Goal: Task Accomplishment & Management: Complete application form

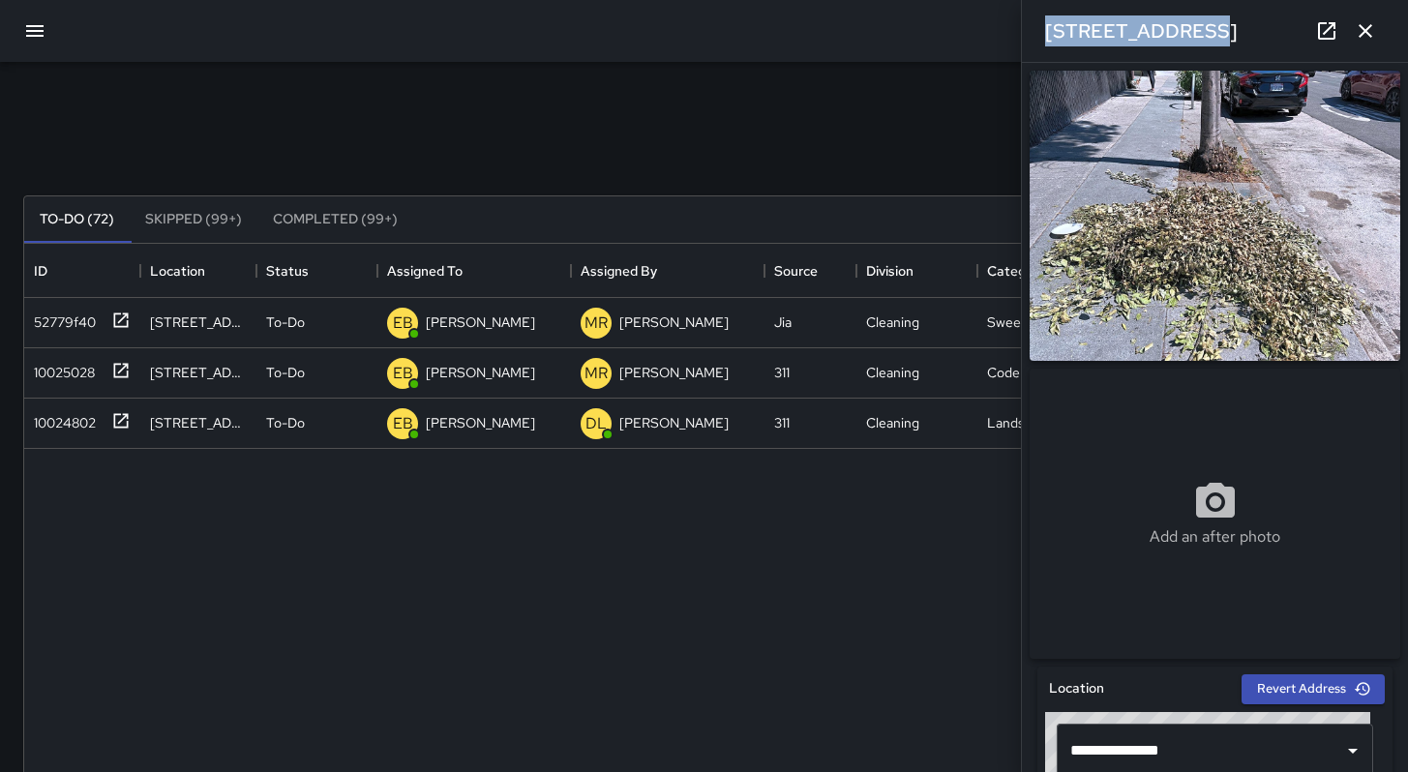
scroll to position [805, 1345]
click at [1365, 35] on icon "button" at bounding box center [1365, 30] width 23 height 23
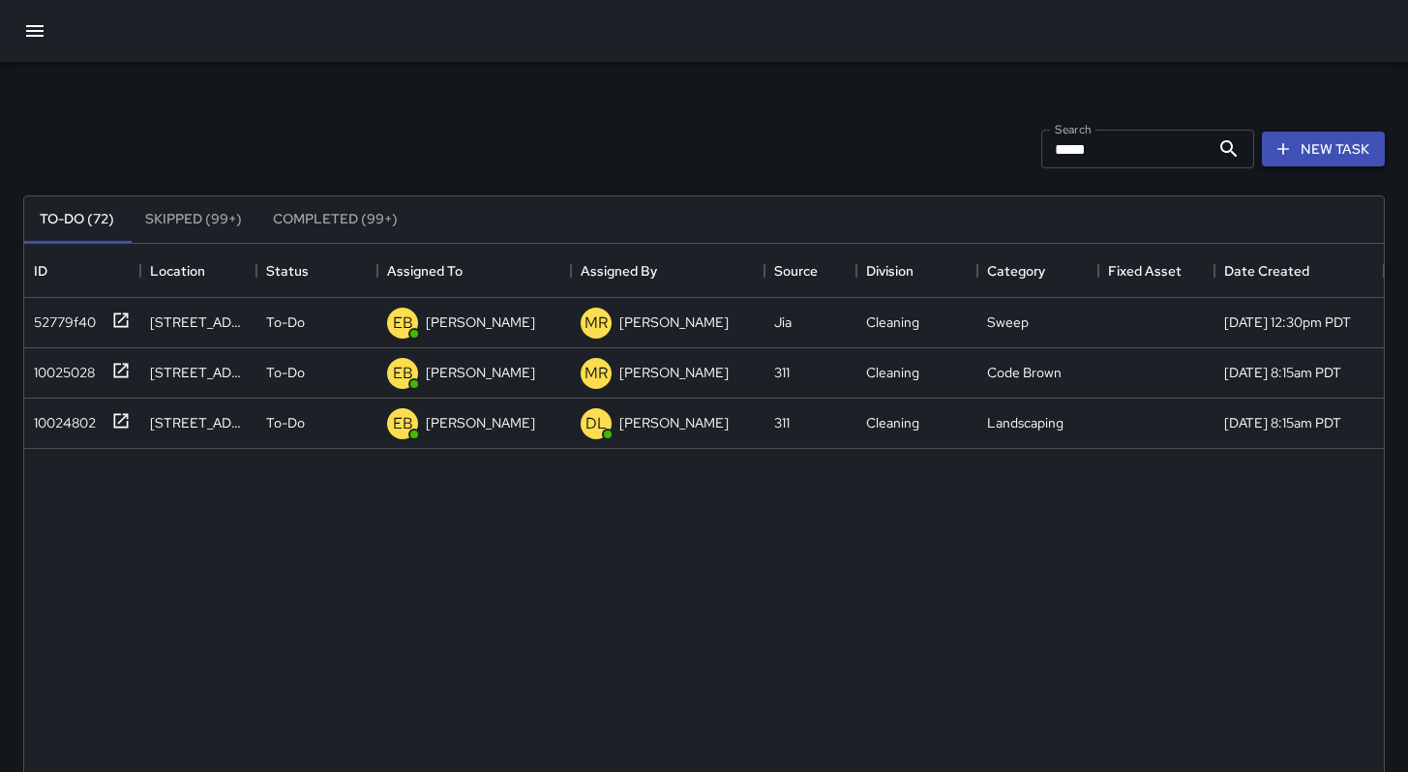
click at [1341, 155] on button "New Task" at bounding box center [1323, 150] width 123 height 36
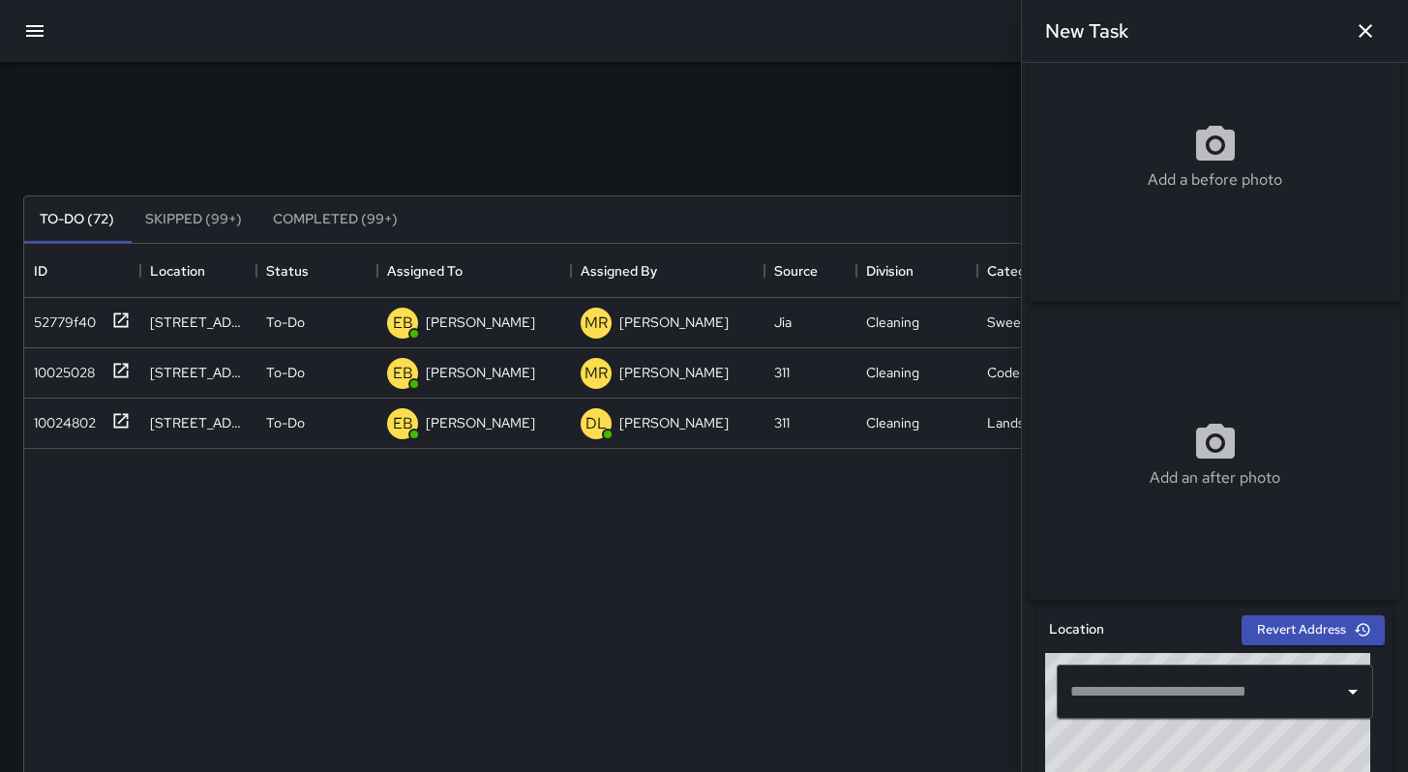
scroll to position [151, 0]
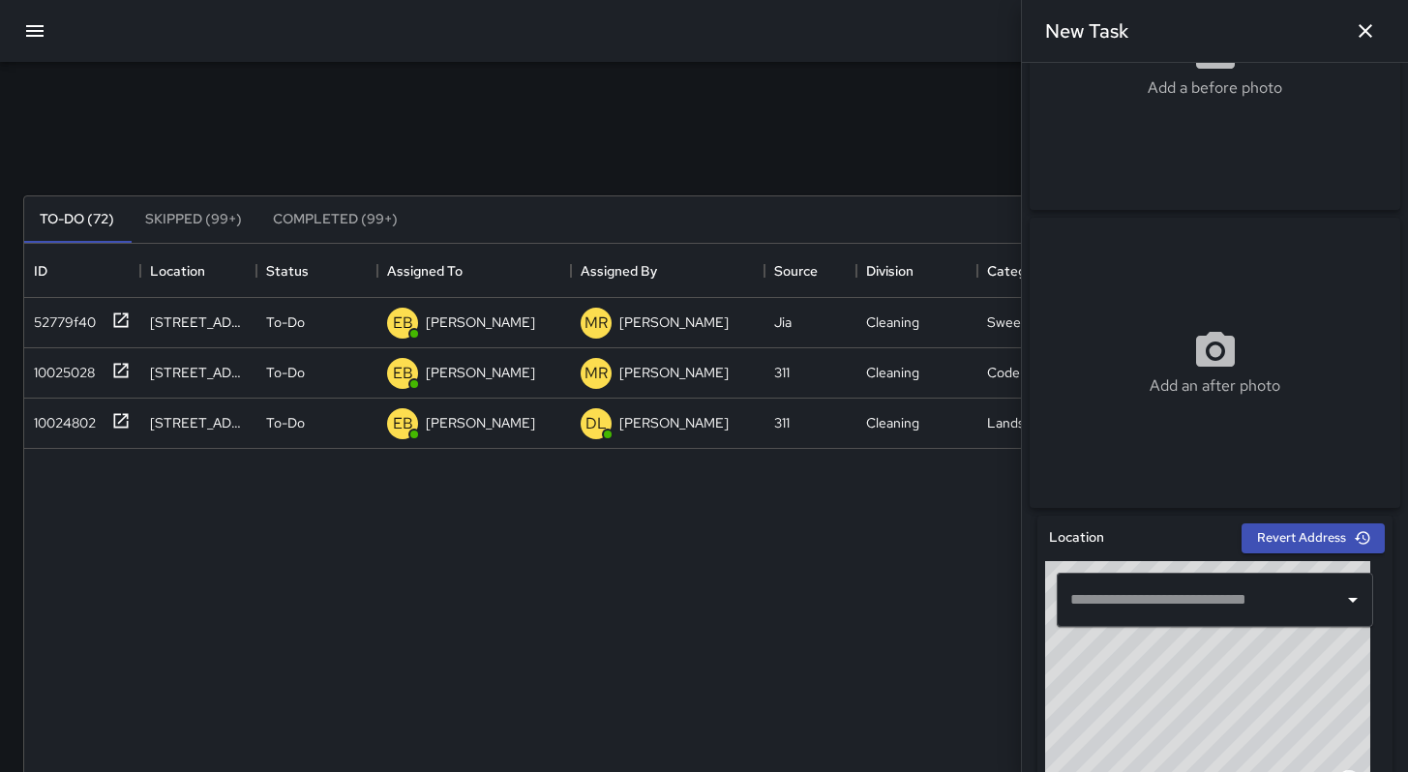
click at [1188, 627] on div "​" at bounding box center [1215, 600] width 316 height 54
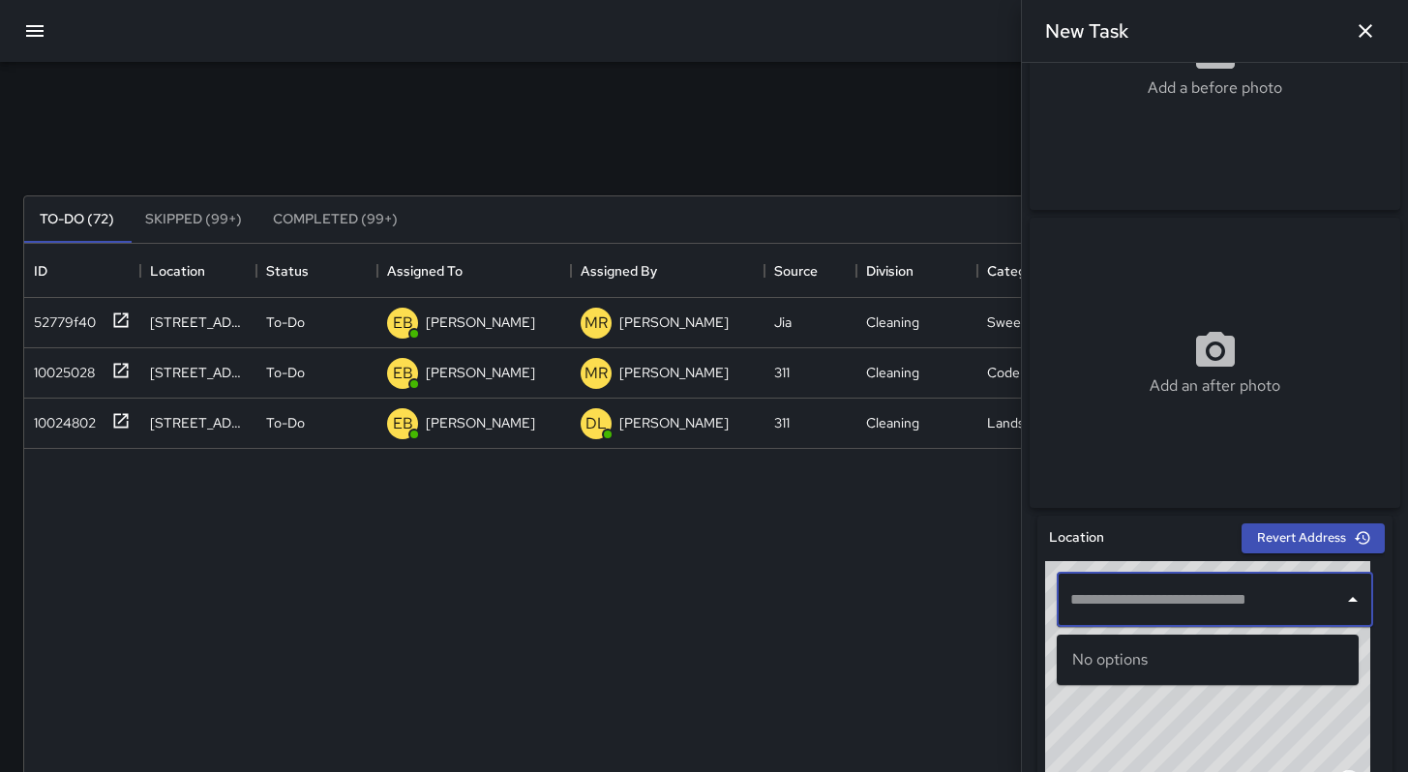
drag, startPoint x: 1188, startPoint y: 626, endPoint x: 1136, endPoint y: 607, distance: 55.7
click at [1136, 606] on div "​" at bounding box center [1215, 600] width 316 height 54
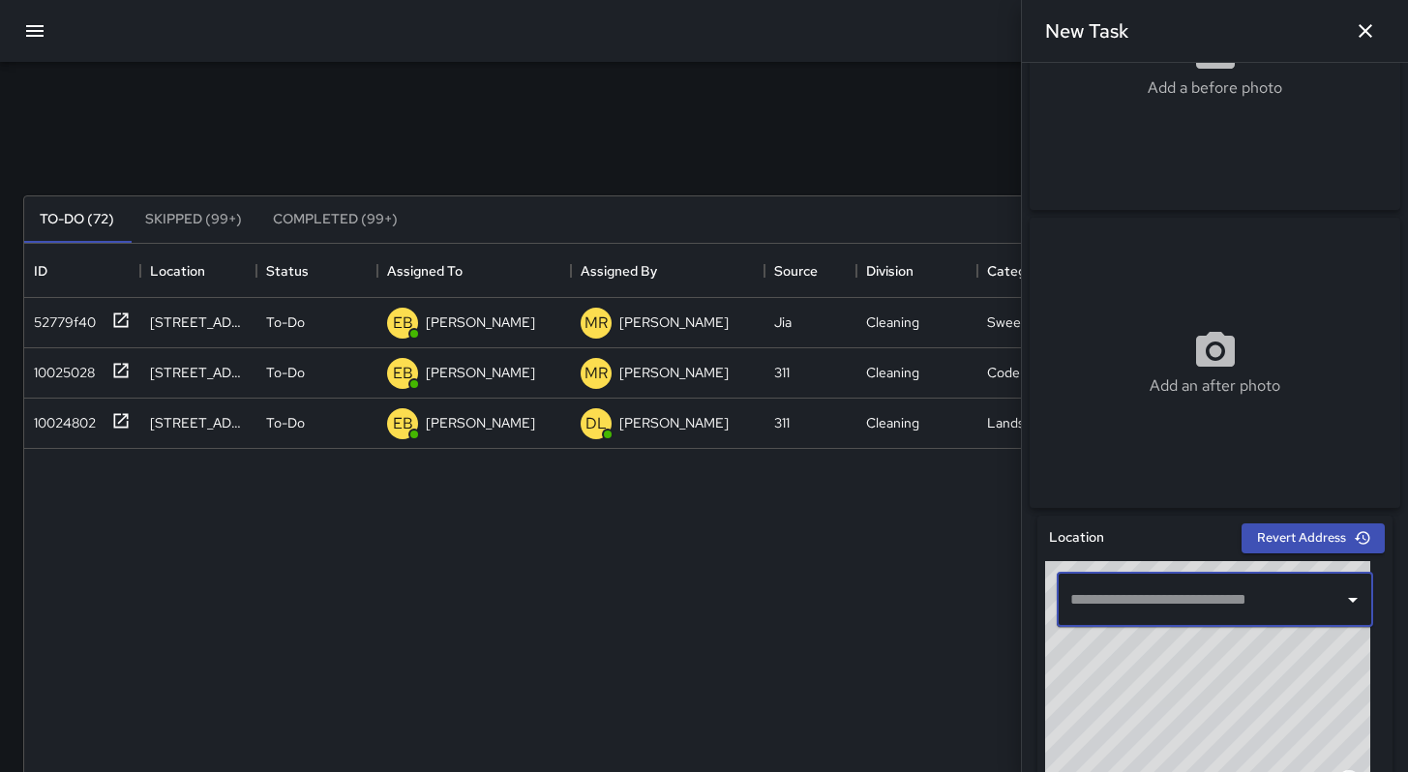
click at [1137, 611] on input "text" at bounding box center [1201, 600] width 270 height 37
paste input "**********"
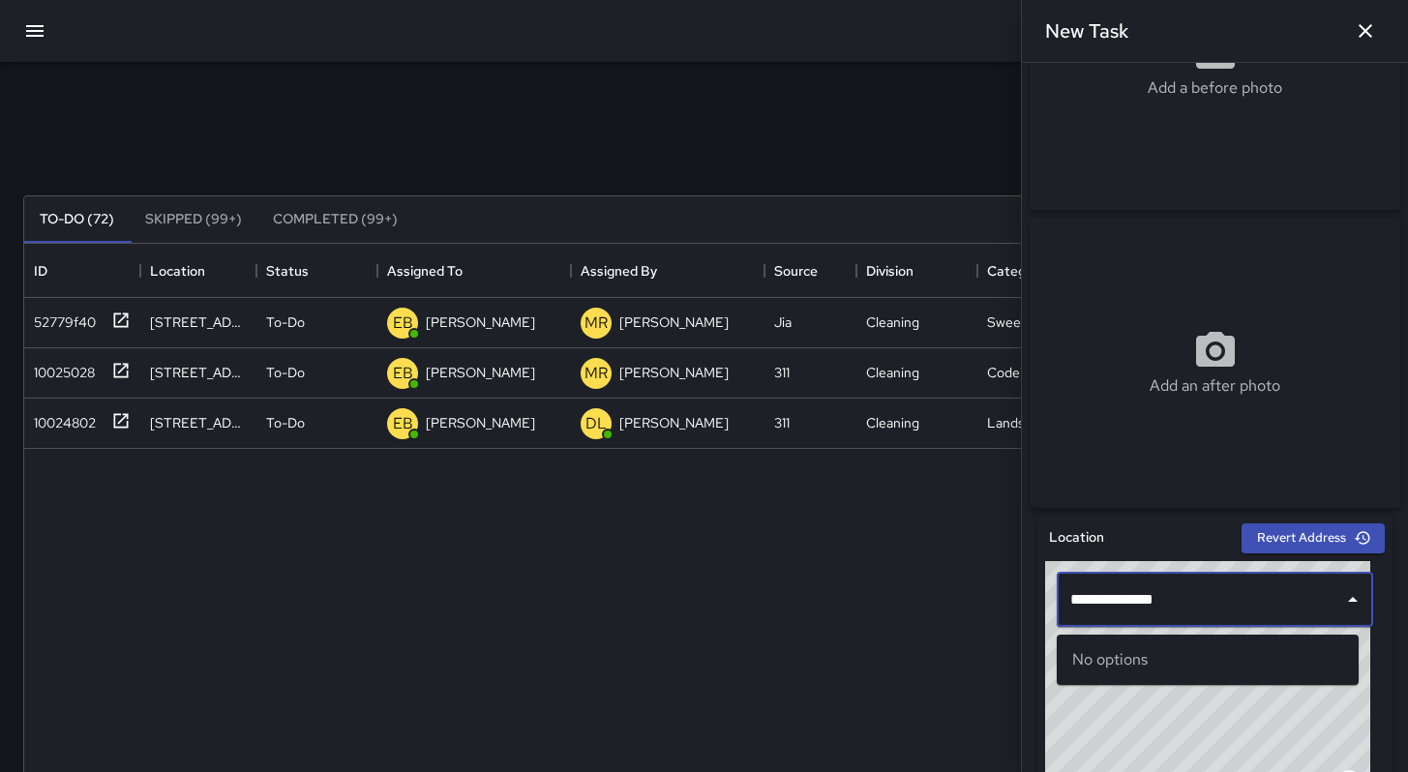
type input "**********"
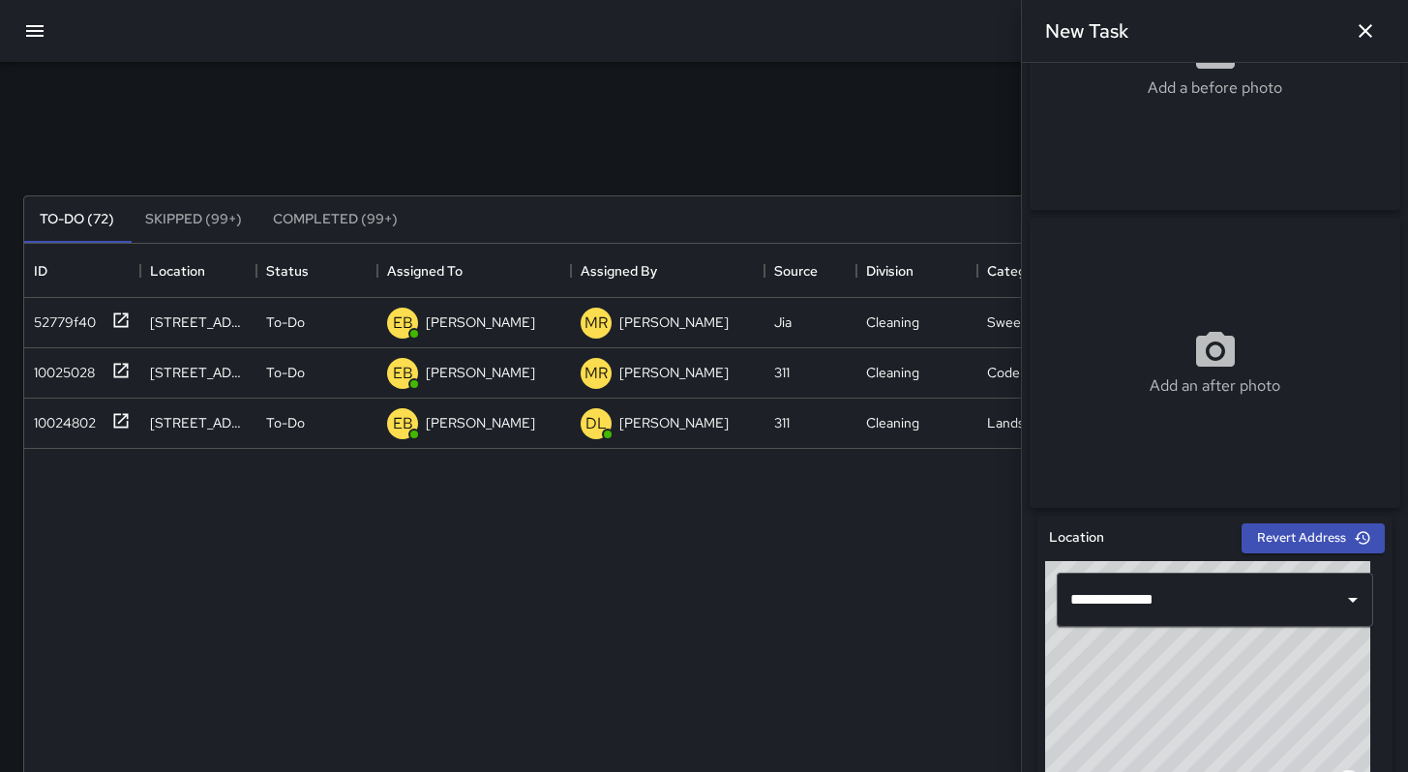
click at [896, 650] on div "52779f40 167 11th Street To-Do EB Eddie Ballestros MR Maria Rosas Jia Cleaning …" at bounding box center [704, 680] width 1360 height 765
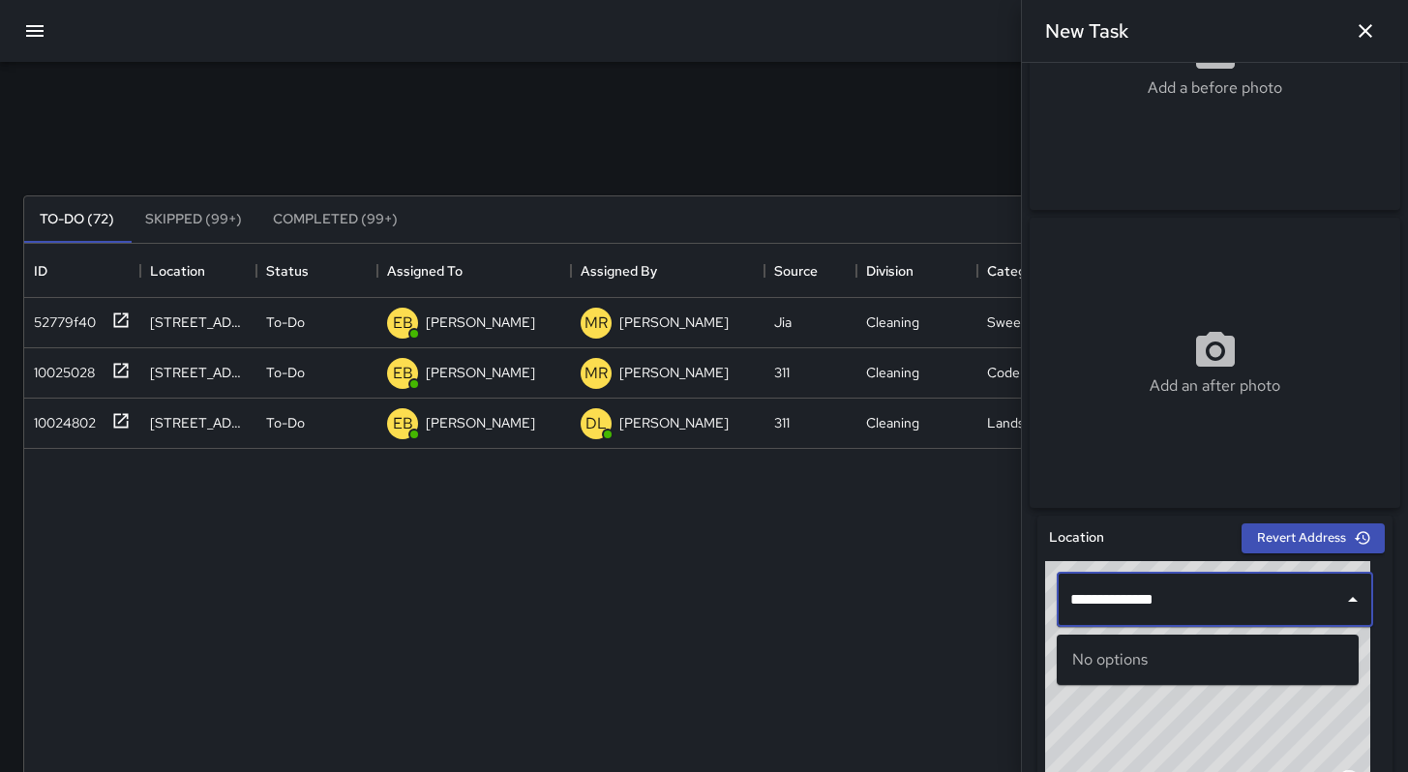
click at [1174, 607] on input "**********" at bounding box center [1201, 600] width 270 height 37
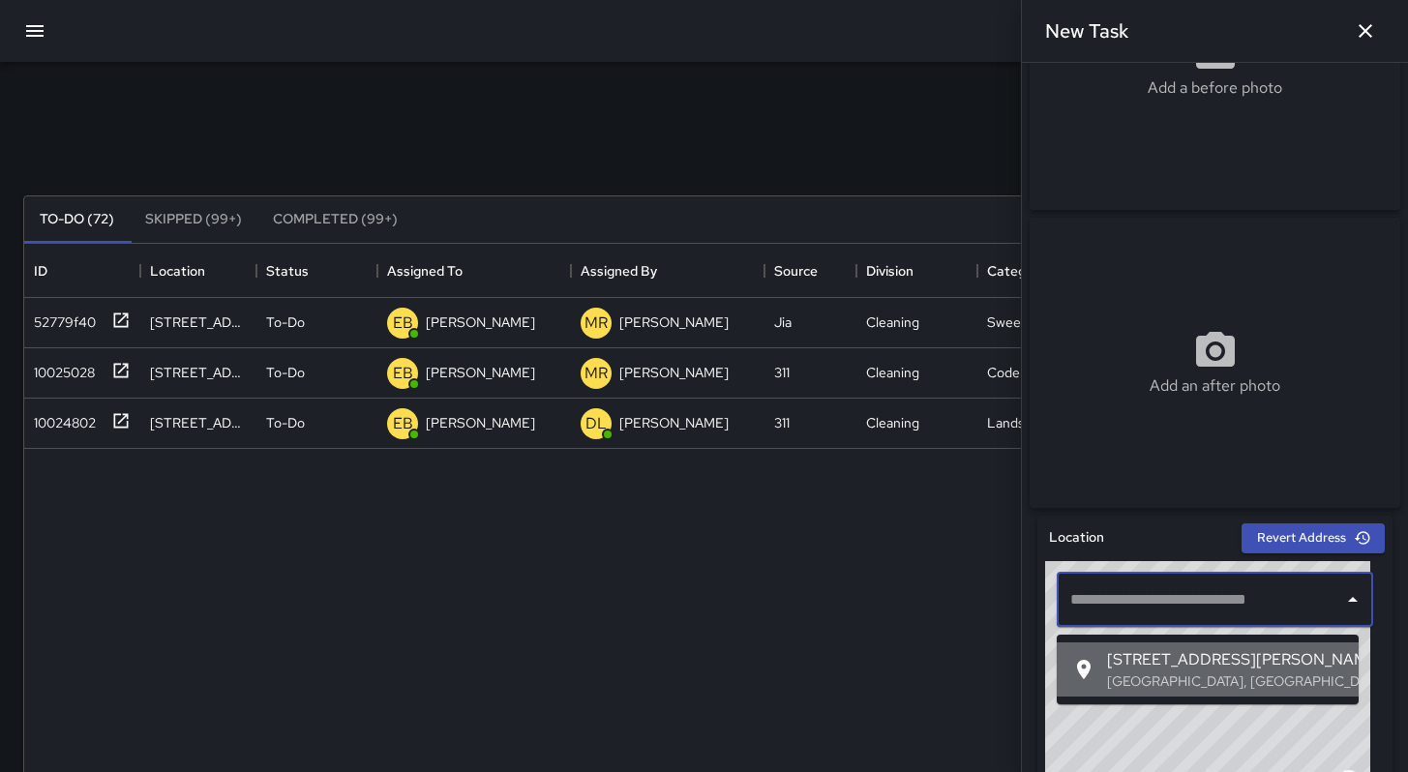
click at [1113, 669] on span "256 Shipley Street" at bounding box center [1225, 659] width 236 height 23
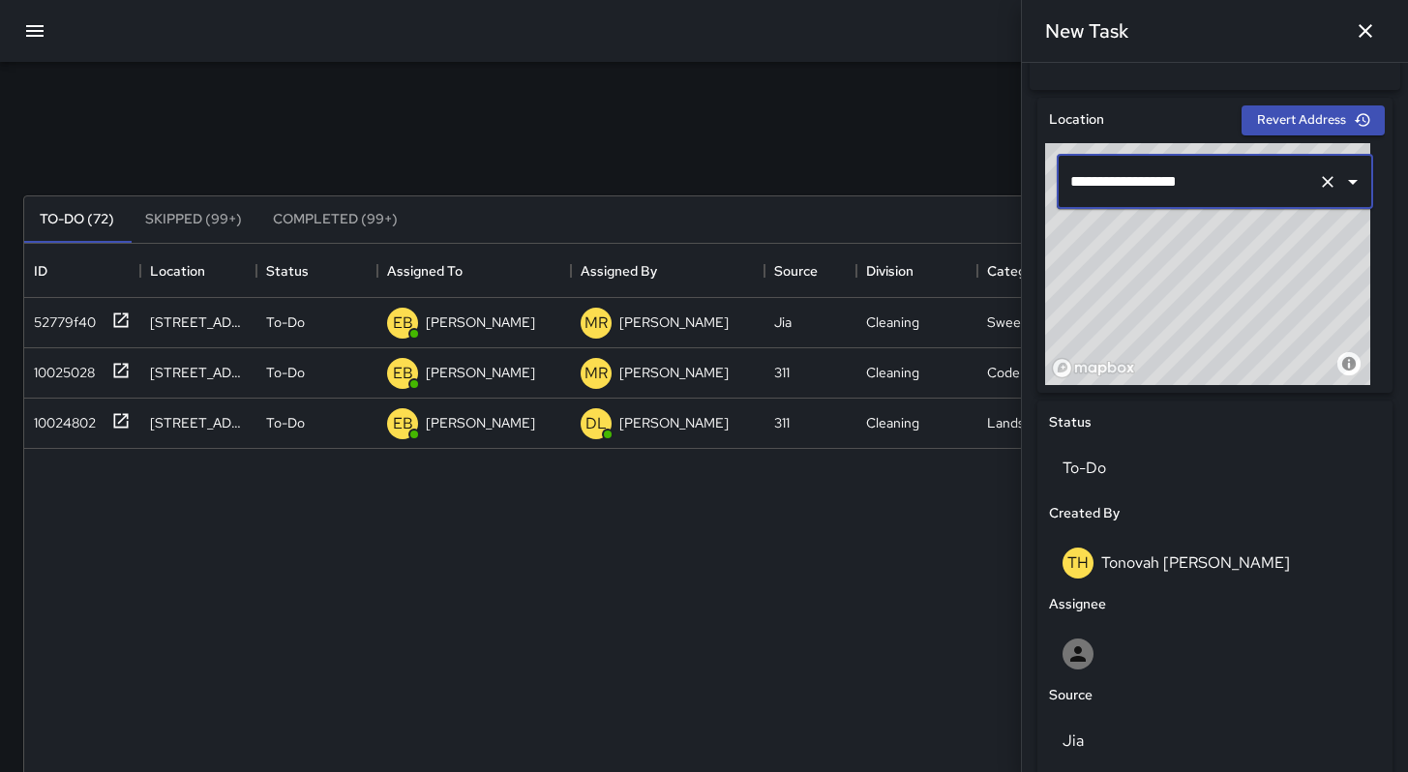
scroll to position [882, 0]
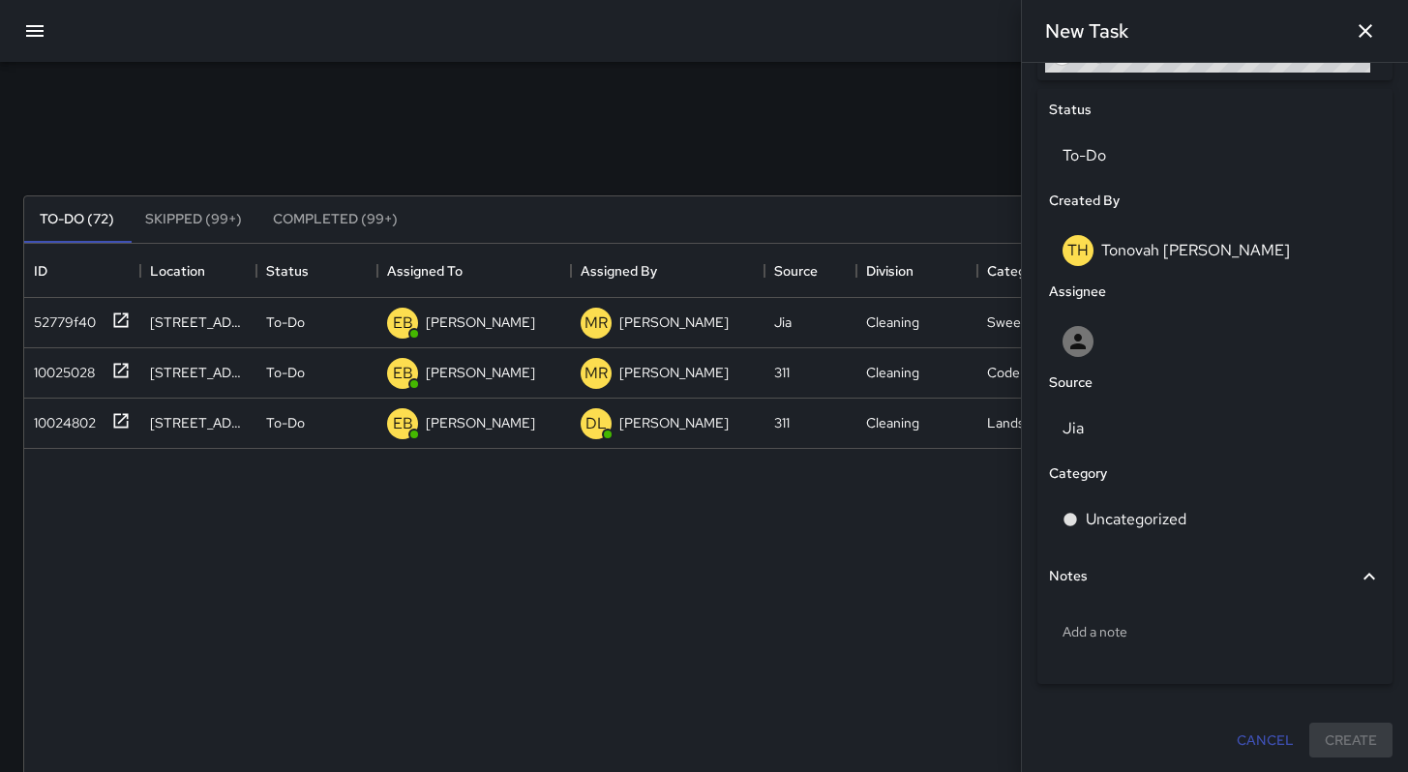
type input "**********"
click at [1140, 642] on p "Add a note" at bounding box center [1215, 631] width 305 height 19
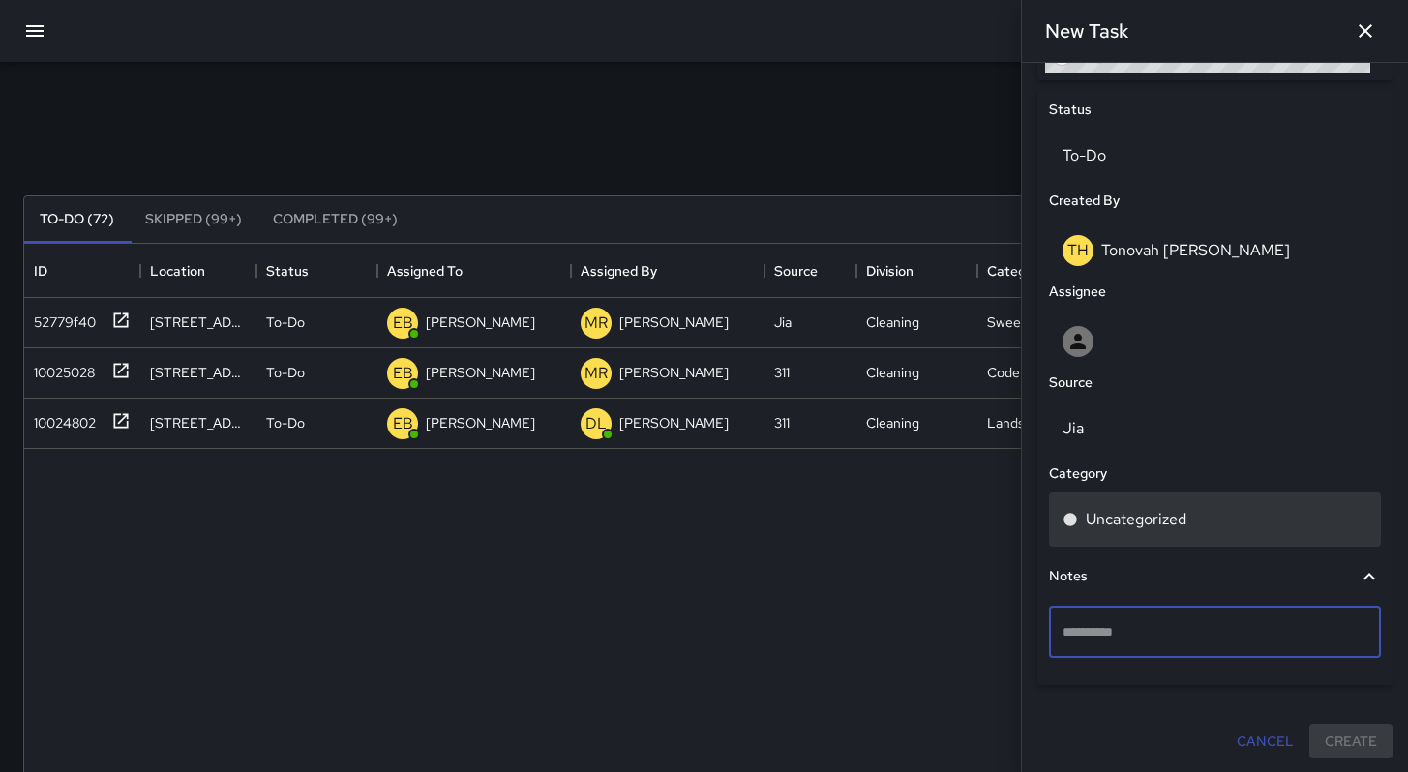
type textarea "**********"
click at [1130, 531] on p "Uncategorized" at bounding box center [1136, 519] width 101 height 23
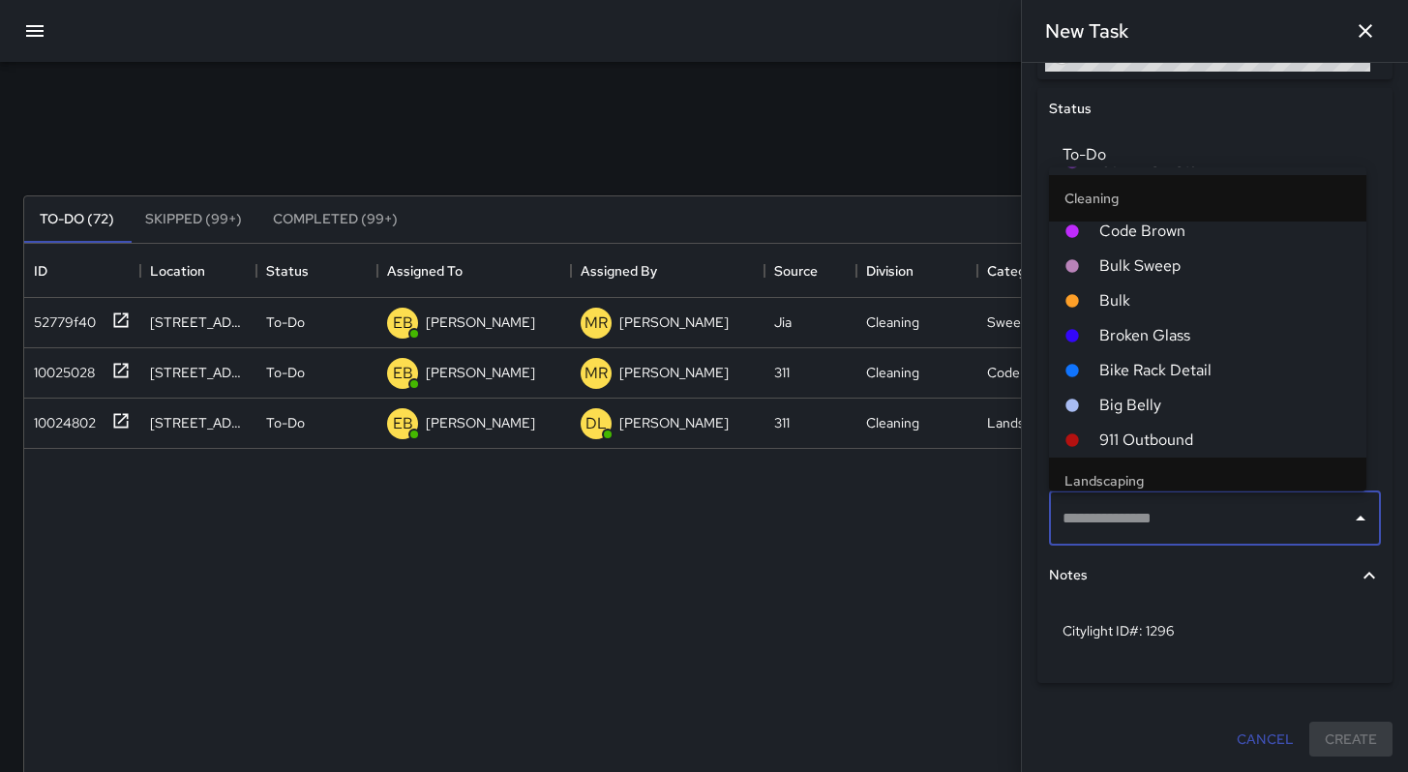
scroll to position [896, 0]
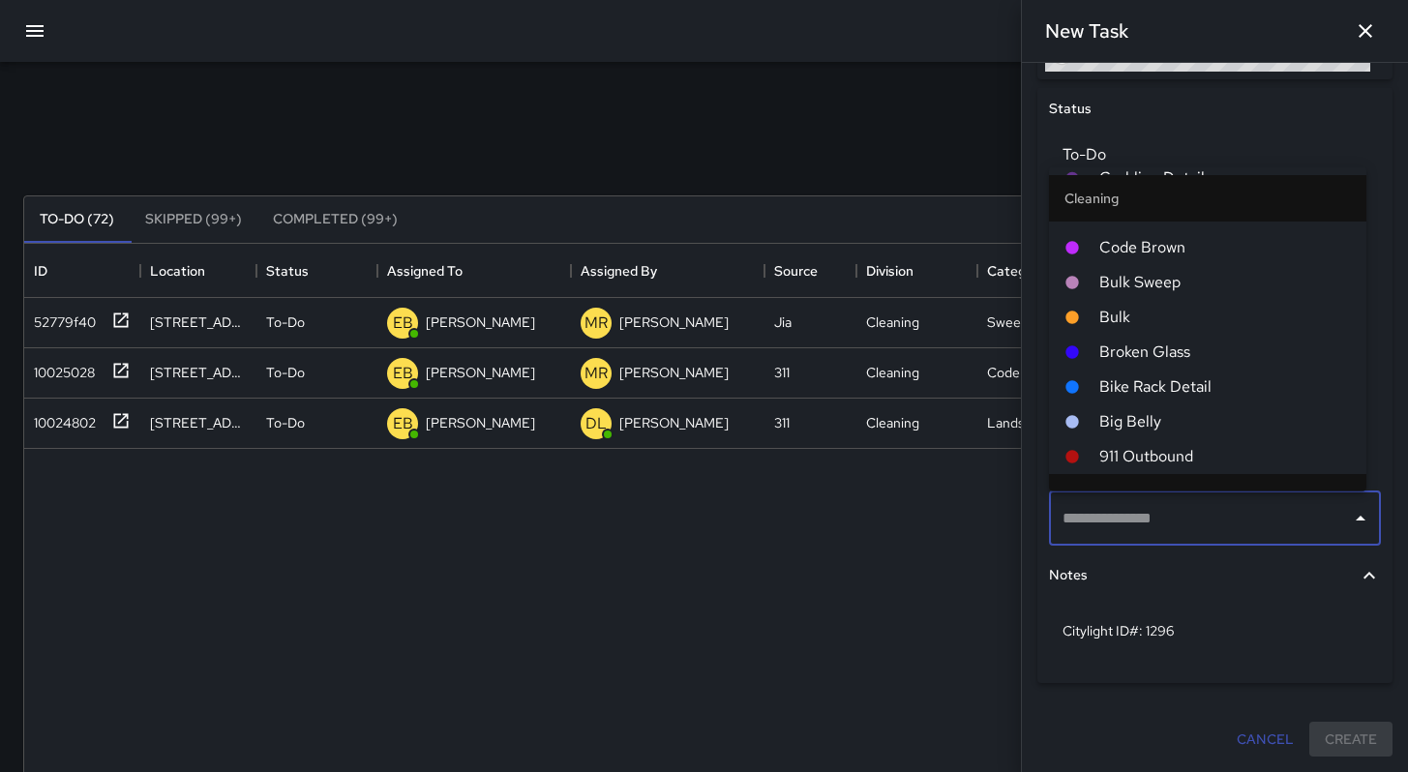
click at [1123, 302] on li "Bulk" at bounding box center [1207, 317] width 317 height 35
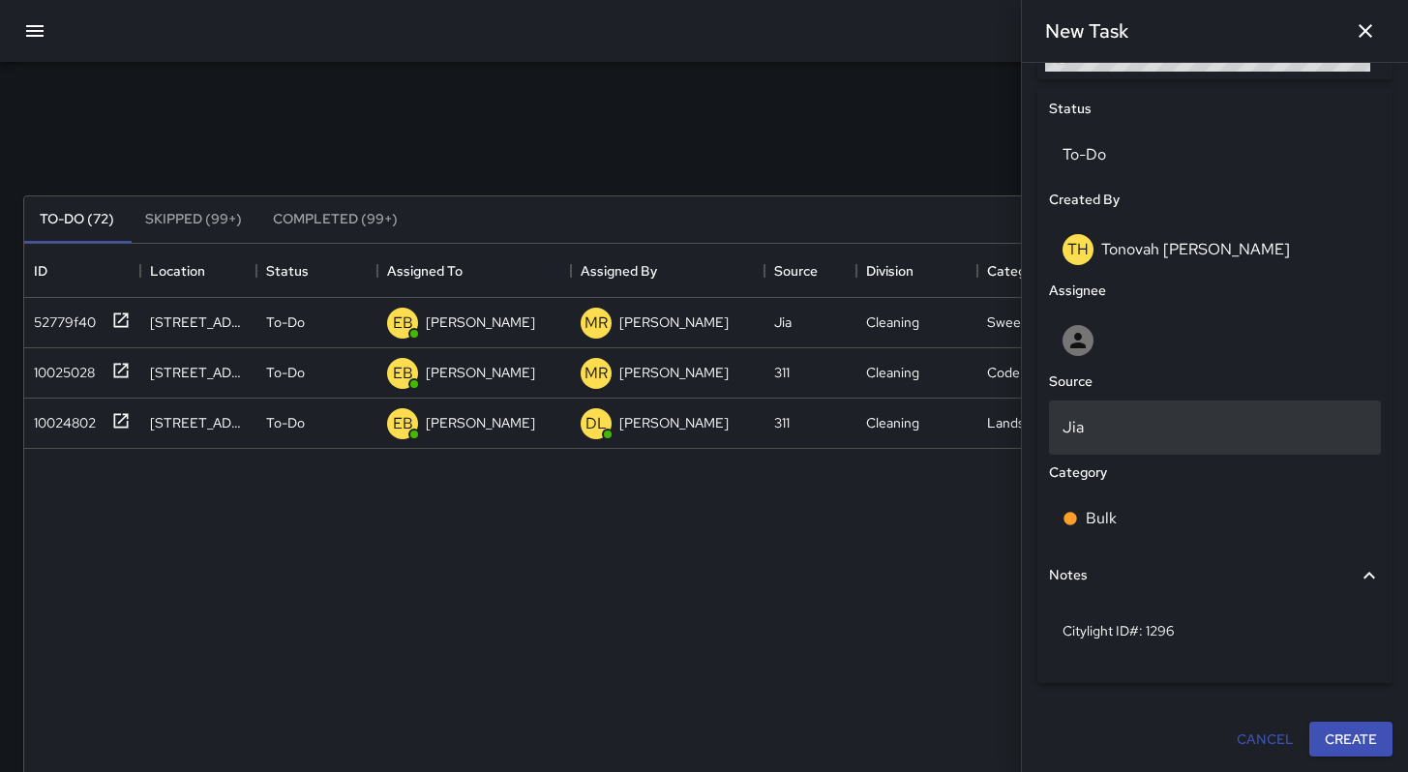
click at [1113, 422] on p "Jia" at bounding box center [1215, 427] width 305 height 23
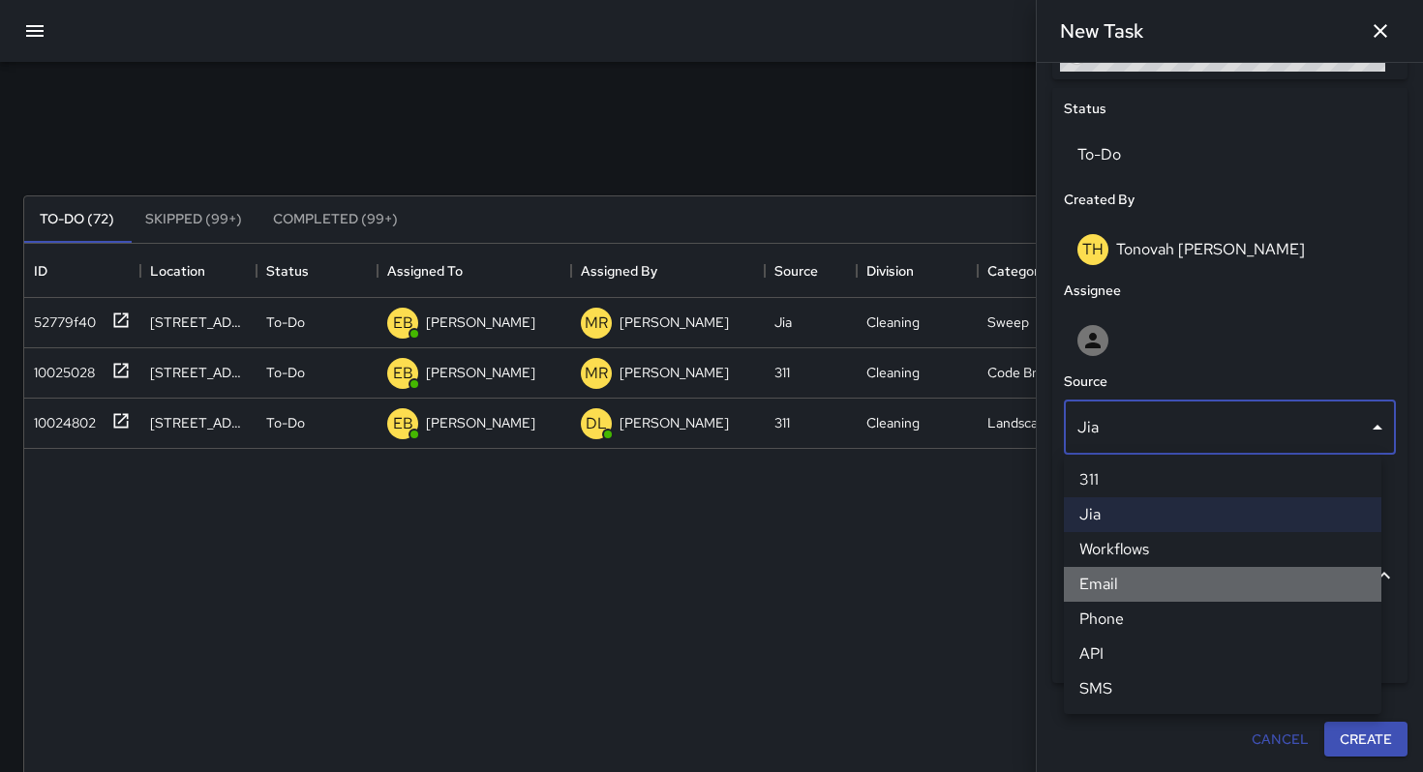
click at [1123, 590] on li "Email" at bounding box center [1222, 584] width 317 height 35
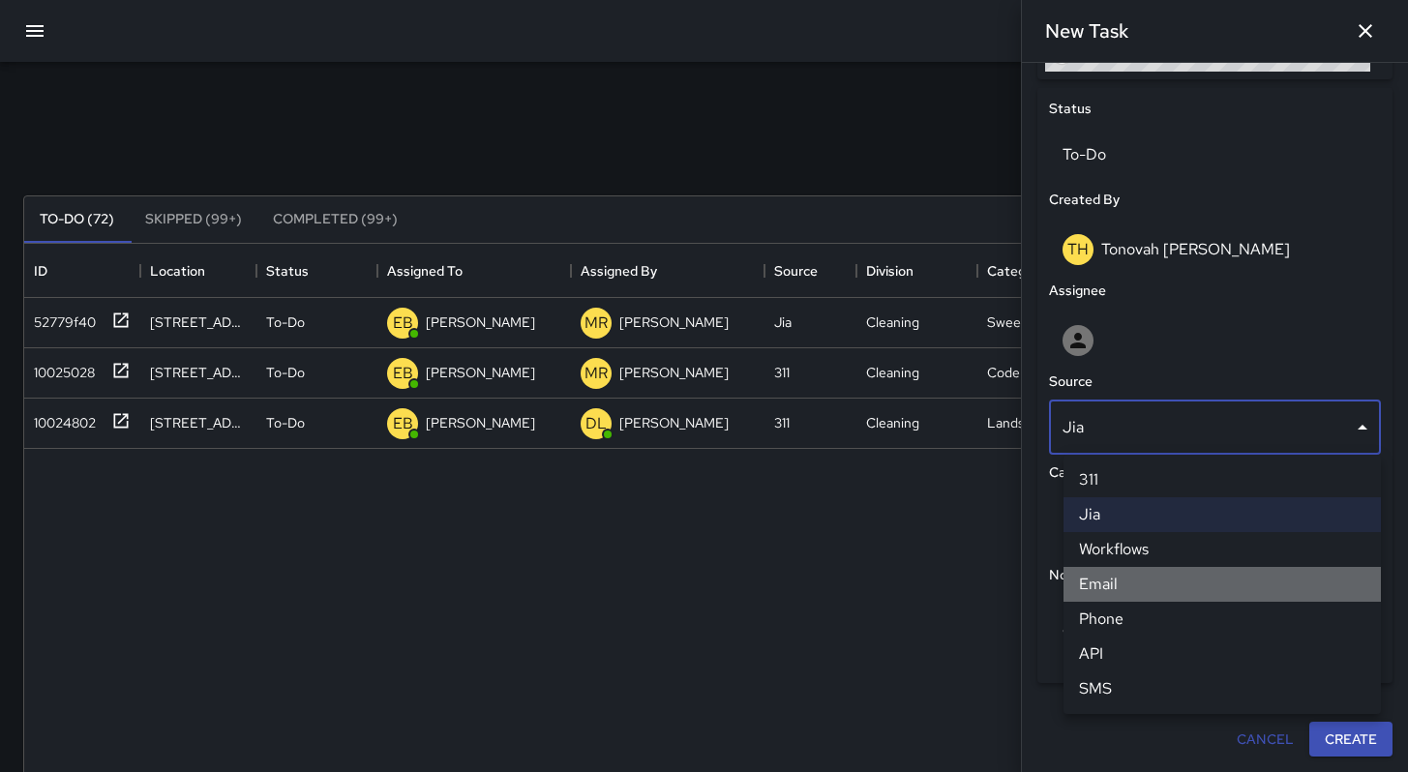
scroll to position [15, 15]
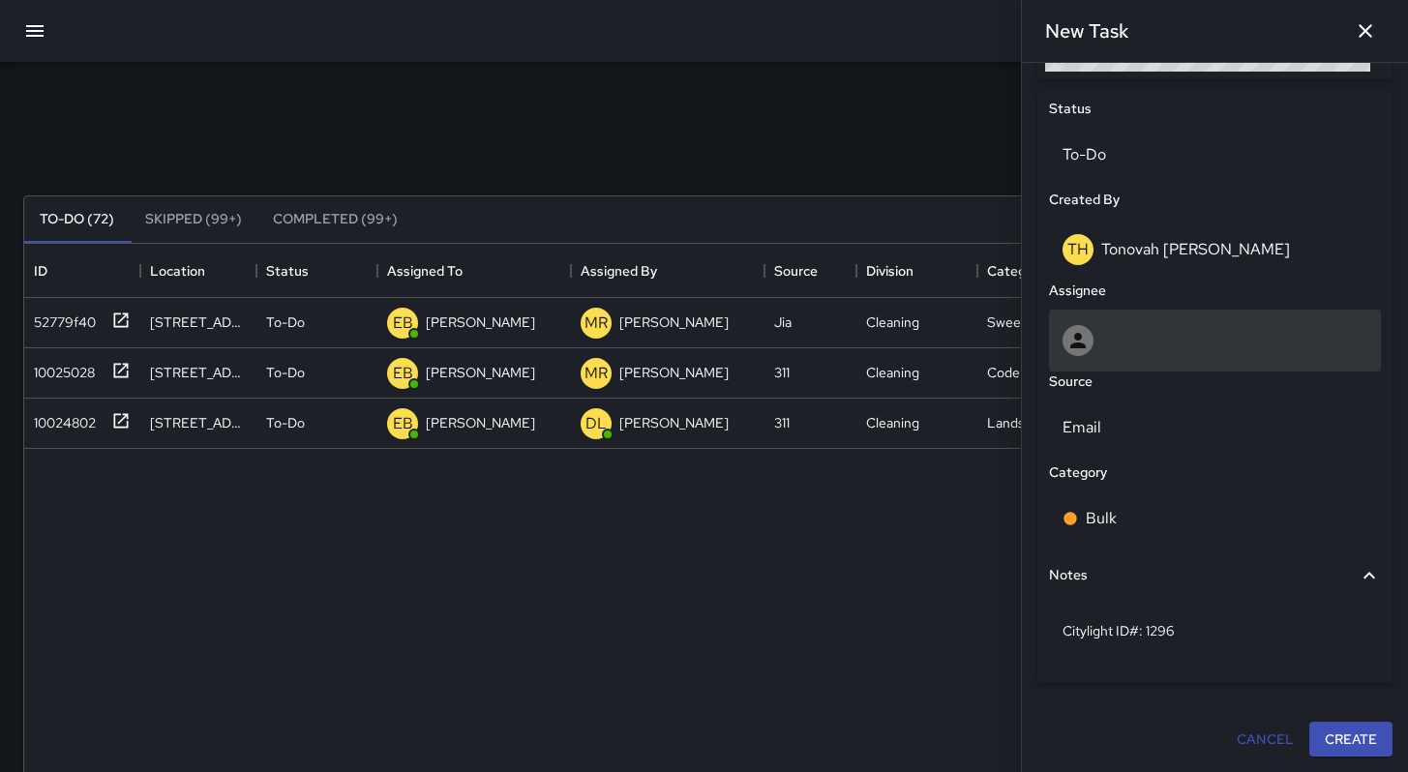
click at [1126, 343] on div at bounding box center [1215, 340] width 305 height 31
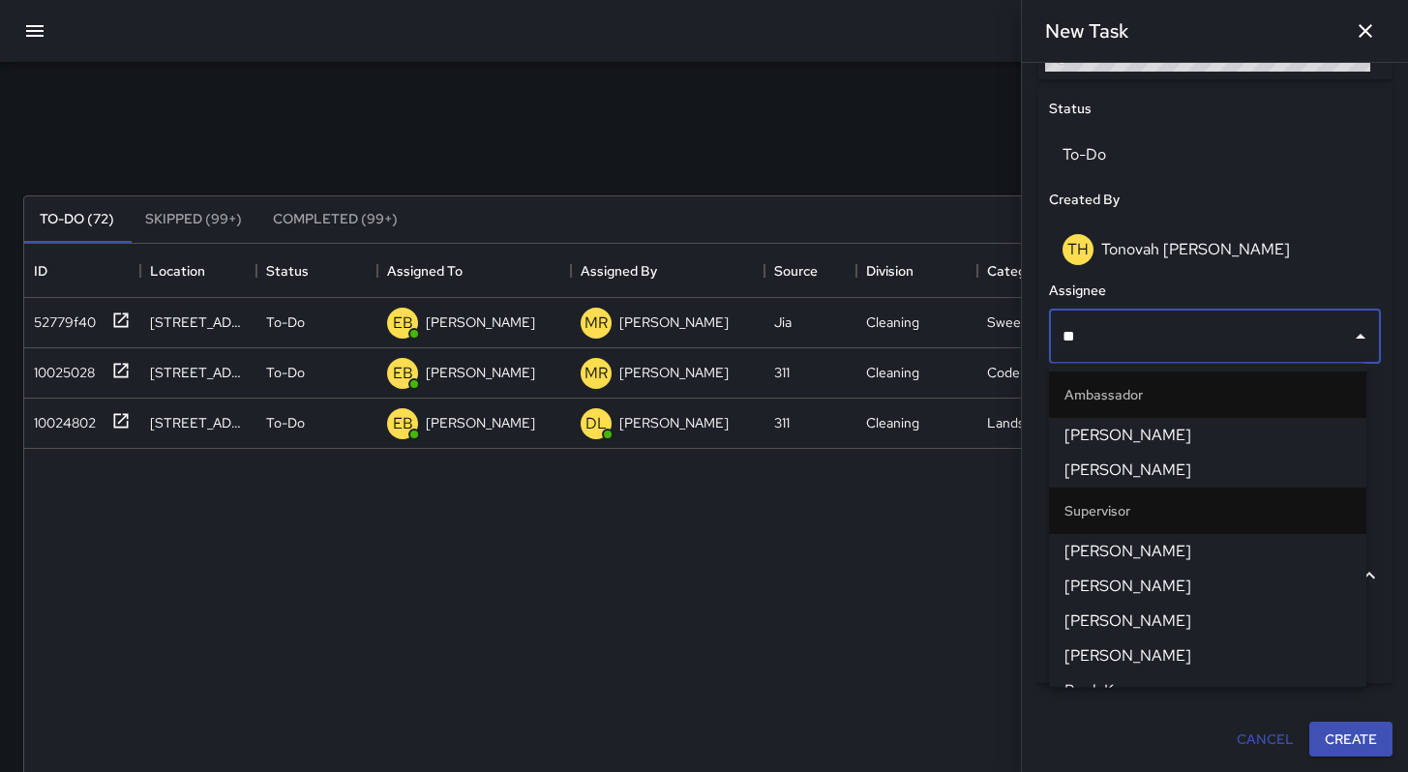
type input "***"
click at [1135, 581] on span "[PERSON_NAME]" at bounding box center [1208, 586] width 286 height 23
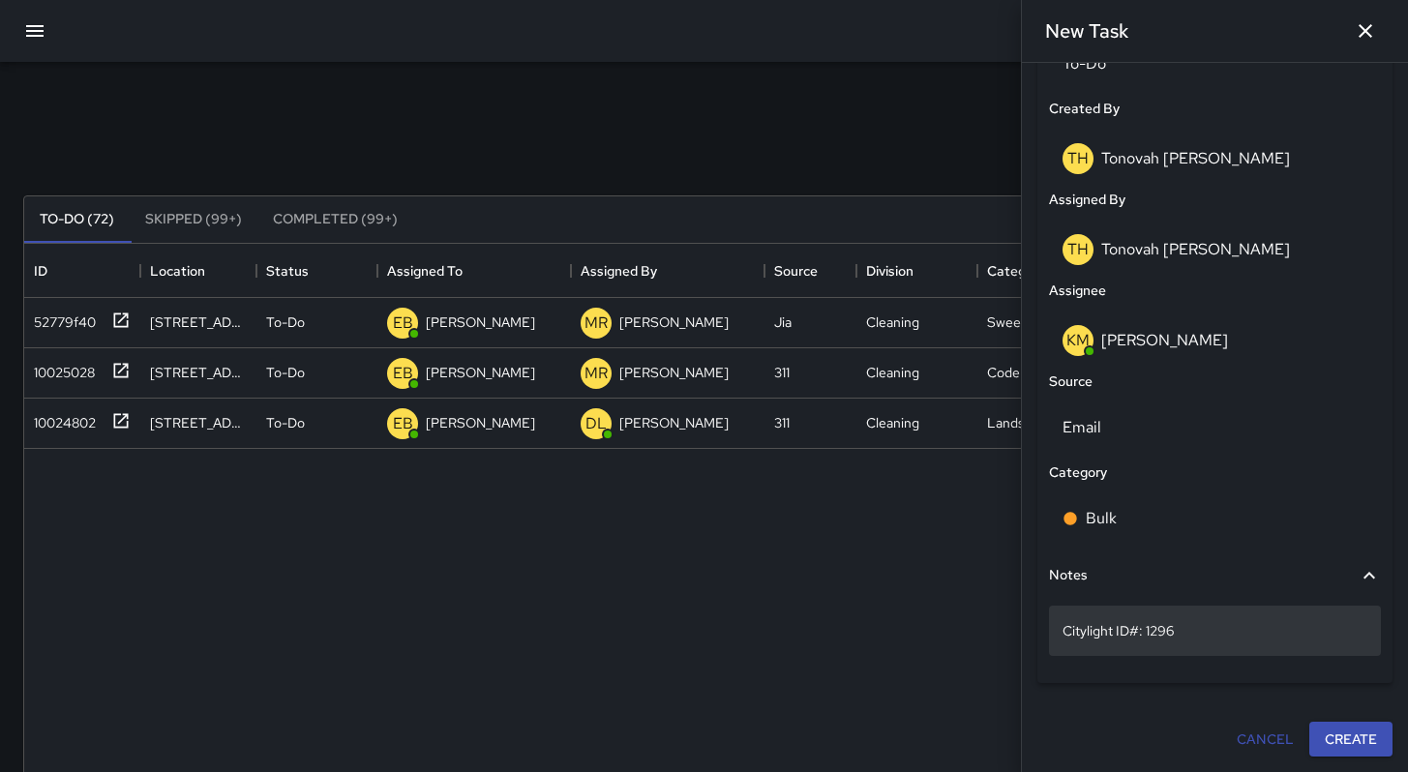
scroll to position [981, 0]
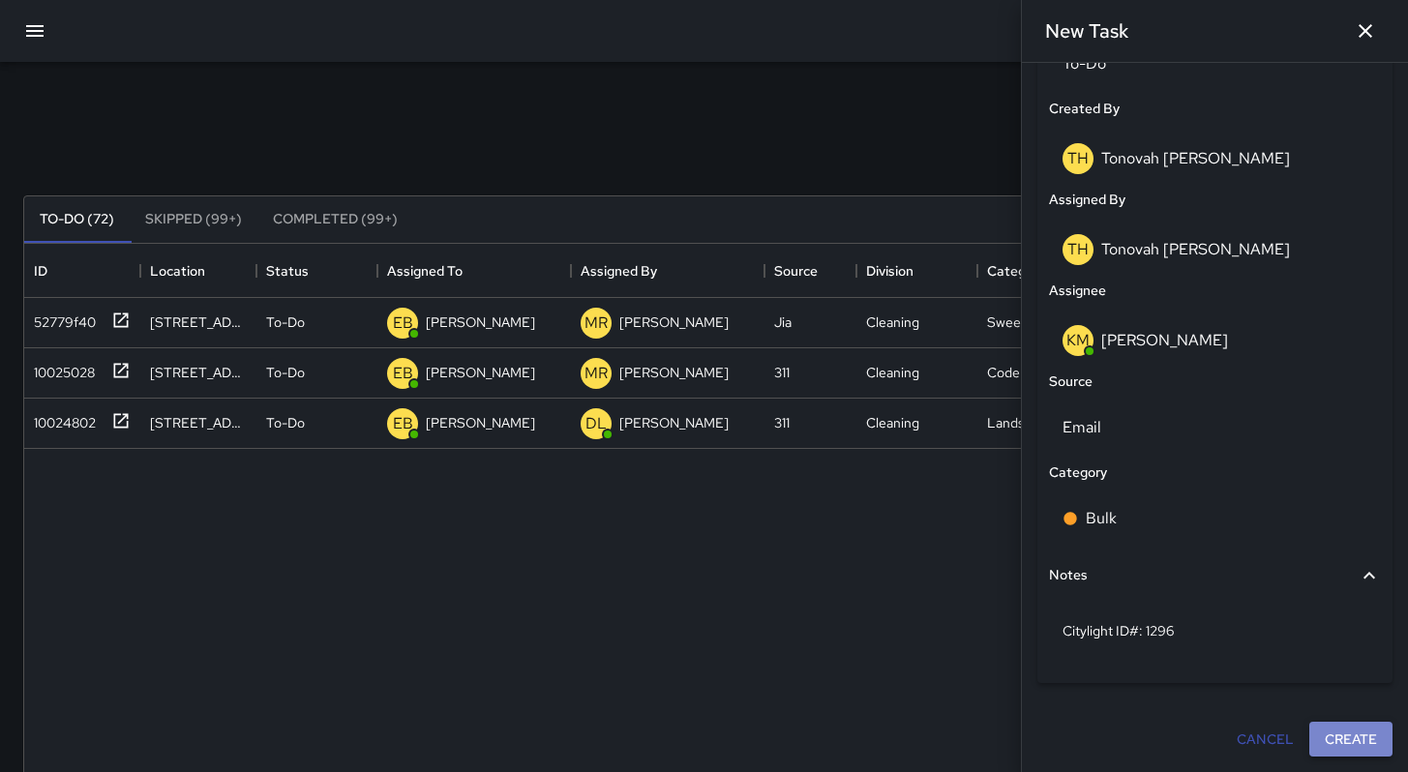
click at [1344, 740] on button "Create" at bounding box center [1350, 740] width 83 height 36
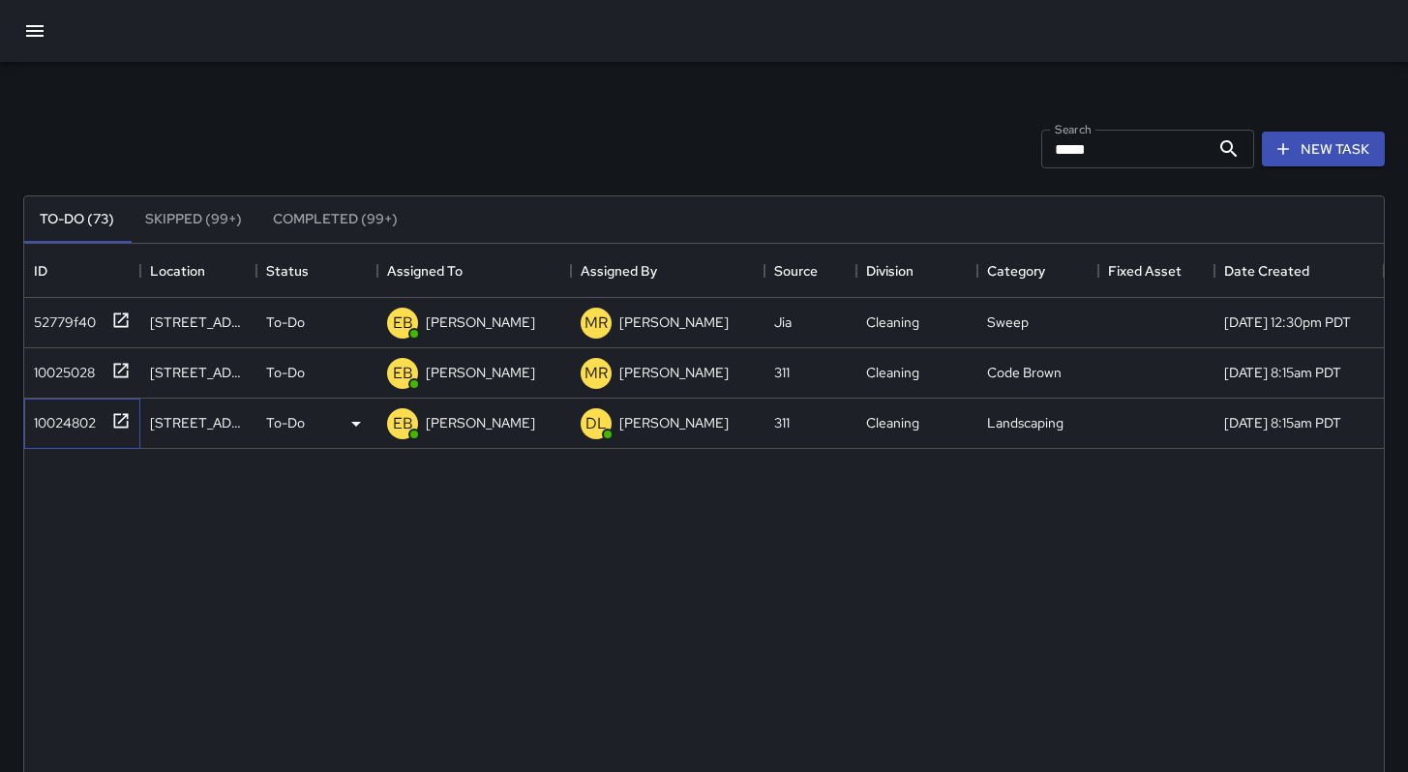
click at [75, 427] on div "10024802" at bounding box center [61, 418] width 70 height 27
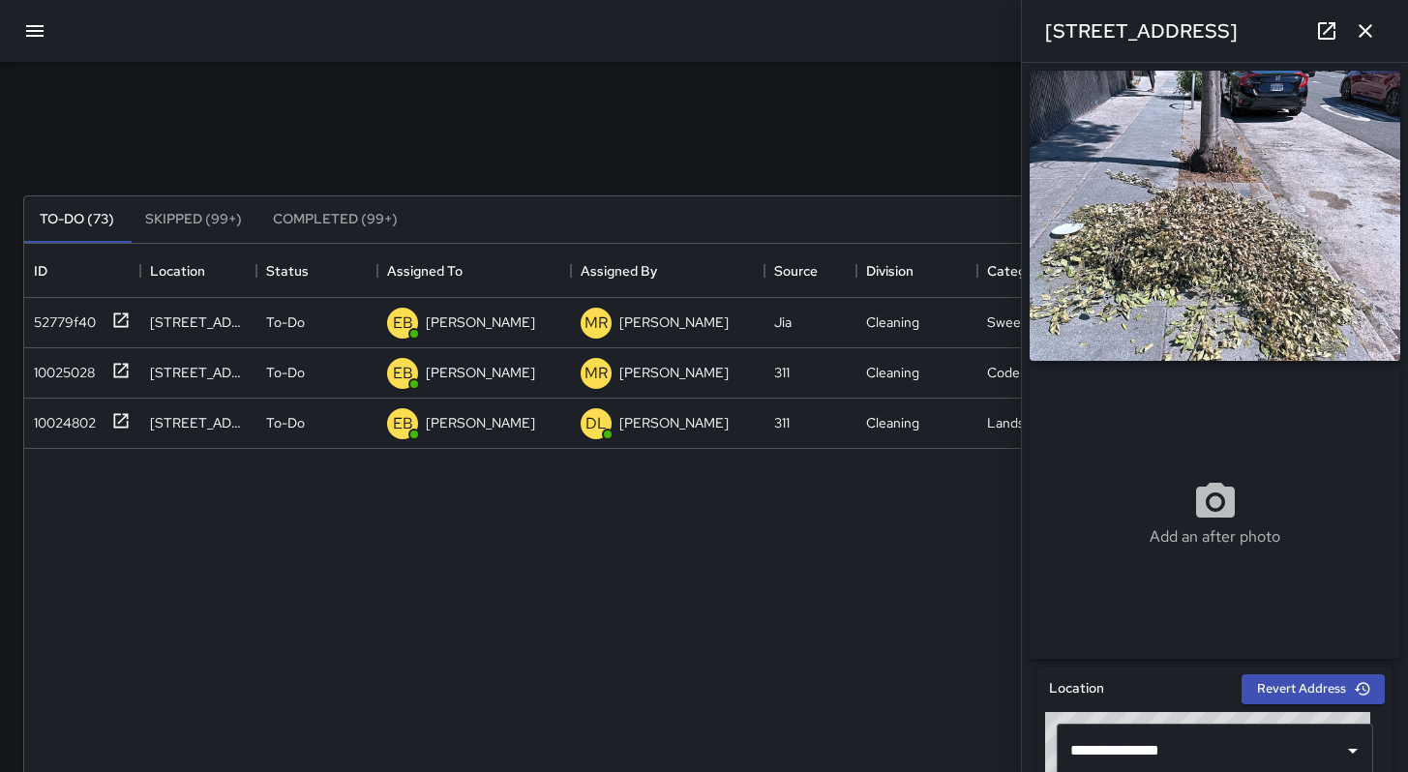
click at [665, 152] on div "Search ***** Search New Task" at bounding box center [703, 149] width 1369 height 101
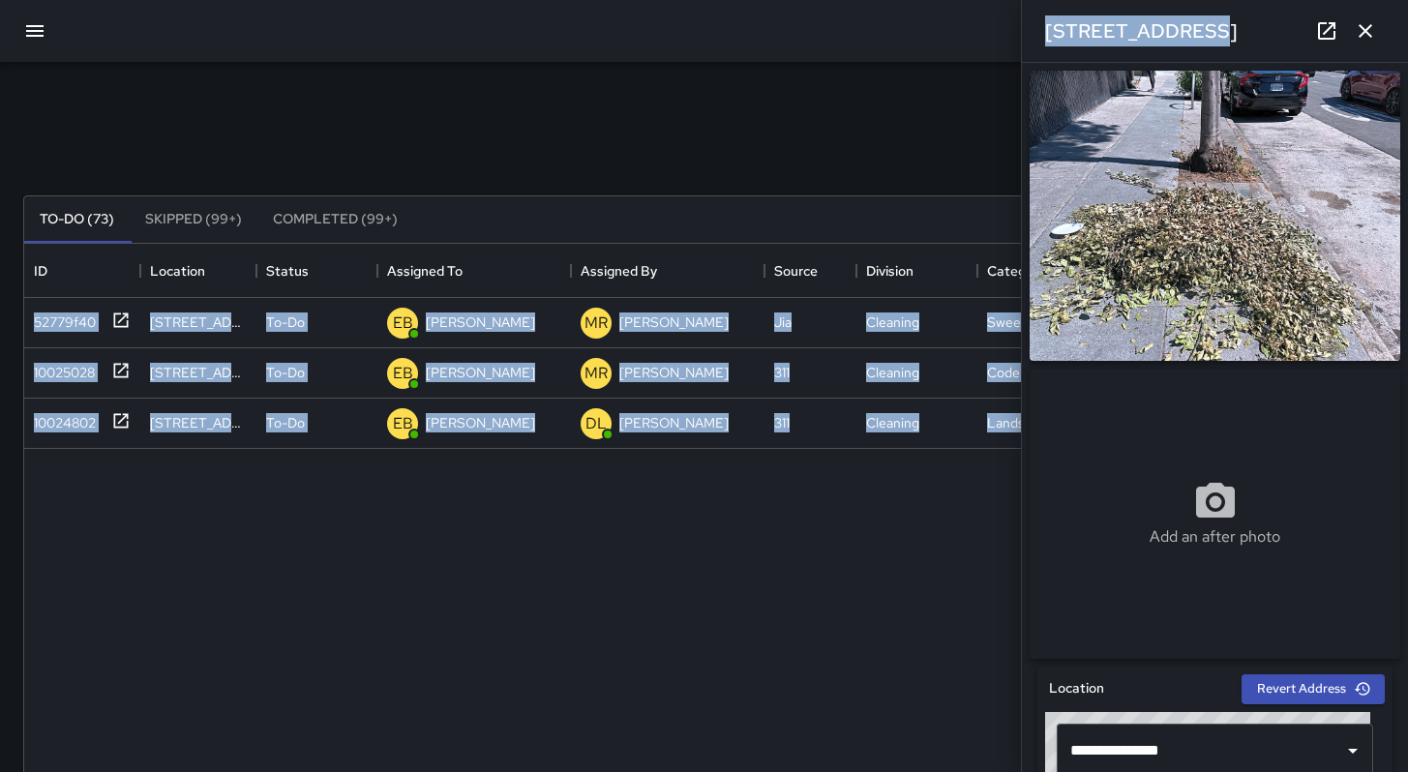
drag, startPoint x: 1189, startPoint y: 30, endPoint x: 948, endPoint y: 27, distance: 241.0
click at [948, 27] on div "**********" at bounding box center [704, 571] width 1408 height 1143
copy div "Search New Task To-Do (73) Skipped (99+) Completed (99+) ID Location Status Ass…"
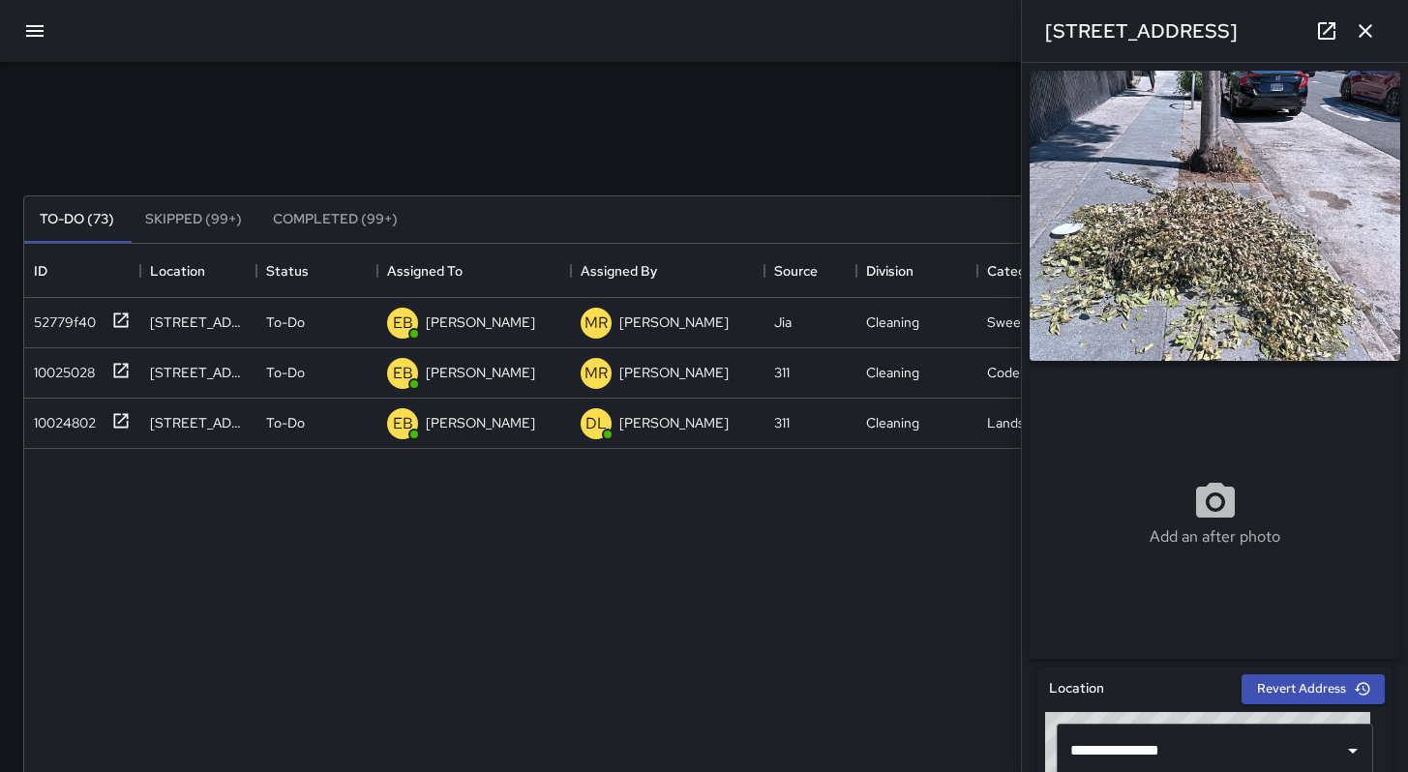
drag, startPoint x: 423, startPoint y: 76, endPoint x: 405, endPoint y: 77, distance: 18.4
click at [413, 77] on div "**********" at bounding box center [704, 602] width 1408 height 1081
click at [15, 31] on button "button" at bounding box center [35, 31] width 46 height 46
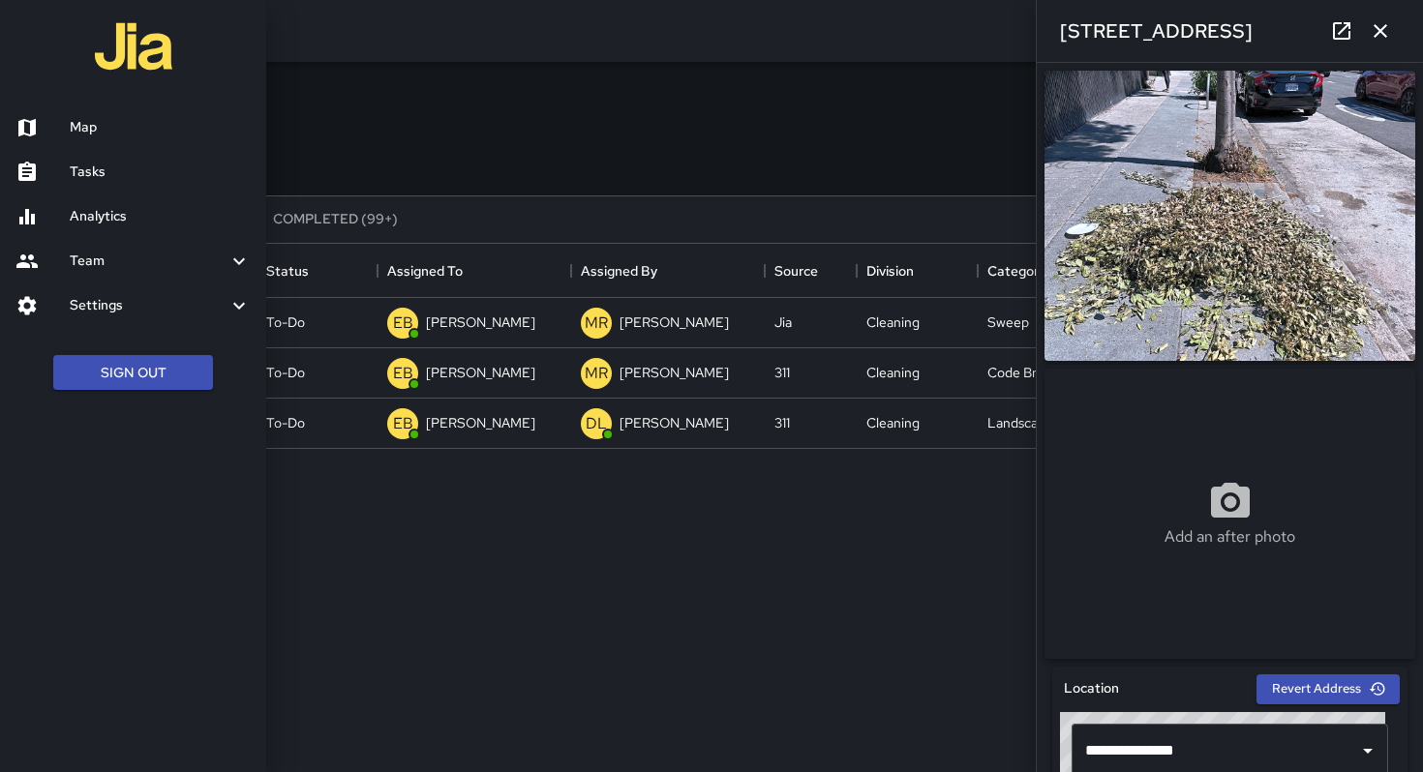
click at [98, 223] on h6 "Analytics" at bounding box center [160, 216] width 181 height 21
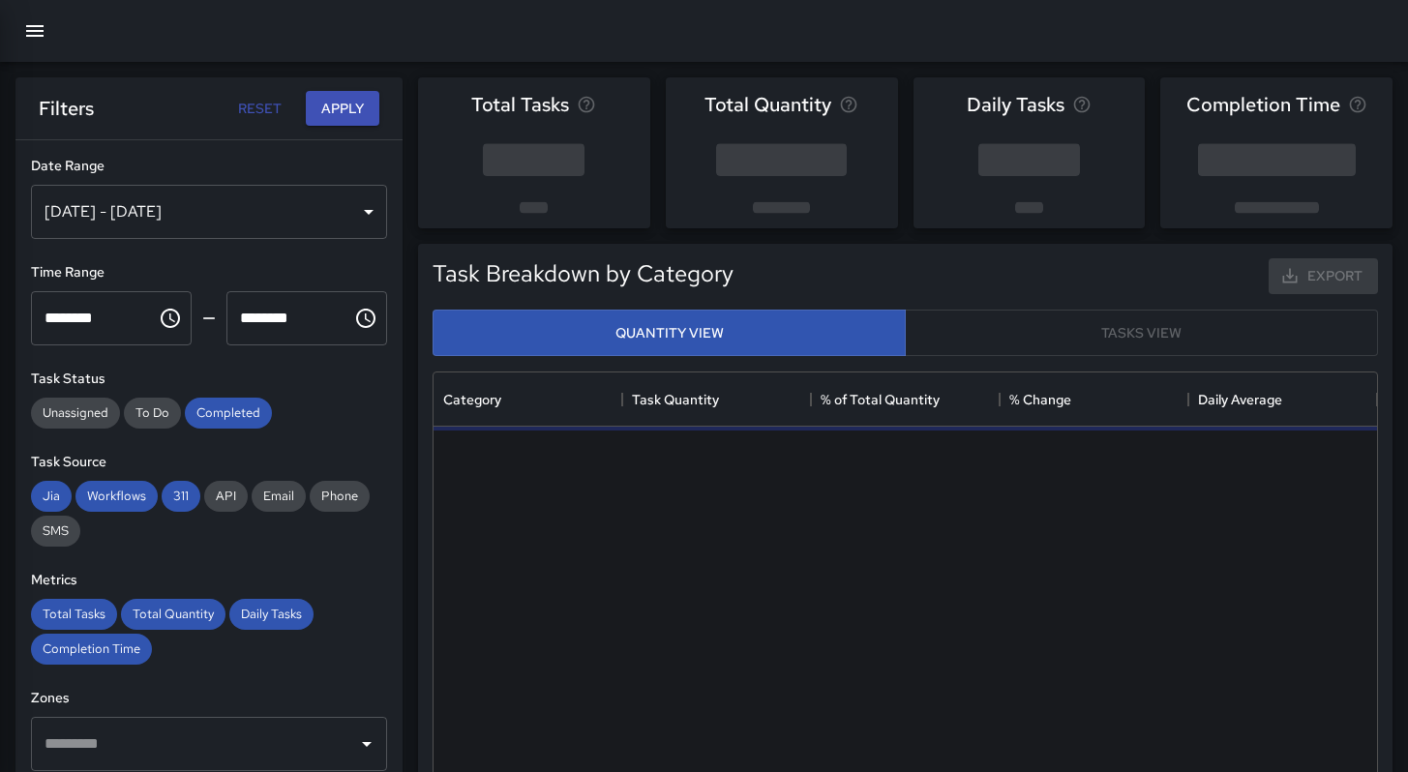
scroll to position [564, 929]
click at [209, 216] on div "[DATE] - [DATE]" at bounding box center [209, 212] width 356 height 54
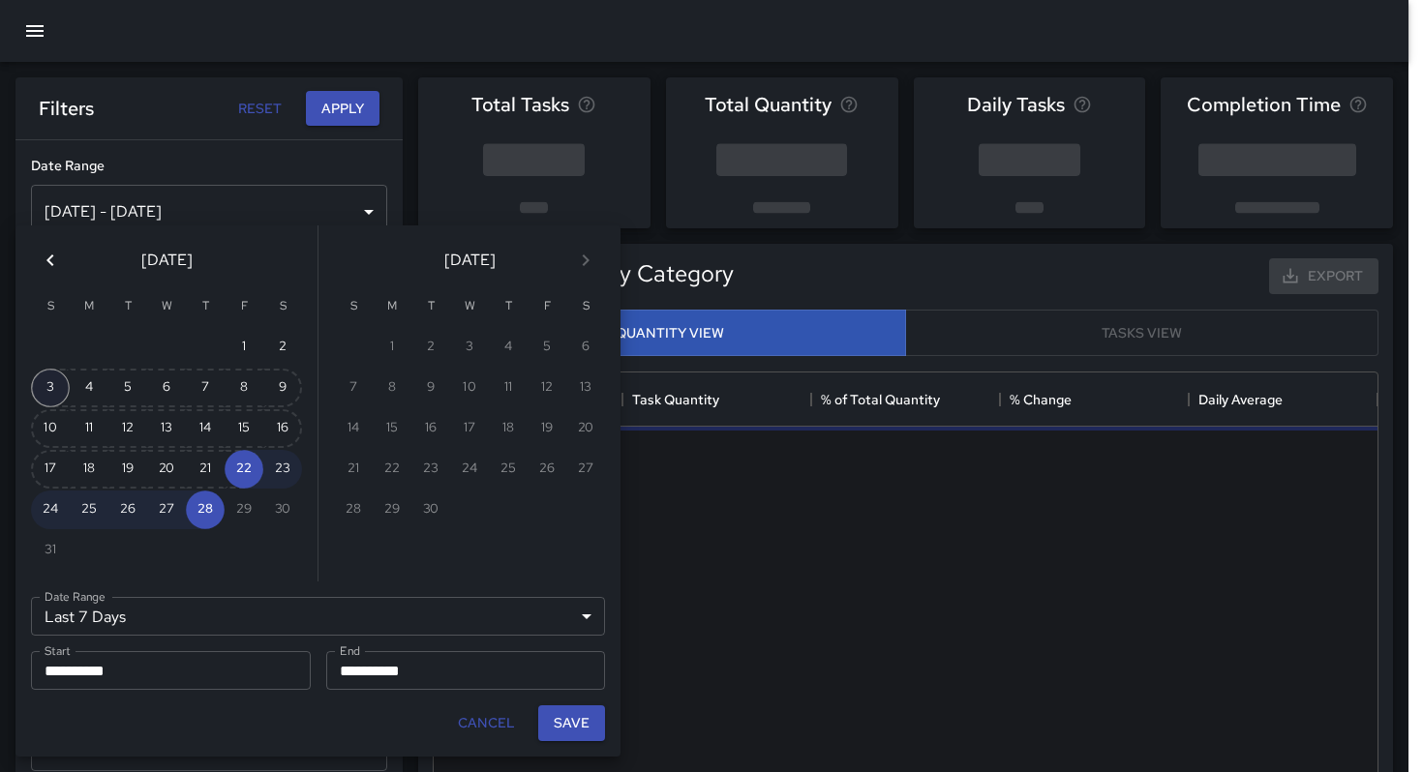
click at [47, 385] on button "3" at bounding box center [50, 388] width 39 height 39
type input "******"
type input "**********"
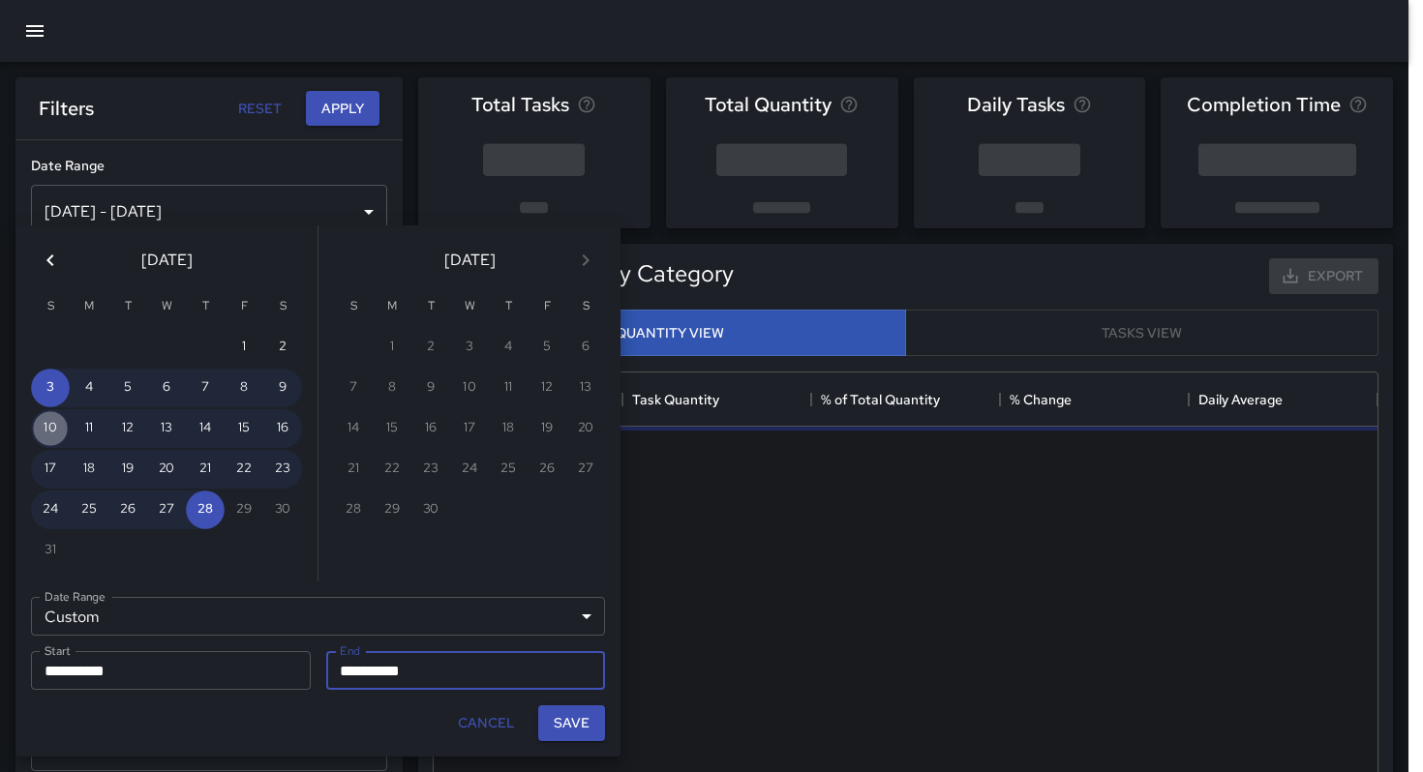
click at [48, 429] on button "10" at bounding box center [50, 428] width 39 height 39
type input "**********"
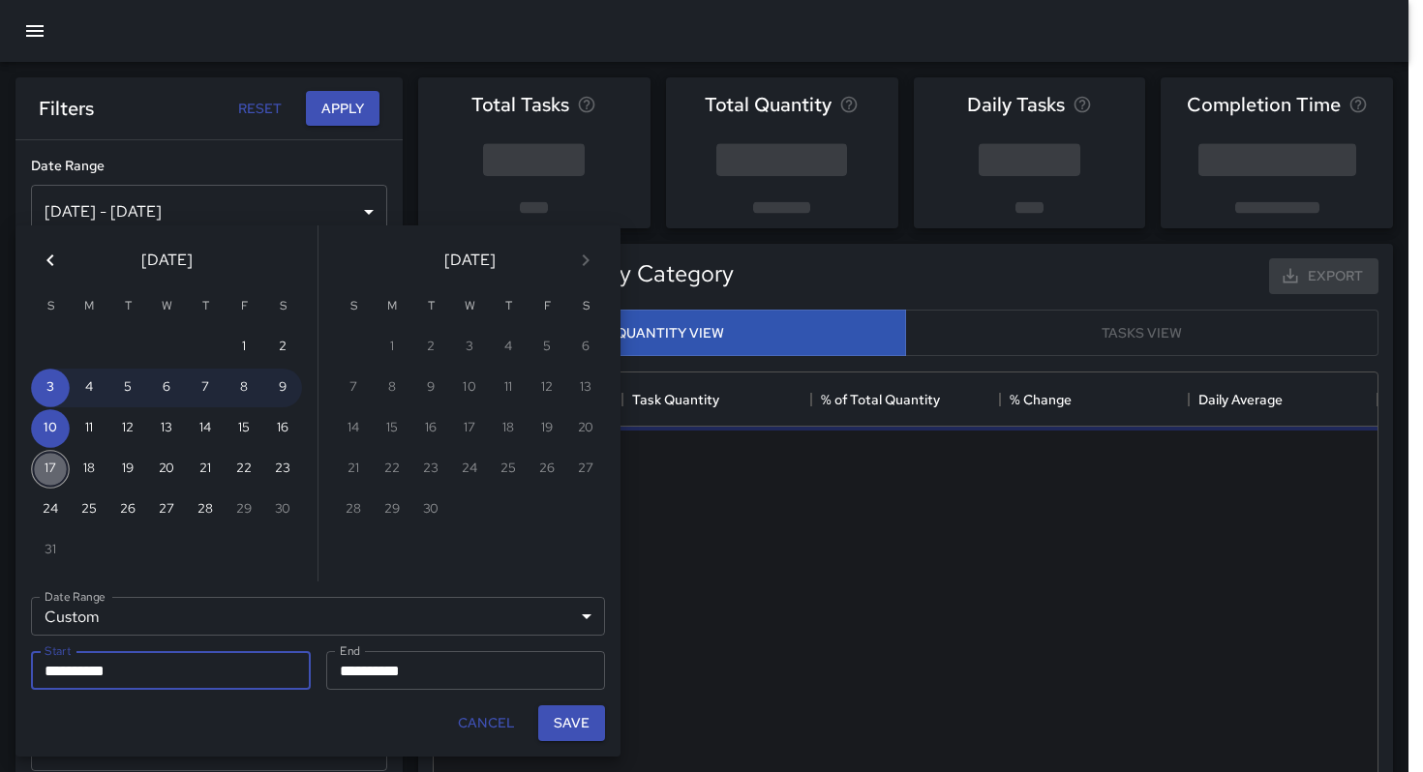
click at [53, 462] on button "17" at bounding box center [50, 469] width 39 height 39
type input "**********"
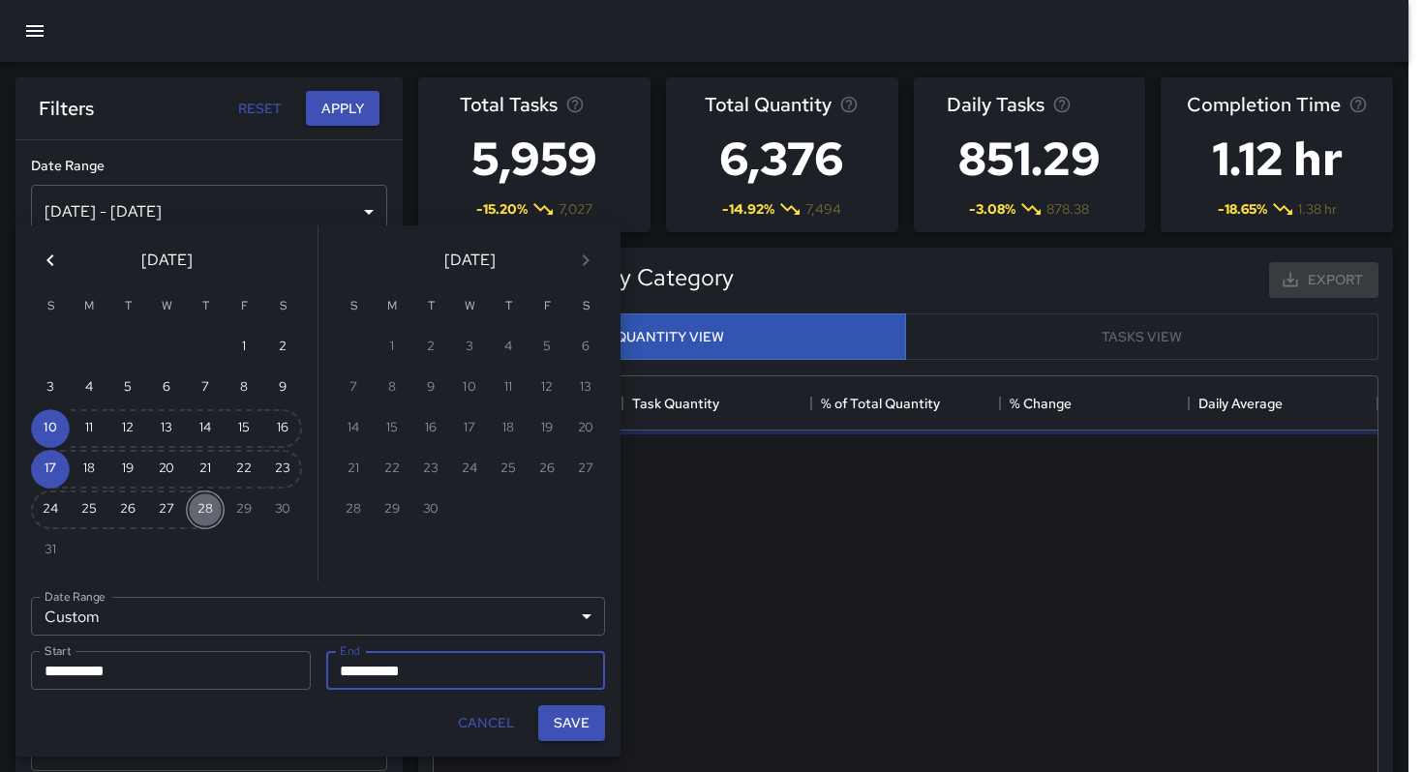
click at [211, 513] on button "28" at bounding box center [205, 510] width 39 height 39
type input "**********"
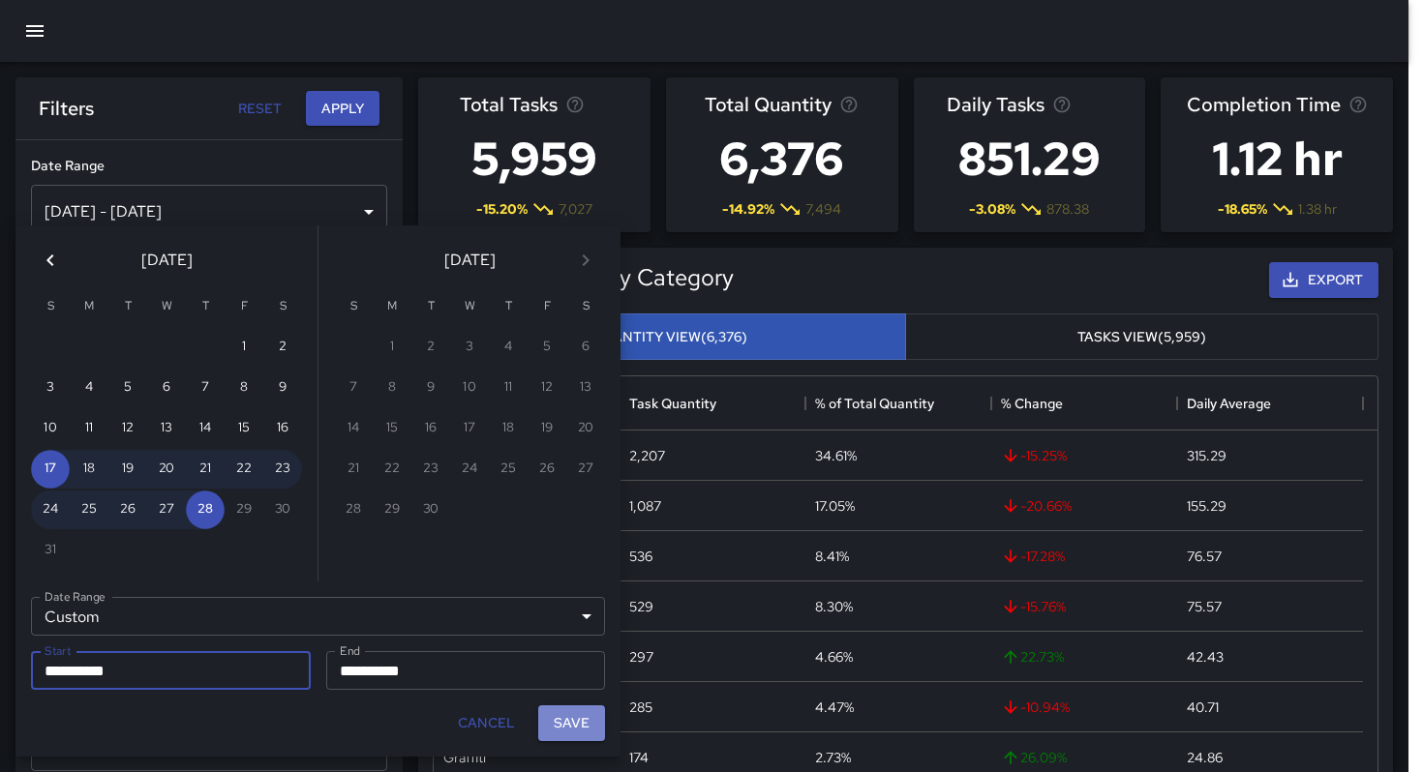
click at [543, 724] on button "Save" at bounding box center [571, 723] width 67 height 36
type input "**********"
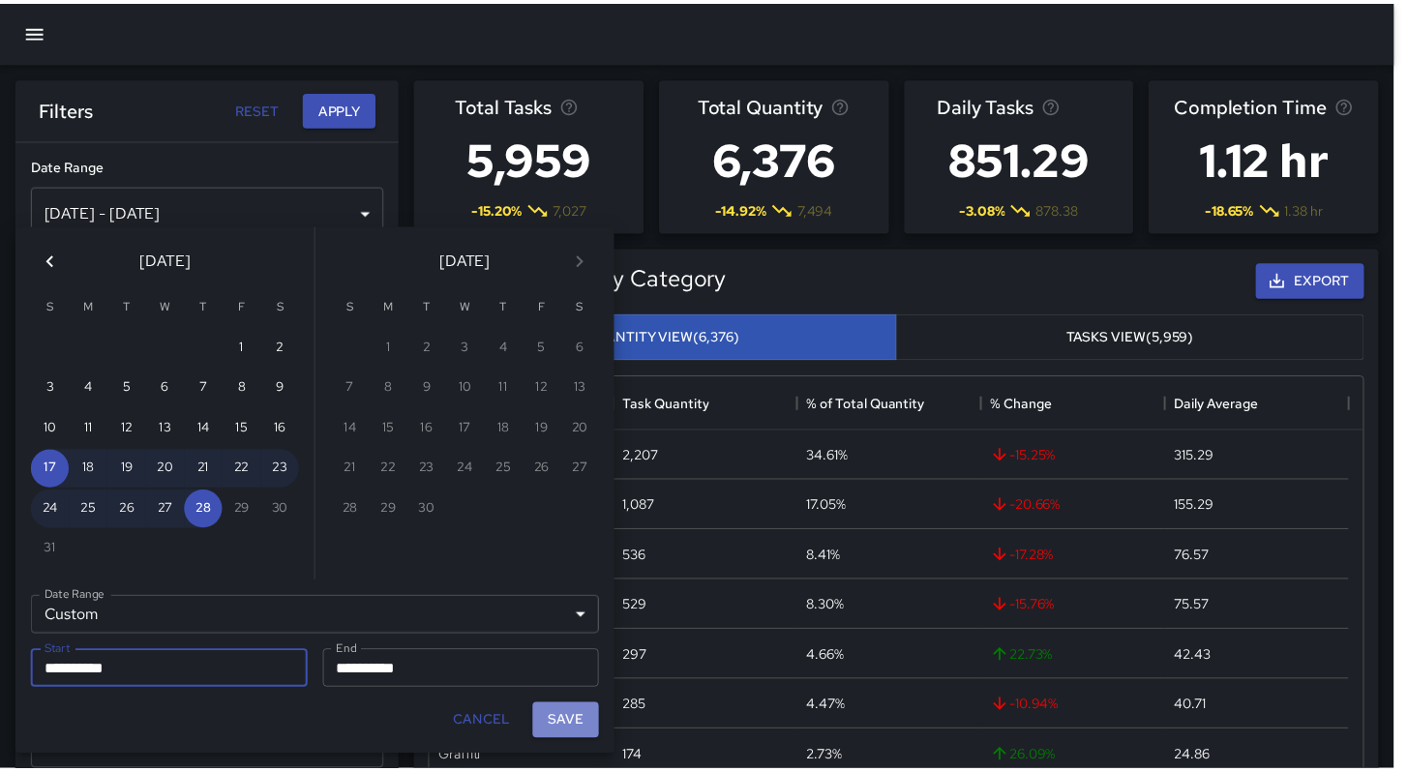
scroll to position [15, 15]
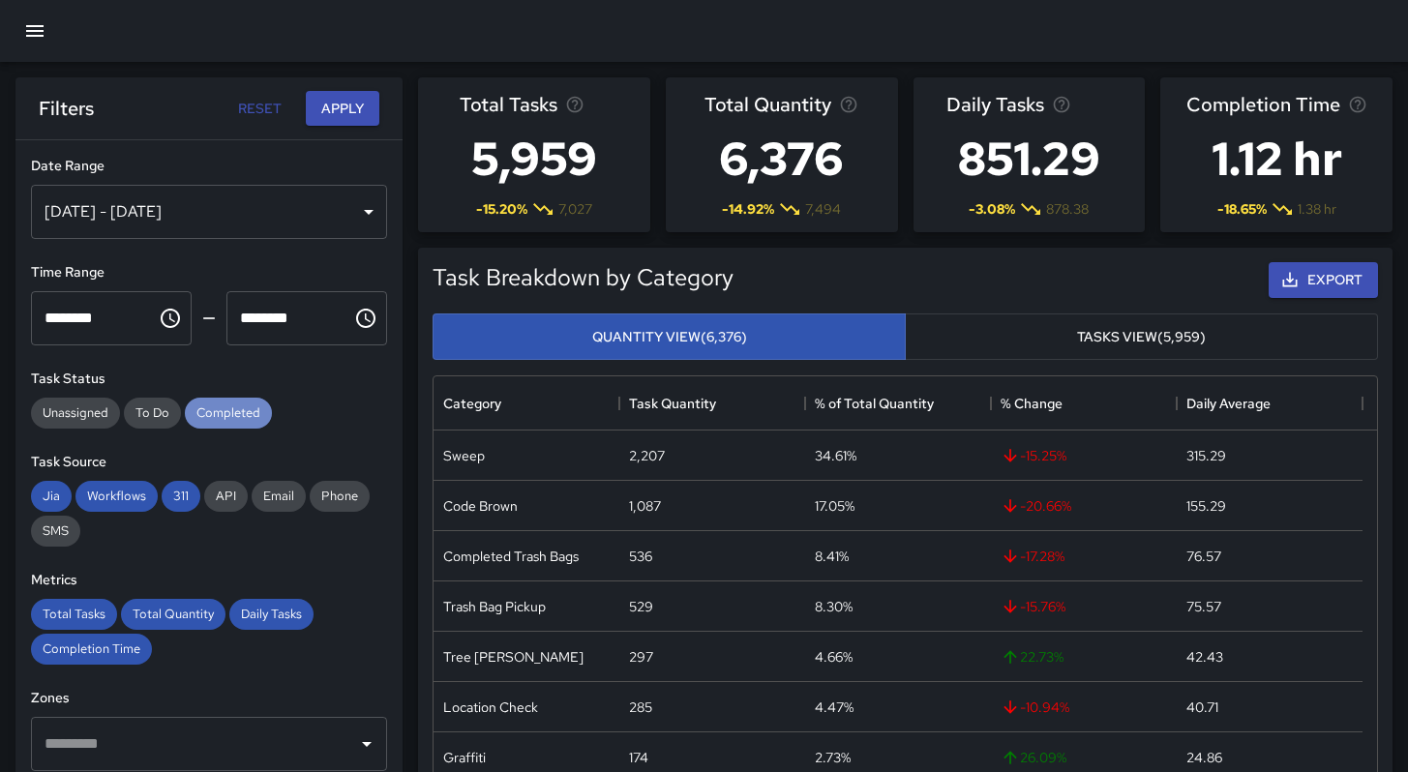
drag, startPoint x: 238, startPoint y: 421, endPoint x: 179, endPoint y: 440, distance: 62.1
click at [237, 421] on div "Completed" at bounding box center [228, 413] width 87 height 31
click at [71, 495] on div "Jia Workflows 311 API Email Phone SMS" at bounding box center [209, 514] width 356 height 66
click at [43, 491] on span "Jia" at bounding box center [51, 496] width 41 height 16
drag, startPoint x: 98, startPoint y: 499, endPoint x: 132, endPoint y: 499, distance: 33.9
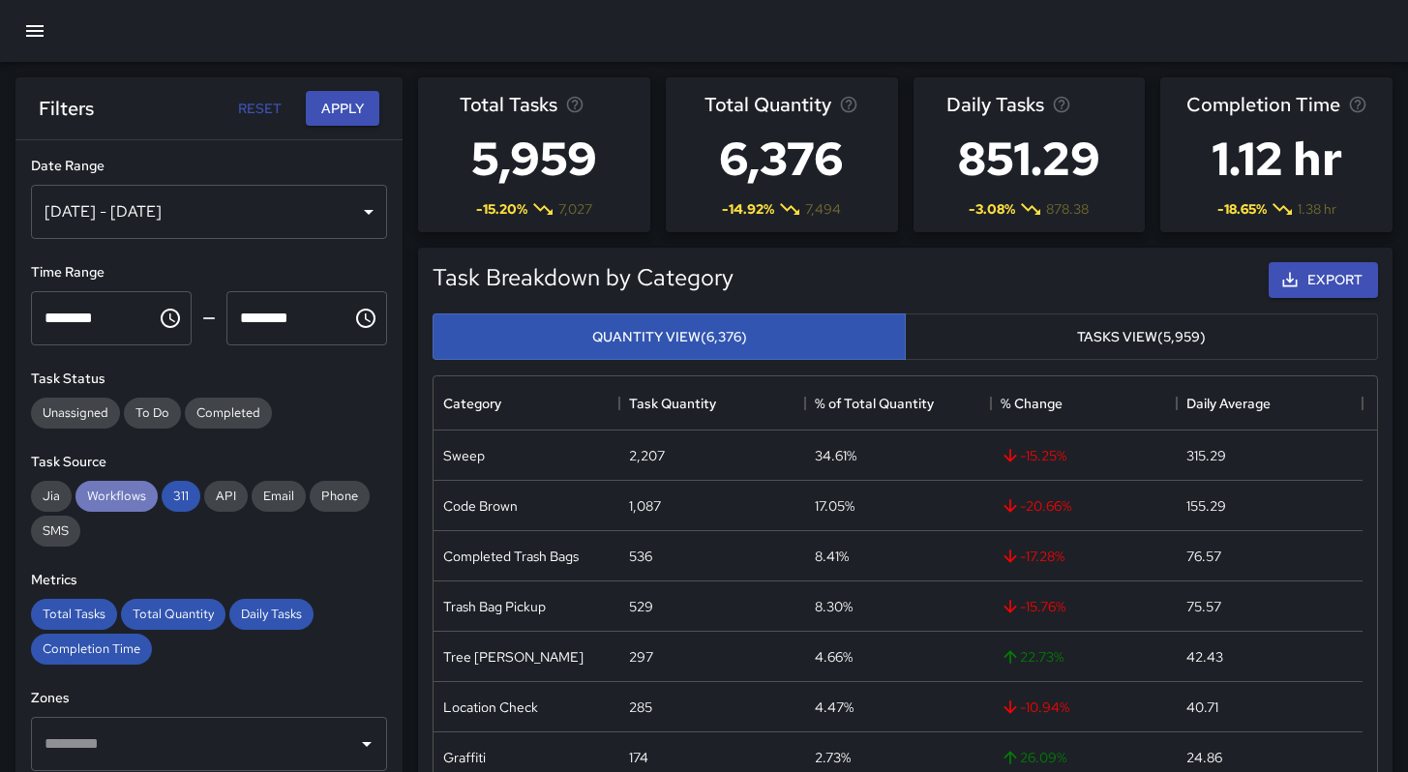
click at [111, 499] on span "Workflows" at bounding box center [116, 496] width 82 height 16
click at [165, 496] on span "311" at bounding box center [181, 496] width 39 height 16
click at [67, 616] on span "Total Tasks" at bounding box center [74, 614] width 86 height 16
drag, startPoint x: 149, startPoint y: 615, endPoint x: 161, endPoint y: 615, distance: 11.6
click at [150, 615] on span "Total Quantity" at bounding box center [173, 614] width 105 height 16
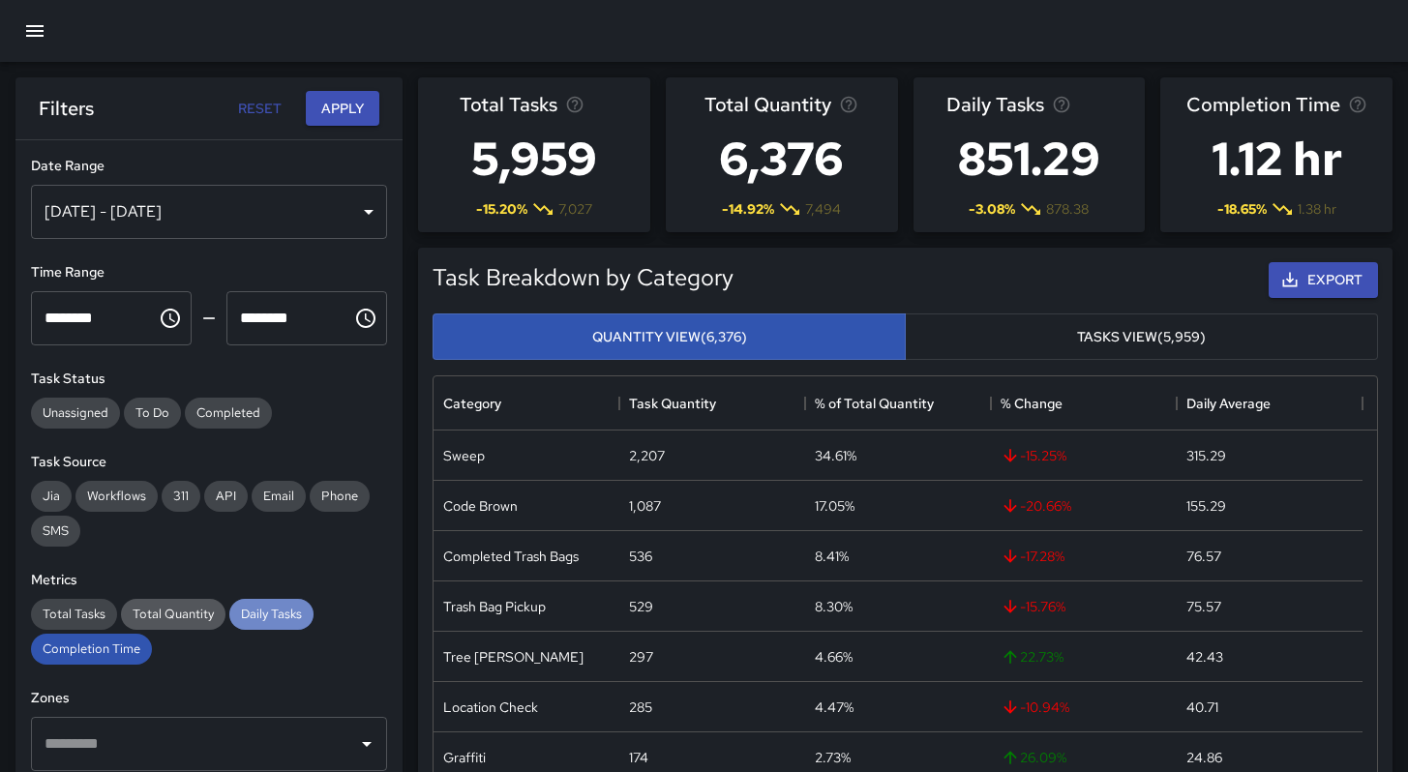
drag, startPoint x: 248, startPoint y: 620, endPoint x: 191, endPoint y: 629, distance: 57.8
click at [248, 620] on span "Daily Tasks" at bounding box center [271, 614] width 84 height 16
click at [130, 648] on span "Completion Time" at bounding box center [91, 649] width 121 height 16
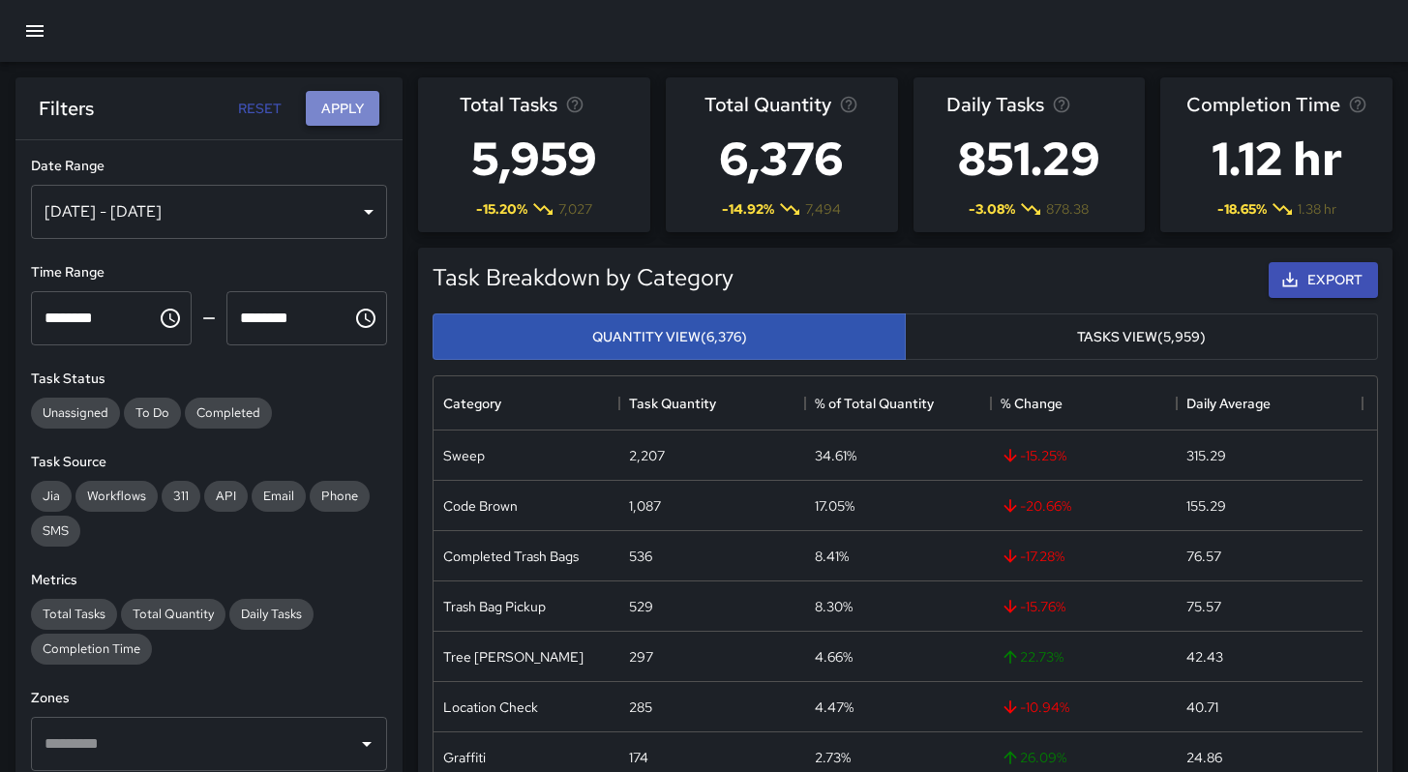
click at [343, 119] on button "Apply" at bounding box center [343, 109] width 74 height 36
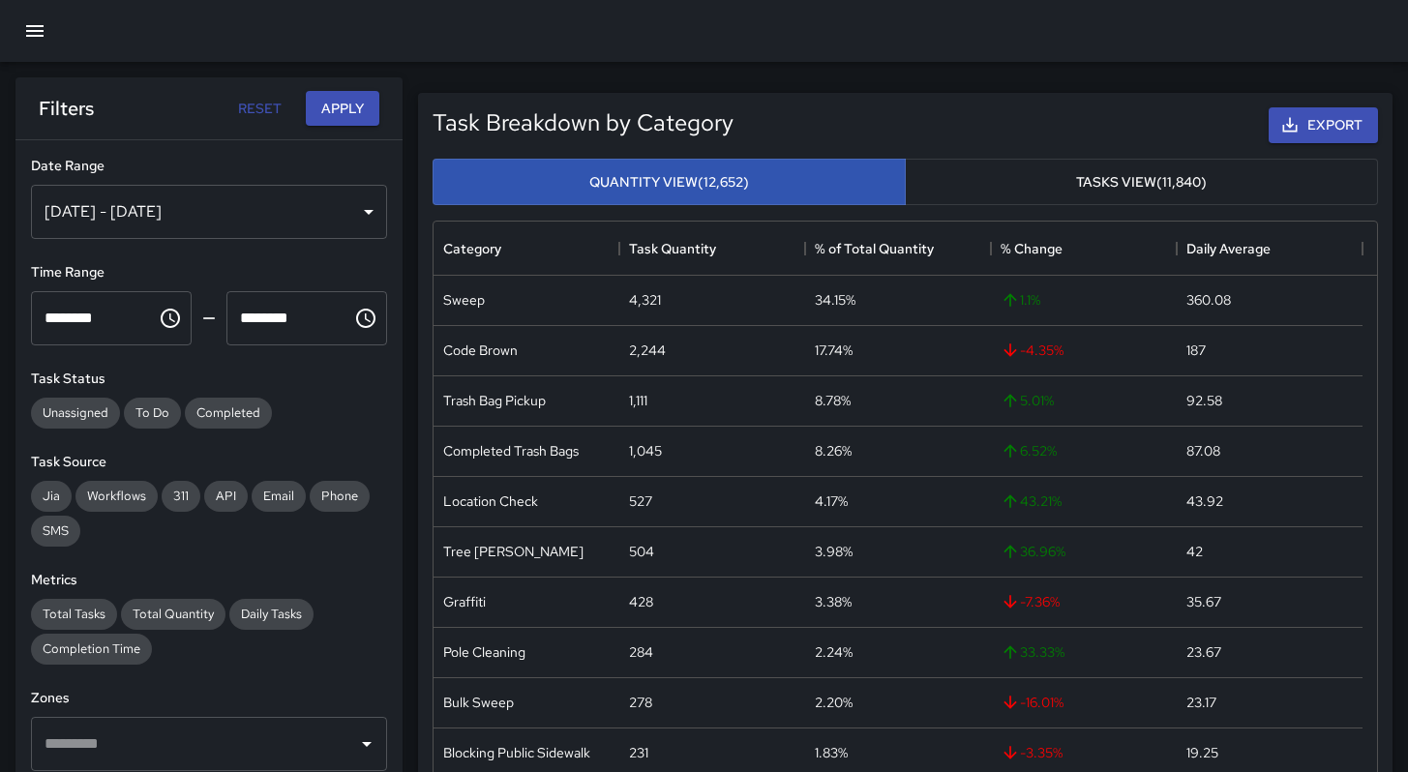
scroll to position [405, 0]
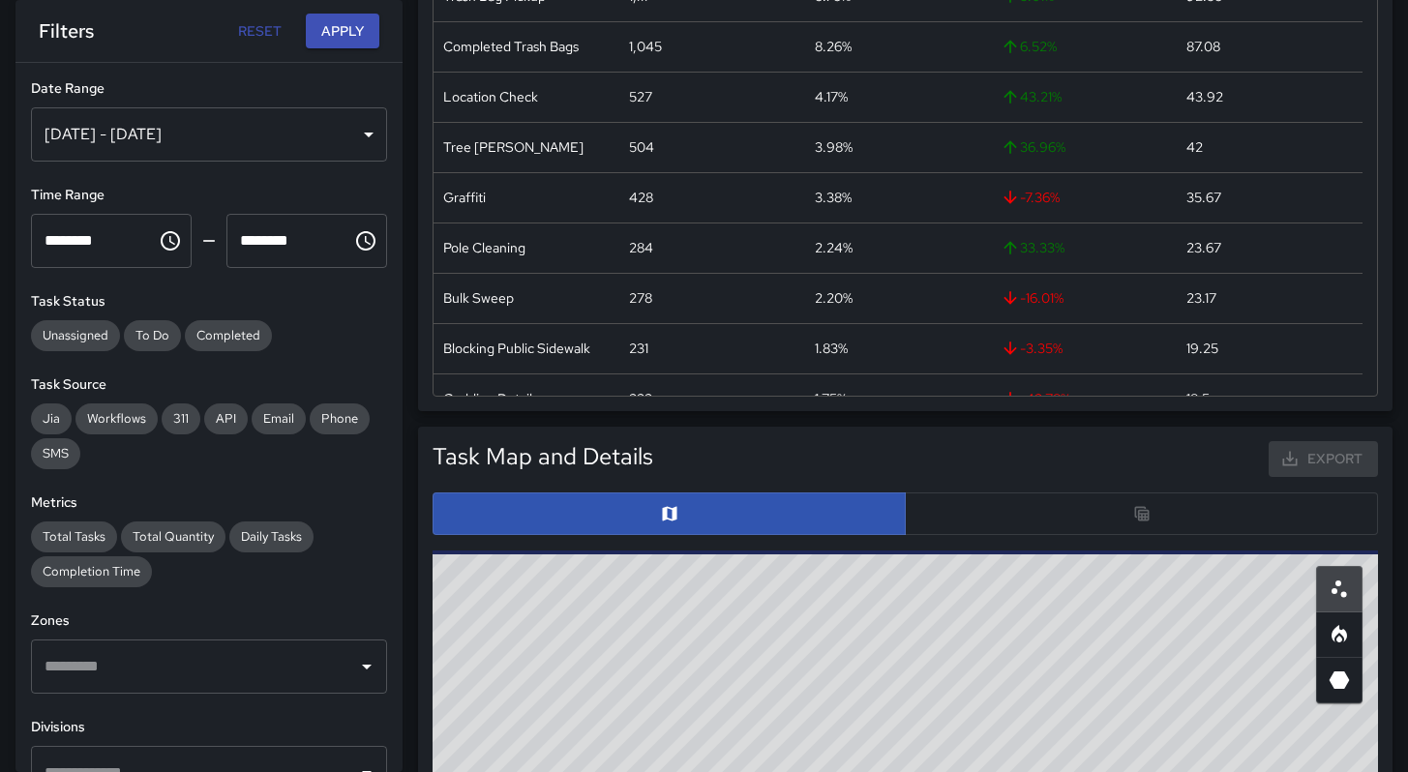
click at [944, 522] on div at bounding box center [905, 514] width 945 height 43
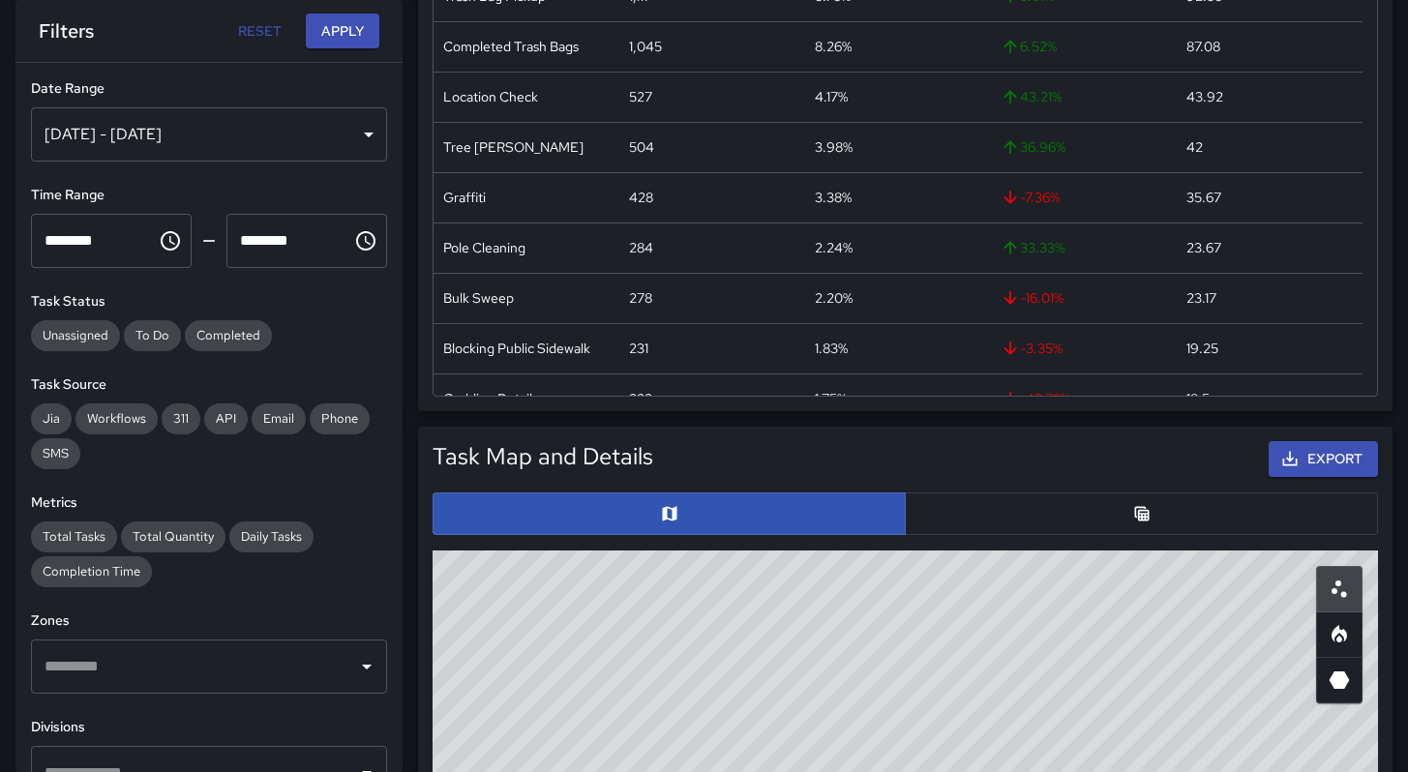
click at [928, 522] on button "button" at bounding box center [1141, 514] width 473 height 43
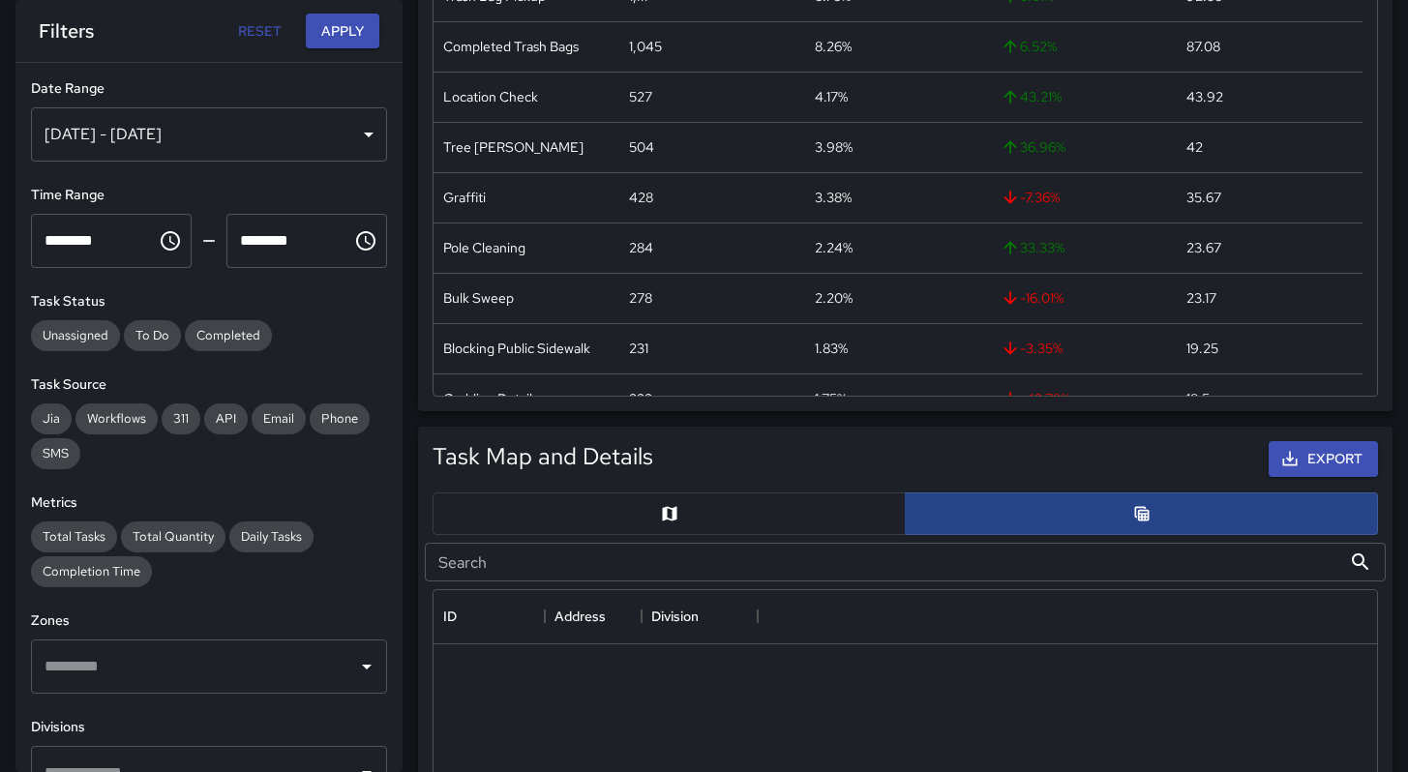
scroll to position [15, 15]
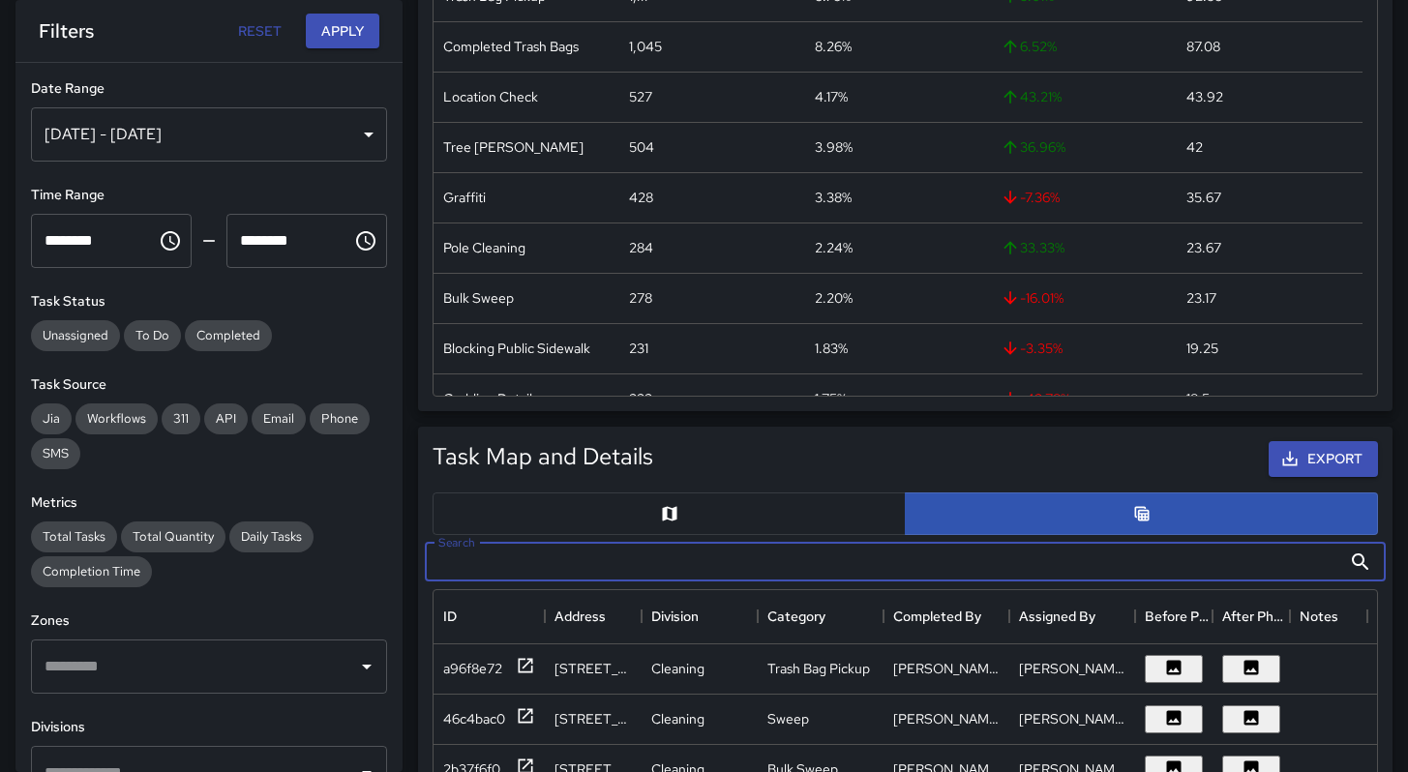
click at [702, 575] on input "Search" at bounding box center [883, 562] width 916 height 39
paste input "**********"
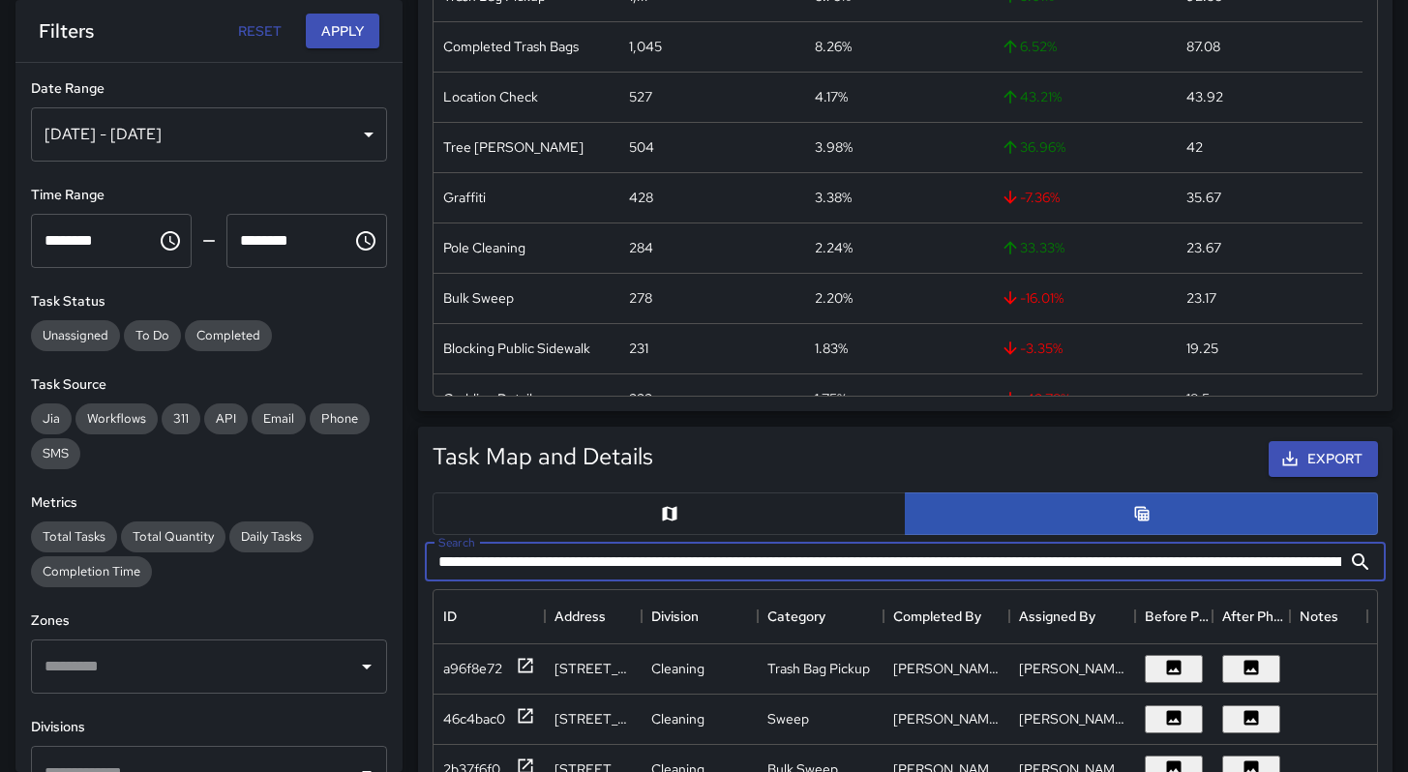
scroll to position [0, 1879]
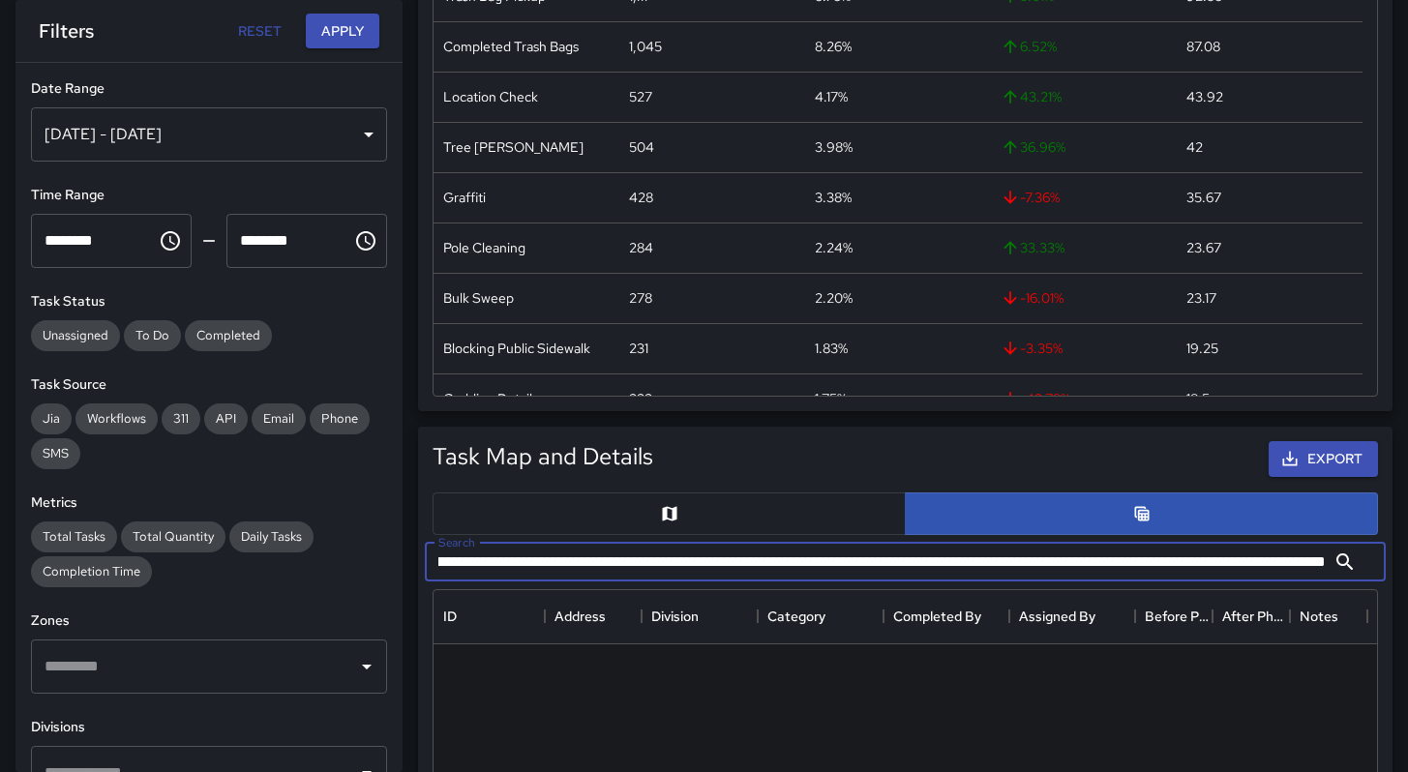
drag, startPoint x: 1216, startPoint y: 570, endPoint x: 504, endPoint y: 547, distance: 711.7
click at [504, 547] on div "**********" at bounding box center [905, 562] width 961 height 39
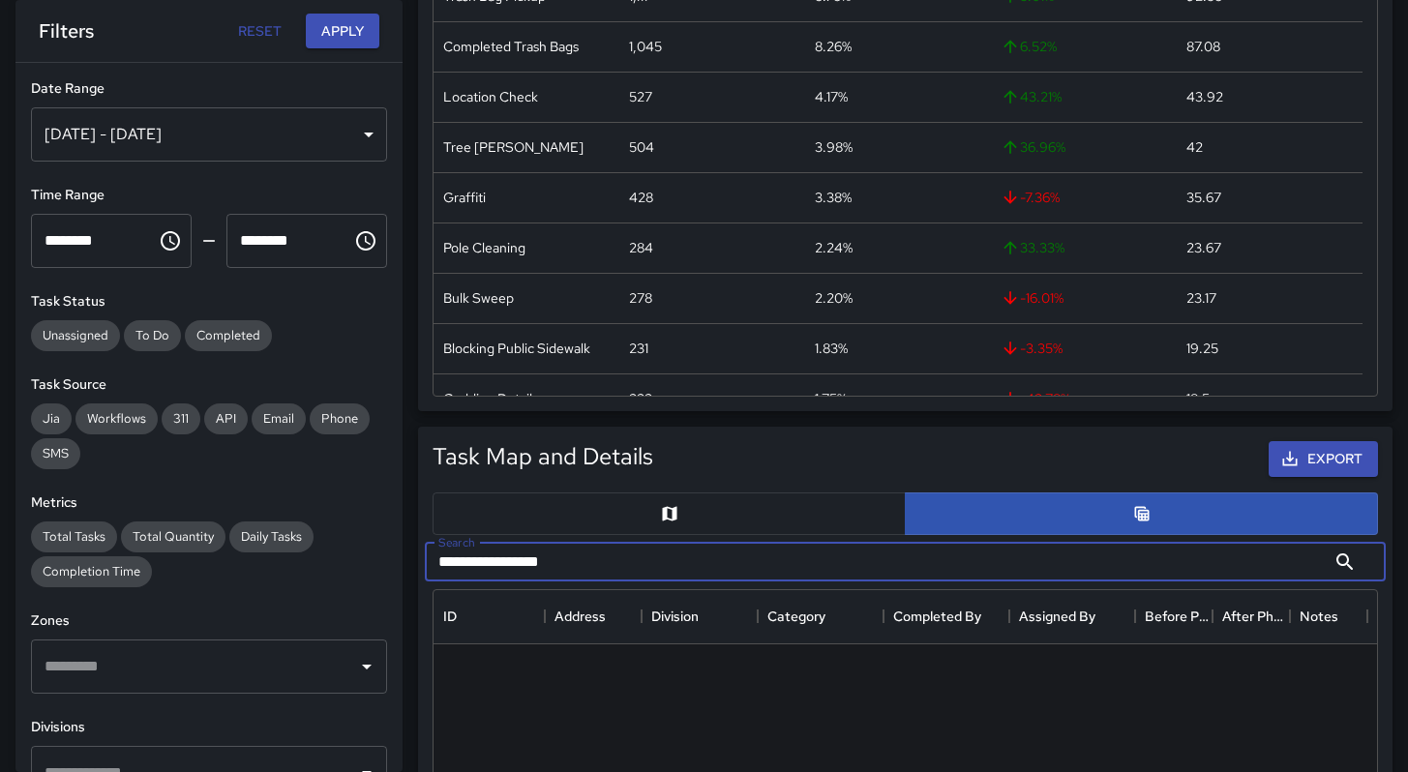
scroll to position [0, 0]
click at [585, 565] on input "**********" at bounding box center [875, 562] width 901 height 39
click at [455, 571] on input "**********" at bounding box center [875, 562] width 901 height 39
type input "**********"
click at [630, 578] on input "**********" at bounding box center [875, 562] width 901 height 39
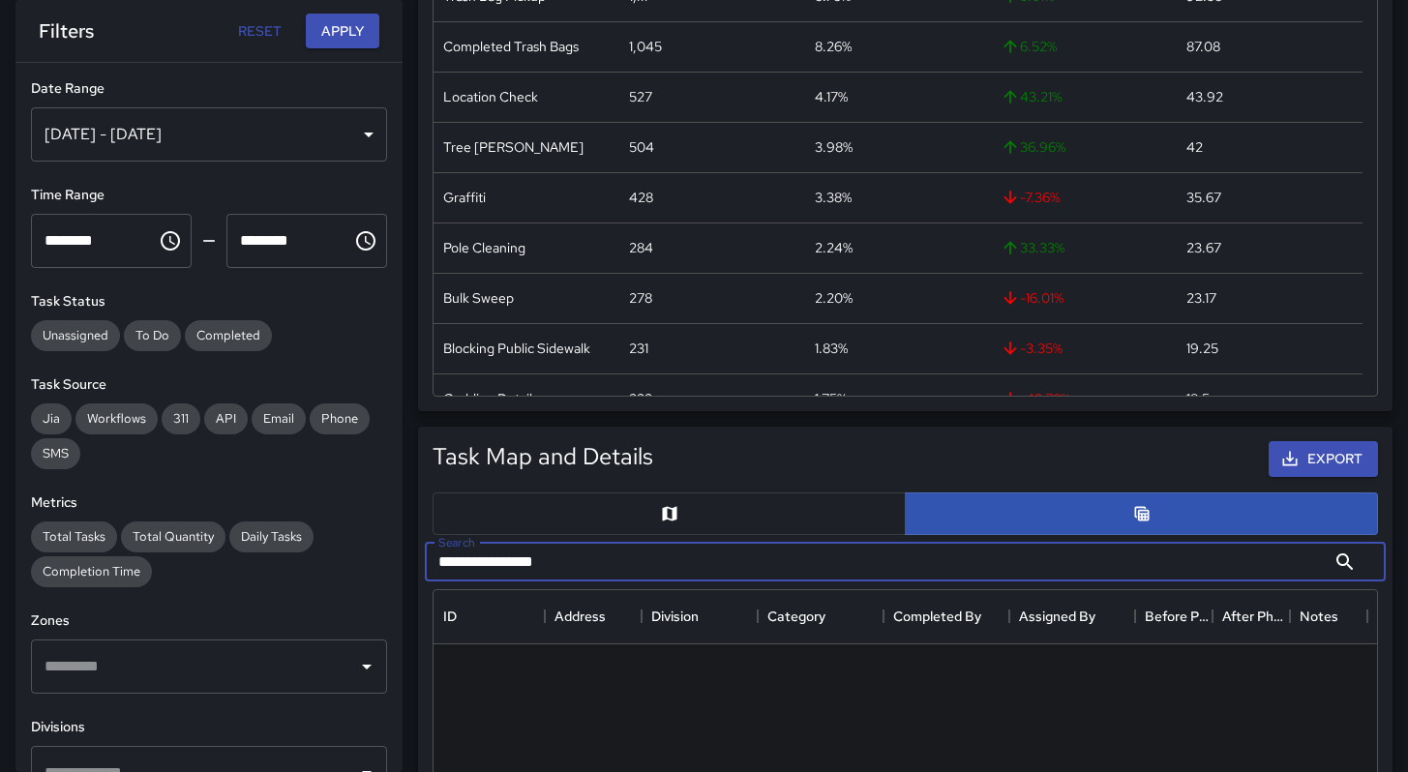
click at [629, 578] on input "**********" at bounding box center [875, 562] width 901 height 39
drag, startPoint x: 626, startPoint y: 577, endPoint x: 438, endPoint y: 575, distance: 187.8
click at [438, 575] on input "**********" at bounding box center [875, 562] width 901 height 39
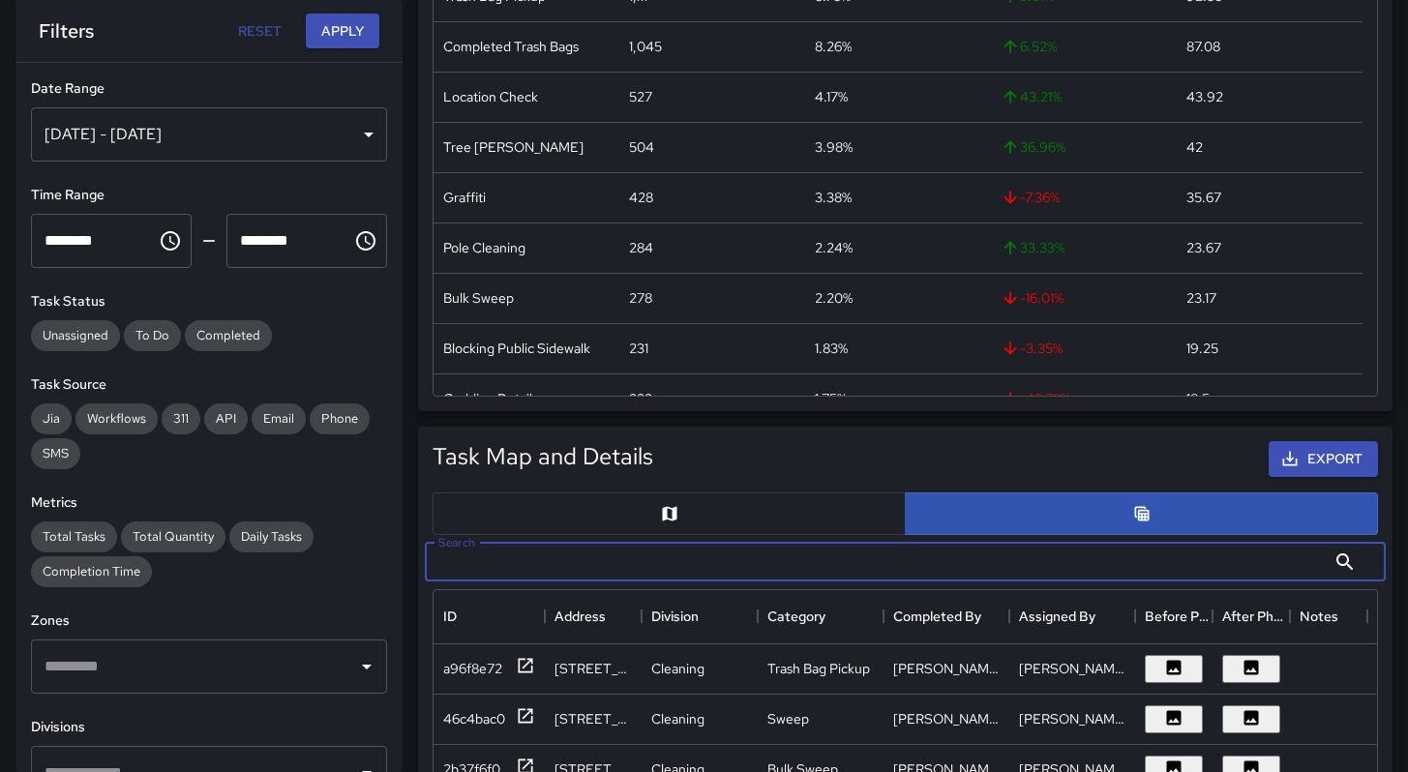
paste input "**********"
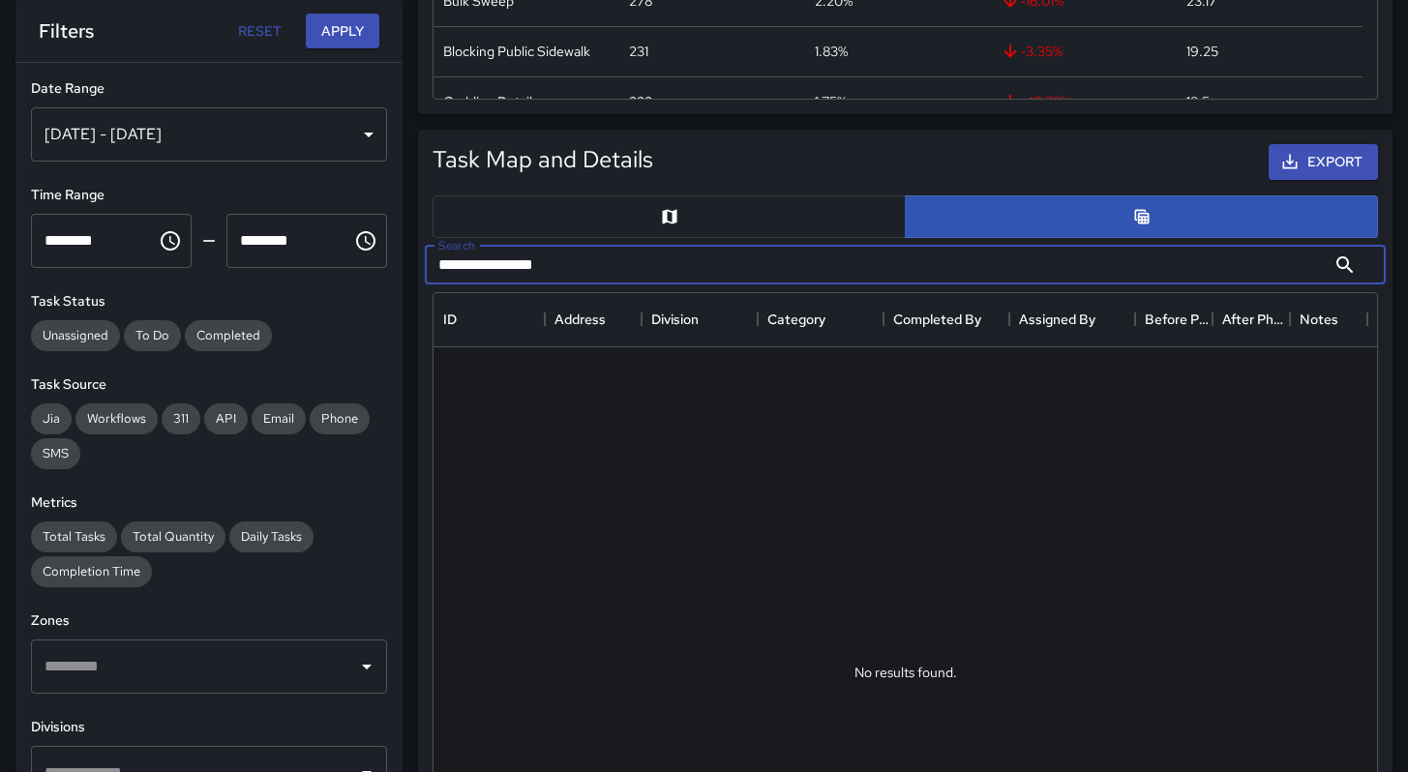
scroll to position [704, 0]
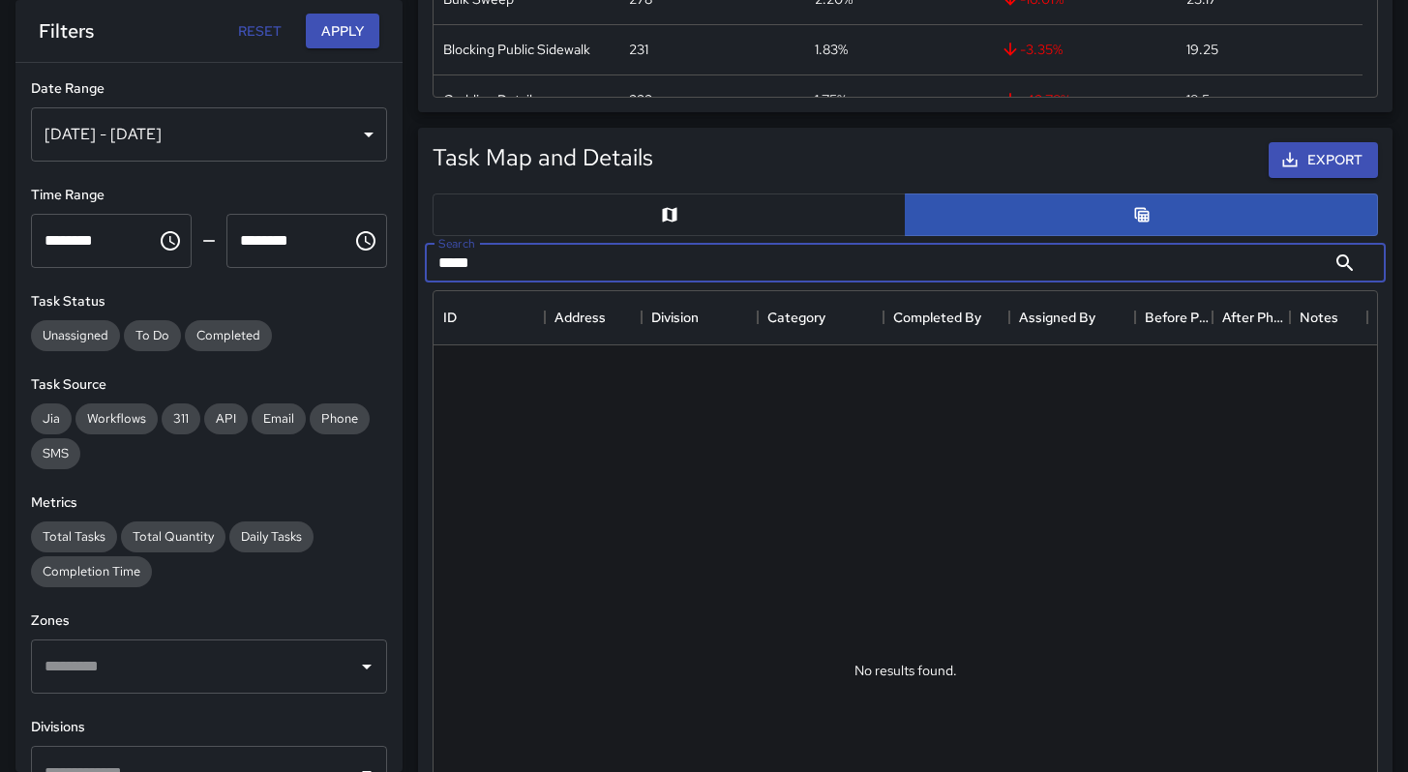
type input "***"
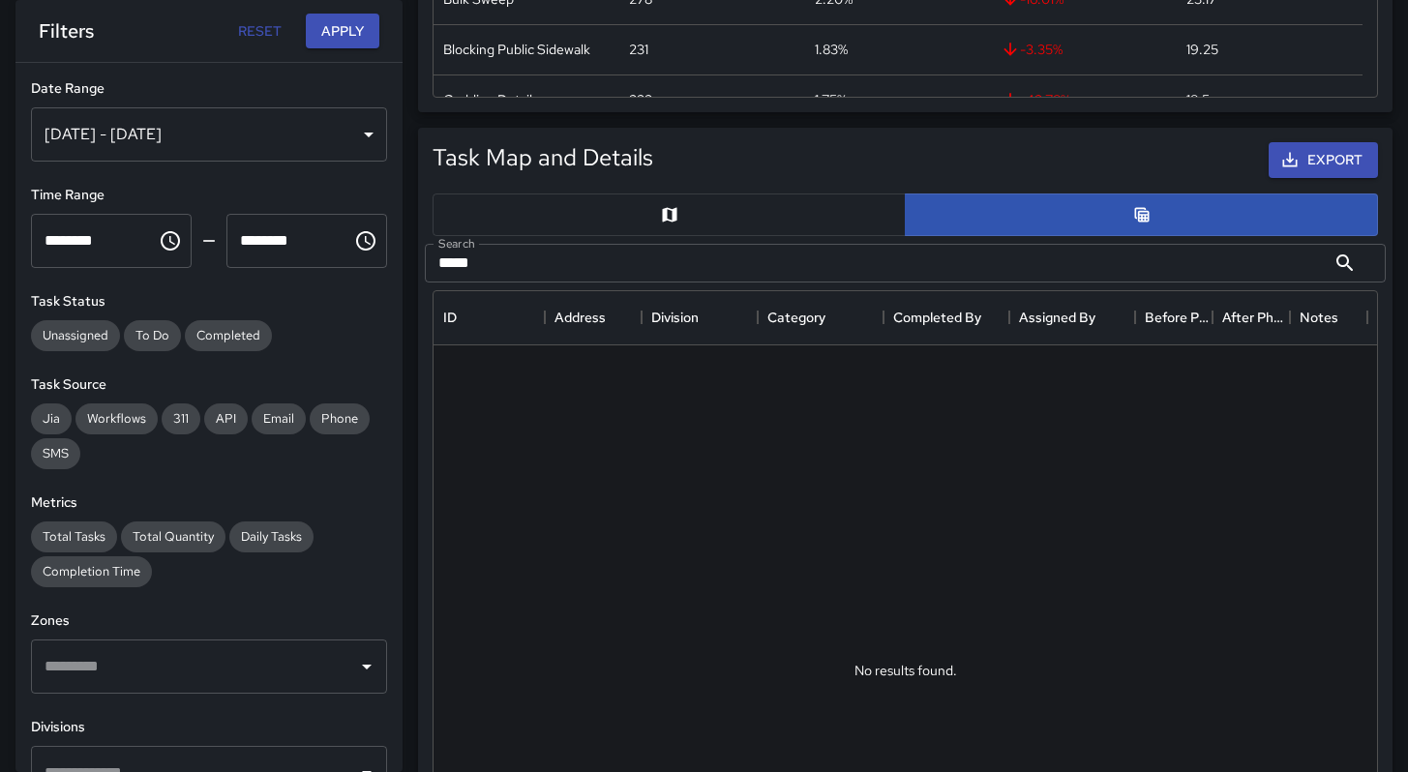
click at [731, 459] on div at bounding box center [1293, 678] width 1718 height 667
click at [337, 34] on button "Apply" at bounding box center [343, 32] width 74 height 36
click at [231, 337] on span "Completed" at bounding box center [228, 335] width 87 height 16
click at [320, 44] on button "Apply" at bounding box center [343, 32] width 74 height 36
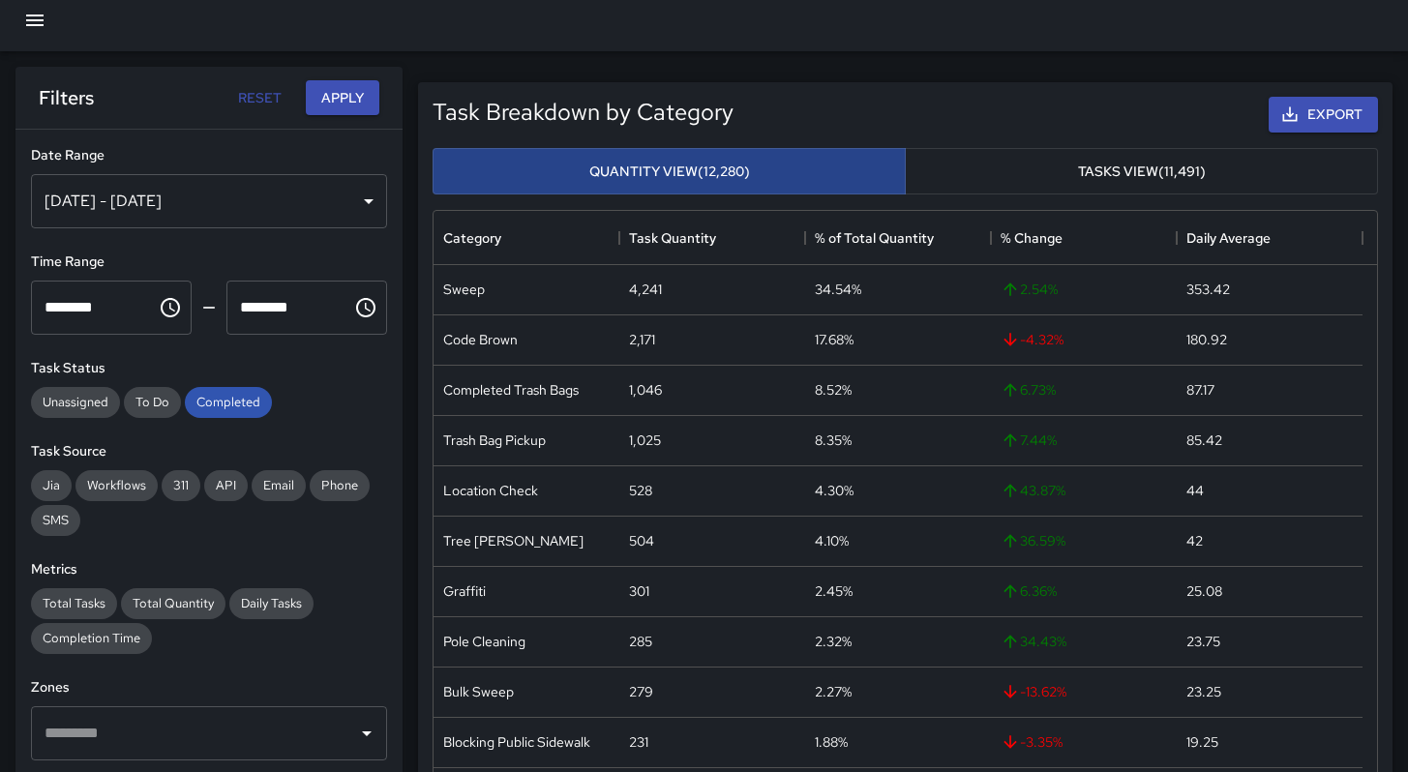
scroll to position [0, 0]
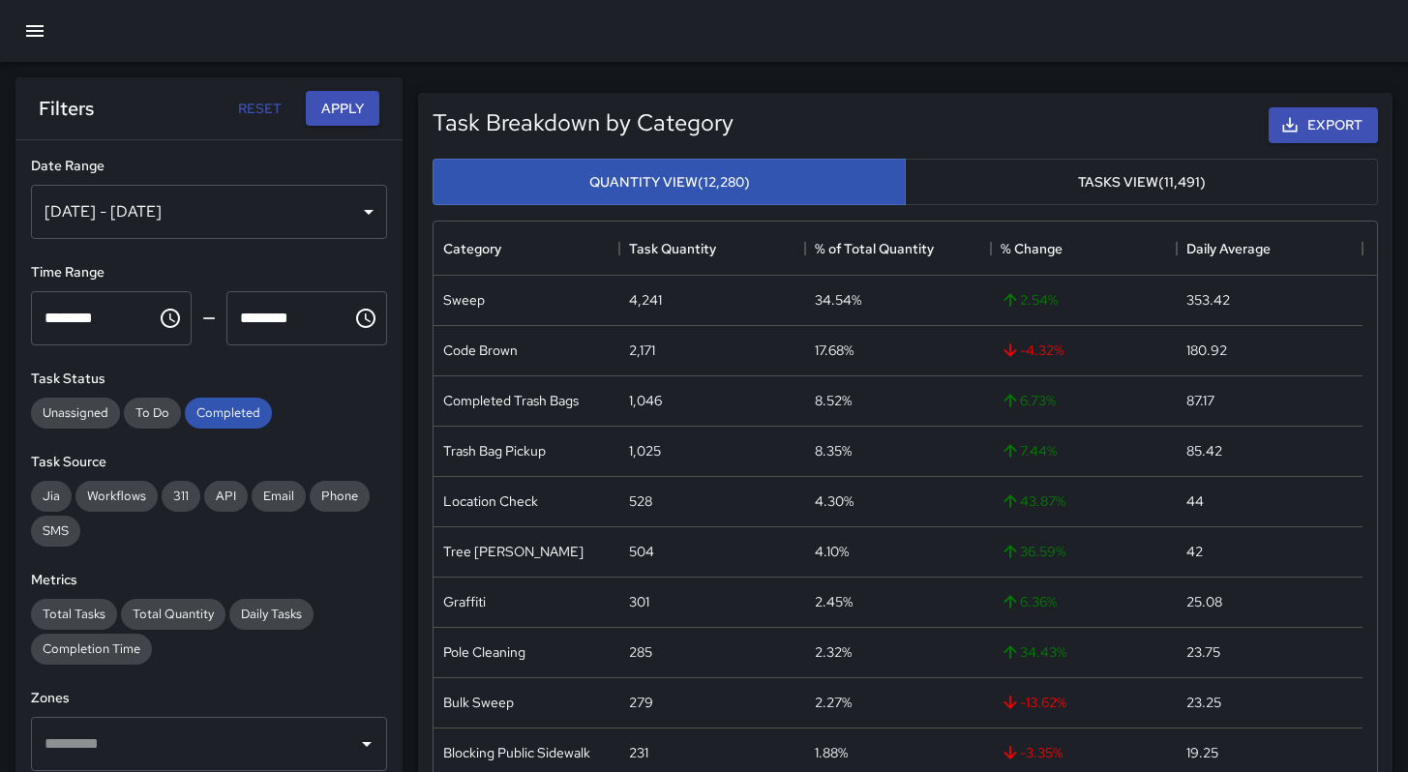
click at [26, 34] on icon "button" at bounding box center [34, 30] width 23 height 23
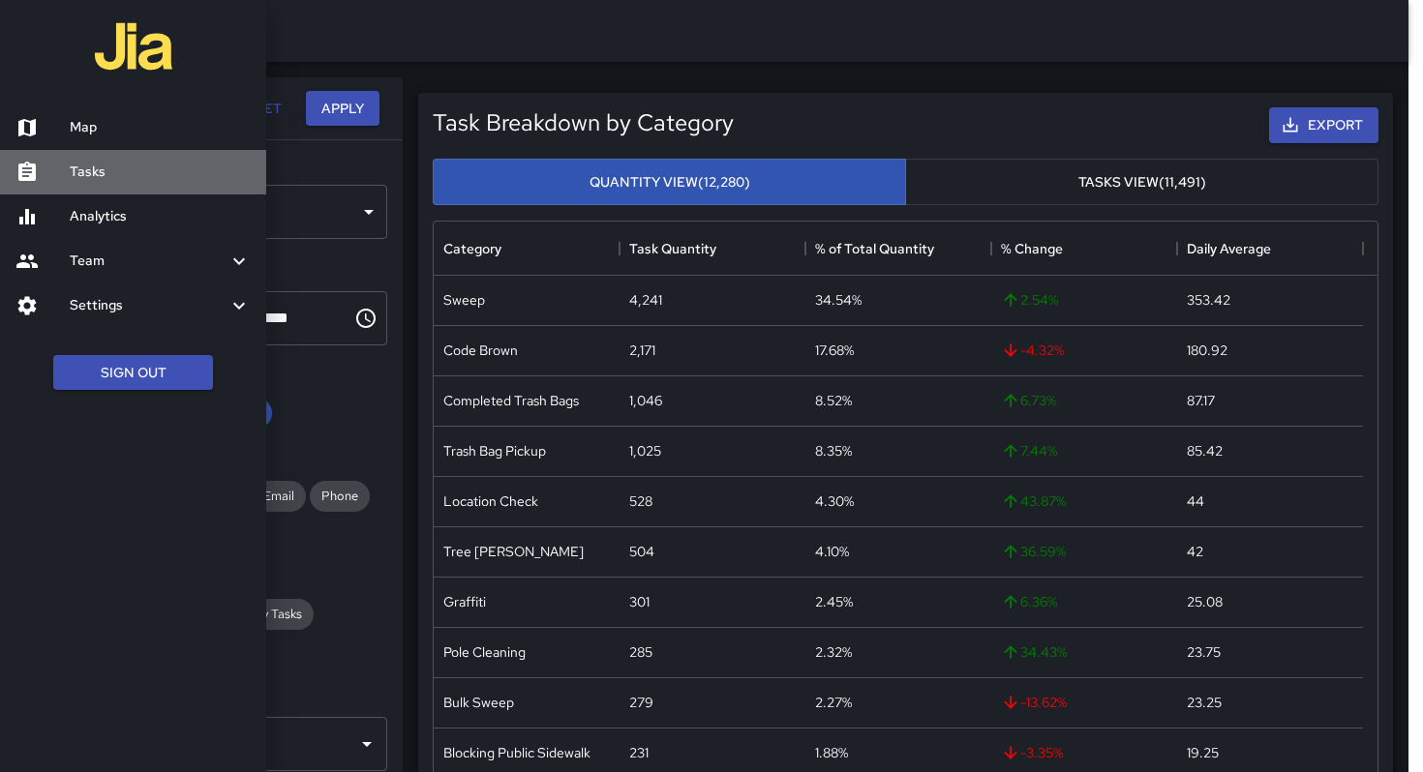
click at [72, 181] on h6 "Tasks" at bounding box center [160, 172] width 181 height 21
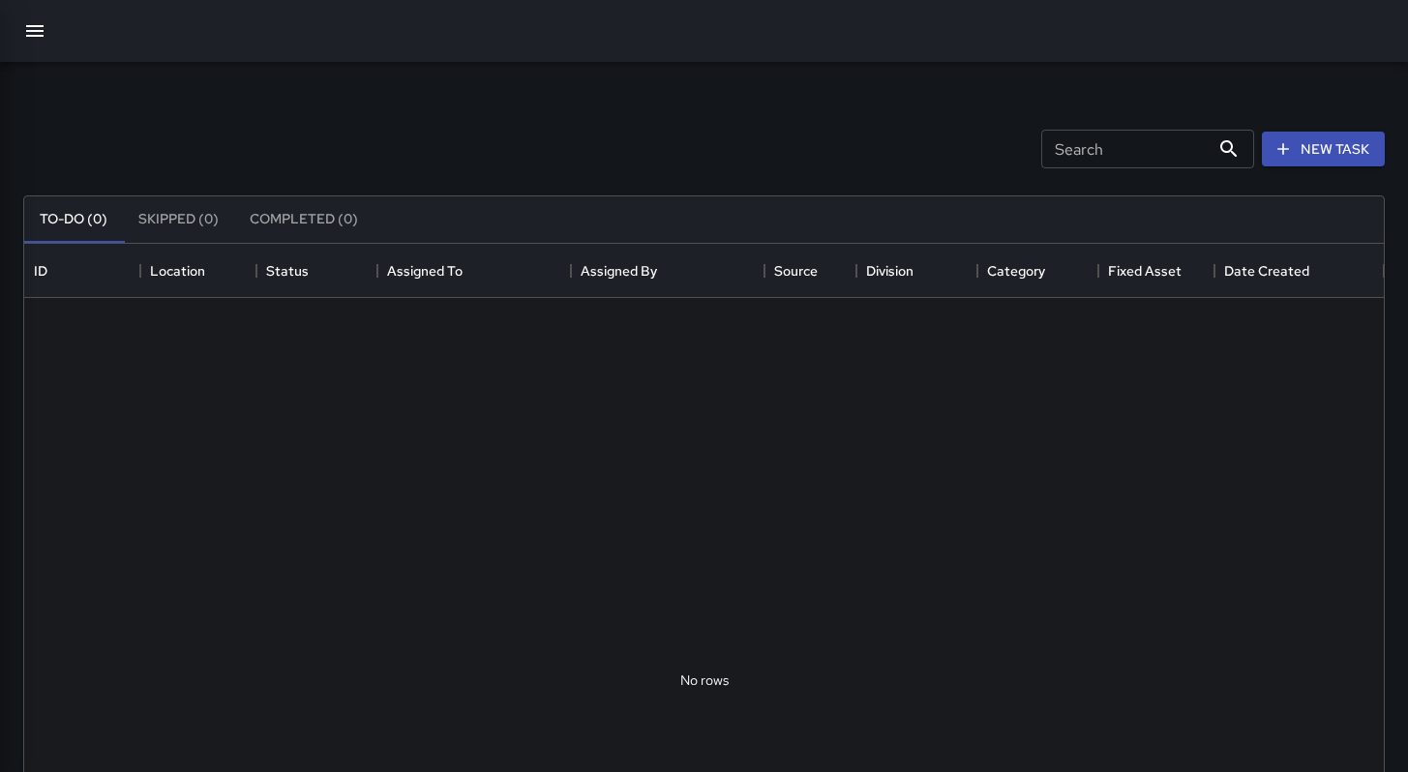
scroll to position [805, 1345]
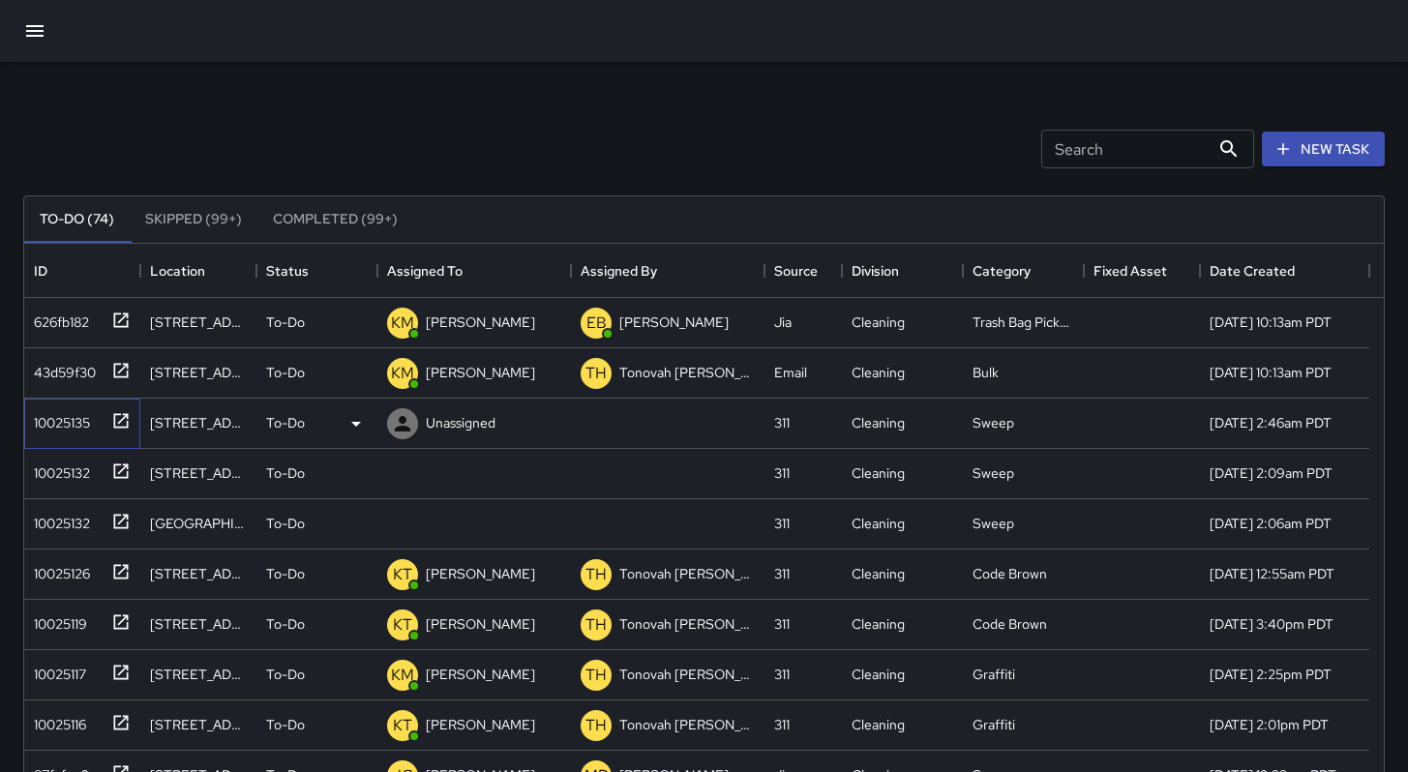
click at [65, 425] on div "10025135" at bounding box center [58, 418] width 64 height 27
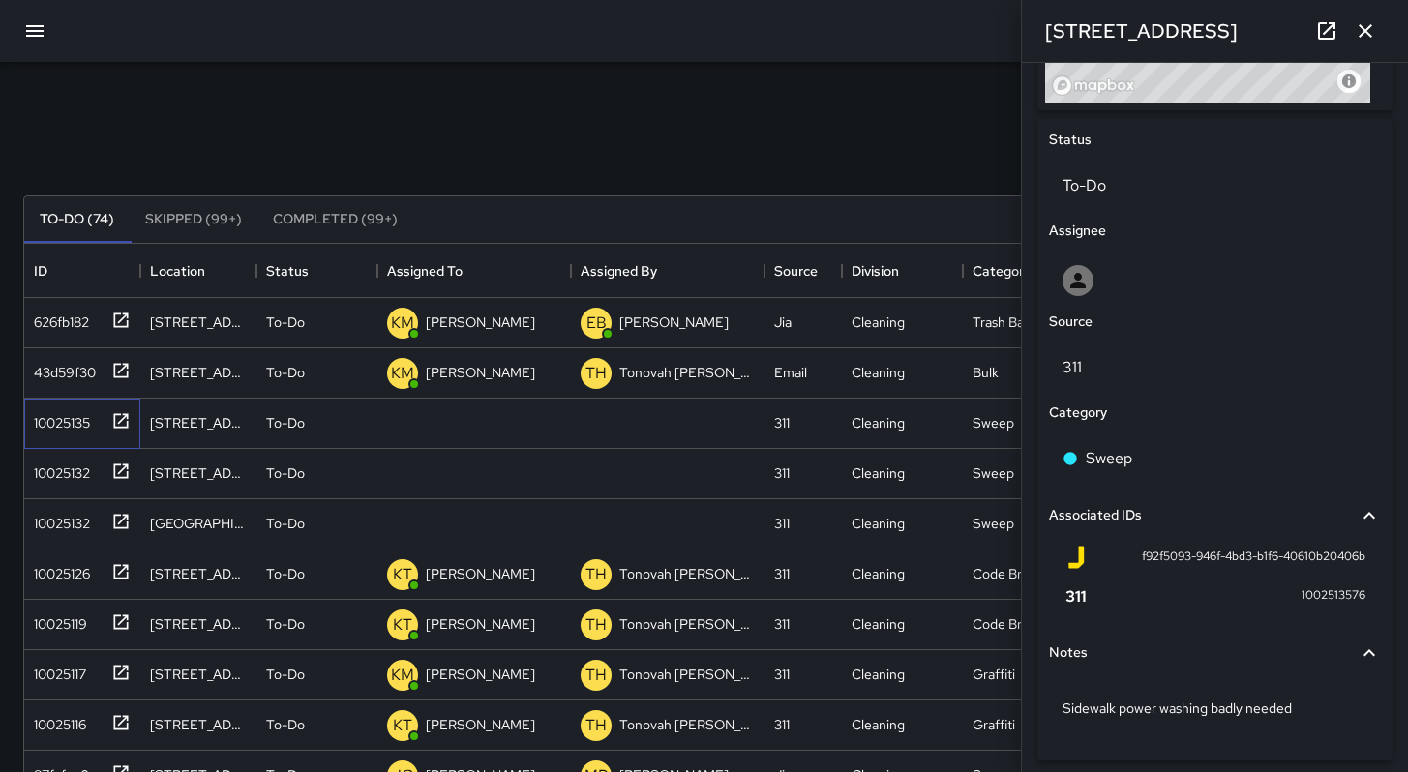
scroll to position [905, 0]
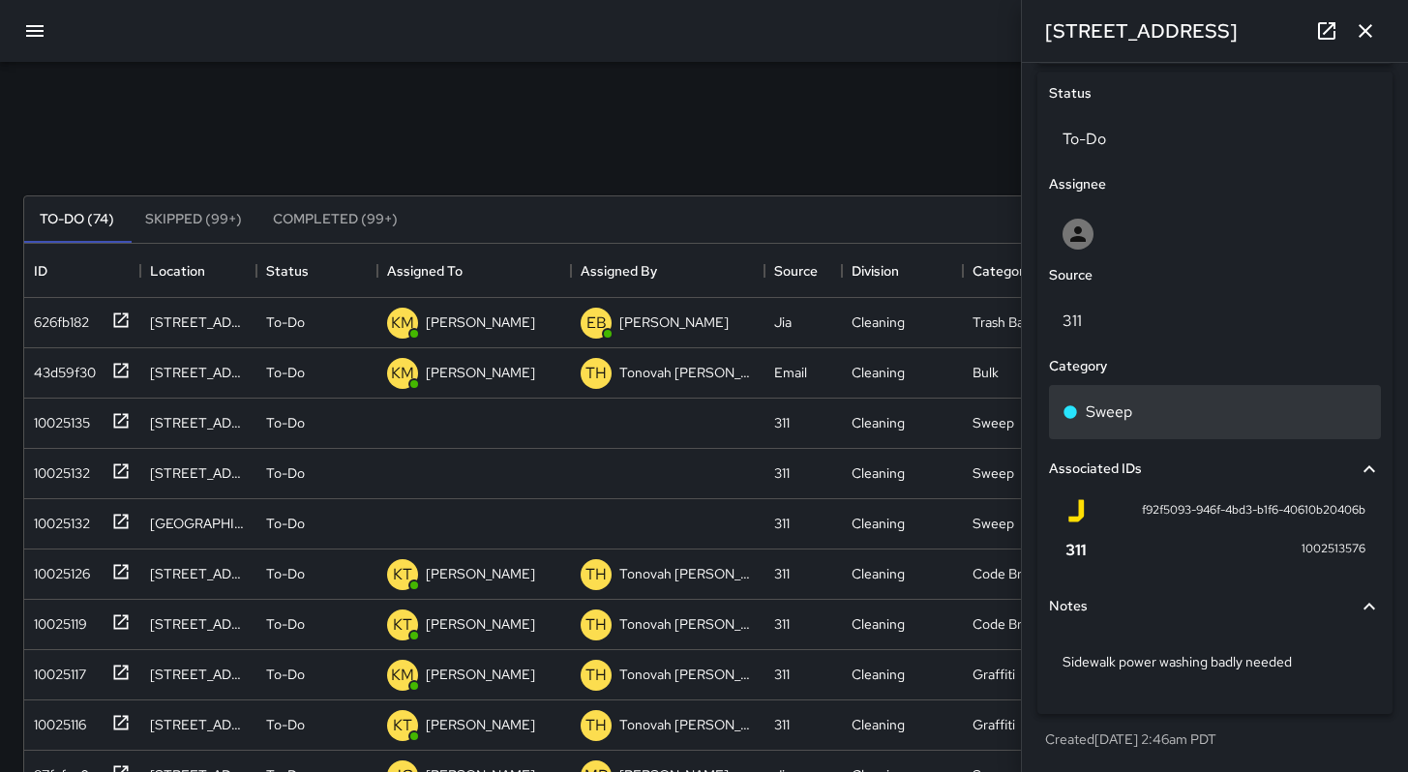
click at [1130, 419] on p "Sweep" at bounding box center [1109, 412] width 46 height 23
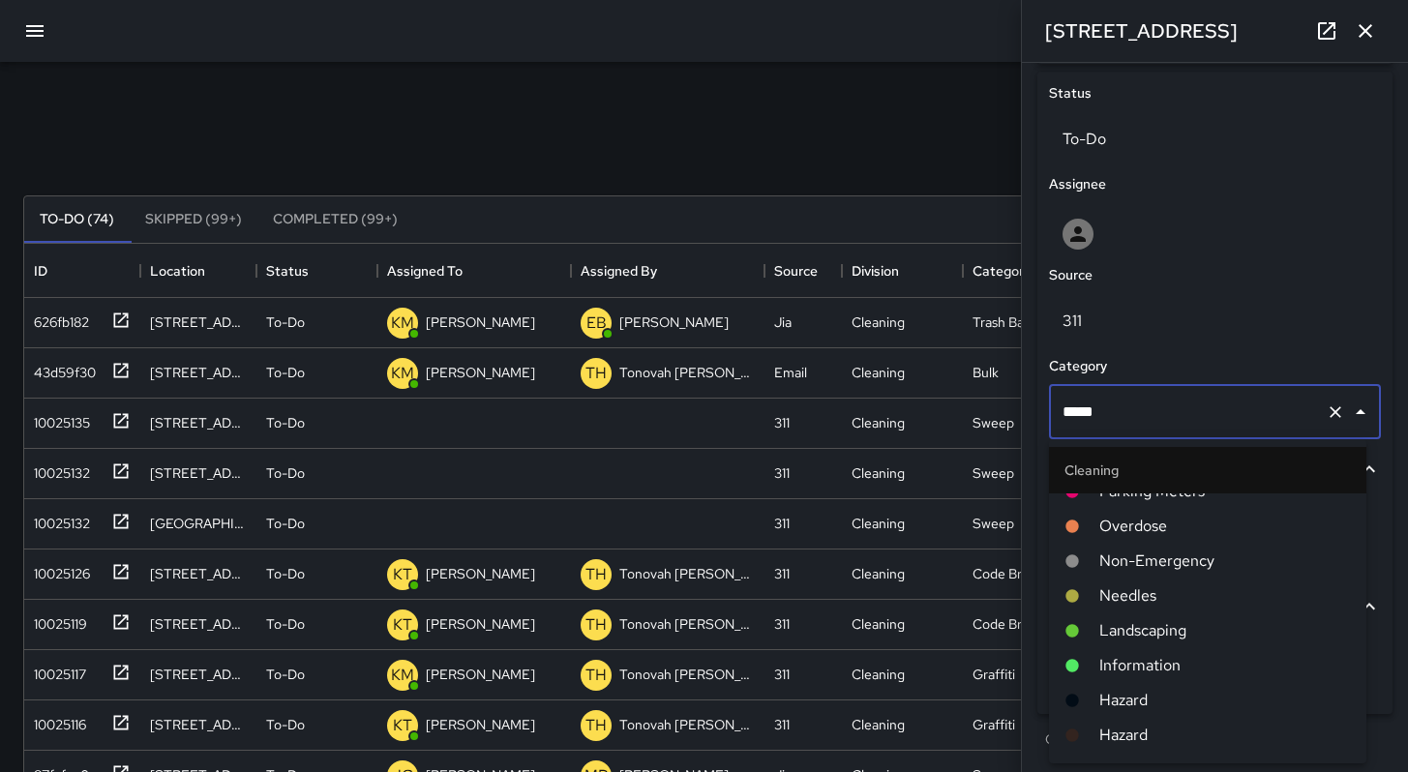
scroll to position [448, 0]
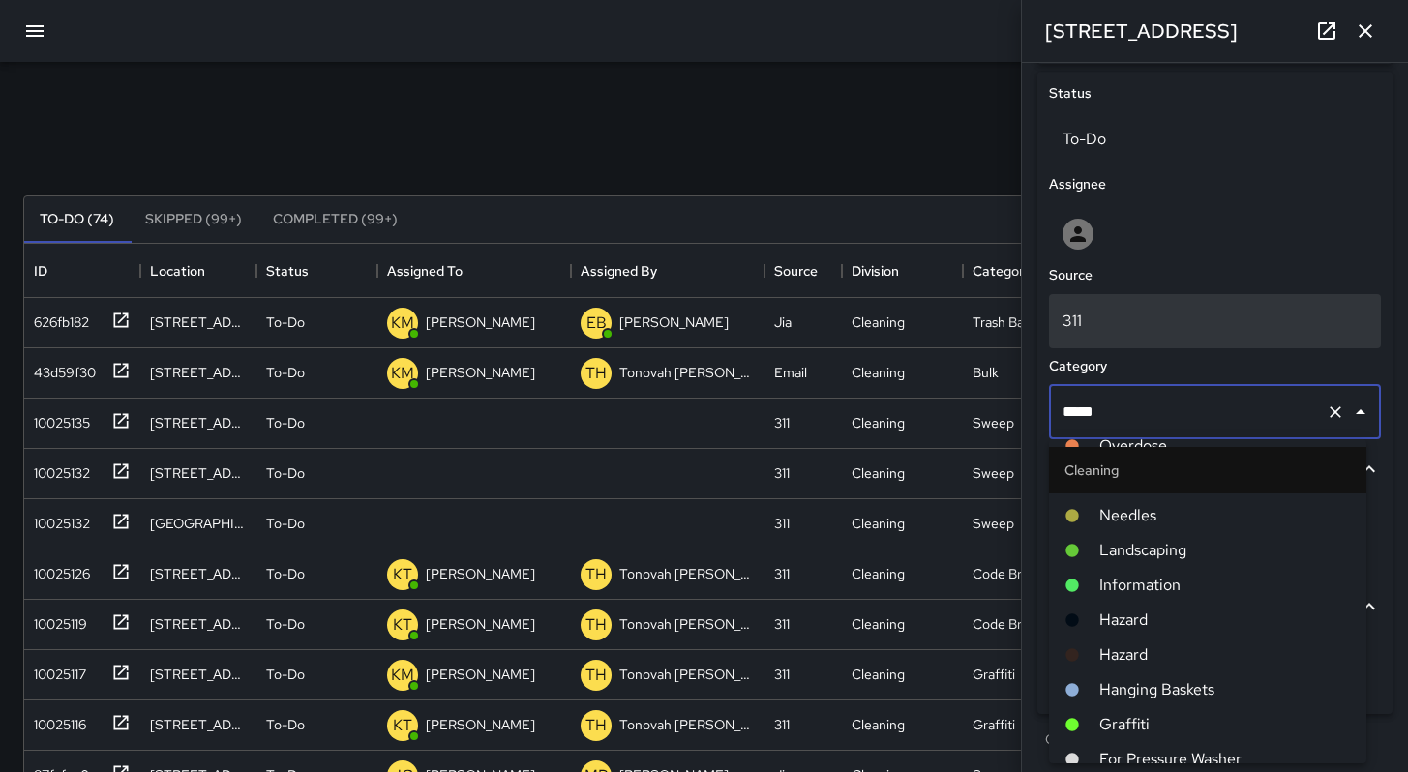
click at [1117, 317] on p "311" at bounding box center [1215, 321] width 305 height 23
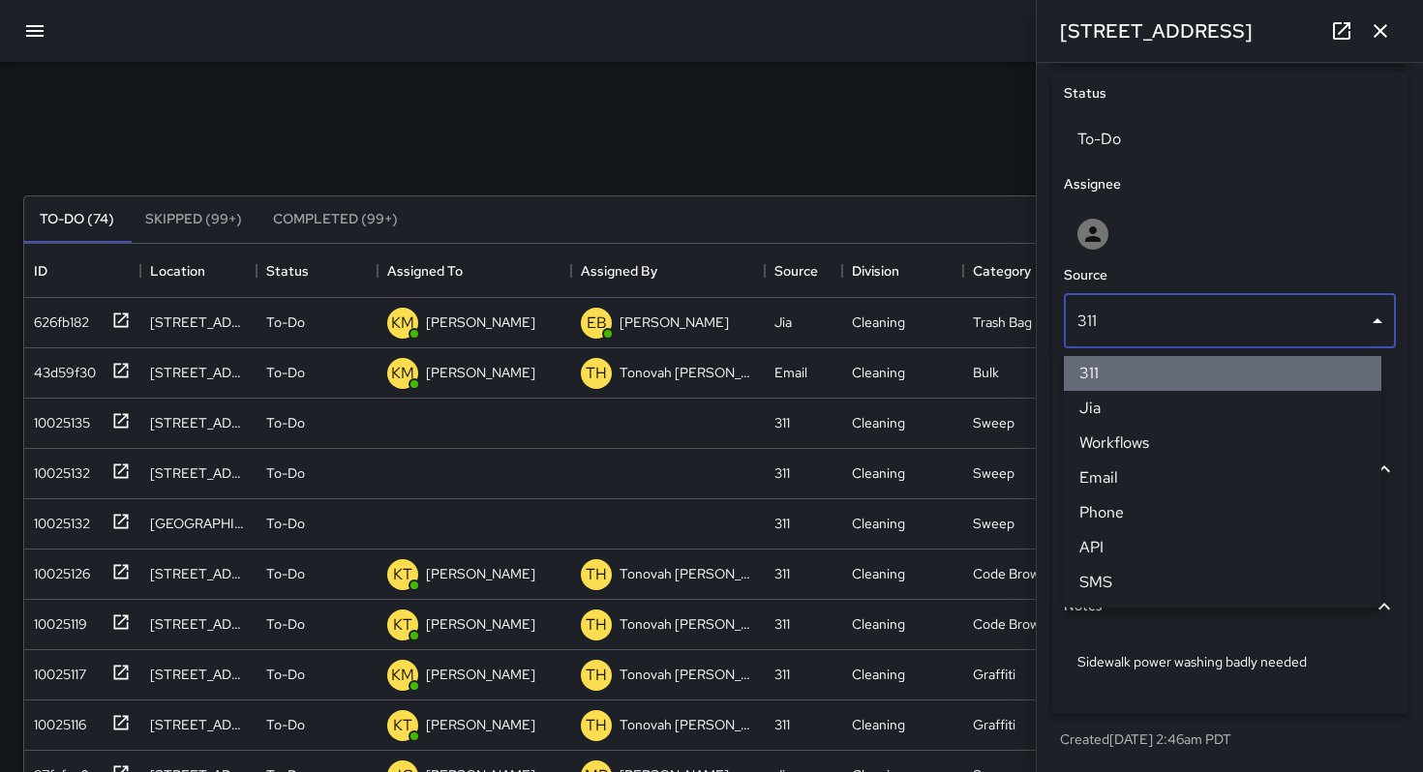
click at [1122, 367] on li "311" at bounding box center [1222, 373] width 317 height 35
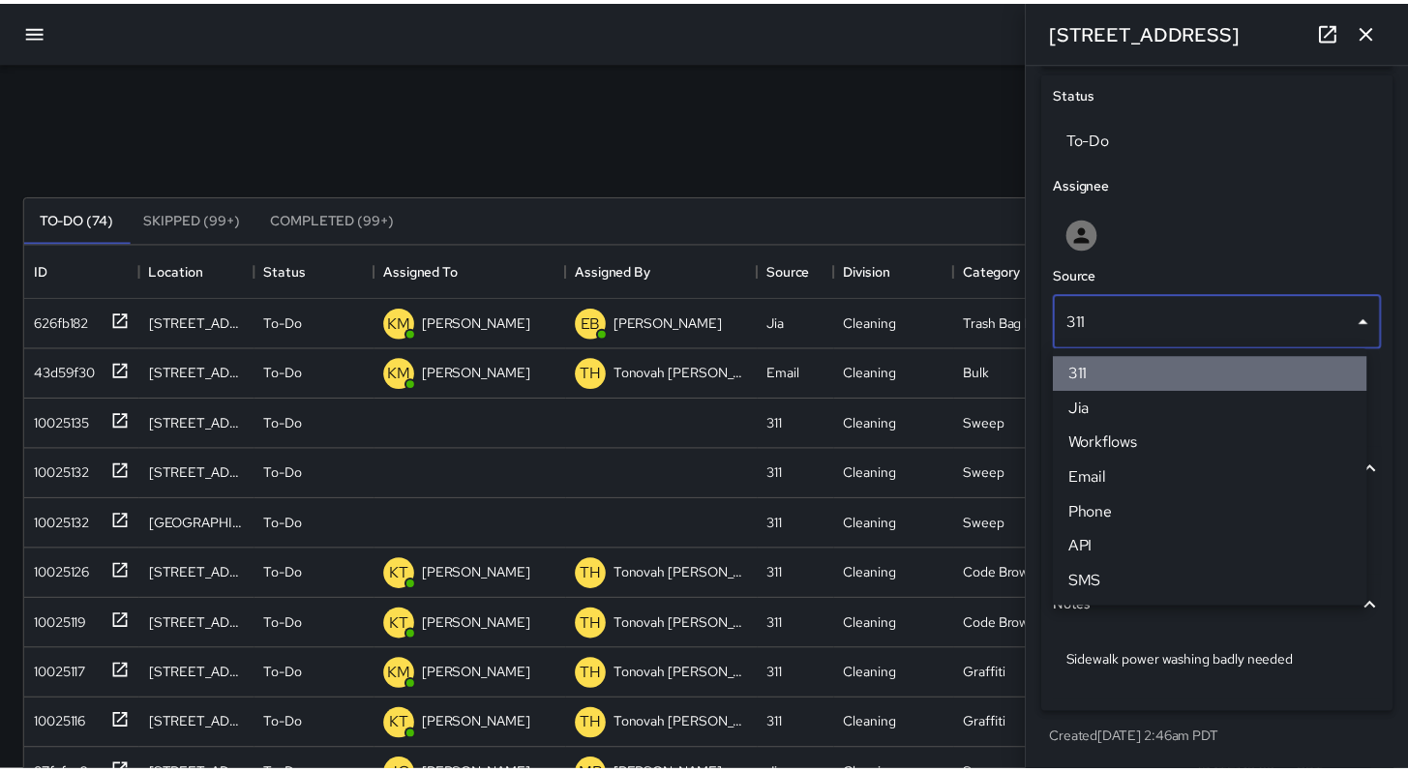
scroll to position [15, 15]
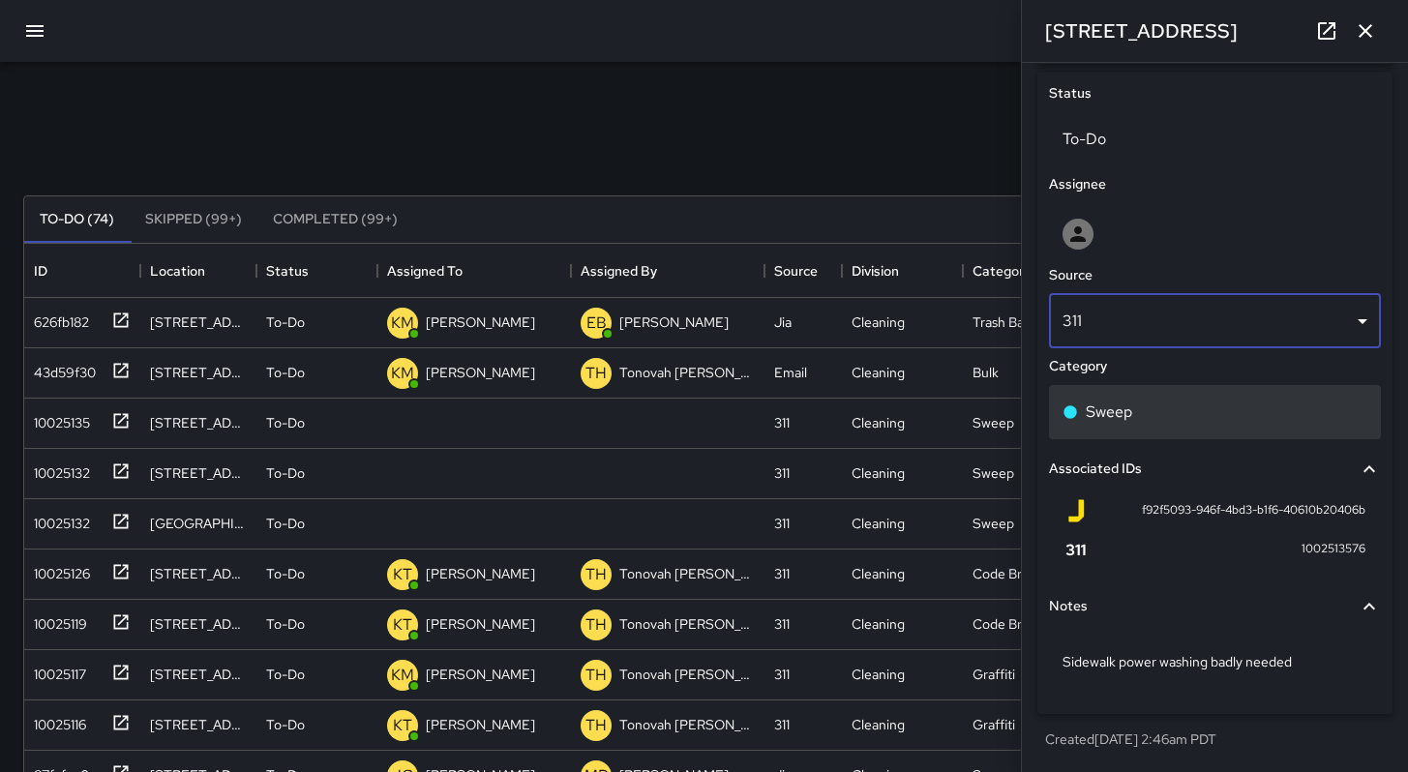
click at [1128, 417] on p "Sweep" at bounding box center [1109, 412] width 46 height 23
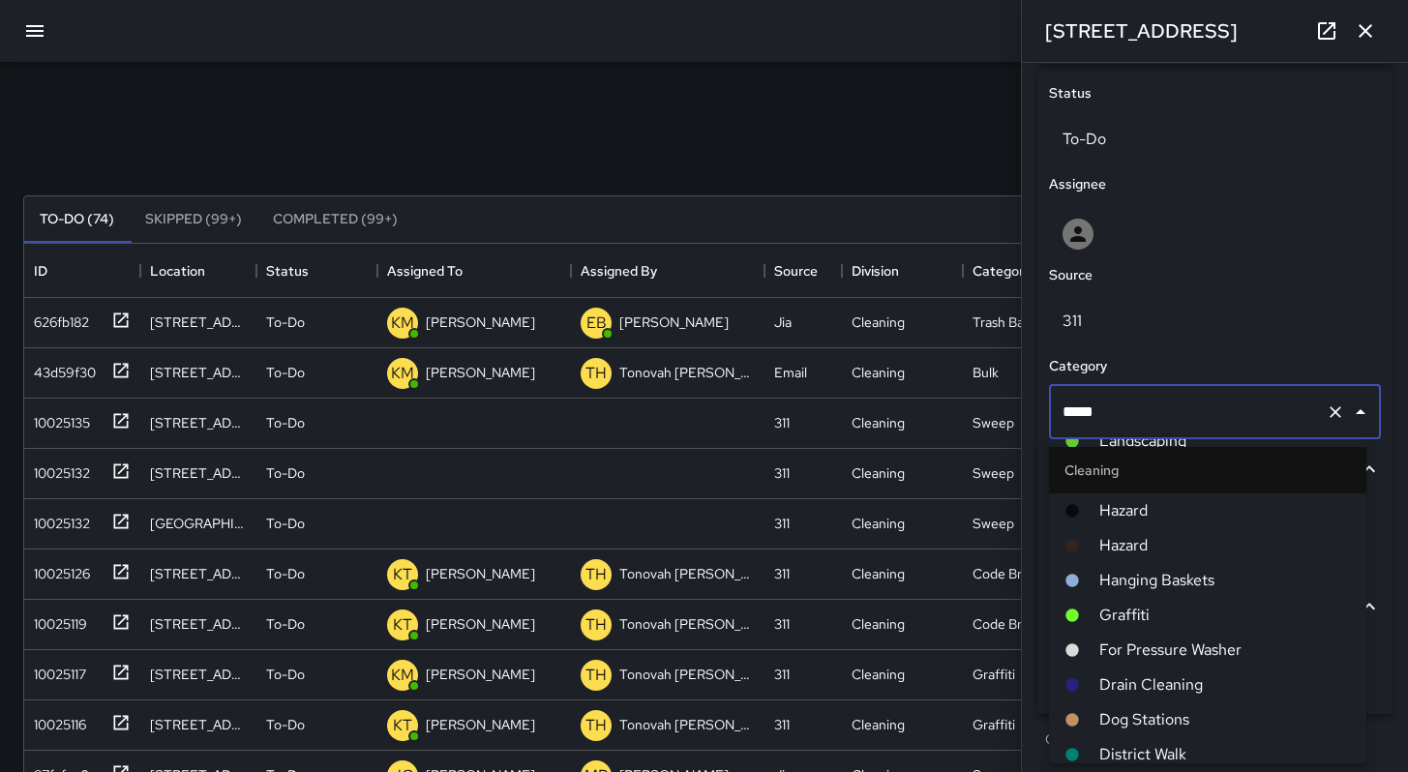
scroll to position [631, 0]
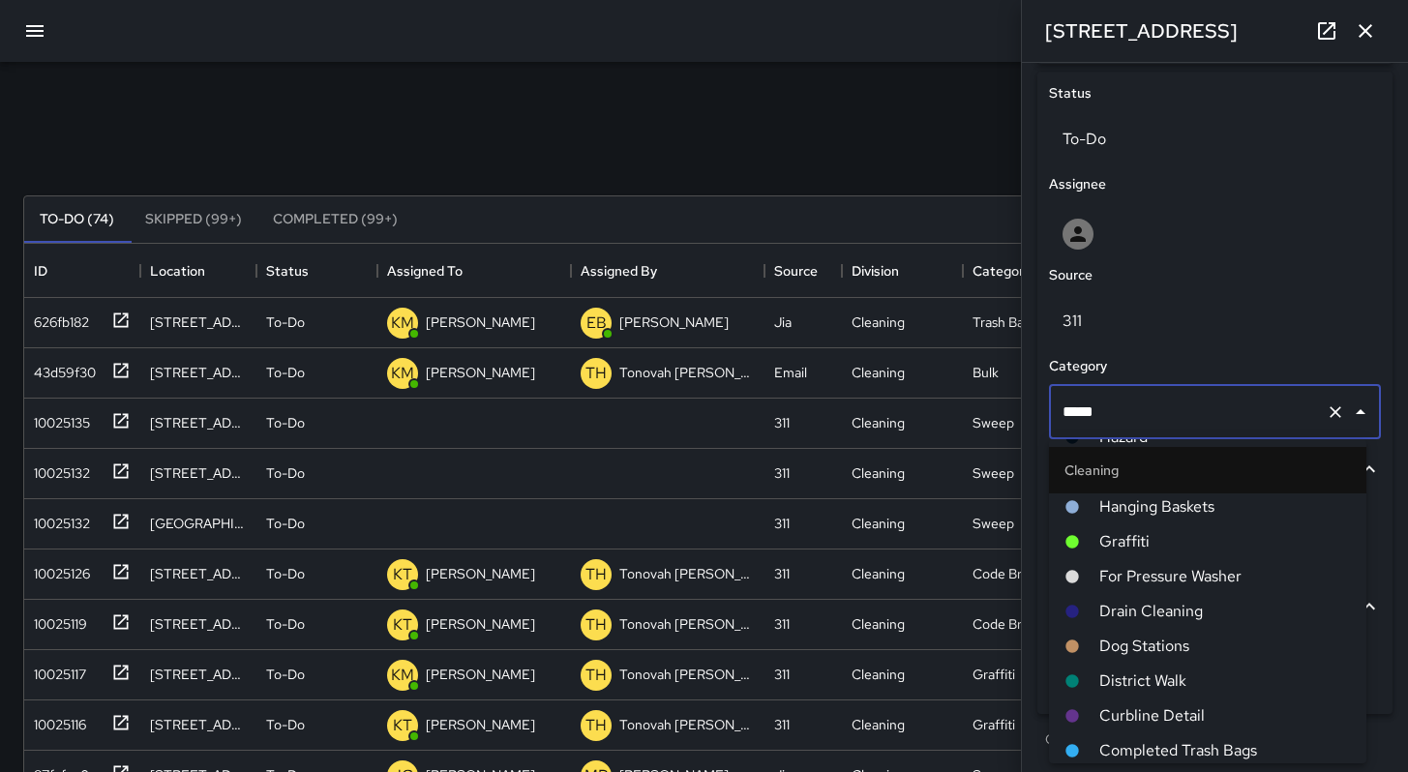
click at [1128, 582] on span "For Pressure Washer" at bounding box center [1225, 576] width 252 height 23
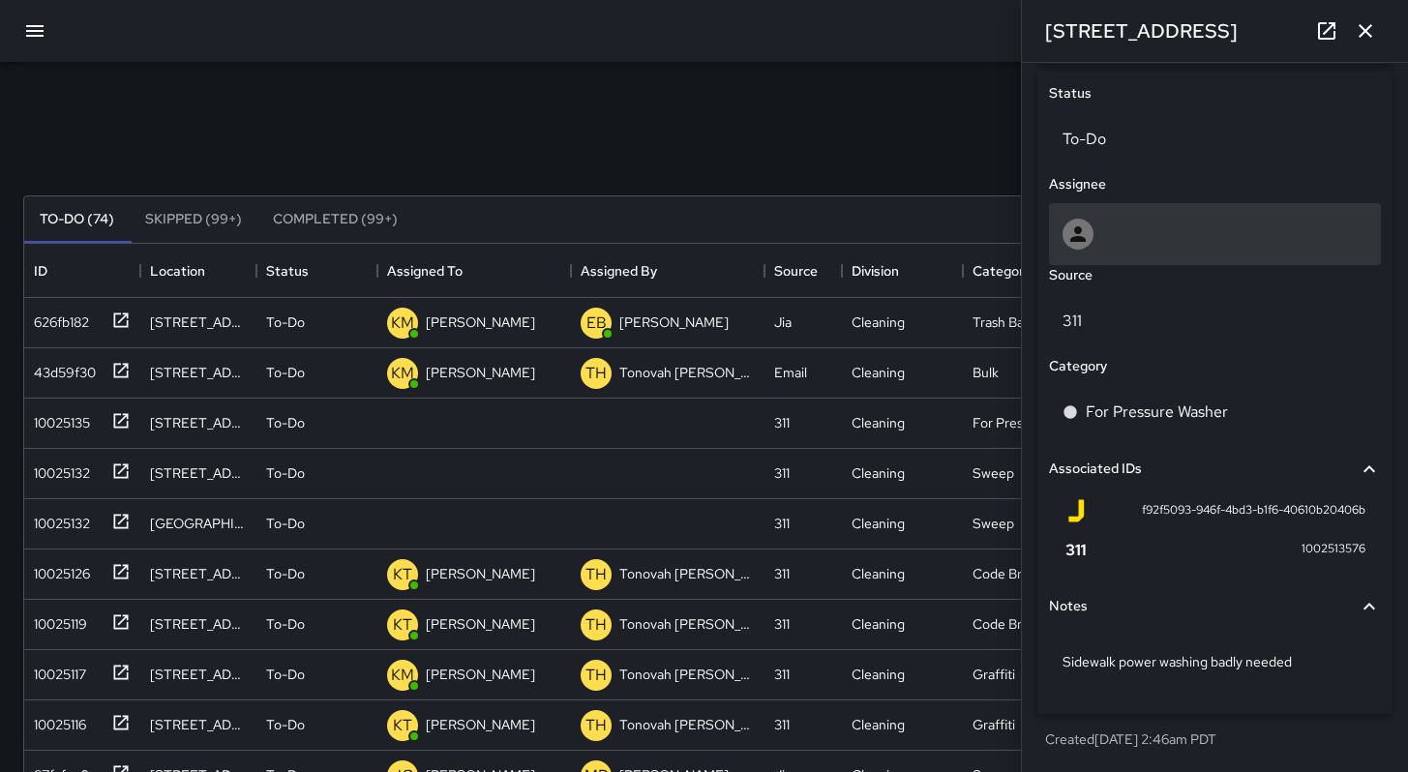
click at [1111, 250] on div at bounding box center [1215, 234] width 332 height 62
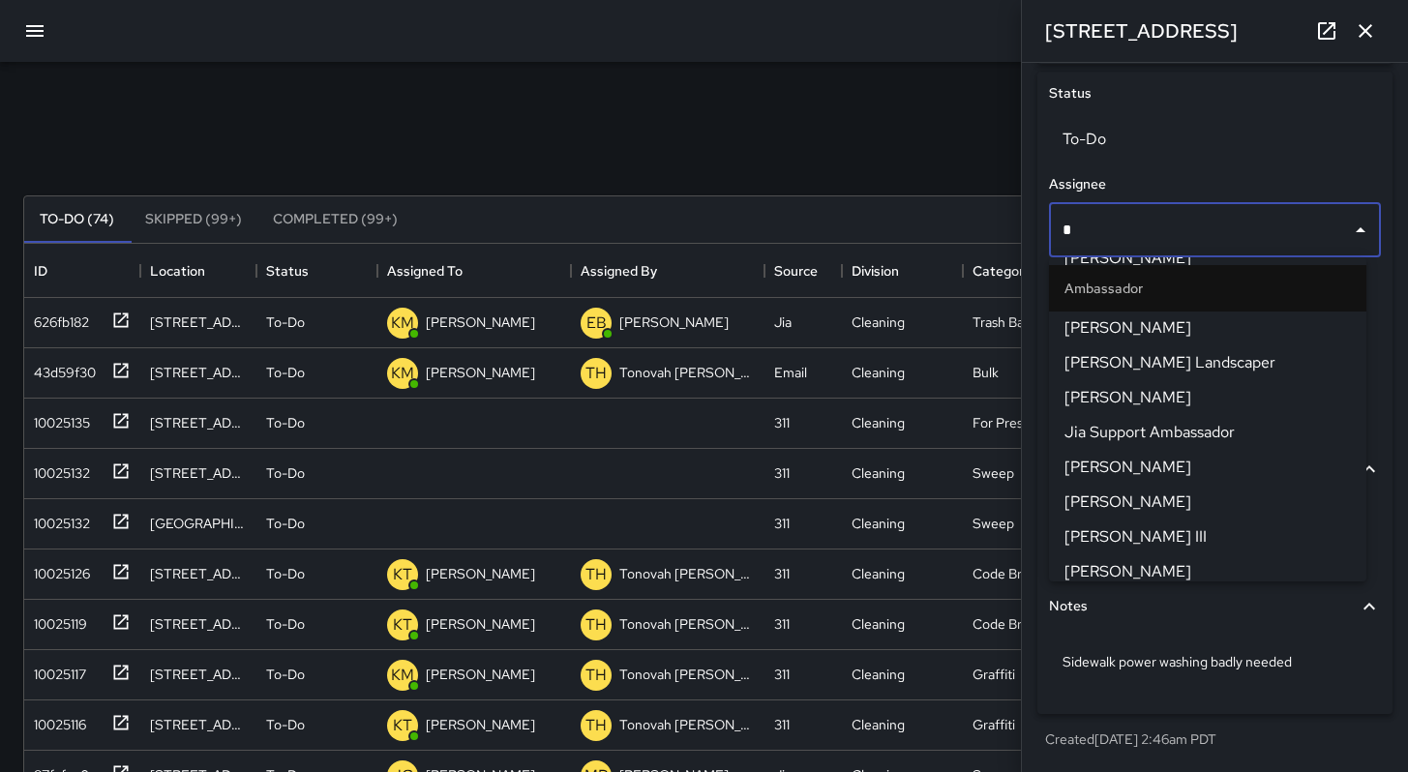
scroll to position [0, 0]
type input "**"
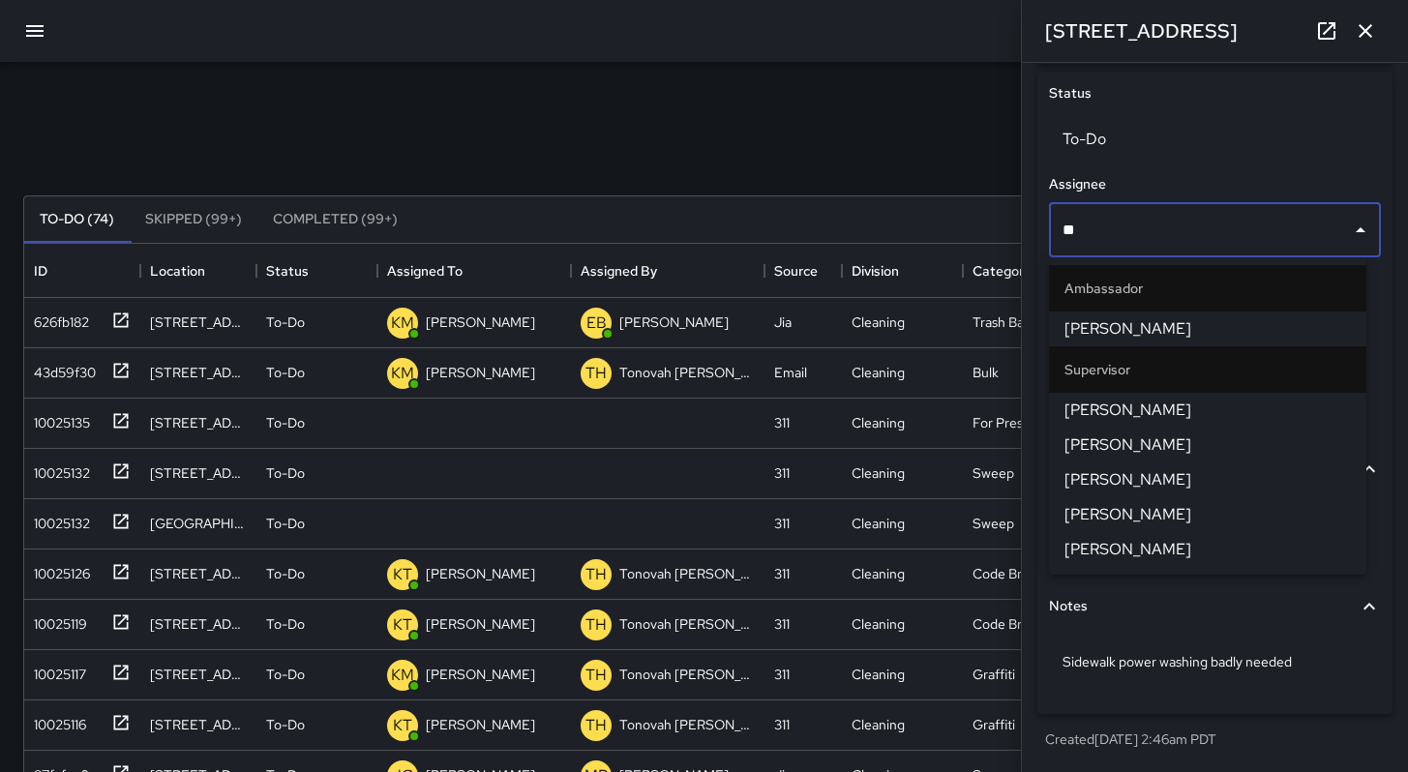
click at [1089, 402] on span "[PERSON_NAME]" at bounding box center [1208, 410] width 286 height 23
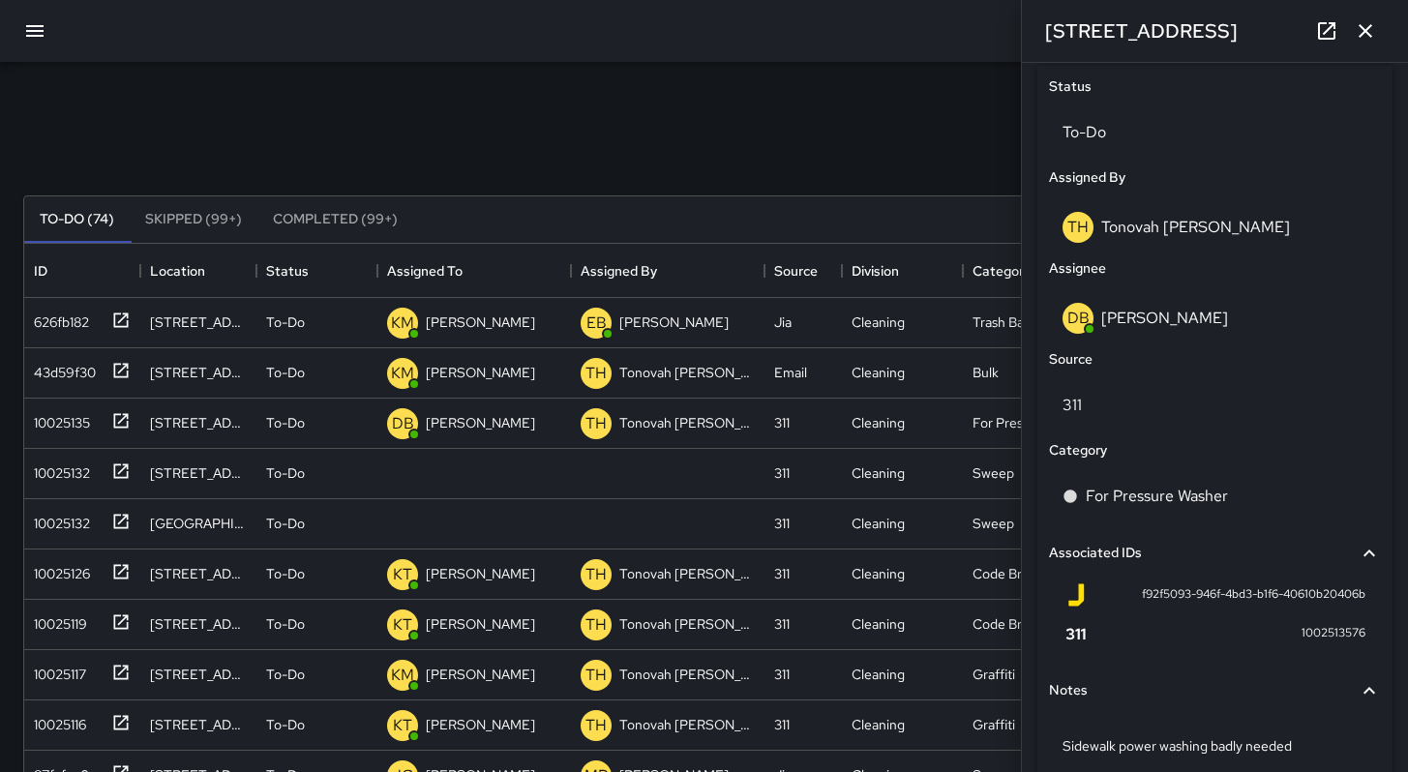
click at [749, 81] on div "Search Search New Task To-Do (74) Skipped (99+) Completed (99+) ID Location Sta…" at bounding box center [704, 602] width 1408 height 1081
click at [73, 477] on div "10025132" at bounding box center [58, 469] width 64 height 27
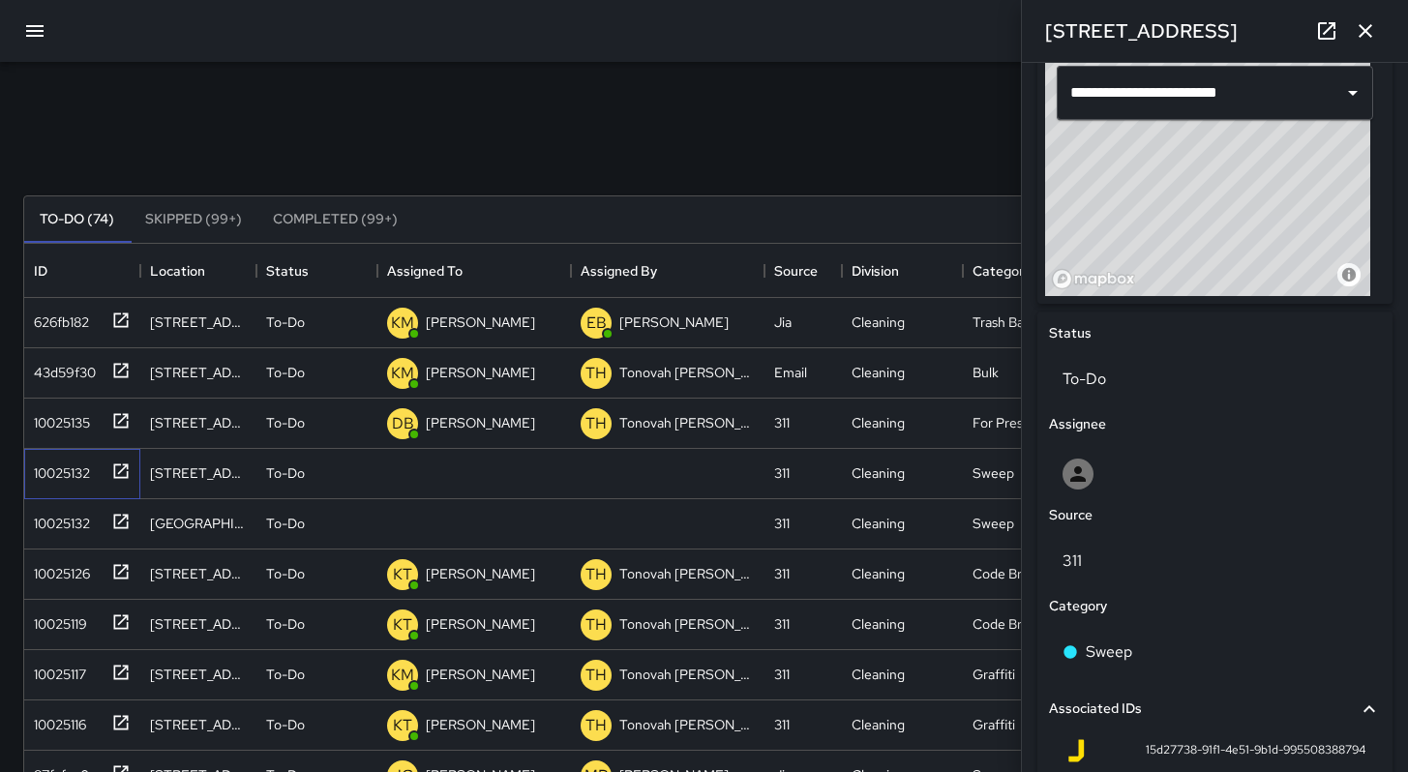
scroll to position [739, 0]
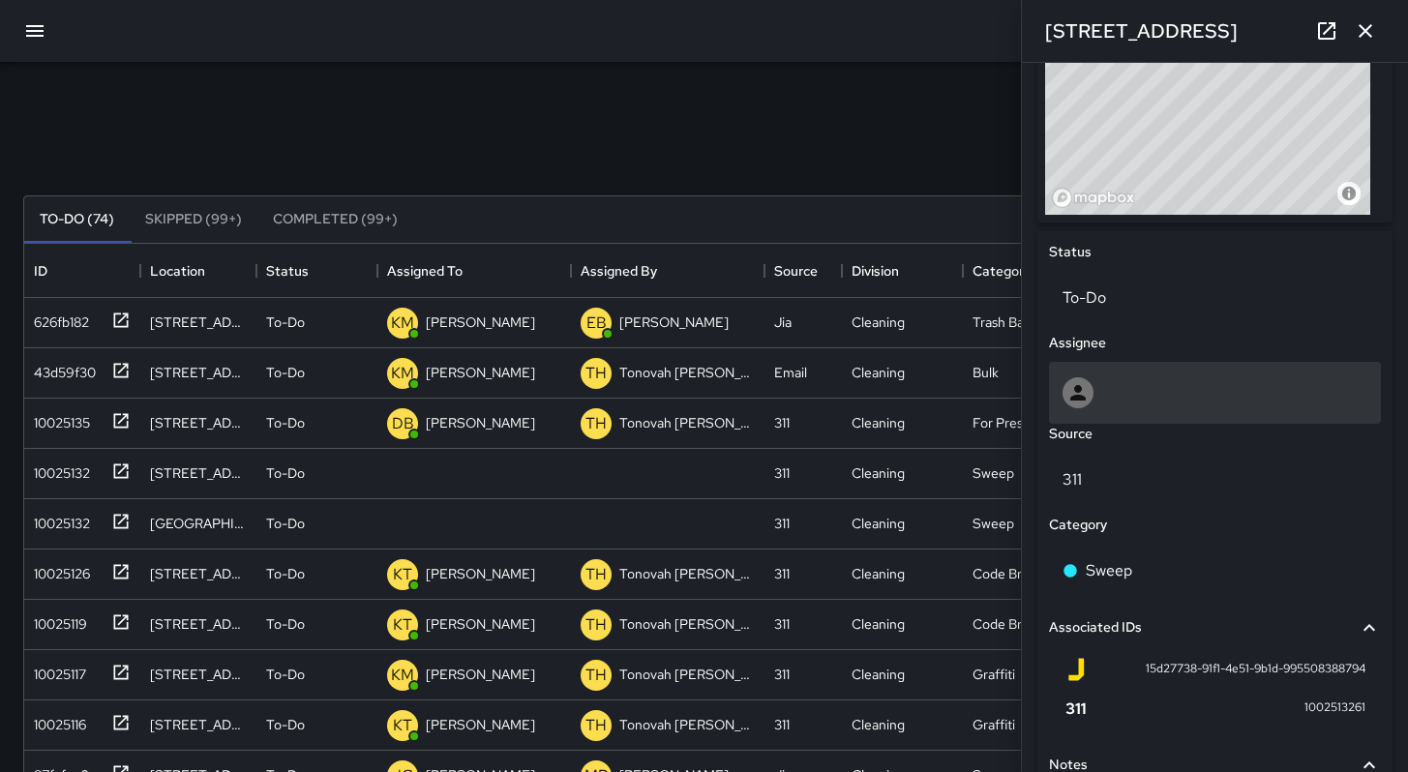
click at [1114, 399] on div at bounding box center [1215, 392] width 305 height 31
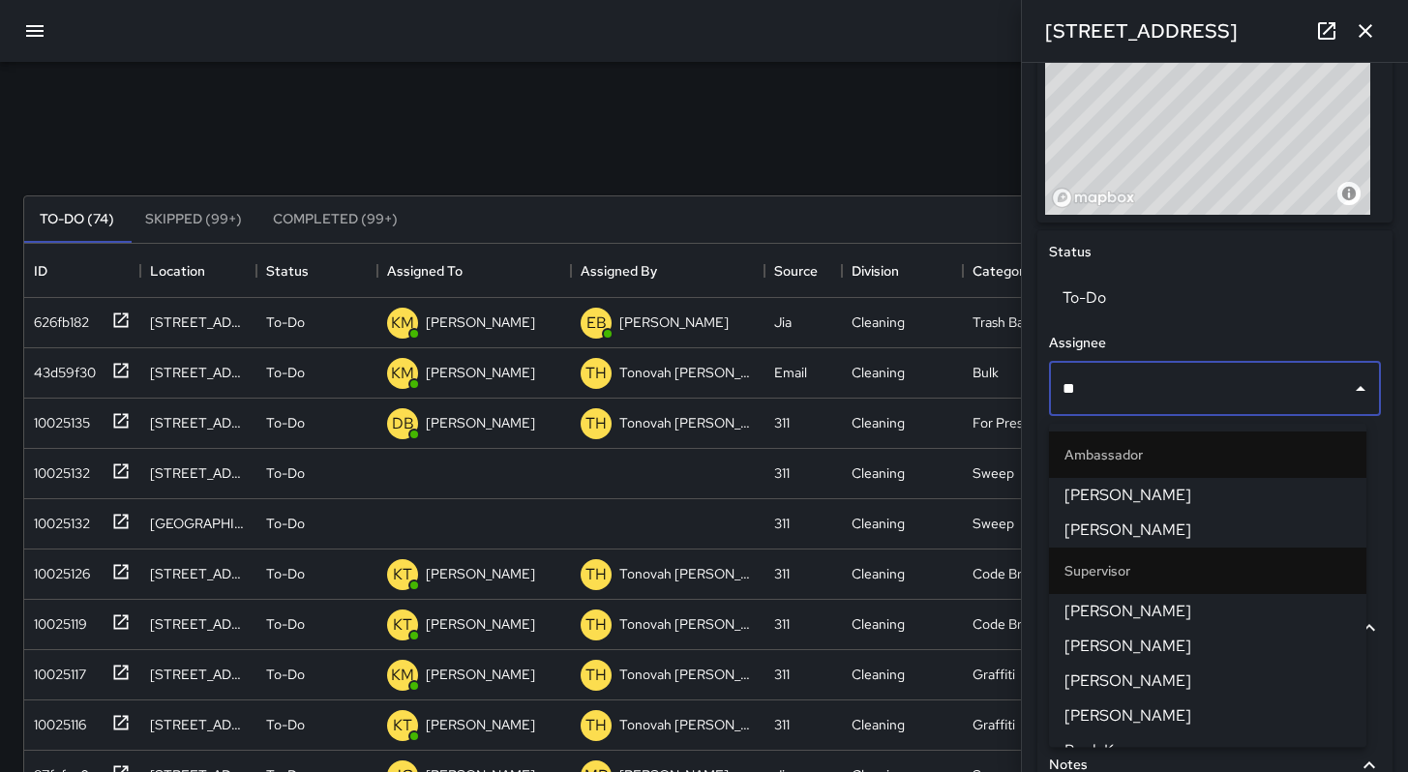
type input "***"
click at [1138, 638] on span "[PERSON_NAME]" at bounding box center [1208, 646] width 286 height 23
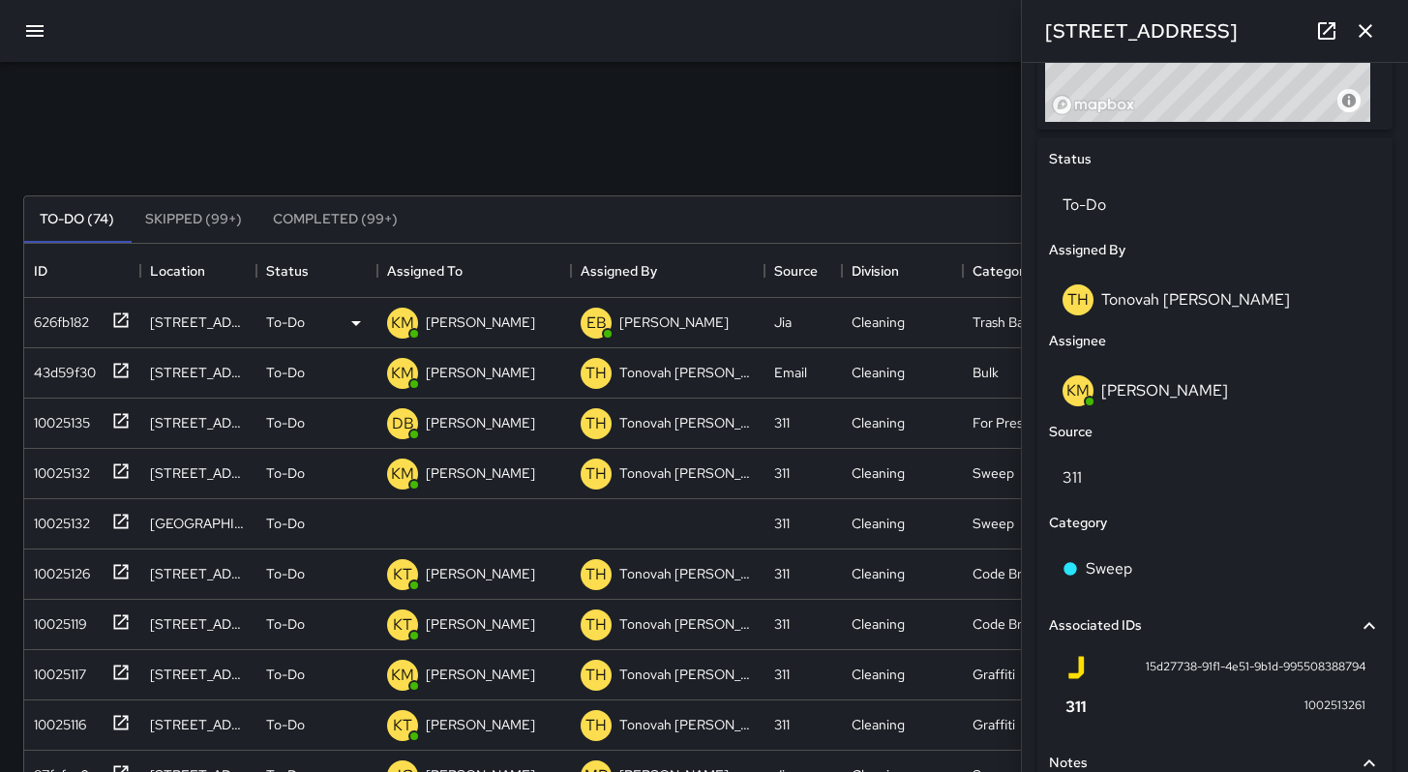
scroll to position [1015, 0]
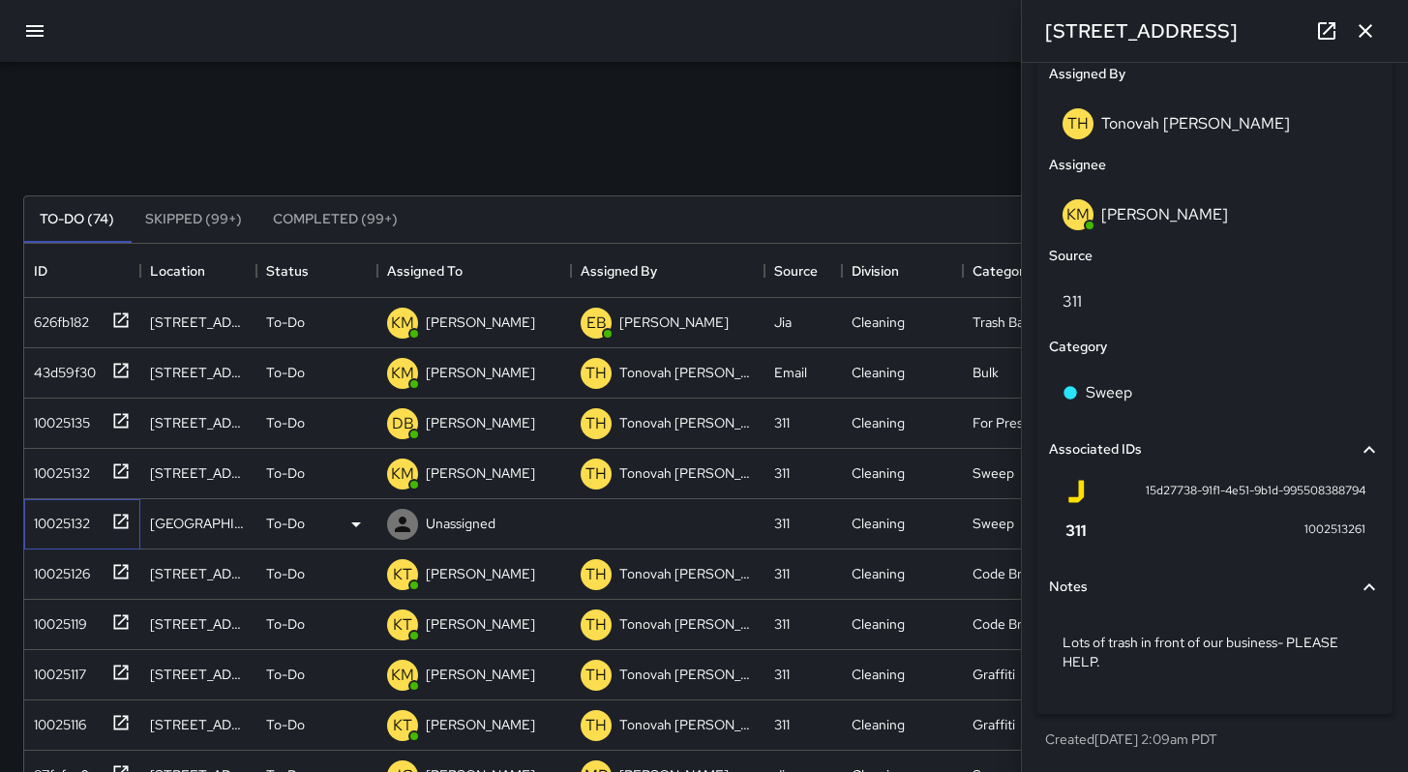
click at [62, 535] on div "10025132" at bounding box center [78, 520] width 105 height 32
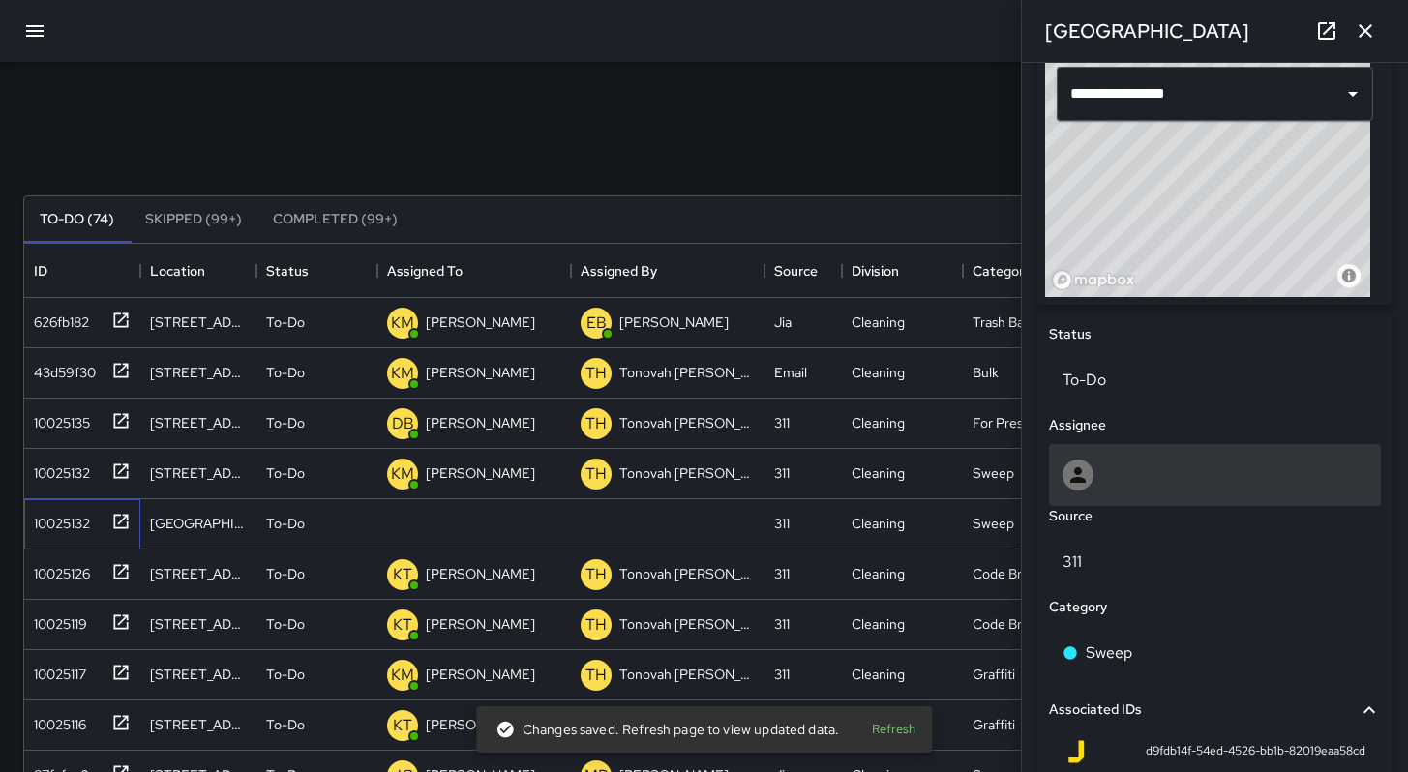
scroll to position [658, 0]
click at [1144, 478] on div at bounding box center [1215, 474] width 305 height 31
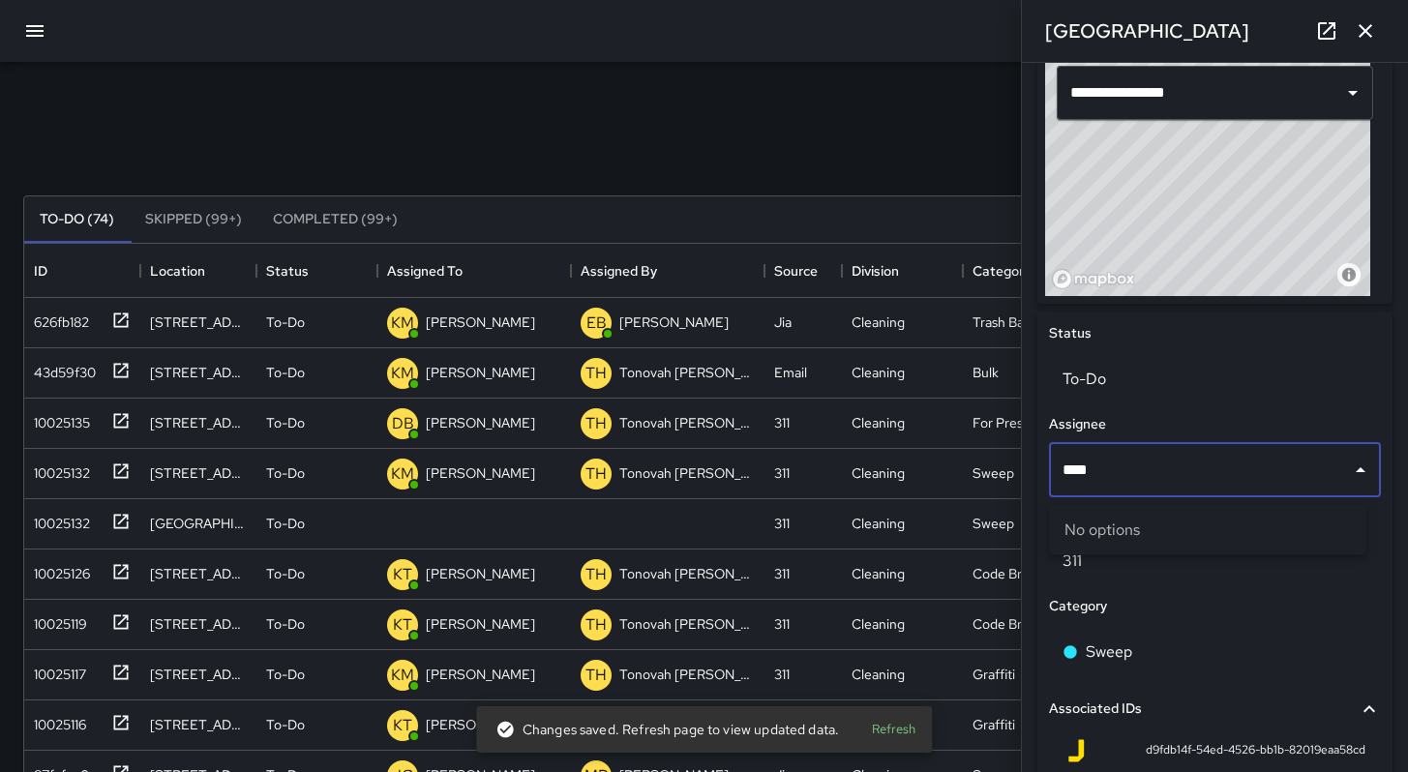
type input "***"
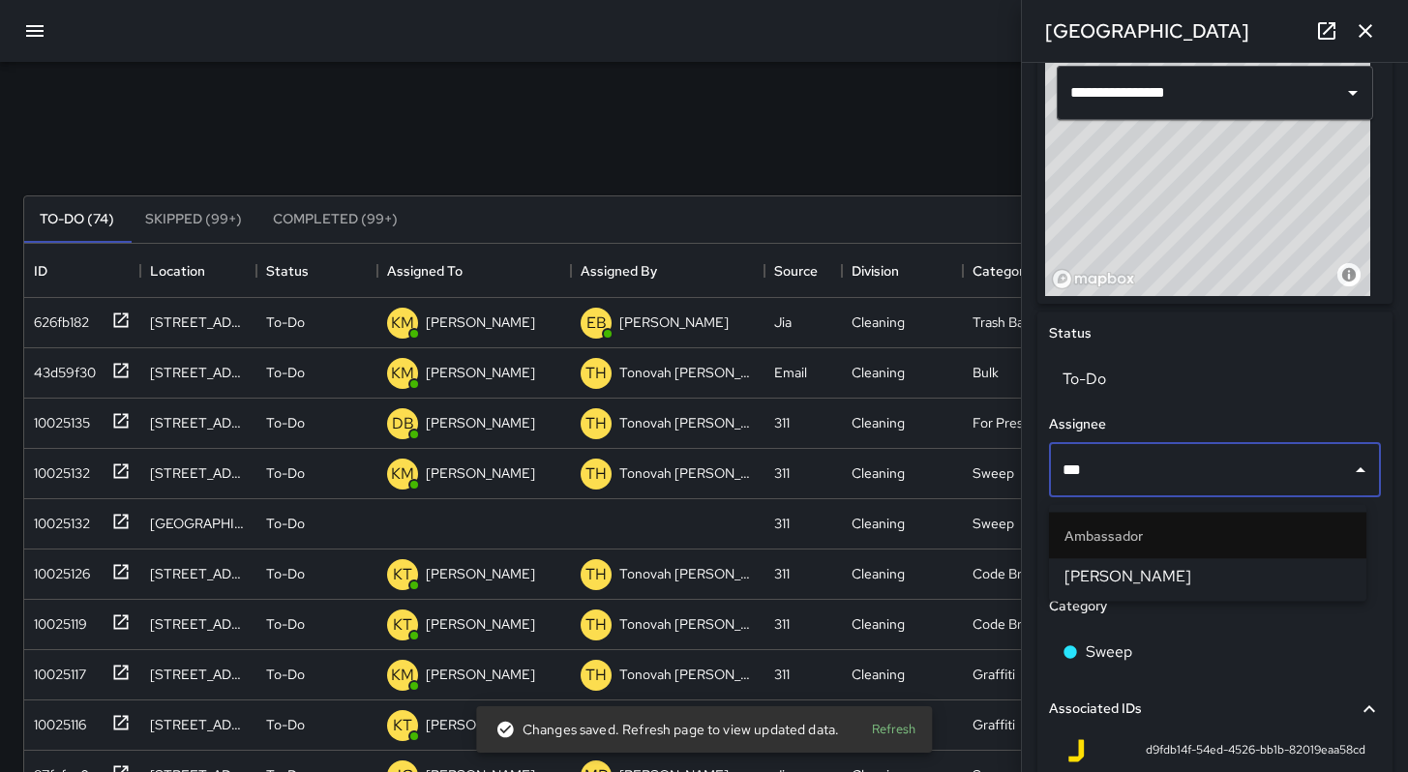
click at [1167, 568] on span "[PERSON_NAME]" at bounding box center [1208, 576] width 286 height 23
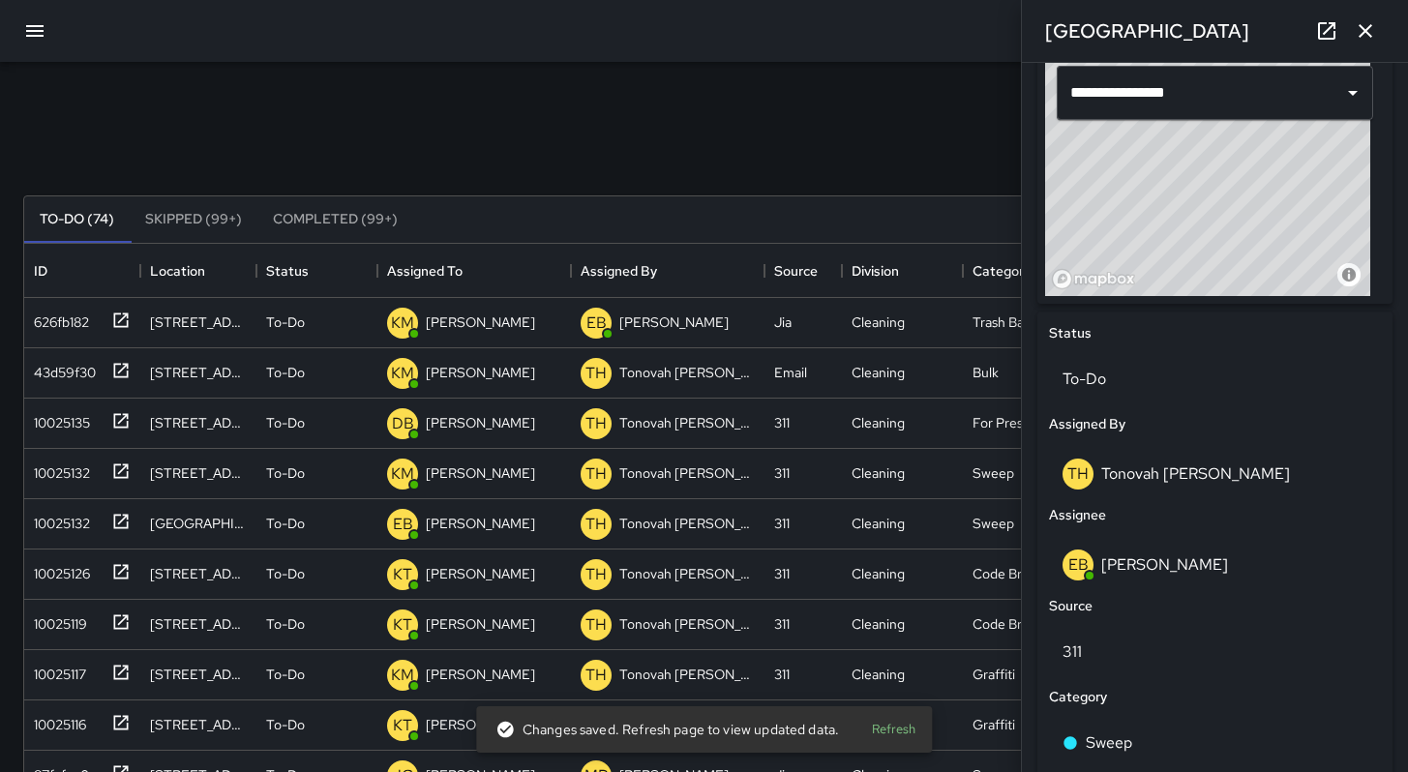
click at [1365, 40] on icon "button" at bounding box center [1365, 30] width 23 height 23
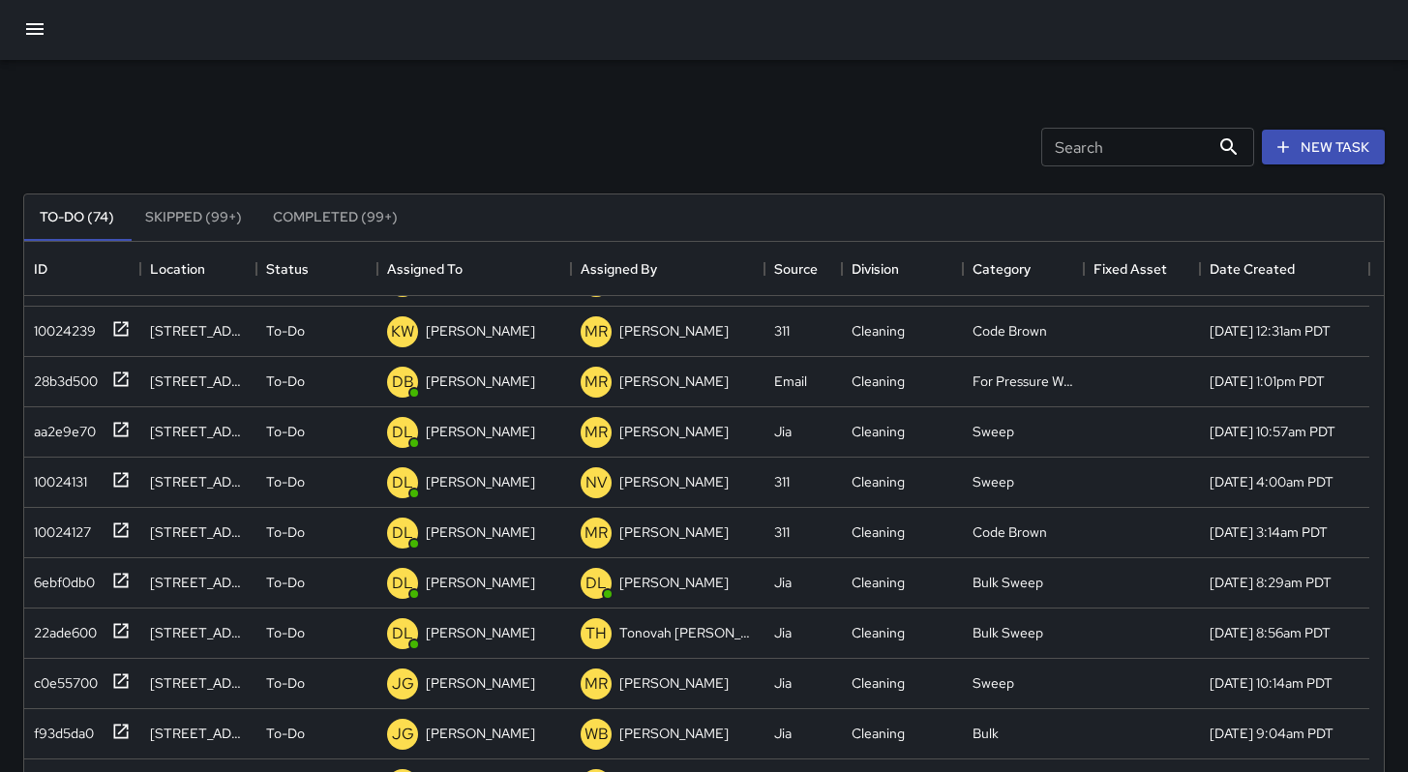
scroll to position [4, 0]
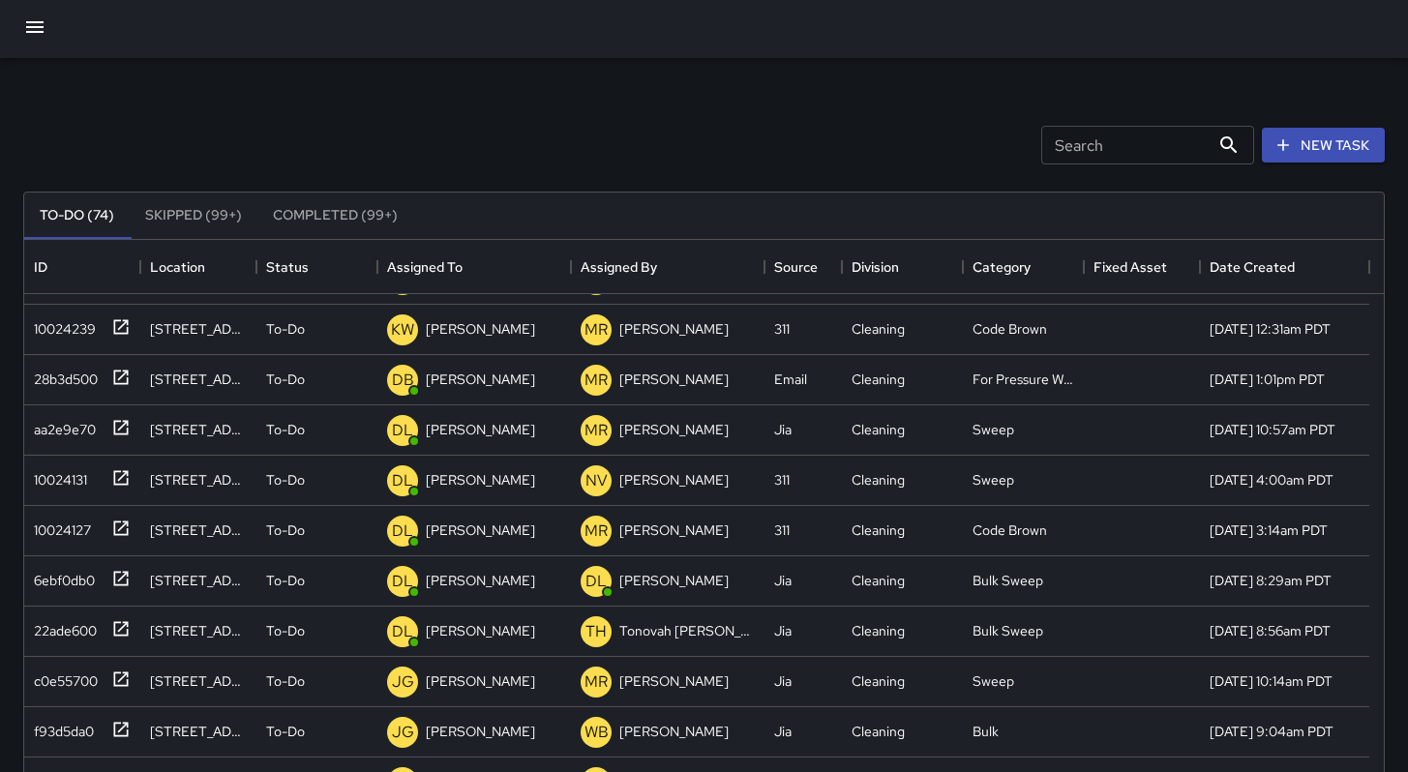
click at [575, 143] on div "Search Search New Task" at bounding box center [703, 145] width 1369 height 101
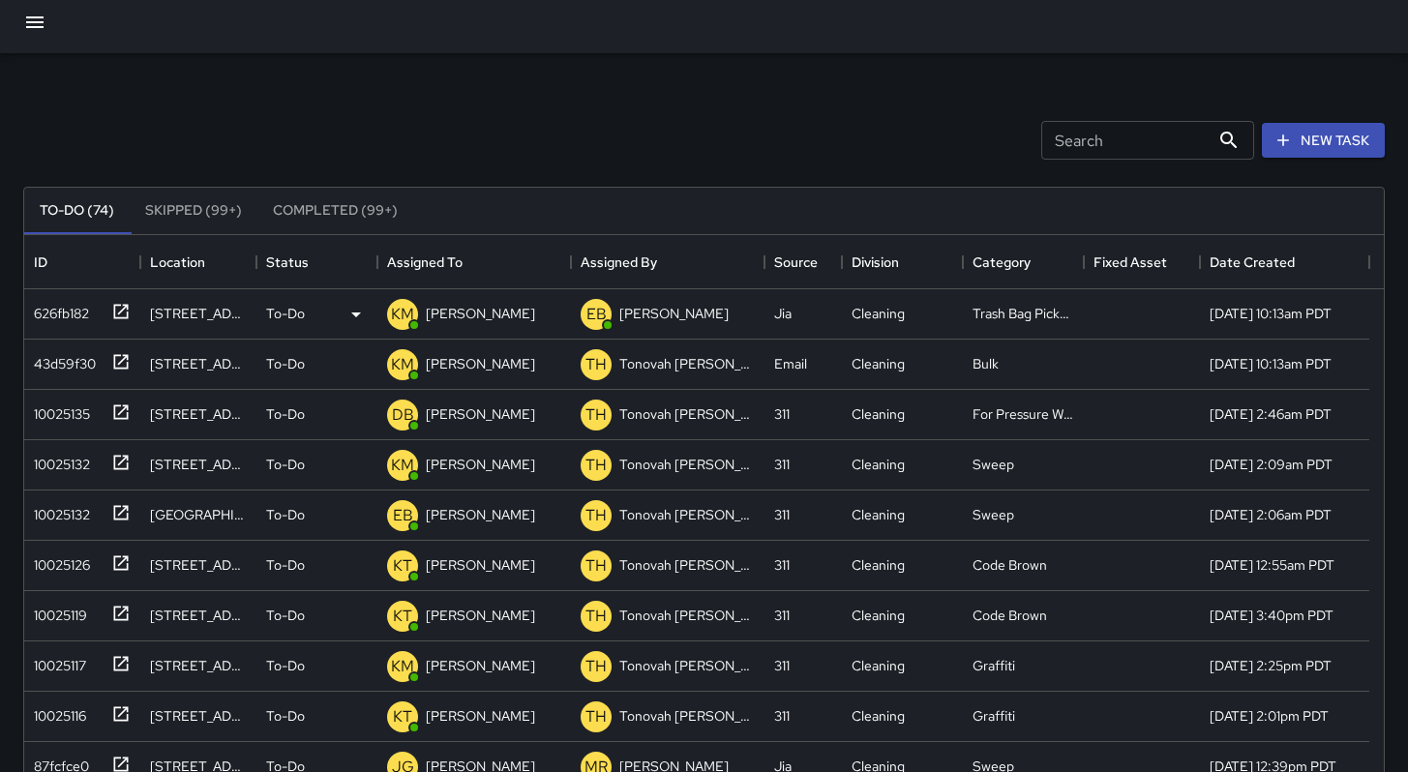
scroll to position [0, 0]
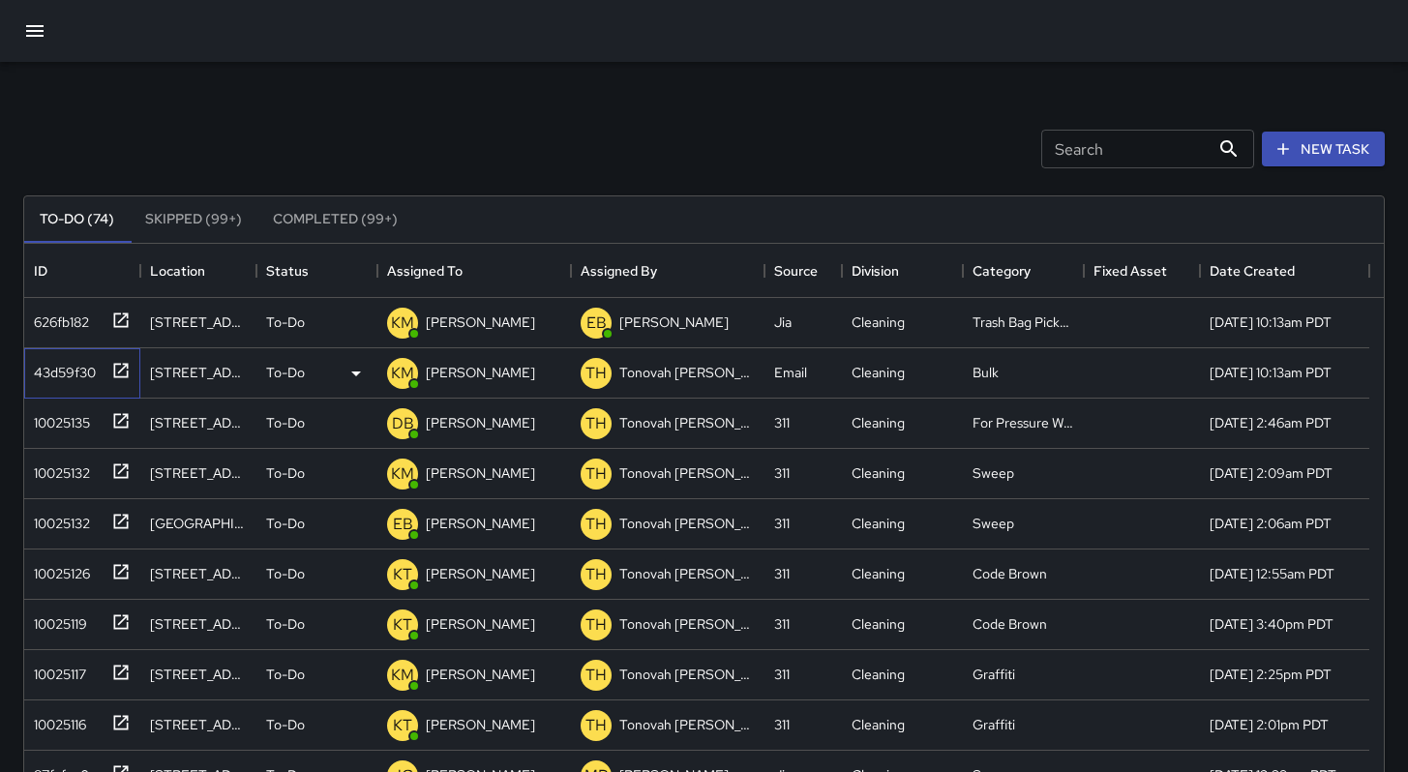
click at [48, 359] on div "43d59f30" at bounding box center [61, 368] width 70 height 27
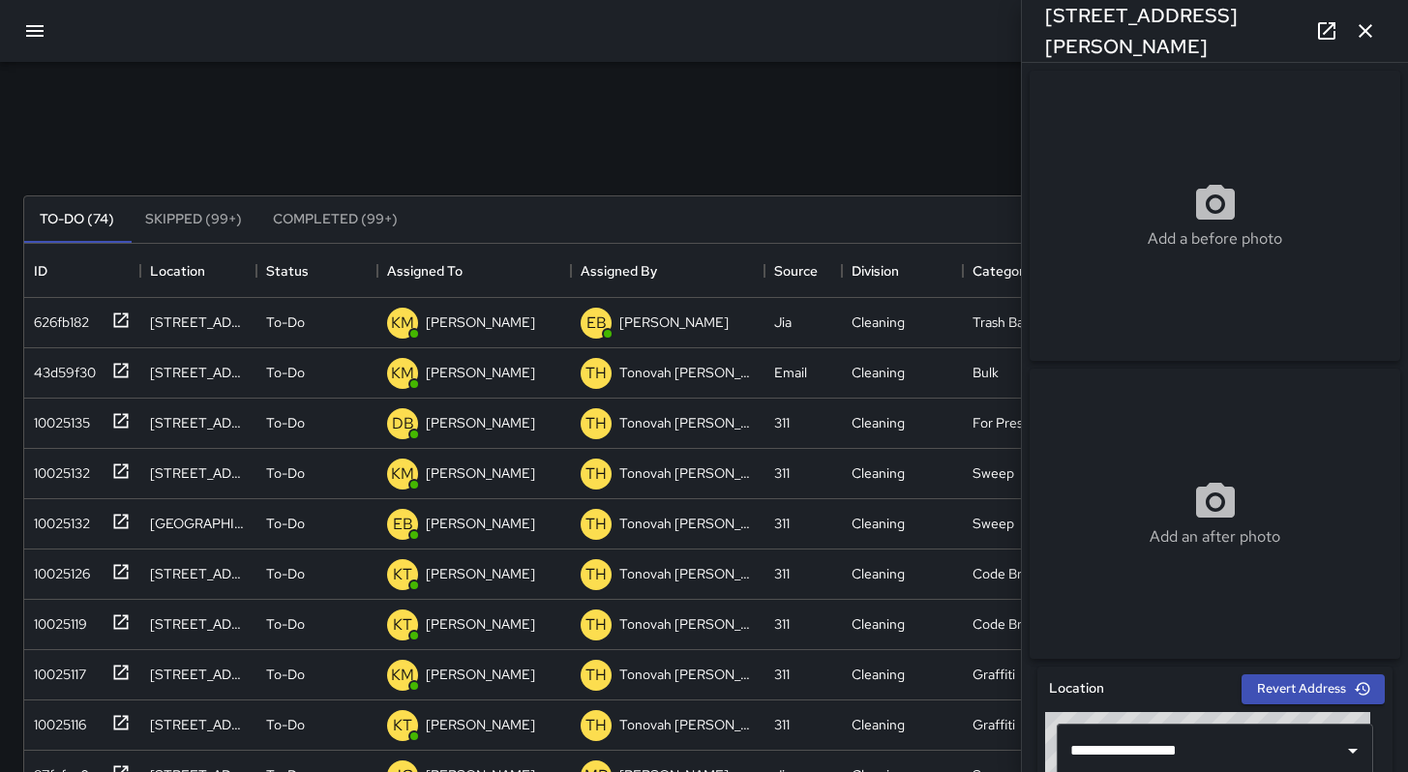
click at [1121, 295] on div "Add a before photo" at bounding box center [1215, 216] width 371 height 290
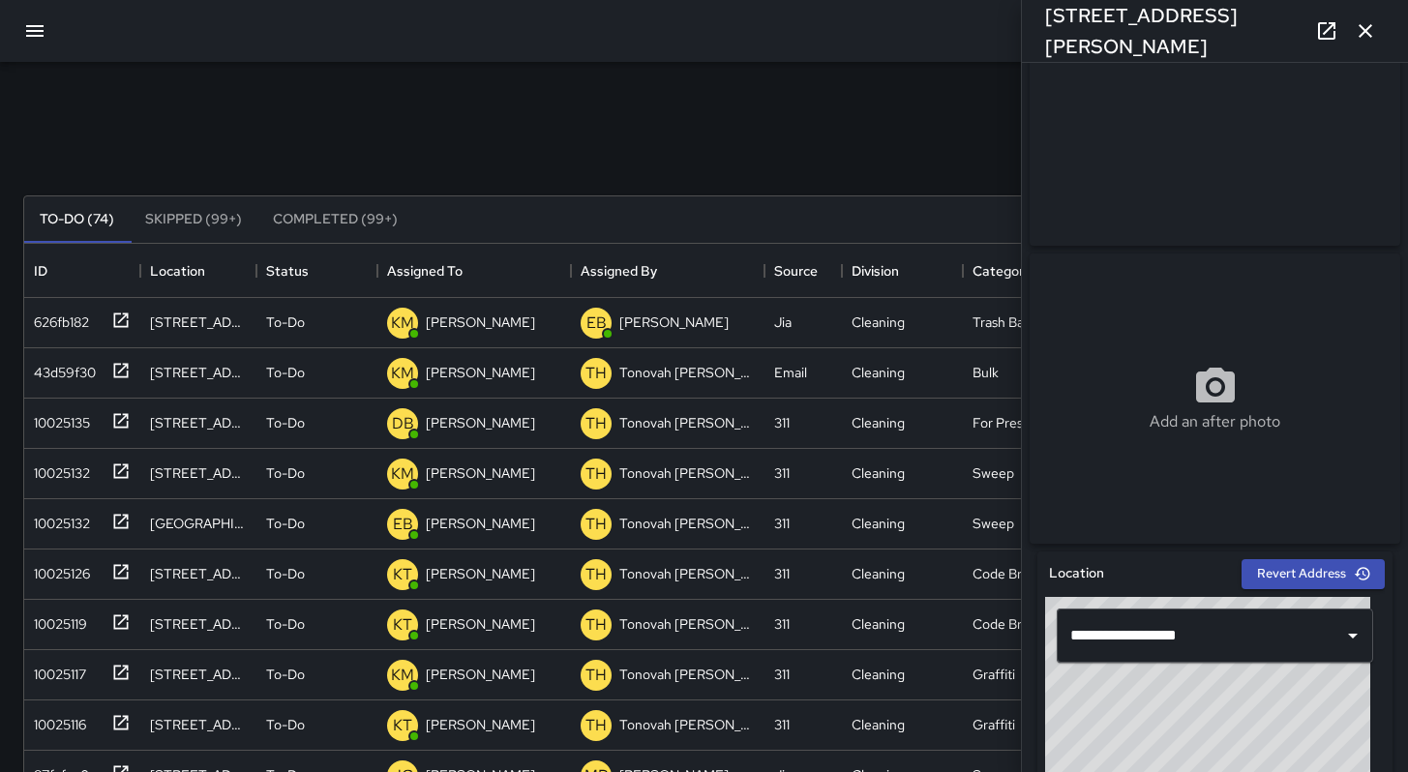
scroll to position [382, 0]
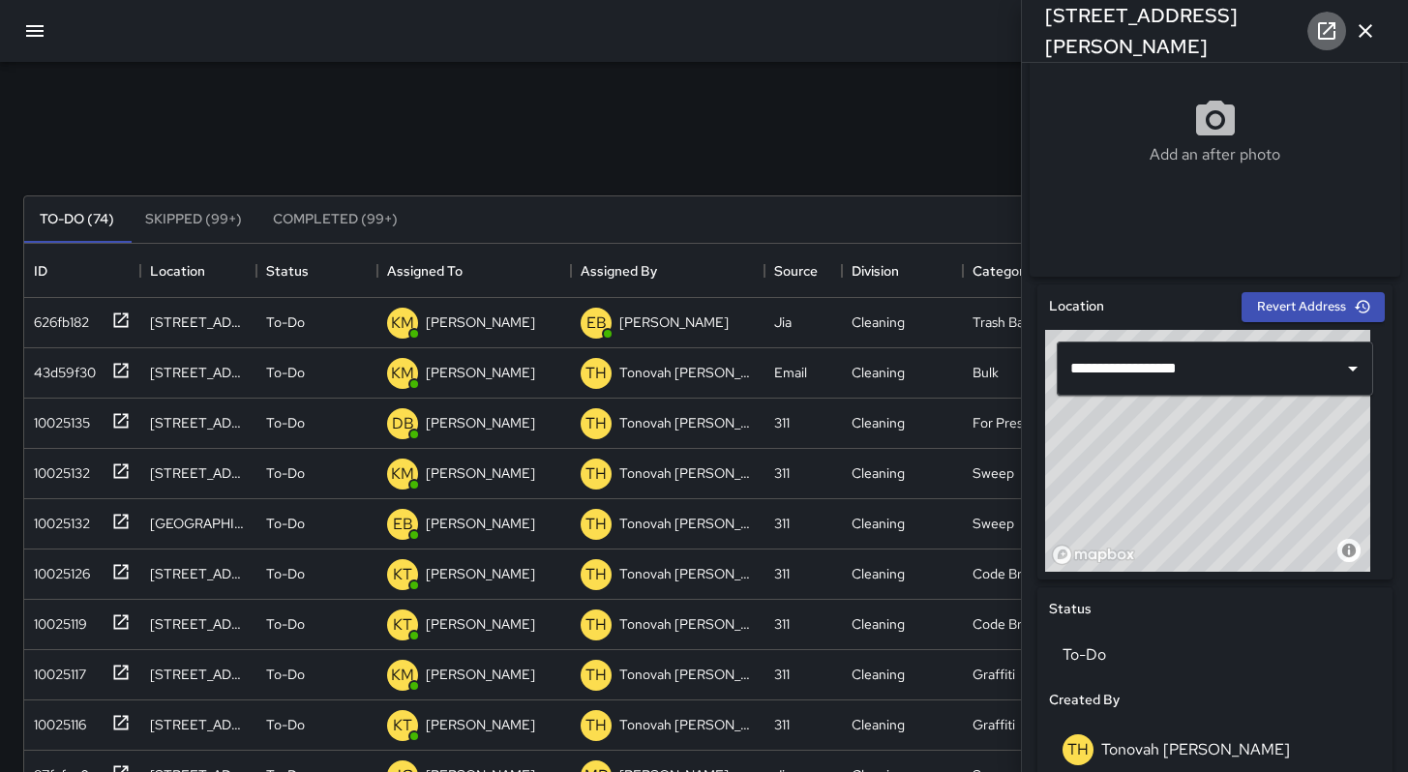
click at [1320, 35] on icon at bounding box center [1326, 30] width 23 height 23
click at [1373, 30] on icon "button" at bounding box center [1365, 30] width 23 height 23
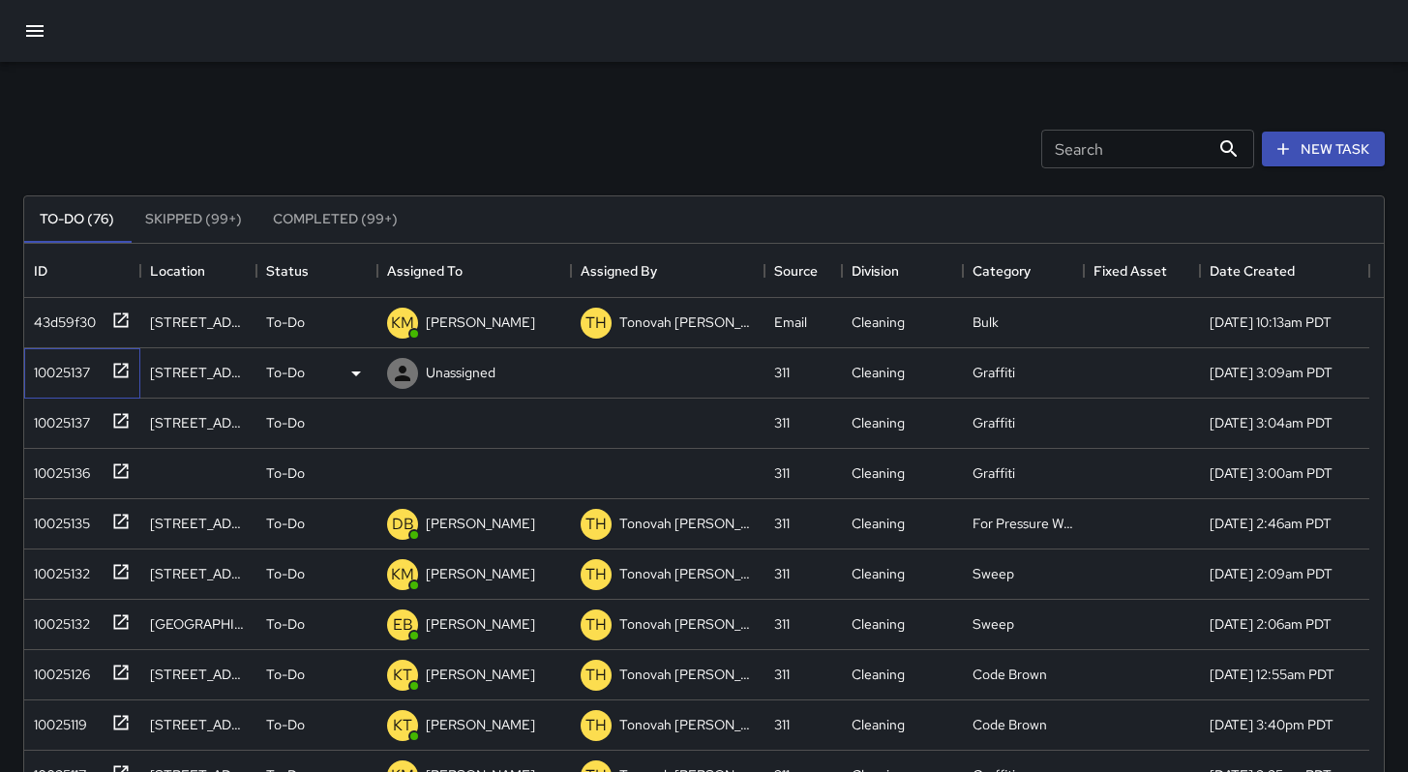
click at [52, 366] on div "10025137" at bounding box center [58, 368] width 64 height 27
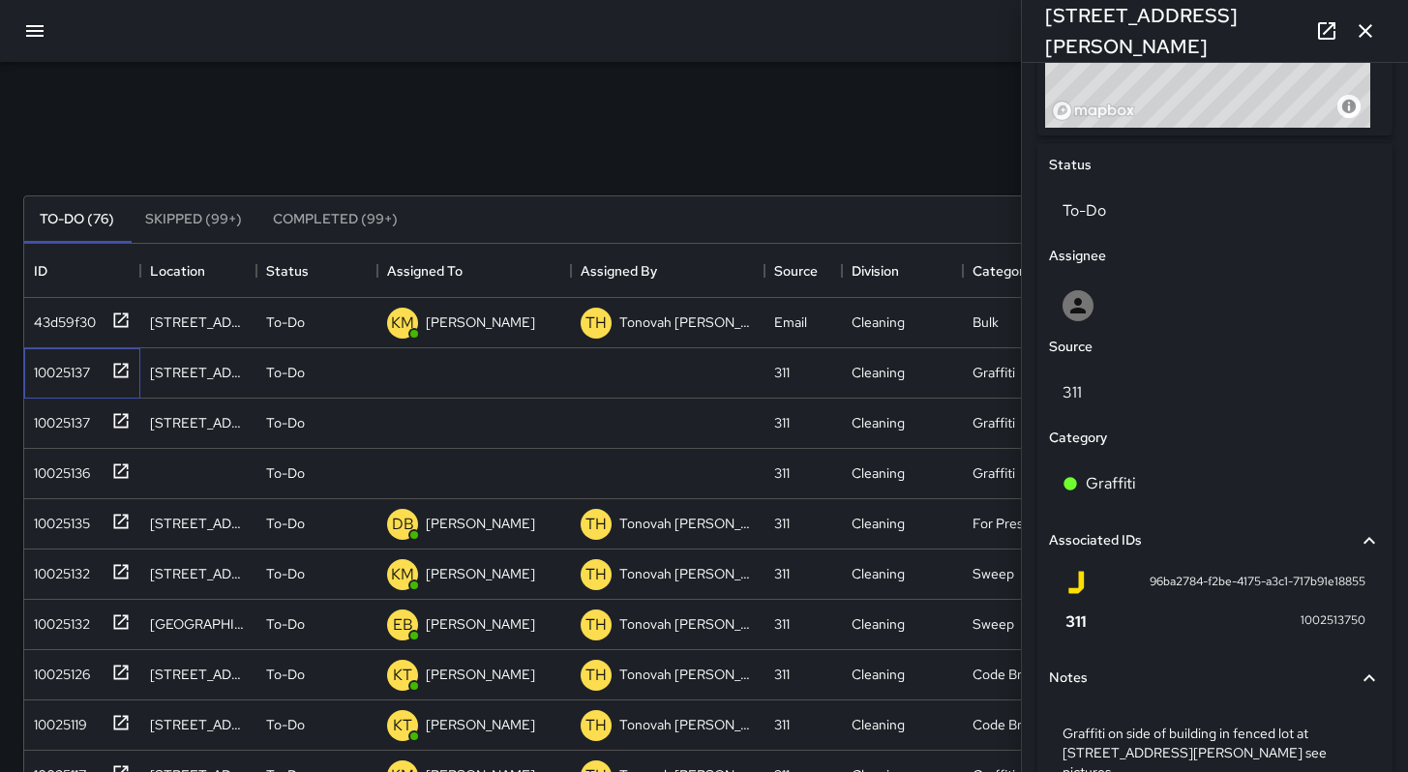
scroll to position [924, 0]
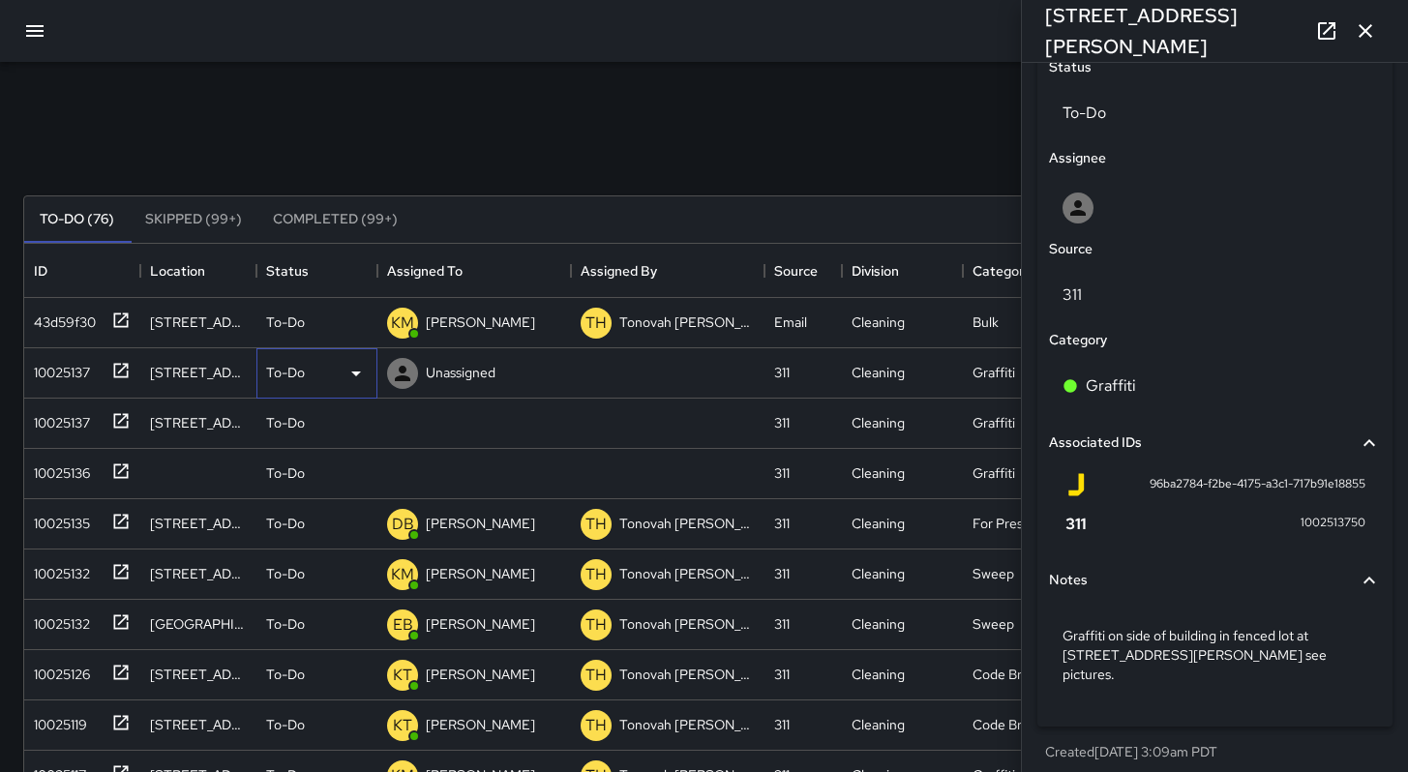
click at [289, 374] on p "To-Do" at bounding box center [285, 372] width 39 height 19
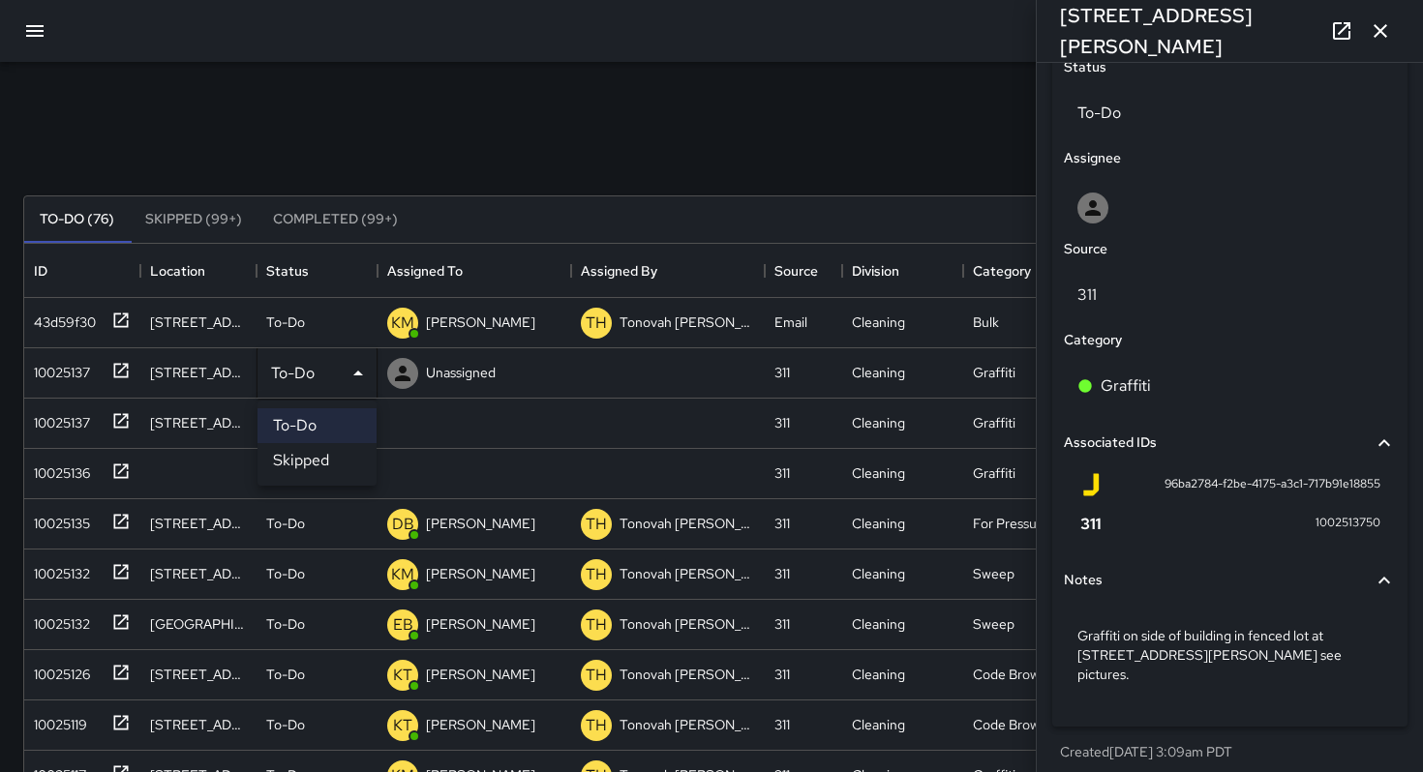
click at [305, 456] on li "Skipped" at bounding box center [316, 460] width 119 height 35
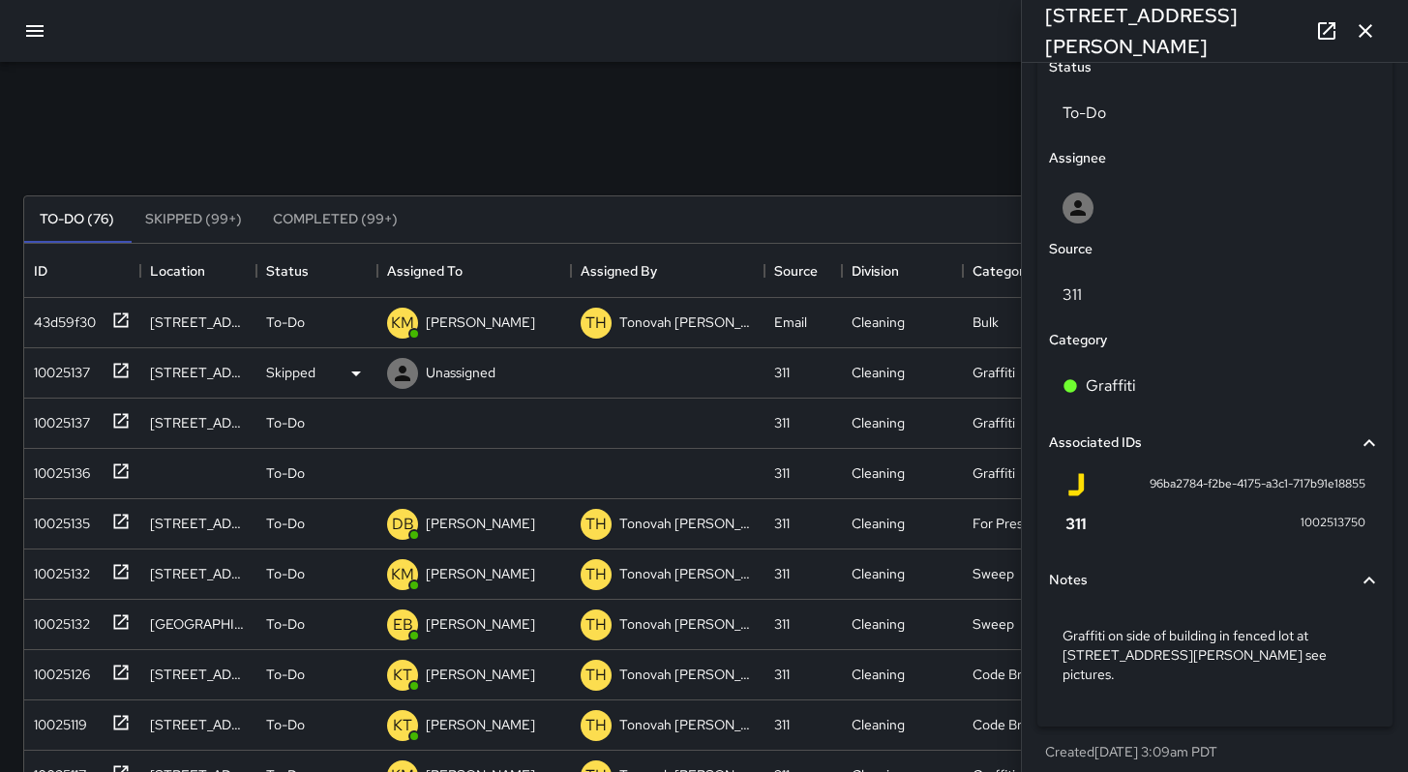
scroll to position [15, 15]
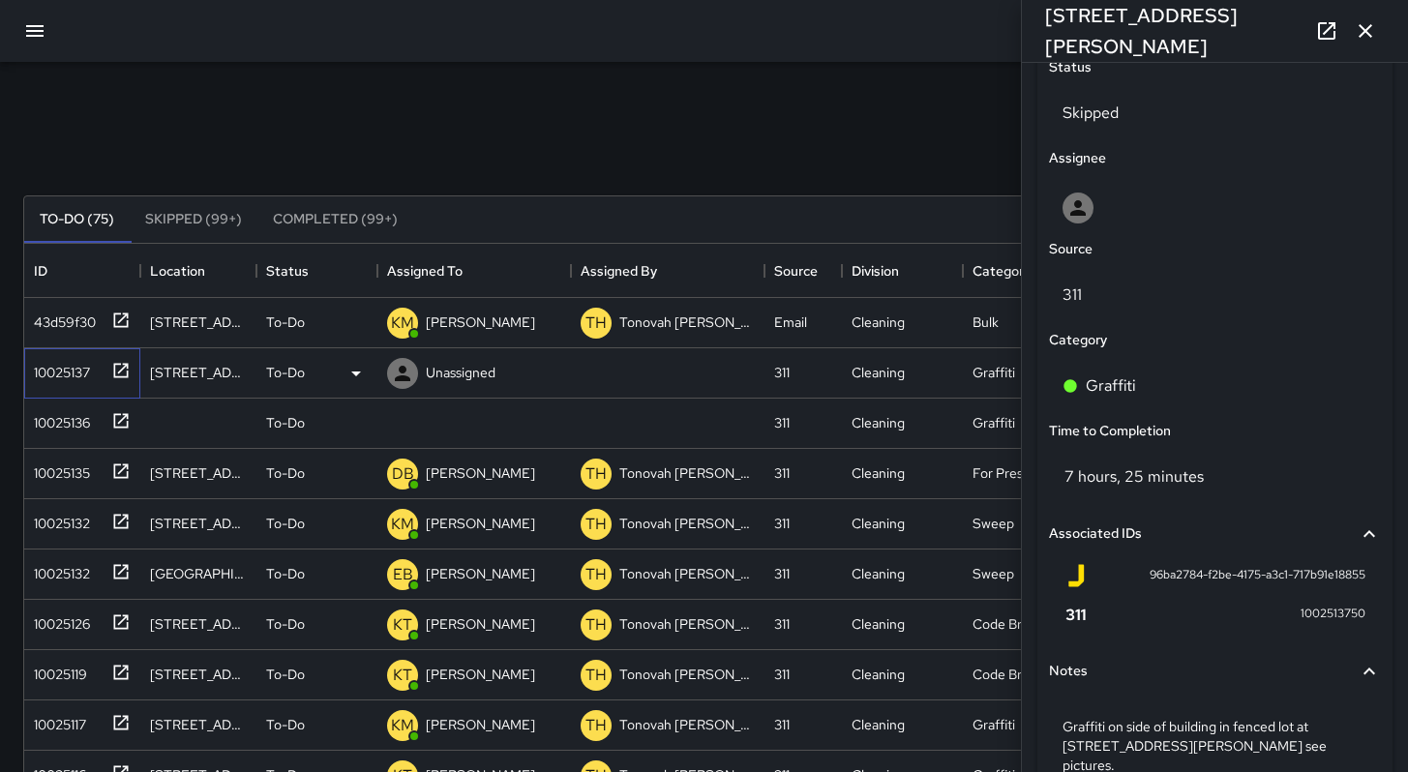
click at [55, 372] on div "10025137" at bounding box center [58, 368] width 64 height 27
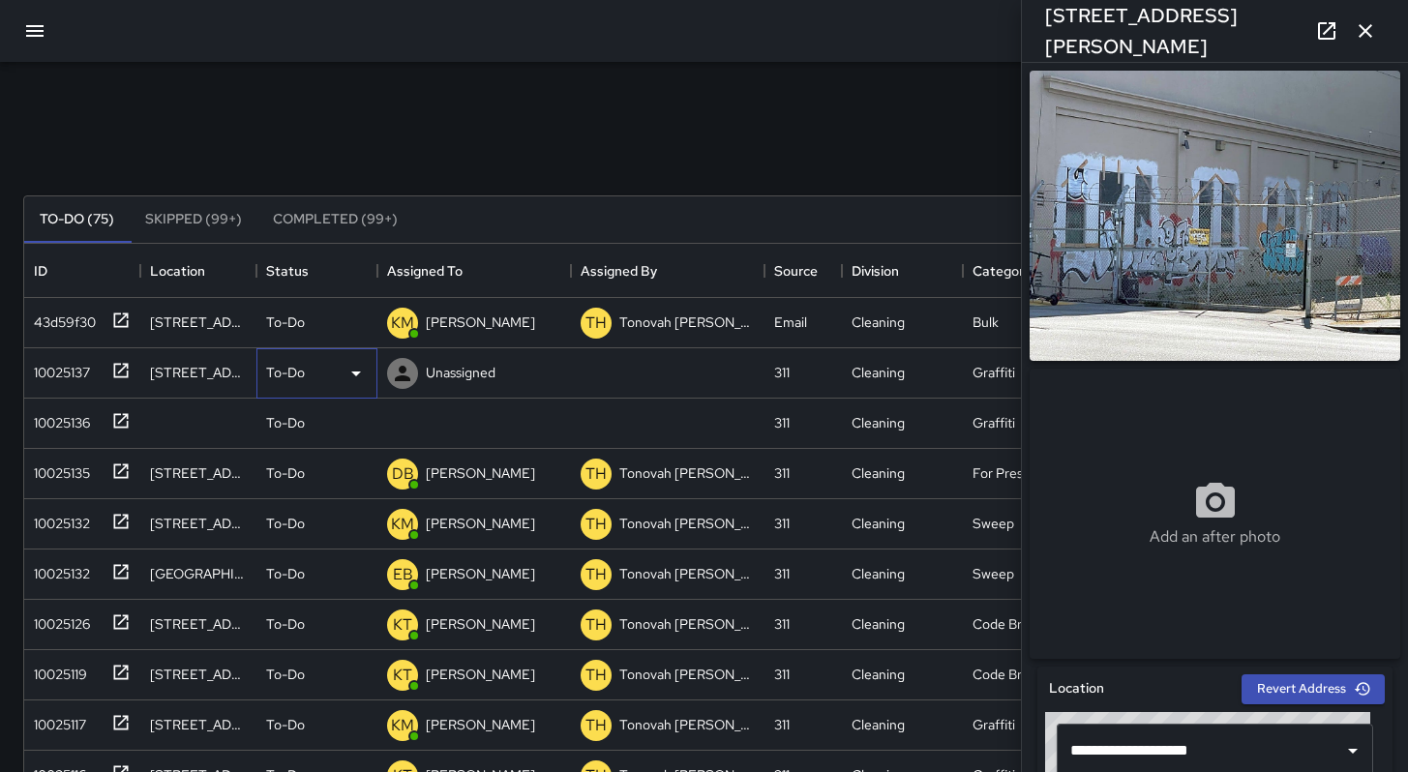
click at [286, 379] on p "To-Do" at bounding box center [285, 372] width 39 height 19
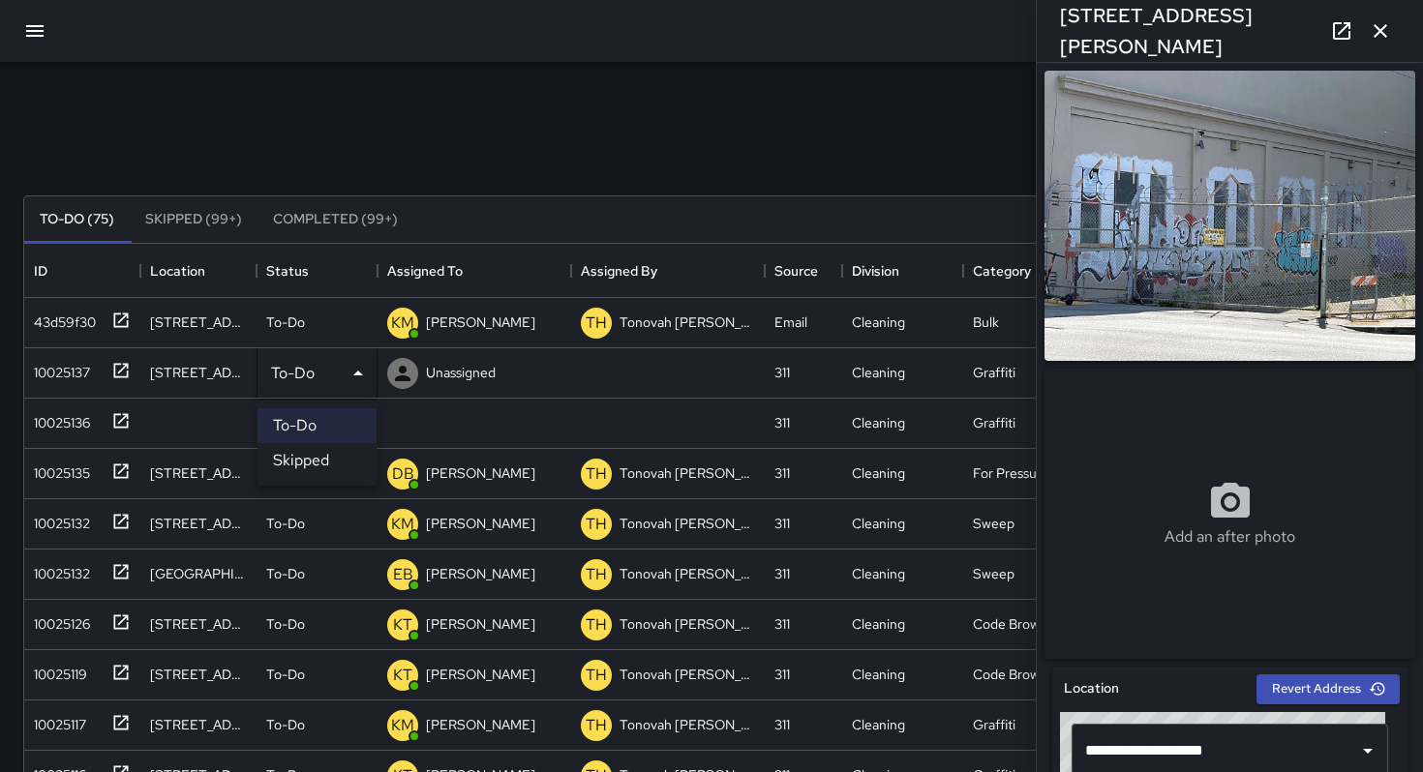
click at [304, 457] on li "Skipped" at bounding box center [316, 460] width 119 height 35
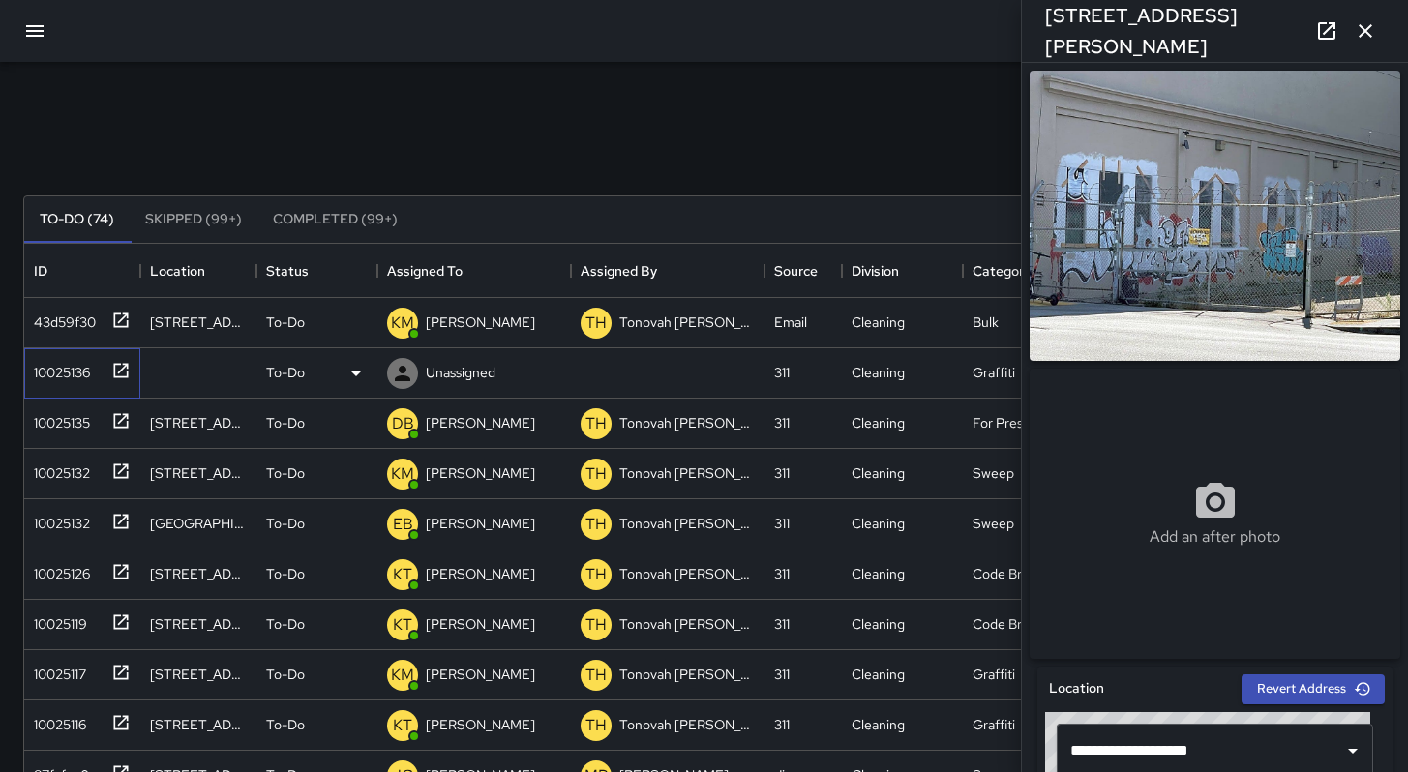
click at [64, 379] on div "10025136" at bounding box center [58, 368] width 64 height 27
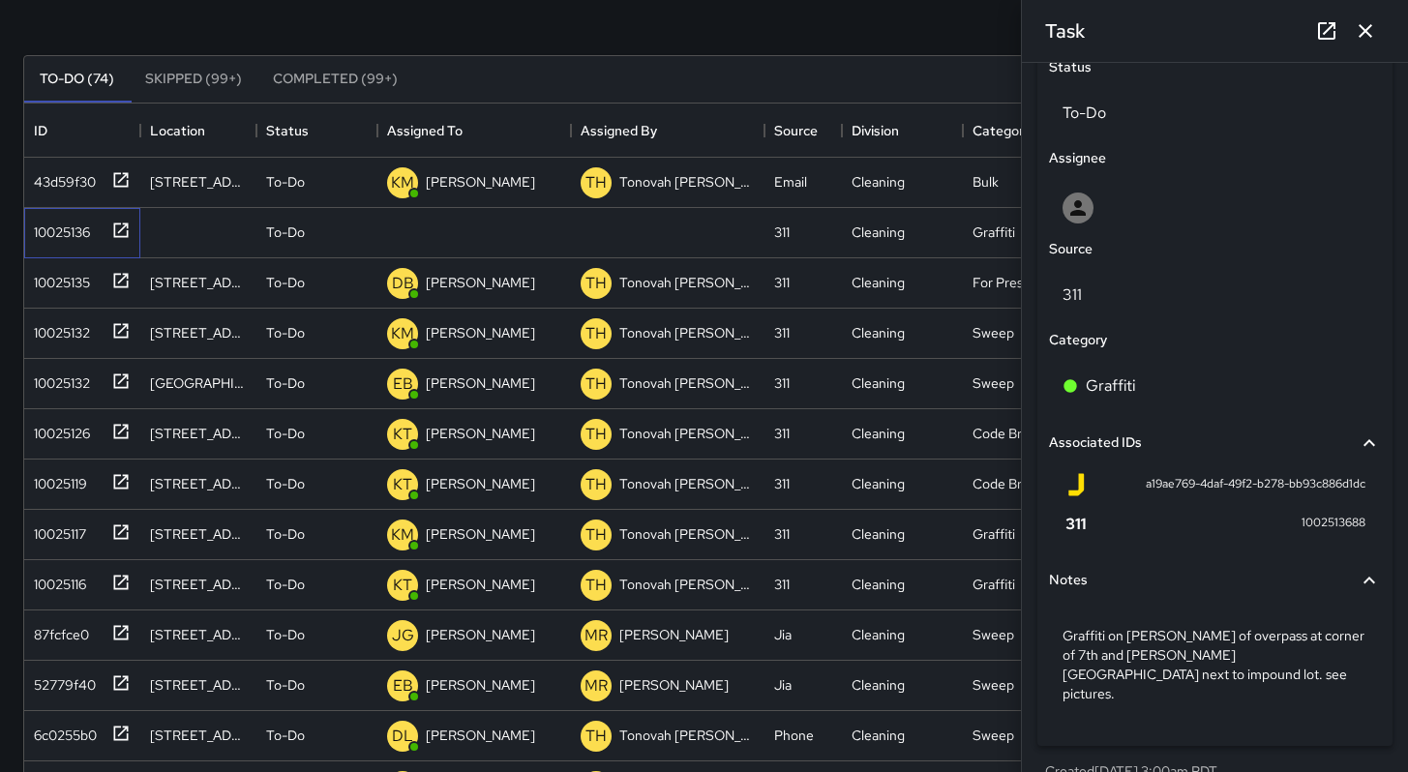
scroll to position [183, 0]
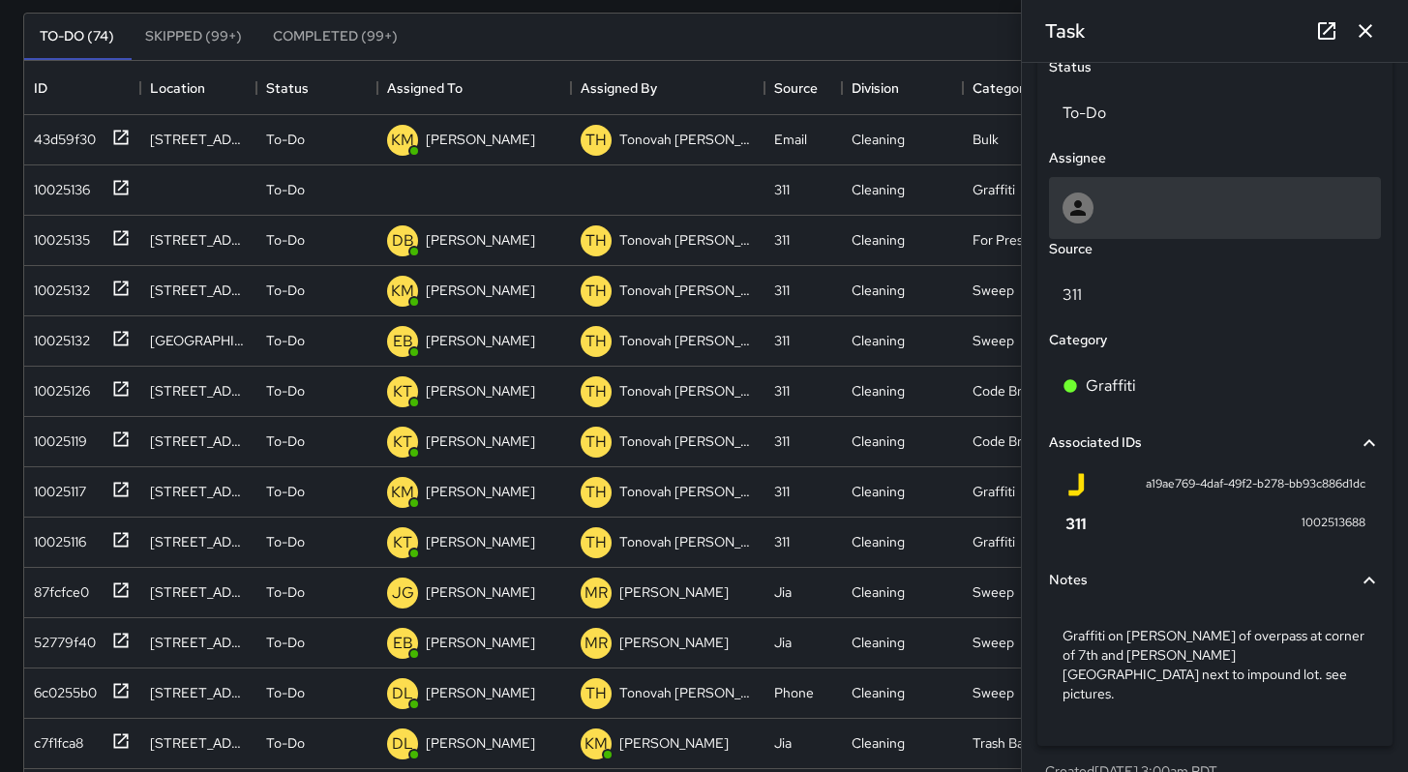
click at [1088, 220] on icon at bounding box center [1077, 207] width 23 height 23
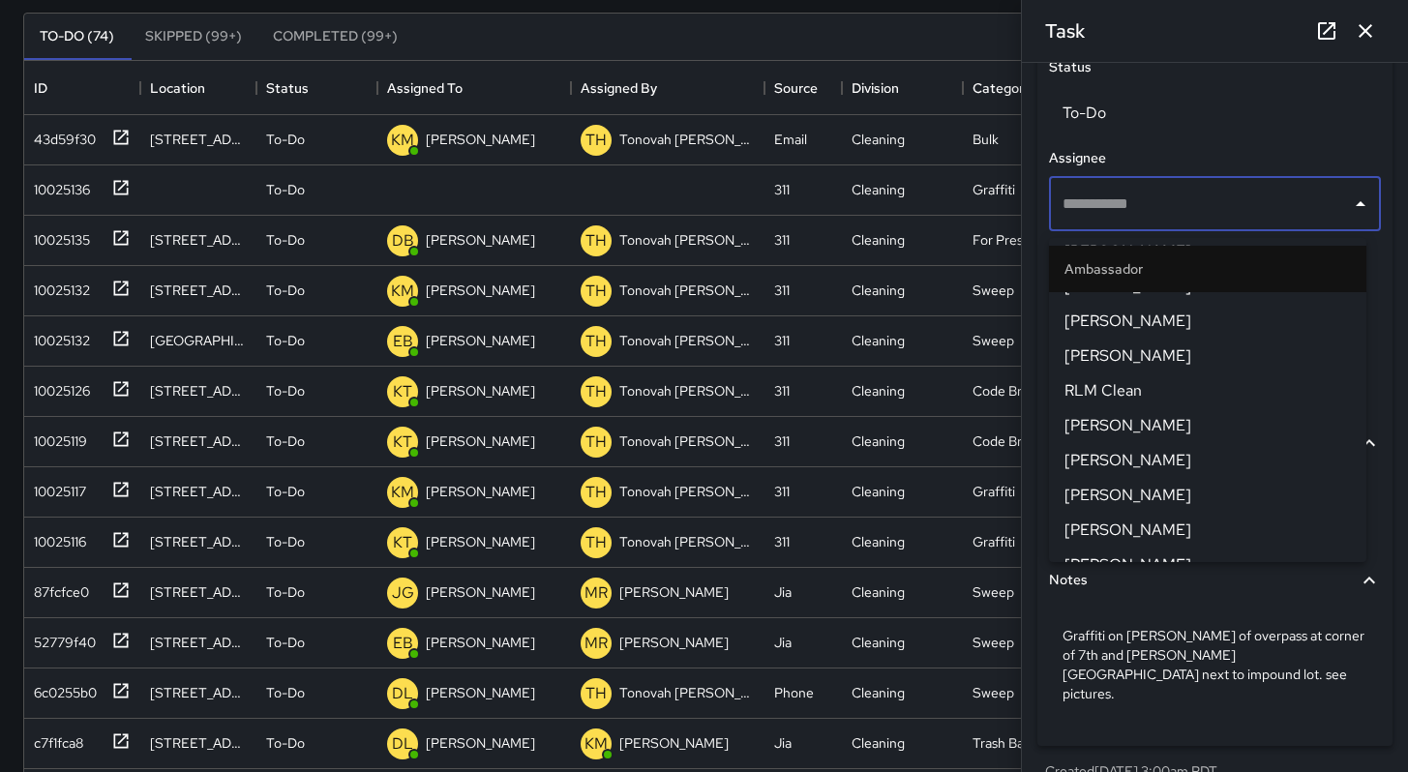
scroll to position [231, 0]
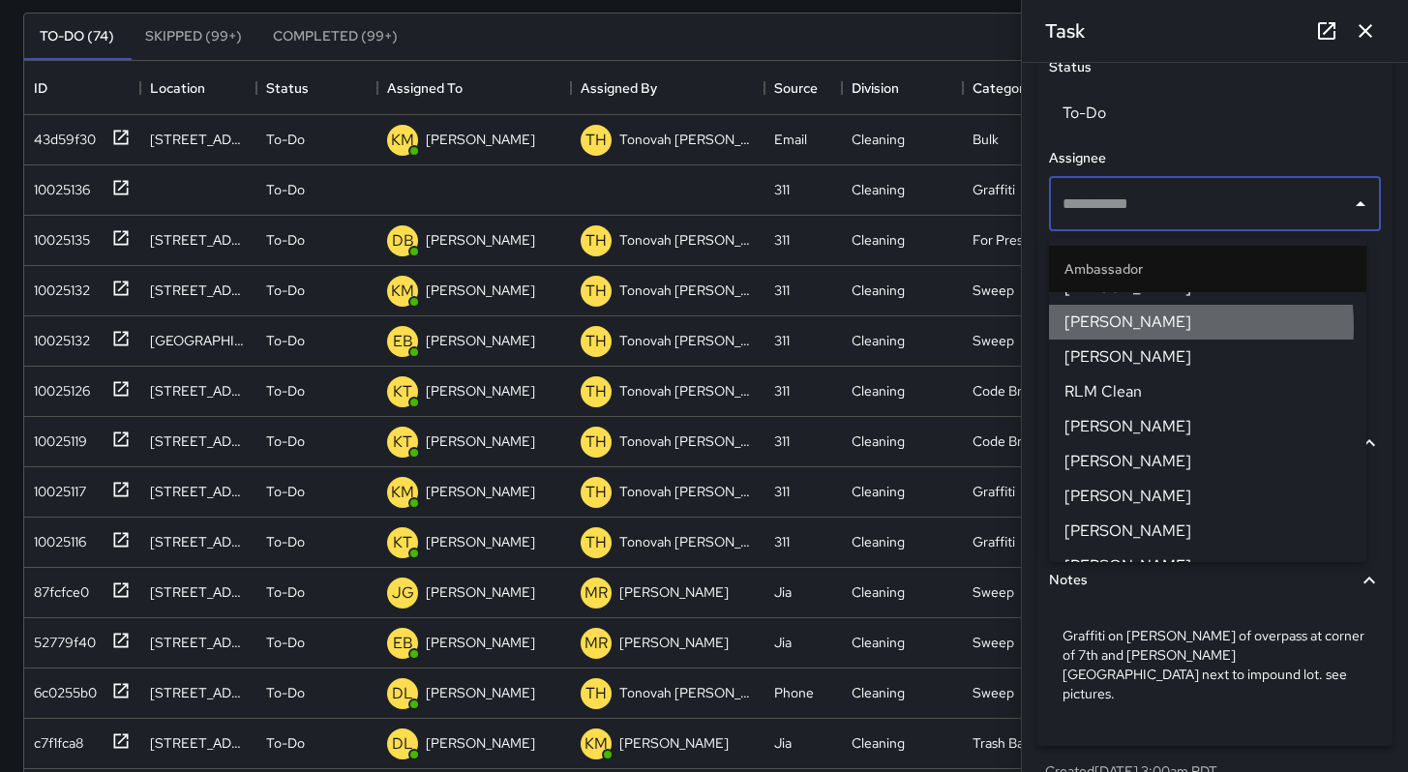
click at [1131, 326] on span "[PERSON_NAME]" at bounding box center [1208, 322] width 286 height 23
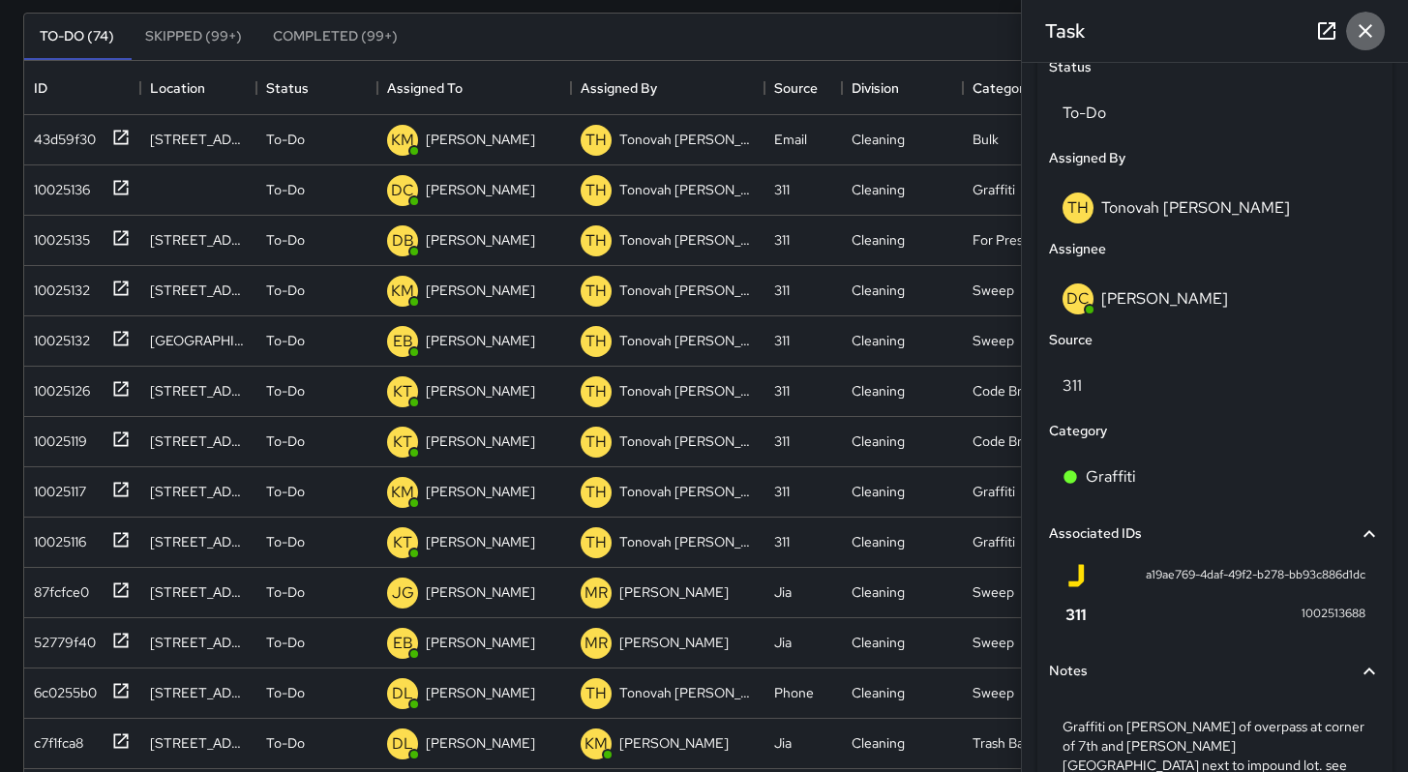
click at [1354, 42] on icon "button" at bounding box center [1365, 30] width 23 height 23
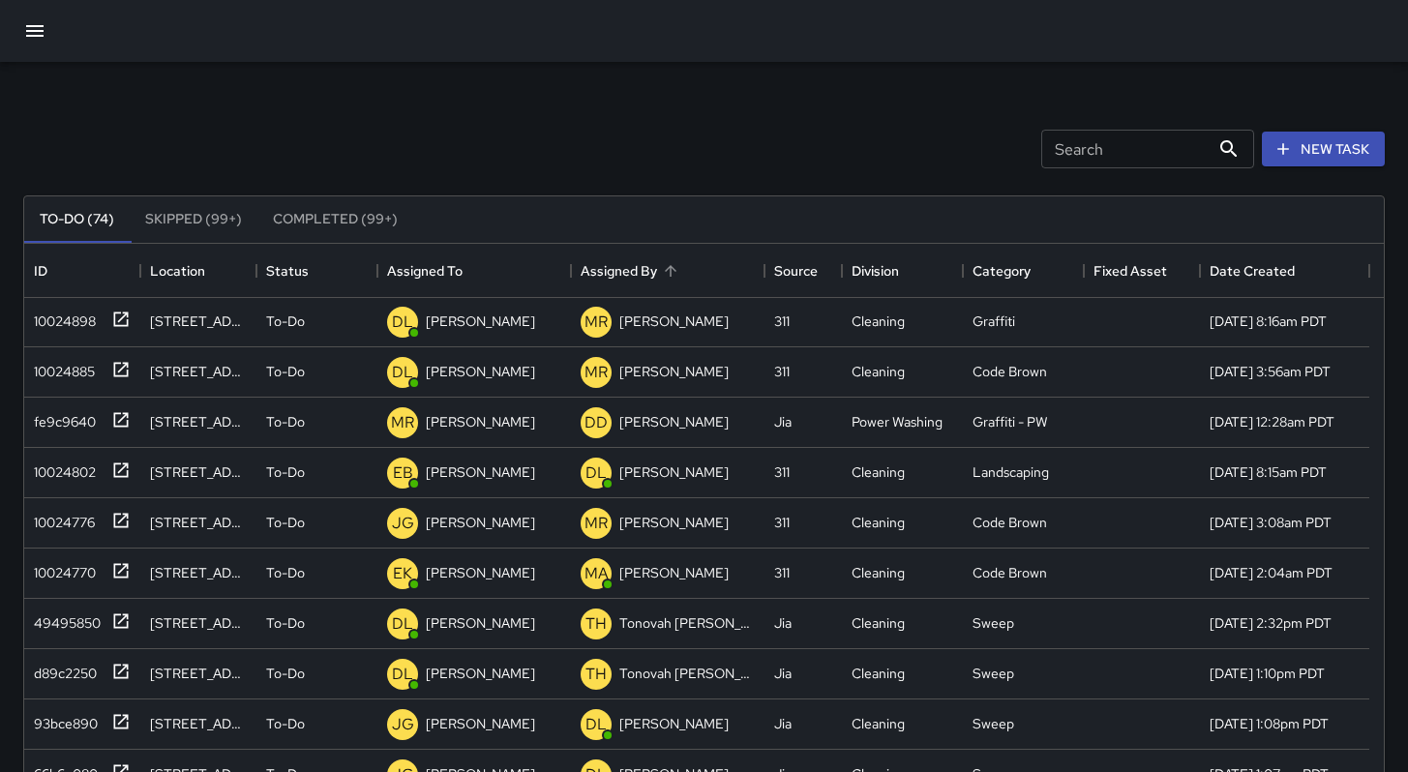
scroll to position [1313, 0]
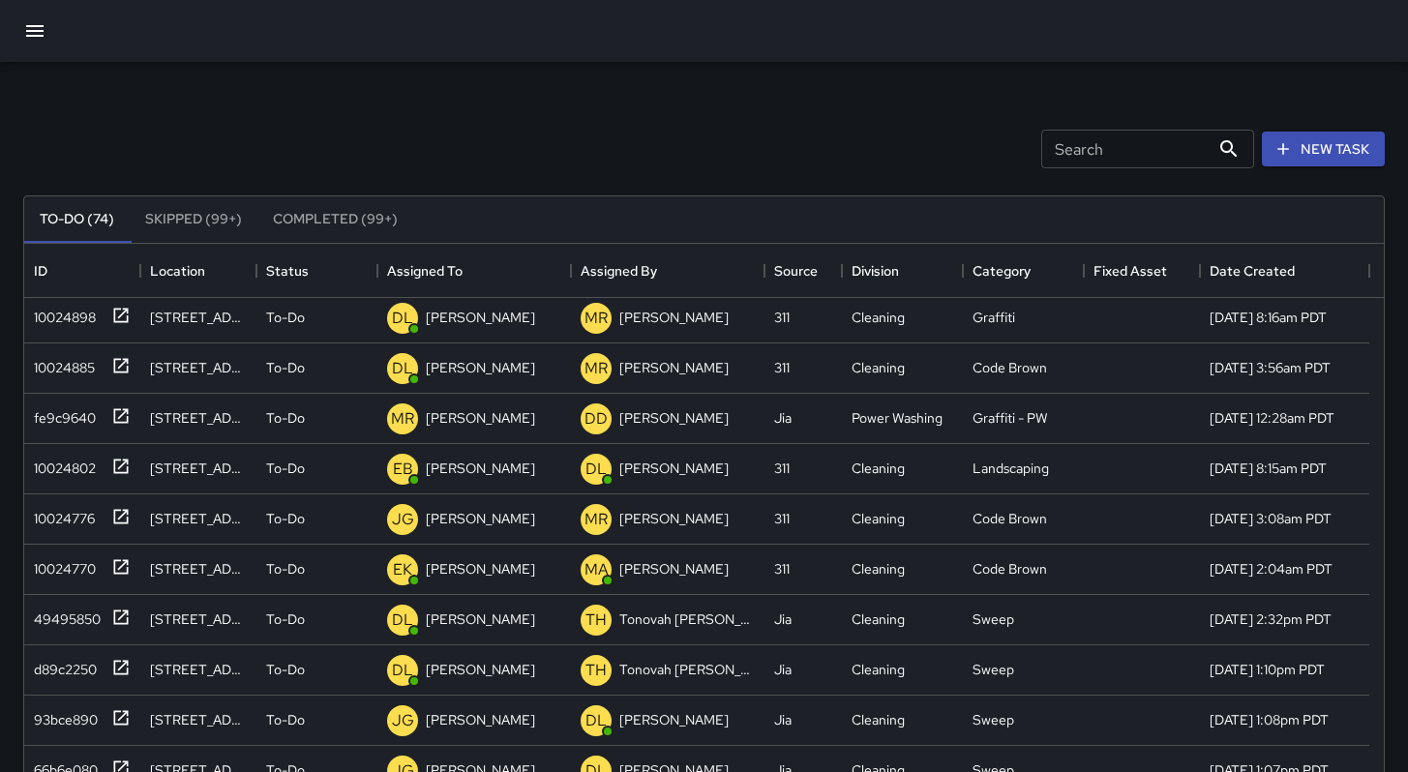
click at [1086, 143] on div "Search Search" at bounding box center [1147, 149] width 213 height 39
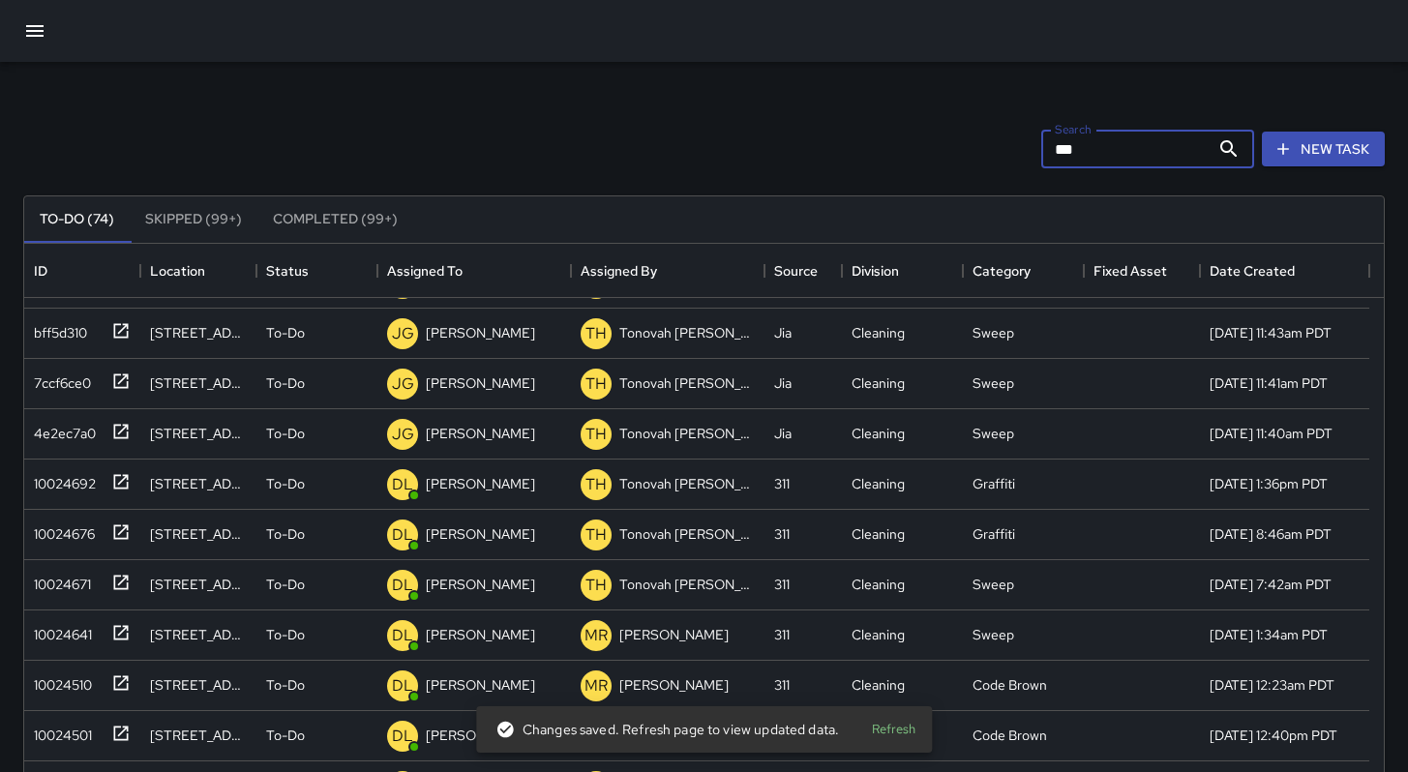
type input "****"
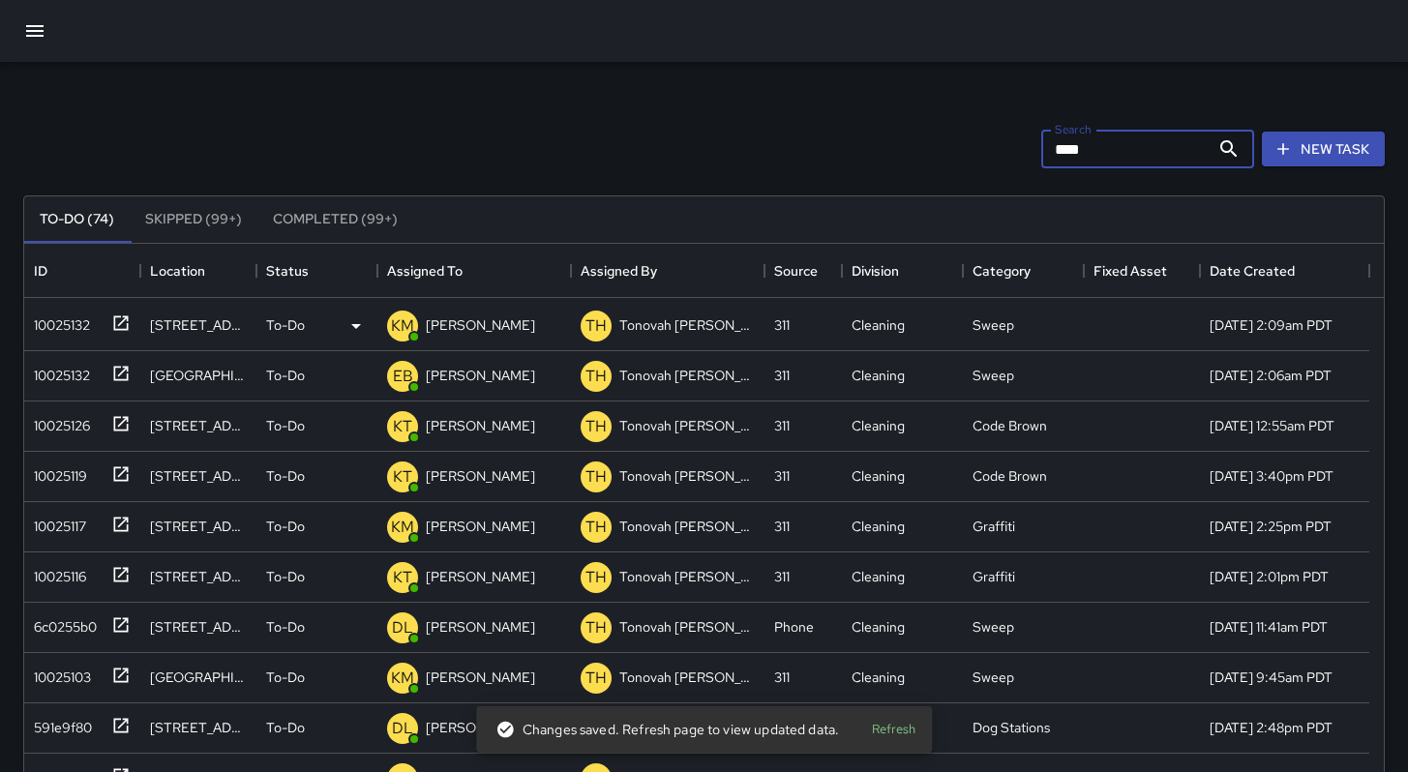
scroll to position [0, 0]
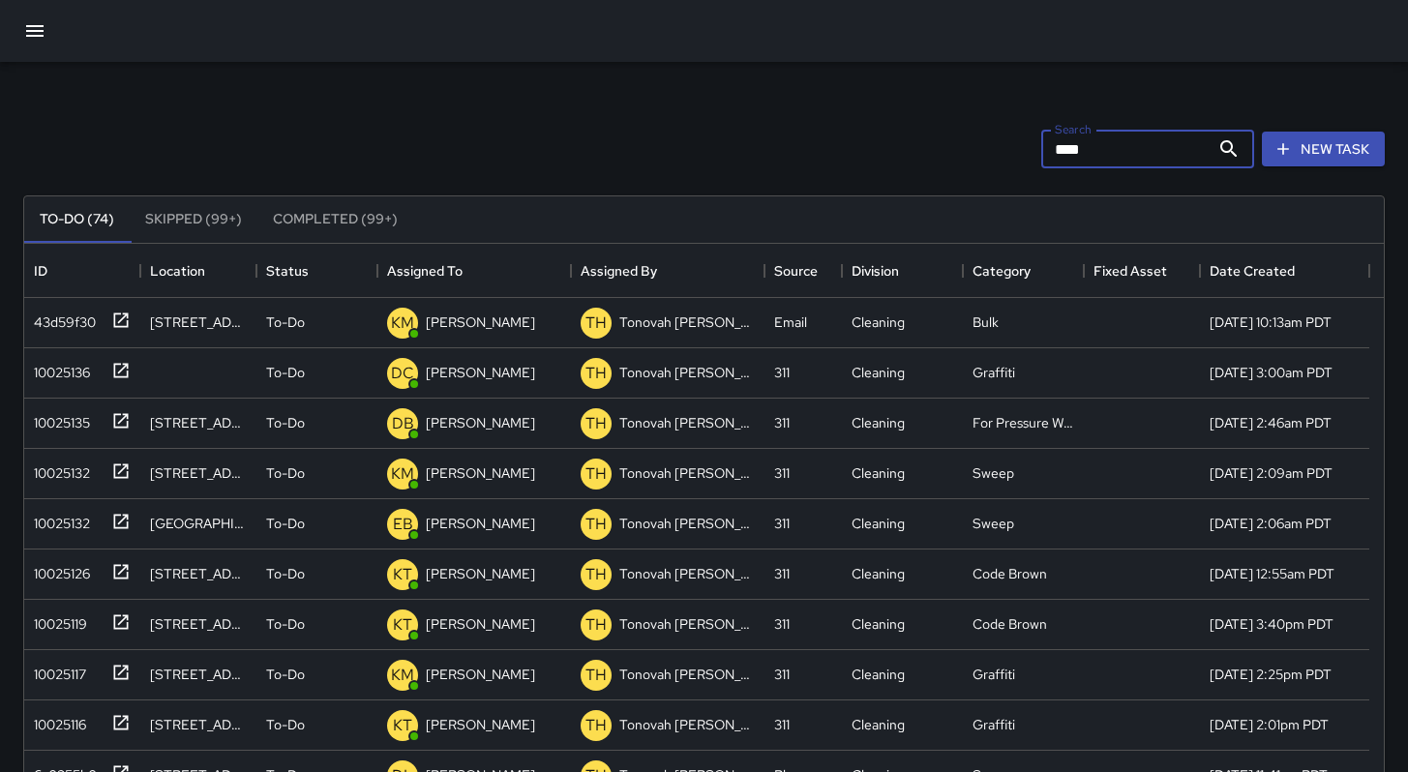
drag, startPoint x: 1093, startPoint y: 150, endPoint x: 902, endPoint y: 127, distance: 192.1
click at [903, 127] on div "Search **** Search New Task" at bounding box center [703, 149] width 1369 height 101
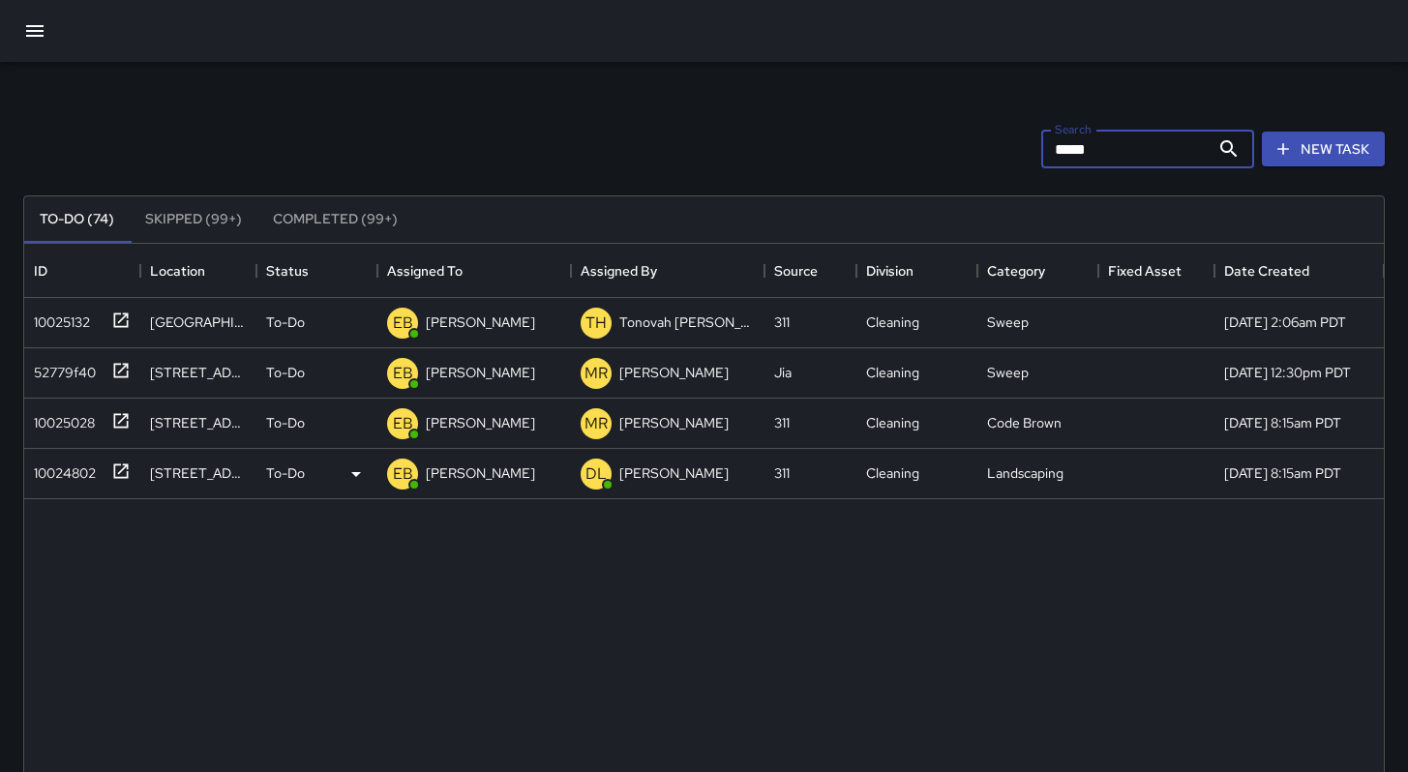
type input "*****"
click at [88, 475] on div "10024802" at bounding box center [61, 469] width 70 height 27
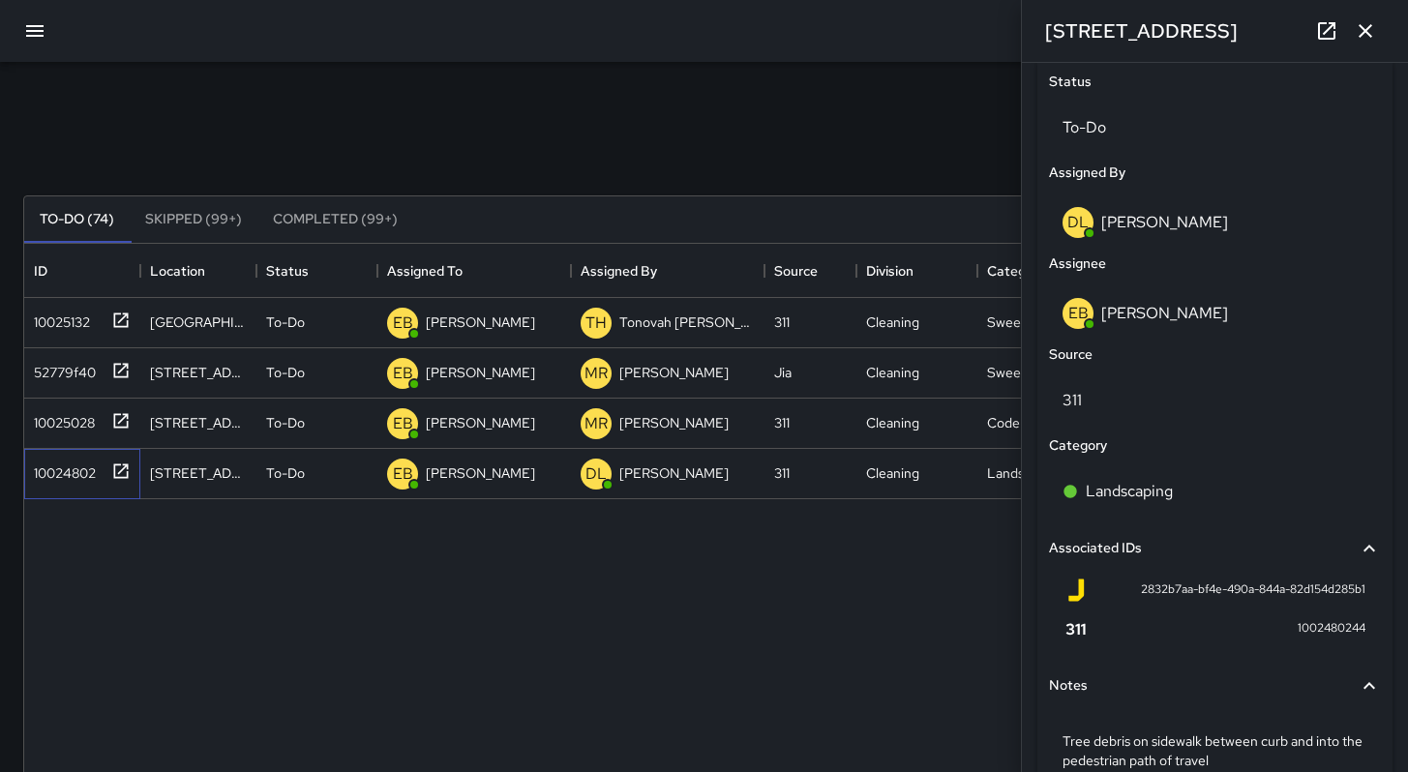
scroll to position [1015, 0]
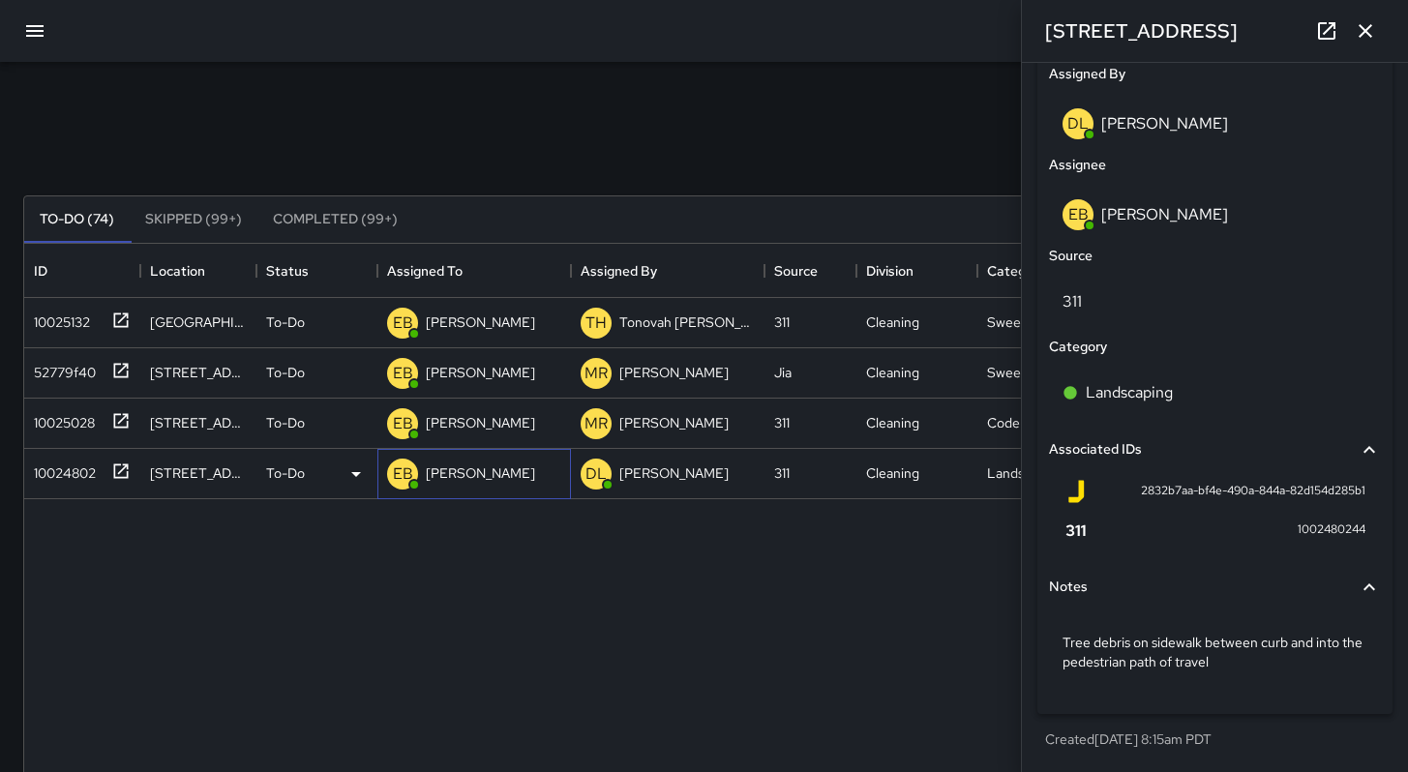
click at [492, 475] on p "[PERSON_NAME]" at bounding box center [480, 473] width 109 height 19
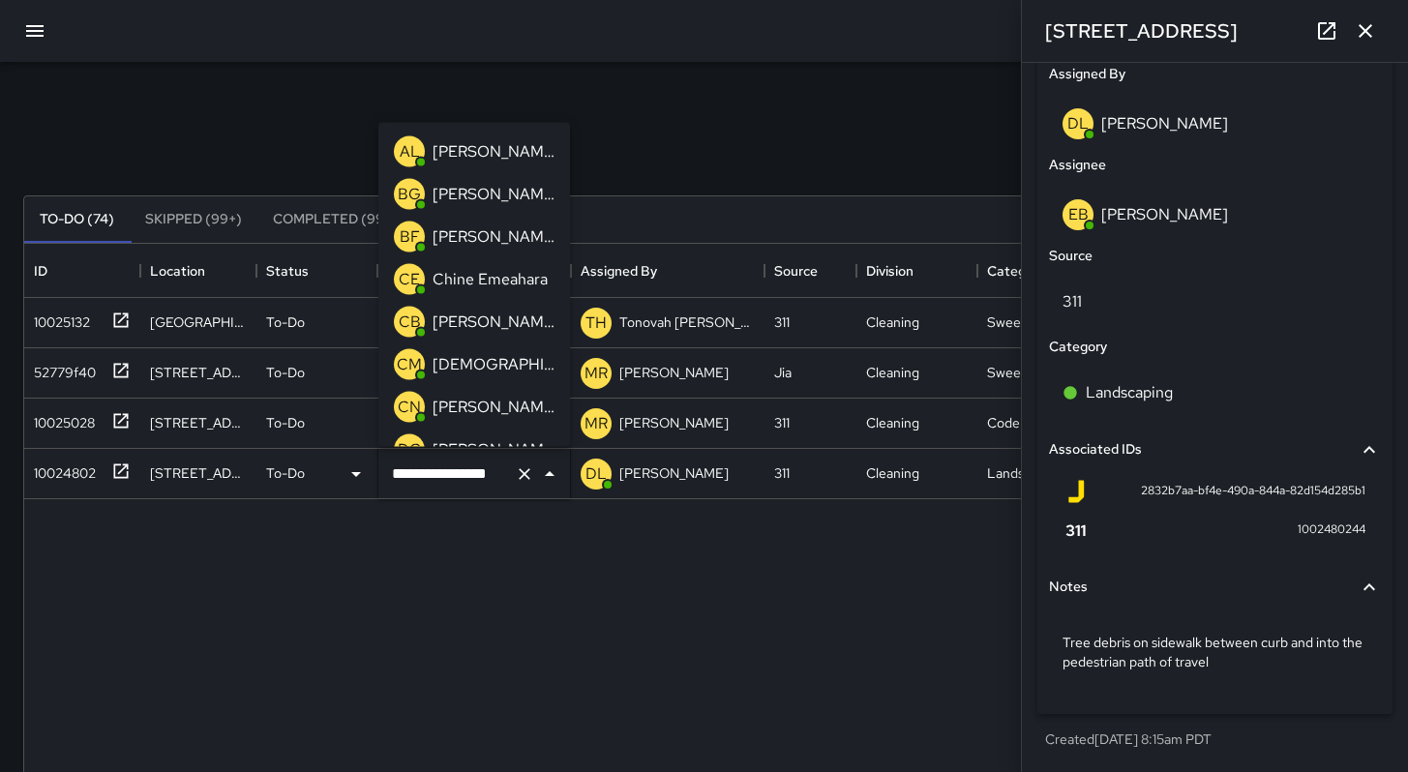
scroll to position [195, 0]
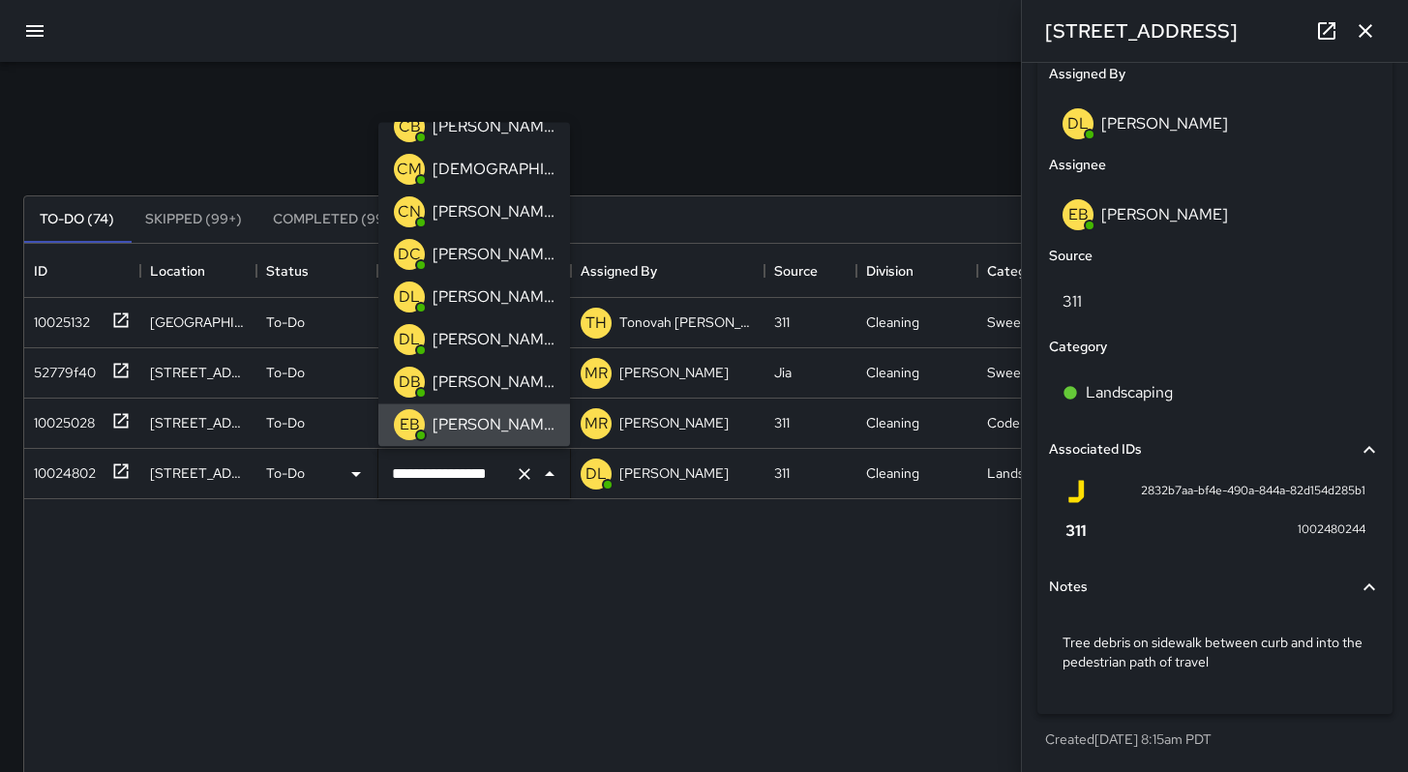
drag, startPoint x: 476, startPoint y: 466, endPoint x: 262, endPoint y: 458, distance: 214.1
click at [268, 460] on div "**********" at bounding box center [704, 474] width 1360 height 50
drag, startPoint x: 451, startPoint y: 471, endPoint x: 333, endPoint y: 471, distance: 118.1
click at [333, 471] on div "**********" at bounding box center [704, 474] width 1360 height 50
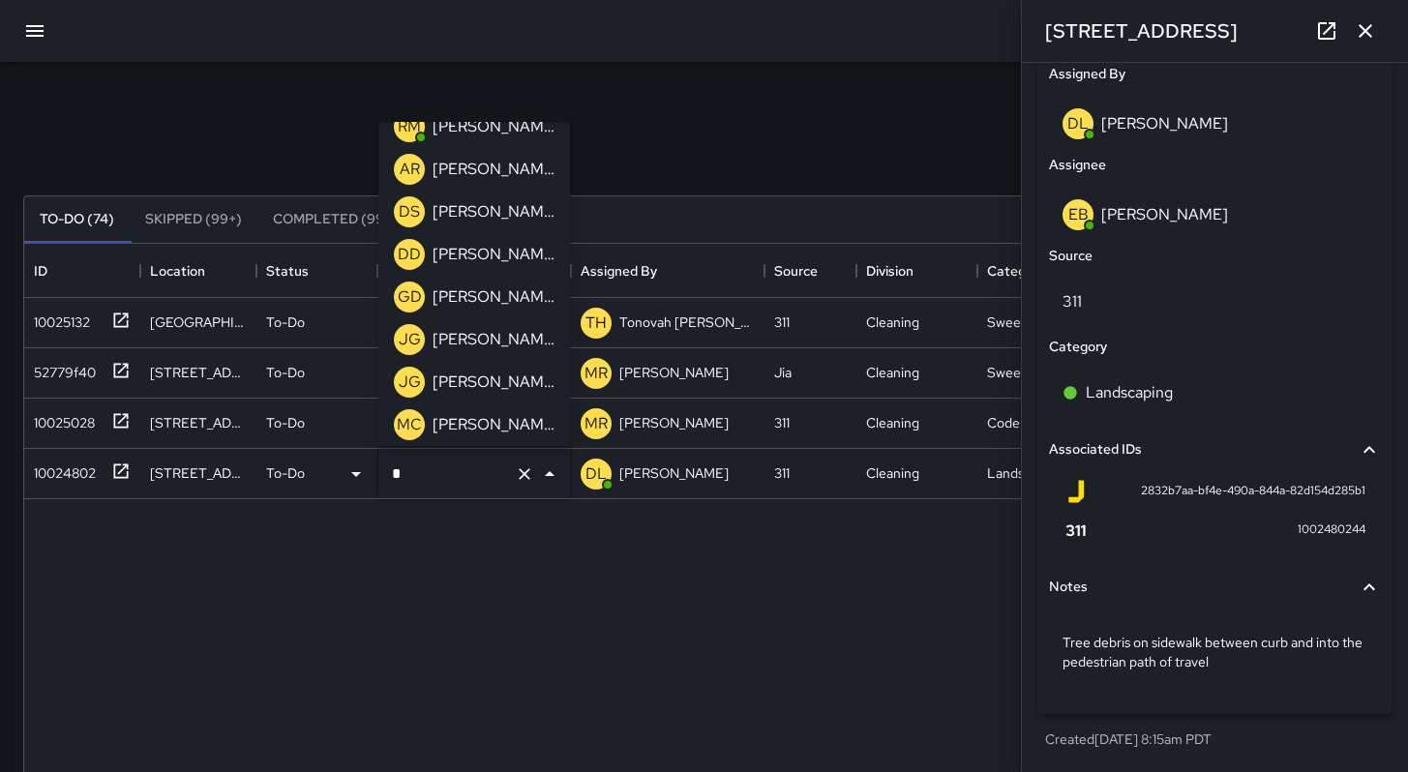
scroll to position [0, 0]
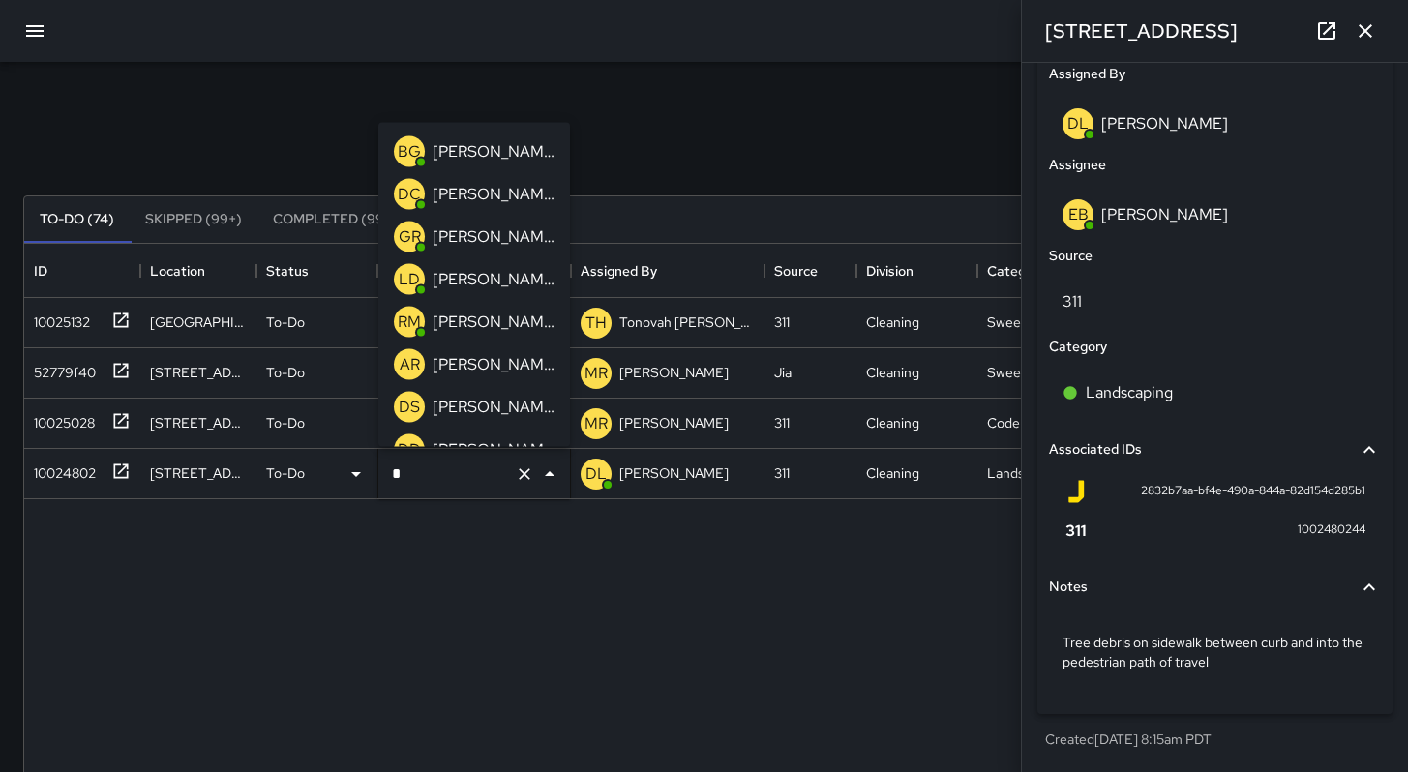
type input "**"
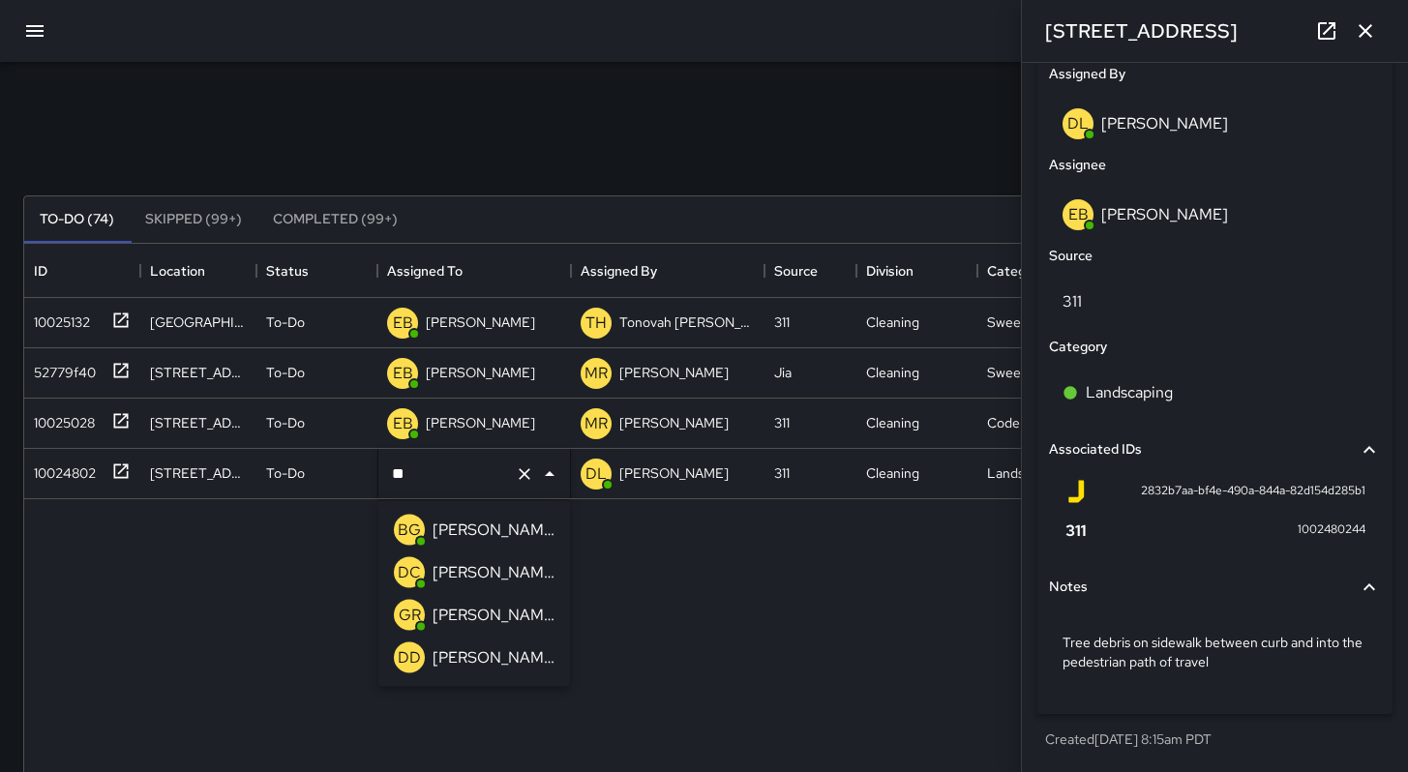
click at [462, 615] on p "[PERSON_NAME]" at bounding box center [494, 615] width 122 height 23
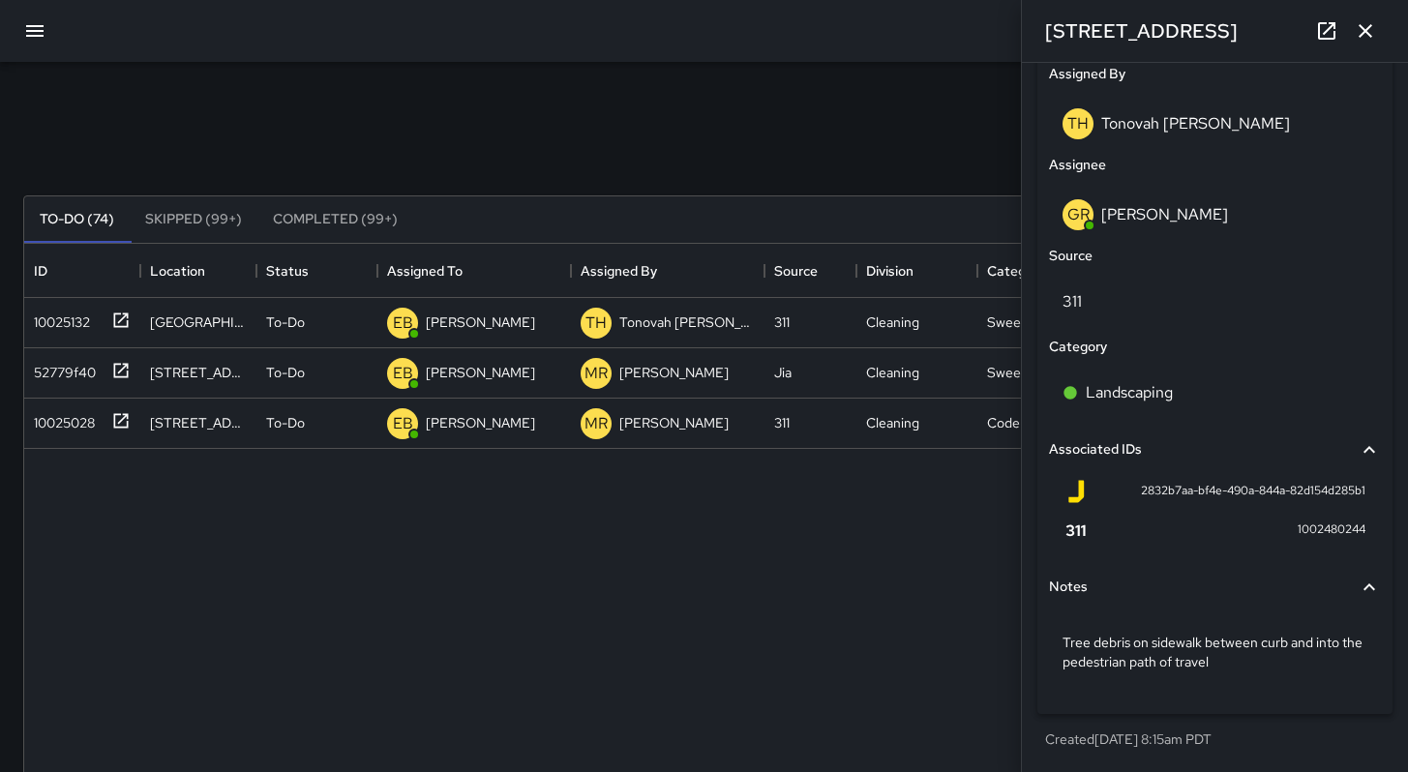
click at [1368, 34] on icon "button" at bounding box center [1366, 31] width 14 height 14
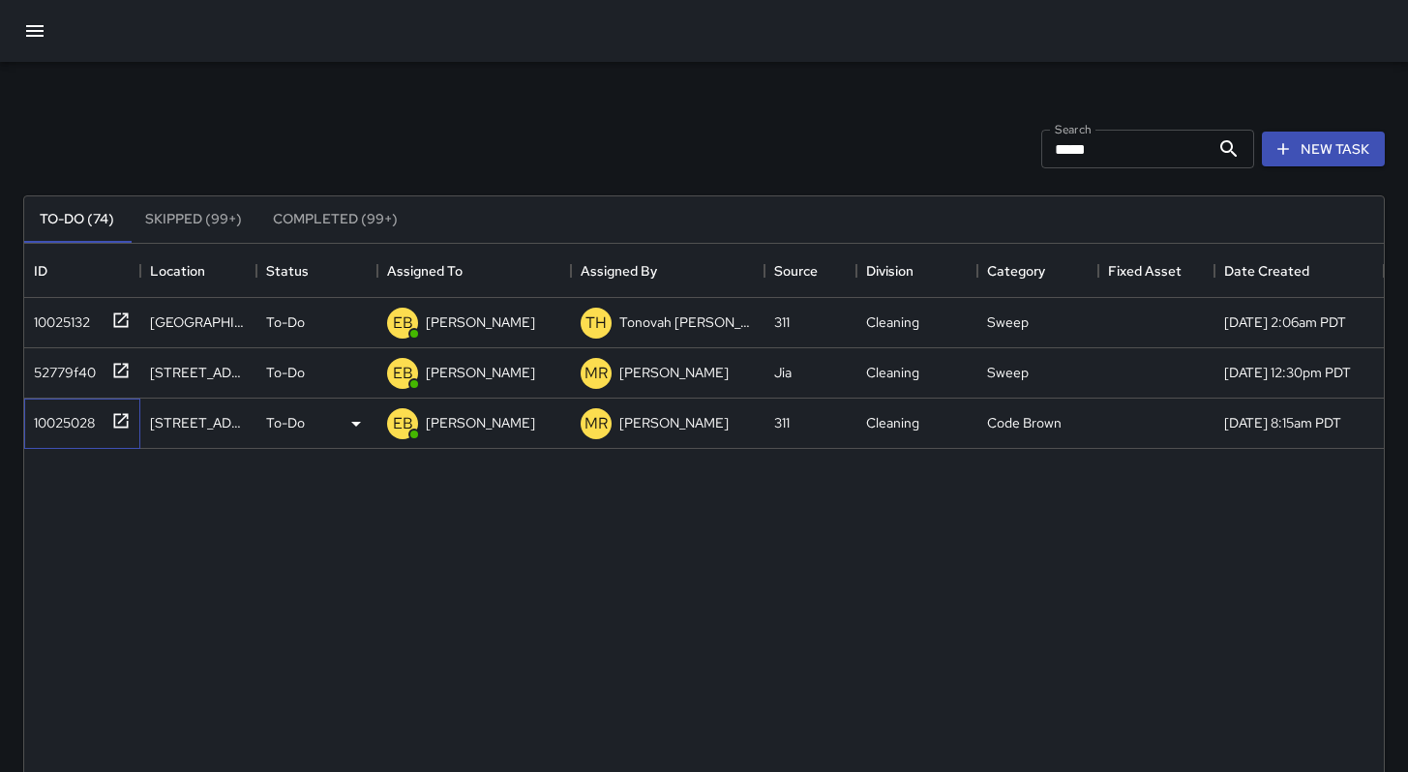
click at [61, 429] on div "10025028" at bounding box center [60, 418] width 69 height 27
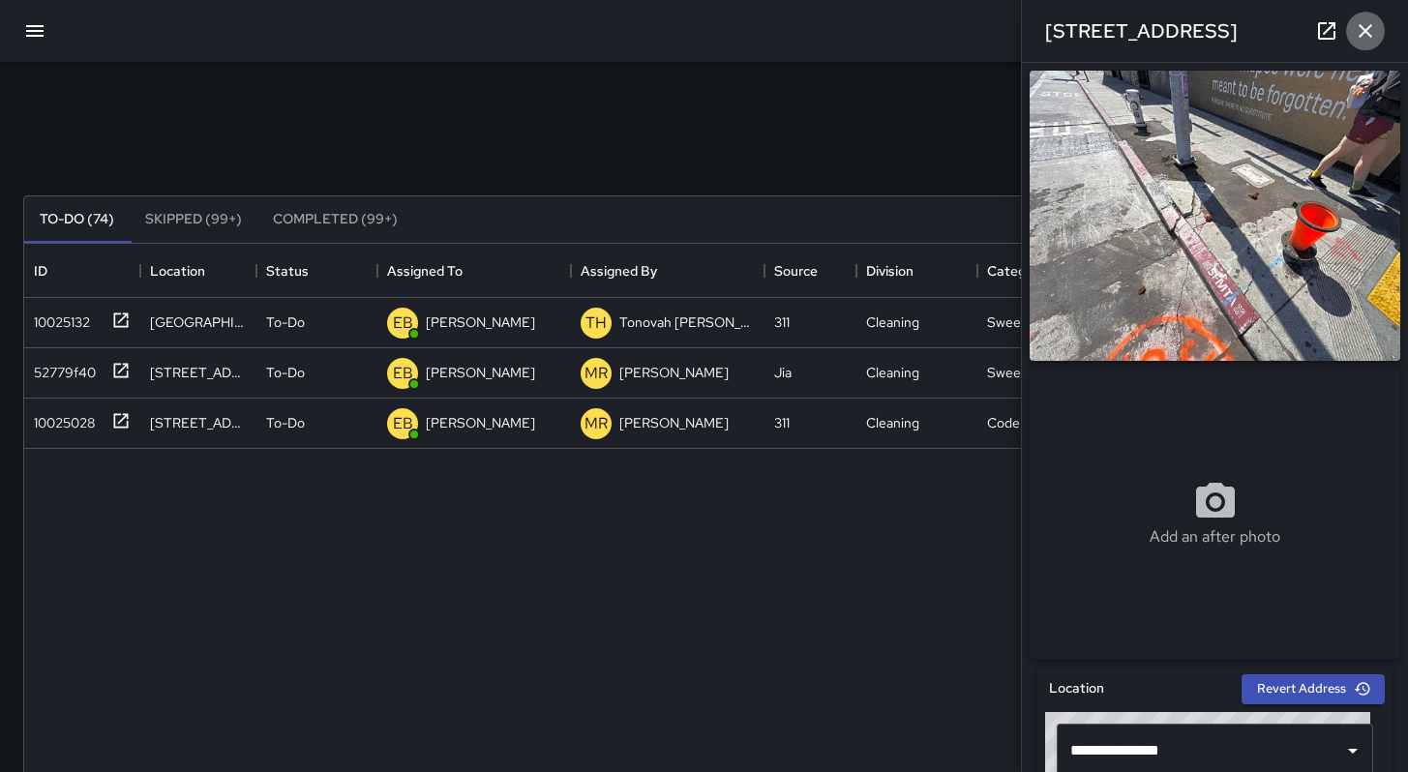
click at [1366, 42] on icon "button" at bounding box center [1365, 30] width 23 height 23
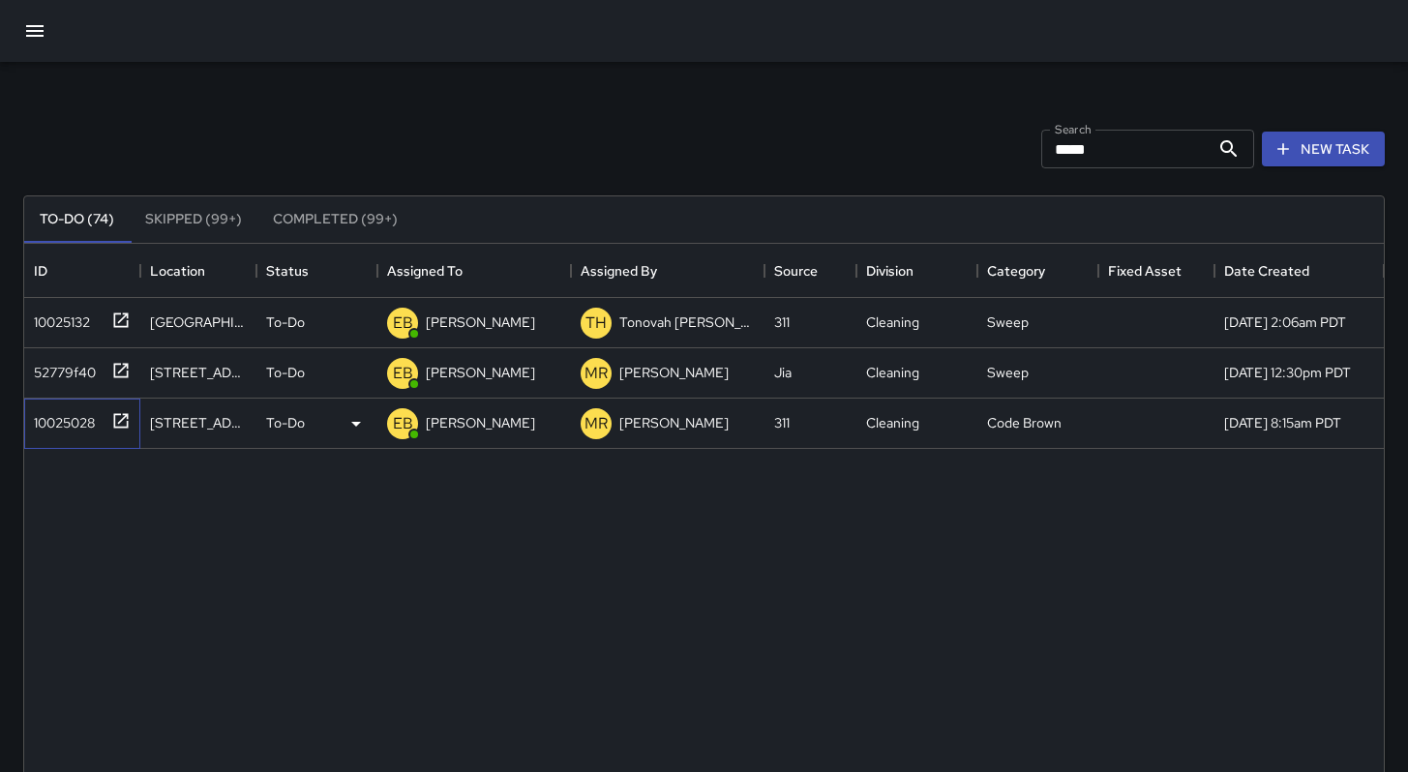
click at [93, 423] on div "10025028" at bounding box center [60, 418] width 69 height 27
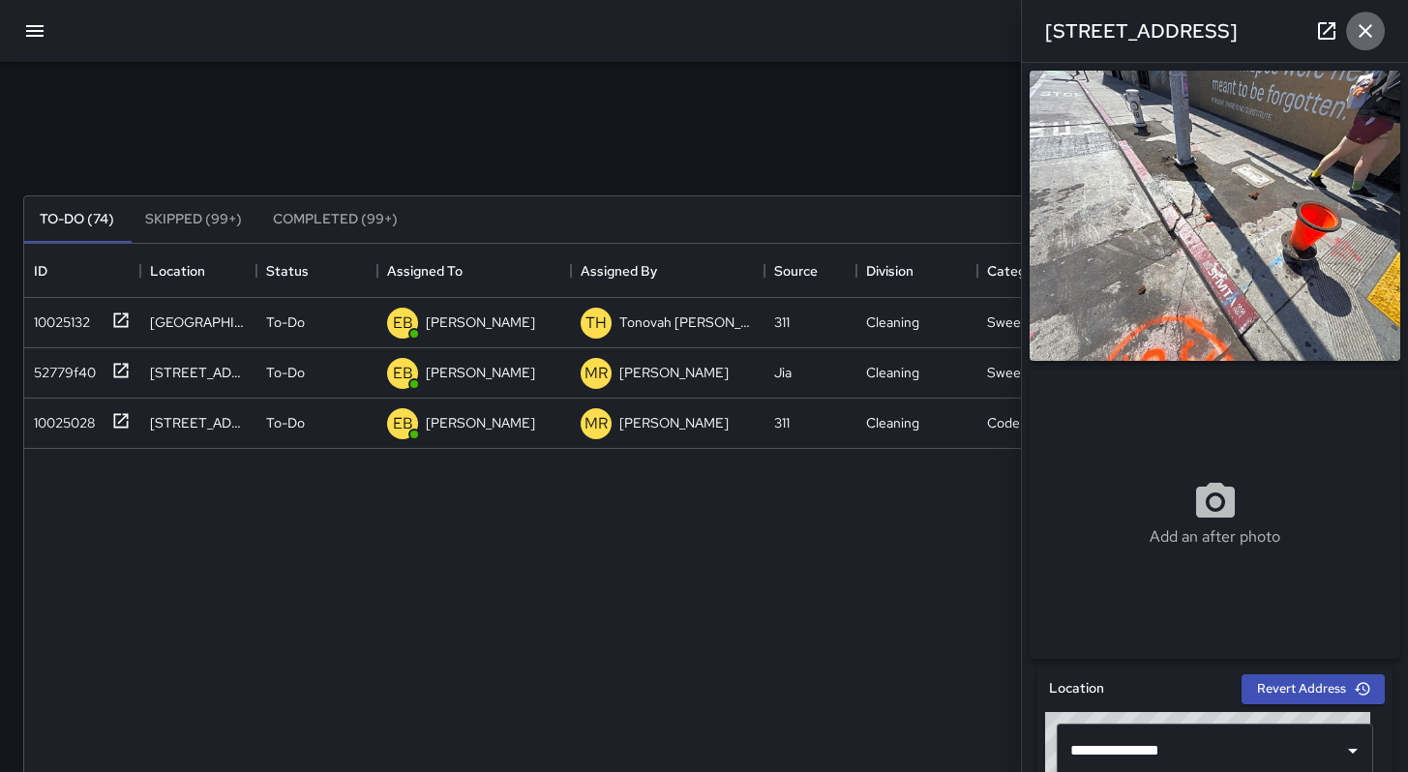
drag, startPoint x: 1361, startPoint y: 33, endPoint x: 1328, endPoint y: 50, distance: 37.2
click at [1362, 35] on icon "button" at bounding box center [1365, 30] width 23 height 23
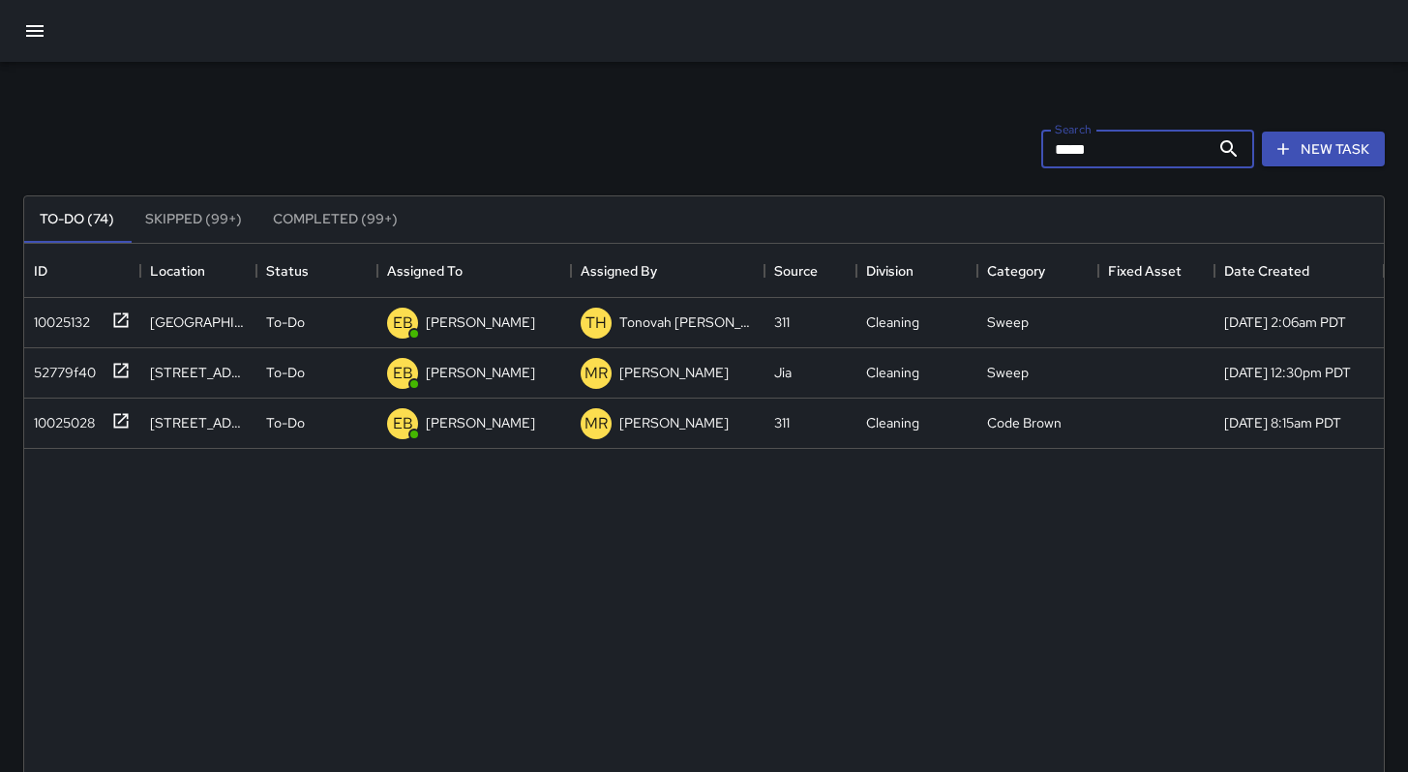
drag, startPoint x: 1080, startPoint y: 133, endPoint x: 951, endPoint y: 136, distance: 128.8
click at [951, 136] on div "Search ***** Search New Task" at bounding box center [703, 149] width 1369 height 101
drag, startPoint x: 1062, startPoint y: 145, endPoint x: 904, endPoint y: 149, distance: 157.8
click at [903, 150] on div "Search ***** Search New Task" at bounding box center [703, 149] width 1369 height 101
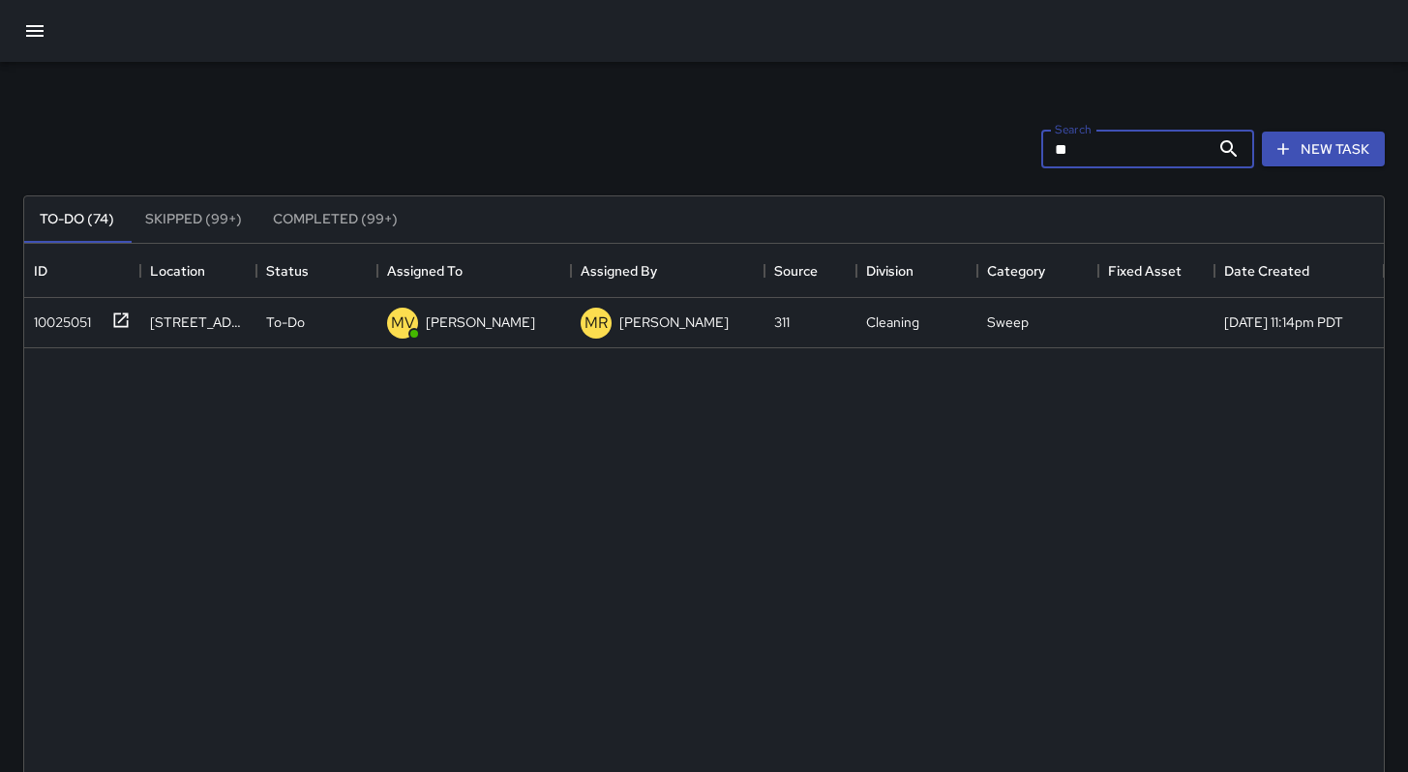
type input "*"
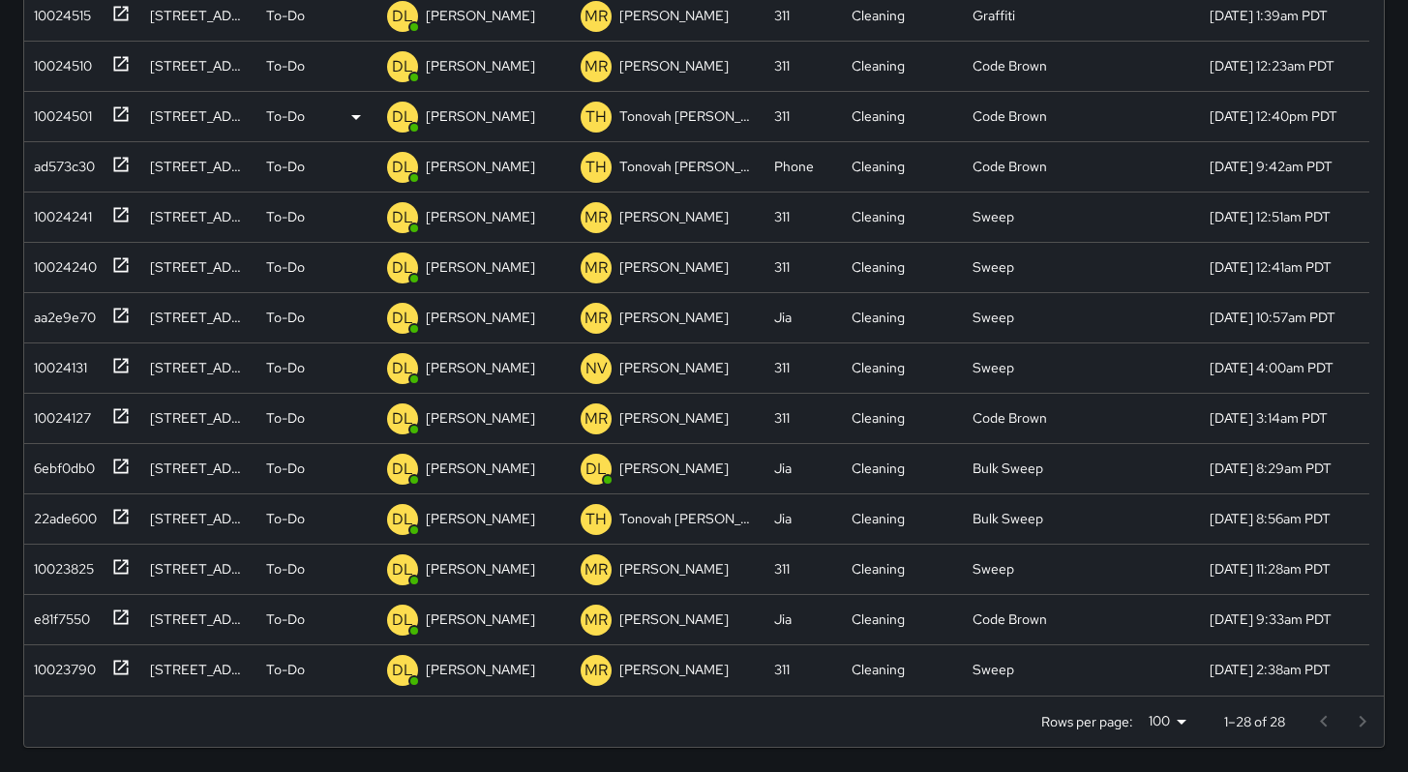
scroll to position [371, 0]
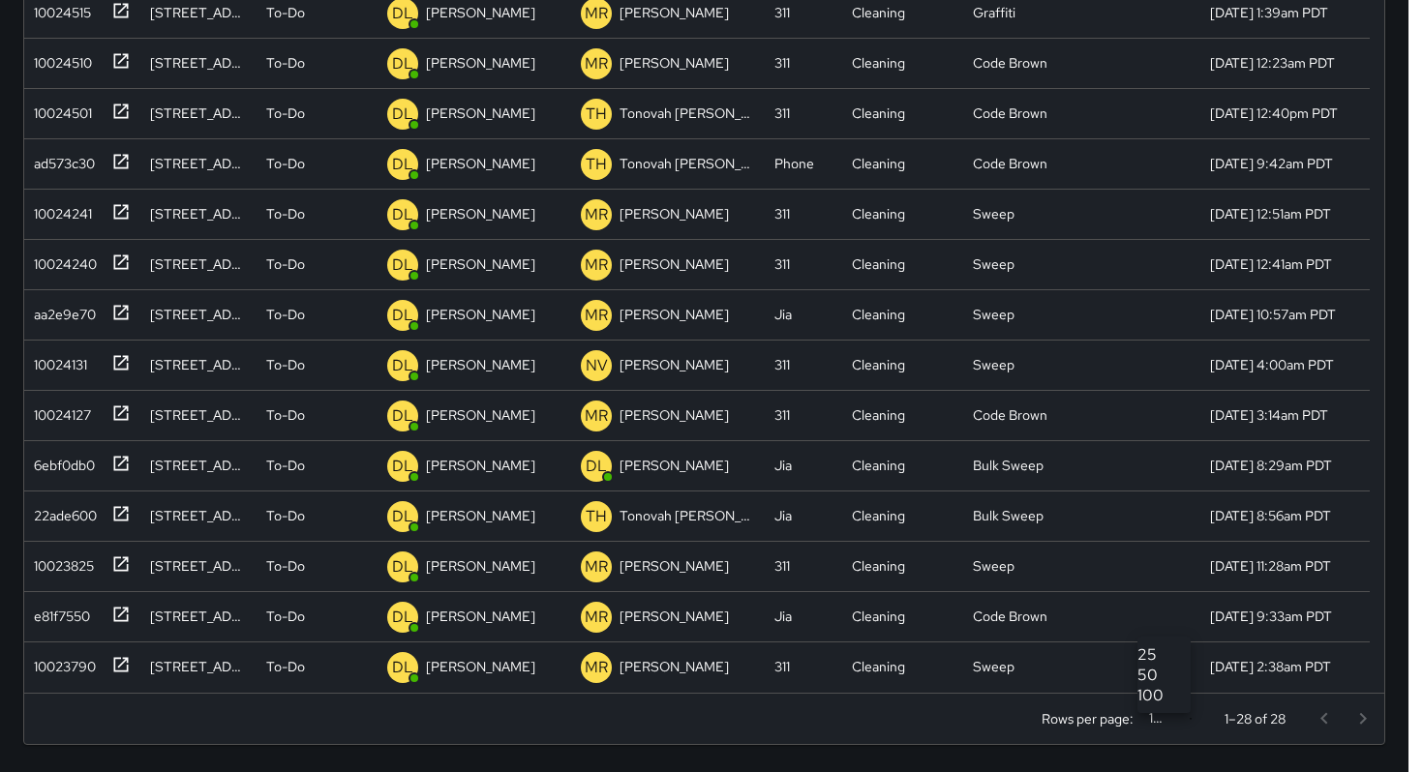
click at [1183, 721] on body "Search ******** Search New Task To-Do (74) Skipped (99+) Completed (99+) ID Loc…" at bounding box center [711, 200] width 1423 height 1143
click at [1292, 706] on div at bounding box center [711, 386] width 1423 height 772
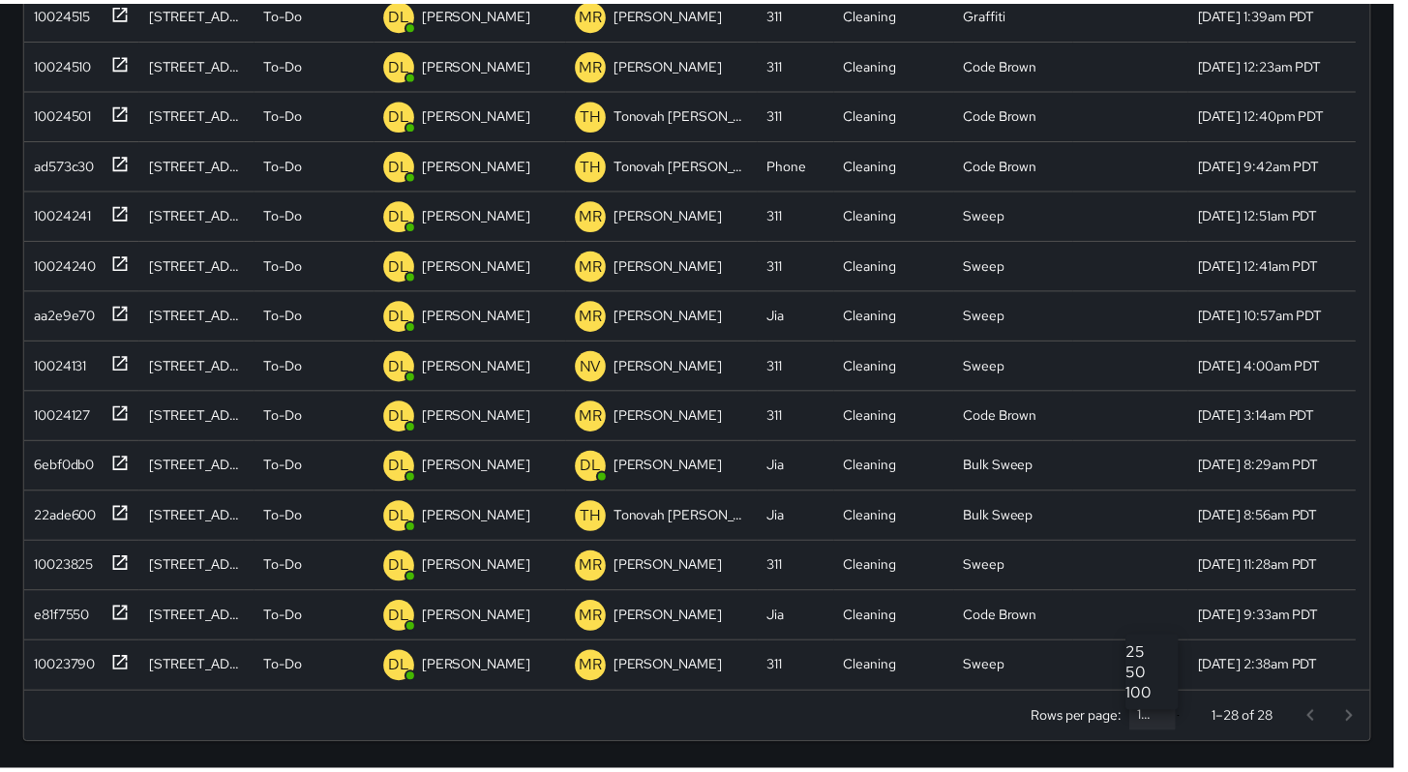
scroll to position [15, 15]
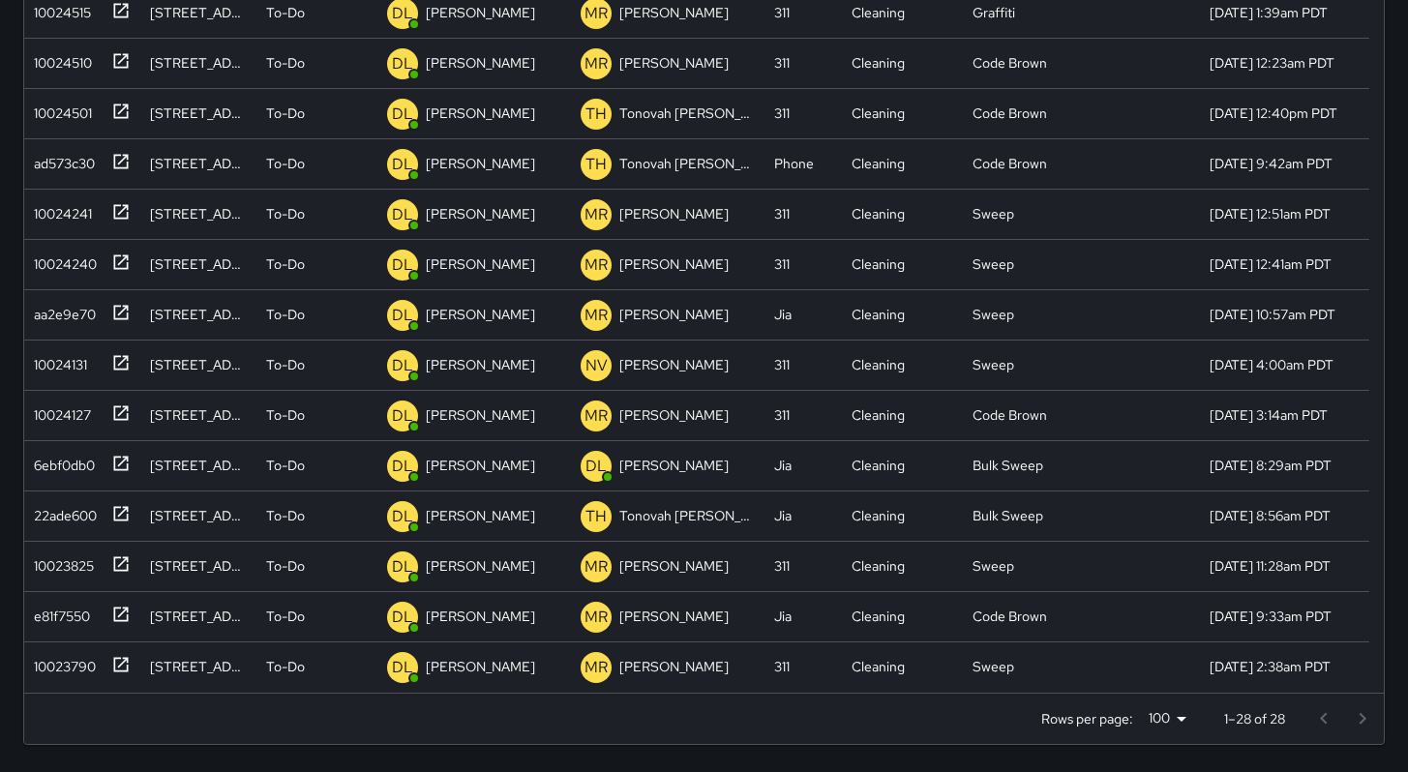
click at [1366, 720] on div at bounding box center [1343, 719] width 77 height 39
click at [1325, 723] on div at bounding box center [1343, 719] width 77 height 39
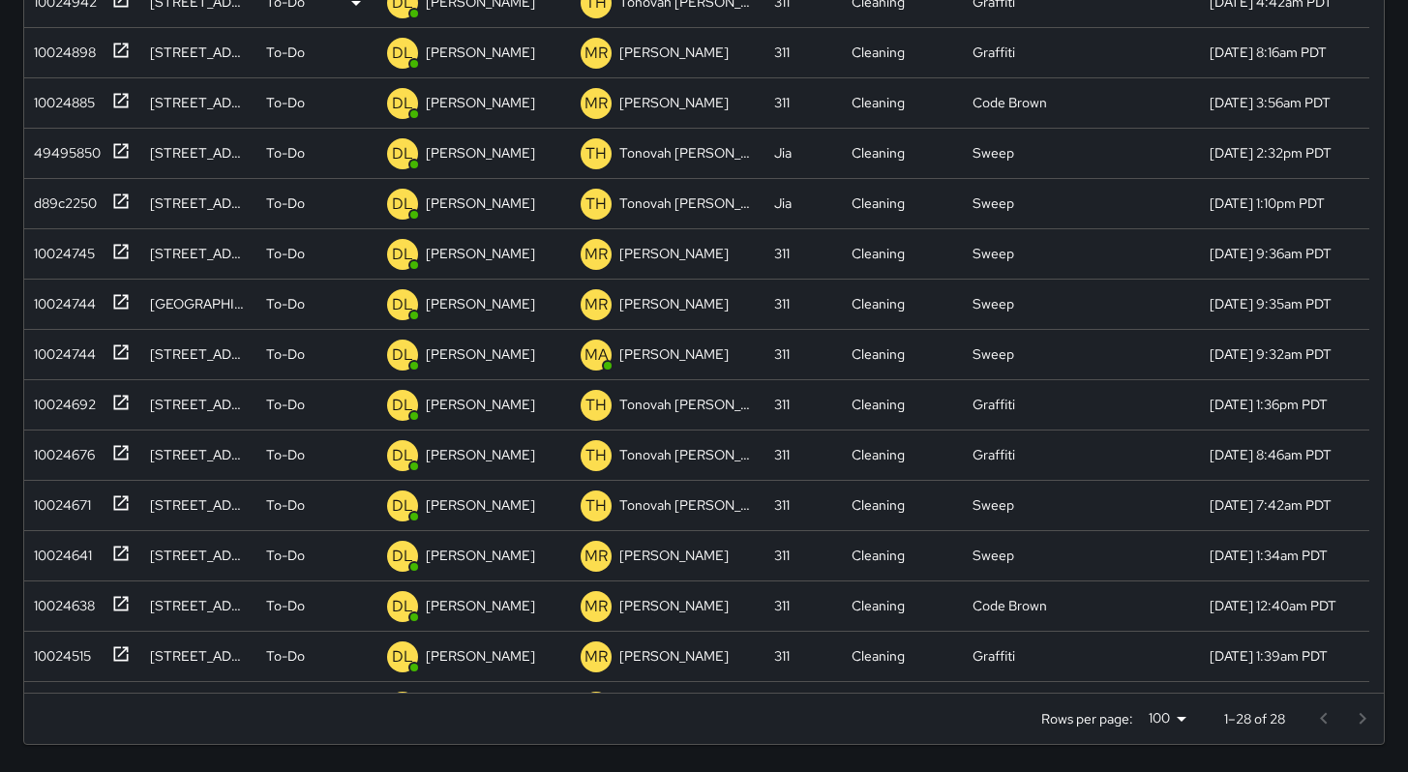
scroll to position [0, 0]
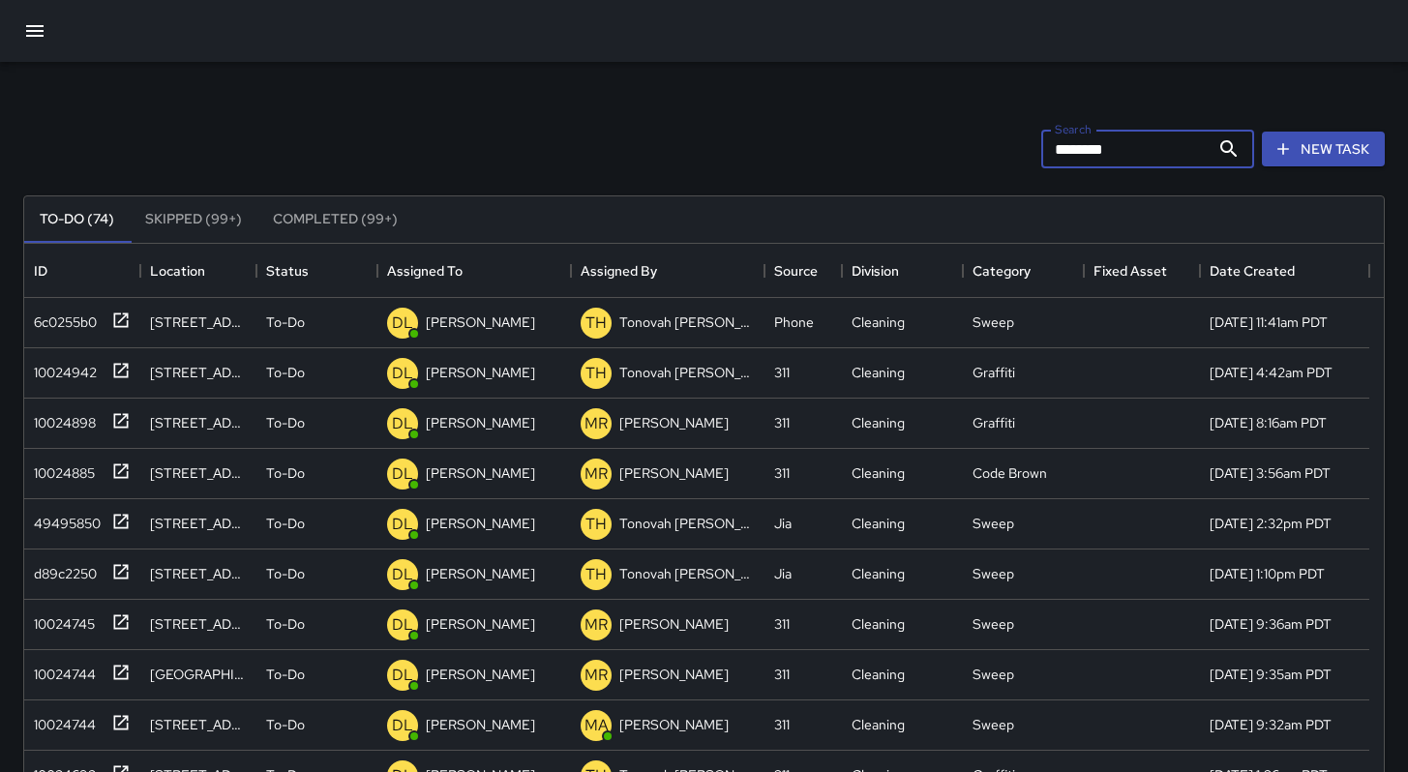
drag, startPoint x: 1119, startPoint y: 149, endPoint x: 959, endPoint y: 135, distance: 160.3
click at [959, 135] on div "Search ******** Search New Task" at bounding box center [703, 149] width 1369 height 101
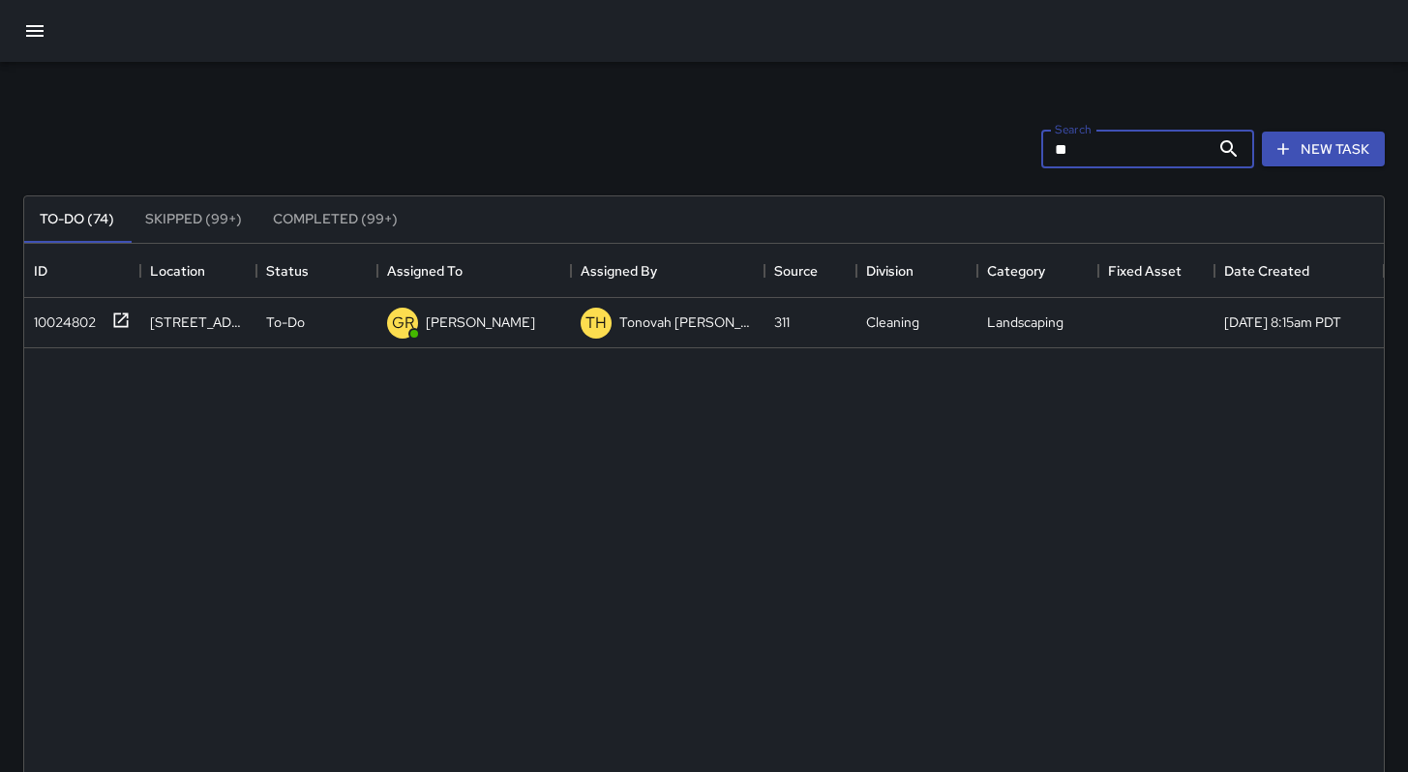
type input "***"
drag, startPoint x: 1028, startPoint y: 142, endPoint x: 859, endPoint y: 110, distance: 171.4
click at [859, 111] on div "Search *** Search New Task" at bounding box center [703, 149] width 1369 height 101
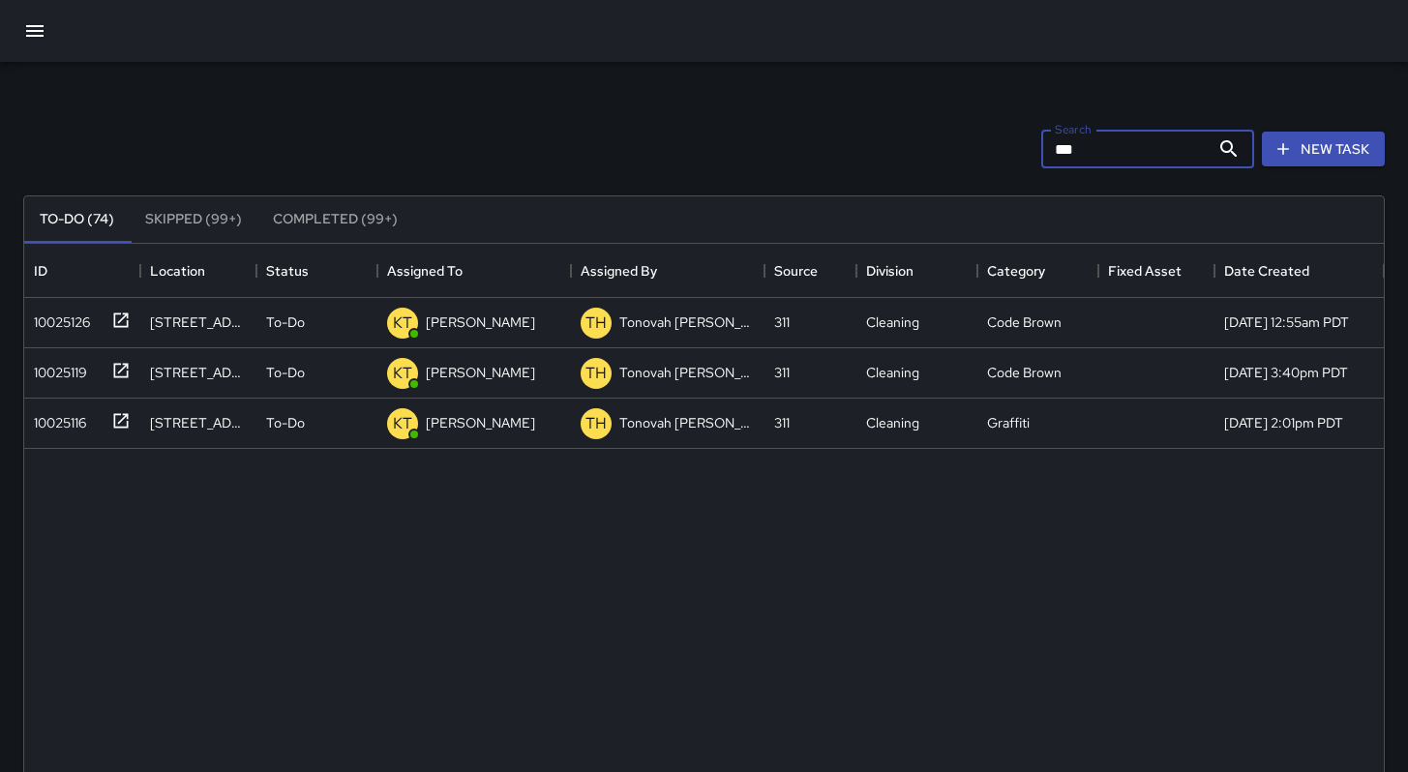
drag, startPoint x: 1082, startPoint y: 159, endPoint x: 1004, endPoint y: 136, distance: 81.5
click at [1000, 141] on div "Search *** Search New Task" at bounding box center [703, 149] width 1369 height 101
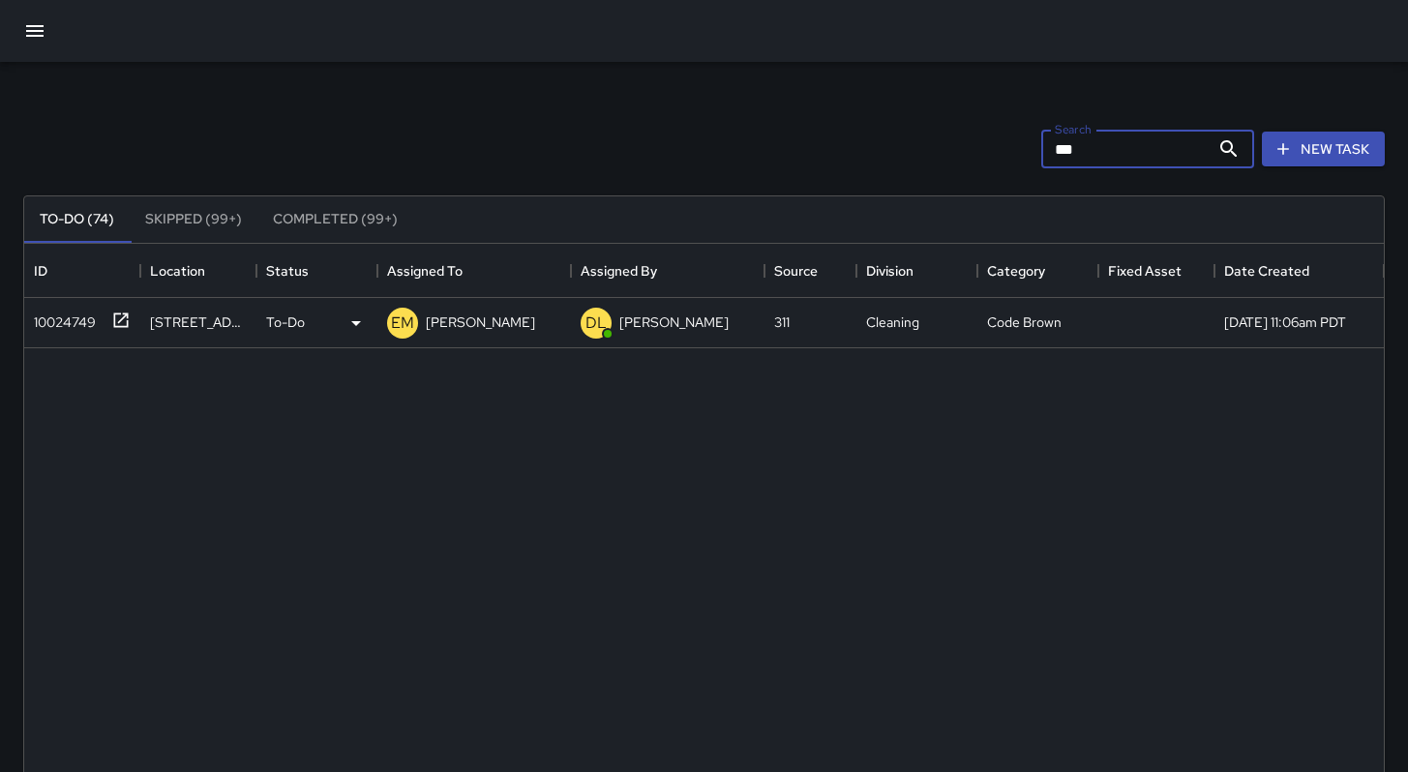
type input "***"
click at [68, 313] on div "10024749" at bounding box center [61, 318] width 70 height 27
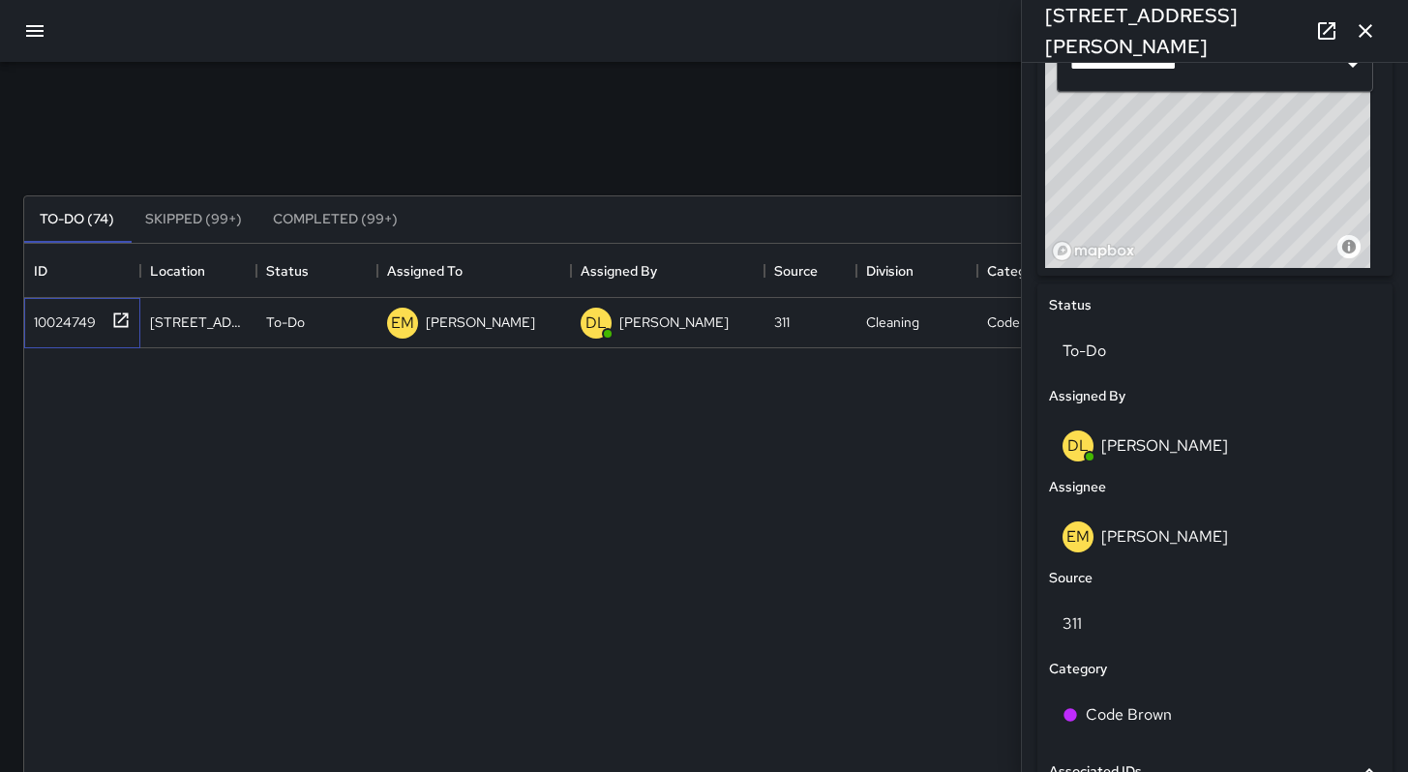
scroll to position [1026, 0]
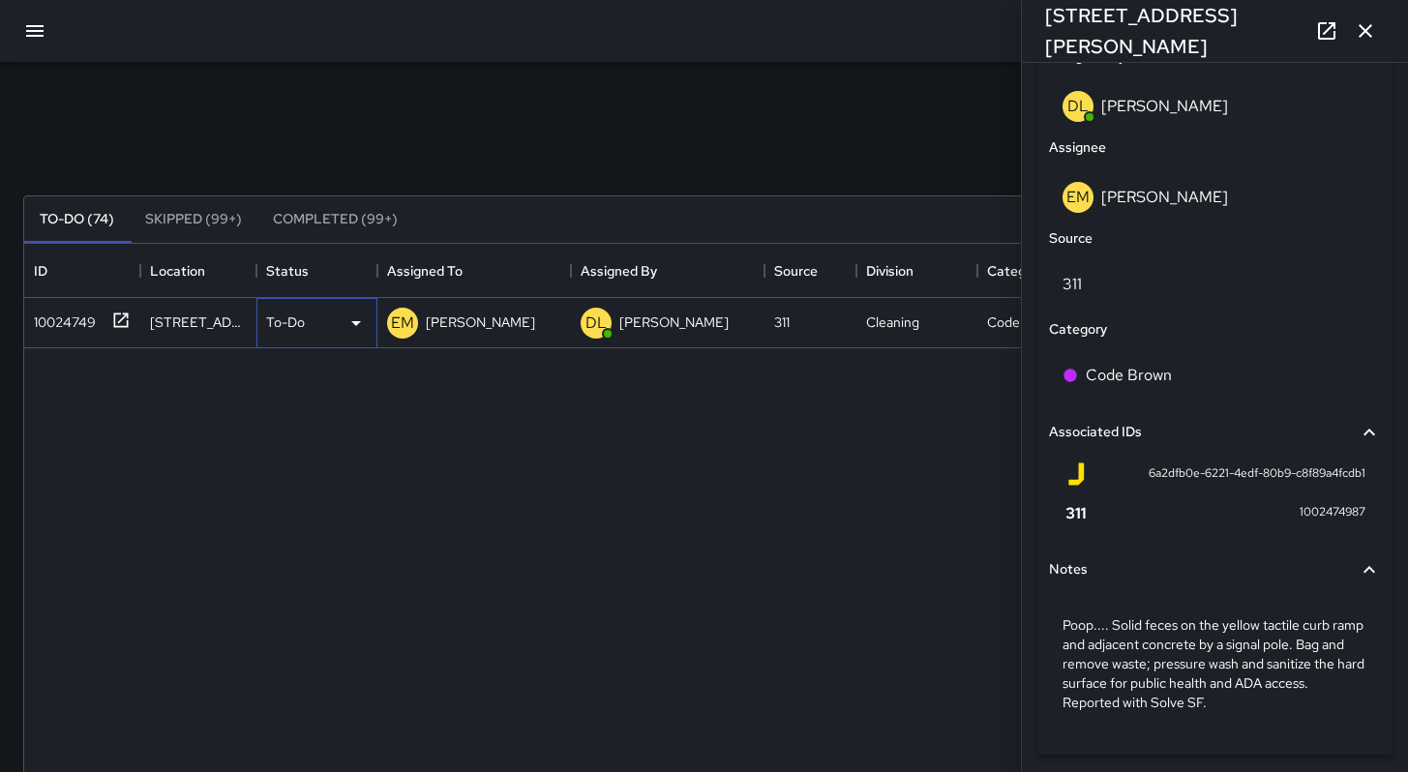
click at [258, 326] on div "To-Do" at bounding box center [316, 323] width 121 height 50
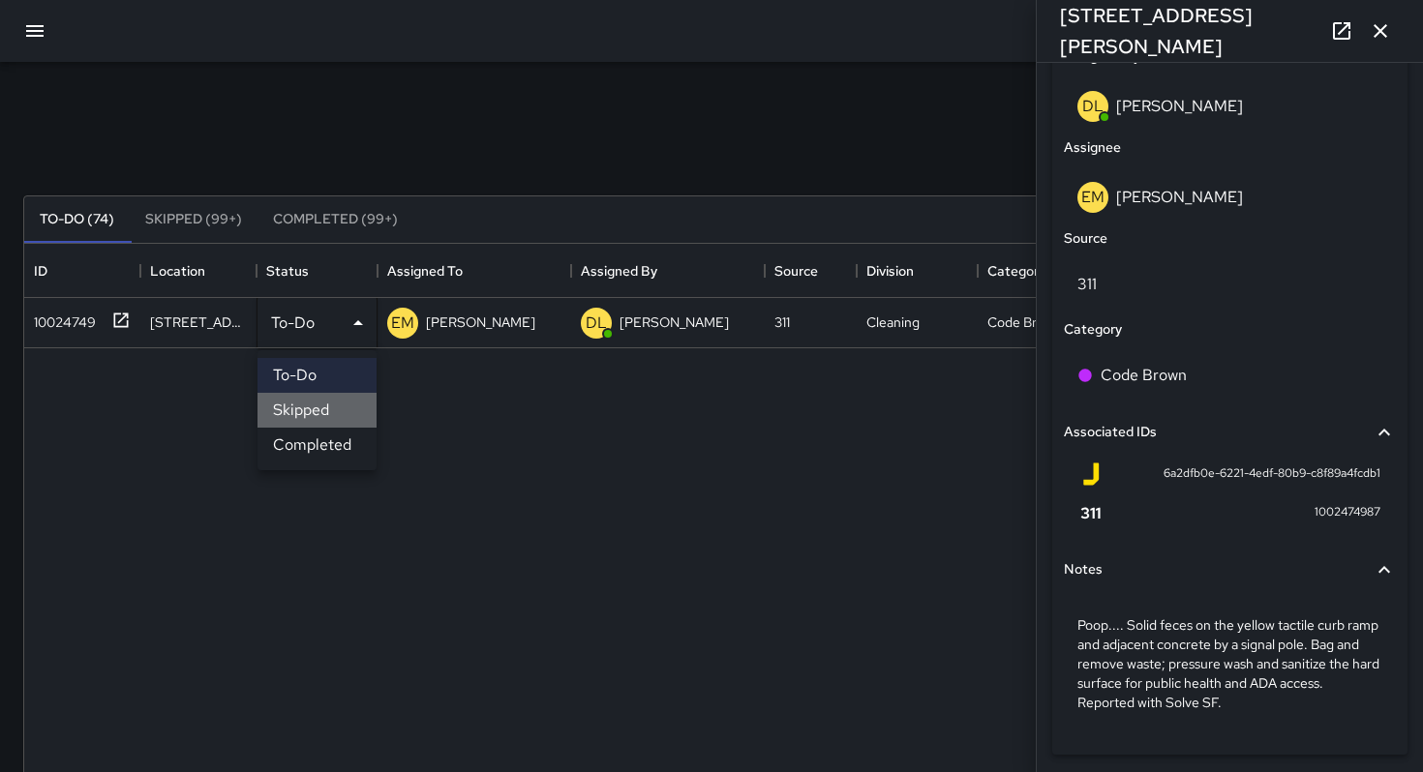
click at [323, 418] on li "Skipped" at bounding box center [316, 410] width 119 height 35
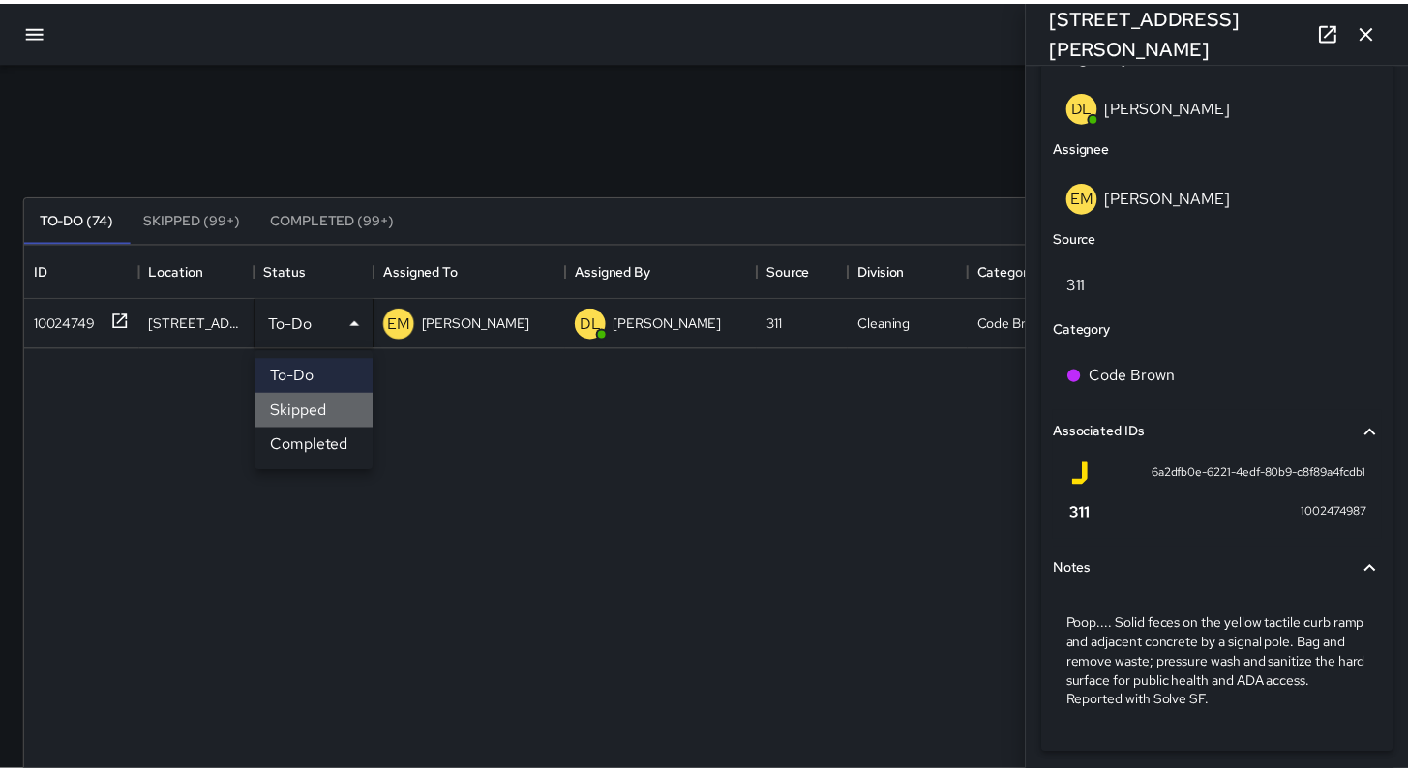
scroll to position [15, 15]
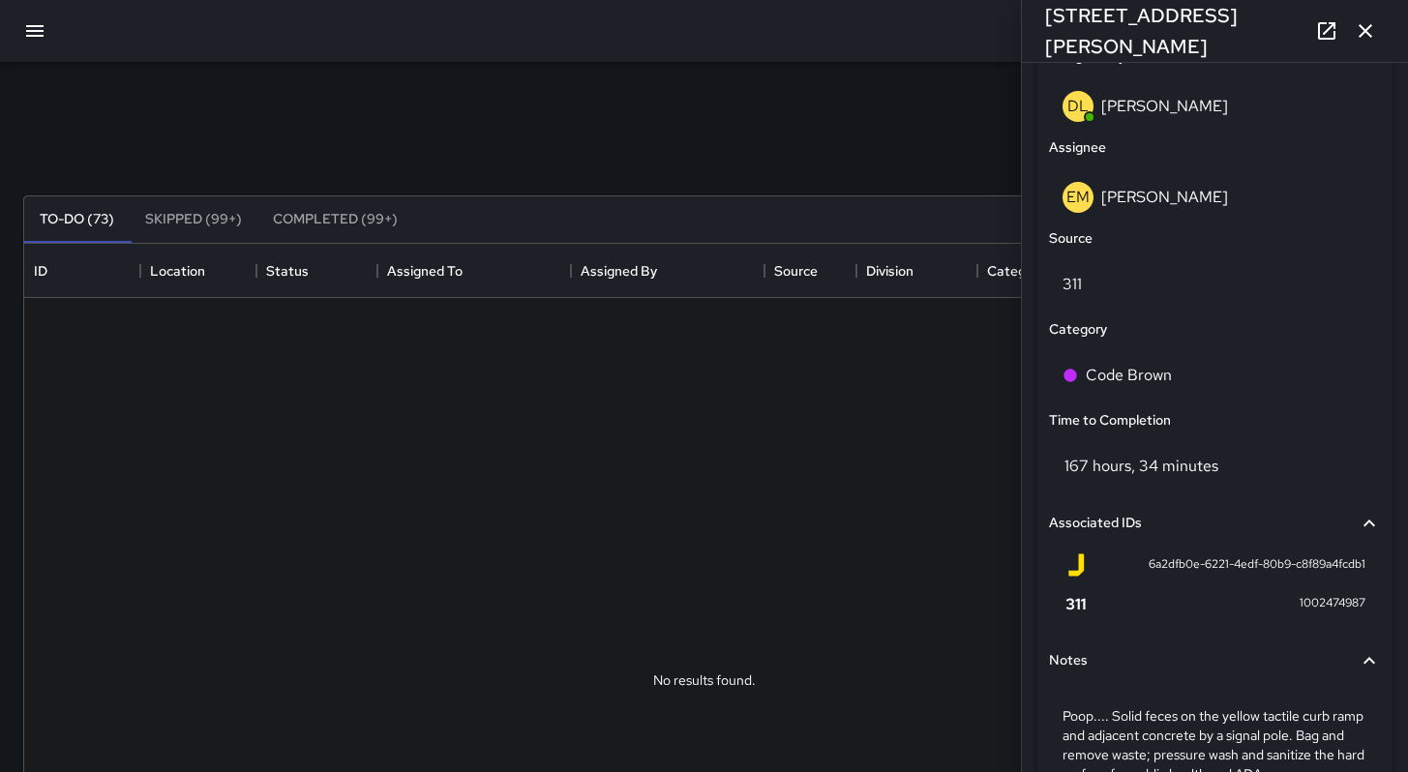
drag, startPoint x: 598, startPoint y: 143, endPoint x: 717, endPoint y: 117, distance: 121.9
click at [606, 138] on div "Search *** Search New Task" at bounding box center [703, 149] width 1369 height 101
click at [1363, 39] on icon "button" at bounding box center [1365, 30] width 23 height 23
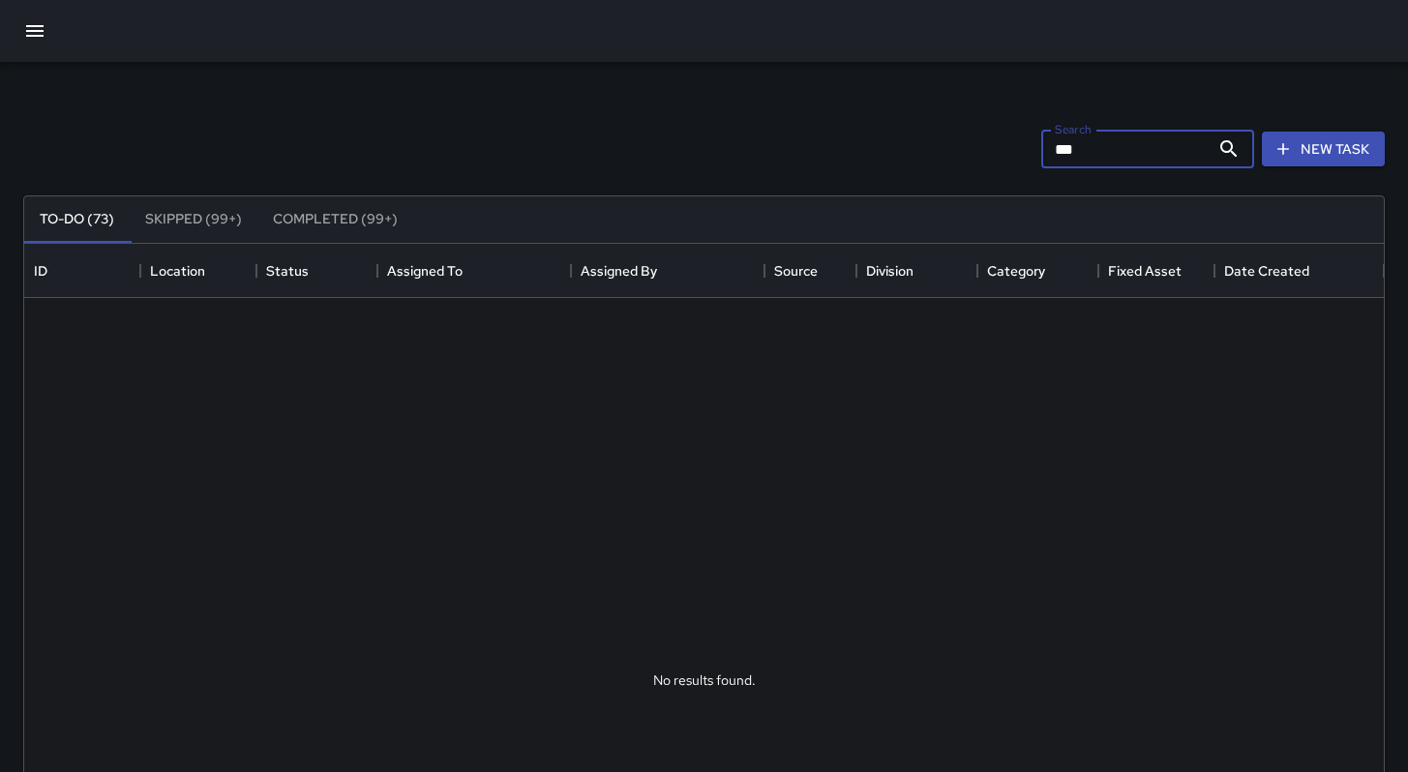
drag, startPoint x: 1104, startPoint y: 150, endPoint x: 985, endPoint y: 145, distance: 119.1
click at [985, 145] on div "Search *** Search New Task" at bounding box center [703, 149] width 1369 height 101
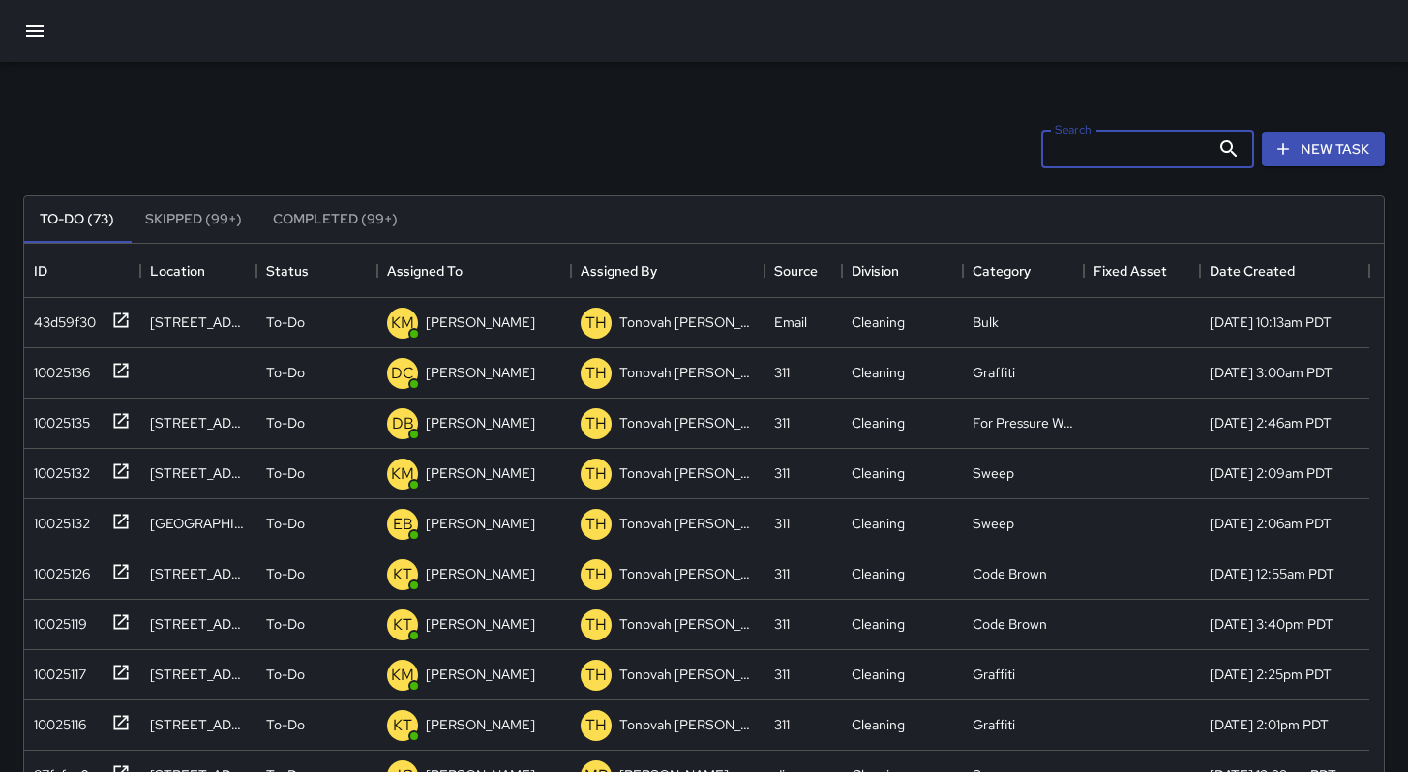
click at [1053, 161] on input "Search" at bounding box center [1125, 149] width 168 height 39
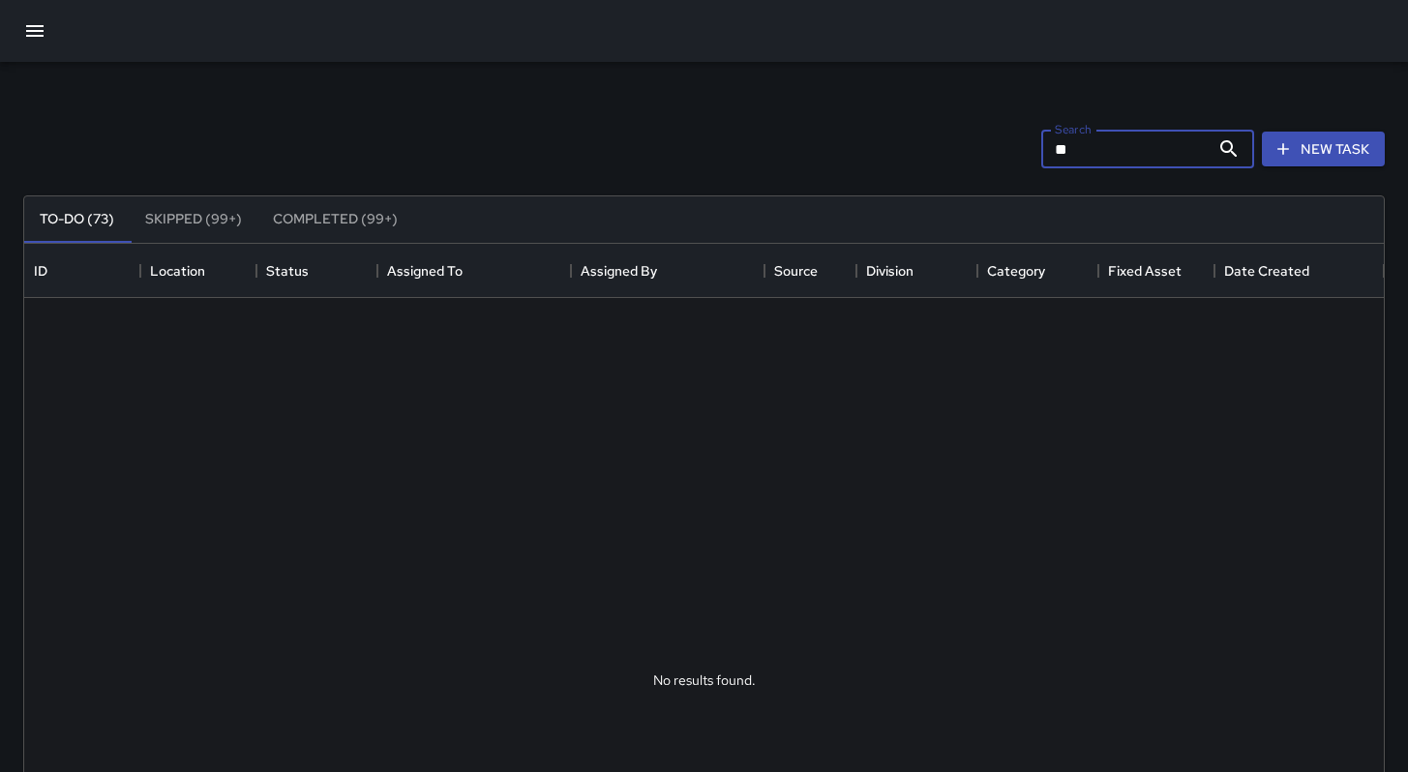
type input "*"
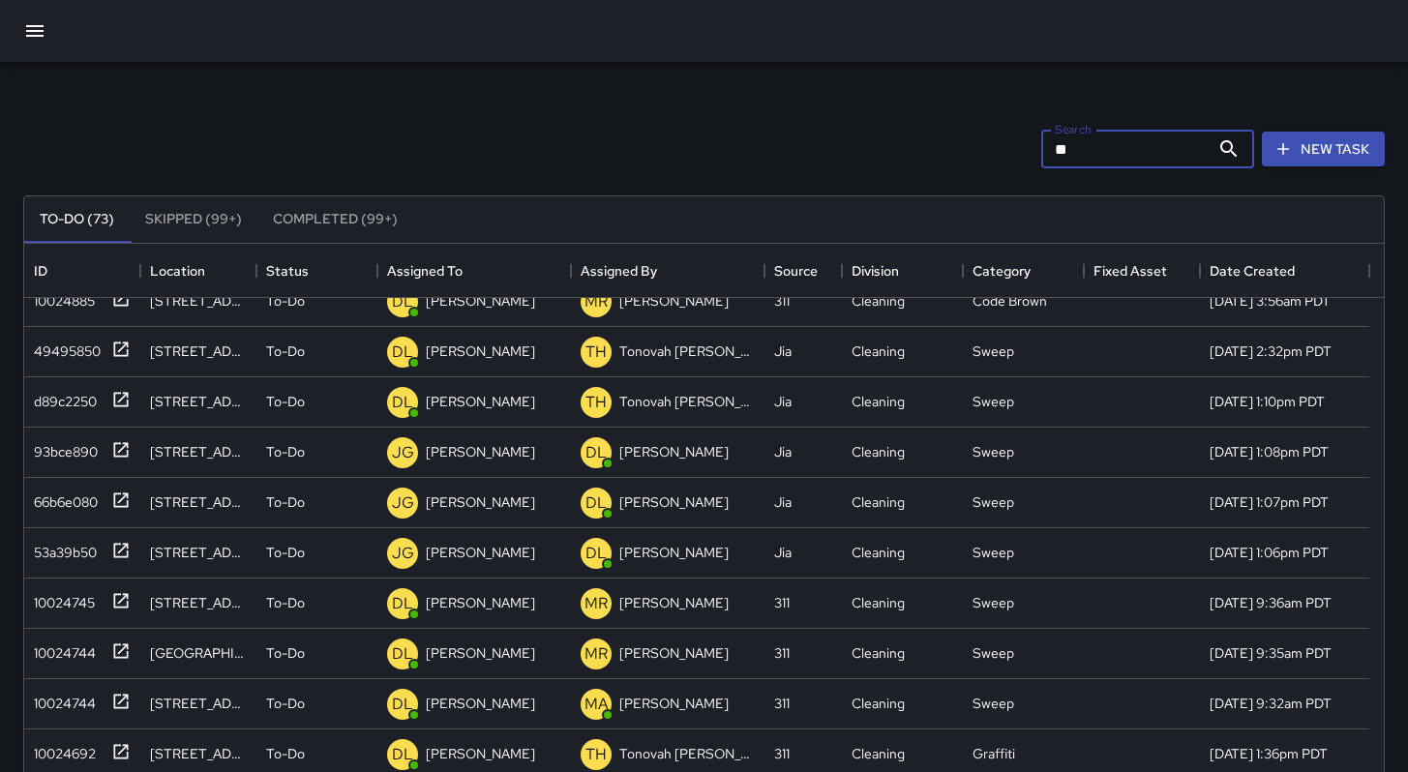
scroll to position [0, 0]
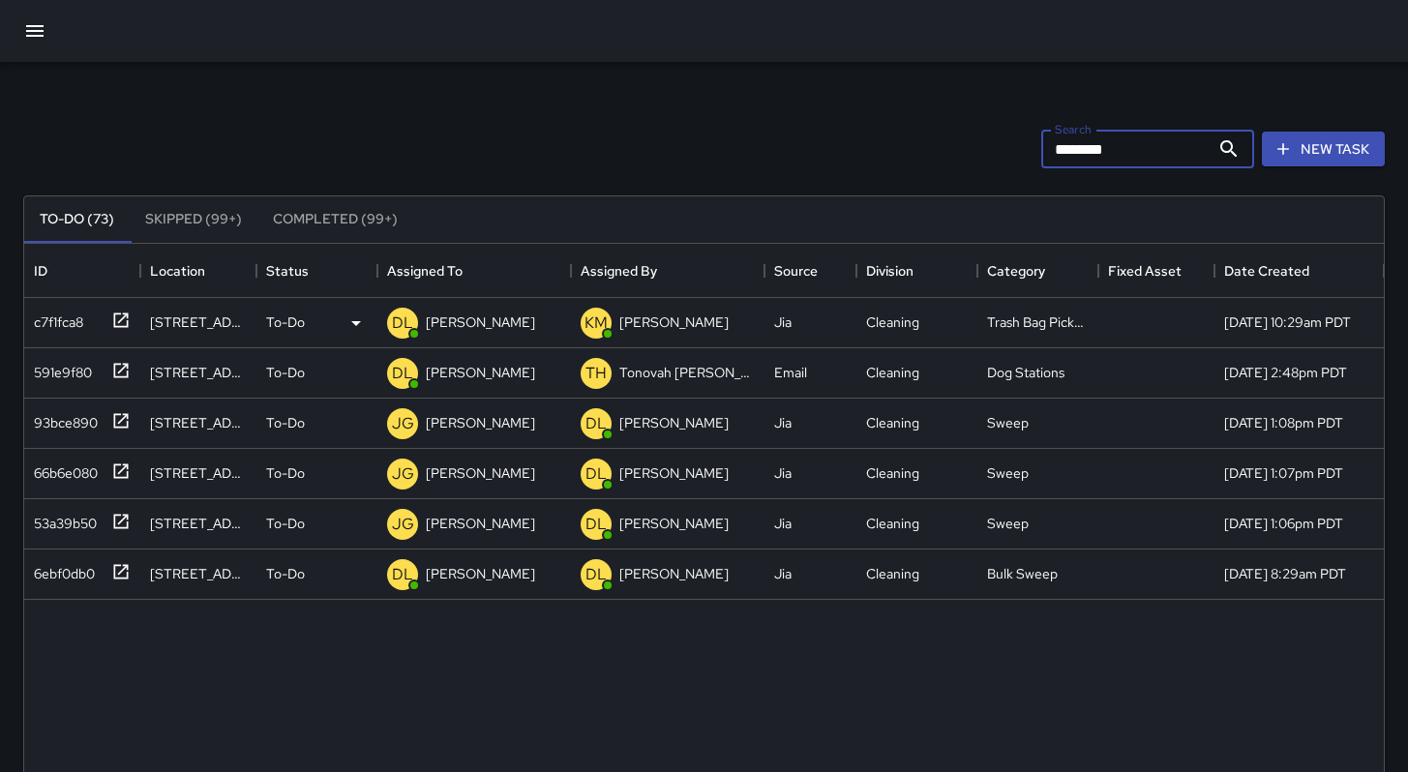
type input "********"
click at [56, 320] on div "c7f1fca8" at bounding box center [54, 318] width 57 height 27
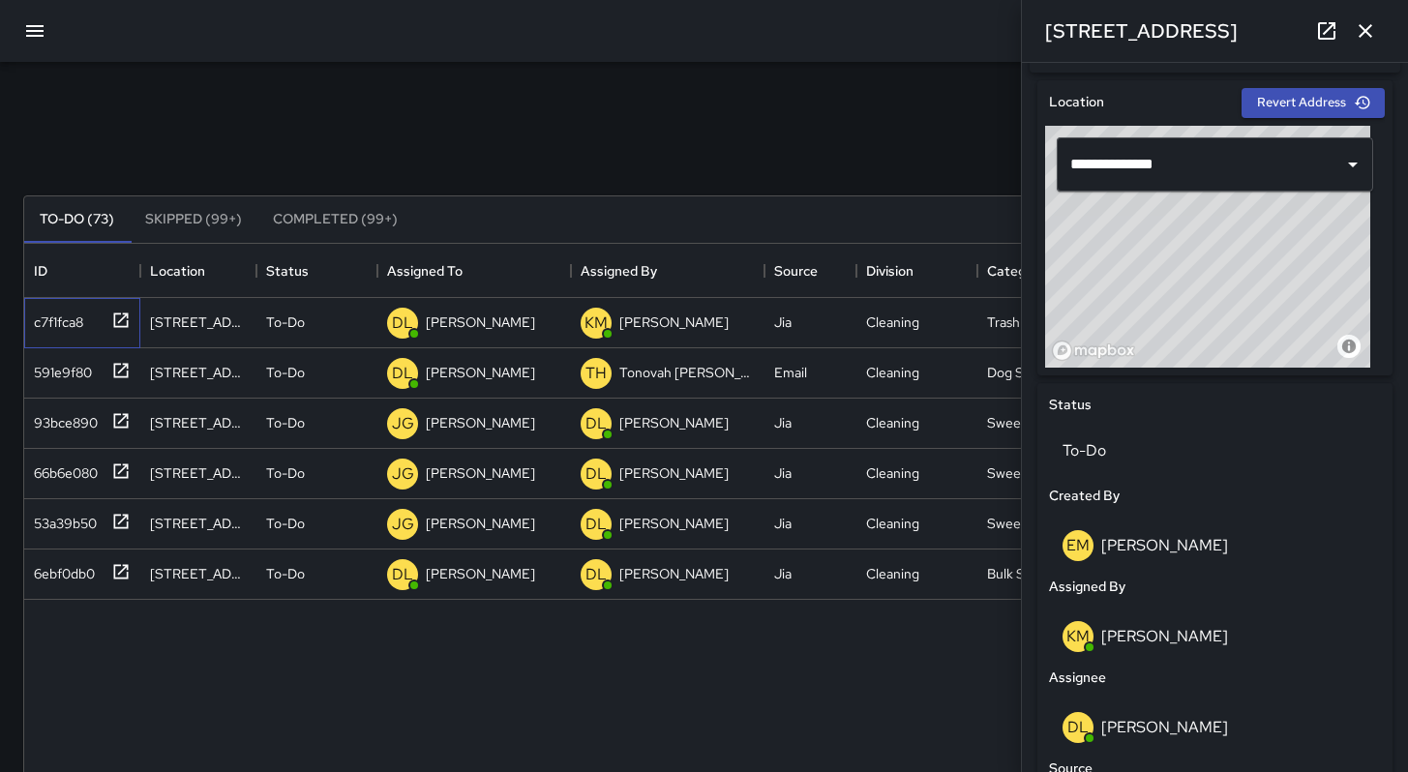
scroll to position [906, 0]
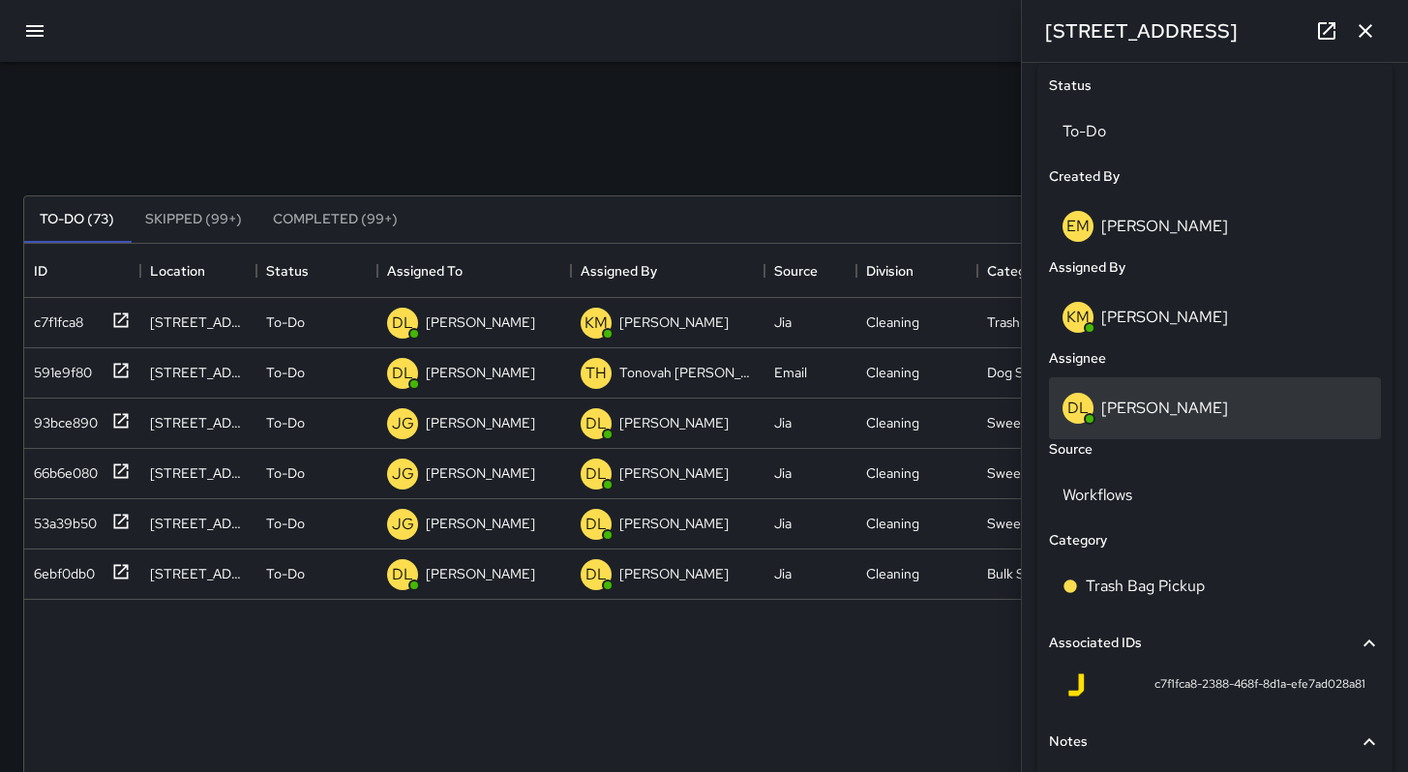
click at [1169, 408] on p "[PERSON_NAME]" at bounding box center [1164, 408] width 127 height 20
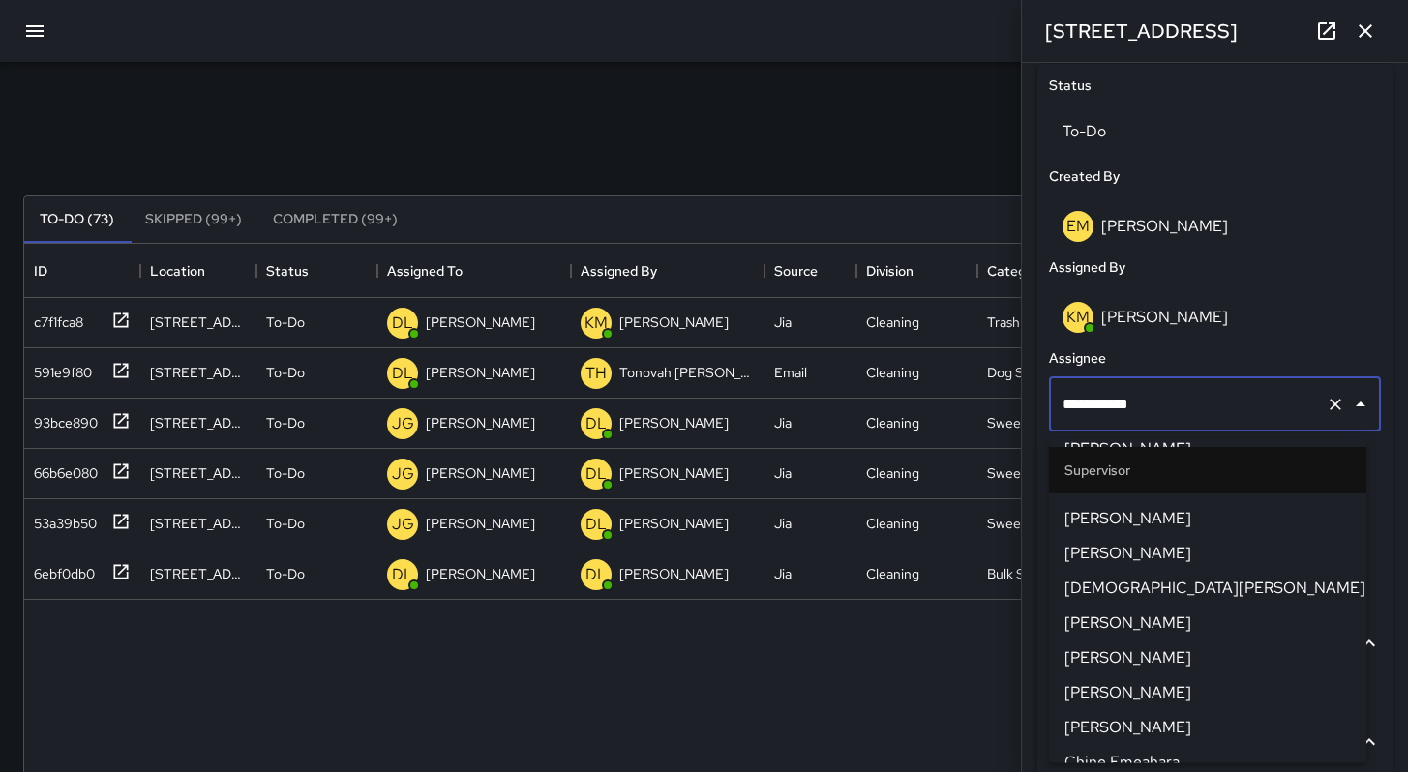
scroll to position [1862, 0]
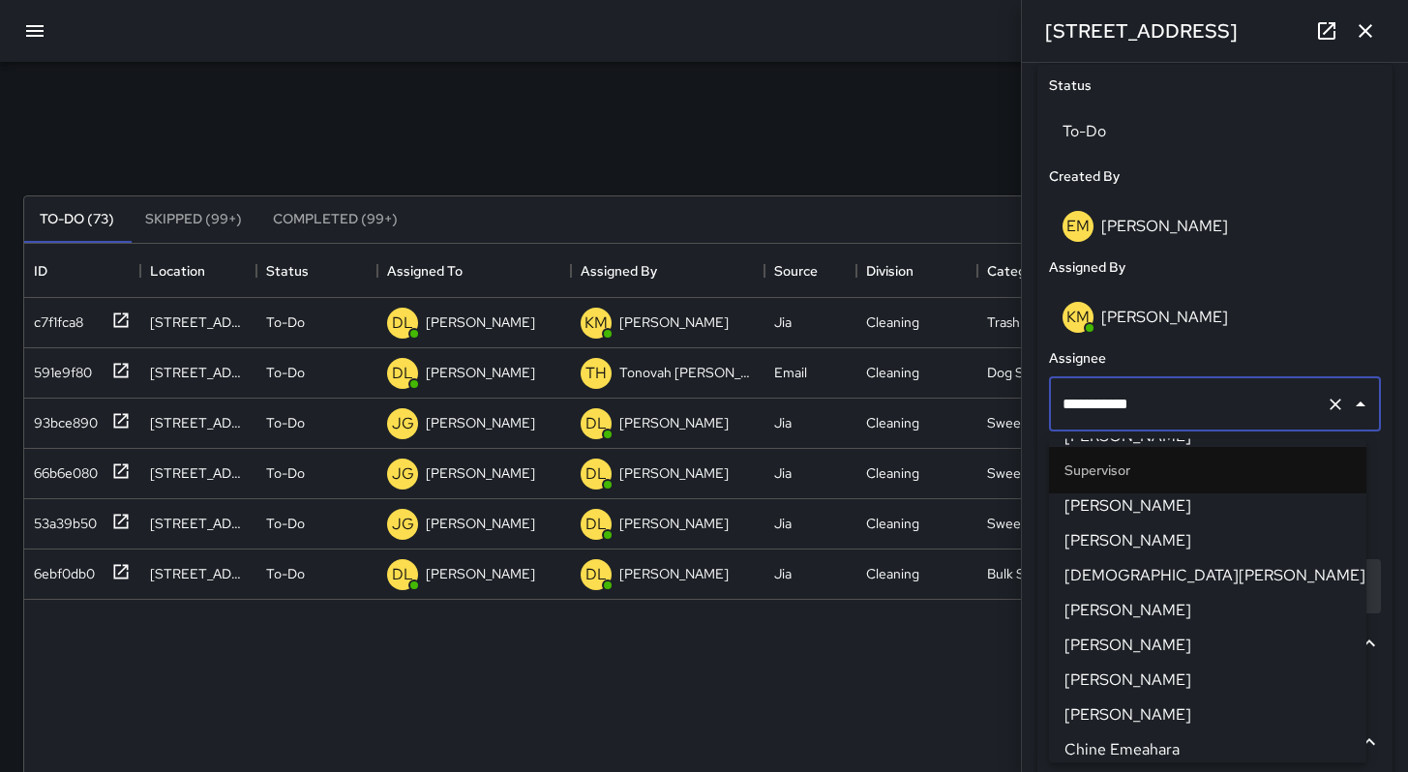
click at [1138, 619] on span "[PERSON_NAME]" at bounding box center [1208, 611] width 286 height 23
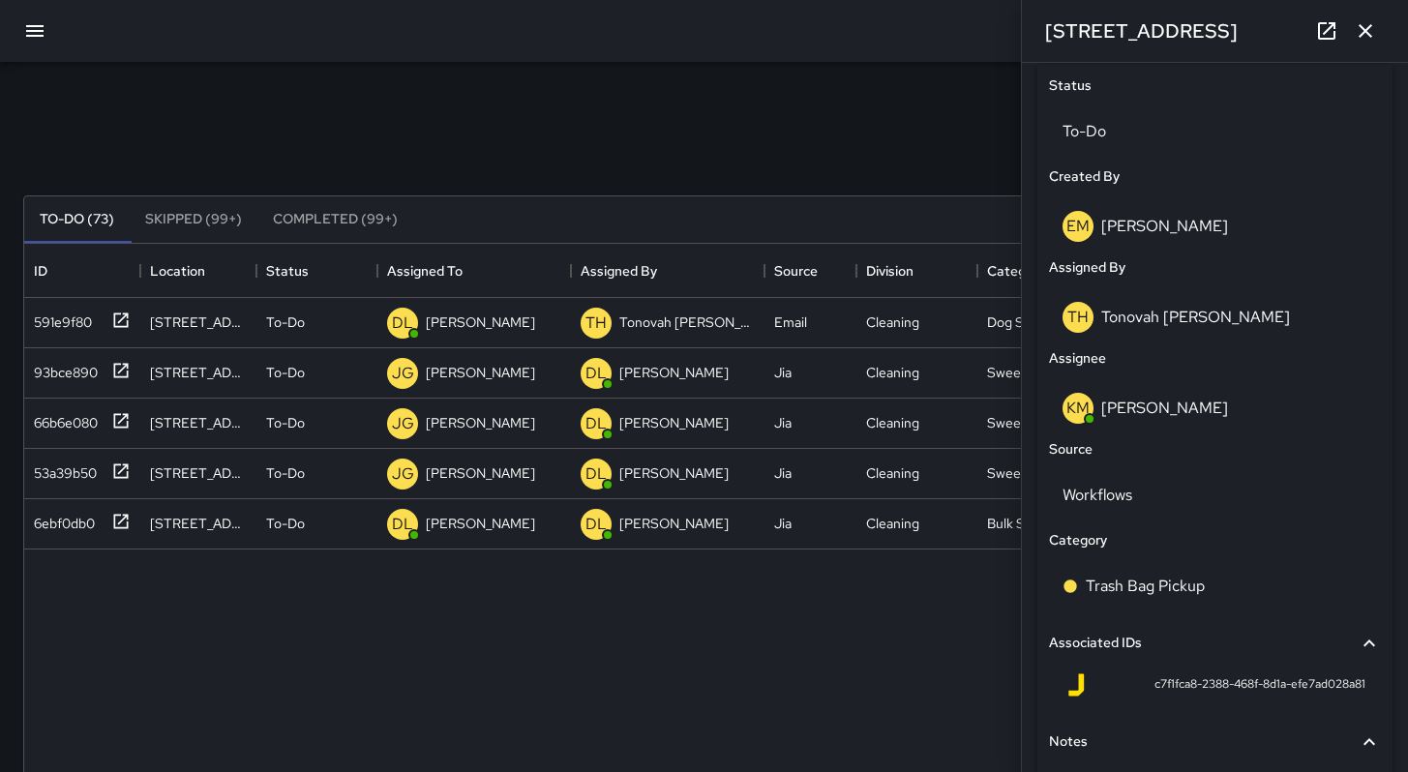
click at [839, 143] on div "Search ******** Search New Task" at bounding box center [703, 149] width 1369 height 101
click at [1370, 35] on icon "button" at bounding box center [1366, 31] width 14 height 14
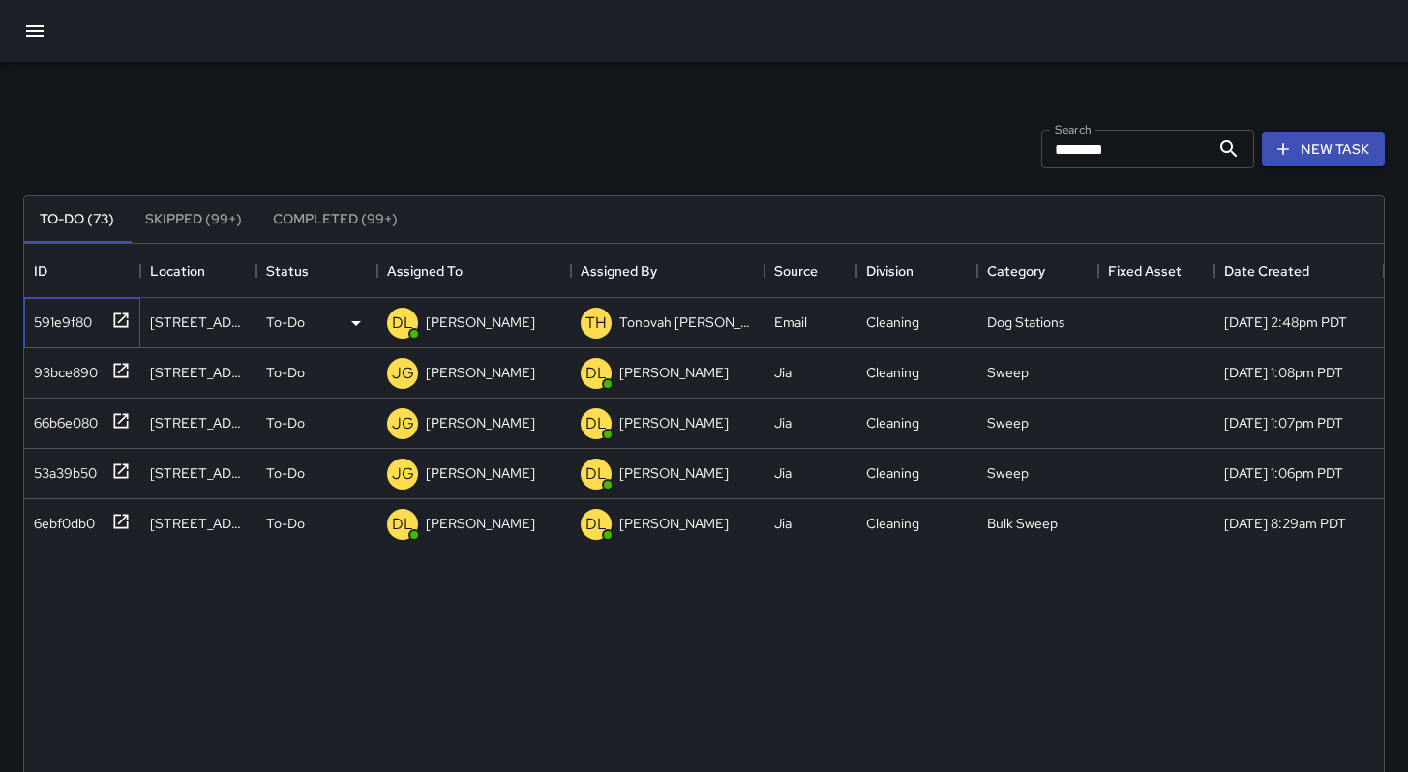
click at [76, 319] on div "591e9f80" at bounding box center [59, 318] width 66 height 27
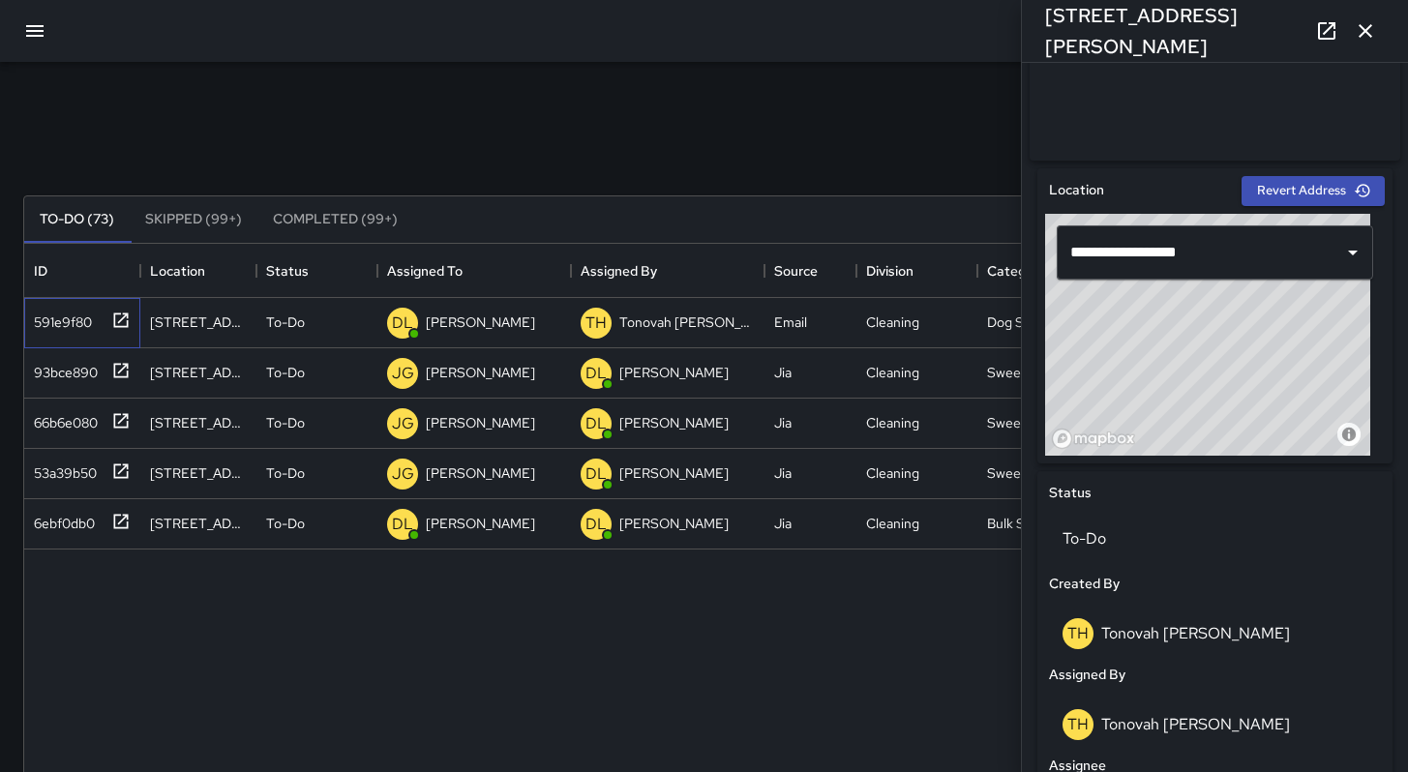
scroll to position [908, 0]
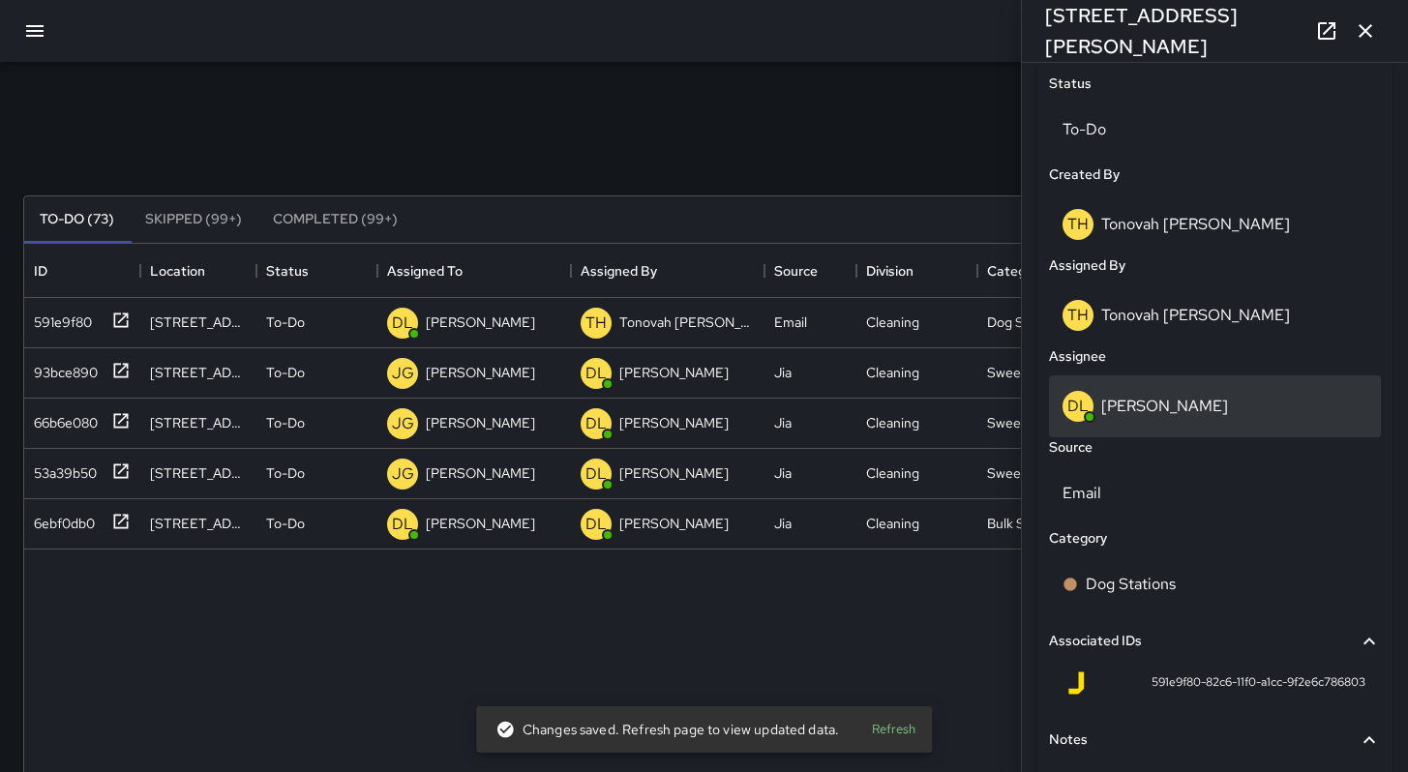
click at [1155, 414] on p "[PERSON_NAME]" at bounding box center [1164, 406] width 127 height 20
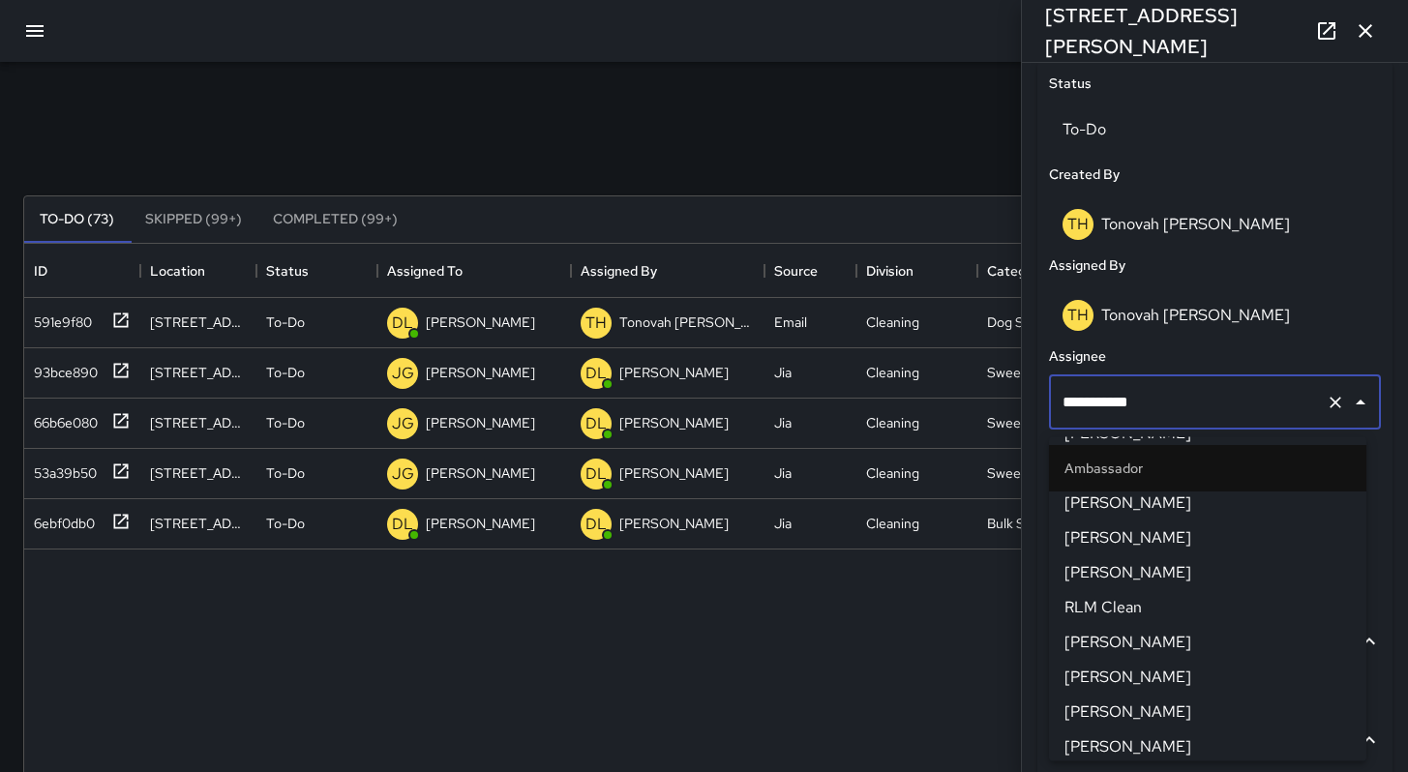
scroll to position [0, 0]
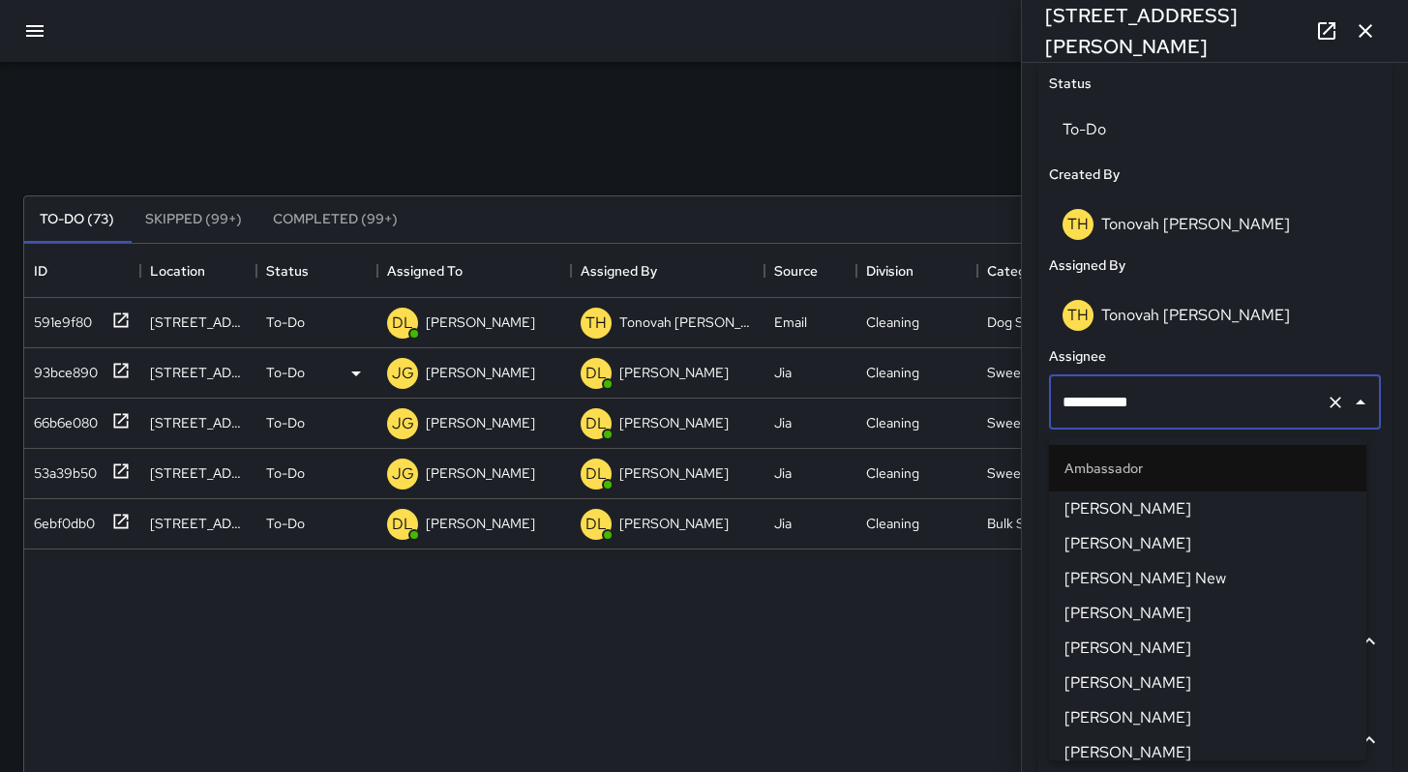
drag, startPoint x: 1149, startPoint y: 407, endPoint x: 1005, endPoint y: 387, distance: 144.7
click at [1012, 389] on div "**********" at bounding box center [704, 602] width 1408 height 1081
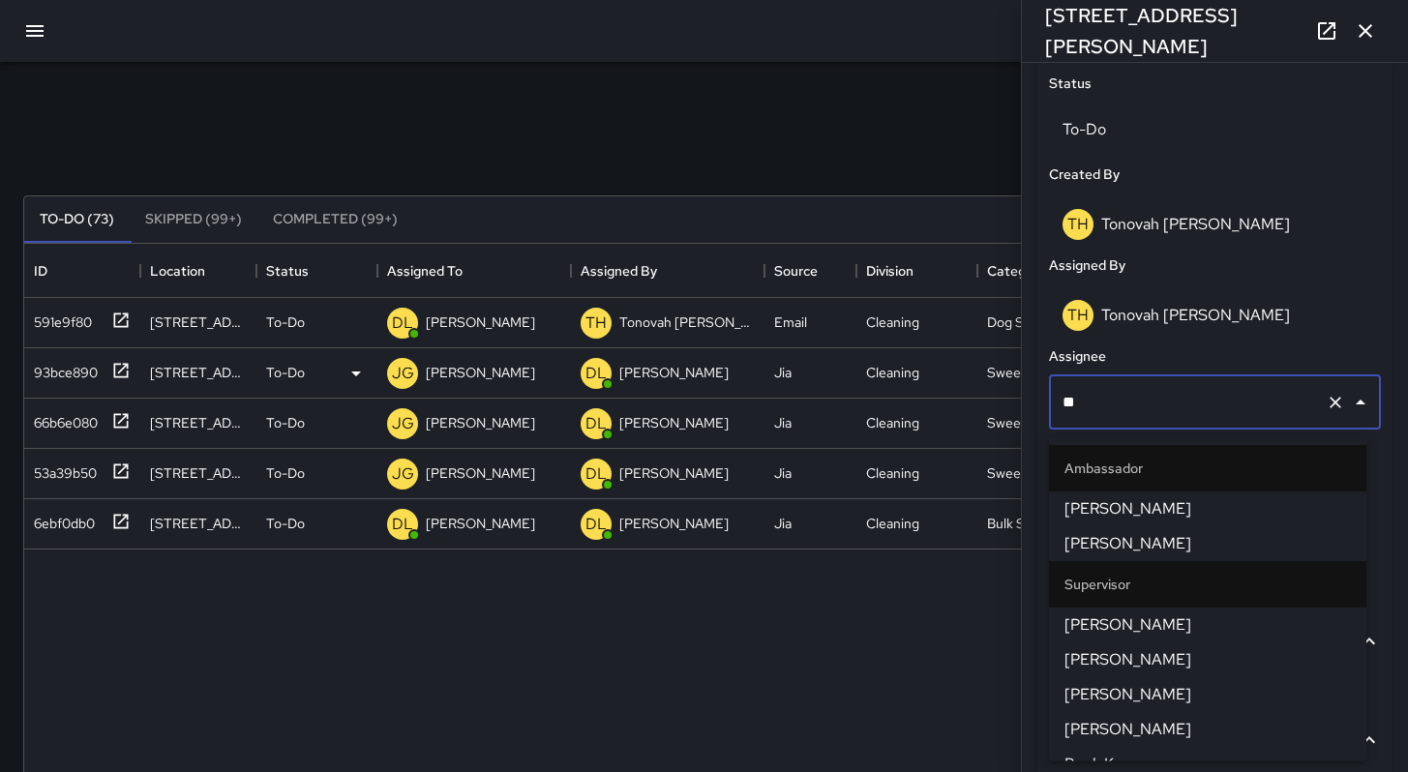
type input "***"
click at [1134, 655] on span "[PERSON_NAME]" at bounding box center [1208, 659] width 286 height 23
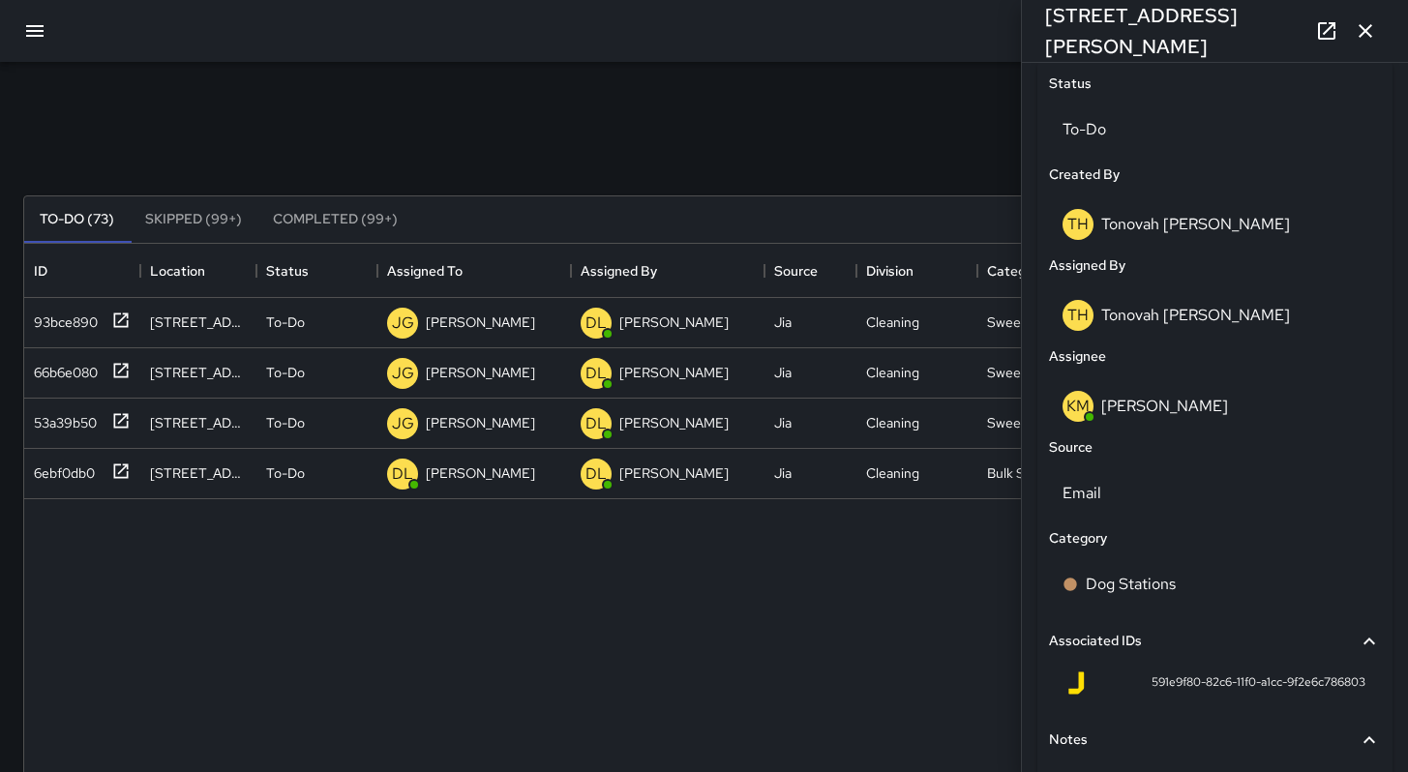
click at [861, 75] on div "**********" at bounding box center [704, 602] width 1408 height 1081
click at [1366, 39] on icon "button" at bounding box center [1365, 30] width 23 height 23
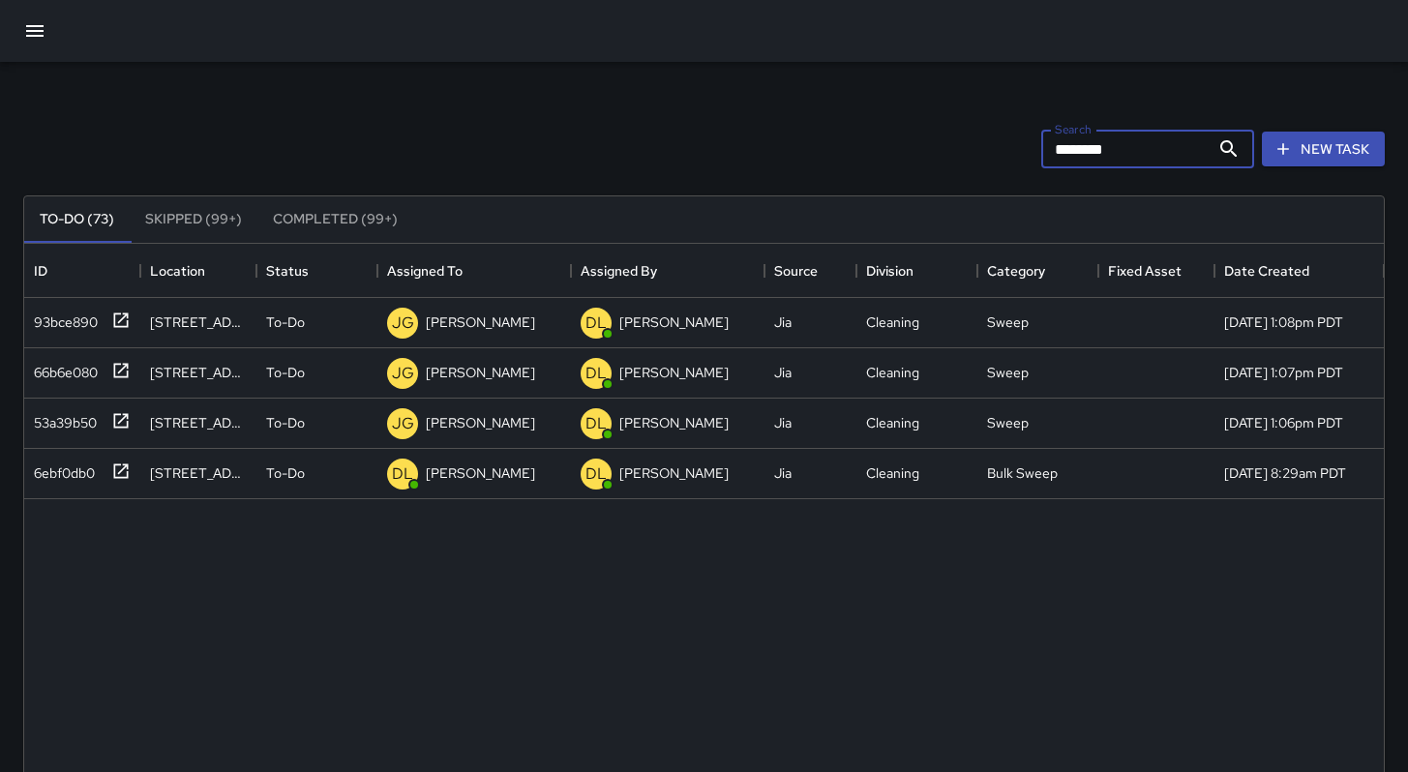
drag, startPoint x: 991, startPoint y: 141, endPoint x: 912, endPoint y: 133, distance: 79.8
click at [912, 133] on div "Search ******** Search New Task" at bounding box center [703, 149] width 1369 height 101
drag, startPoint x: 1124, startPoint y: 144, endPoint x: 1070, endPoint y: 145, distance: 53.2
click at [1070, 145] on input "********" at bounding box center [1125, 149] width 168 height 39
click at [72, 317] on div "93bce890" at bounding box center [62, 318] width 72 height 27
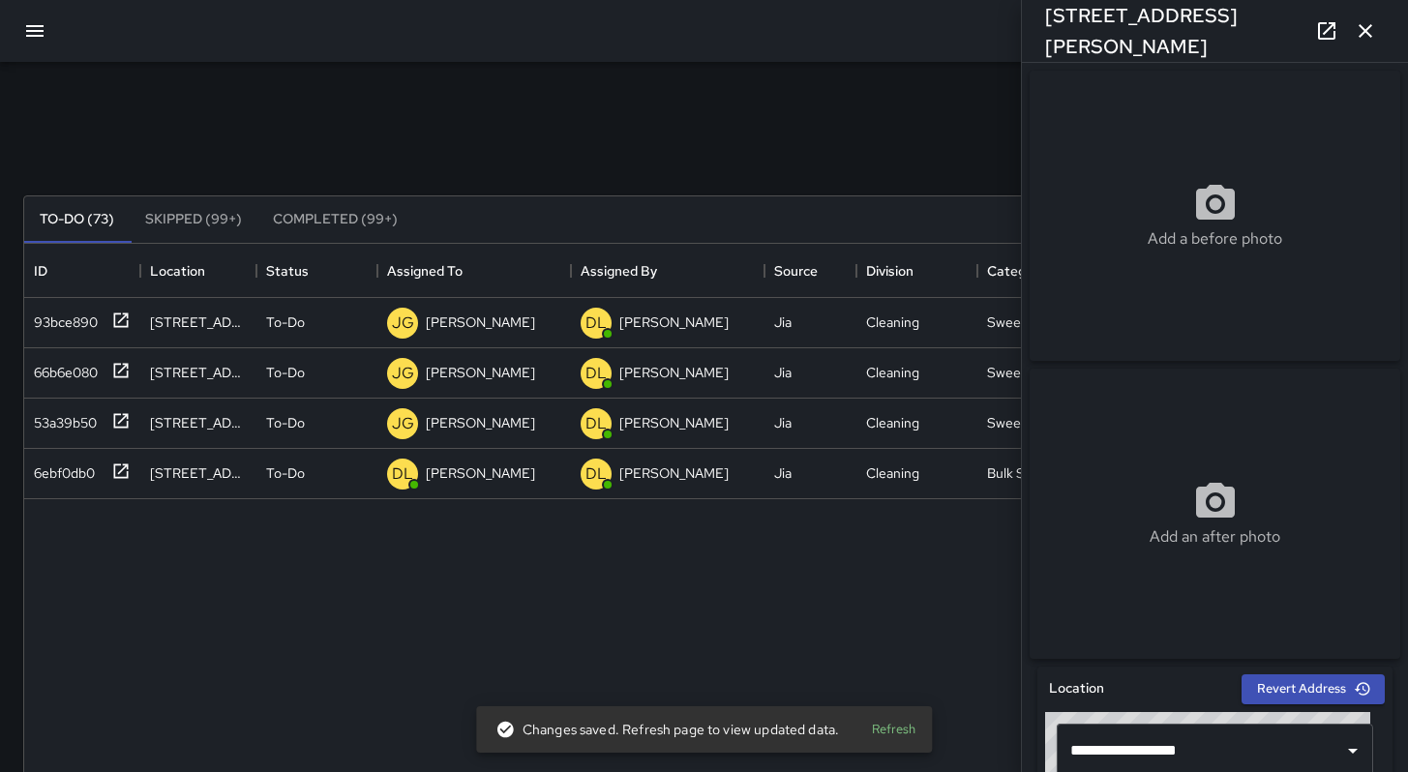
click at [1371, 36] on icon "button" at bounding box center [1365, 30] width 23 height 23
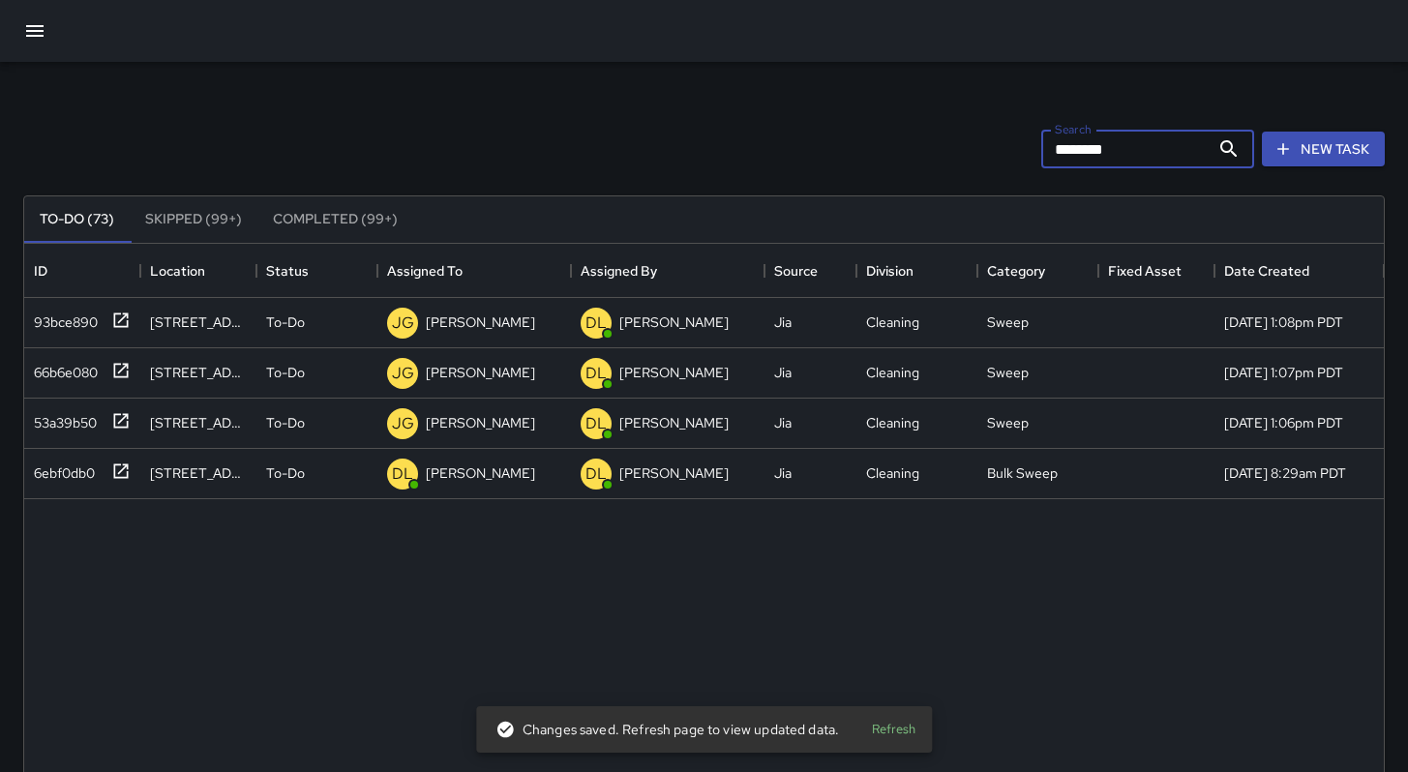
drag, startPoint x: 1099, startPoint y: 157, endPoint x: 915, endPoint y: 145, distance: 184.2
click at [925, 148] on div "Search ******** Search New Task" at bounding box center [703, 149] width 1369 height 101
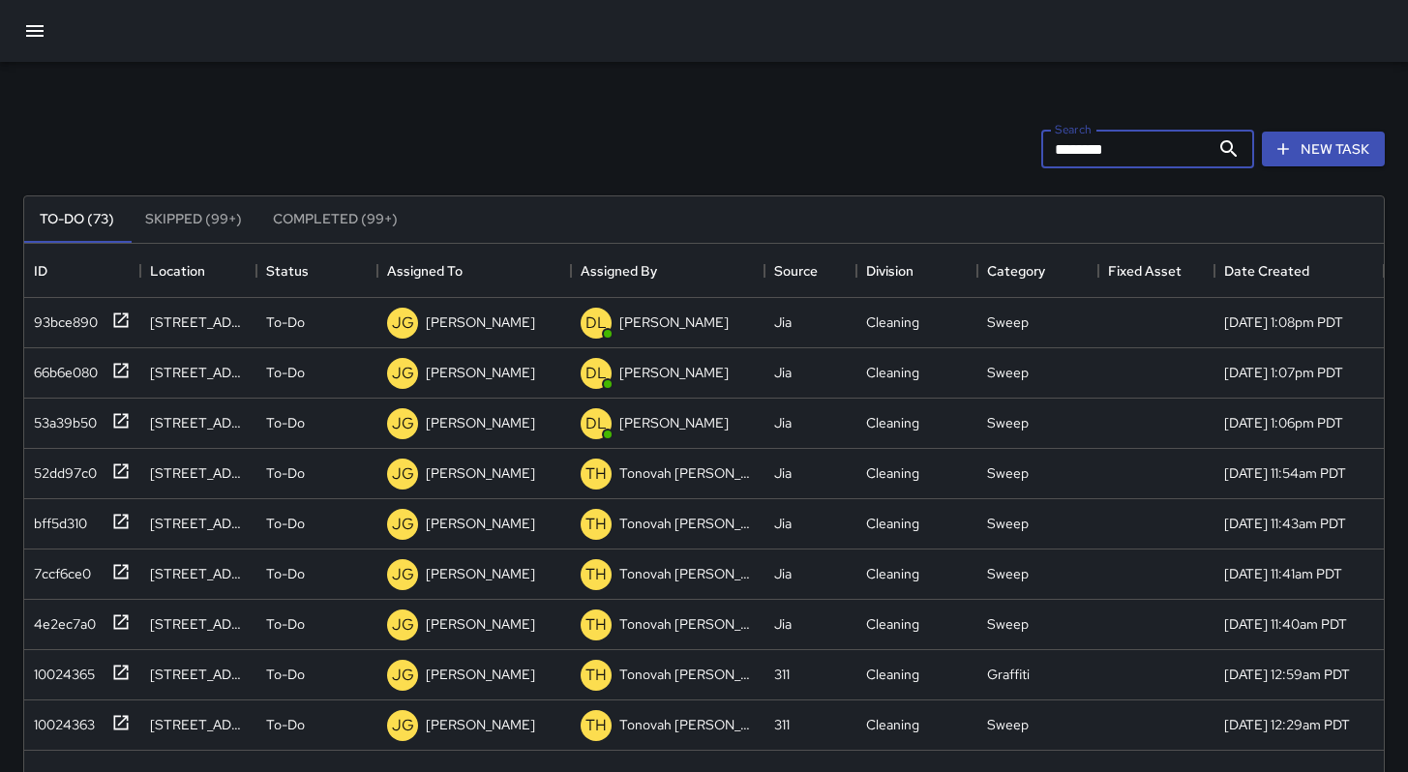
click at [865, 148] on div "Search ******** Search New Task" at bounding box center [703, 149] width 1369 height 101
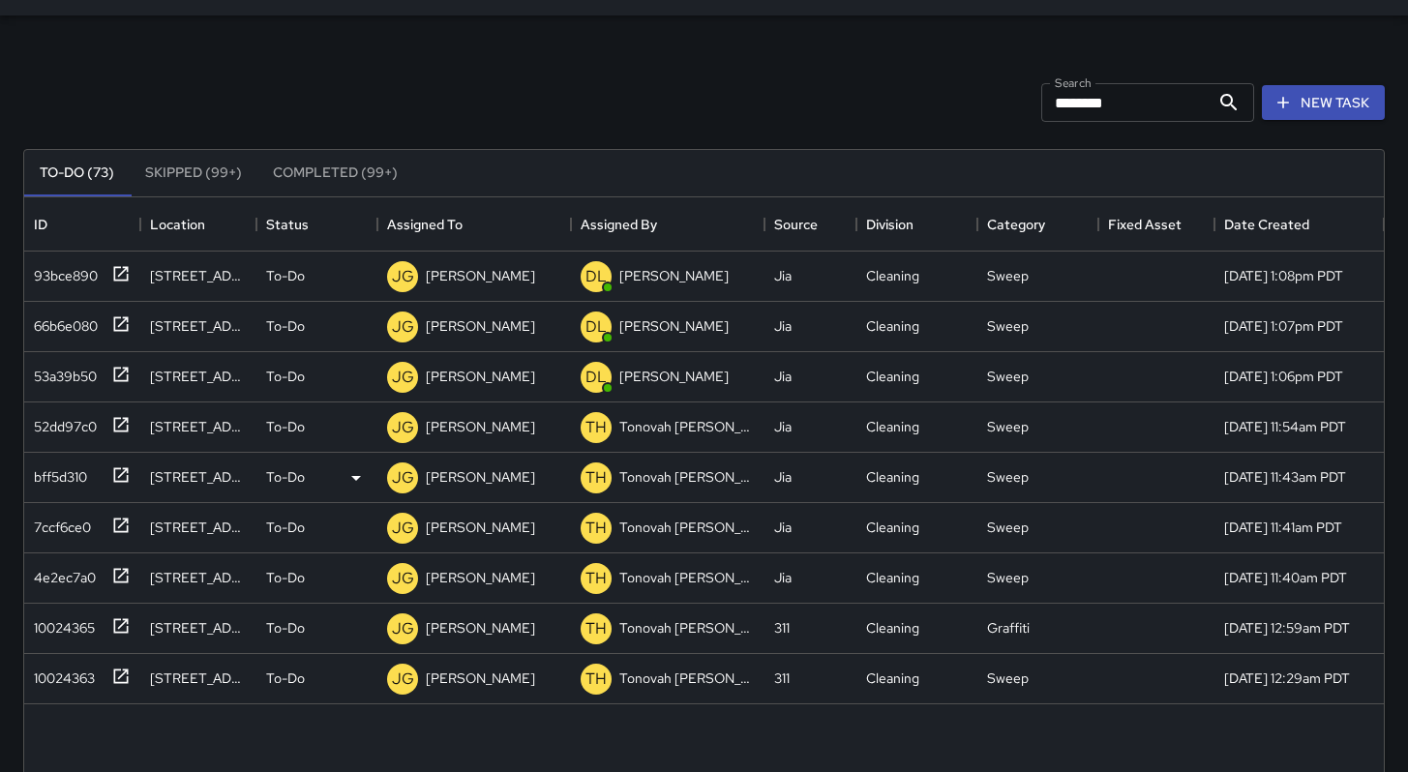
scroll to position [48, 0]
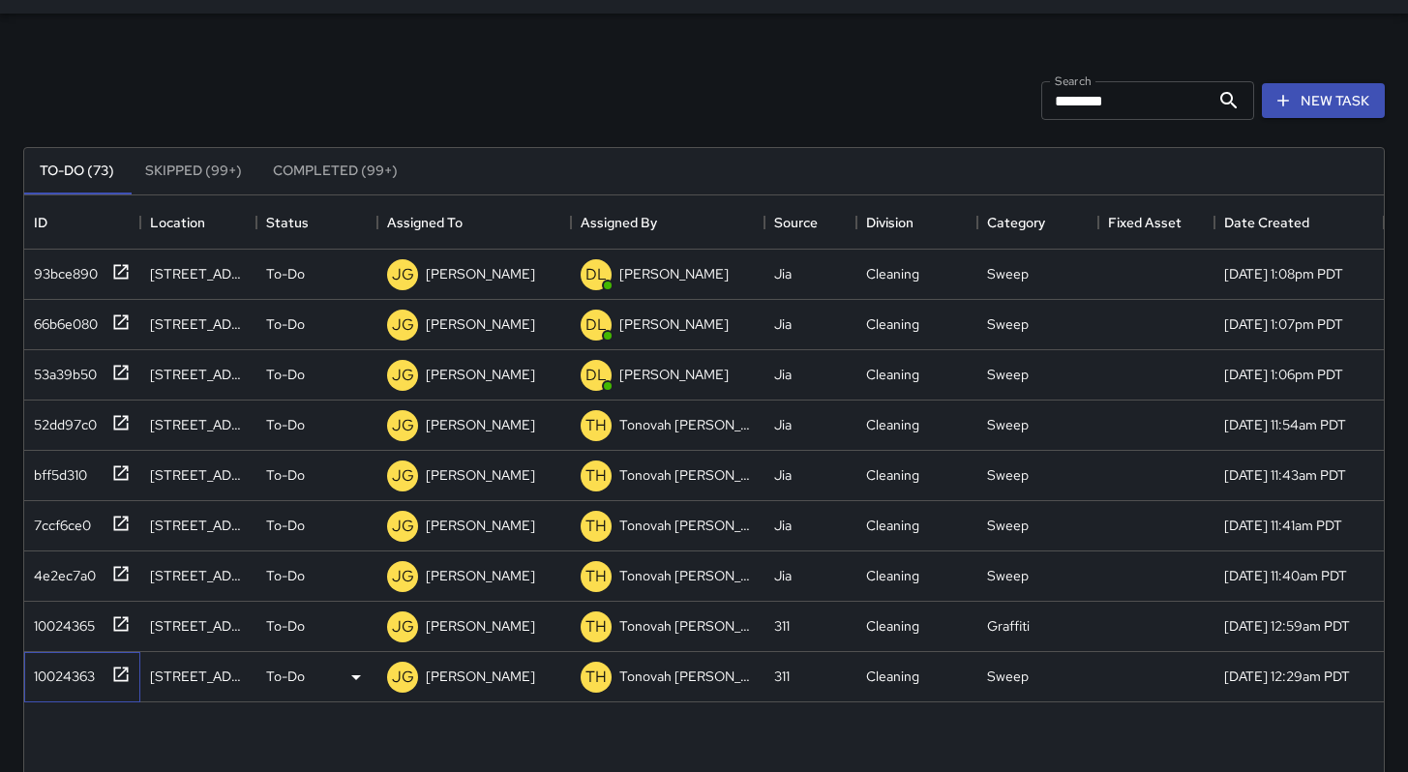
click at [75, 675] on div "10024363" at bounding box center [60, 672] width 69 height 27
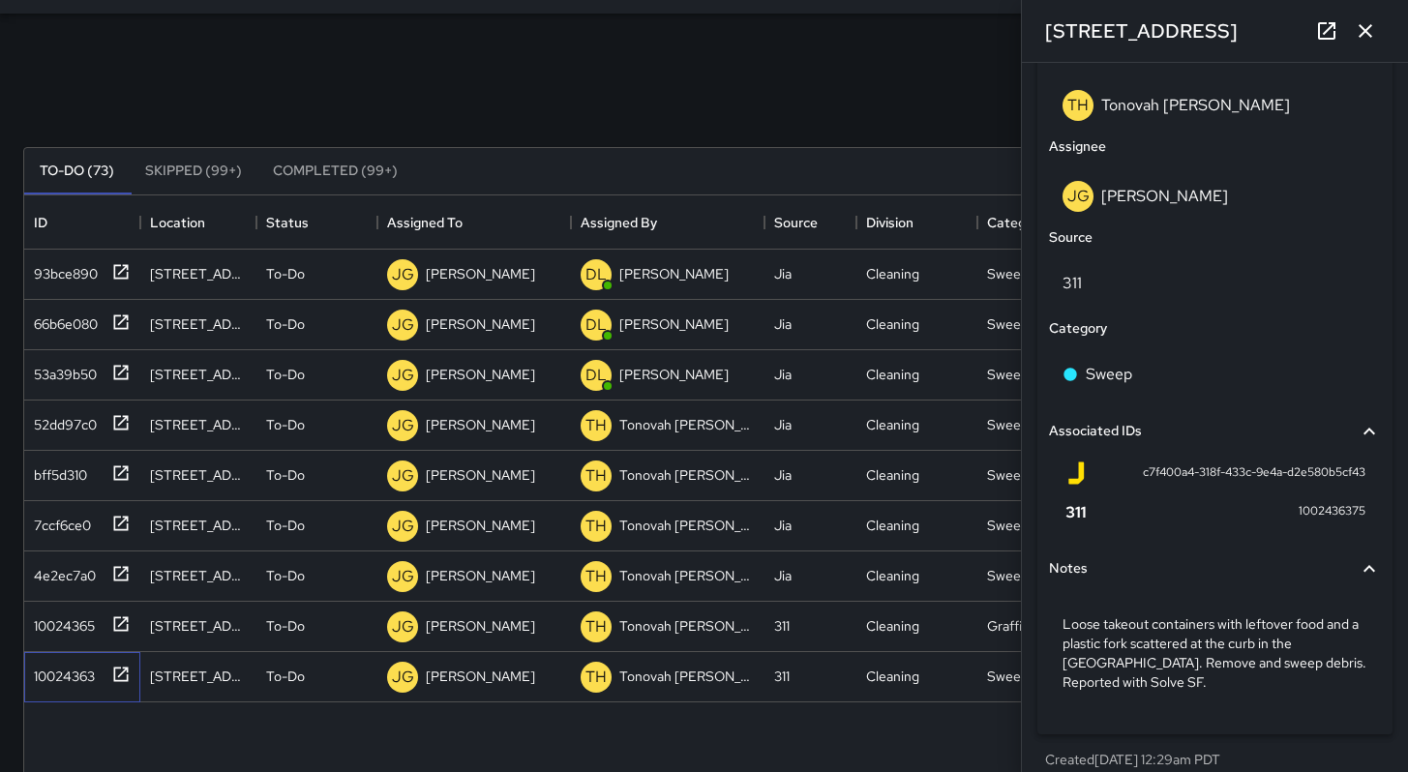
scroll to position [1054, 0]
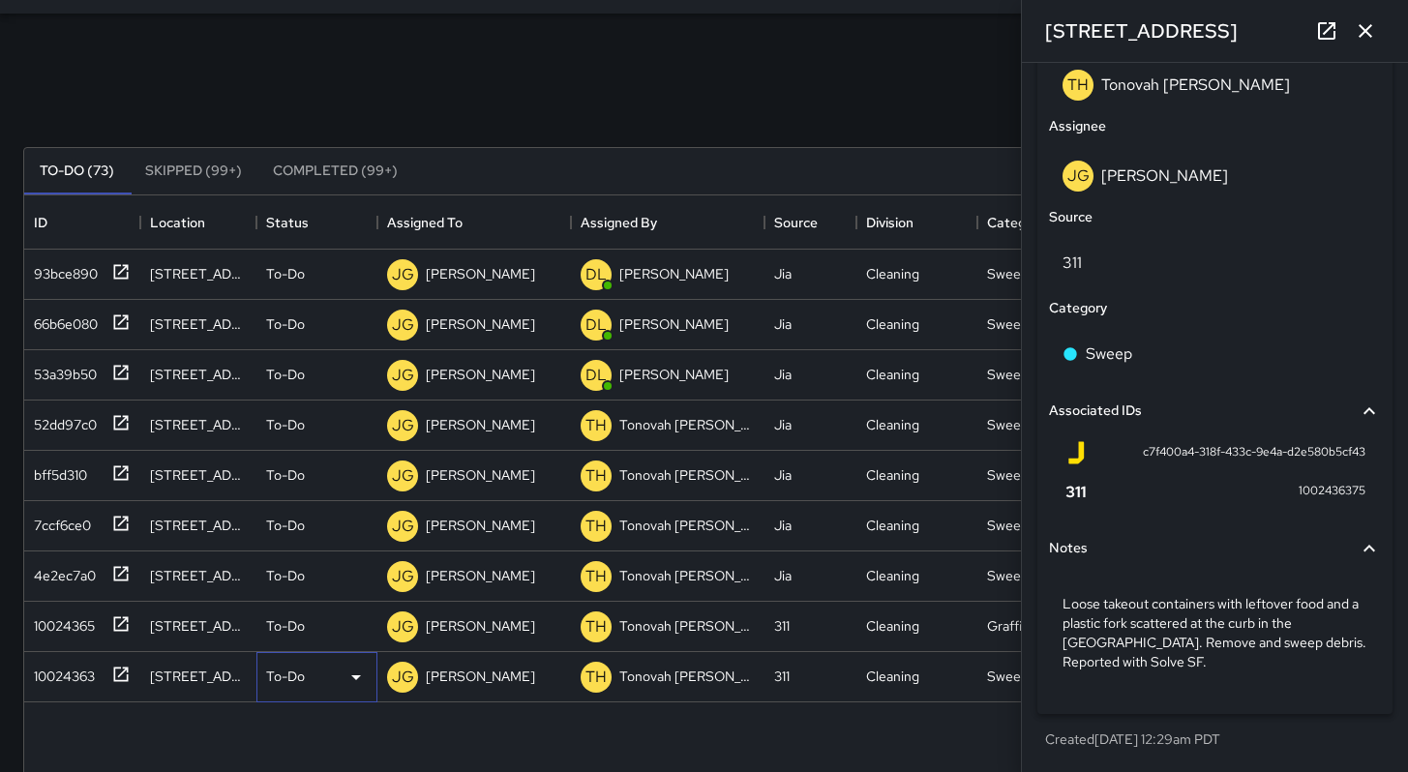
click at [288, 680] on p "To-Do" at bounding box center [285, 676] width 39 height 19
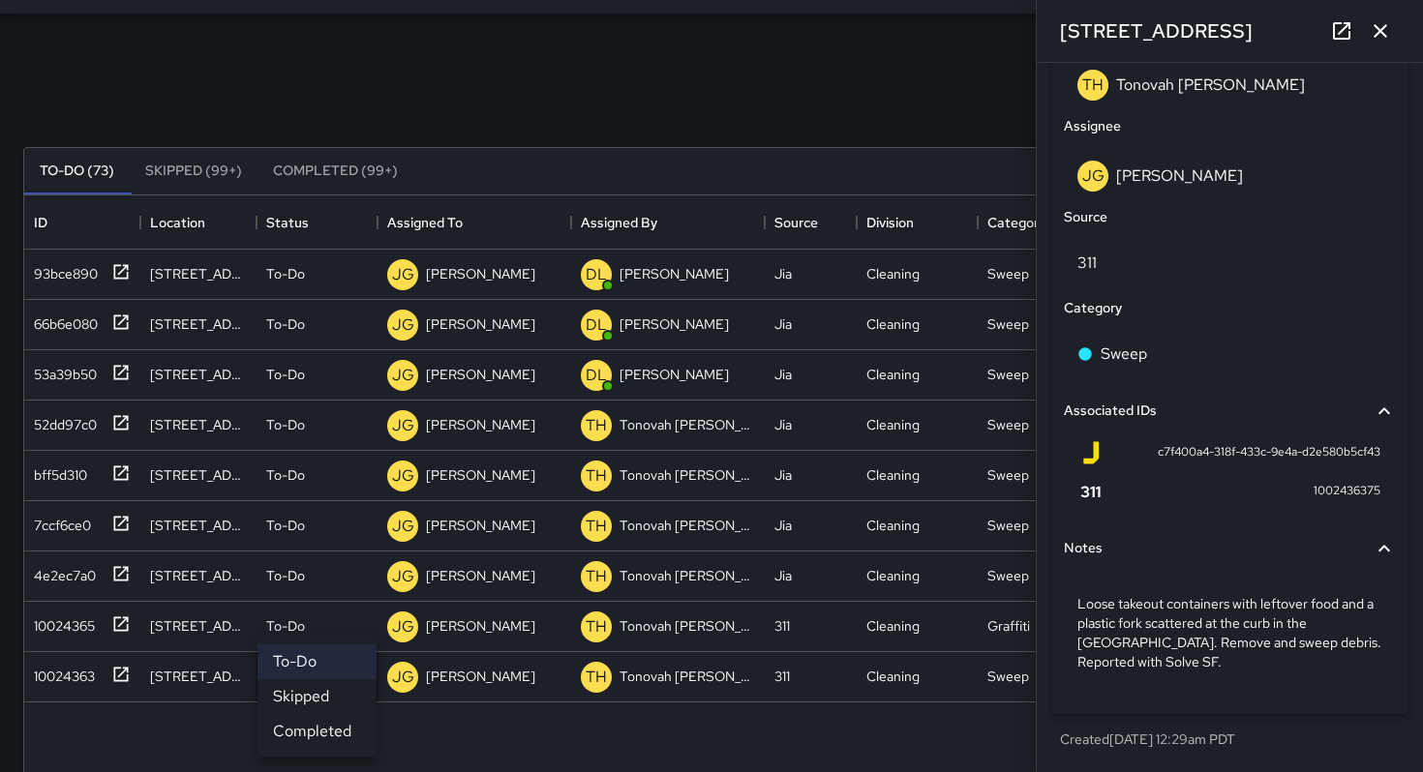
click at [312, 708] on li "Skipped" at bounding box center [316, 696] width 119 height 35
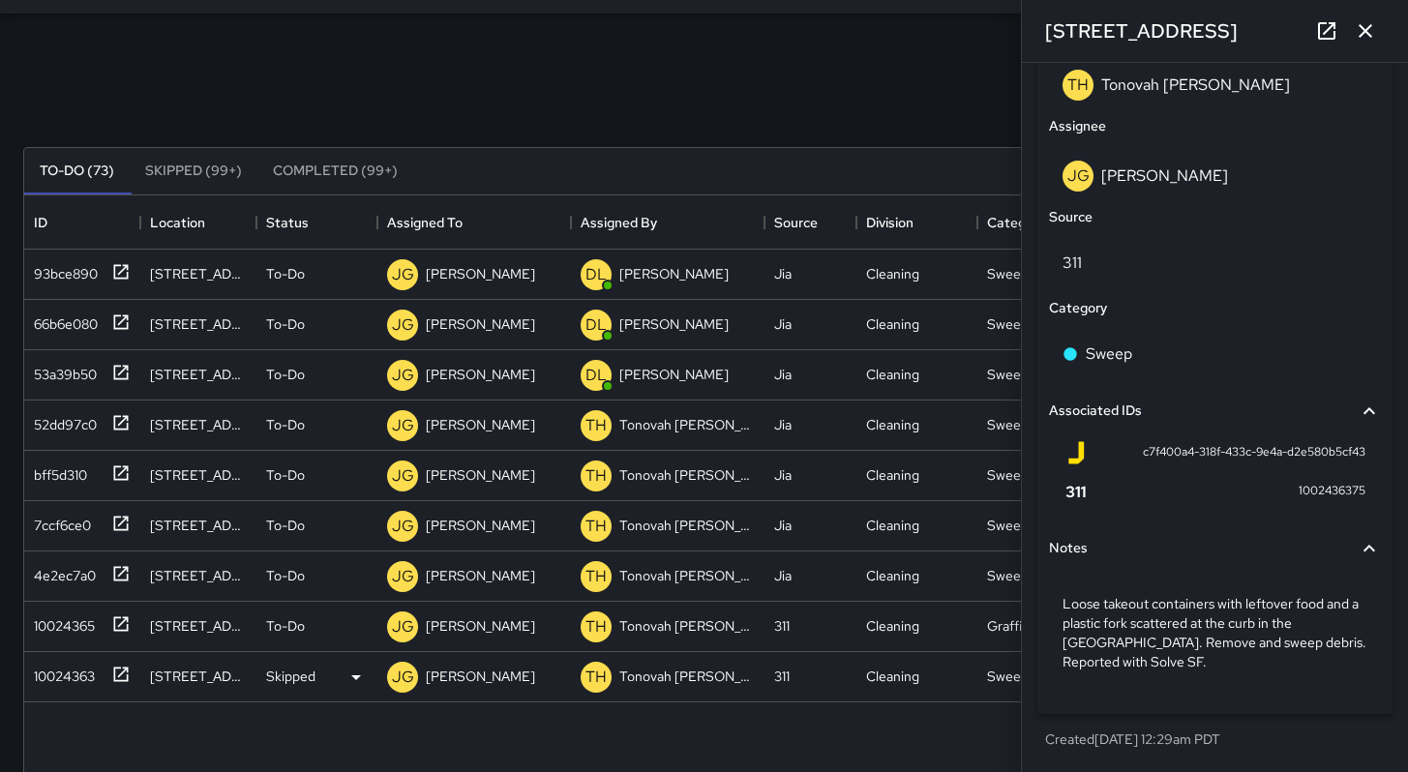
scroll to position [15, 15]
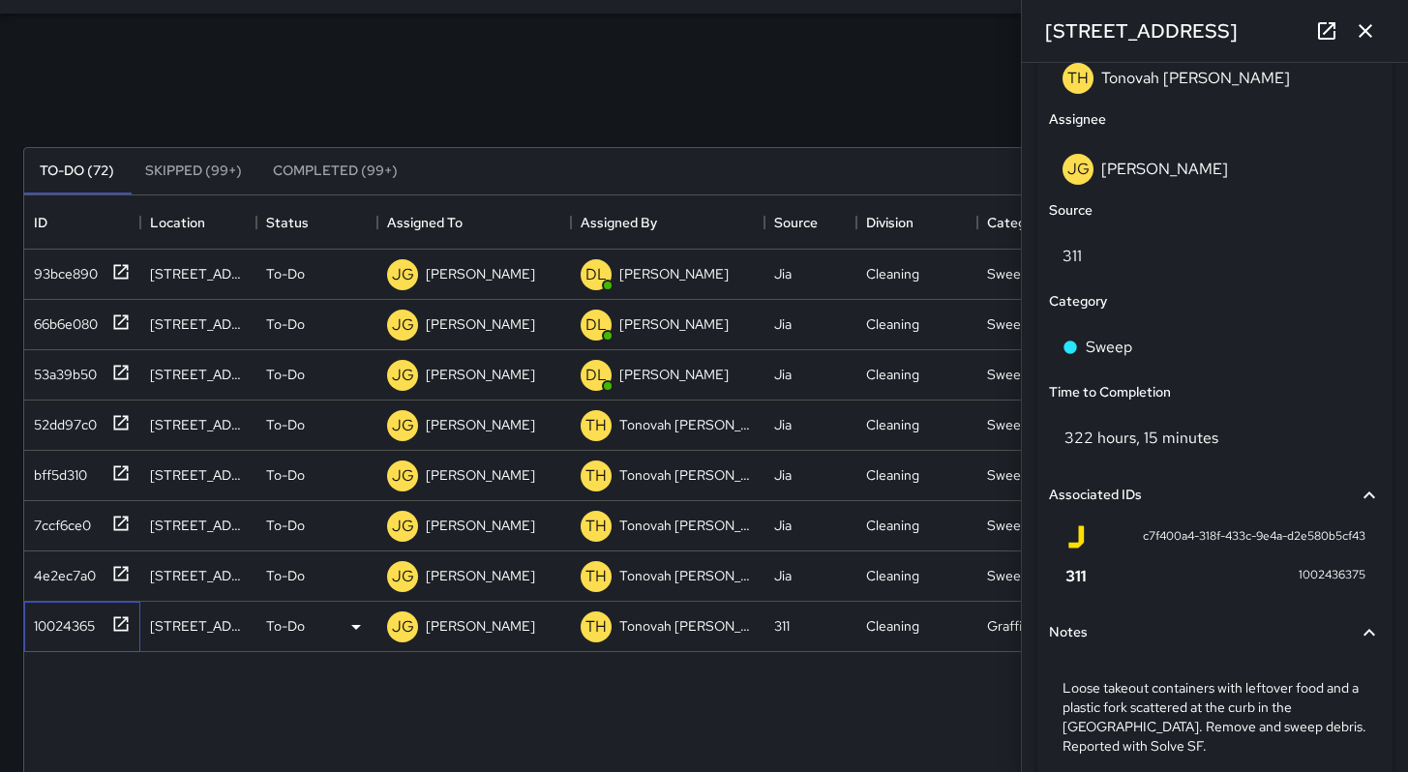
click at [100, 628] on div "10024365" at bounding box center [78, 623] width 105 height 32
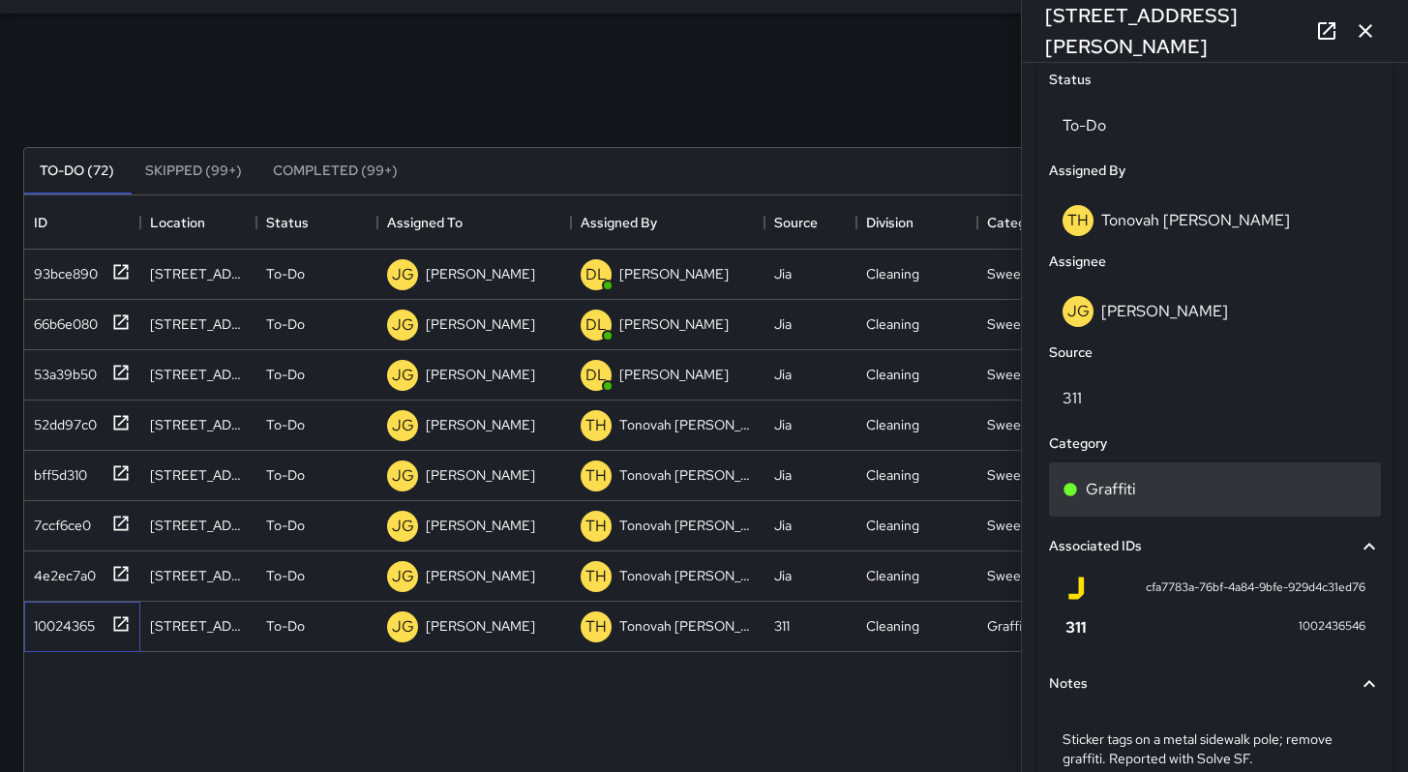
scroll to position [1015, 0]
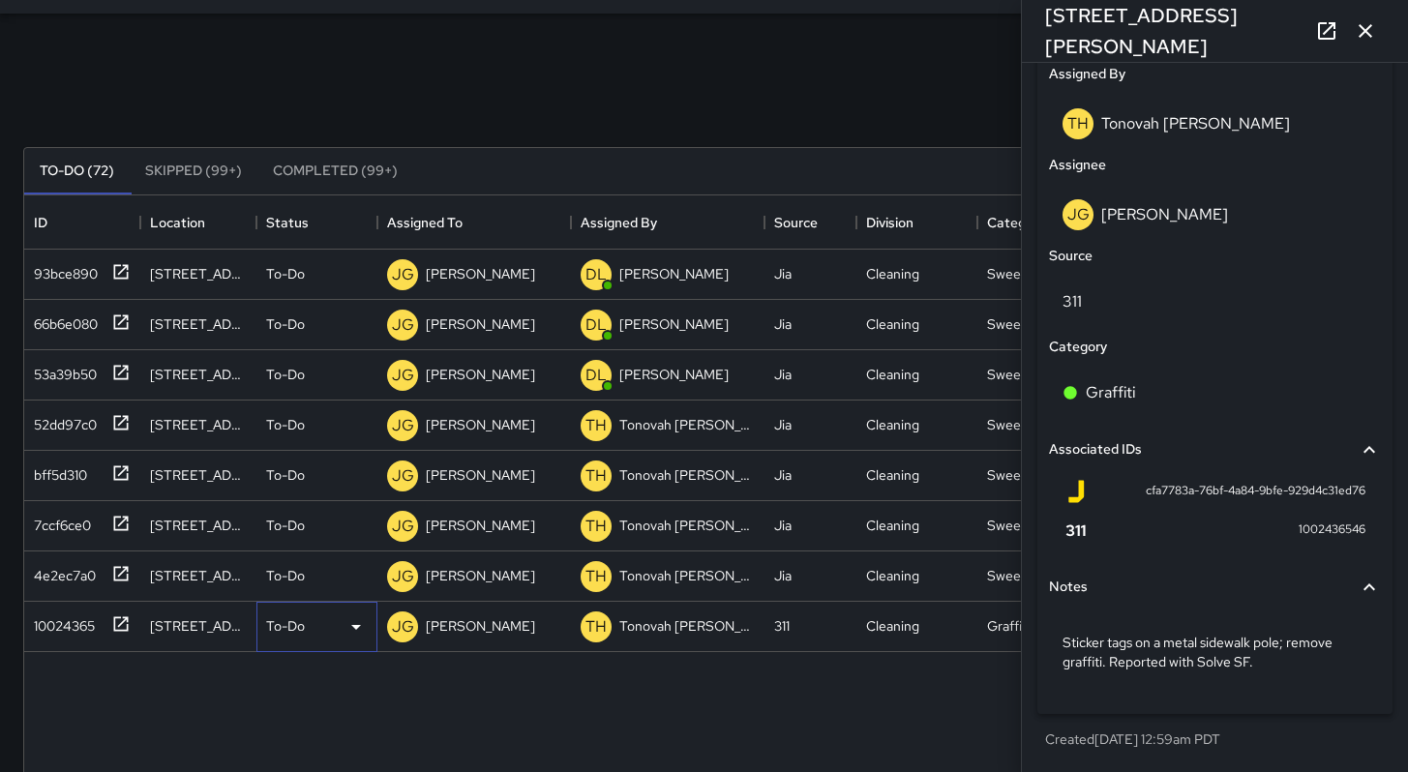
click at [283, 625] on p "To-Do" at bounding box center [285, 625] width 39 height 19
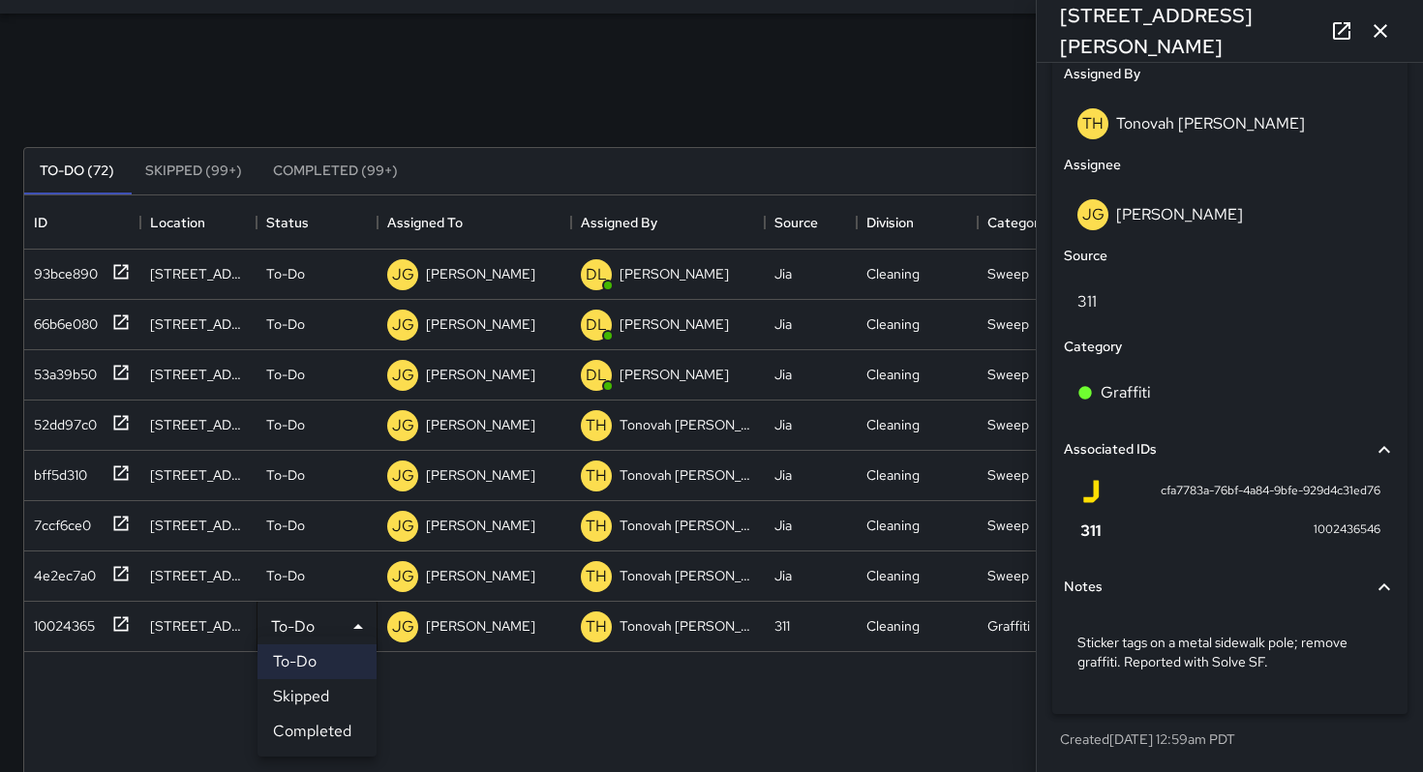
click at [296, 692] on li "Skipped" at bounding box center [316, 696] width 119 height 35
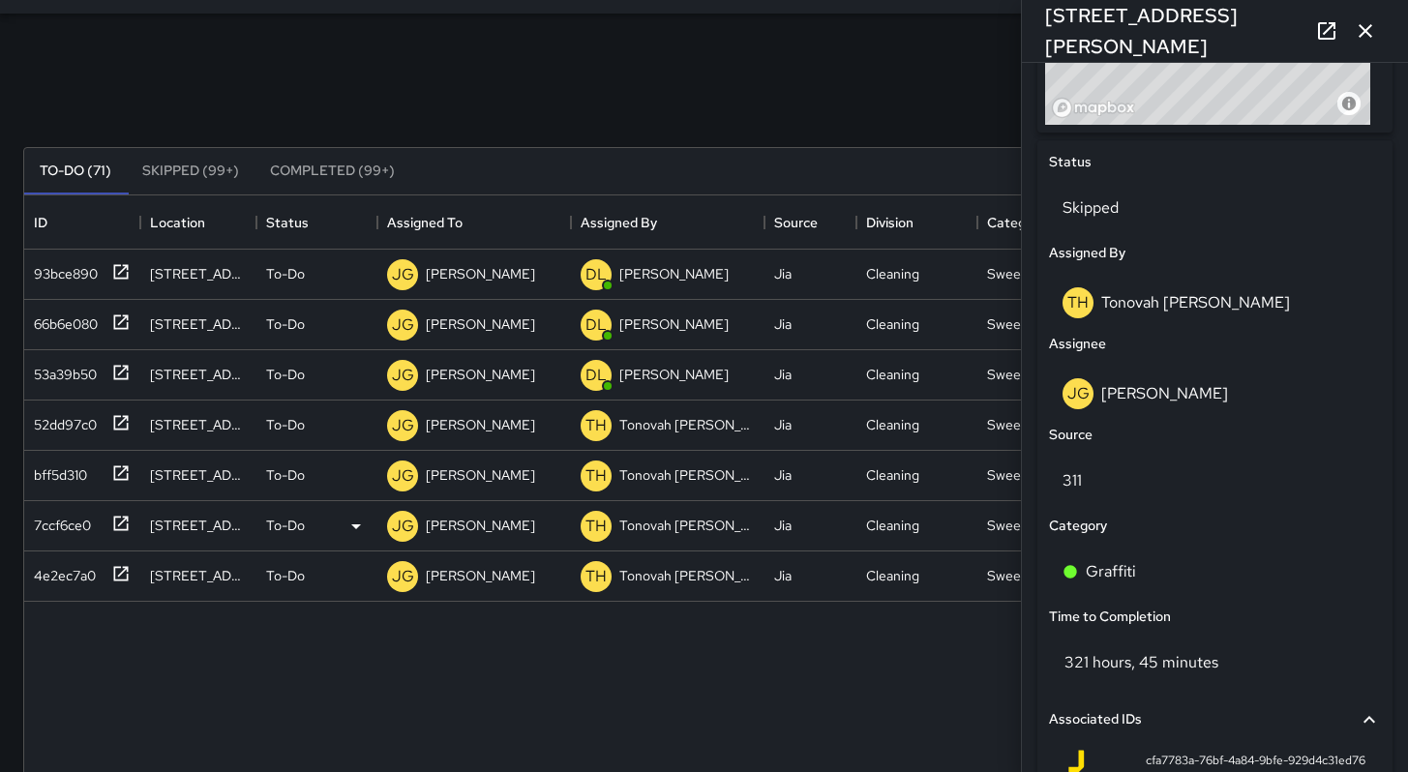
scroll to position [511, 0]
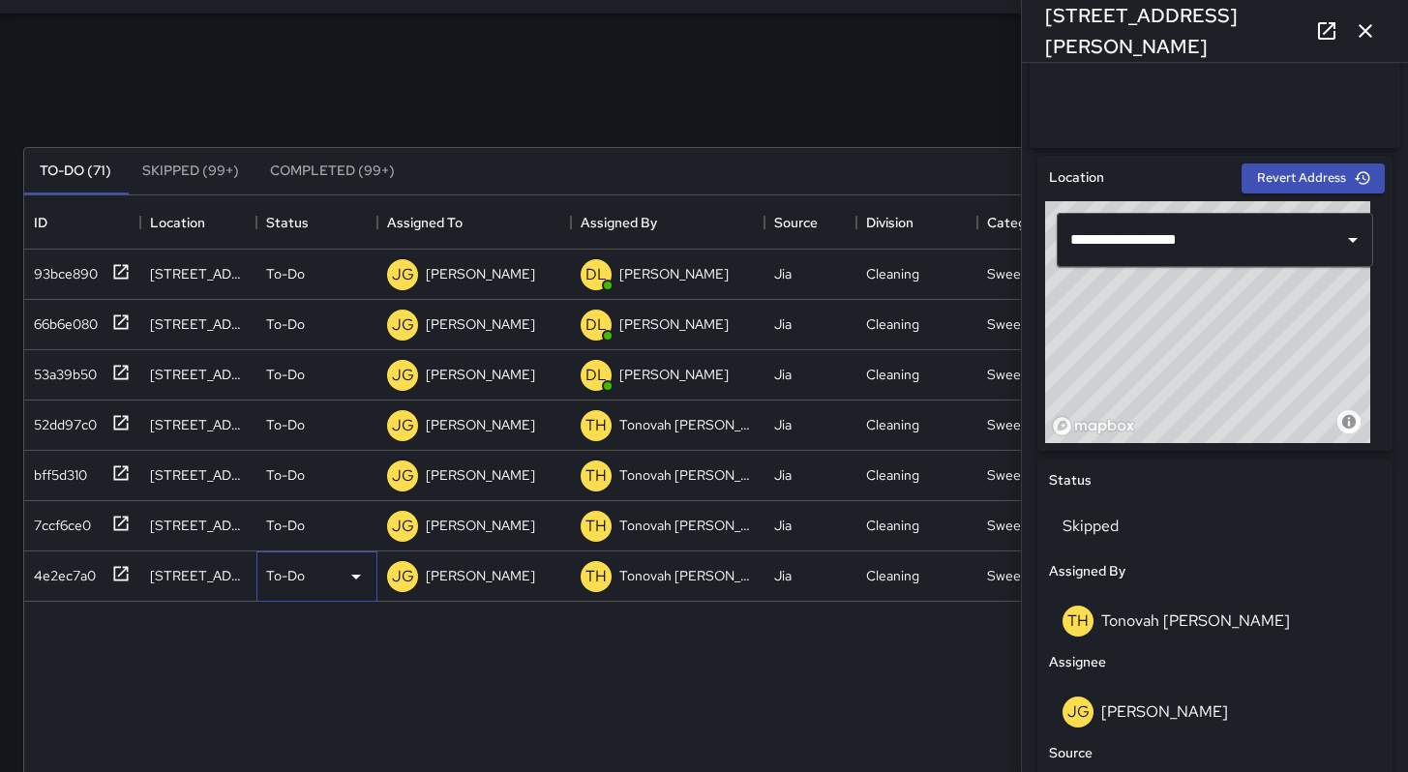
click at [289, 575] on p "To-Do" at bounding box center [285, 575] width 39 height 19
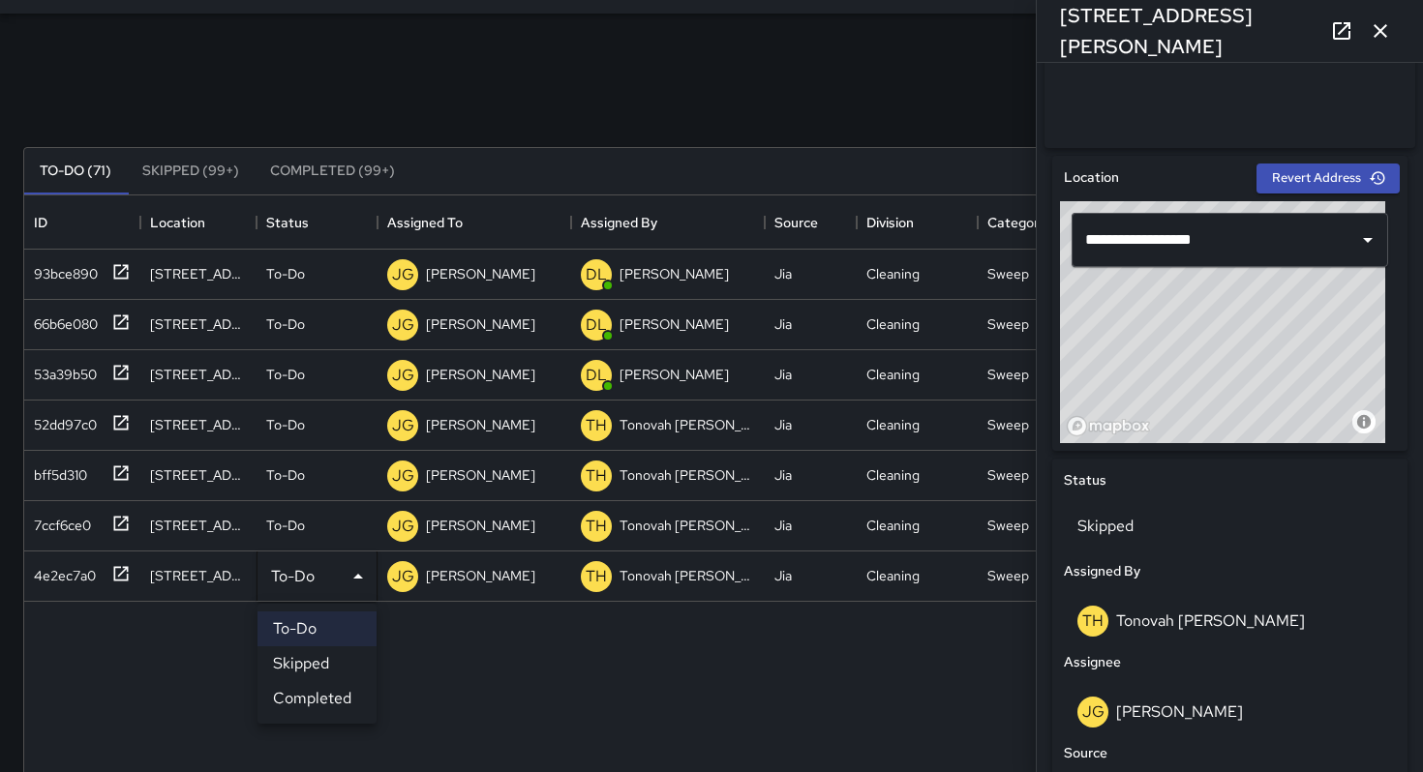
click at [312, 653] on li "Skipped" at bounding box center [316, 663] width 119 height 35
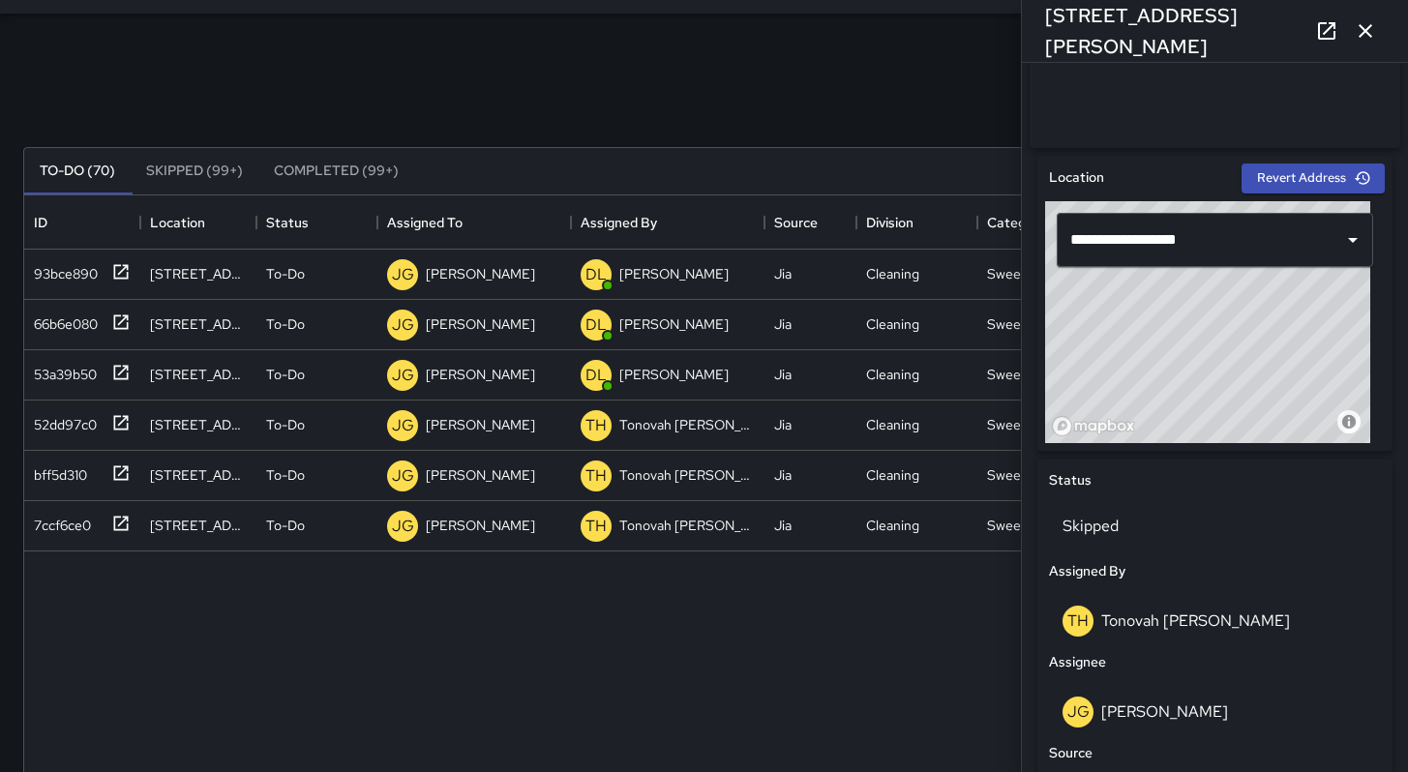
scroll to position [15, 15]
click at [74, 525] on div "7ccf6ce0" at bounding box center [58, 521] width 65 height 27
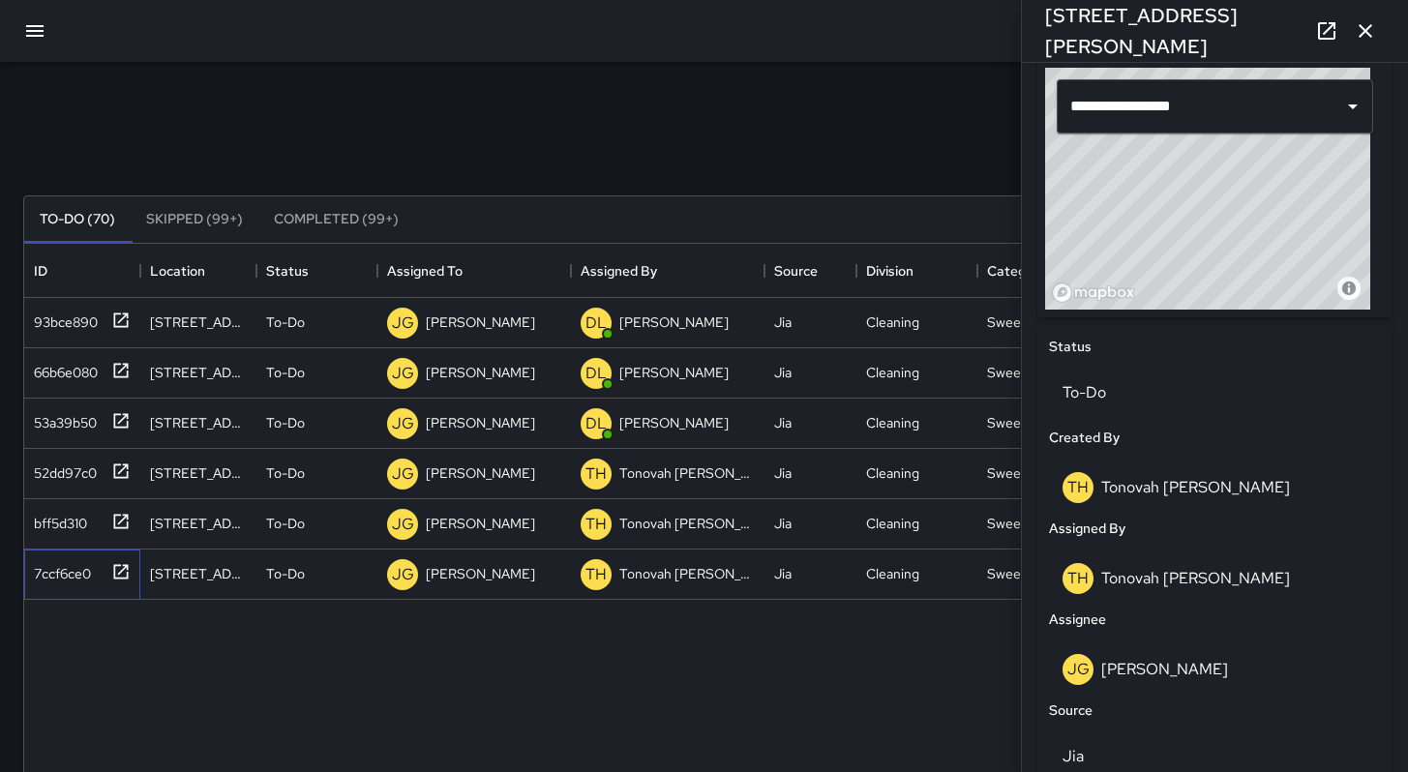
scroll to position [0, 0]
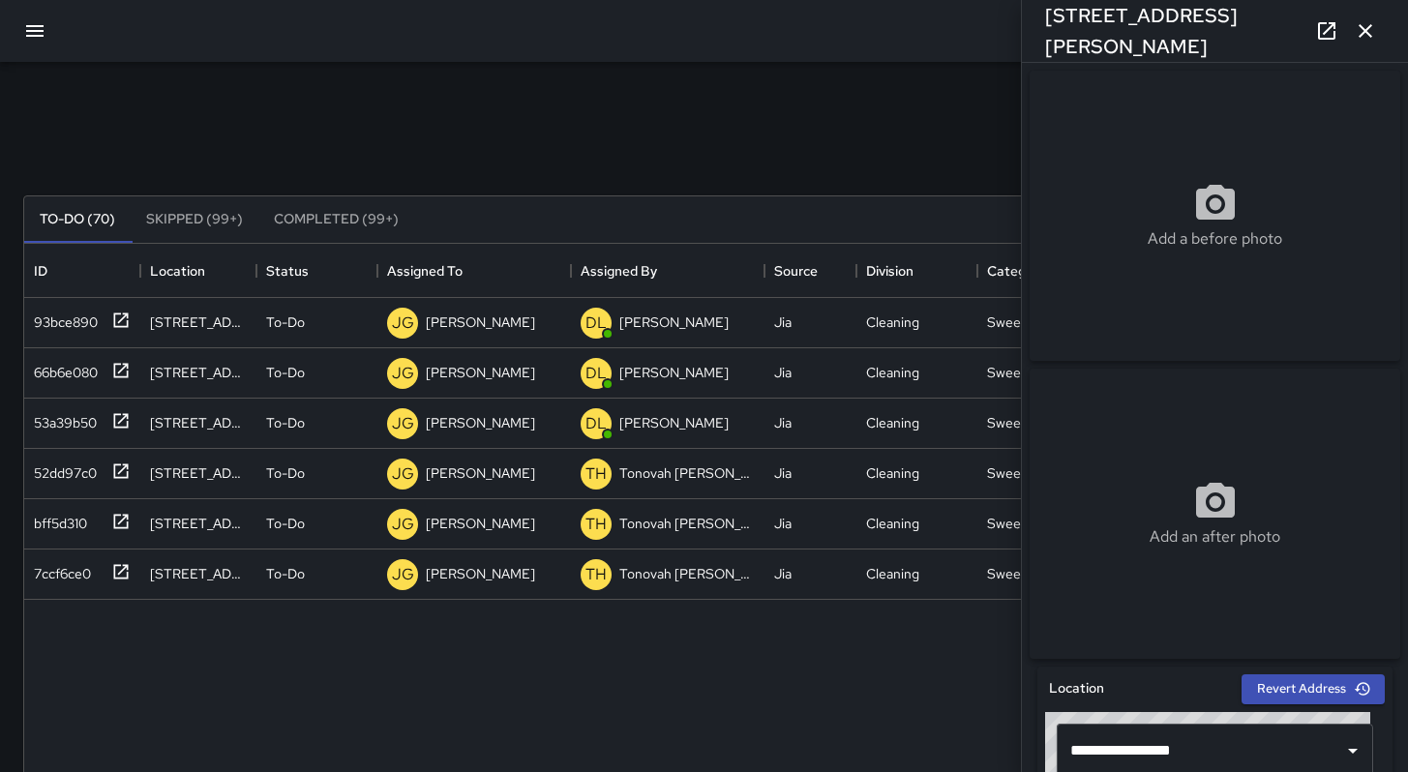
click at [1367, 34] on icon "button" at bounding box center [1366, 31] width 14 height 14
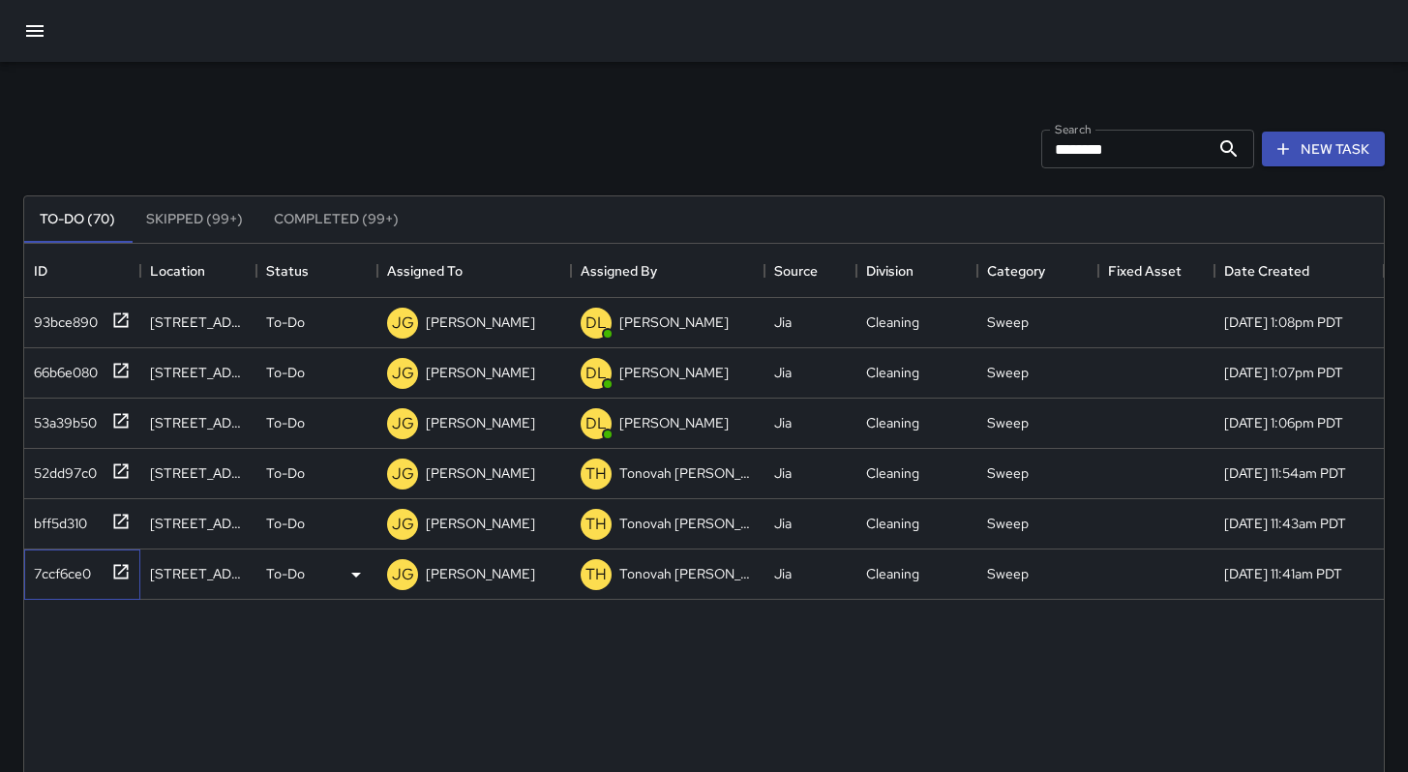
click at [79, 572] on div "7ccf6ce0" at bounding box center [58, 569] width 65 height 27
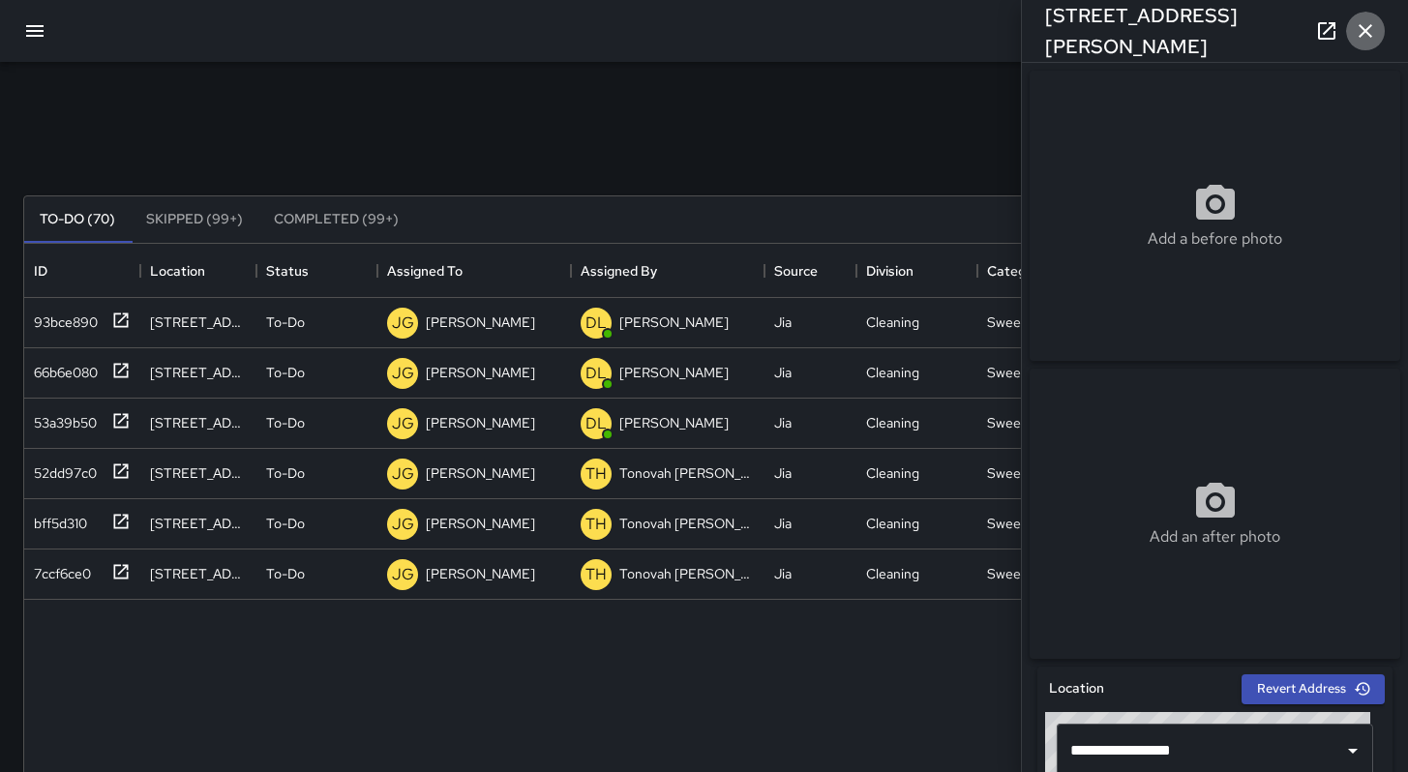
click at [1368, 24] on icon "button" at bounding box center [1365, 30] width 23 height 23
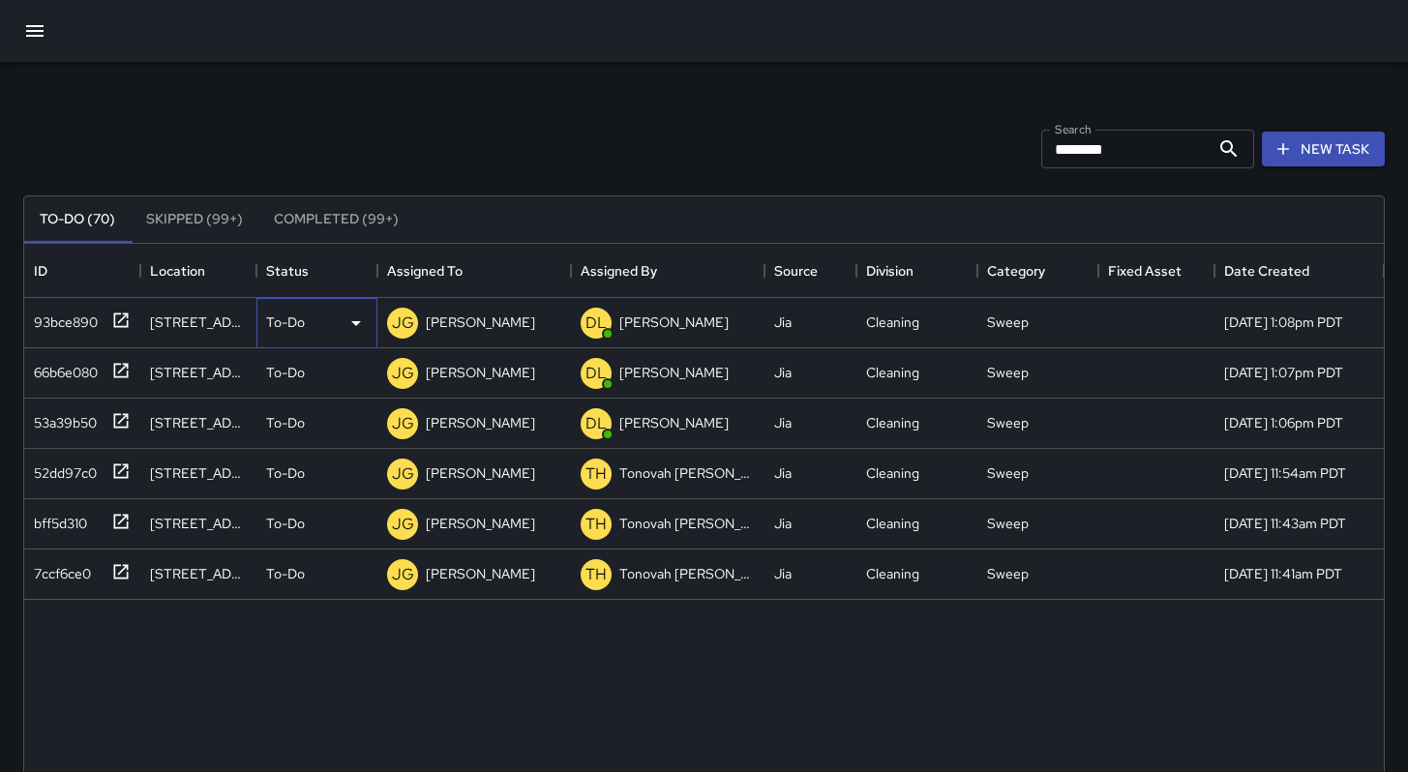
click at [277, 328] on p "To-Do" at bounding box center [285, 322] width 39 height 19
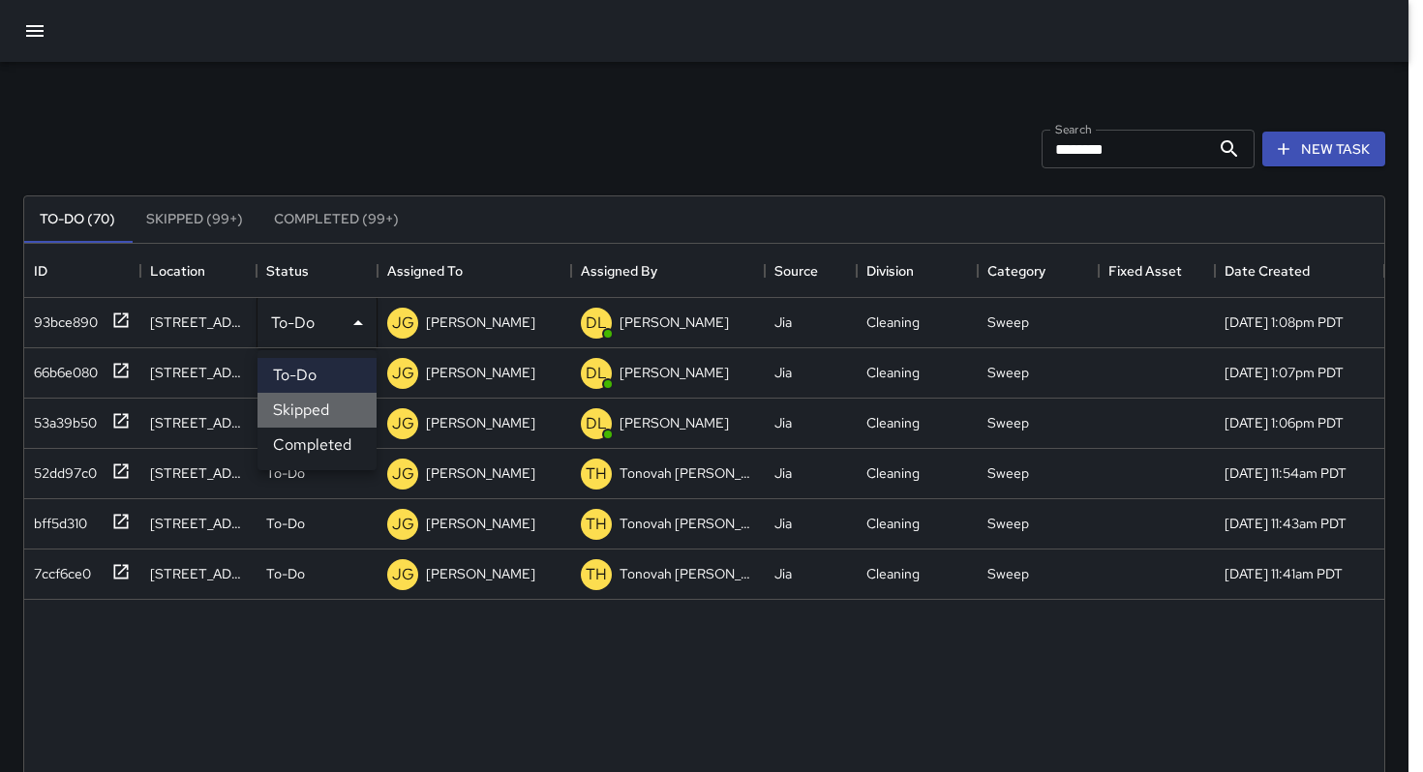
click at [305, 407] on li "Skipped" at bounding box center [316, 410] width 119 height 35
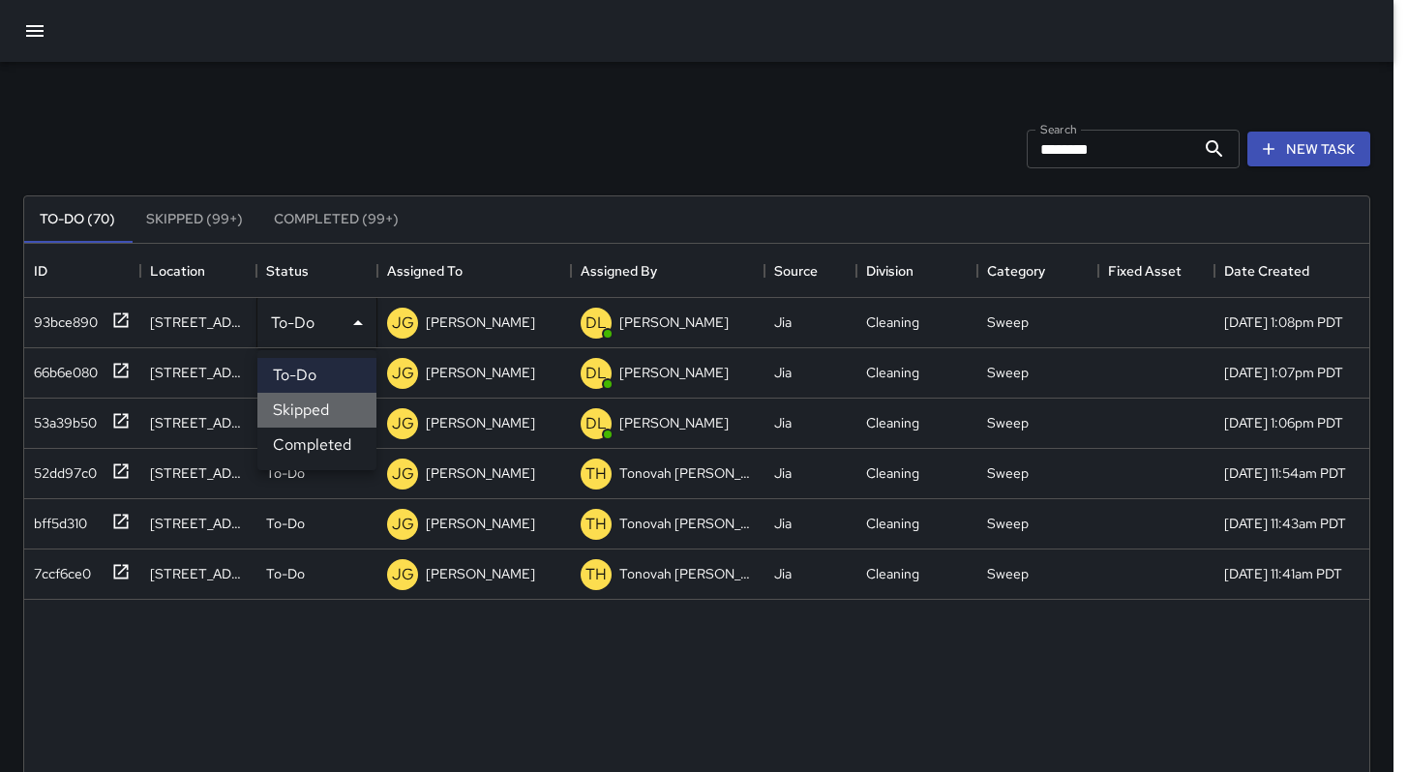
scroll to position [15, 15]
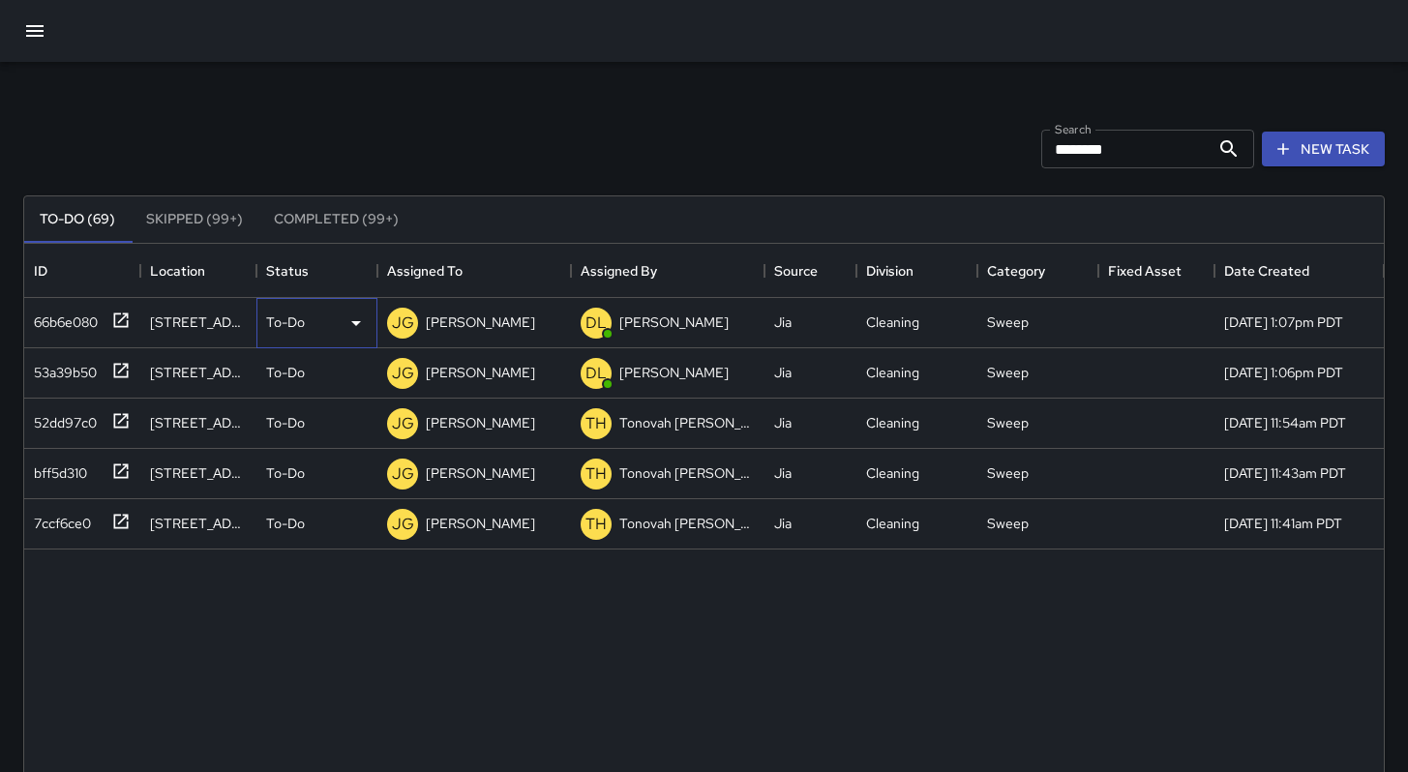
click at [303, 334] on div "To-Do" at bounding box center [317, 323] width 102 height 23
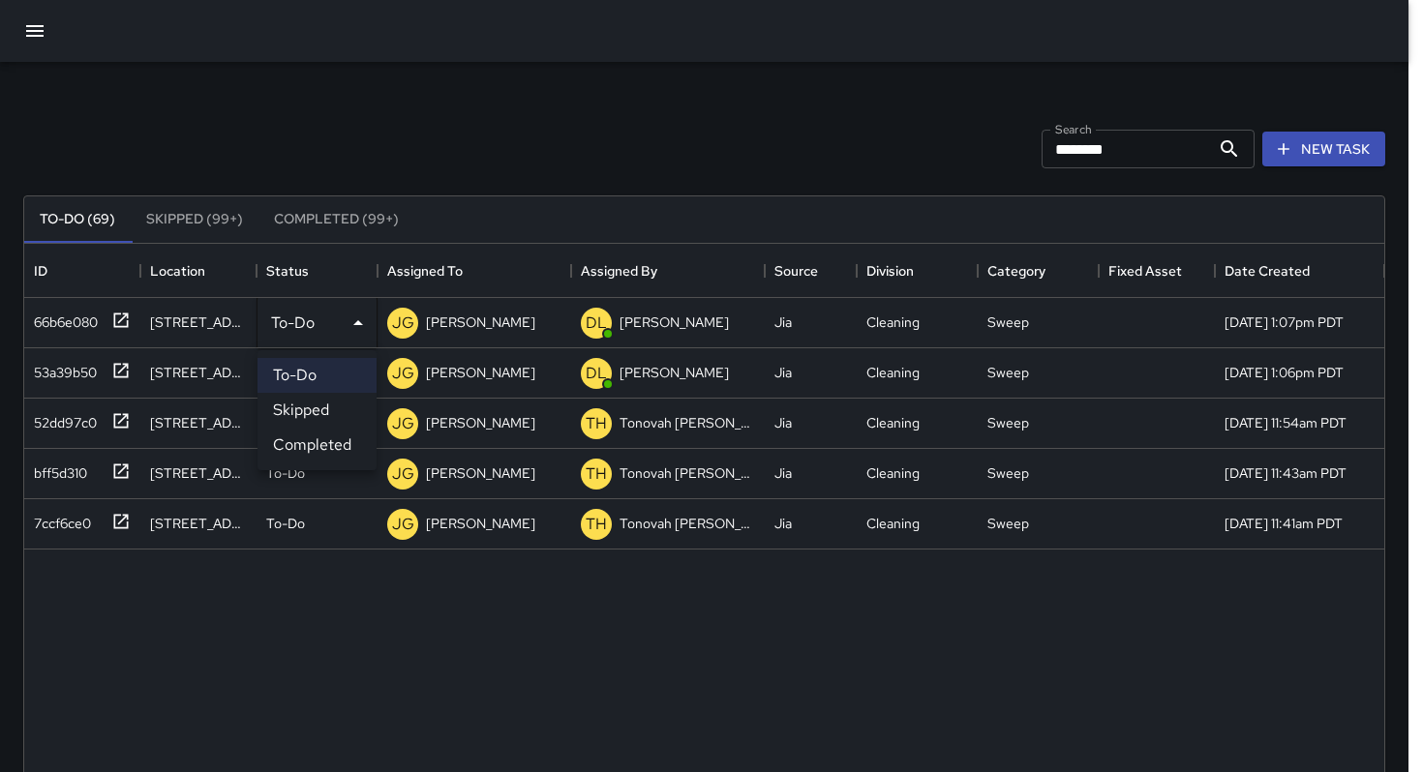
drag, startPoint x: 312, startPoint y: 405, endPoint x: 316, endPoint y: 370, distance: 36.1
click at [312, 402] on li "Skipped" at bounding box center [316, 410] width 119 height 35
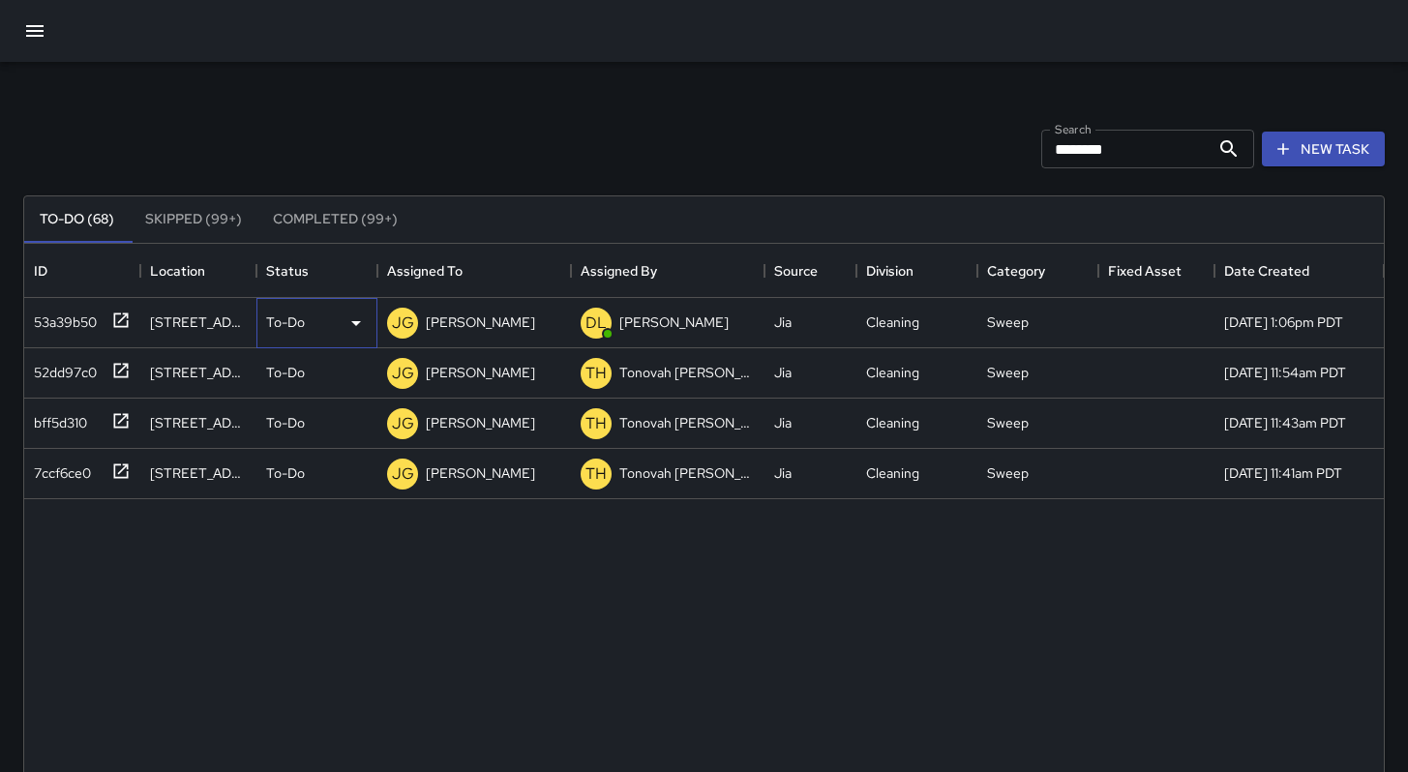
click at [306, 332] on div "To-Do" at bounding box center [317, 323] width 102 height 23
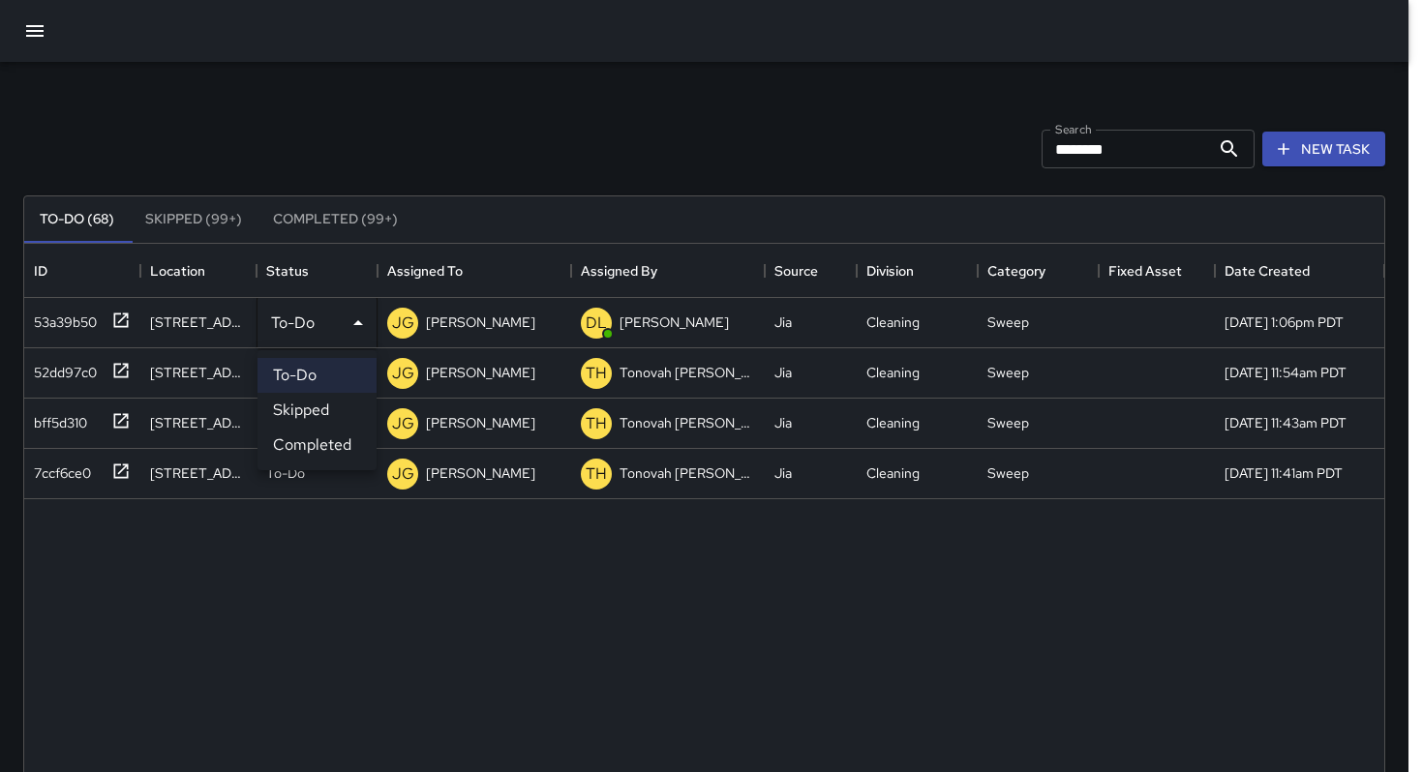
drag, startPoint x: 309, startPoint y: 405, endPoint x: 307, endPoint y: 355, distance: 49.4
click at [308, 399] on li "Skipped" at bounding box center [316, 410] width 119 height 35
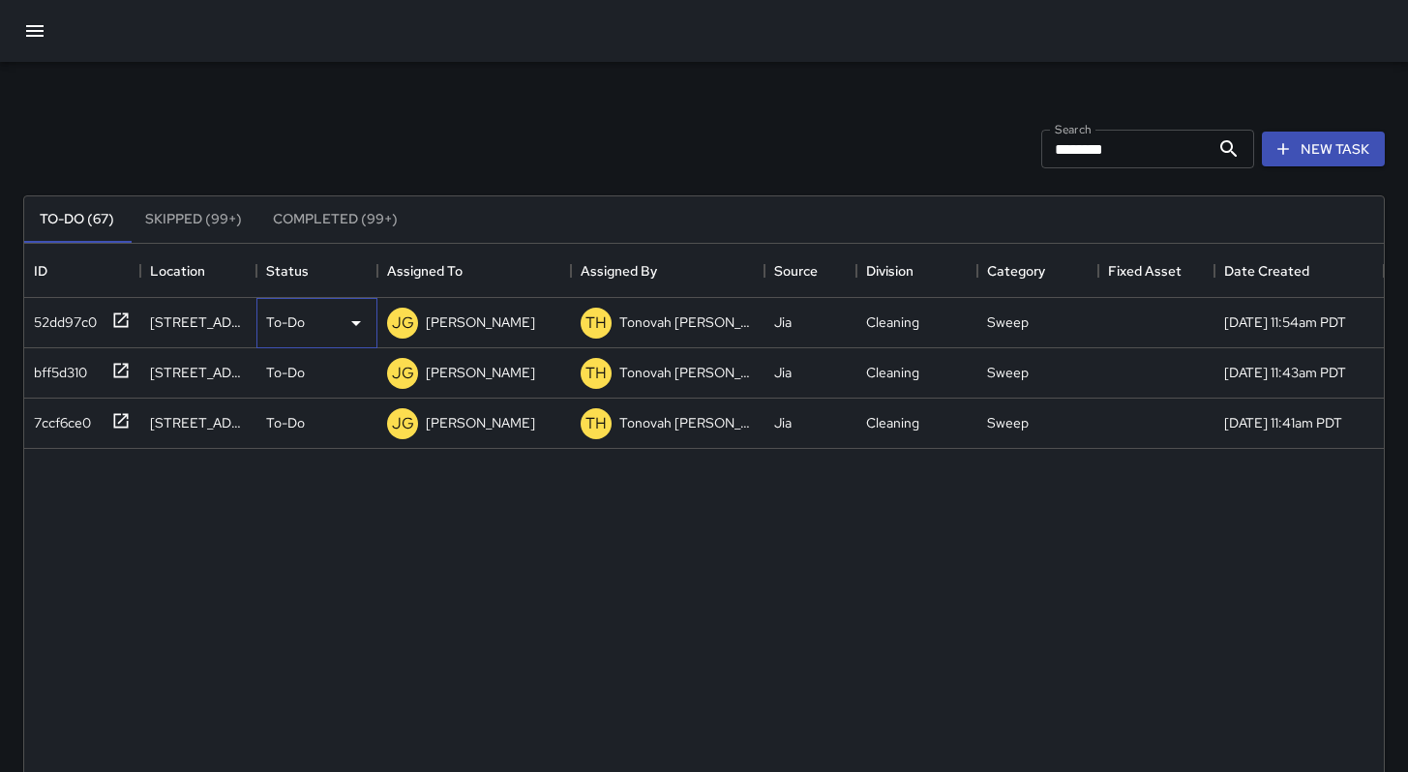
click at [301, 332] on p "To-Do" at bounding box center [285, 322] width 39 height 19
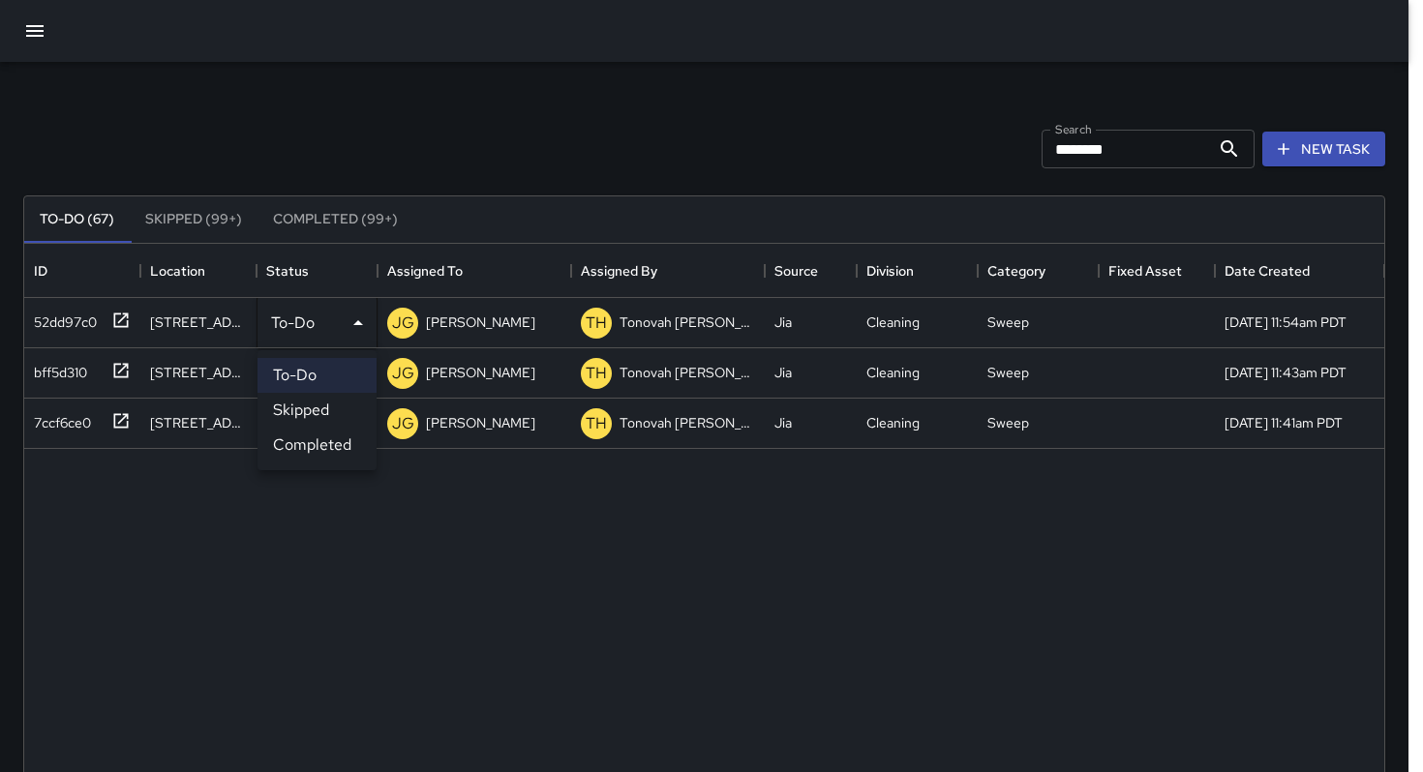
drag, startPoint x: 309, startPoint y: 399, endPoint x: 309, endPoint y: 376, distance: 22.3
click at [308, 399] on li "Skipped" at bounding box center [316, 410] width 119 height 35
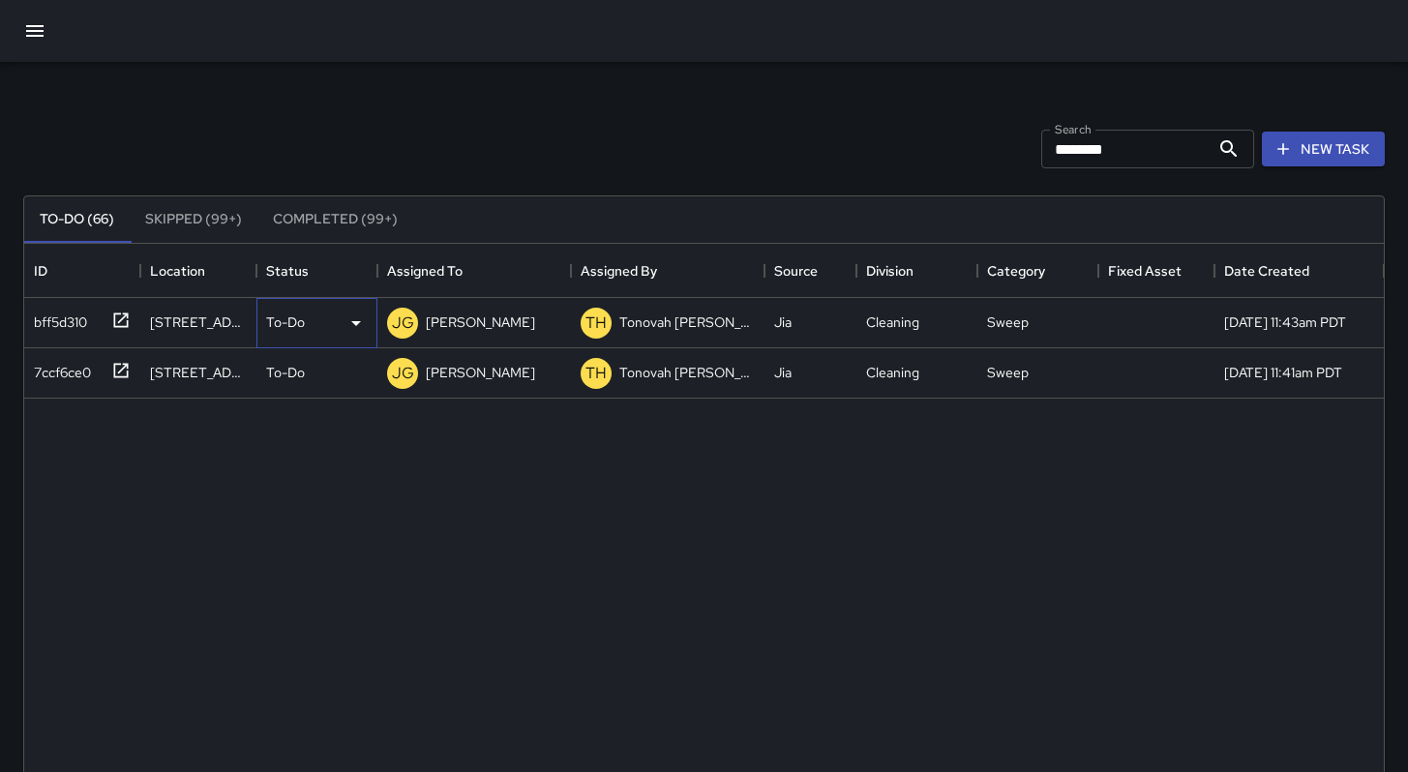
click at [307, 321] on div "To-Do" at bounding box center [317, 323] width 102 height 23
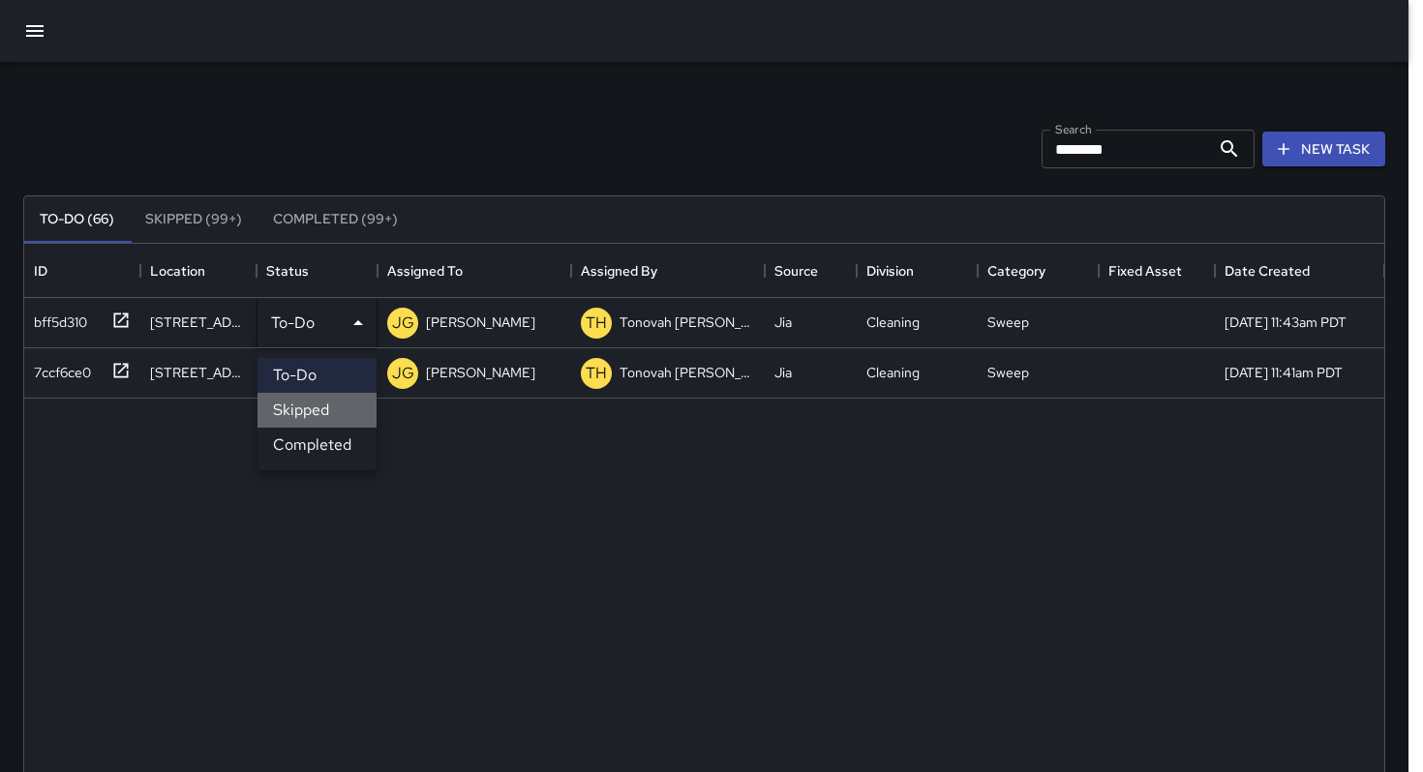
drag, startPoint x: 315, startPoint y: 401, endPoint x: 315, endPoint y: 353, distance: 47.4
click at [315, 398] on li "Skipped" at bounding box center [316, 410] width 119 height 35
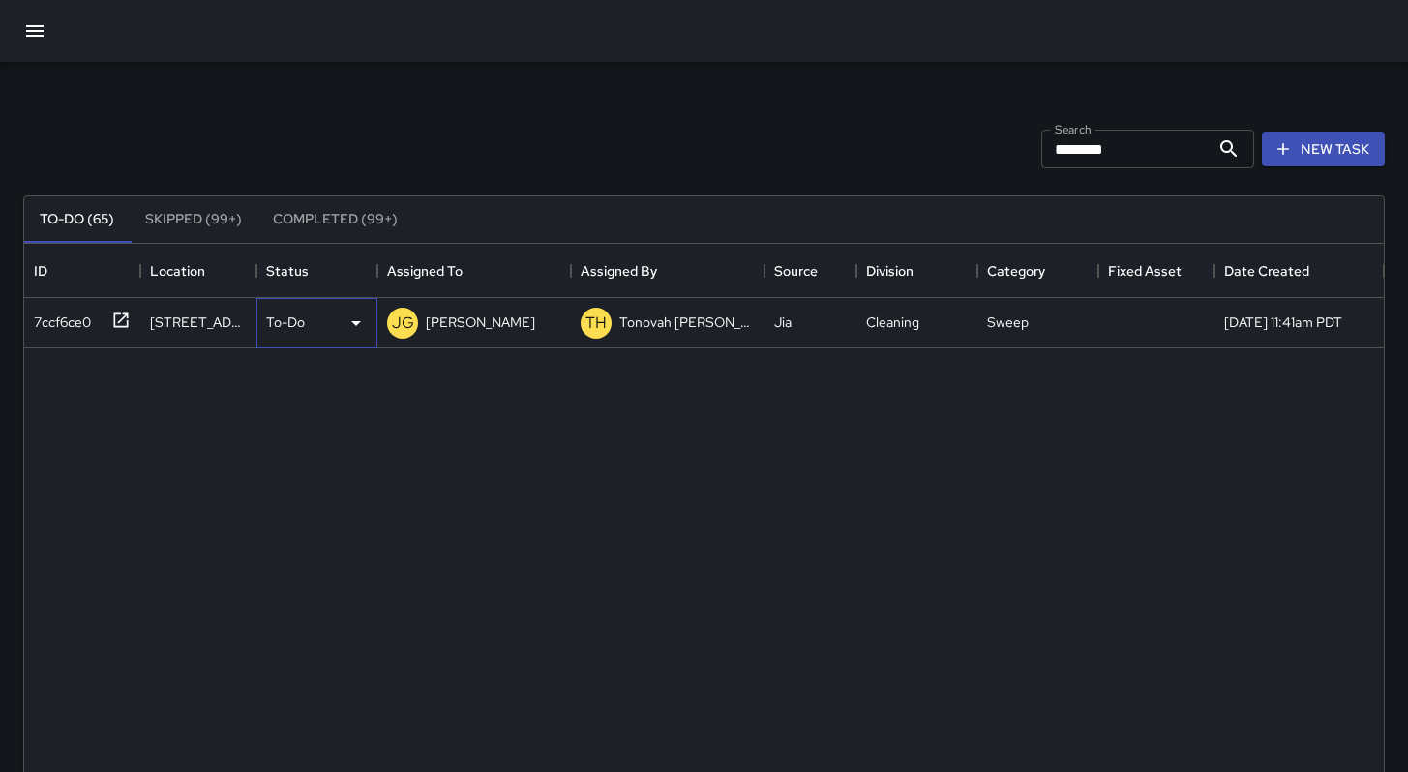
click at [304, 337] on div "To-Do" at bounding box center [316, 323] width 121 height 50
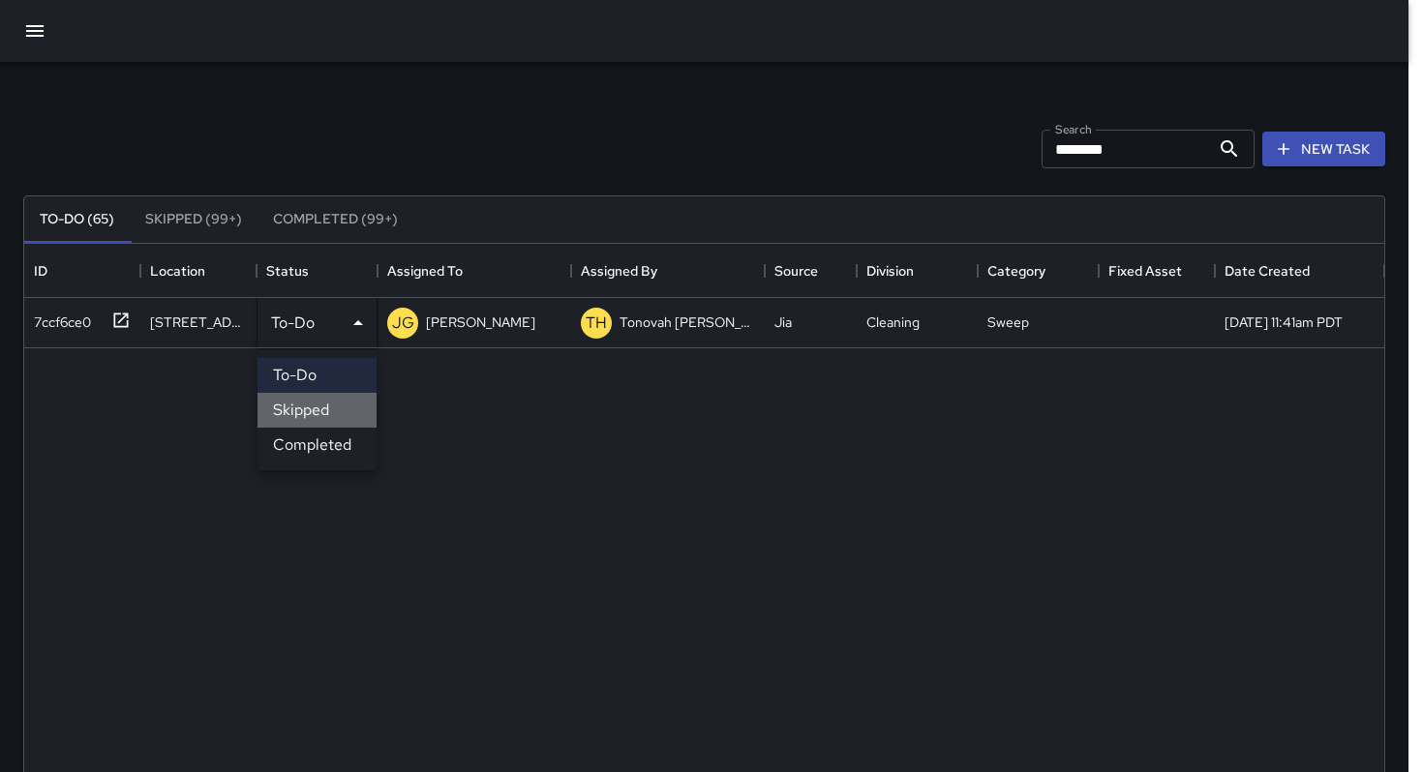
drag, startPoint x: 325, startPoint y: 416, endPoint x: 324, endPoint y: 400, distance: 16.5
click at [324, 414] on li "Skipped" at bounding box center [316, 410] width 119 height 35
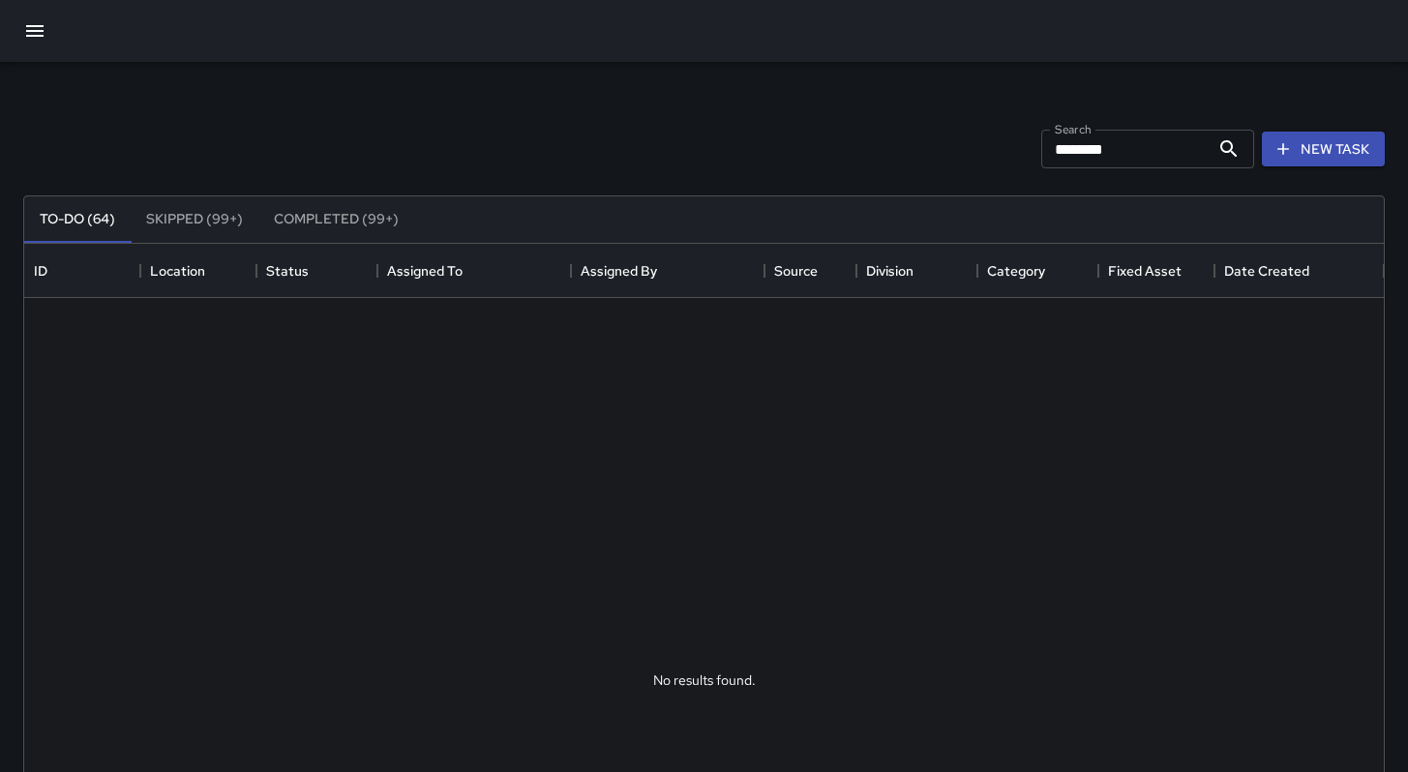
click at [389, 112] on div "Search ******** Search New Task" at bounding box center [703, 149] width 1369 height 101
click at [1107, 146] on input "********" at bounding box center [1125, 149] width 168 height 39
type input "*"
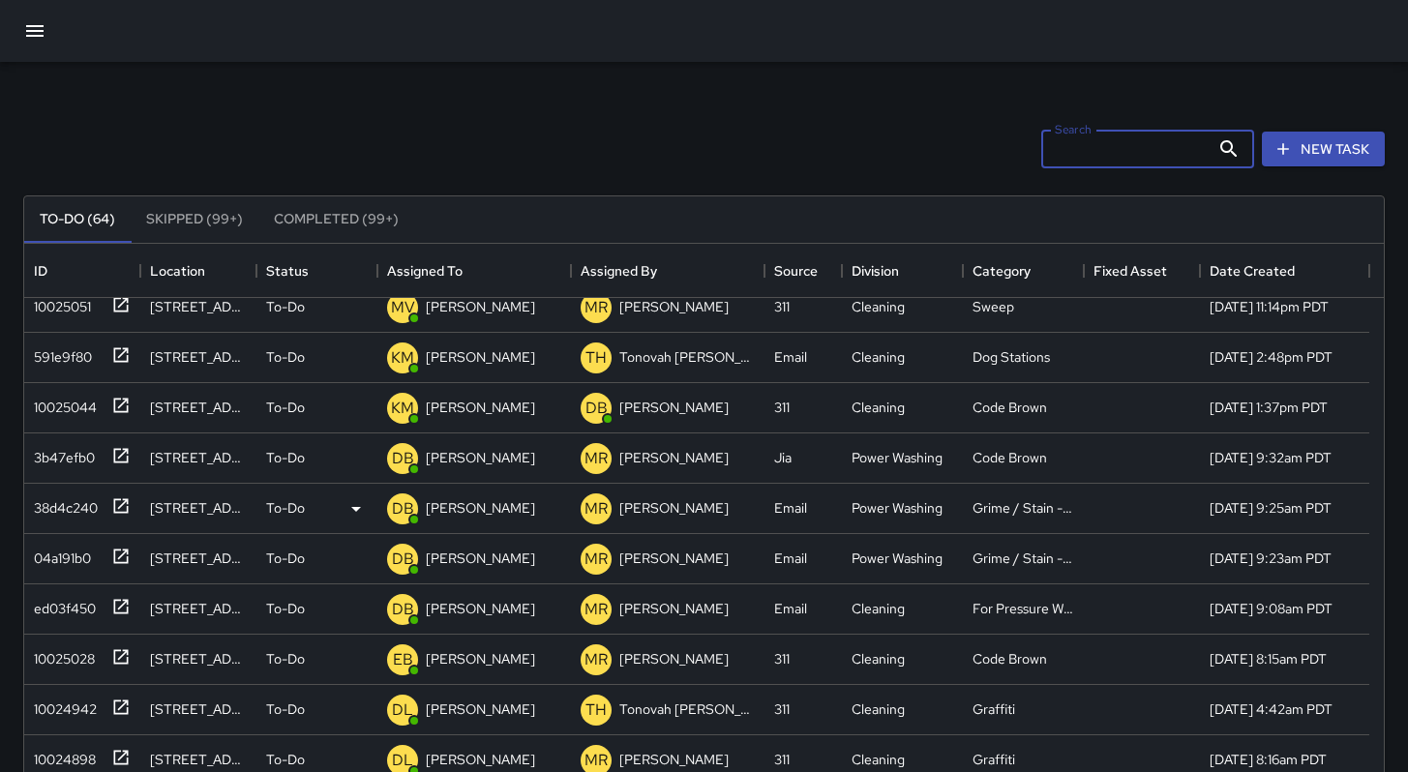
scroll to position [965, 0]
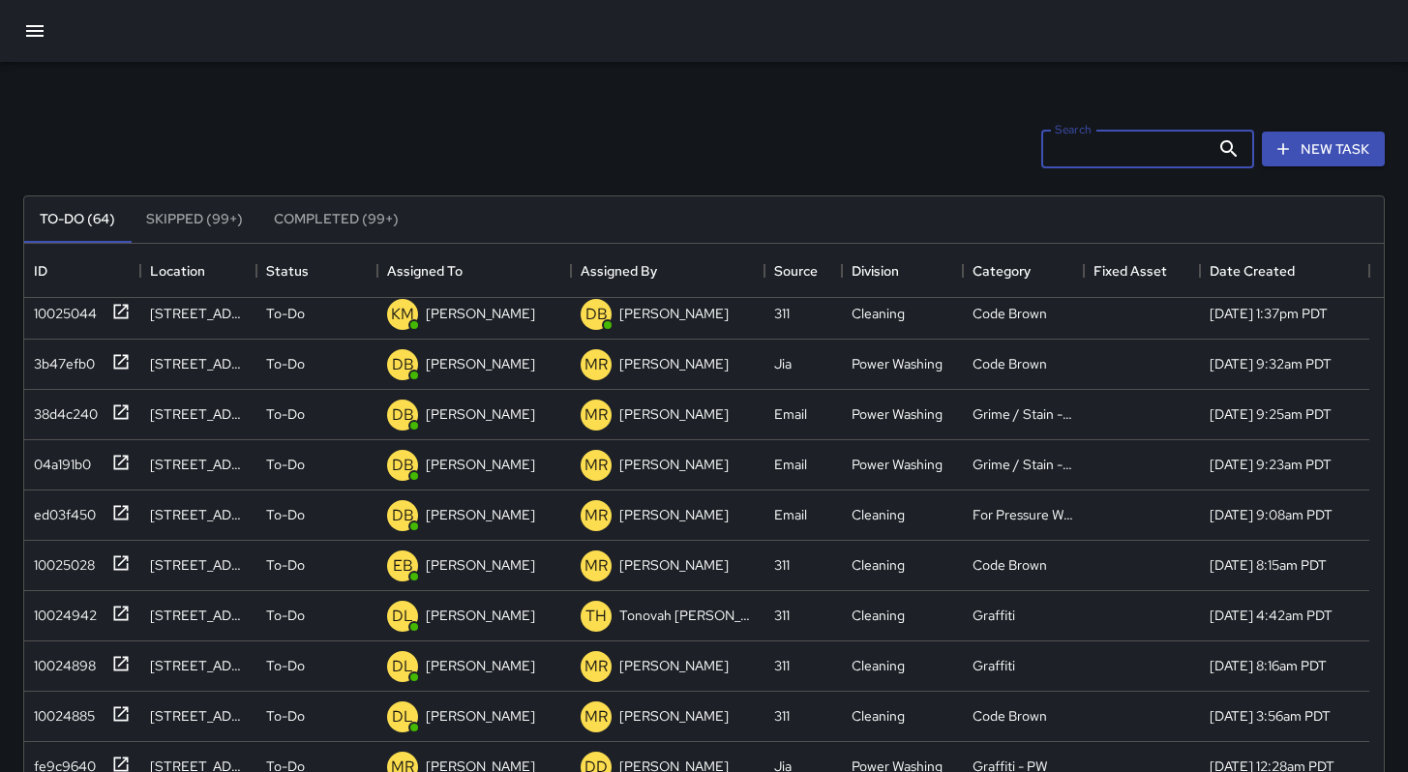
click at [1091, 149] on input "Search" at bounding box center [1125, 149] width 168 height 39
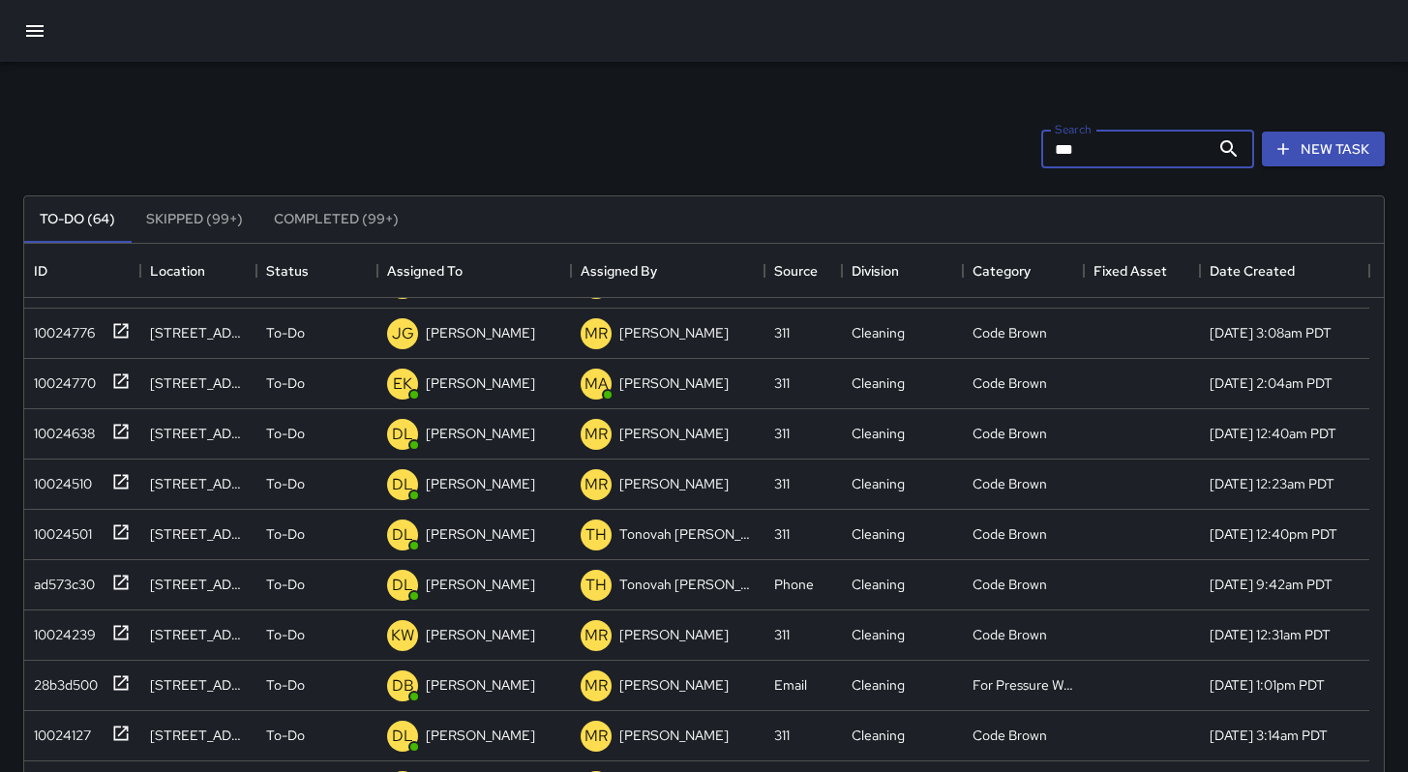
scroll to position [0, 0]
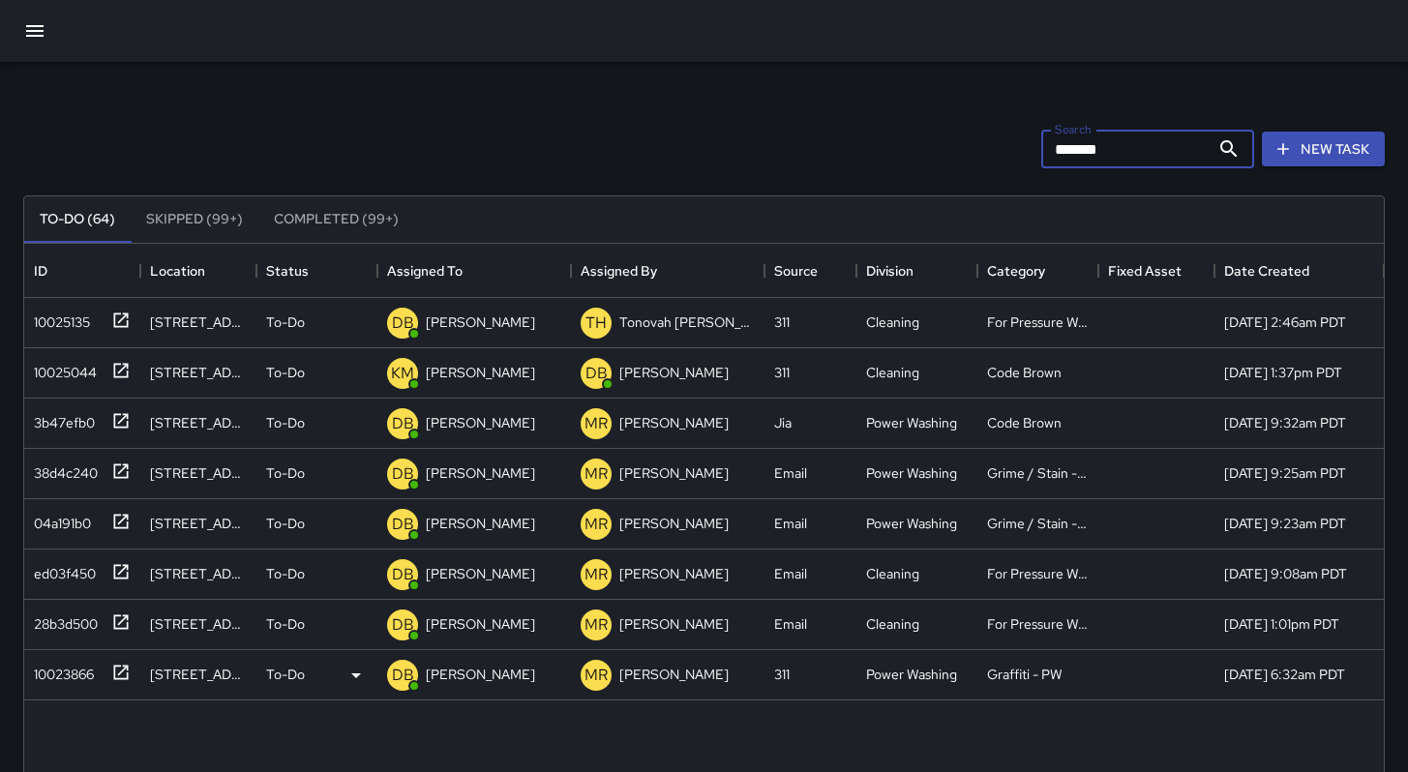
type input "*******"
click at [49, 675] on div "10023866" at bounding box center [60, 670] width 68 height 27
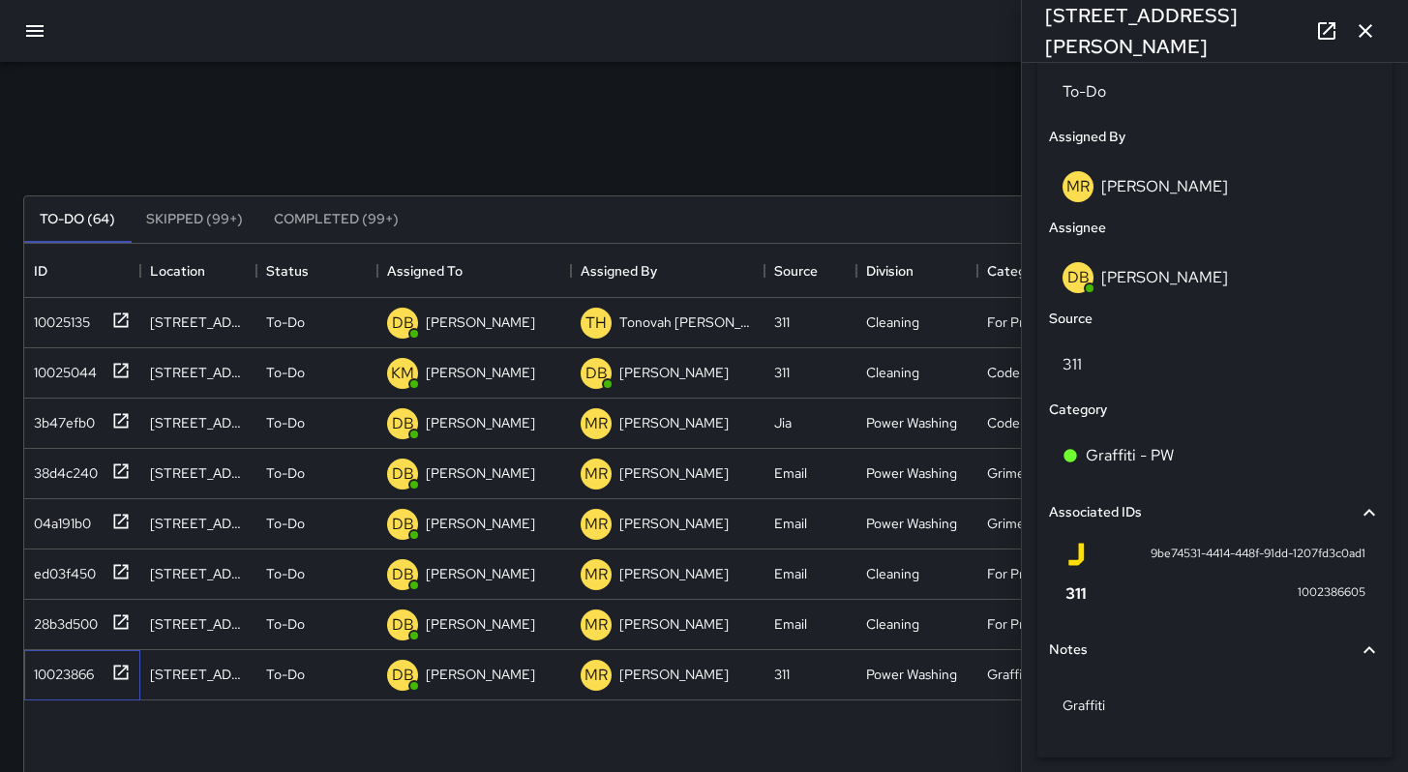
scroll to position [996, 0]
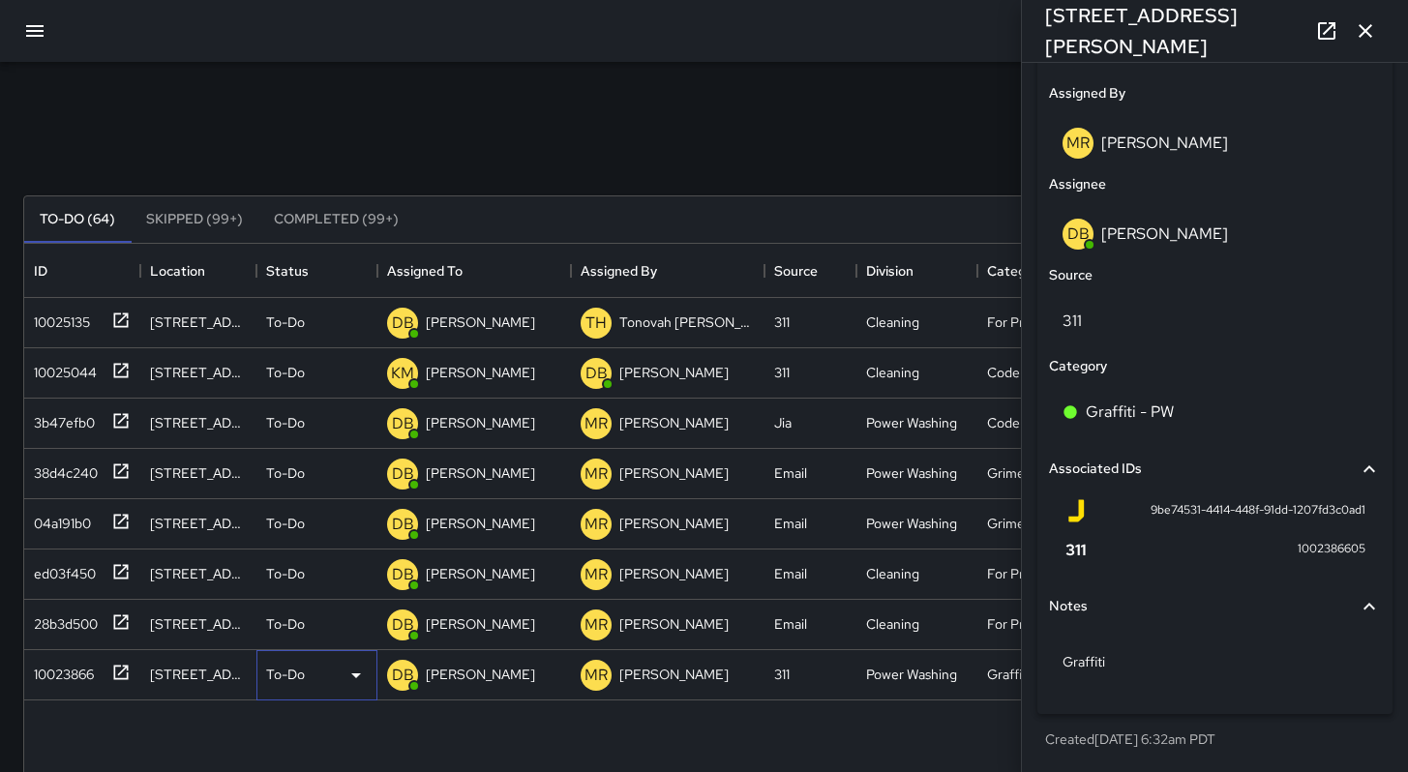
click at [290, 669] on p "To-Do" at bounding box center [285, 674] width 39 height 19
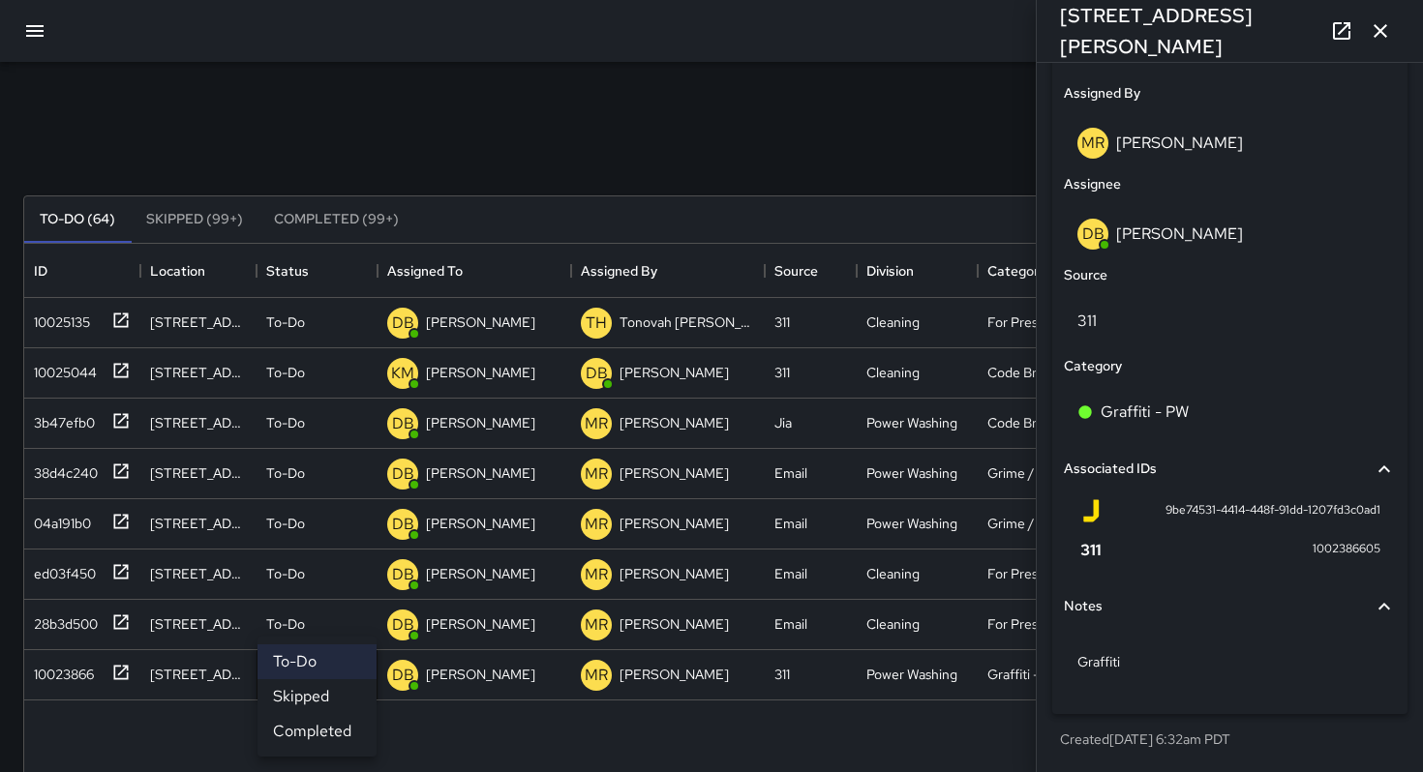
click at [316, 705] on li "Skipped" at bounding box center [316, 696] width 119 height 35
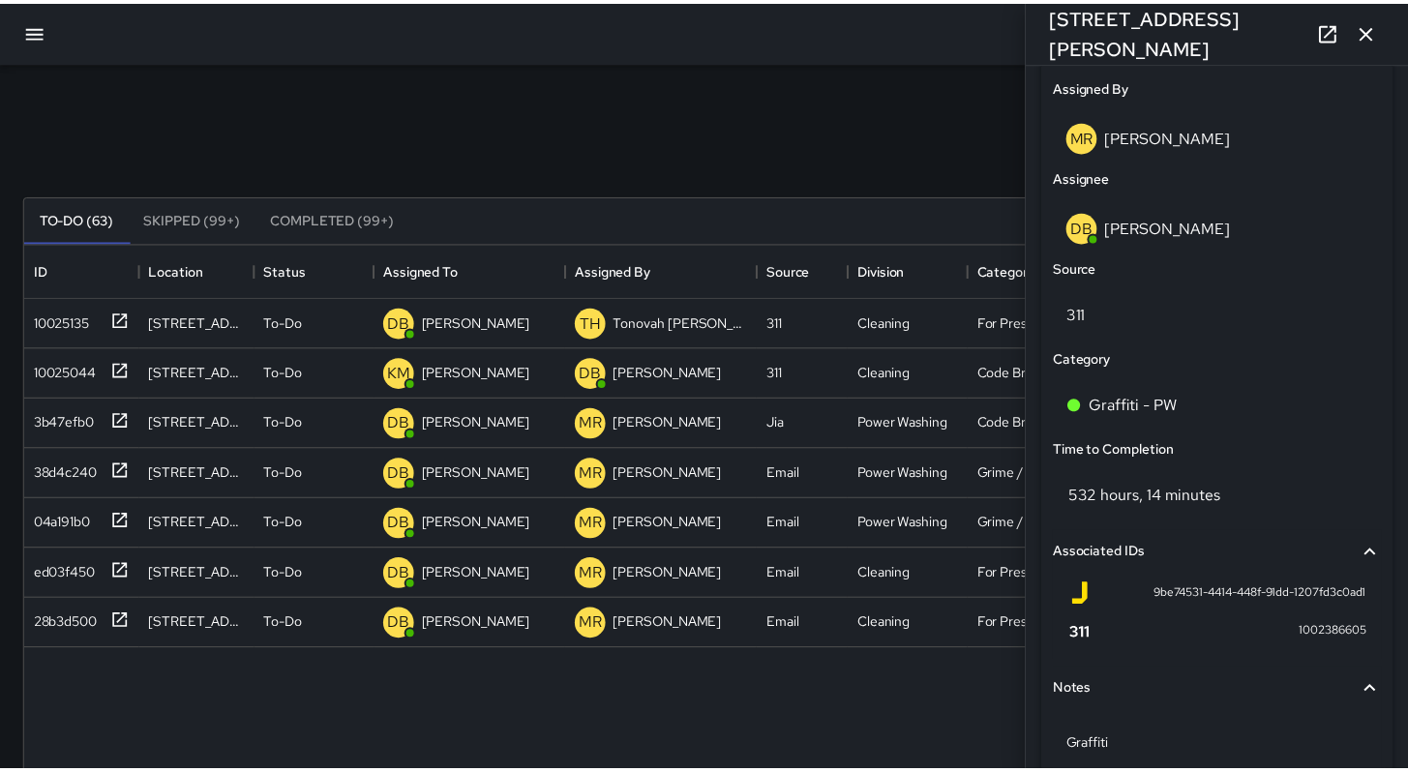
scroll to position [15, 15]
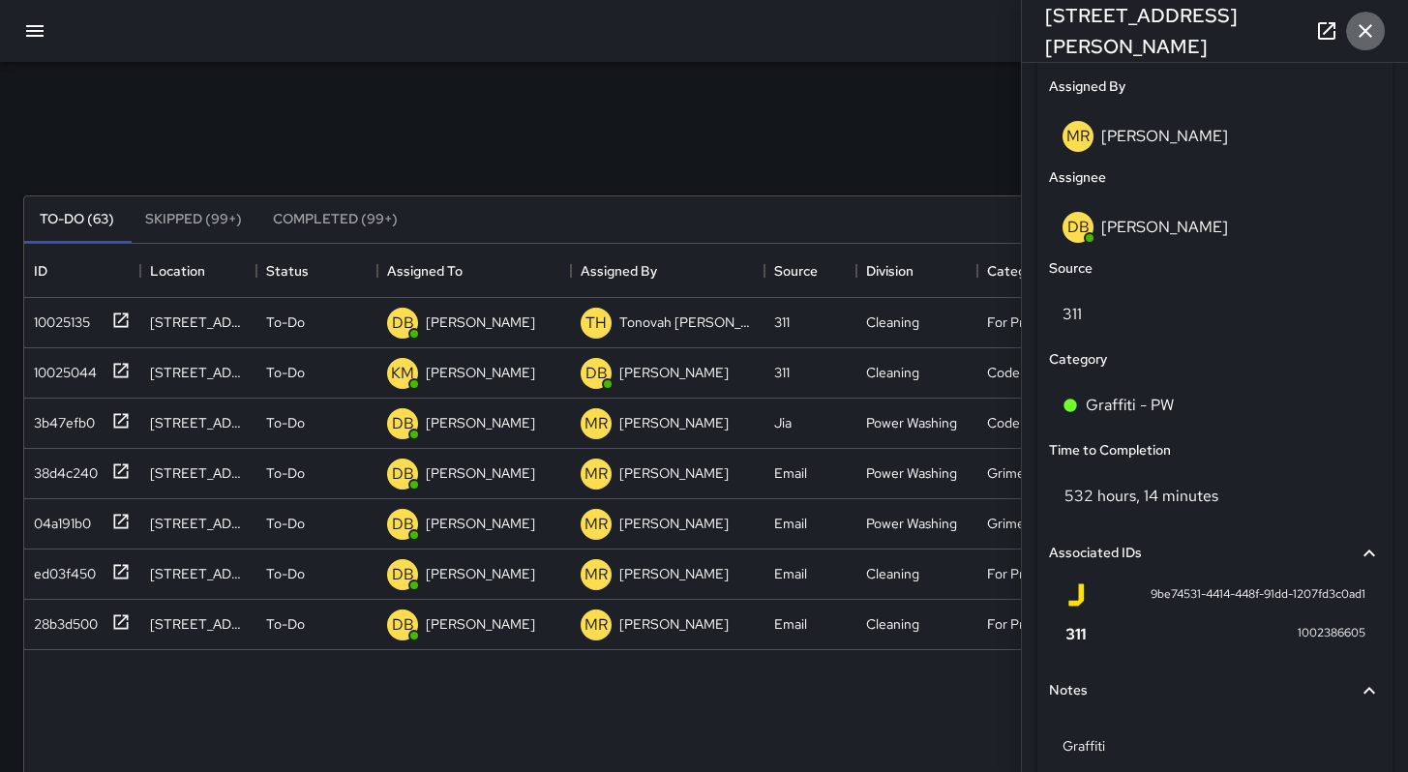
click at [1370, 36] on icon "button" at bounding box center [1365, 30] width 23 height 23
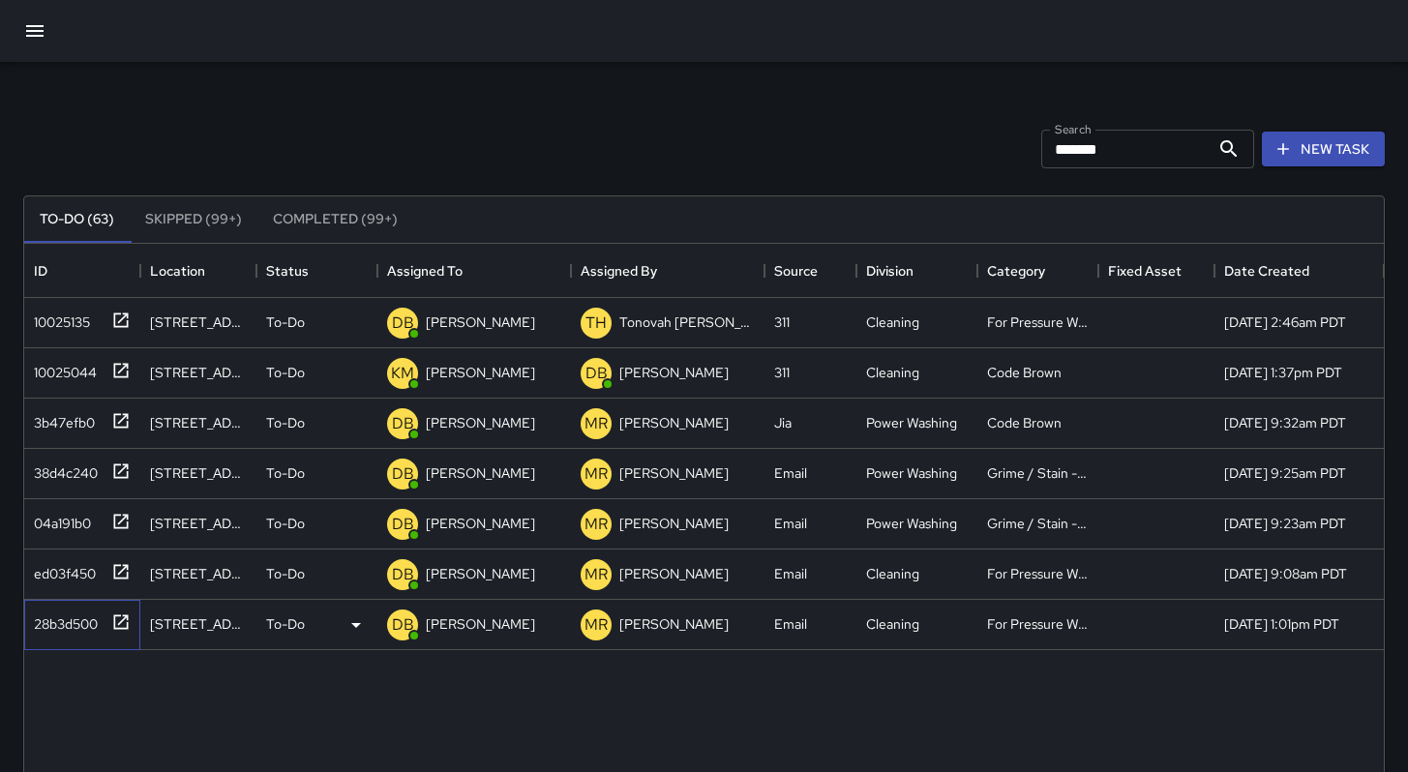
click at [75, 632] on div "28b3d500" at bounding box center [62, 620] width 72 height 27
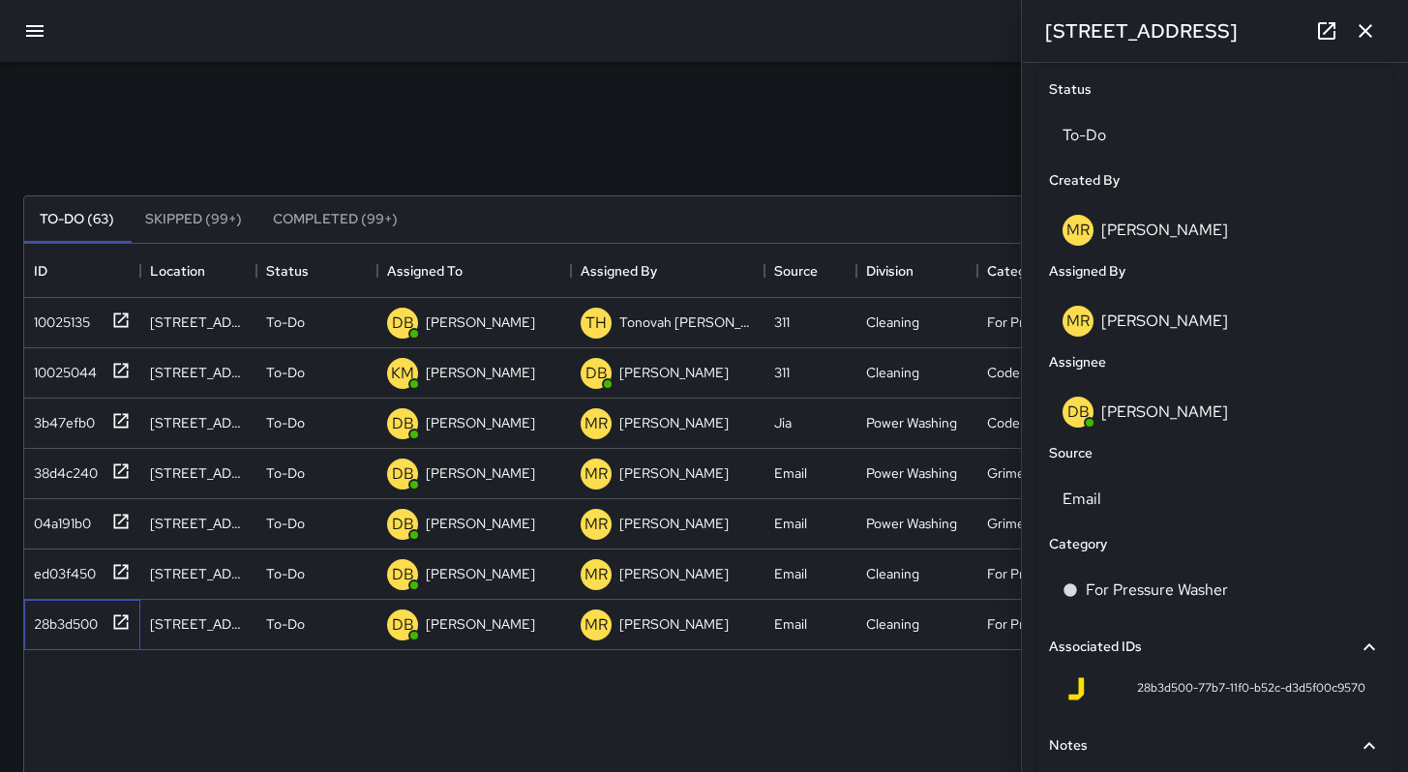
scroll to position [1048, 0]
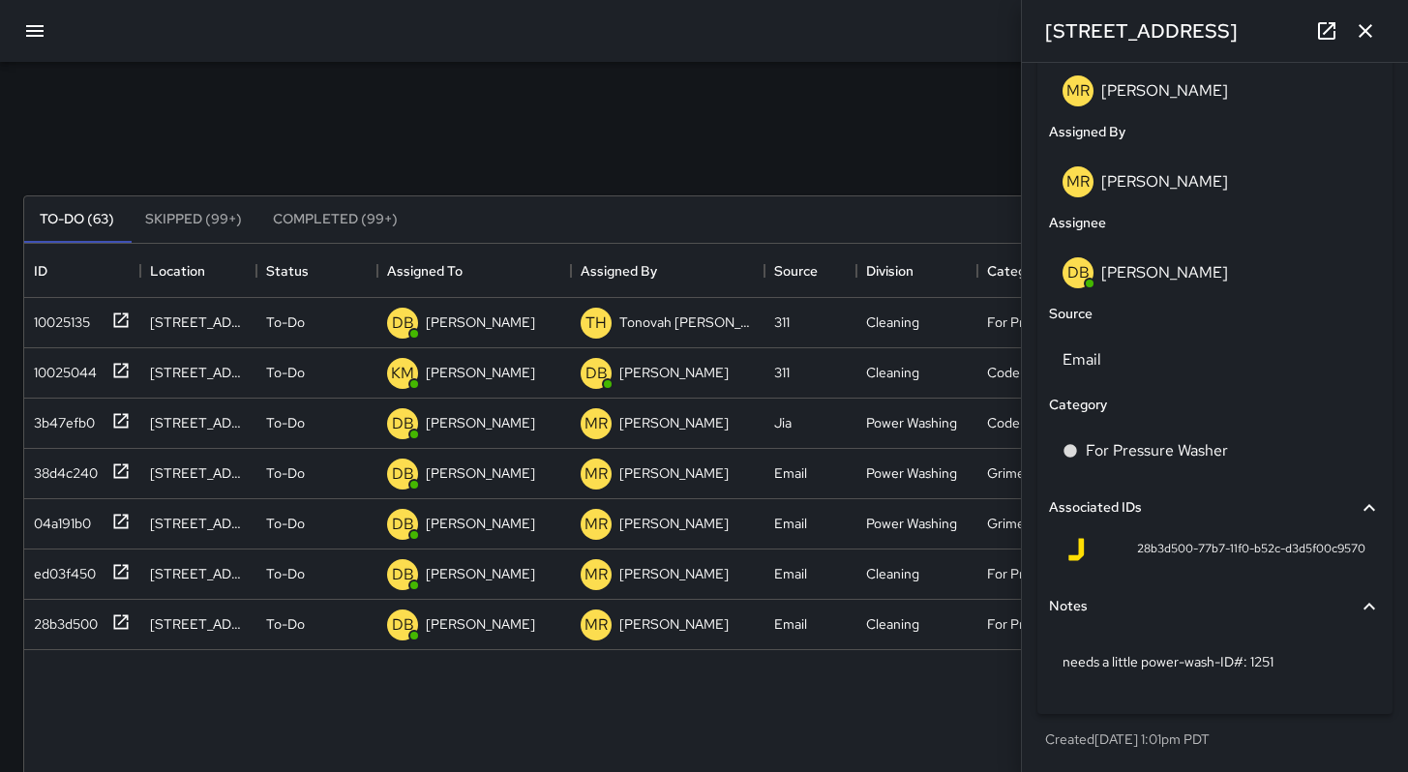
click at [1360, 36] on icon "button" at bounding box center [1366, 31] width 14 height 14
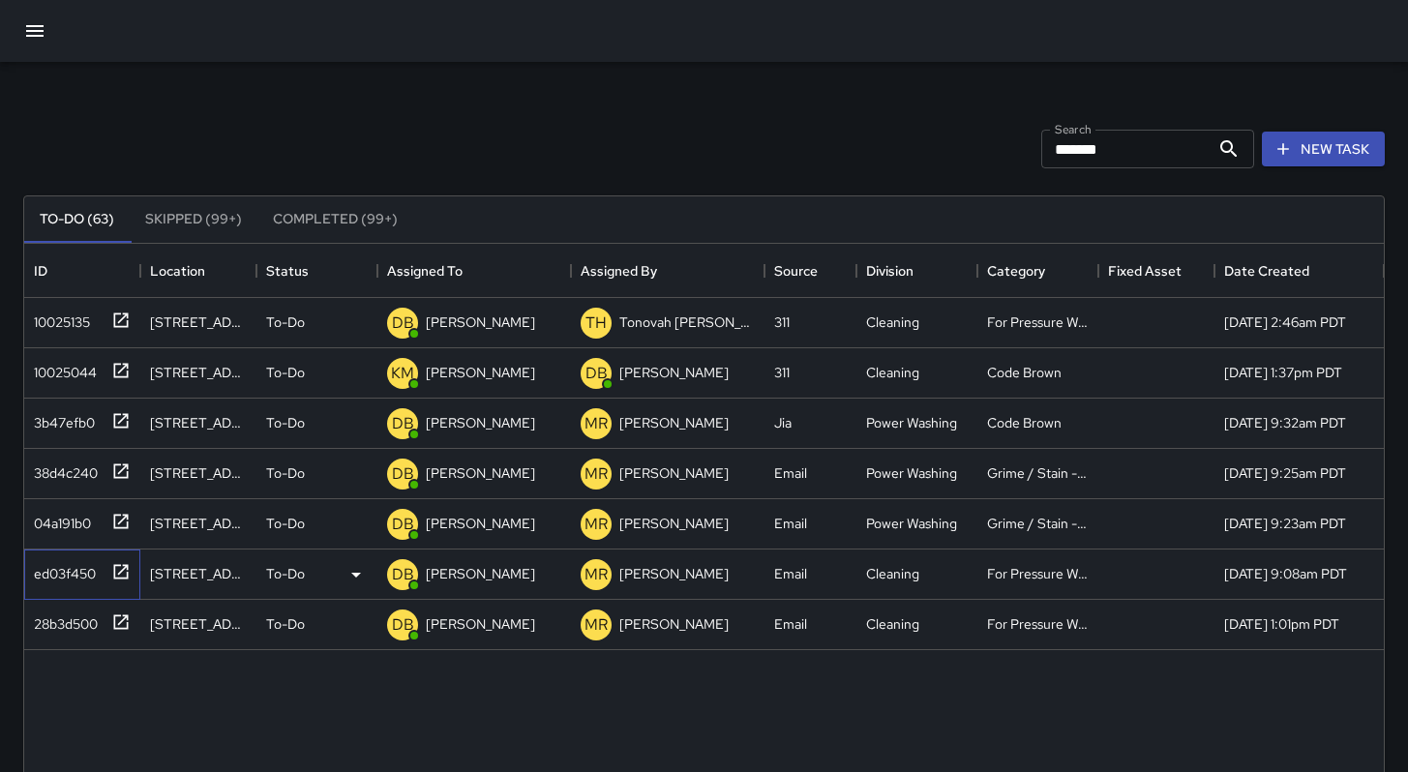
click at [81, 568] on div "ed03f450" at bounding box center [61, 569] width 70 height 27
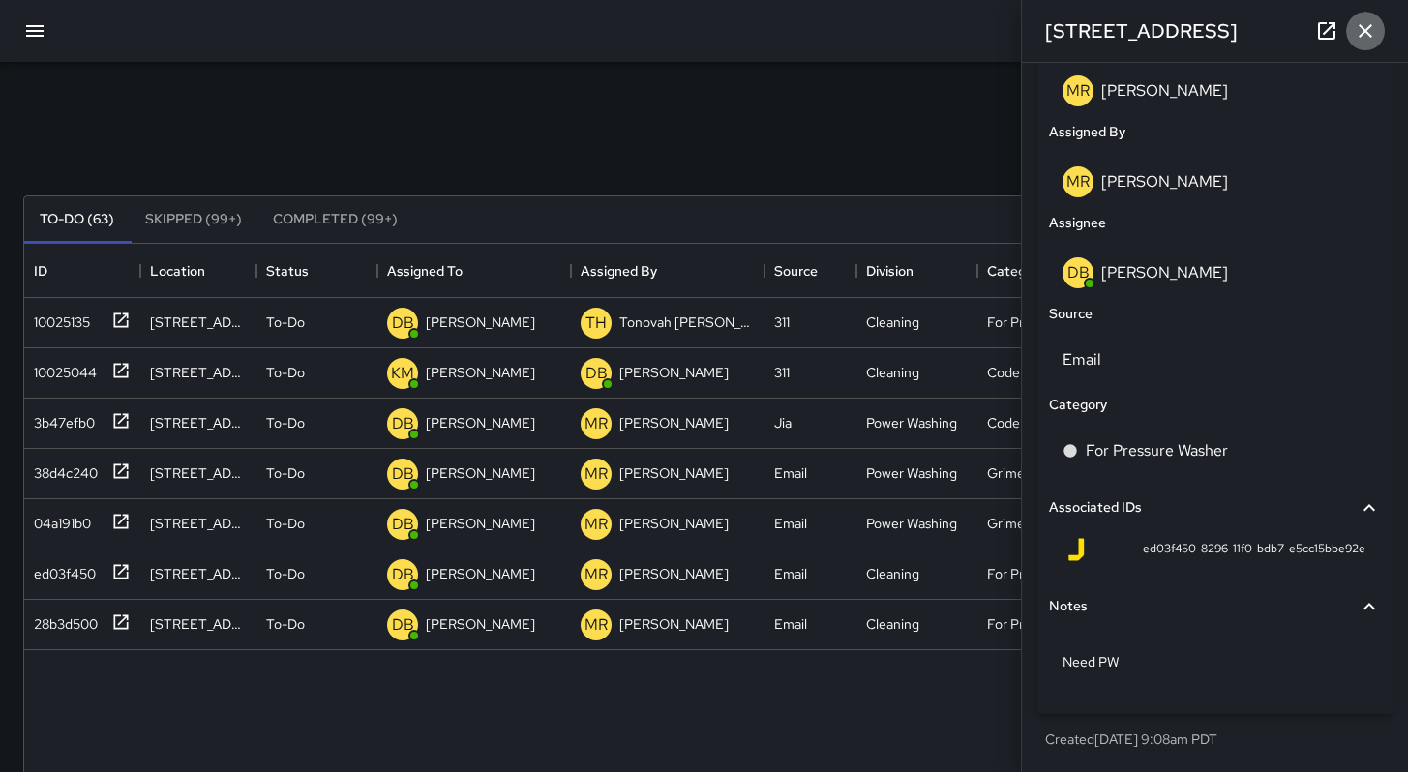
drag, startPoint x: 1368, startPoint y: 27, endPoint x: 1351, endPoint y: 36, distance: 19.5
click at [1366, 27] on icon "button" at bounding box center [1365, 30] width 23 height 23
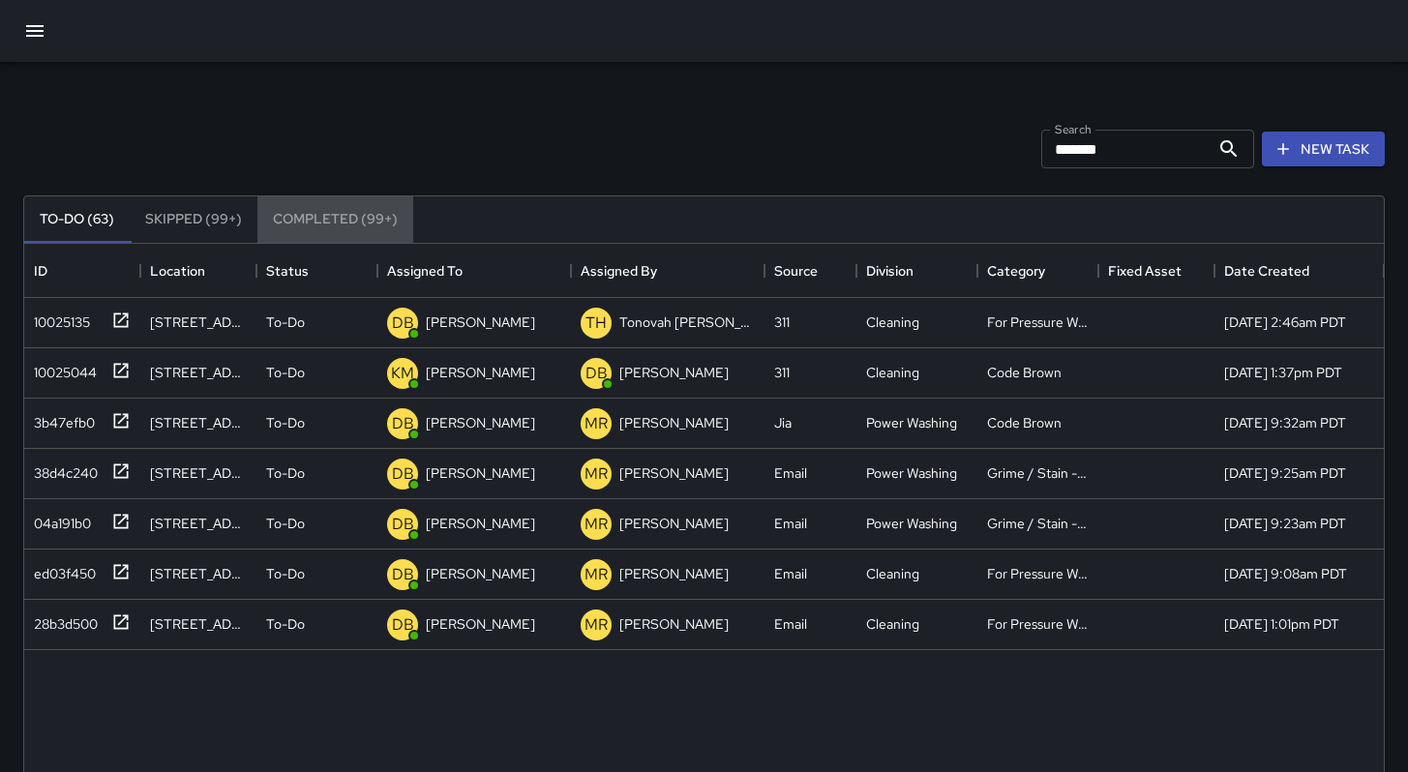
click at [296, 226] on button "Completed (99+)" at bounding box center [335, 219] width 156 height 46
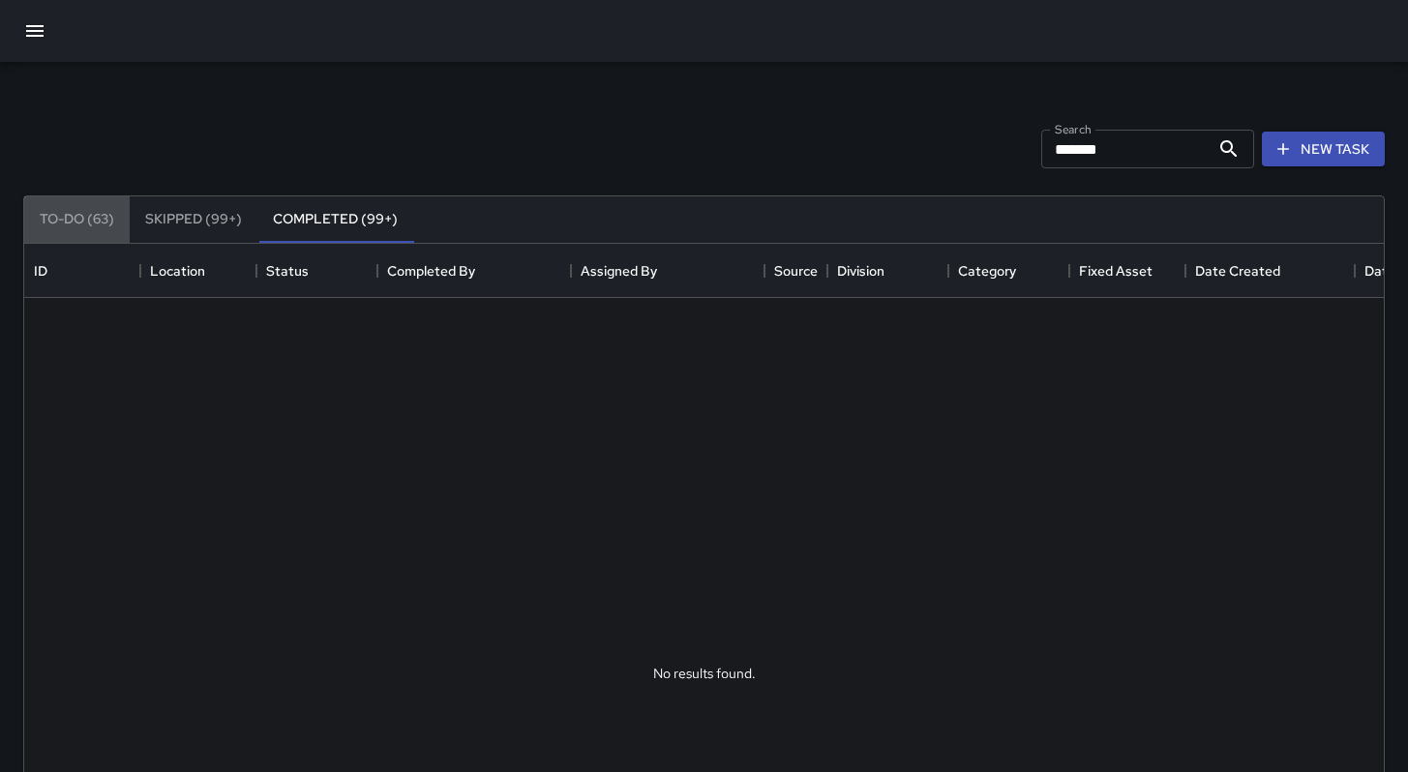
click at [74, 211] on button "To-Do (63)" at bounding box center [76, 219] width 105 height 46
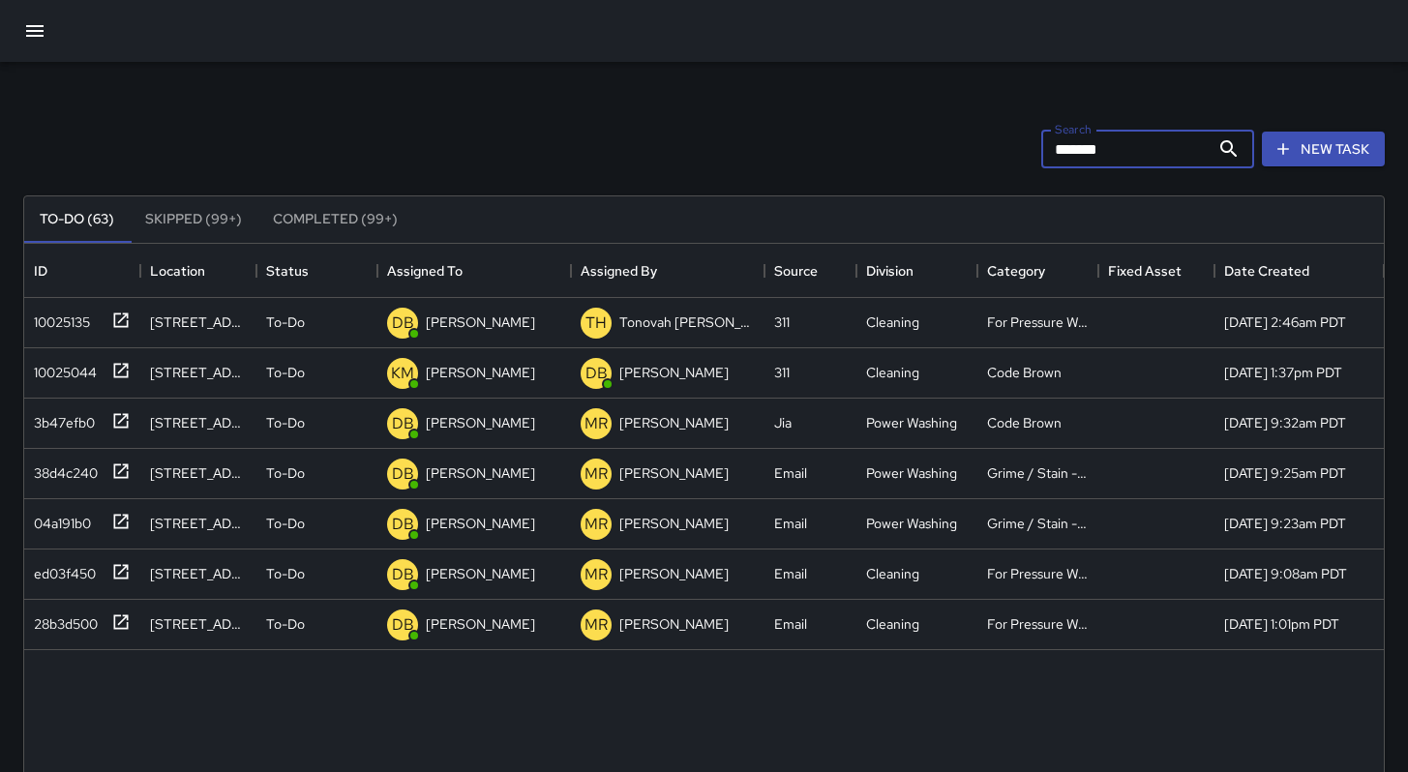
drag, startPoint x: 1105, startPoint y: 154, endPoint x: 947, endPoint y: 144, distance: 158.0
click at [947, 144] on div "Search ******* Search New Task" at bounding box center [703, 149] width 1369 height 101
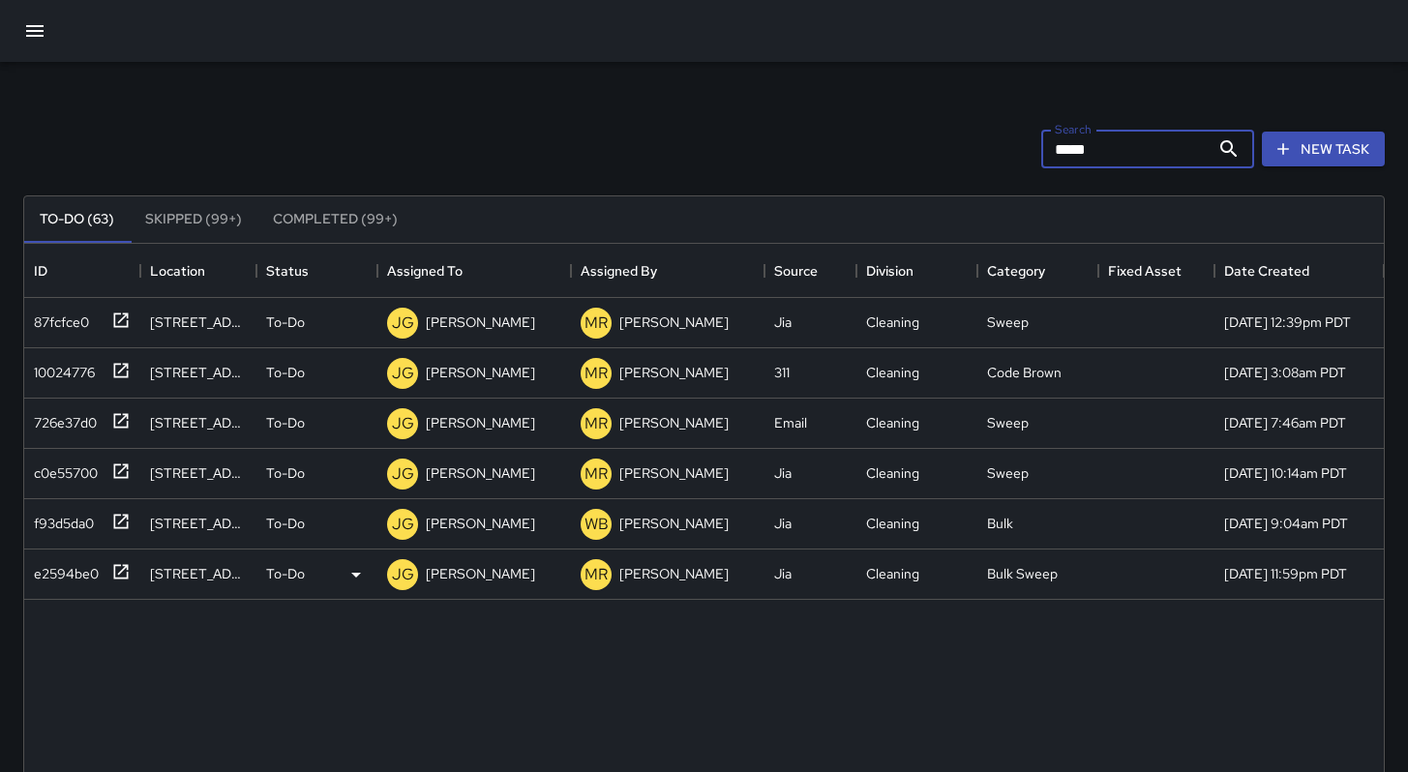
type input "*****"
click at [79, 577] on div "e2594be0" at bounding box center [62, 569] width 73 height 27
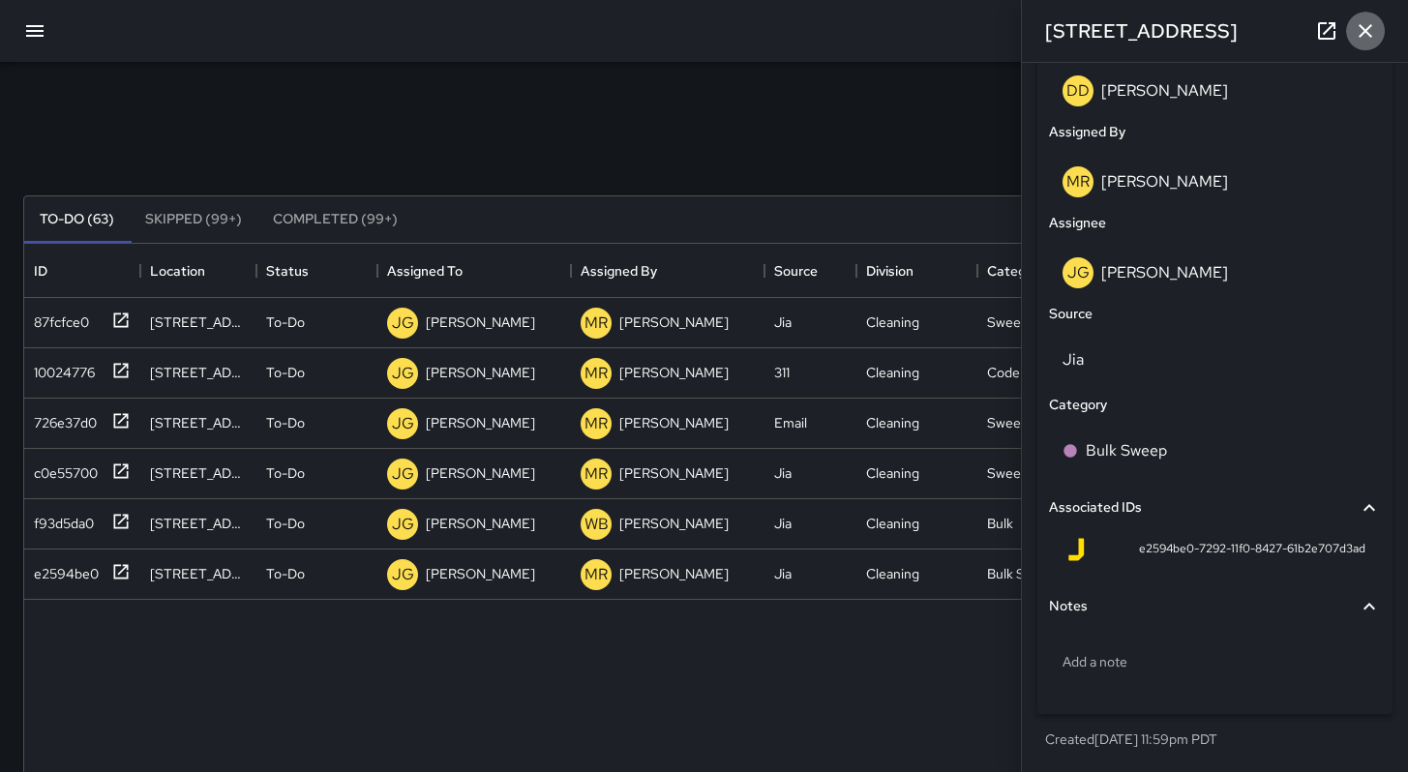
click at [1351, 39] on button "button" at bounding box center [1365, 31] width 39 height 39
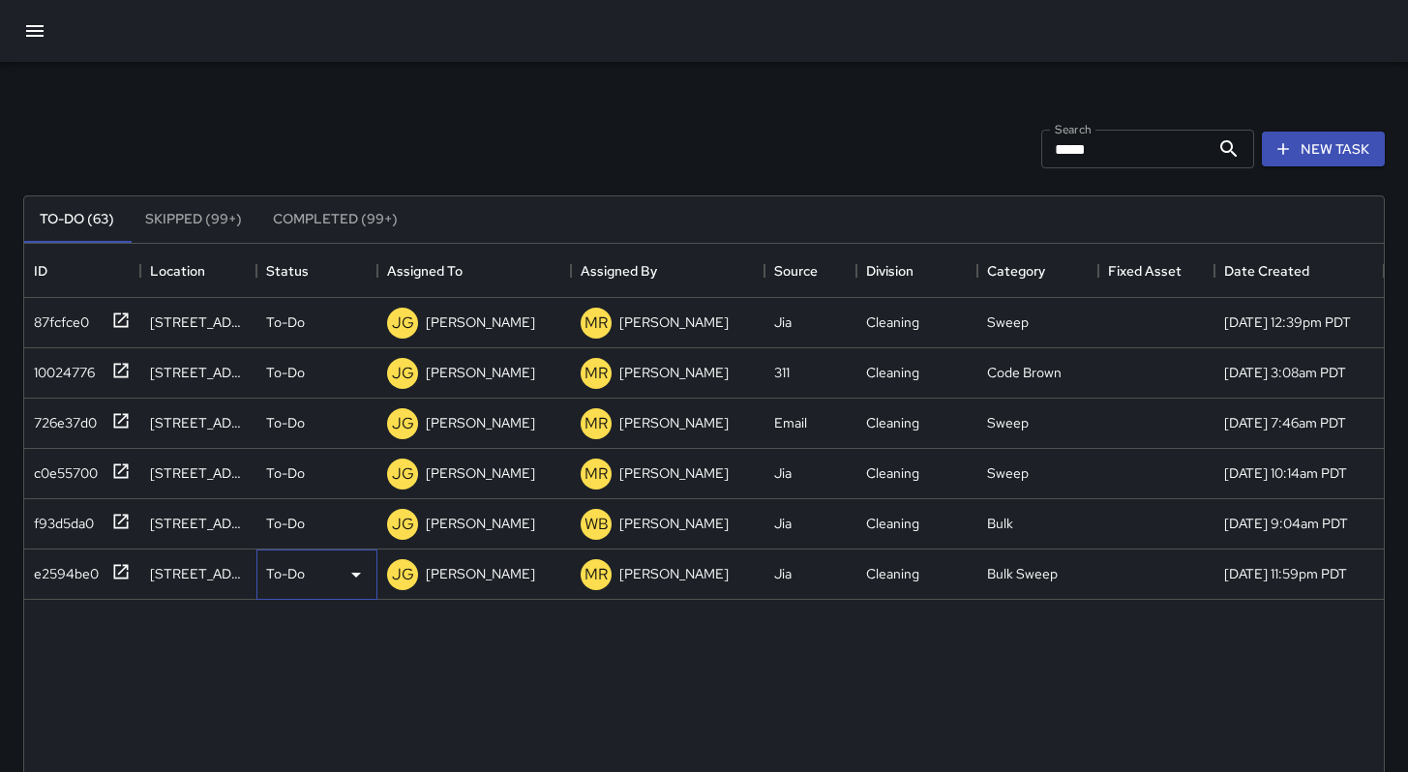
click at [279, 577] on p "To-Do" at bounding box center [285, 573] width 39 height 19
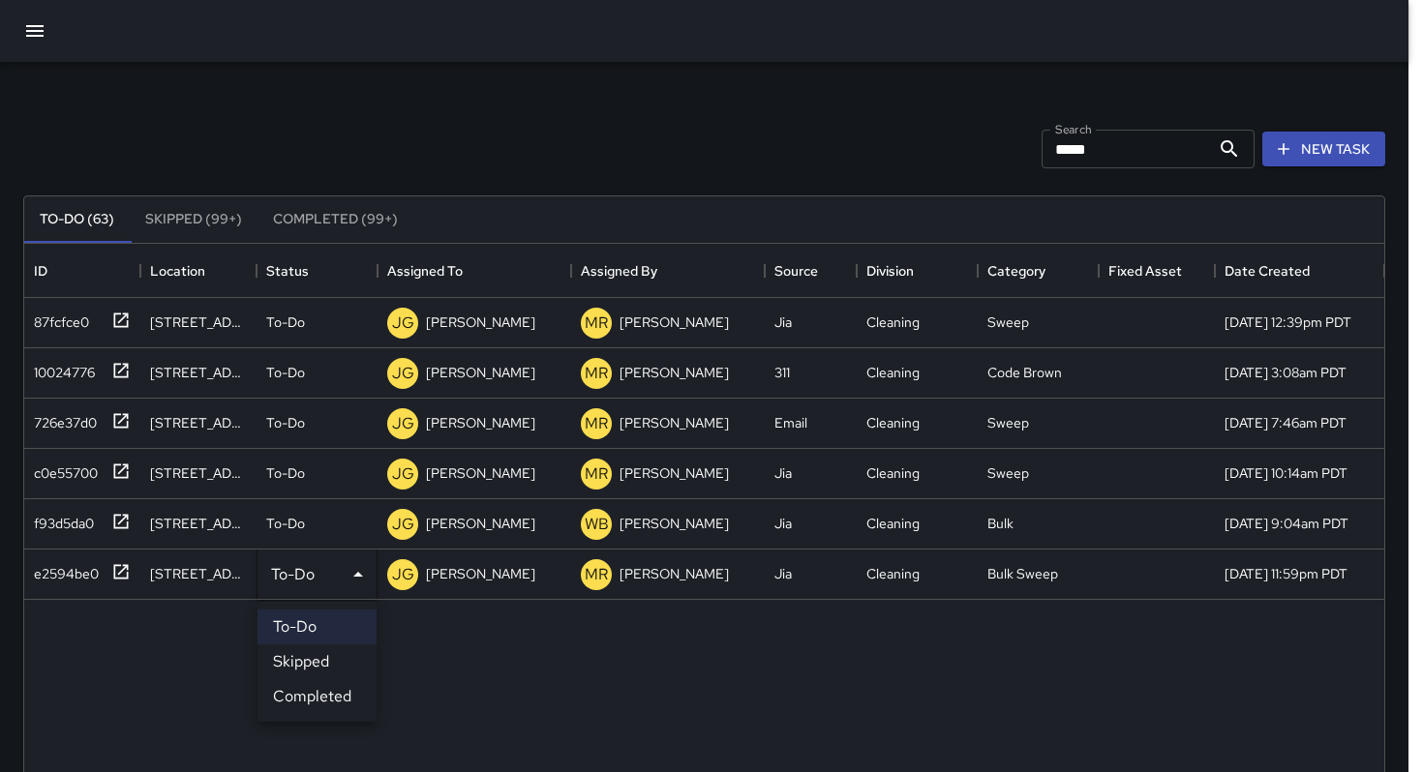
click at [315, 658] on li "Skipped" at bounding box center [316, 662] width 119 height 35
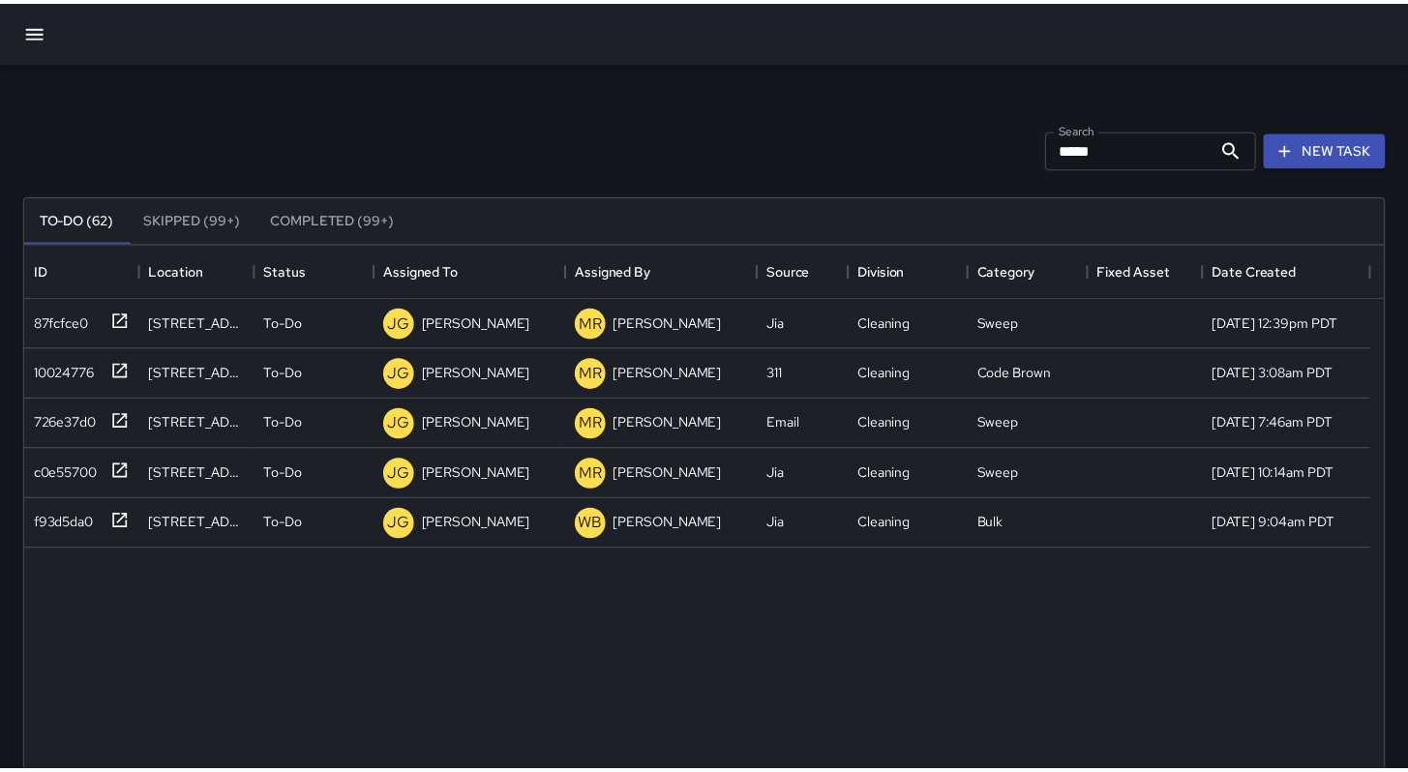
scroll to position [15, 15]
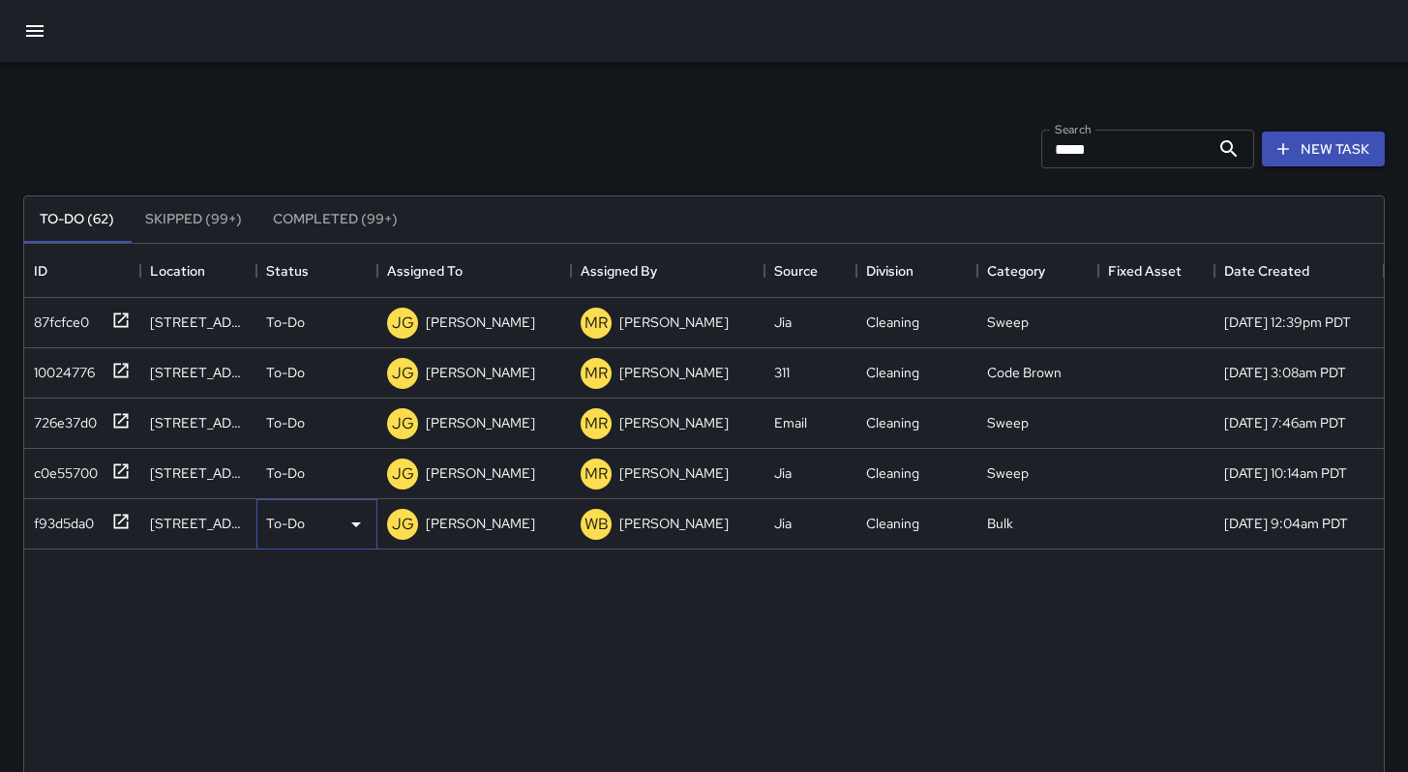
click at [275, 530] on p "To-Do" at bounding box center [285, 523] width 39 height 19
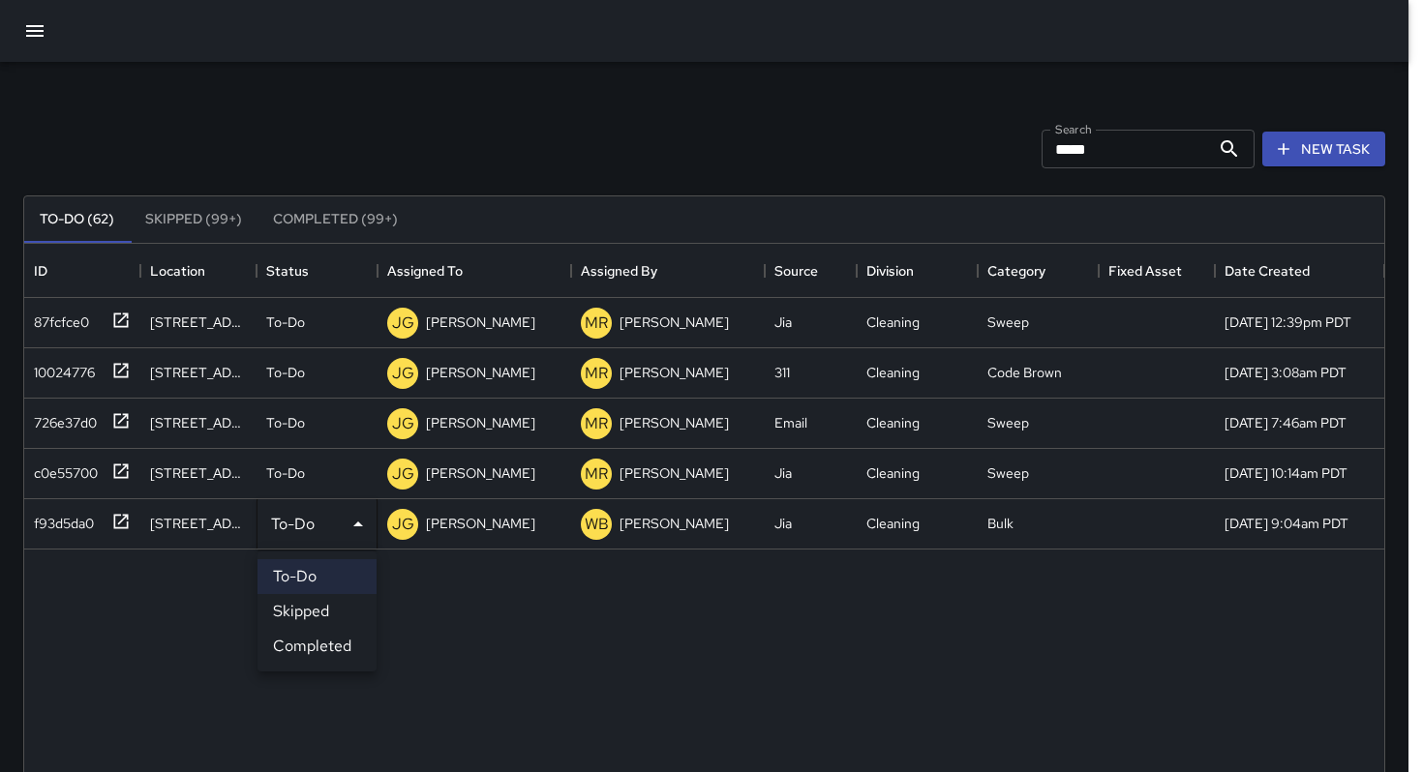
click at [286, 606] on li "Skipped" at bounding box center [316, 611] width 119 height 35
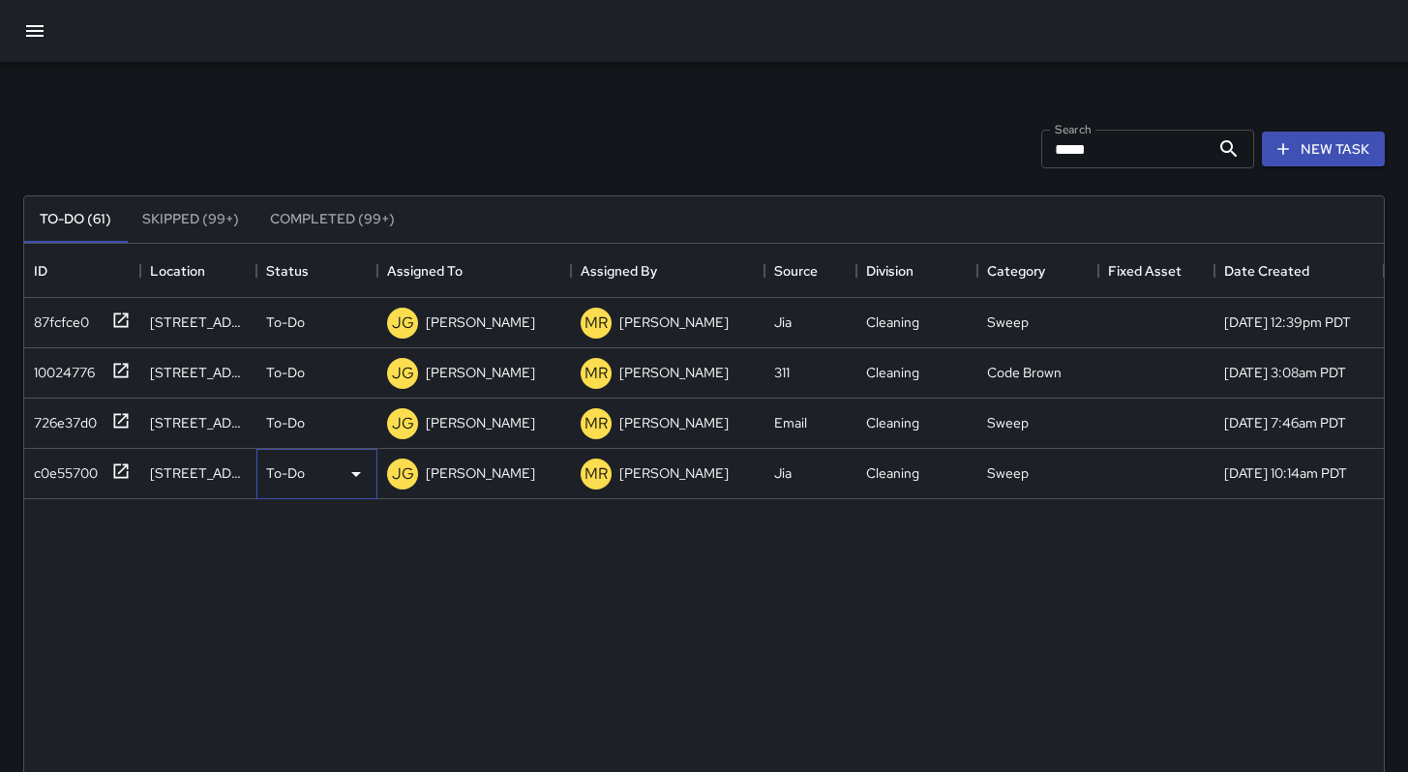
click at [299, 483] on div "To-Do" at bounding box center [317, 474] width 102 height 23
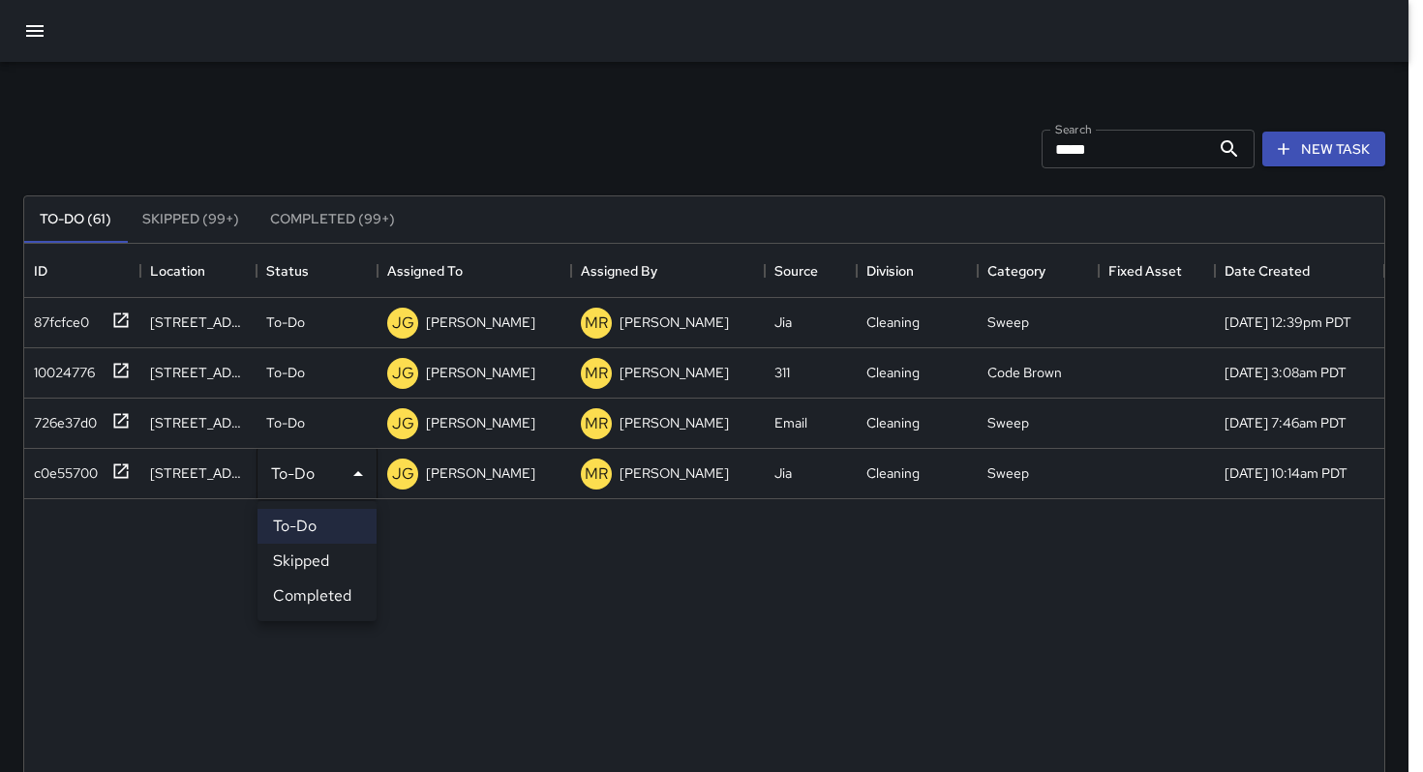
click at [313, 565] on li "Skipped" at bounding box center [316, 561] width 119 height 35
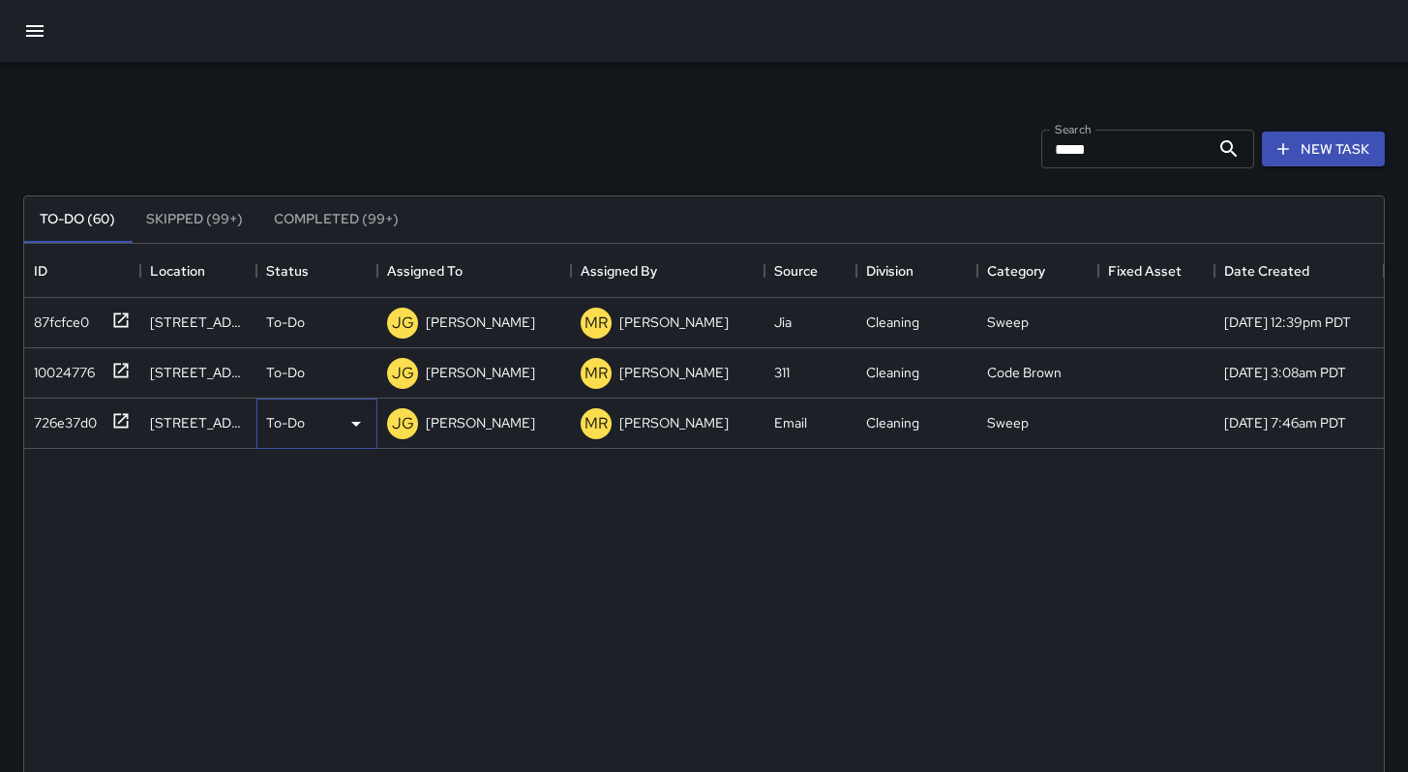
click at [279, 432] on p "To-Do" at bounding box center [285, 422] width 39 height 19
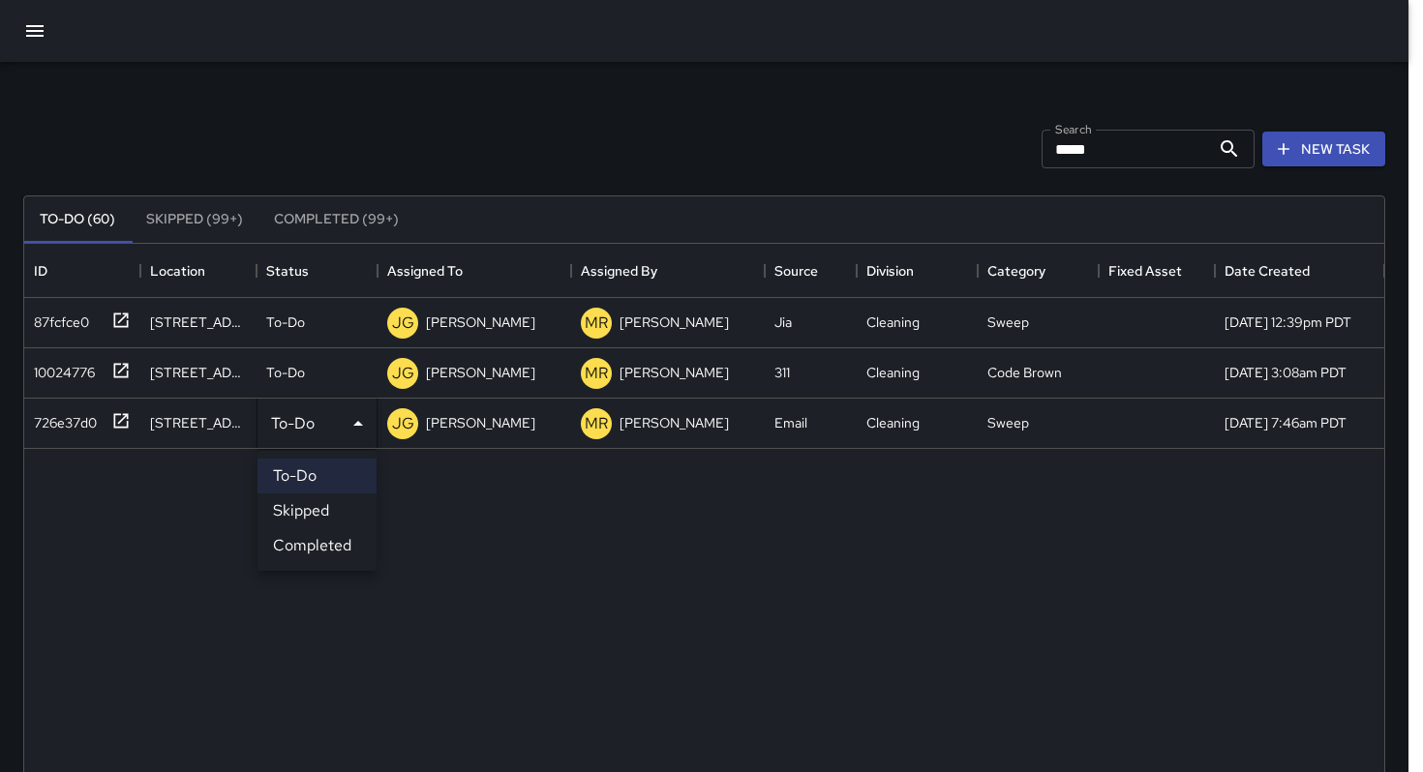
drag, startPoint x: 315, startPoint y: 503, endPoint x: 315, endPoint y: 486, distance: 17.4
click at [314, 502] on li "Skipped" at bounding box center [316, 511] width 119 height 35
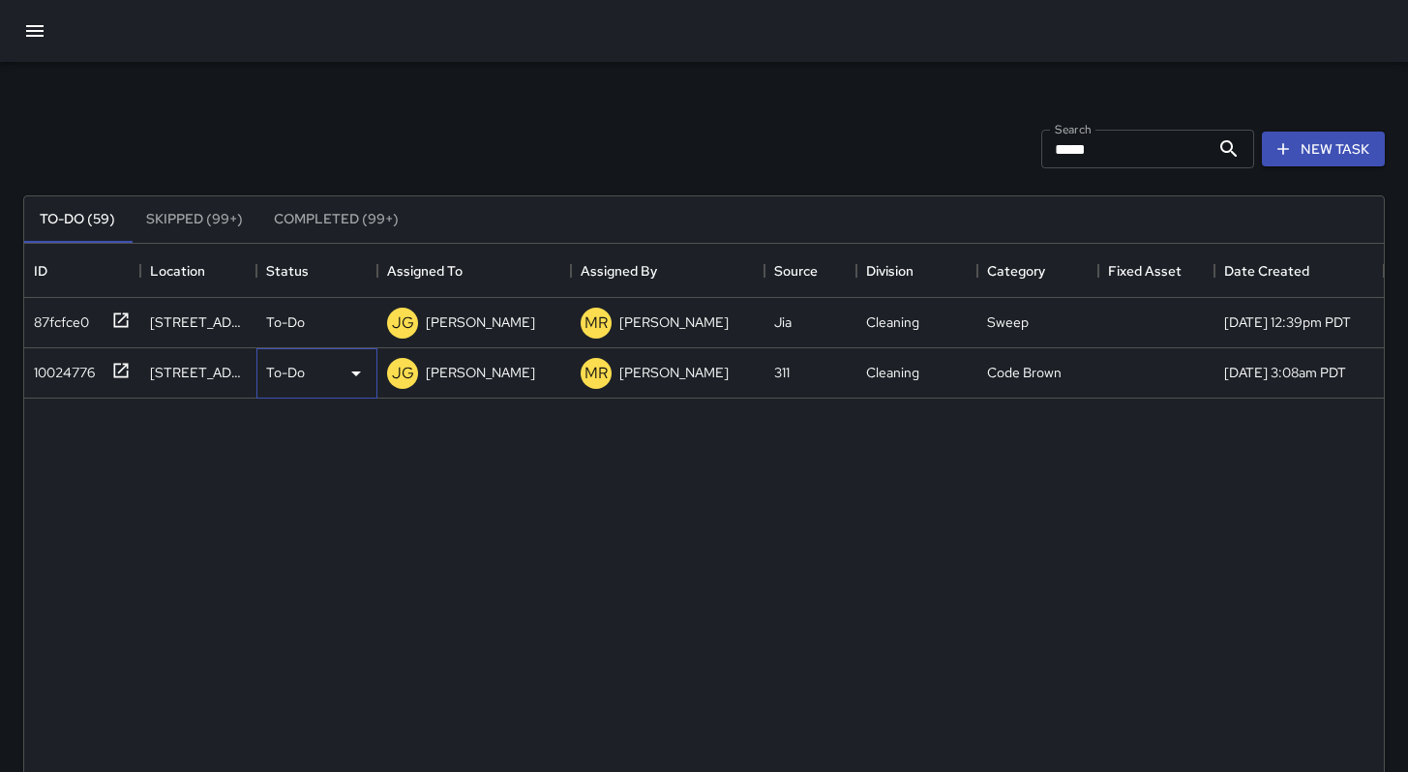
click at [290, 382] on p "To-Do" at bounding box center [285, 372] width 39 height 19
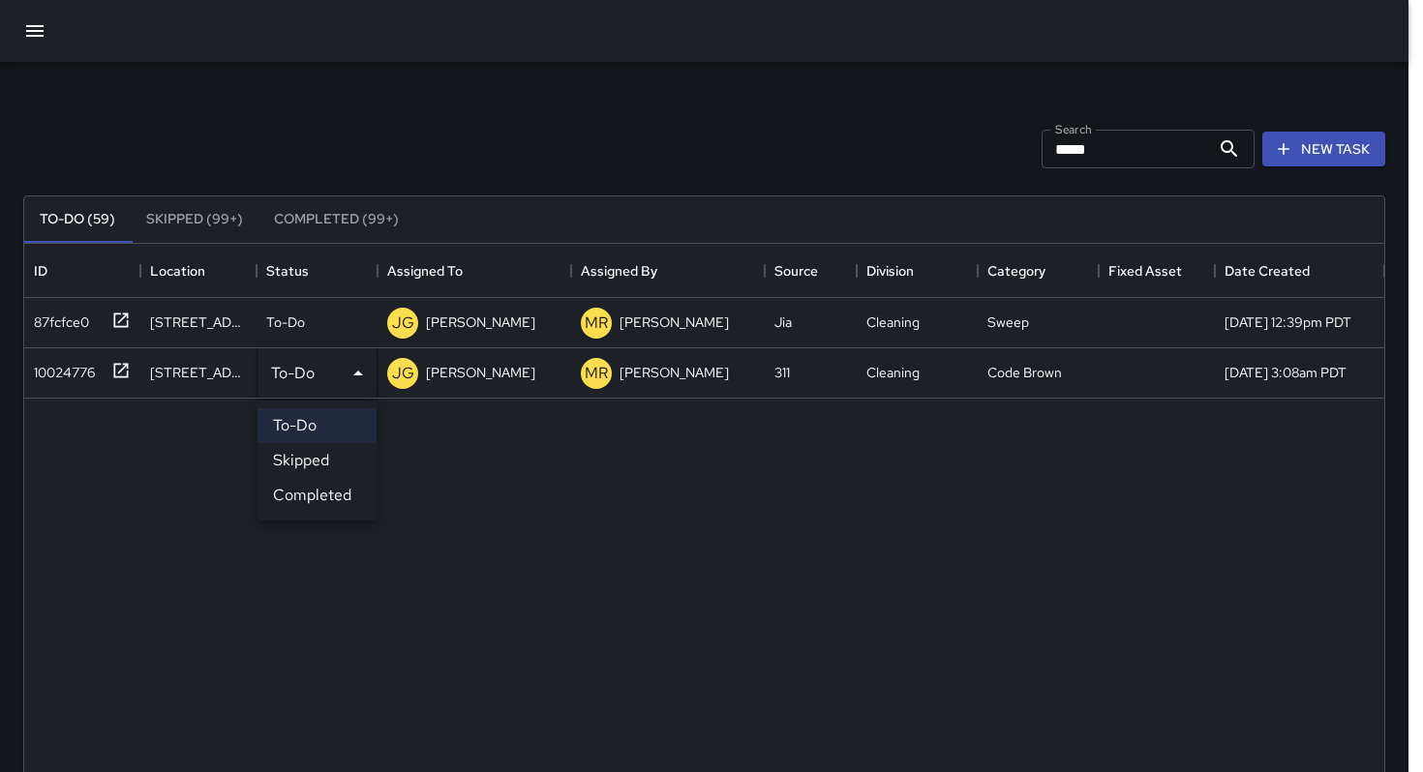
click at [309, 464] on li "Skipped" at bounding box center [316, 460] width 119 height 35
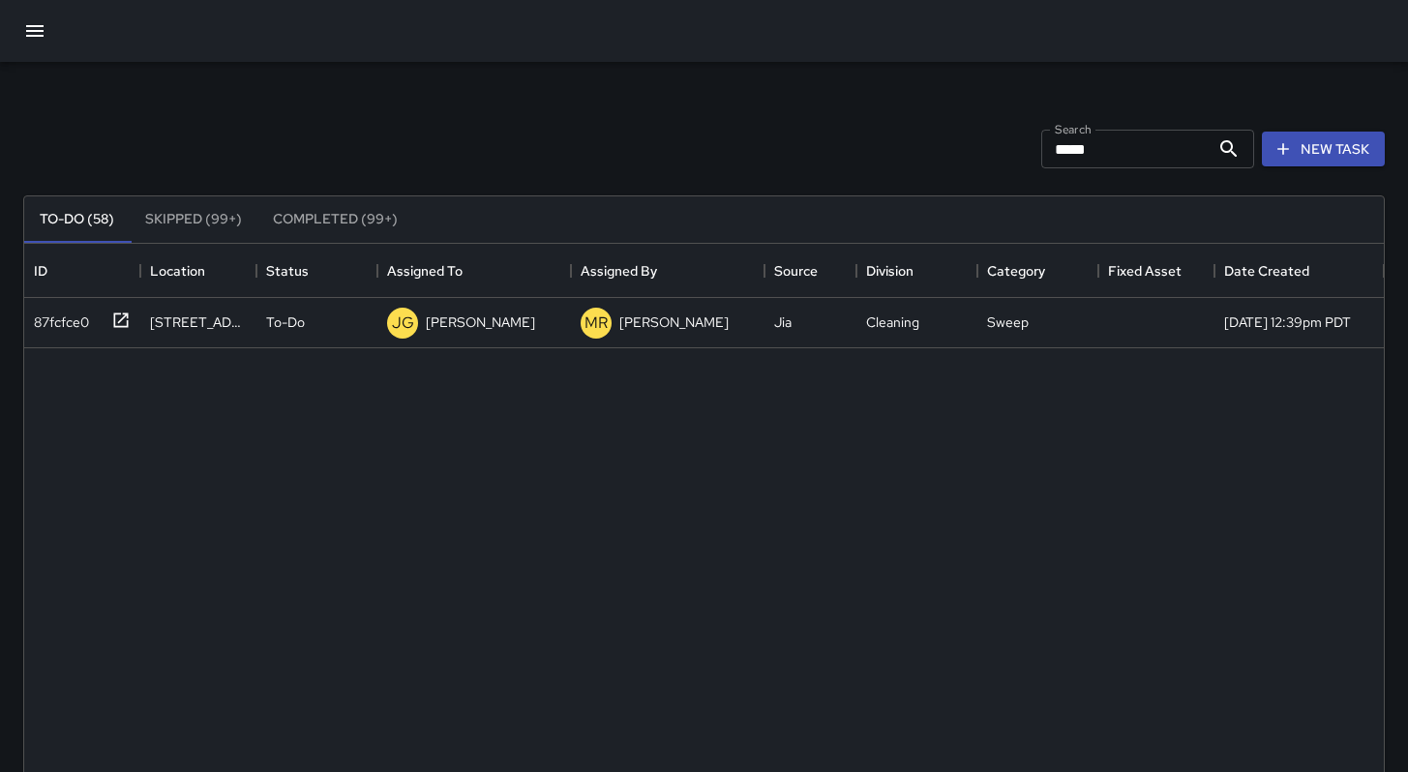
click at [1096, 156] on input "*****" at bounding box center [1125, 149] width 168 height 39
drag, startPoint x: 1080, startPoint y: 150, endPoint x: 907, endPoint y: 144, distance: 173.3
click at [908, 144] on div "Search ***** Search New Task" at bounding box center [703, 149] width 1369 height 101
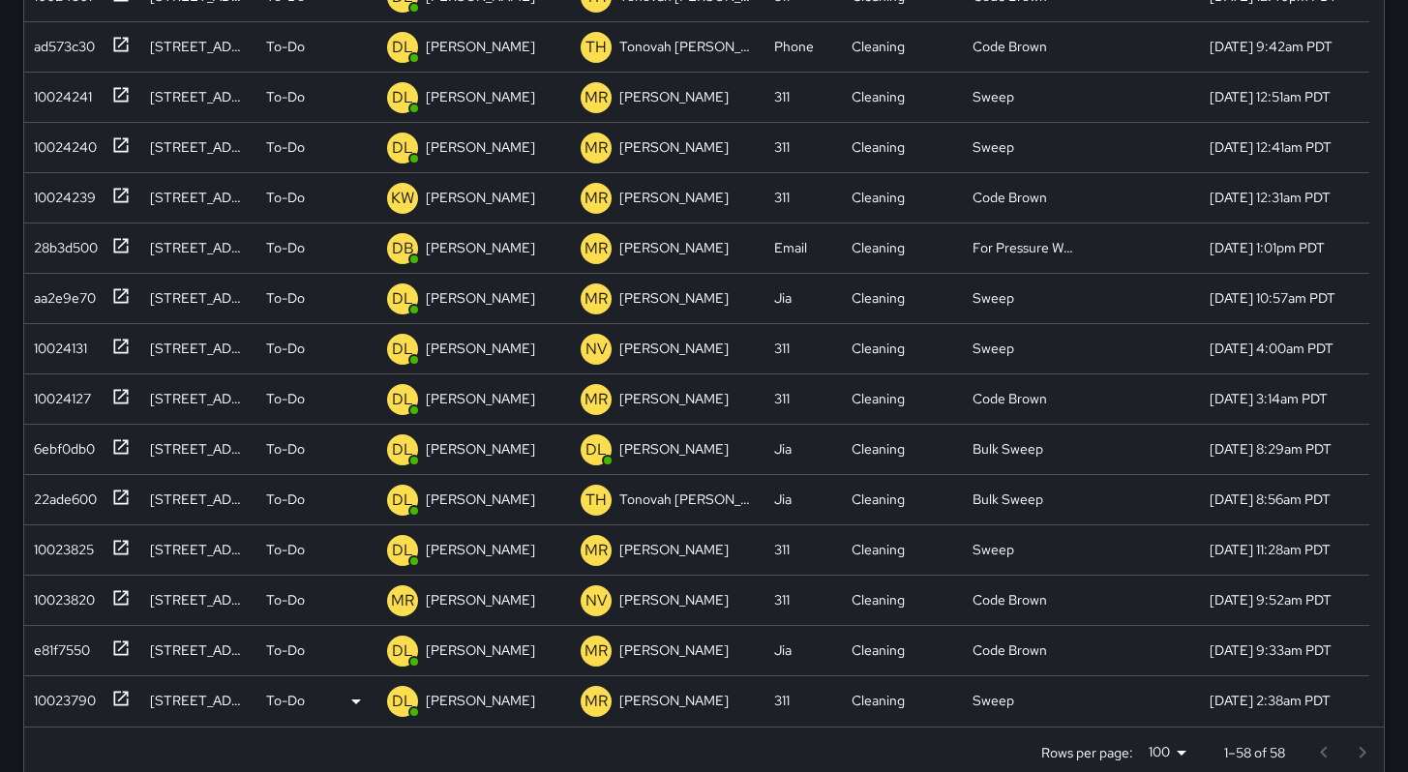
scroll to position [371, 0]
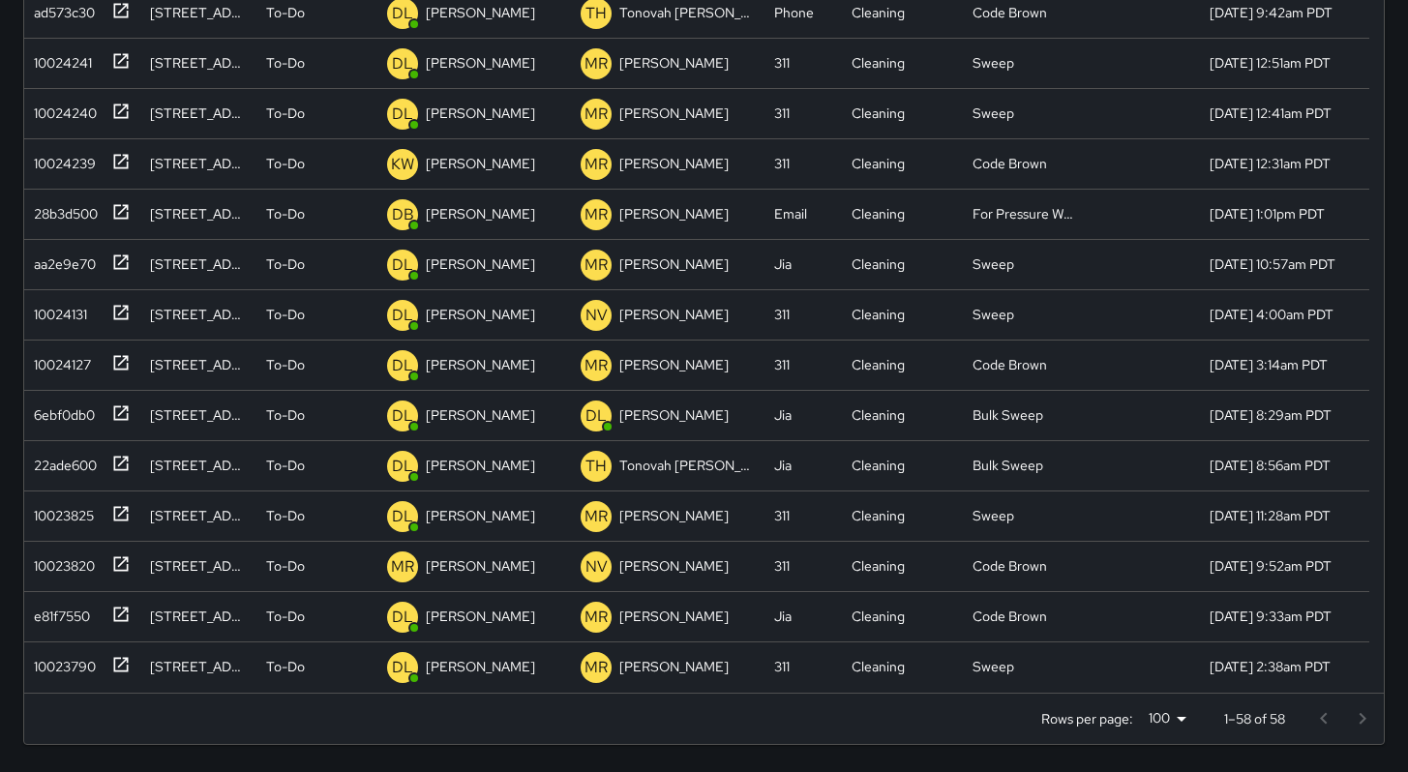
click at [1357, 726] on div at bounding box center [1343, 719] width 77 height 39
click at [1321, 719] on div at bounding box center [1343, 719] width 77 height 39
click at [1321, 720] on div at bounding box center [1343, 719] width 77 height 39
click at [1323, 722] on div at bounding box center [1343, 719] width 77 height 39
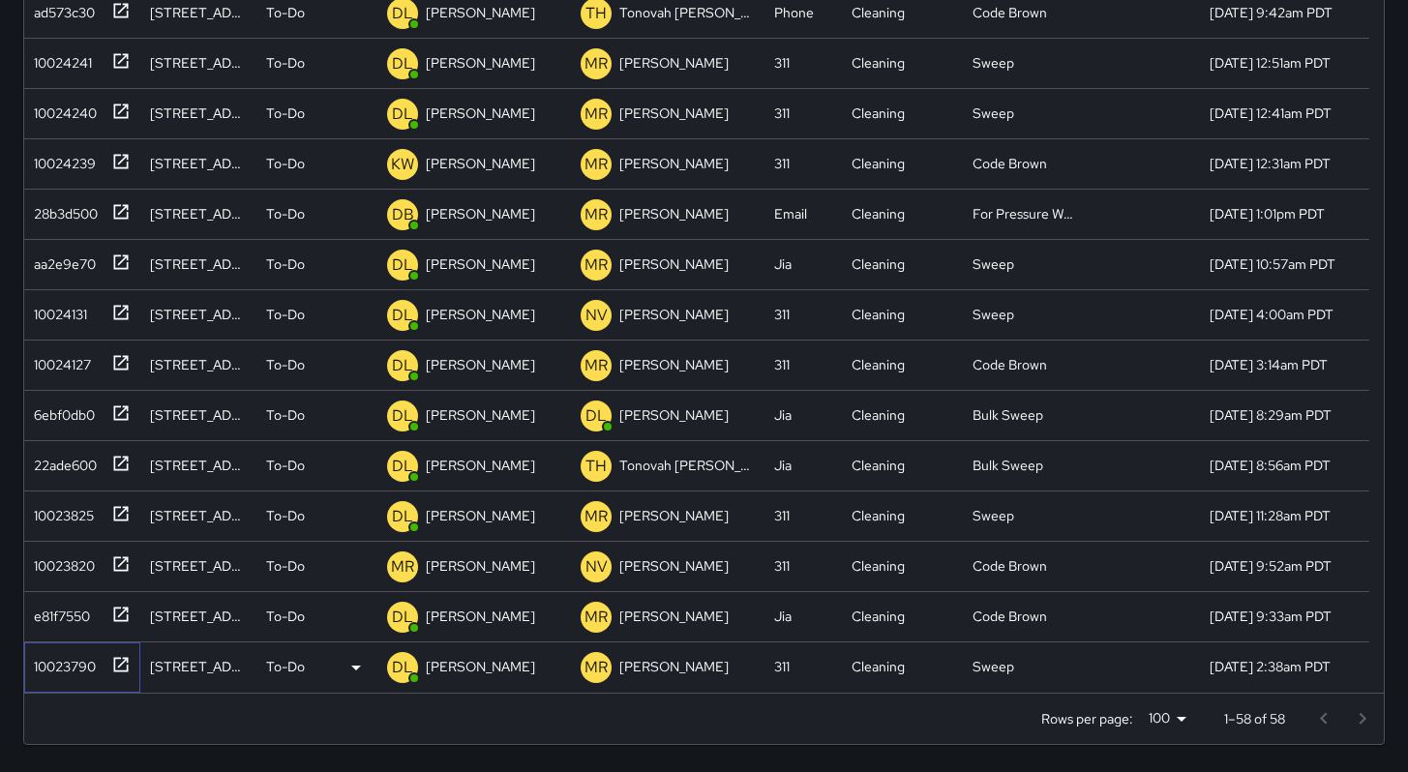
click at [73, 665] on div "10023790" at bounding box center [61, 662] width 70 height 27
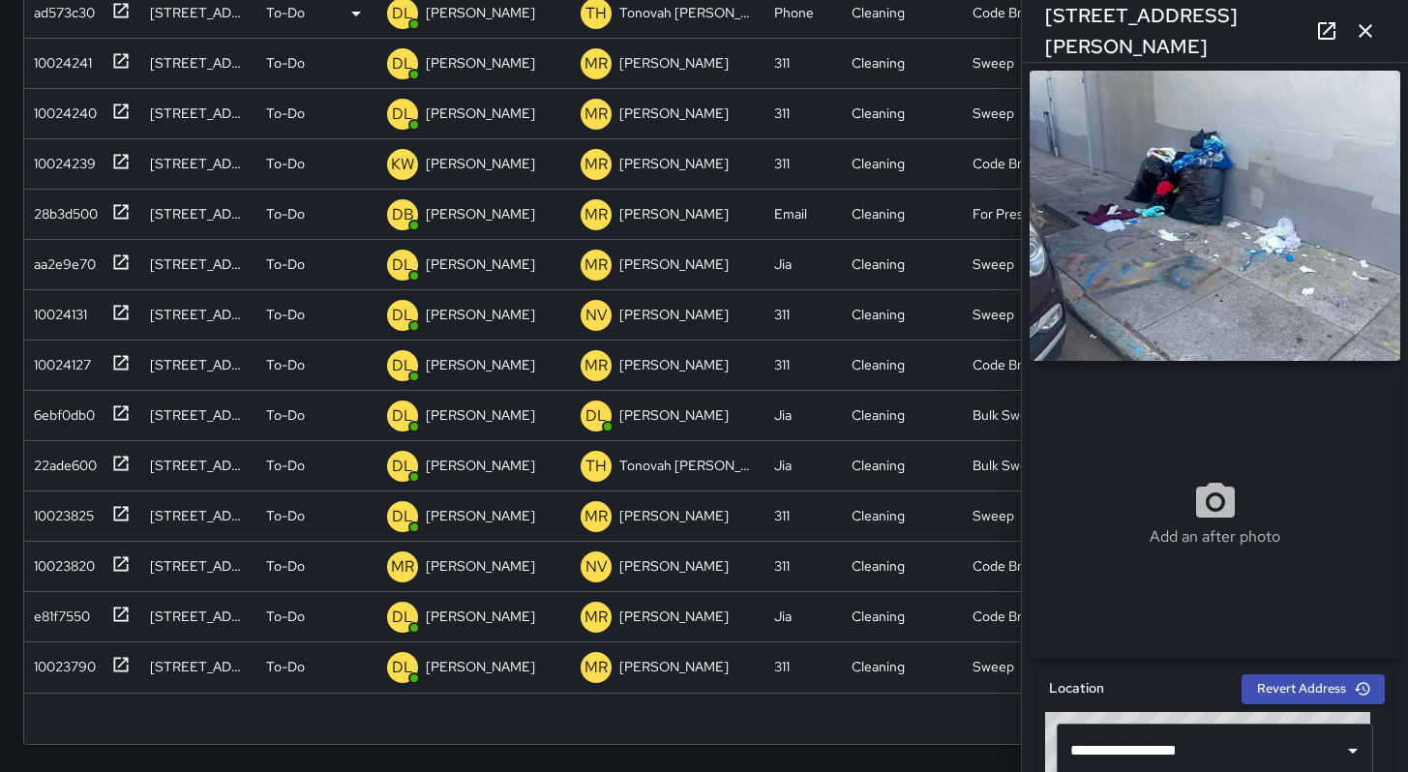
click at [1365, 30] on icon "button" at bounding box center [1366, 31] width 14 height 14
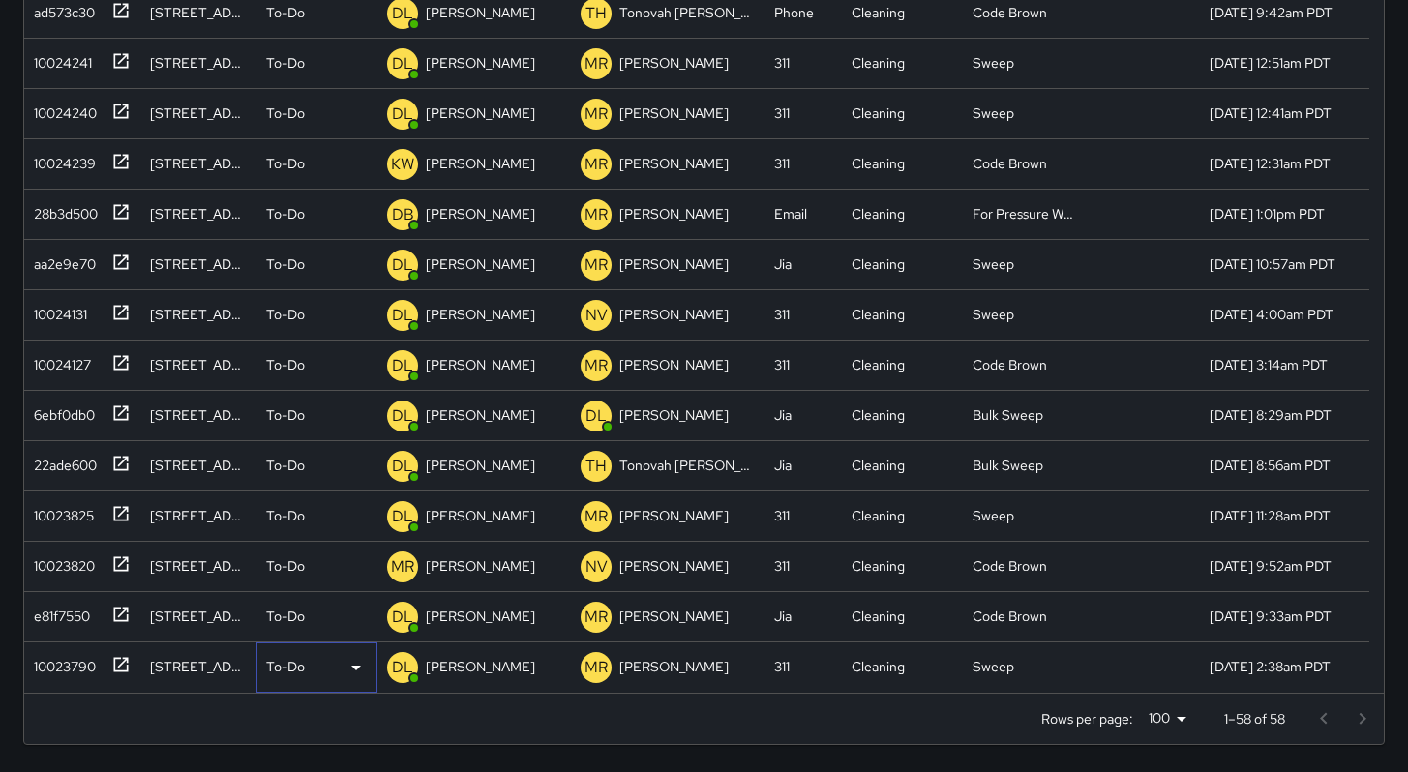
click at [288, 664] on p "To-Do" at bounding box center [285, 666] width 39 height 19
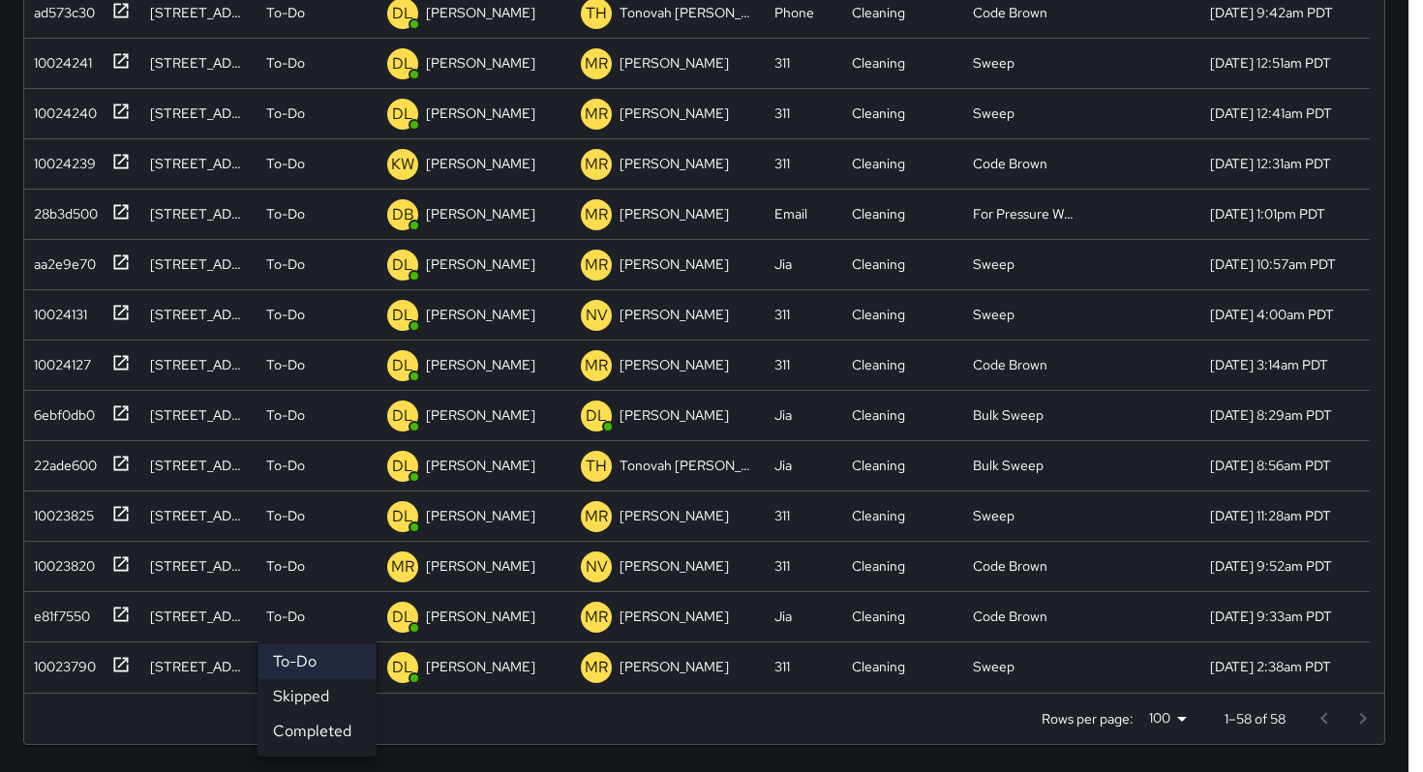
click at [304, 694] on li "Skipped" at bounding box center [316, 696] width 119 height 35
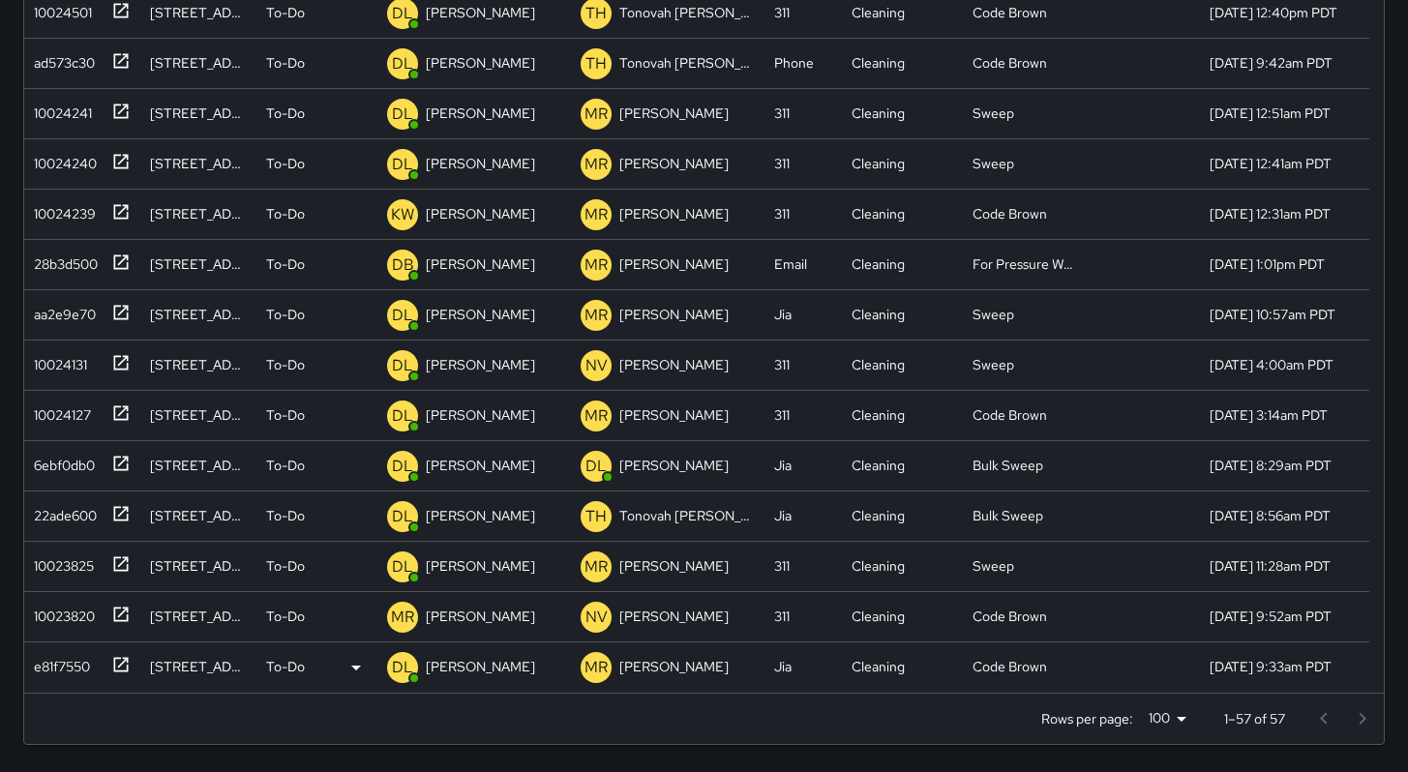
scroll to position [2103, 0]
click at [297, 664] on p "To-Do" at bounding box center [285, 666] width 39 height 19
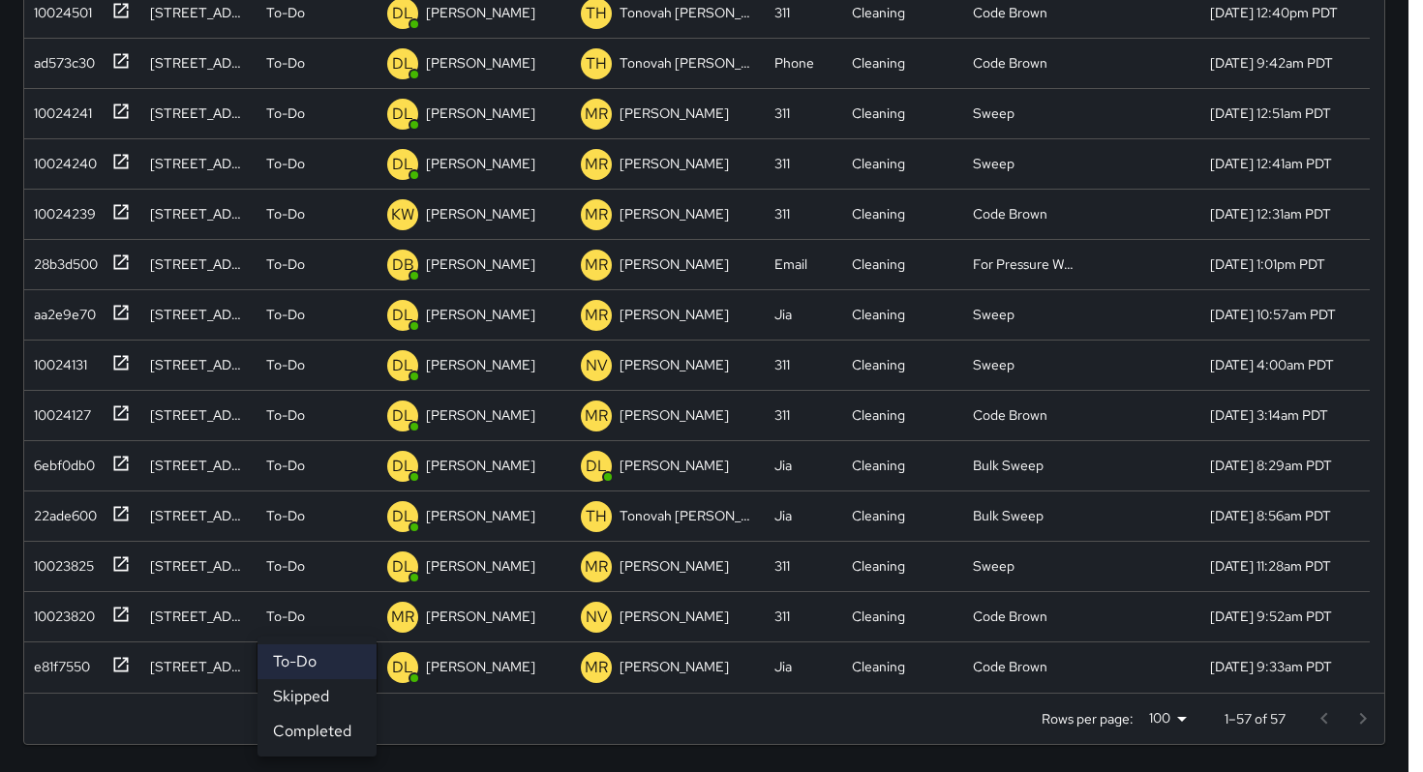
click at [310, 698] on li "Skipped" at bounding box center [316, 696] width 119 height 35
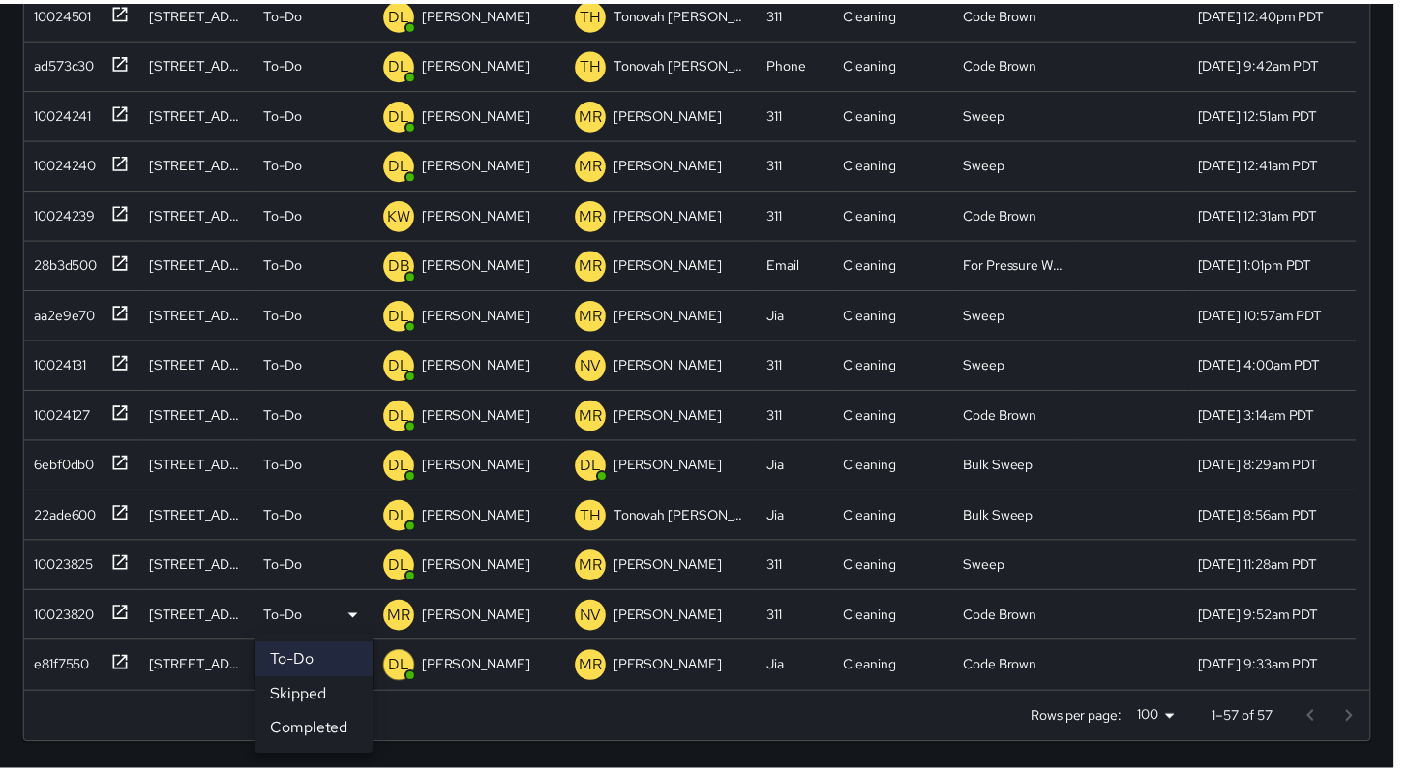
scroll to position [2053, 0]
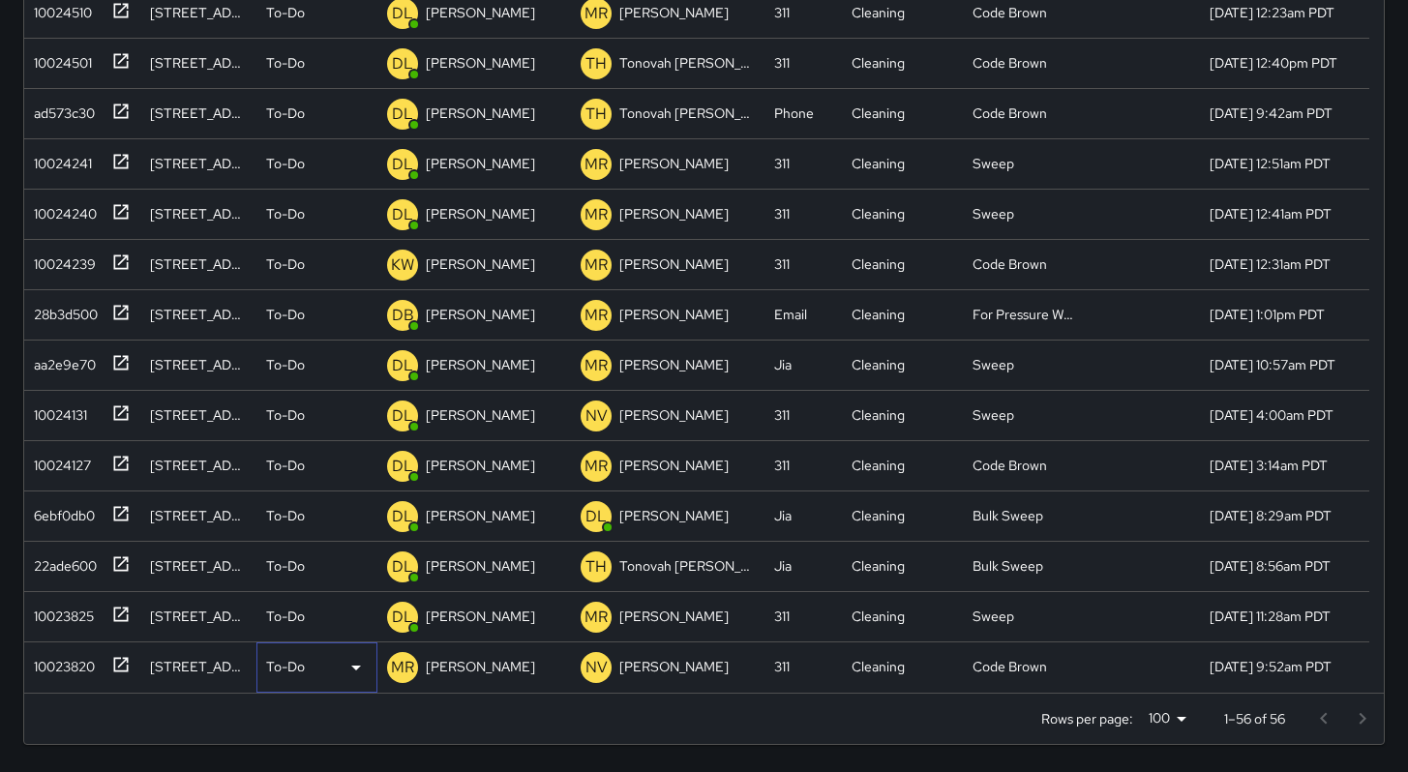
click at [293, 663] on p "To-Do" at bounding box center [285, 666] width 39 height 19
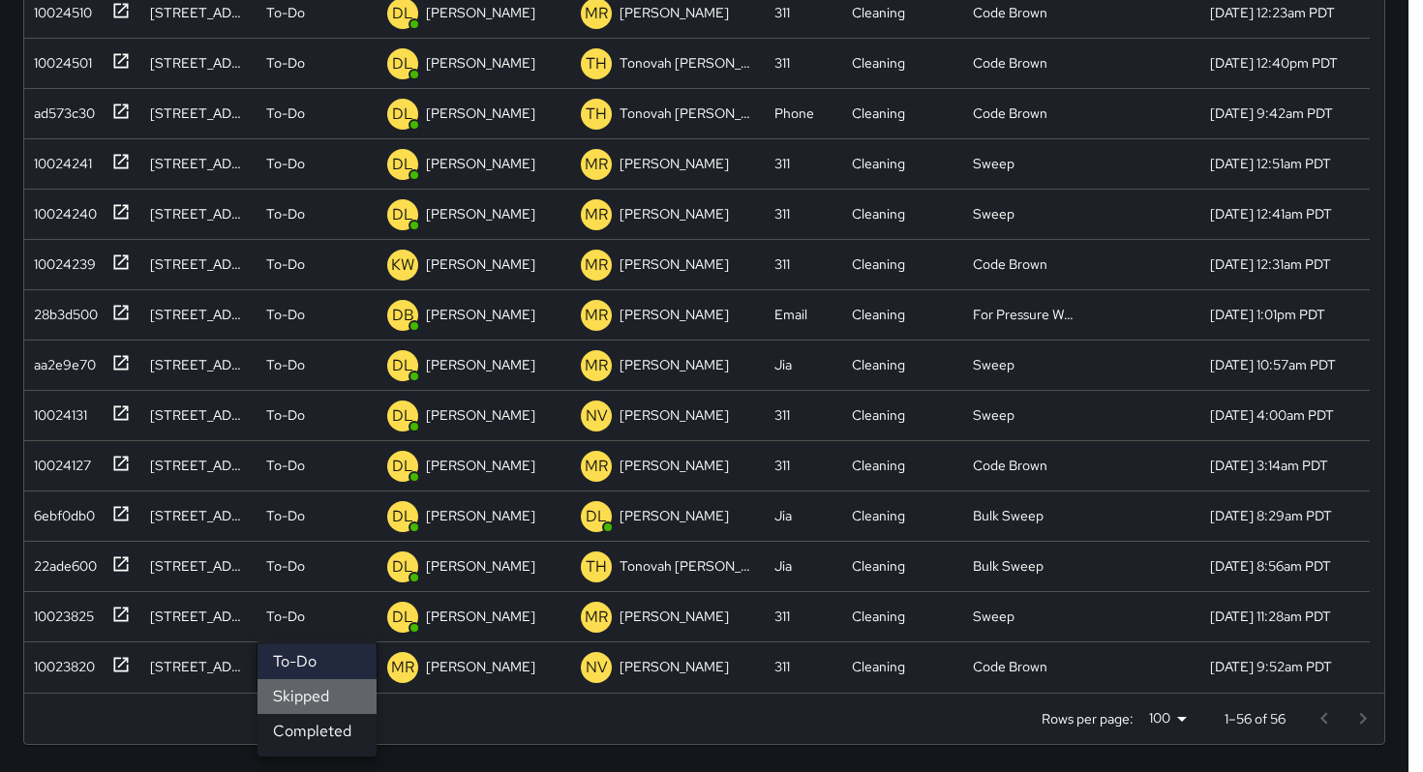
click at [302, 703] on li "Skipped" at bounding box center [316, 696] width 119 height 35
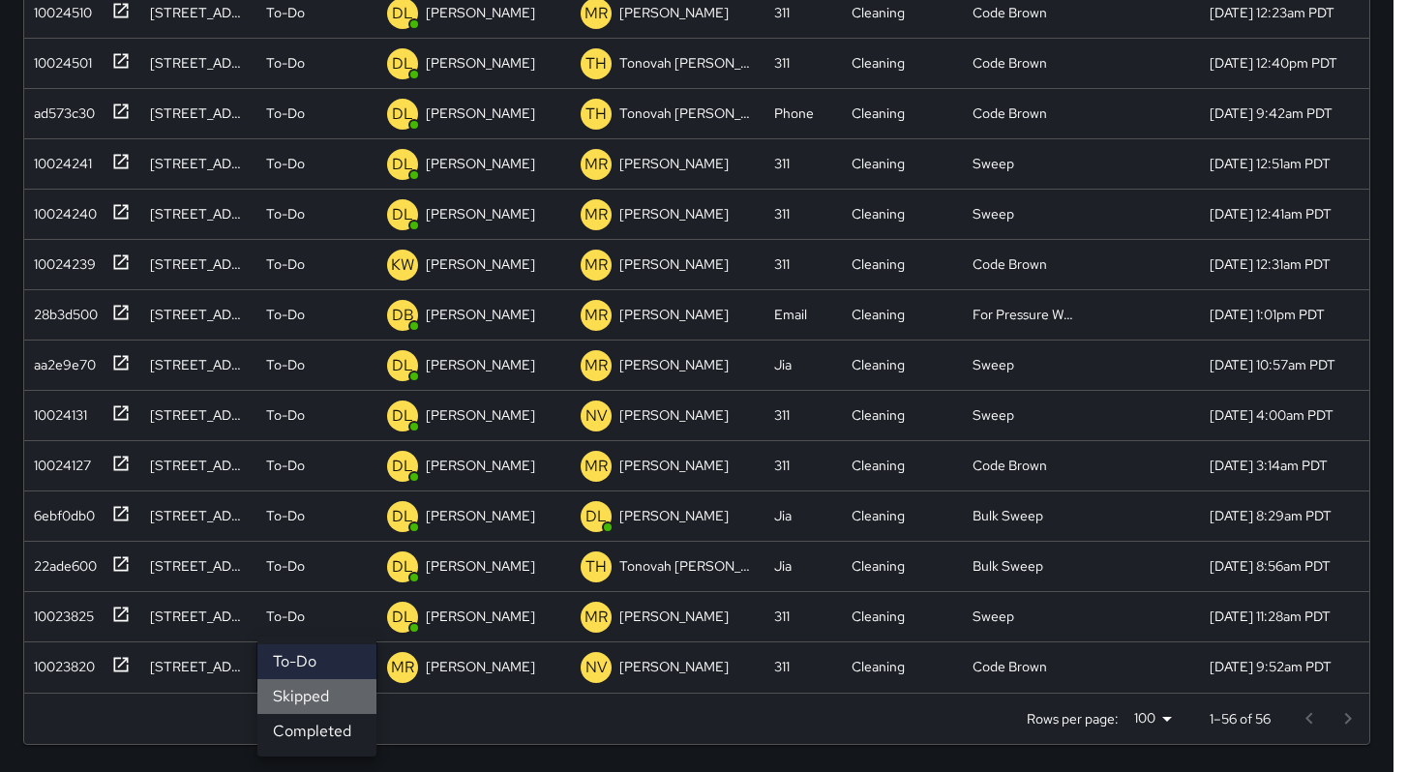
scroll to position [2002, 0]
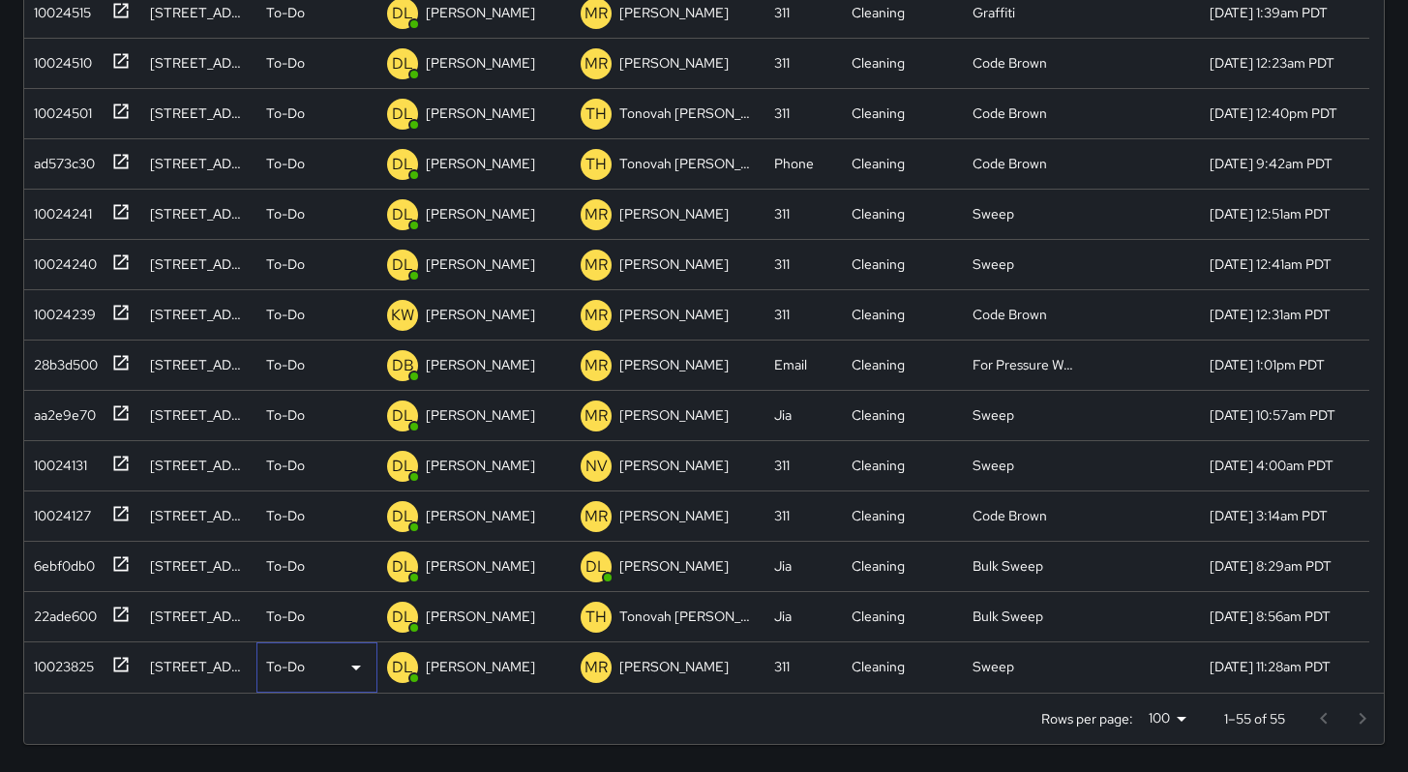
click at [291, 675] on p "To-Do" at bounding box center [285, 666] width 39 height 19
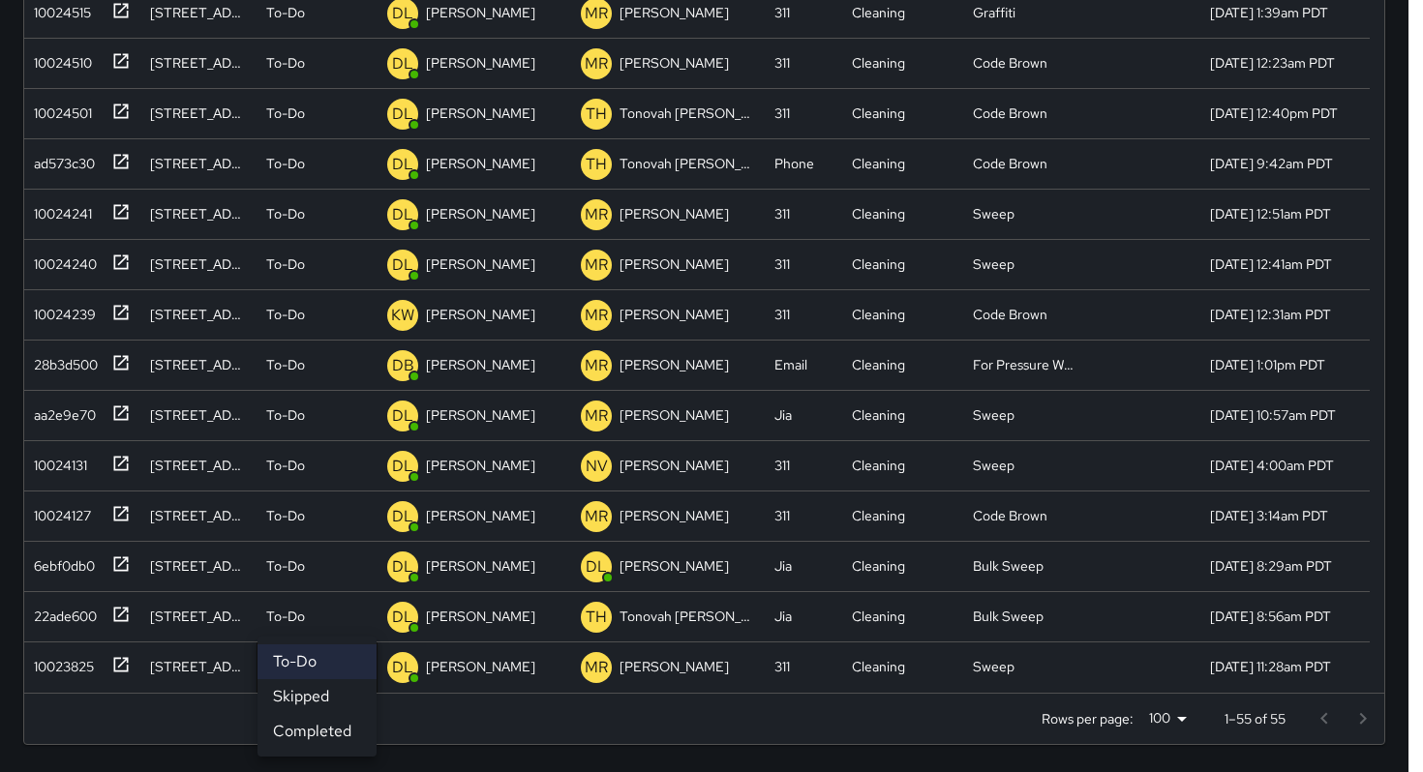
click at [308, 705] on li "Skipped" at bounding box center [316, 696] width 119 height 35
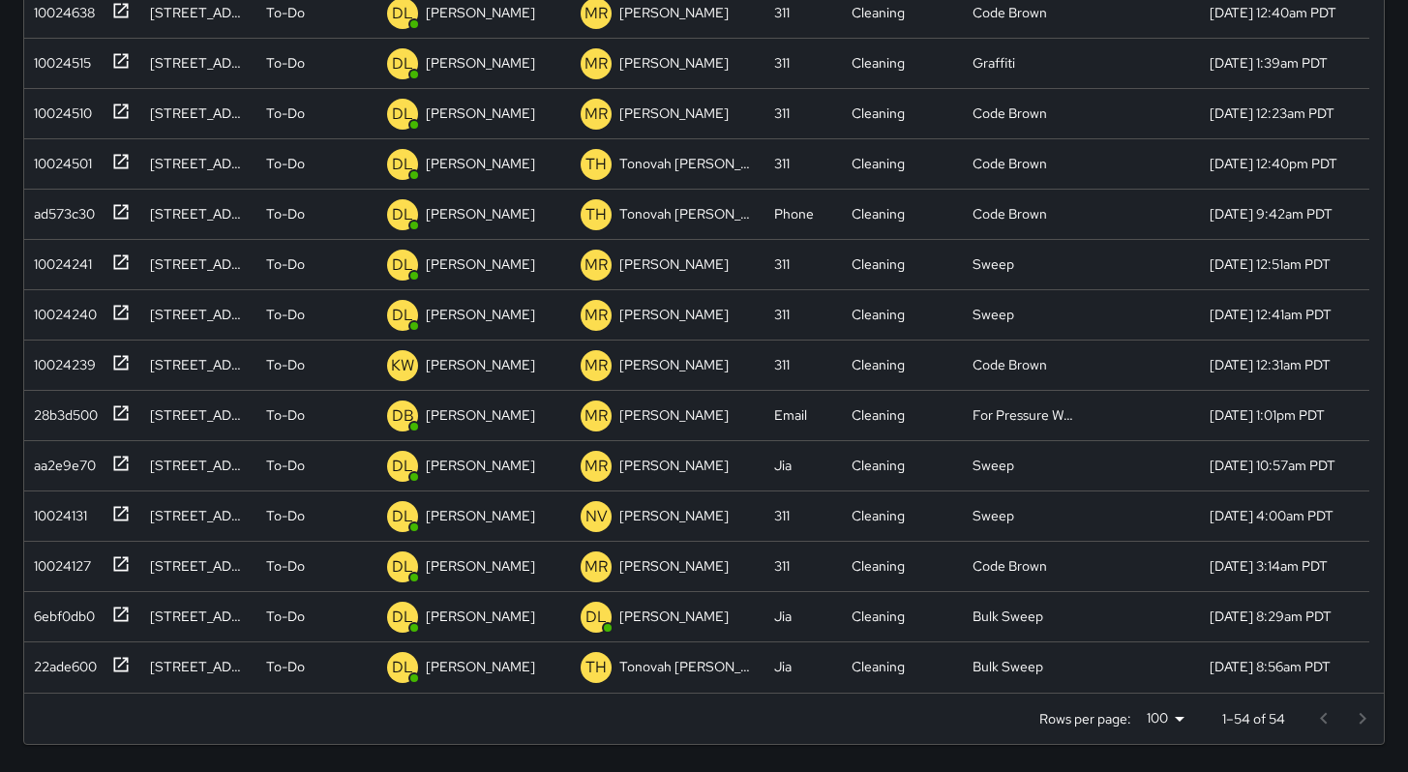
scroll to position [1952, 0]
click at [294, 673] on p "To-Do" at bounding box center [285, 666] width 39 height 19
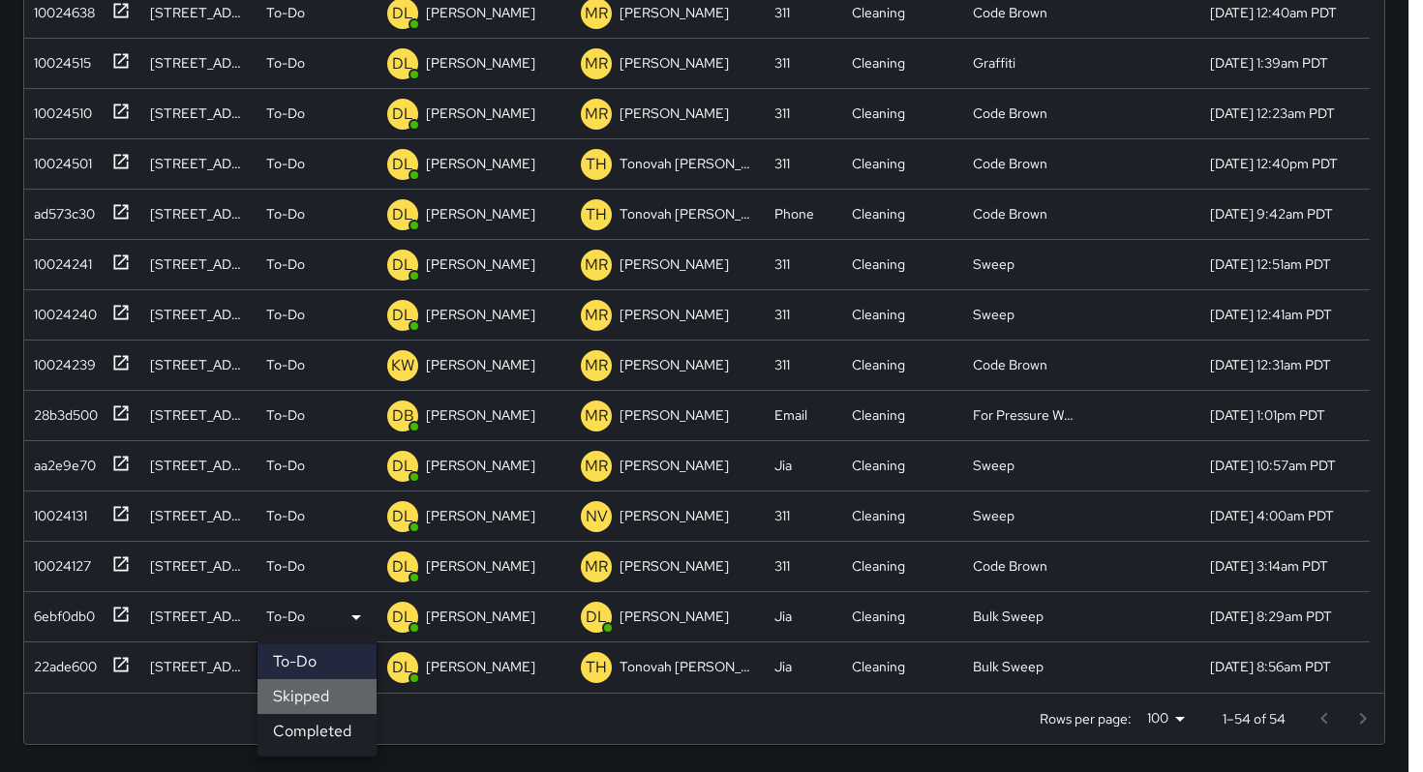
drag, startPoint x: 313, startPoint y: 701, endPoint x: 310, endPoint y: 688, distance: 12.9
click at [312, 700] on li "Skipped" at bounding box center [316, 696] width 119 height 35
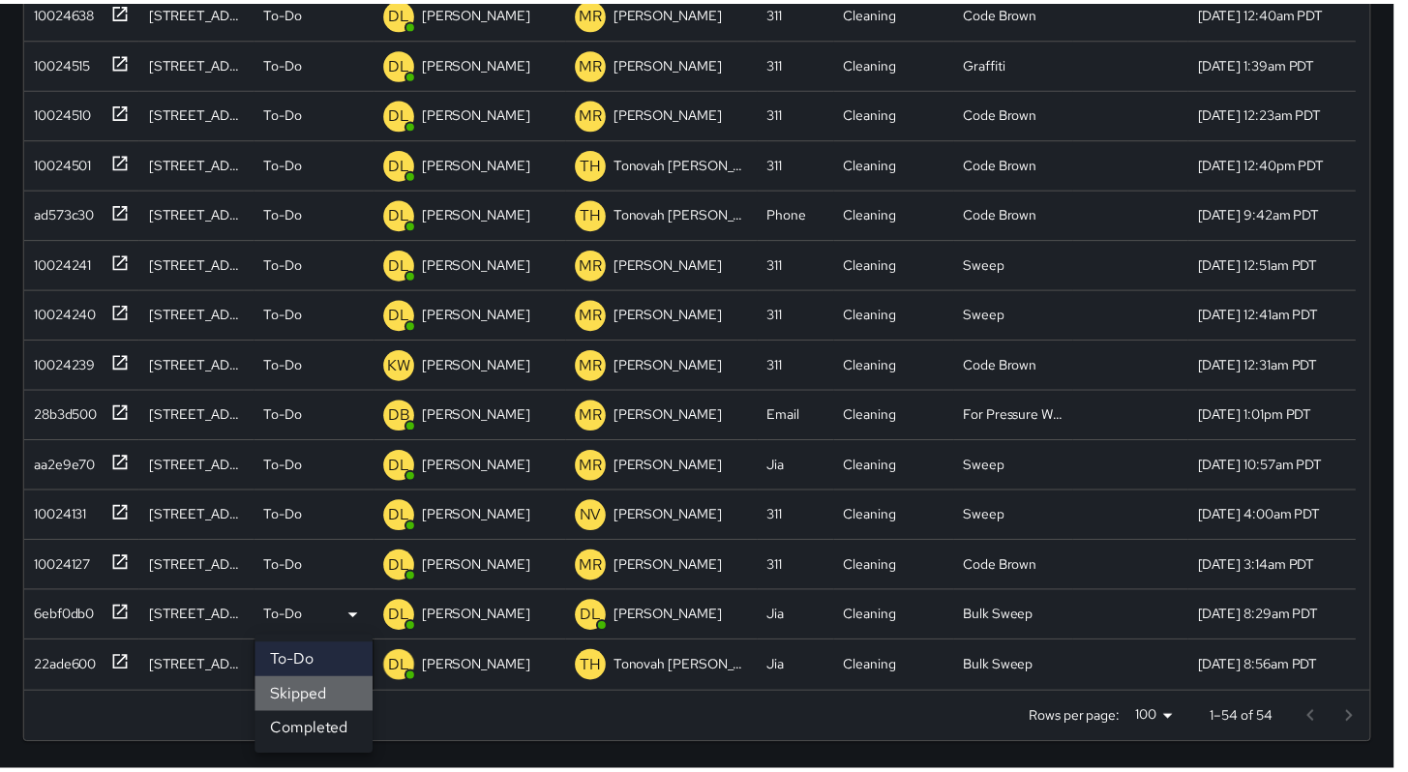
scroll to position [1902, 0]
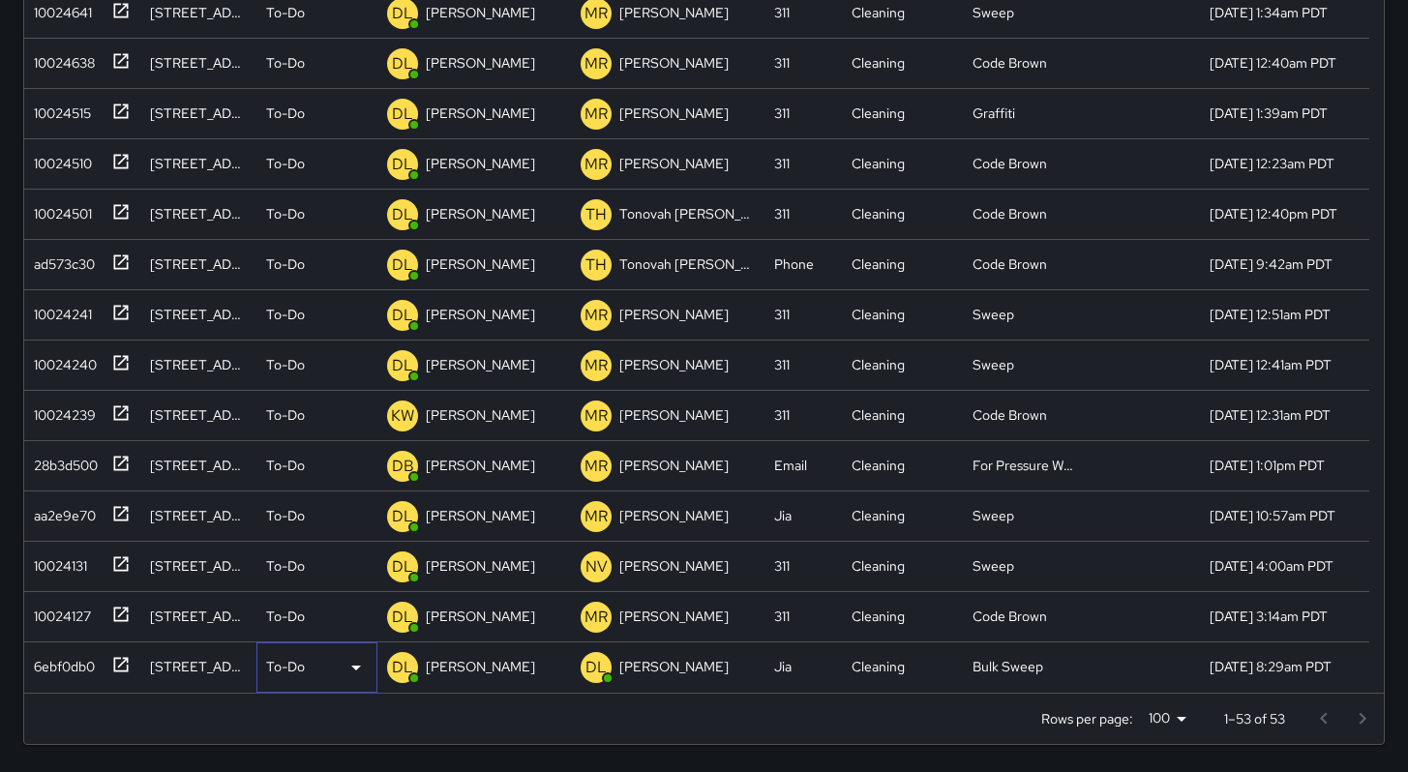
click at [302, 665] on p "To-Do" at bounding box center [285, 666] width 39 height 19
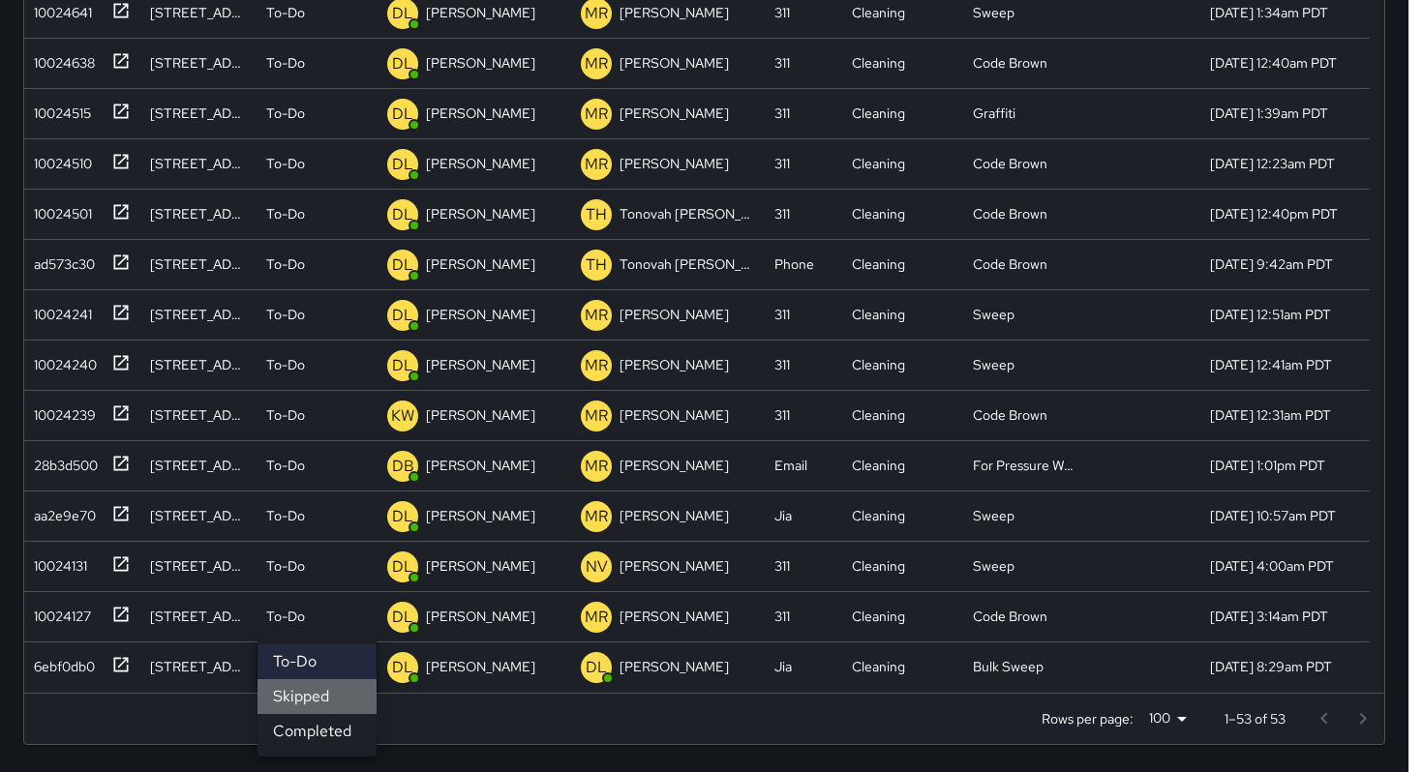
click at [313, 694] on li "Skipped" at bounding box center [316, 696] width 119 height 35
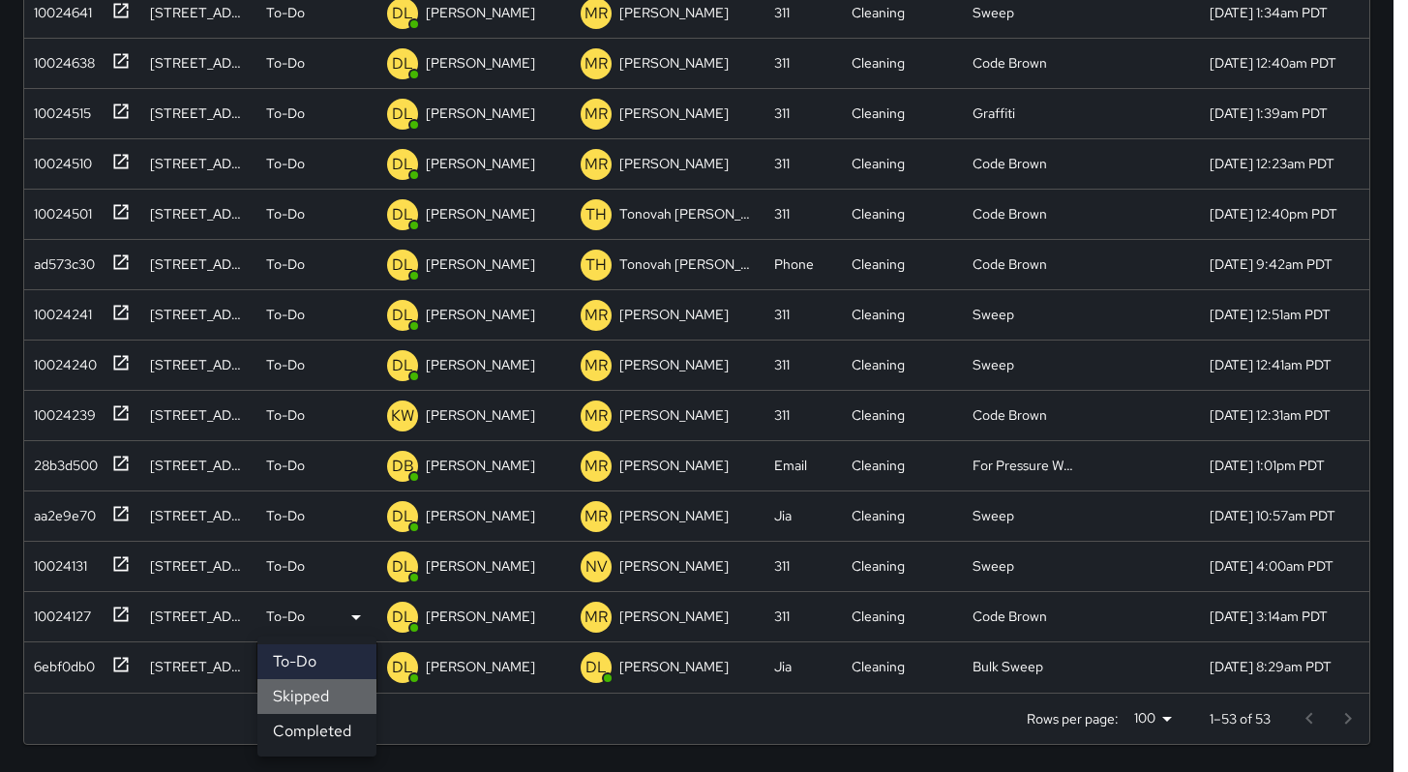
scroll to position [1851, 0]
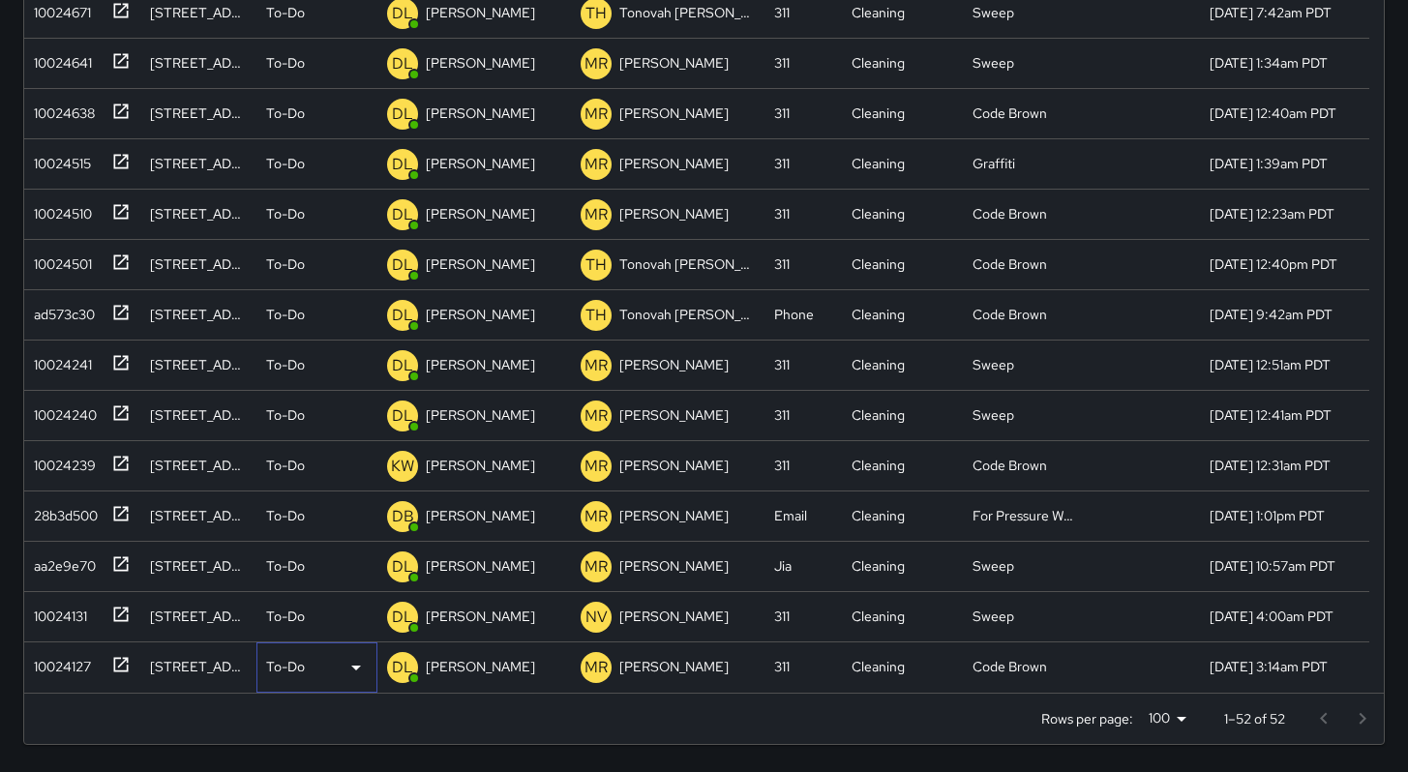
click at [305, 666] on div "To-Do" at bounding box center [317, 667] width 102 height 23
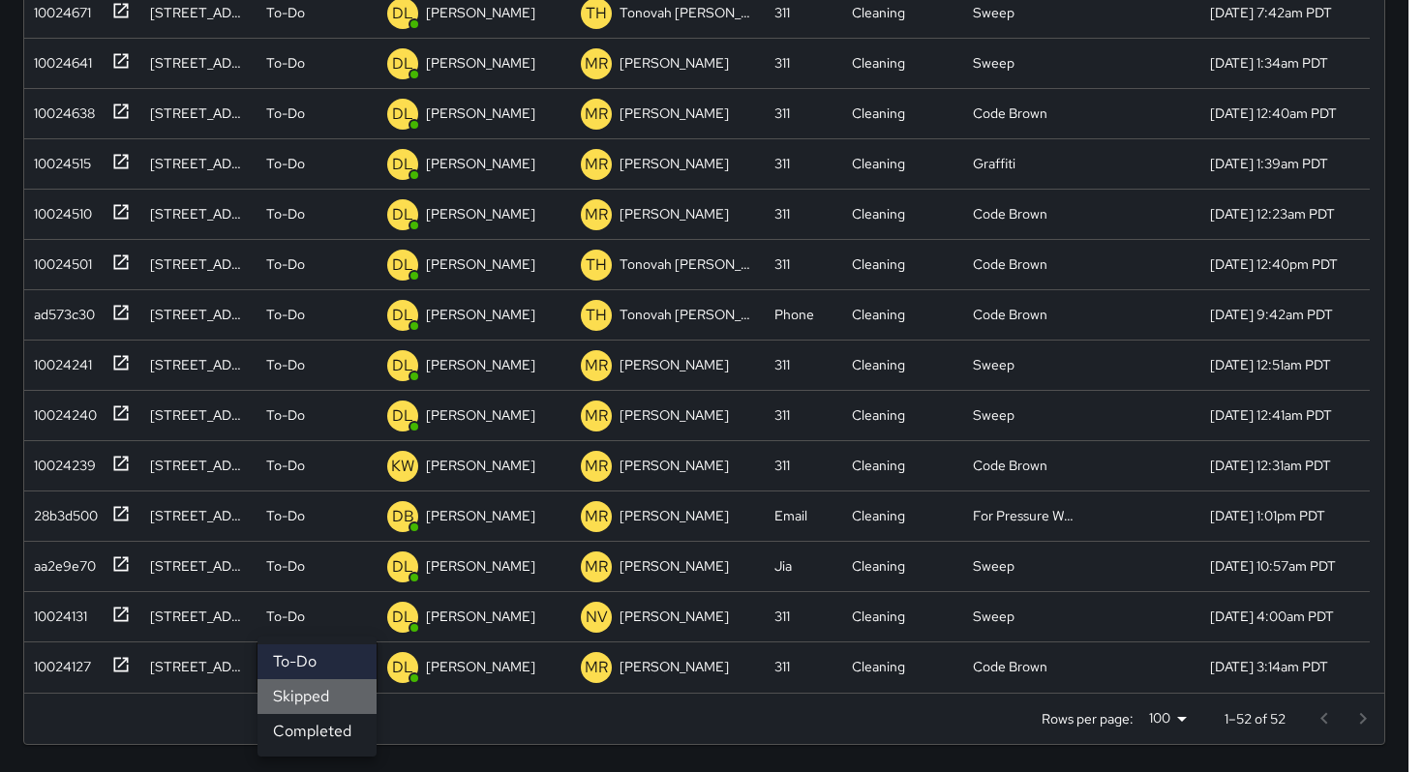
drag, startPoint x: 315, startPoint y: 705, endPoint x: 313, endPoint y: 695, distance: 10.8
click at [314, 705] on li "Skipped" at bounding box center [316, 696] width 119 height 35
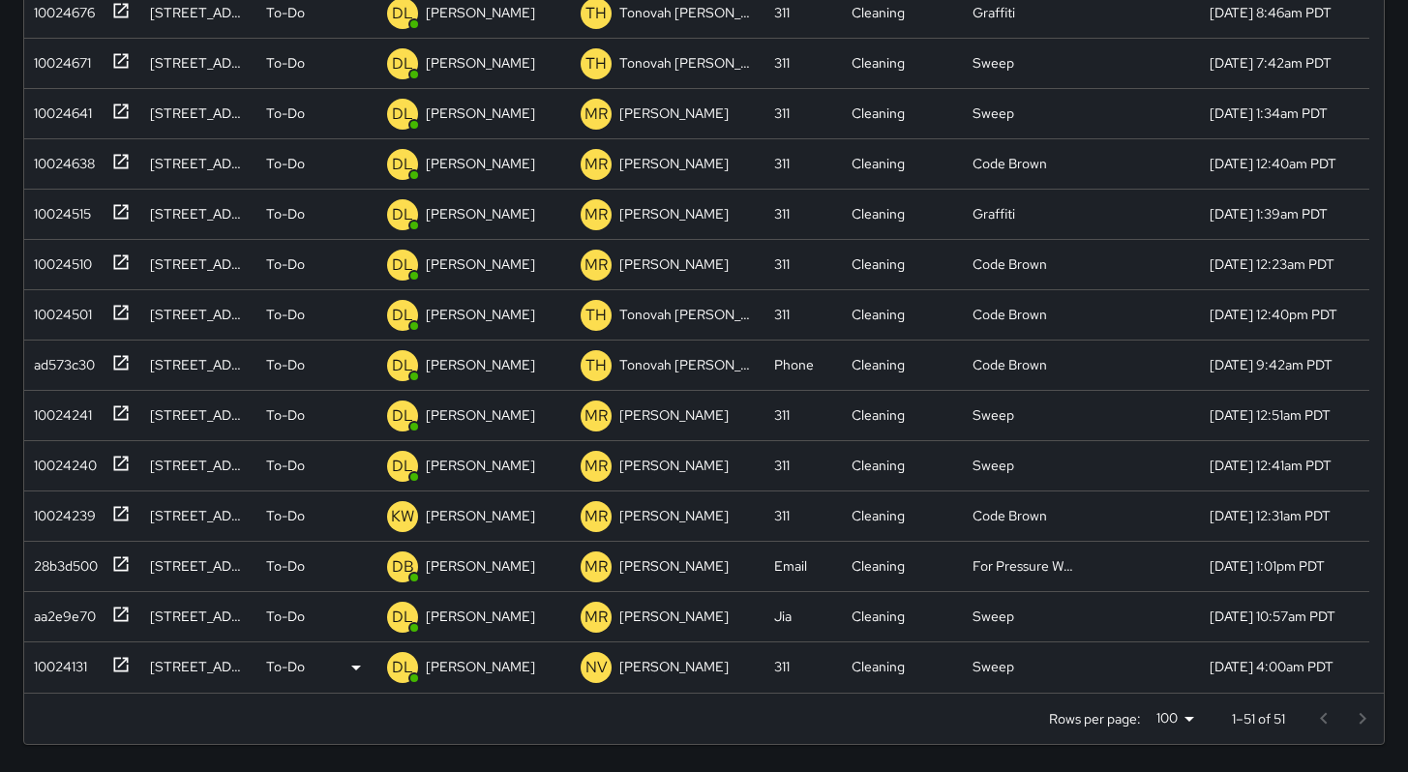
scroll to position [1801, 0]
click at [307, 672] on div "To-Do" at bounding box center [317, 667] width 102 height 23
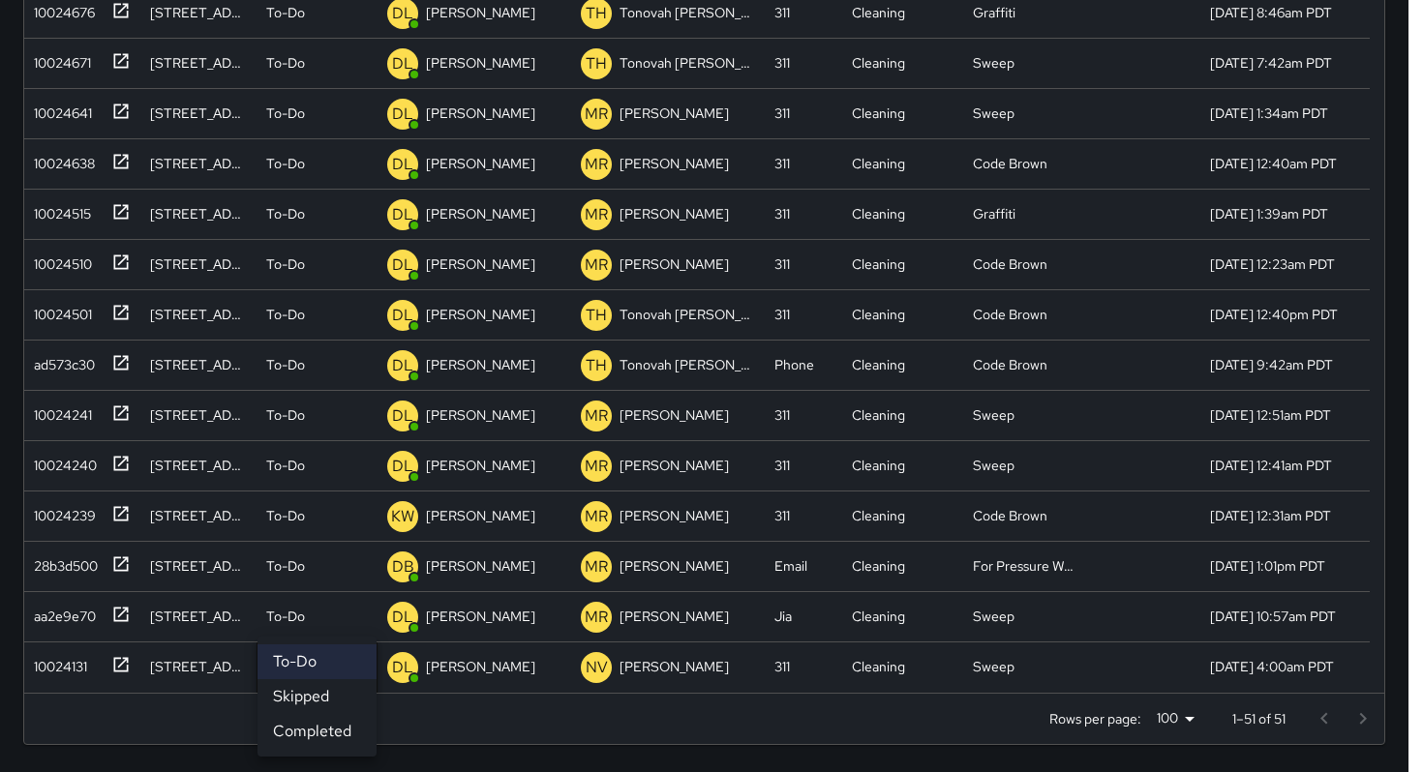
click at [326, 704] on li "Skipped" at bounding box center [316, 696] width 119 height 35
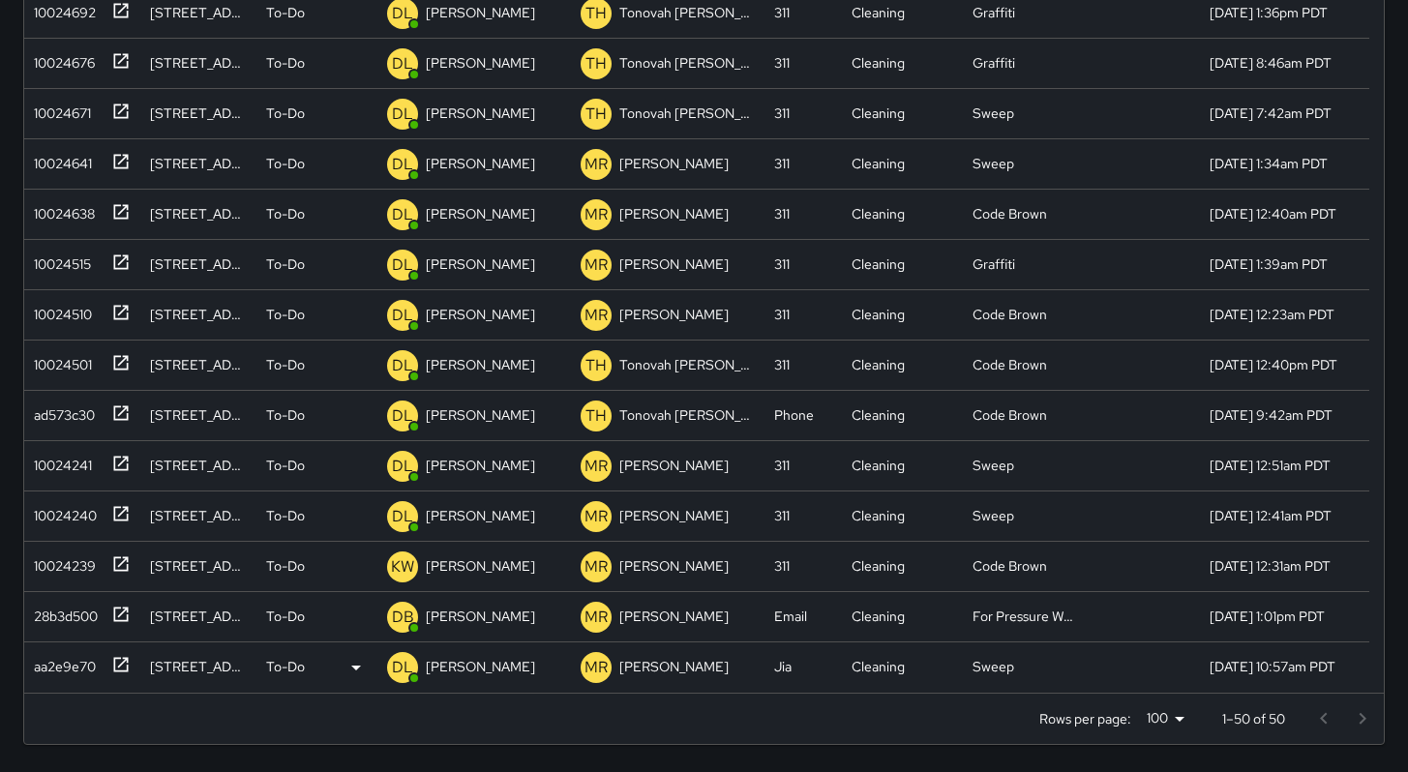
scroll to position [1751, 0]
click at [313, 665] on div "To-Do" at bounding box center [317, 667] width 102 height 23
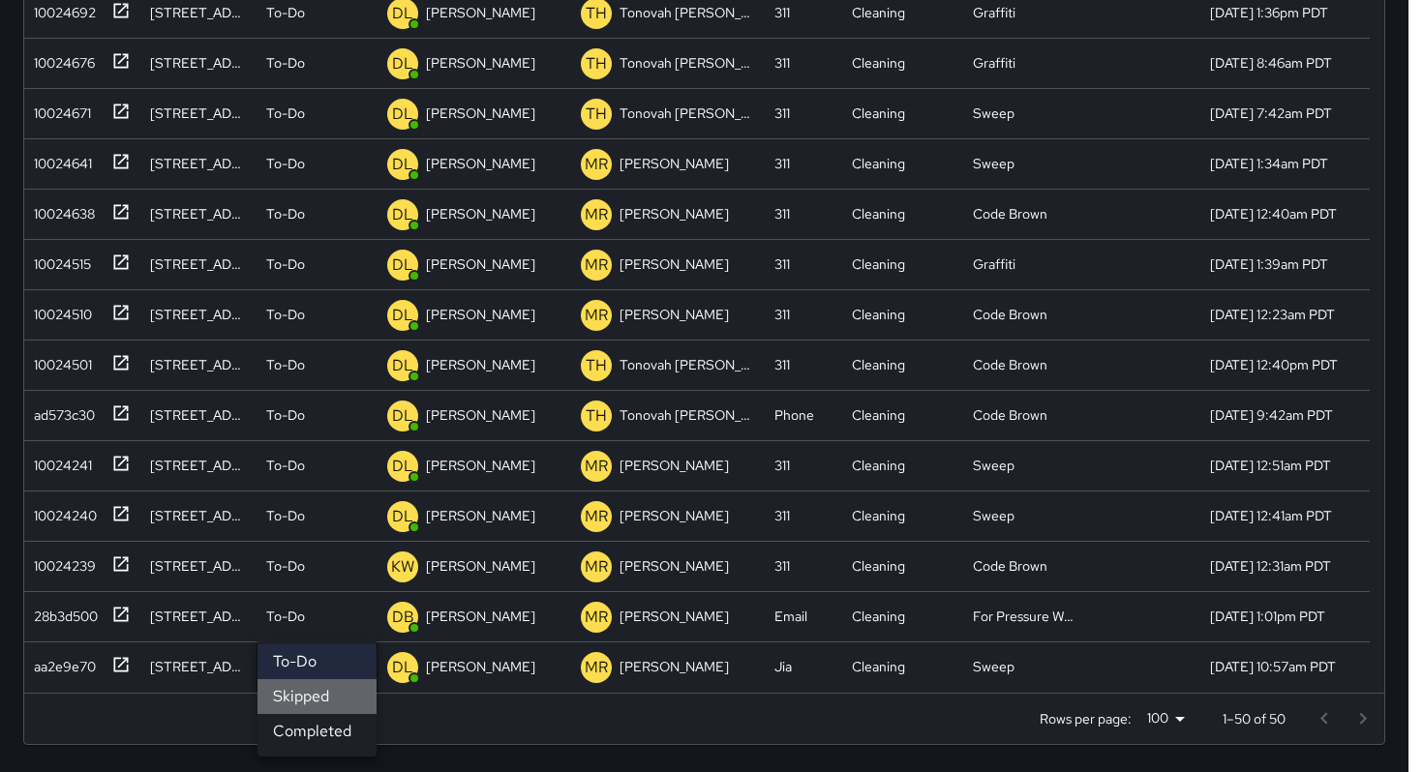
click at [320, 700] on li "Skipped" at bounding box center [316, 696] width 119 height 35
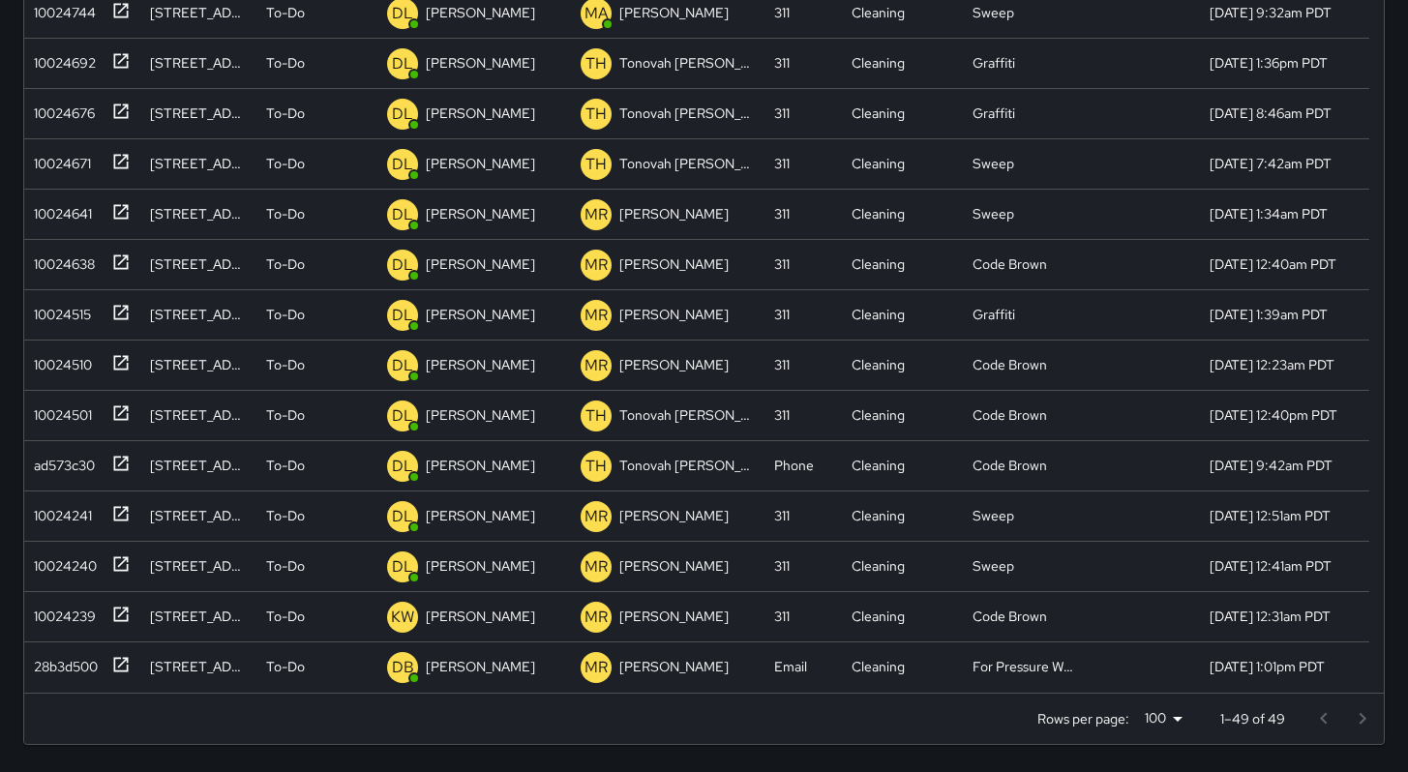
scroll to position [1700, 0]
click at [295, 661] on p "To-Do" at bounding box center [285, 666] width 39 height 19
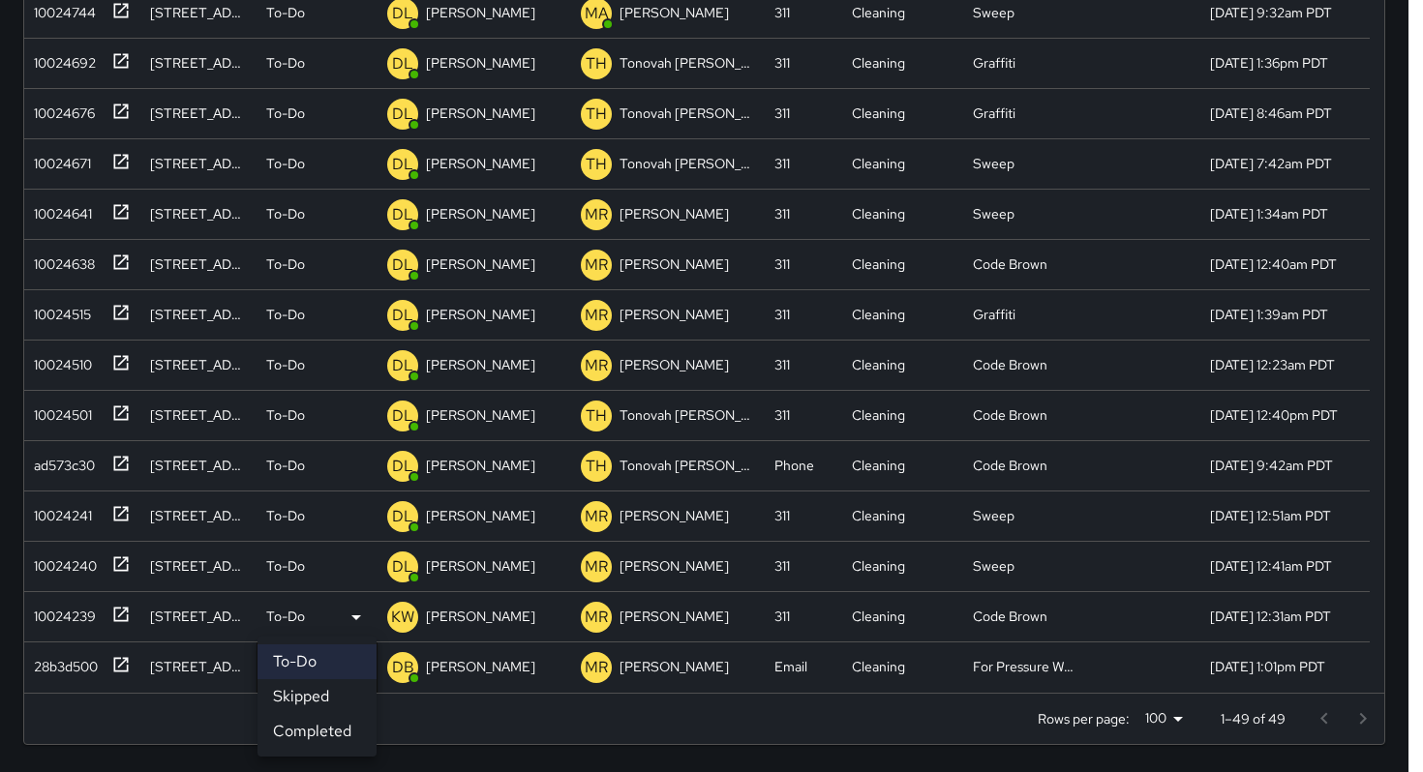
click at [318, 697] on li "Skipped" at bounding box center [316, 696] width 119 height 35
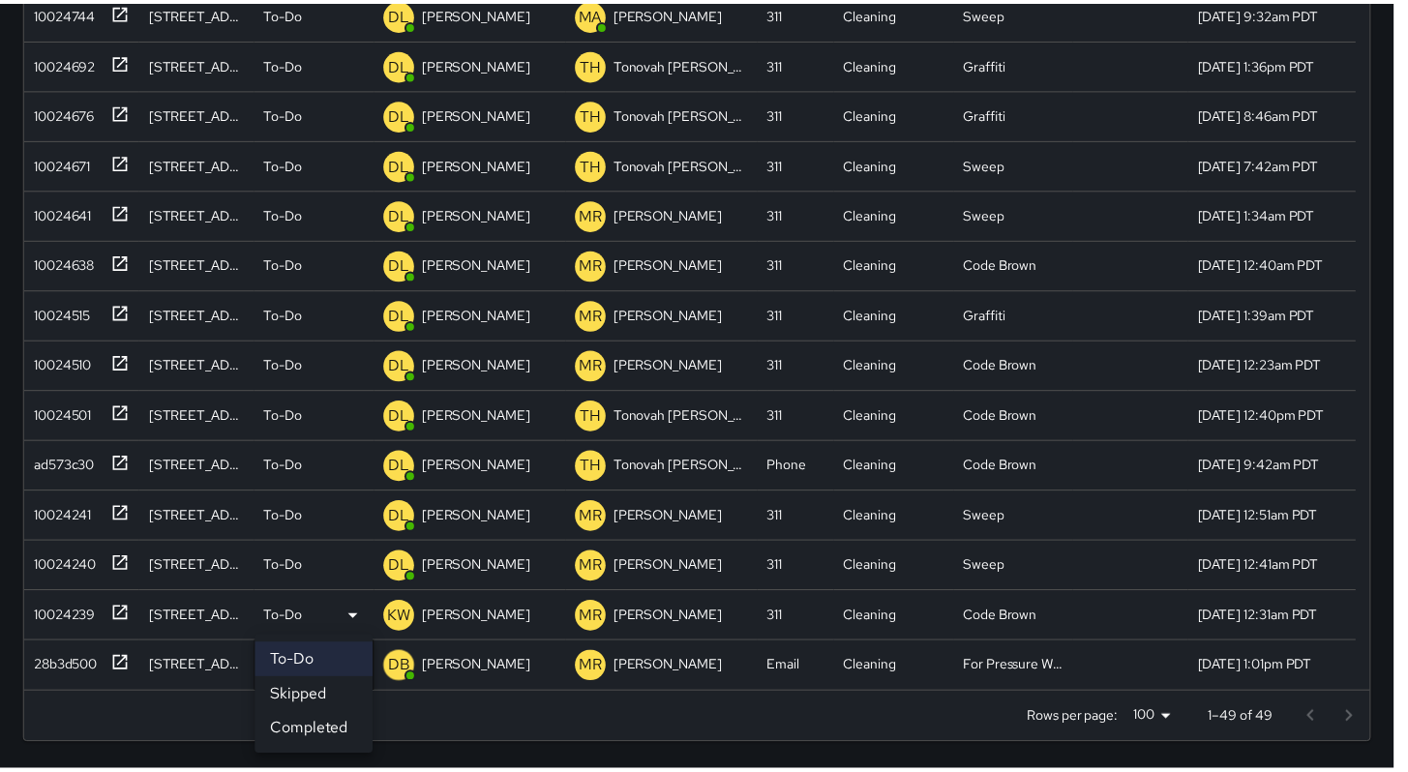
scroll to position [1650, 0]
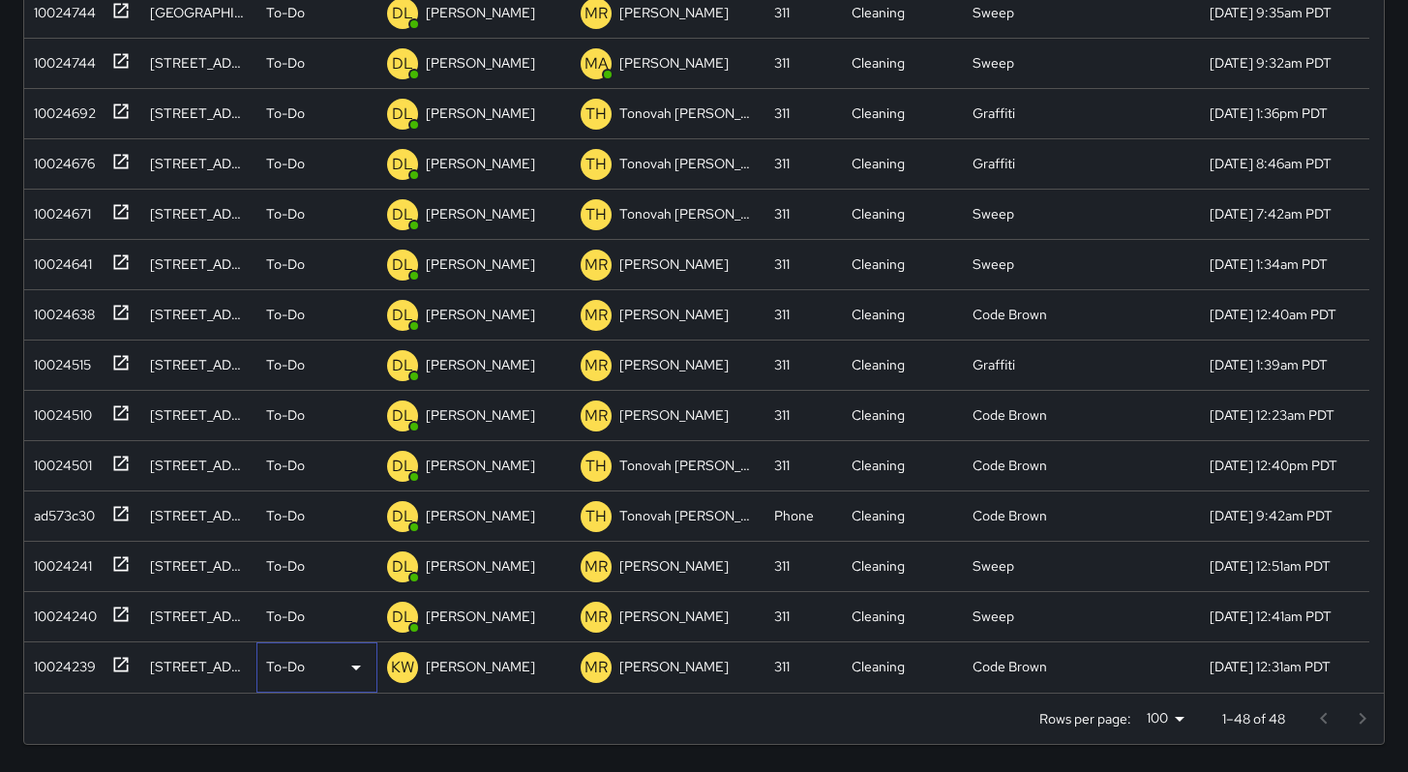
click at [312, 668] on div "To-Do" at bounding box center [317, 667] width 102 height 23
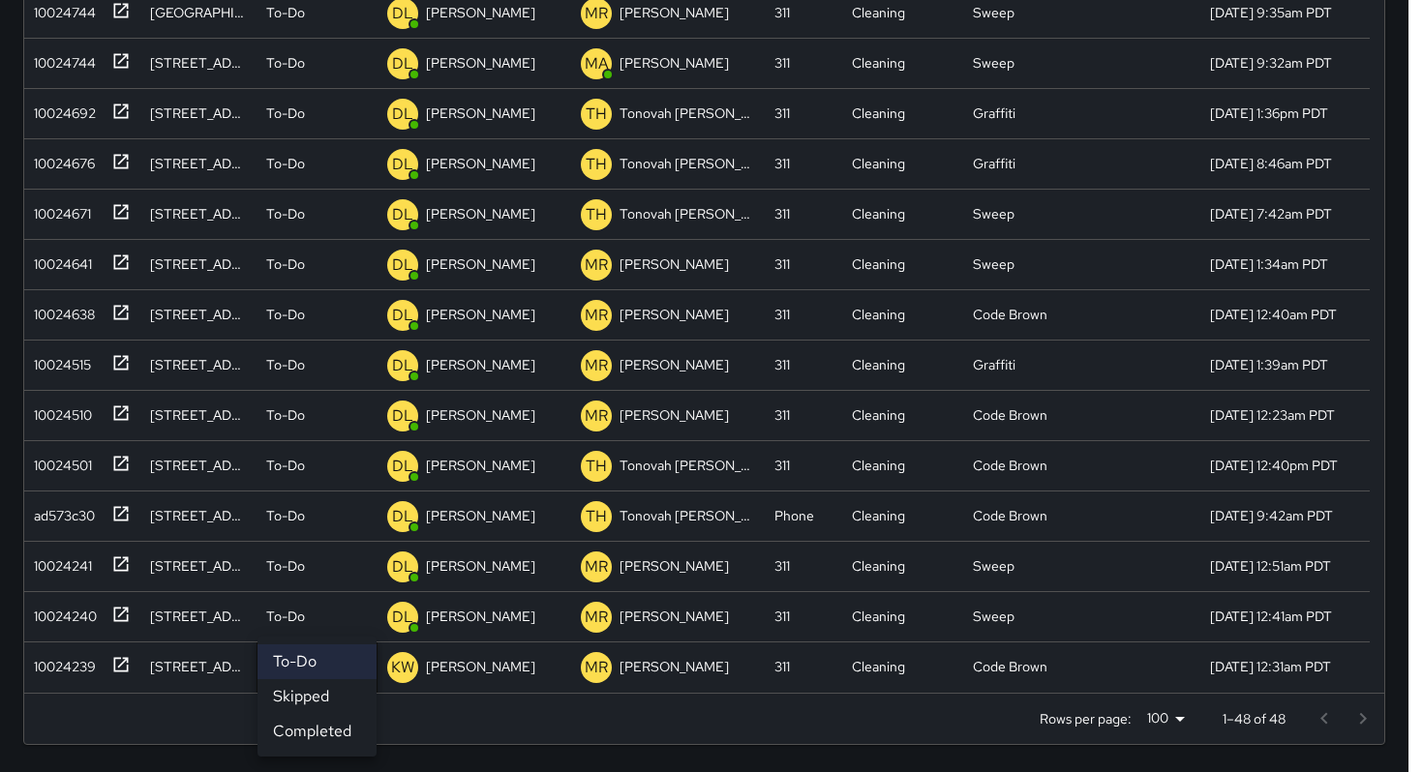
click at [323, 694] on li "Skipped" at bounding box center [316, 696] width 119 height 35
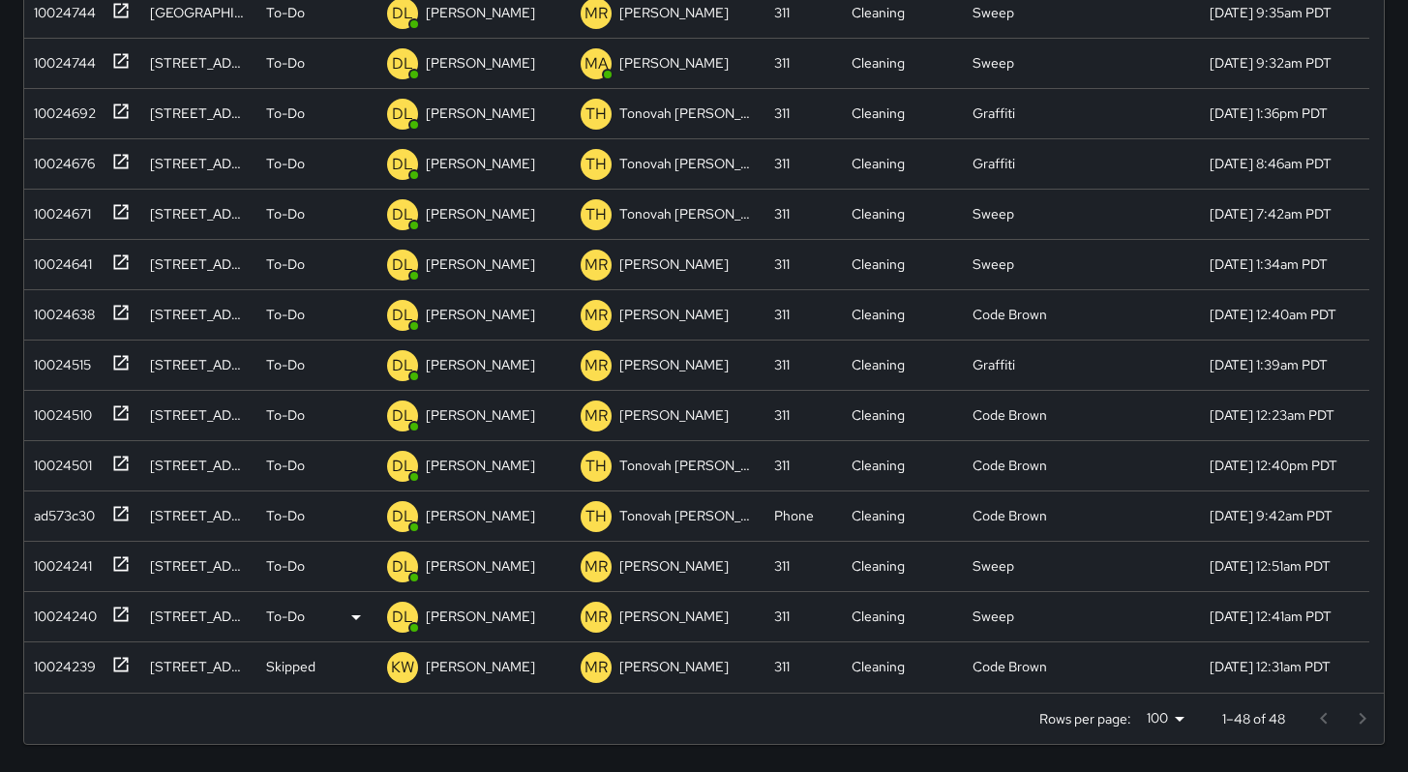
scroll to position [1600, 0]
click at [310, 652] on div "To-Do" at bounding box center [316, 668] width 121 height 50
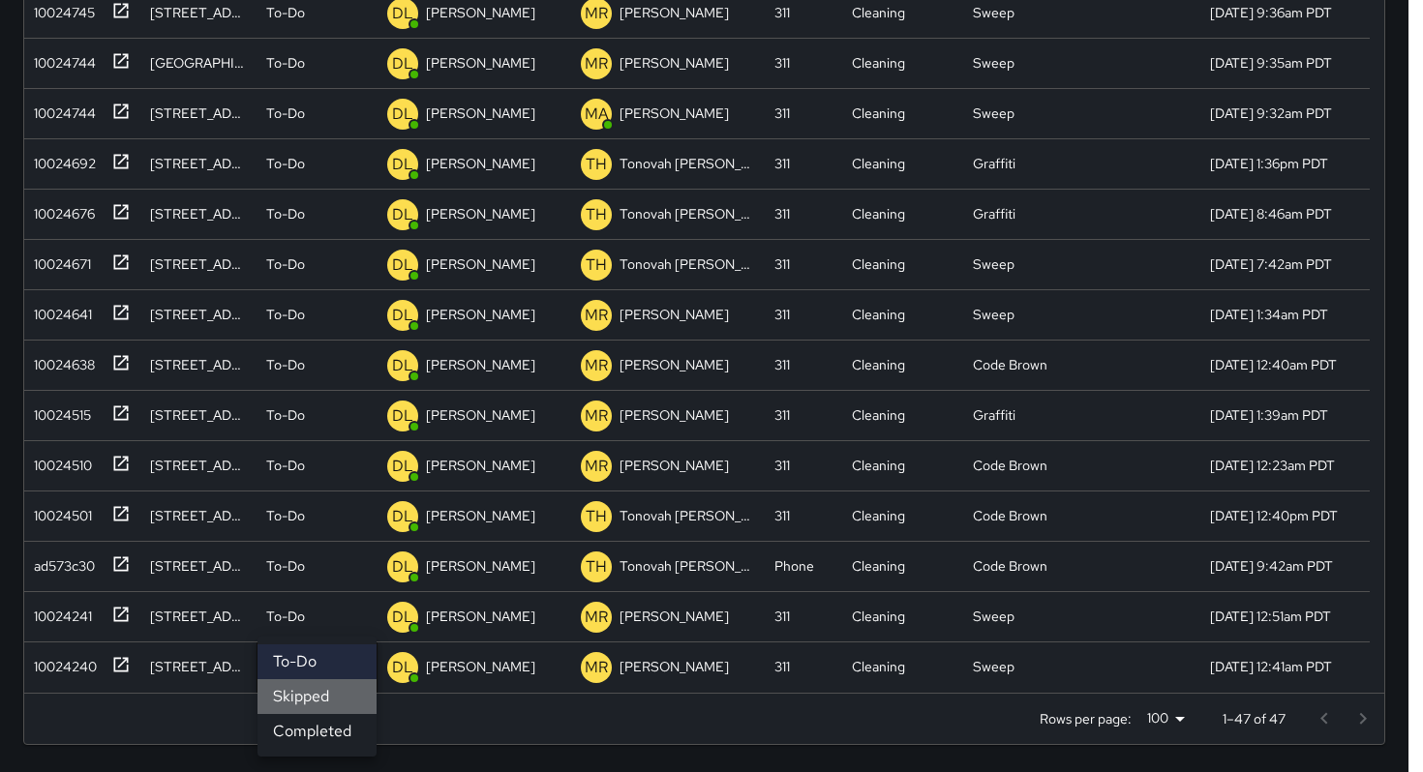
click at [315, 687] on li "Skipped" at bounding box center [316, 696] width 119 height 35
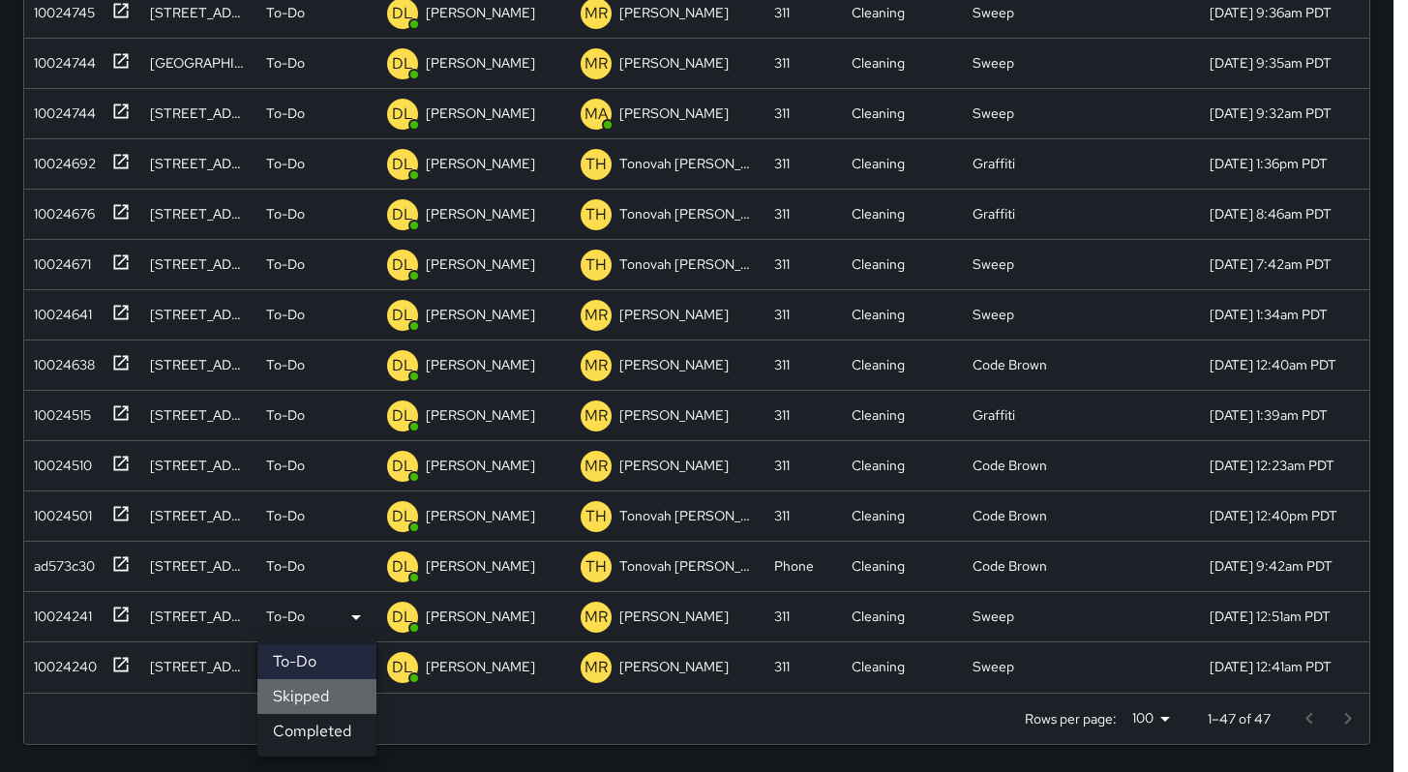
scroll to position [1549, 0]
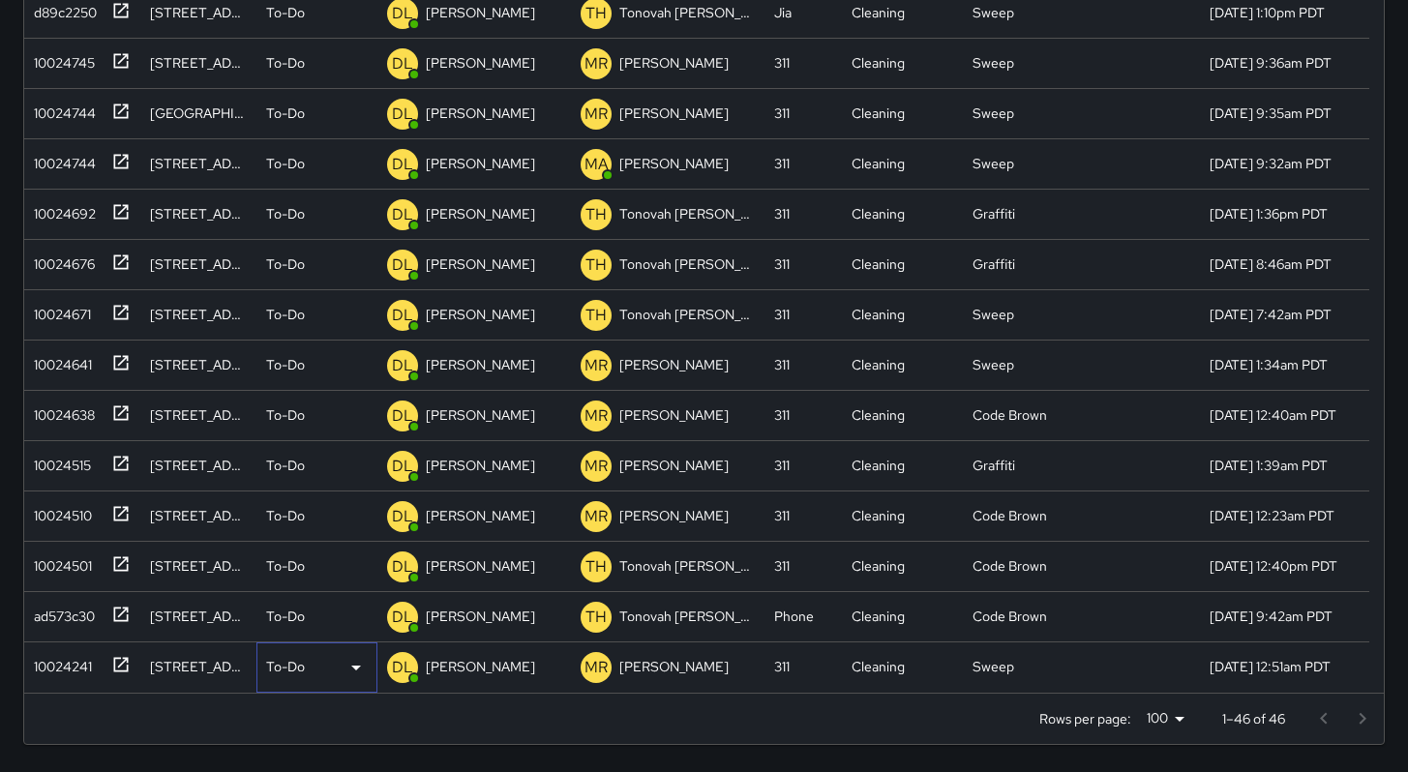
click at [308, 660] on div "To-Do" at bounding box center [317, 667] width 102 height 23
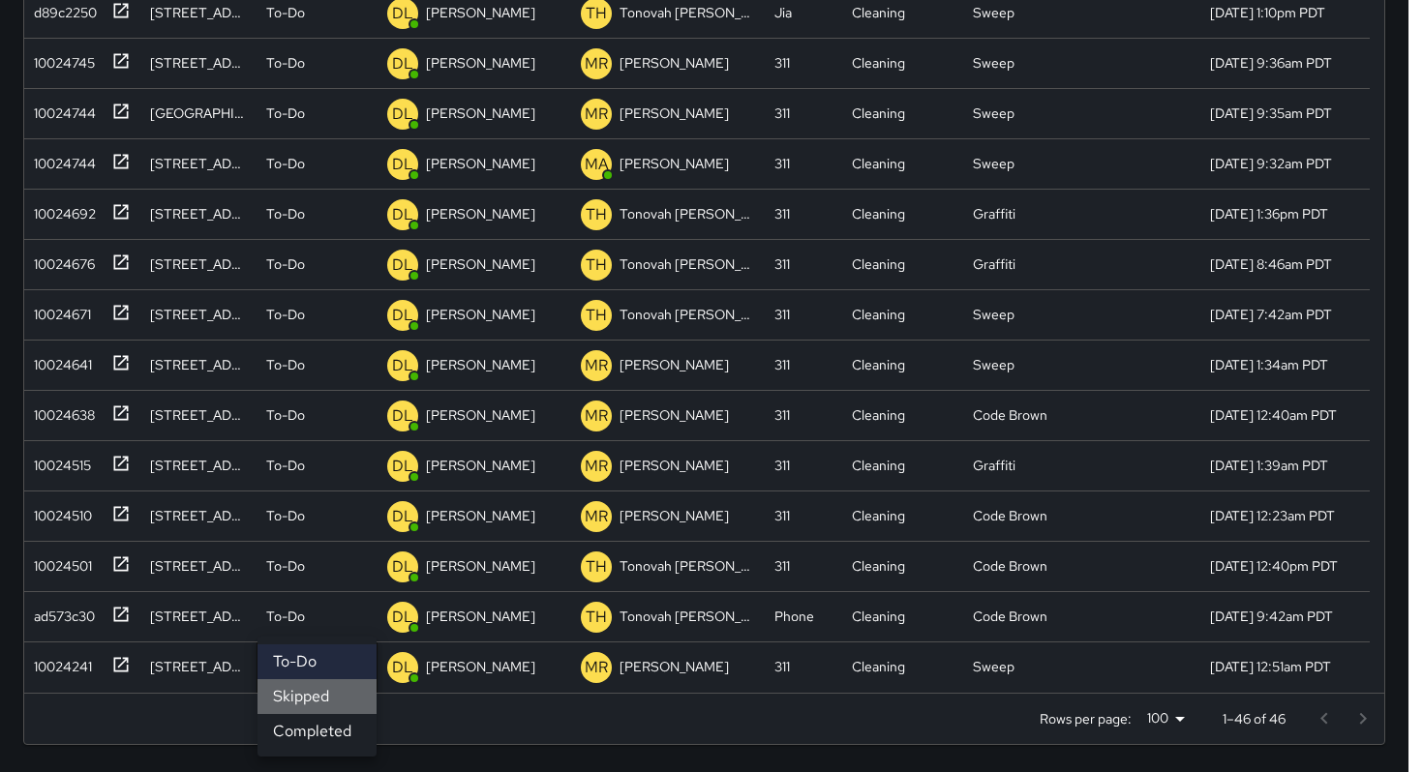
click at [323, 694] on li "Skipped" at bounding box center [316, 696] width 119 height 35
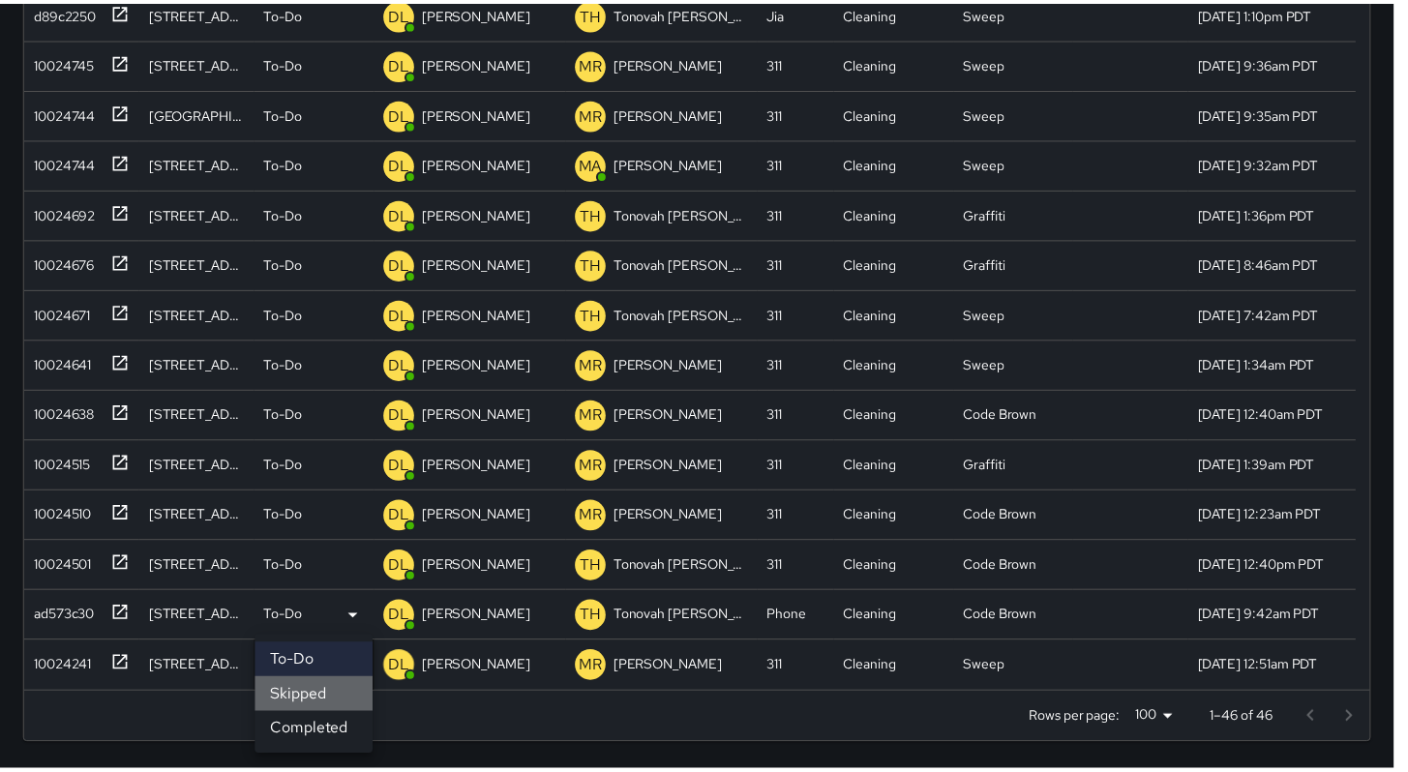
scroll to position [1499, 0]
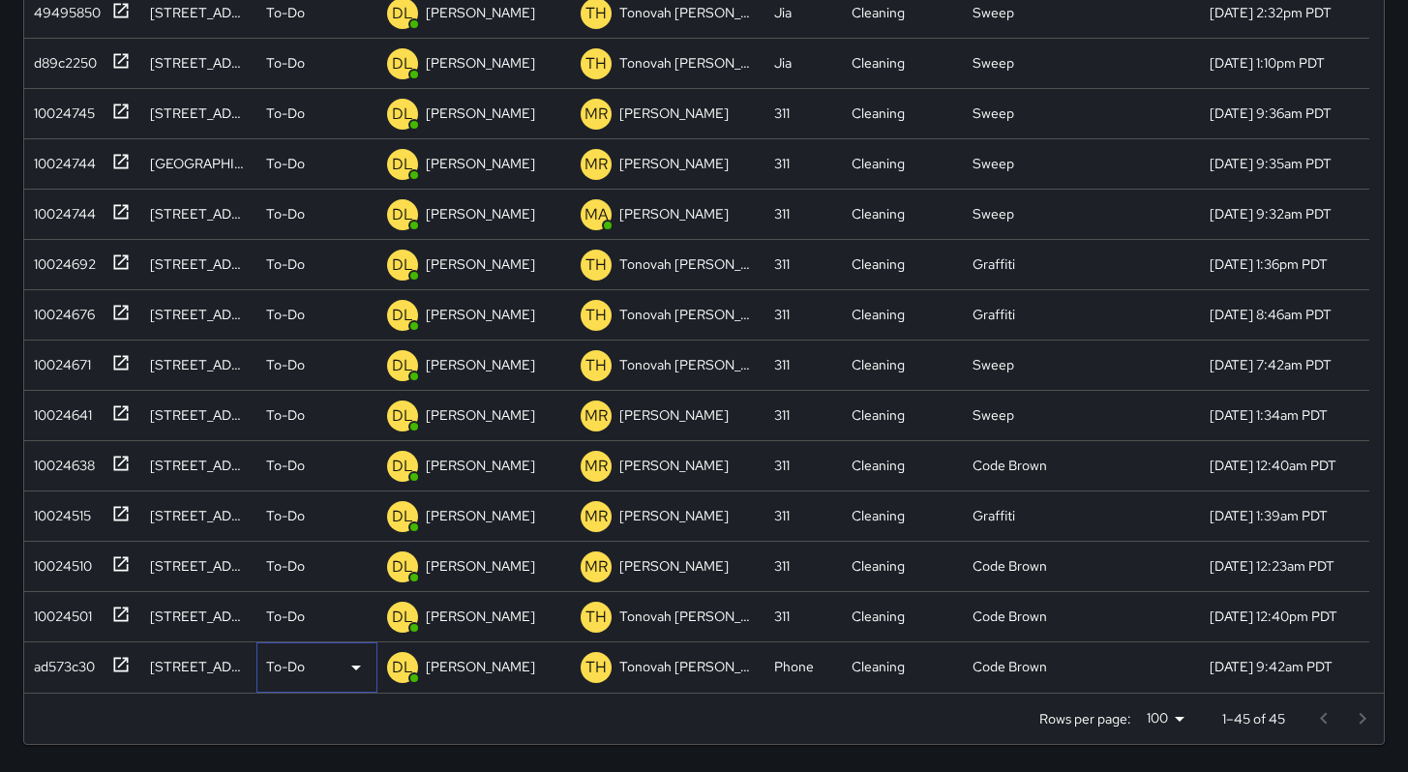
click at [310, 662] on div "To-Do" at bounding box center [317, 667] width 102 height 23
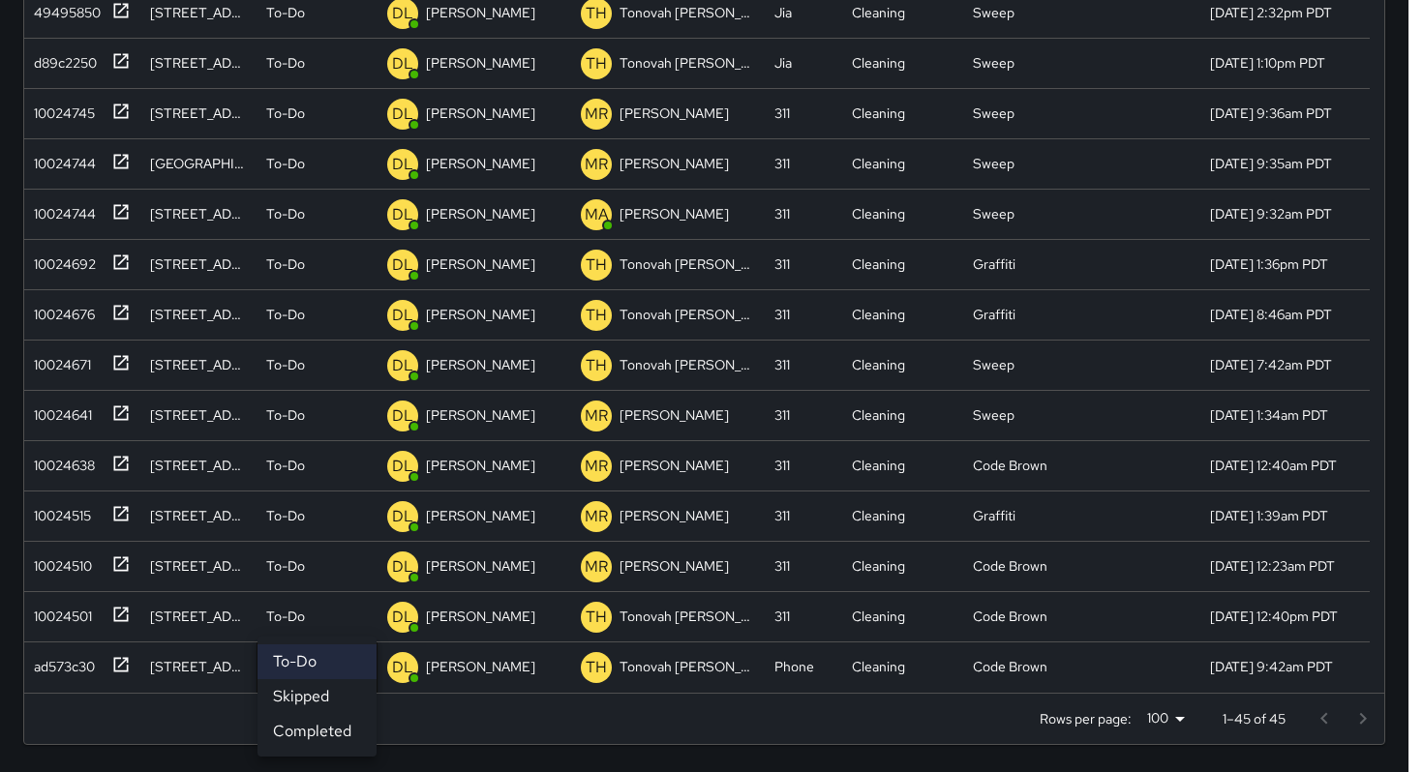
click at [315, 691] on li "Skipped" at bounding box center [316, 696] width 119 height 35
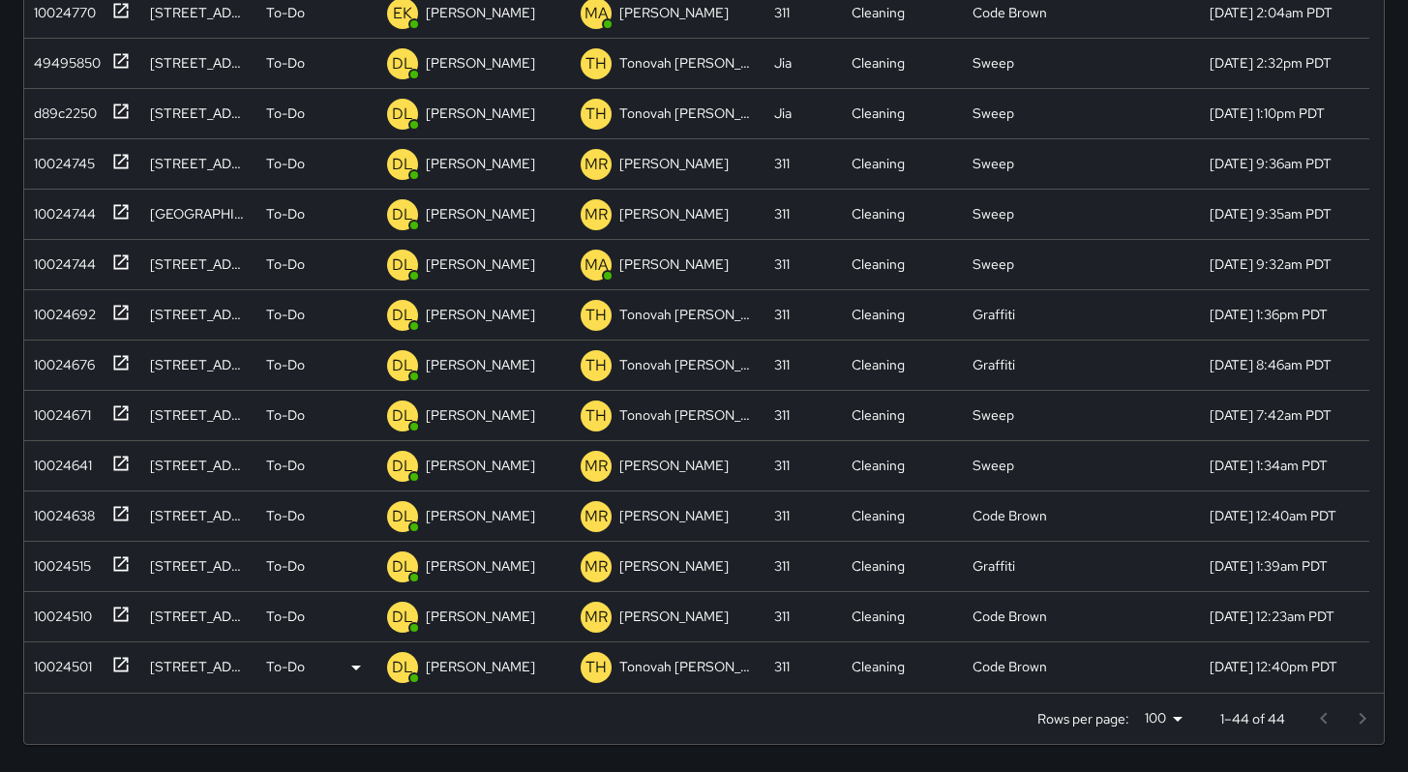
scroll to position [1449, 0]
click at [301, 666] on p "To-Do" at bounding box center [285, 666] width 39 height 19
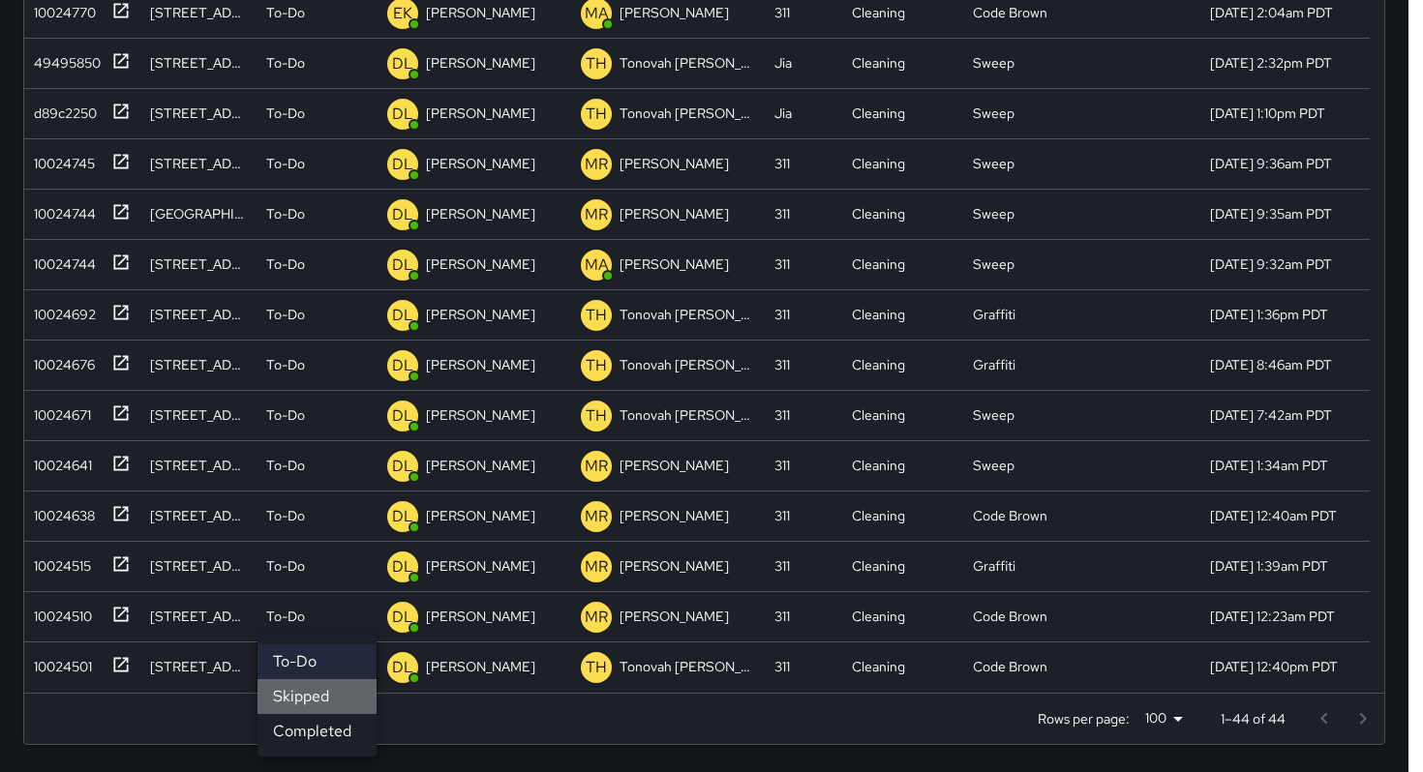
click at [307, 690] on li "Skipped" at bounding box center [316, 696] width 119 height 35
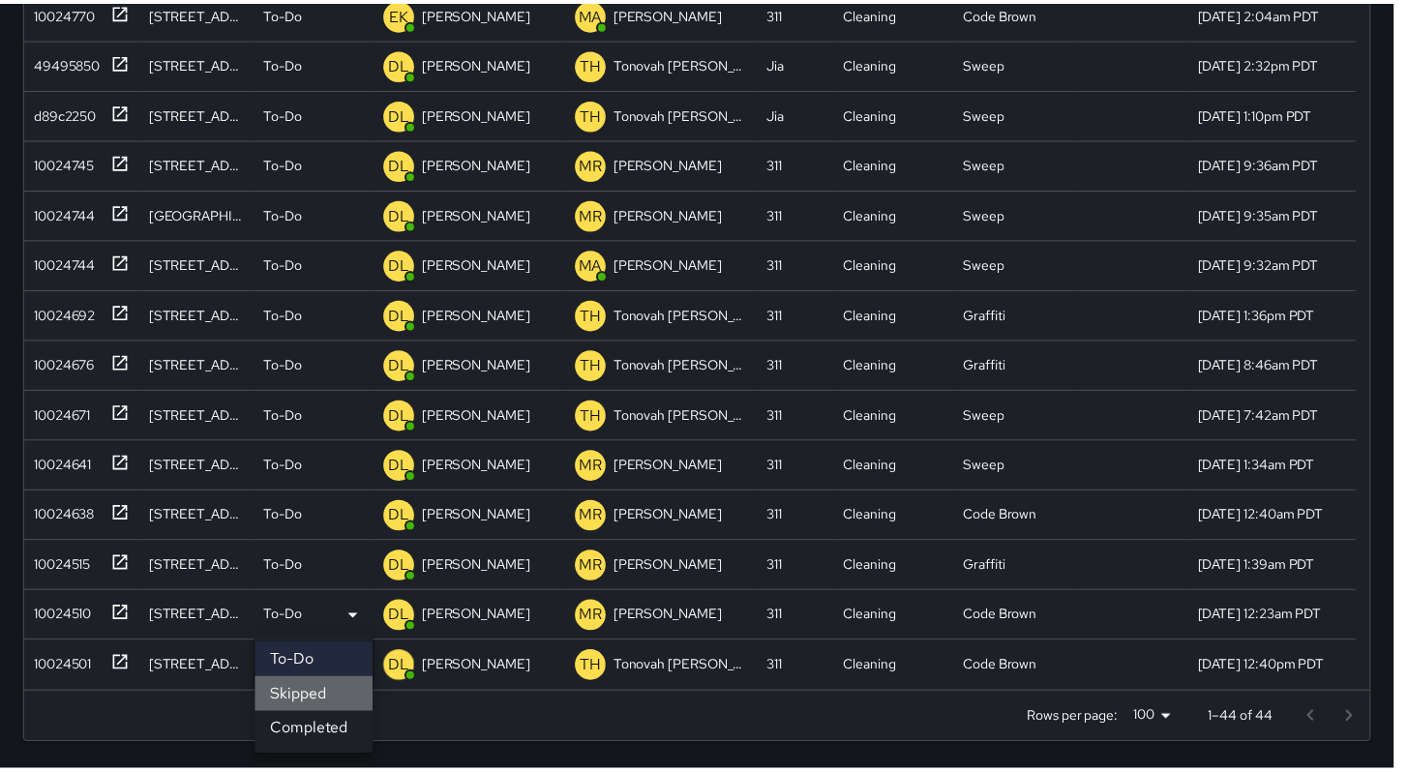
scroll to position [0, 0]
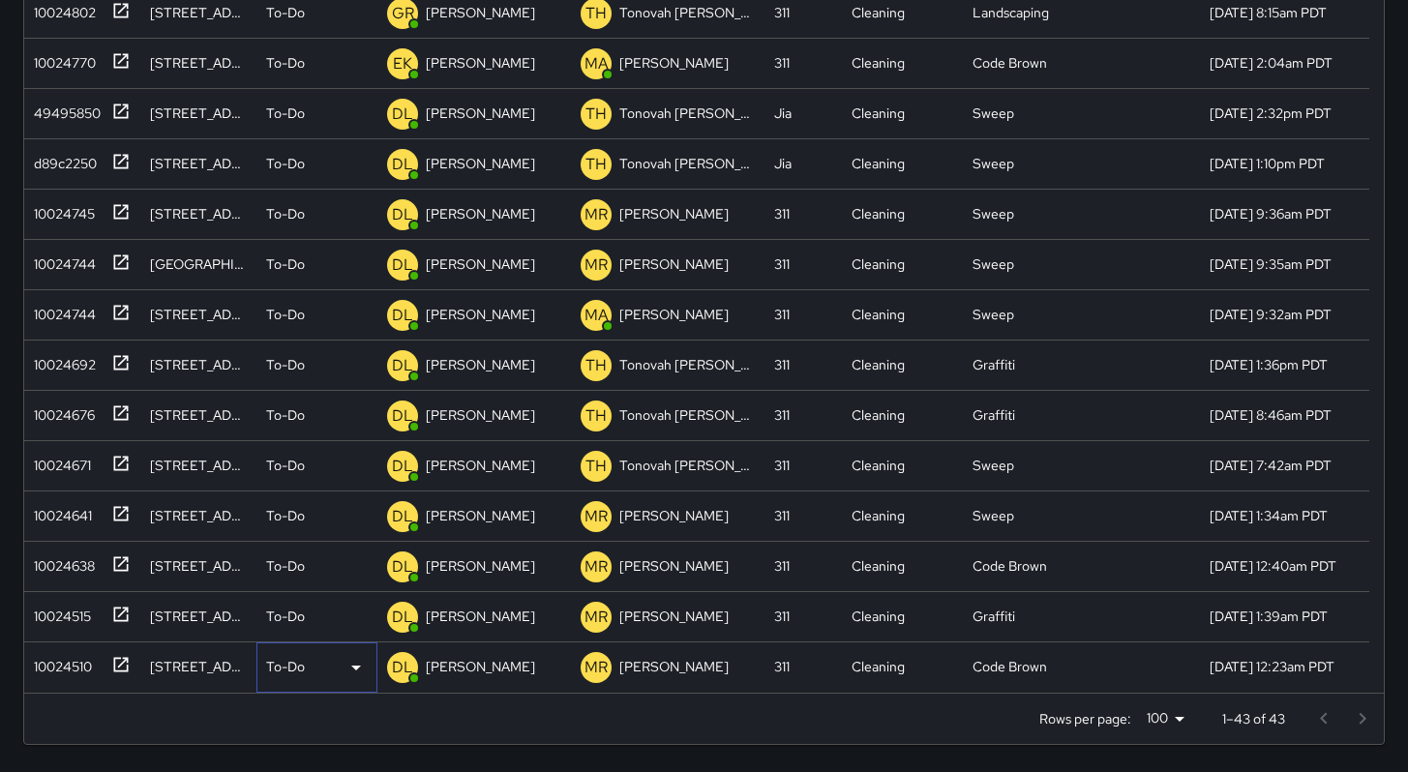
click at [303, 665] on p "To-Do" at bounding box center [285, 666] width 39 height 19
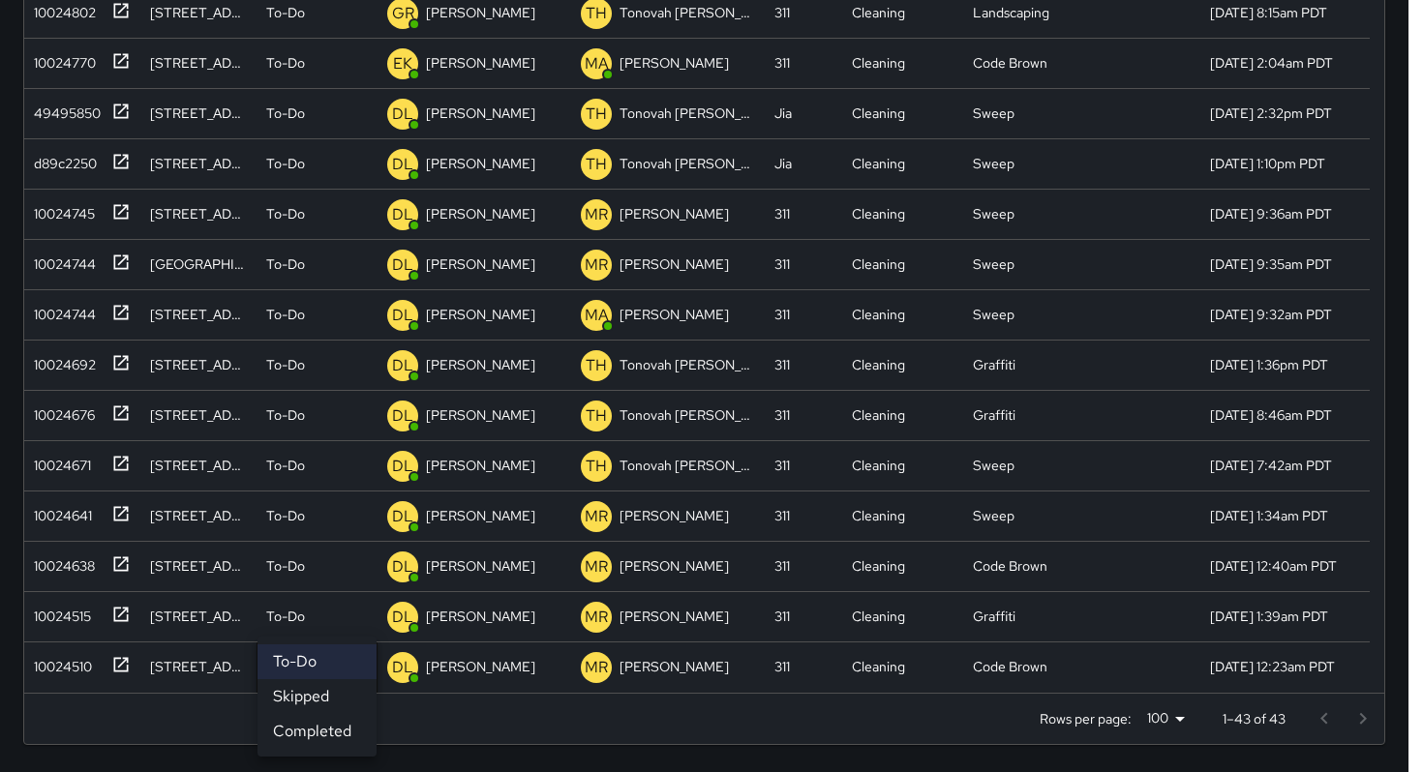
click at [304, 690] on li "Skipped" at bounding box center [316, 696] width 119 height 35
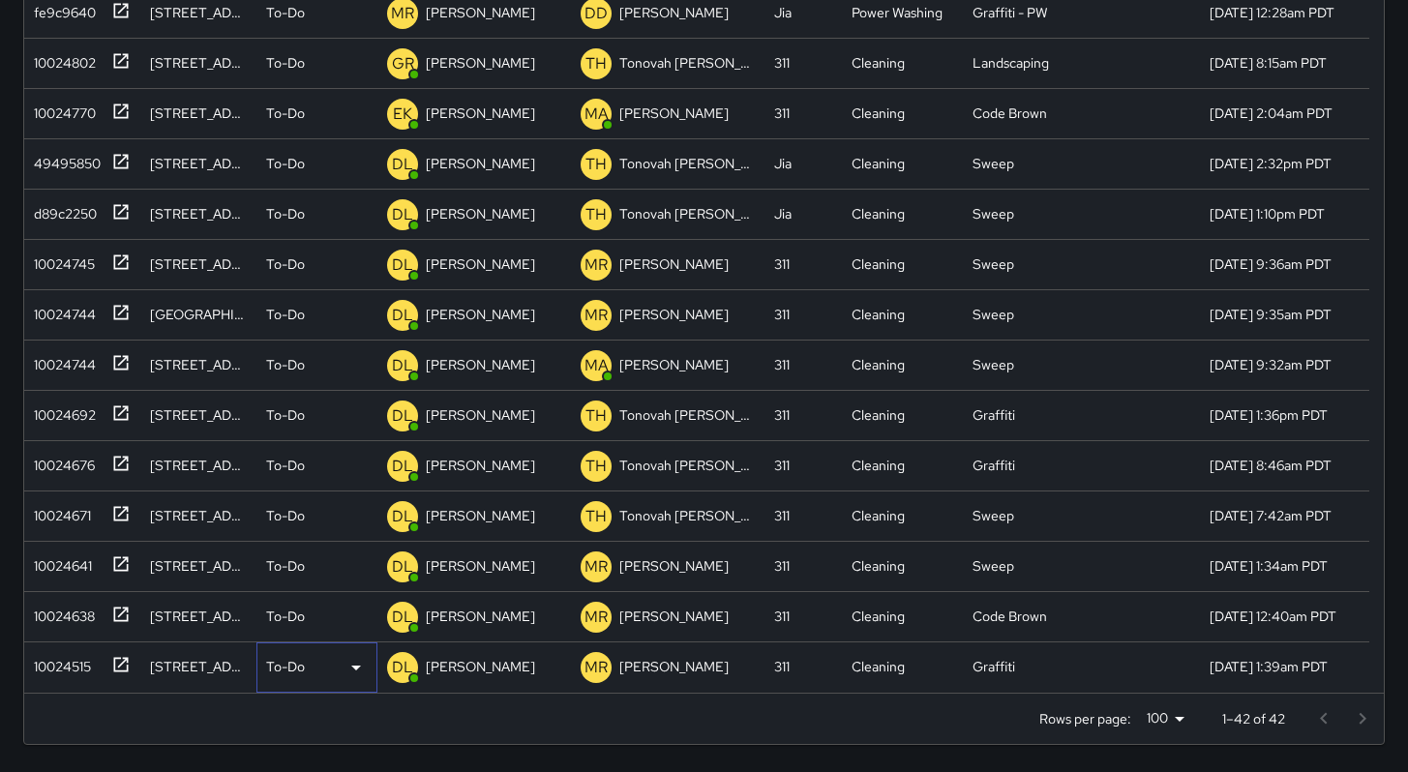
click at [296, 664] on p "To-Do" at bounding box center [285, 666] width 39 height 19
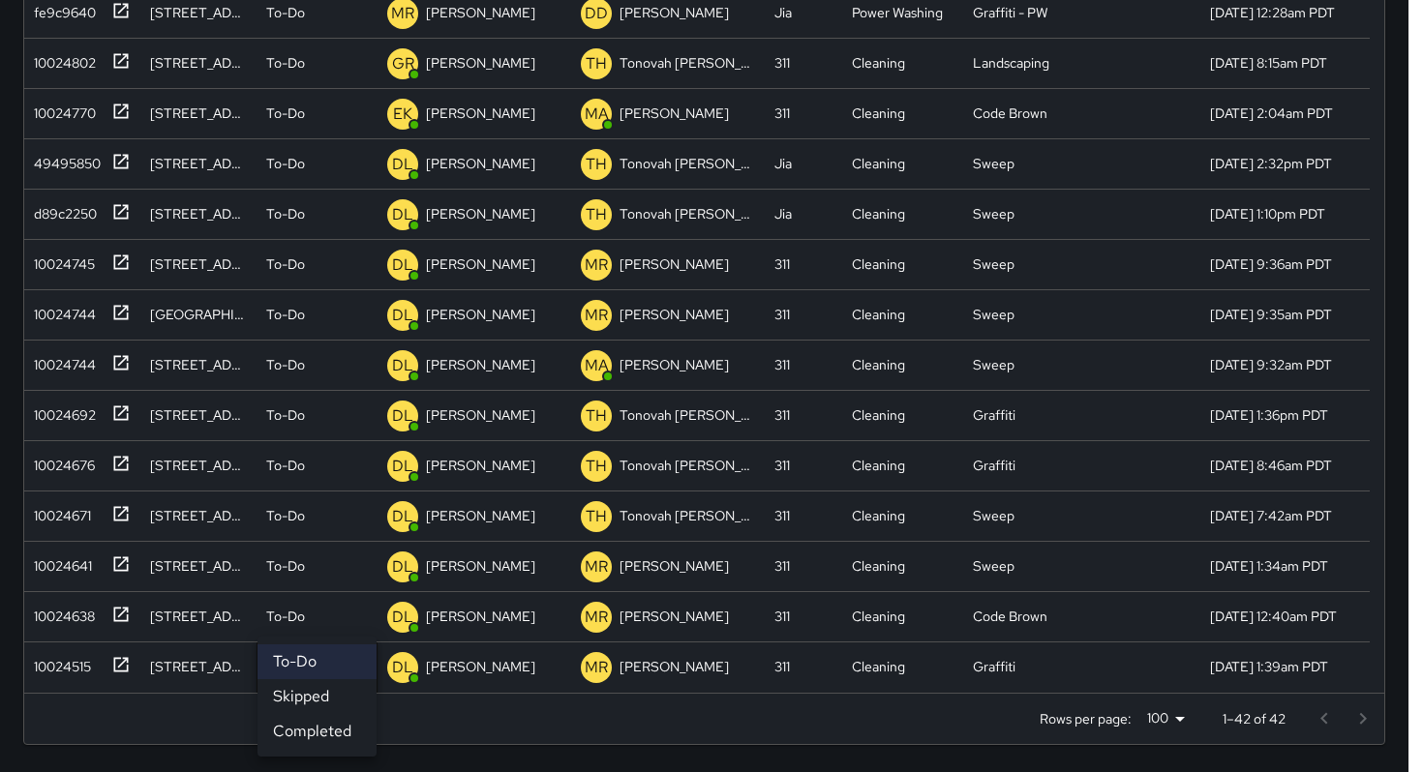
click at [315, 698] on li "Skipped" at bounding box center [316, 696] width 119 height 35
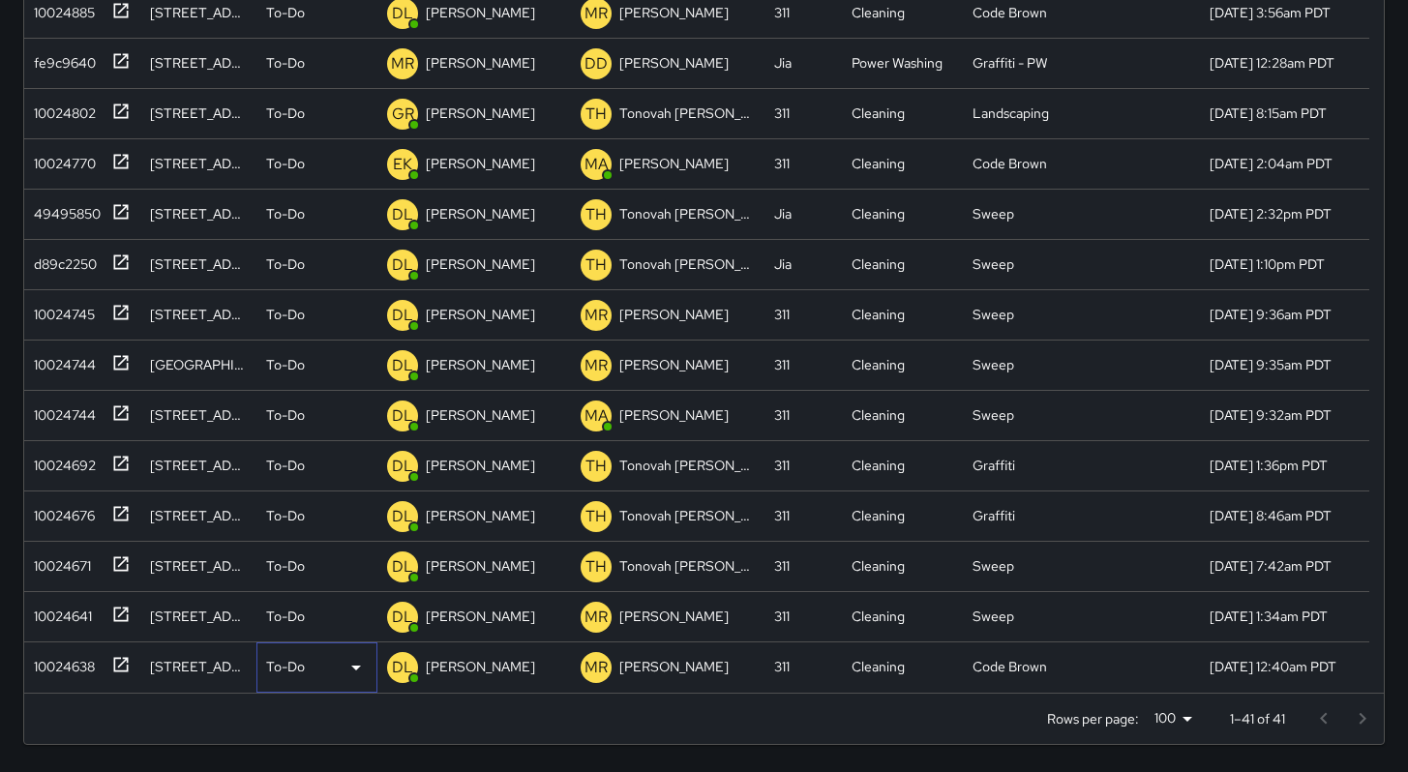
click at [284, 659] on p "To-Do" at bounding box center [285, 666] width 39 height 19
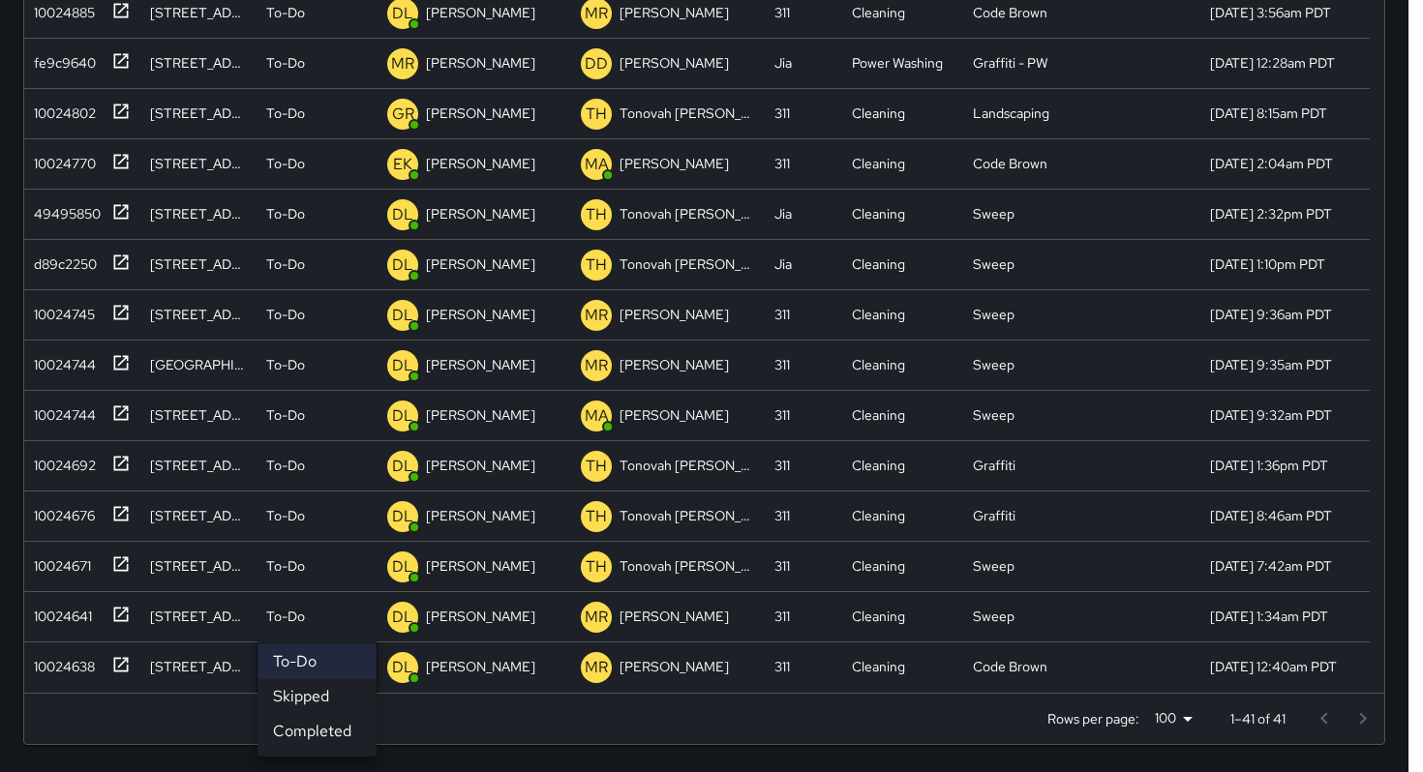
click at [299, 695] on li "Skipped" at bounding box center [316, 696] width 119 height 35
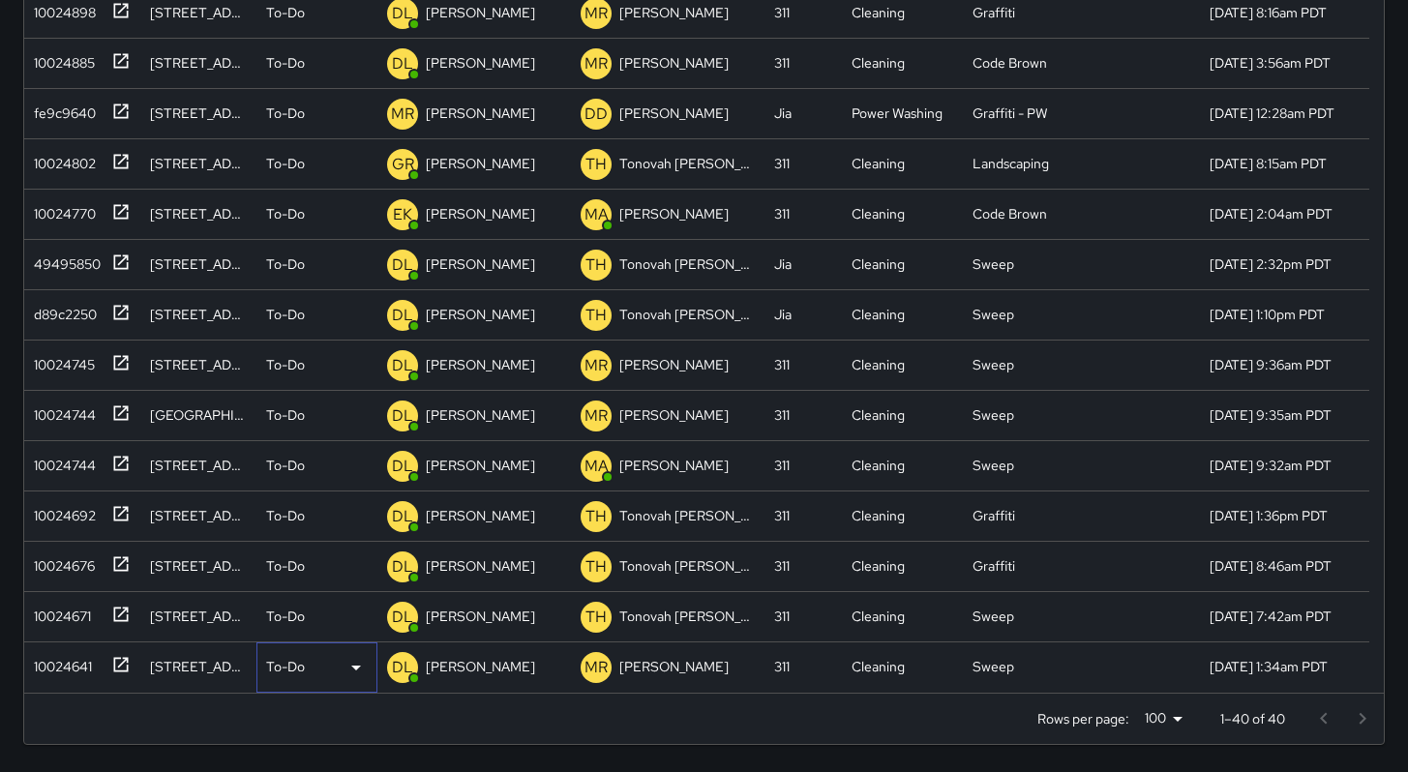
click at [293, 671] on p "To-Do" at bounding box center [285, 666] width 39 height 19
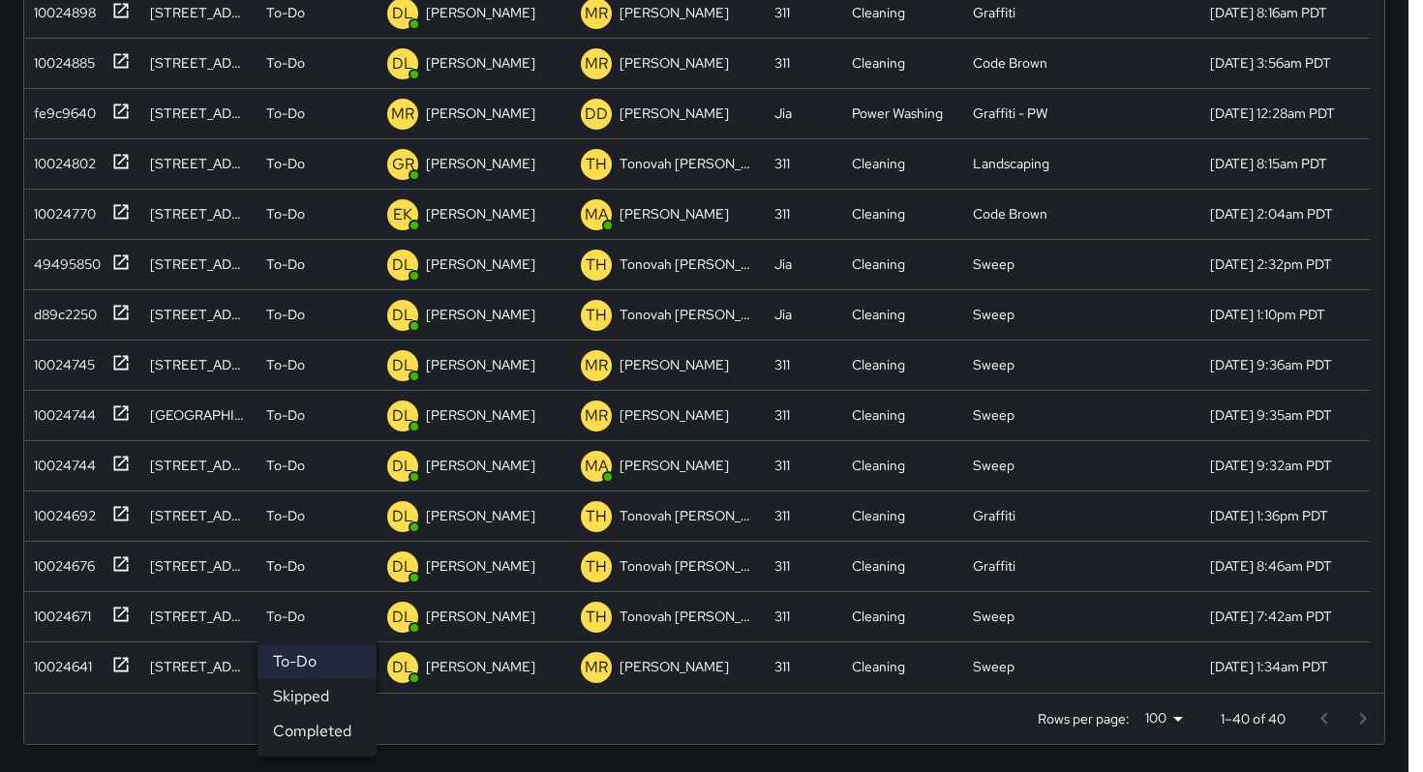
click at [306, 693] on li "Skipped" at bounding box center [316, 696] width 119 height 35
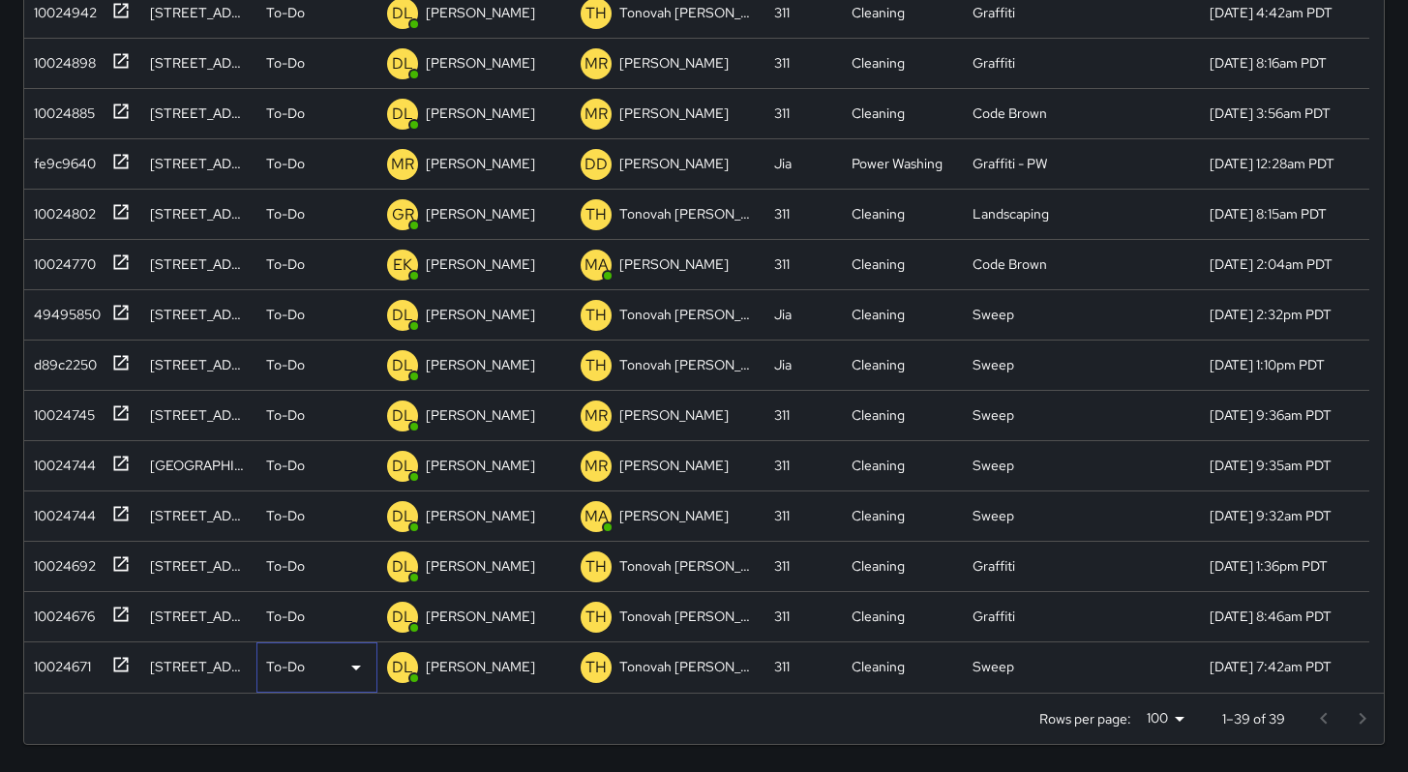
click at [302, 664] on p "To-Do" at bounding box center [285, 666] width 39 height 19
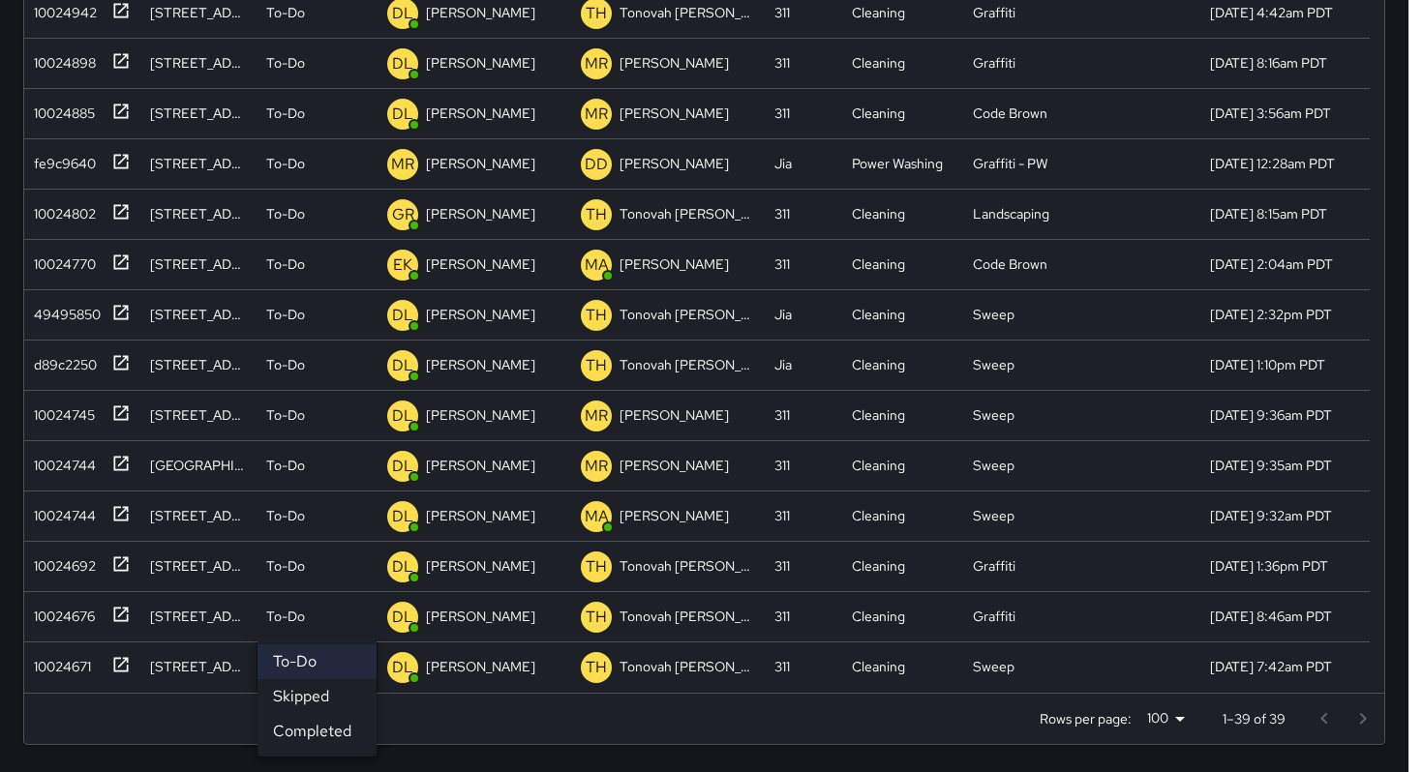
click at [306, 685] on li "Skipped" at bounding box center [316, 696] width 119 height 35
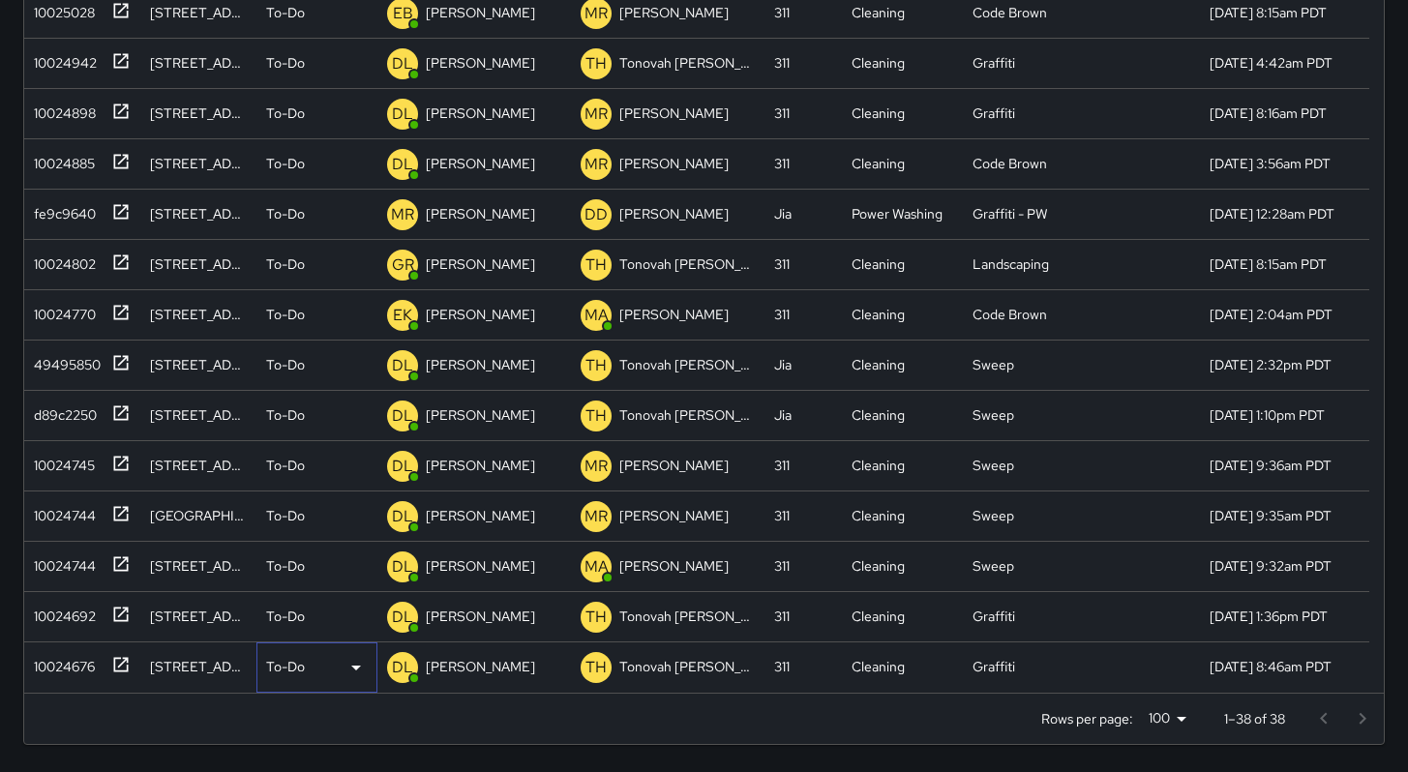
click at [296, 660] on p "To-Do" at bounding box center [285, 666] width 39 height 19
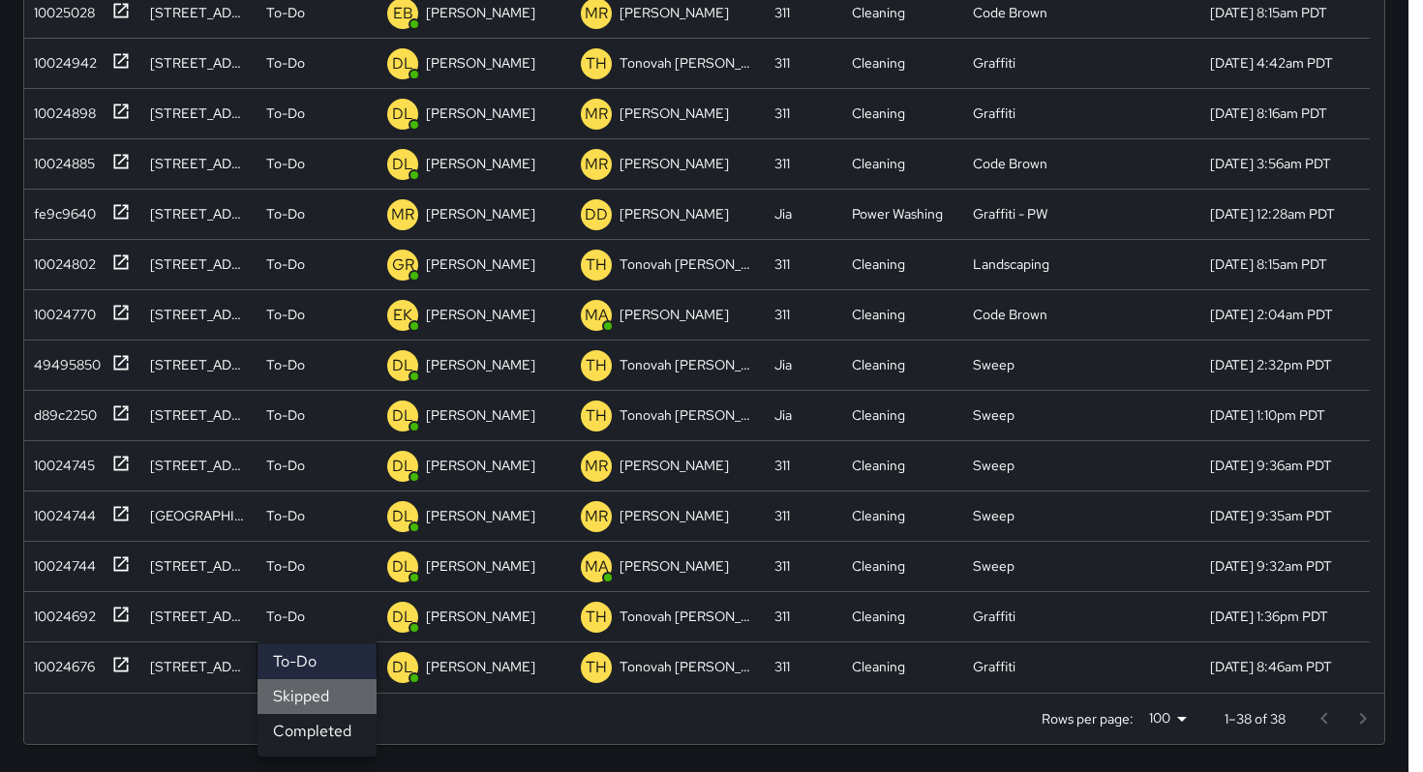
click at [303, 694] on li "Skipped" at bounding box center [316, 696] width 119 height 35
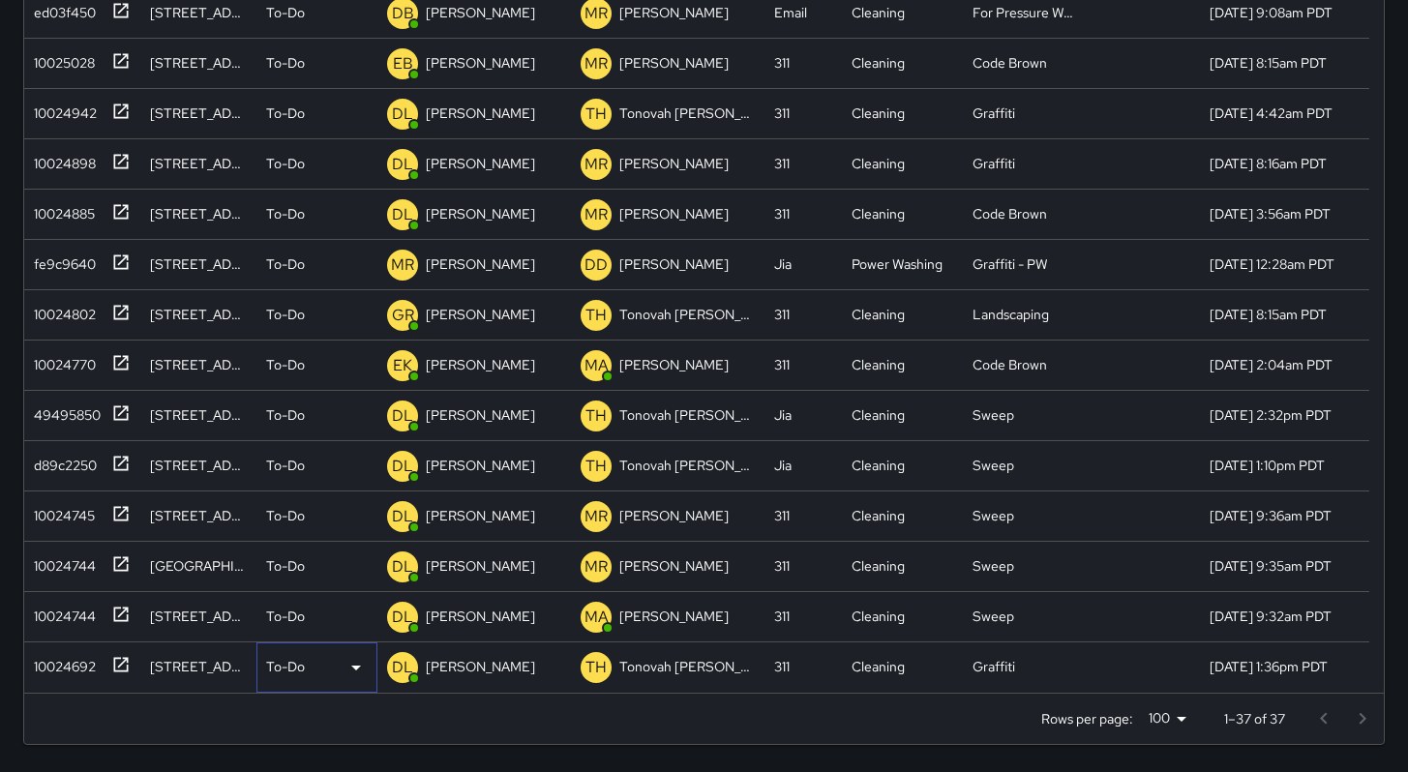
click at [298, 675] on p "To-Do" at bounding box center [285, 666] width 39 height 19
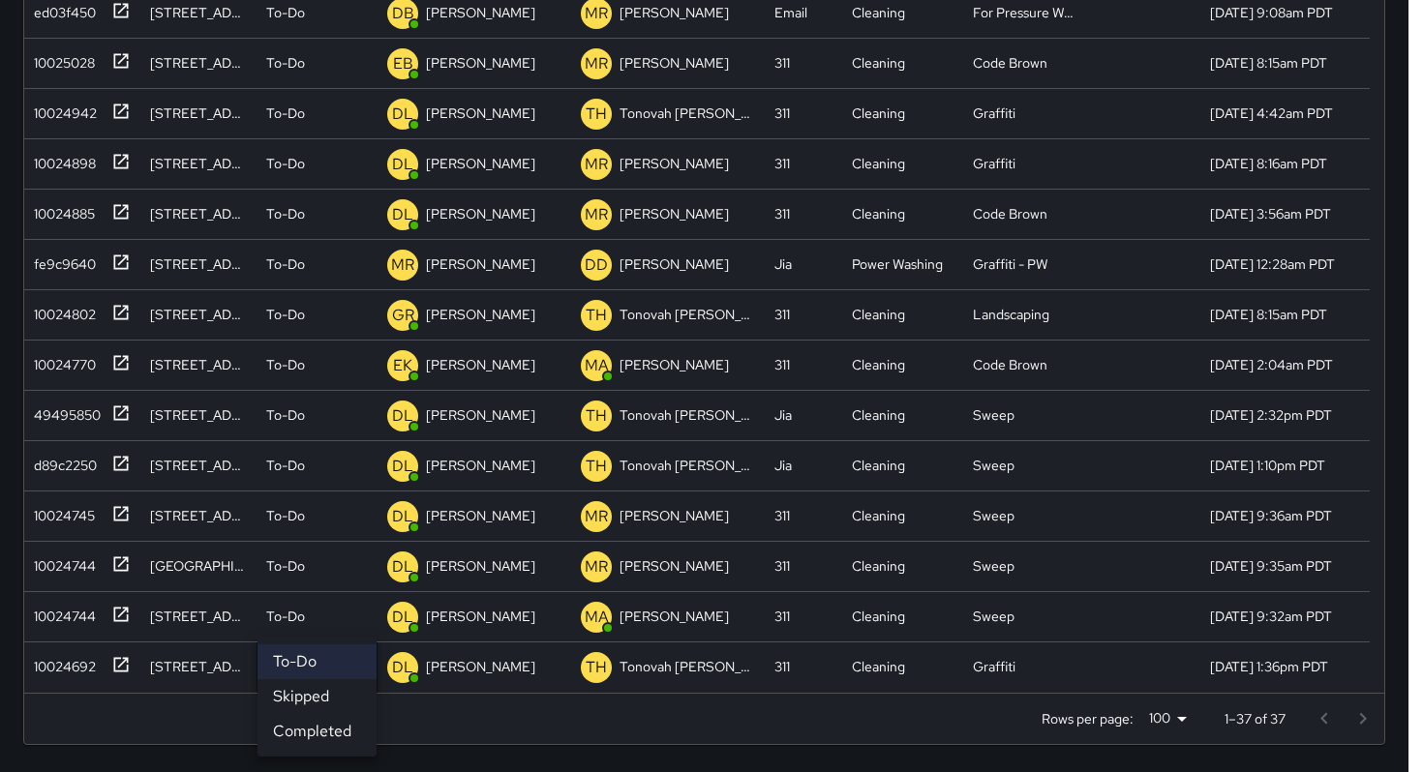
click at [315, 706] on li "Skipped" at bounding box center [316, 696] width 119 height 35
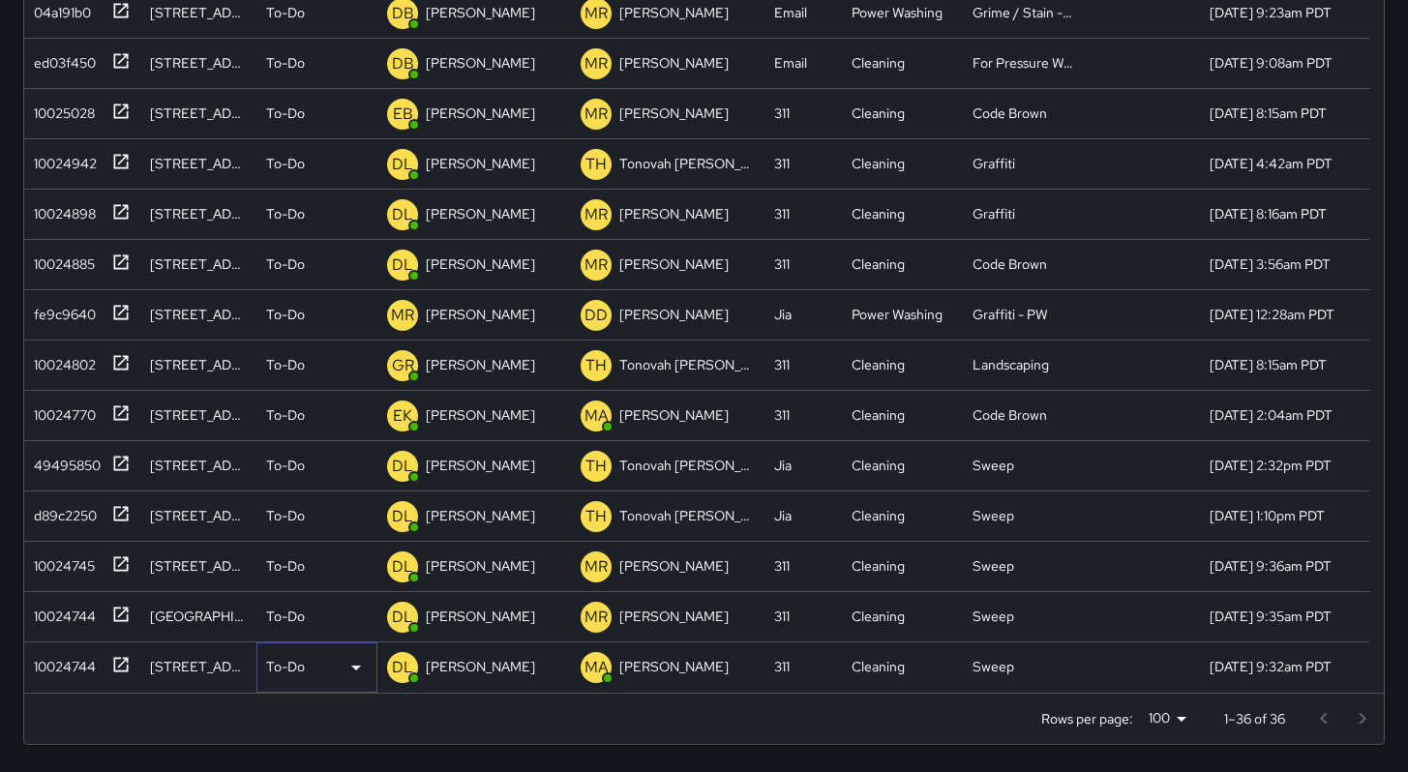
click at [304, 674] on p "To-Do" at bounding box center [285, 666] width 39 height 19
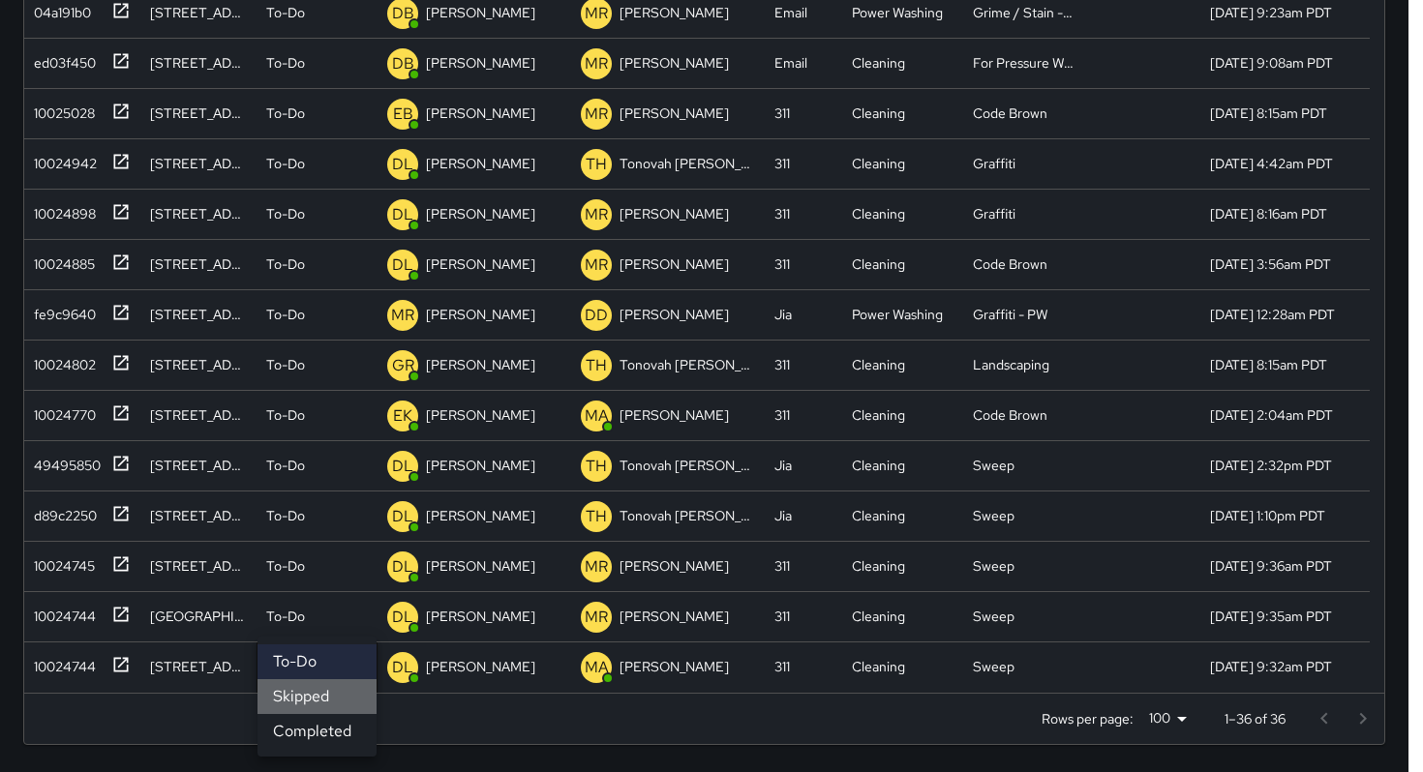
click at [315, 701] on li "Skipped" at bounding box center [316, 696] width 119 height 35
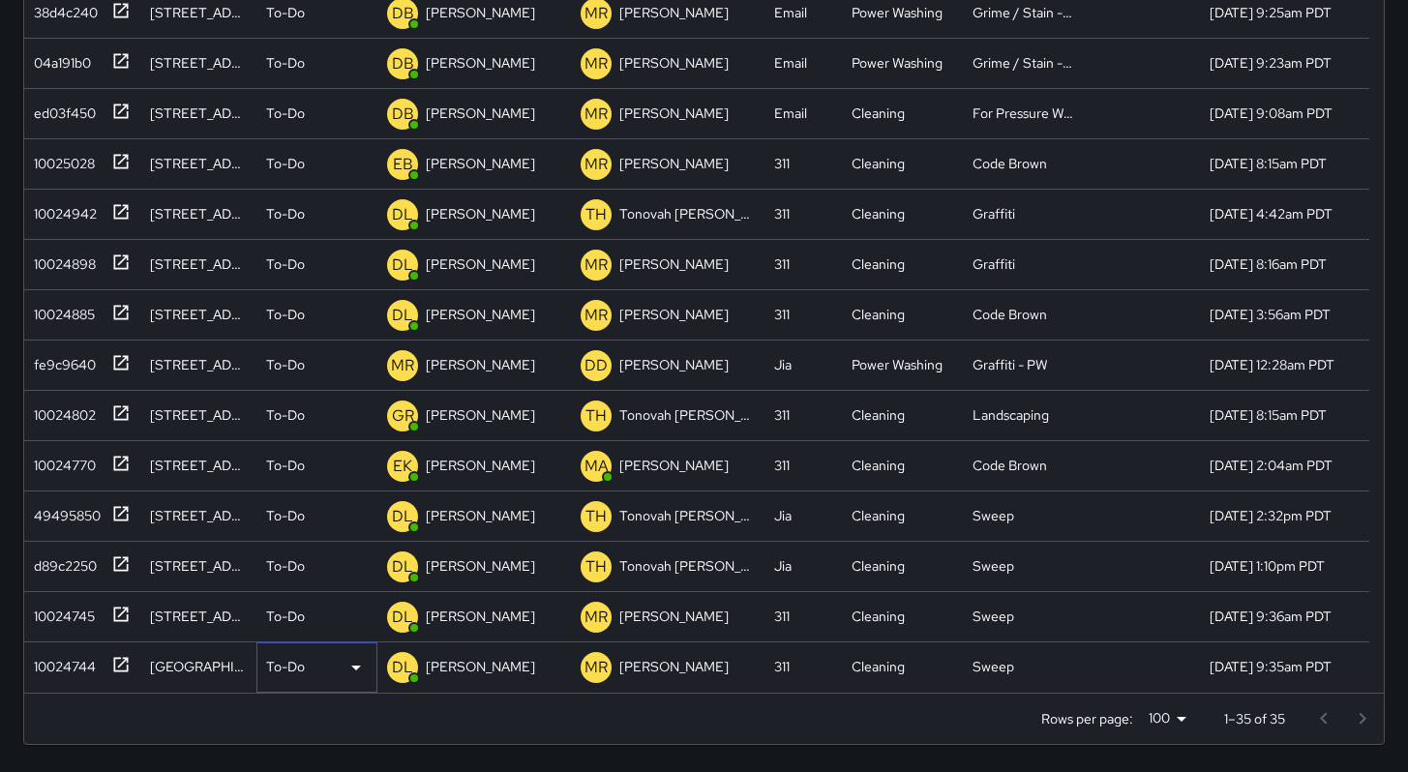
click at [306, 675] on div "To-Do" at bounding box center [317, 667] width 102 height 23
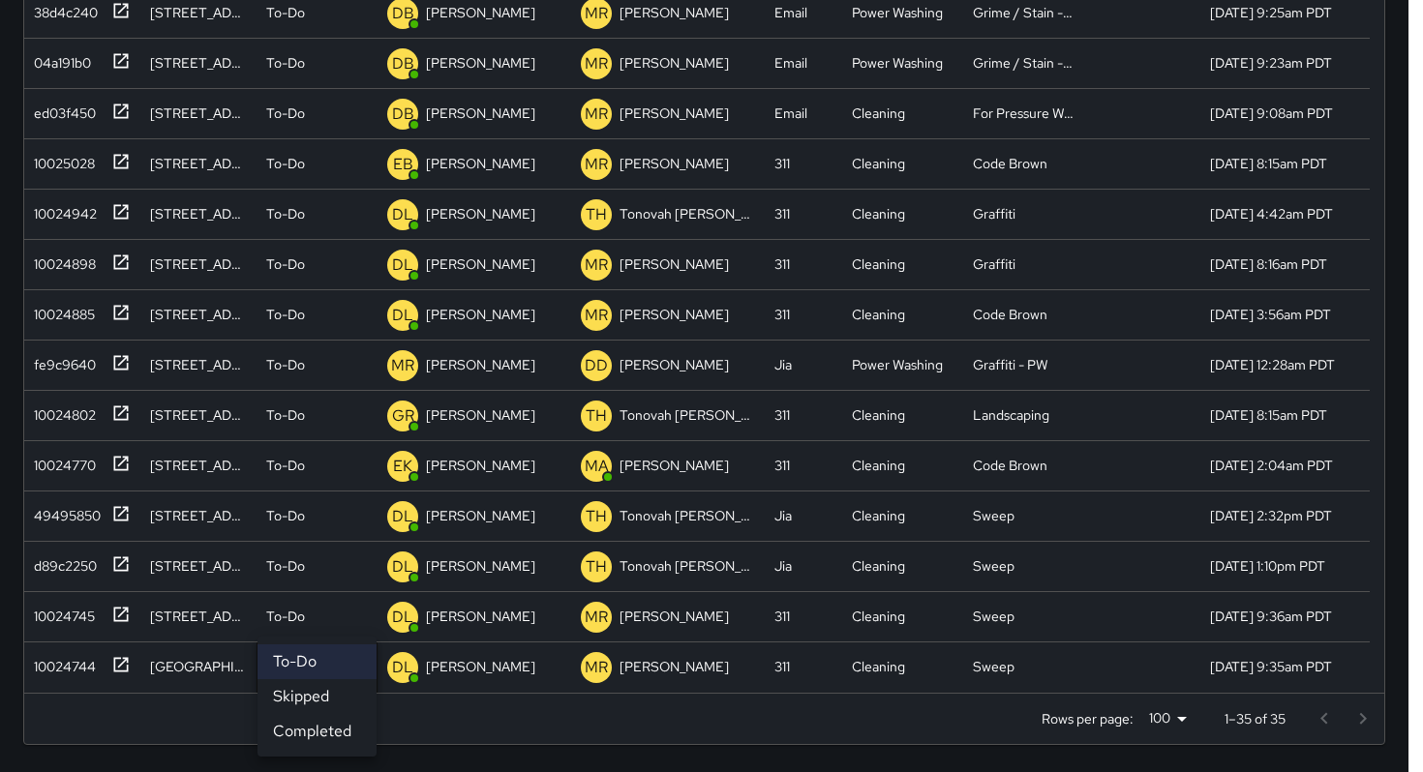
click at [314, 702] on li "Skipped" at bounding box center [316, 696] width 119 height 35
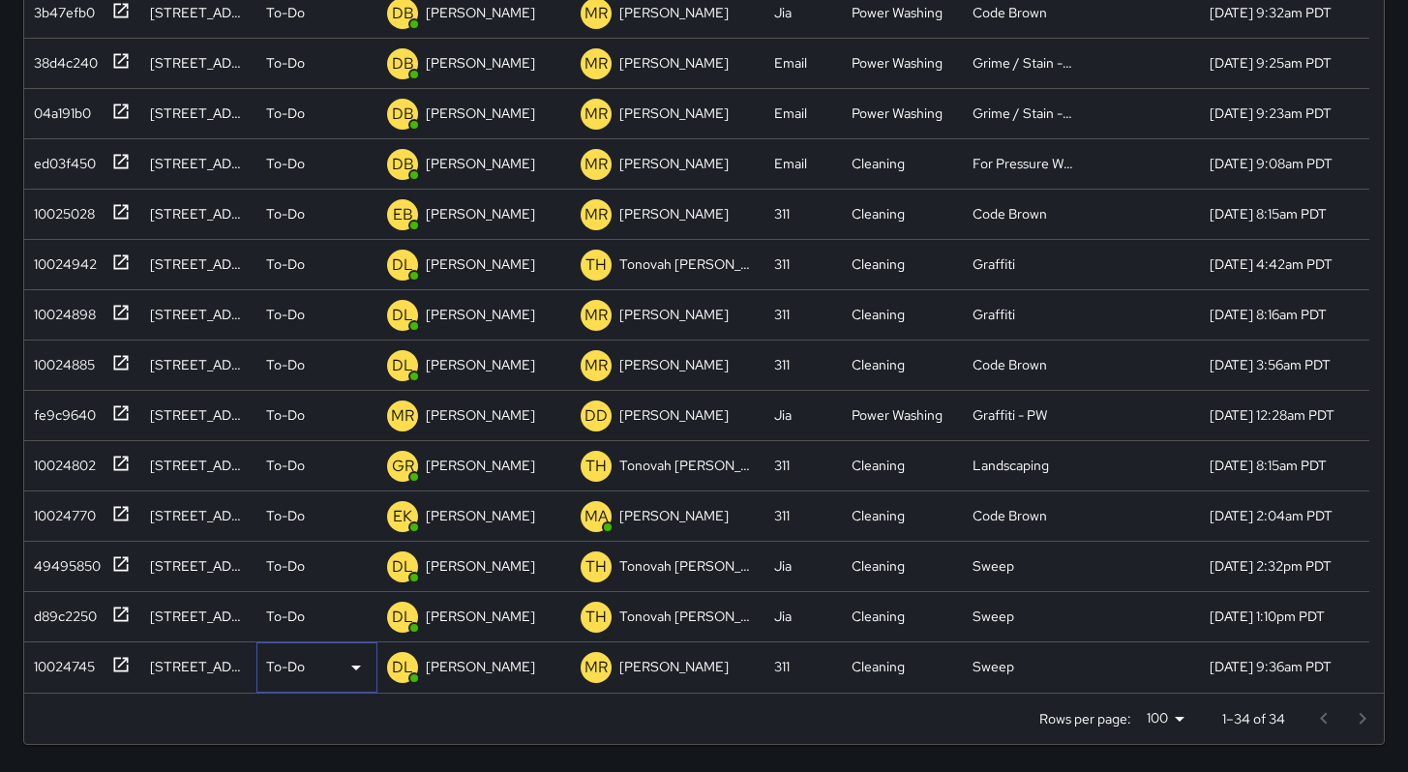
click at [304, 672] on p "To-Do" at bounding box center [285, 666] width 39 height 19
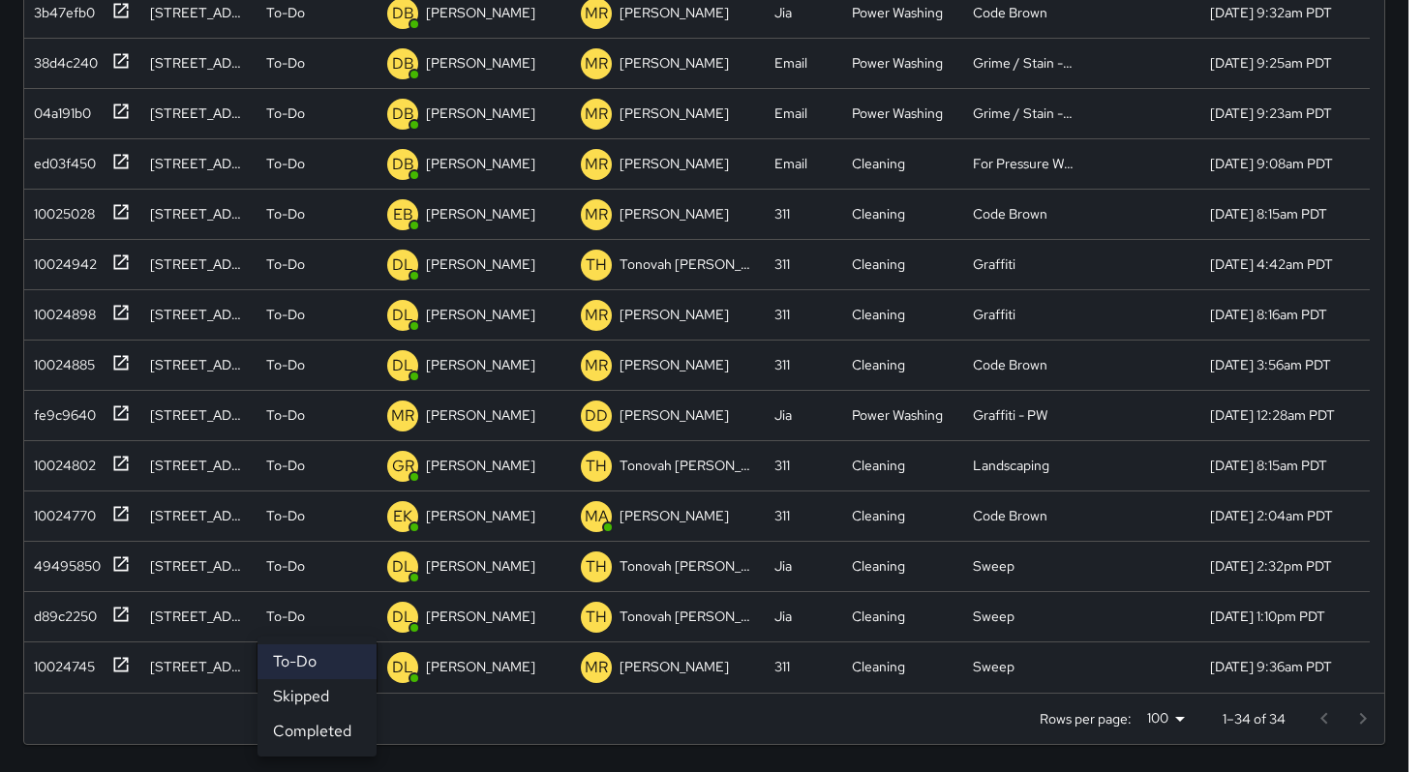
click at [310, 693] on li "Skipped" at bounding box center [316, 696] width 119 height 35
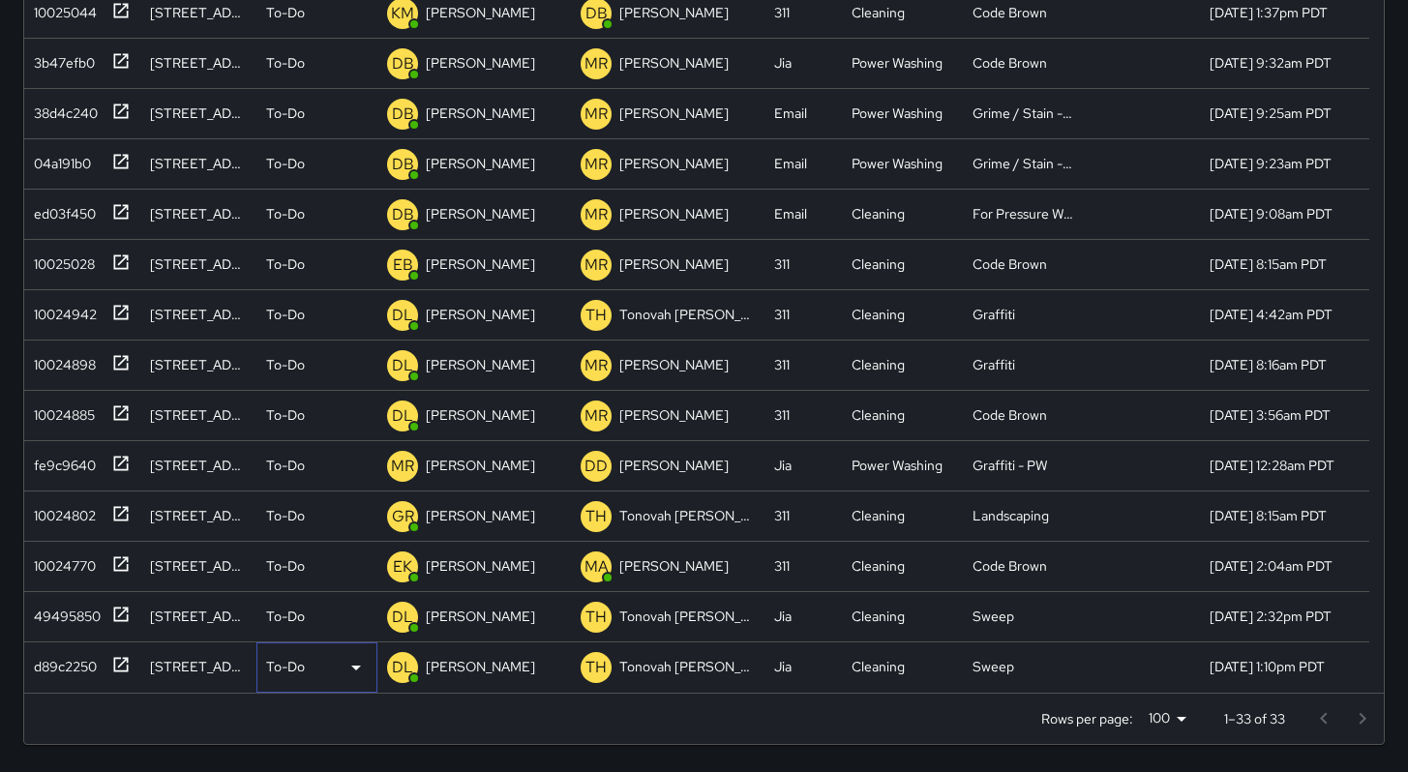
click at [304, 678] on div "To-Do" at bounding box center [316, 668] width 121 height 50
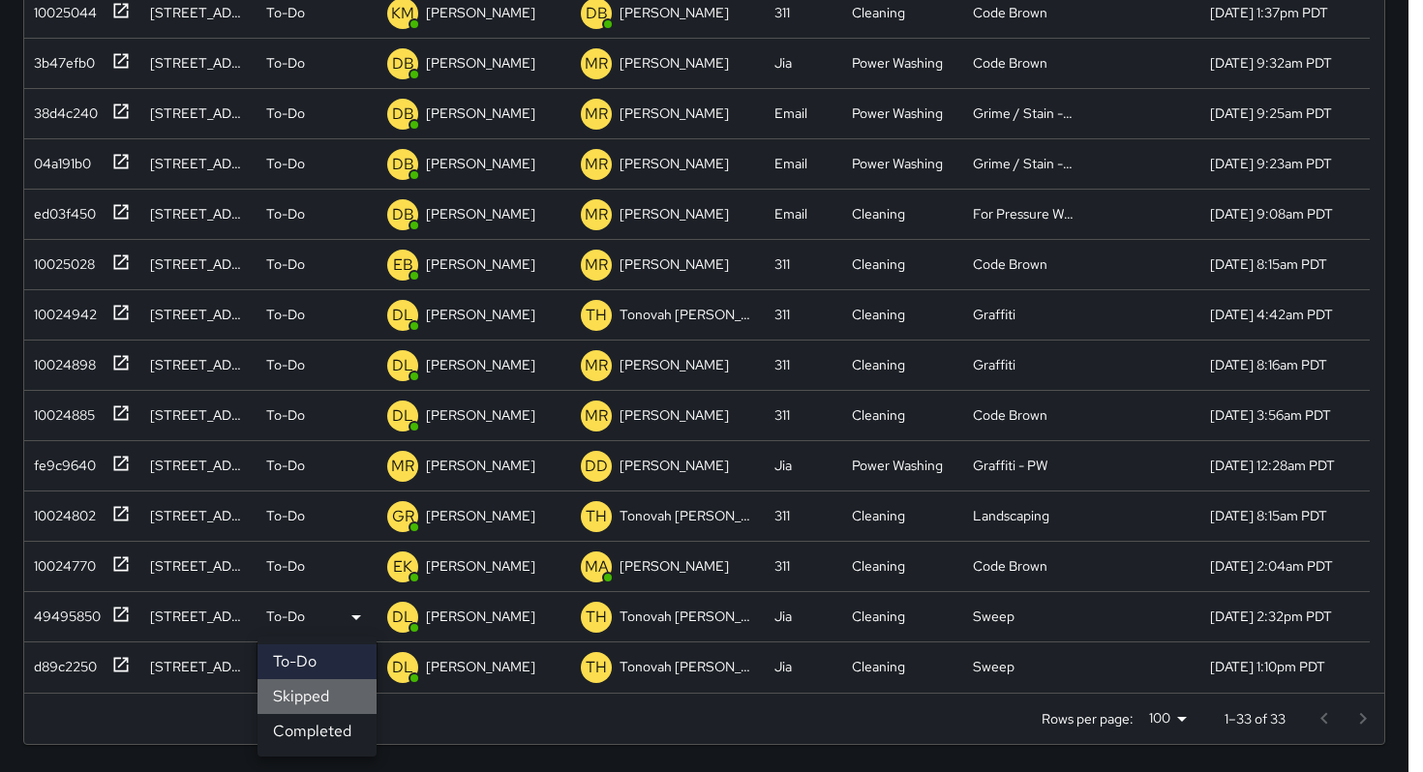
drag, startPoint x: 311, startPoint y: 701, endPoint x: 308, endPoint y: 690, distance: 11.0
click at [310, 701] on li "Skipped" at bounding box center [316, 696] width 119 height 35
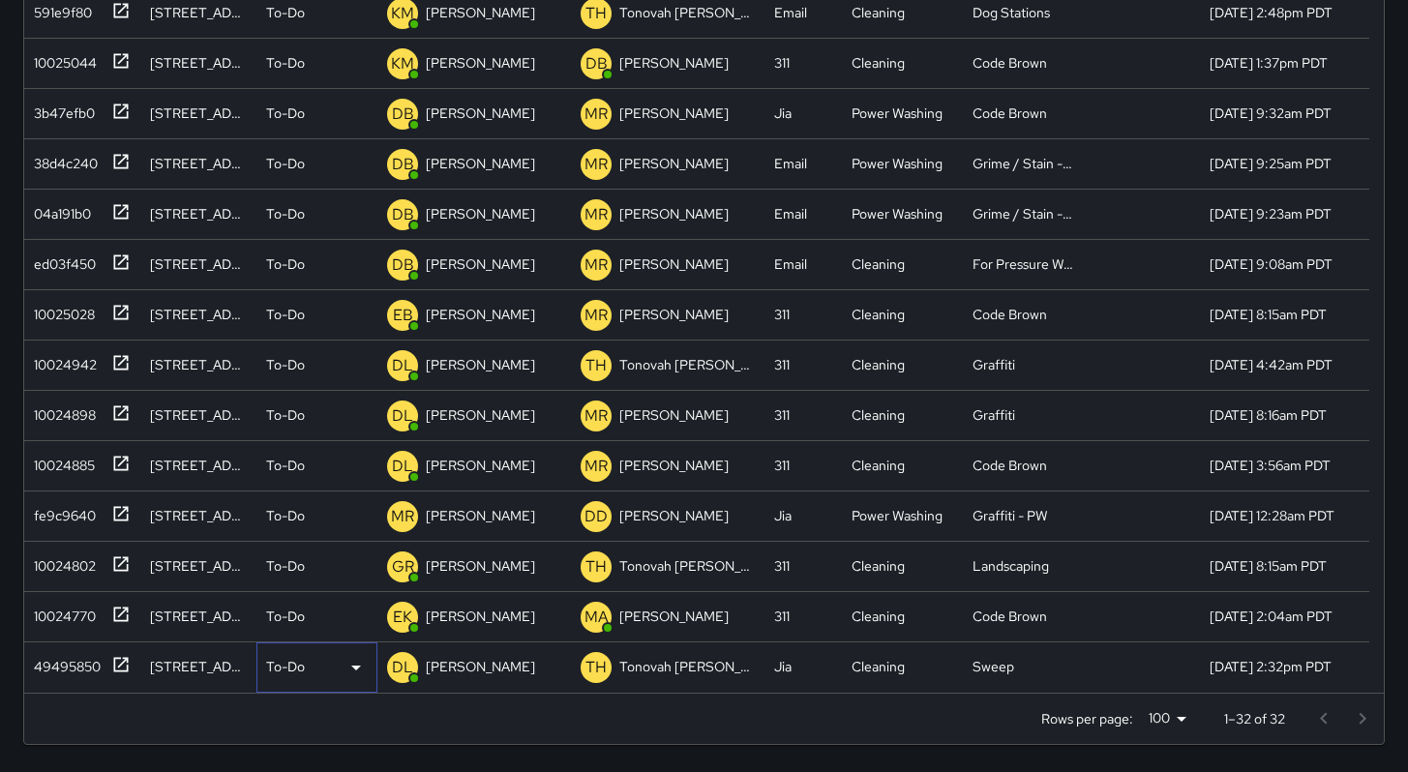
click at [303, 675] on p "To-Do" at bounding box center [285, 666] width 39 height 19
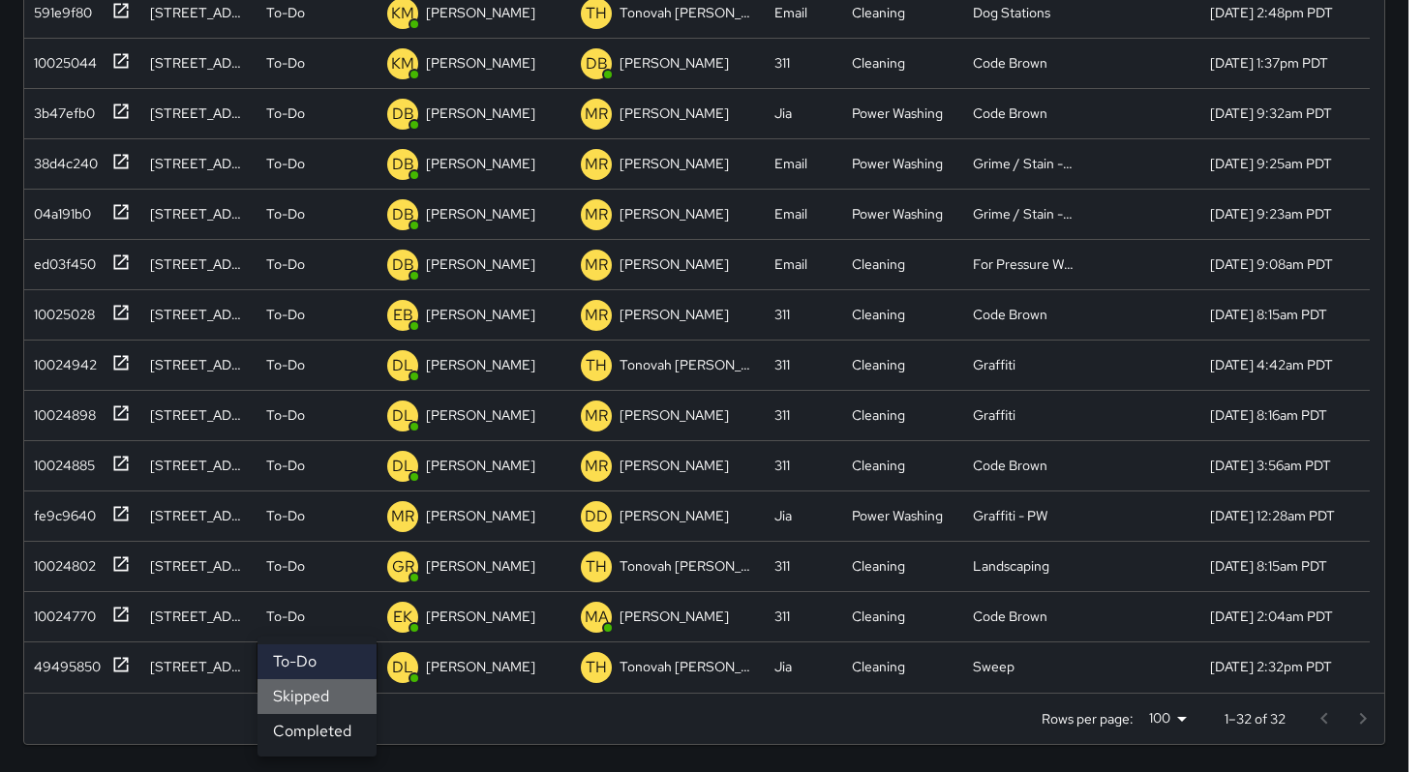
click at [312, 702] on li "Skipped" at bounding box center [316, 696] width 119 height 35
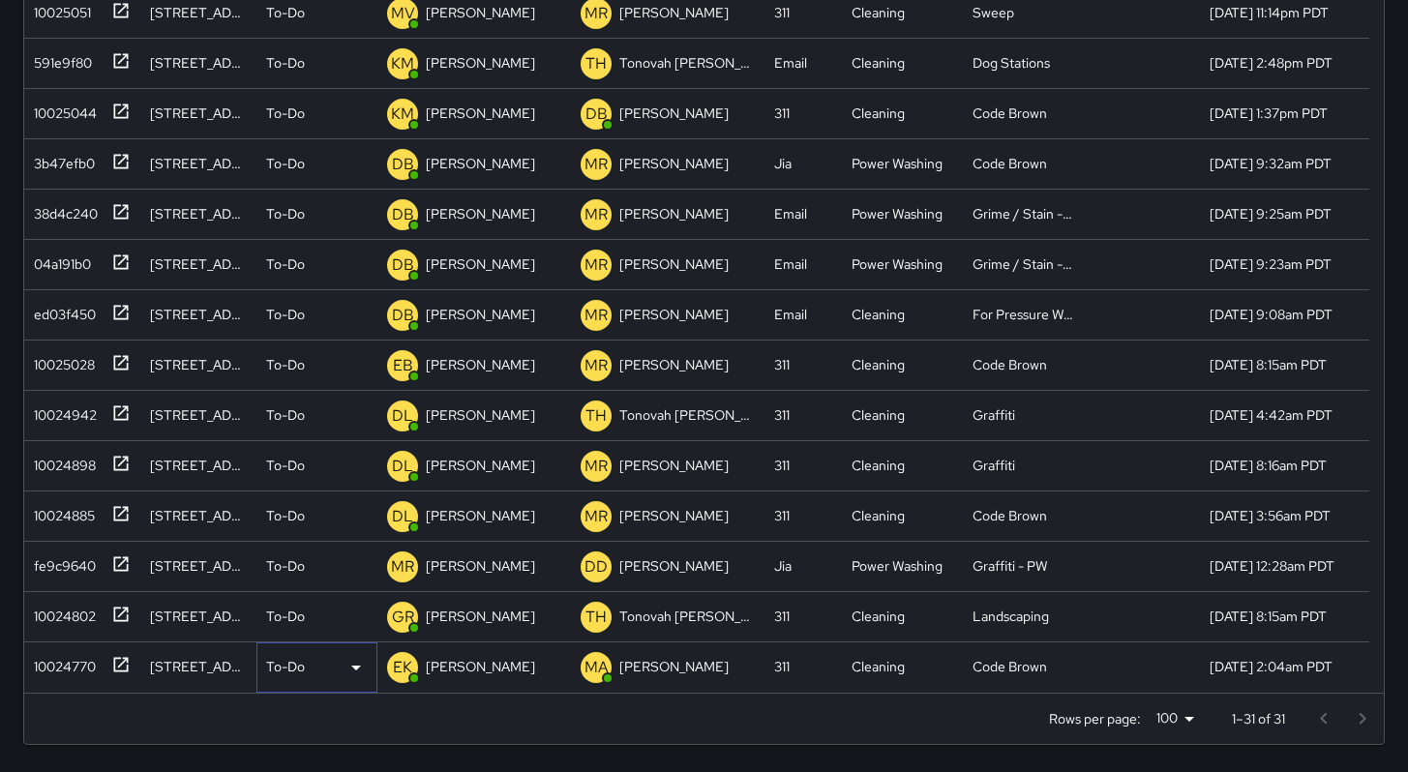
click at [305, 672] on p "To-Do" at bounding box center [285, 666] width 39 height 19
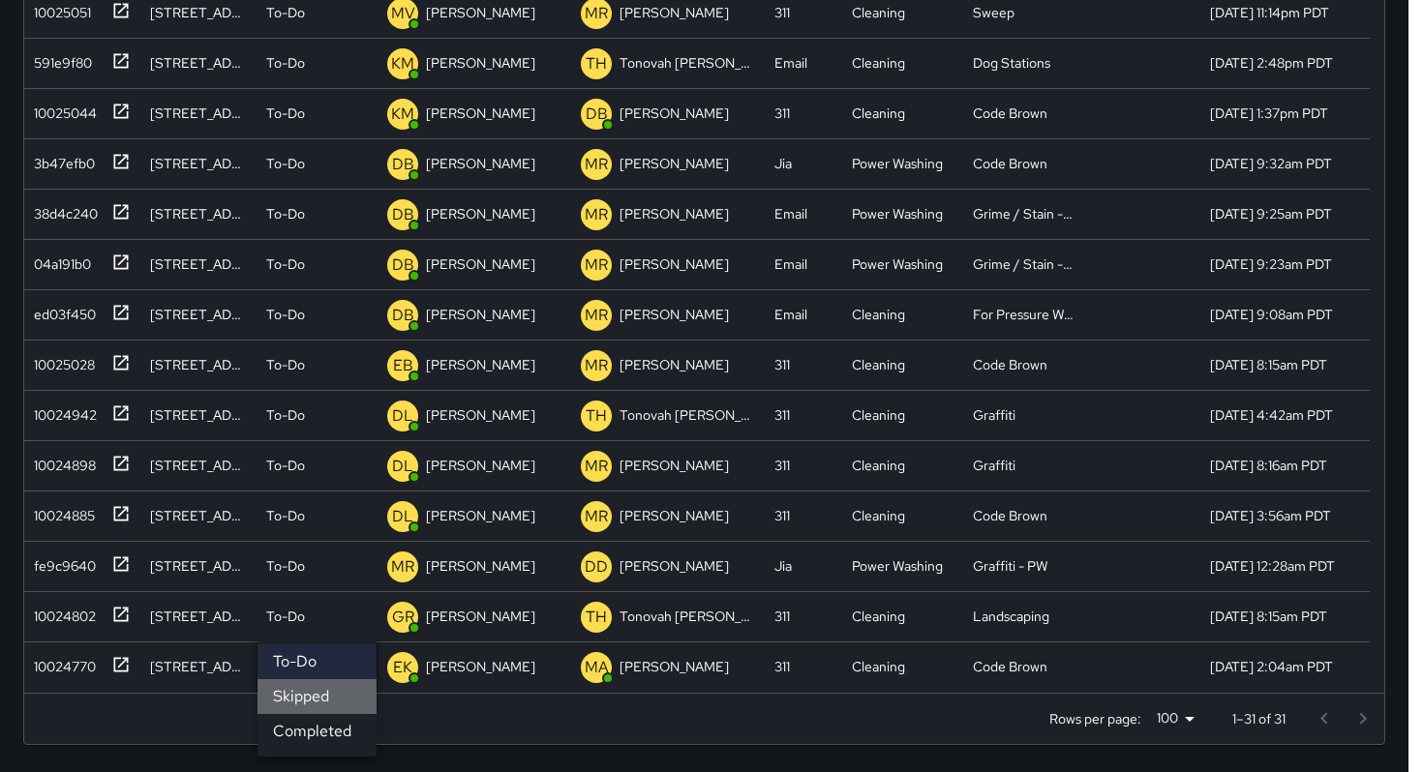
click at [314, 705] on li "Skipped" at bounding box center [316, 696] width 119 height 35
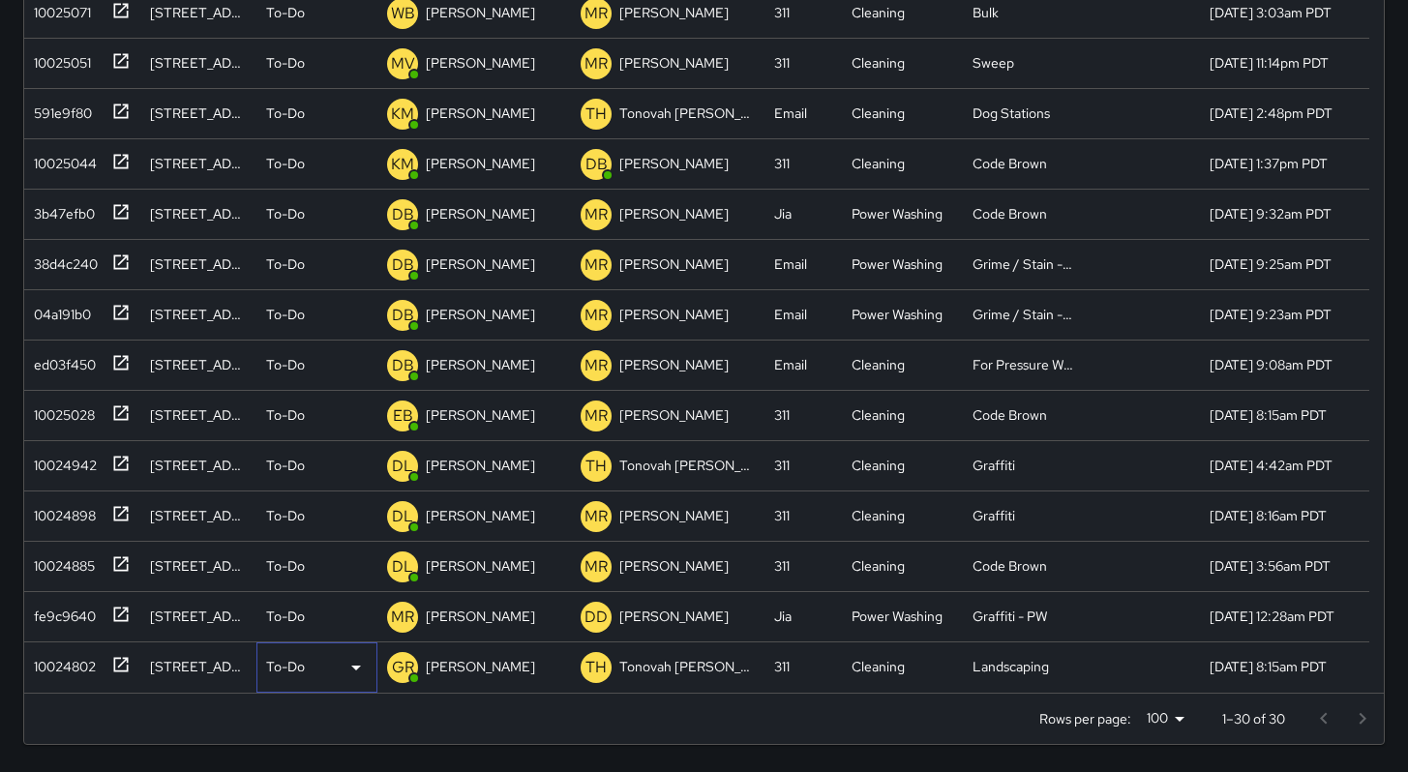
click at [306, 674] on div "To-Do" at bounding box center [317, 667] width 102 height 23
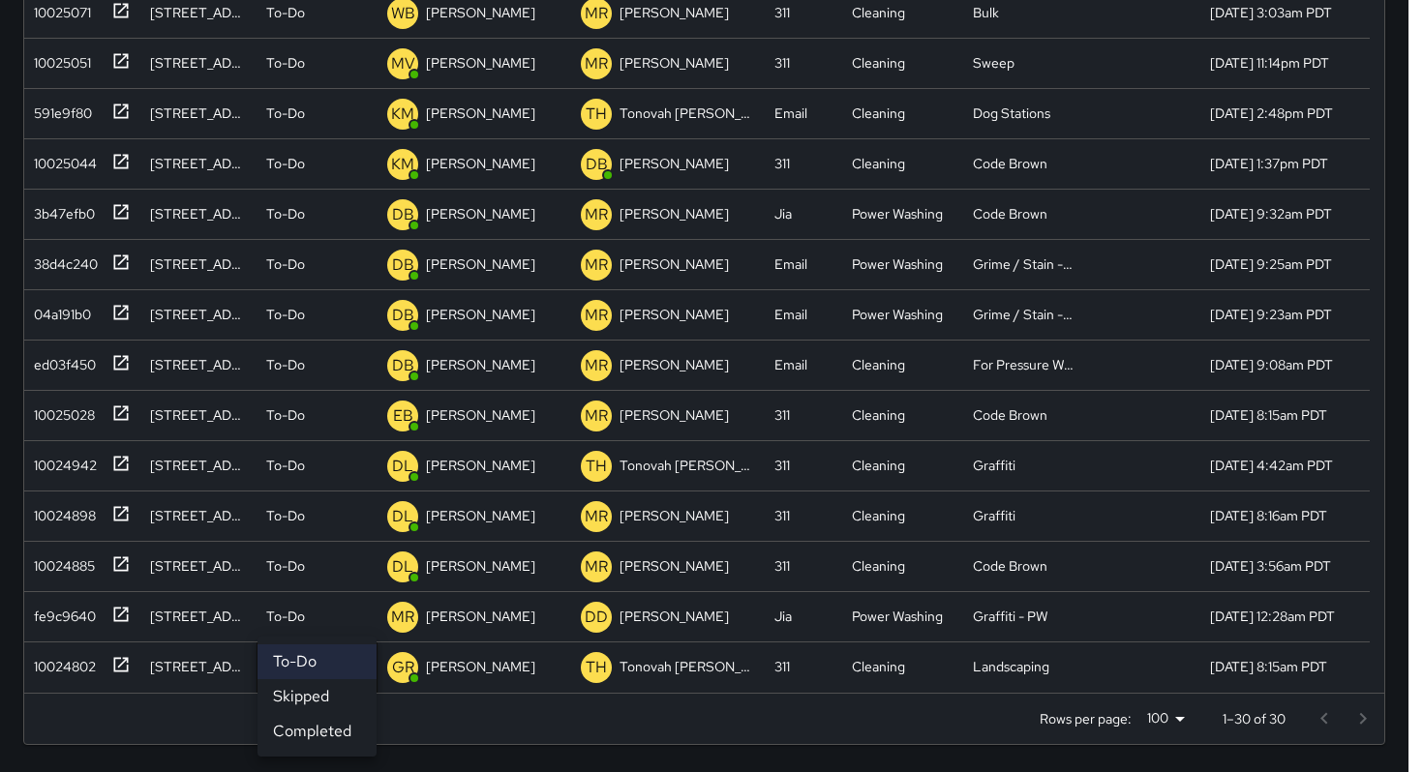
click at [311, 697] on li "Skipped" at bounding box center [316, 696] width 119 height 35
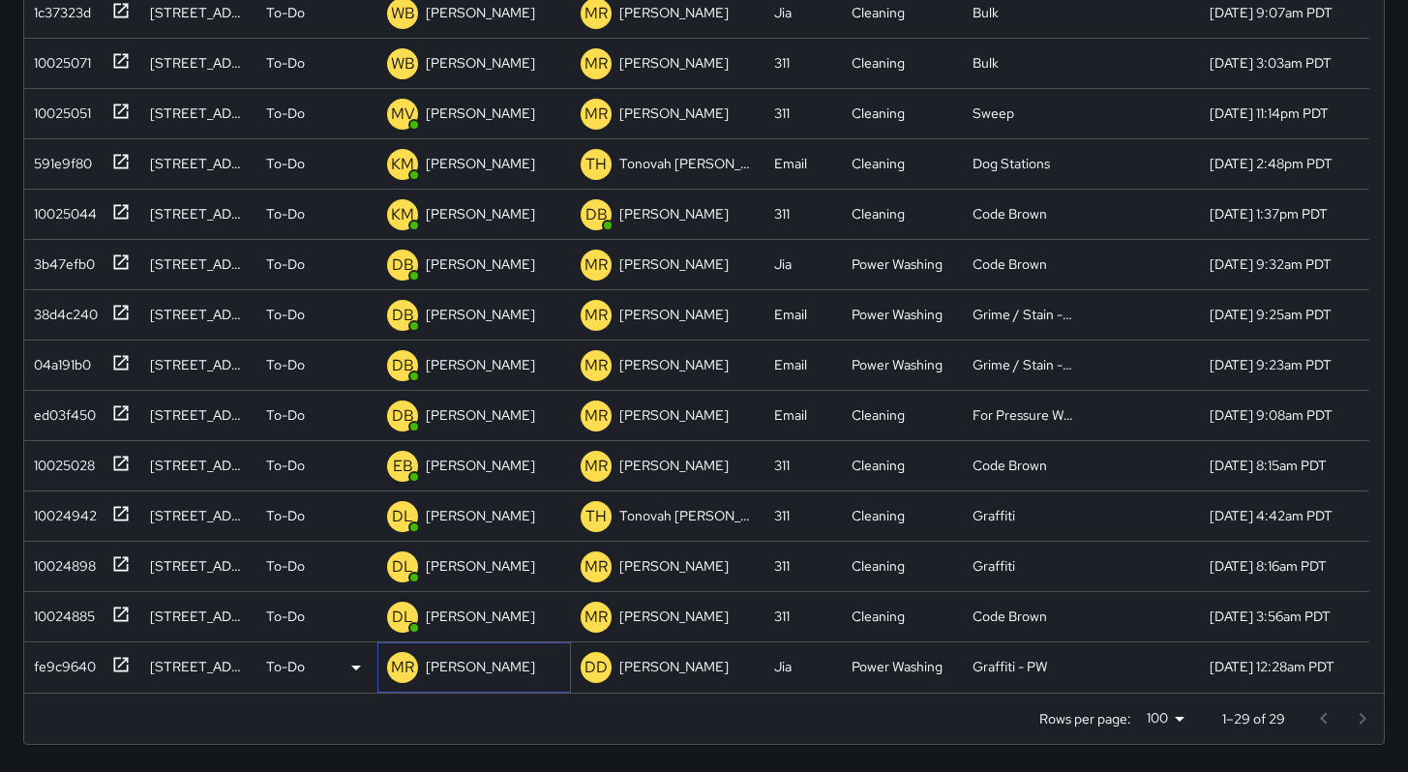
click at [460, 666] on p "[PERSON_NAME]" at bounding box center [480, 666] width 109 height 19
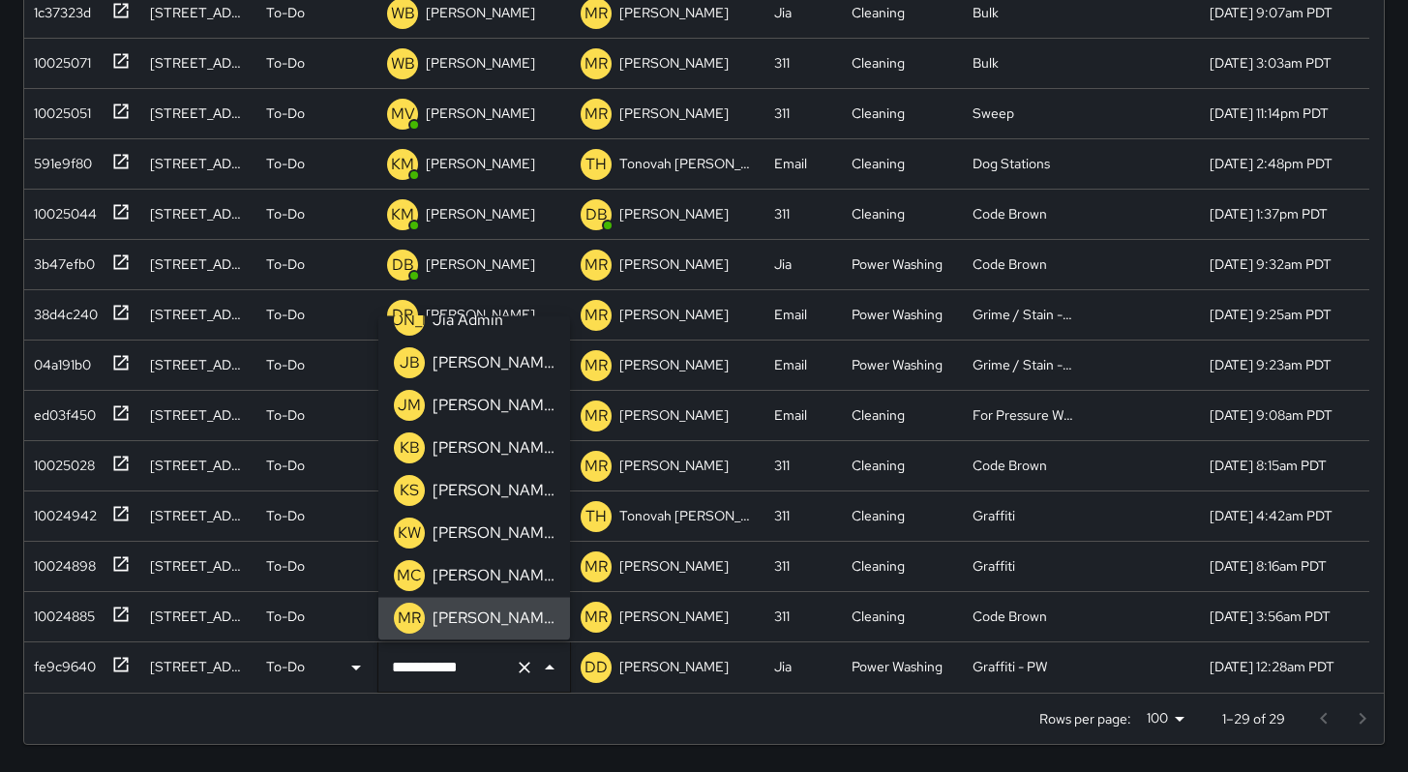
drag, startPoint x: 469, startPoint y: 669, endPoint x: 367, endPoint y: 653, distance: 103.7
click at [367, 653] on div "**********" at bounding box center [696, 668] width 1345 height 50
drag, startPoint x: 422, startPoint y: 661, endPoint x: 376, endPoint y: 655, distance: 45.9
click at [377, 655] on div "**********" at bounding box center [474, 668] width 194 height 50
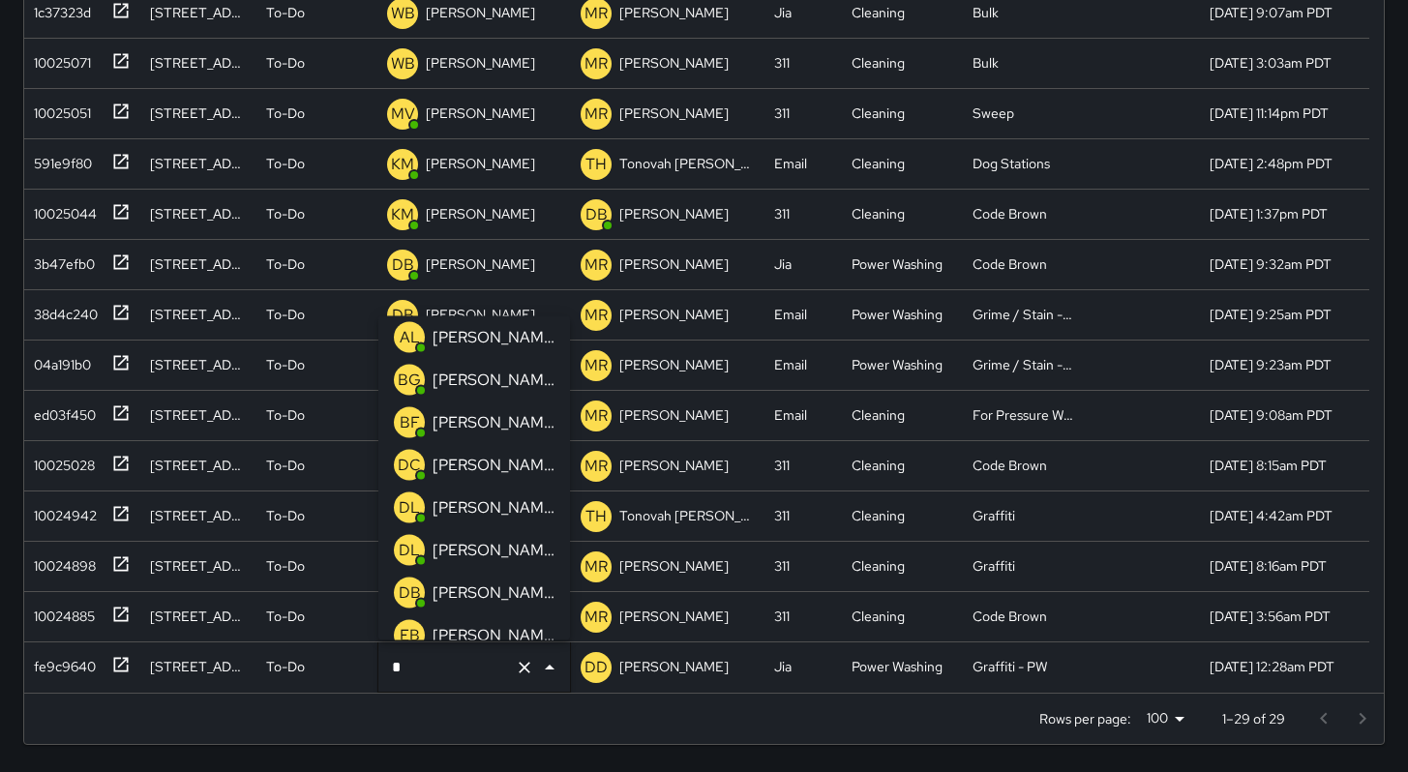
type input "**"
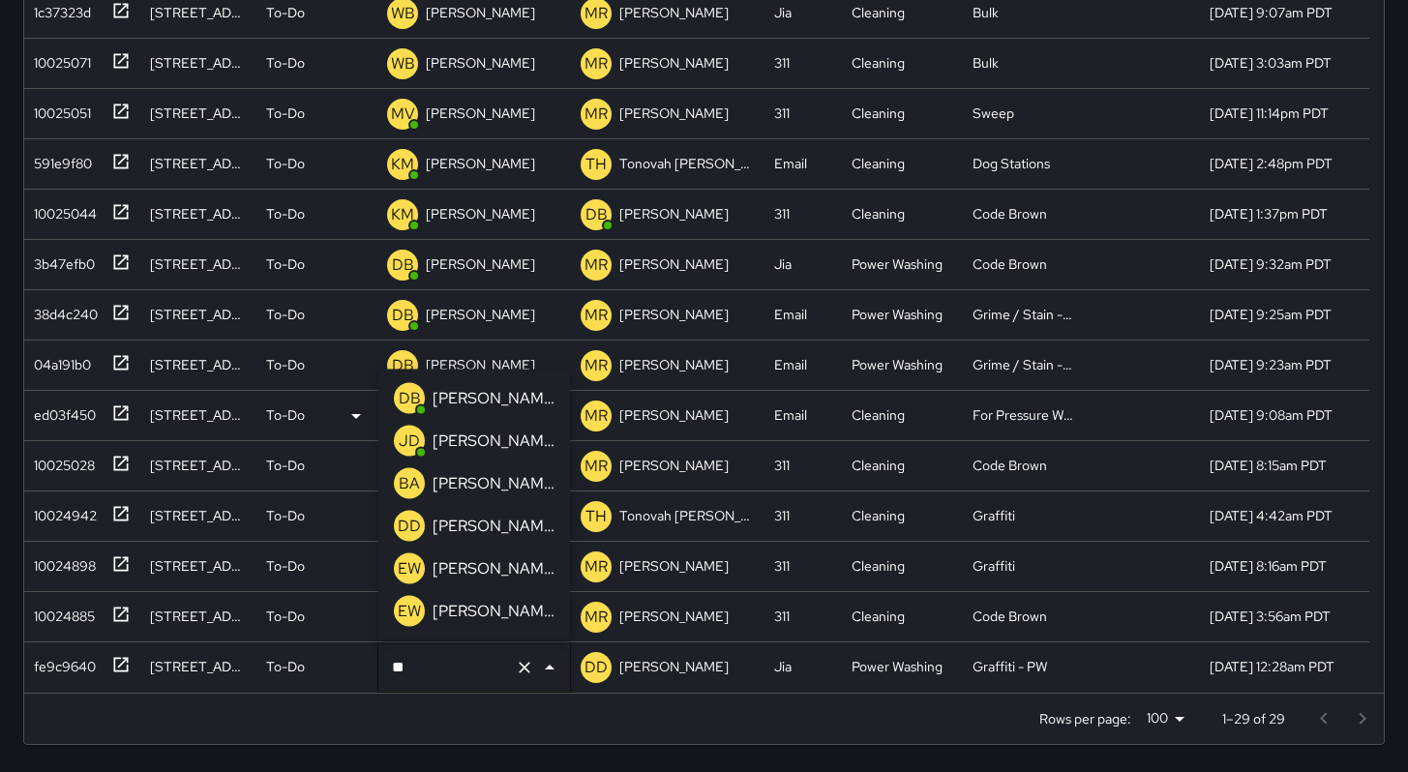
click at [480, 405] on p "[PERSON_NAME]" at bounding box center [494, 398] width 122 height 23
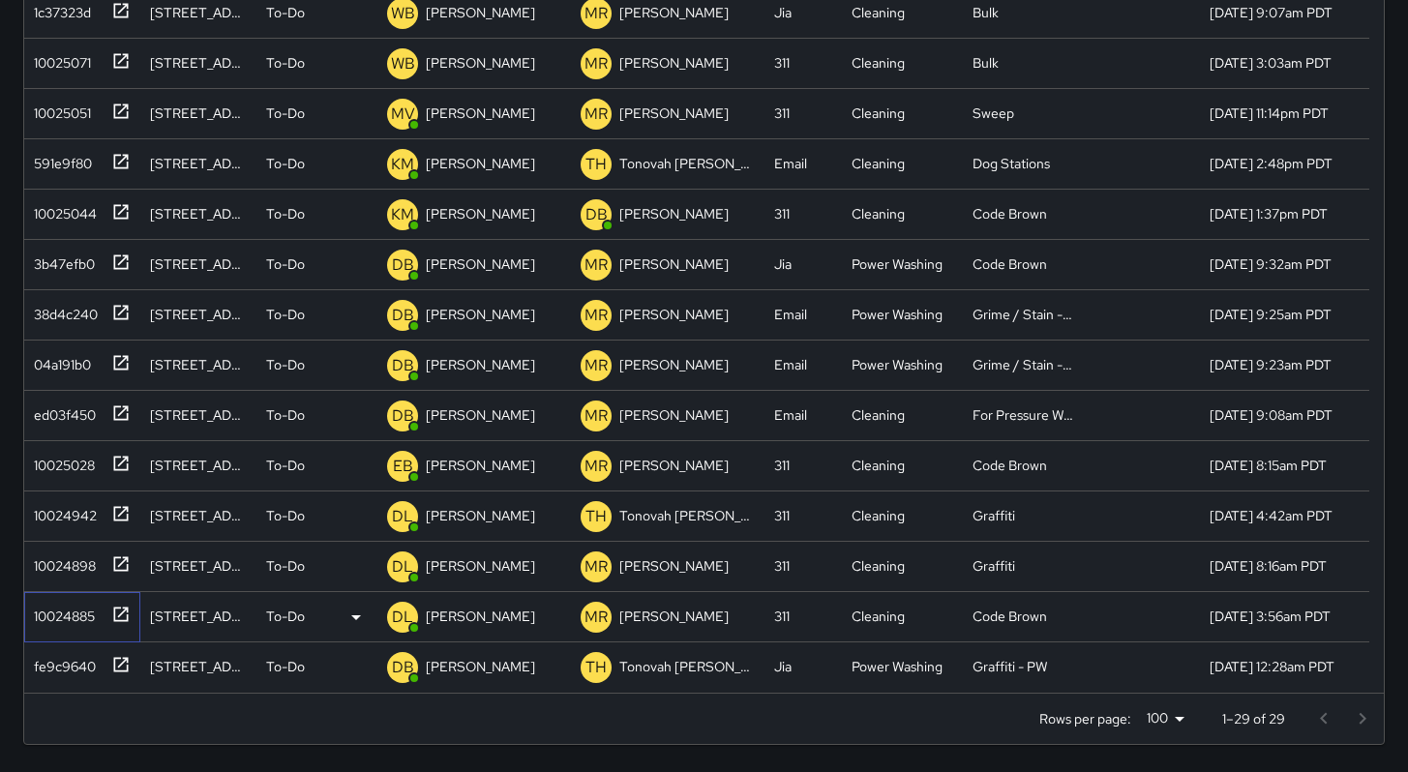
click at [82, 610] on div "10024885" at bounding box center [60, 612] width 69 height 27
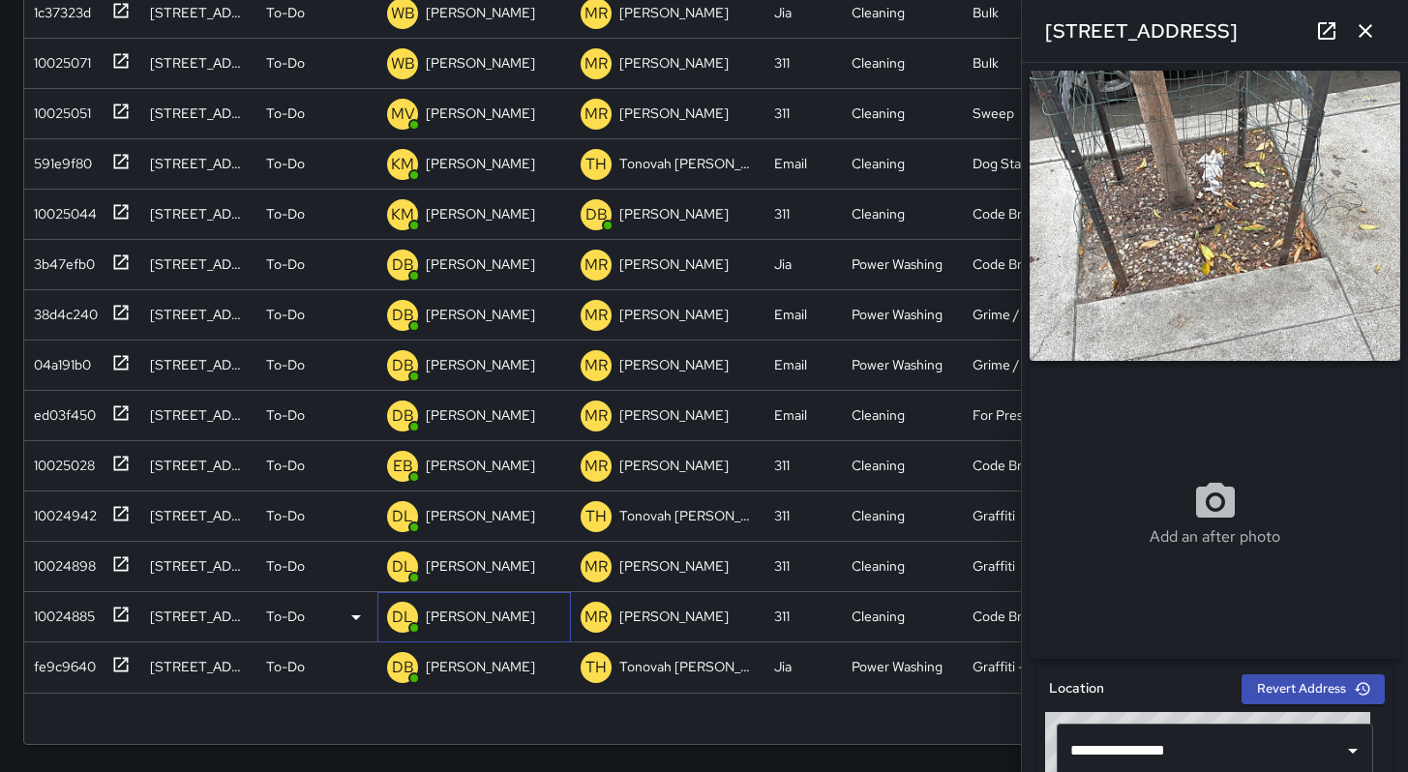
click at [442, 621] on p "[PERSON_NAME]" at bounding box center [480, 616] width 109 height 19
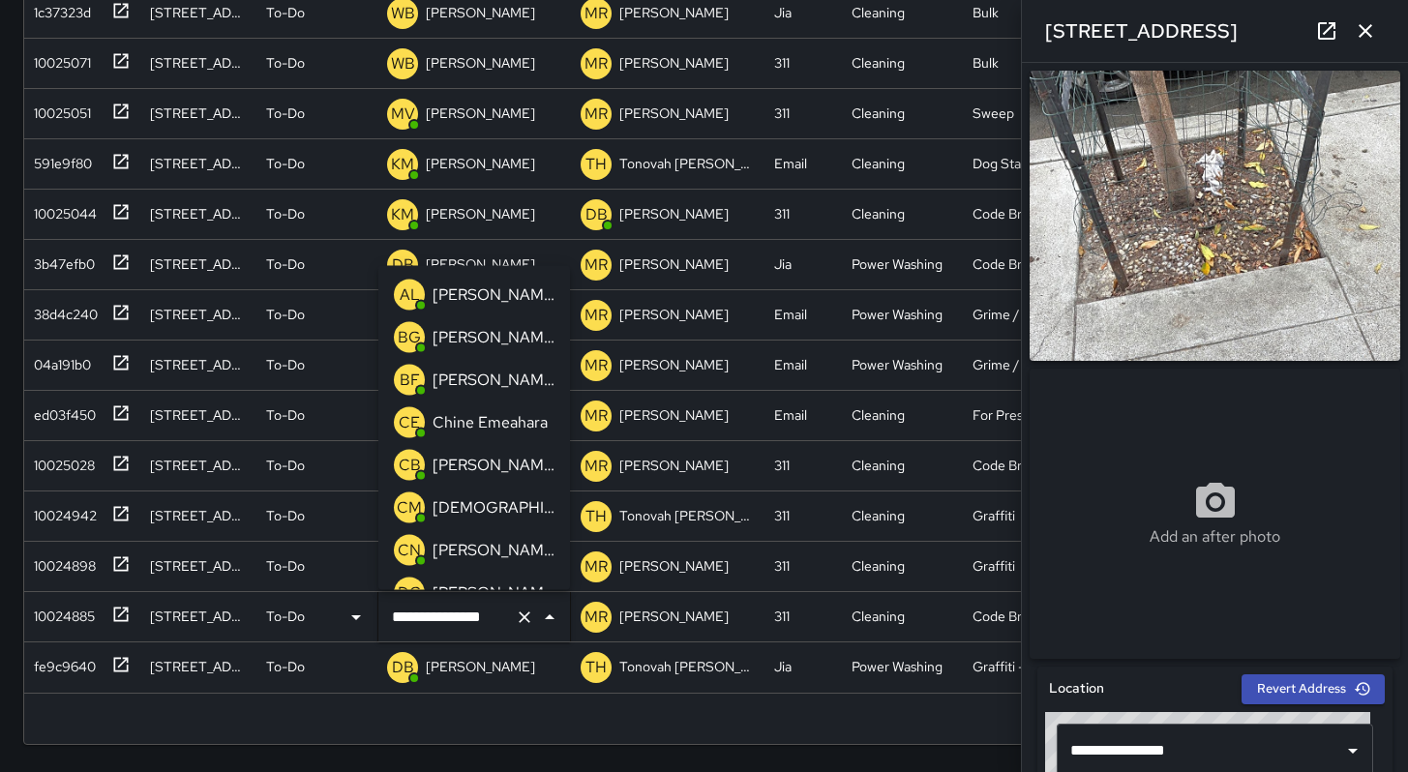
scroll to position [67, 0]
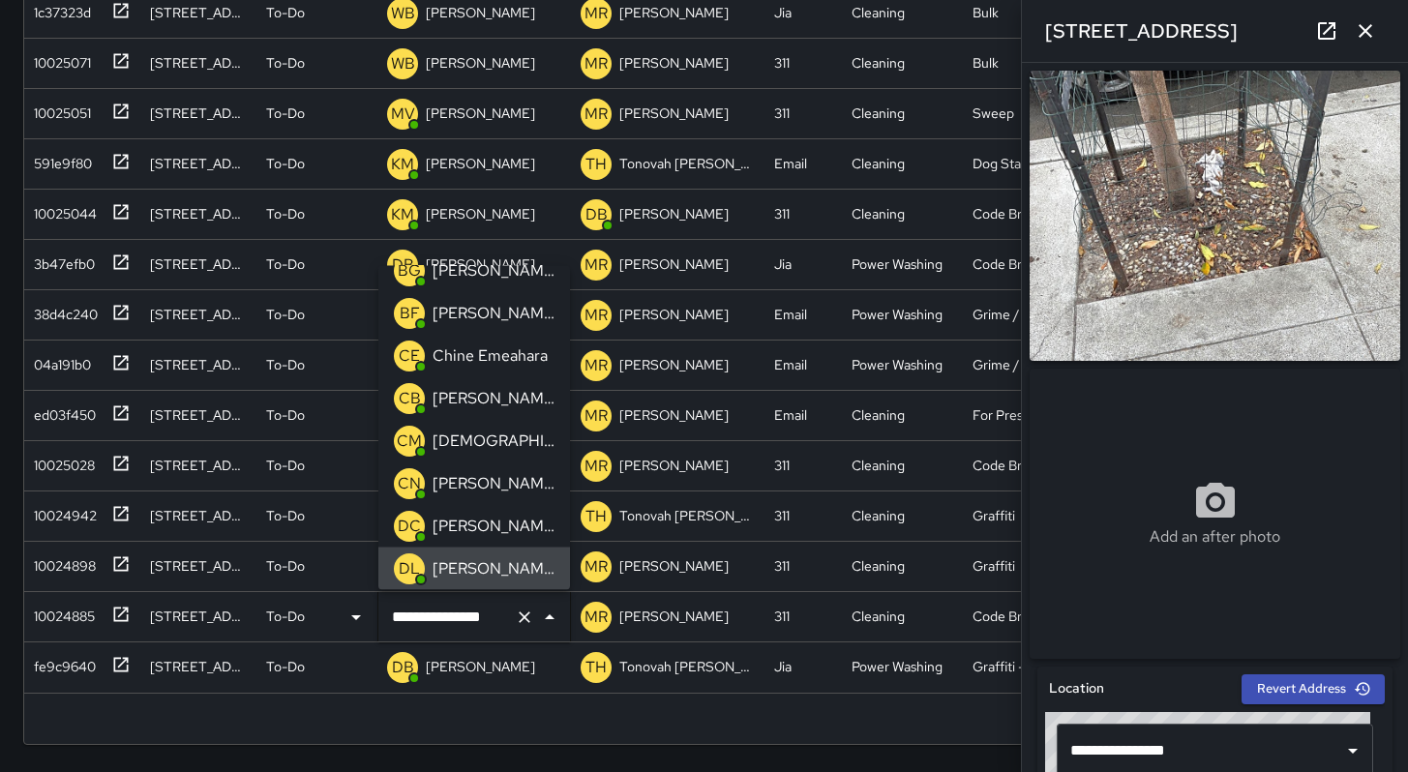
drag, startPoint x: 503, startPoint y: 620, endPoint x: 321, endPoint y: 606, distance: 182.5
click at [321, 606] on div "**********" at bounding box center [696, 617] width 1345 height 50
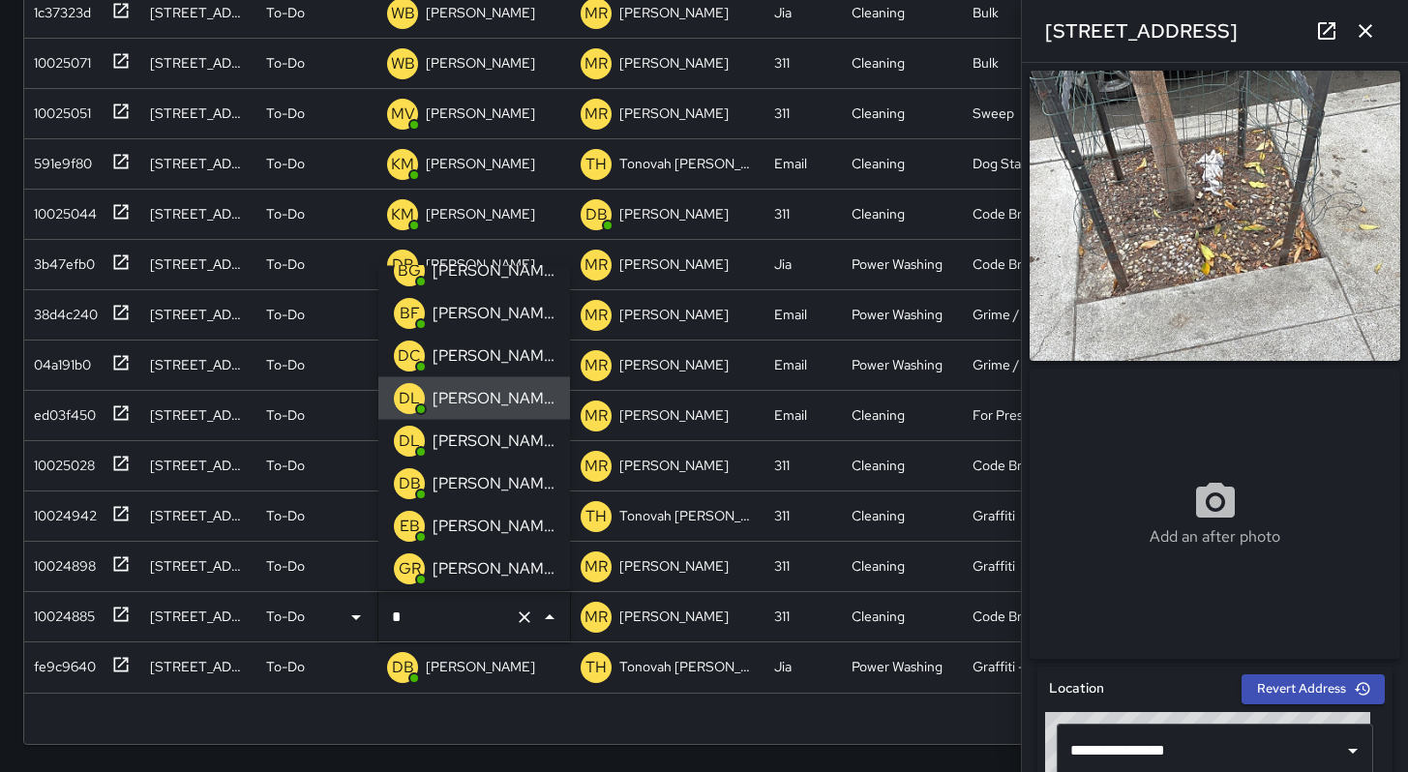
type input "**"
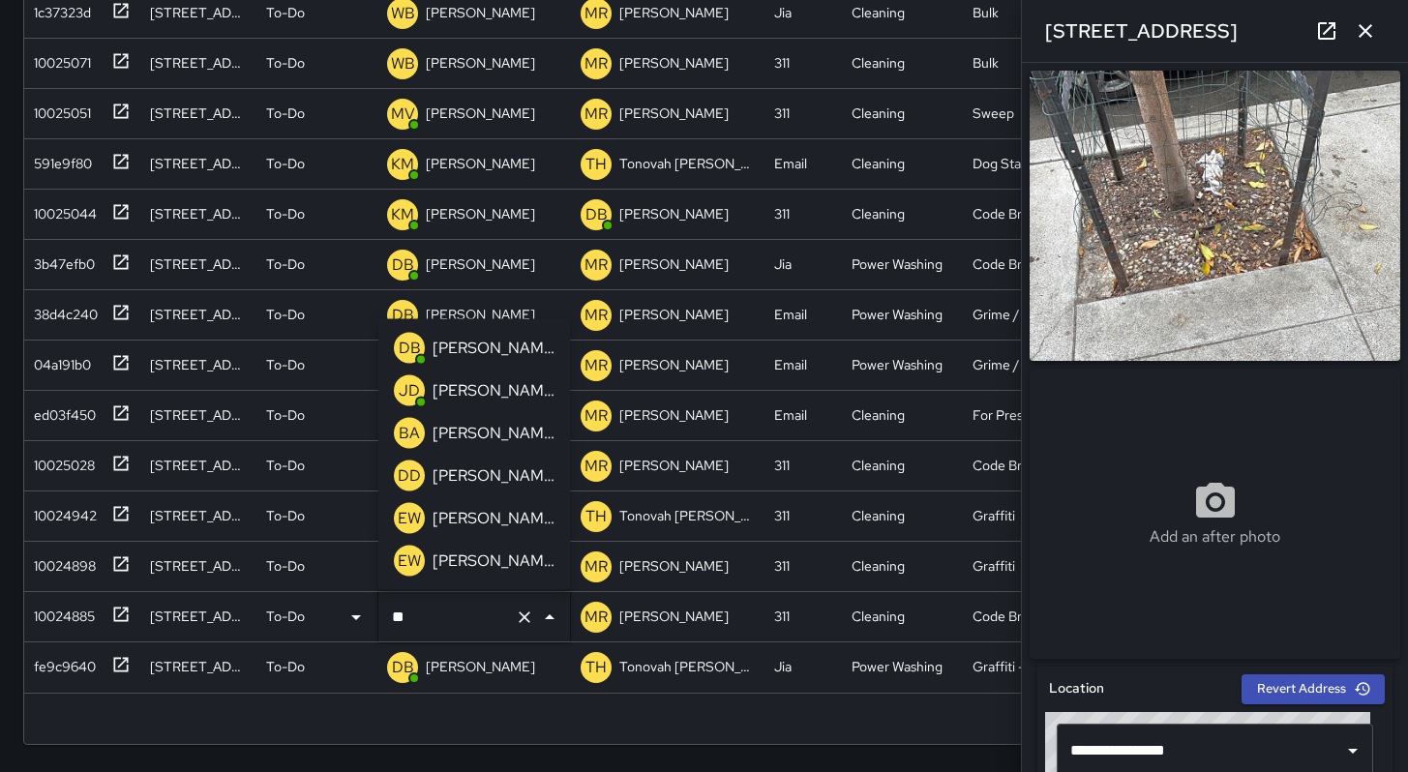
scroll to position [0, 0]
click at [458, 362] on div "[PERSON_NAME]" at bounding box center [494, 348] width 130 height 31
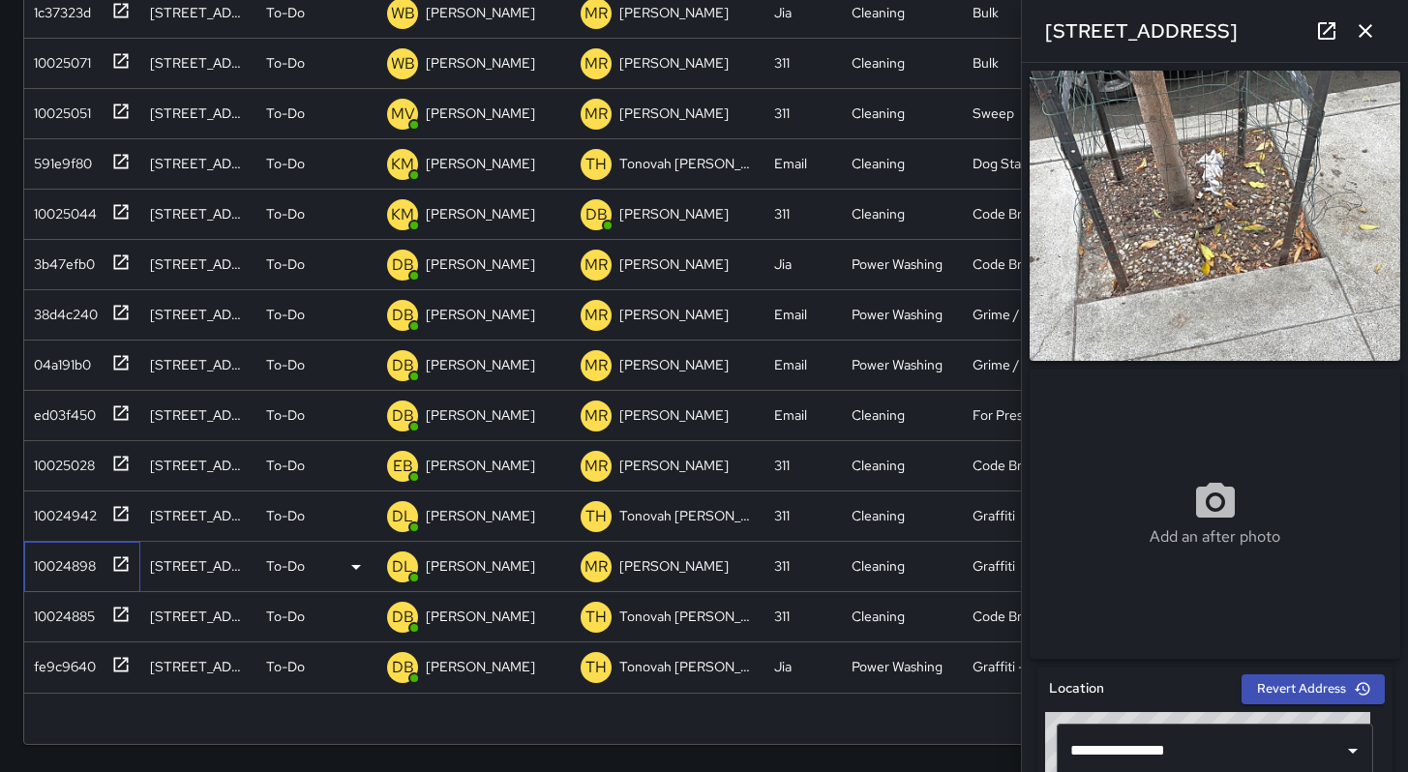
click at [97, 571] on div "10024898" at bounding box center [78, 563] width 105 height 32
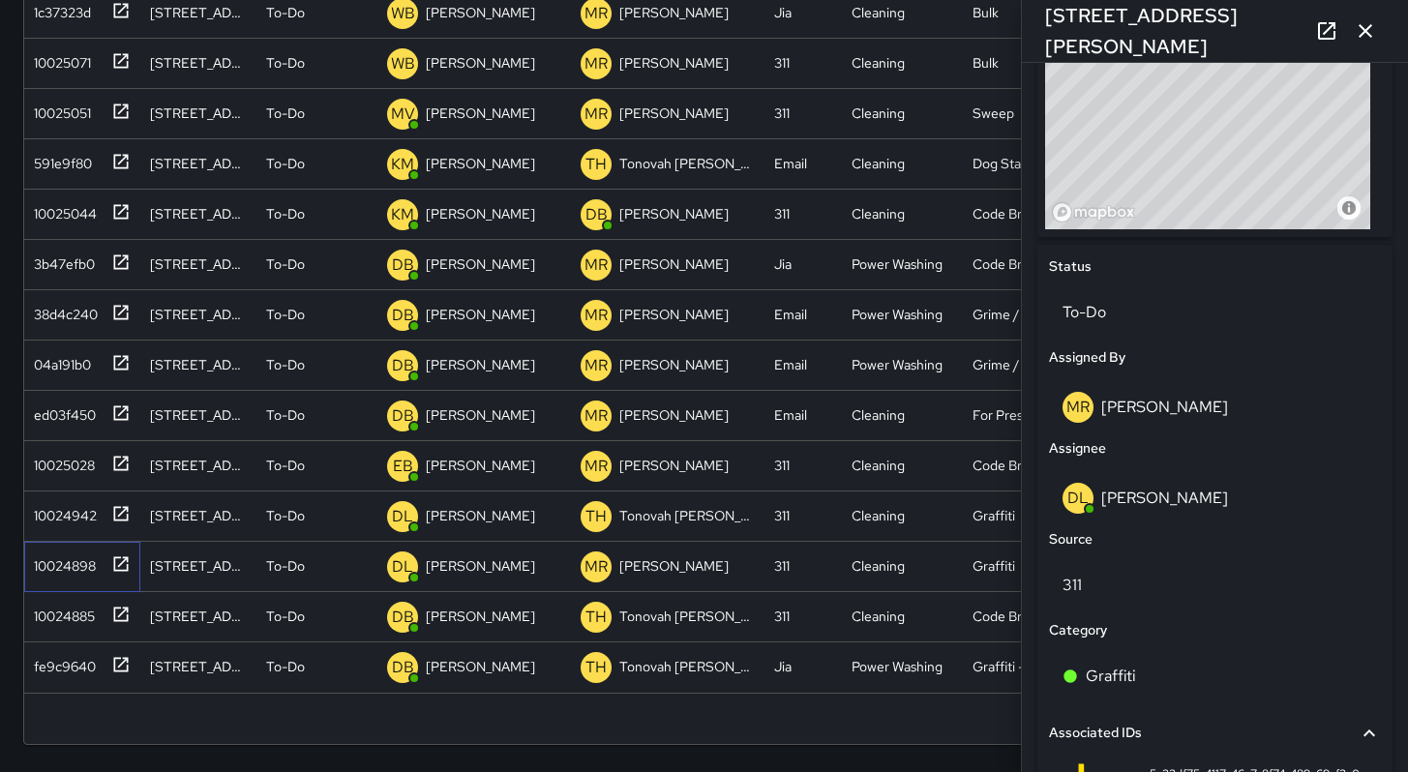
scroll to position [1011, 0]
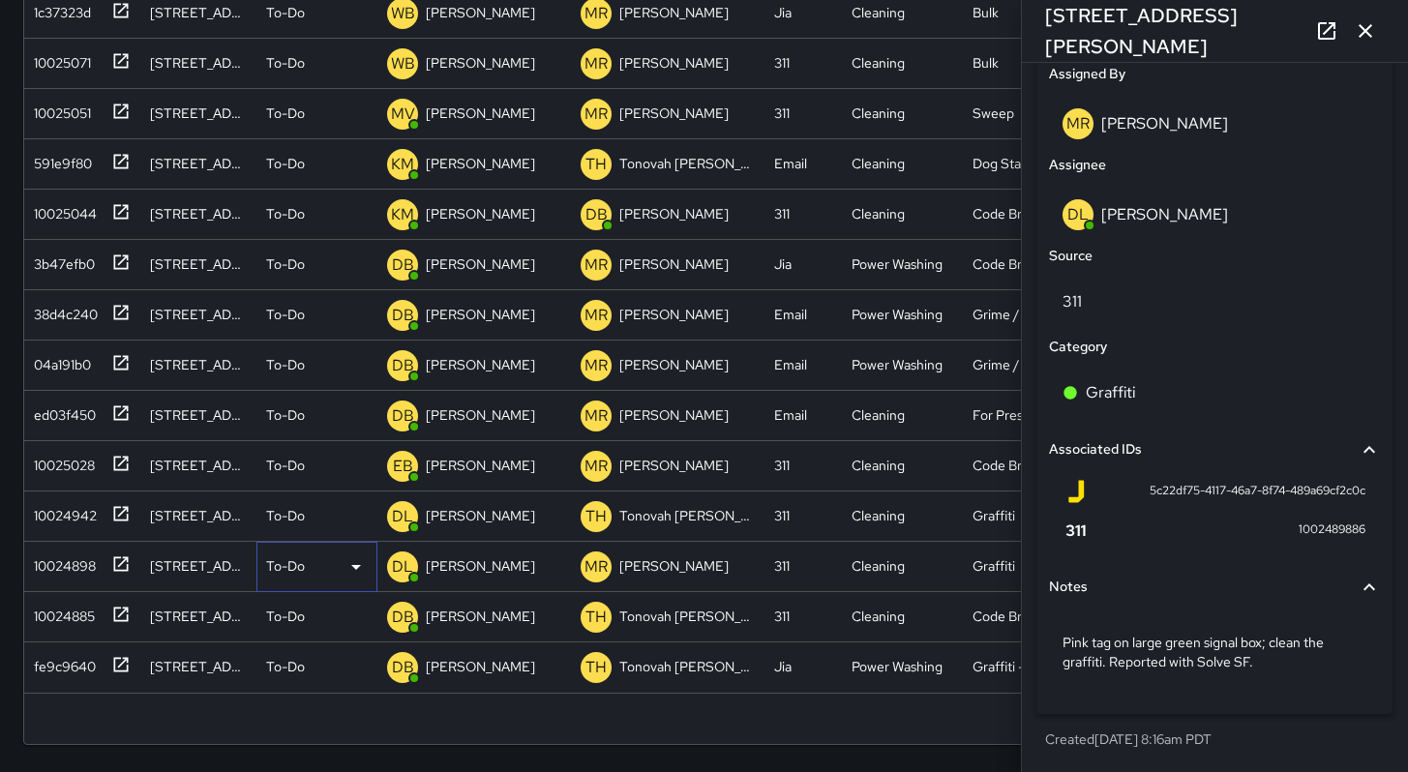
click at [296, 573] on p "To-Do" at bounding box center [285, 565] width 39 height 19
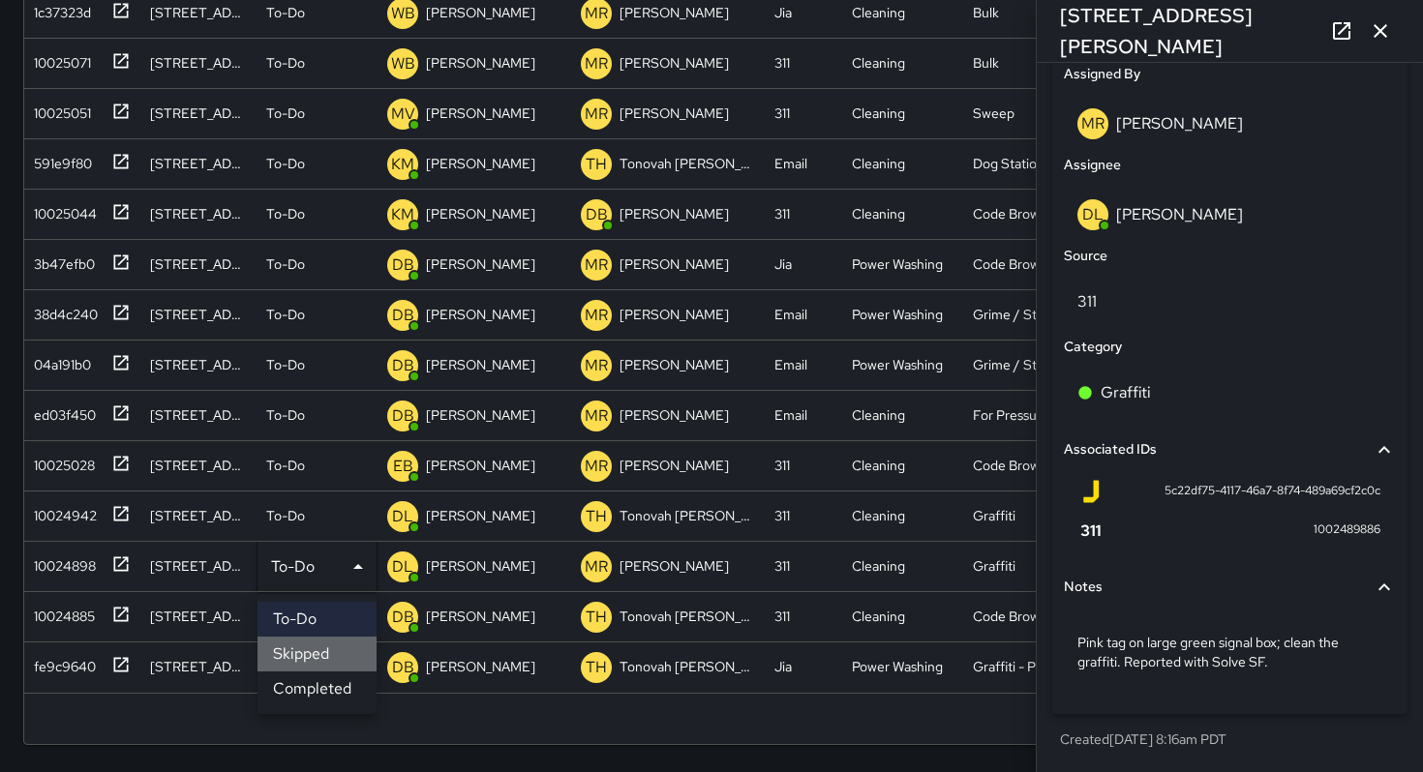
click at [324, 659] on li "Skipped" at bounding box center [316, 654] width 119 height 35
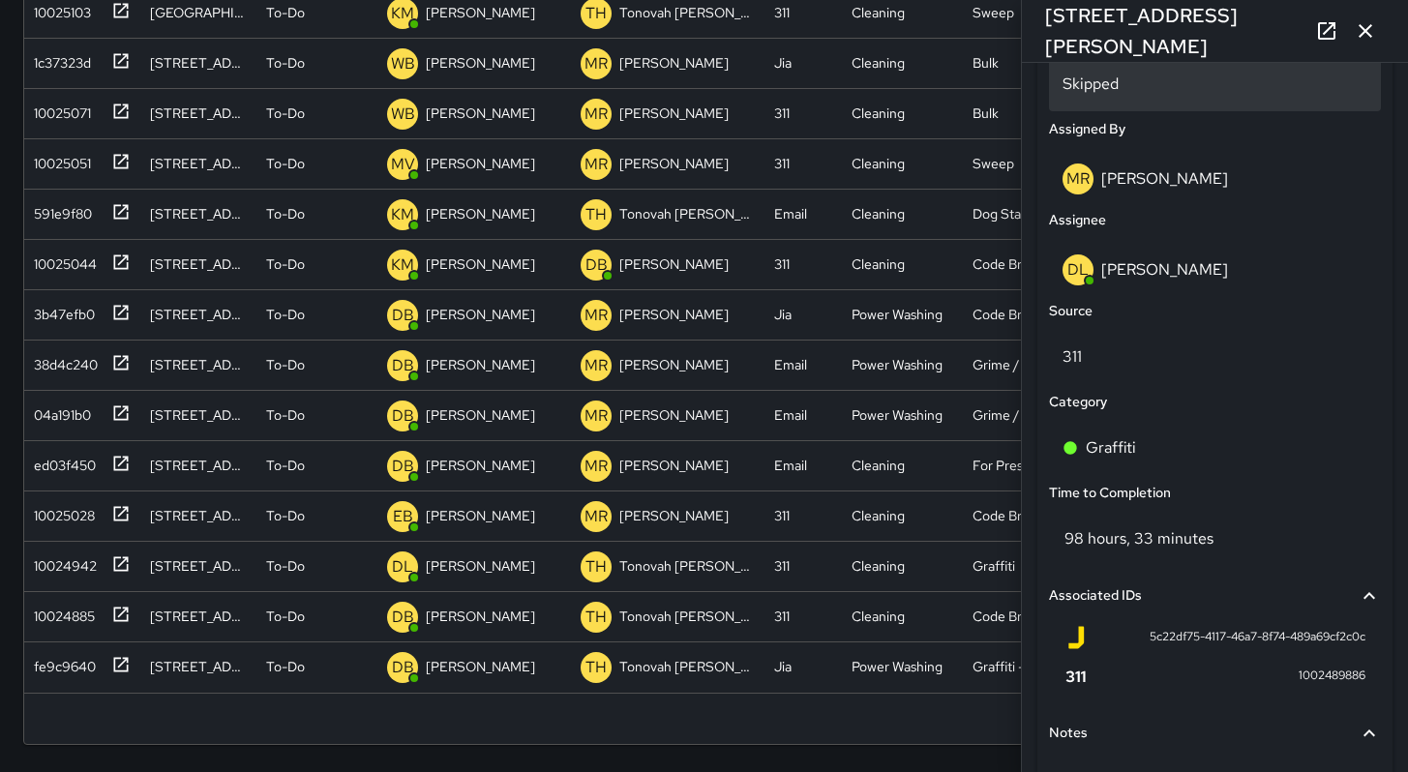
scroll to position [851, 0]
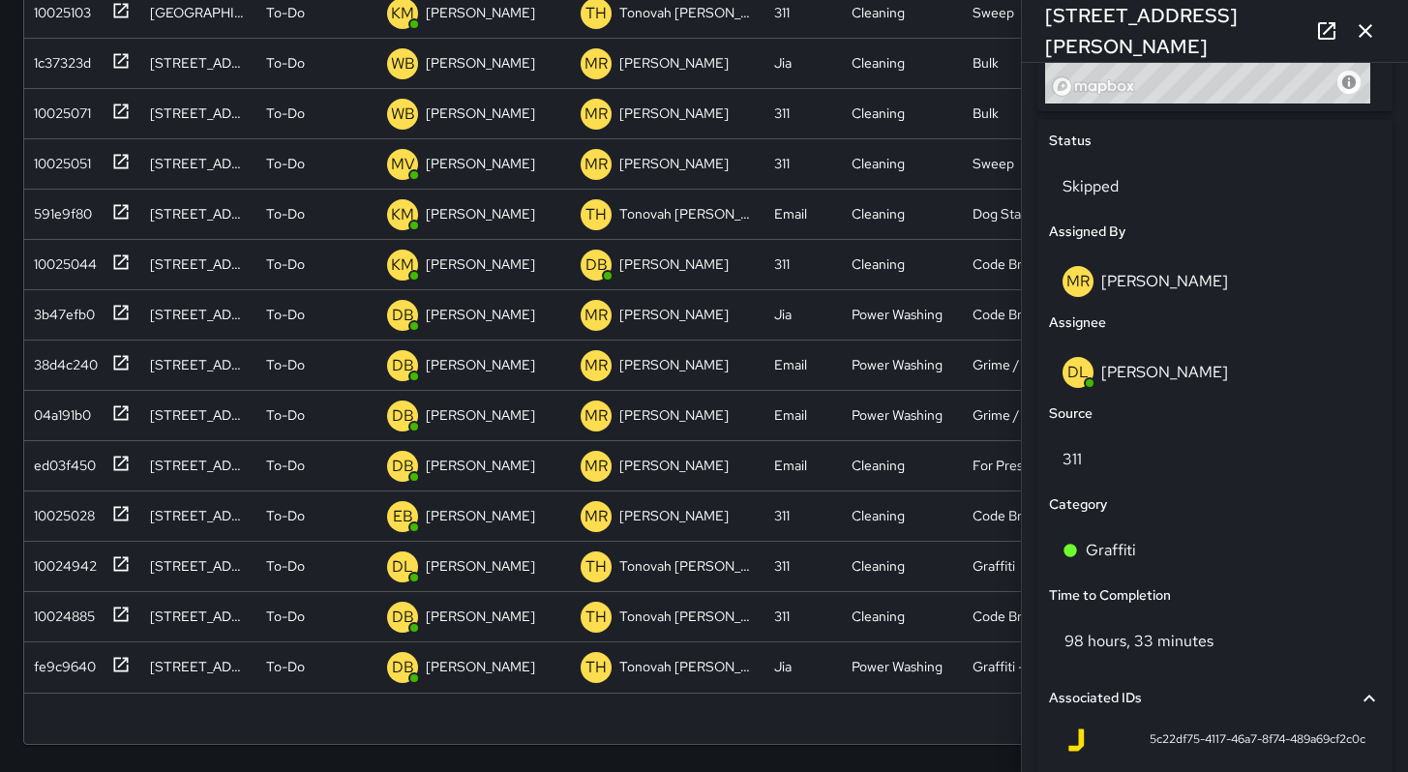
click at [1356, 29] on icon "button" at bounding box center [1365, 30] width 23 height 23
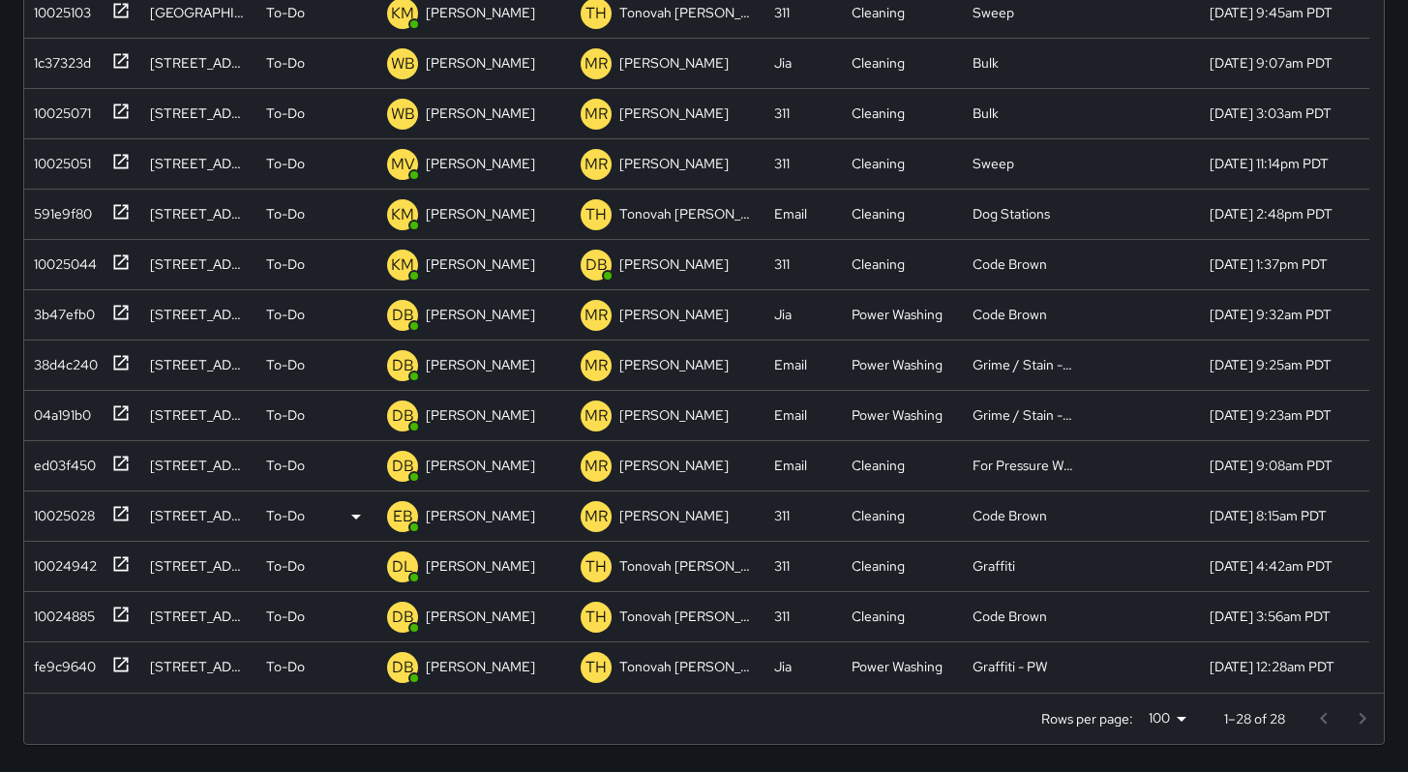
scroll to position [593, 0]
click at [77, 573] on div "10024942" at bounding box center [61, 562] width 71 height 27
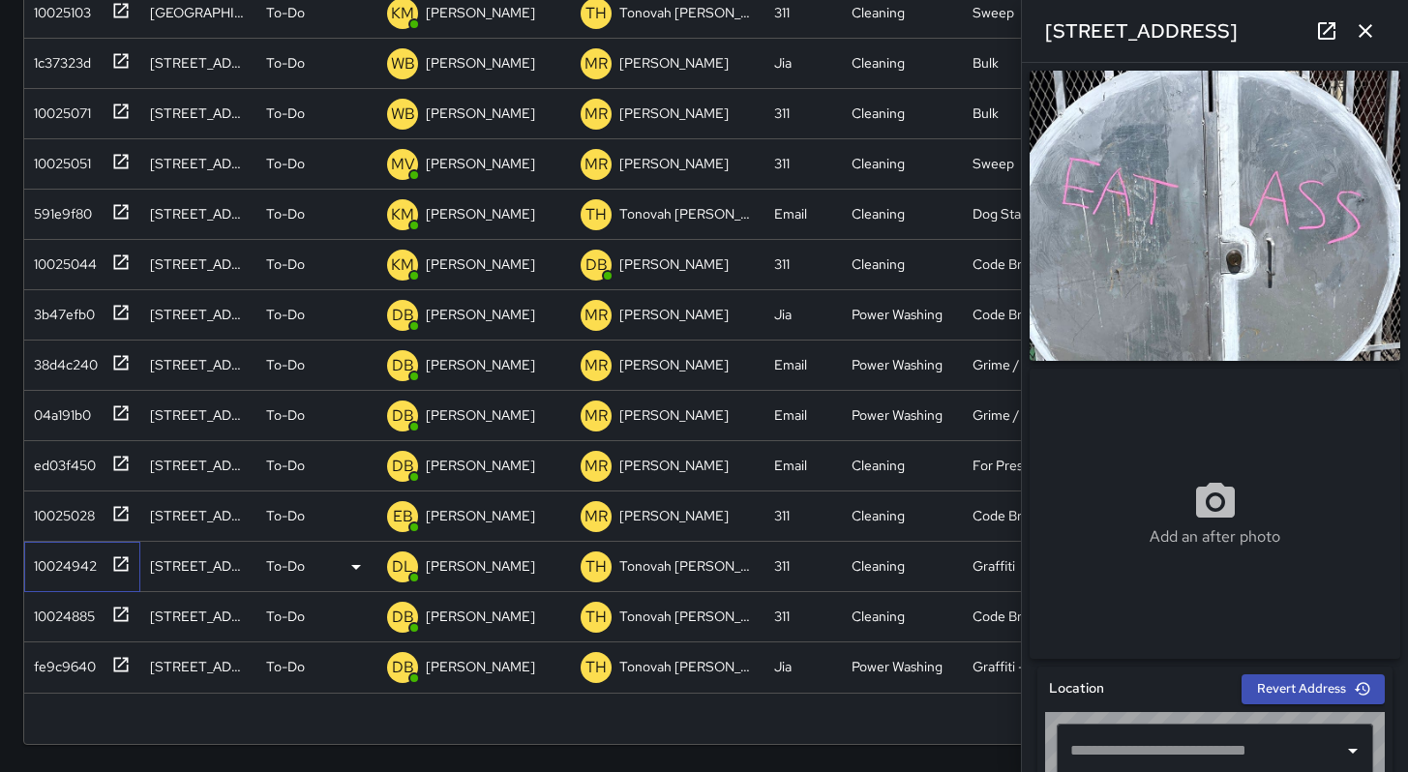
type input "**********"
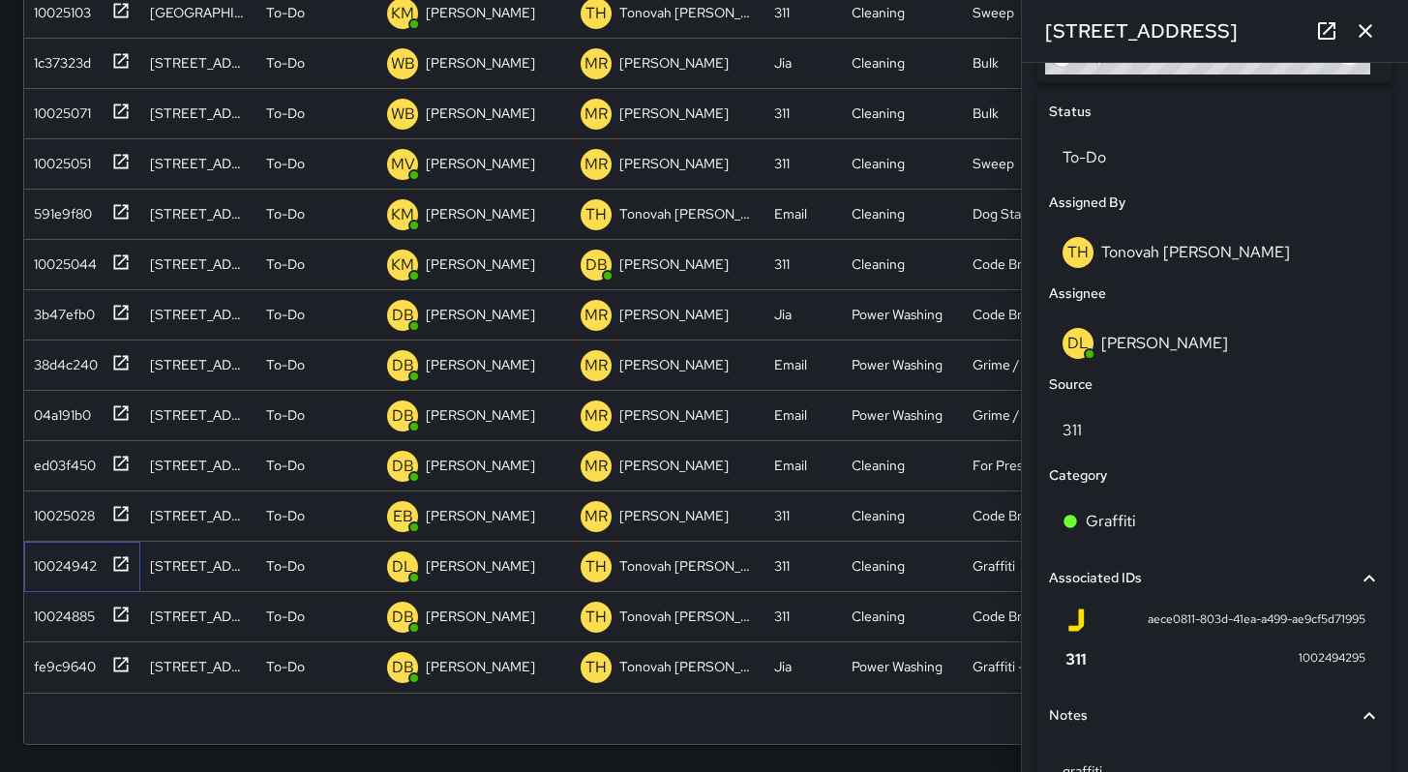
scroll to position [996, 0]
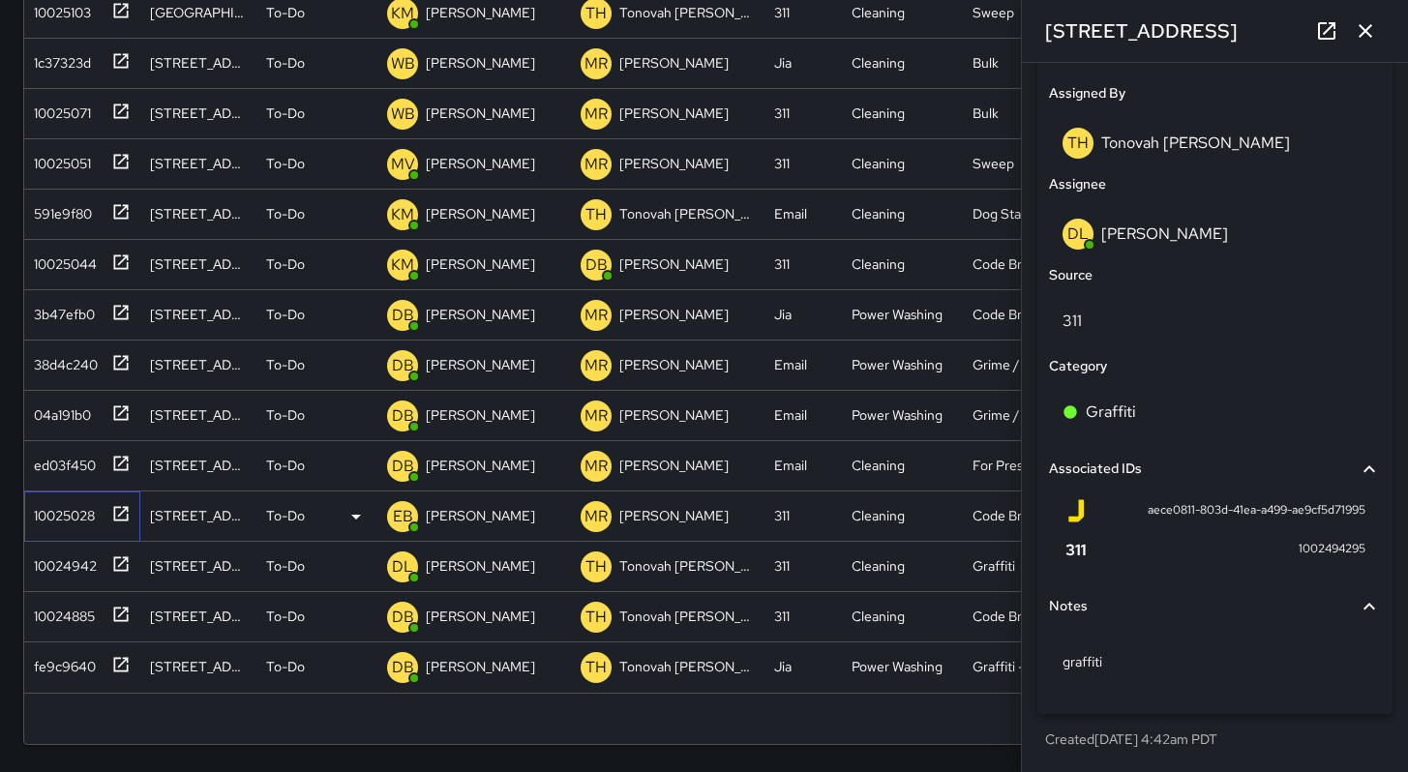
click at [55, 513] on div "10025028" at bounding box center [60, 511] width 69 height 27
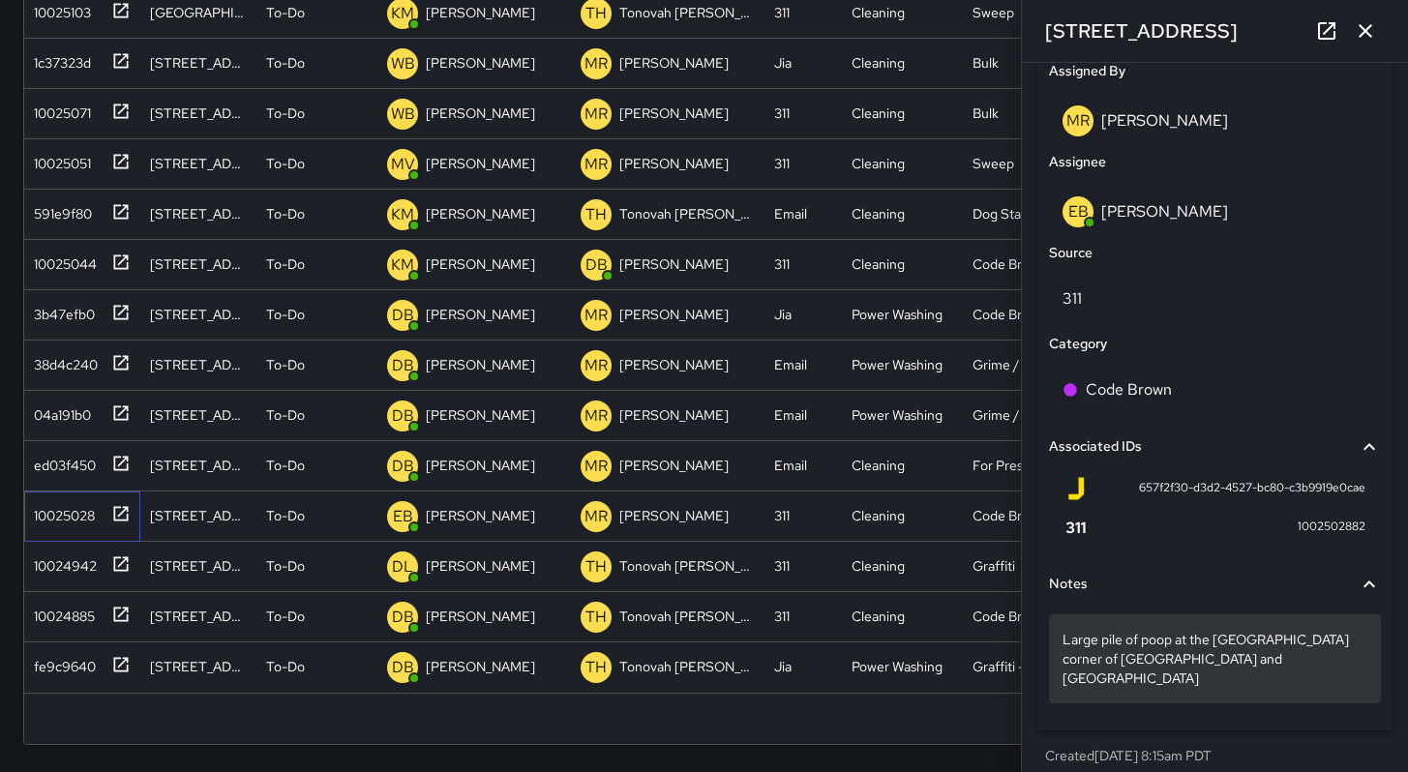
scroll to position [1015, 0]
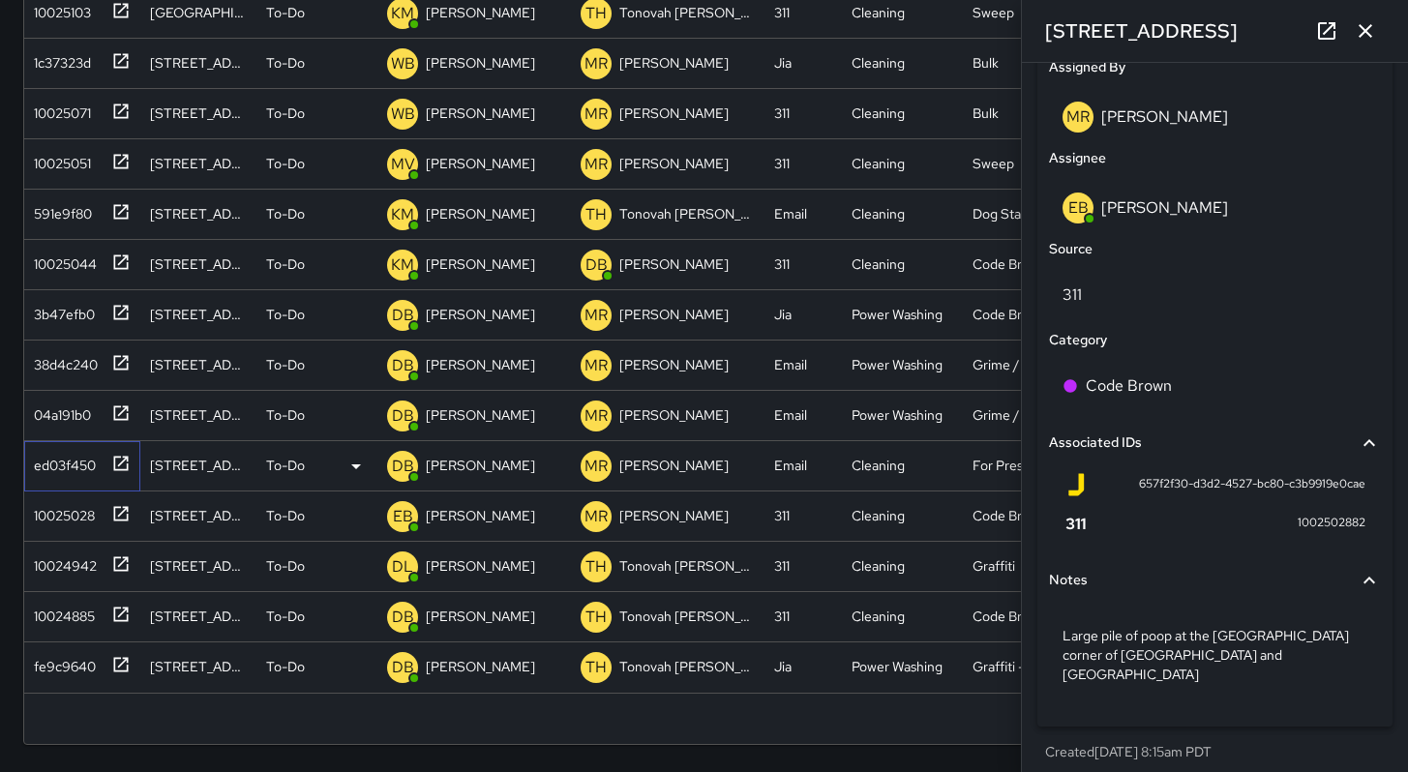
click at [84, 468] on div "ed03f450" at bounding box center [61, 461] width 70 height 27
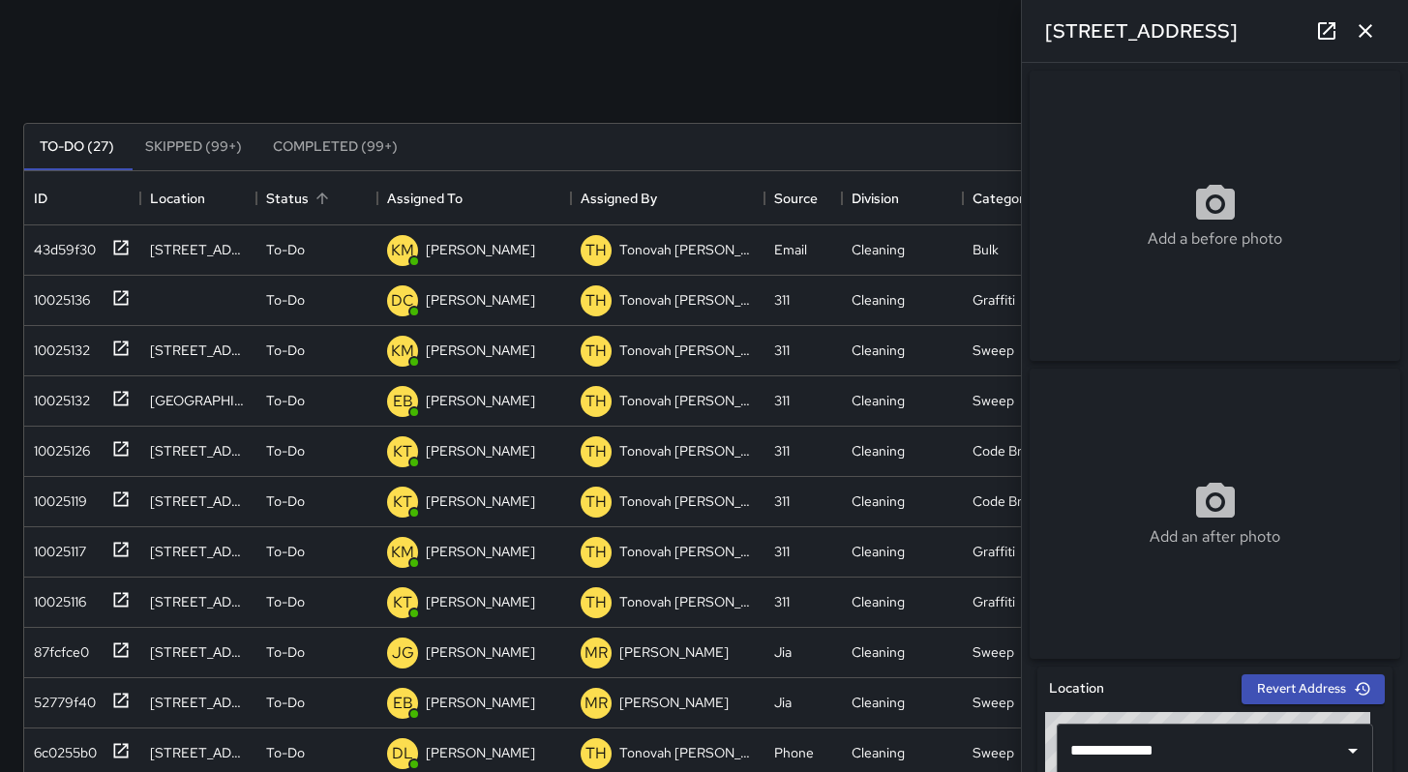
scroll to position [0, 0]
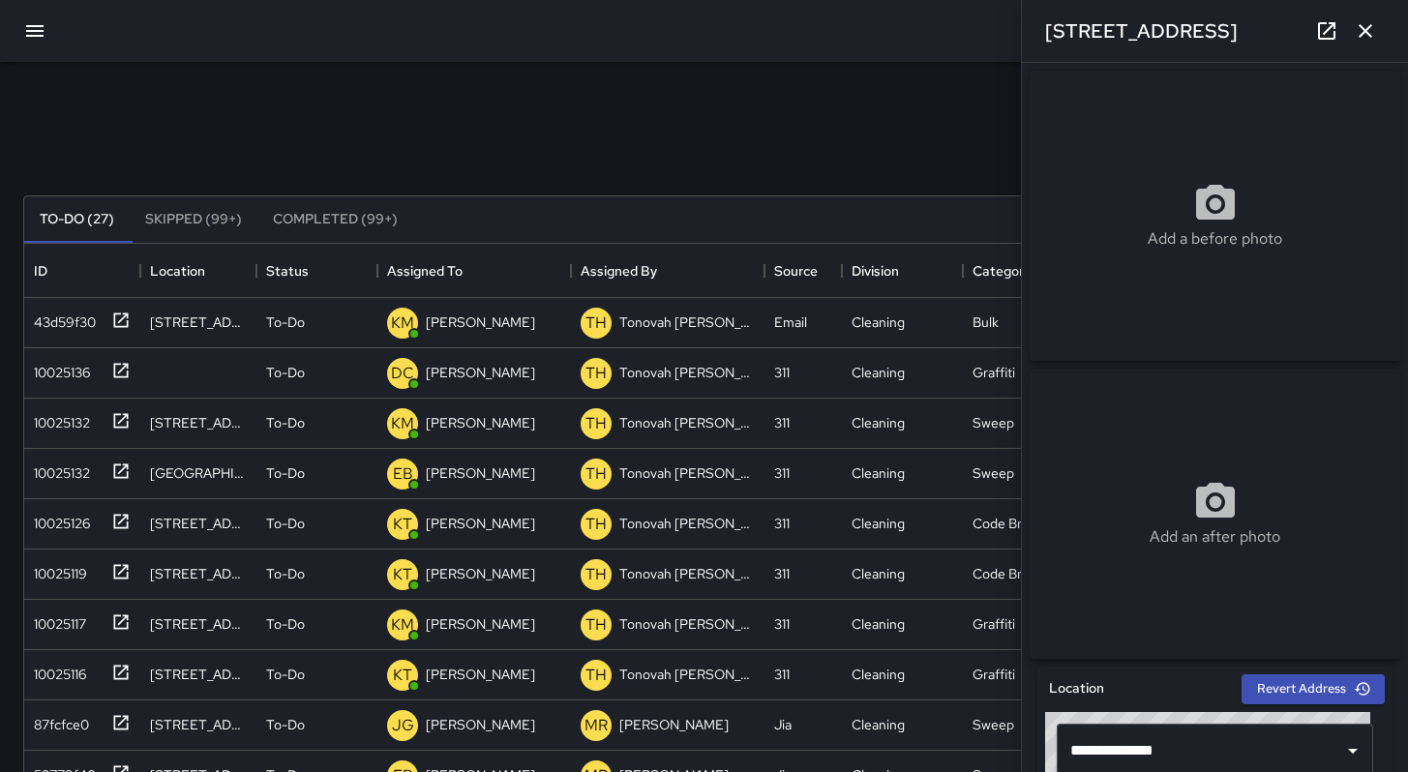
click at [1353, 35] on button "button" at bounding box center [1365, 31] width 39 height 39
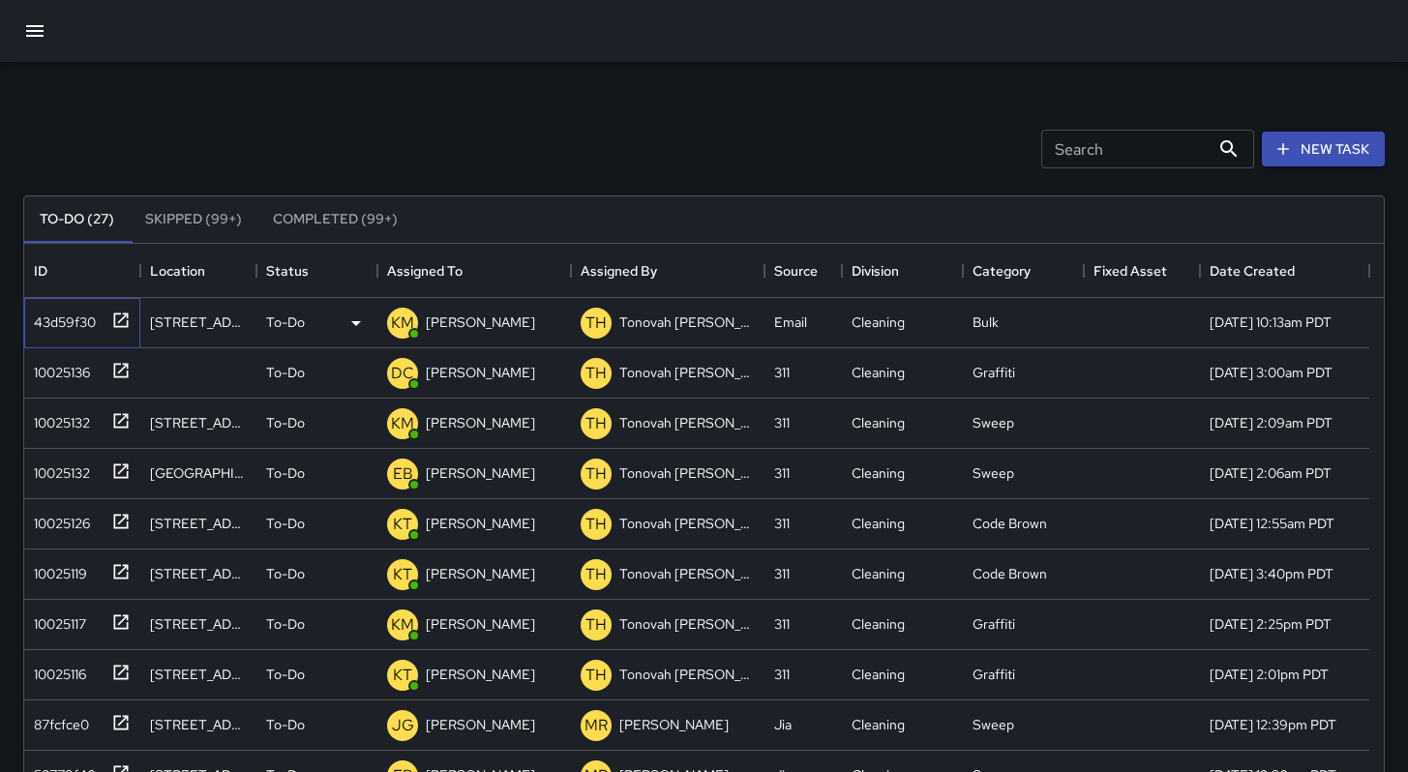
click at [69, 324] on div "43d59f30" at bounding box center [61, 318] width 70 height 27
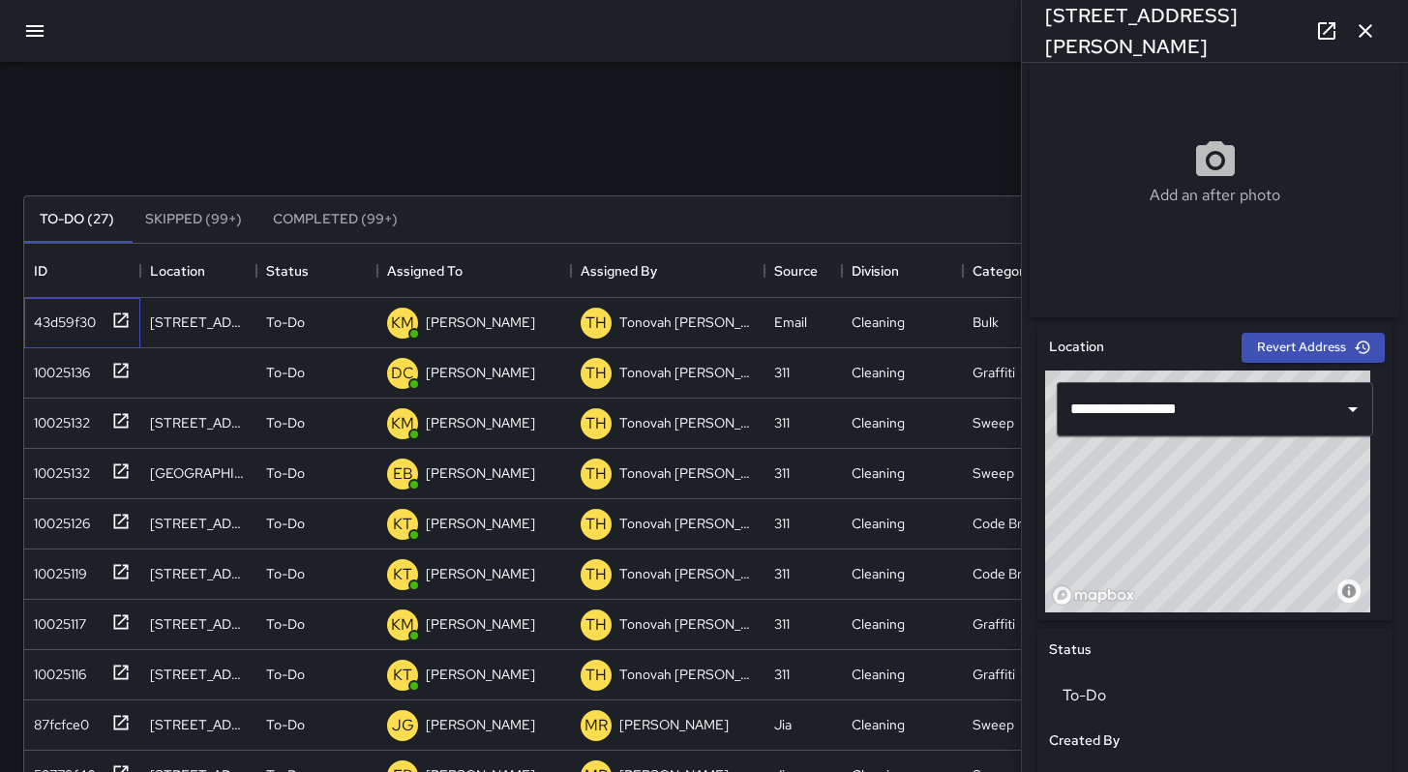
scroll to position [404, 0]
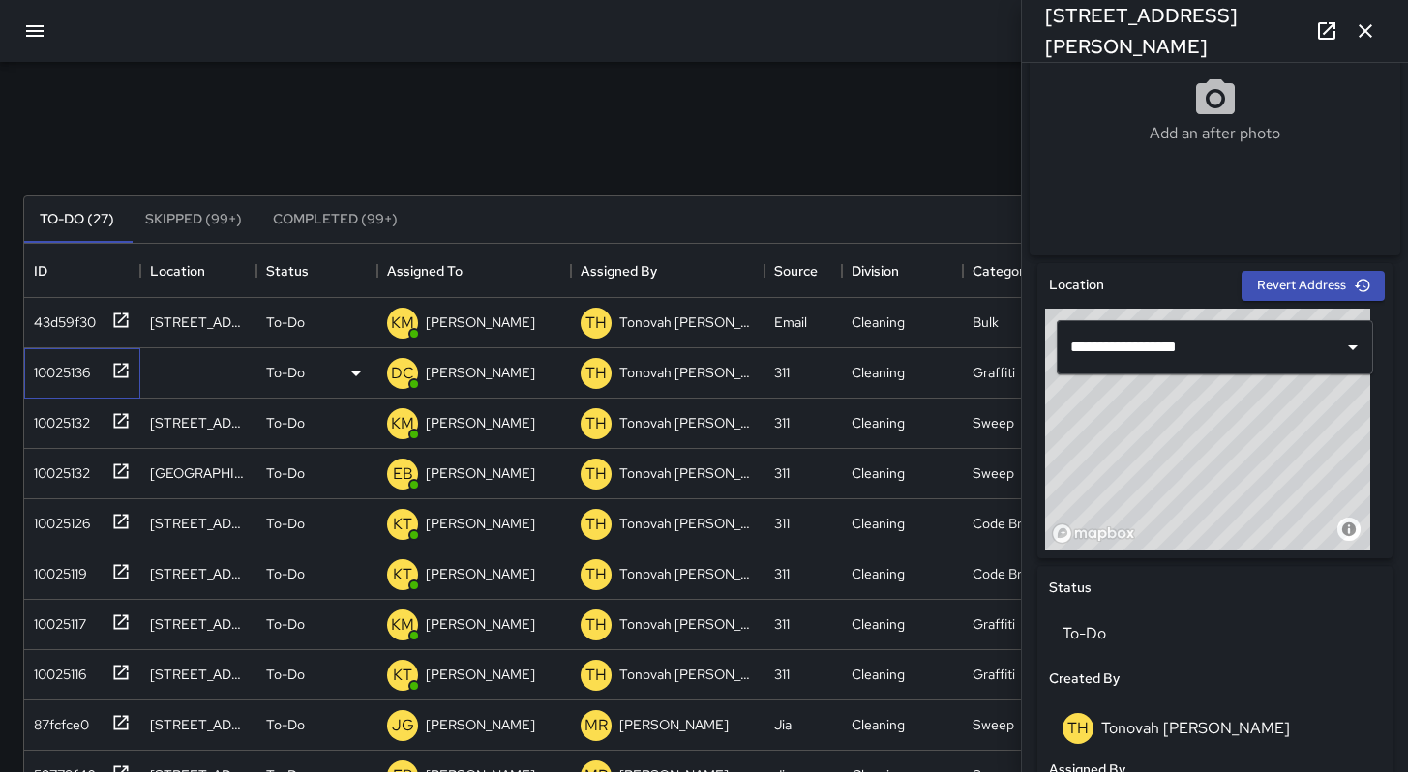
click at [61, 371] on div "10025136" at bounding box center [58, 368] width 64 height 27
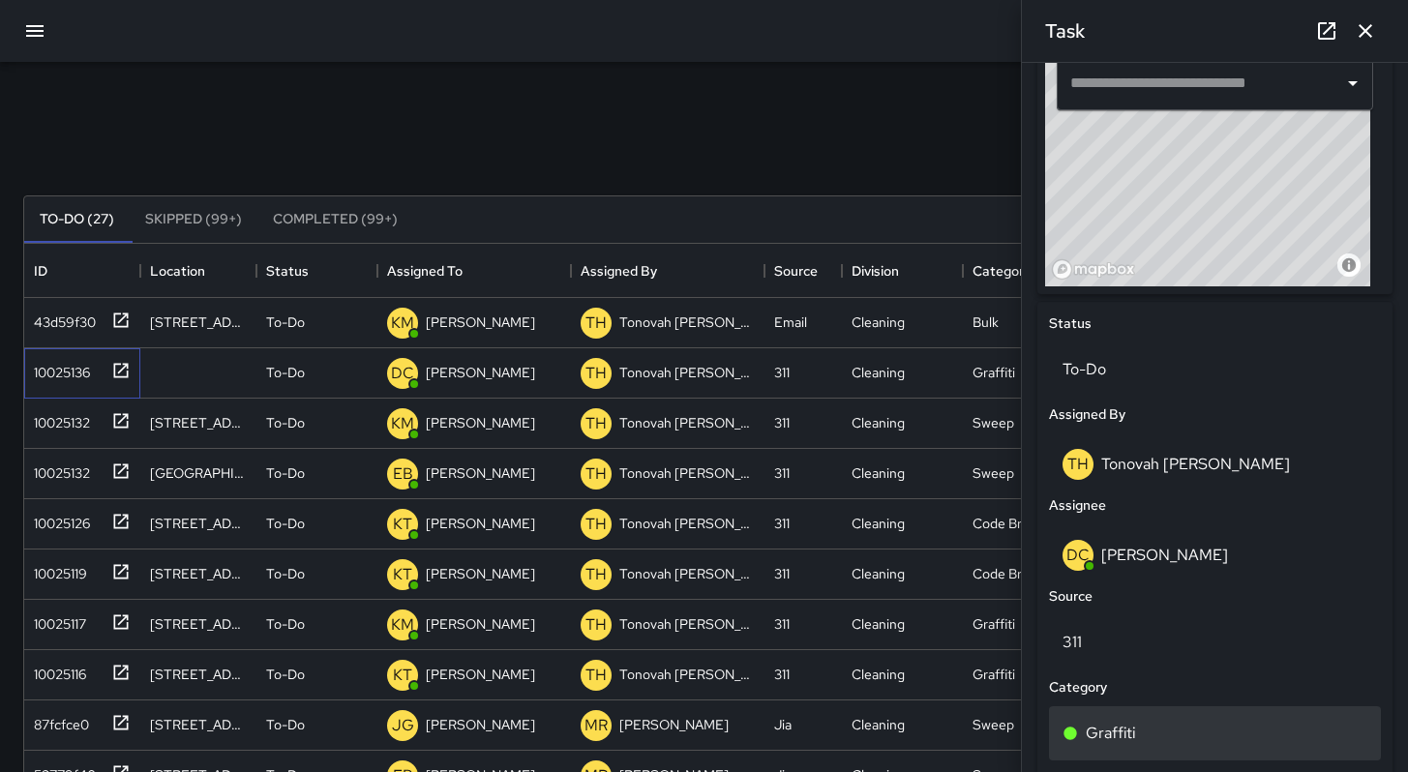
scroll to position [745, 0]
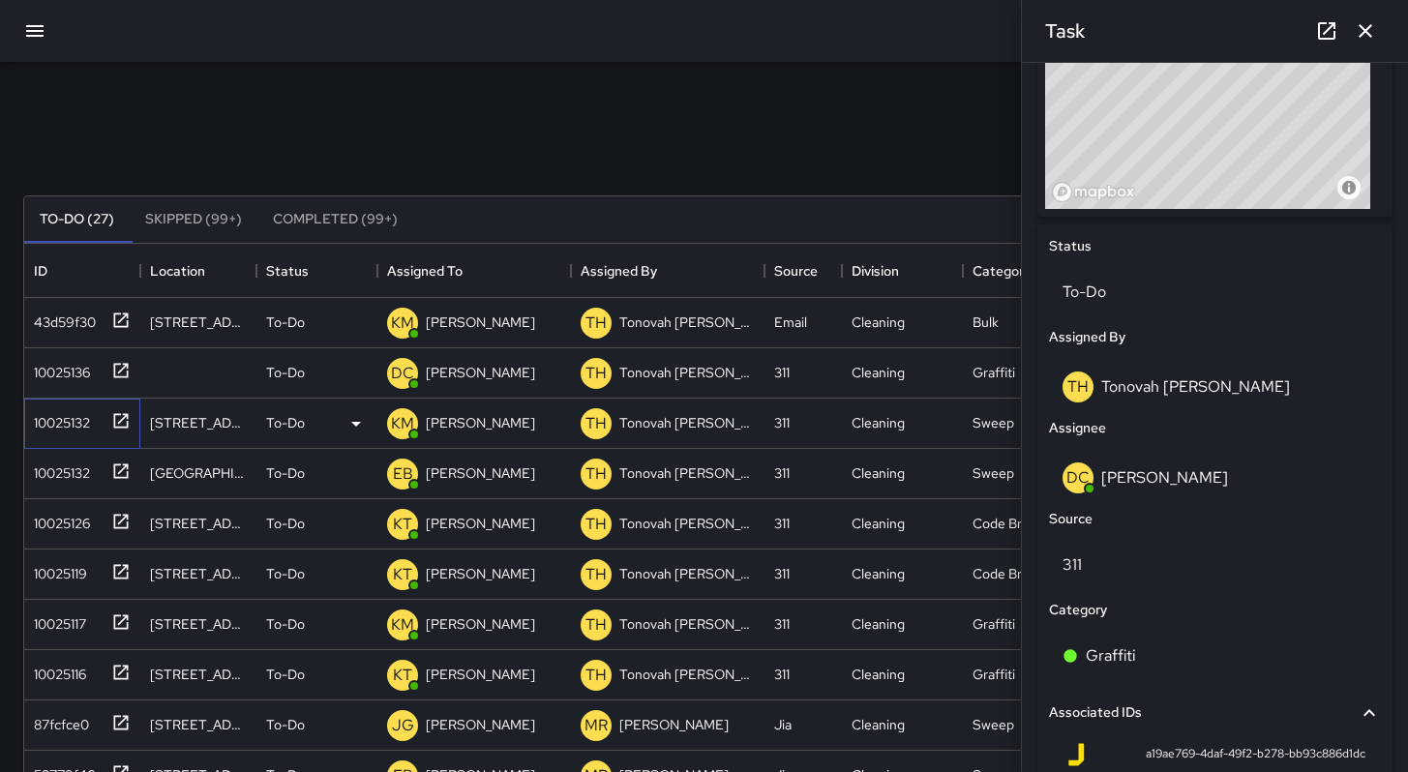
click at [67, 429] on div "10025132" at bounding box center [58, 418] width 64 height 27
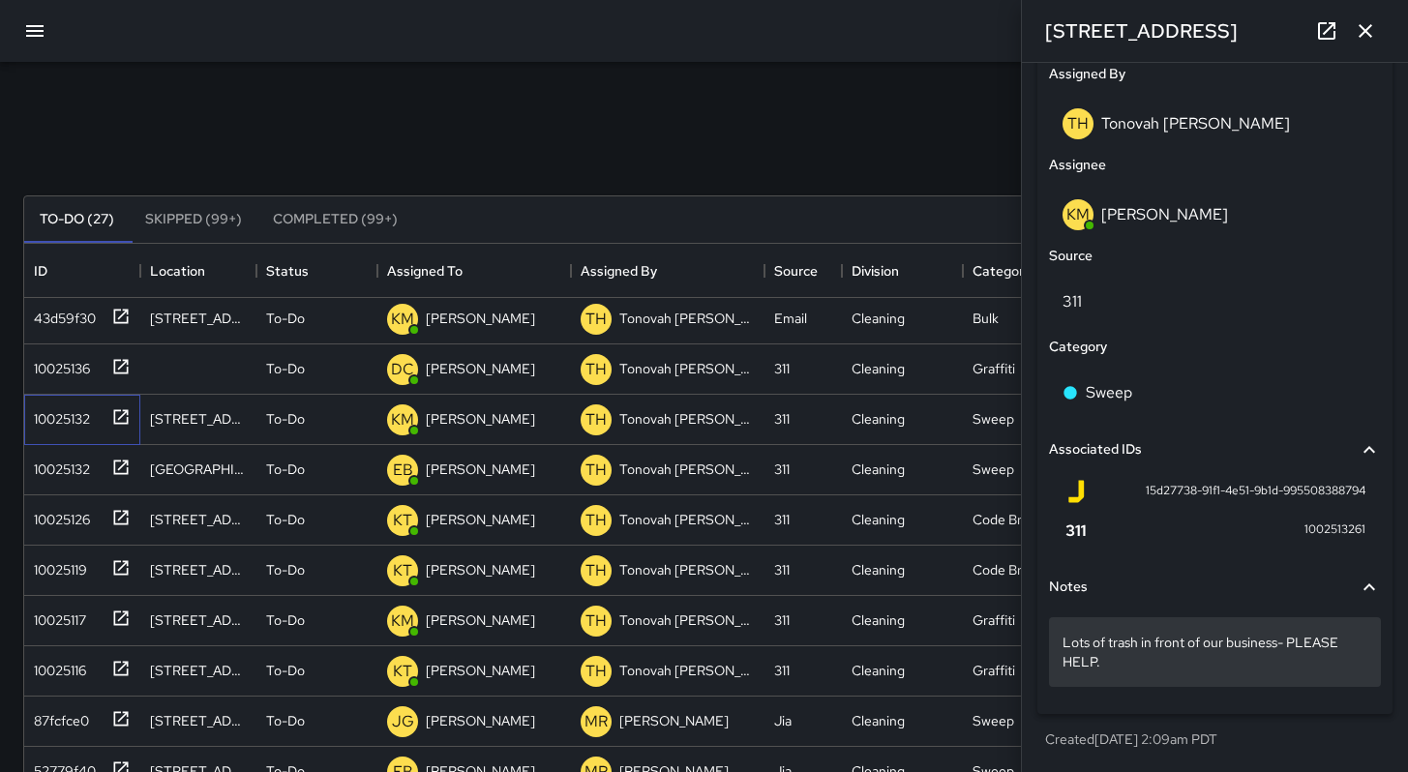
scroll to position [212, 0]
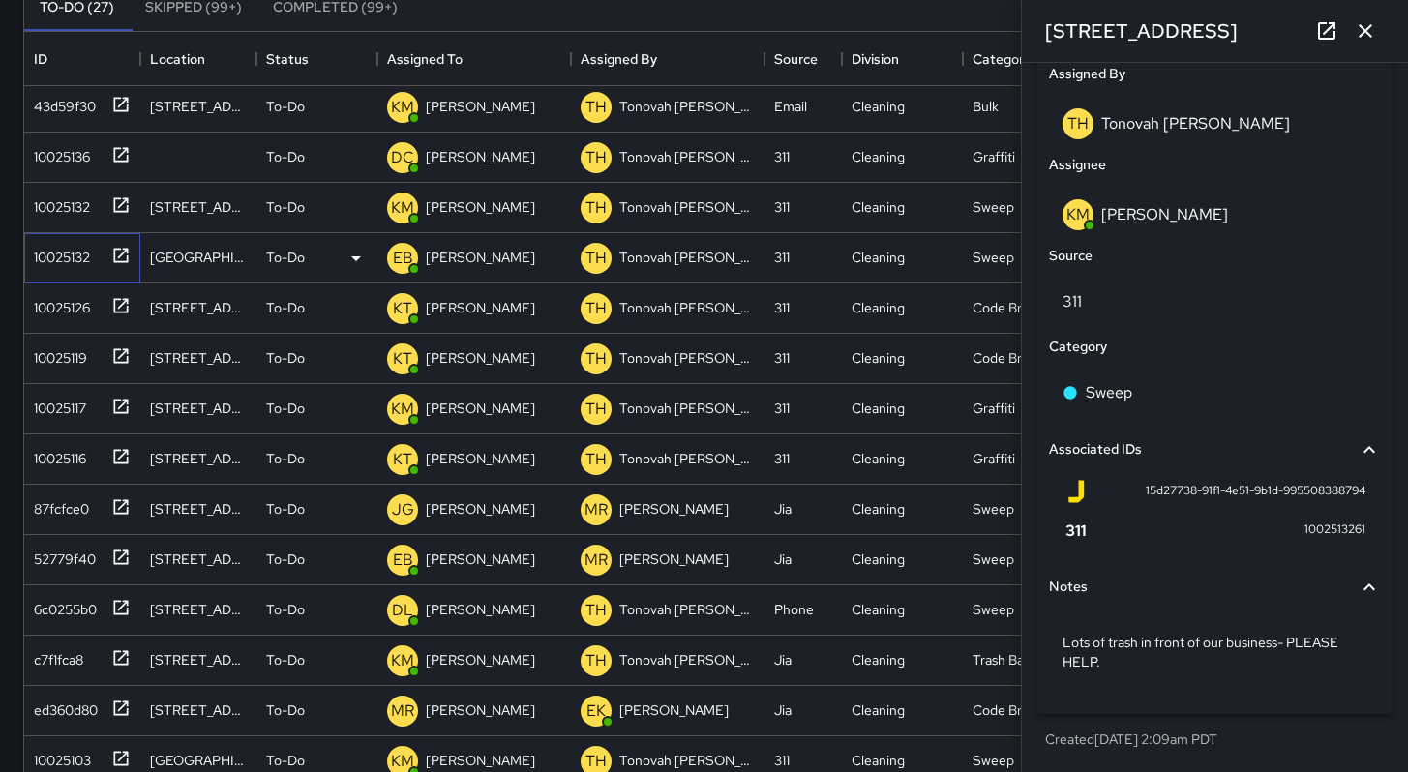
click at [78, 258] on div "10025132" at bounding box center [58, 253] width 64 height 27
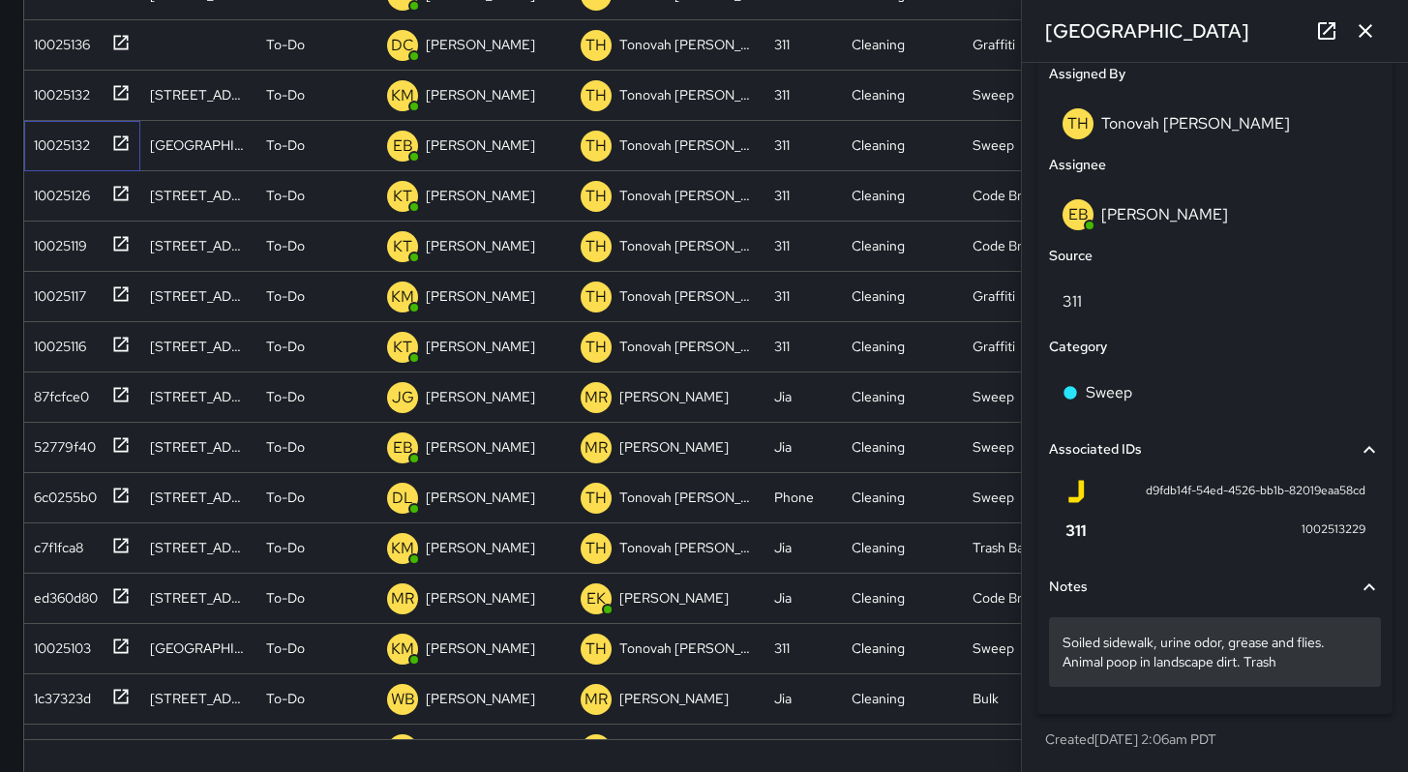
scroll to position [371, 0]
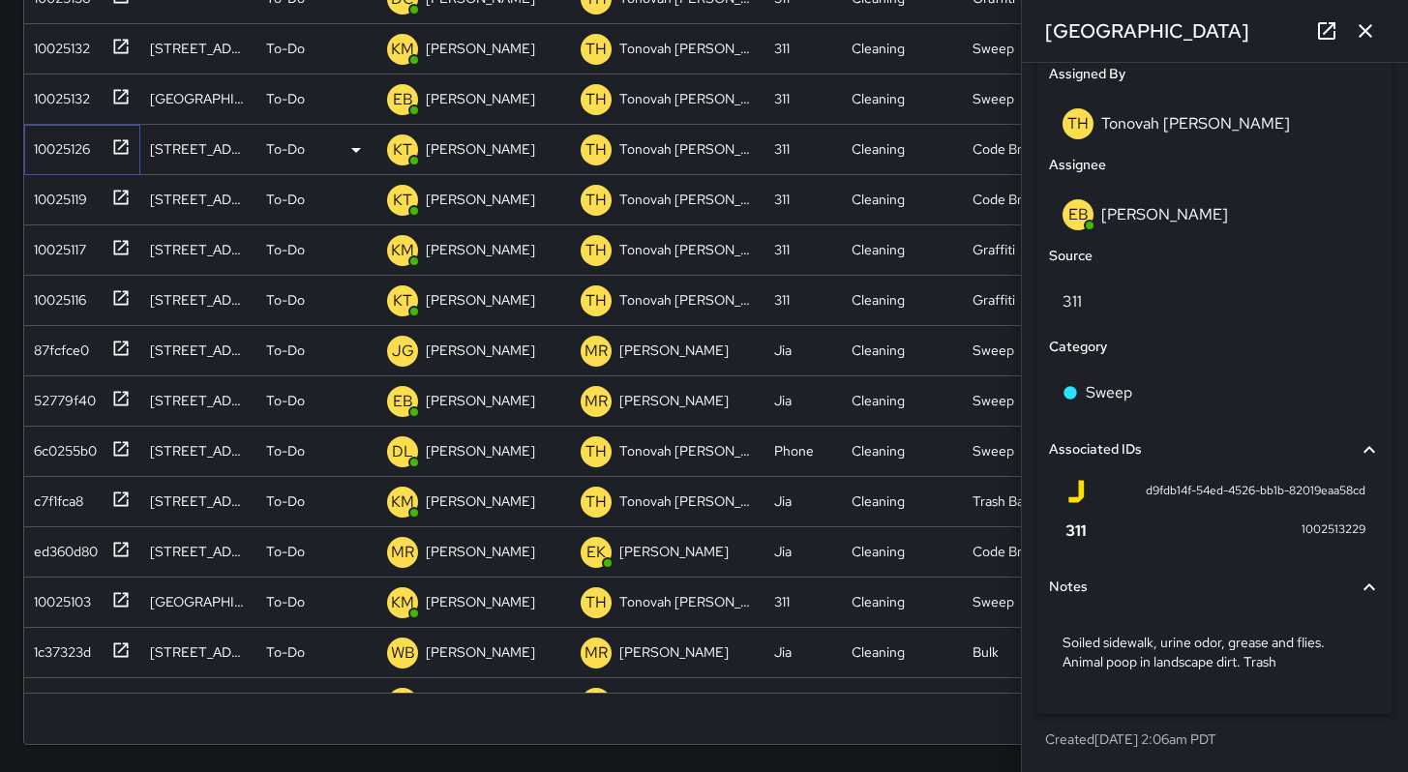
click at [73, 157] on div "10025126" at bounding box center [58, 145] width 64 height 27
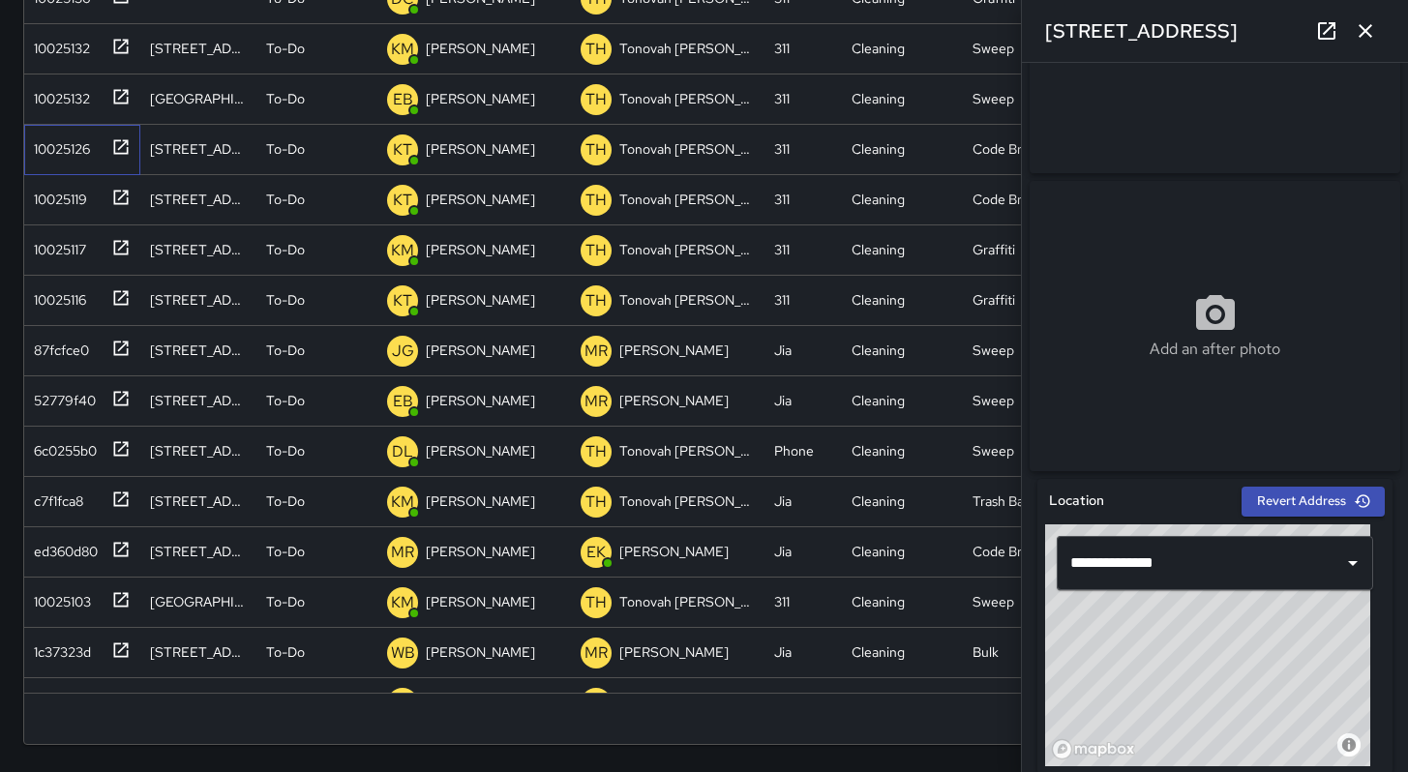
scroll to position [0, 0]
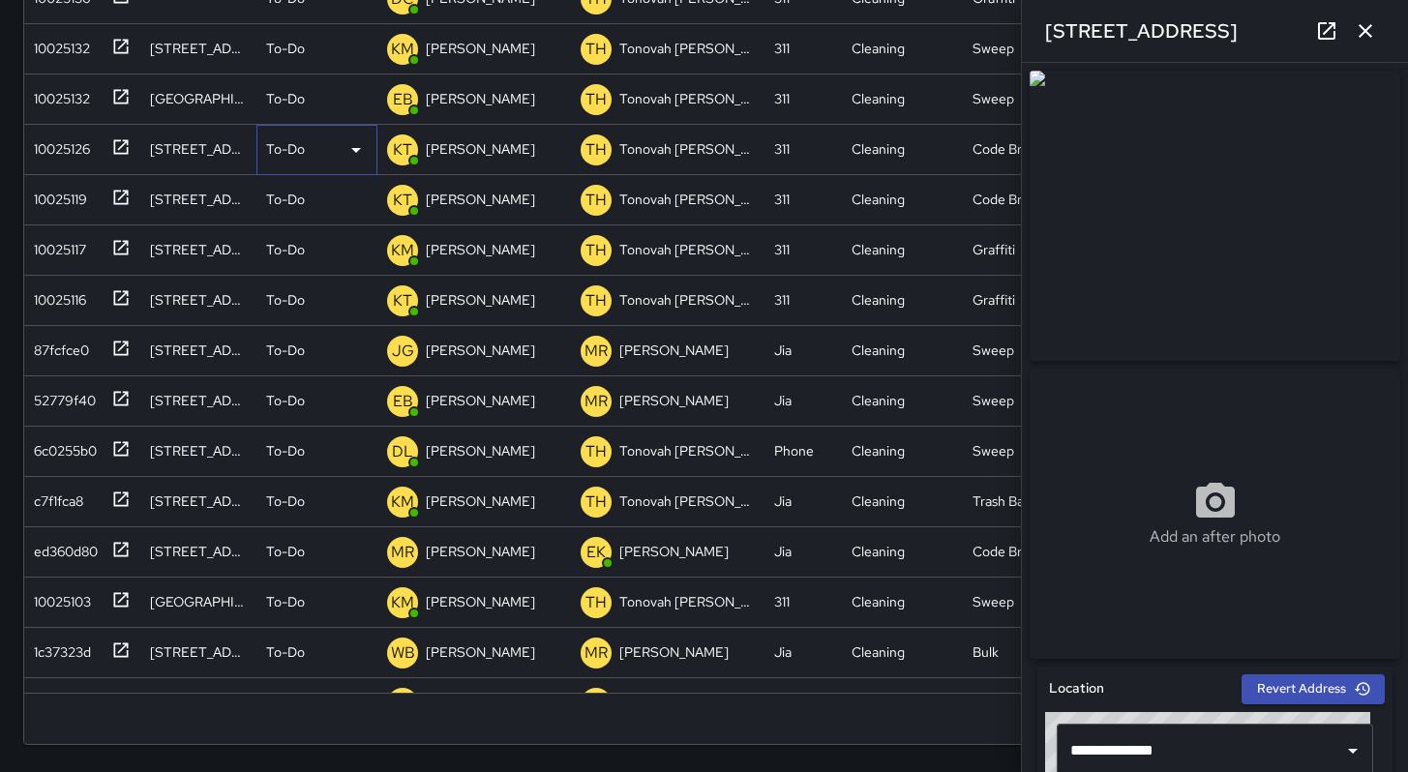
click at [269, 155] on p "To-Do" at bounding box center [285, 148] width 39 height 19
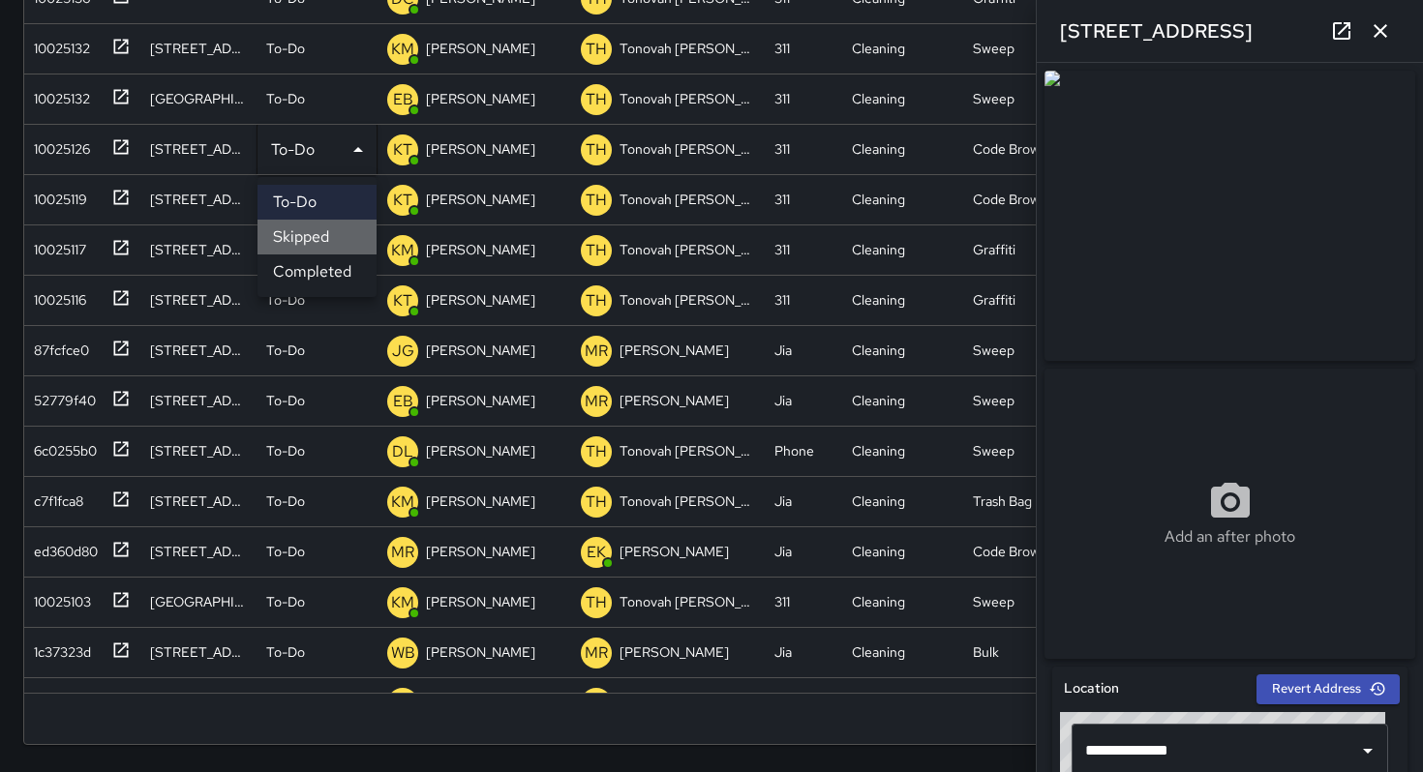
click at [300, 237] on li "Skipped" at bounding box center [316, 237] width 119 height 35
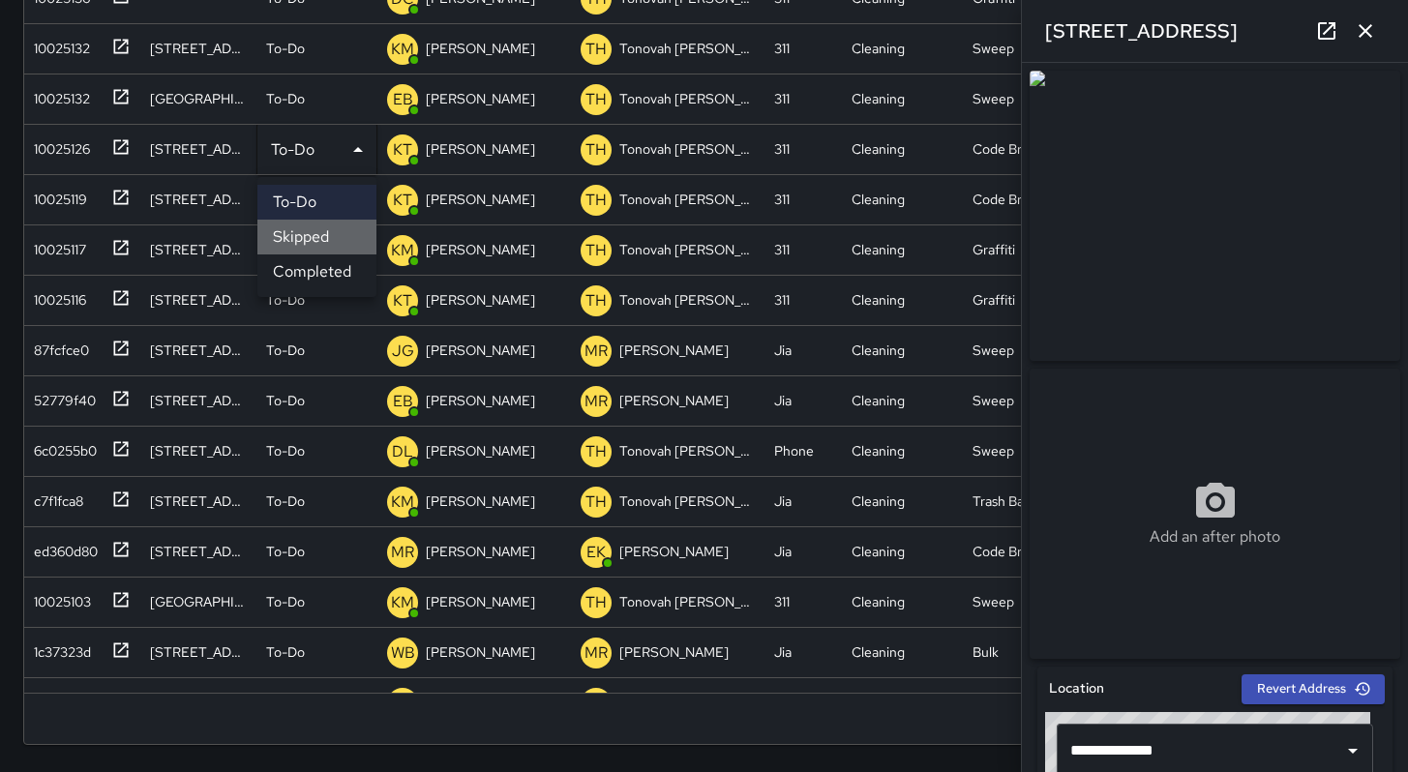
scroll to position [15, 15]
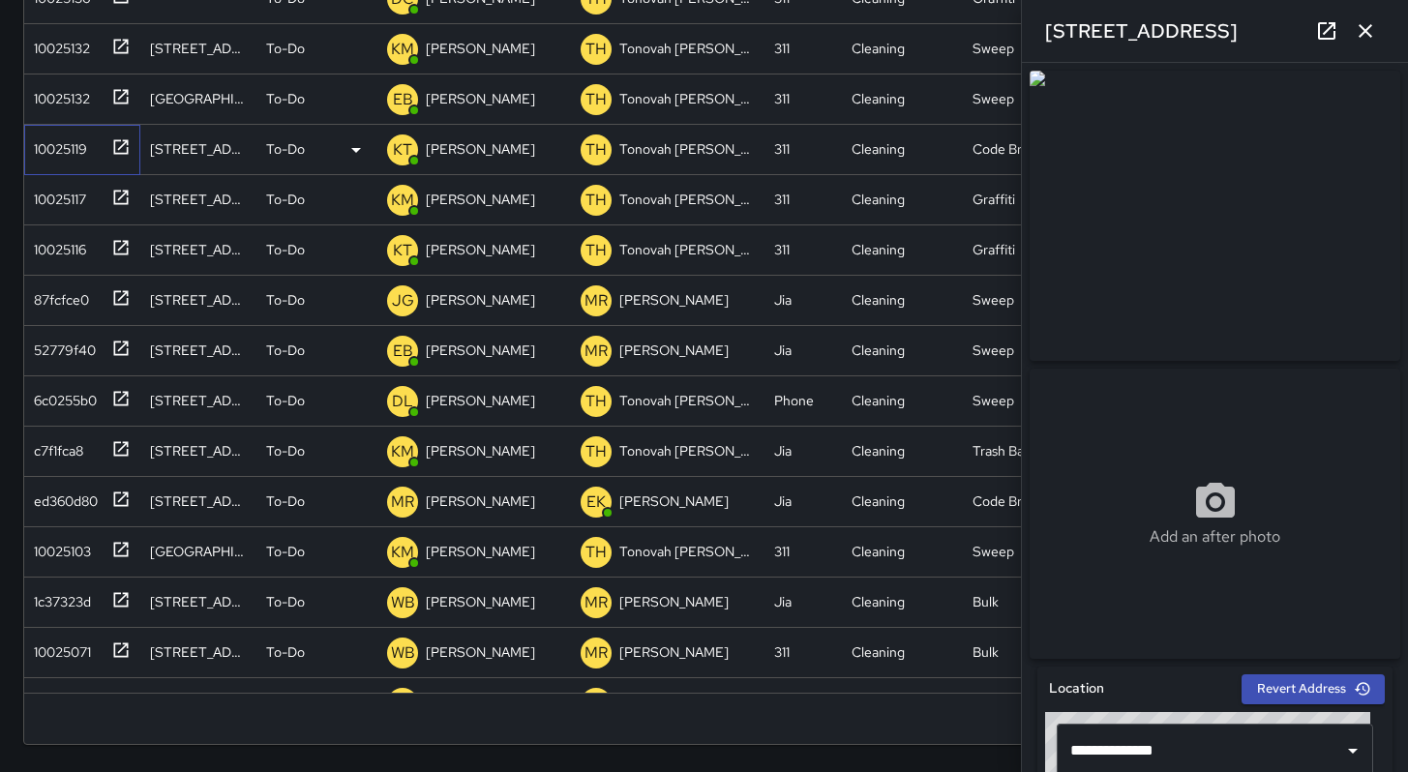
click at [50, 146] on div "10025119" at bounding box center [56, 145] width 61 height 27
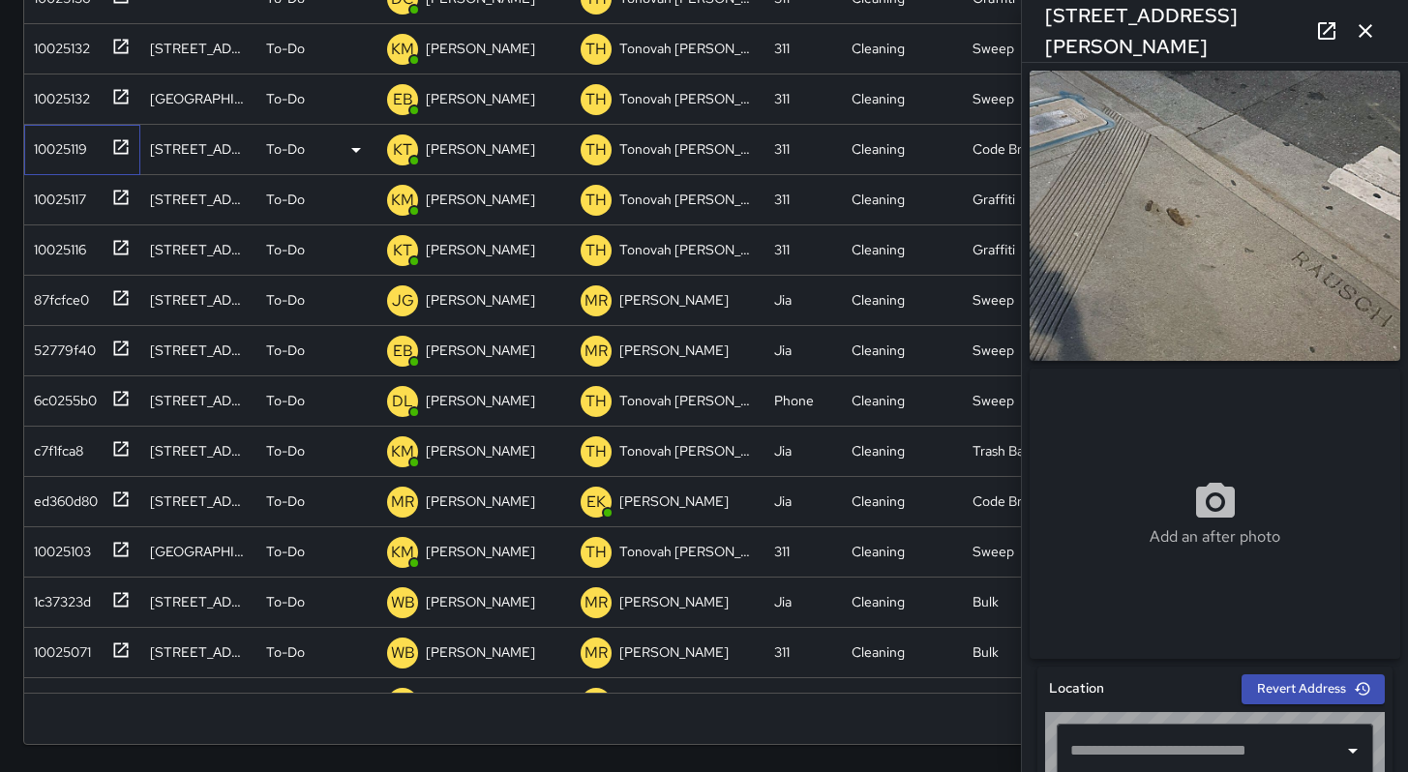
type input "**********"
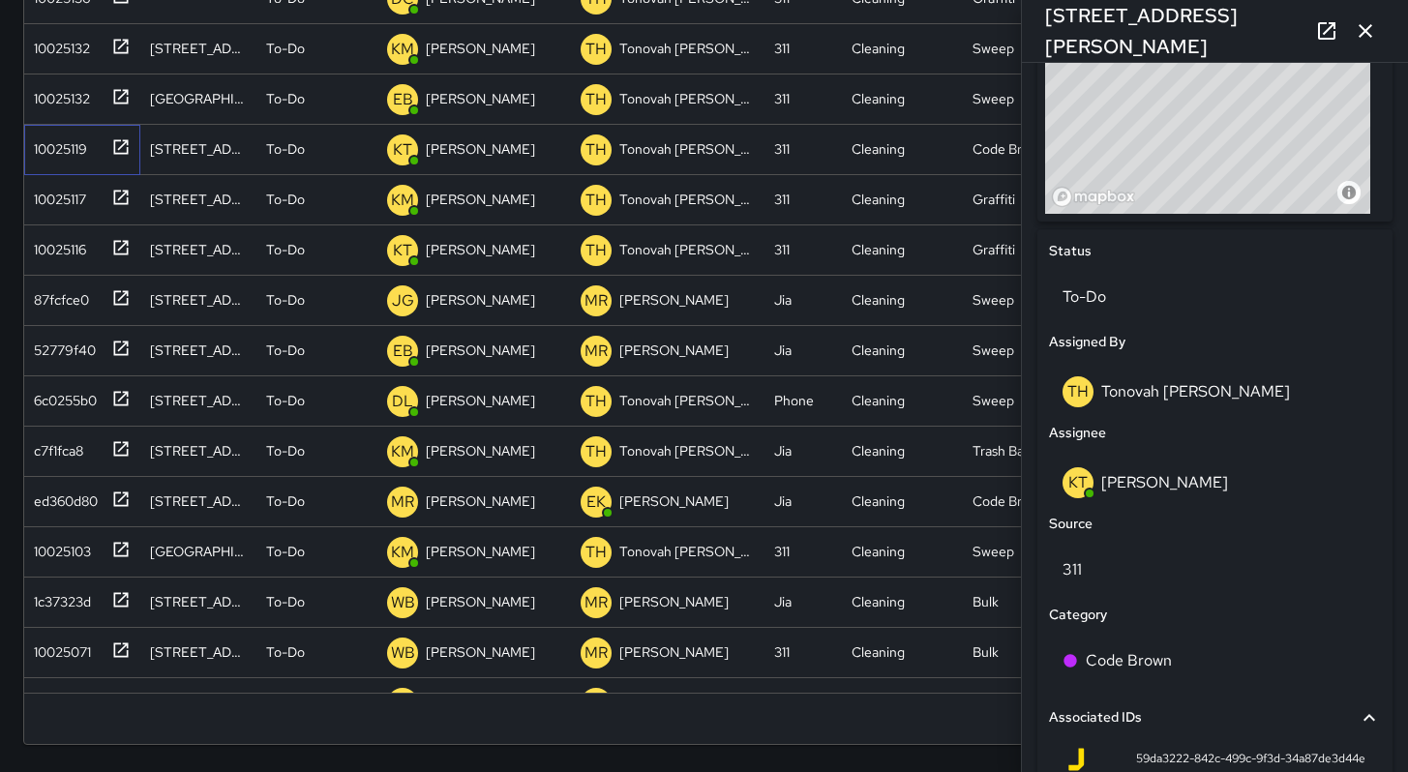
scroll to position [372, 0]
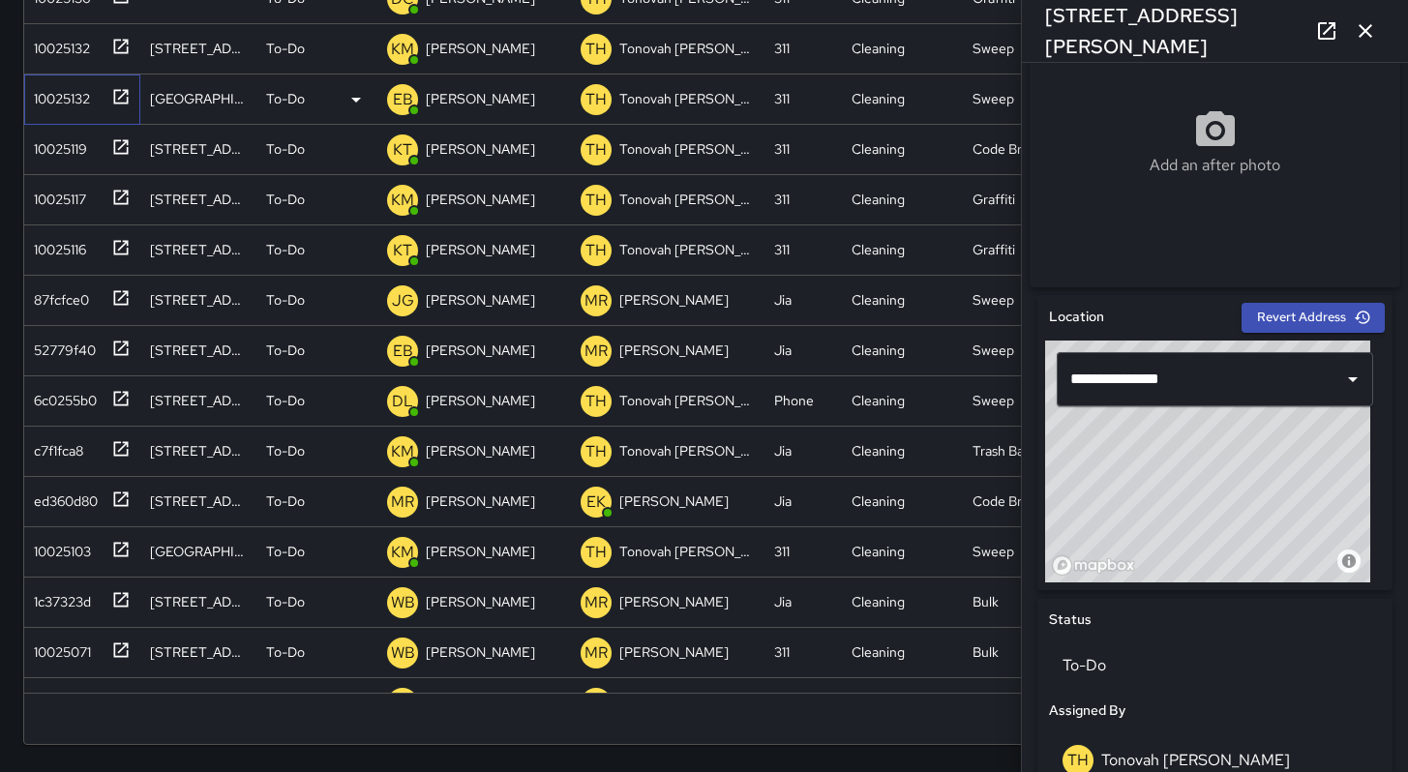
click at [38, 98] on div "10025132" at bounding box center [58, 94] width 64 height 27
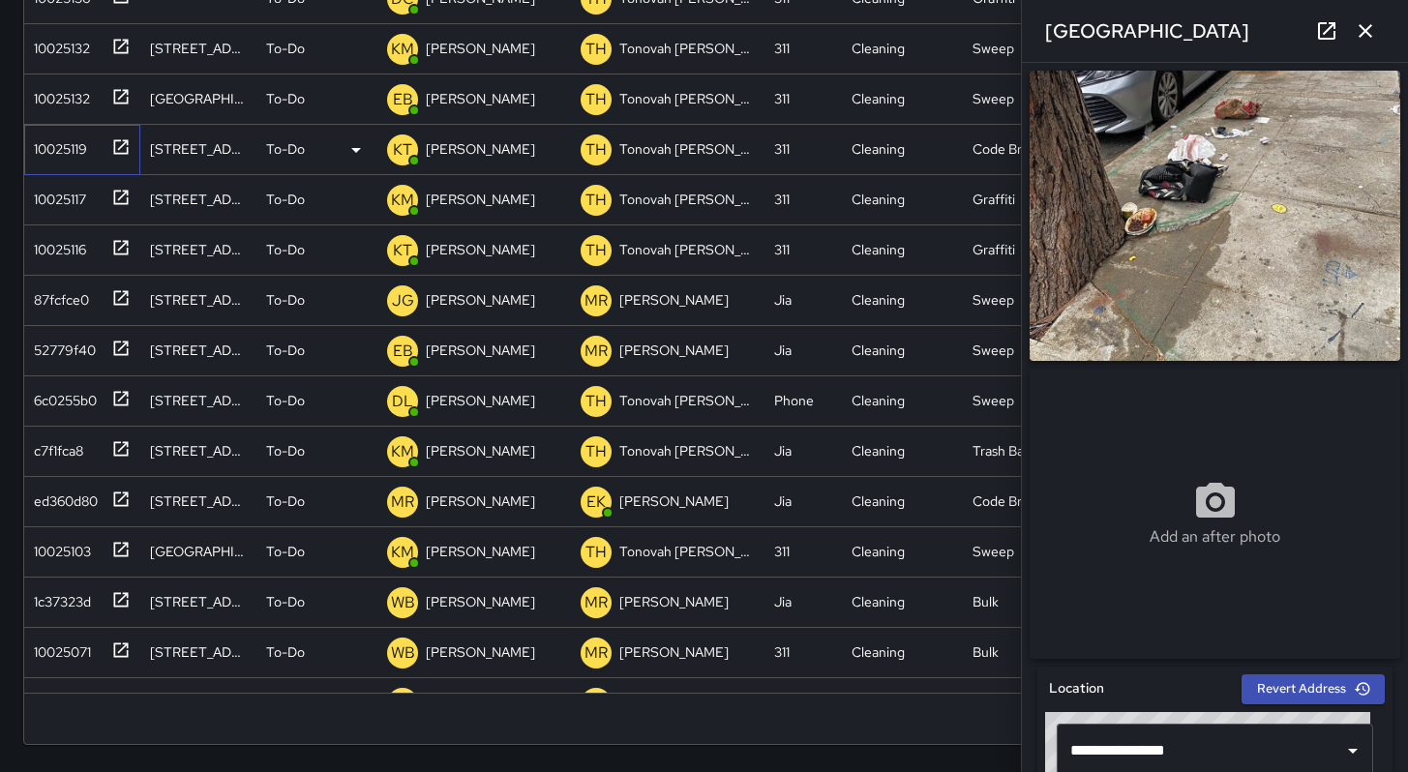
click at [53, 155] on div "10025119" at bounding box center [56, 145] width 61 height 27
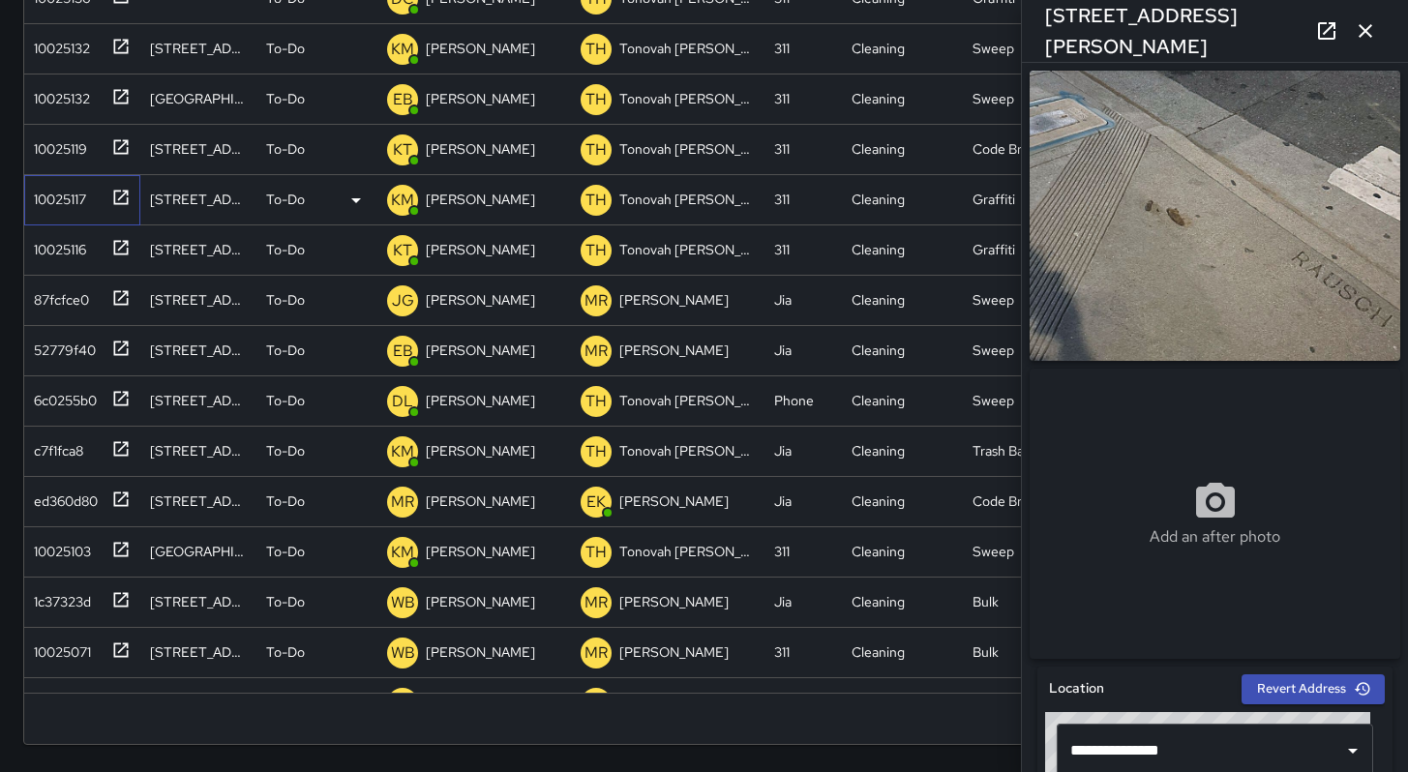
click at [61, 201] on div "10025117" at bounding box center [56, 195] width 60 height 27
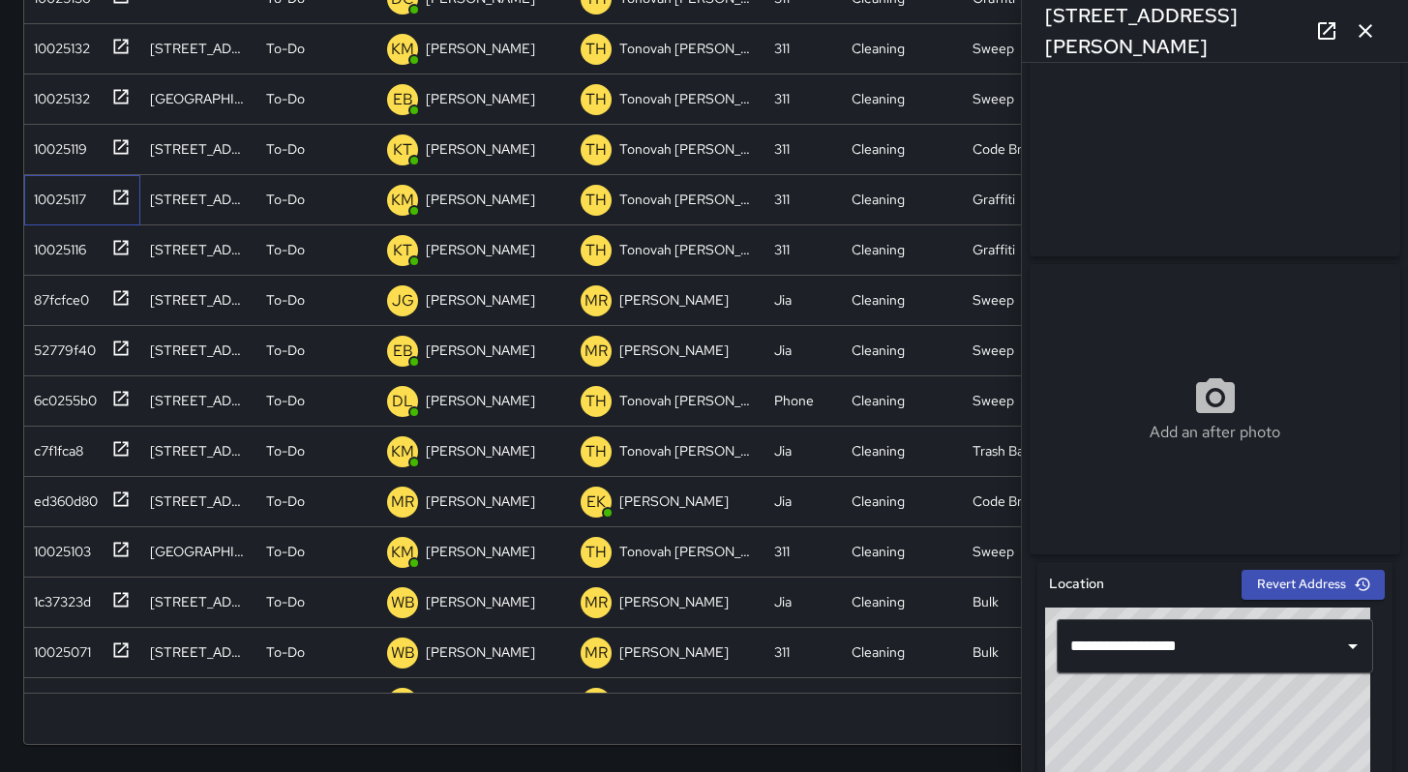
scroll to position [0, 0]
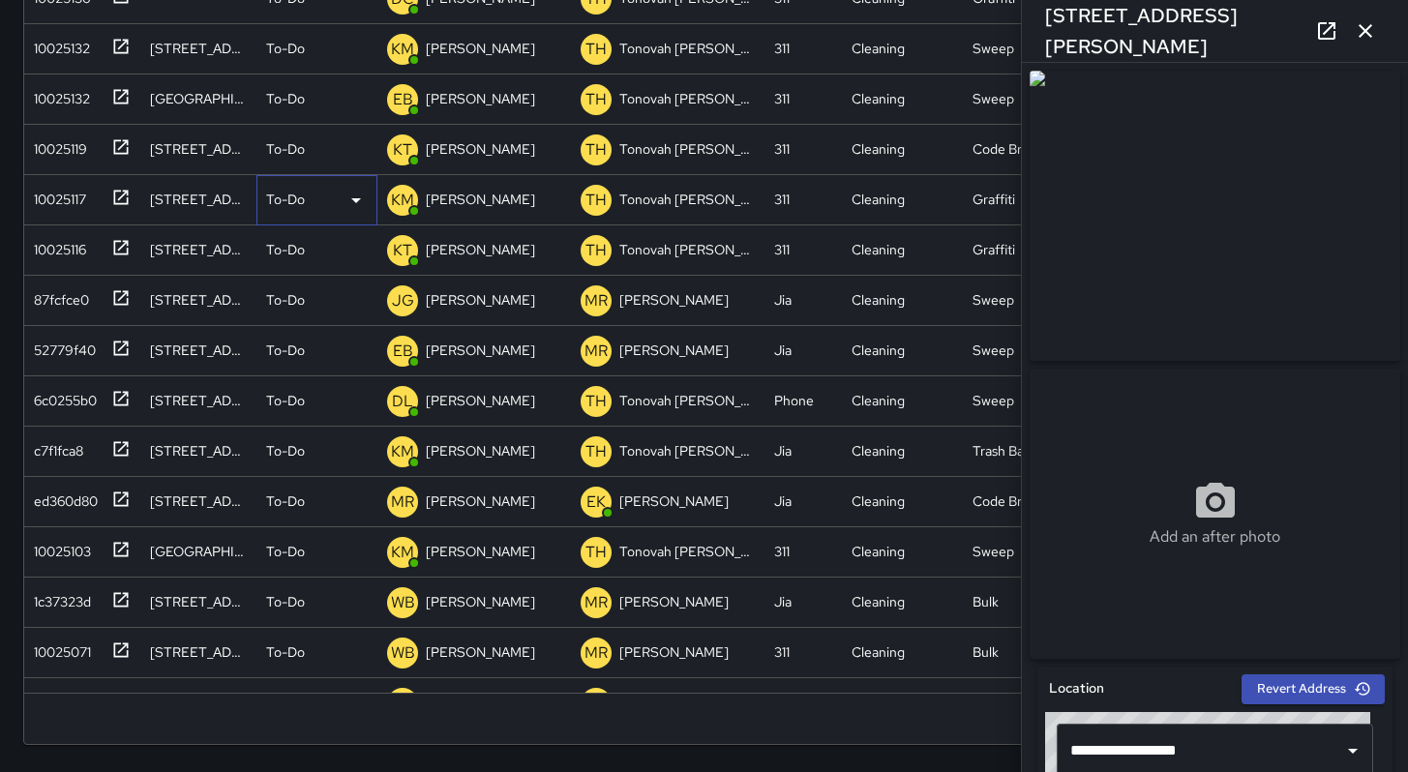
click at [297, 200] on p "To-Do" at bounding box center [285, 199] width 39 height 19
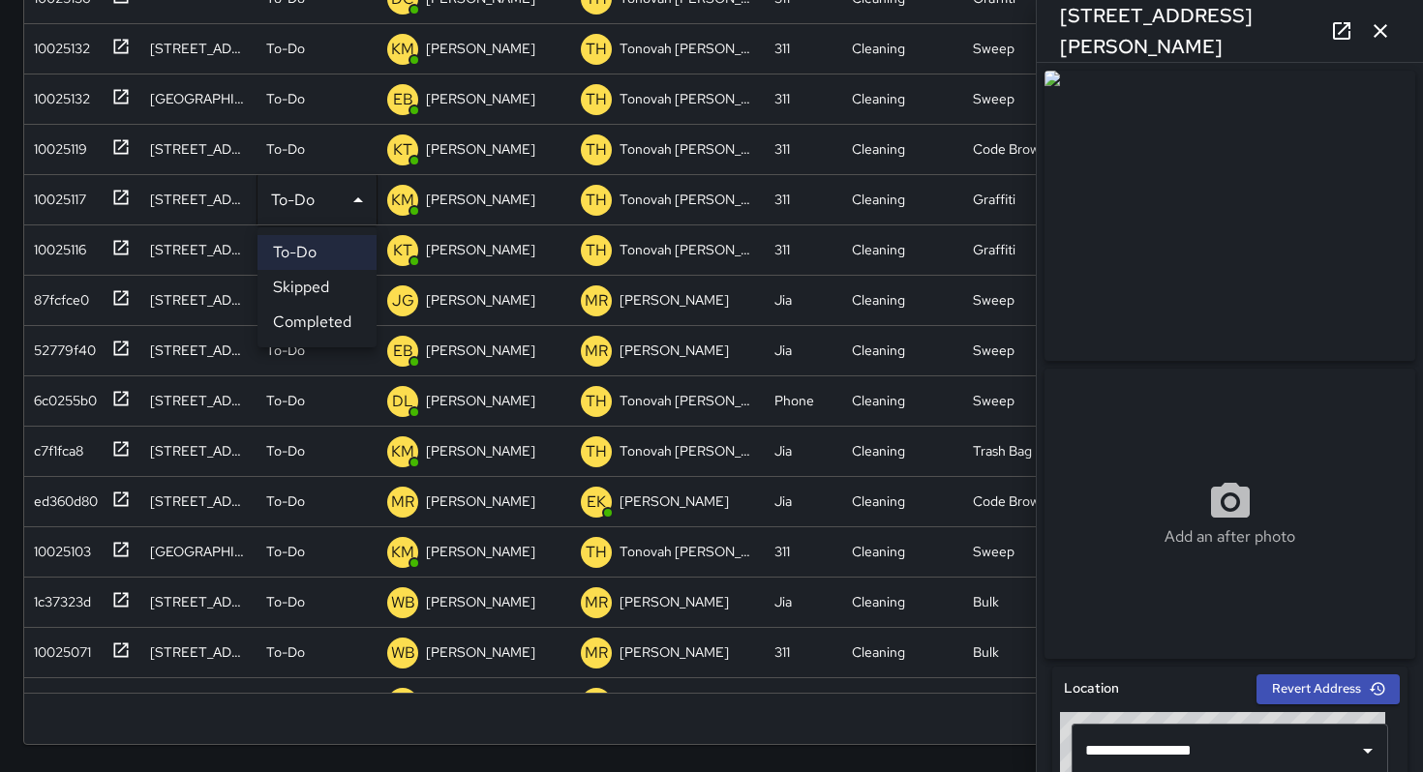
click at [335, 286] on li "Skipped" at bounding box center [316, 287] width 119 height 35
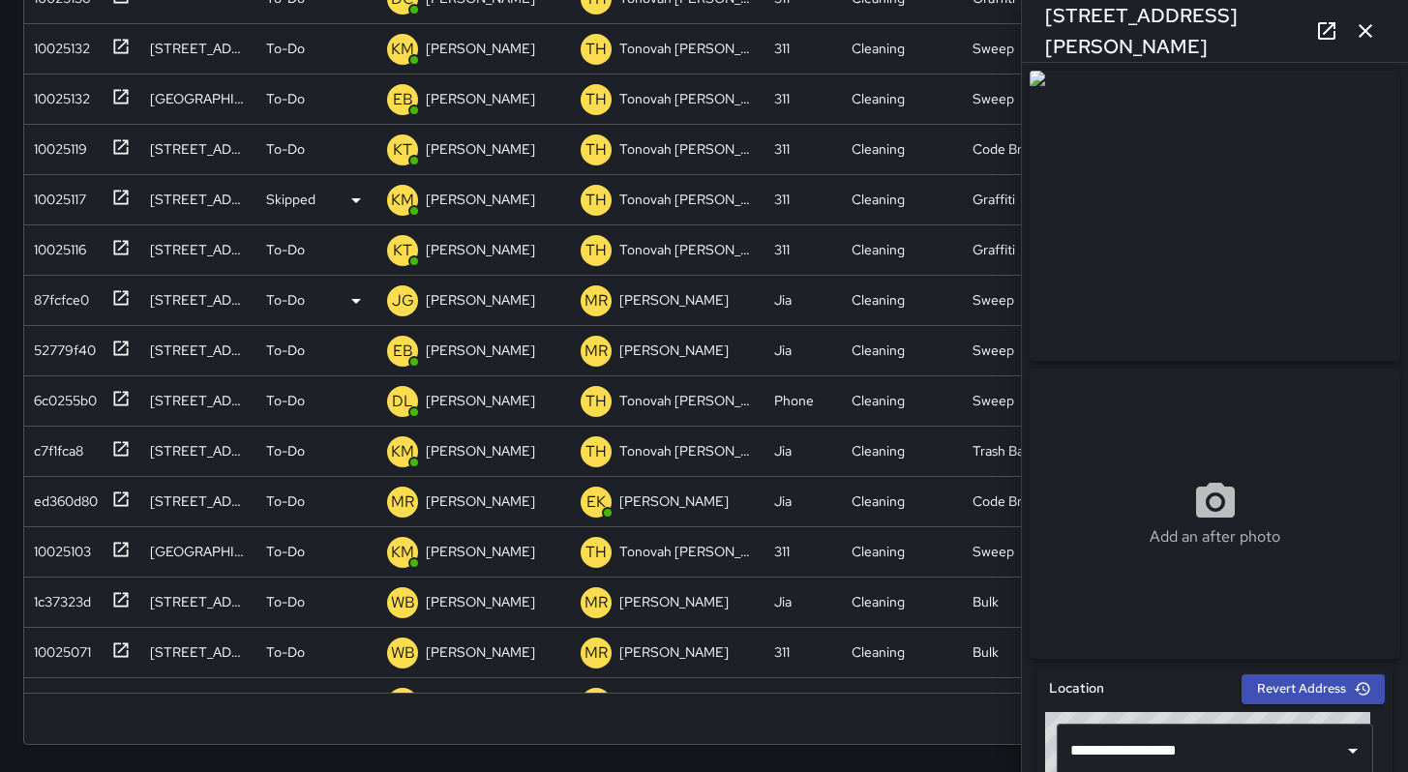
scroll to position [15, 15]
click at [60, 225] on div "10025116" at bounding box center [82, 200] width 116 height 50
click at [71, 207] on div "10025116" at bounding box center [56, 195] width 60 height 27
click at [65, 155] on div "10025119" at bounding box center [56, 145] width 61 height 27
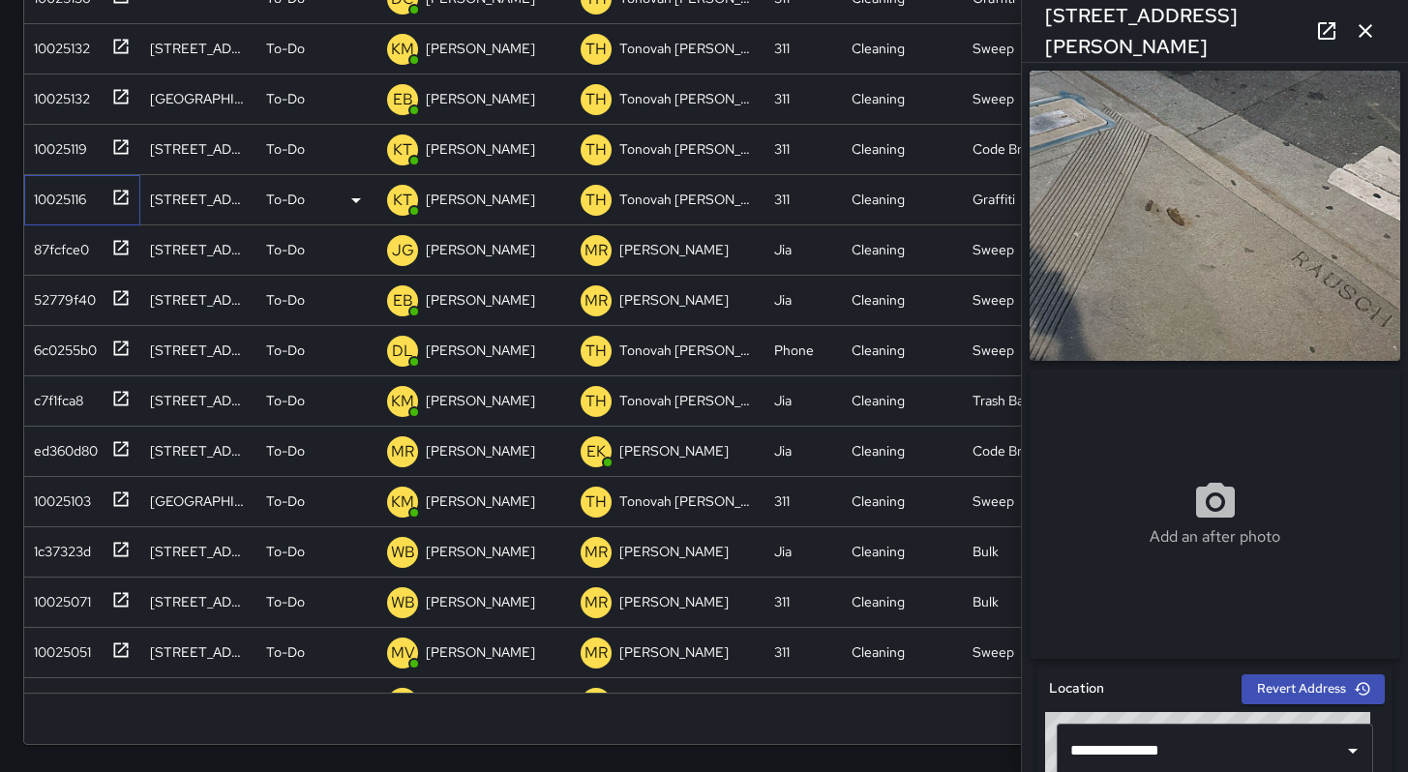
click at [67, 201] on div "10025116" at bounding box center [56, 195] width 60 height 27
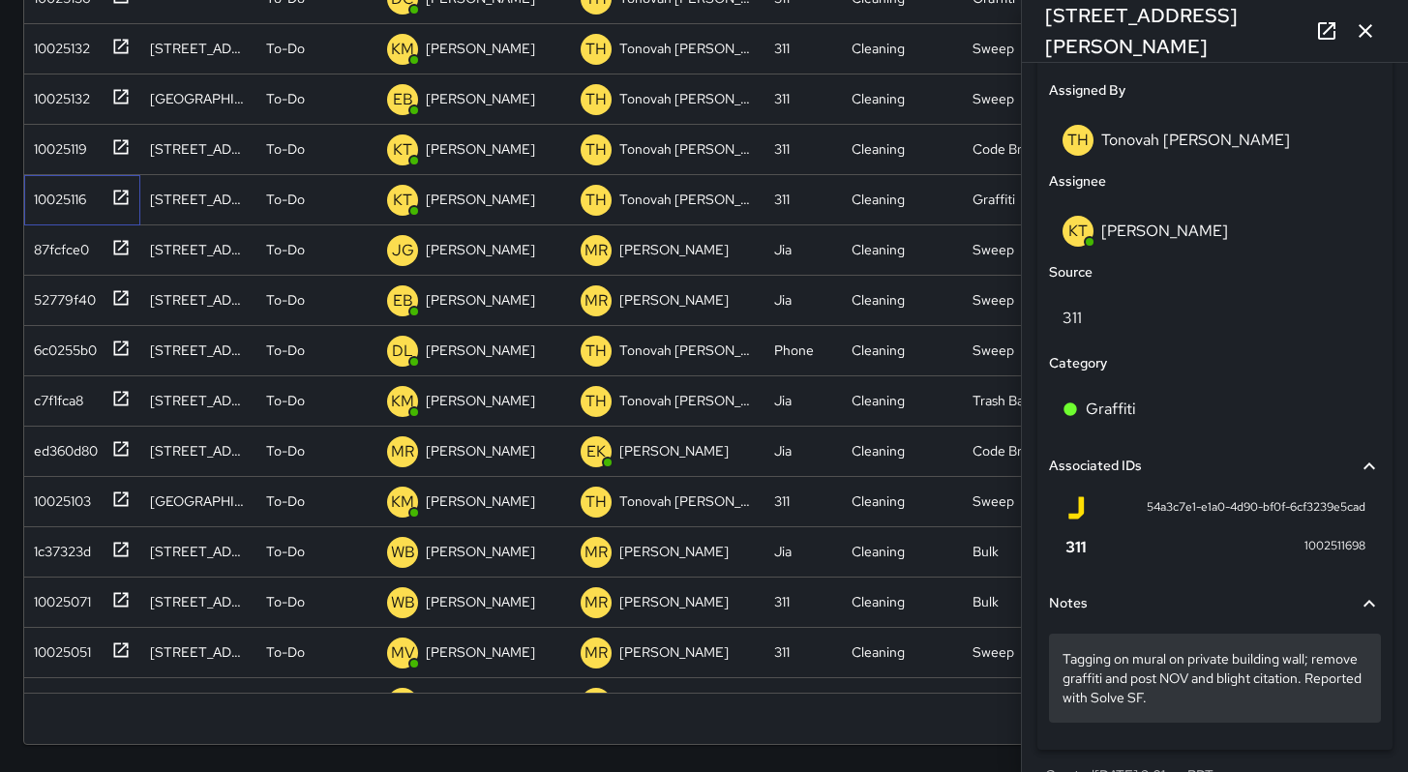
scroll to position [1035, 0]
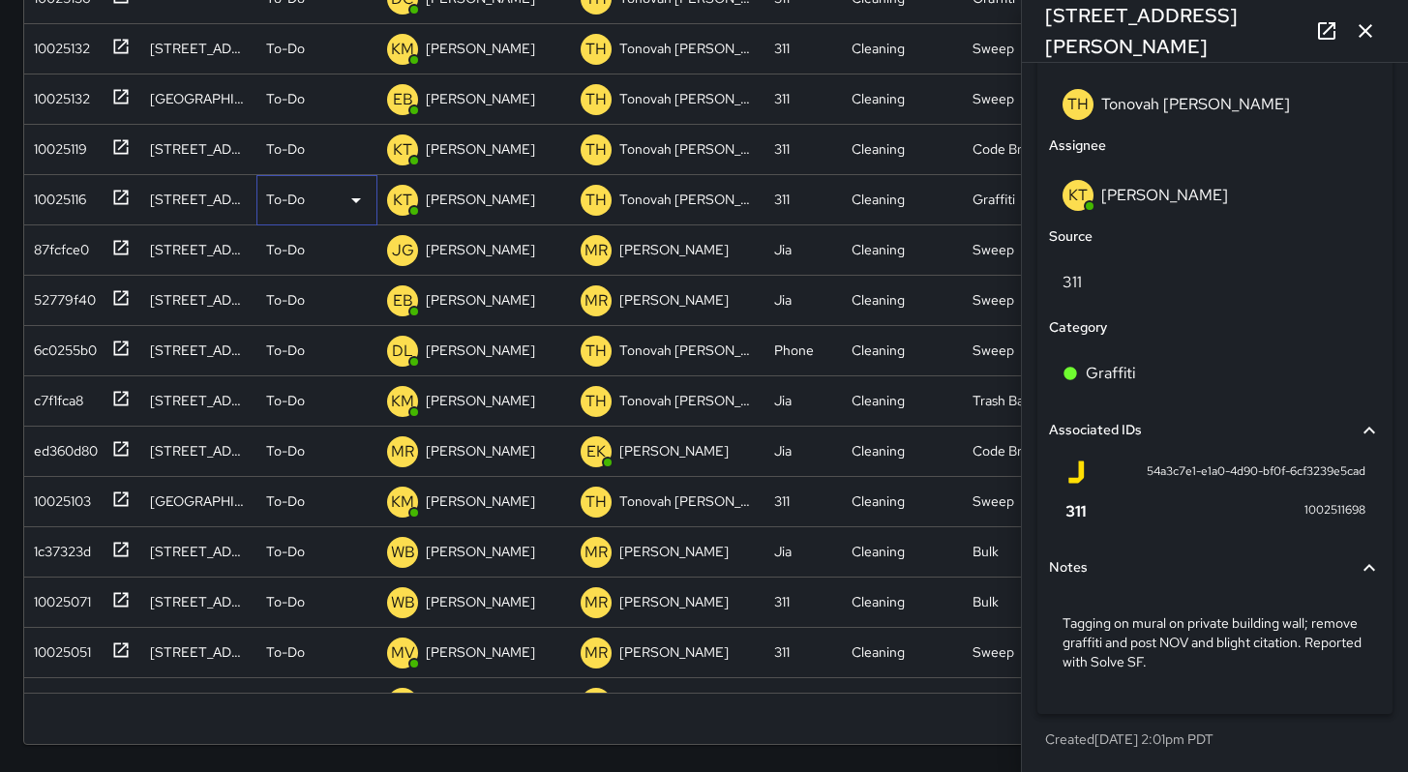
click at [285, 200] on p "To-Do" at bounding box center [285, 199] width 39 height 19
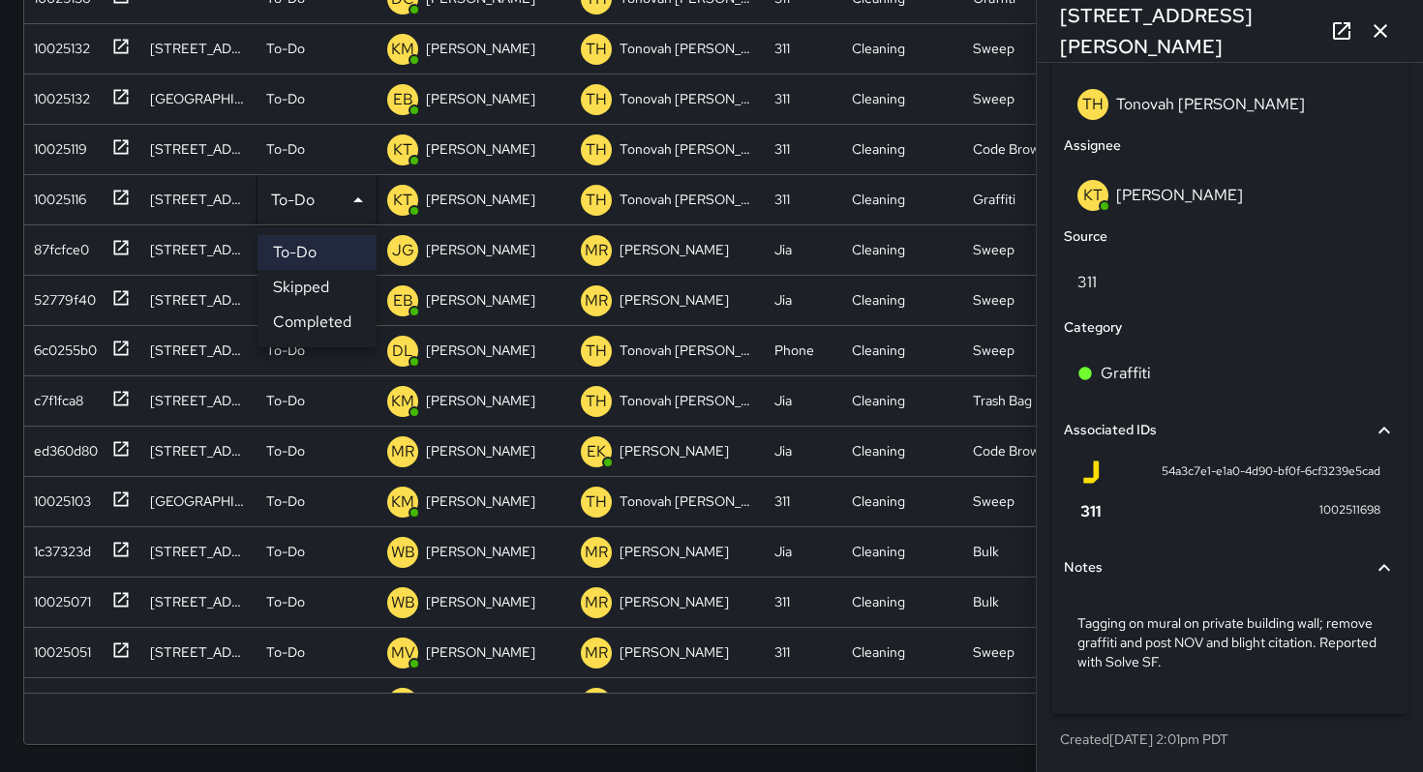
click at [61, 193] on div at bounding box center [711, 386] width 1423 height 772
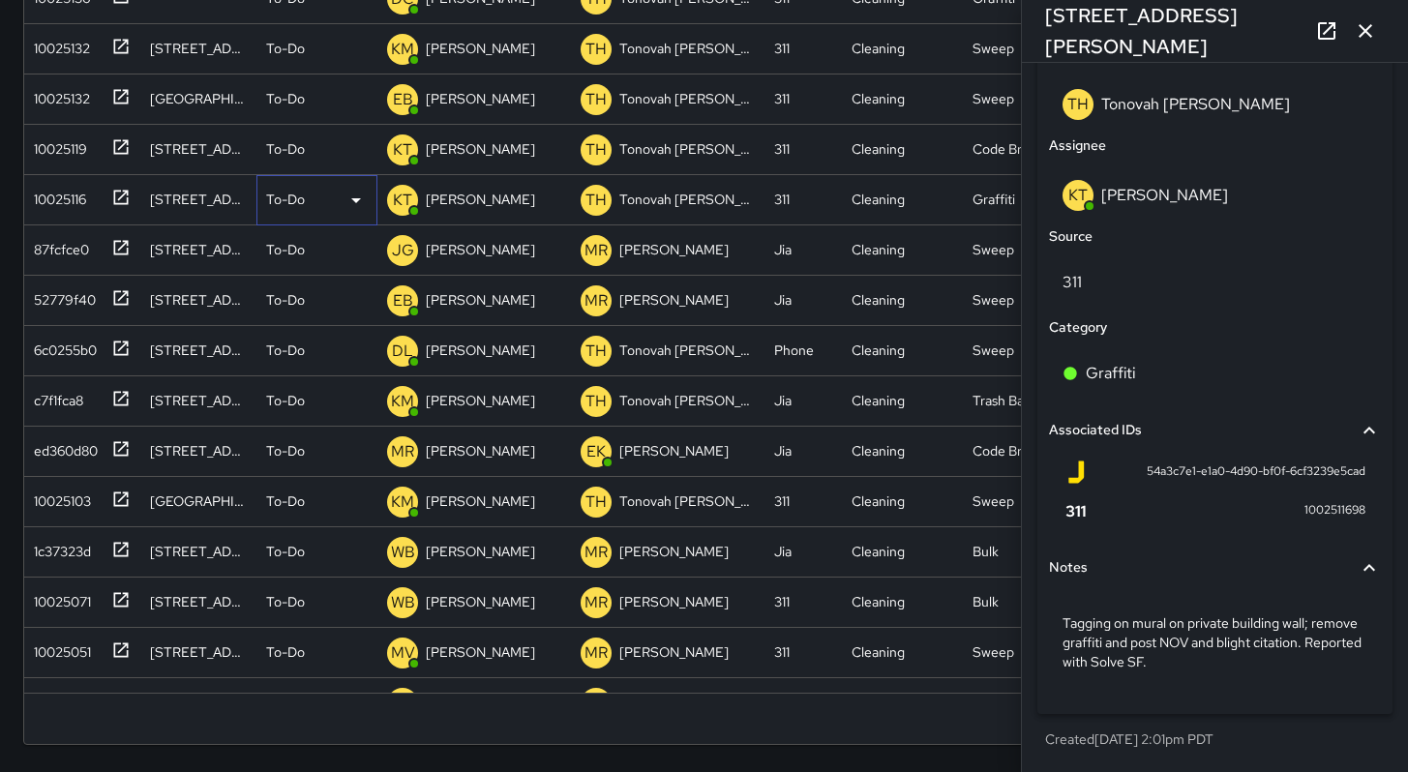
scroll to position [15, 15]
click at [303, 203] on div "To-Do" at bounding box center [317, 200] width 102 height 23
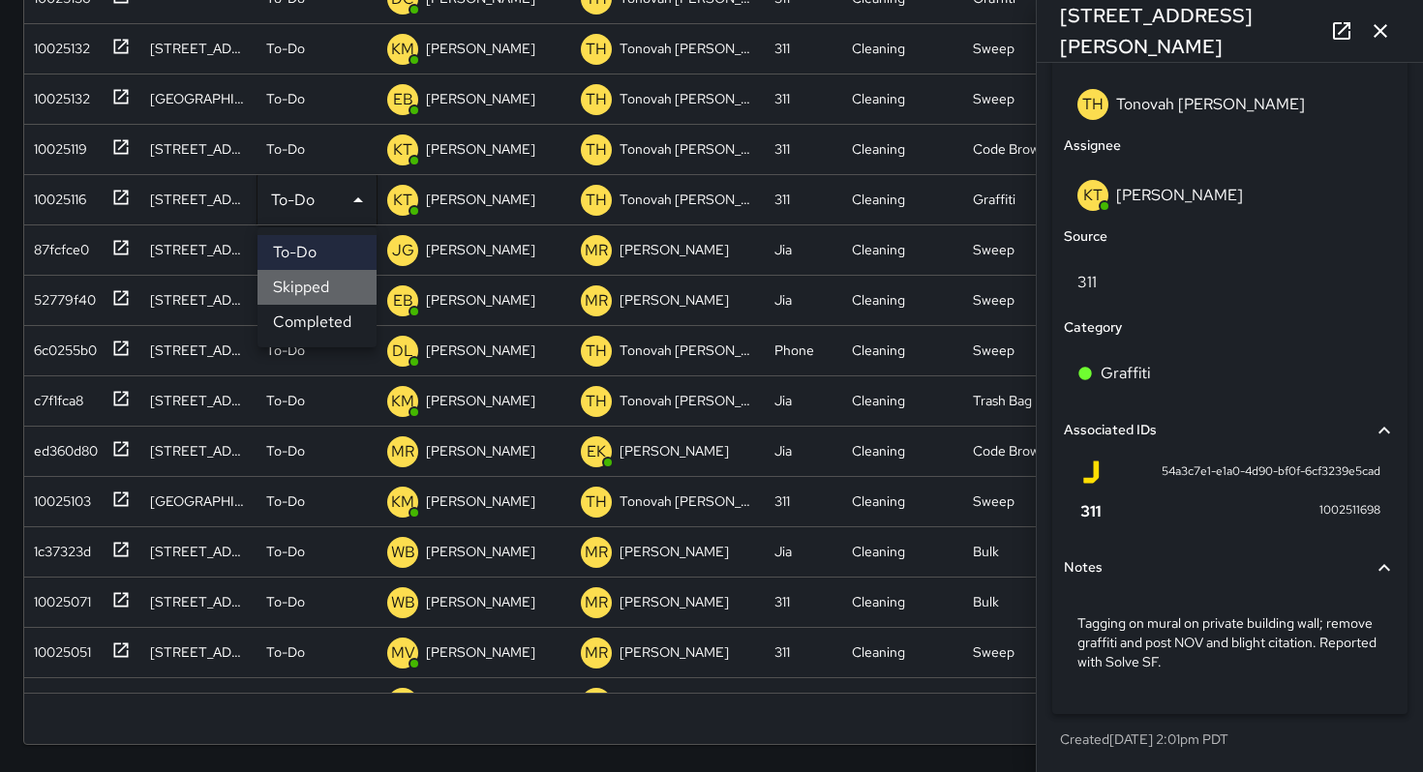
click at [338, 285] on li "Skipped" at bounding box center [316, 287] width 119 height 35
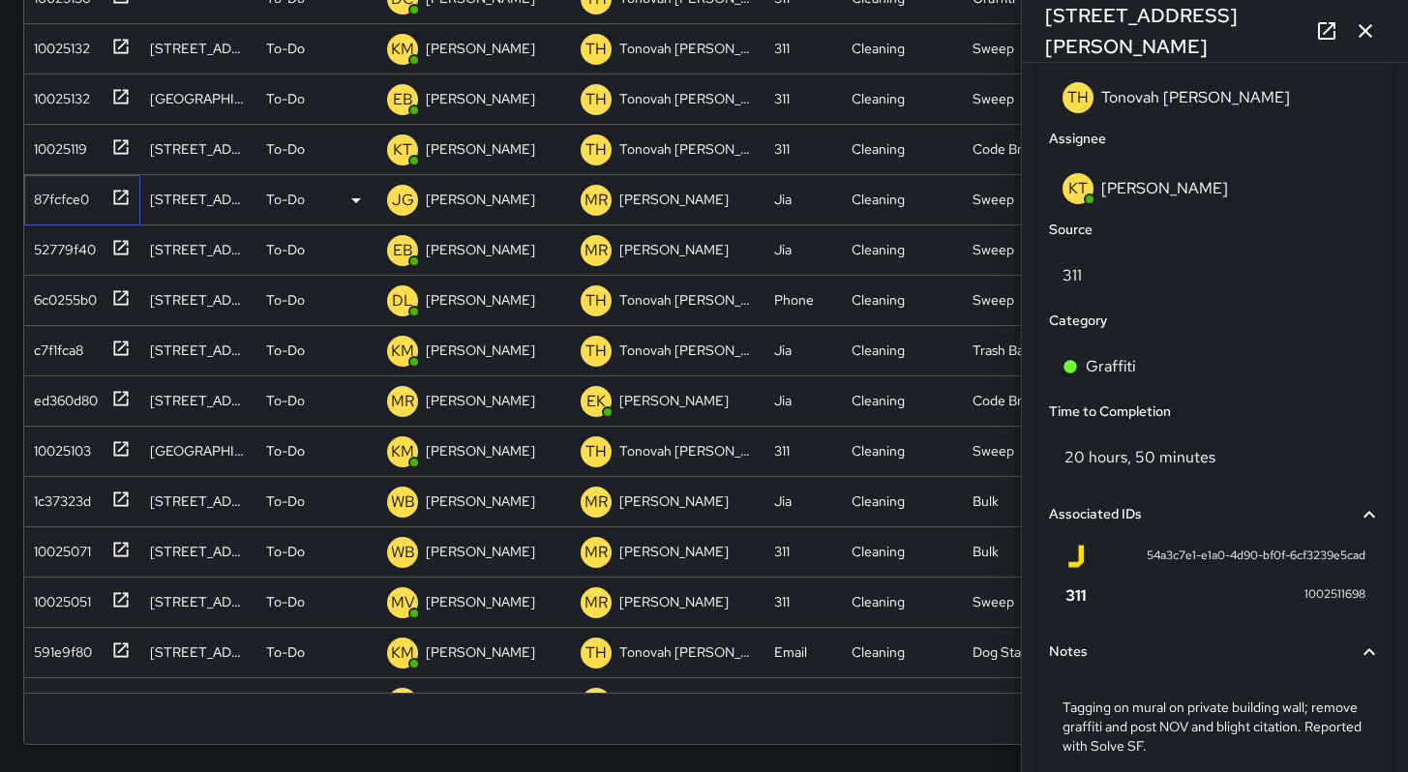
click at [77, 208] on div "87fcfce0" at bounding box center [57, 195] width 63 height 27
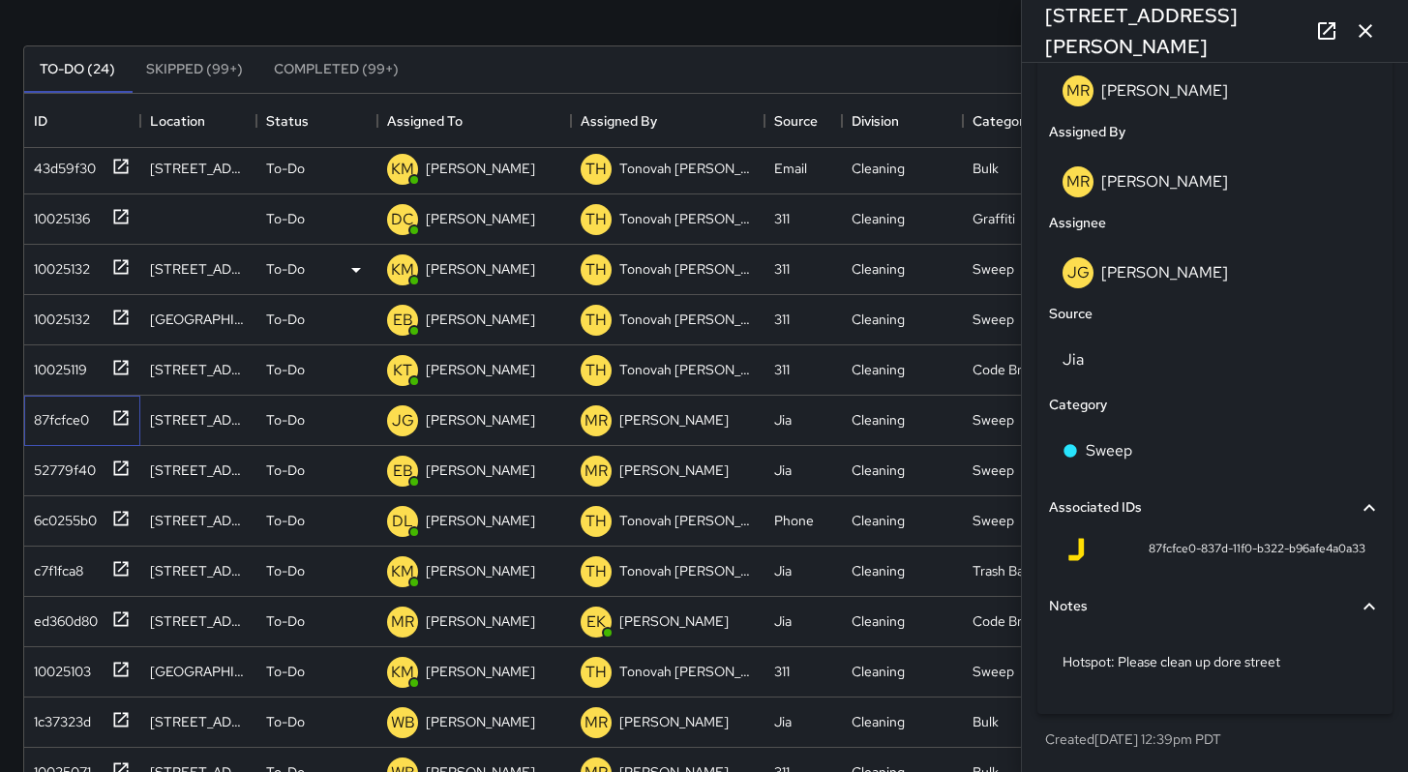
scroll to position [0, 0]
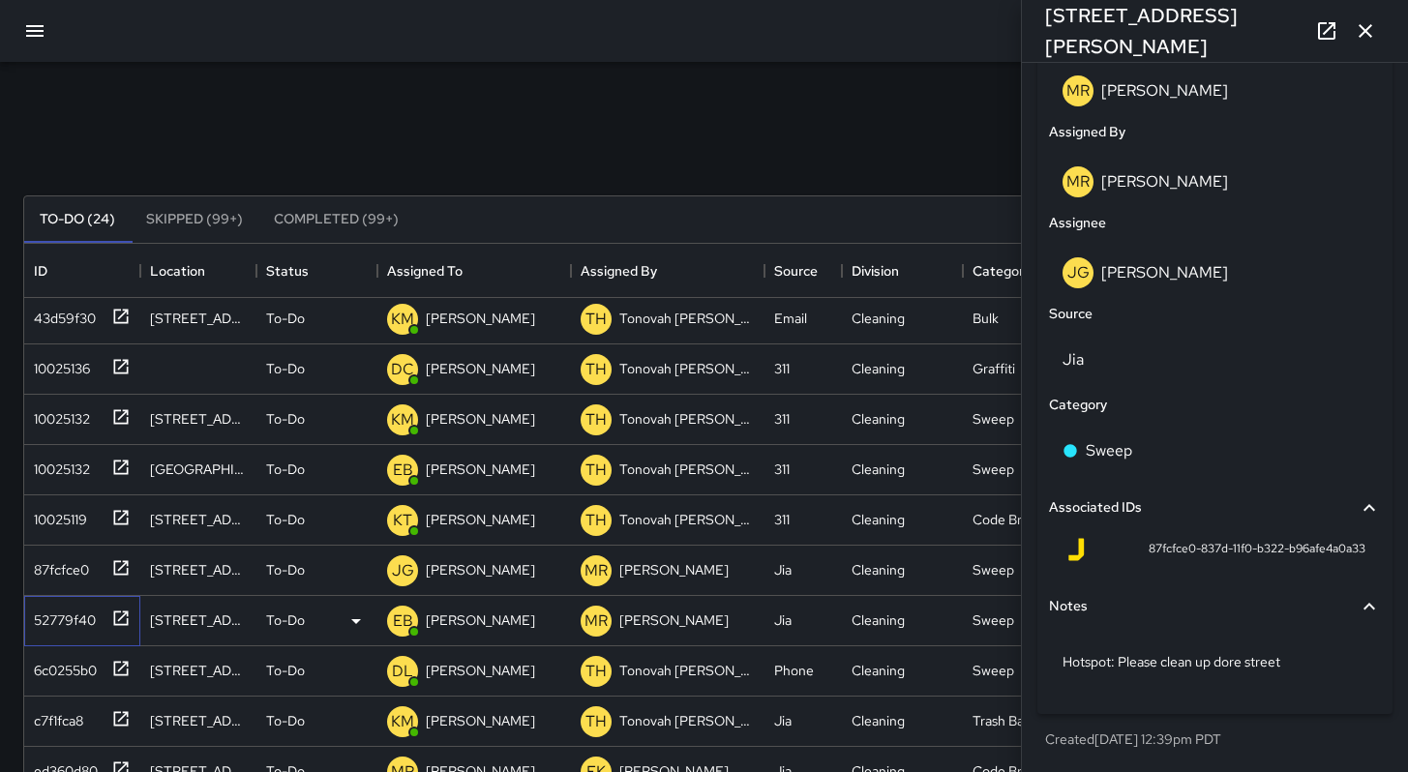
click at [80, 619] on div "52779f40" at bounding box center [61, 616] width 70 height 27
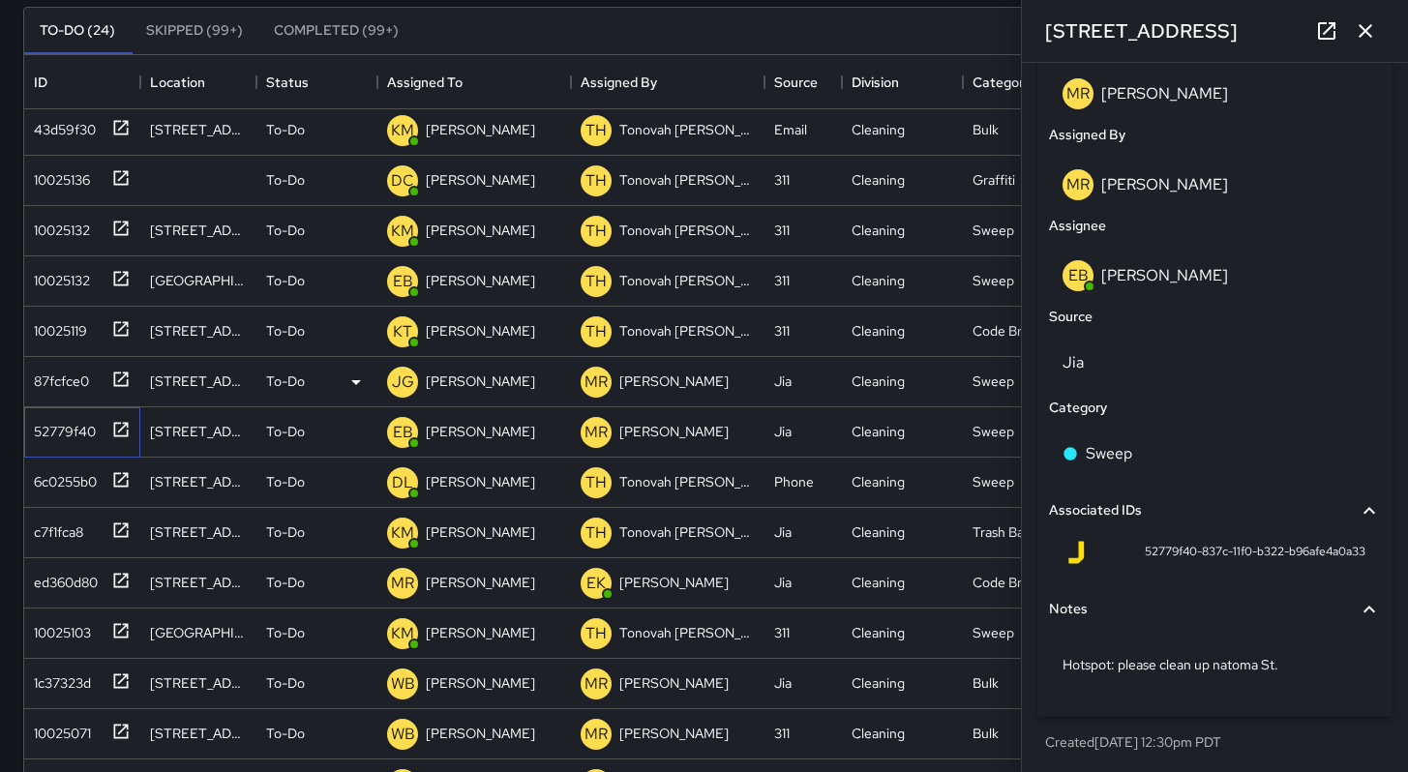
scroll to position [371, 0]
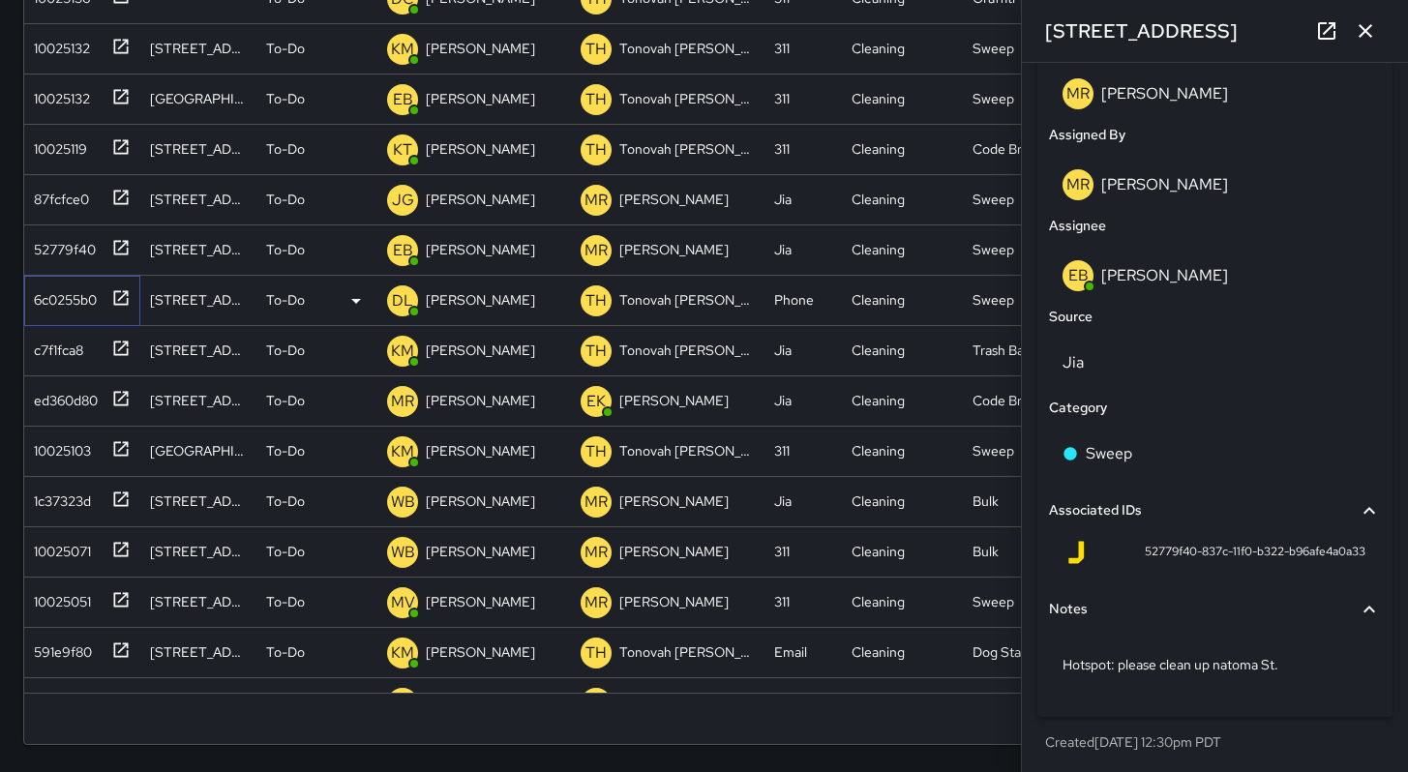
click at [68, 294] on div "6c0255b0" at bounding box center [61, 296] width 71 height 27
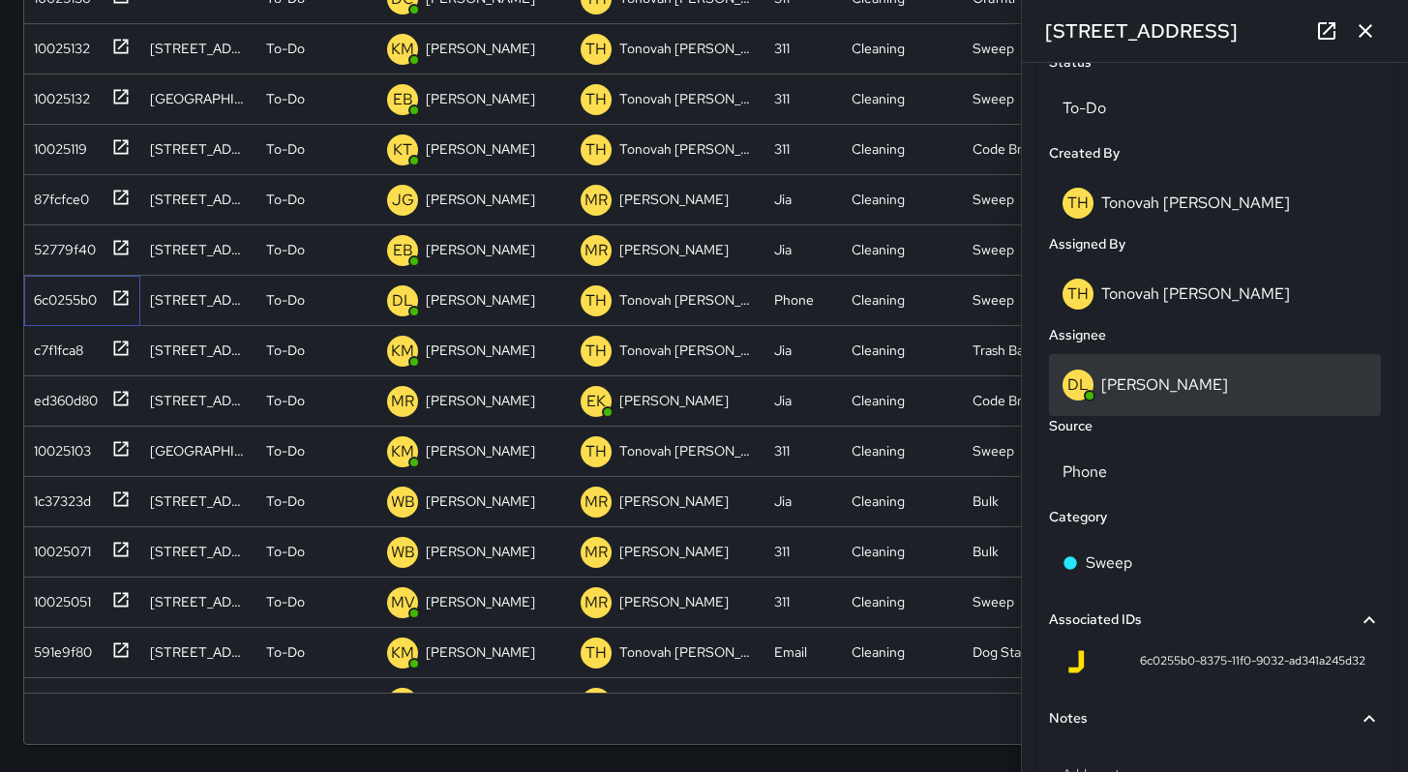
scroll to position [848, 0]
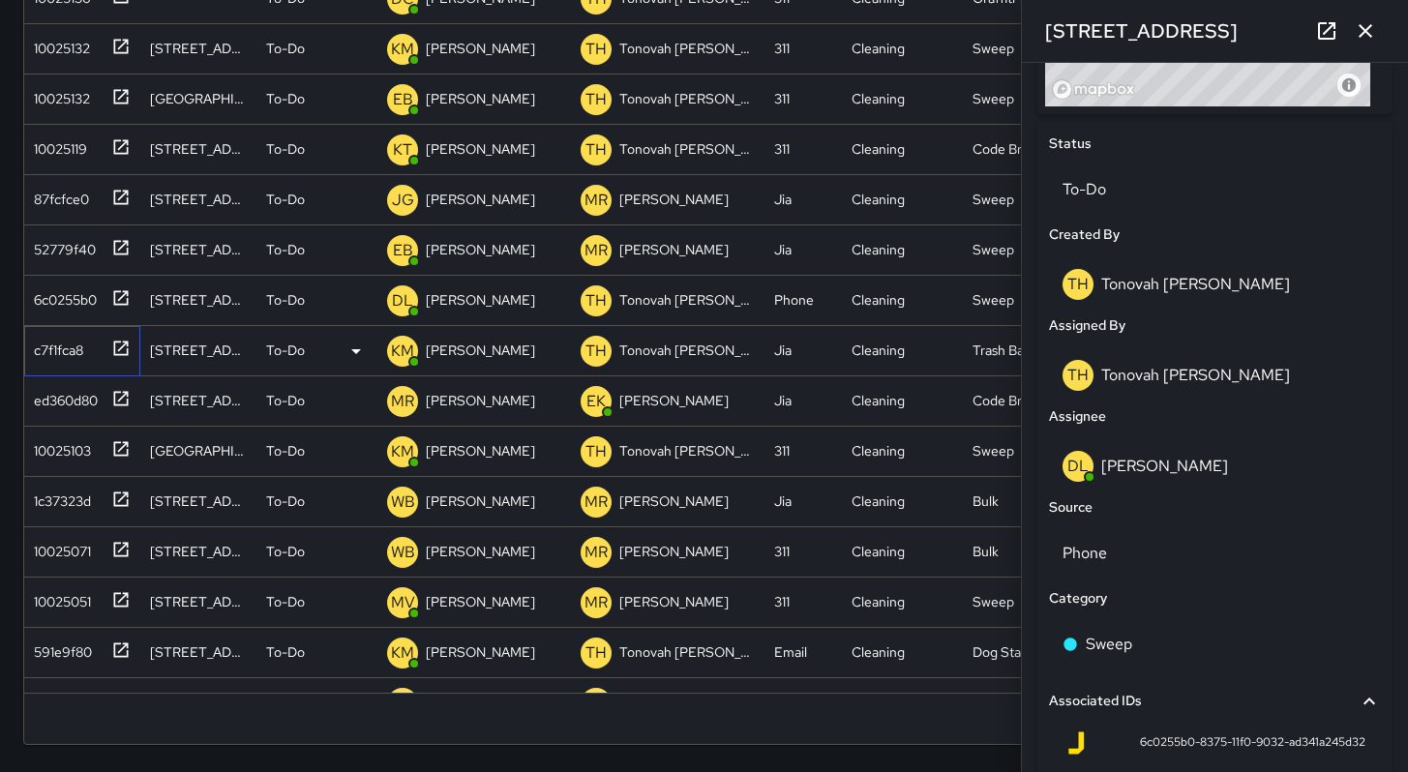
click at [46, 346] on div "c7f1fca8" at bounding box center [54, 346] width 57 height 27
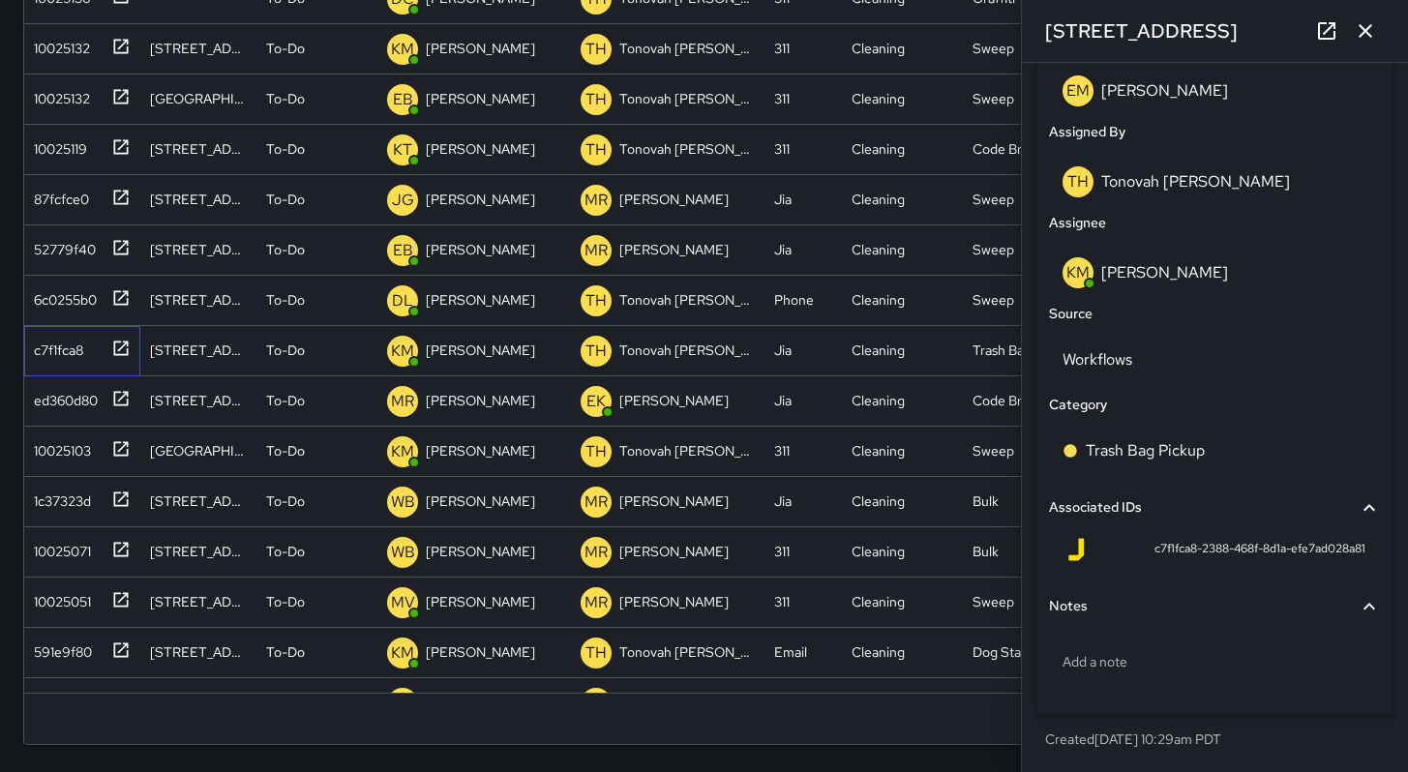
scroll to position [1048, 0]
click at [47, 393] on div "ed360d80" at bounding box center [62, 396] width 72 height 27
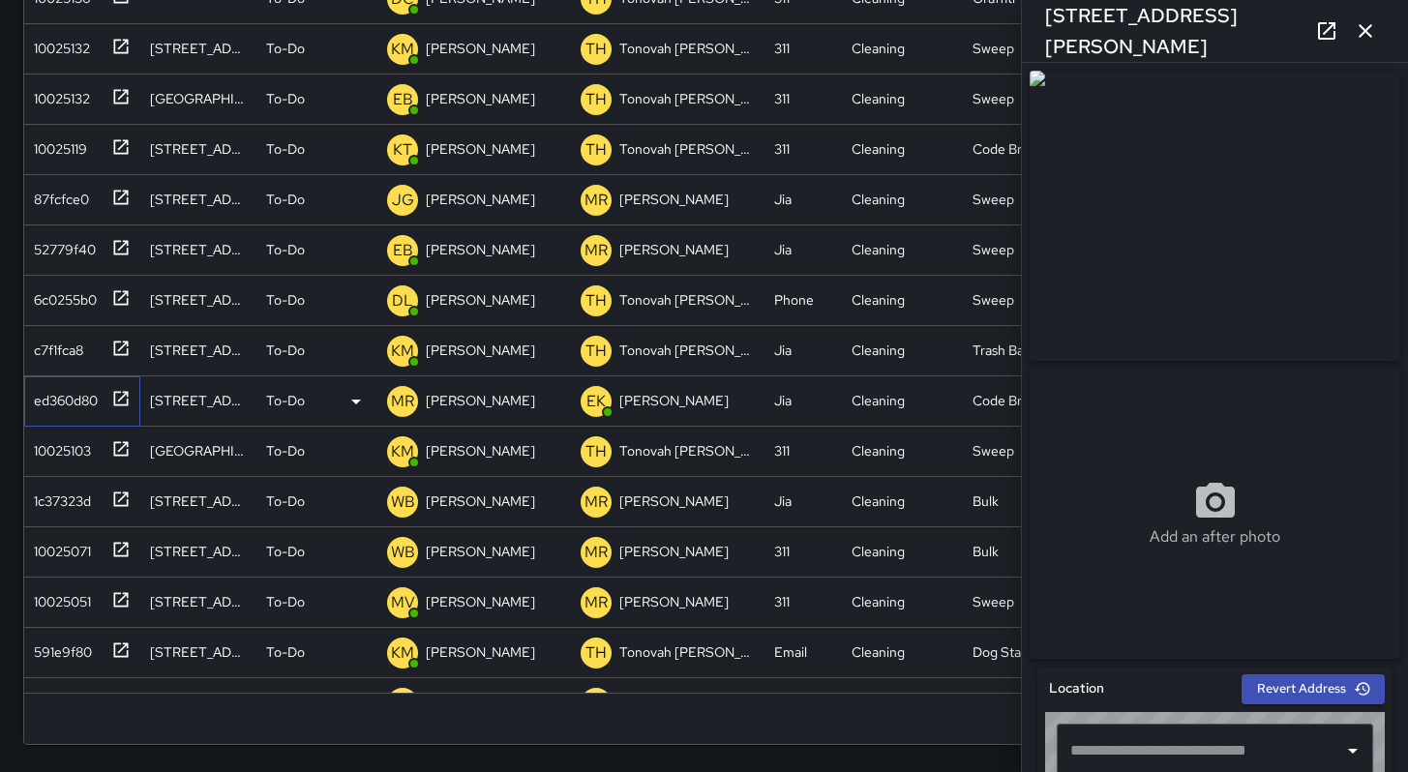
type input "**********"
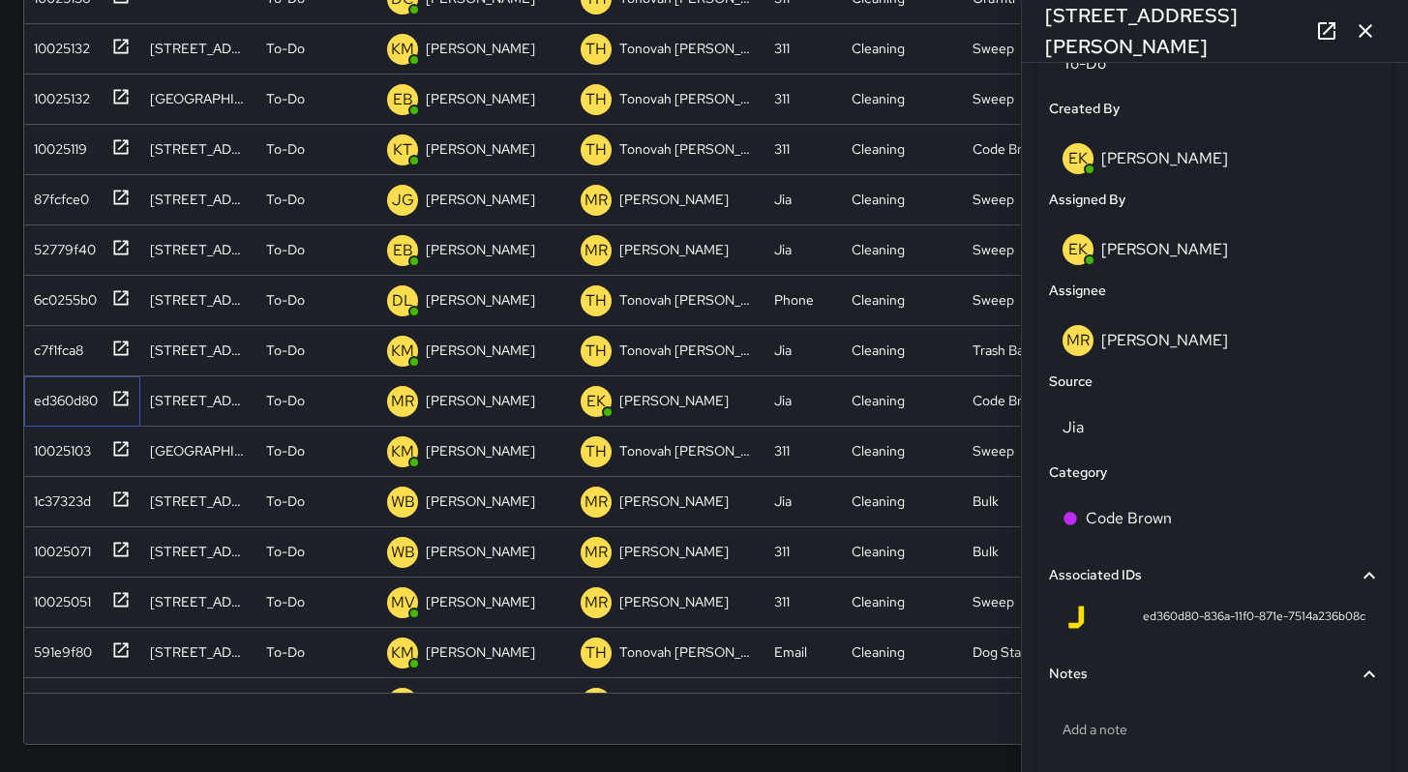
scroll to position [974, 0]
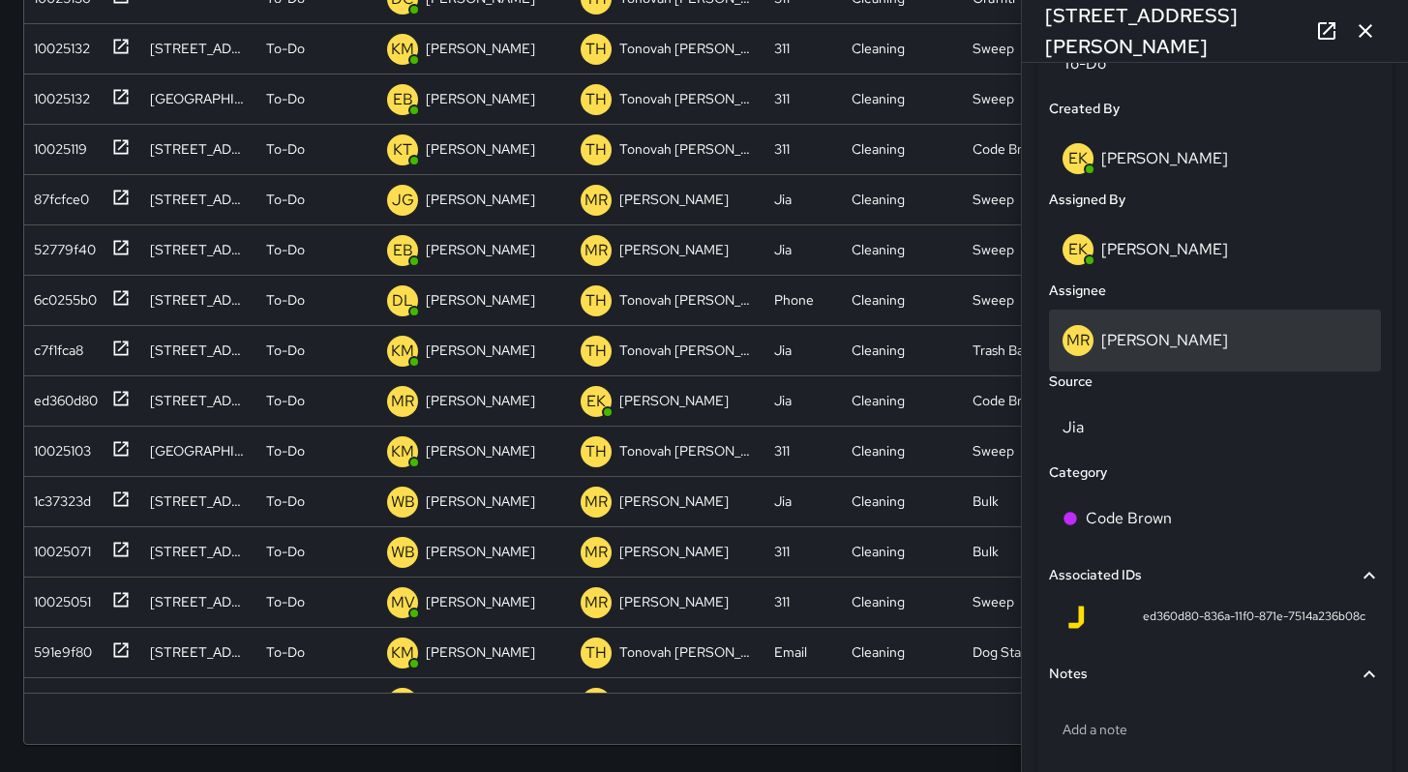
click at [1155, 349] on p "[PERSON_NAME]" at bounding box center [1164, 340] width 127 height 20
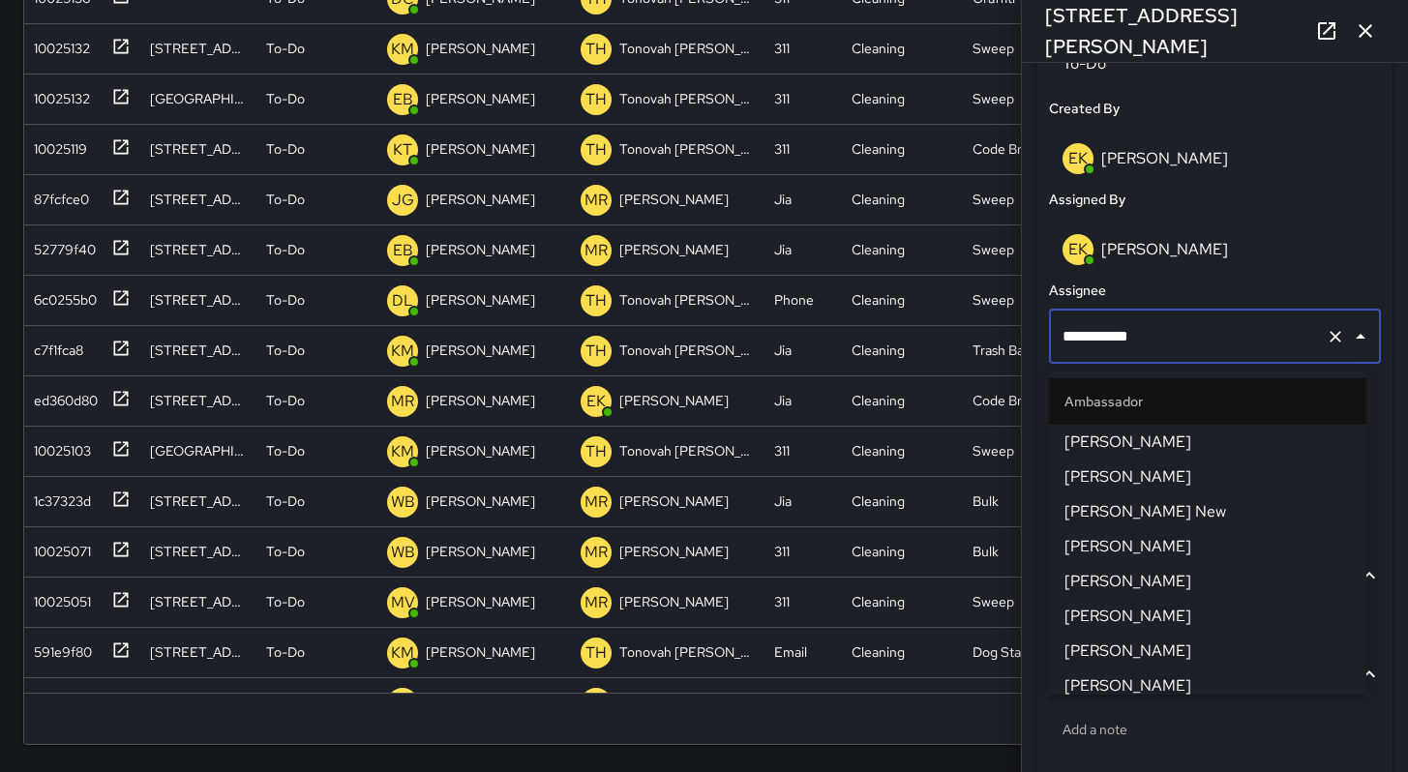
scroll to position [2146, 0]
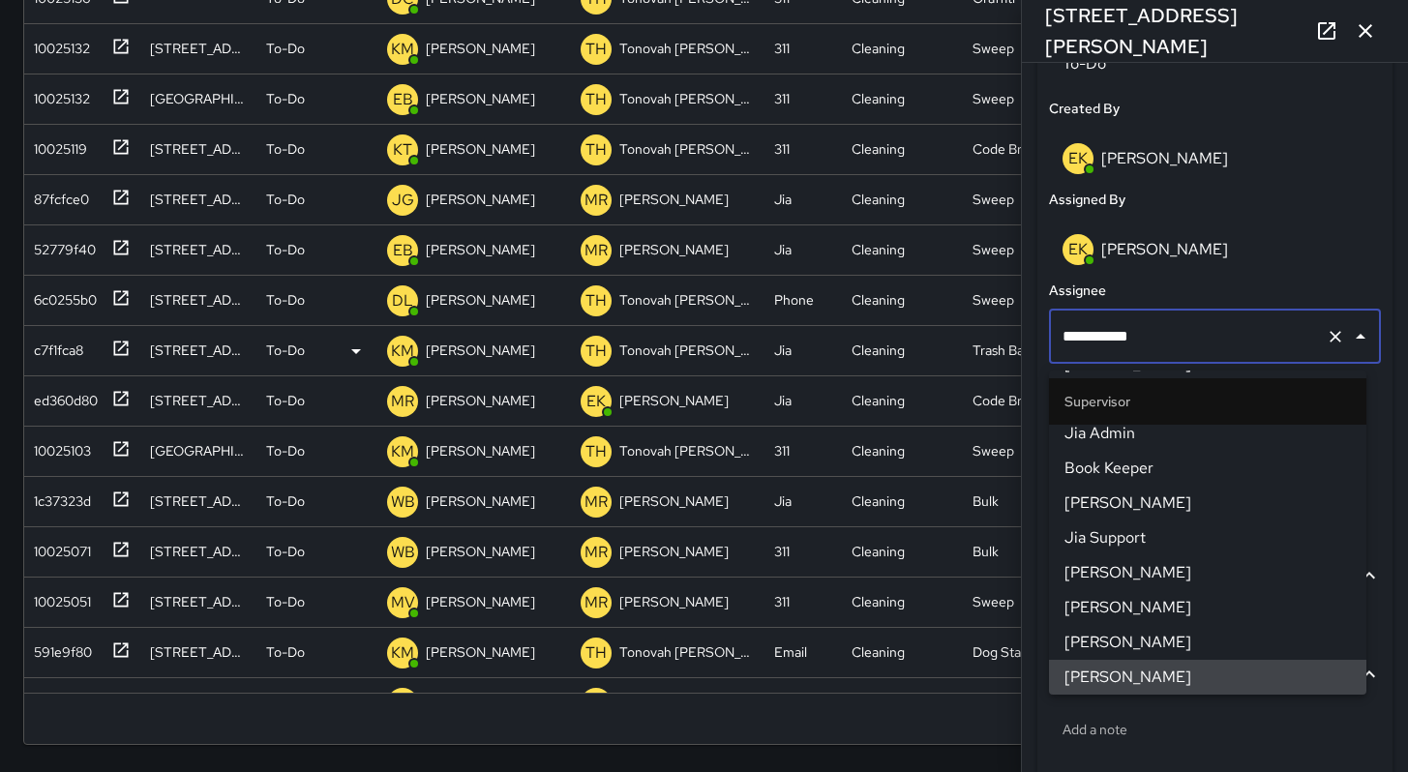
drag, startPoint x: 1143, startPoint y: 357, endPoint x: 952, endPoint y: 345, distance: 191.0
click at [952, 345] on div "Search Search New Task To-Do (24) Skipped (99+) Completed (99+) ID Location Sta…" at bounding box center [704, 231] width 1408 height 1081
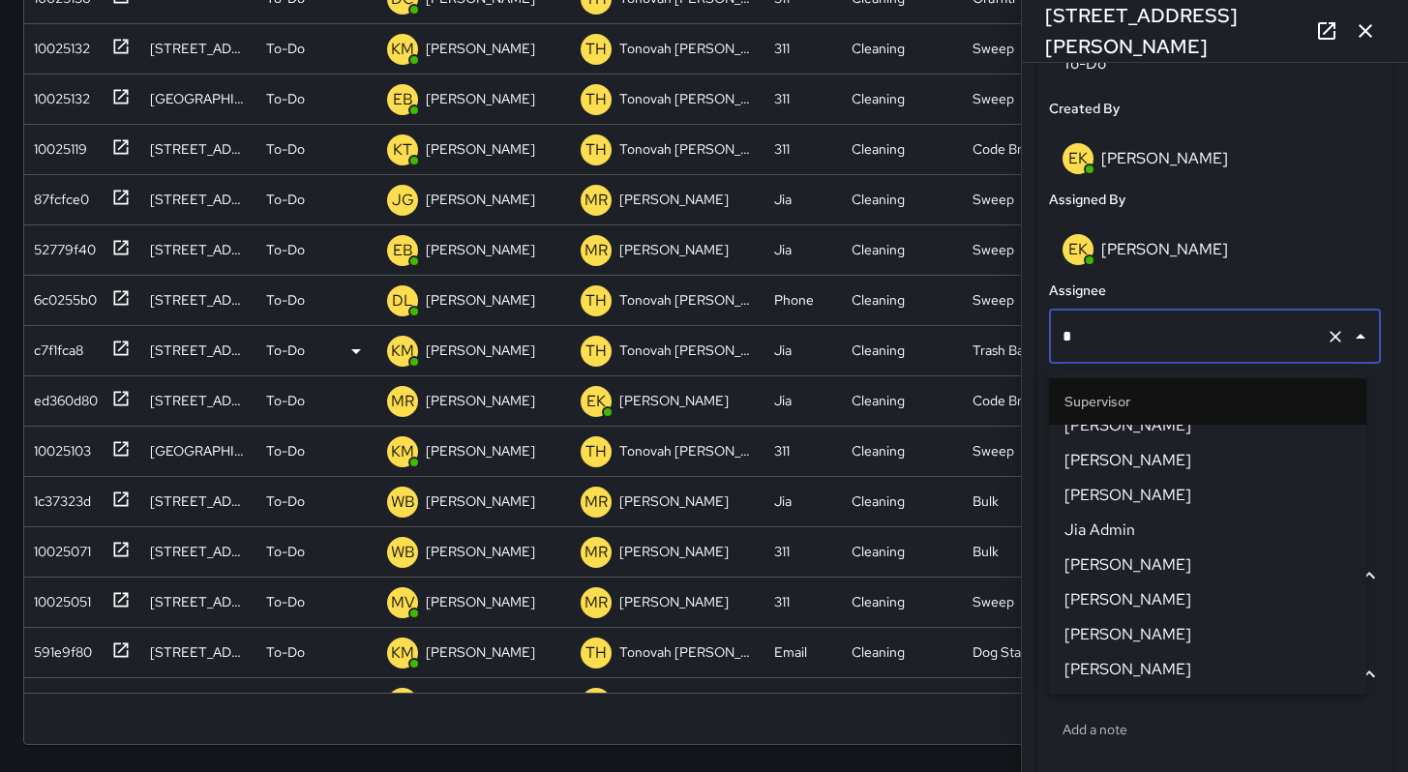
scroll to position [0, 0]
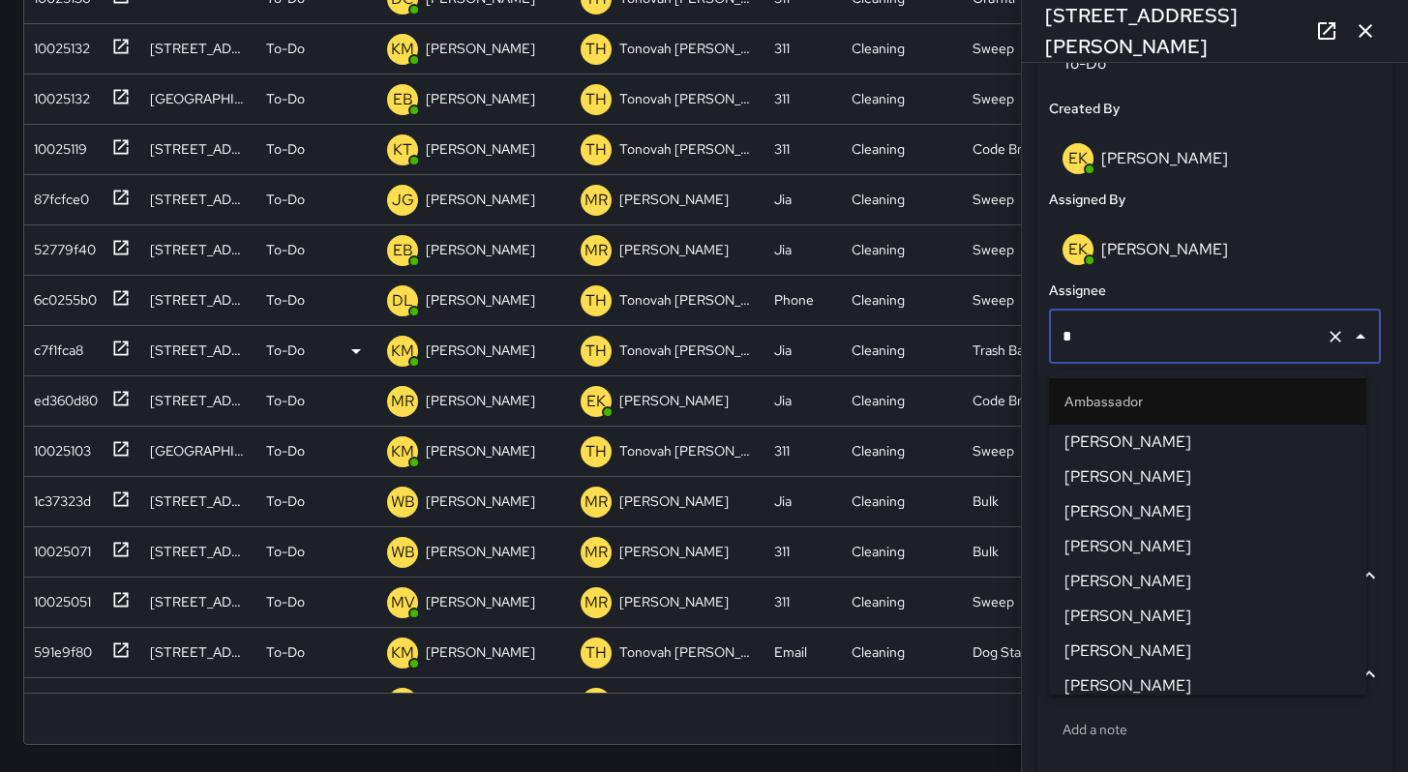
type input "**"
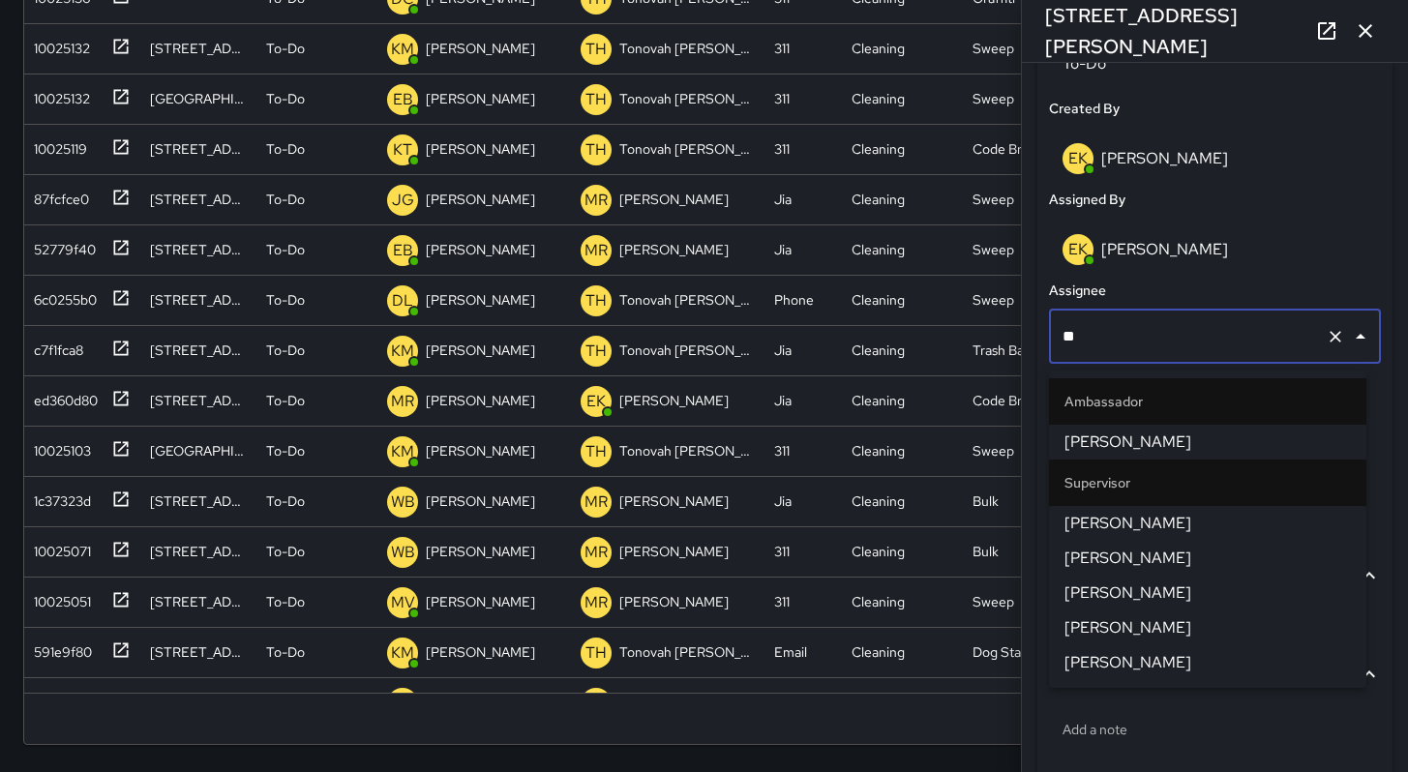
click at [1080, 535] on li "[PERSON_NAME]" at bounding box center [1207, 523] width 317 height 35
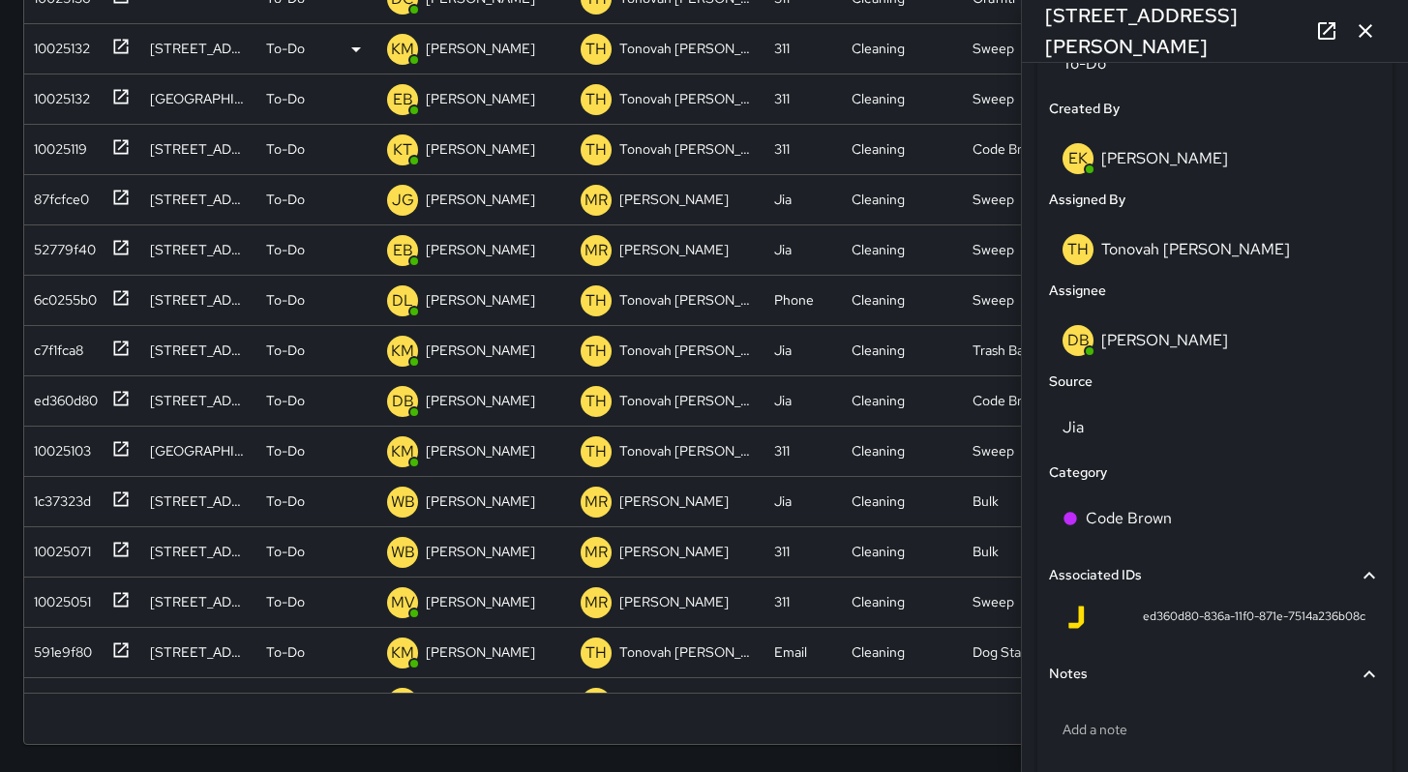
click at [1354, 35] on icon "button" at bounding box center [1365, 30] width 23 height 23
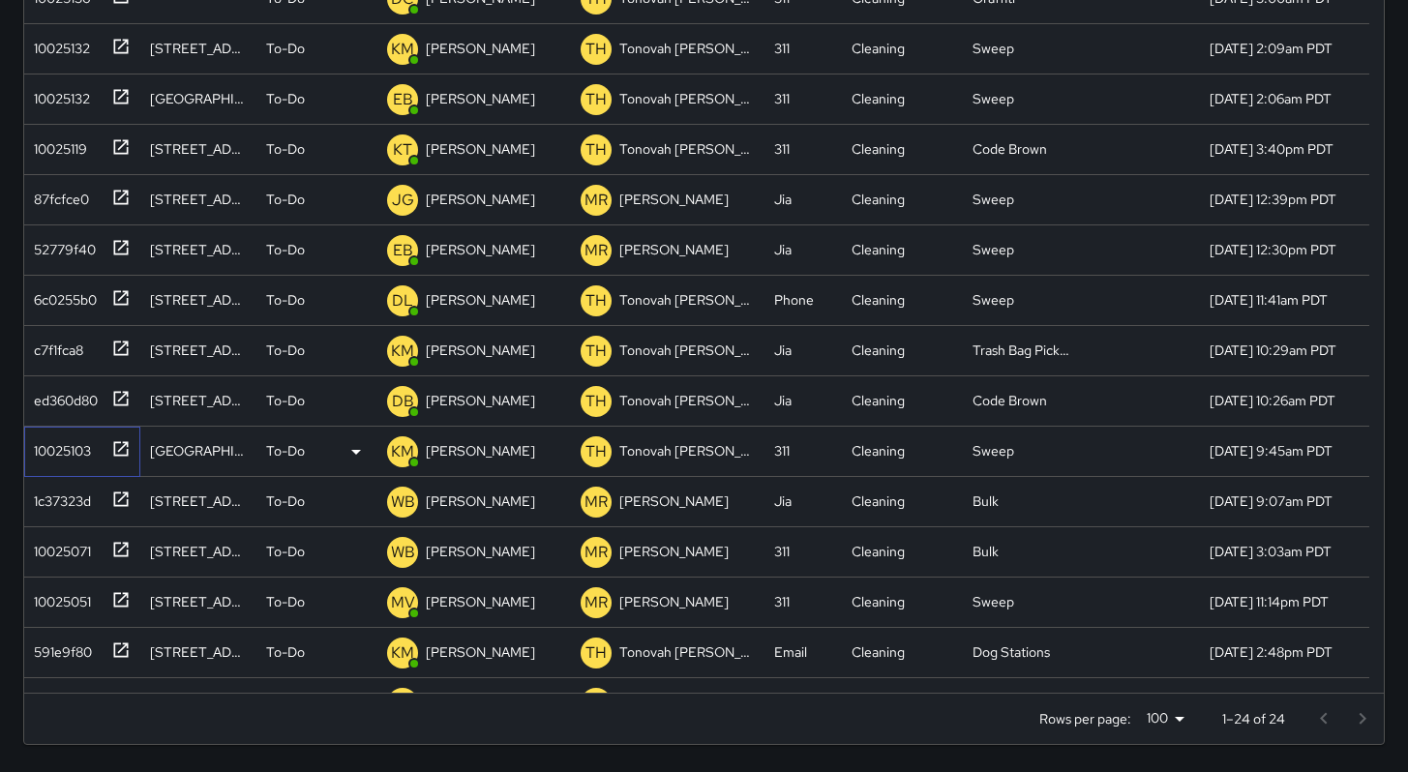
click at [82, 455] on div "10025103" at bounding box center [58, 447] width 65 height 27
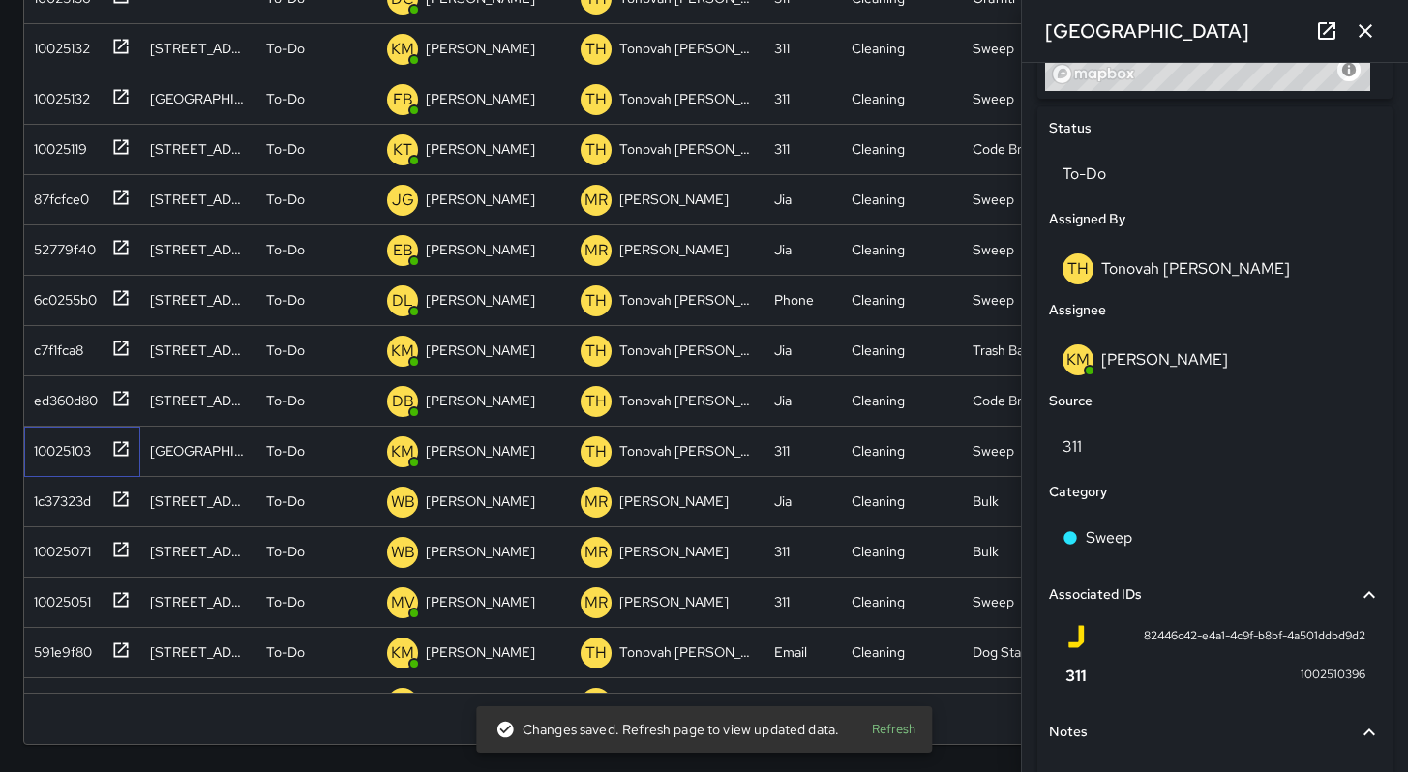
scroll to position [658, 0]
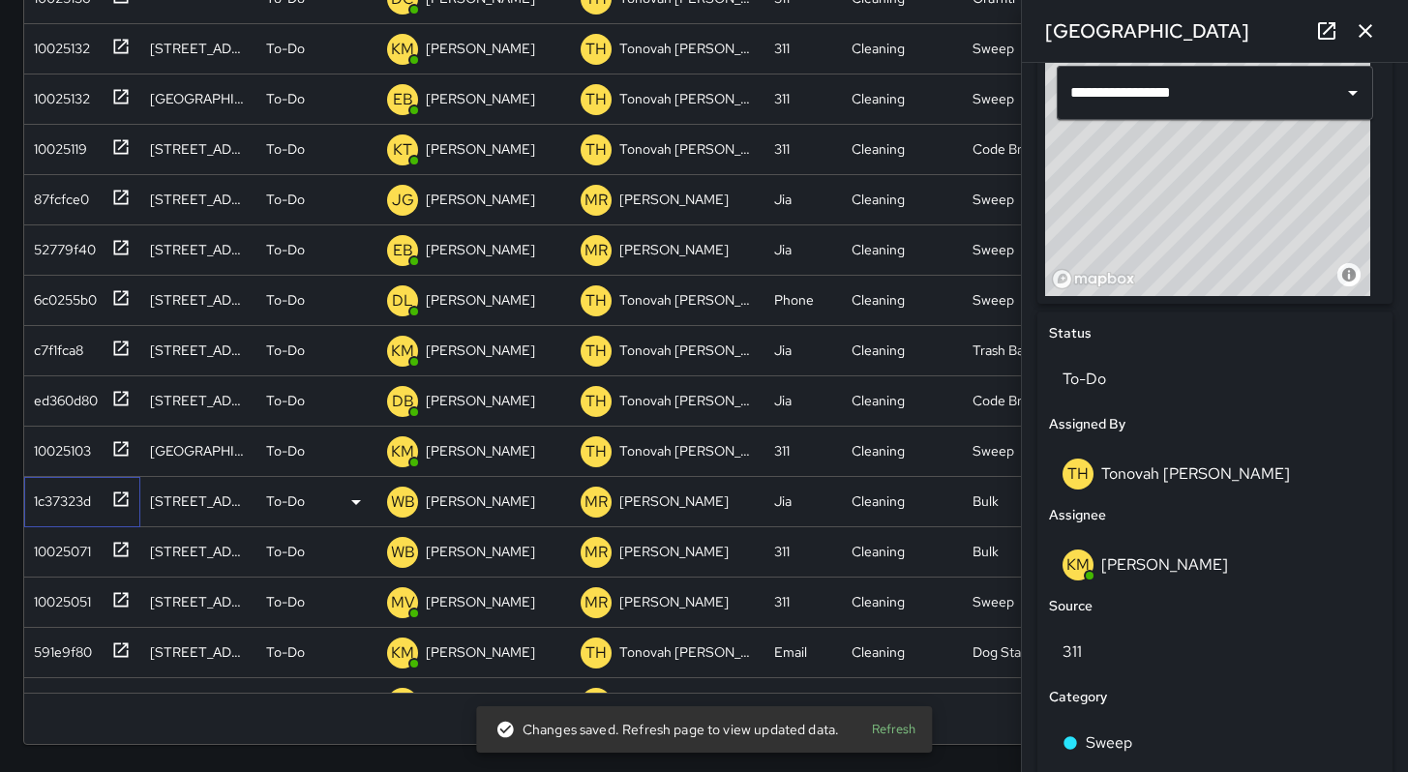
click at [74, 505] on div "1c37323d" at bounding box center [58, 497] width 65 height 27
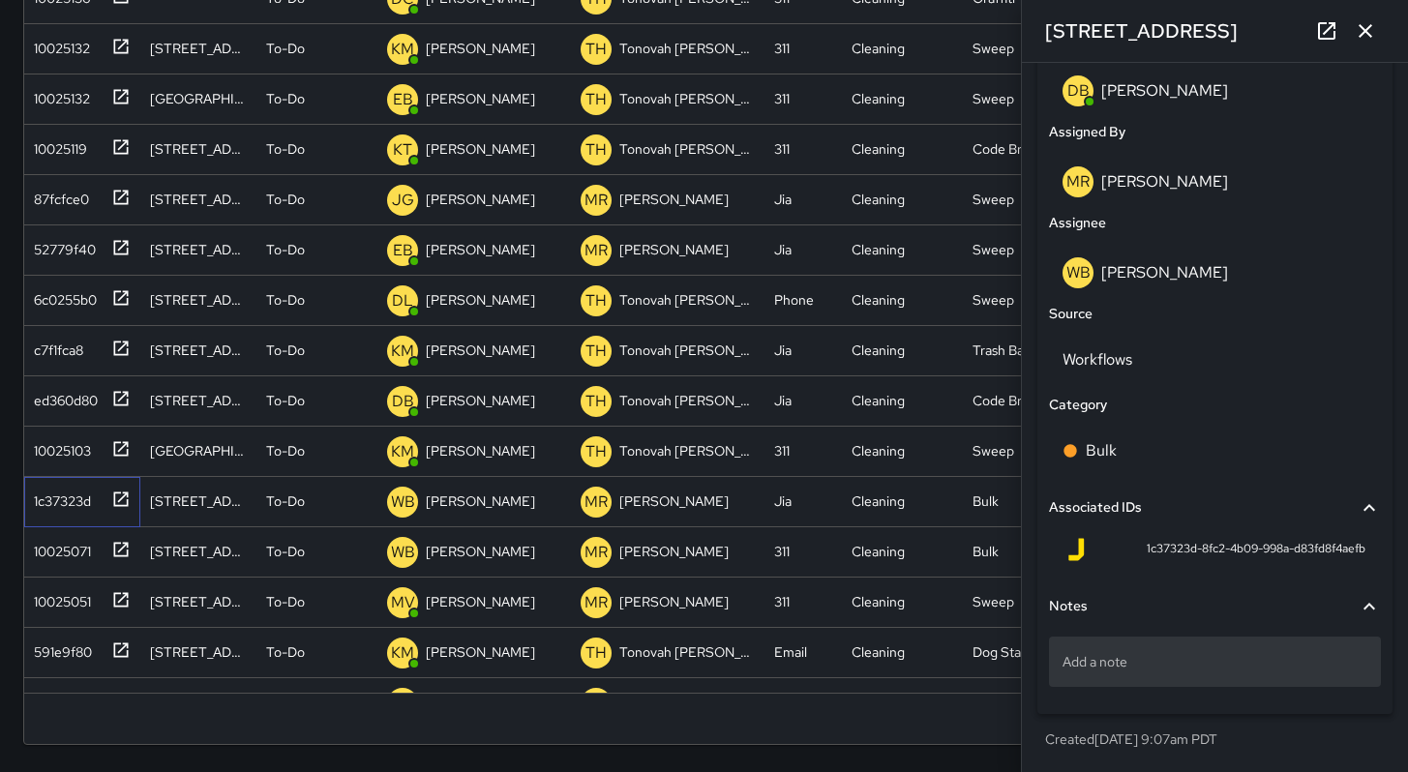
scroll to position [1048, 0]
click at [498, 499] on p "[PERSON_NAME]" at bounding box center [480, 501] width 109 height 19
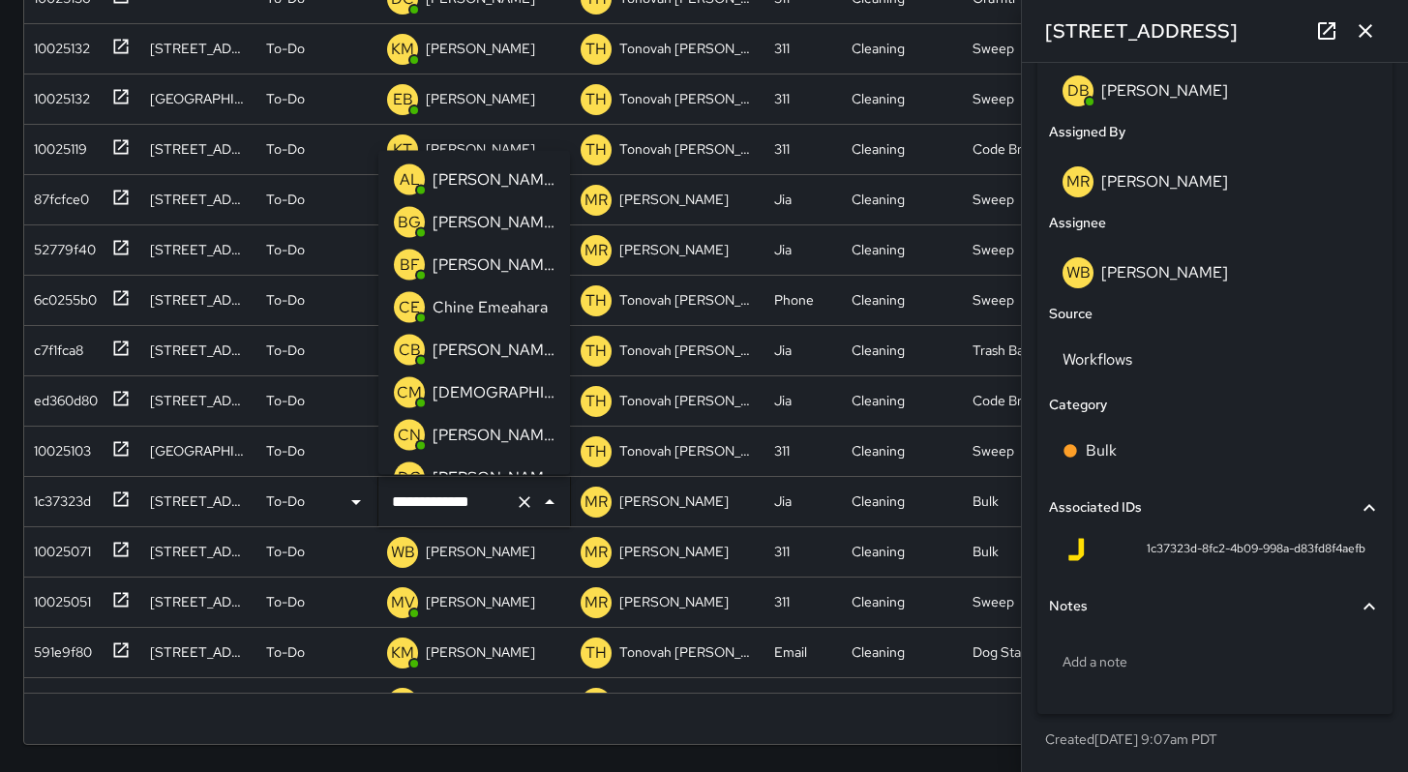
scroll to position [2707, 0]
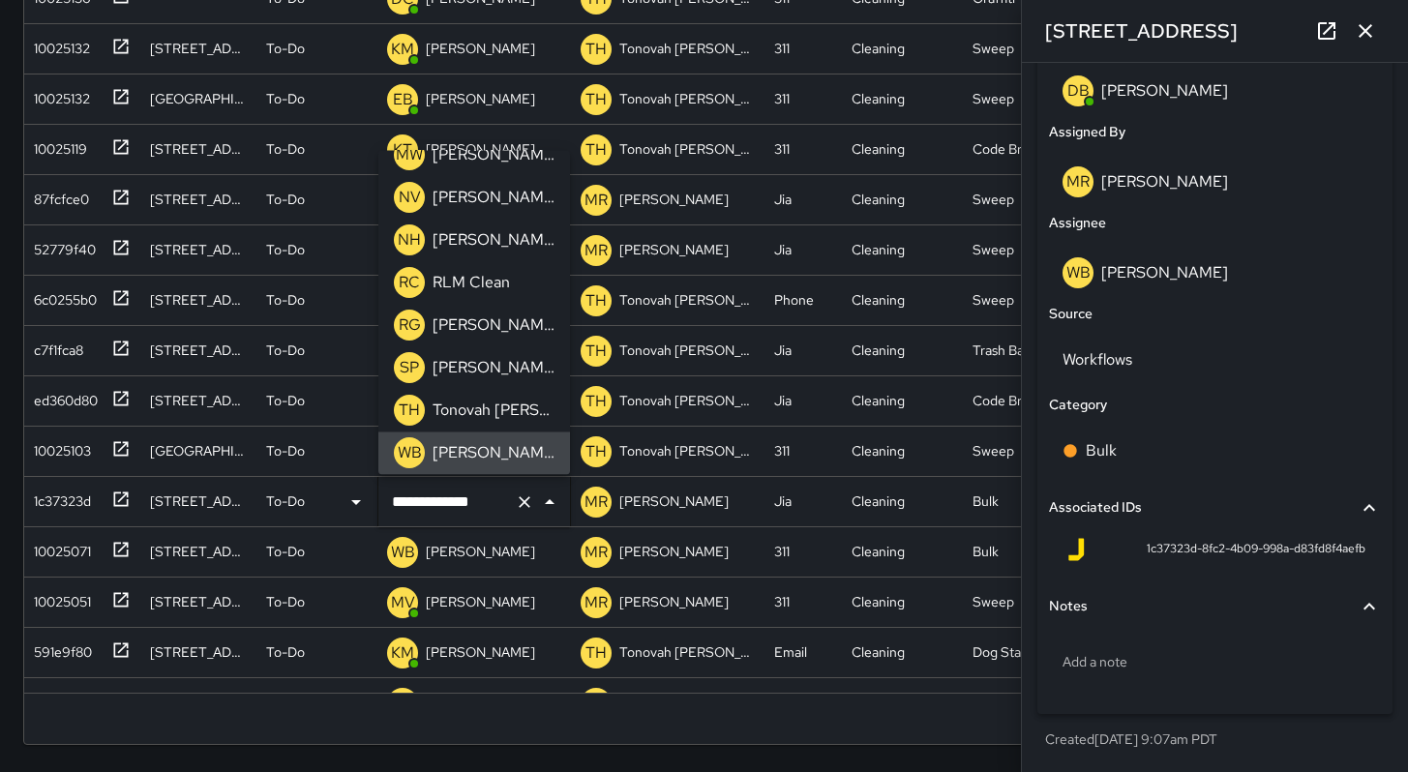
drag, startPoint x: 499, startPoint y: 501, endPoint x: 363, endPoint y: 494, distance: 136.7
click at [363, 494] on div "**********" at bounding box center [696, 502] width 1345 height 50
drag, startPoint x: 493, startPoint y: 495, endPoint x: 353, endPoint y: 483, distance: 139.9
click at [353, 484] on div "**********" at bounding box center [696, 502] width 1345 height 50
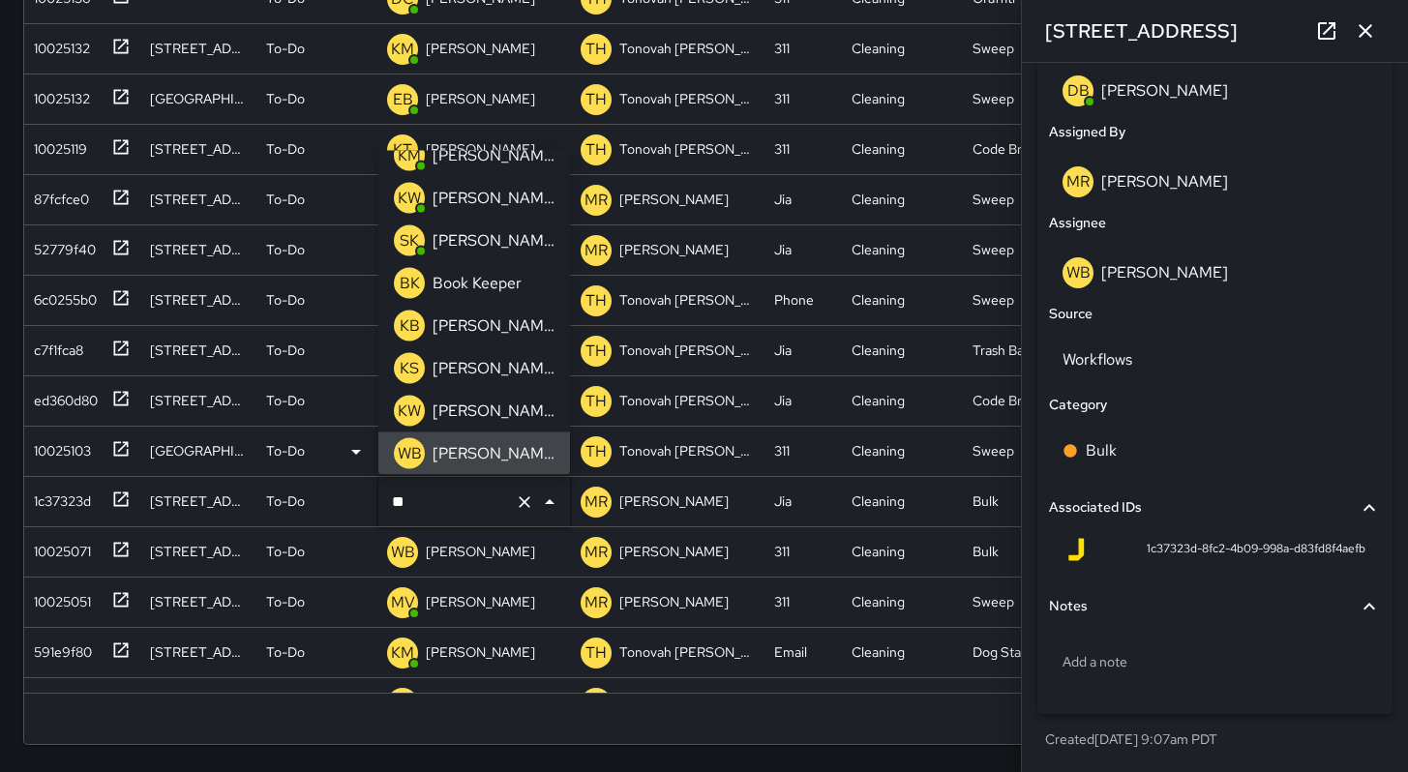
type input "***"
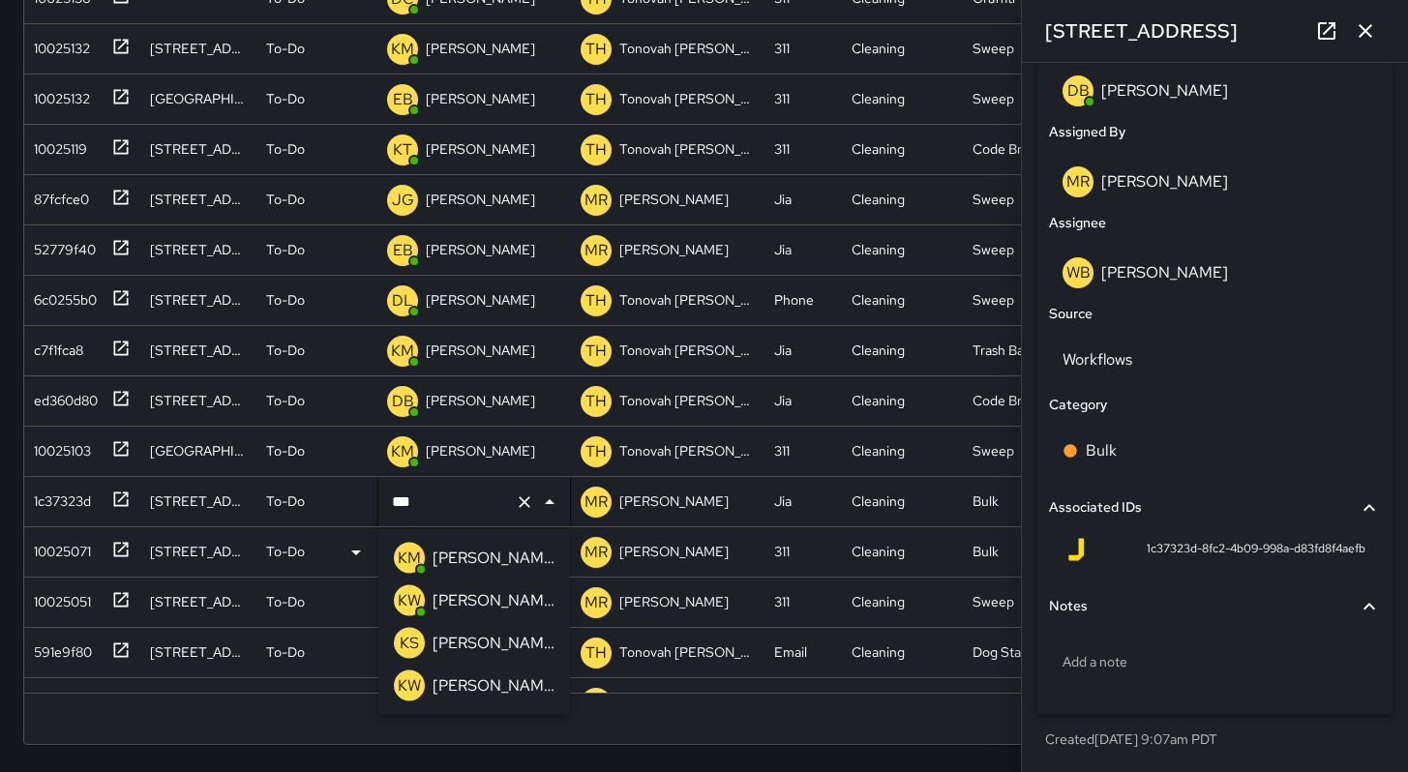
click at [437, 559] on p "[PERSON_NAME]" at bounding box center [494, 558] width 122 height 23
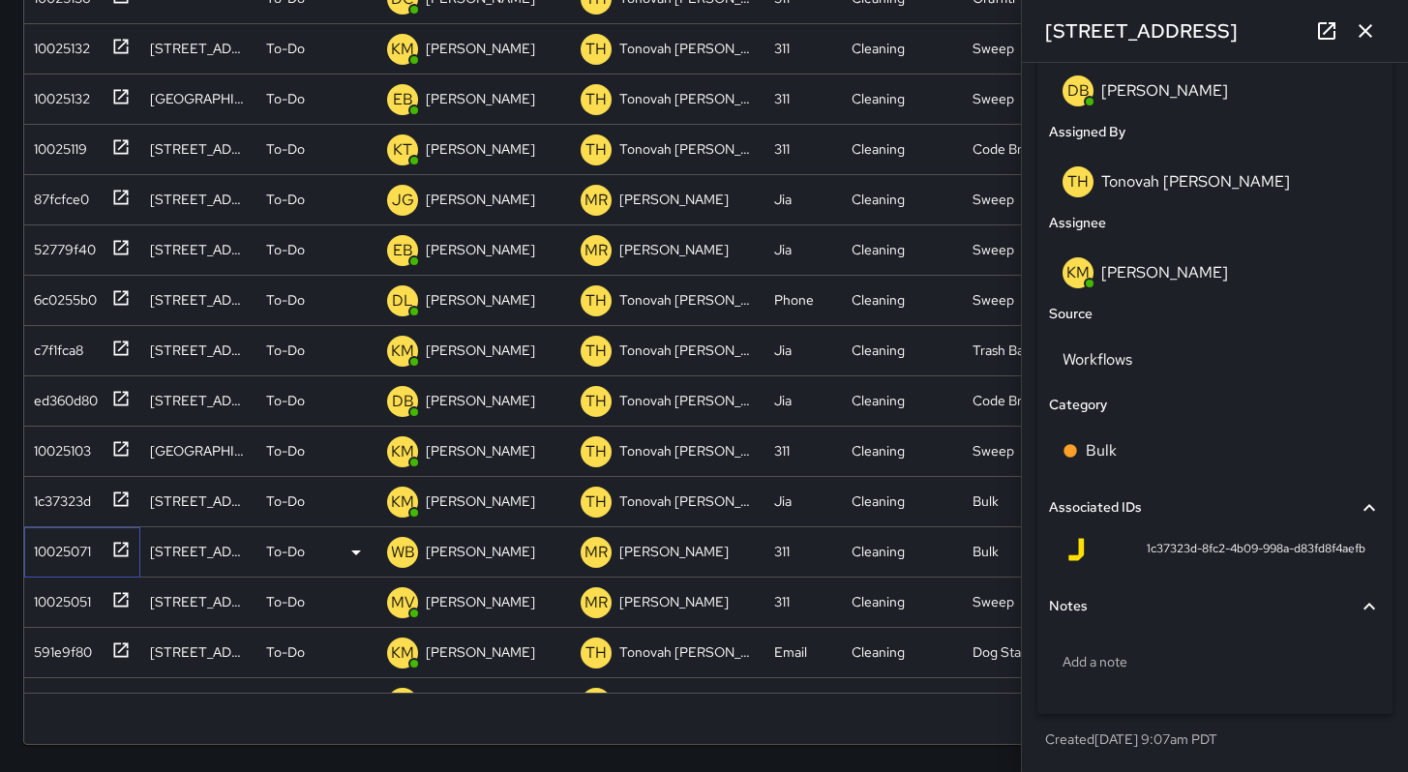
click at [96, 548] on div "10025071" at bounding box center [78, 548] width 105 height 32
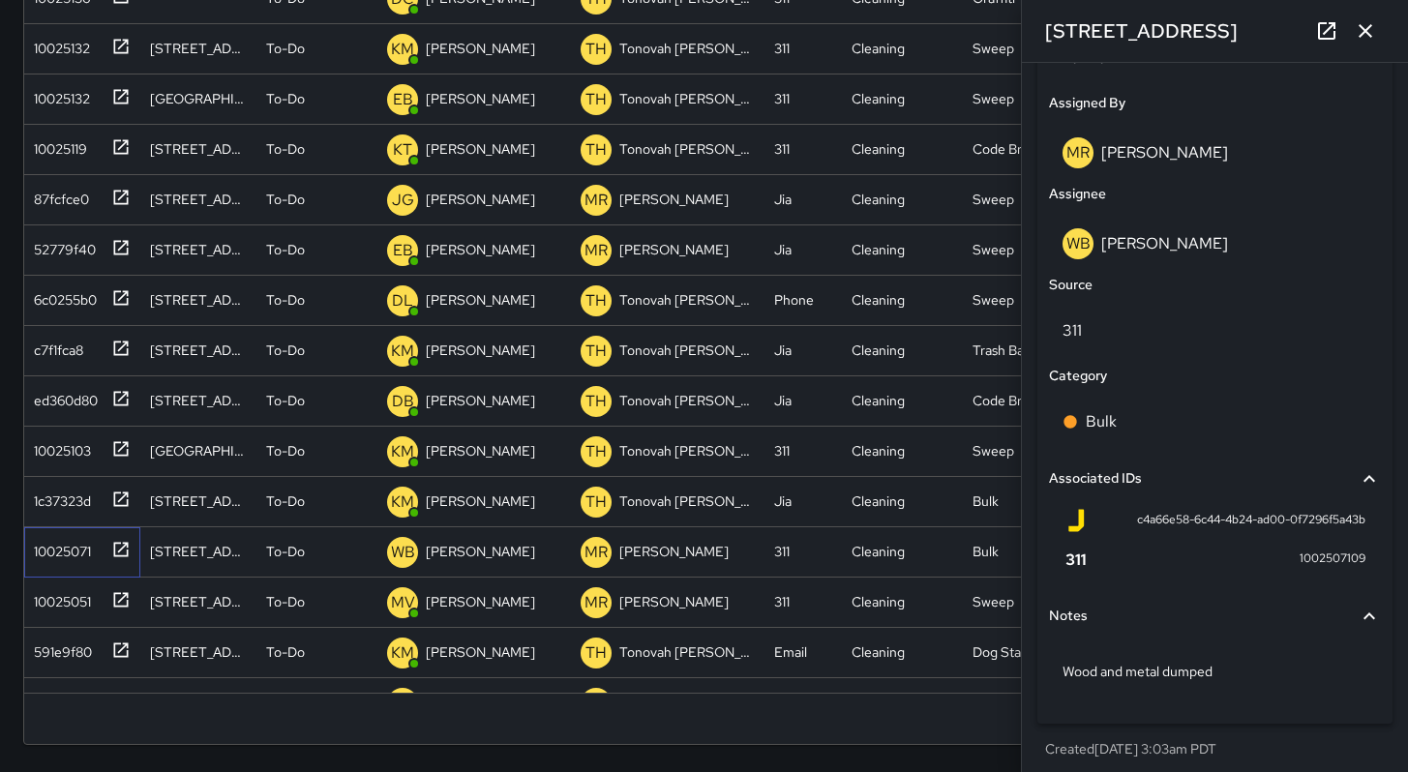
scroll to position [985, 0]
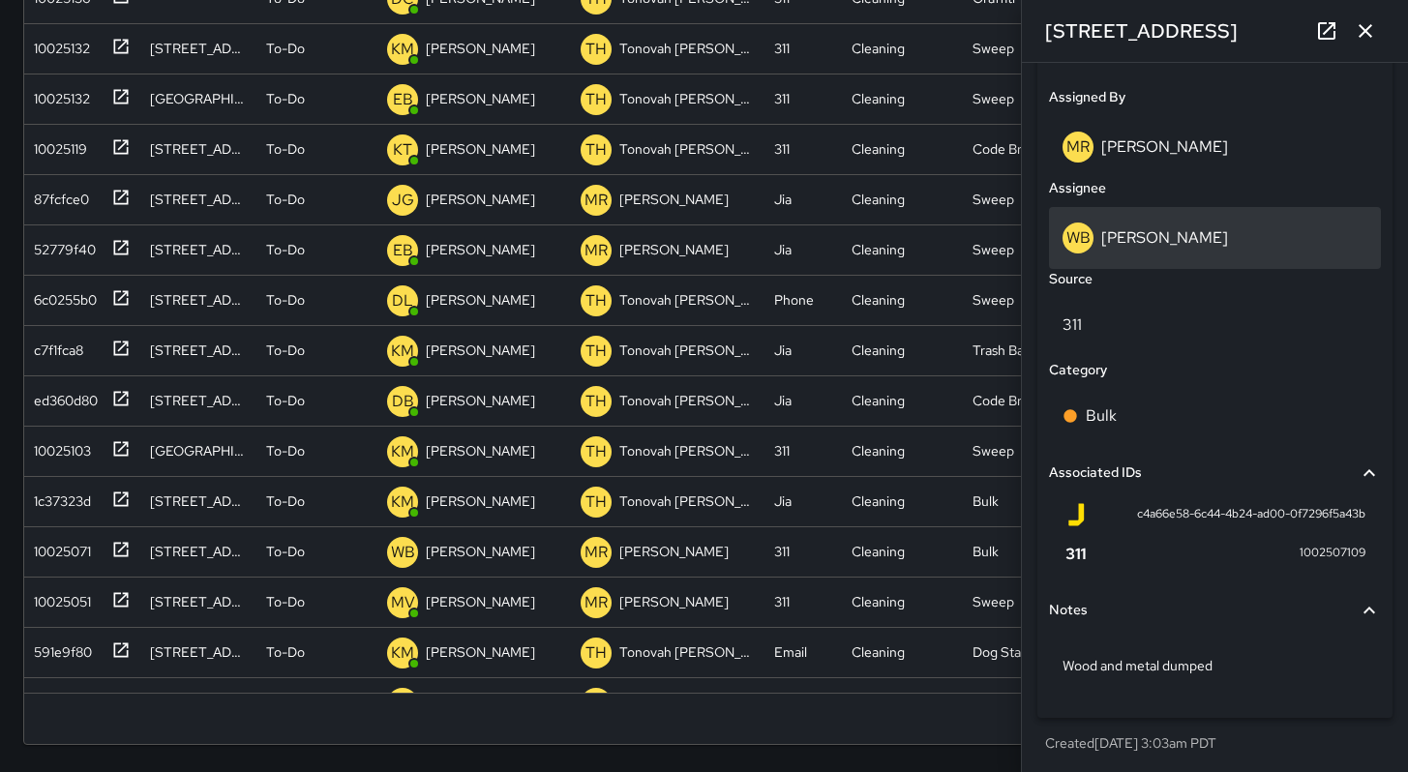
click at [1166, 254] on div "WB Woodrow Blake" at bounding box center [1215, 238] width 305 height 31
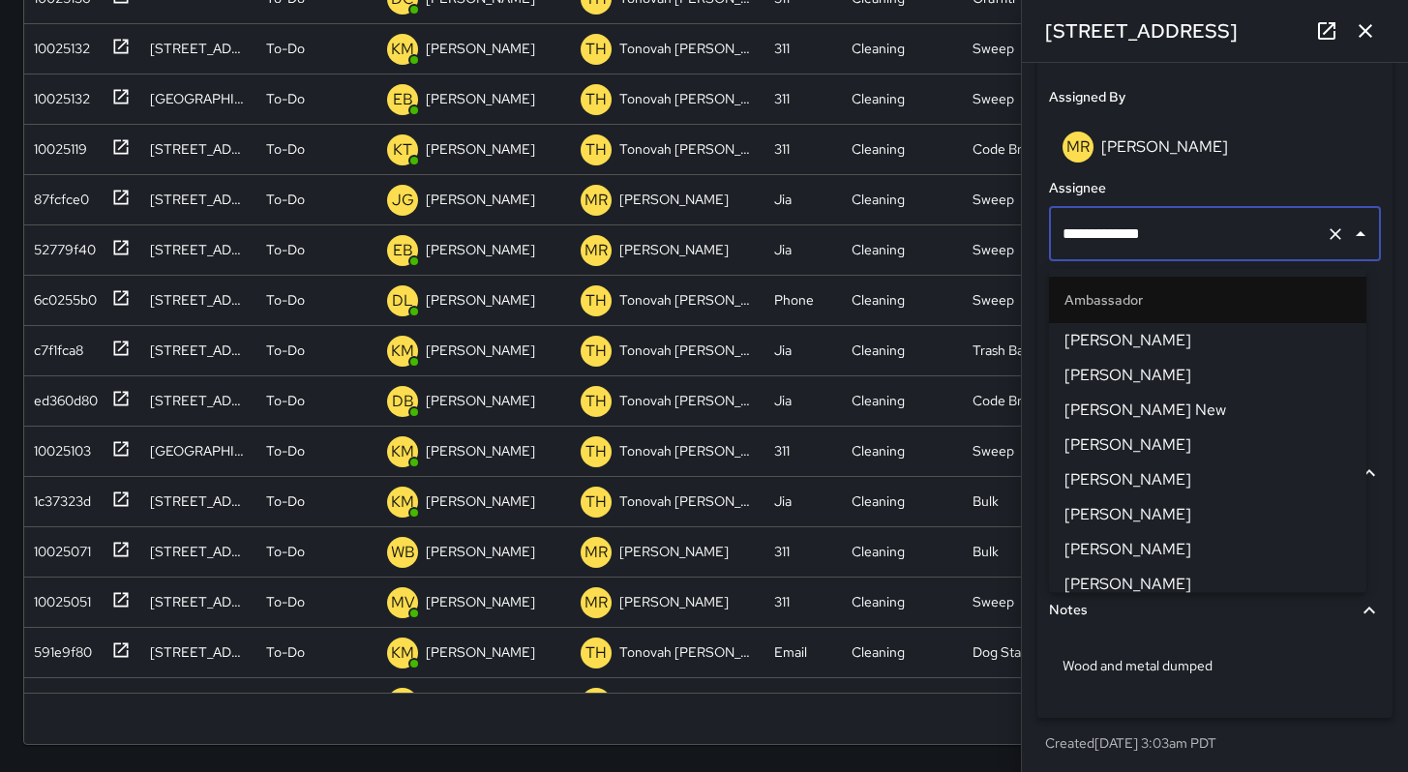
scroll to position [1170, 0]
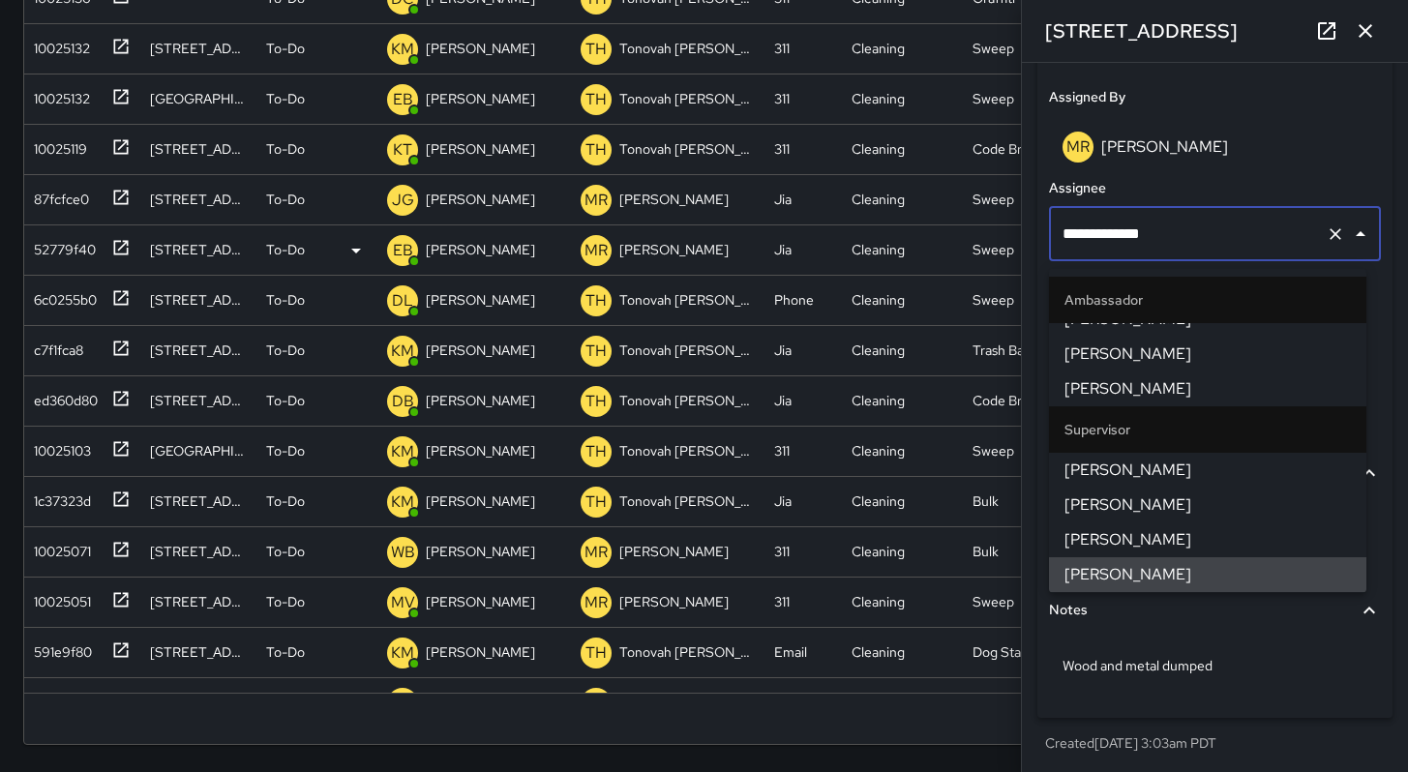
drag, startPoint x: 1189, startPoint y: 250, endPoint x: 977, endPoint y: 250, distance: 211.9
click at [977, 250] on div "Search Search New Task To-Do (24) Skipped (99+) Completed (99+) ID Location Sta…" at bounding box center [704, 231] width 1408 height 1081
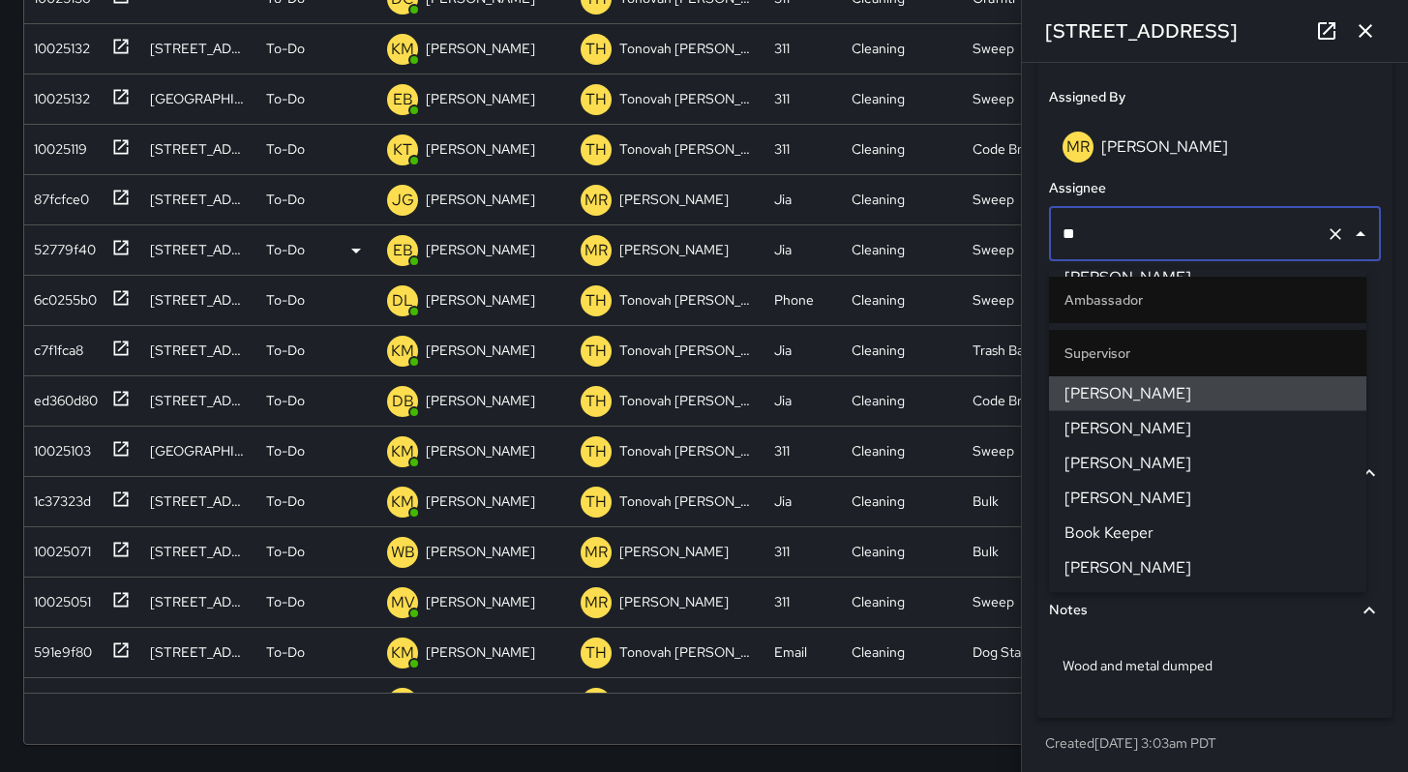
scroll to position [63, 0]
type input "***"
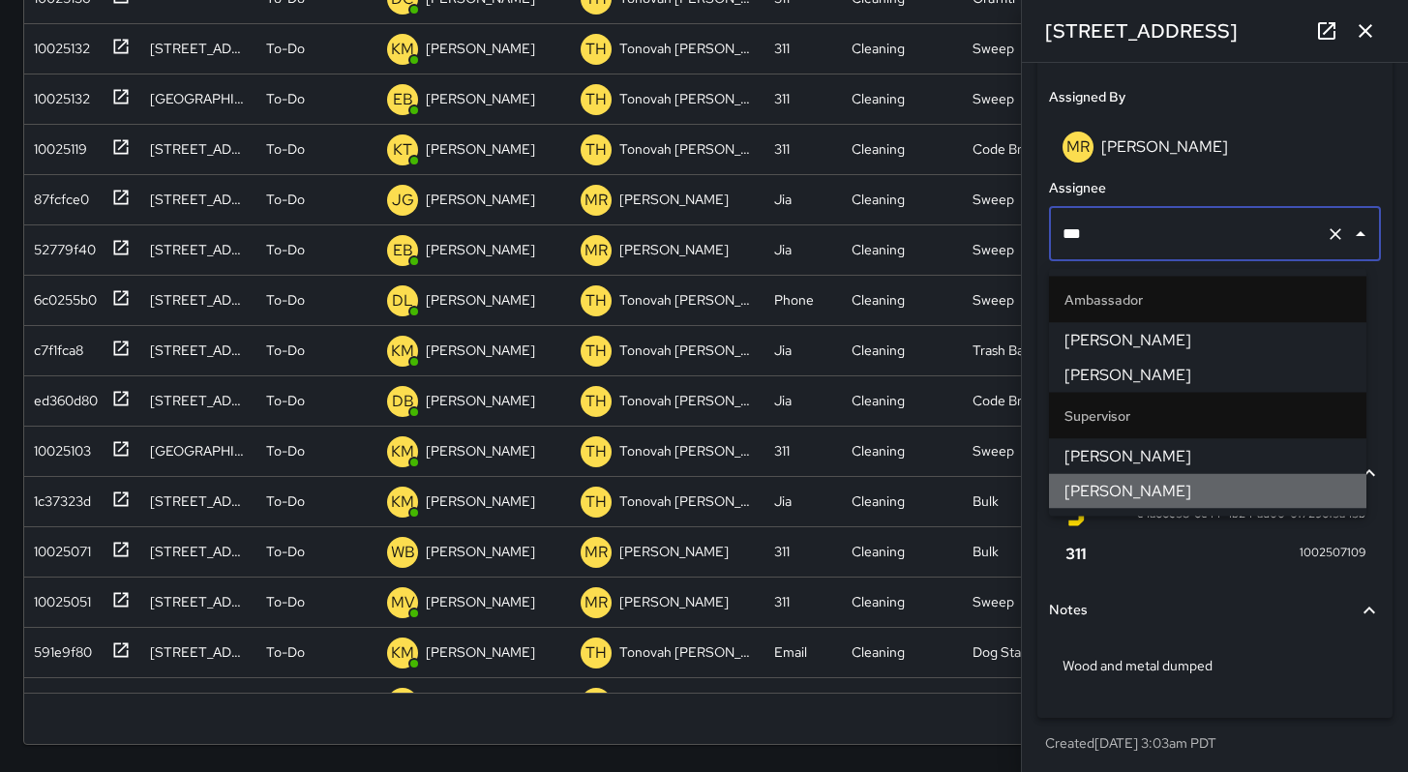
click at [1074, 480] on span "[PERSON_NAME]" at bounding box center [1208, 491] width 286 height 23
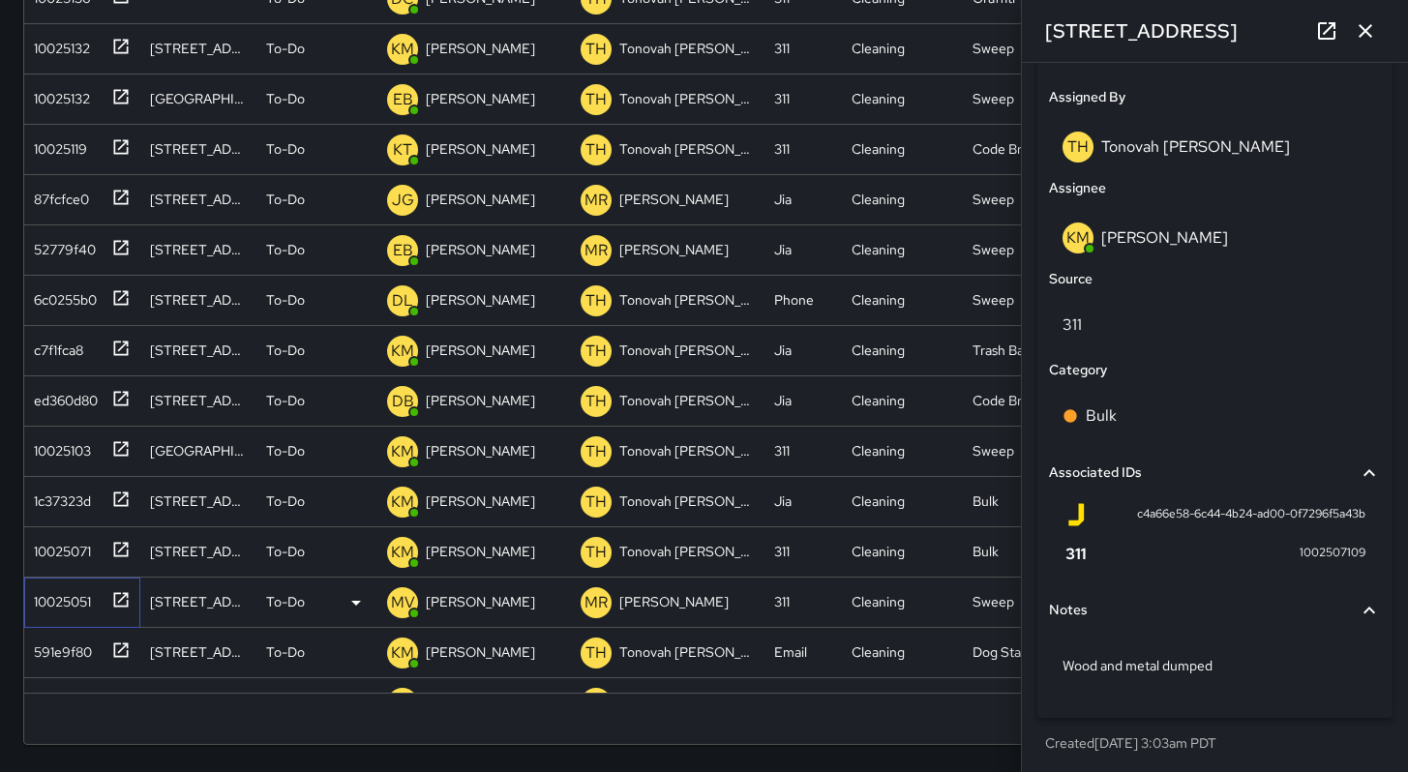
click at [69, 595] on div "10025051" at bounding box center [58, 598] width 65 height 27
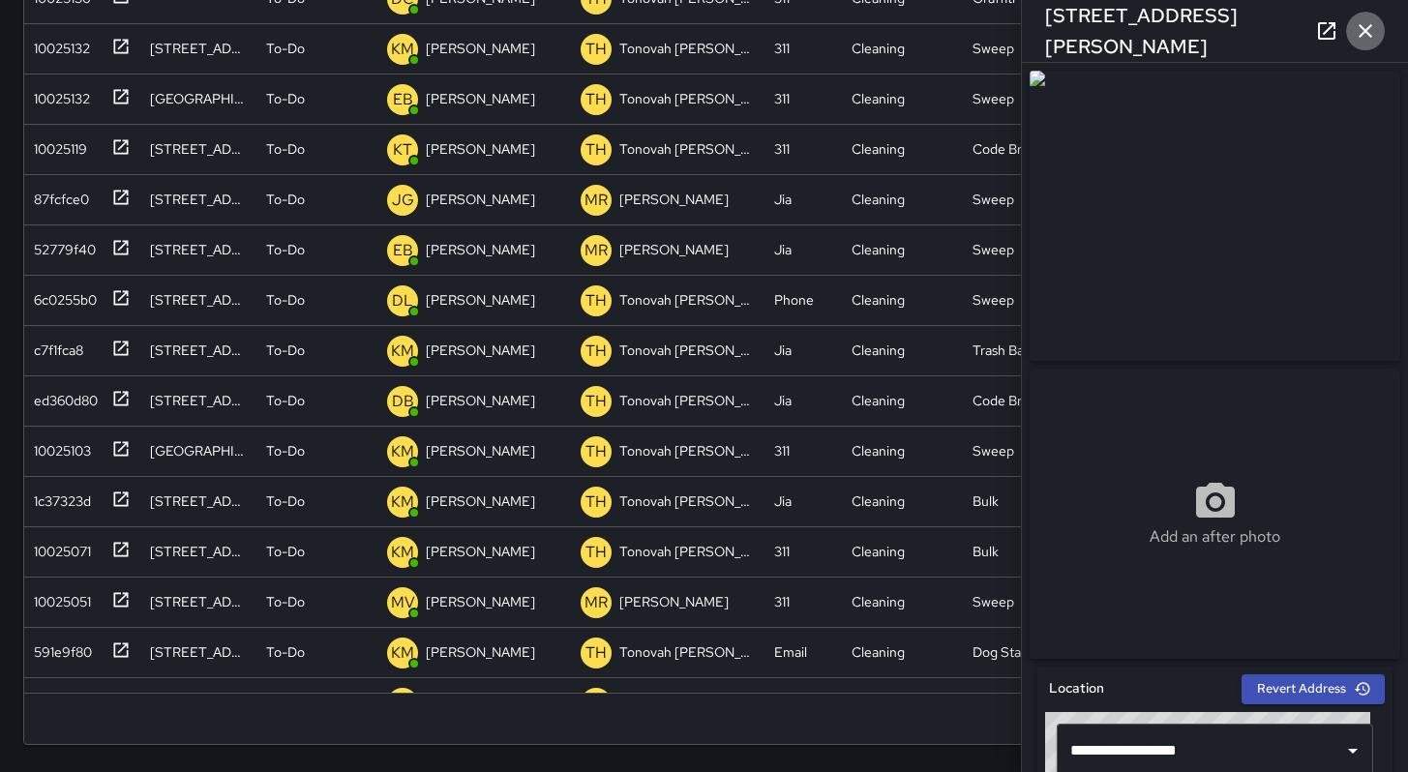
click at [1360, 42] on icon "button" at bounding box center [1365, 30] width 23 height 23
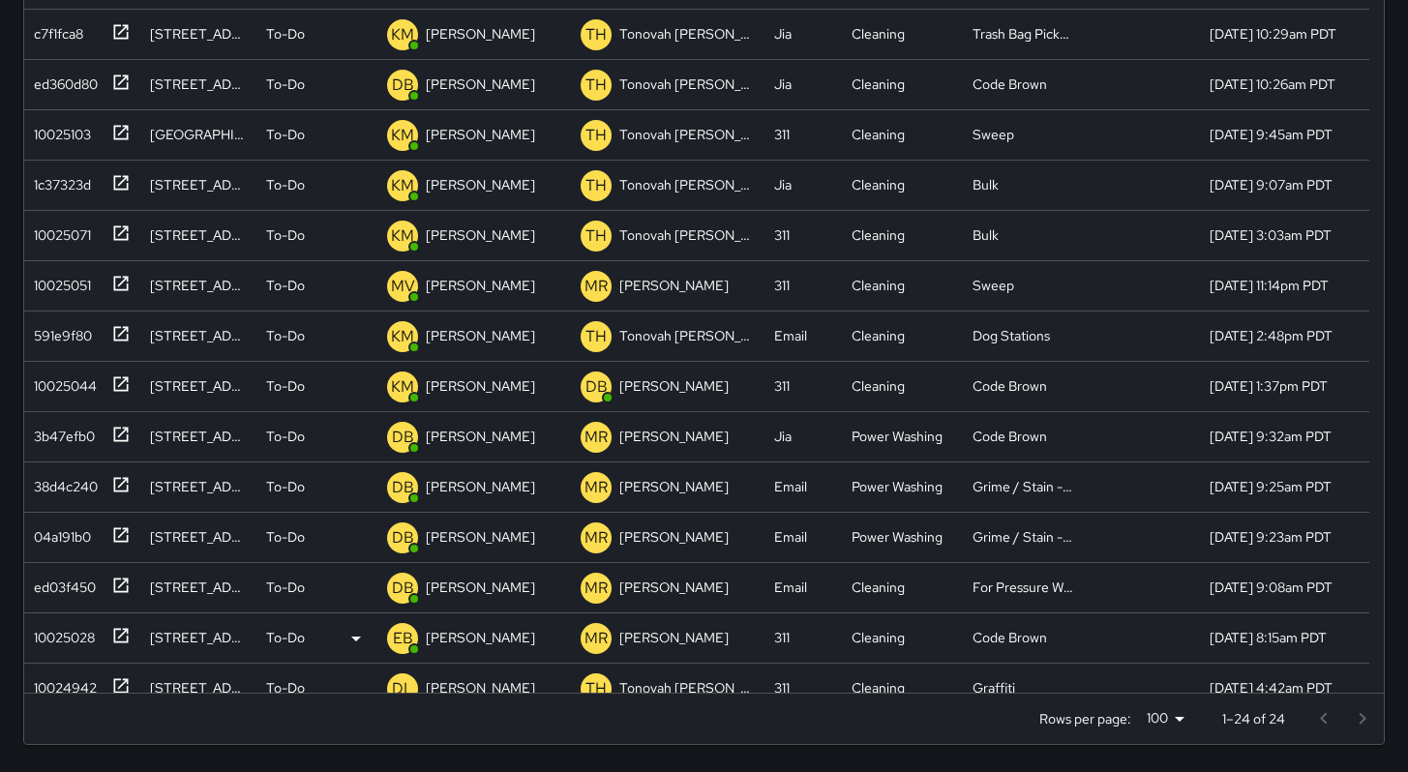
scroll to position [381, 0]
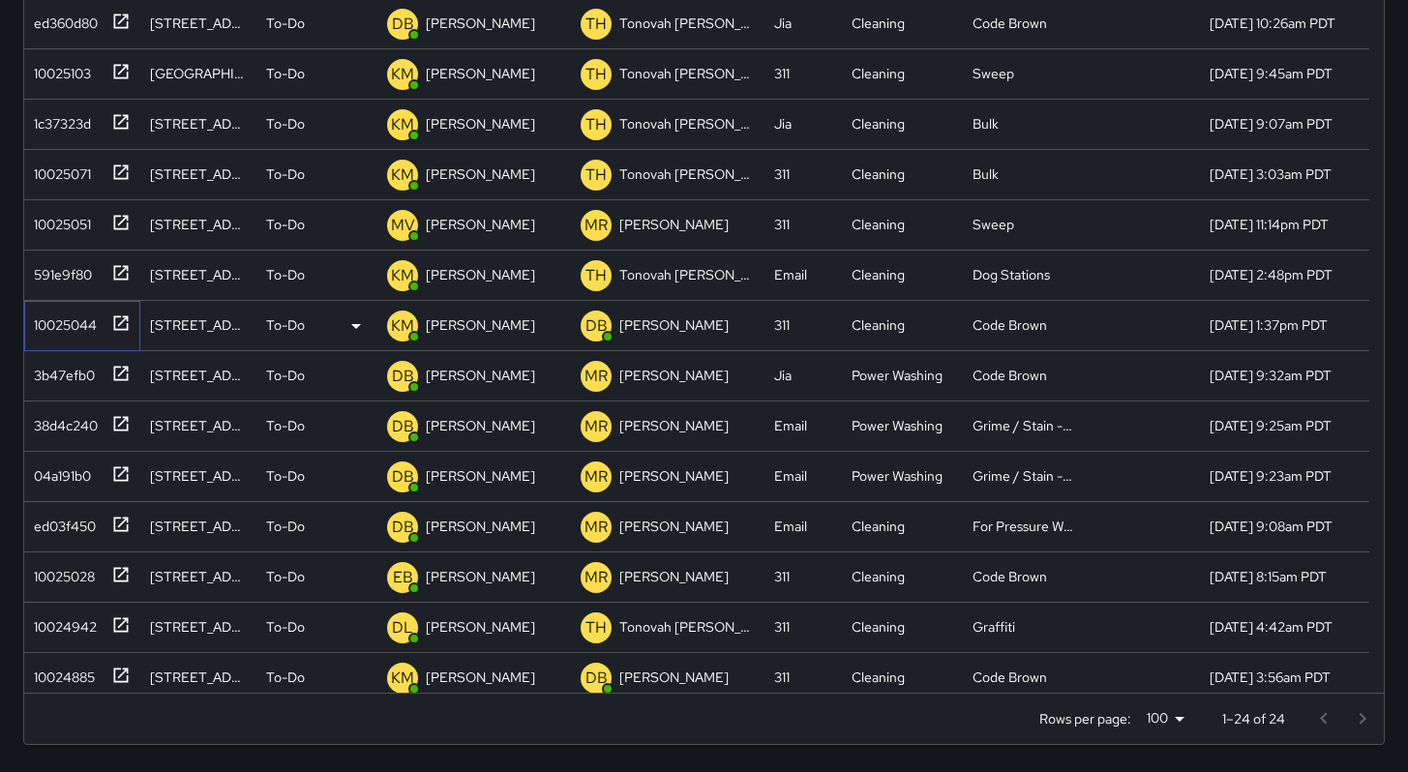
click at [58, 339] on div "10025044" at bounding box center [82, 326] width 116 height 50
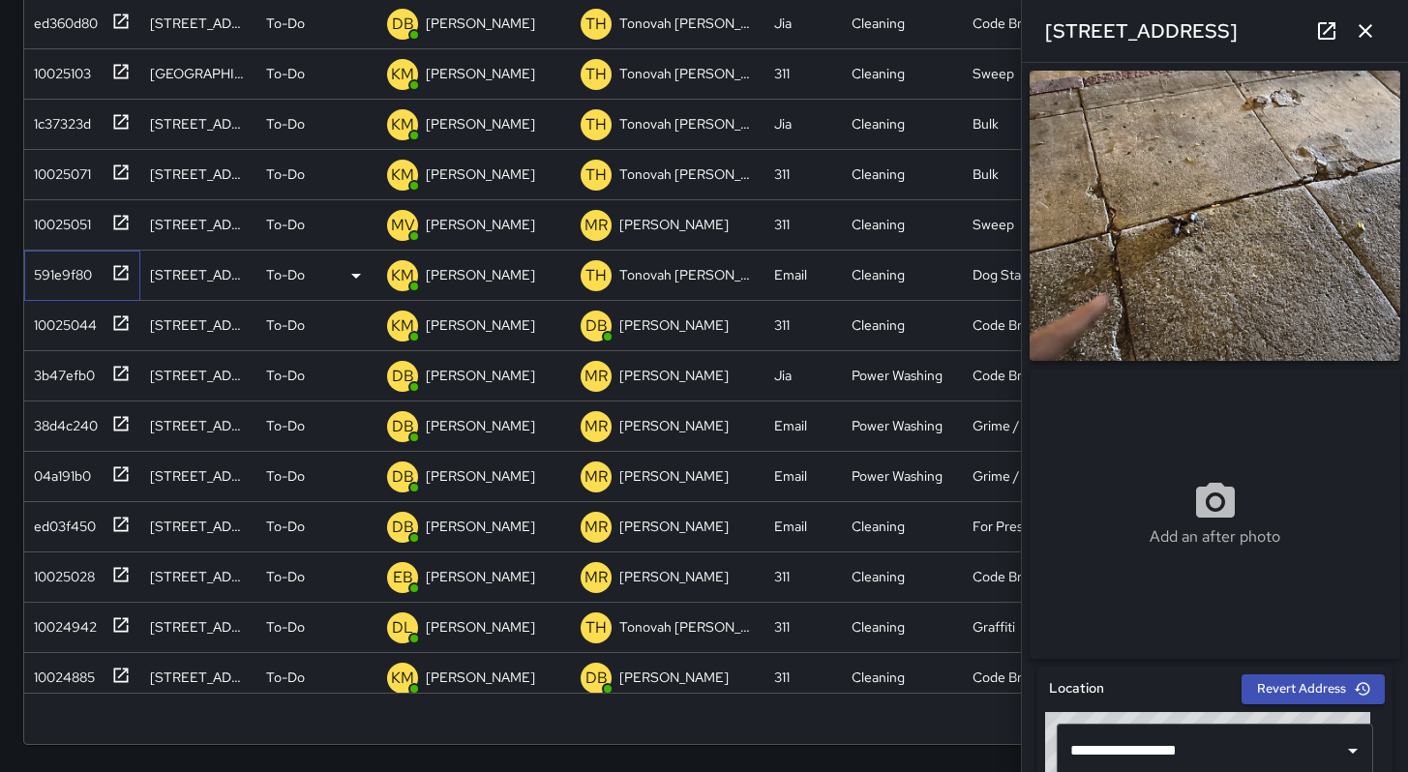
click at [50, 279] on div "591e9f80" at bounding box center [59, 270] width 66 height 27
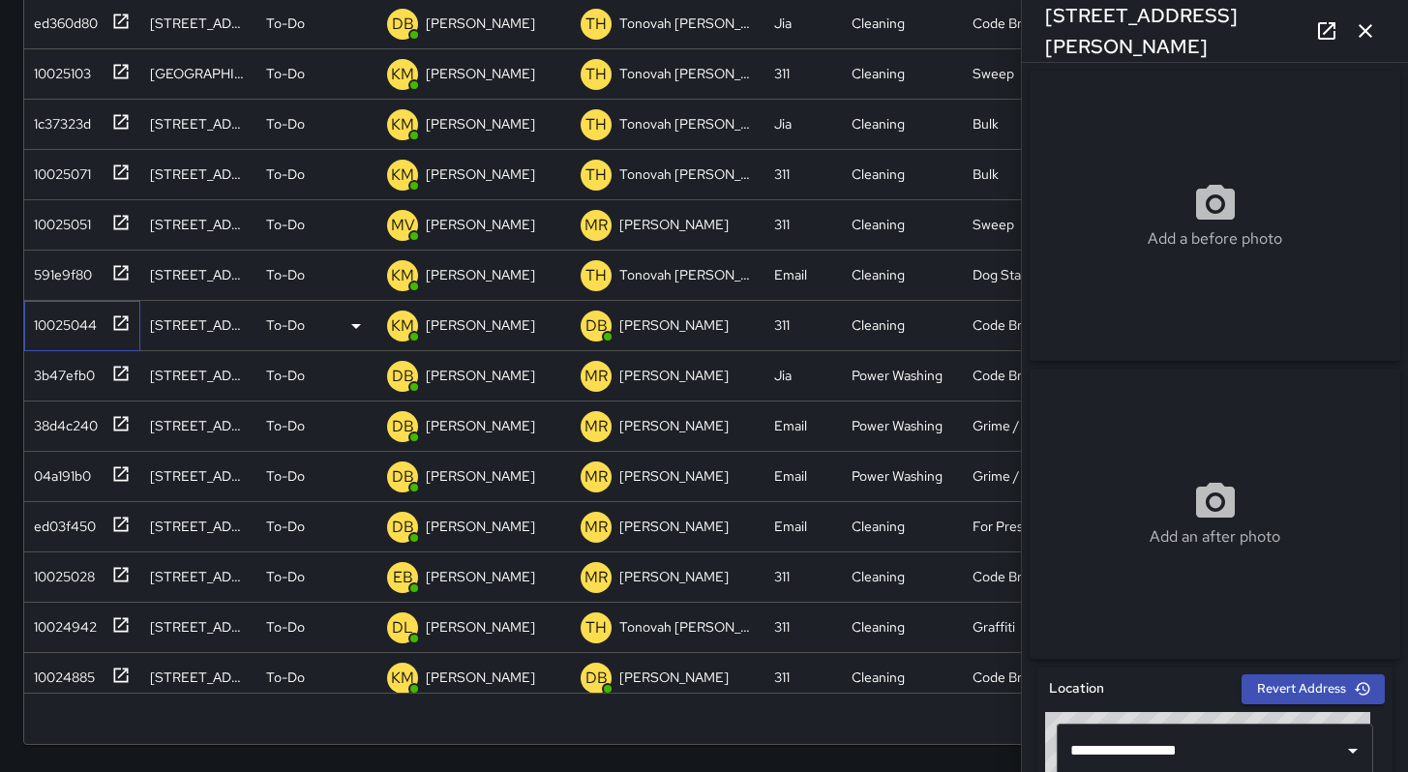
click at [57, 336] on div "10025044" at bounding box center [78, 322] width 105 height 32
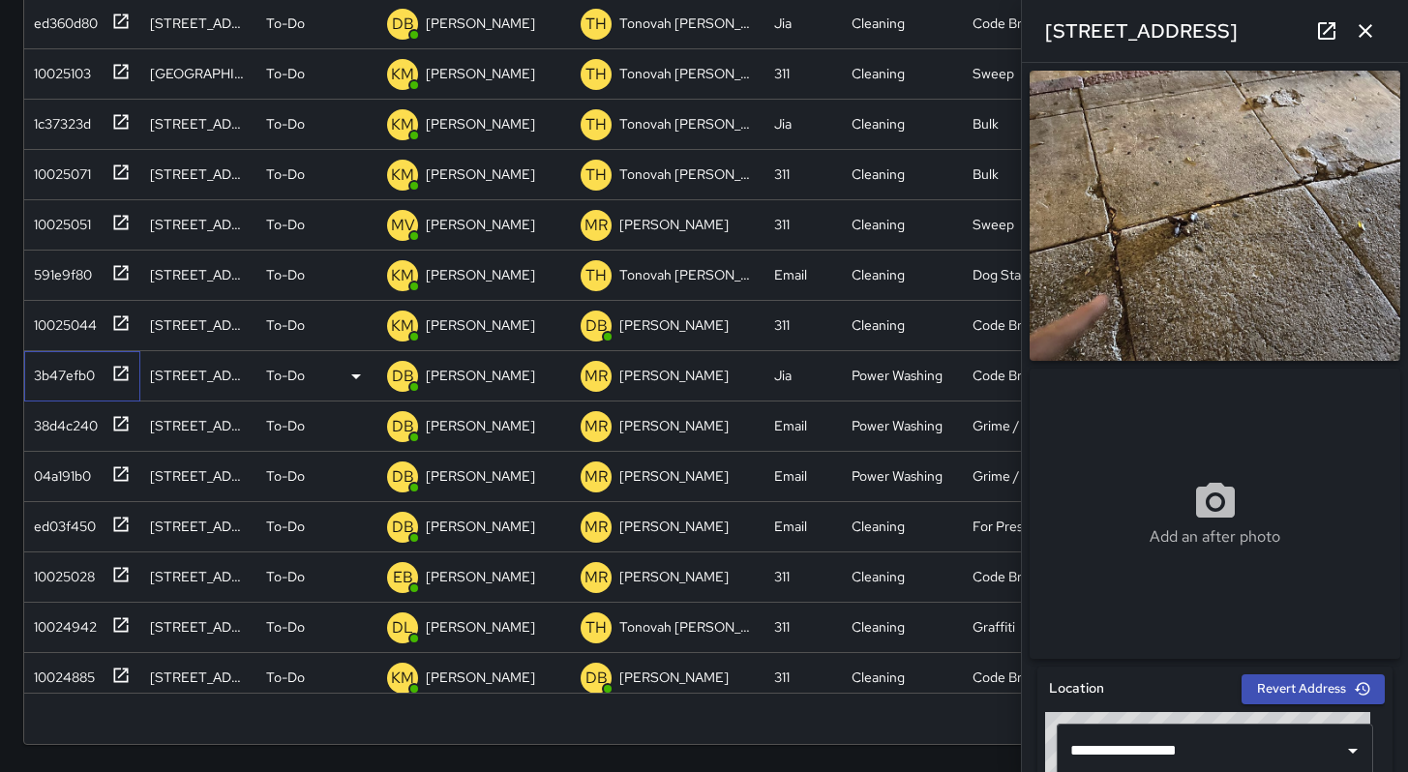
click at [62, 370] on div "3b47efb0" at bounding box center [60, 371] width 69 height 27
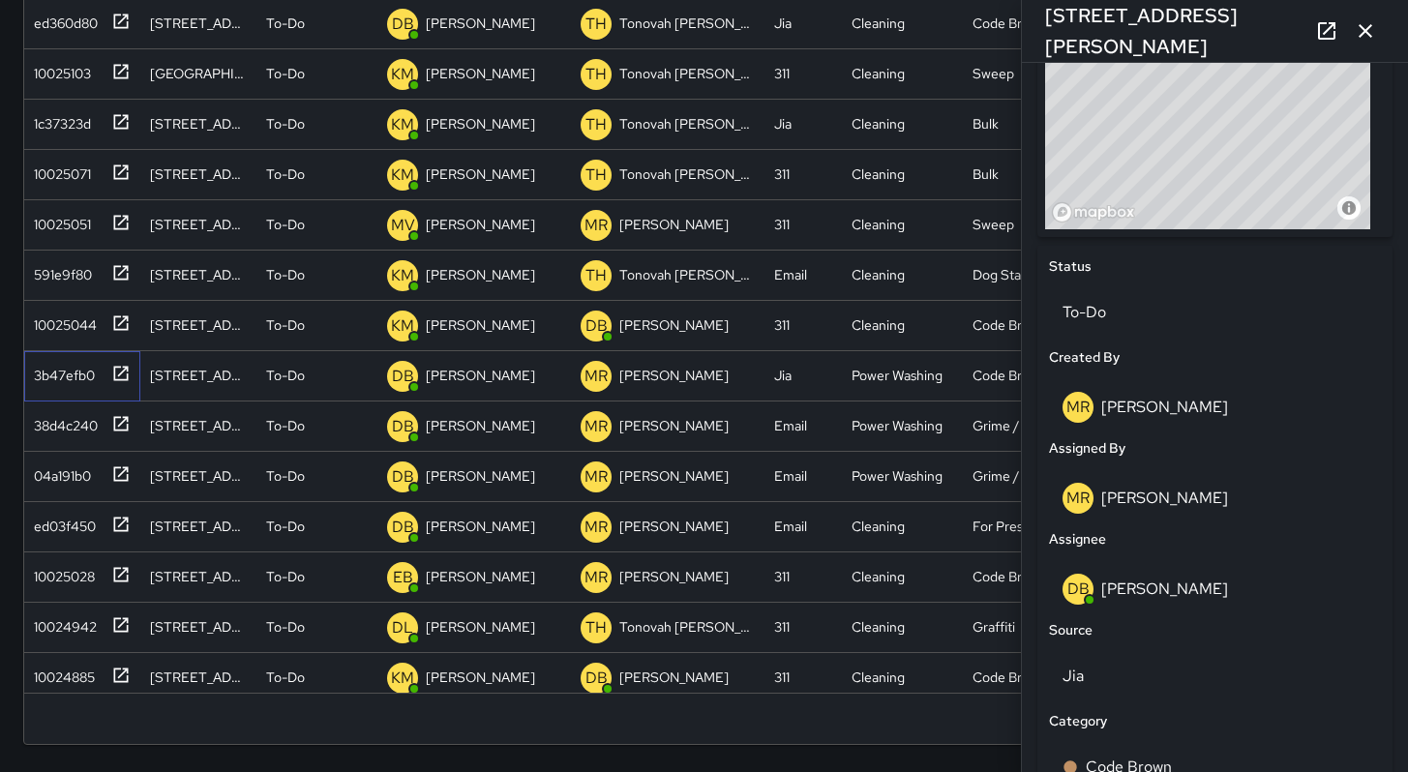
scroll to position [1006, 0]
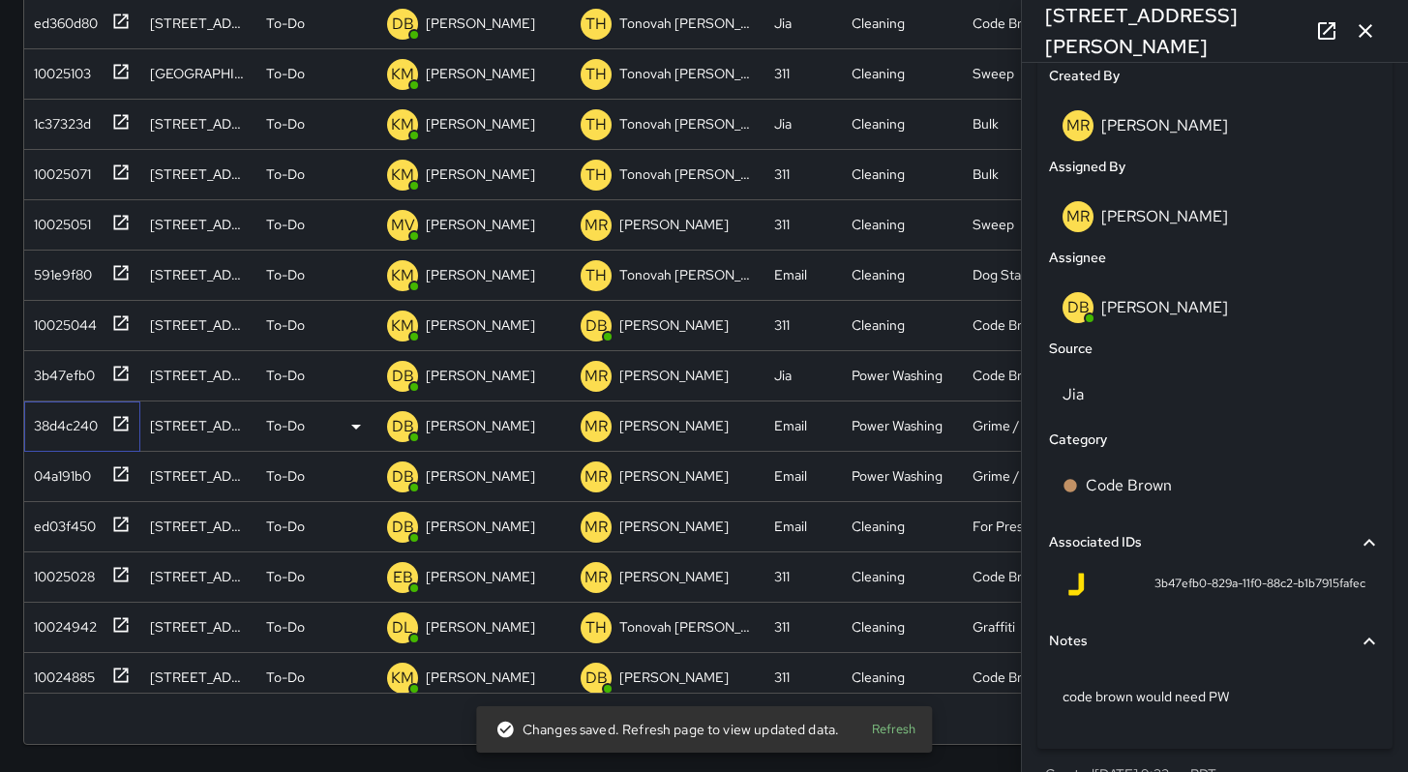
click at [79, 430] on div "38d4c240" at bounding box center [62, 421] width 72 height 27
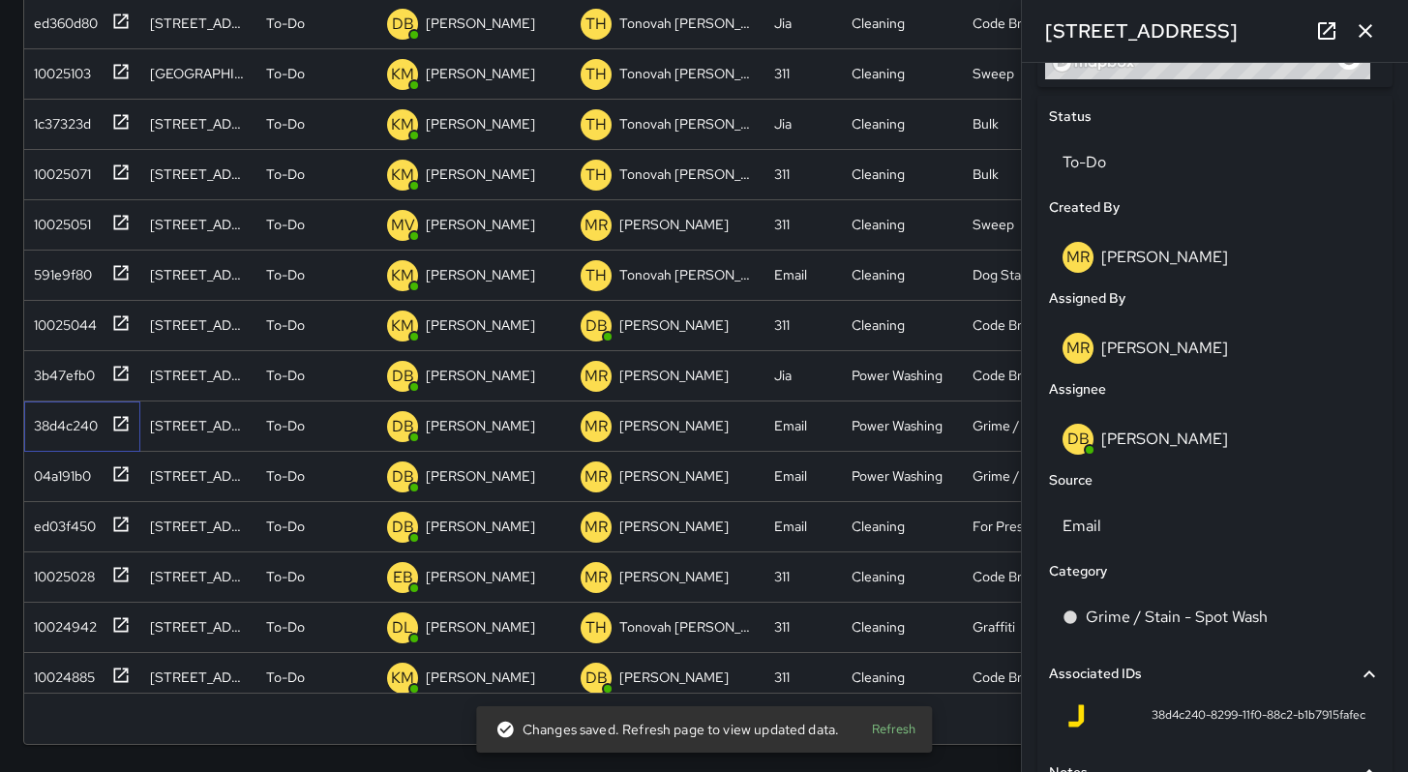
scroll to position [1031, 0]
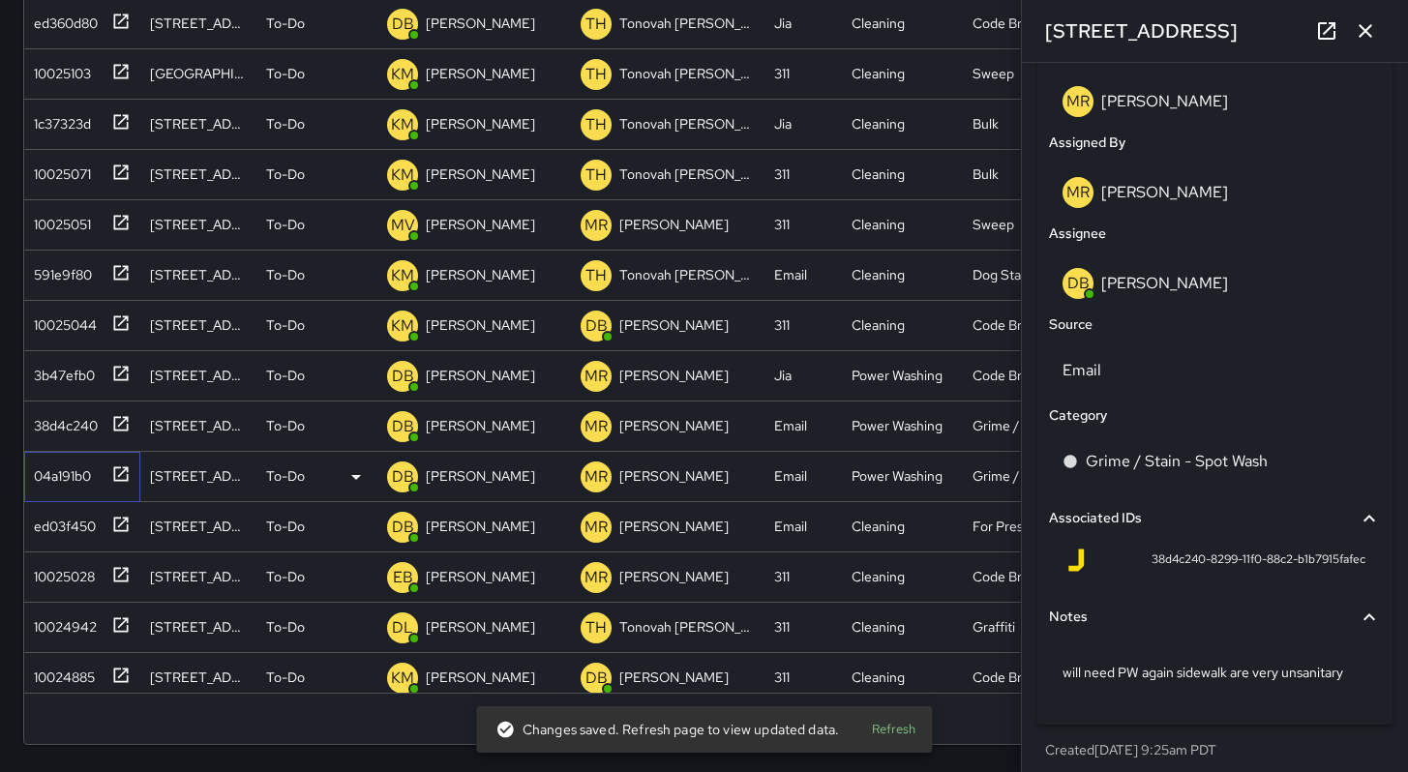
click at [65, 476] on div "04a191b0" at bounding box center [58, 472] width 65 height 27
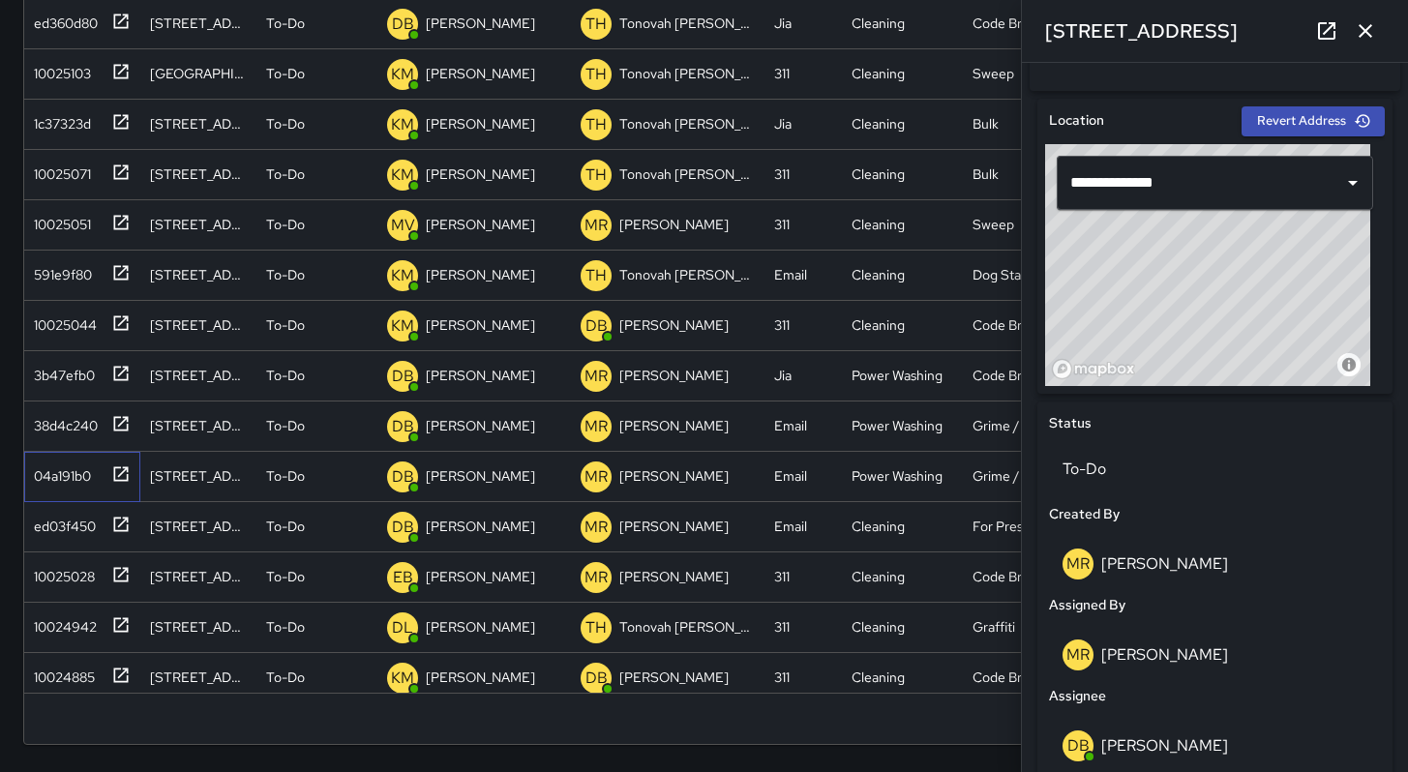
scroll to position [739, 0]
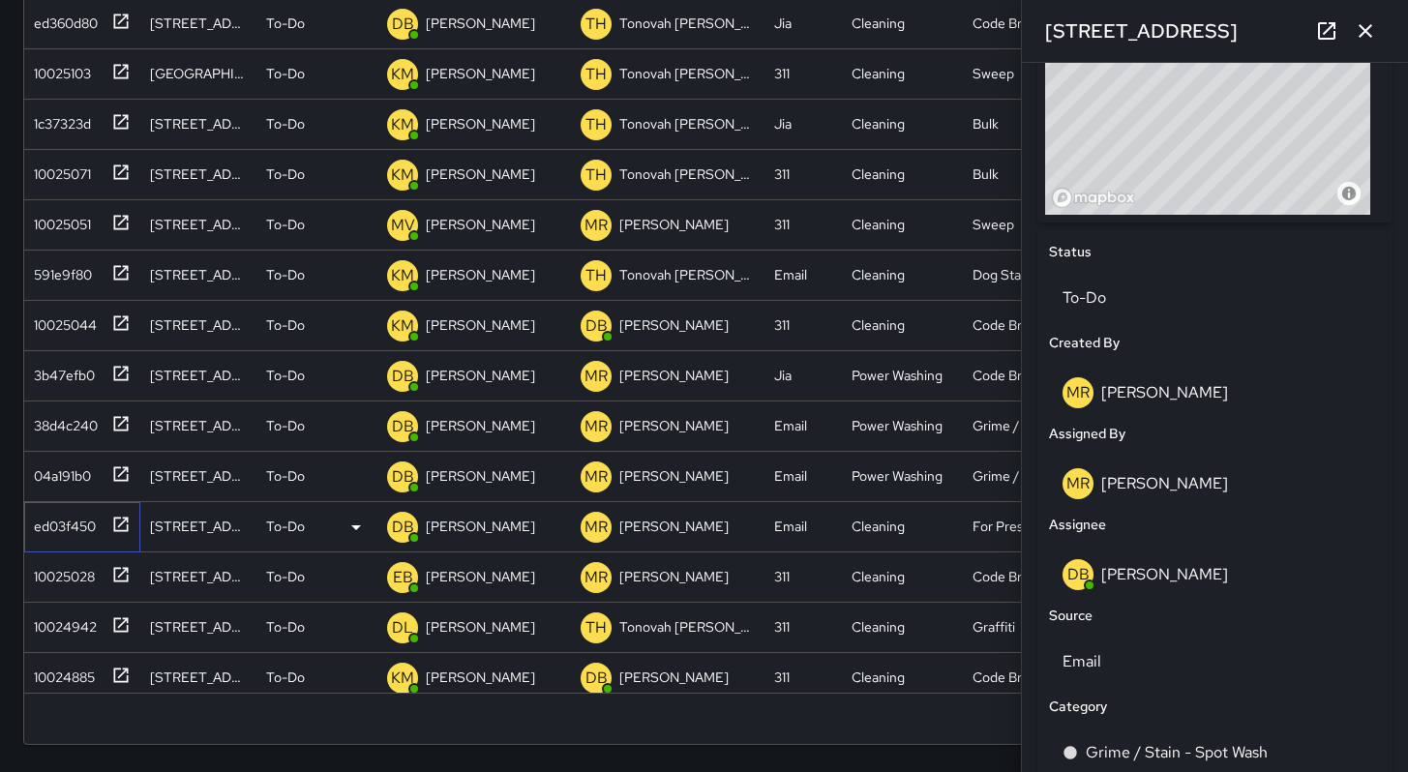
click at [61, 532] on div "ed03f450" at bounding box center [61, 522] width 70 height 27
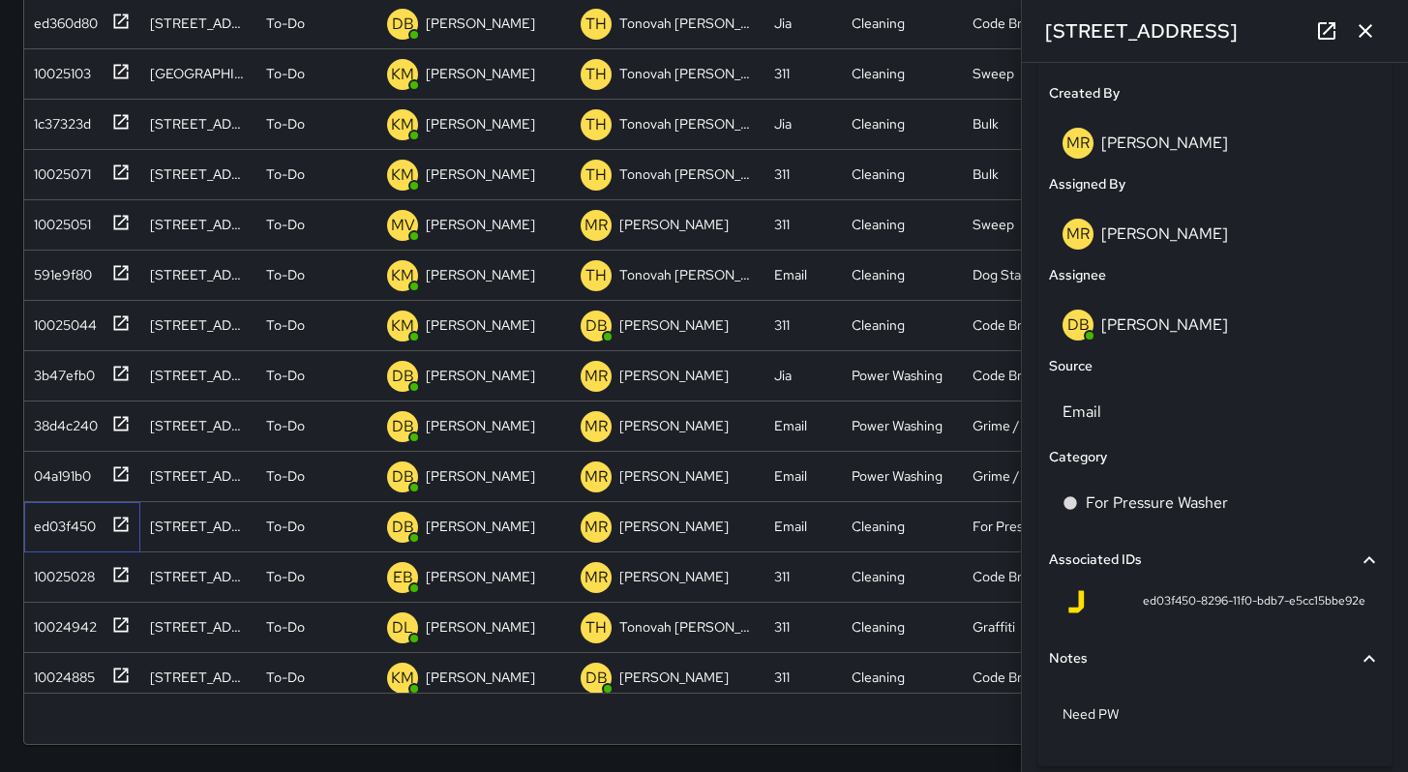
scroll to position [1048, 0]
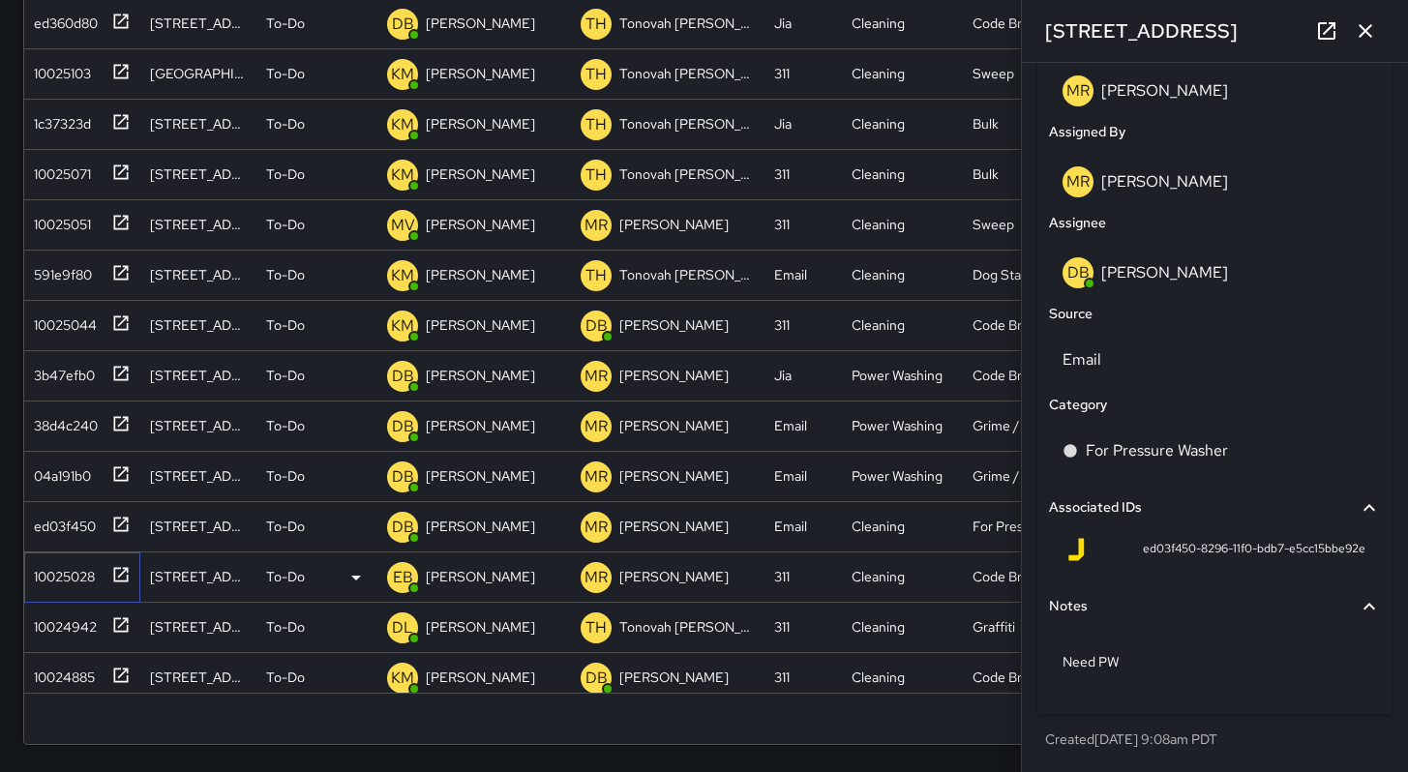
click at [45, 585] on div "10025028" at bounding box center [60, 572] width 69 height 27
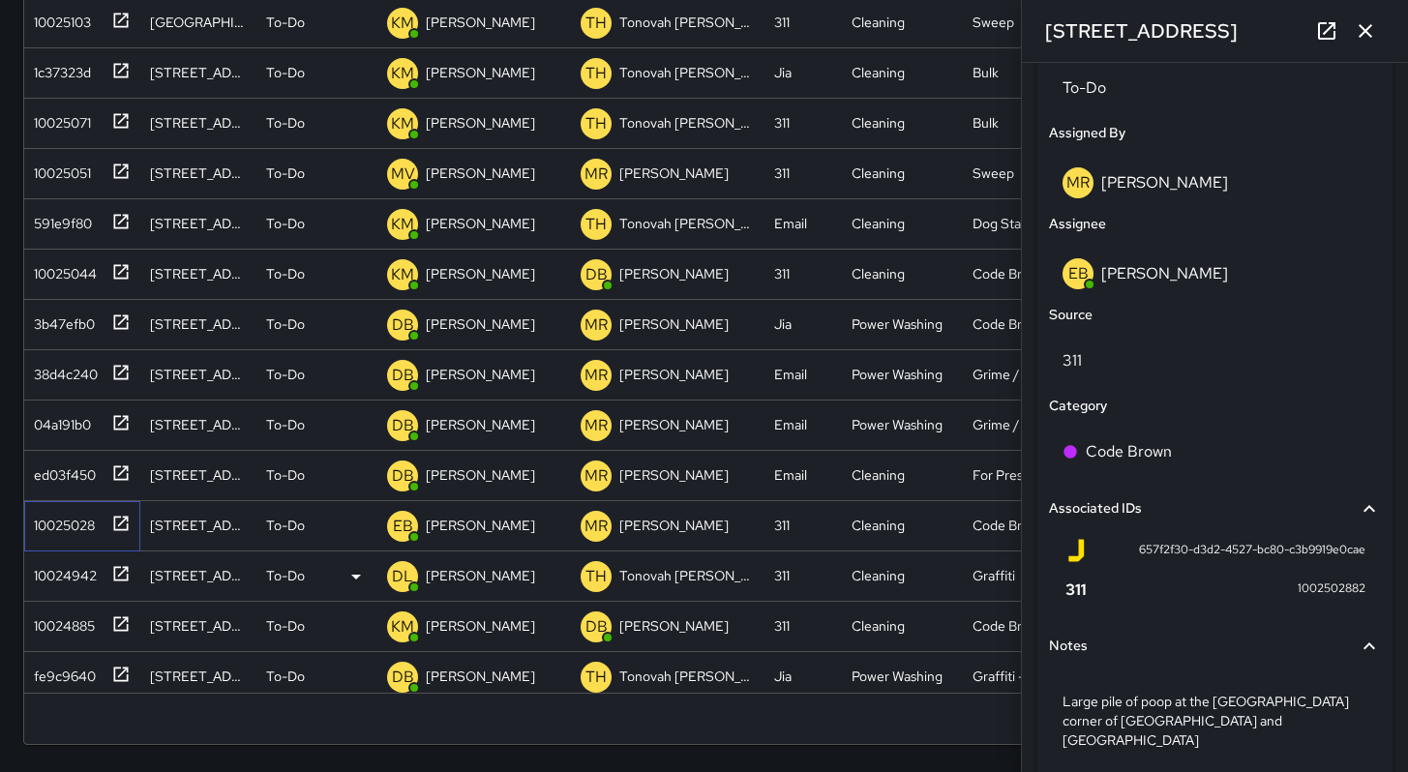
scroll to position [442, 0]
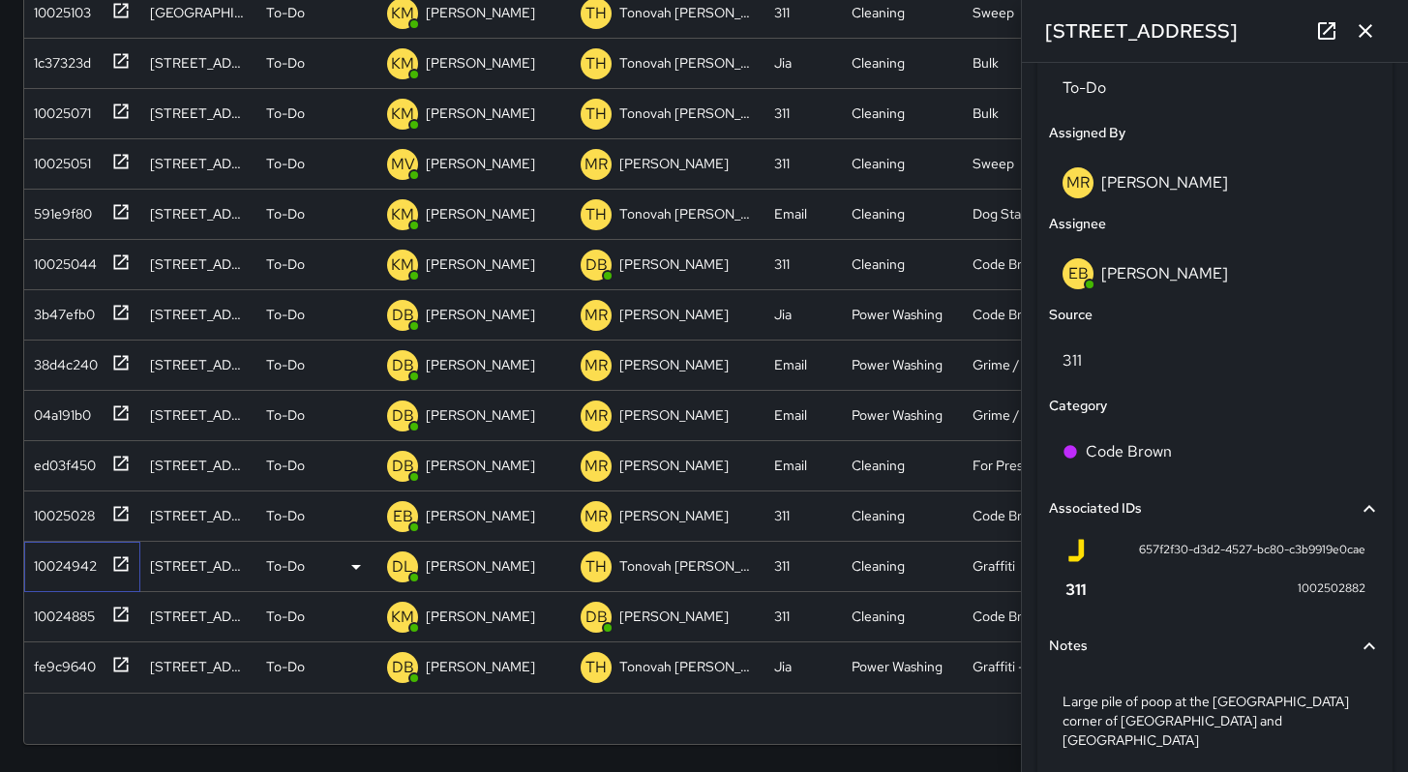
click at [80, 570] on div "10024942" at bounding box center [61, 562] width 71 height 27
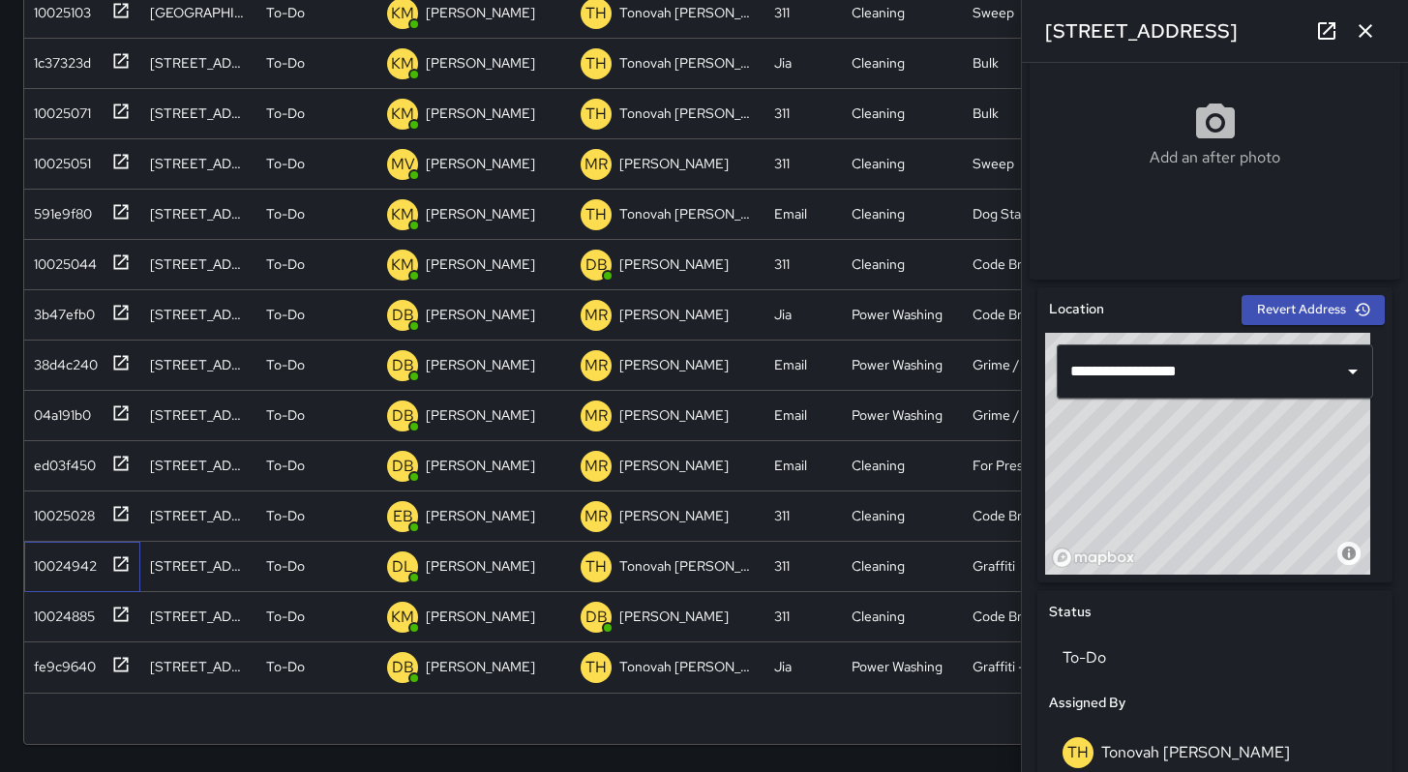
scroll to position [546, 0]
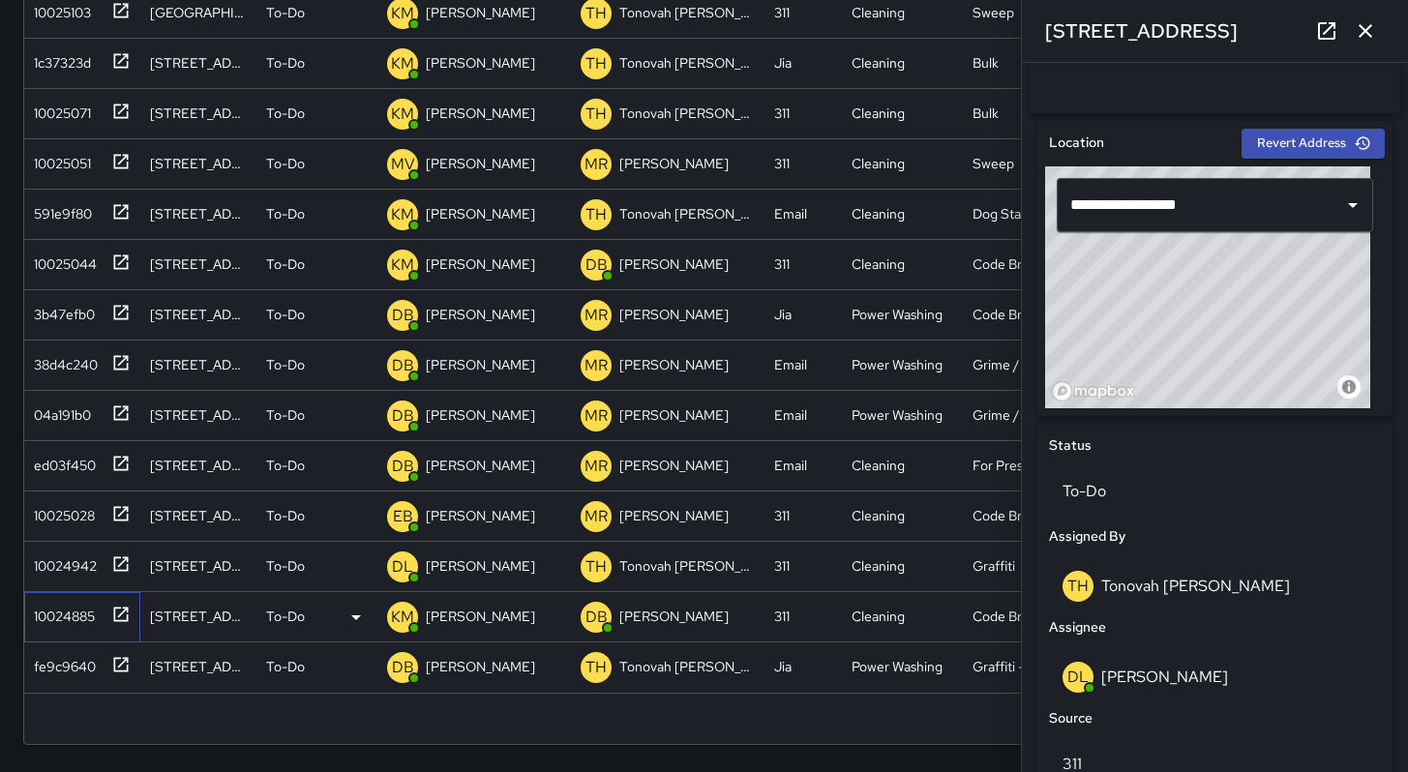
click at [91, 615] on div "10024885" at bounding box center [60, 612] width 69 height 27
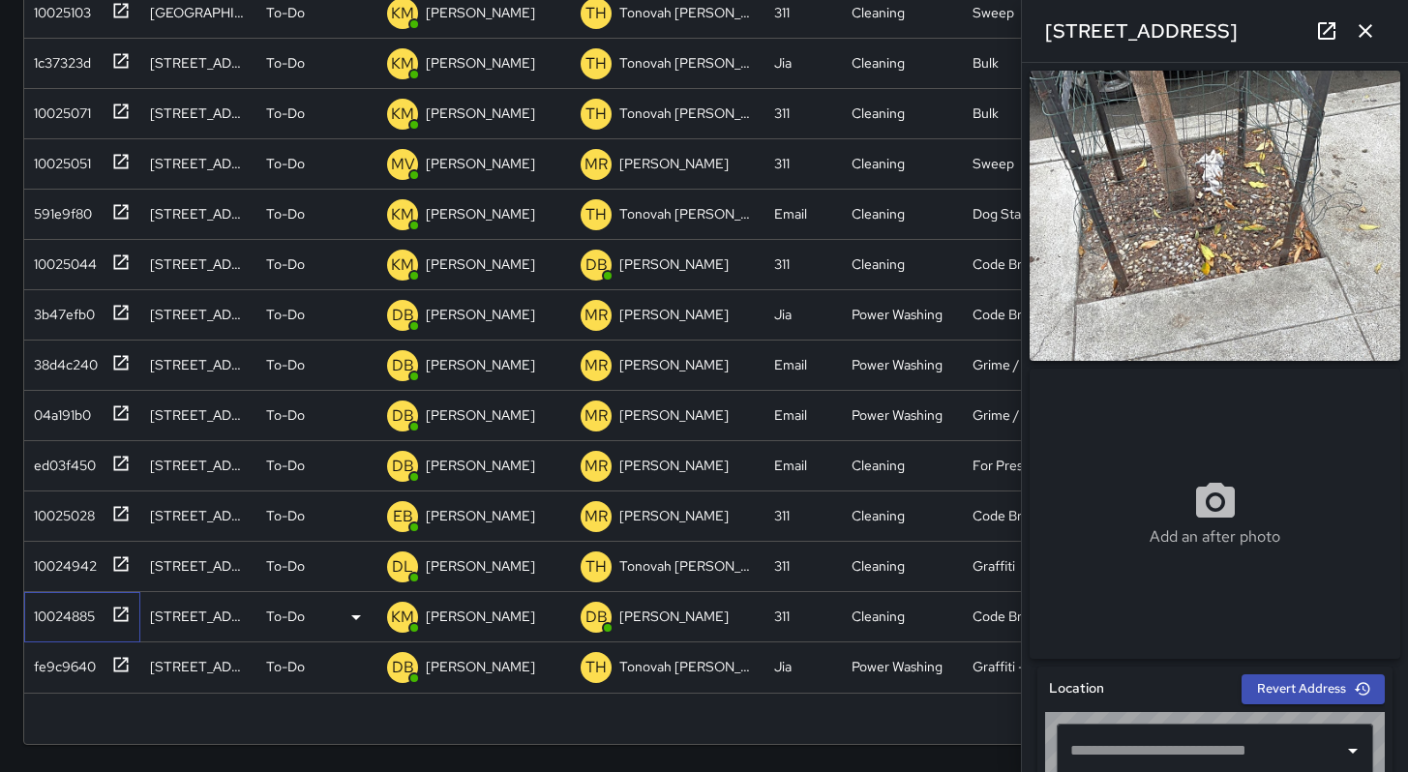
type input "**********"
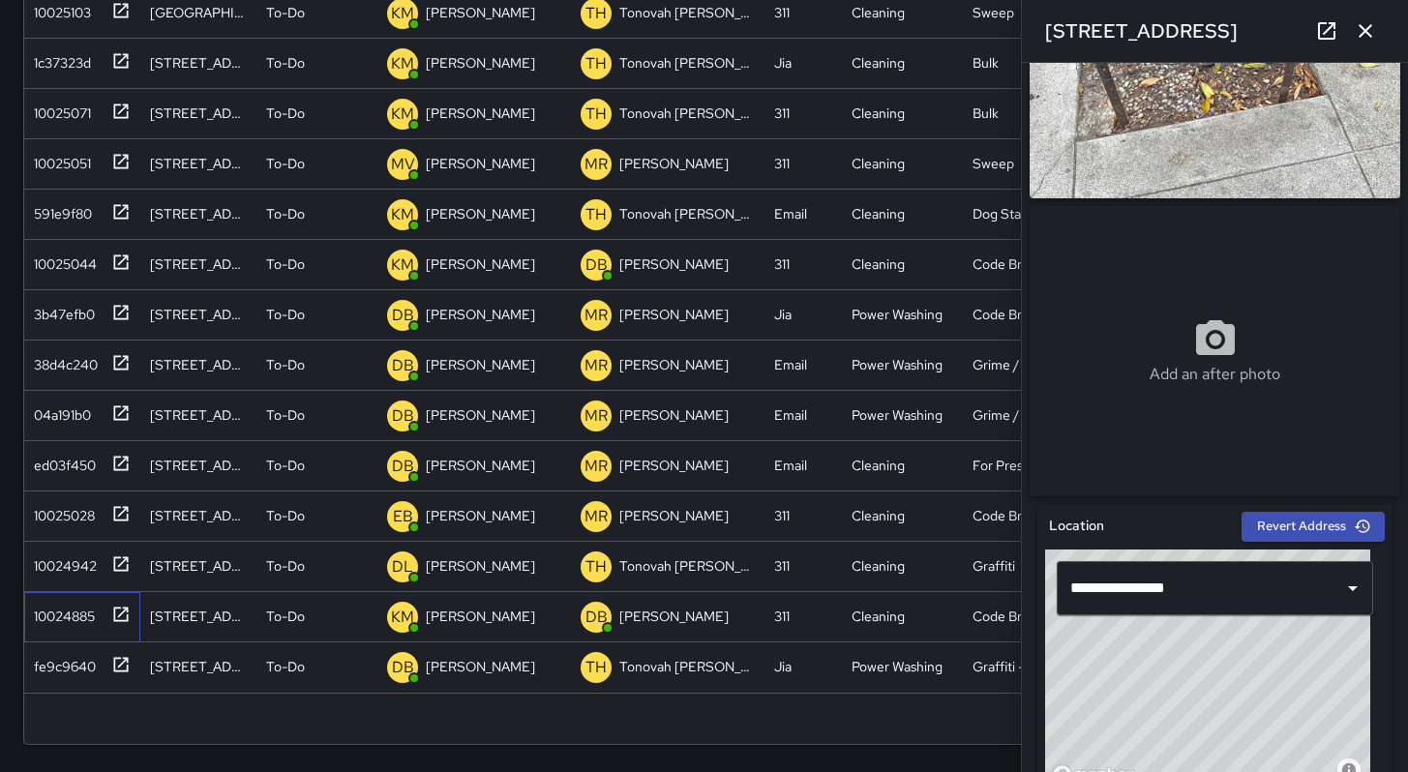
scroll to position [360, 0]
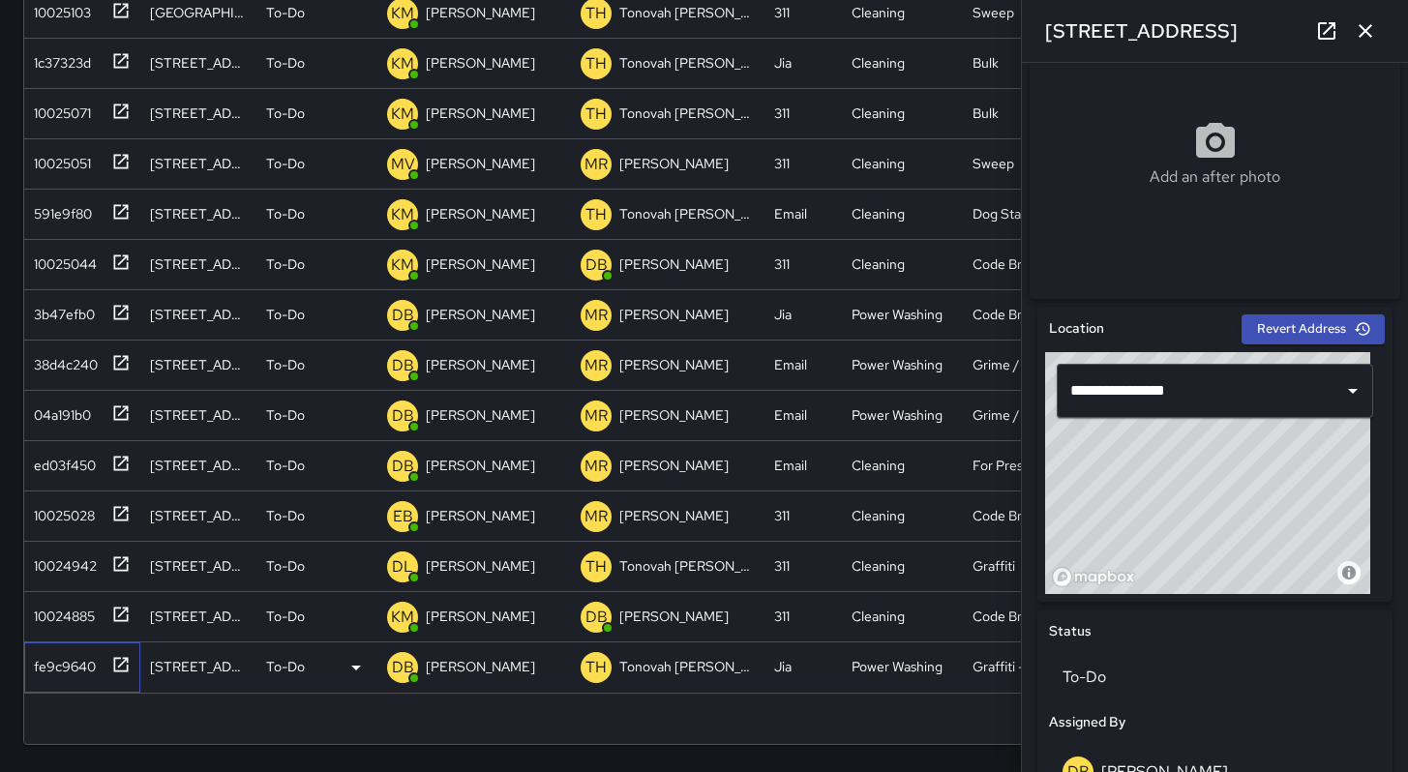
click at [77, 671] on div "fe9c9640" at bounding box center [61, 662] width 70 height 27
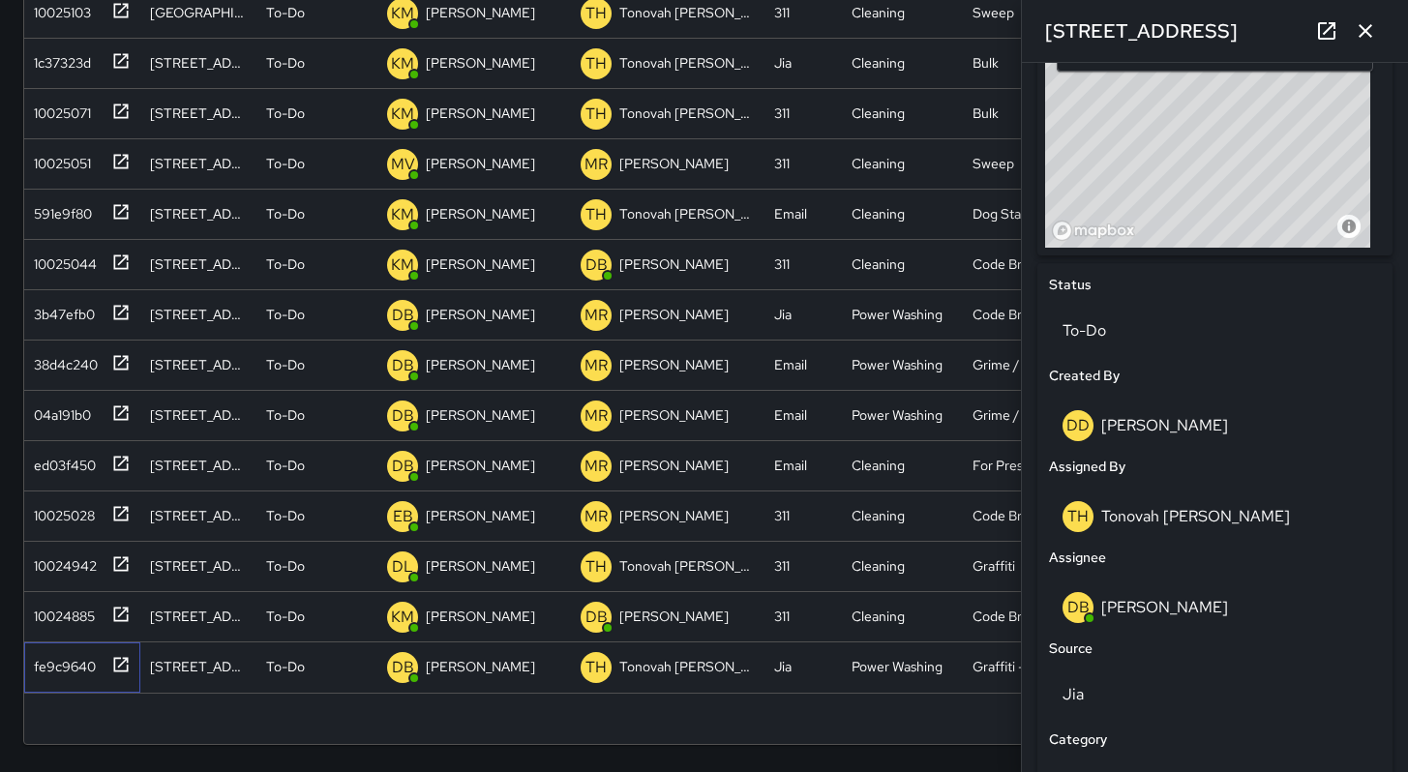
scroll to position [707, 0]
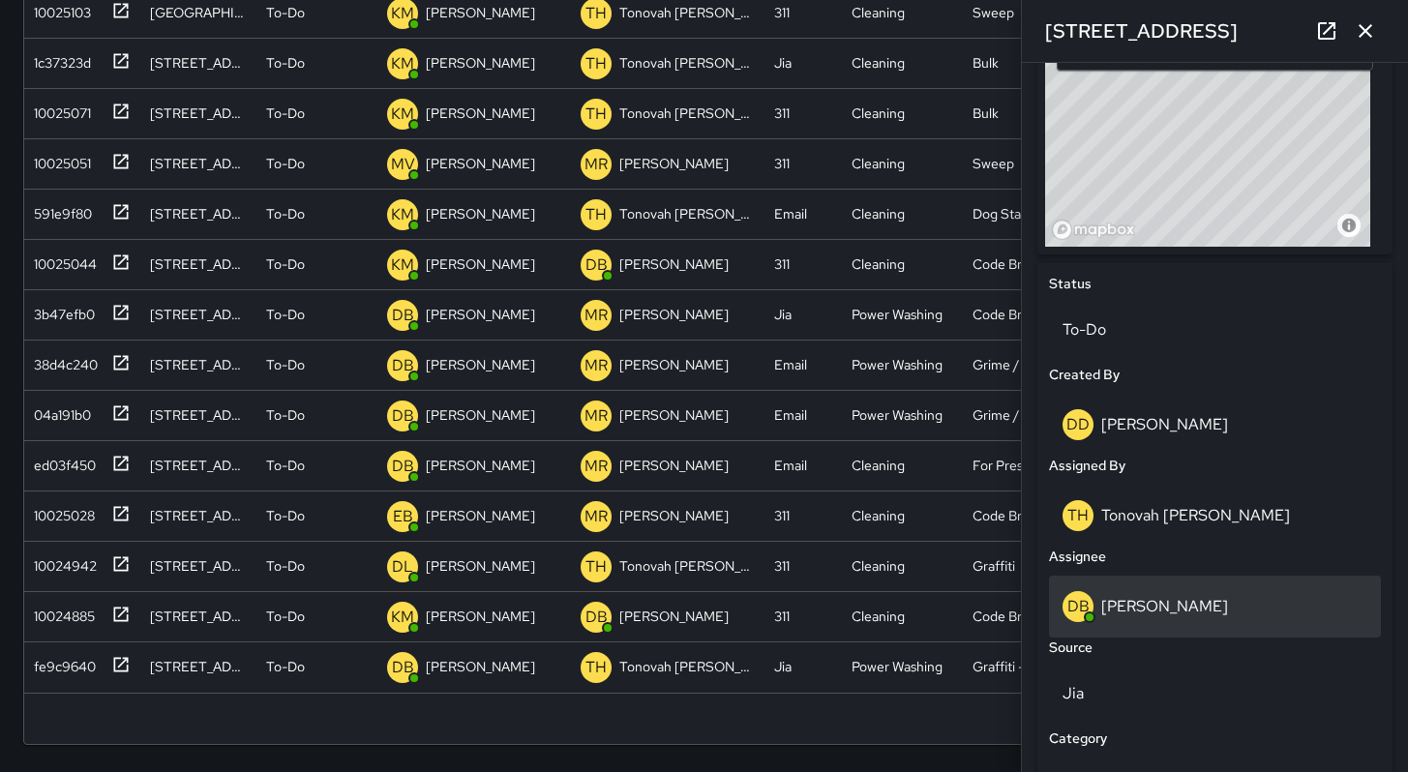
click at [1162, 604] on p "[PERSON_NAME]" at bounding box center [1164, 606] width 127 height 20
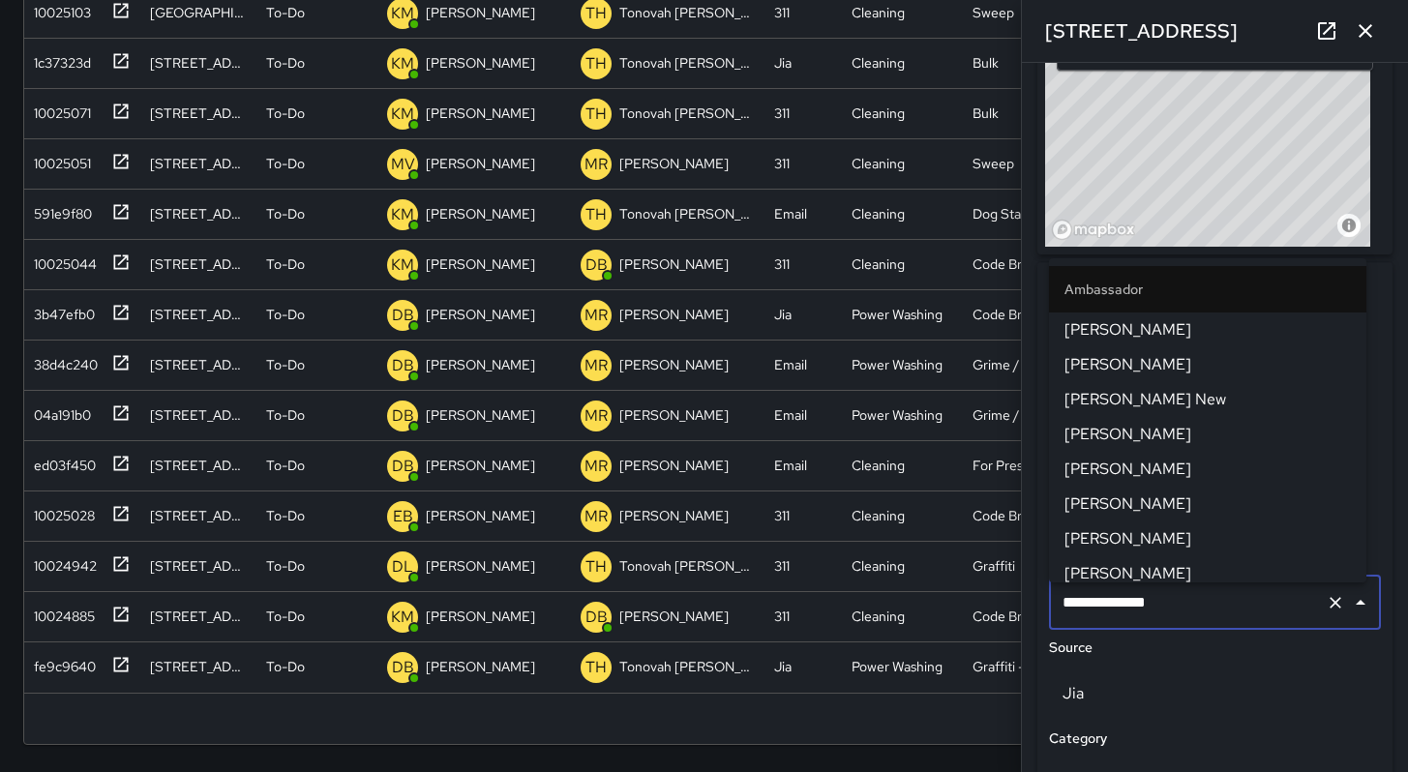
scroll to position [1205, 0]
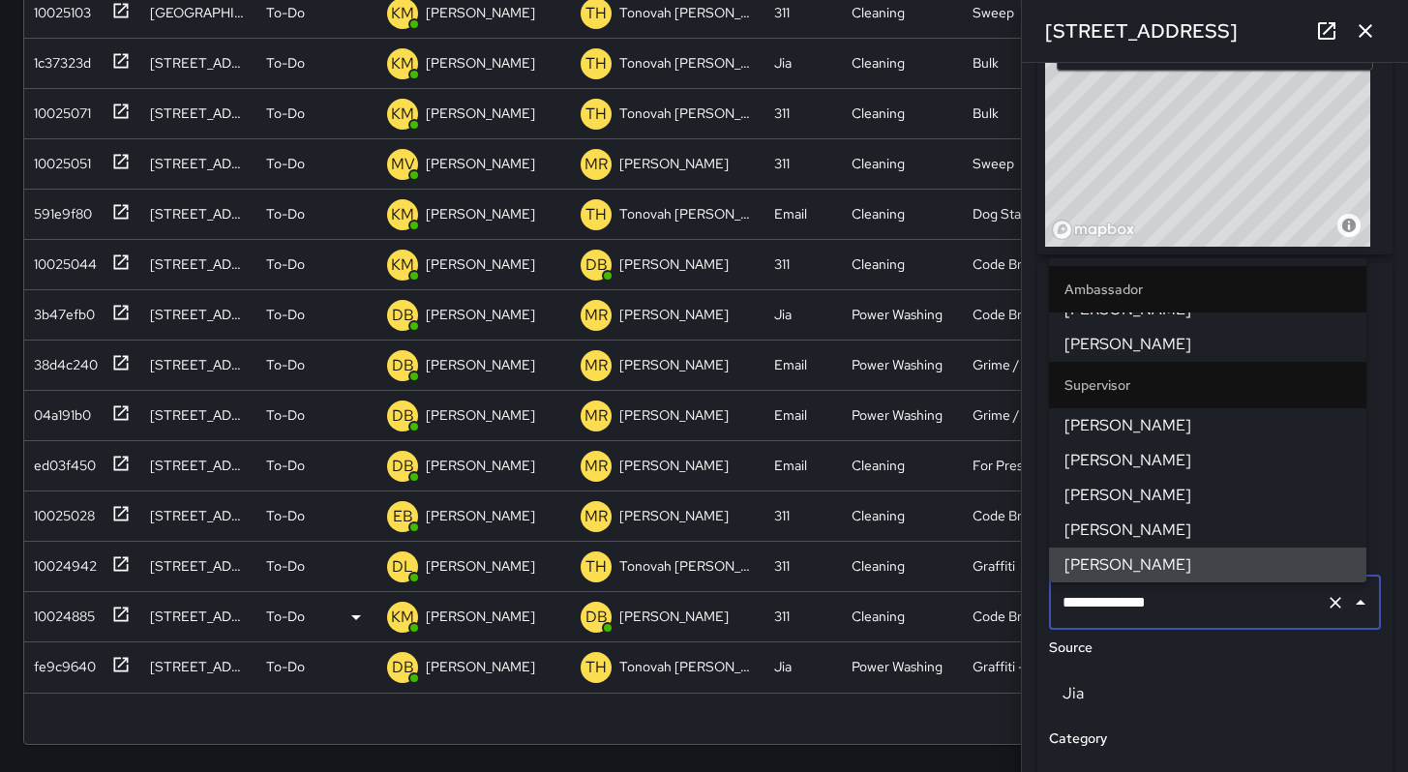
drag, startPoint x: 1172, startPoint y: 606, endPoint x: 988, endPoint y: 593, distance: 184.3
click at [988, 594] on div "Search Search New Task To-Do (24) Skipped (99+) Completed (99+) ID Location Sta…" at bounding box center [704, 231] width 1408 height 1081
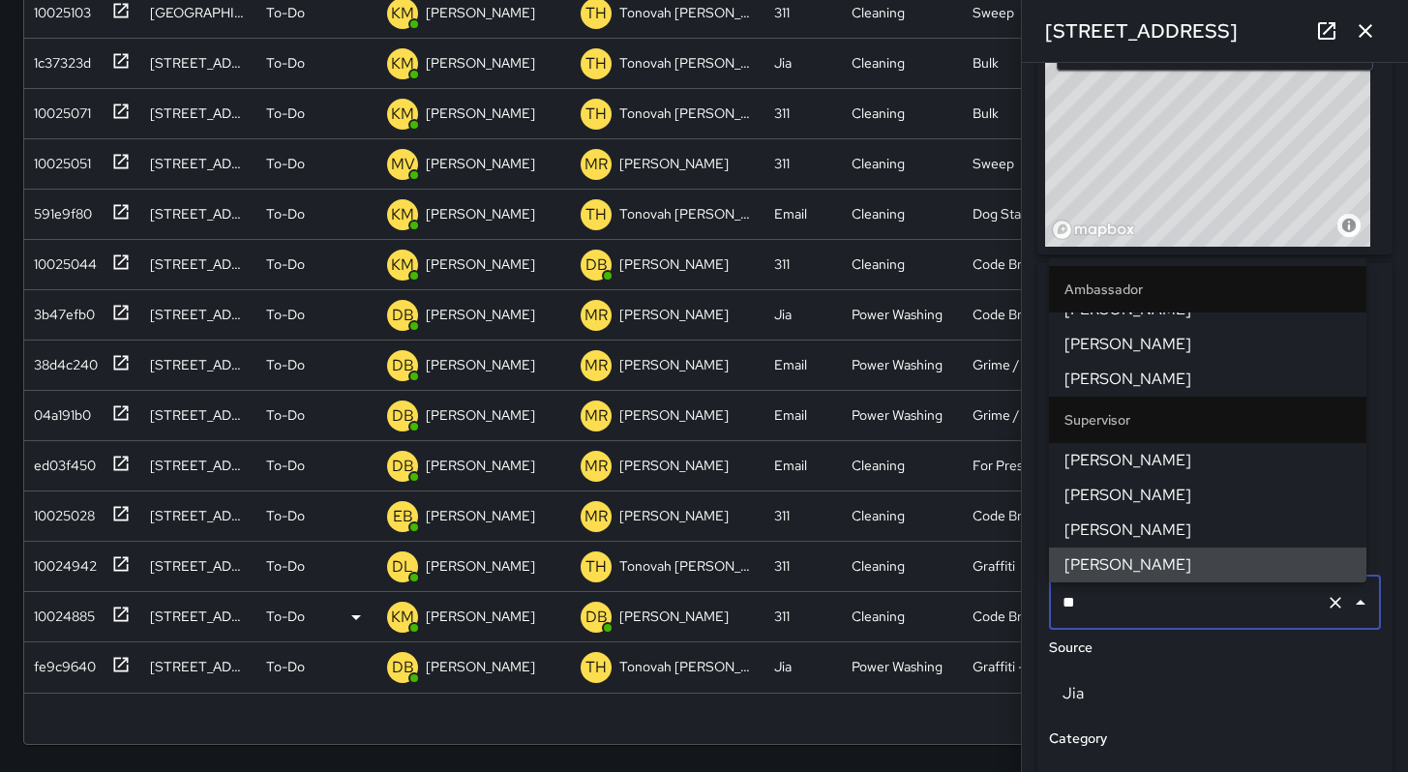
scroll to position [0, 0]
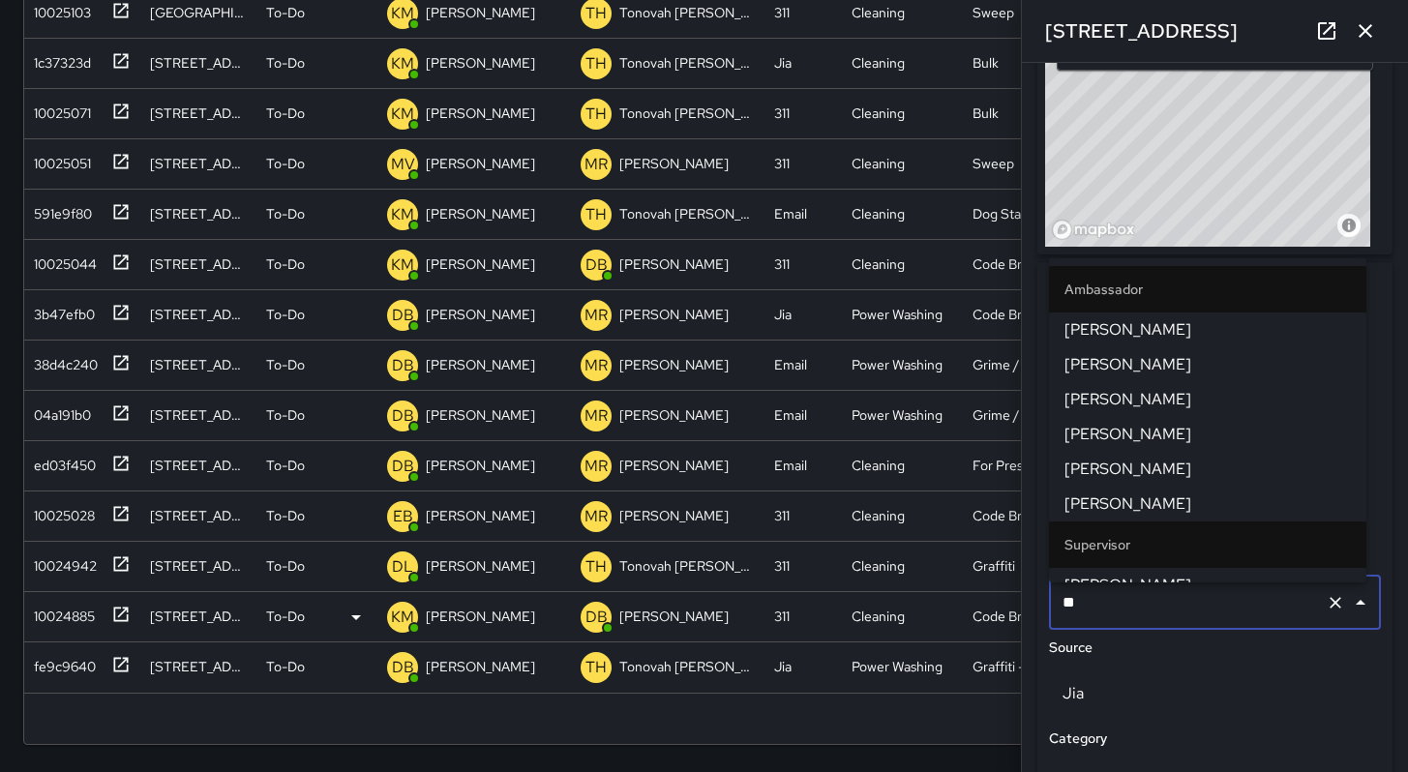
type input "***"
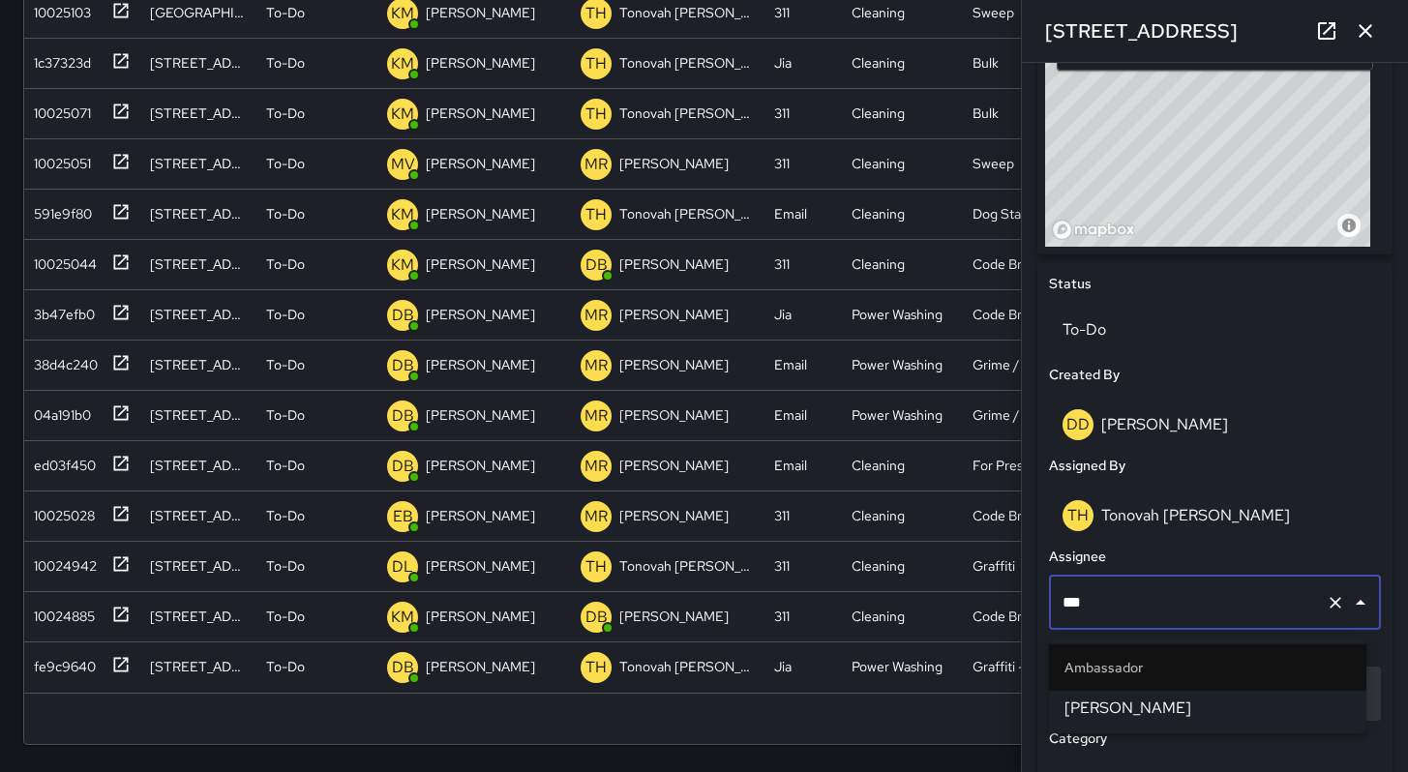
click at [1087, 717] on span "[PERSON_NAME]" at bounding box center [1208, 708] width 286 height 23
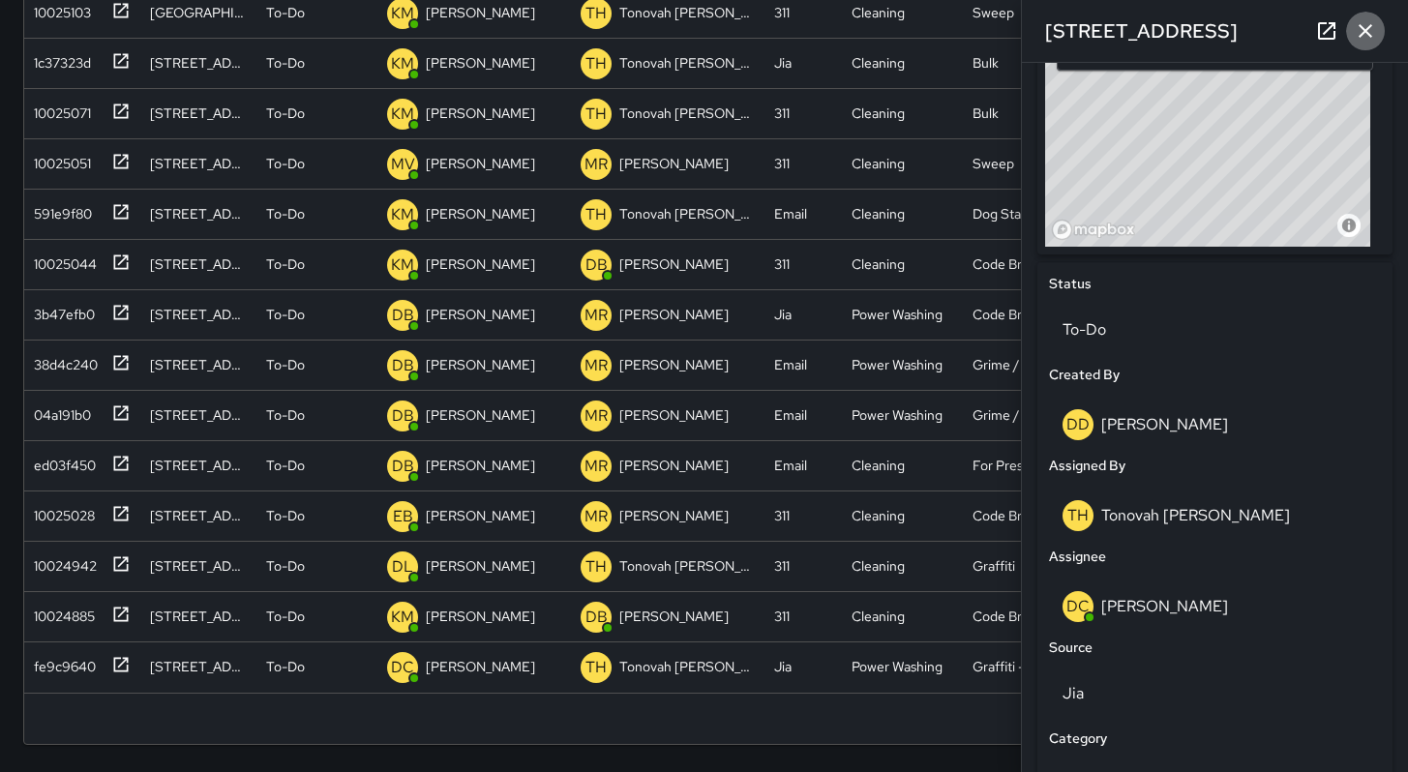
click at [1373, 32] on icon "button" at bounding box center [1365, 30] width 23 height 23
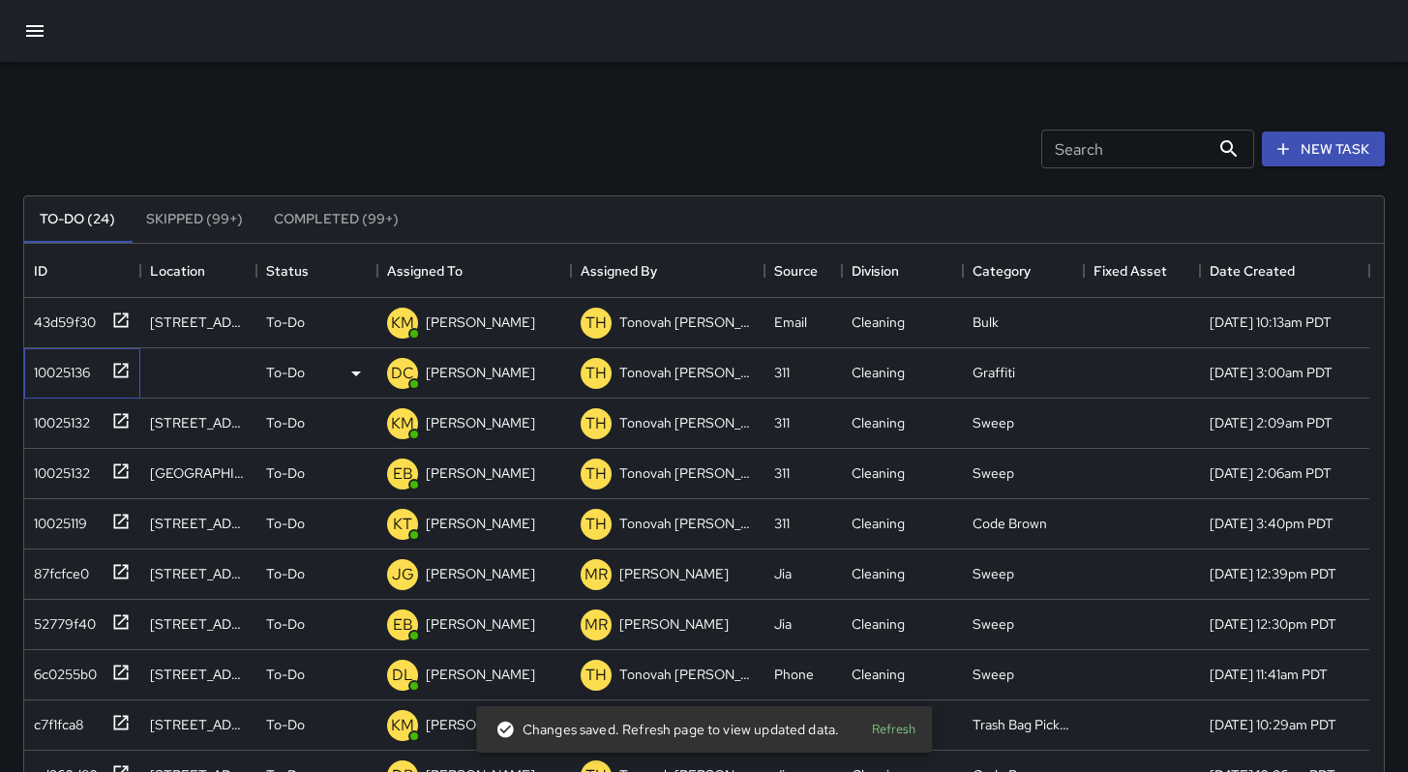
click at [70, 377] on div "10025136" at bounding box center [58, 368] width 64 height 27
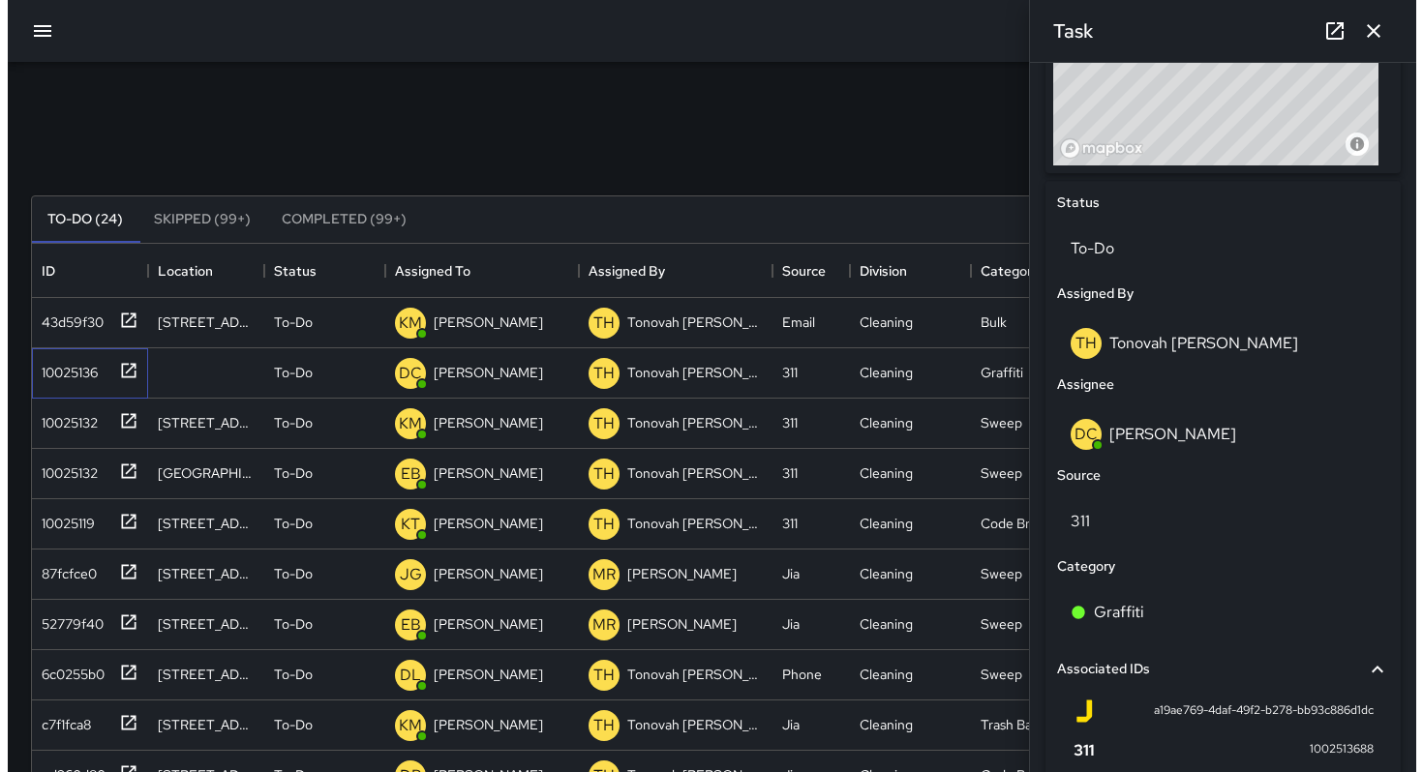
scroll to position [363, 0]
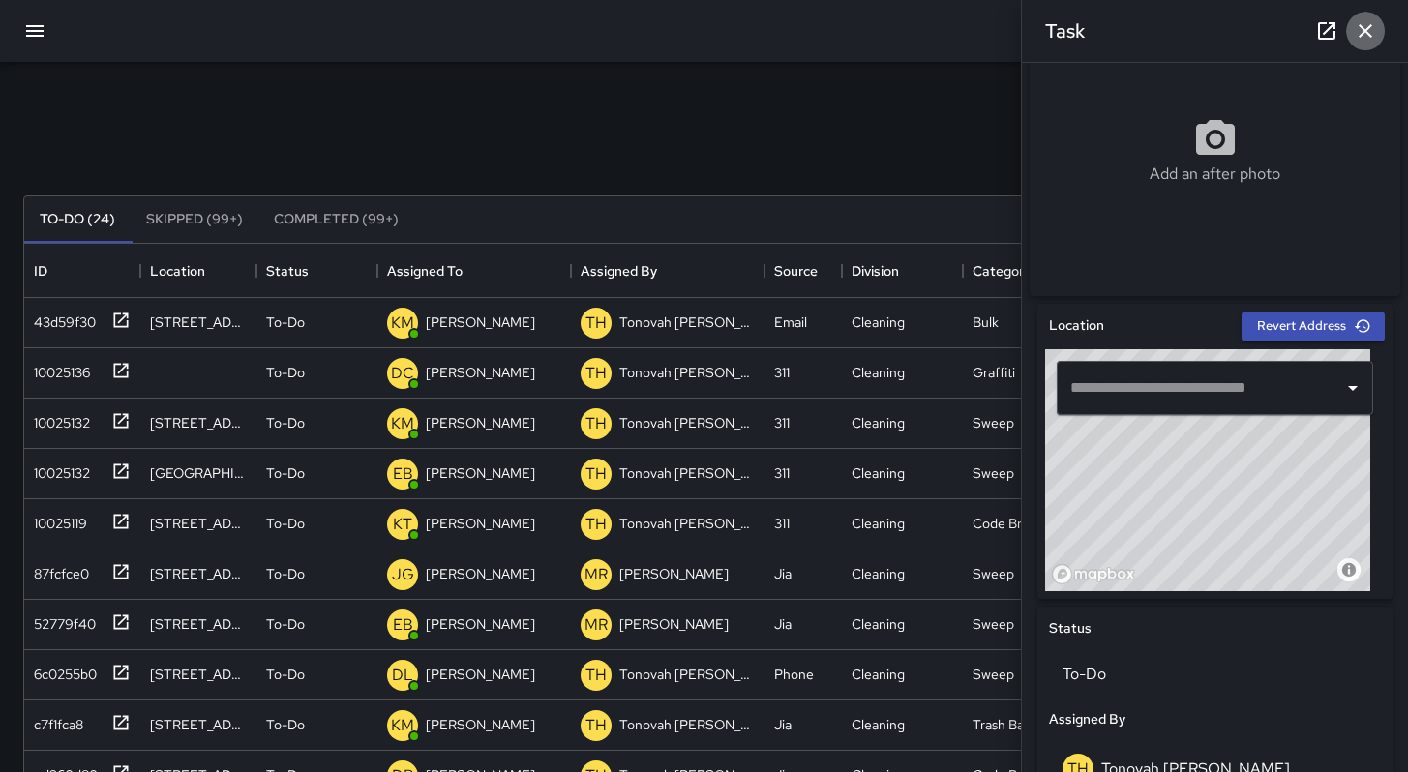
click at [1359, 29] on icon "button" at bounding box center [1365, 30] width 23 height 23
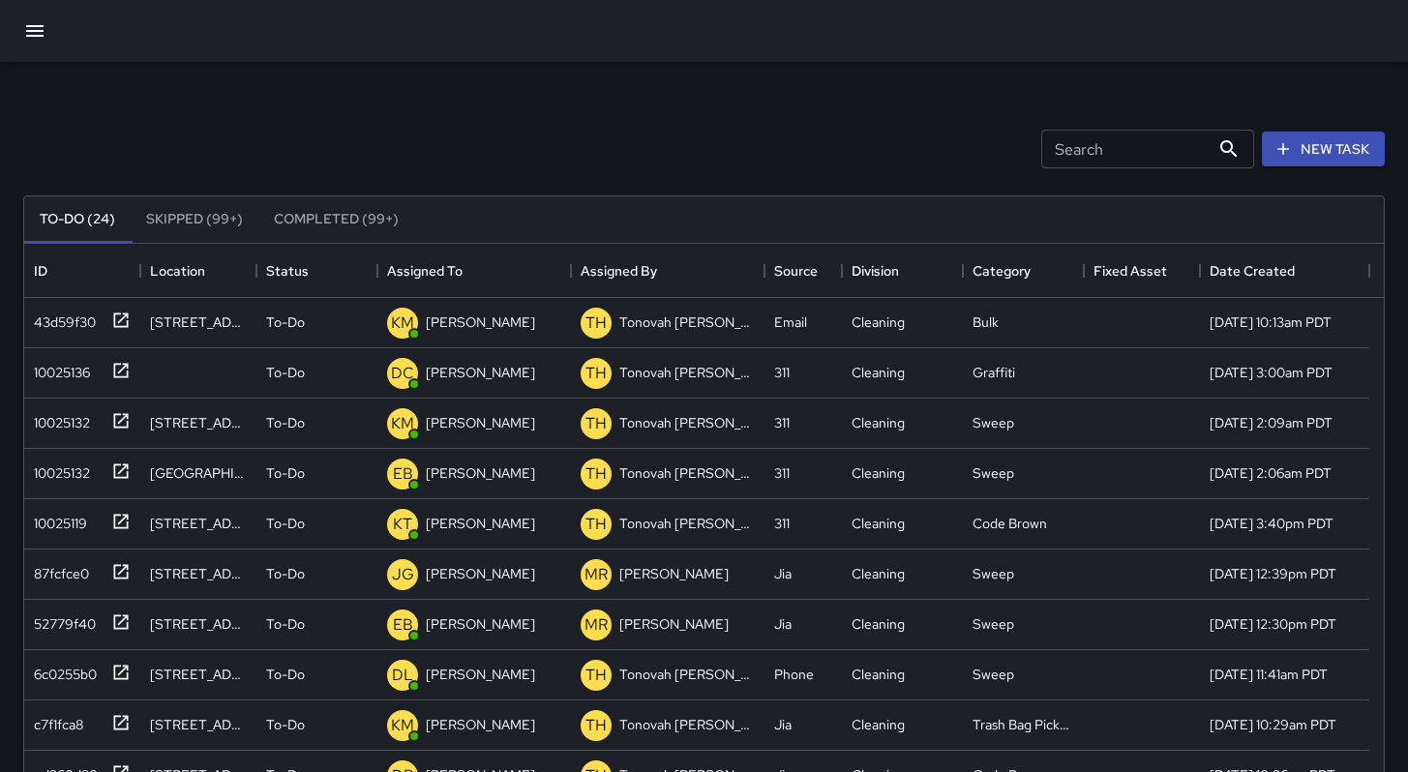
click at [25, 37] on icon "button" at bounding box center [34, 30] width 23 height 23
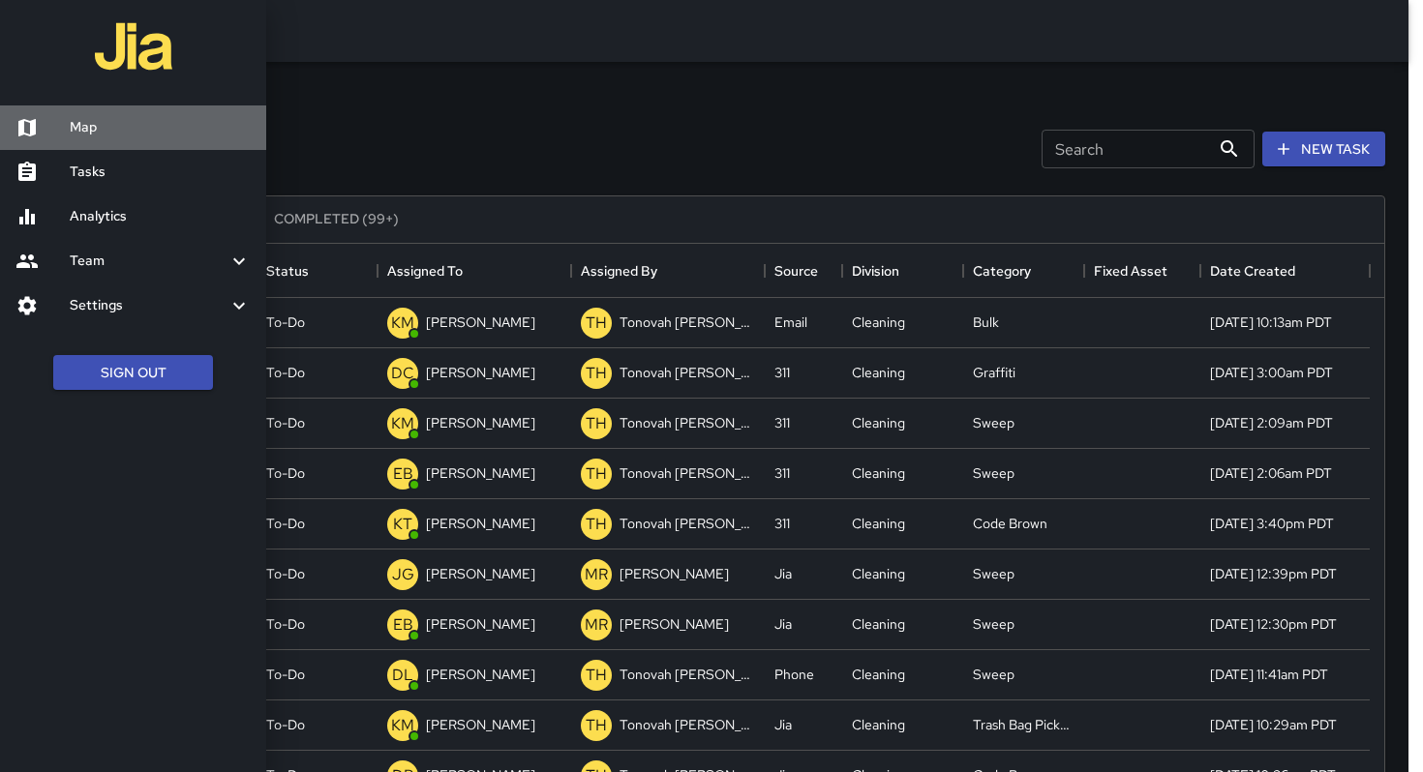
click at [144, 135] on h6 "Map" at bounding box center [160, 127] width 181 height 21
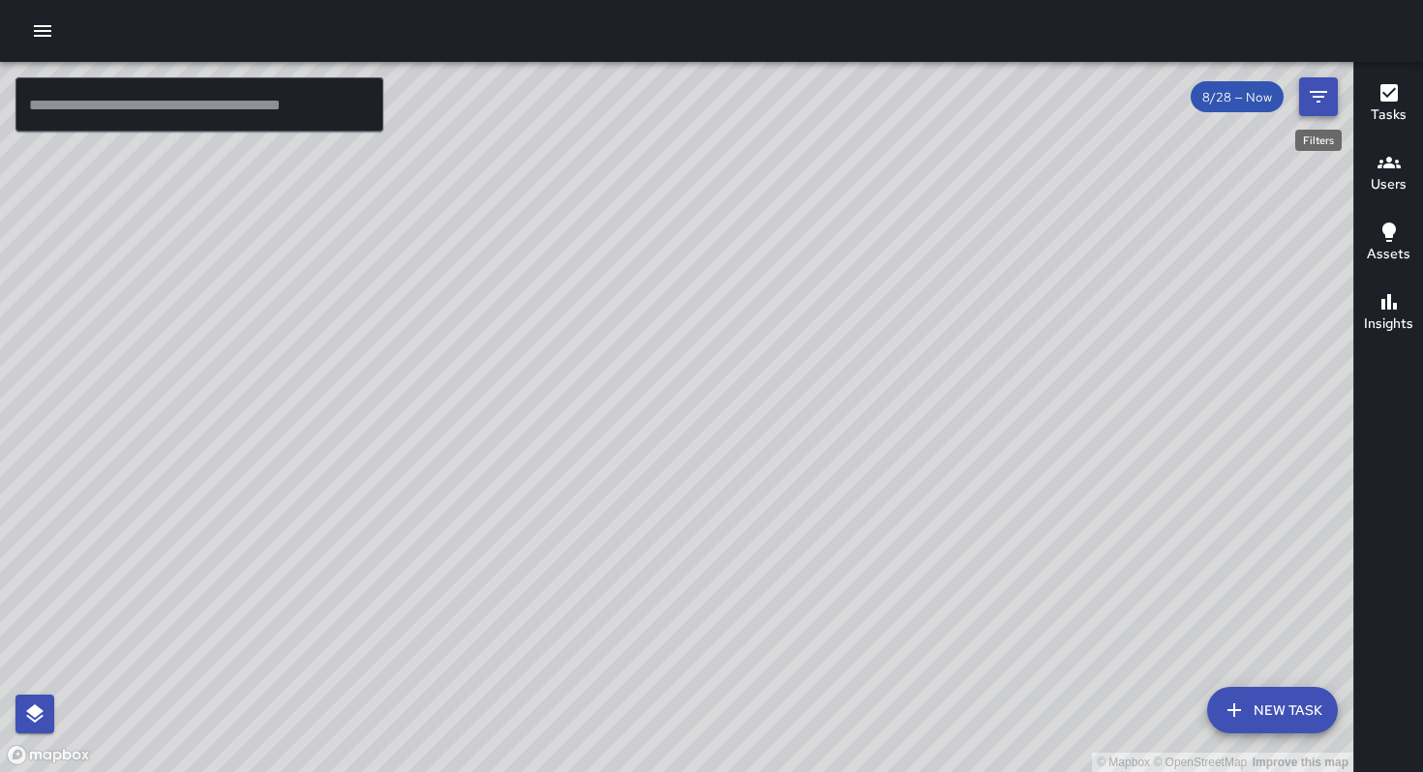
click at [1306, 105] on icon "Filters" at bounding box center [1317, 96] width 23 height 23
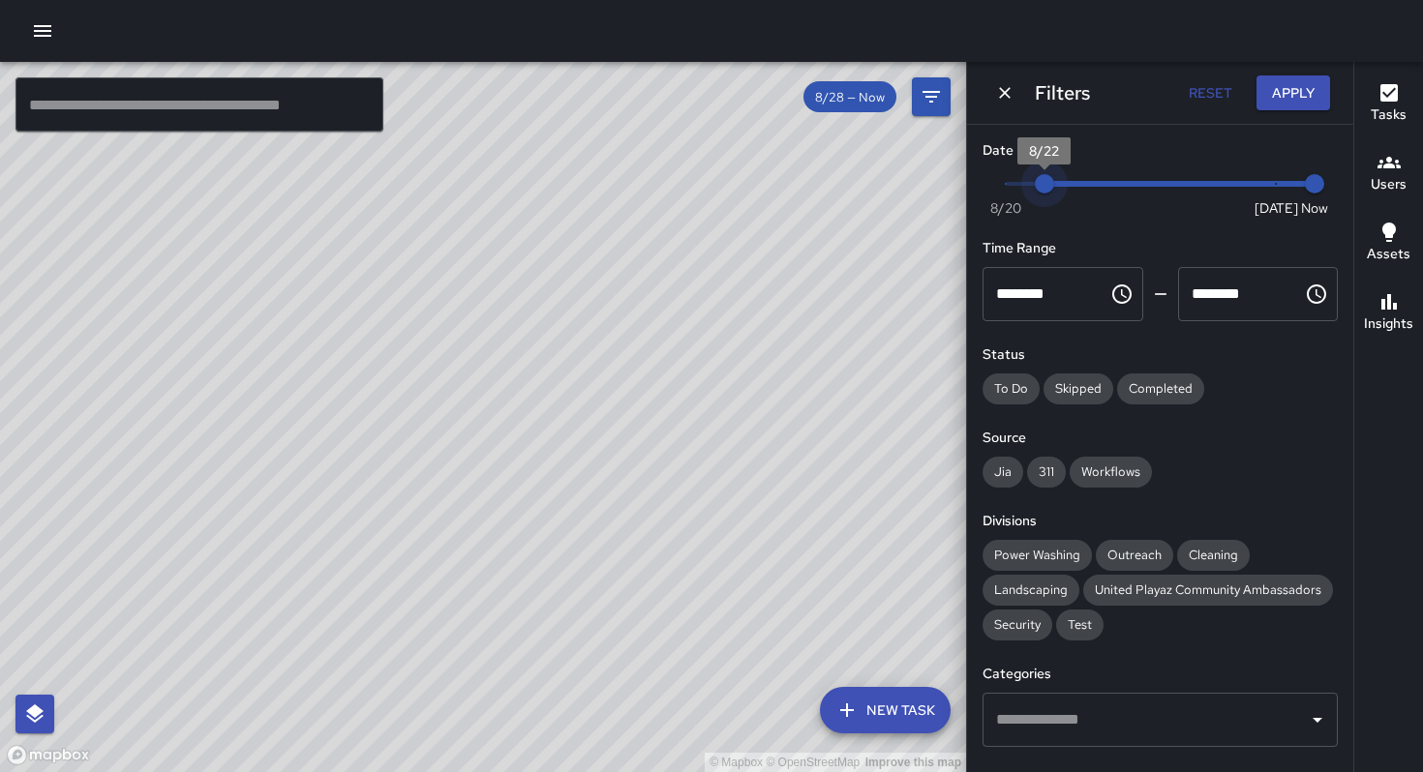
type input "*"
drag, startPoint x: 1264, startPoint y: 178, endPoint x: 990, endPoint y: 191, distance: 274.2
click at [996, 192] on span "8/21" at bounding box center [1005, 183] width 19 height 19
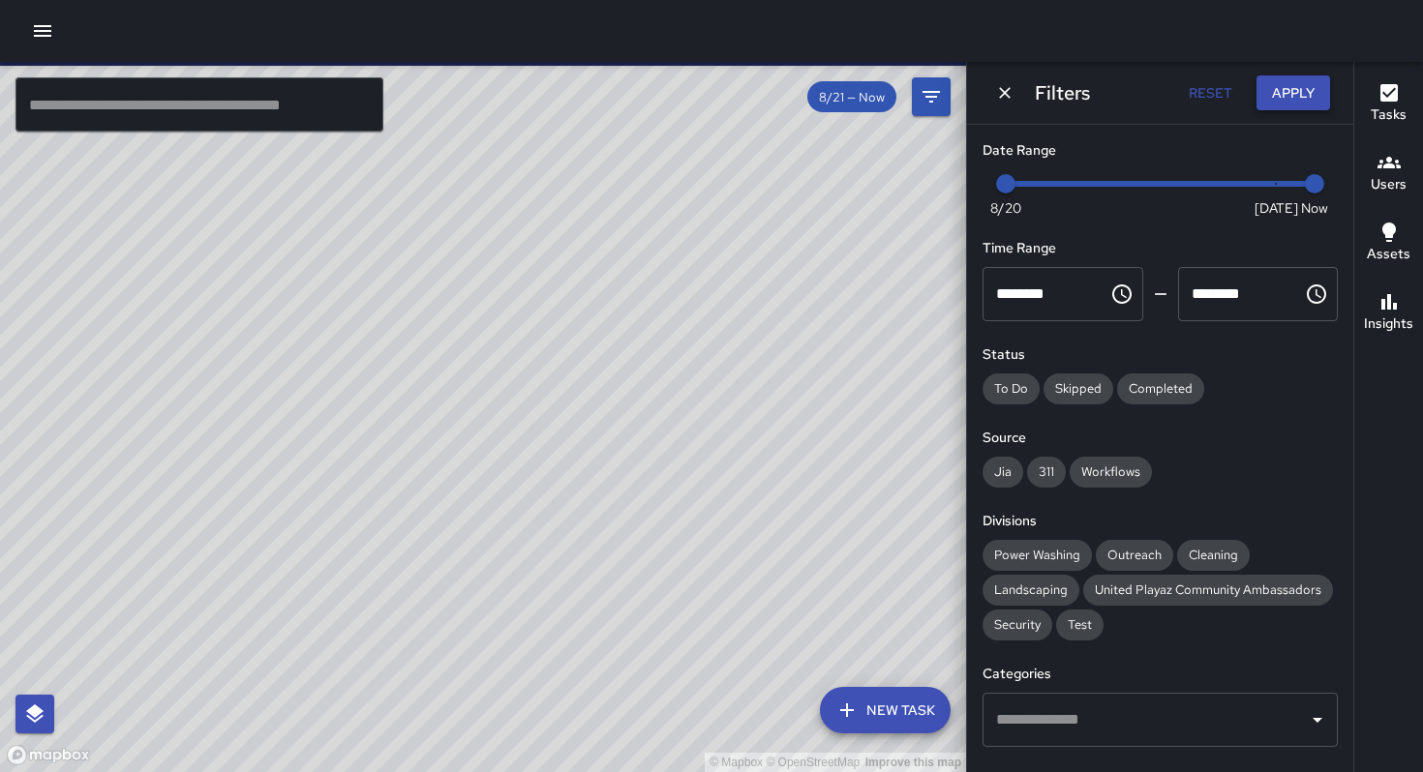
click at [1296, 90] on button "Apply" at bounding box center [1293, 93] width 74 height 36
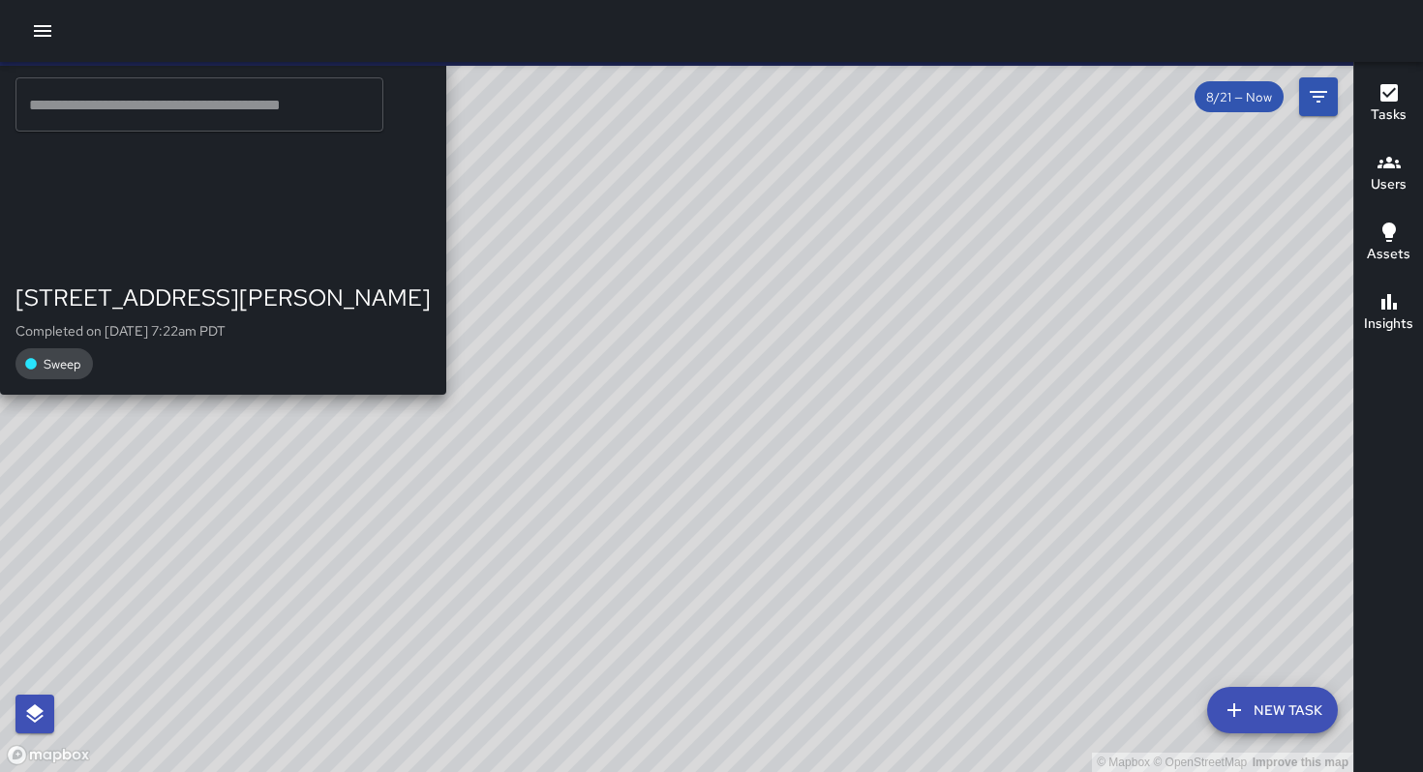
drag, startPoint x: 855, startPoint y: 478, endPoint x: 1089, endPoint y: 275, distance: 309.4
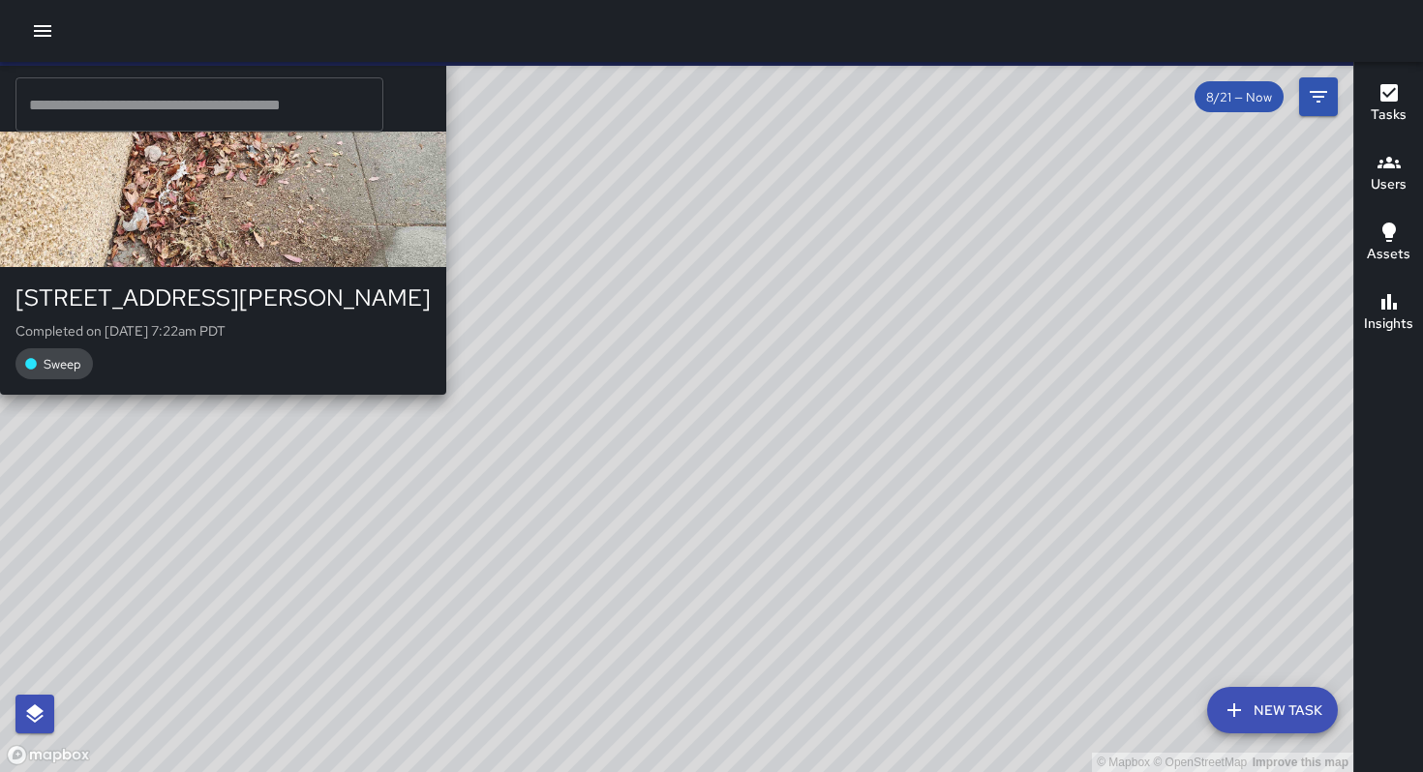
click at [1049, 283] on div "© Mapbox © OpenStreetMap Improve this map JG Jason Gregg 930 Bryant Street Comp…" at bounding box center [676, 417] width 1353 height 710
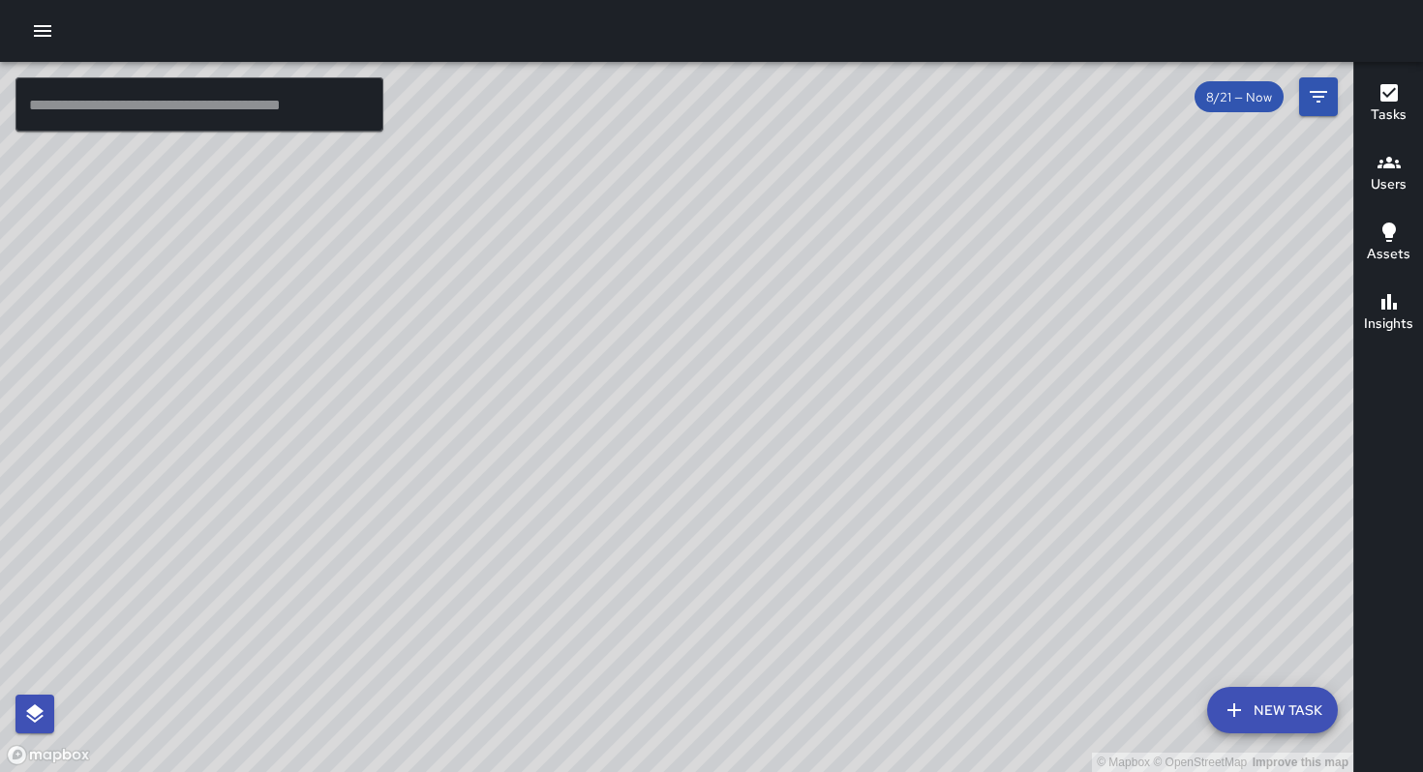
drag, startPoint x: 855, startPoint y: 267, endPoint x: 706, endPoint y: 469, distance: 250.7
click at [706, 469] on div "© Mapbox © OpenStreetMap Improve this map" at bounding box center [676, 417] width 1353 height 710
click at [407, 275] on div "Unassigned 755 Minna Street Completed on 8/28/2025, 2:40am PDT Code Brown Someo…" at bounding box center [1252, 168] width 2504 height 213
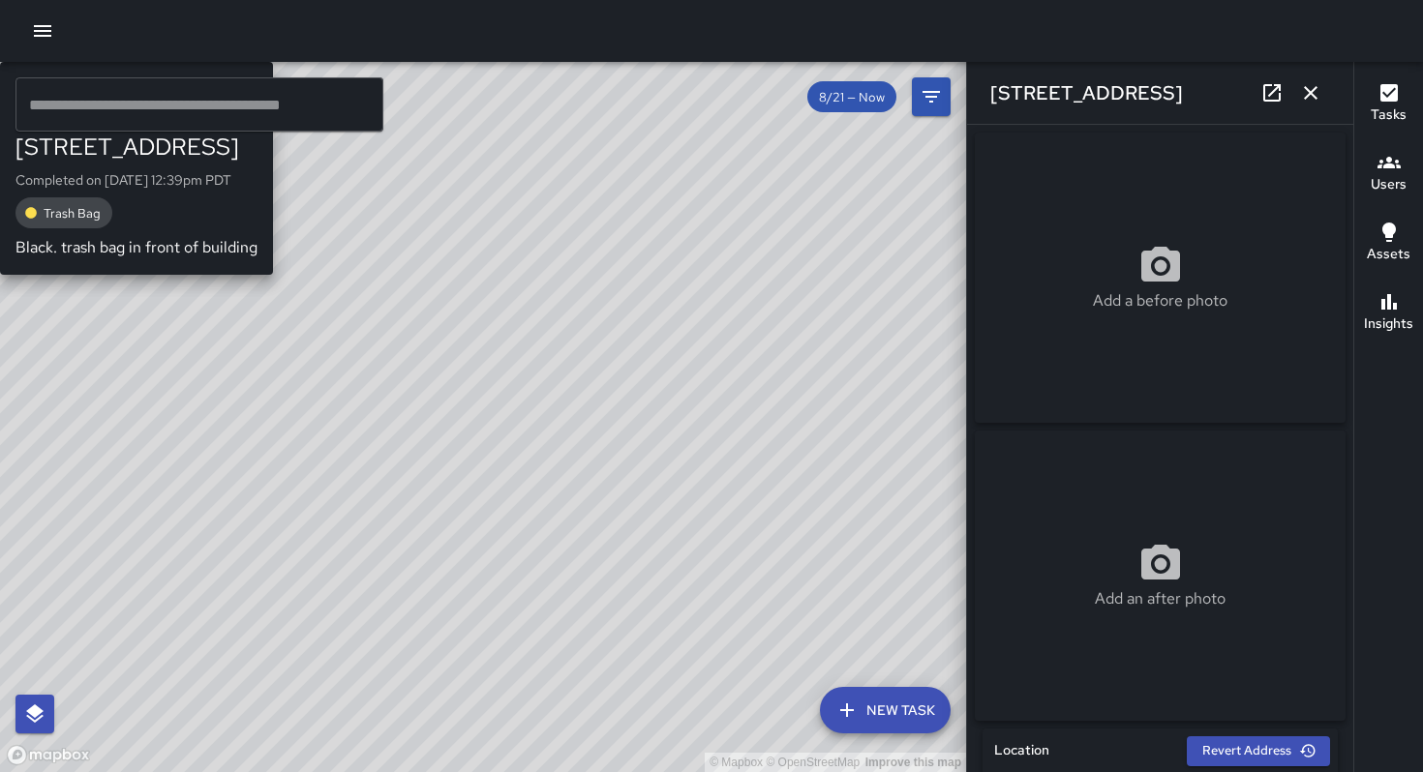
click at [660, 337] on div "© Mapbox © OpenStreetMap Improve this map KM Ken McCarter 743a Minna Street Com…" at bounding box center [483, 417] width 966 height 710
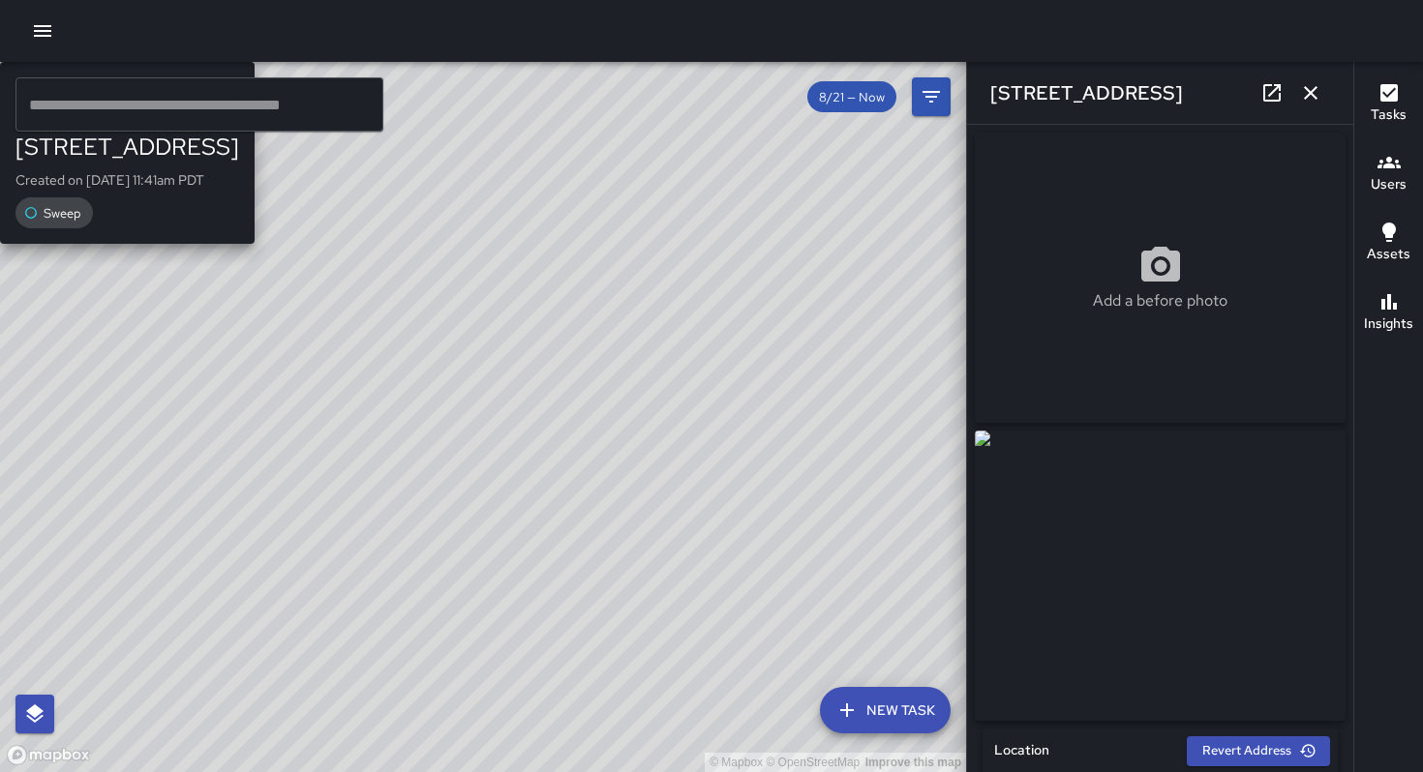
click at [467, 445] on div "© Mapbox © OpenStreetMap Improve this map DL Damariye Lewis 743 Minna Street Cr…" at bounding box center [483, 417] width 966 height 710
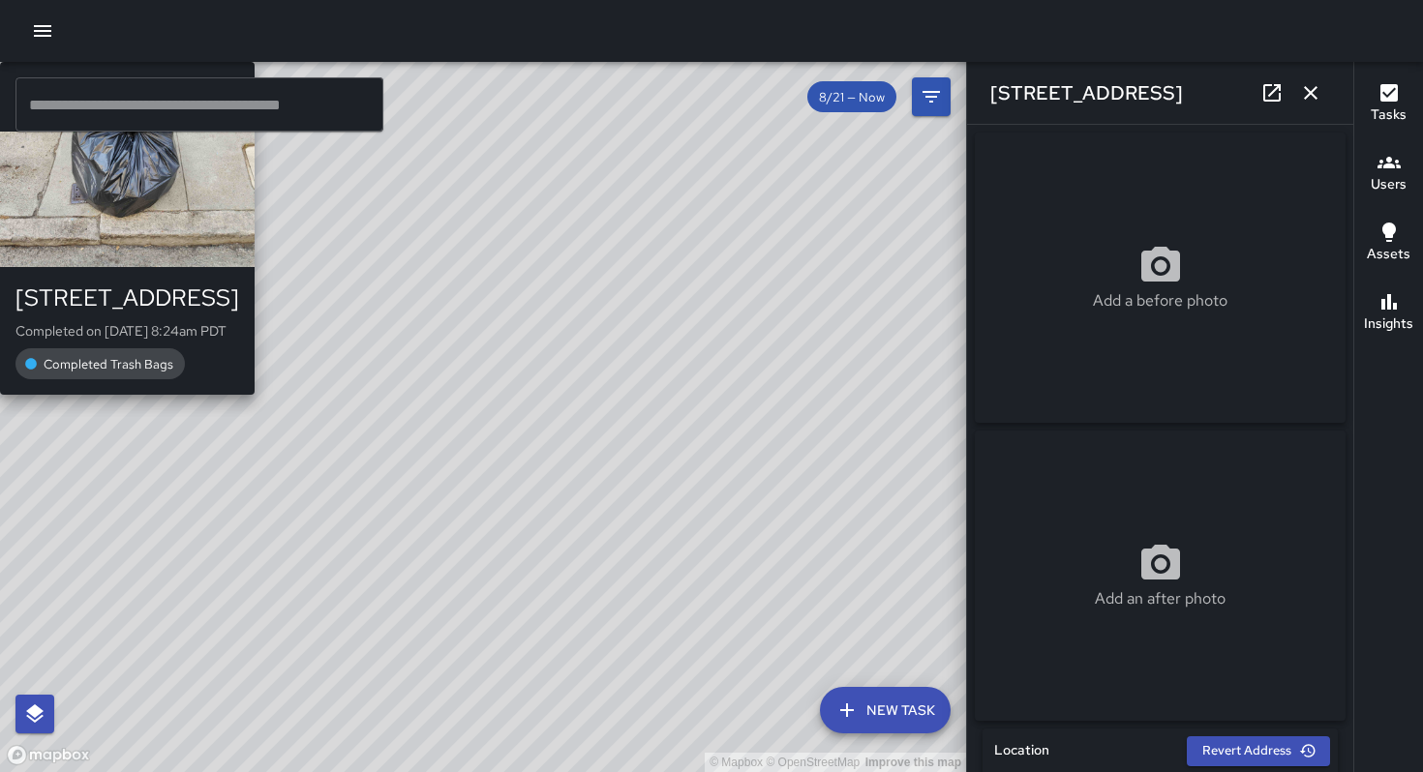
click at [255, 379] on div "JG Jason Gregg 743a Minna Street Completed on 8/27/2025, 8:24am PDT Completed T…" at bounding box center [127, 228] width 255 height 333
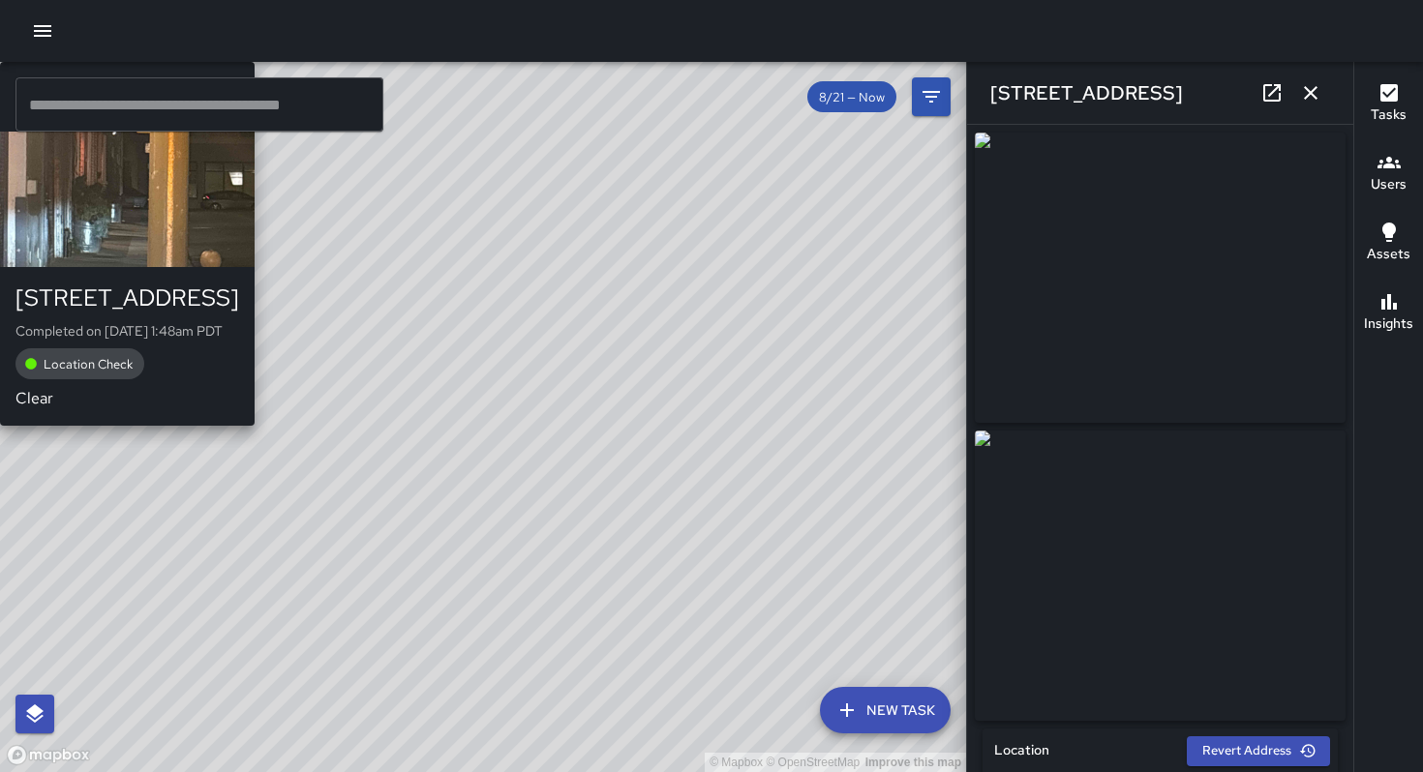
click at [449, 451] on div "© Mapbox © OpenStreetMap Improve this map NH Norman Haddix Jr 755 Minna Street …" at bounding box center [483, 417] width 966 height 710
click at [255, 426] on div "NH Norman Haddix Jr 755 Minna Street Completed on 8/21/2025, 1:48am PDT Locatio…" at bounding box center [127, 244] width 255 height 364
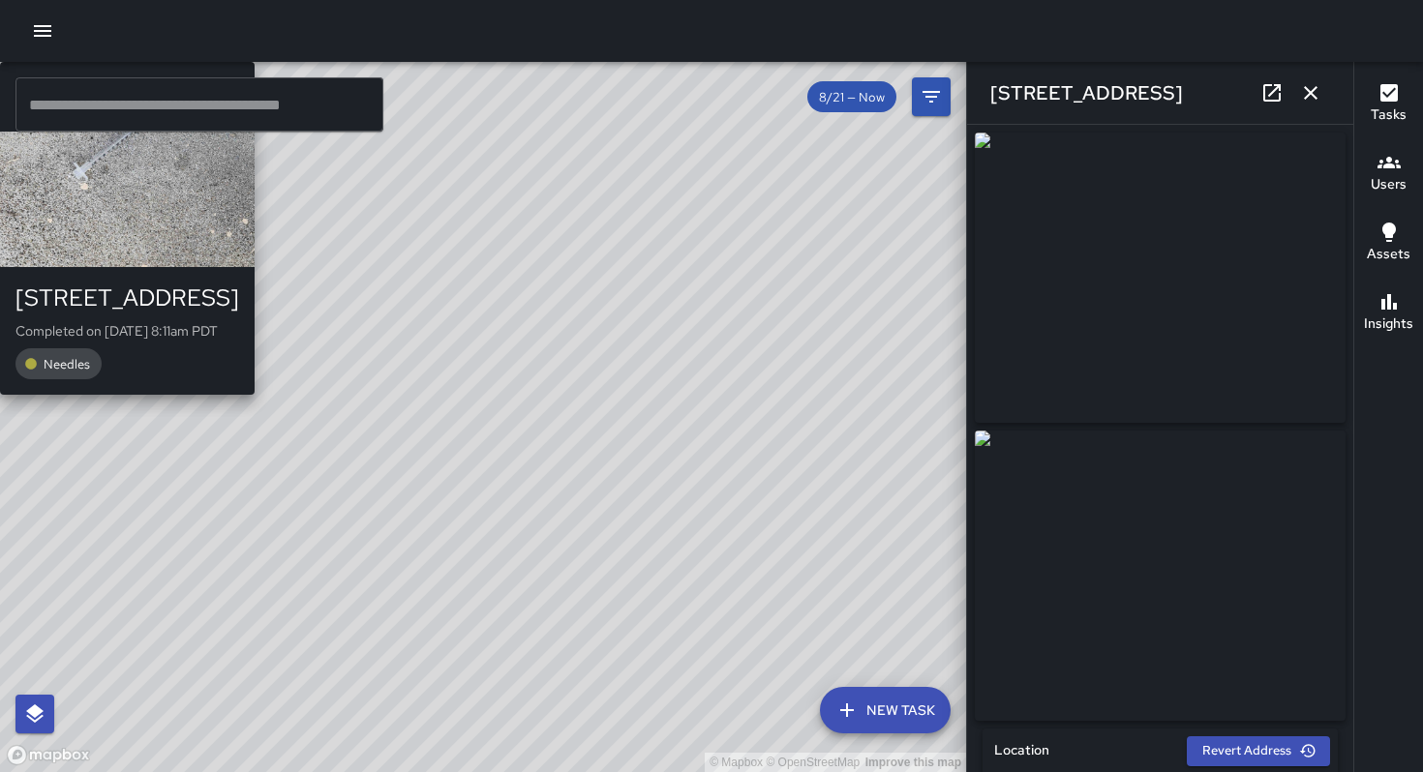
click at [255, 384] on div "JG Jason Gregg 743a Minna Street Completed on 8/27/2025, 8:11am PDT Needles" at bounding box center [127, 228] width 255 height 333
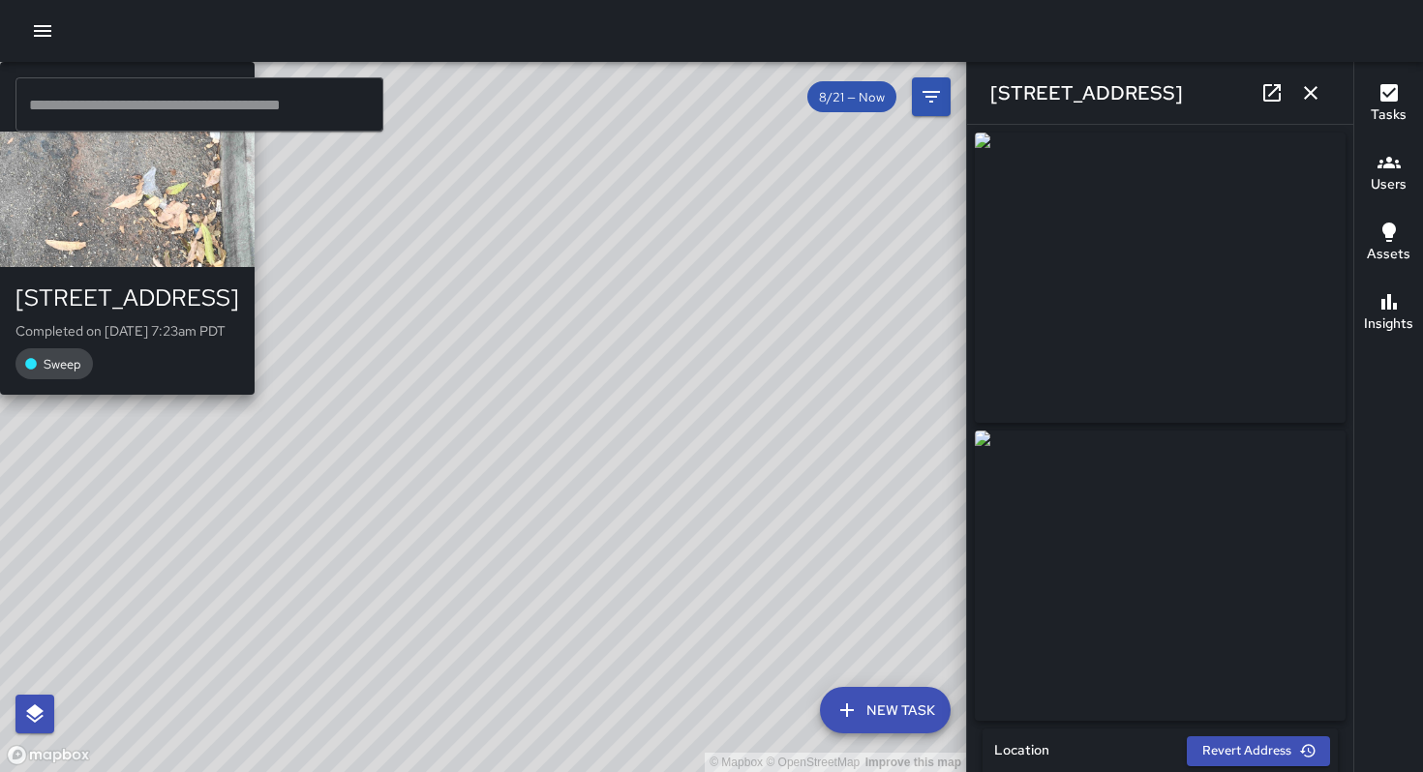
click at [255, 395] on div "DL Damariye Lewis 788 Minna Street Completed on 8/27/2025, 7:23am PDT Sweep" at bounding box center [127, 228] width 255 height 333
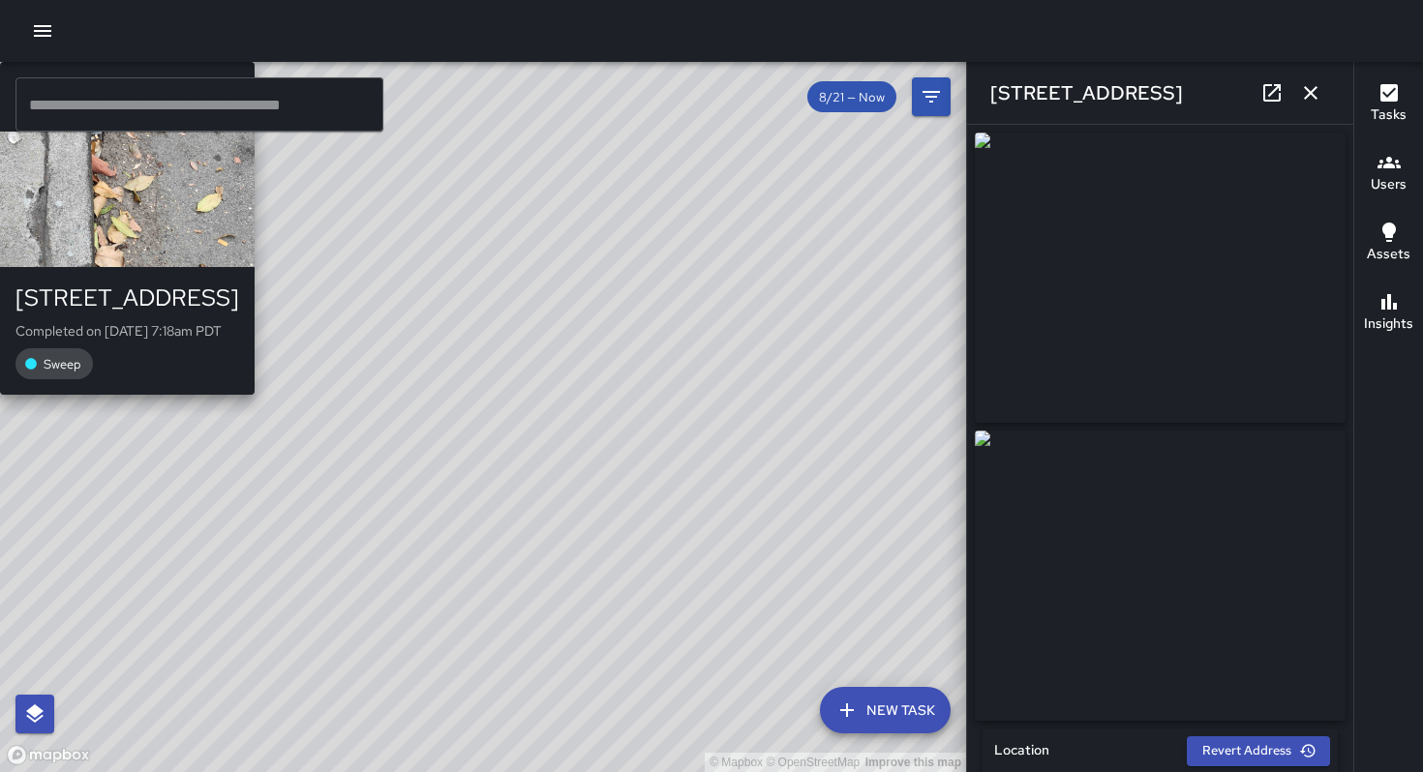
click at [317, 596] on div "© Mapbox © OpenStreetMap Improve this map DL Damariye Lewis 788 Minna Street Co…" at bounding box center [483, 417] width 966 height 710
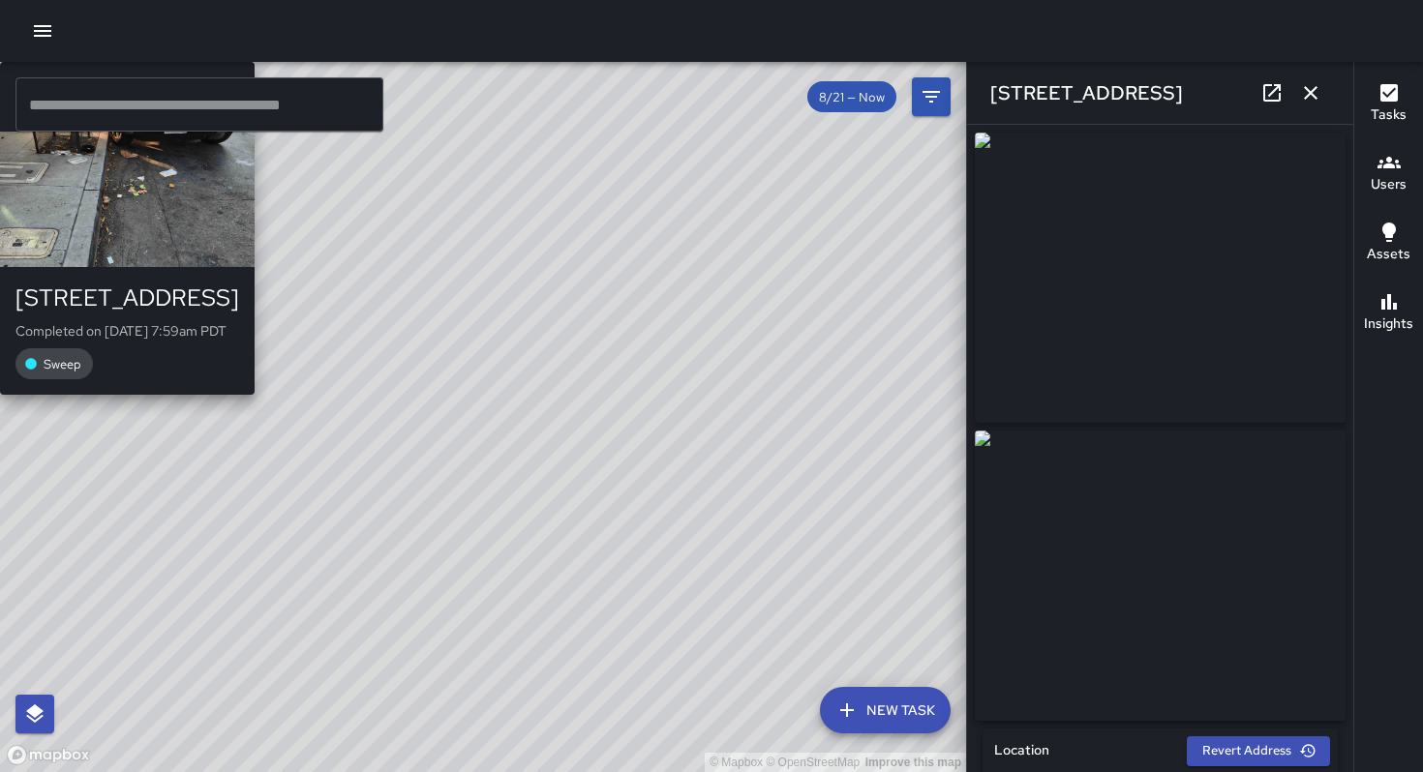
click at [480, 401] on div "© Mapbox © OpenStreetMap Improve this map JG Jason Gregg 788 Minna Street Compl…" at bounding box center [483, 417] width 966 height 710
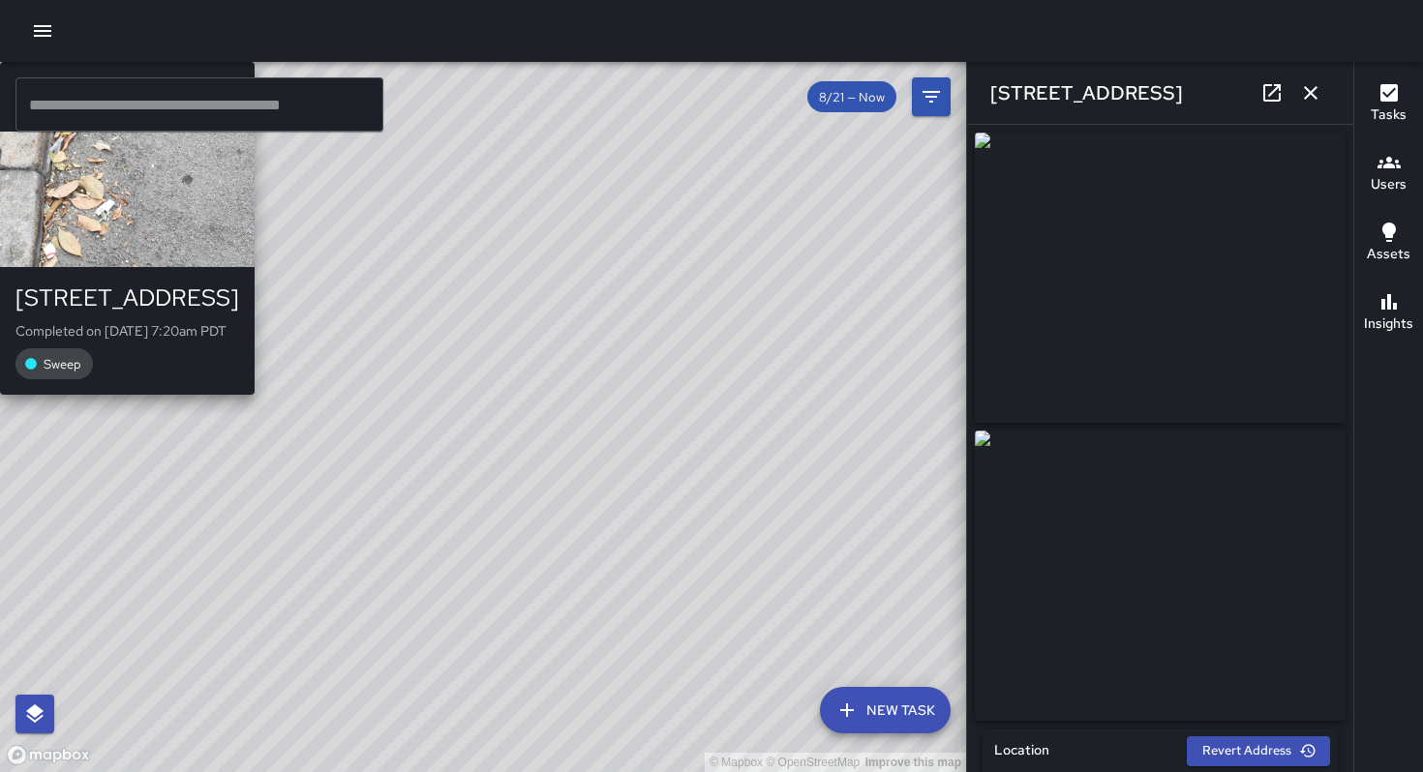
click at [472, 403] on div "© Mapbox © OpenStreetMap Improve this map DL Damariye Lewis 788 Minna Street Co…" at bounding box center [483, 417] width 966 height 710
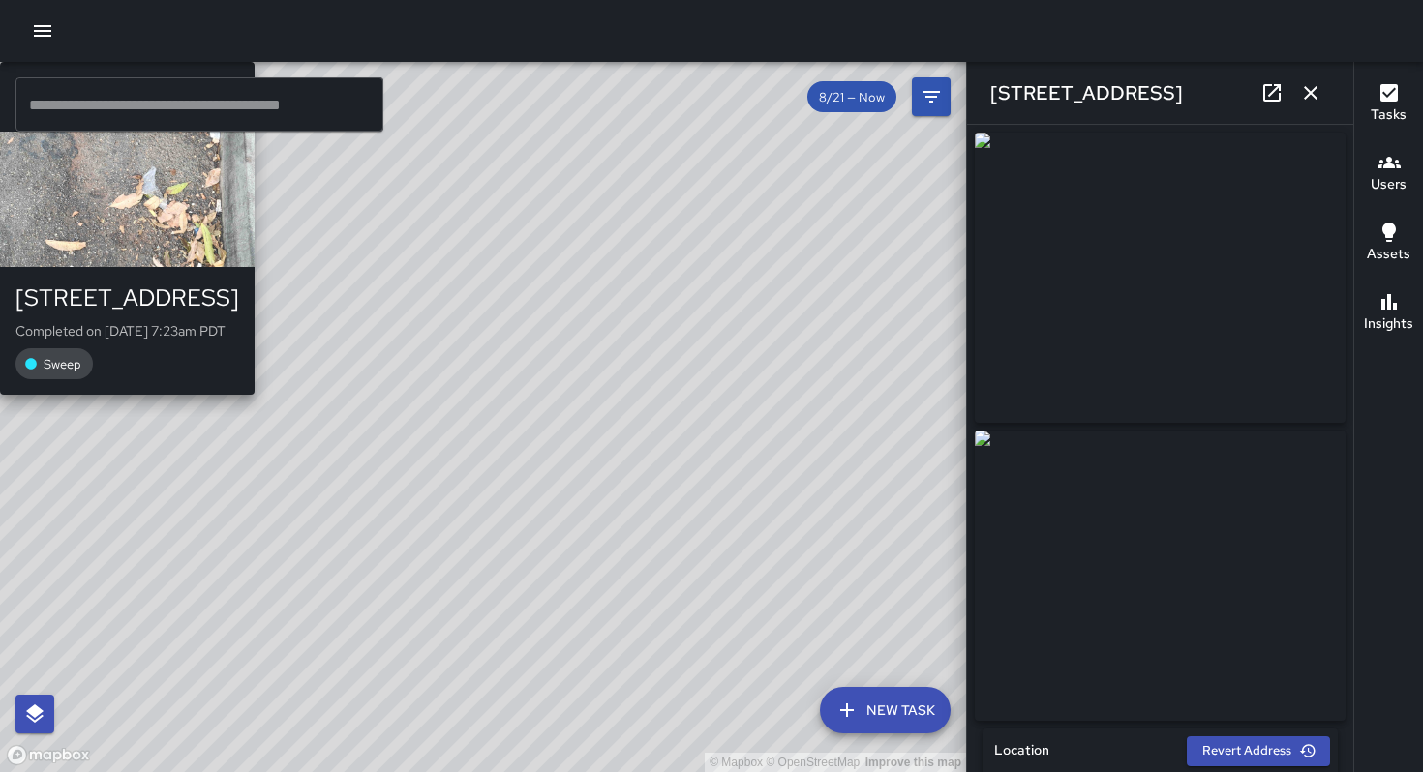
click at [513, 402] on div "© Mapbox © OpenStreetMap Improve this map DL Damariye Lewis 788 Minna Street Co…" at bounding box center [483, 417] width 966 height 710
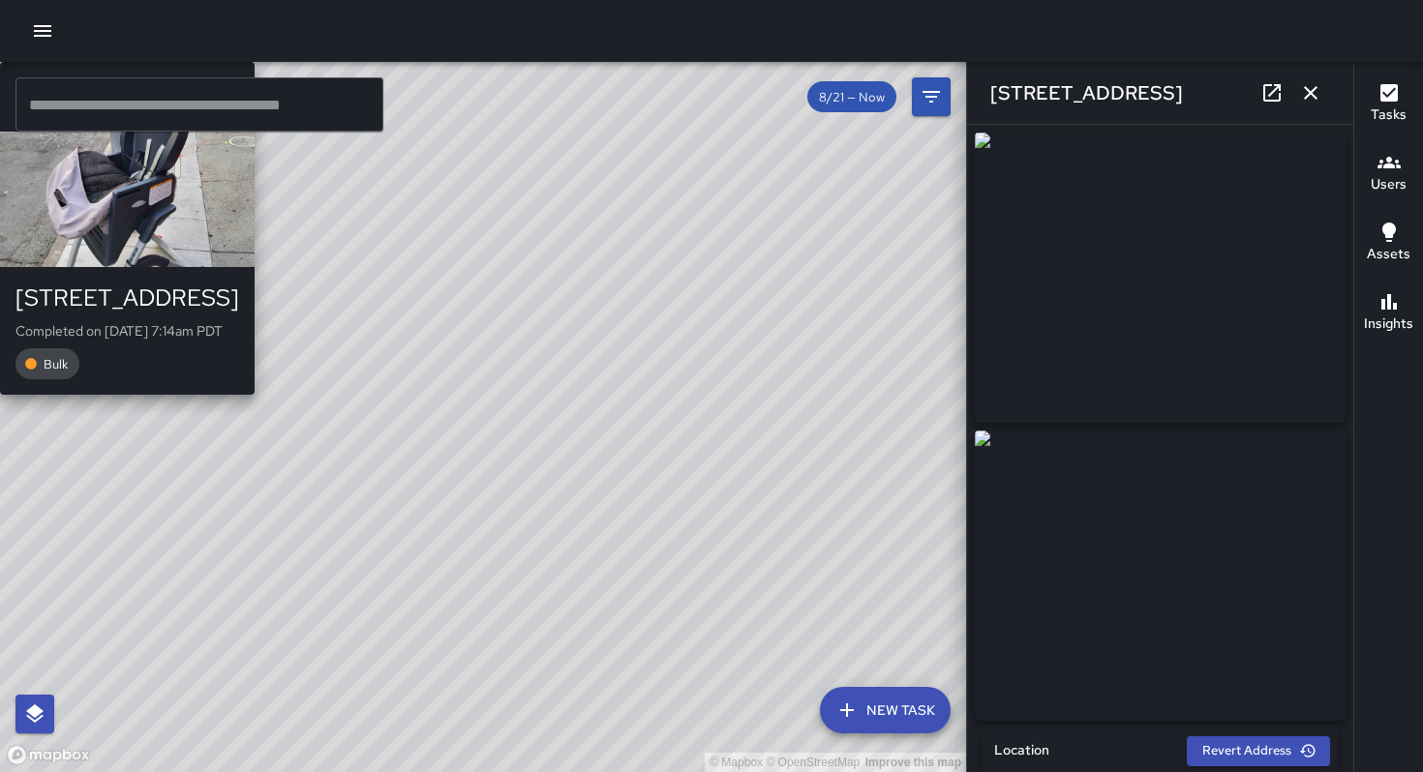
click at [503, 403] on div "© Mapbox © OpenStreetMap Improve this map WB Woodrow Blake 786 Minna Street Com…" at bounding box center [483, 417] width 966 height 710
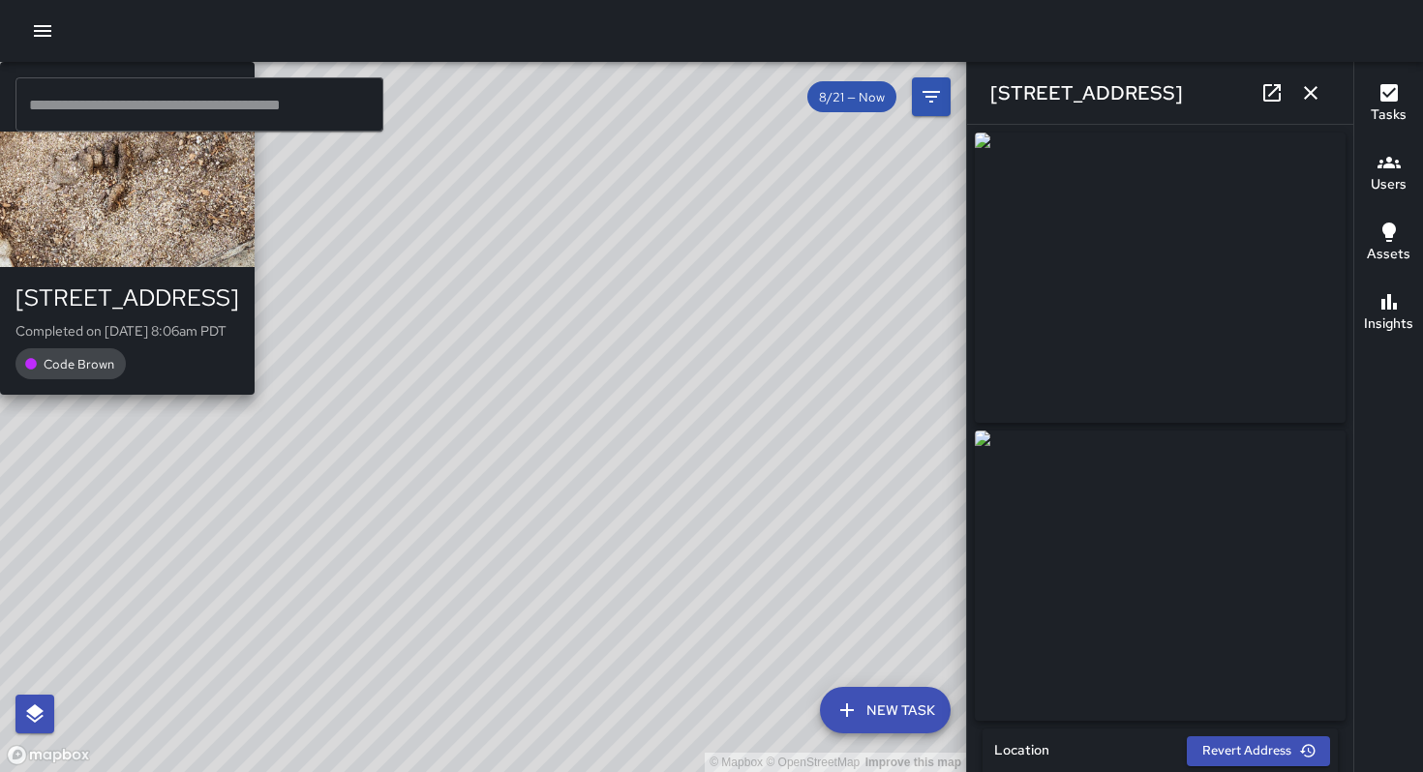
click at [477, 401] on div "© Mapbox © OpenStreetMap Improve this map JG Jason Gregg 786 Minna Street Compl…" at bounding box center [483, 417] width 966 height 710
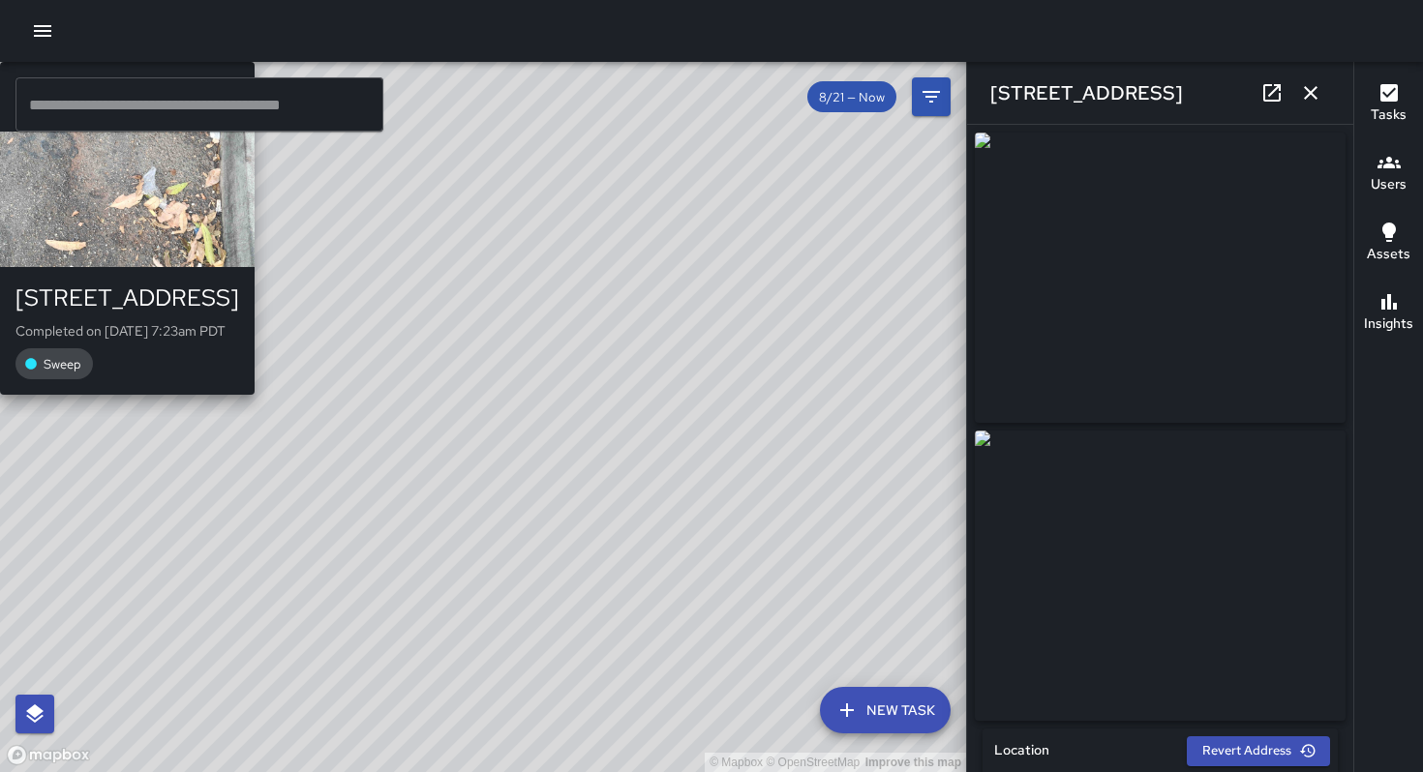
click at [462, 438] on div "© Mapbox © OpenStreetMap Improve this map DL Damariye Lewis 788 Minna Street Co…" at bounding box center [483, 417] width 966 height 710
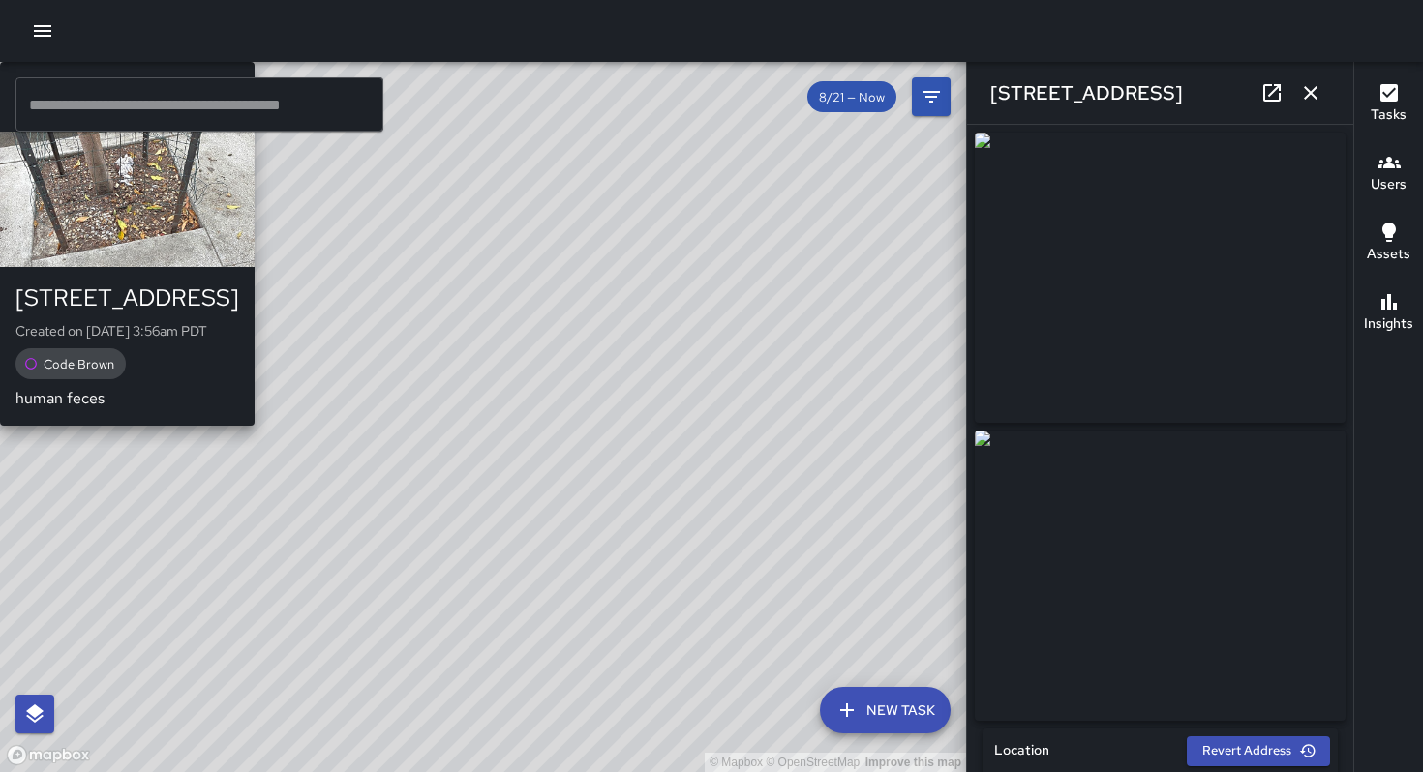
click at [477, 439] on div "© Mapbox © OpenStreetMap Improve this map KM Ken McCarter 788 Minna Street Crea…" at bounding box center [483, 417] width 966 height 710
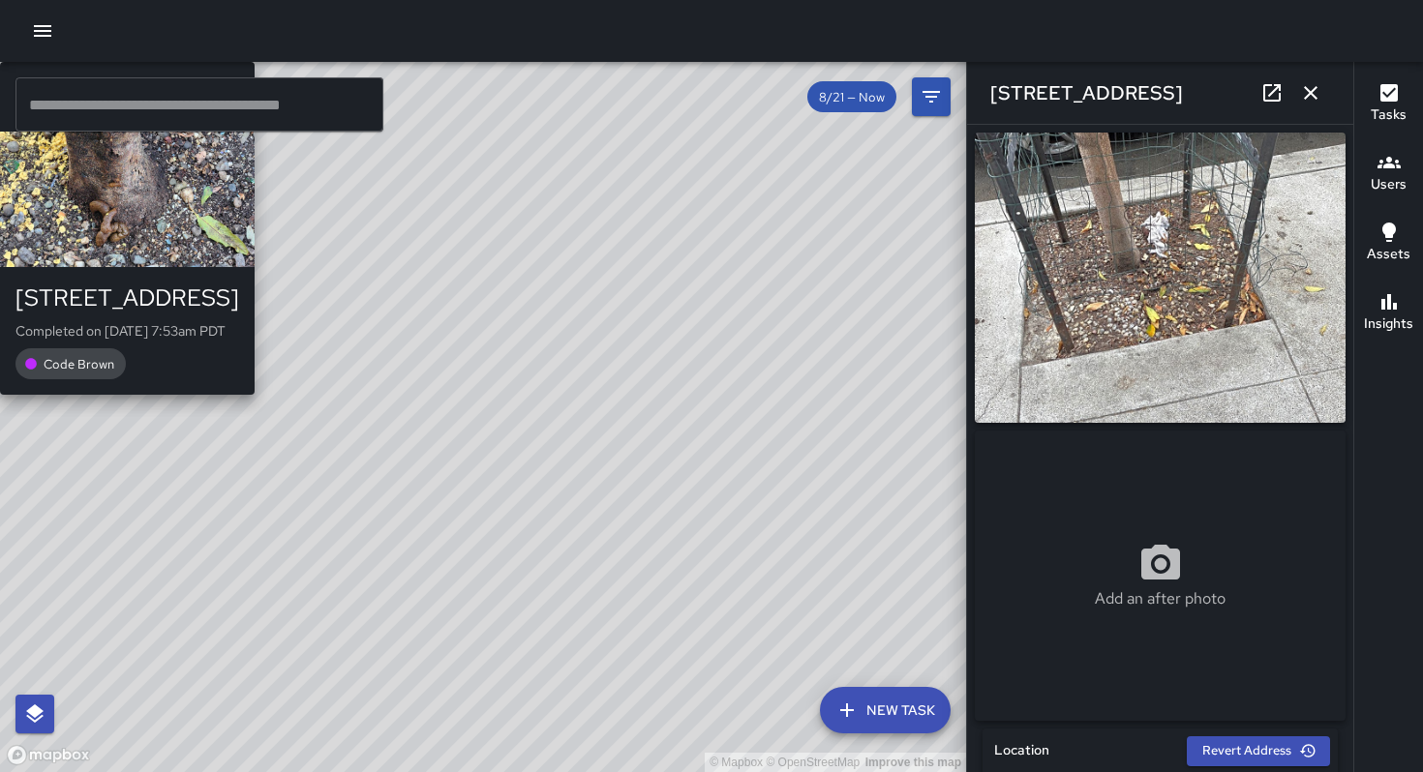
click at [452, 435] on div "© Mapbox © OpenStreetMap Improve this map JG Jason Gregg 788 Minna Street Compl…" at bounding box center [483, 417] width 966 height 710
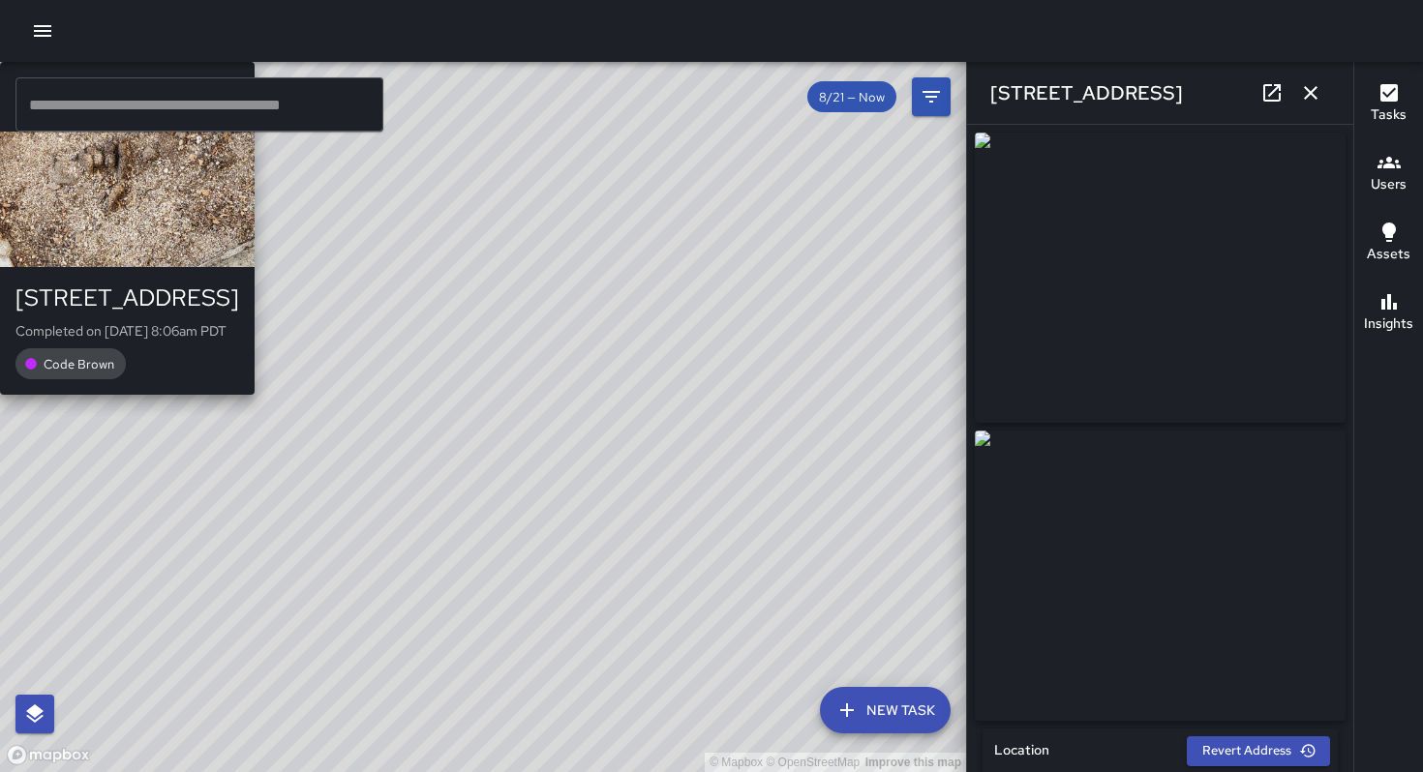
click at [535, 355] on div "© Mapbox © OpenStreetMap Improve this map JG Jason Gregg 786 Minna Street Compl…" at bounding box center [483, 417] width 966 height 710
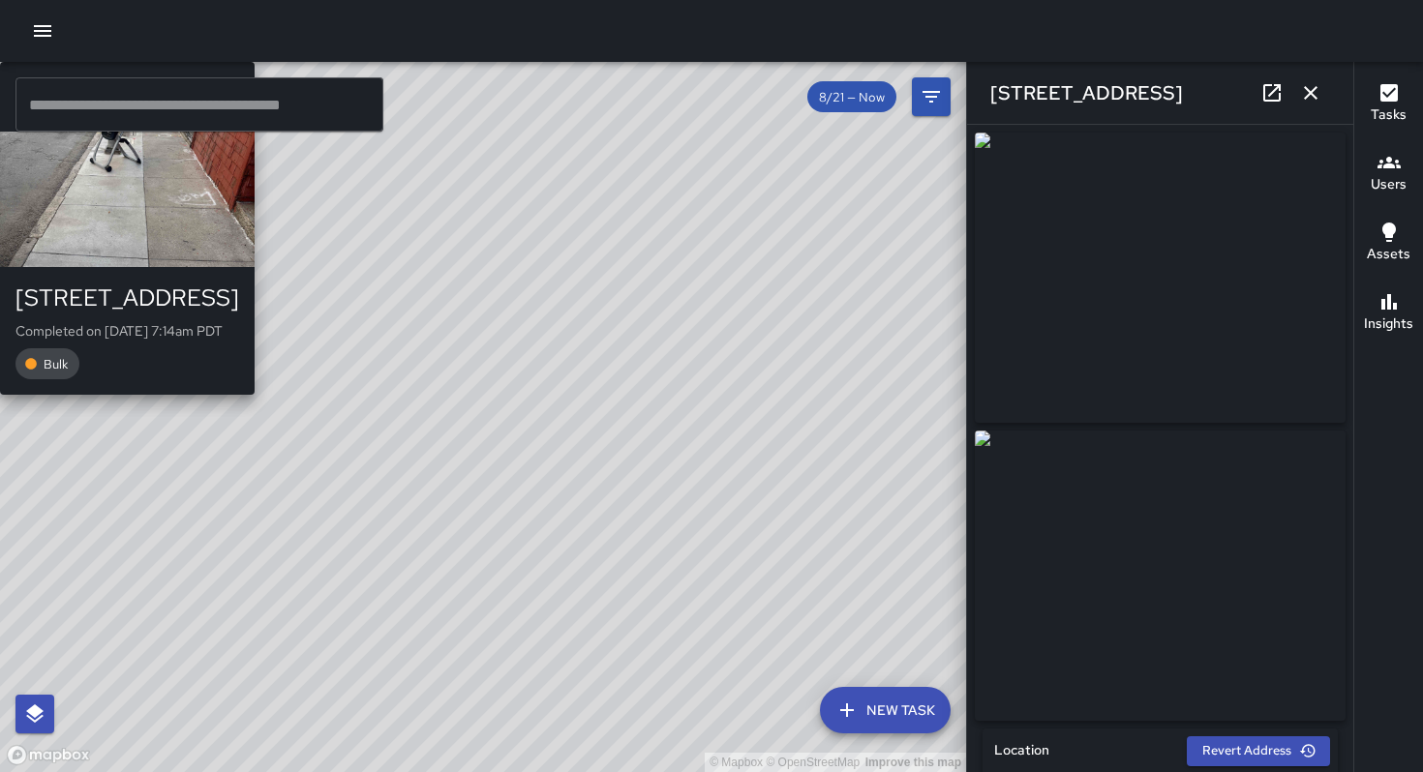
click at [465, 455] on div "© Mapbox © OpenStreetMap Improve this map DL David Lewis 788 Minna Street Compl…" at bounding box center [483, 417] width 966 height 710
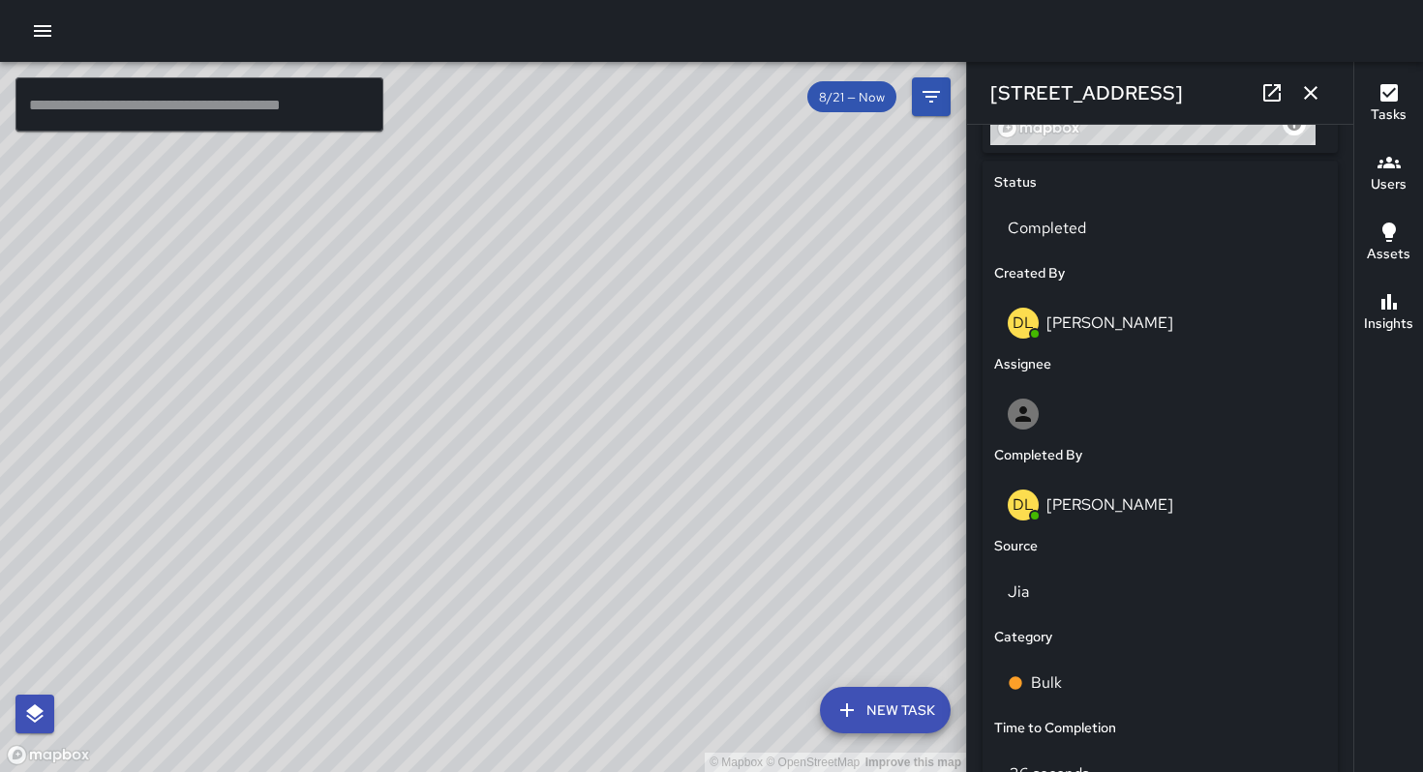
scroll to position [839, 0]
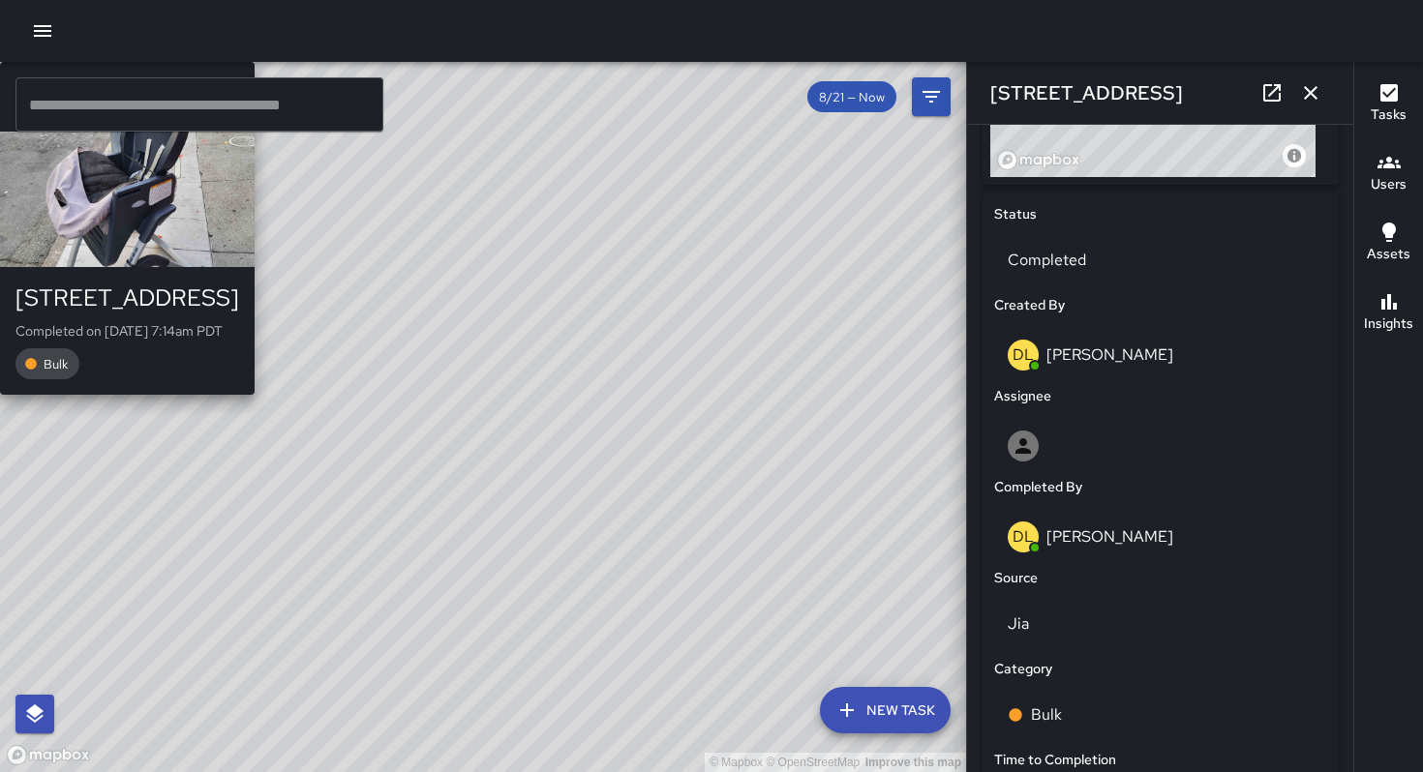
click at [499, 387] on div "© Mapbox © OpenStreetMap Improve this map WB Woodrow Blake 786 Minna Street Com…" at bounding box center [483, 417] width 966 height 710
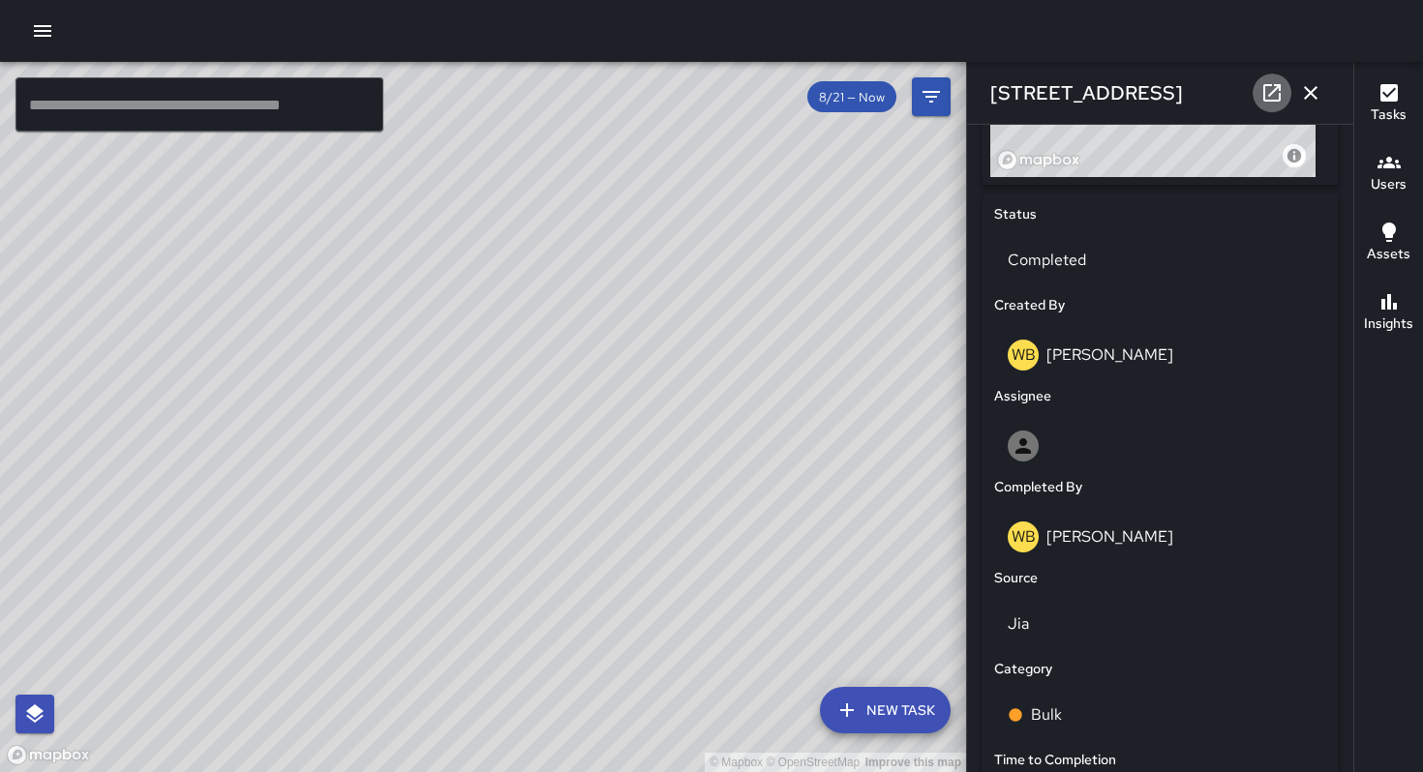
click at [1266, 101] on icon at bounding box center [1271, 92] width 17 height 17
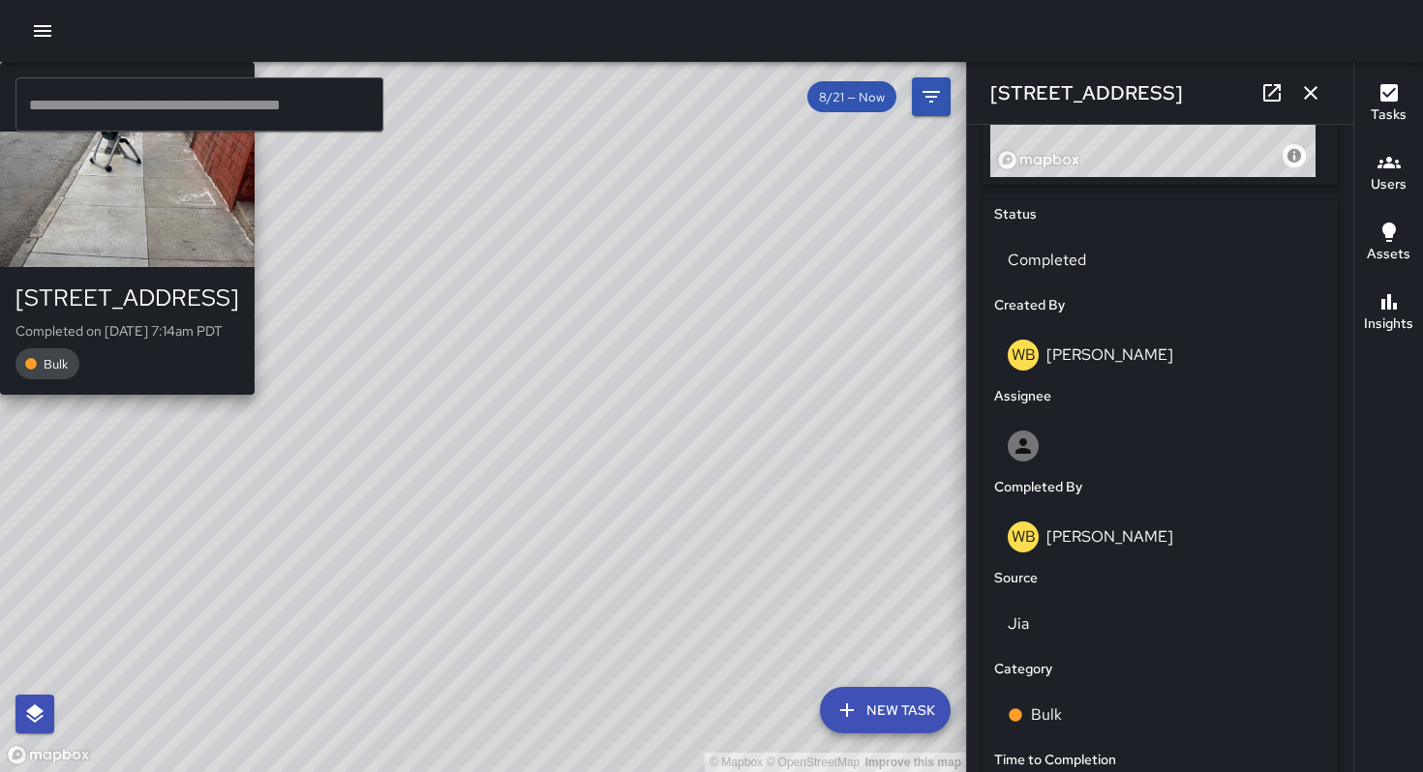
click at [473, 445] on div "© Mapbox © OpenStreetMap Improve this map DL David Lewis 788 Minna Street Compl…" at bounding box center [483, 417] width 966 height 710
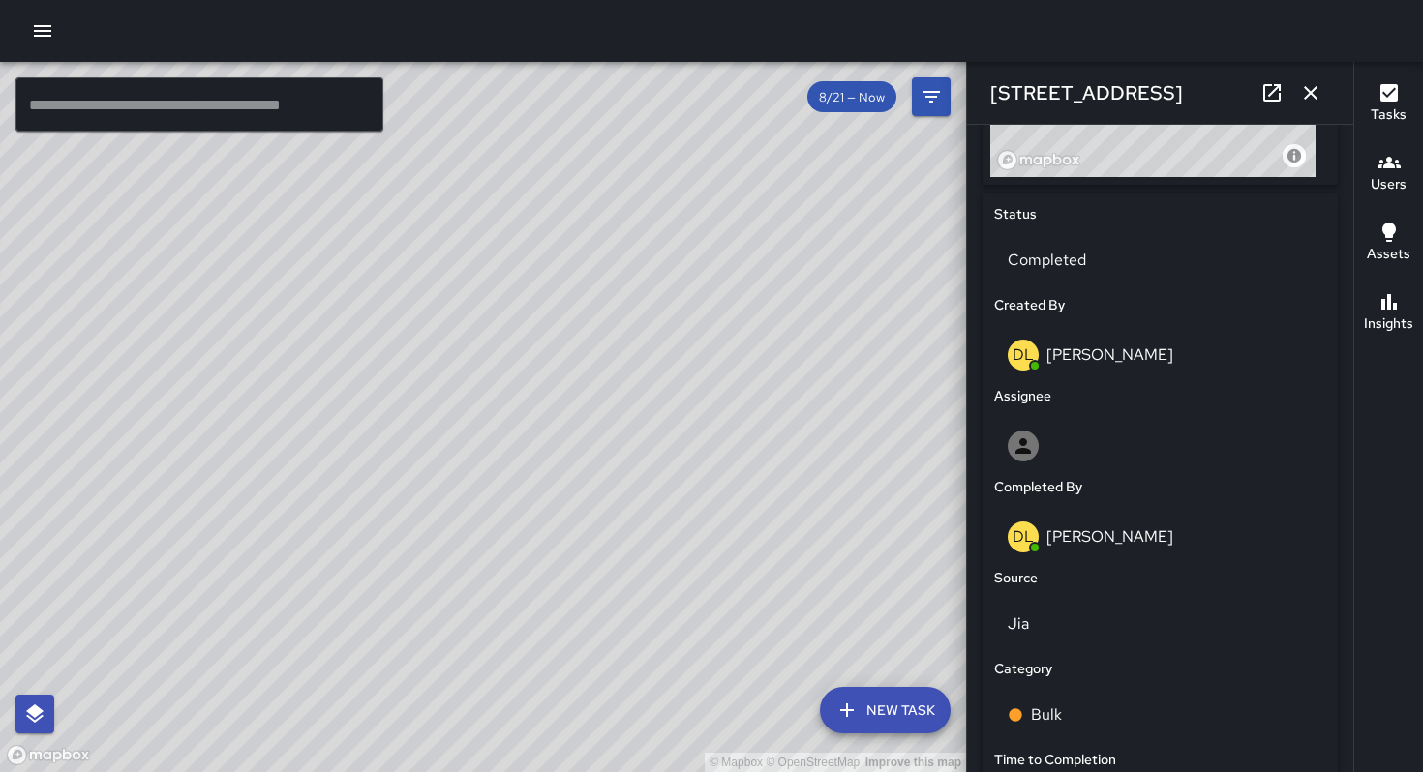
click at [1267, 95] on icon at bounding box center [1271, 92] width 23 height 23
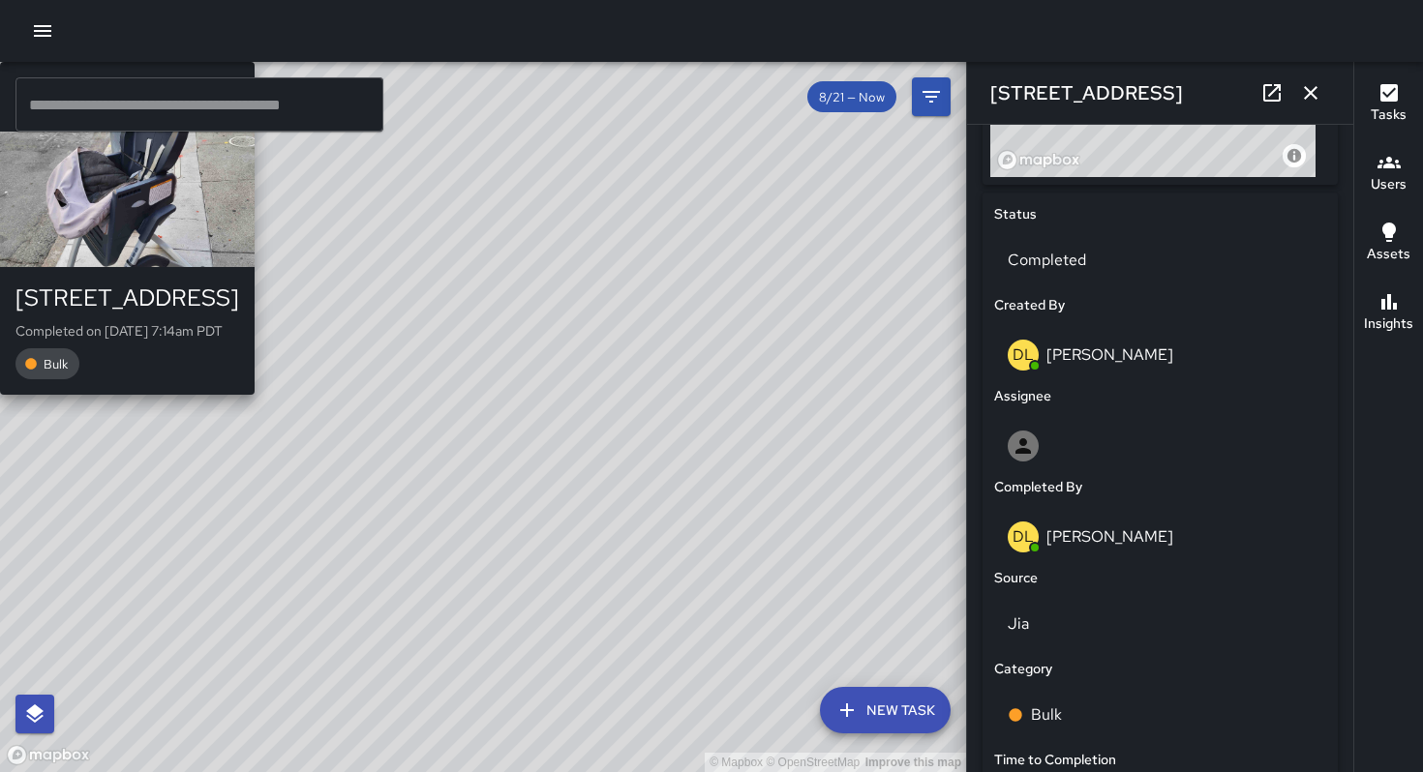
click at [497, 387] on div "© Mapbox © OpenStreetMap Improve this map WB Woodrow Blake 786 Minna Street Com…" at bounding box center [483, 417] width 966 height 710
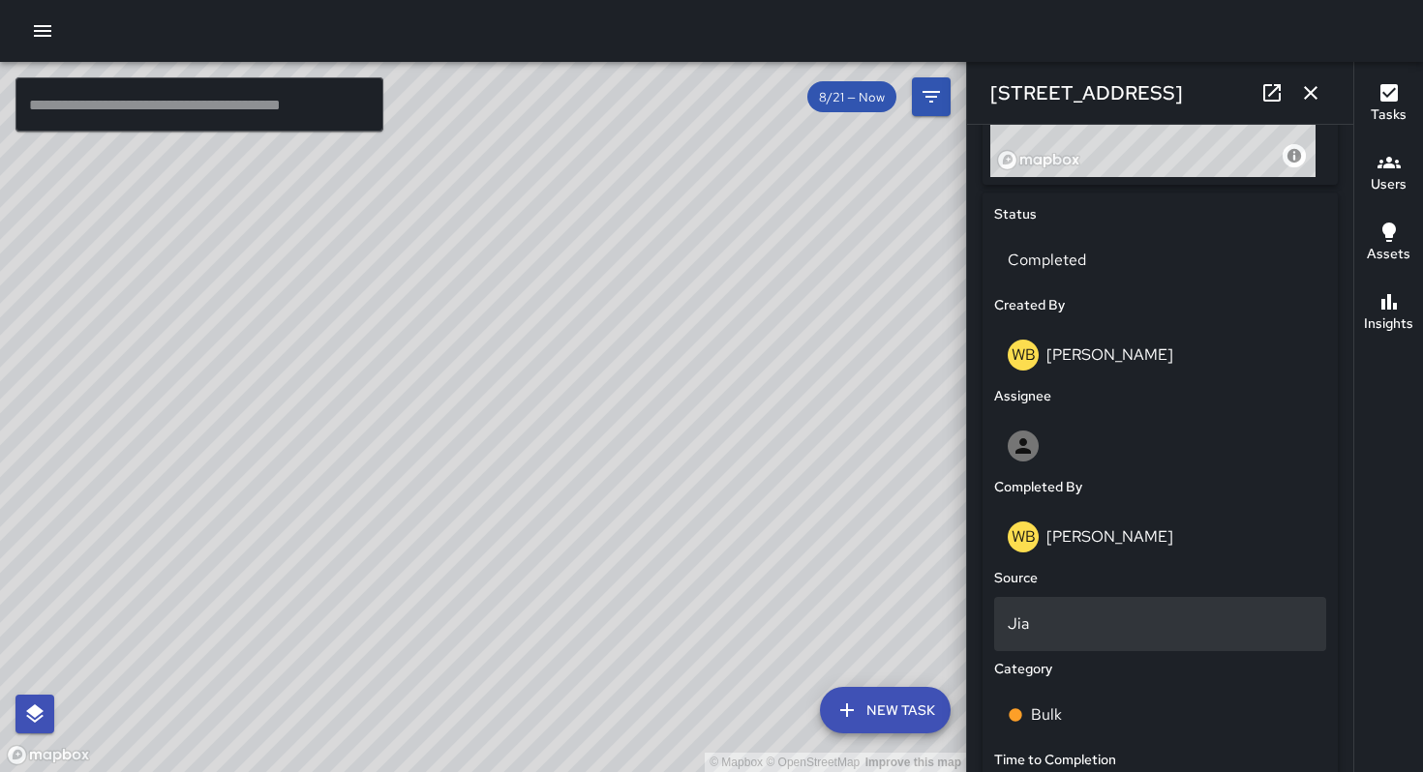
scroll to position [1228, 0]
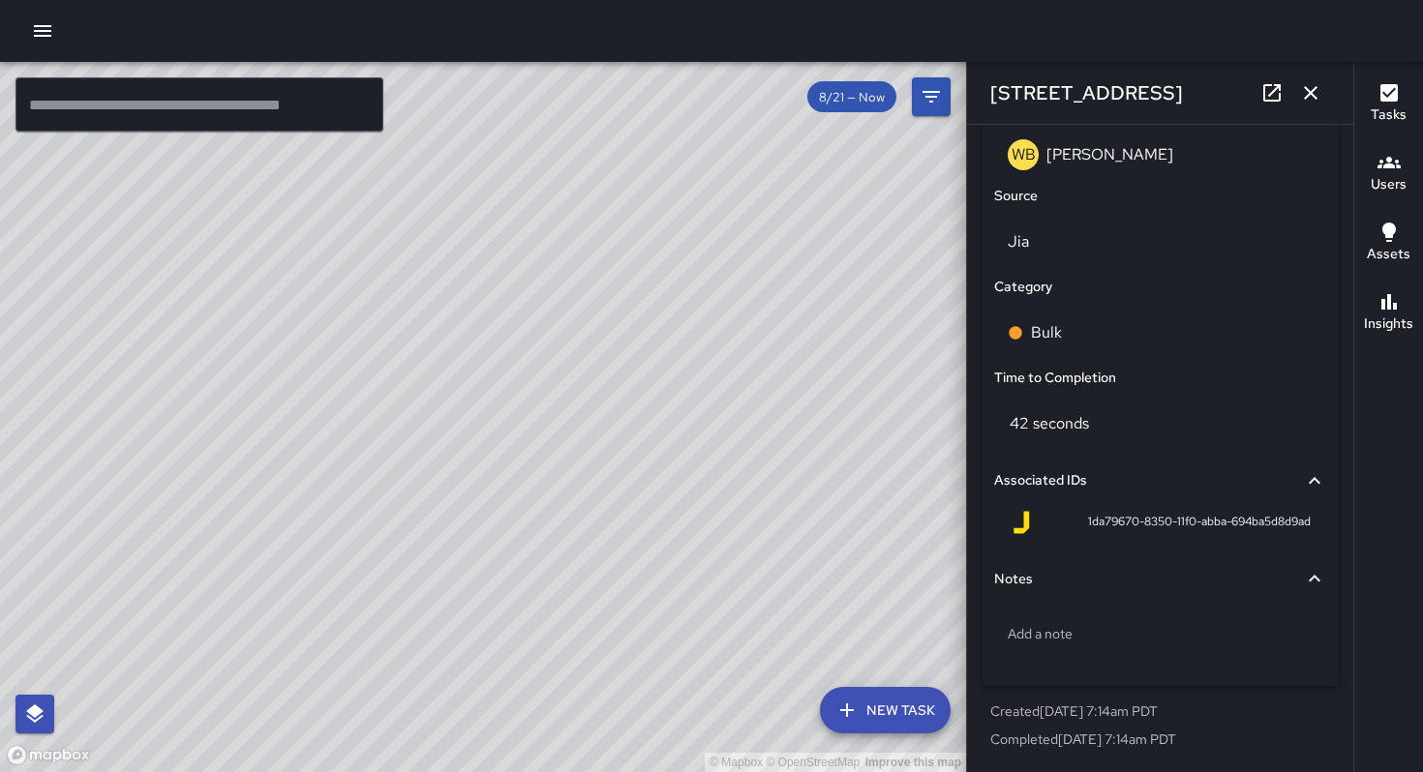
click at [473, 444] on div "© Mapbox © OpenStreetMap Improve this map DL David Lewis 788 Minna Street Compl…" at bounding box center [483, 417] width 966 height 710
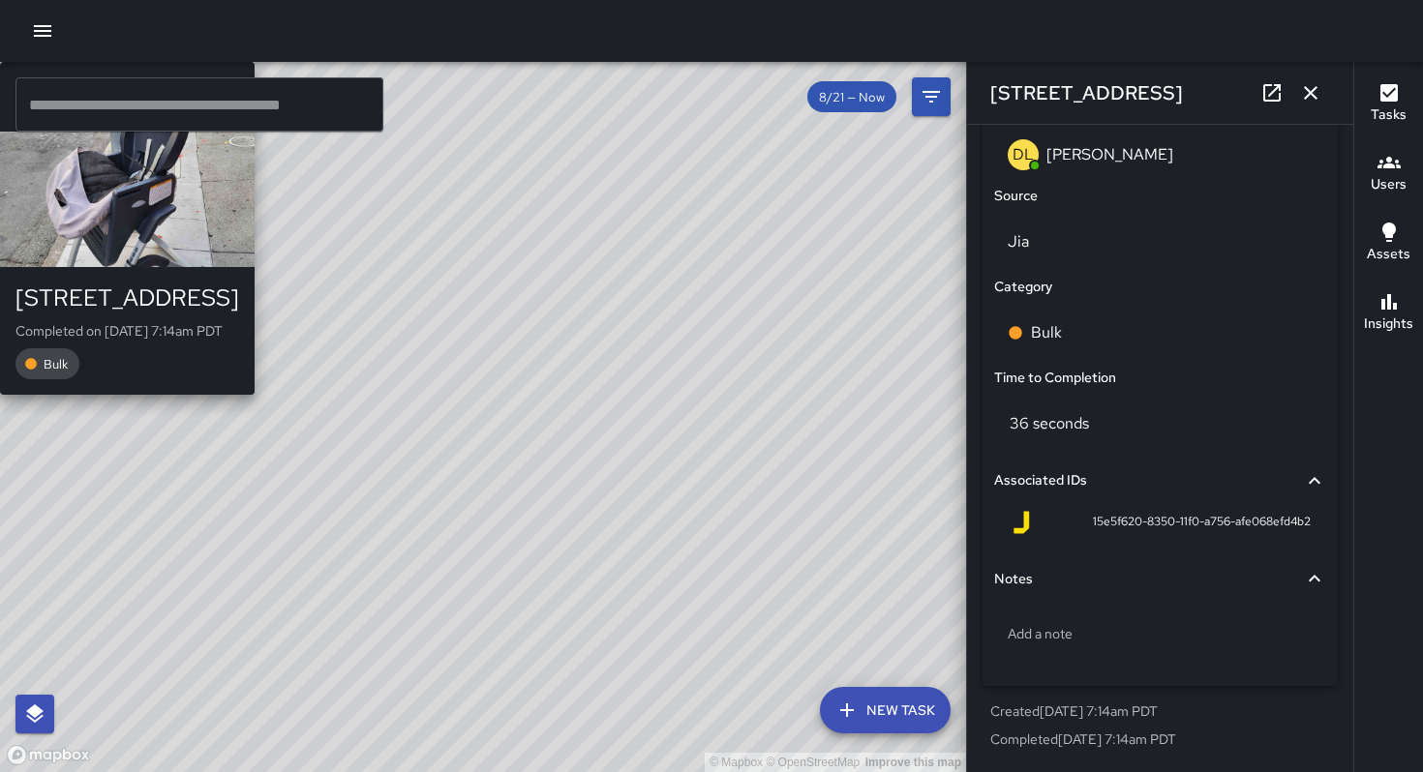
click at [255, 392] on div "WB Woodrow Blake 786 Minna Street Completed on 8/27/2025, 7:14am PDT Bulk" at bounding box center [127, 228] width 255 height 333
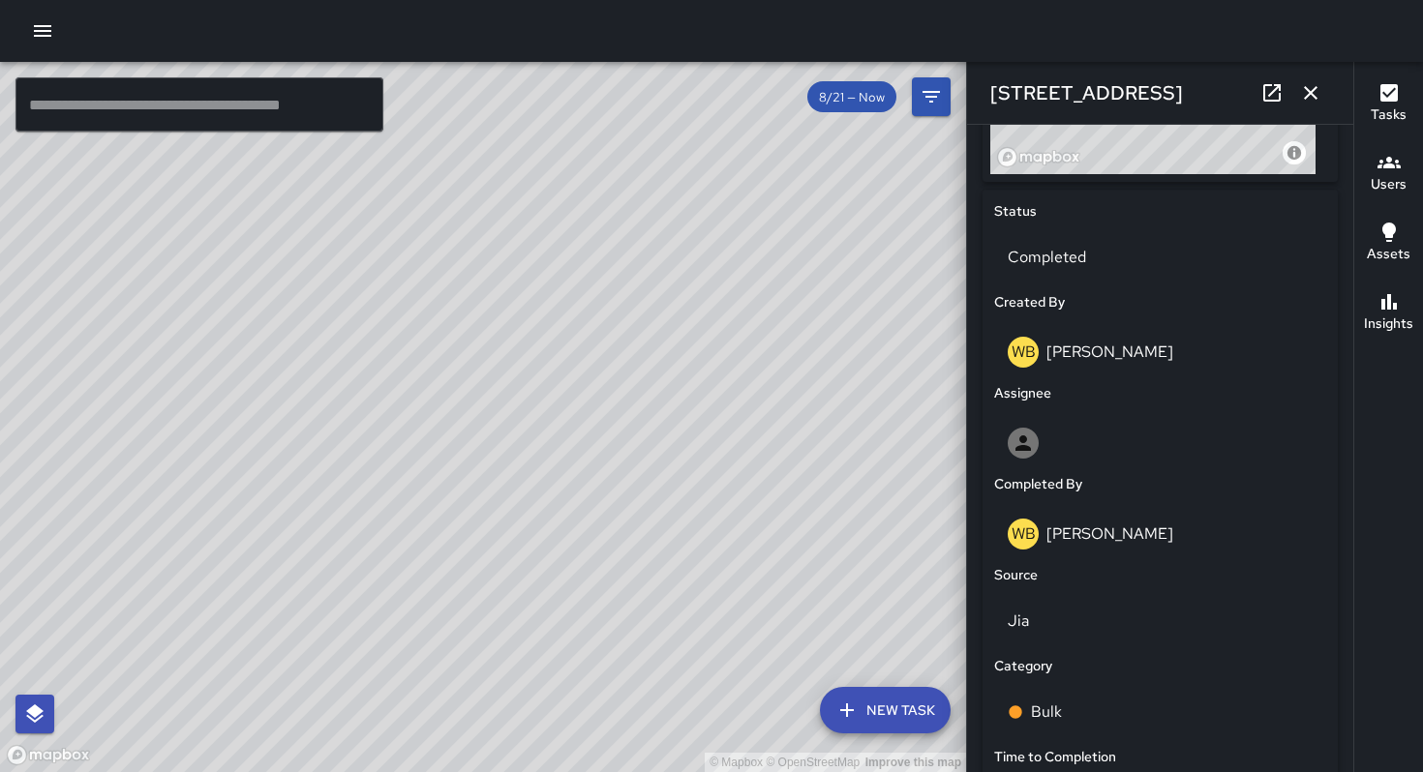
scroll to position [733, 0]
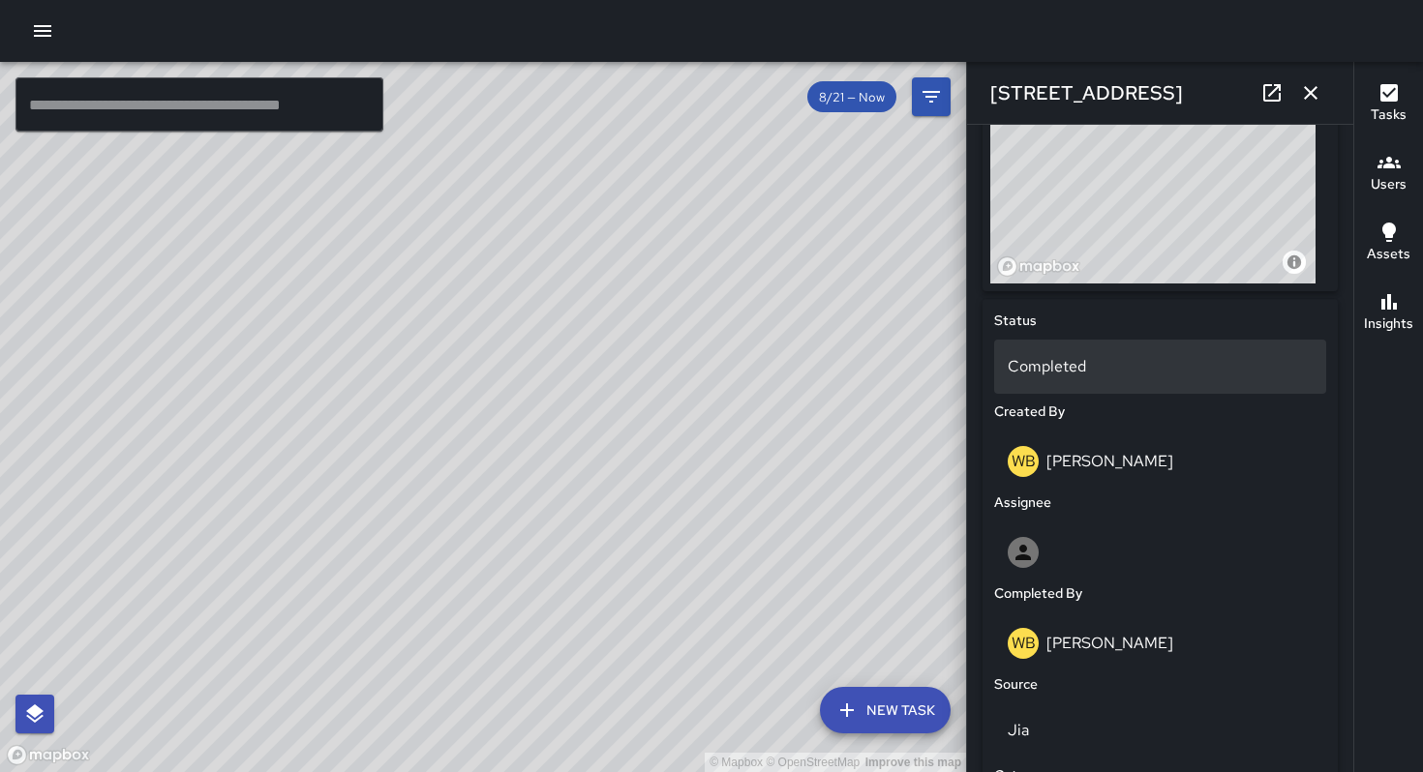
click at [1085, 373] on p "Completed" at bounding box center [1159, 366] width 305 height 23
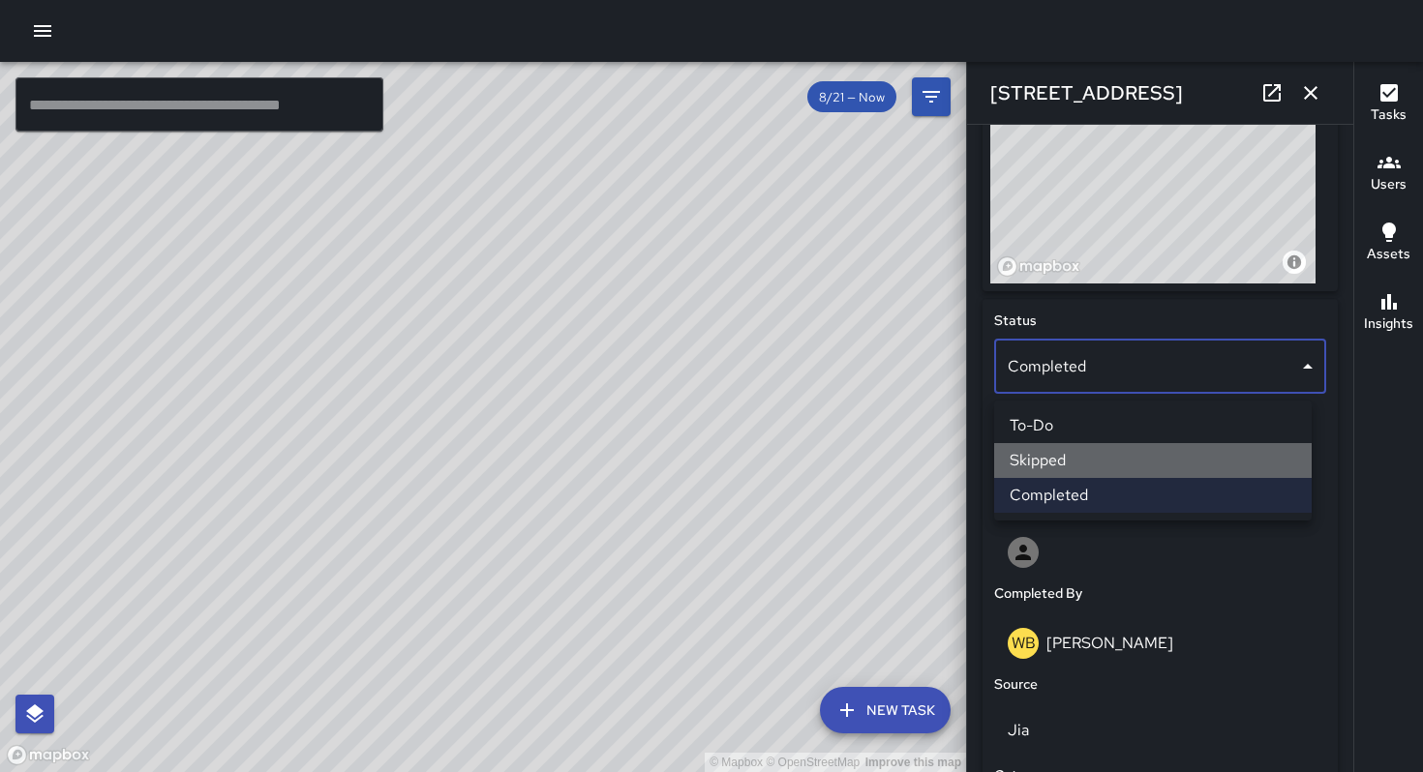
click at [1061, 456] on li "Skipped" at bounding box center [1152, 460] width 317 height 35
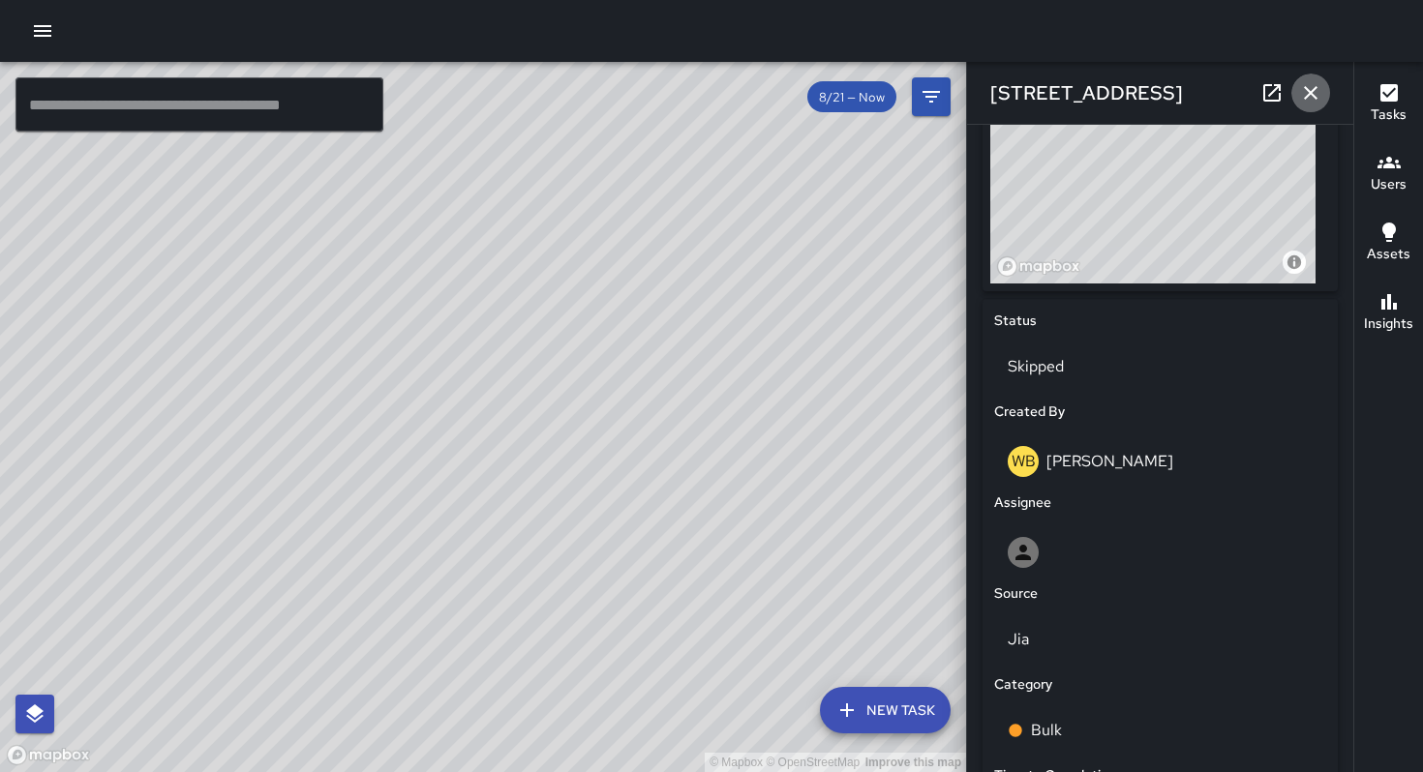
click at [1306, 94] on icon "button" at bounding box center [1310, 92] width 23 height 23
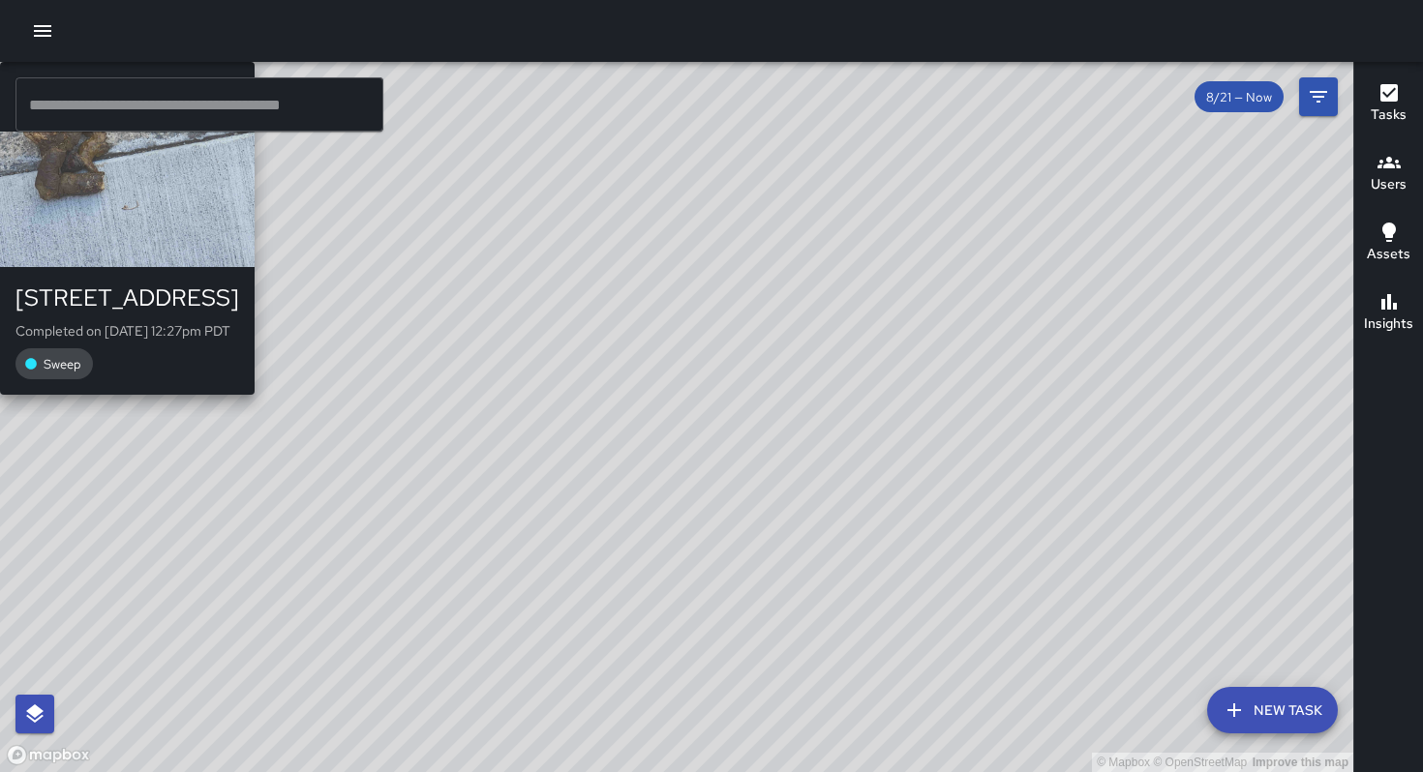
click at [255, 395] on div "DL Damariye Lewis 786 Minna Street Completed on 8/25/2025, 12:27pm PDT Sweep" at bounding box center [127, 228] width 255 height 333
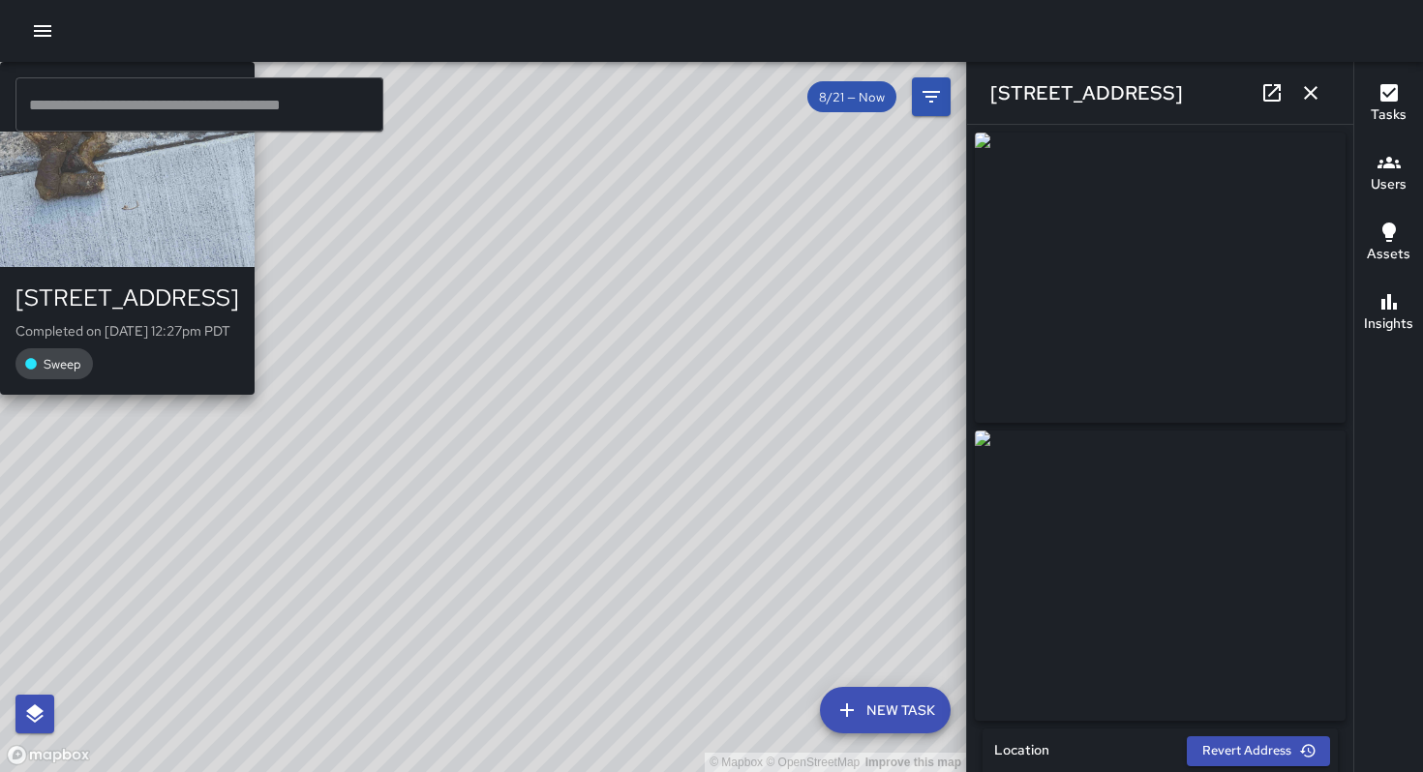
type input "**********"
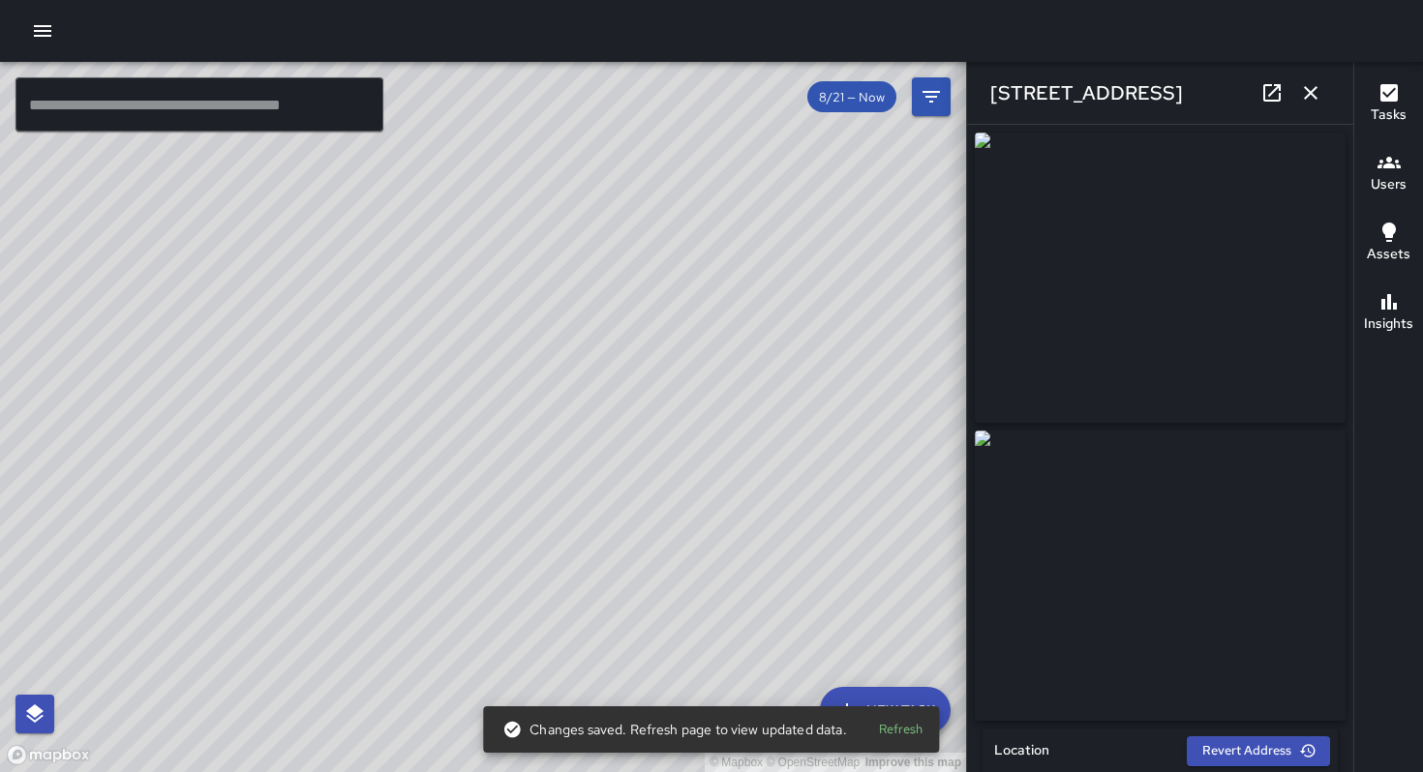
click at [455, 452] on div "© Mapbox © OpenStreetMap Improve this map Unassigned 786 Minna Street Completed…" at bounding box center [483, 417] width 966 height 710
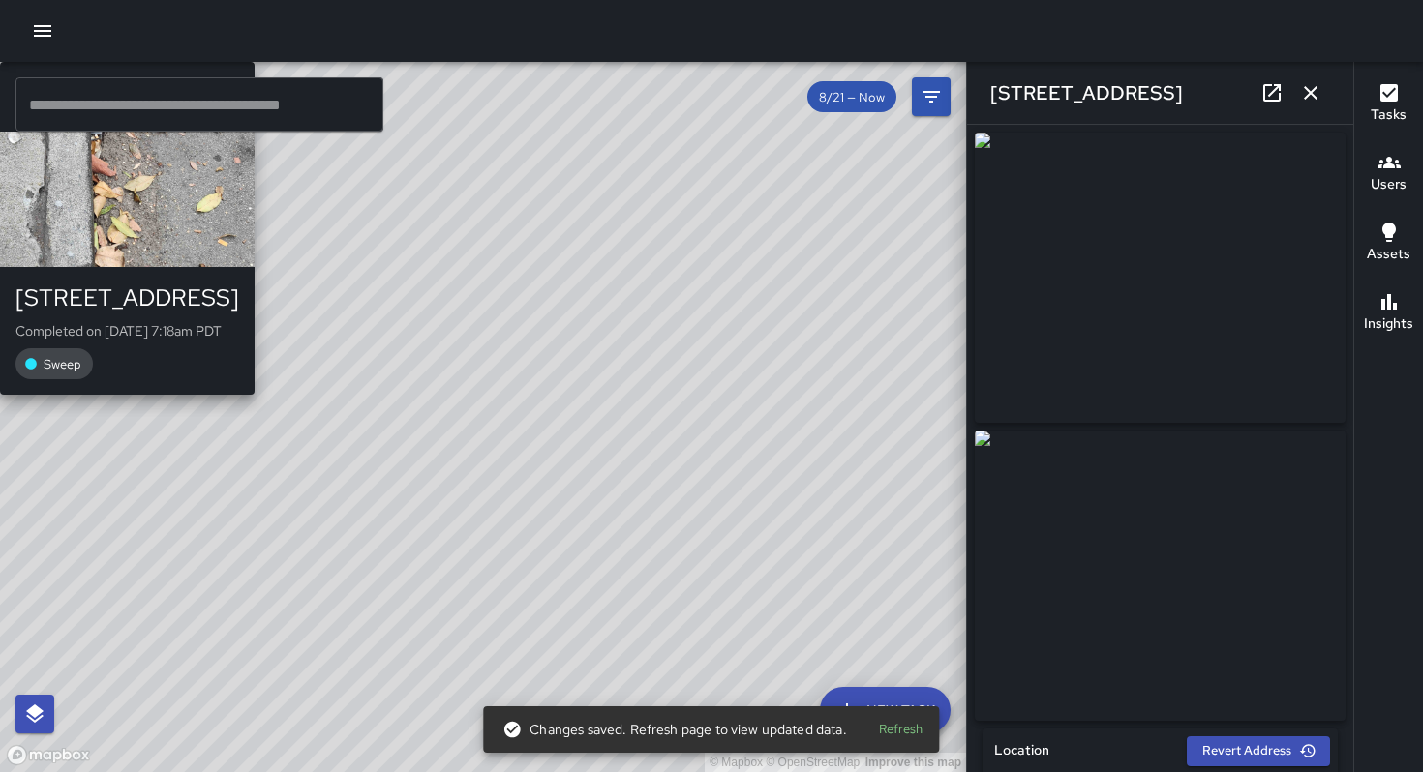
click at [447, 463] on div "© Mapbox © OpenStreetMap Improve this map DL Damariye Lewis 788 Minna Street Co…" at bounding box center [483, 417] width 966 height 710
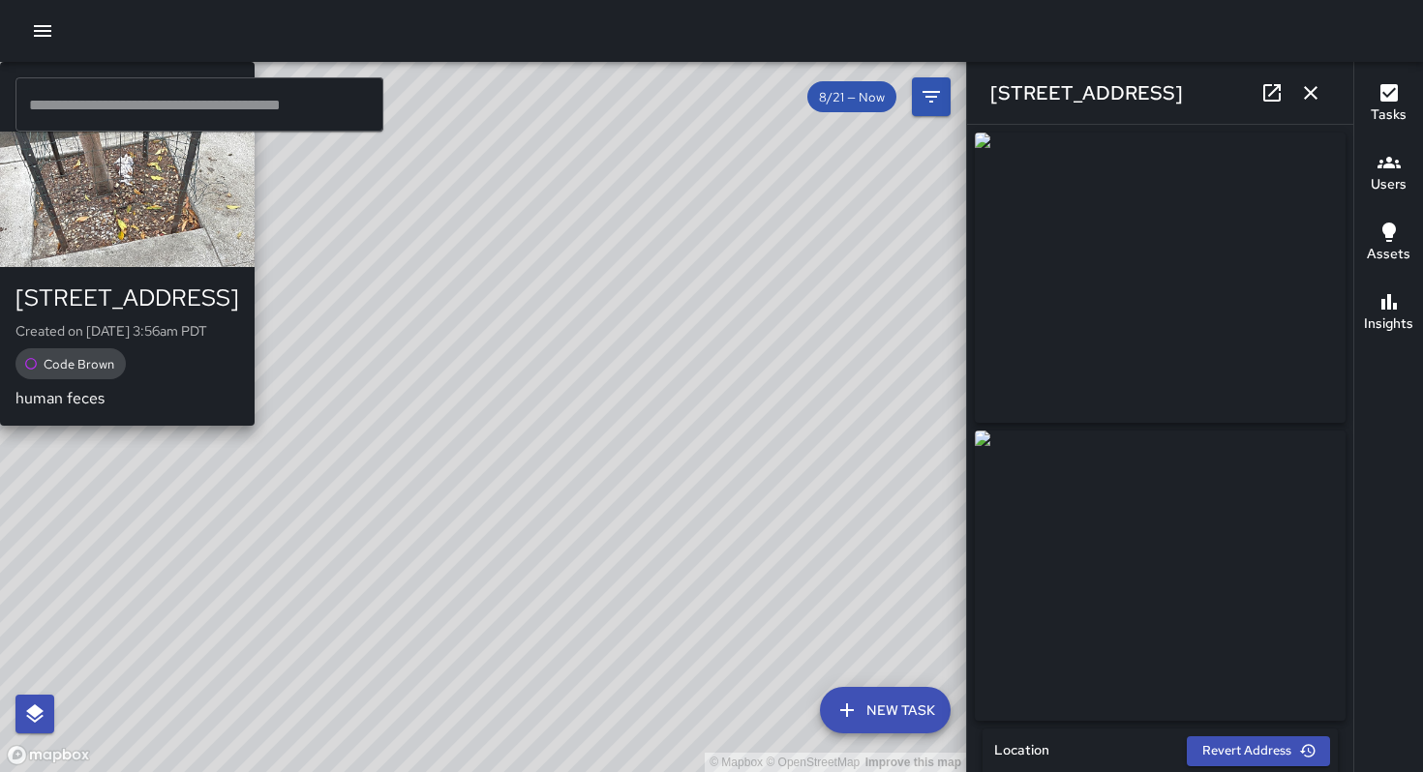
click at [255, 373] on div "KM Ken McCarter 788 Minna Street Created on 8/24/2025, 3:56am PDT Code Brown hu…" at bounding box center [127, 244] width 255 height 364
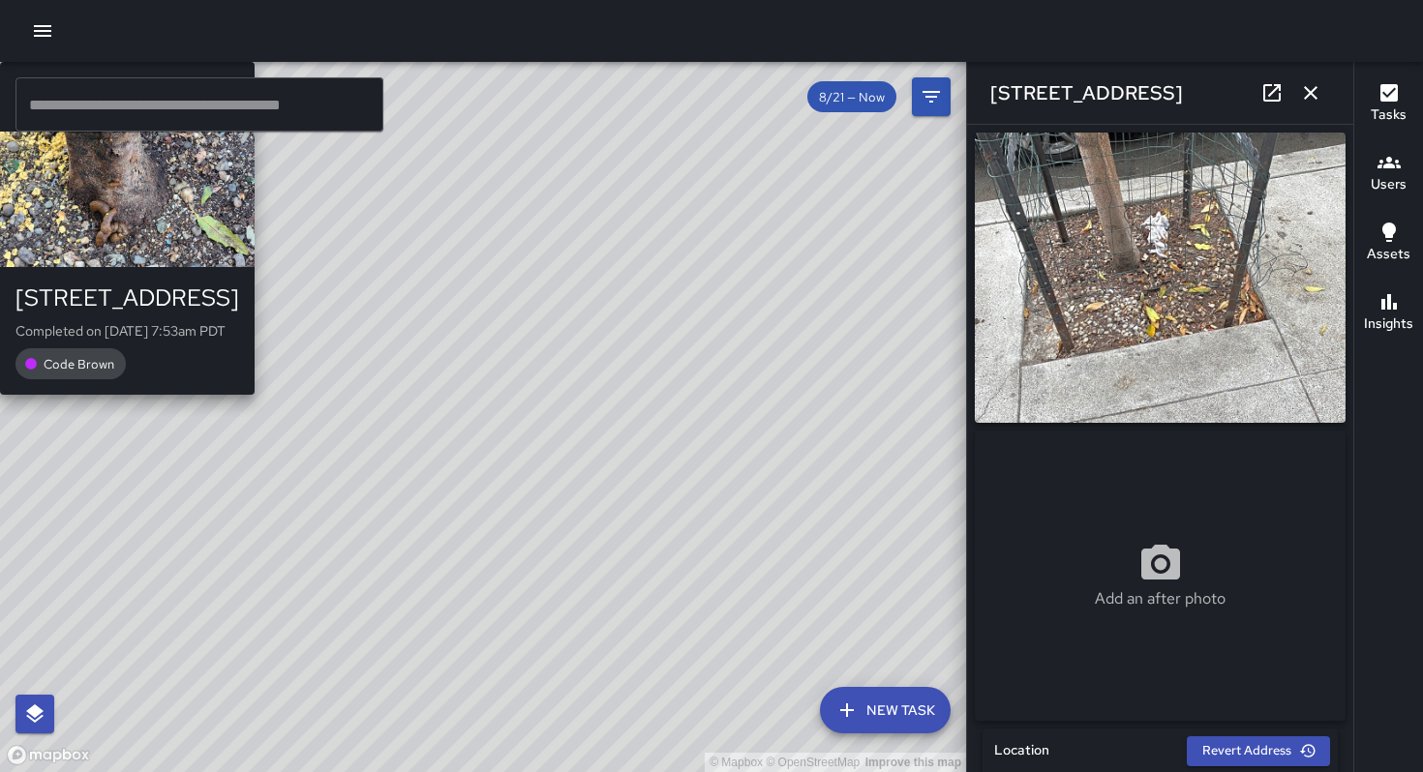
click at [452, 430] on div "© Mapbox © OpenStreetMap Improve this map JG Jason Gregg 788 Minna Street Compl…" at bounding box center [483, 417] width 966 height 710
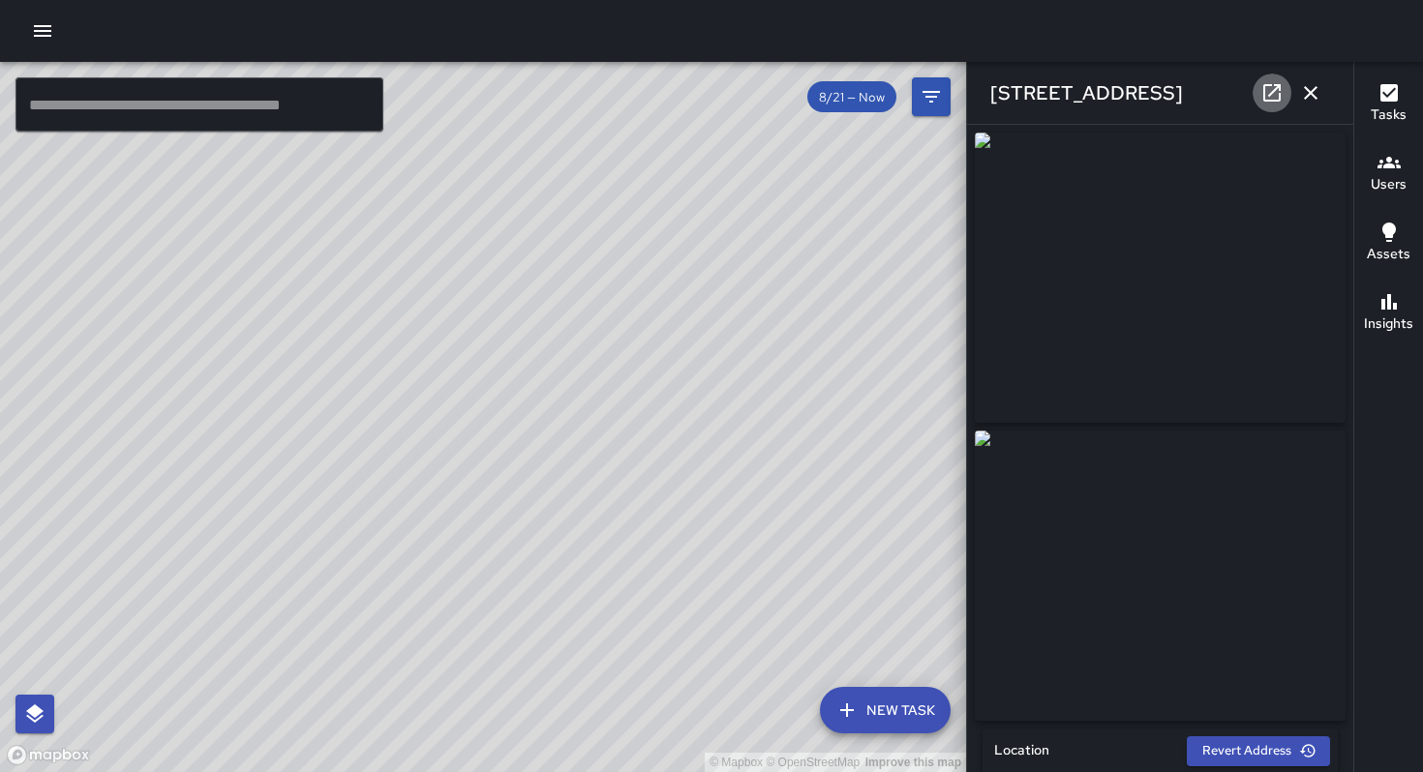
click at [1266, 97] on icon at bounding box center [1271, 92] width 23 height 23
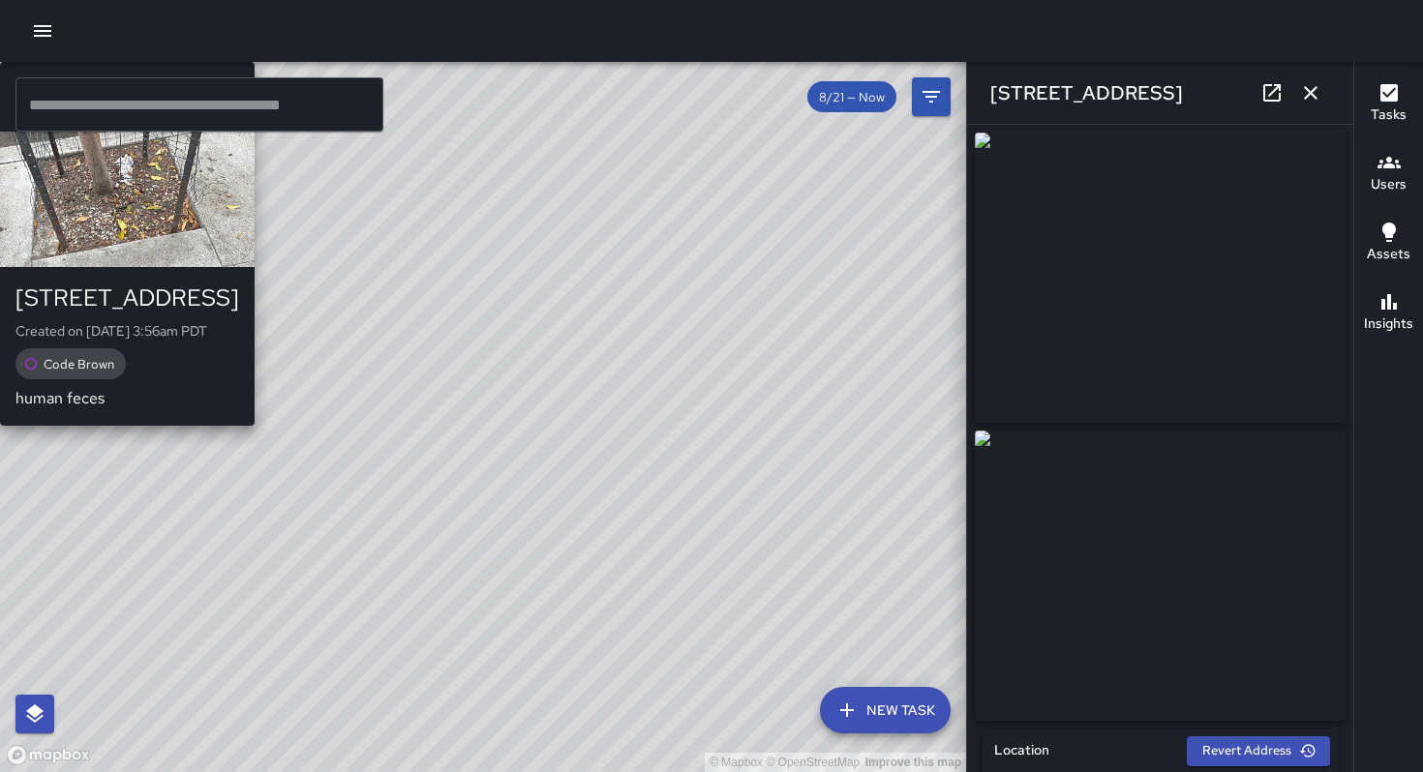
click at [511, 404] on div "© Mapbox © OpenStreetMap Improve this map KM Ken McCarter 788 Minna Street Crea…" at bounding box center [483, 417] width 966 height 710
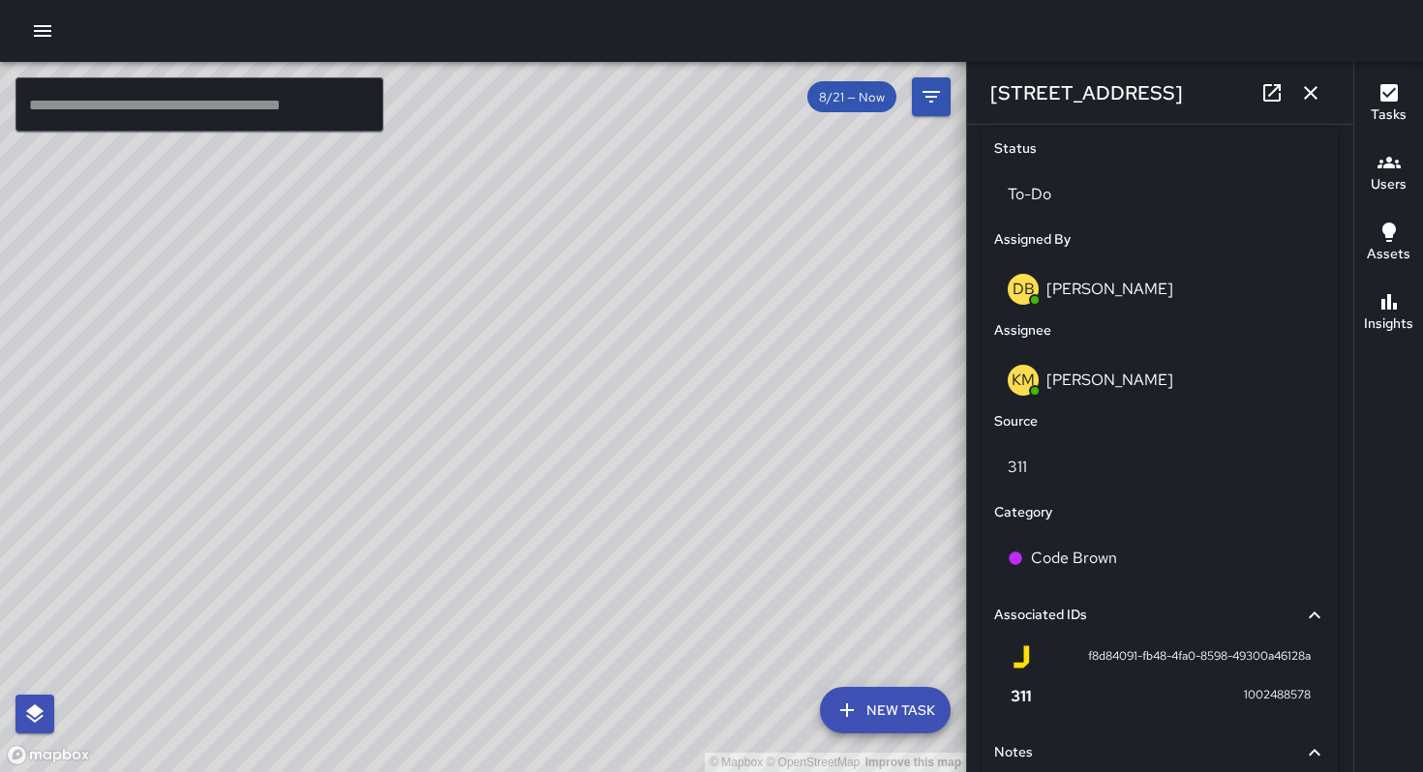
scroll to position [1058, 0]
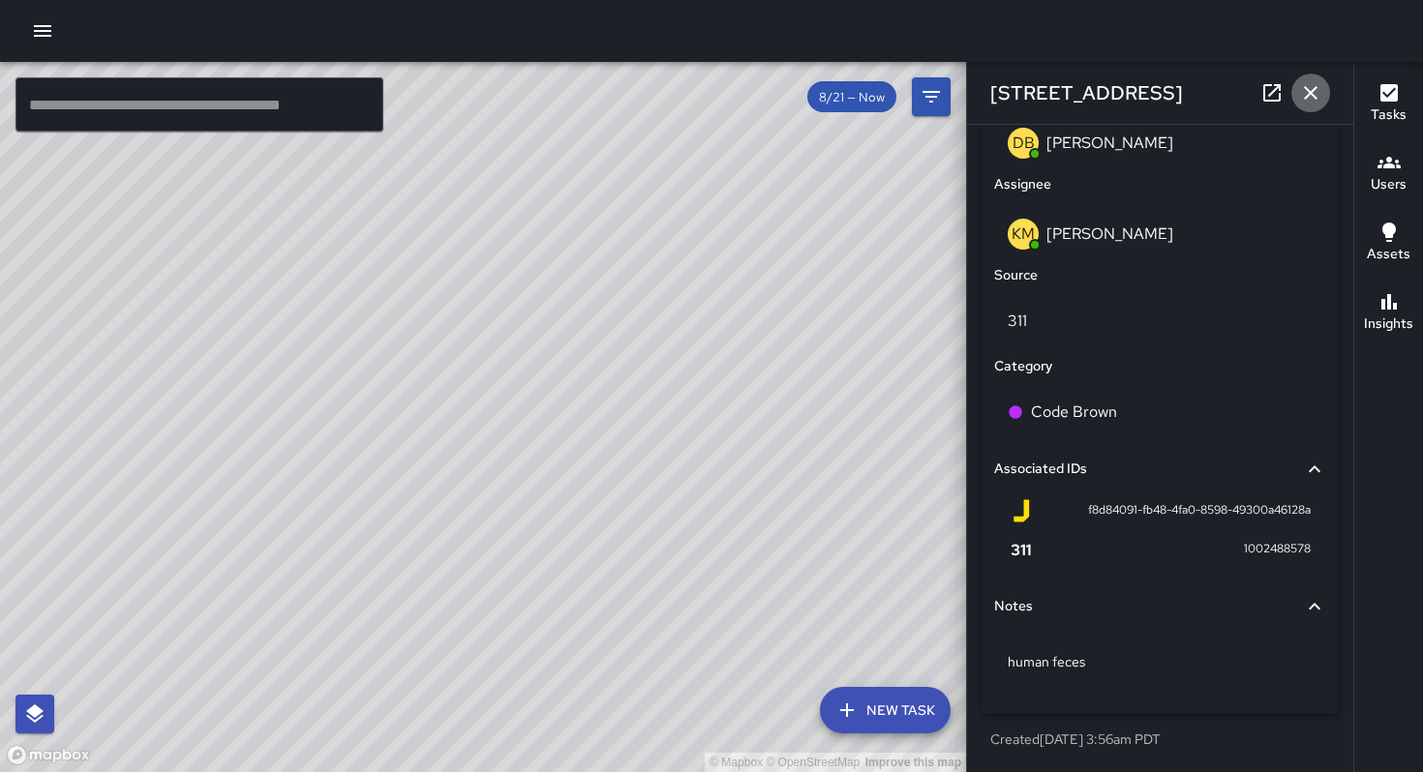
click at [1310, 99] on icon "button" at bounding box center [1310, 92] width 23 height 23
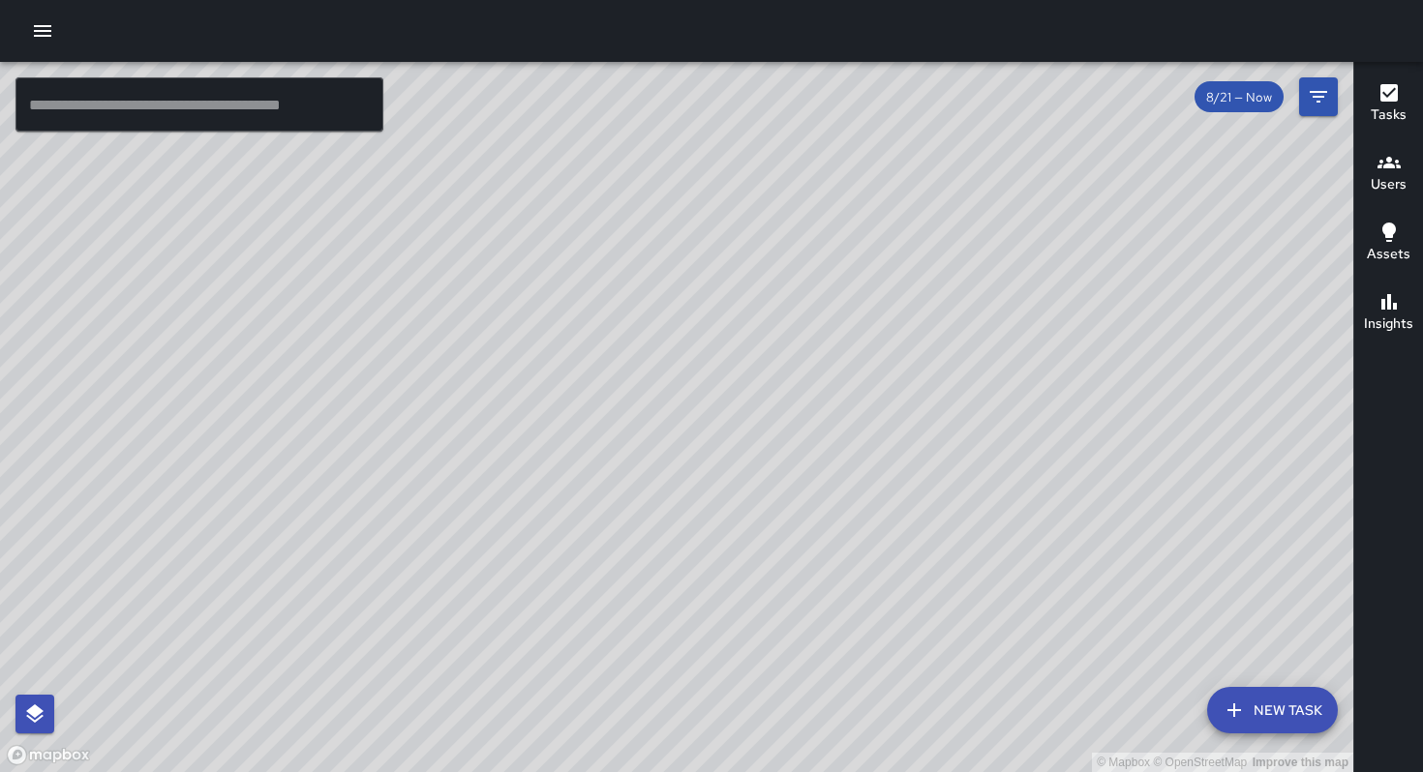
drag, startPoint x: 923, startPoint y: 573, endPoint x: 692, endPoint y: 481, distance: 248.9
click at [692, 481] on div "© Mapbox © OpenStreetMap Improve this map" at bounding box center [676, 417] width 1353 height 710
click at [196, 113] on input "text" at bounding box center [199, 104] width 368 height 54
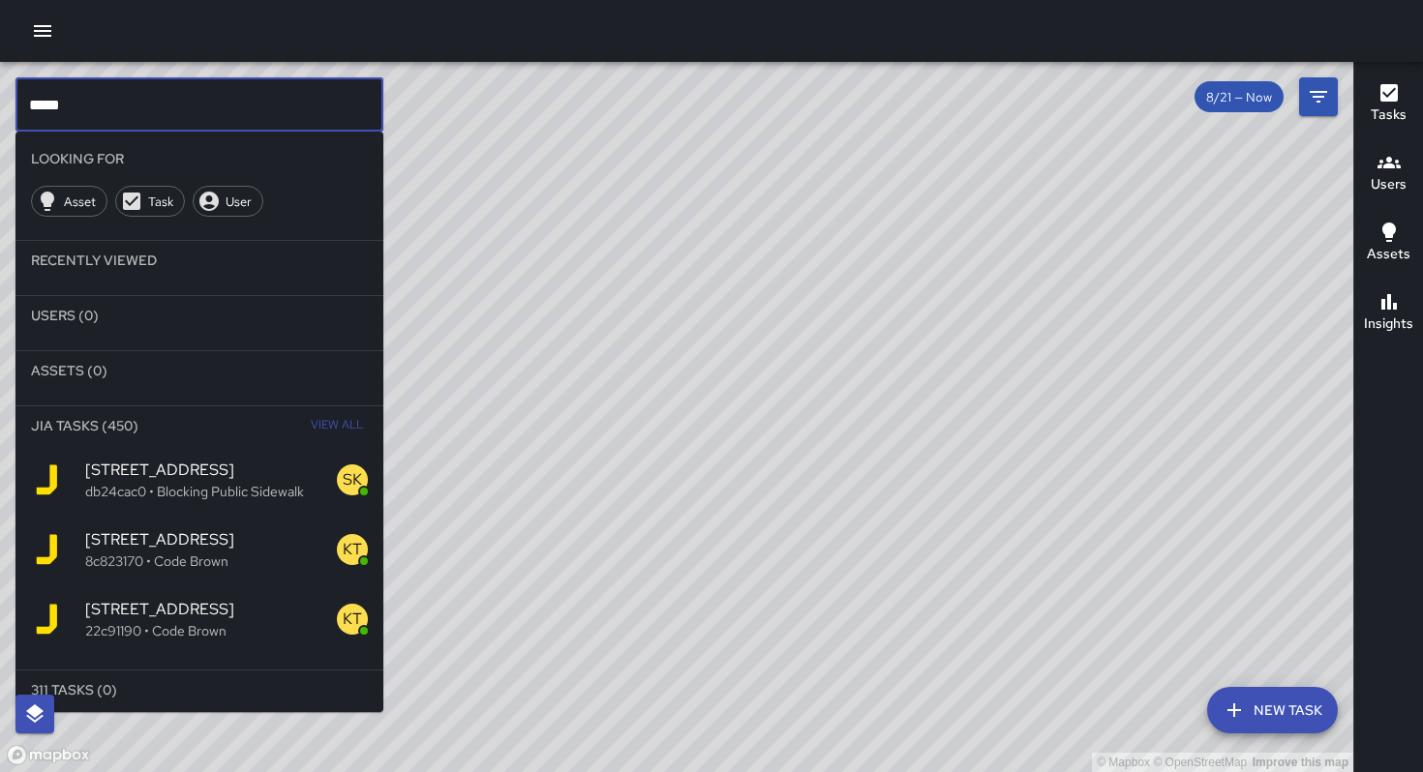
type input "*****"
click at [331, 429] on span "View All" at bounding box center [337, 425] width 52 height 31
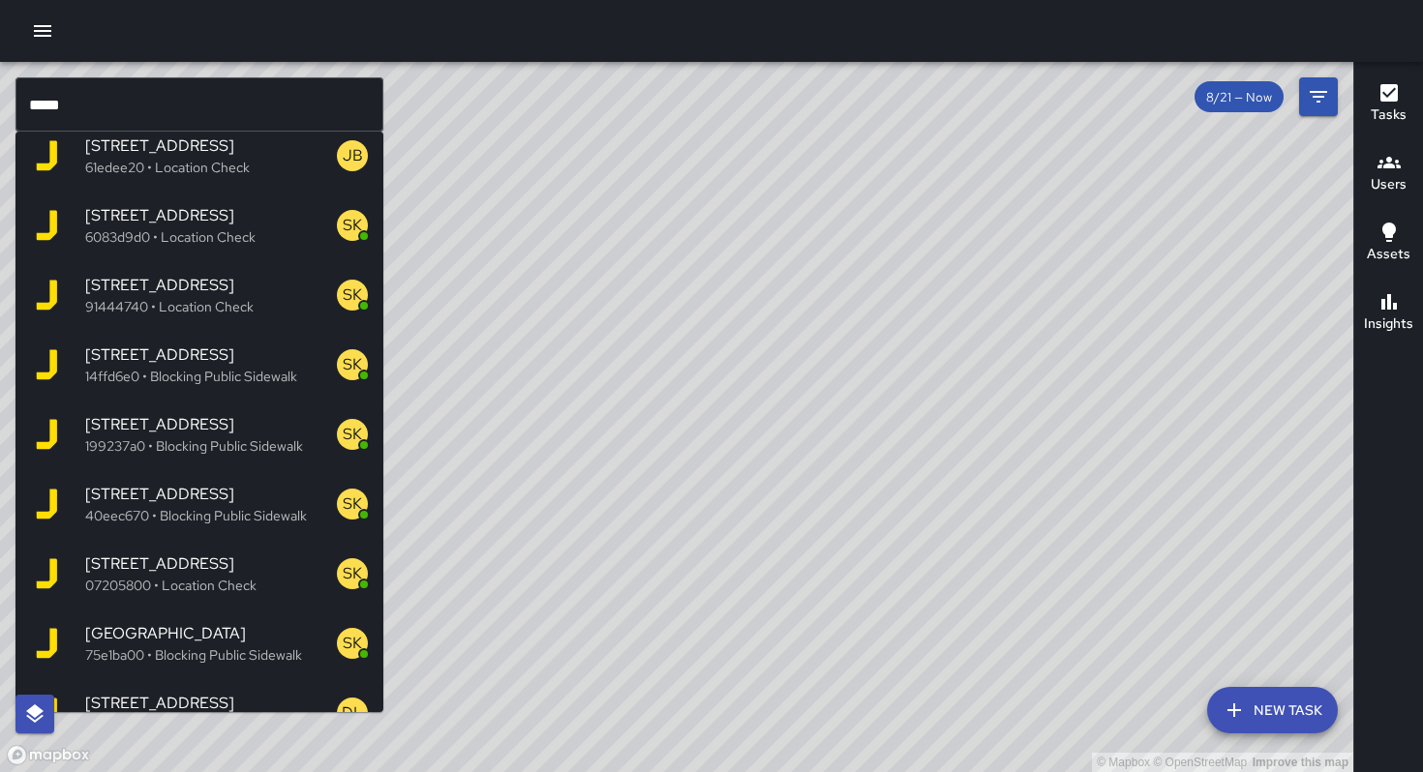
scroll to position [2509, 0]
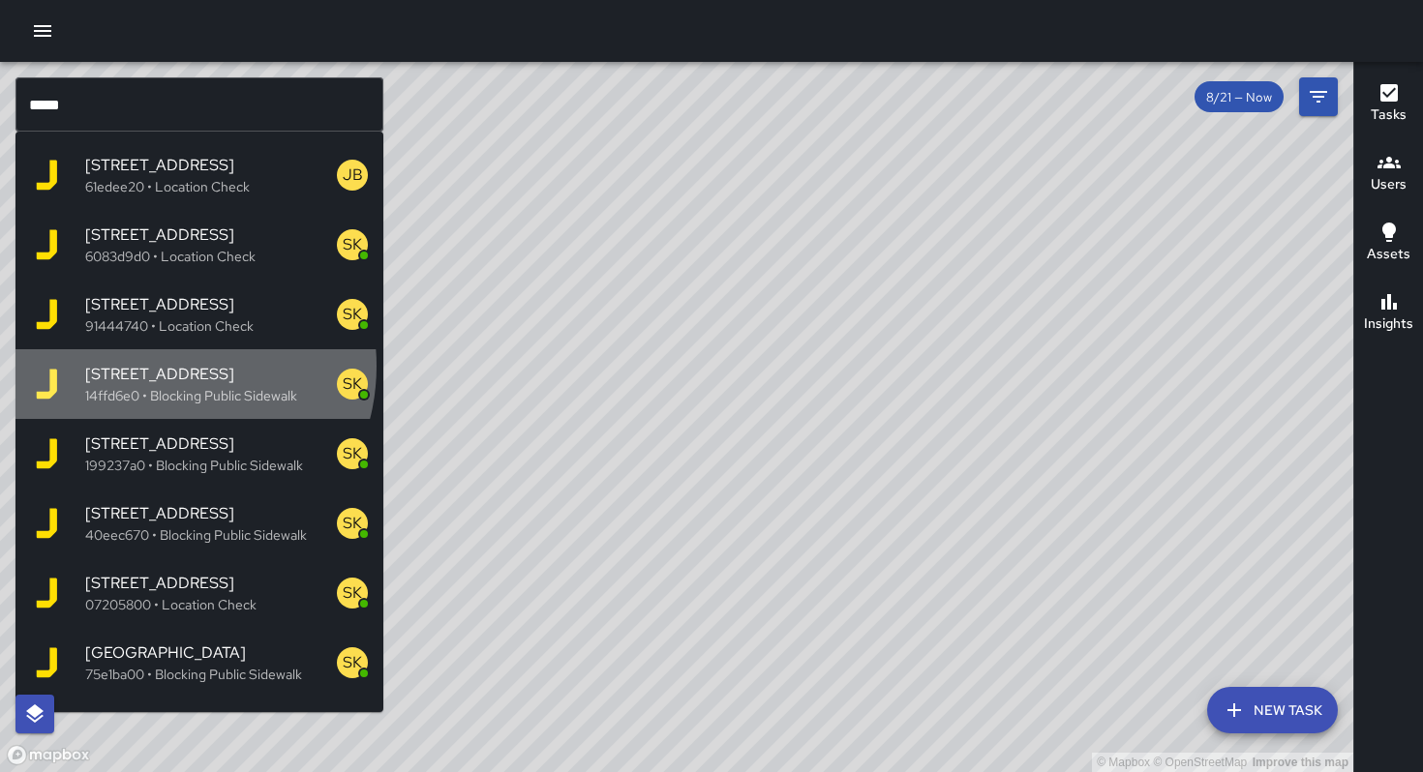
click at [161, 367] on span "573 Minna Street" at bounding box center [211, 374] width 252 height 23
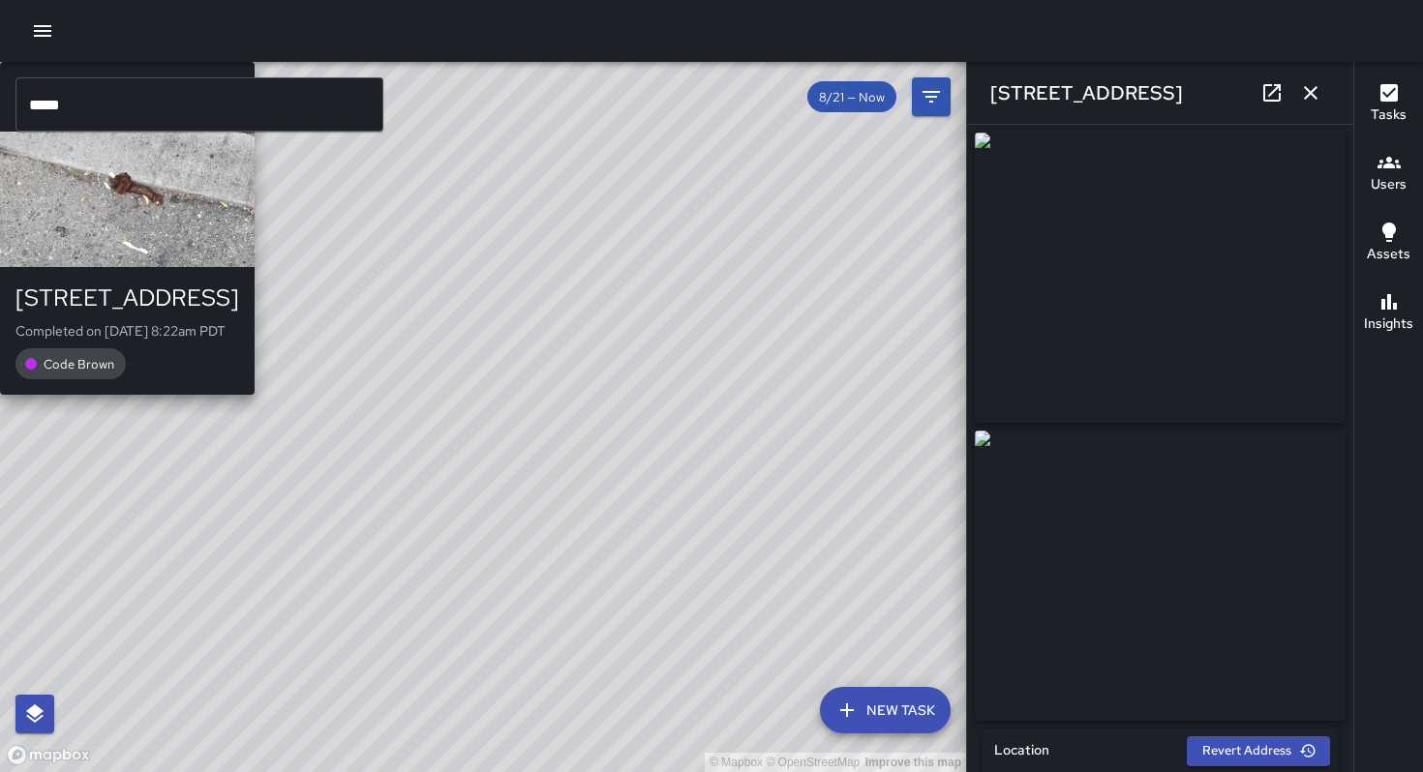
click at [477, 432] on div "© Mapbox © OpenStreetMap Improve this map BA Bryan Alexander 573 Minna Street C…" at bounding box center [483, 417] width 966 height 710
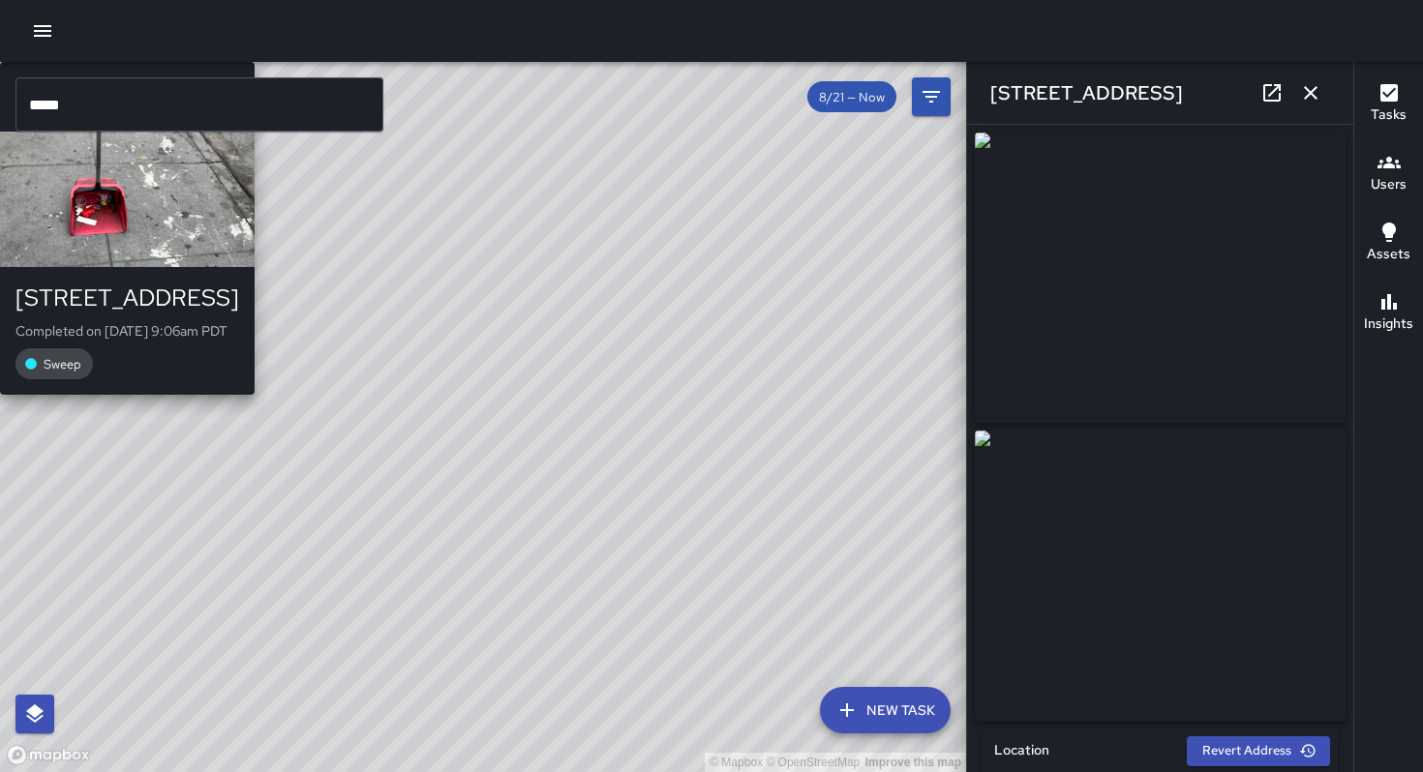
click at [503, 403] on div "© Mapbox © OpenStreetMap Improve this map EC Enrique Cervantes 573 Minna Street…" at bounding box center [483, 417] width 966 height 710
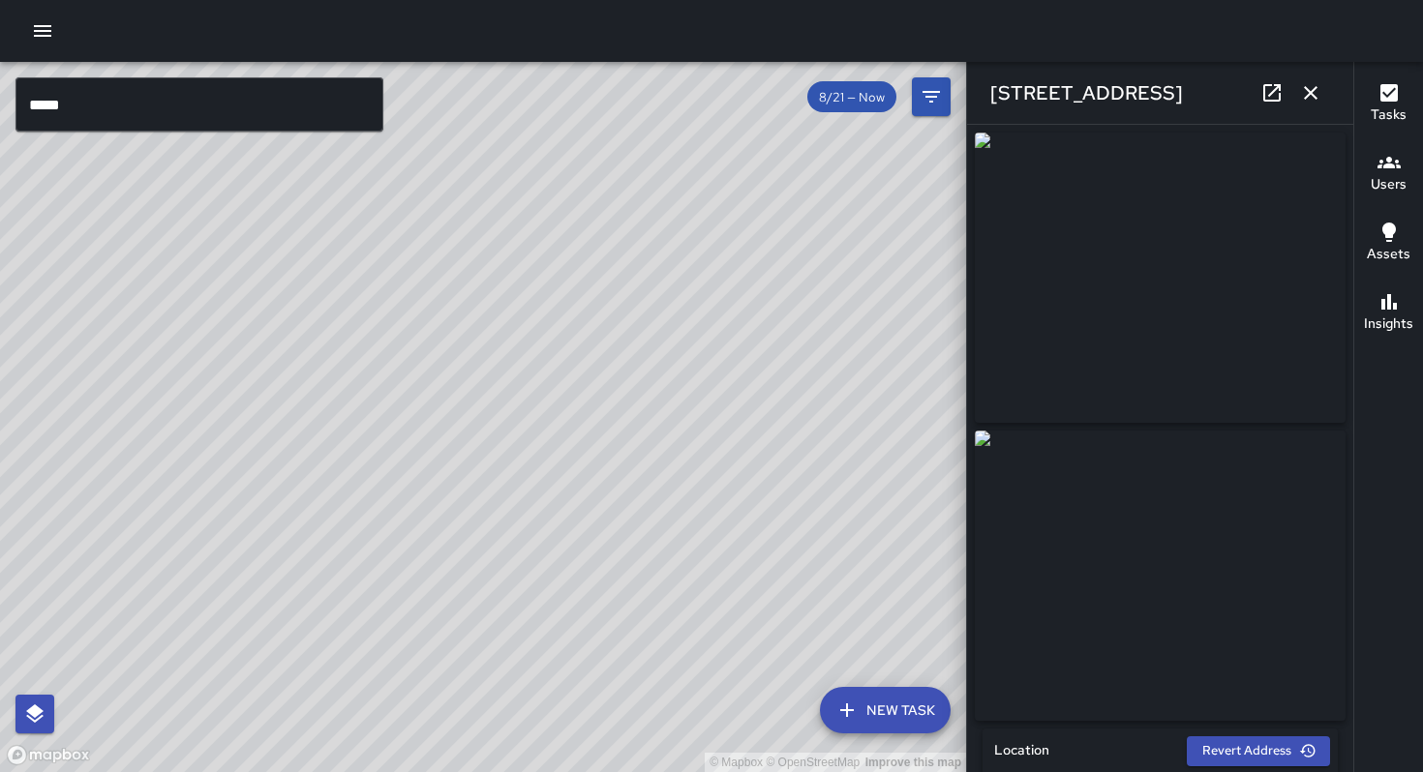
drag, startPoint x: 440, startPoint y: 558, endPoint x: 635, endPoint y: 405, distance: 247.4
click at [637, 403] on div "© Mapbox © OpenStreetMap Improve this map" at bounding box center [483, 417] width 966 height 710
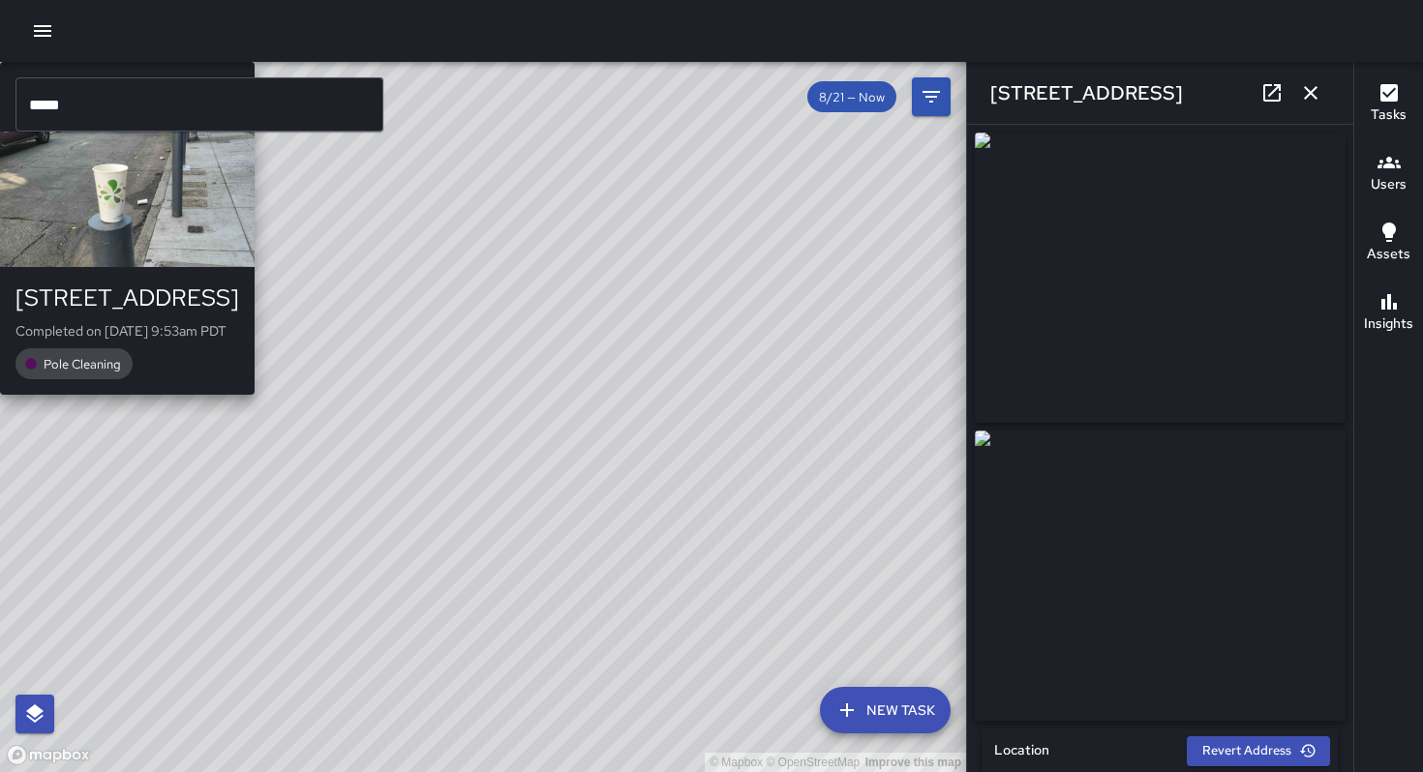
drag, startPoint x: 422, startPoint y: 536, endPoint x: 451, endPoint y: 478, distance: 64.9
click at [450, 473] on div "© Mapbox © OpenStreetMap Improve this map EM Elimar Martinez 619a Minna Street …" at bounding box center [483, 417] width 966 height 710
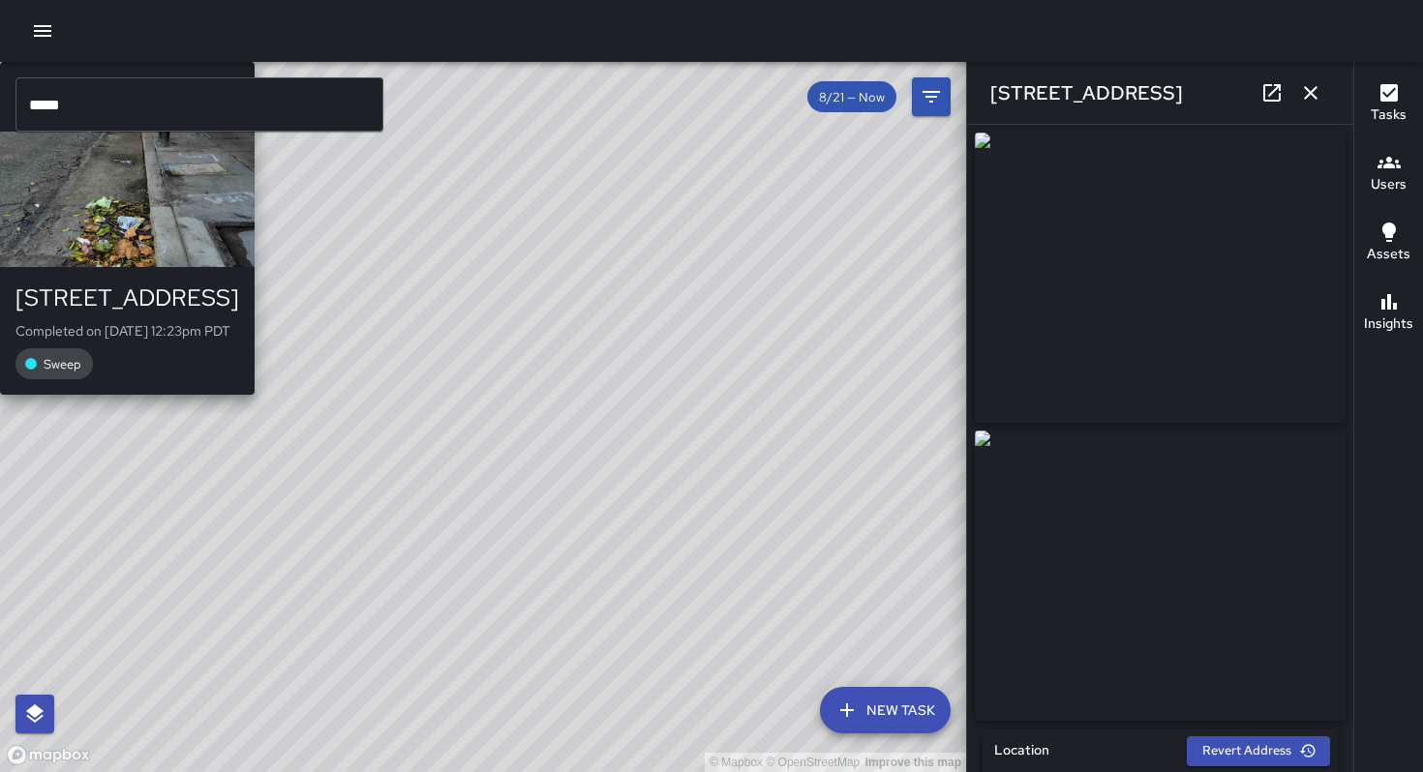
drag, startPoint x: 435, startPoint y: 495, endPoint x: 459, endPoint y: 482, distance: 27.7
click at [255, 395] on div "EM Elimar Martinez 619a Minna Street Completed on 8/26/2025, 12:23pm PDT Sweep" at bounding box center [127, 228] width 255 height 333
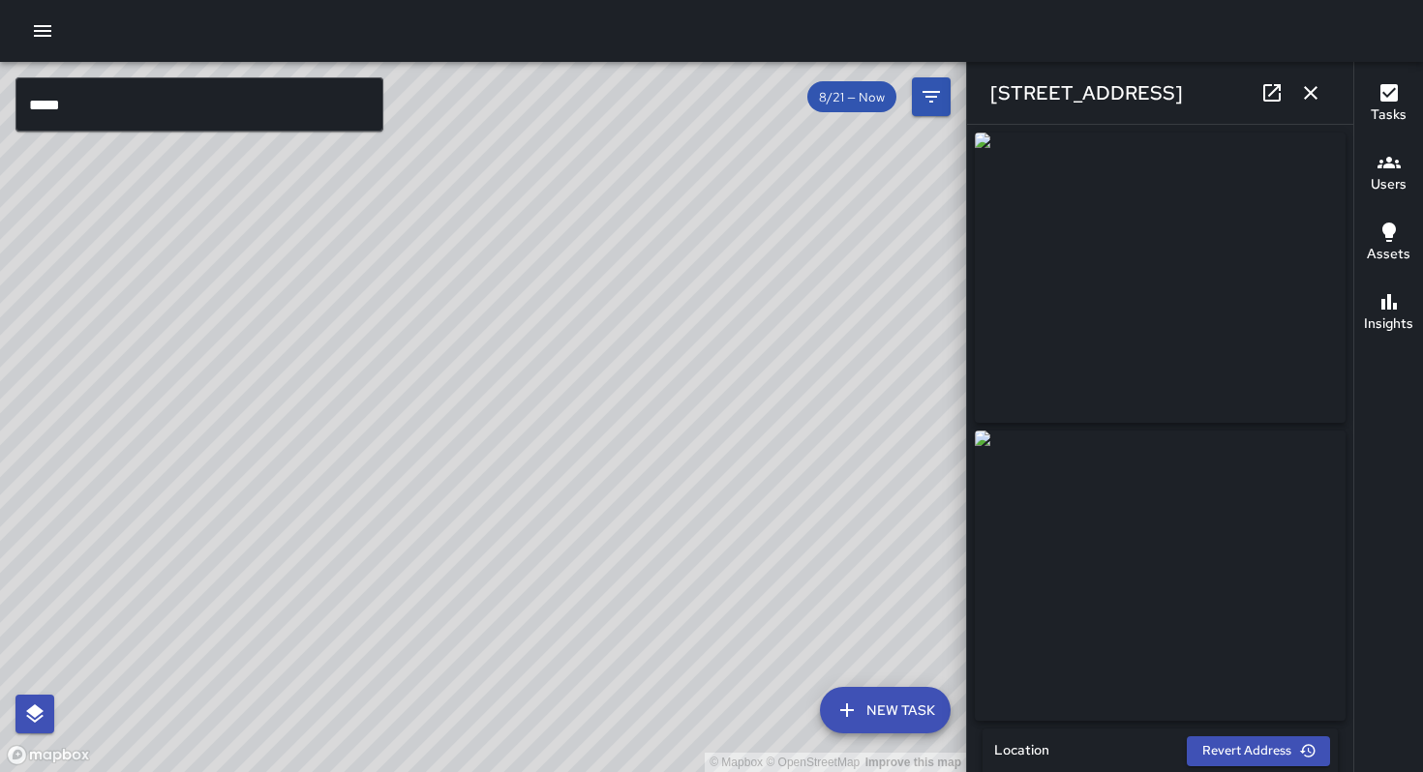
click at [1302, 91] on icon "button" at bounding box center [1310, 92] width 23 height 23
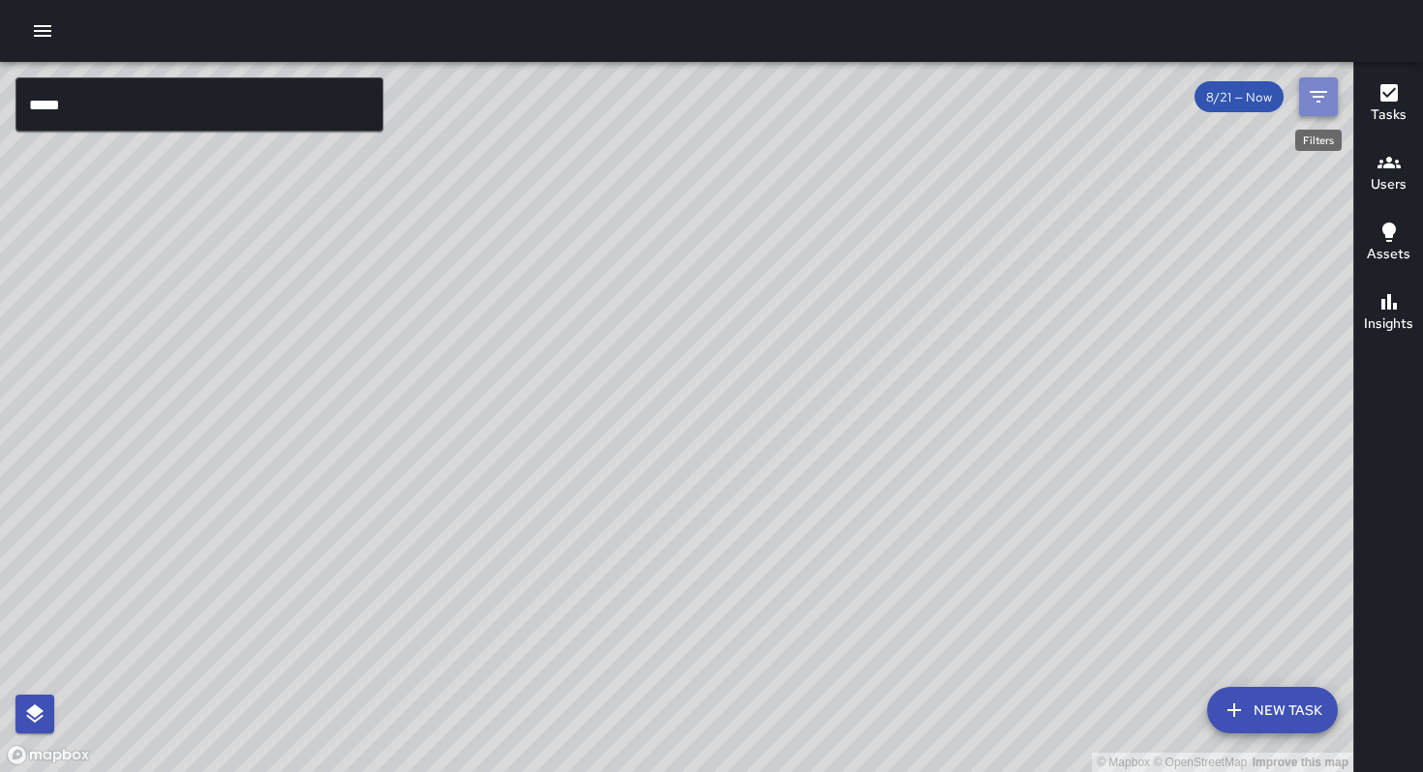
click at [1302, 99] on button "Filters" at bounding box center [1318, 96] width 39 height 39
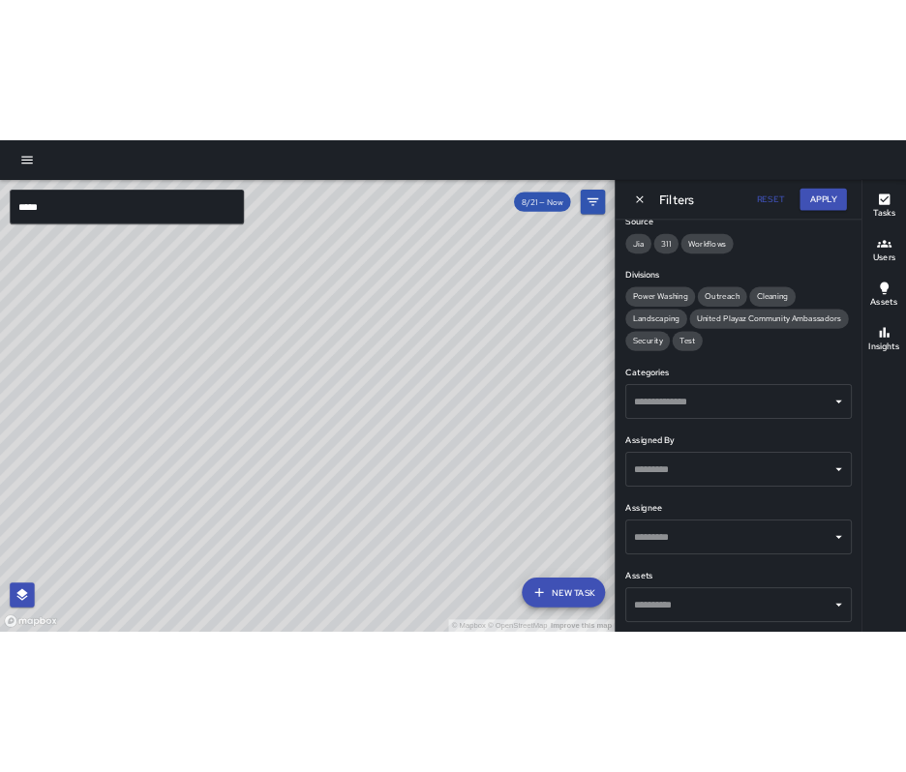
scroll to position [345, 0]
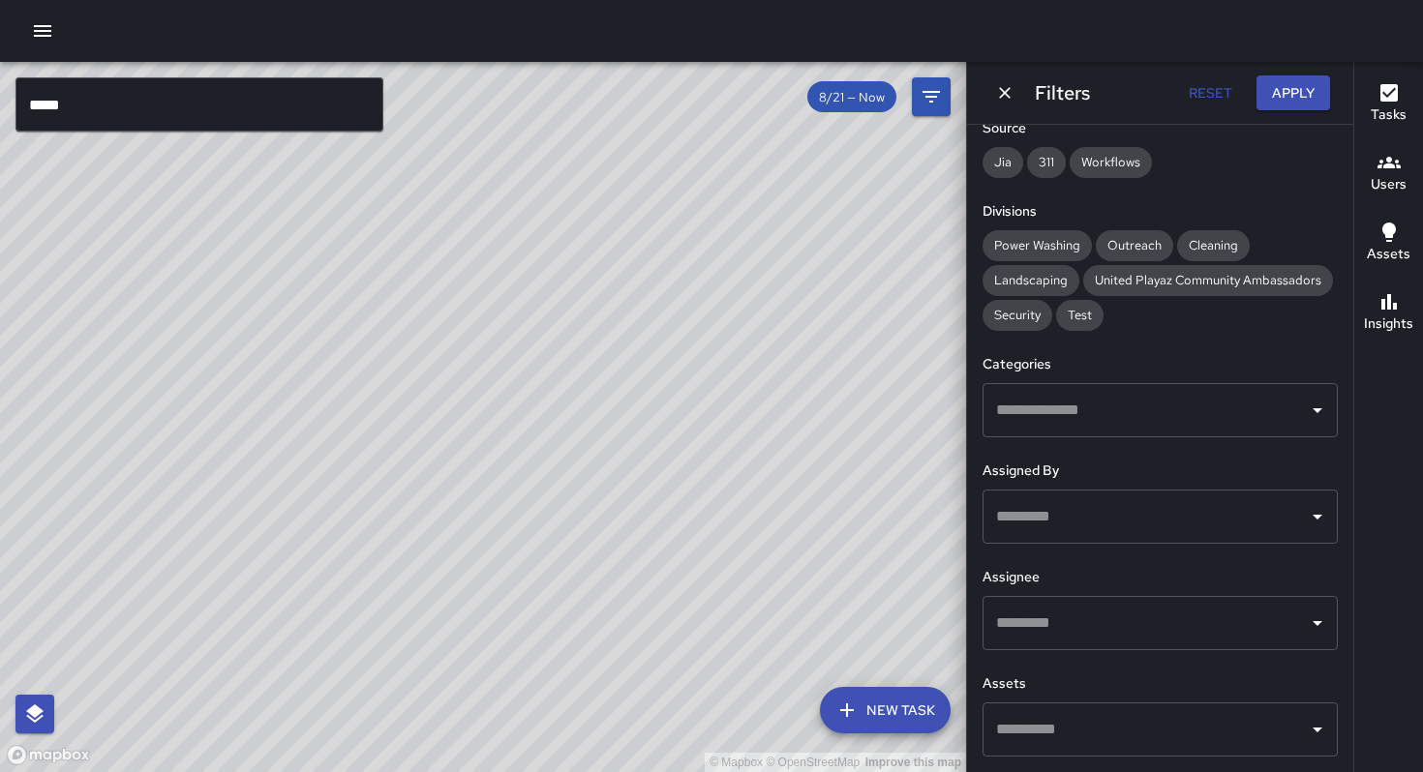
click at [1076, 622] on input "text" at bounding box center [1145, 623] width 309 height 37
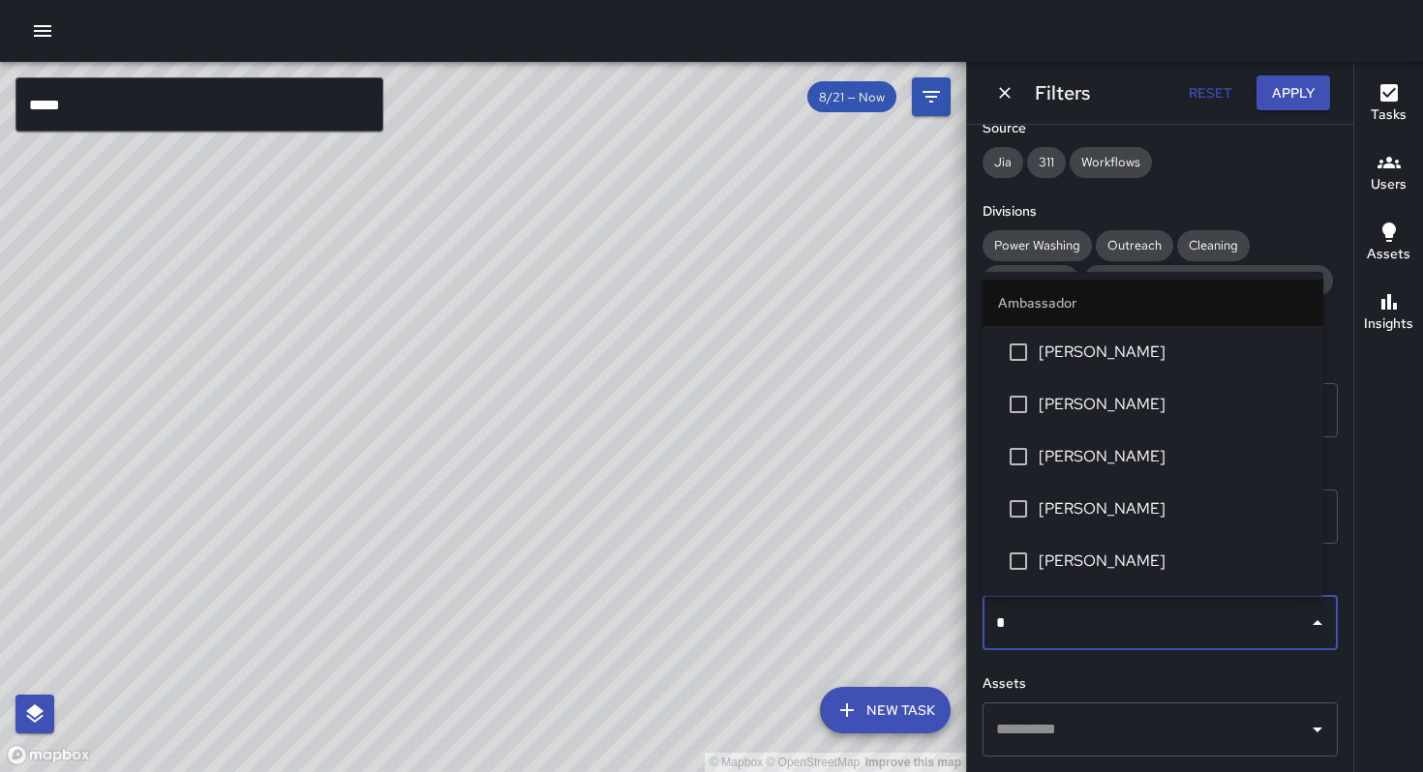
type input "**"
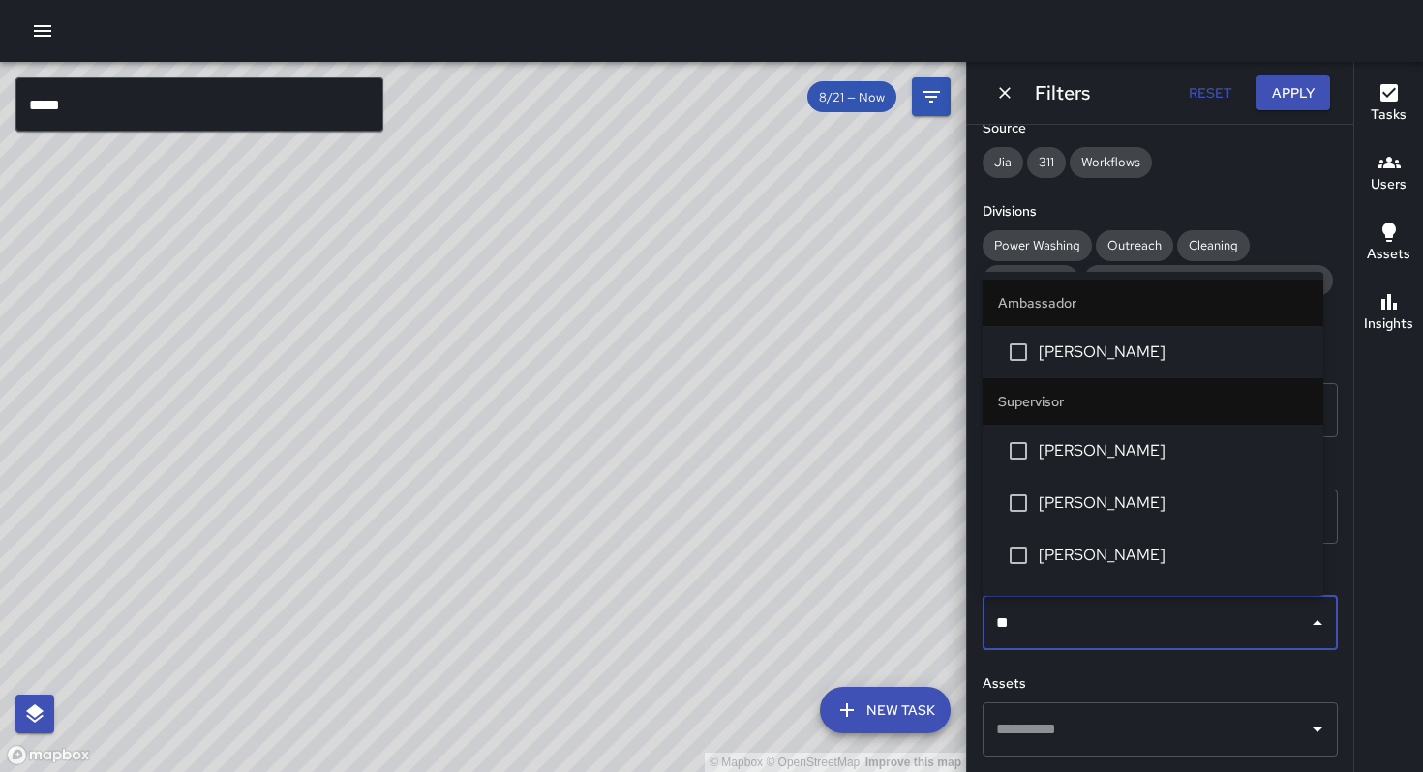
click at [1151, 458] on span "[PERSON_NAME]" at bounding box center [1172, 450] width 269 height 23
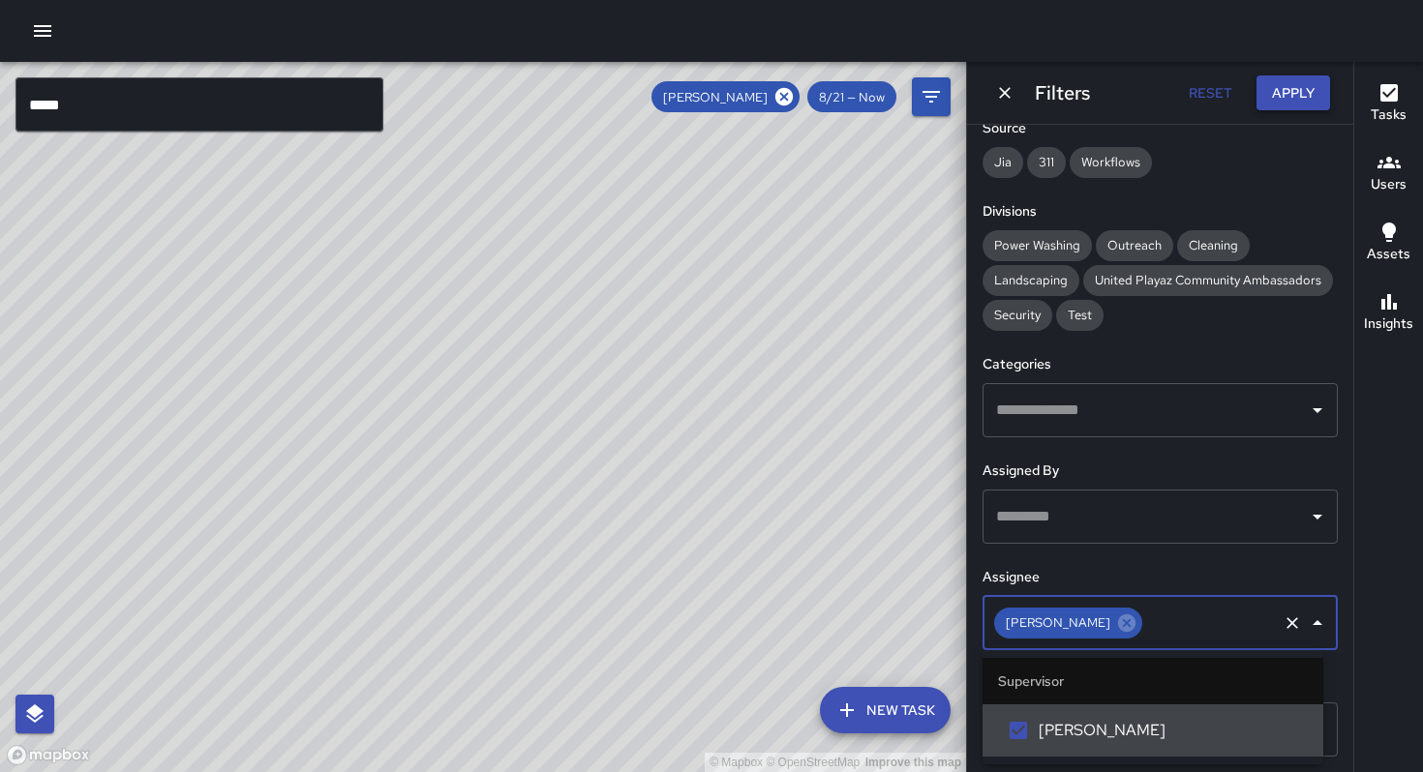
click at [1292, 93] on button "Apply" at bounding box center [1293, 93] width 74 height 36
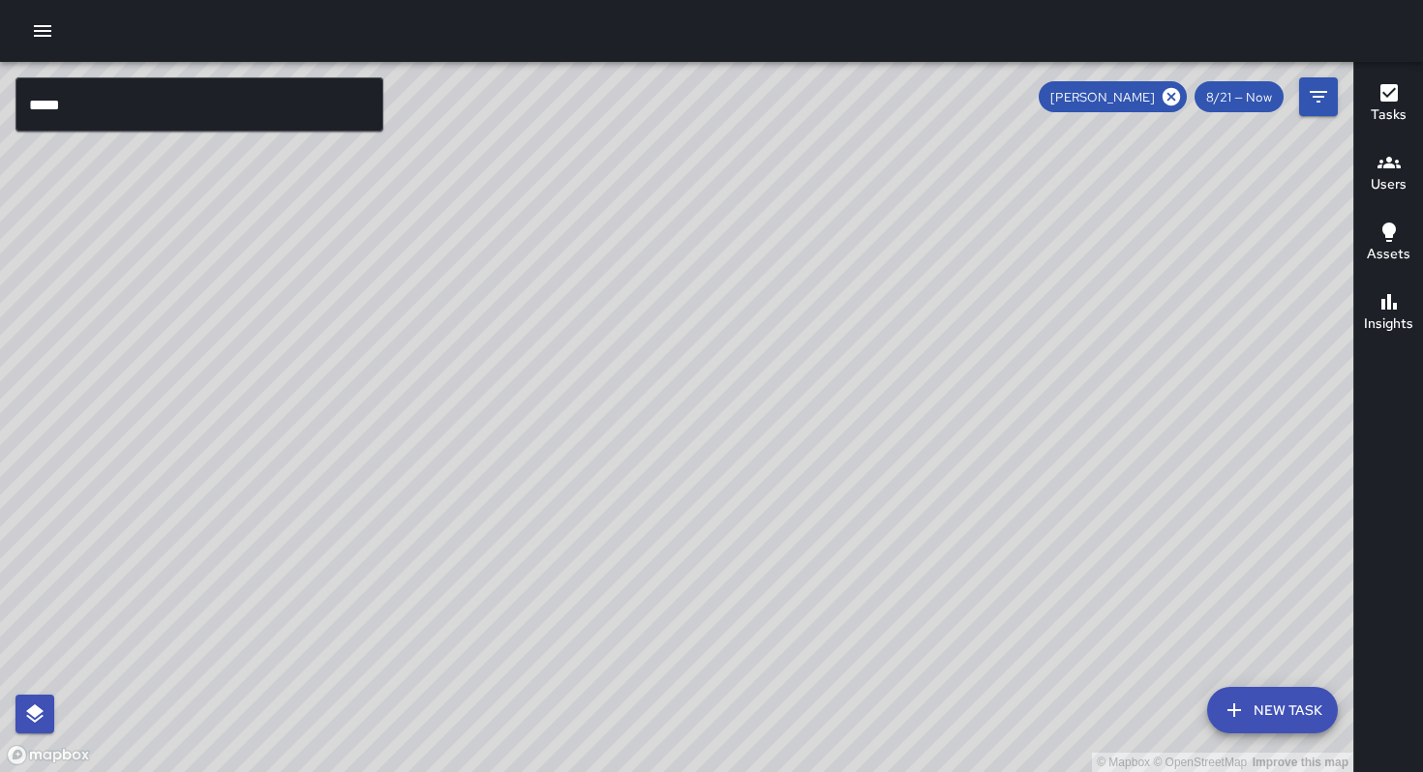
drag, startPoint x: 1071, startPoint y: 386, endPoint x: 752, endPoint y: 600, distance: 384.4
click at [765, 574] on div "© Mapbox © OpenStreetMap Improve this map" at bounding box center [676, 417] width 1353 height 710
click at [965, 511] on div "© Mapbox © OpenStreetMap Improve this map" at bounding box center [676, 417] width 1353 height 710
drag, startPoint x: 986, startPoint y: 520, endPoint x: 615, endPoint y: 601, distance: 379.5
click at [615, 601] on div "© Mapbox © OpenStreetMap Improve this map" at bounding box center [676, 417] width 1353 height 710
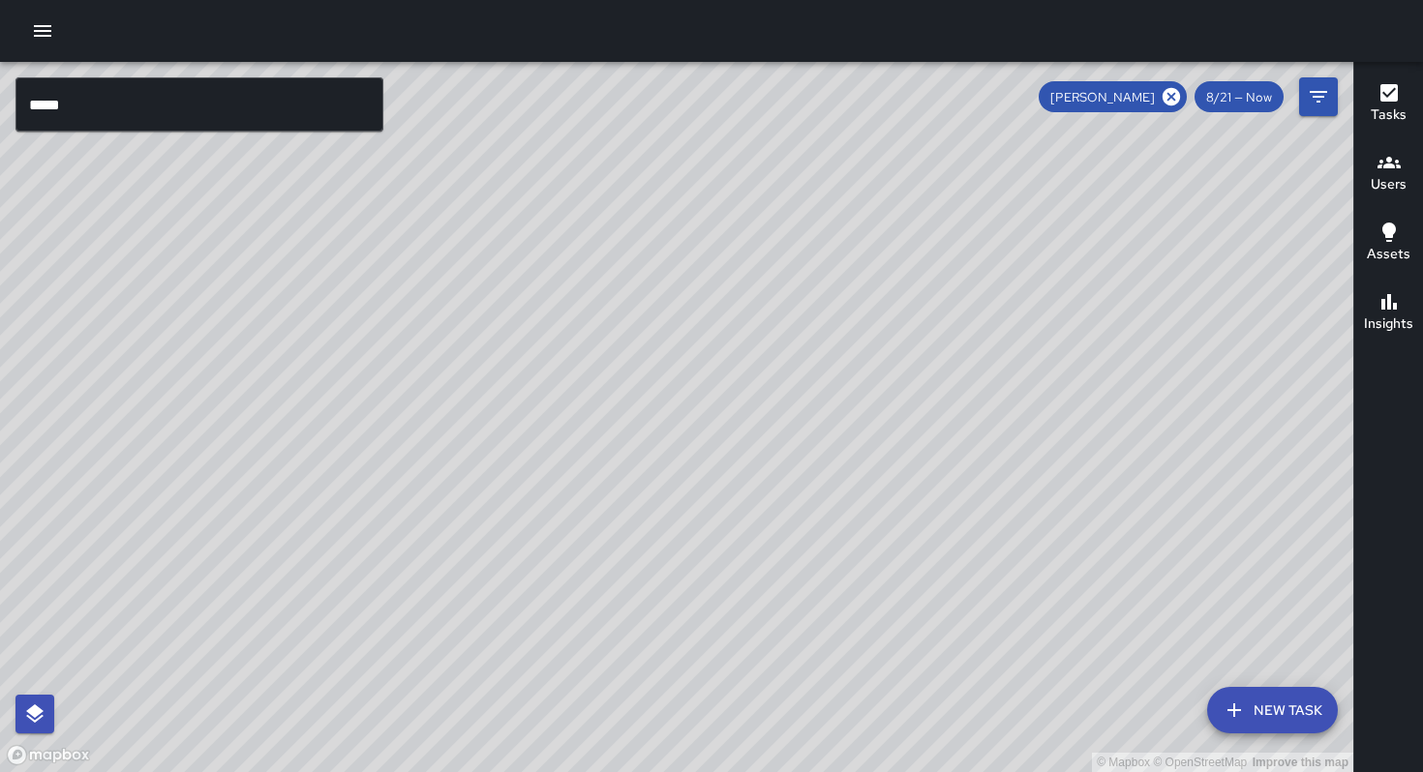
drag, startPoint x: 805, startPoint y: 600, endPoint x: 636, endPoint y: 617, distance: 170.3
click at [636, 617] on div "© Mapbox © OpenStreetMap Improve this map" at bounding box center [676, 417] width 1353 height 710
click at [1064, 573] on div "© Mapbox © OpenStreetMap Improve this map" at bounding box center [676, 417] width 1353 height 710
drag, startPoint x: 1064, startPoint y: 573, endPoint x: 491, endPoint y: 162, distance: 705.3
click at [491, 162] on div "© Mapbox © OpenStreetMap Improve this map" at bounding box center [676, 417] width 1353 height 710
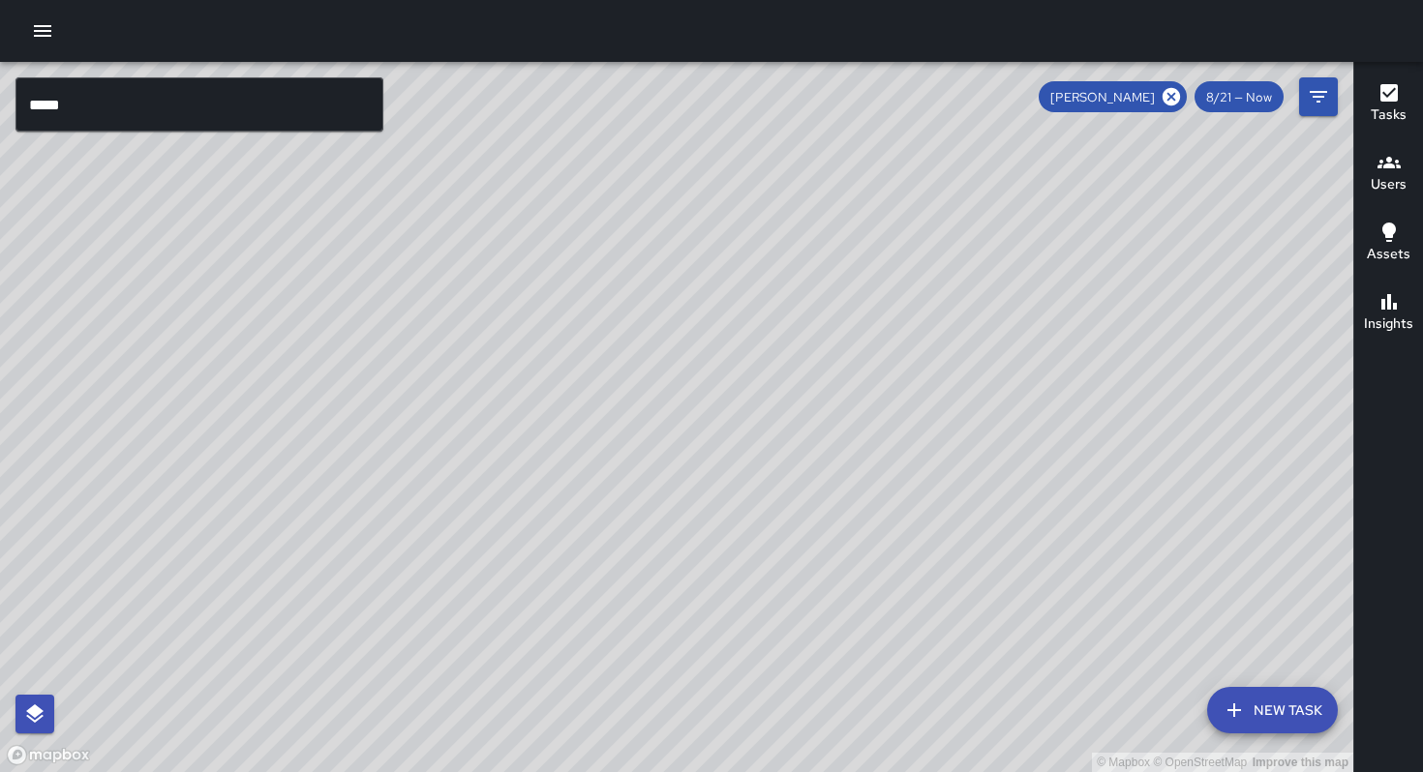
drag, startPoint x: 491, startPoint y: 162, endPoint x: 480, endPoint y: 108, distance: 54.3
click at [480, 108] on div "© Mapbox © OpenStreetMap Improve this map" at bounding box center [676, 417] width 1353 height 710
drag, startPoint x: 527, startPoint y: 152, endPoint x: 443, endPoint y: 77, distance: 112.4
click at [416, 78] on div "© Mapbox © OpenStreetMap Improve this map" at bounding box center [676, 417] width 1353 height 710
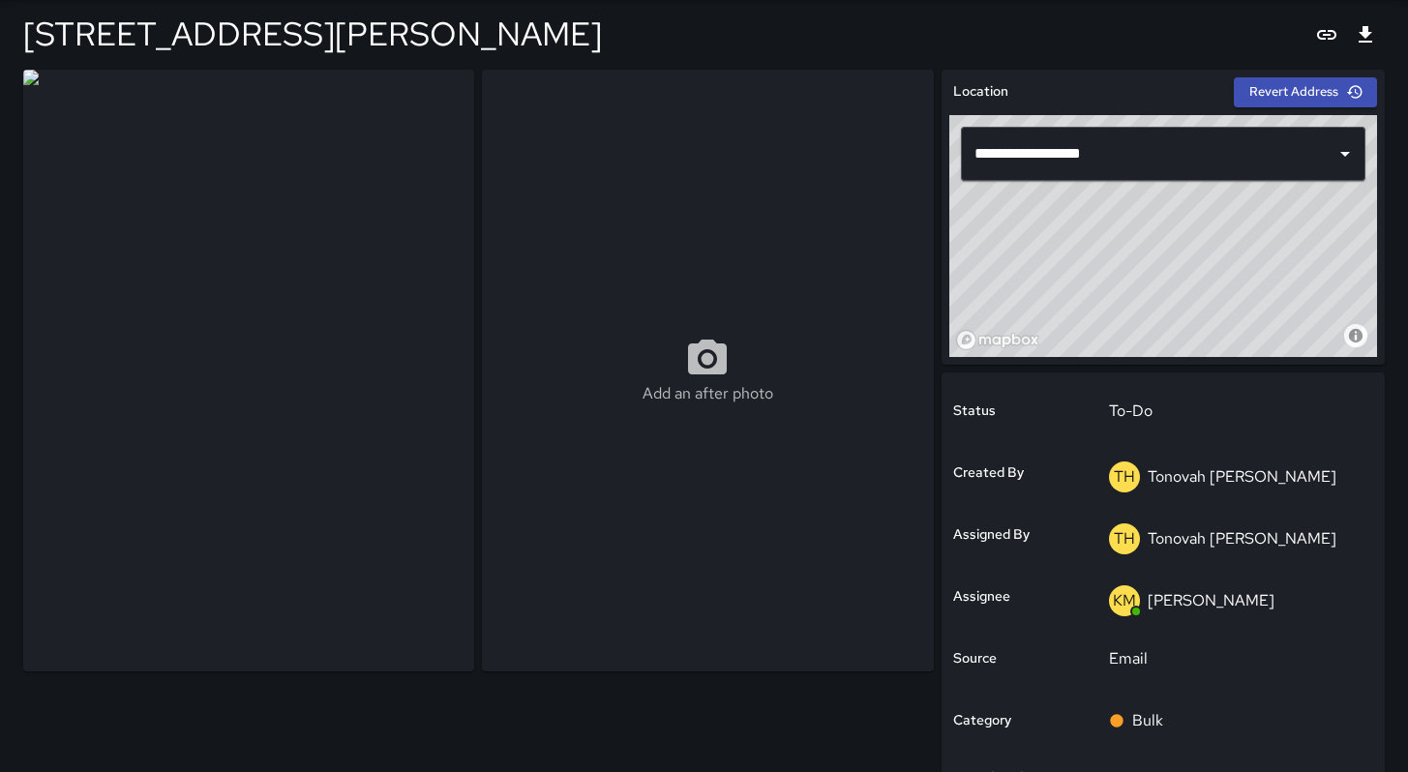
scroll to position [140, 0]
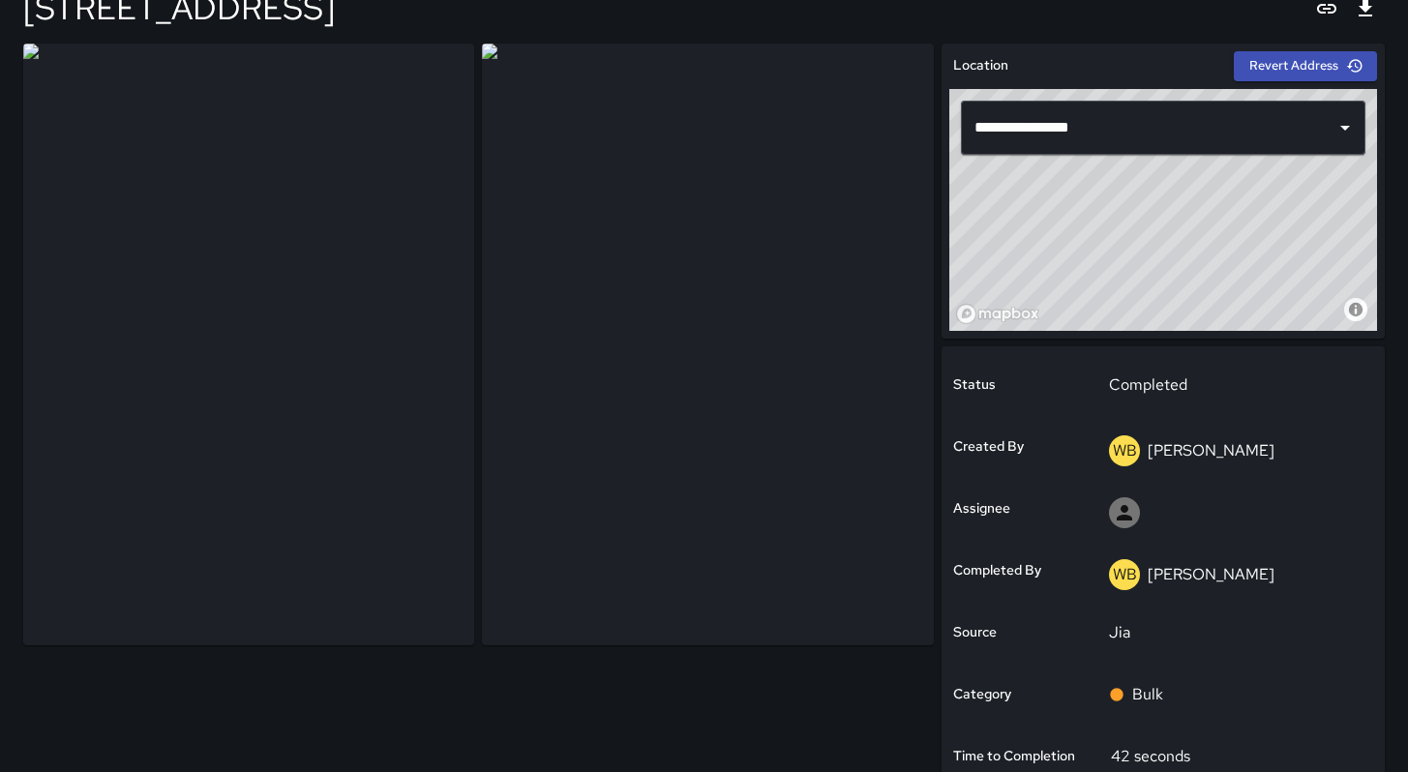
scroll to position [89, 0]
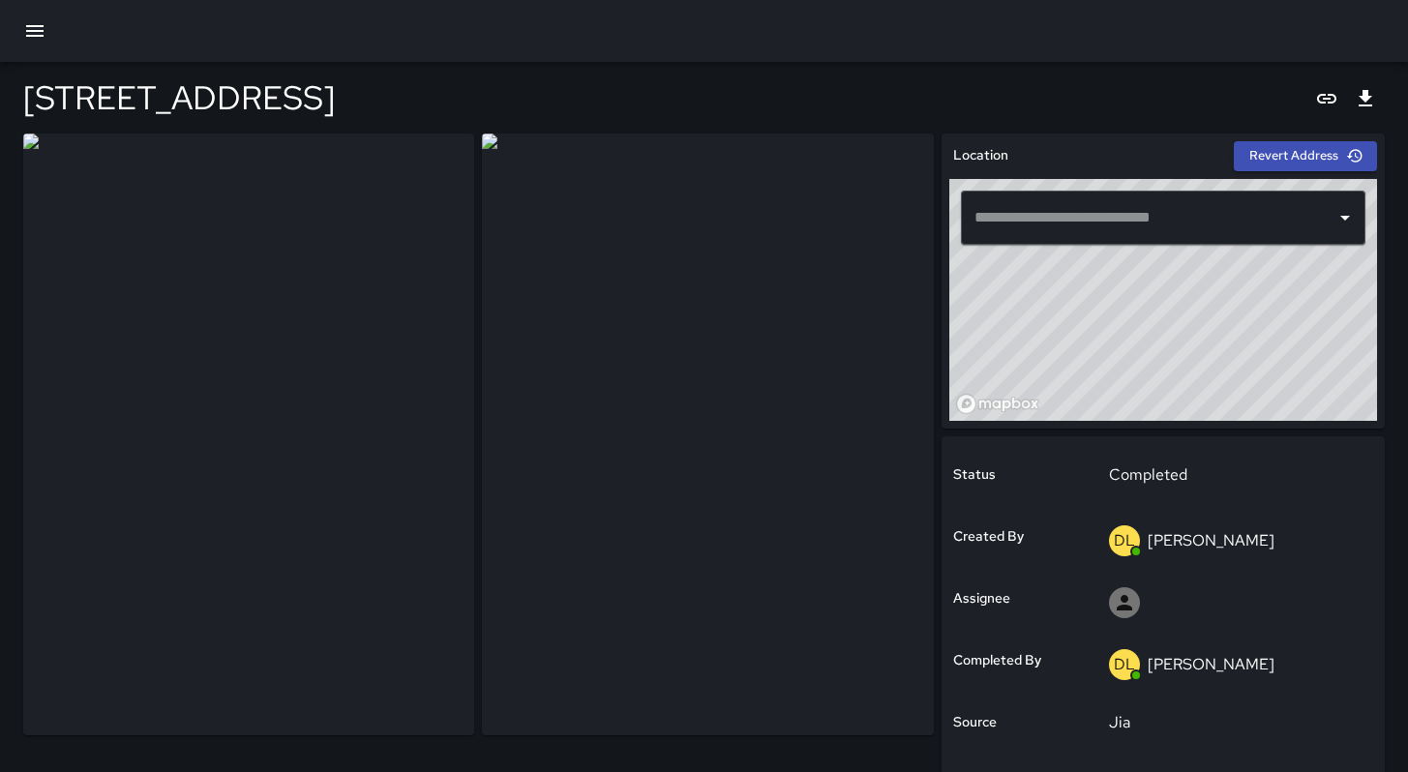
type input "**********"
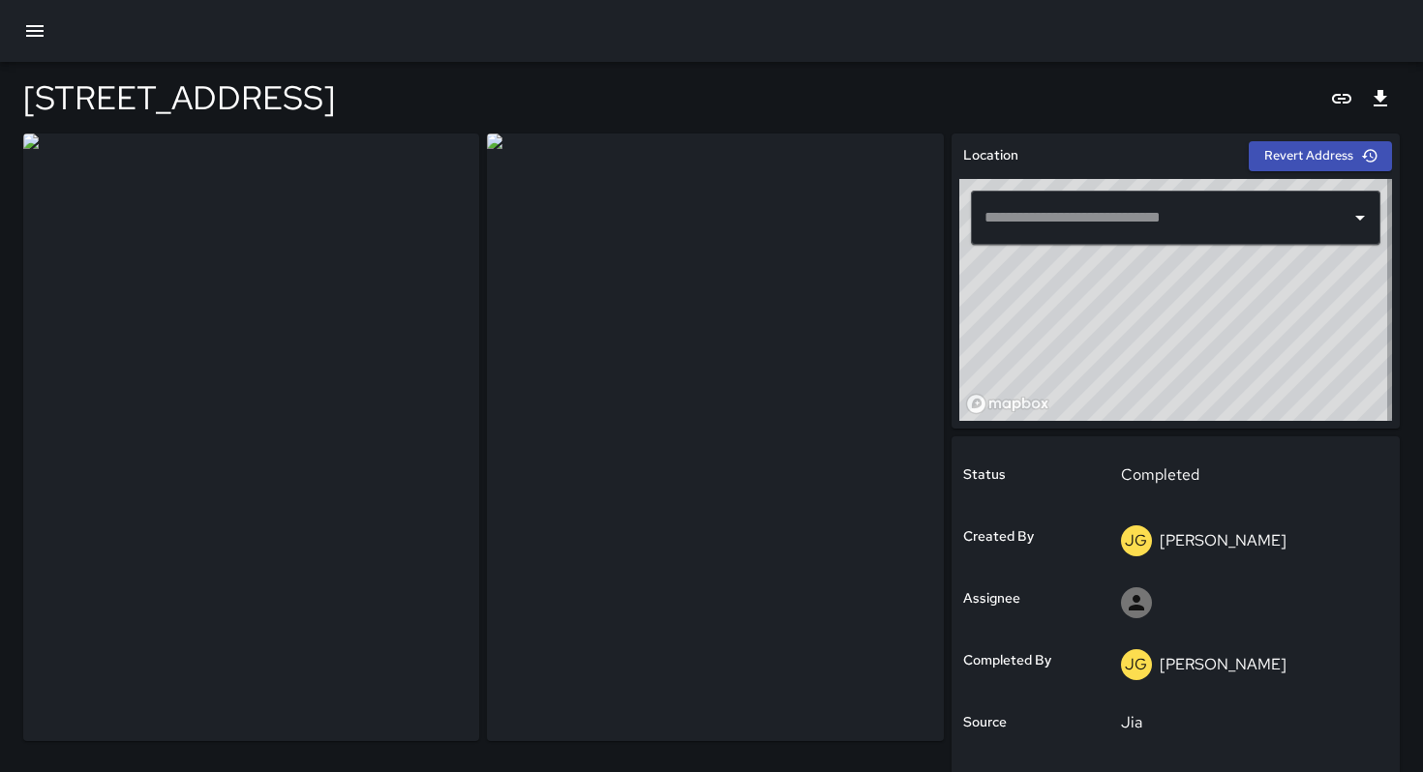
type input "**********"
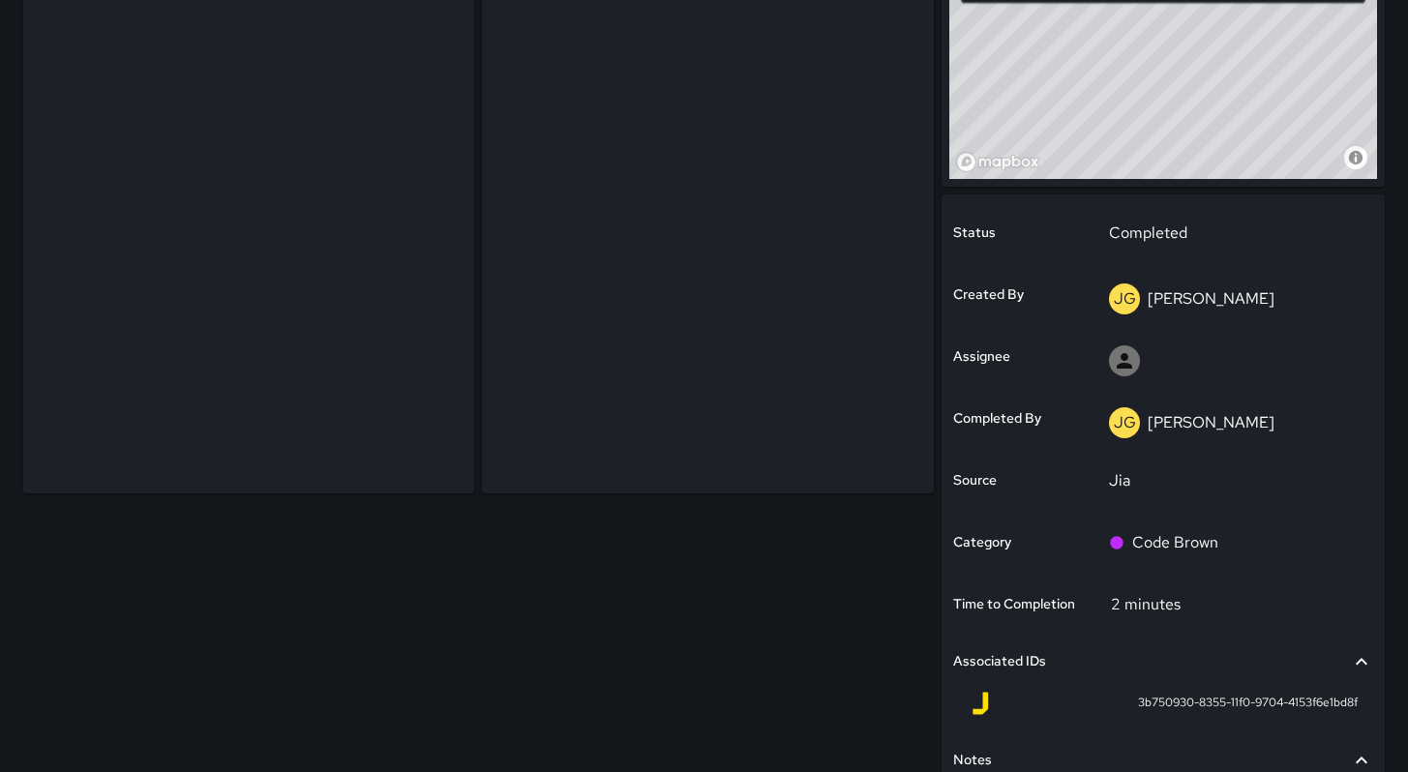
scroll to position [75, 0]
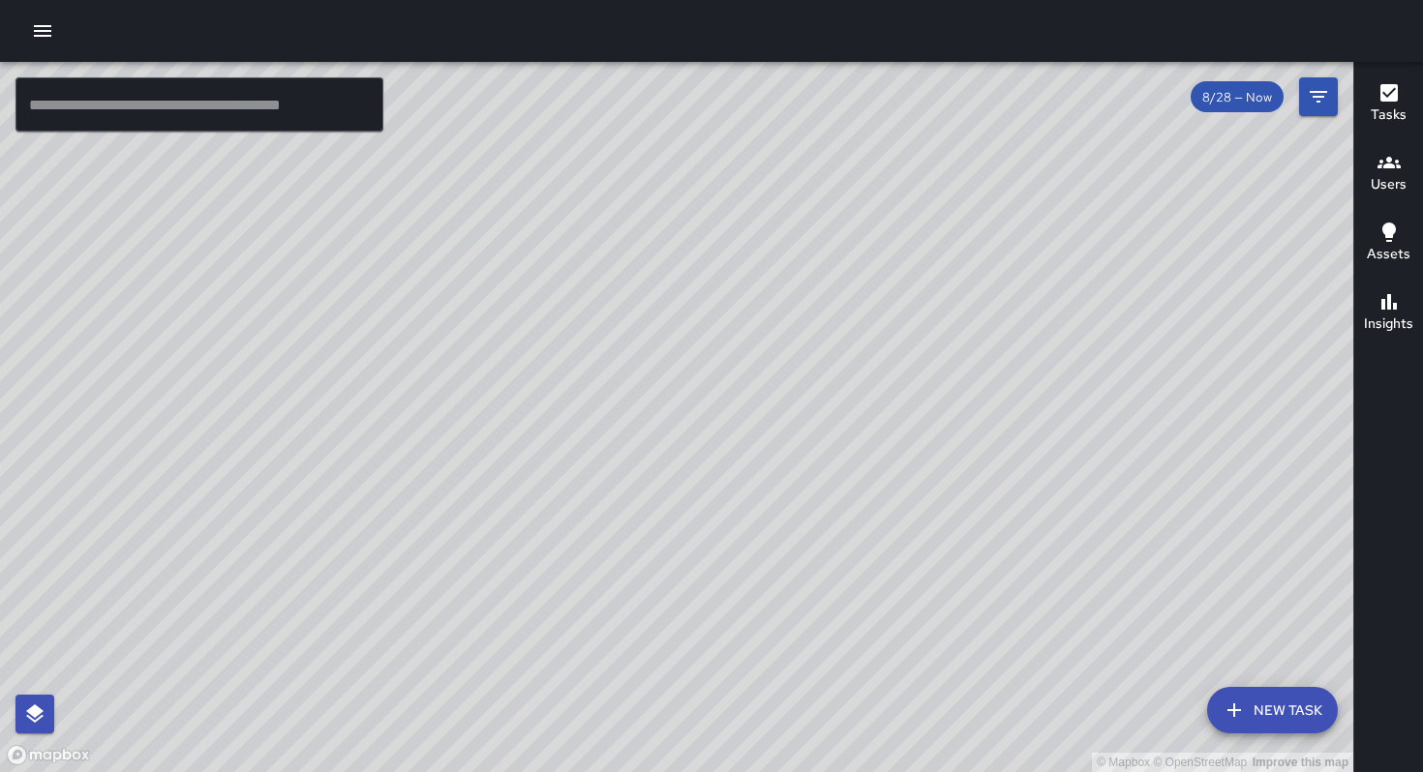
drag, startPoint x: 802, startPoint y: 515, endPoint x: 725, endPoint y: 508, distance: 77.7
click at [726, 509] on div "© Mapbox © OpenStreetMap Improve this map" at bounding box center [676, 417] width 1353 height 710
drag, startPoint x: 613, startPoint y: 264, endPoint x: 605, endPoint y: 315, distance: 50.9
click at [605, 315] on div "© Mapbox © OpenStreetMap Improve this map" at bounding box center [676, 417] width 1353 height 710
click at [1306, 104] on button "Filters" at bounding box center [1318, 96] width 39 height 39
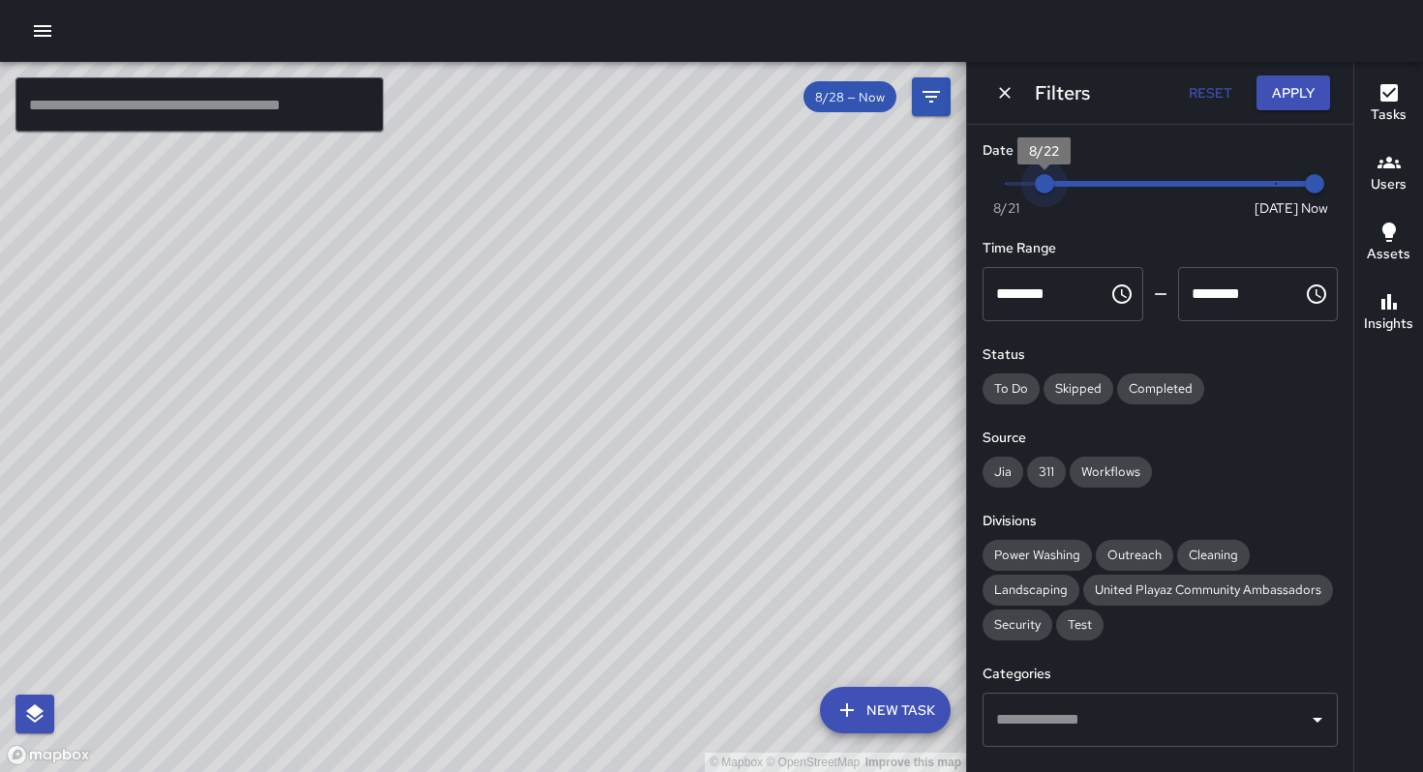
type input "*"
drag, startPoint x: 1263, startPoint y: 192, endPoint x: 980, endPoint y: 177, distance: 283.0
click at [981, 177] on div "Date Range Now [DATE] [DATE] 11:10 am Time Range ******** ​ ******** ​ Status T…" at bounding box center [1160, 448] width 386 height 647
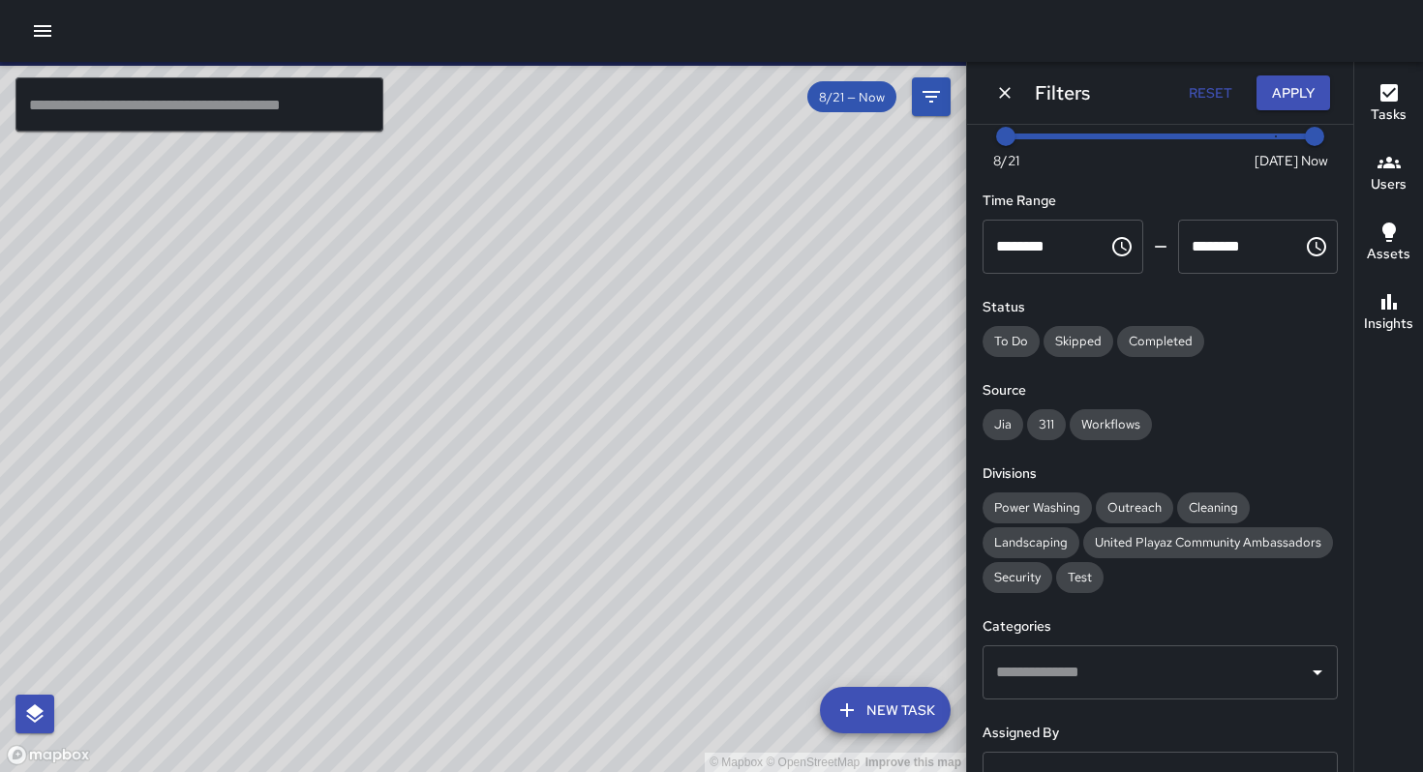
scroll to position [148, 0]
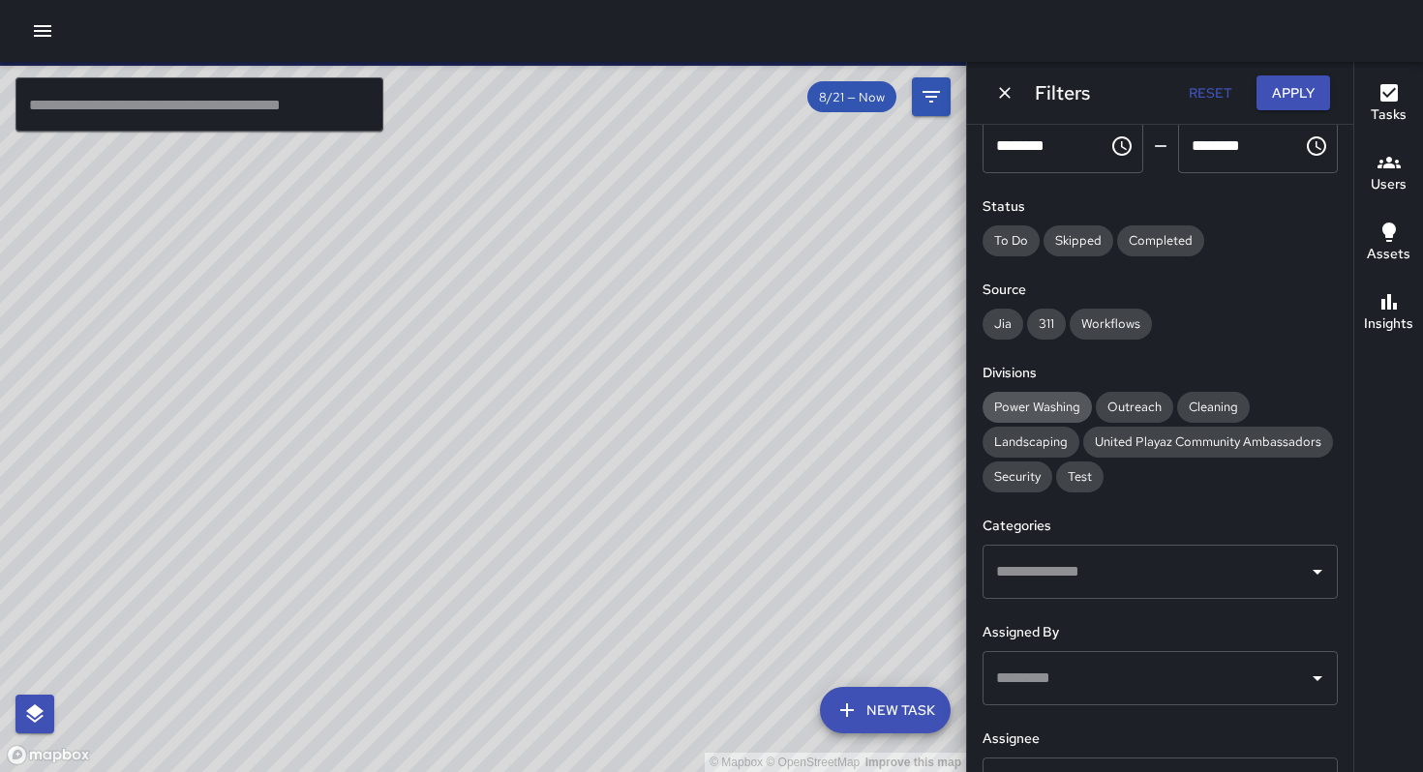
click at [1049, 413] on span "Power Washing" at bounding box center [1036, 407] width 109 height 16
click at [1275, 99] on button "Apply" at bounding box center [1293, 93] width 74 height 36
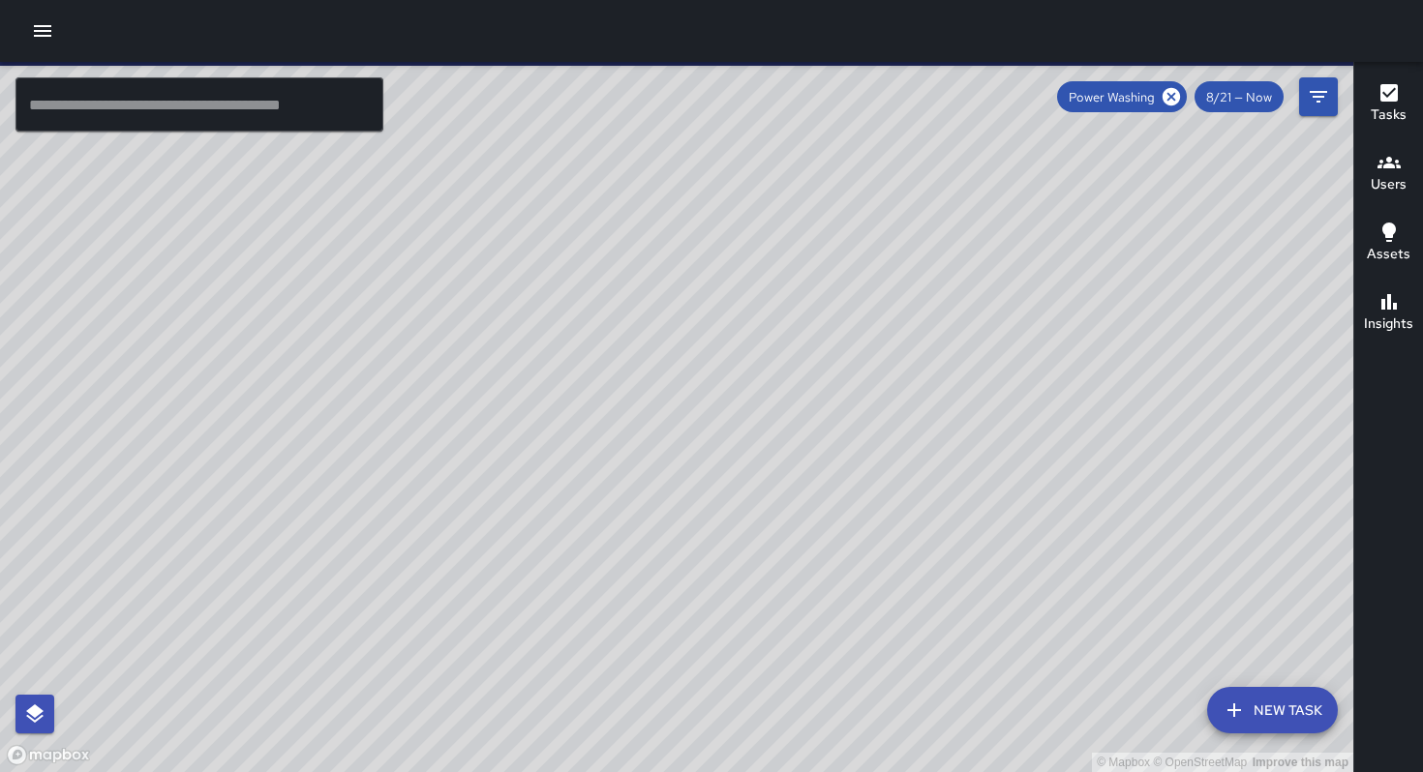
drag, startPoint x: 650, startPoint y: 283, endPoint x: 649, endPoint y: 421, distance: 138.4
click at [648, 408] on div "© Mapbox © OpenStreetMap Improve this map" at bounding box center [676, 417] width 1353 height 710
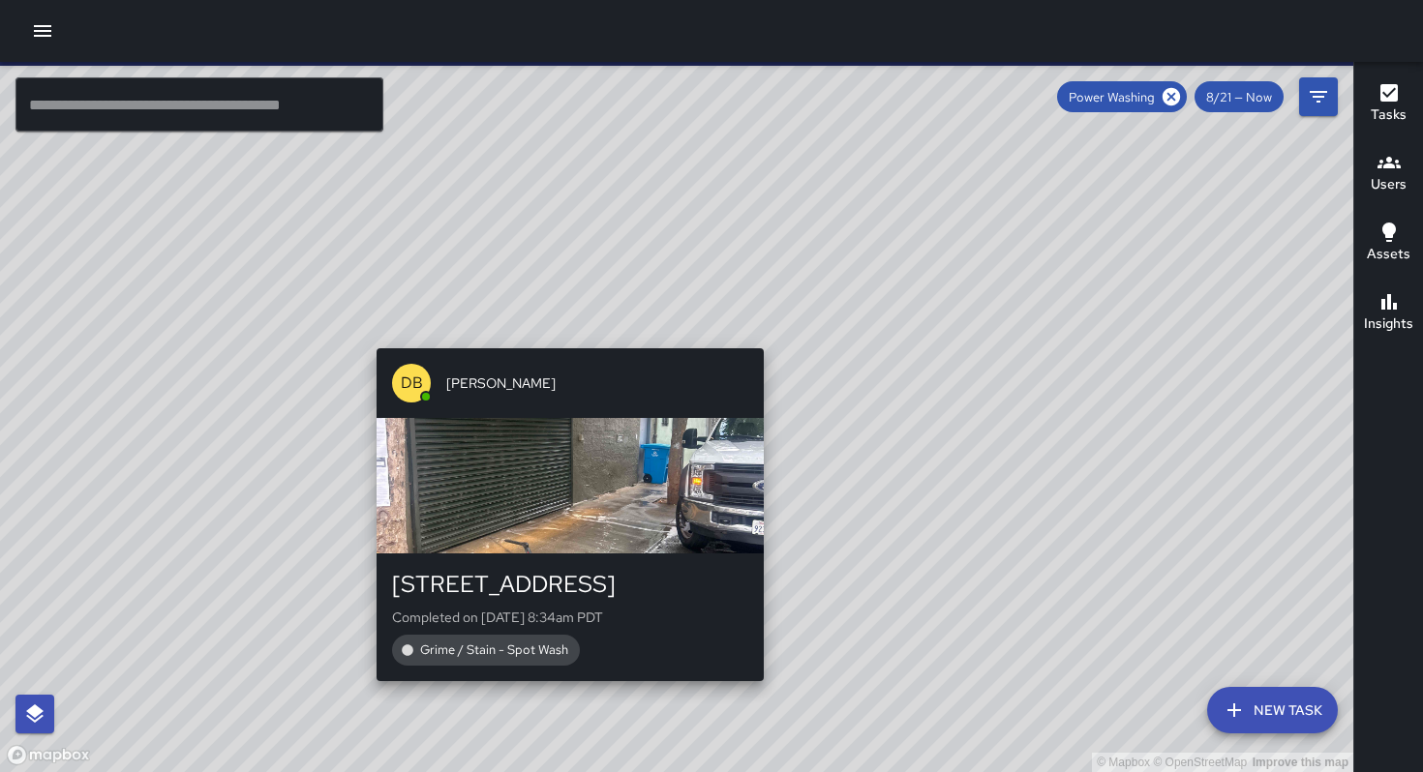
click at [562, 339] on div "© Mapbox © OpenStreetMap Improve this map DB [PERSON_NAME] [STREET_ADDRESS] Com…" at bounding box center [676, 417] width 1353 height 710
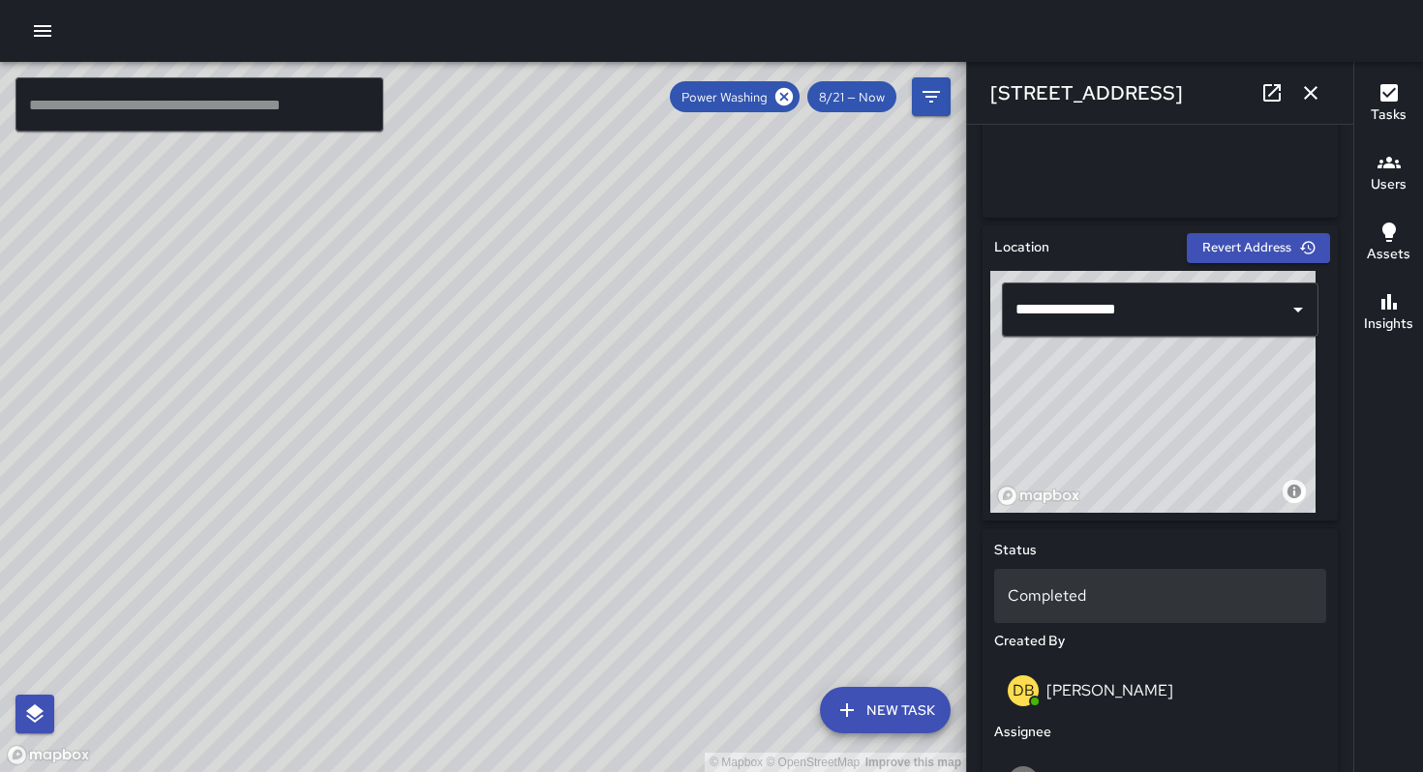
scroll to position [510, 0]
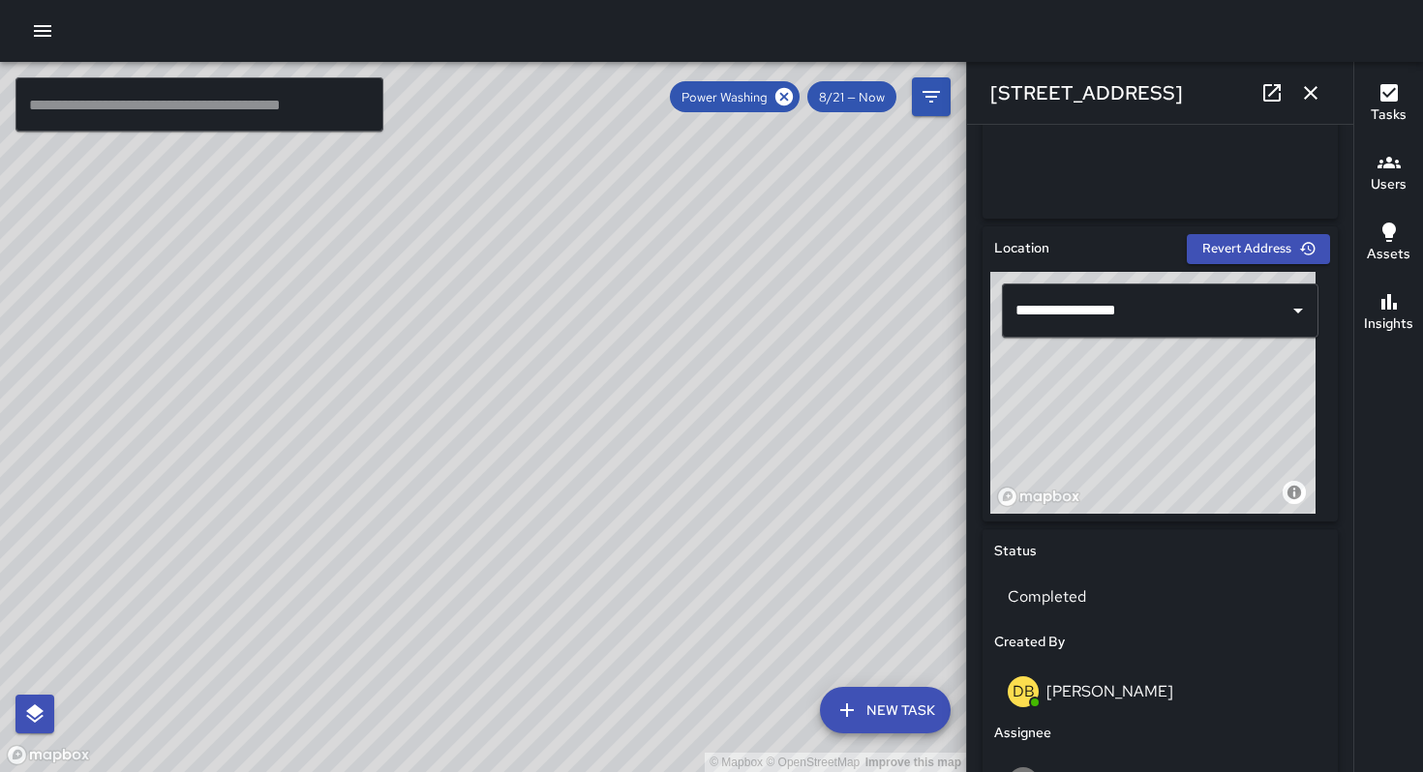
click at [535, 412] on div "© Mapbox © OpenStreetMap Improve this map DB [PERSON_NAME] [GEOGRAPHIC_DATA] Co…" at bounding box center [483, 417] width 966 height 710
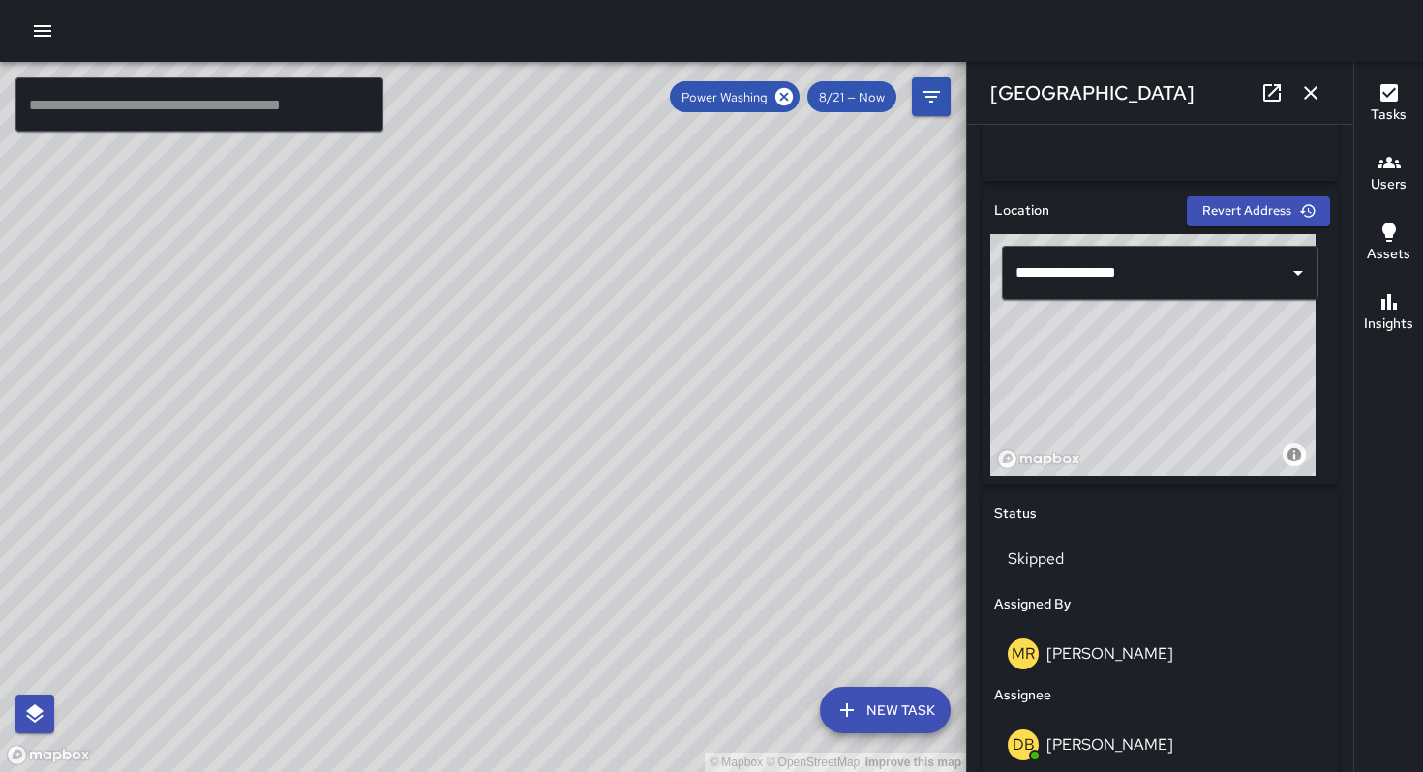
scroll to position [366, 0]
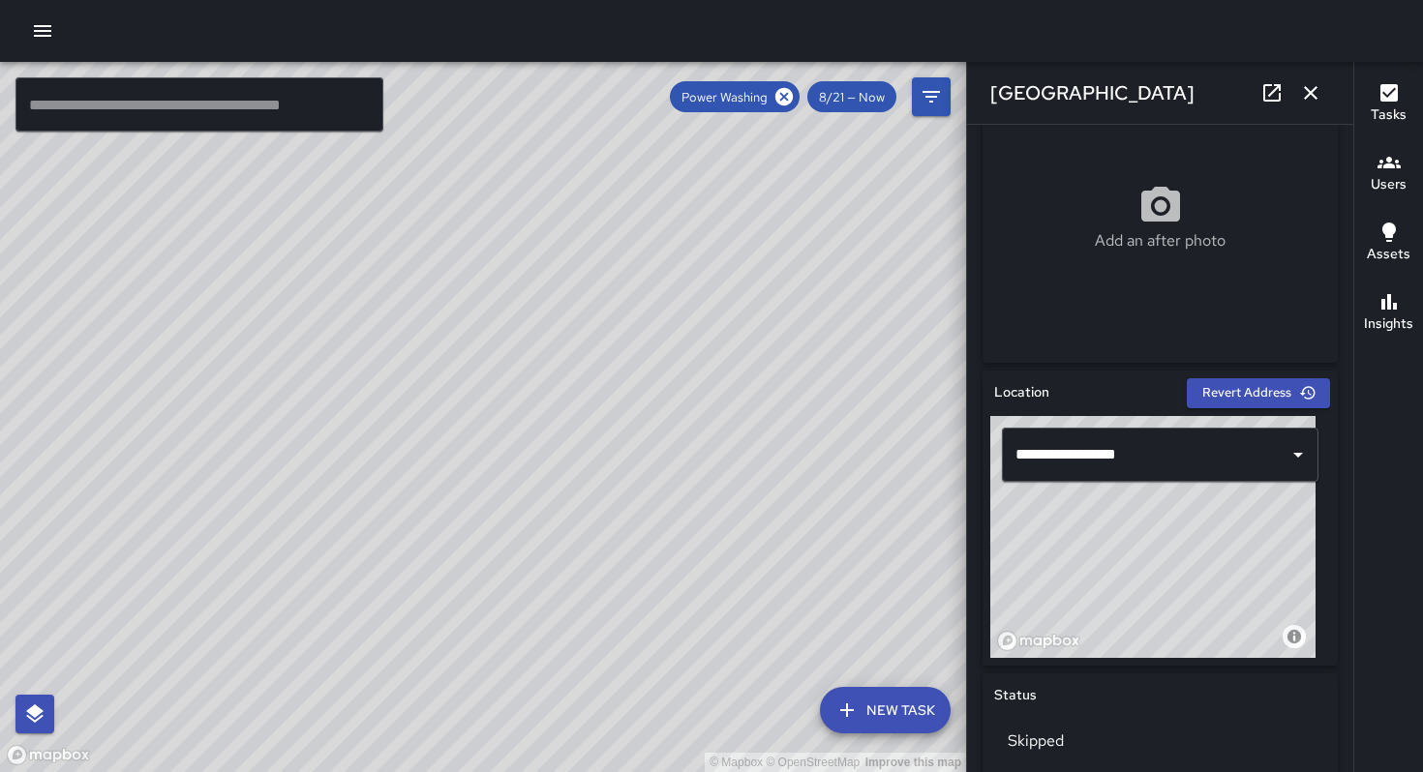
click at [593, 231] on div "© Mapbox © OpenStreetMap Improve this map" at bounding box center [483, 417] width 966 height 710
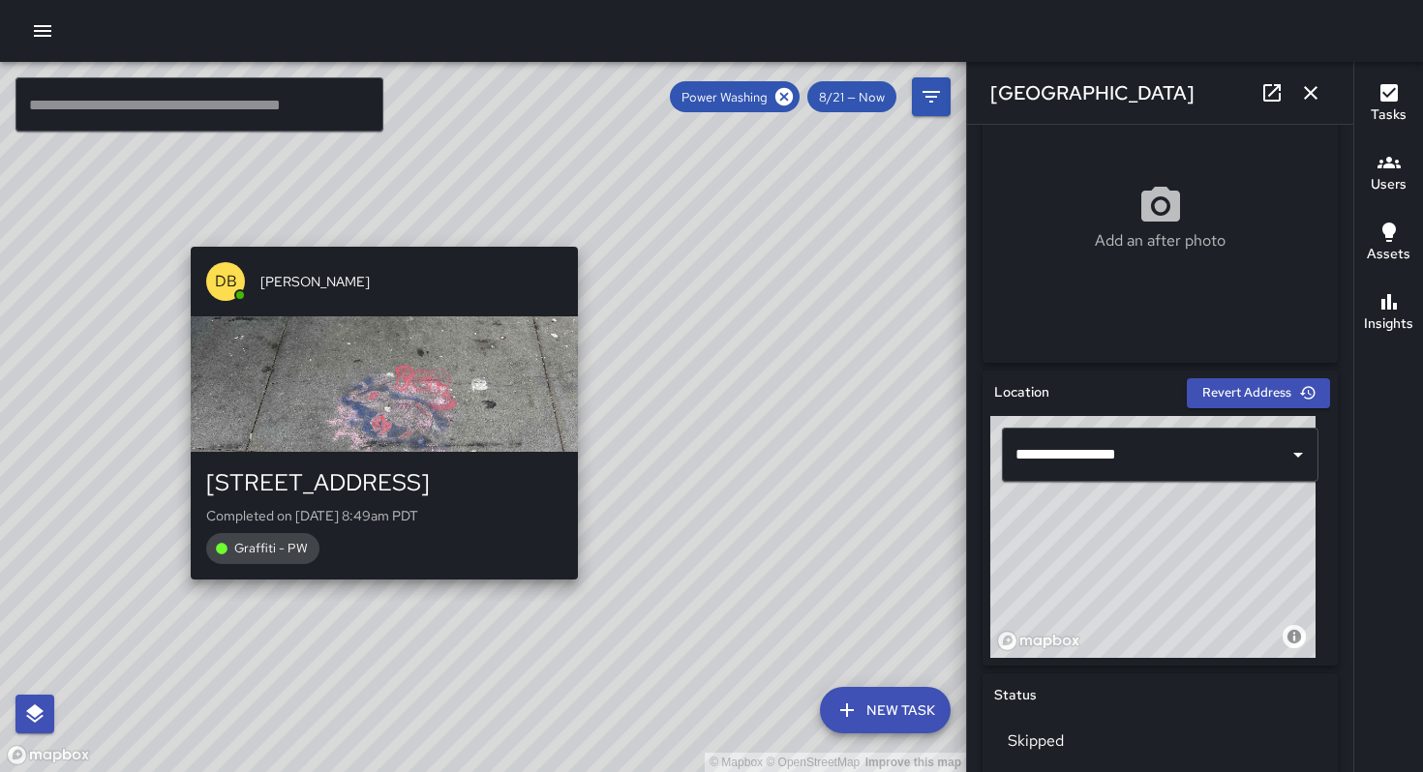
click at [590, 234] on div "© Mapbox © OpenStreetMap Improve this map DB [PERSON_NAME] [STREET_ADDRESS] Com…" at bounding box center [483, 417] width 966 height 710
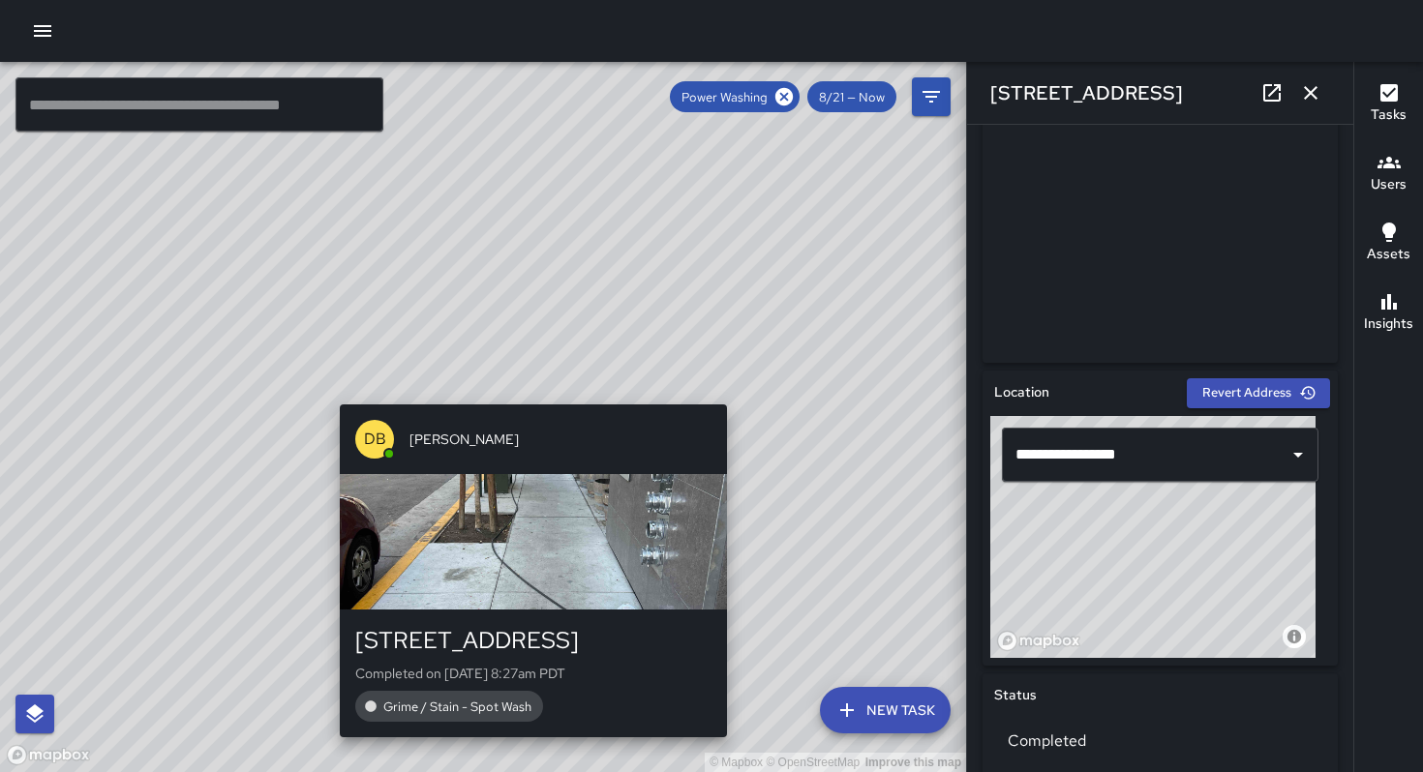
click at [520, 392] on div "© Mapbox © OpenStreetMap Improve this map DB [PERSON_NAME] [STREET_ADDRESS] Com…" at bounding box center [483, 417] width 966 height 710
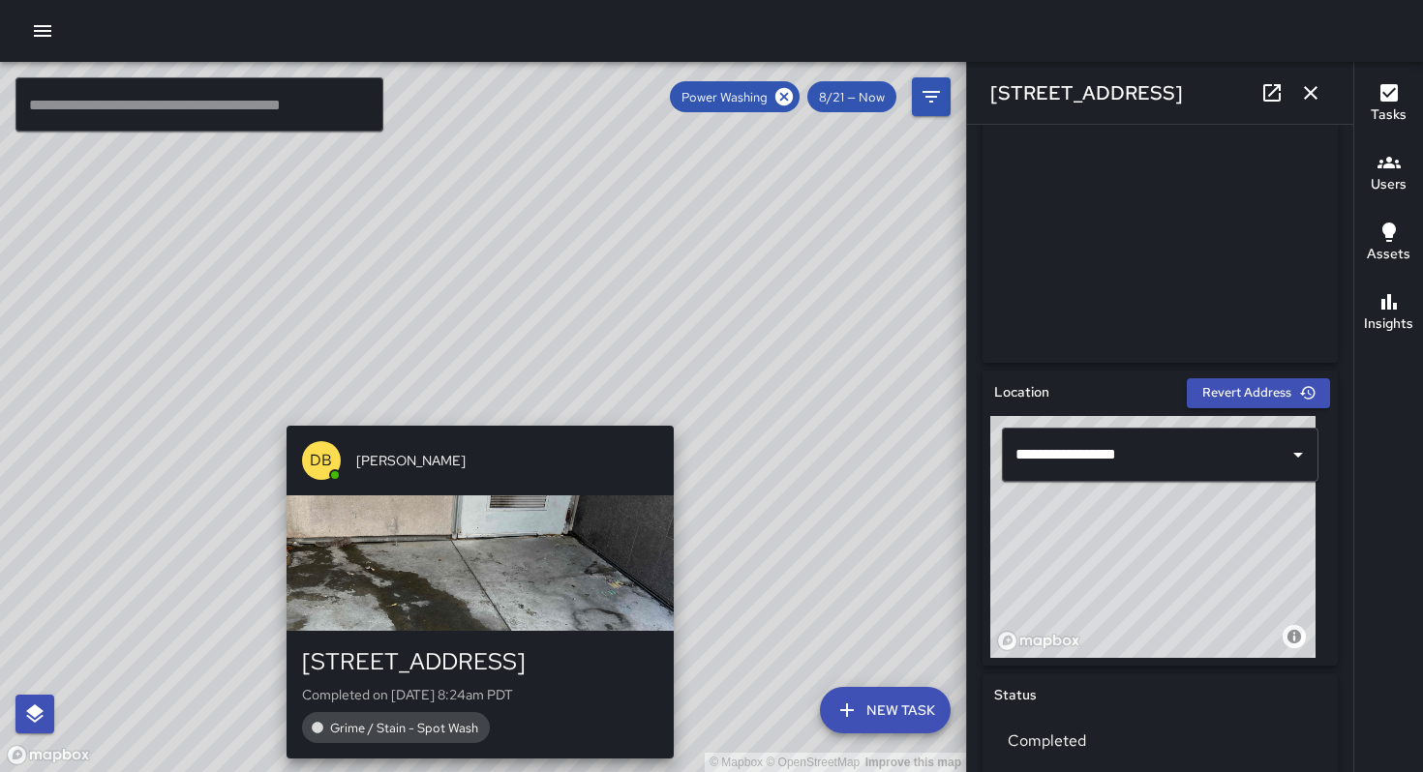
click at [487, 418] on div "DB [PERSON_NAME] [STREET_ADDRESS] Completed on [DATE] 8:24am PDT Grime / Stain …" at bounding box center [480, 592] width 403 height 348
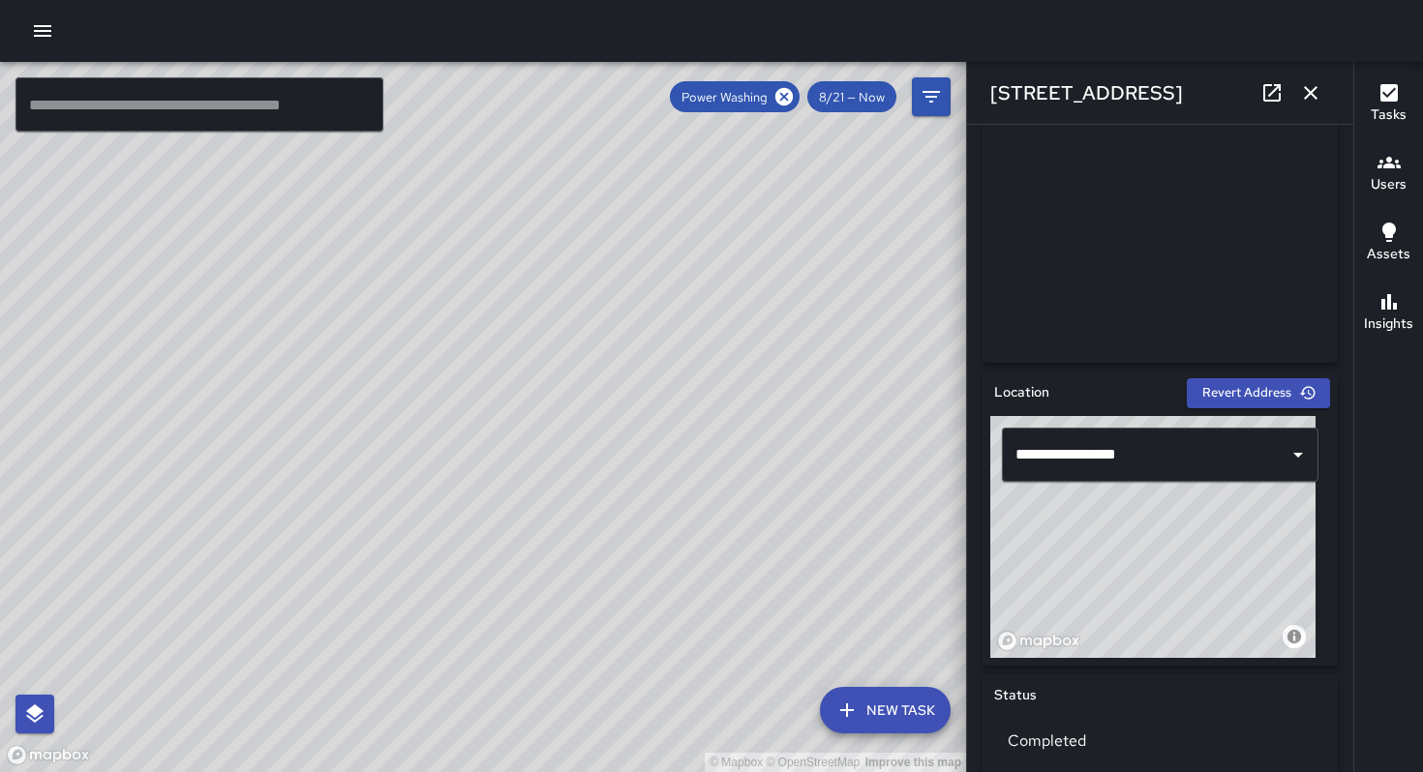
drag, startPoint x: 477, startPoint y: 463, endPoint x: 554, endPoint y: 389, distance: 106.1
click at [538, 393] on div "© Mapbox © OpenStreetMap Improve this map" at bounding box center [483, 417] width 966 height 710
drag, startPoint x: 440, startPoint y: 491, endPoint x: 529, endPoint y: 439, distance: 102.8
click at [529, 439] on div "© Mapbox © OpenStreetMap Improve this map" at bounding box center [483, 417] width 966 height 710
drag, startPoint x: 504, startPoint y: 465, endPoint x: 524, endPoint y: 449, distance: 25.4
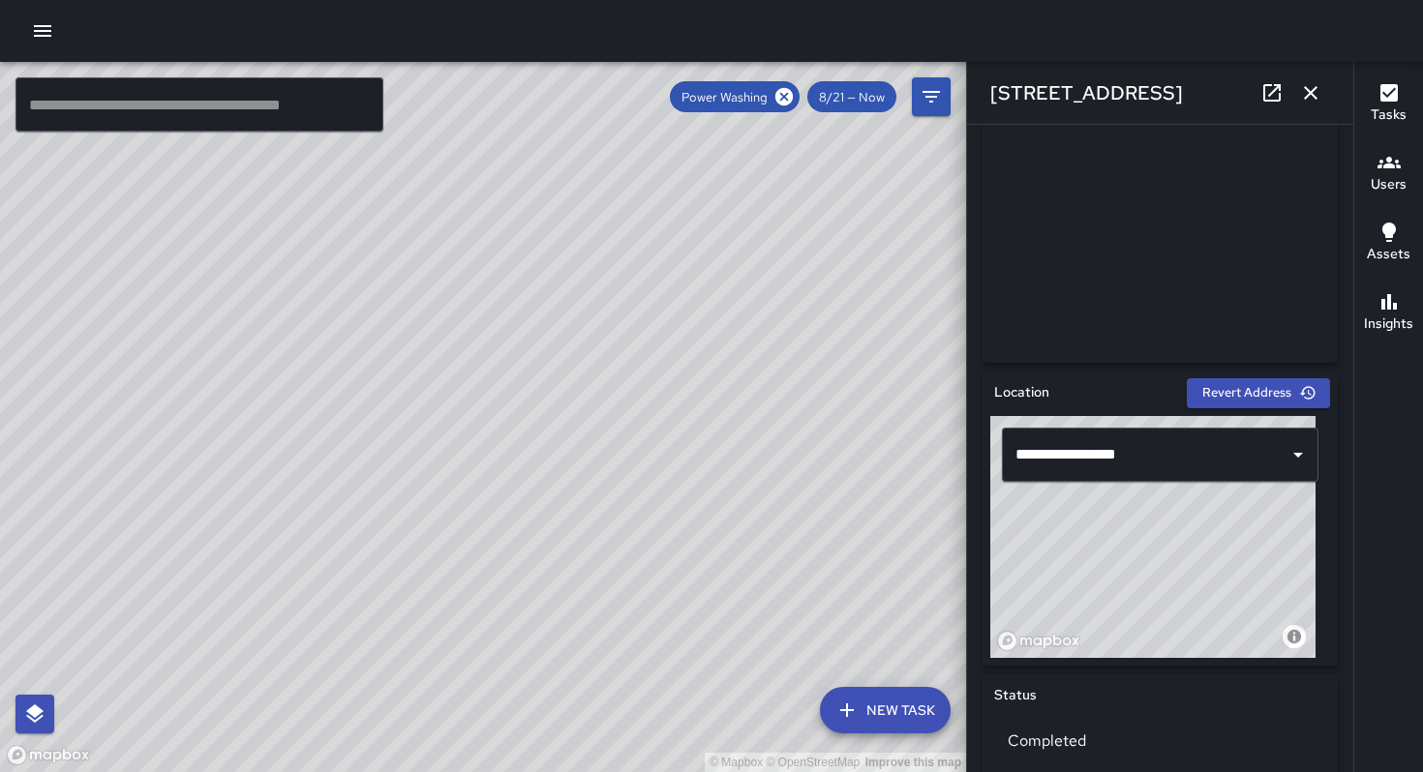
click at [525, 443] on div "© Mapbox © OpenStreetMap Improve this map" at bounding box center [483, 417] width 966 height 710
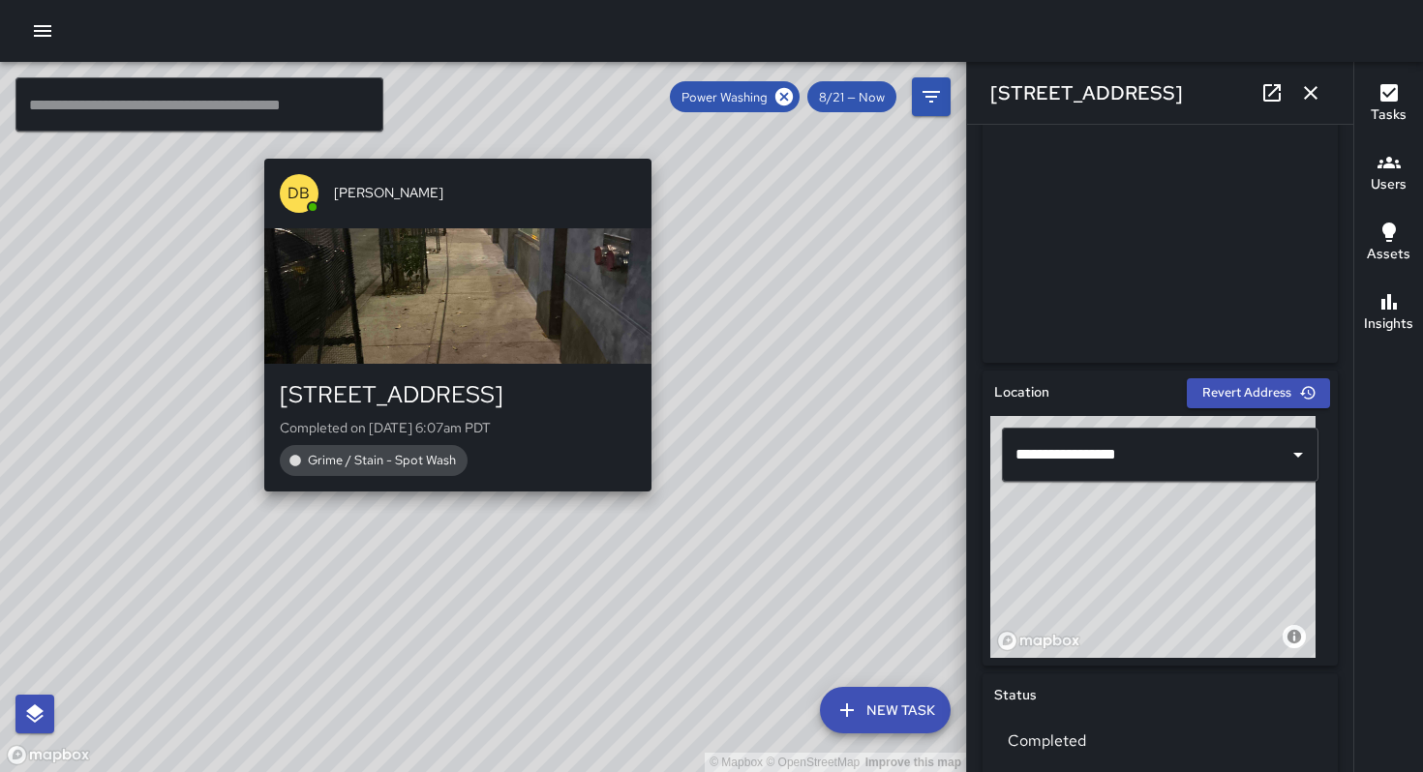
click at [447, 502] on div "© Mapbox © OpenStreetMap Improve this map DB [PERSON_NAME] [STREET_ADDRESS] Com…" at bounding box center [483, 417] width 966 height 710
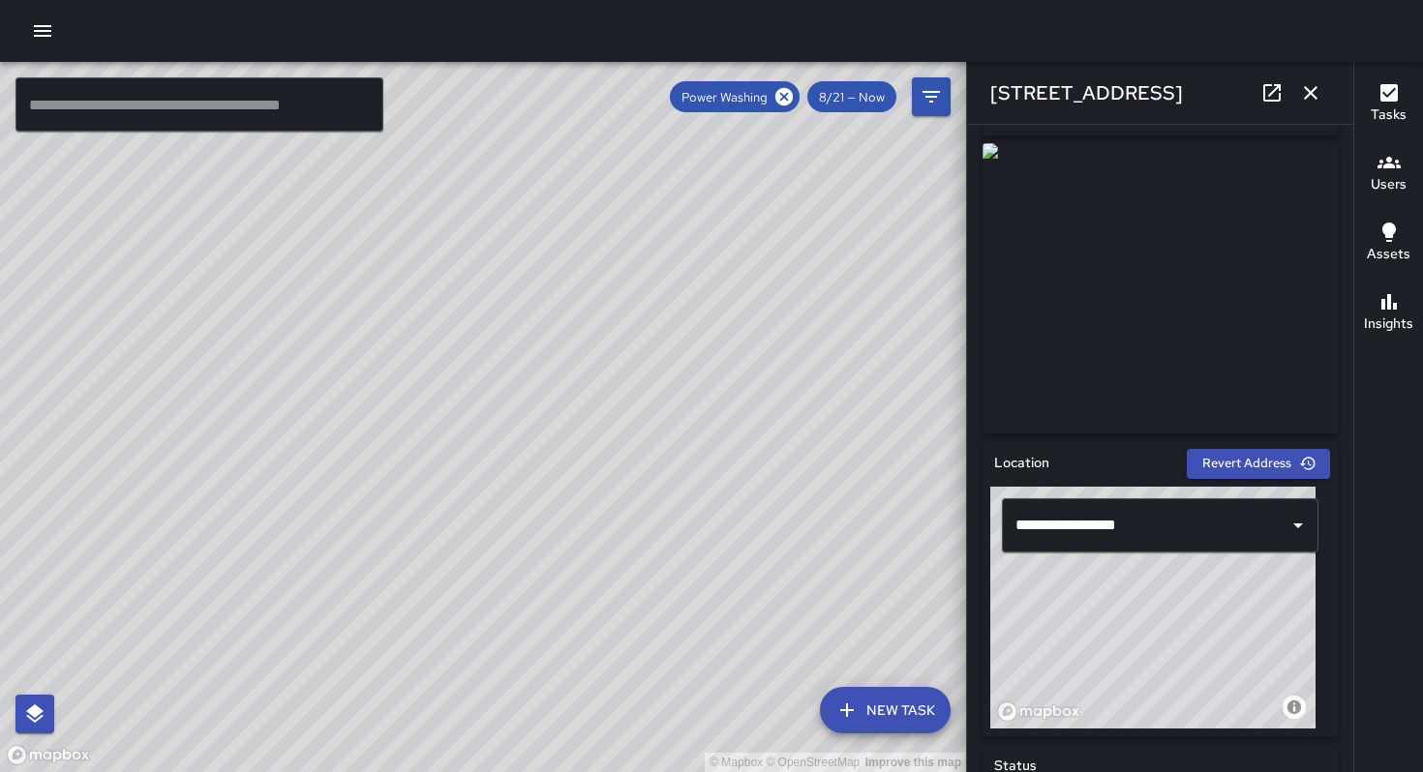
scroll to position [0, 0]
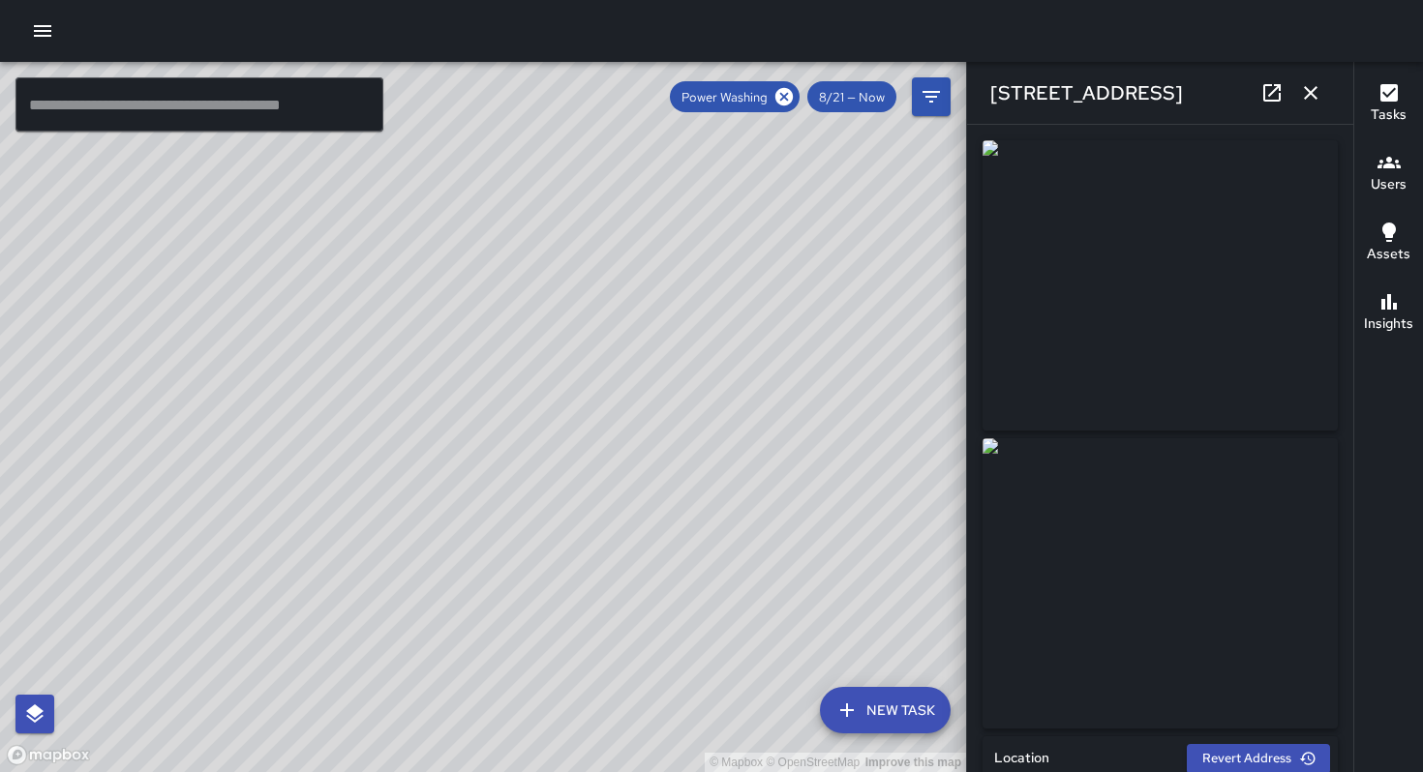
click at [1263, 100] on icon at bounding box center [1271, 92] width 17 height 17
click at [549, 362] on div "© Mapbox © OpenStreetMap Improve this map DB [PERSON_NAME] [STREET_ADDRESS] Com…" at bounding box center [483, 417] width 966 height 710
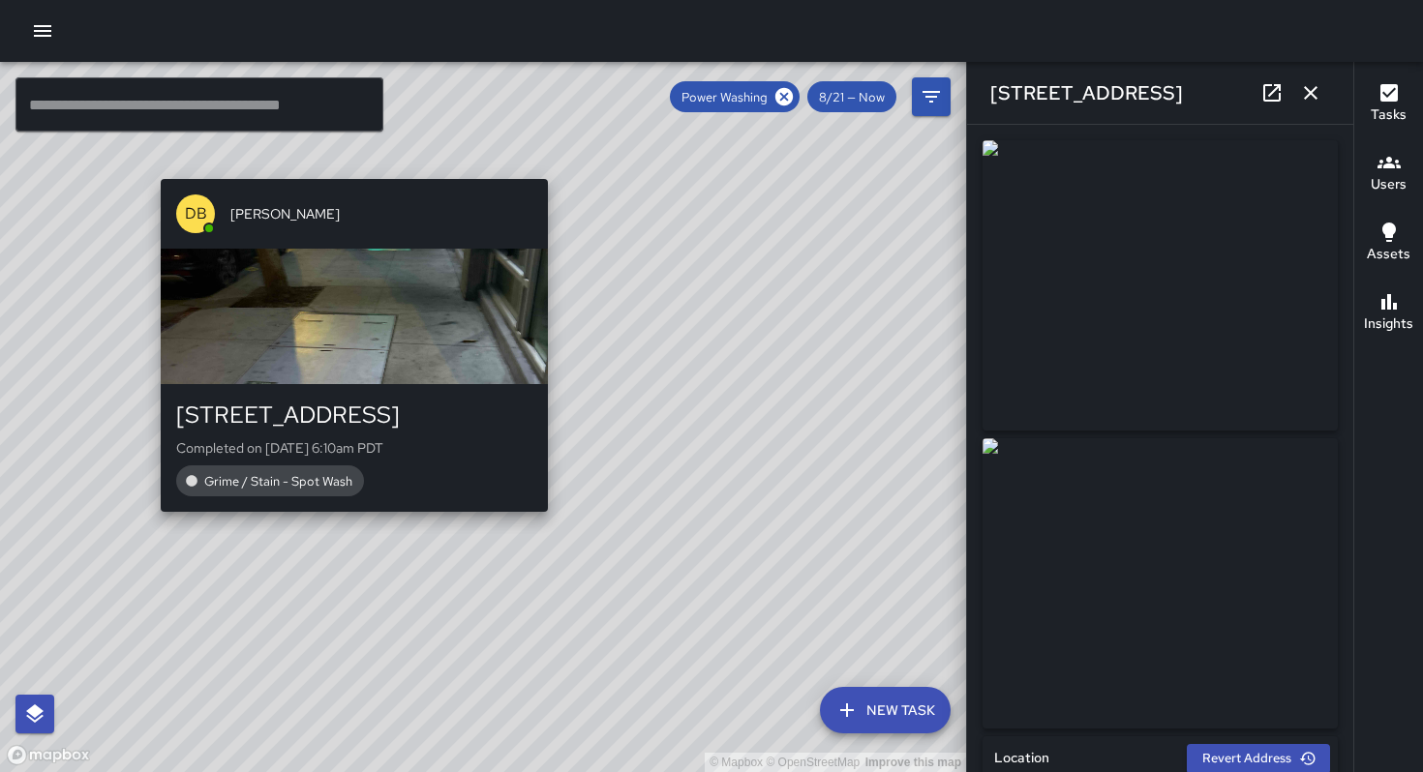
click at [341, 521] on div "© Mapbox © OpenStreetMap Improve this map DB [PERSON_NAME] [STREET_ADDRESS] Com…" at bounding box center [483, 417] width 966 height 710
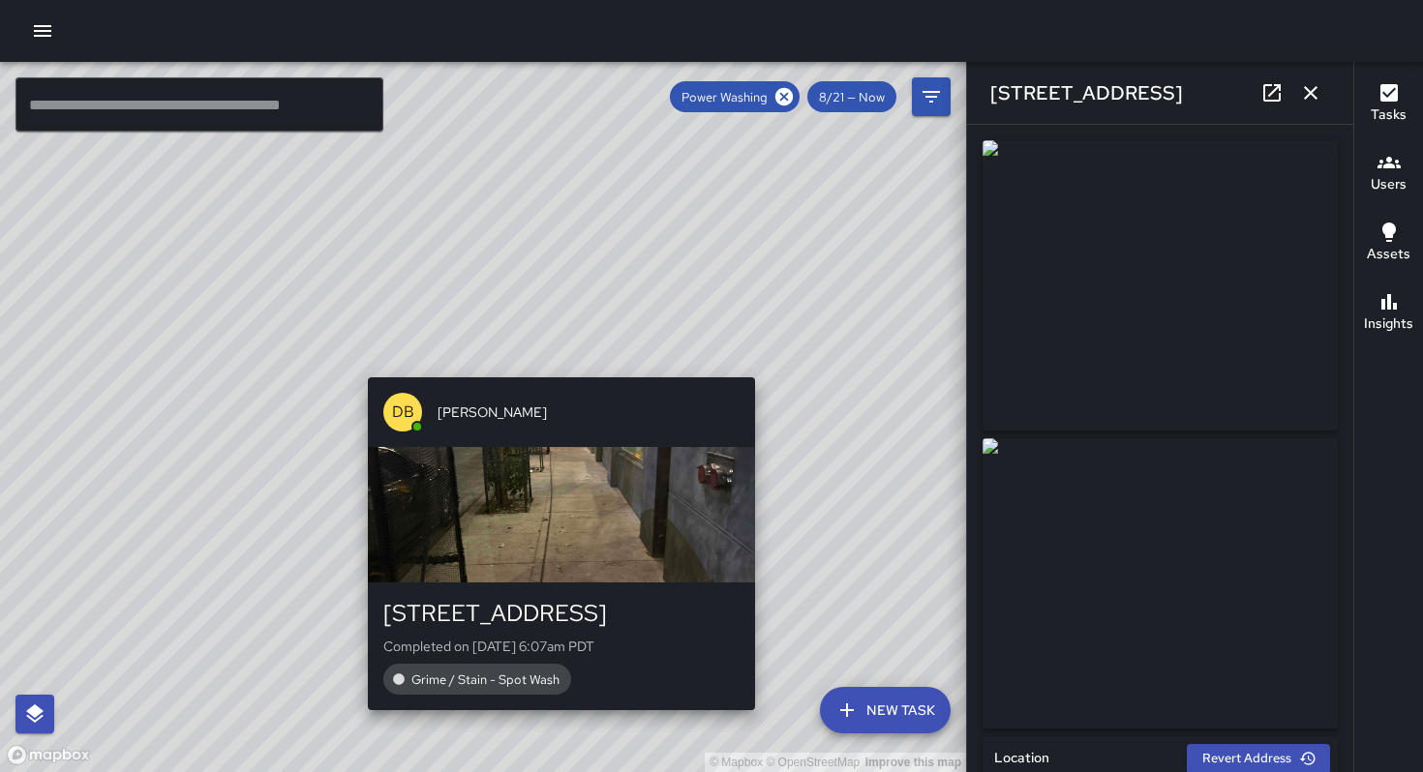
click at [555, 369] on div "© Mapbox © OpenStreetMap Improve this map DB [PERSON_NAME] [STREET_ADDRESS] Com…" at bounding box center [483, 417] width 966 height 710
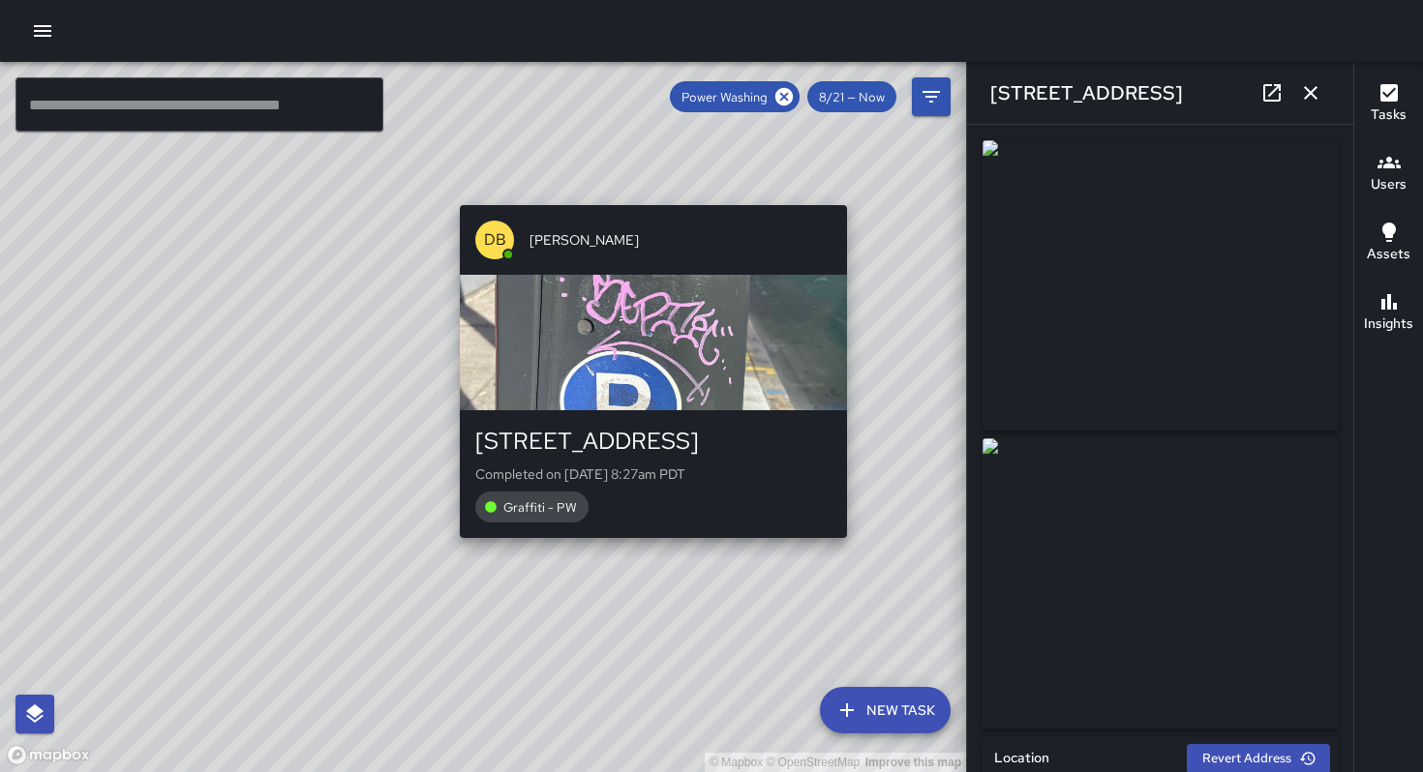
click at [851, 195] on div "© Mapbox © OpenStreetMap Improve this map DB [PERSON_NAME] [STREET_ADDRESS] Com…" at bounding box center [483, 417] width 966 height 710
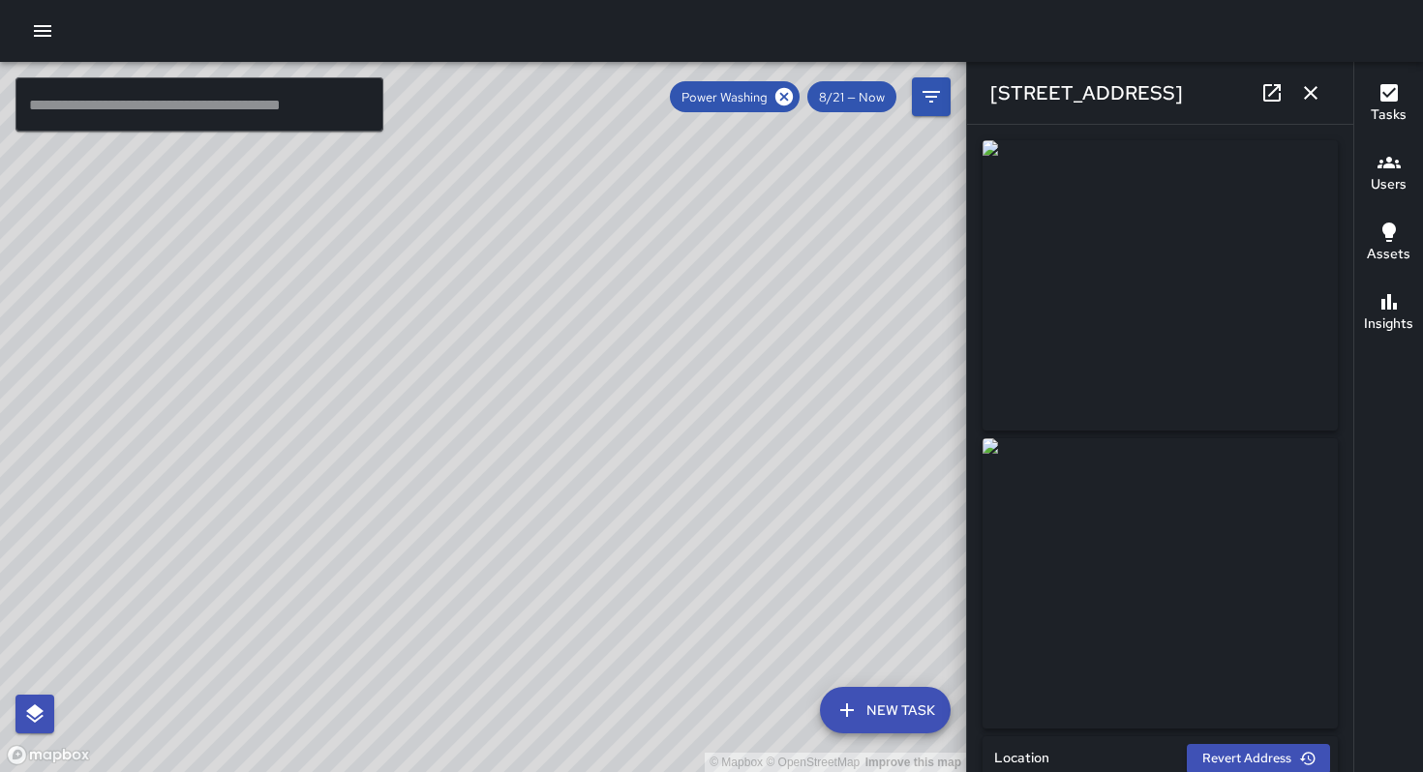
click at [172, 581] on div "© Mapbox © OpenStreetMap Improve this map DB [PERSON_NAME] [STREET_ADDRESS] Com…" at bounding box center [483, 417] width 966 height 710
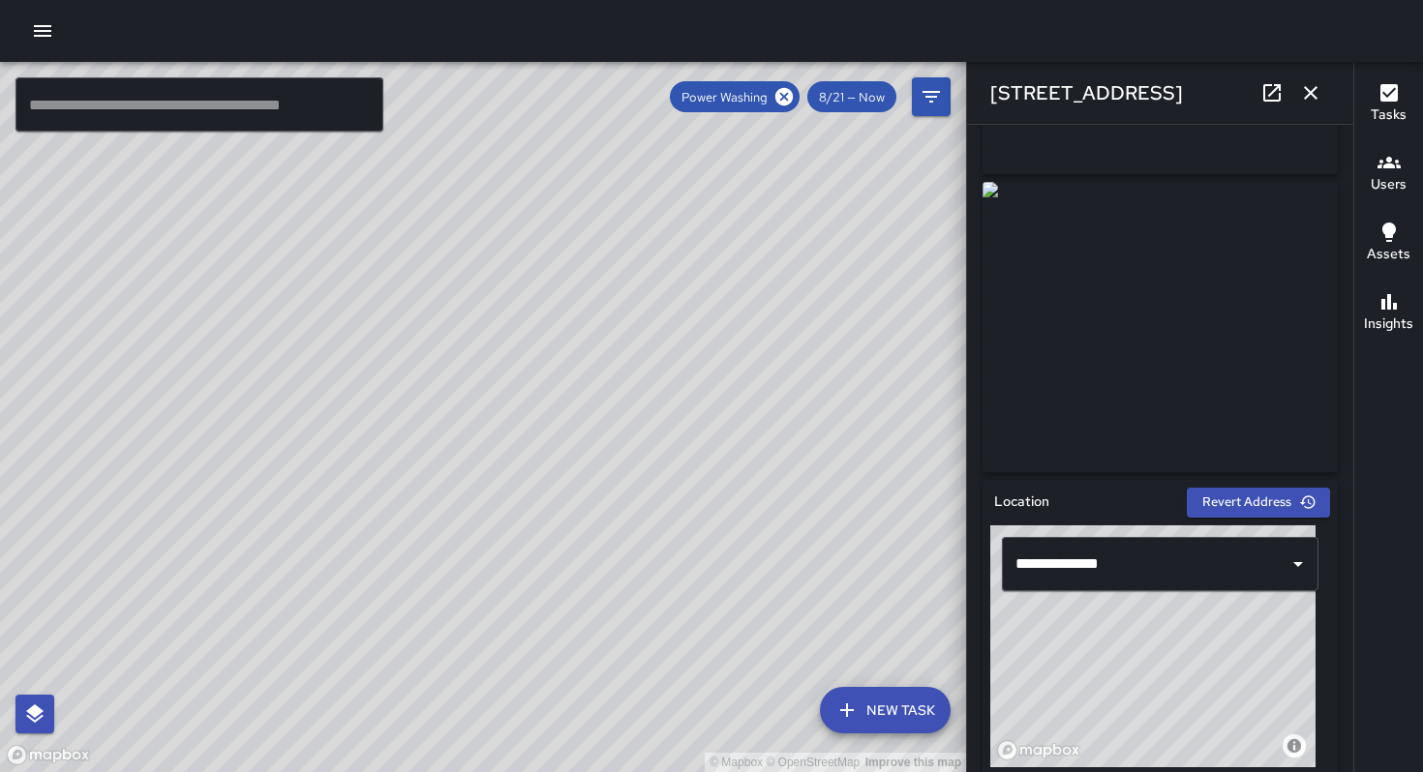
scroll to position [432, 0]
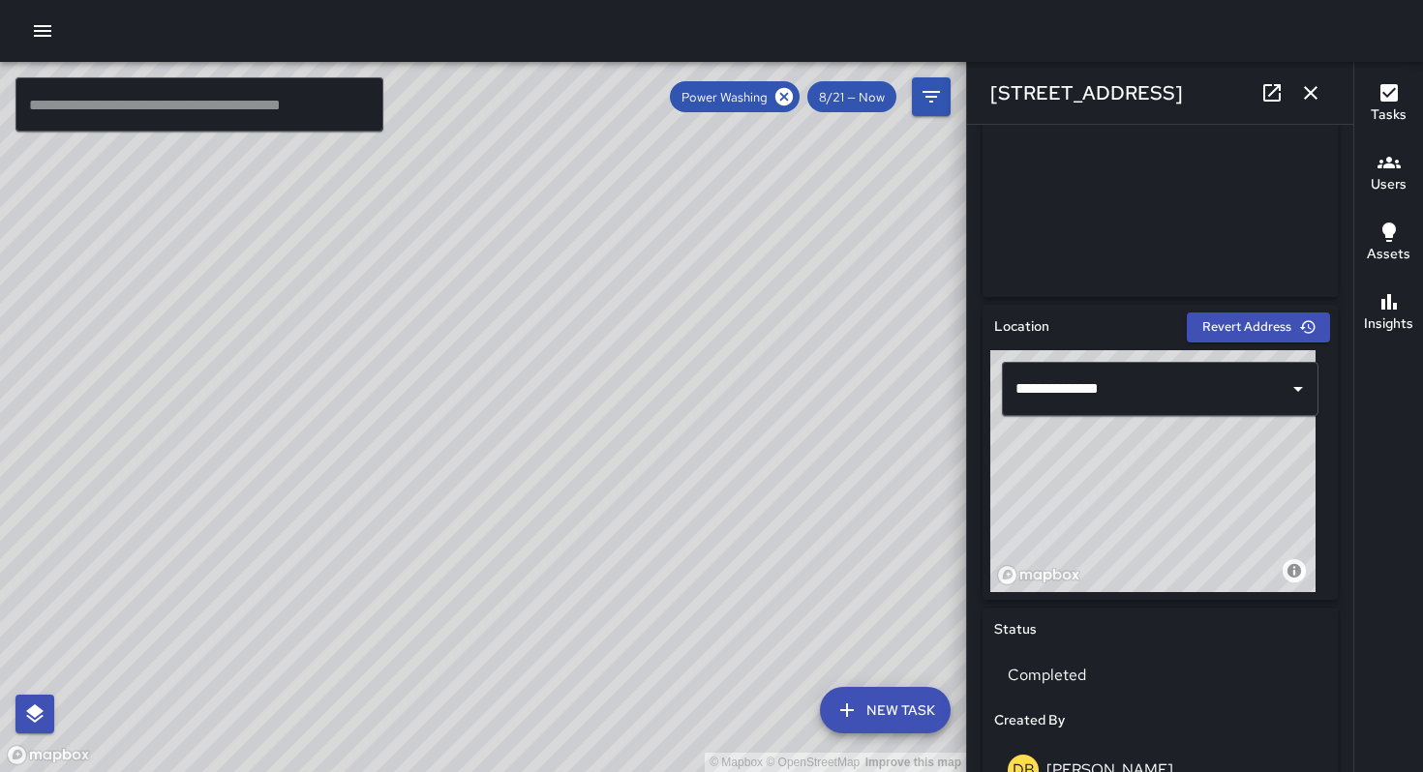
drag, startPoint x: 618, startPoint y: 476, endPoint x: 554, endPoint y: 562, distance: 107.8
click at [507, 597] on div "© Mapbox © OpenStreetMap Improve this map" at bounding box center [483, 417] width 966 height 710
drag, startPoint x: 608, startPoint y: 531, endPoint x: 526, endPoint y: 637, distance: 133.2
click at [525, 647] on div "© Mapbox © OpenStreetMap Improve this map" at bounding box center [483, 417] width 966 height 710
drag, startPoint x: 614, startPoint y: 539, endPoint x: 527, endPoint y: 576, distance: 93.7
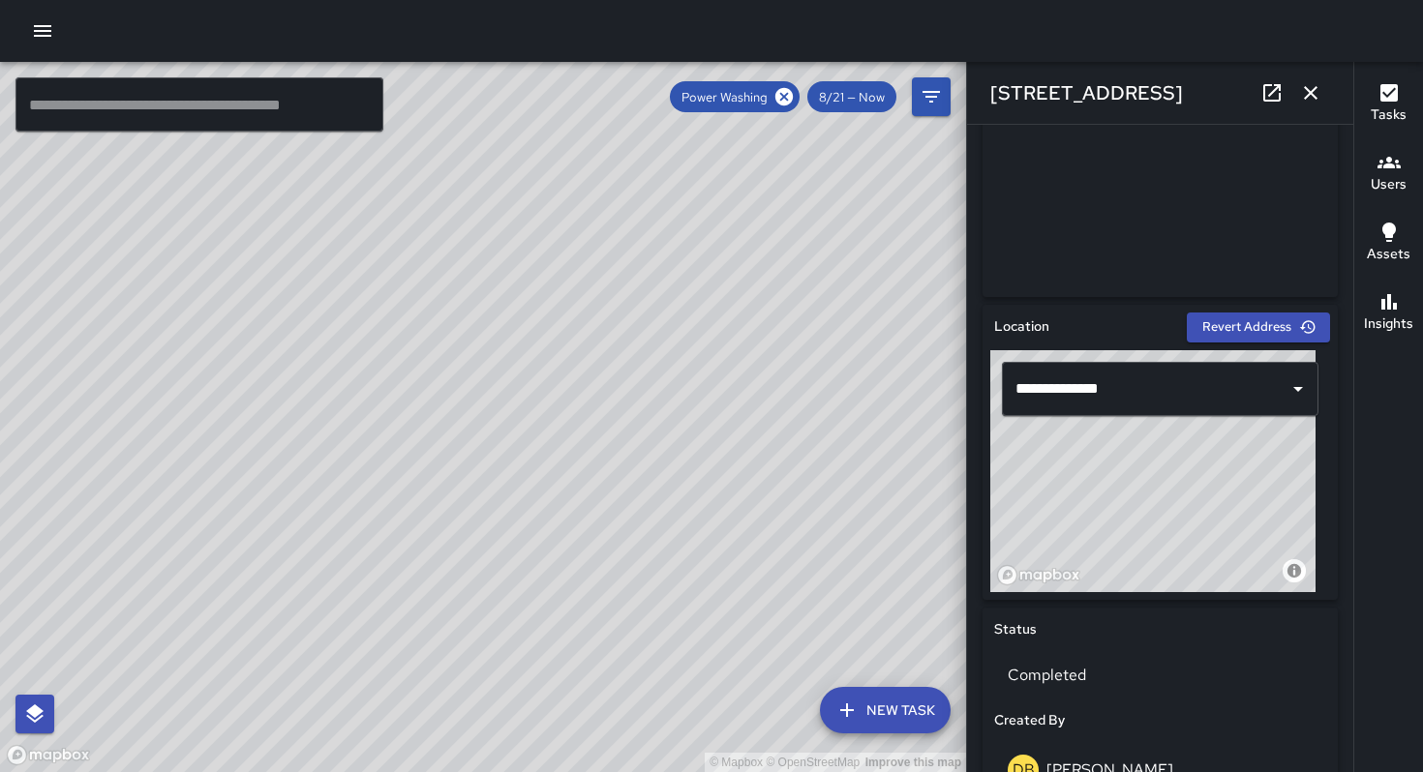
click at [490, 632] on div "© Mapbox © OpenStreetMap Improve this map" at bounding box center [483, 417] width 966 height 710
drag, startPoint x: 584, startPoint y: 544, endPoint x: 455, endPoint y: 626, distance: 152.8
click at [455, 626] on div "© Mapbox © OpenStreetMap Improve this map" at bounding box center [483, 417] width 966 height 710
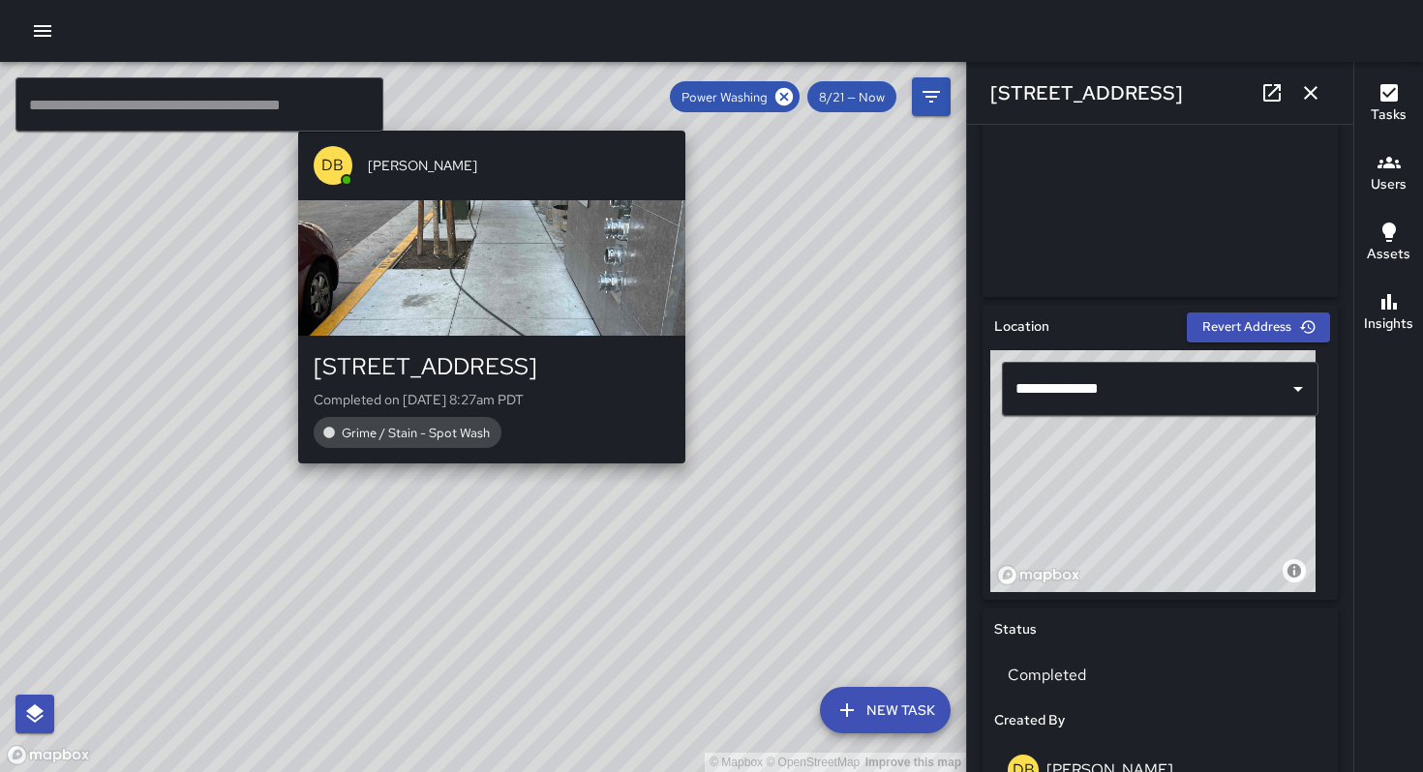
click at [483, 475] on div "© Mapbox © OpenStreetMap Improve this map DB [PERSON_NAME] [STREET_ADDRESS] Com…" at bounding box center [483, 417] width 966 height 710
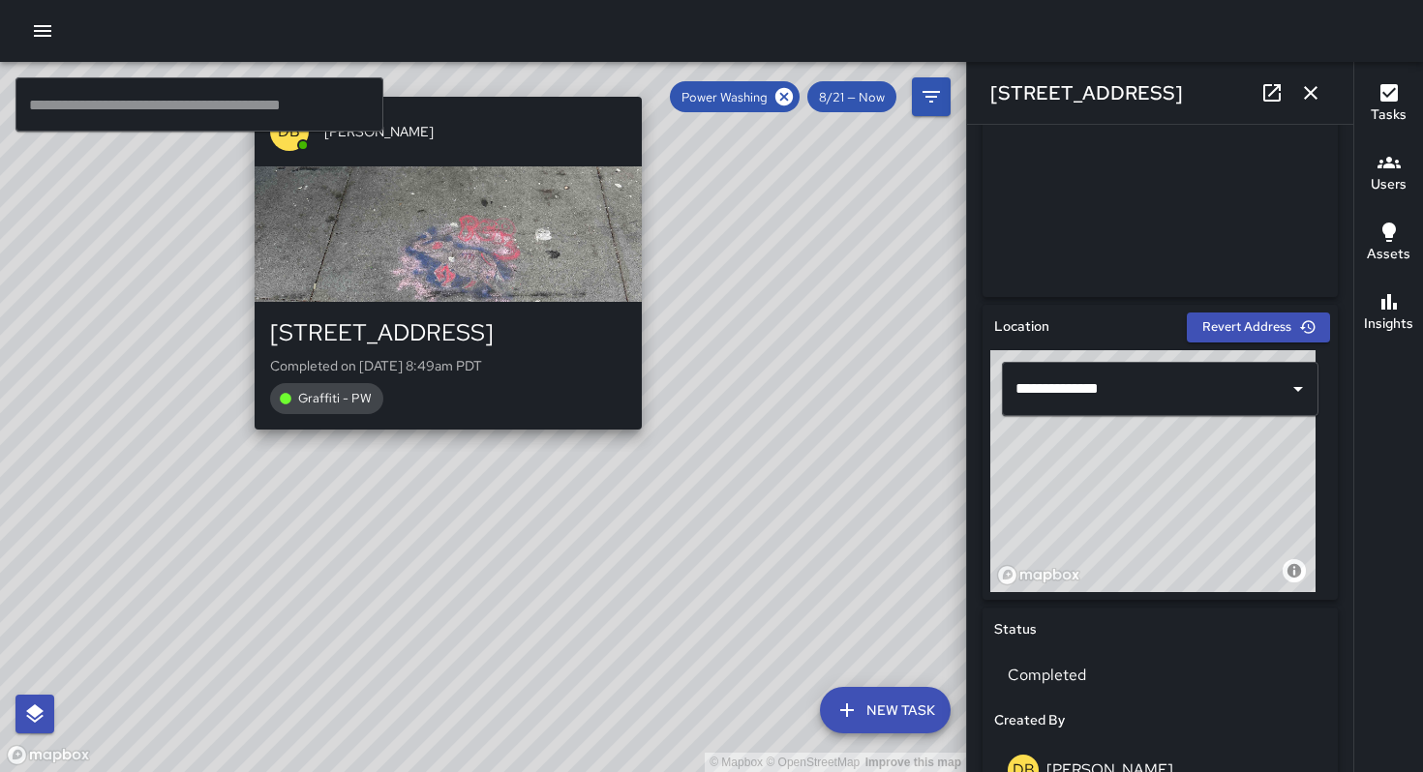
click at [437, 442] on div "© Mapbox © OpenStreetMap Improve this map DB [PERSON_NAME] [STREET_ADDRESS] Com…" at bounding box center [483, 417] width 966 height 710
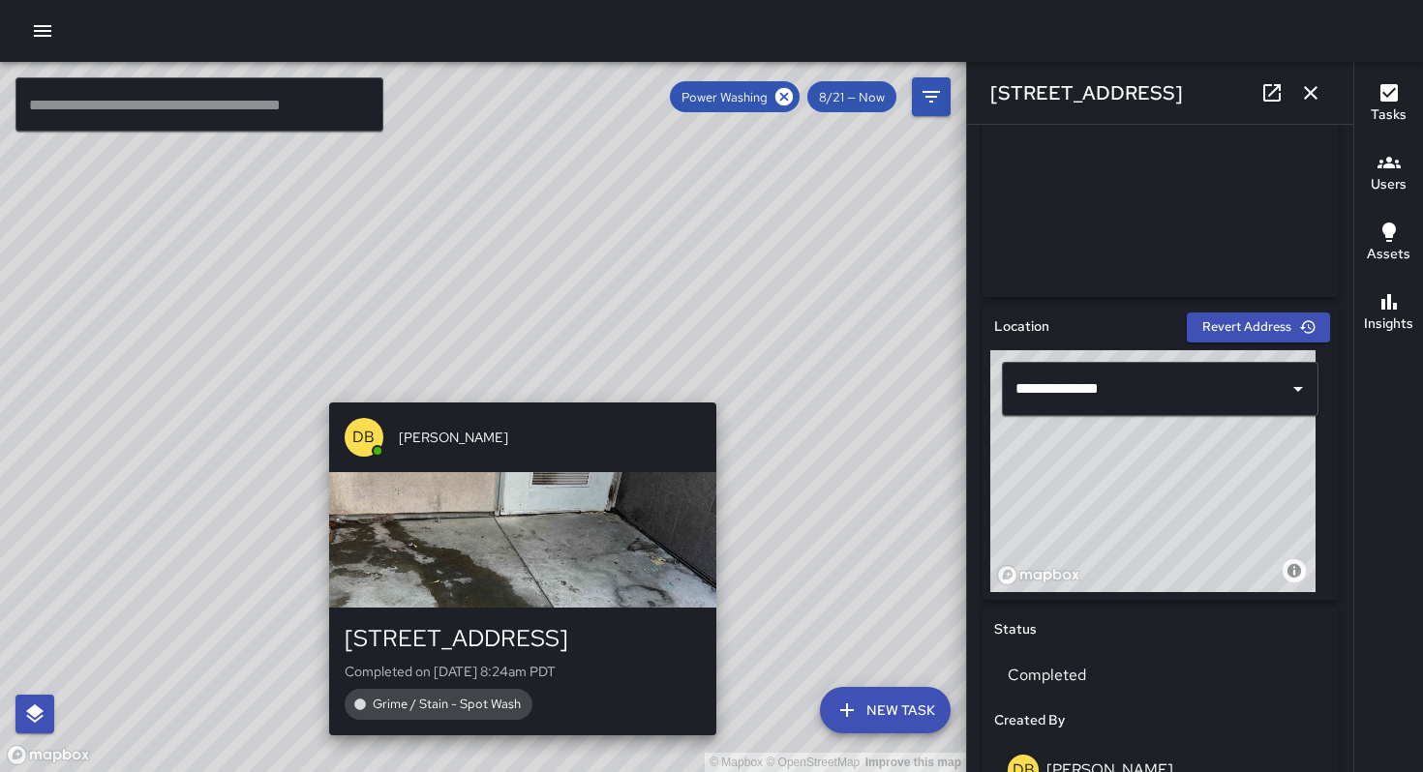
click at [509, 393] on div "© Mapbox © OpenStreetMap Improve this map DB [PERSON_NAME] [STREET_ADDRESS] Com…" at bounding box center [483, 417] width 966 height 710
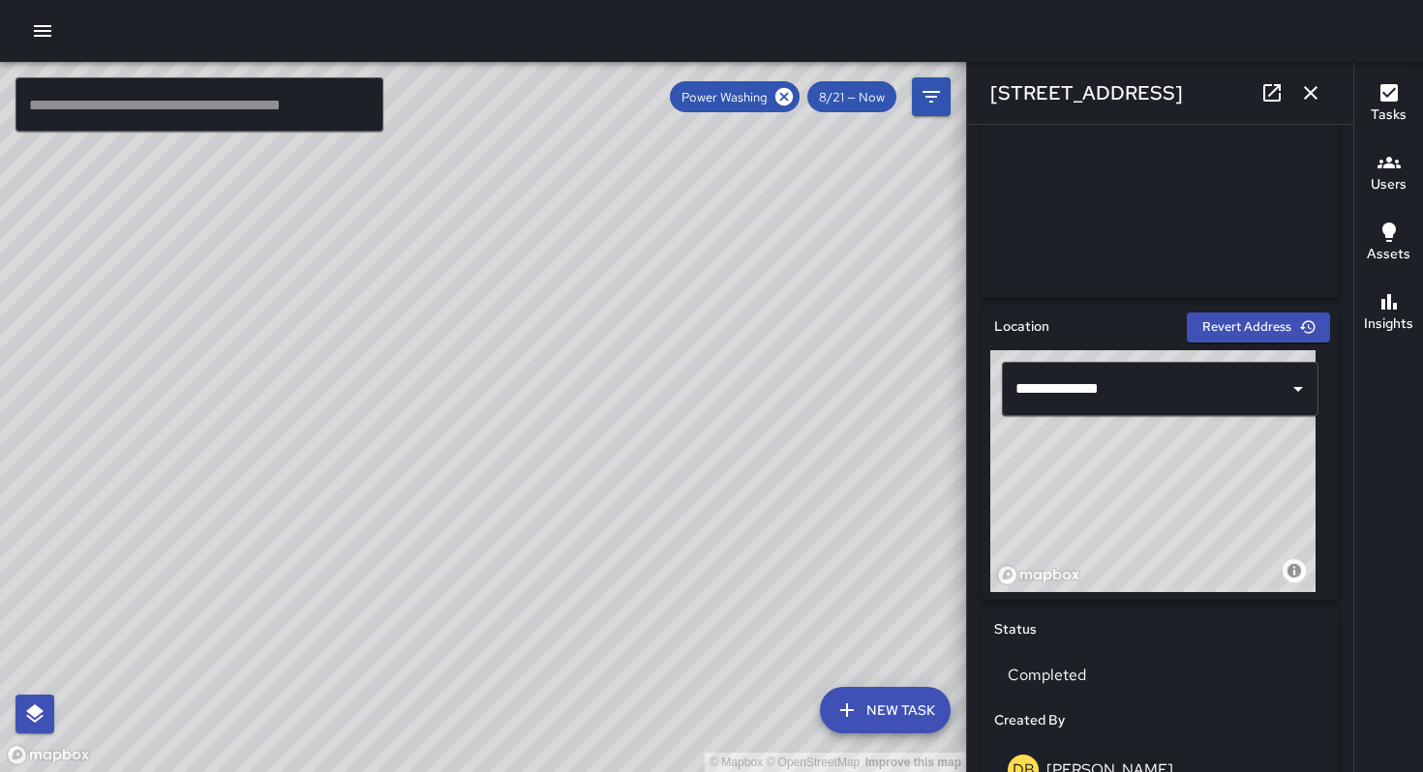
click at [295, 628] on div "© Mapbox © OpenStreetMap Improve this map DB [PERSON_NAME] [STREET_ADDRESS] Com…" at bounding box center [483, 417] width 966 height 710
drag, startPoint x: 655, startPoint y: 486, endPoint x: 497, endPoint y: 572, distance: 179.7
click at [465, 618] on div "© Mapbox © OpenStreetMap Improve this map" at bounding box center [483, 417] width 966 height 710
drag, startPoint x: 573, startPoint y: 534, endPoint x: 557, endPoint y: 542, distance: 17.3
click at [564, 539] on div "© Mapbox © OpenStreetMap Improve this map" at bounding box center [483, 417] width 966 height 710
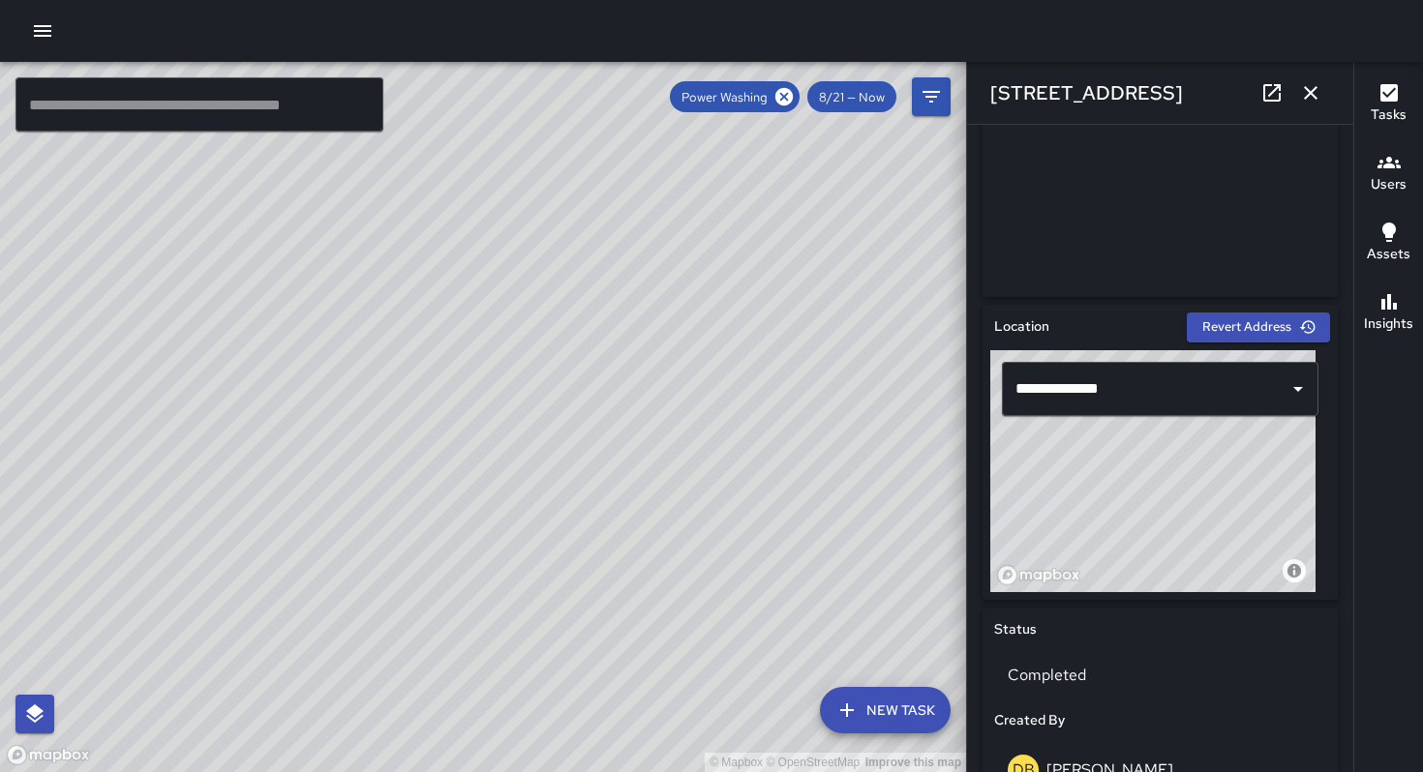
click at [337, 540] on div "© Mapbox © OpenStreetMap Improve this map DB [PERSON_NAME] [GEOGRAPHIC_DATA] Co…" at bounding box center [483, 417] width 966 height 710
drag, startPoint x: 750, startPoint y: 430, endPoint x: 547, endPoint y: 519, distance: 221.9
click at [547, 519] on div "© Mapbox © OpenStreetMap Improve this map" at bounding box center [483, 417] width 966 height 710
click at [547, 530] on div "© Mapbox © OpenStreetMap Improve this map DB [PERSON_NAME] [STREET_ADDRESS] Com…" at bounding box center [483, 417] width 966 height 710
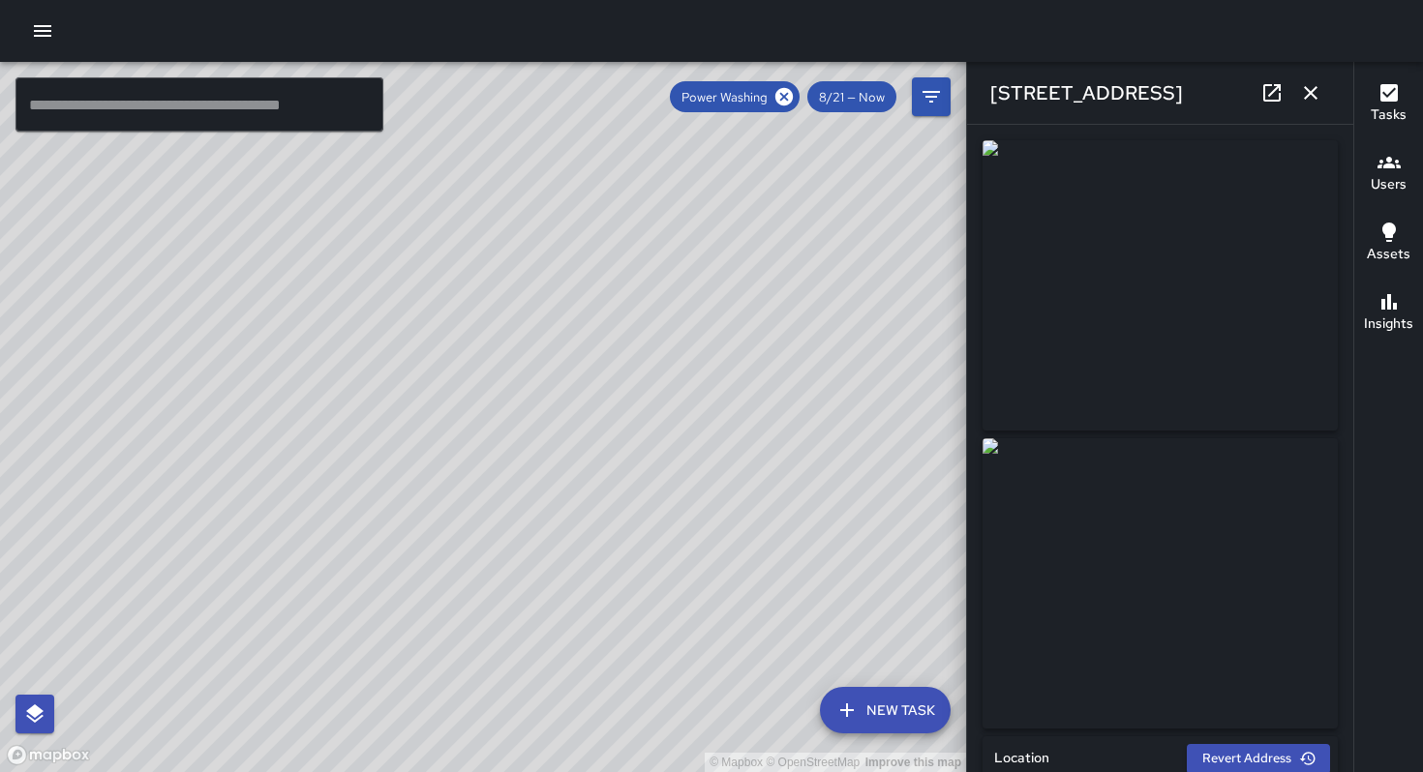
drag, startPoint x: 581, startPoint y: 396, endPoint x: 516, endPoint y: 593, distance: 207.8
click at [521, 628] on div "© Mapbox © OpenStreetMap Improve this map" at bounding box center [483, 417] width 966 height 710
drag, startPoint x: 503, startPoint y: 515, endPoint x: 495, endPoint y: 561, distance: 47.1
click at [495, 561] on div "© Mapbox © OpenStreetMap Improve this map" at bounding box center [483, 417] width 966 height 710
click at [1306, 81] on icon "button" at bounding box center [1310, 92] width 23 height 23
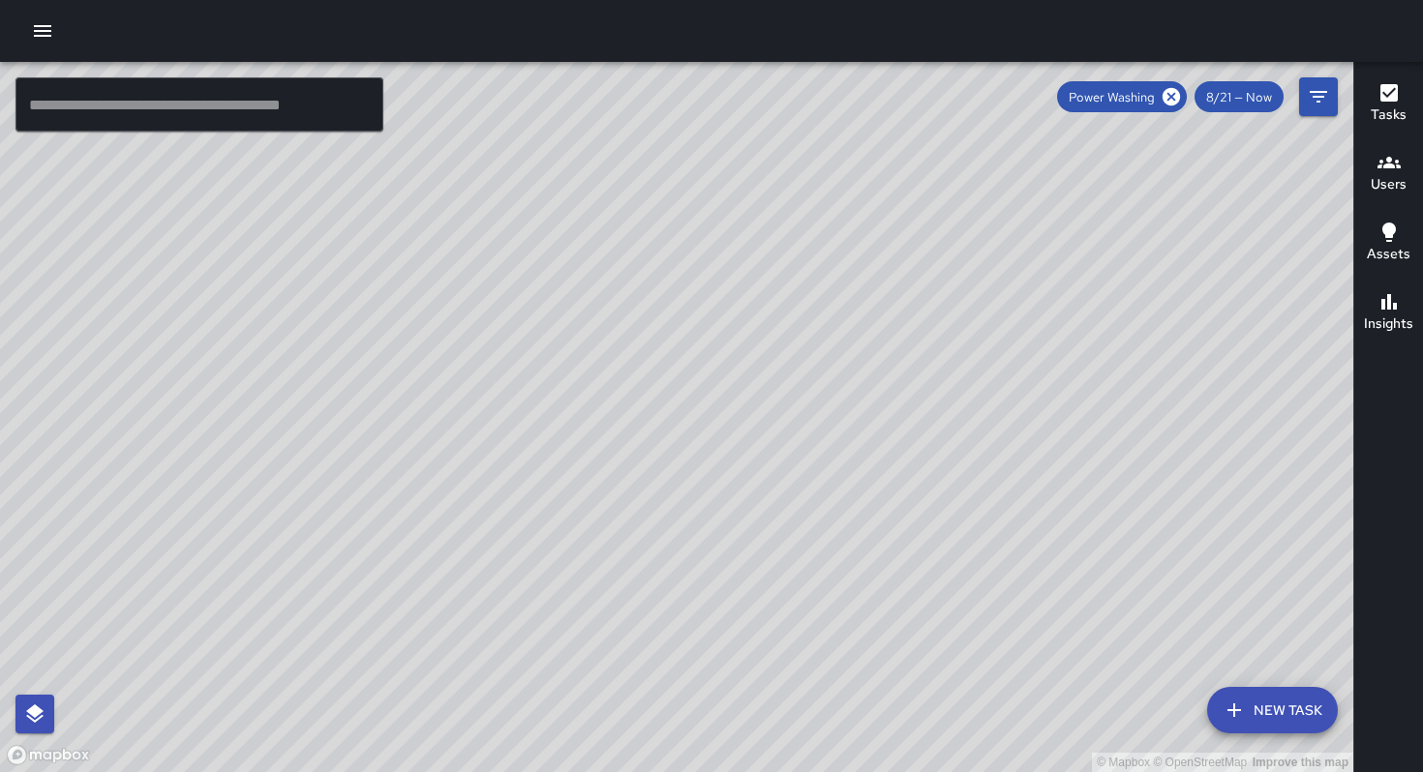
click at [175, 105] on input "text" at bounding box center [199, 104] width 368 height 54
drag, startPoint x: 629, startPoint y: 421, endPoint x: 662, endPoint y: 175, distance: 248.0
click at [662, 301] on div "© Mapbox © OpenStreetMap Improve this map" at bounding box center [676, 417] width 1353 height 710
click at [135, 78] on input "text" at bounding box center [199, 104] width 368 height 54
paste input "**********"
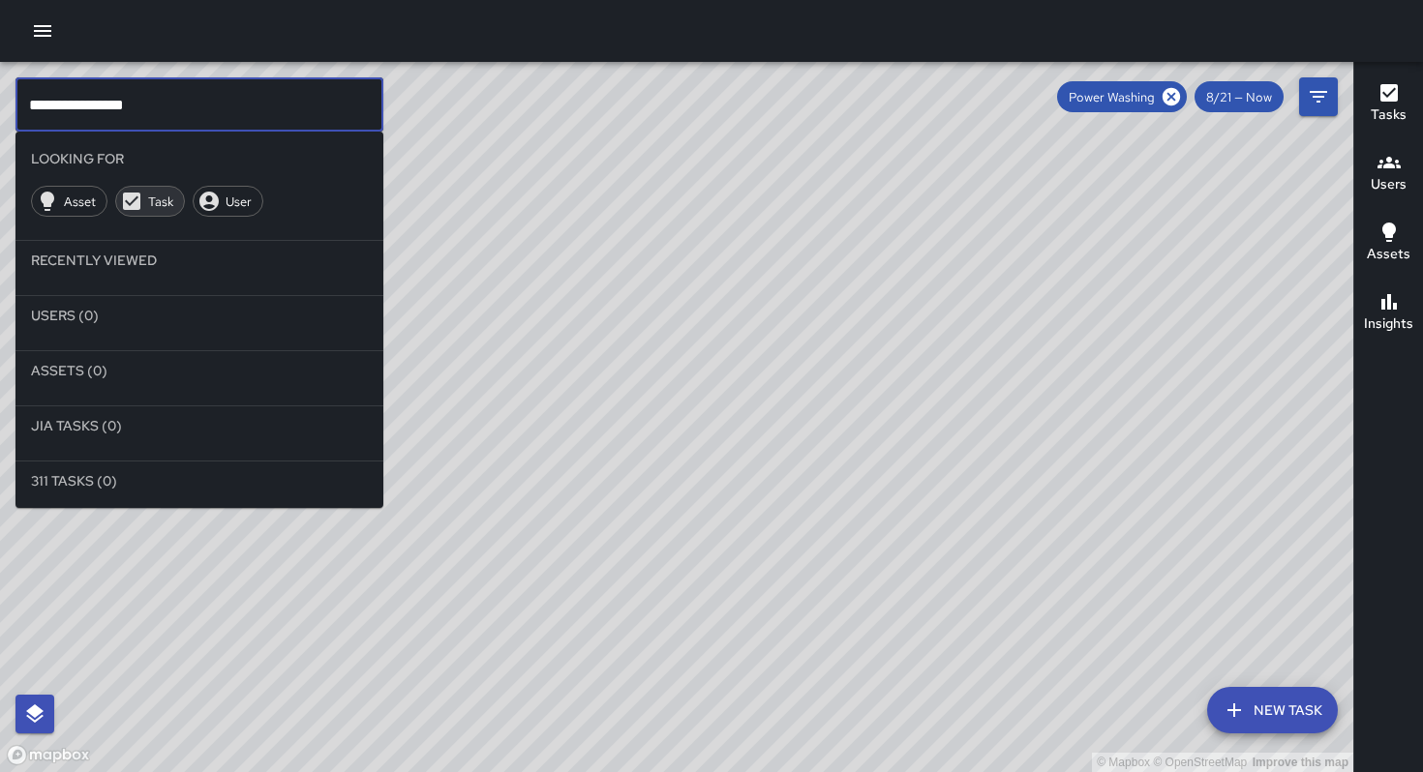
type input "**********"
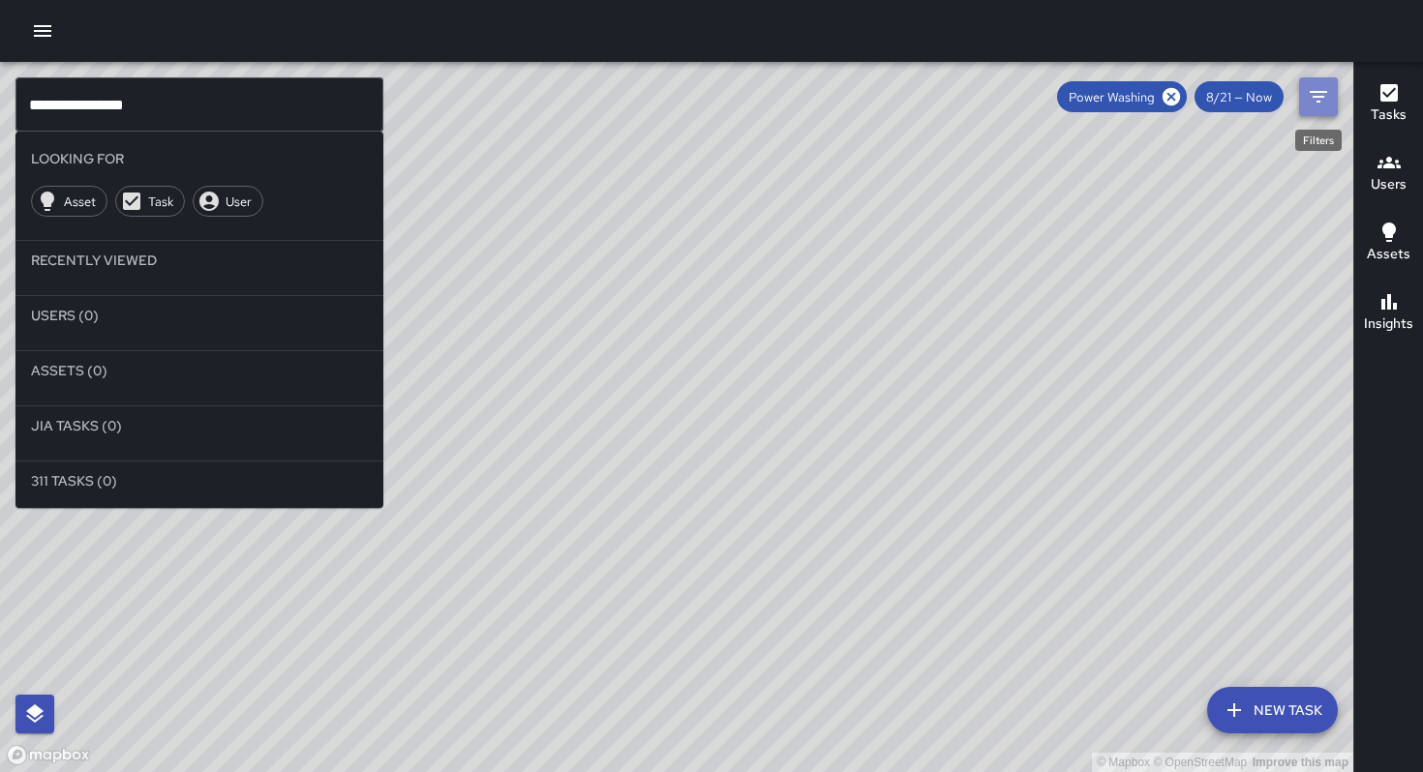
click at [1311, 90] on icon "Filters" at bounding box center [1317, 96] width 23 height 23
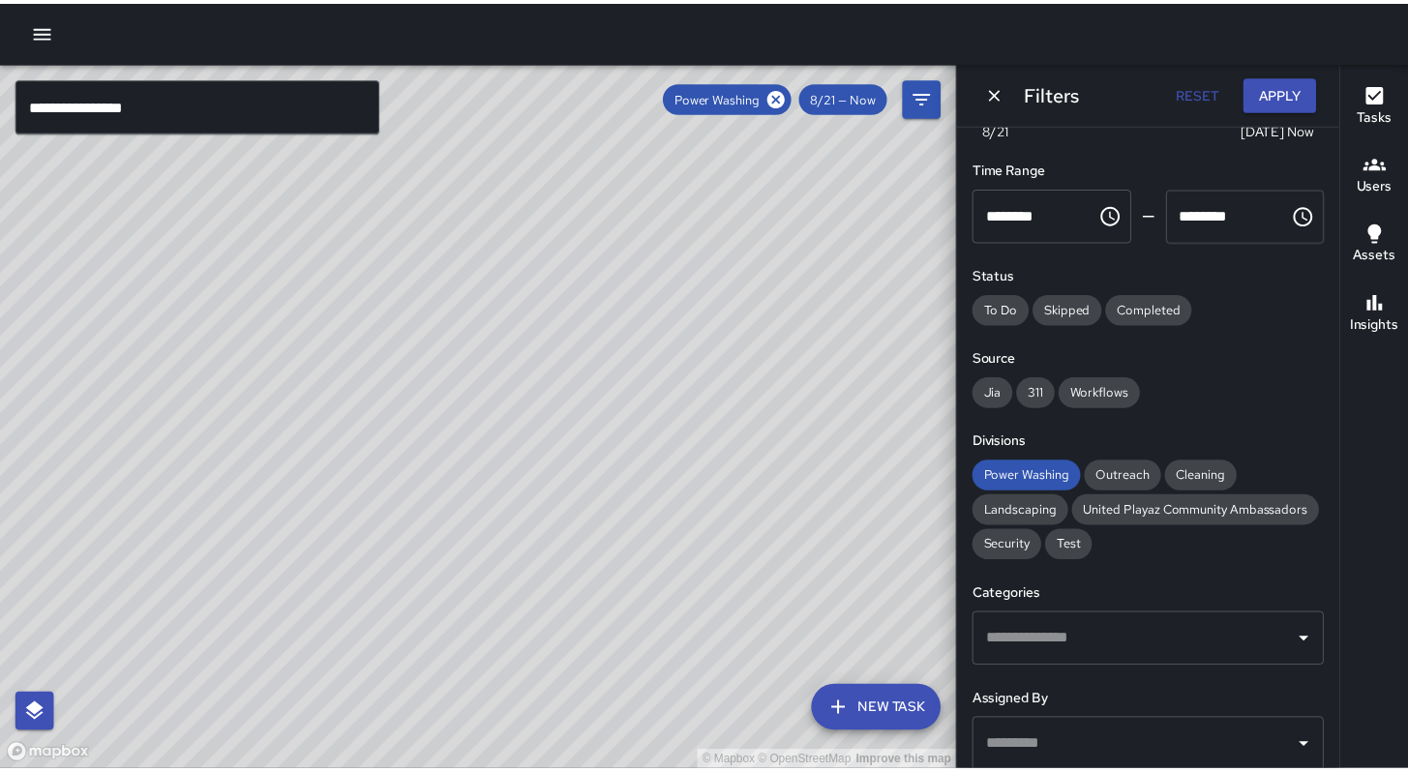
scroll to position [0, 0]
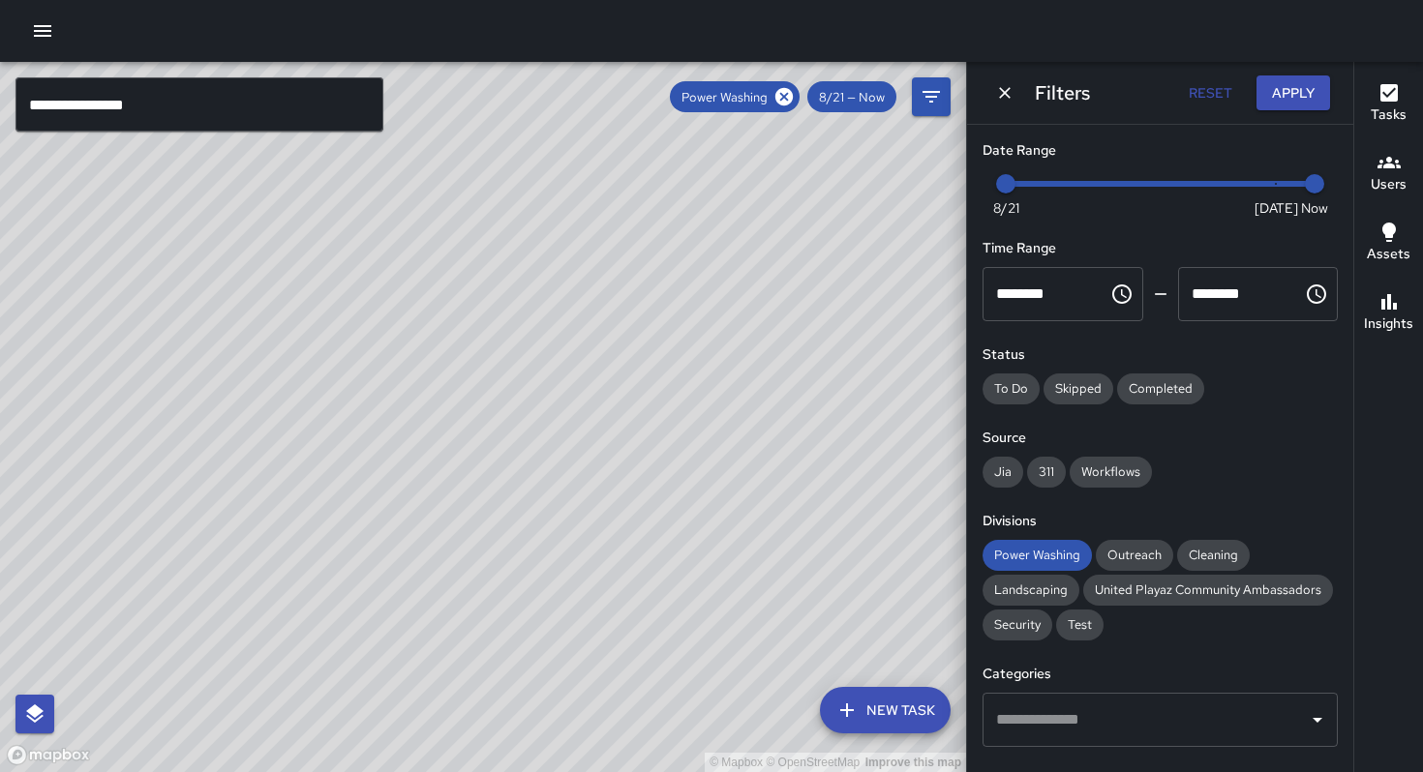
click at [57, 26] on button "button" at bounding box center [42, 31] width 39 height 39
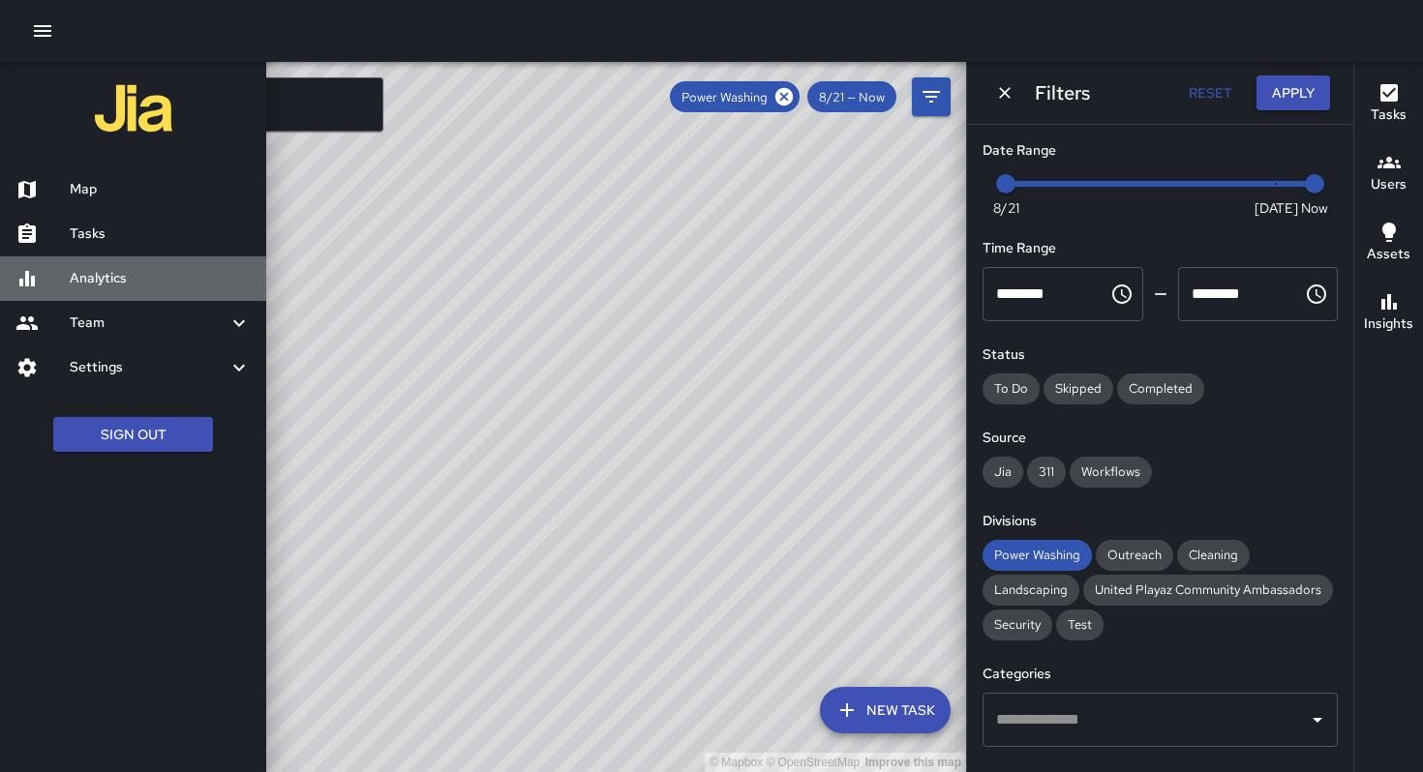
click at [77, 285] on h6 "Analytics" at bounding box center [160, 278] width 181 height 21
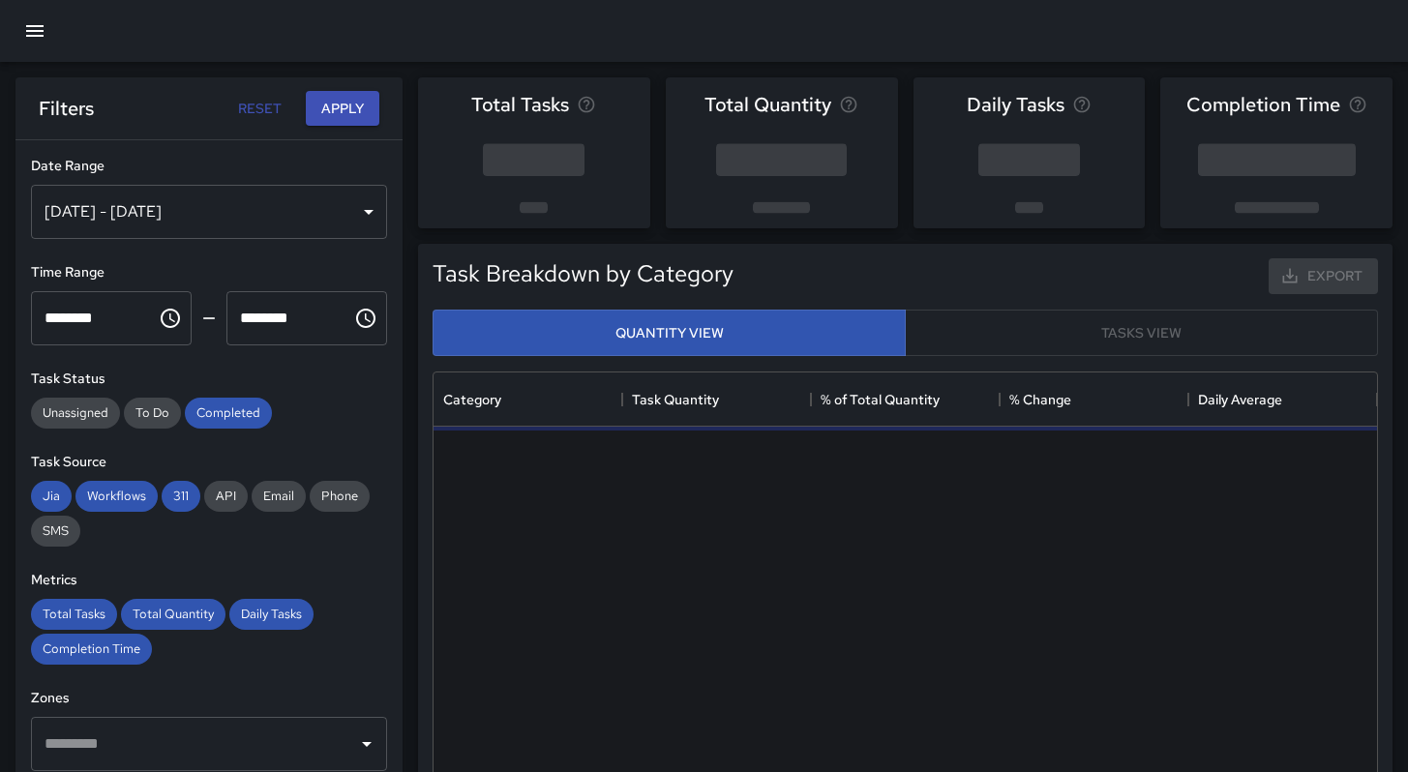
scroll to position [564, 929]
click at [245, 217] on div "[DATE] - [DATE]" at bounding box center [209, 212] width 356 height 54
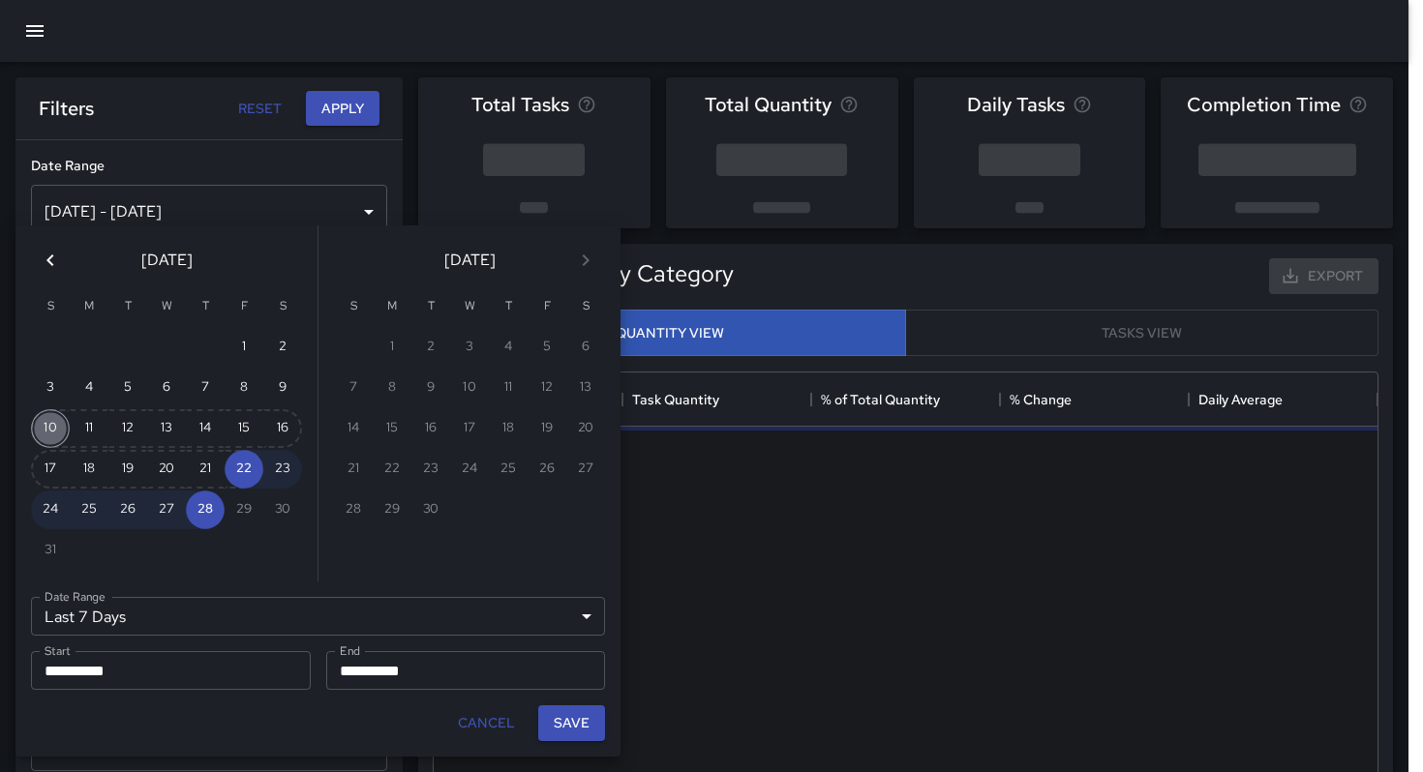
click at [46, 415] on button "10" at bounding box center [50, 428] width 39 height 39
type input "******"
type input "**********"
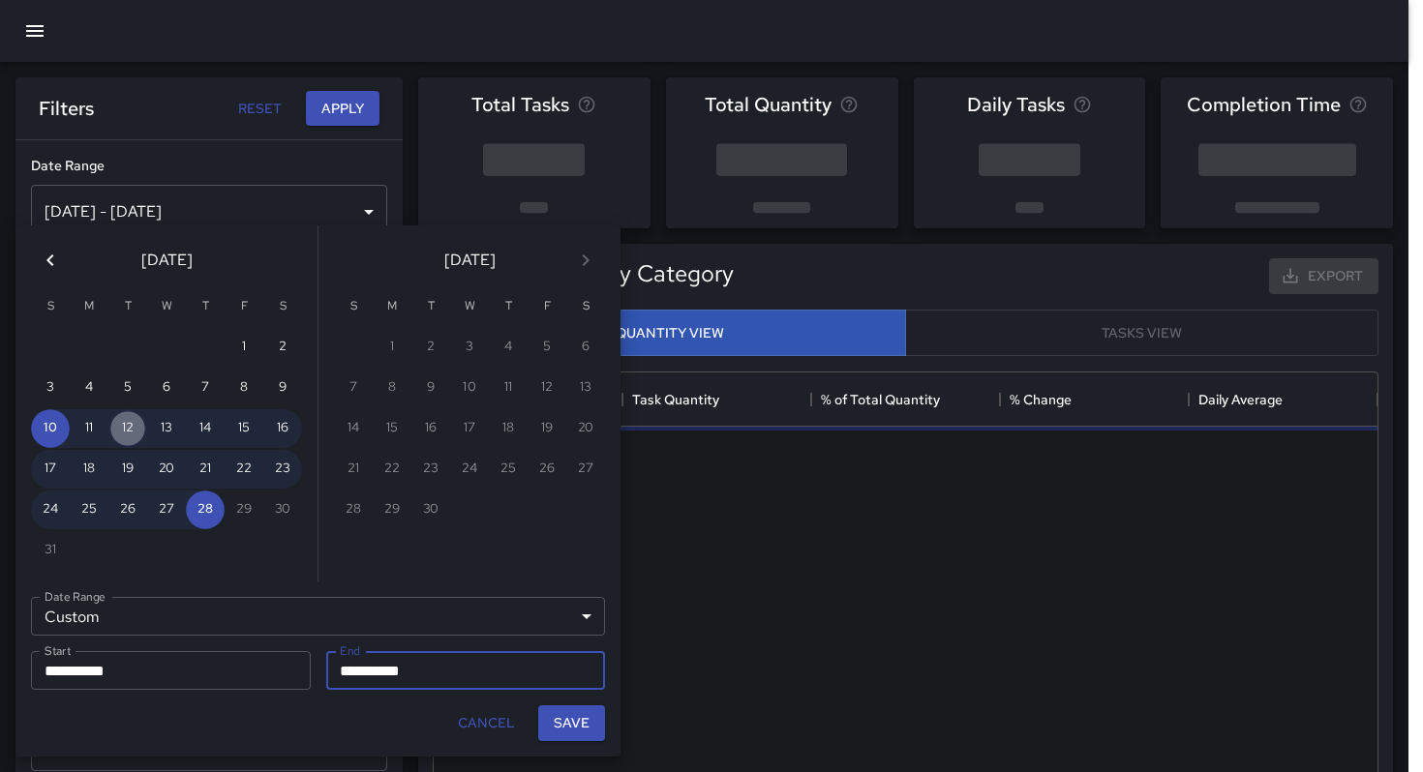
click at [114, 423] on button "12" at bounding box center [127, 428] width 39 height 39
type input "**********"
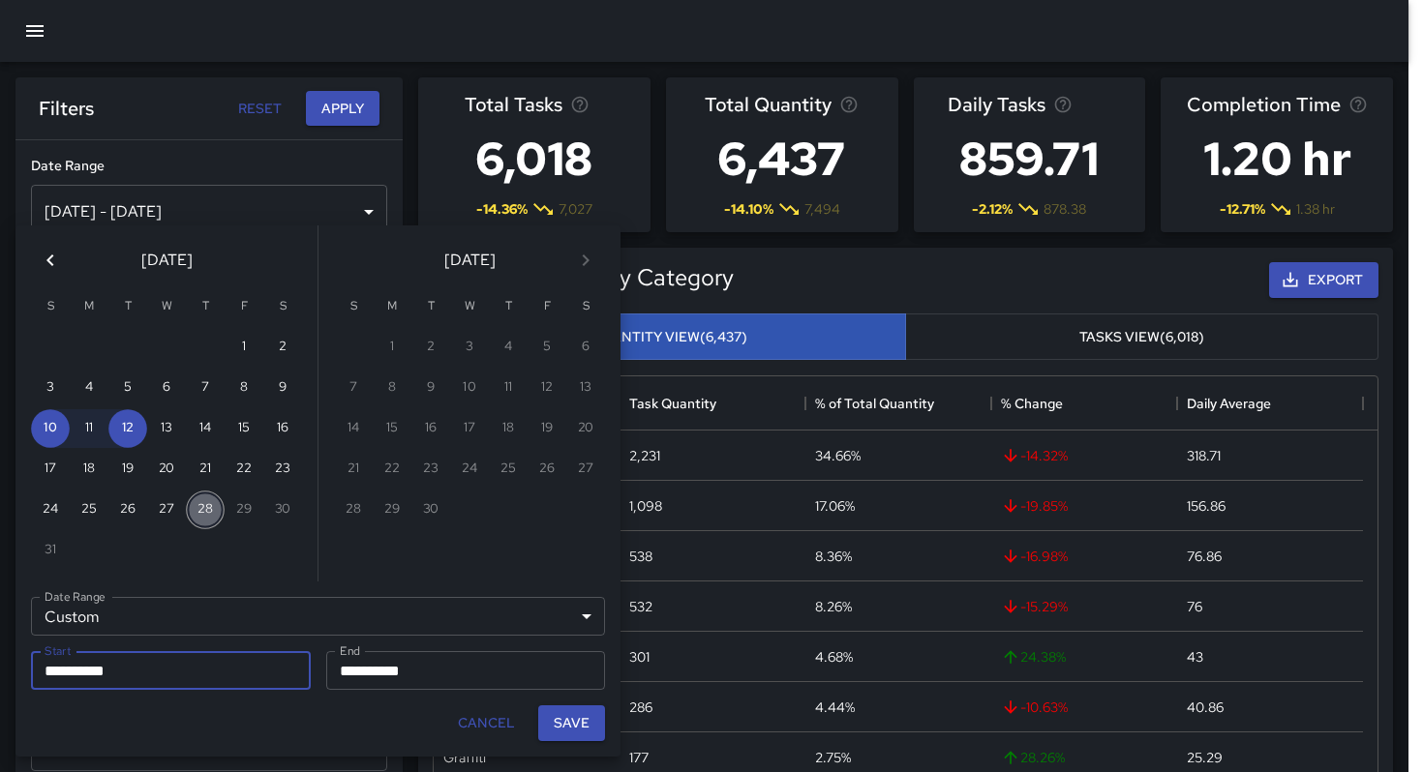
click at [202, 503] on button "28" at bounding box center [205, 510] width 39 height 39
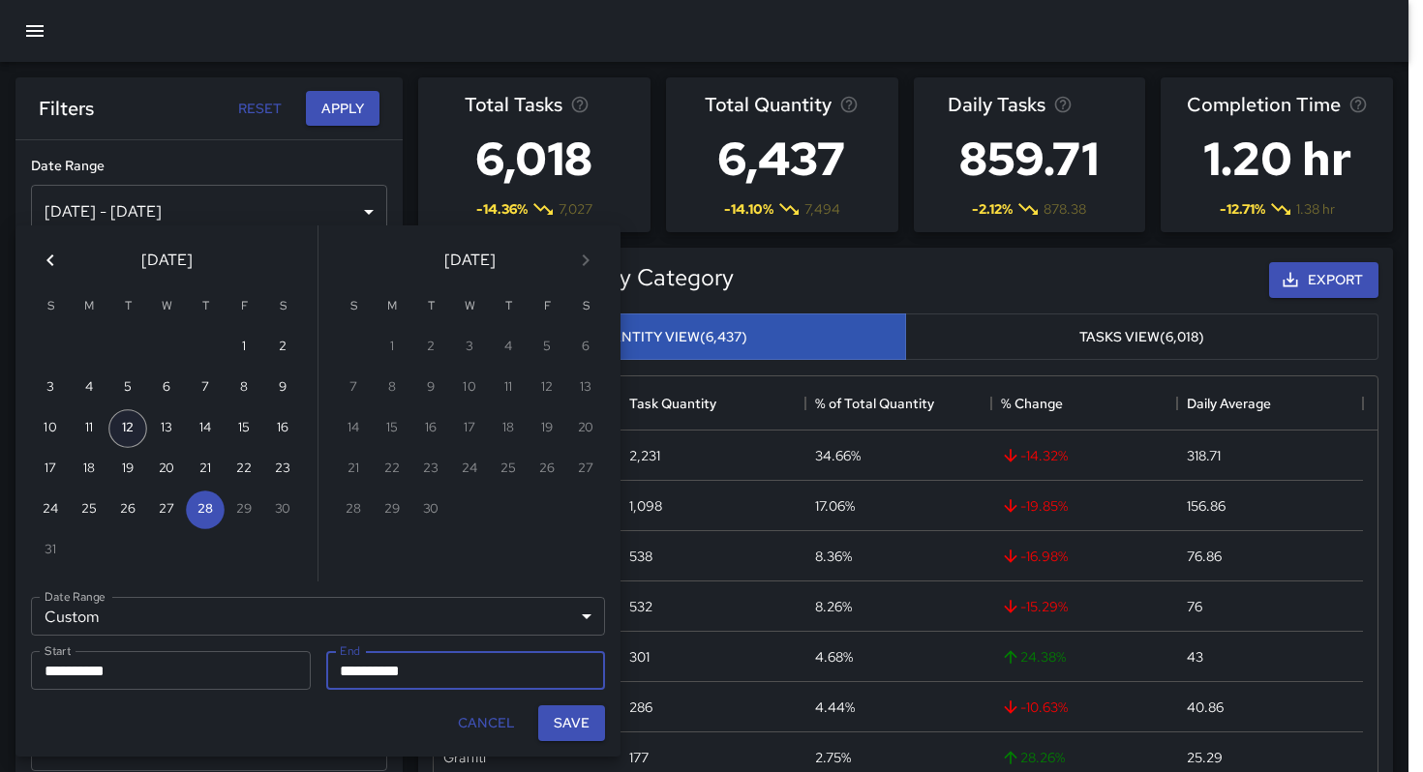
click at [136, 424] on button "12" at bounding box center [127, 428] width 39 height 39
type input "**********"
click at [201, 514] on button "28" at bounding box center [205, 510] width 39 height 39
type input "**********"
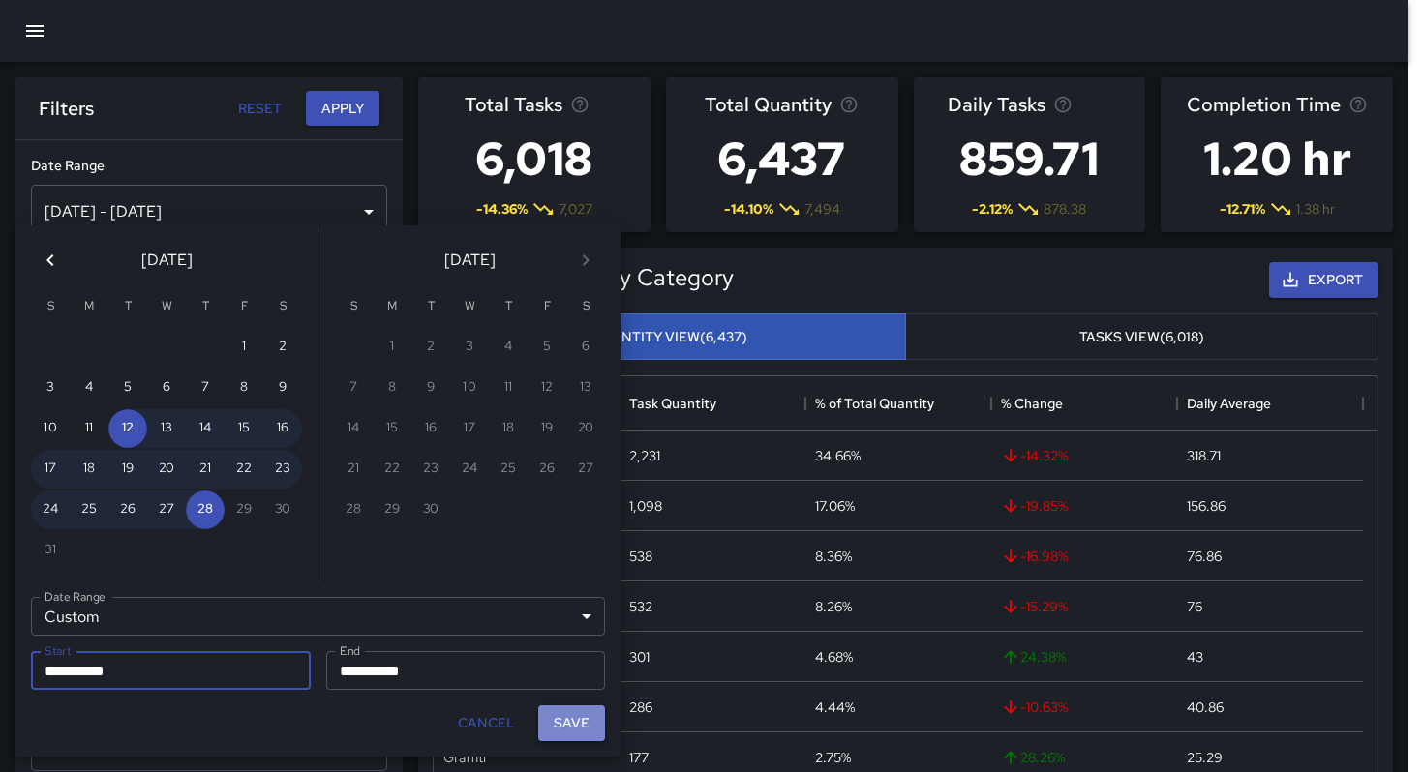
click at [571, 733] on button "Save" at bounding box center [571, 723] width 67 height 36
type input "**********"
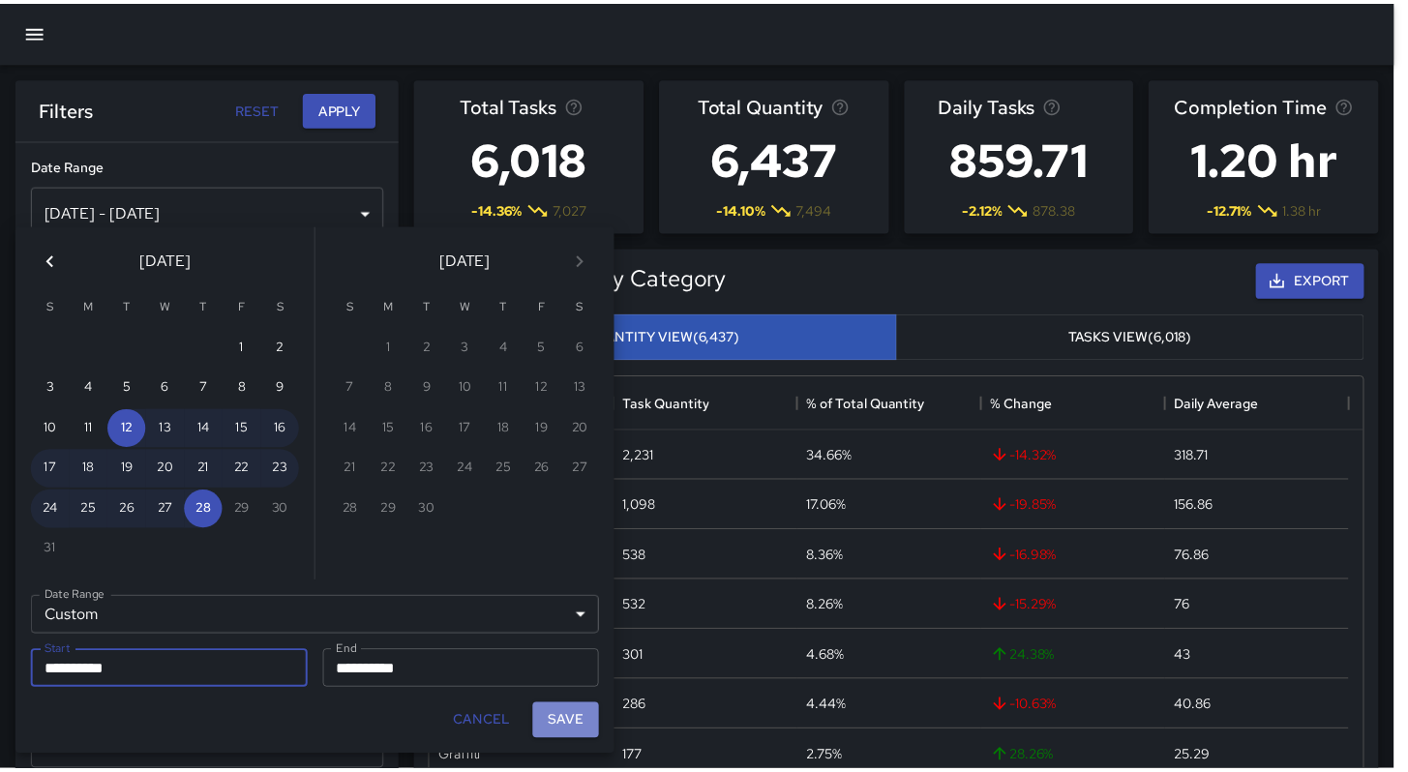
scroll to position [15, 15]
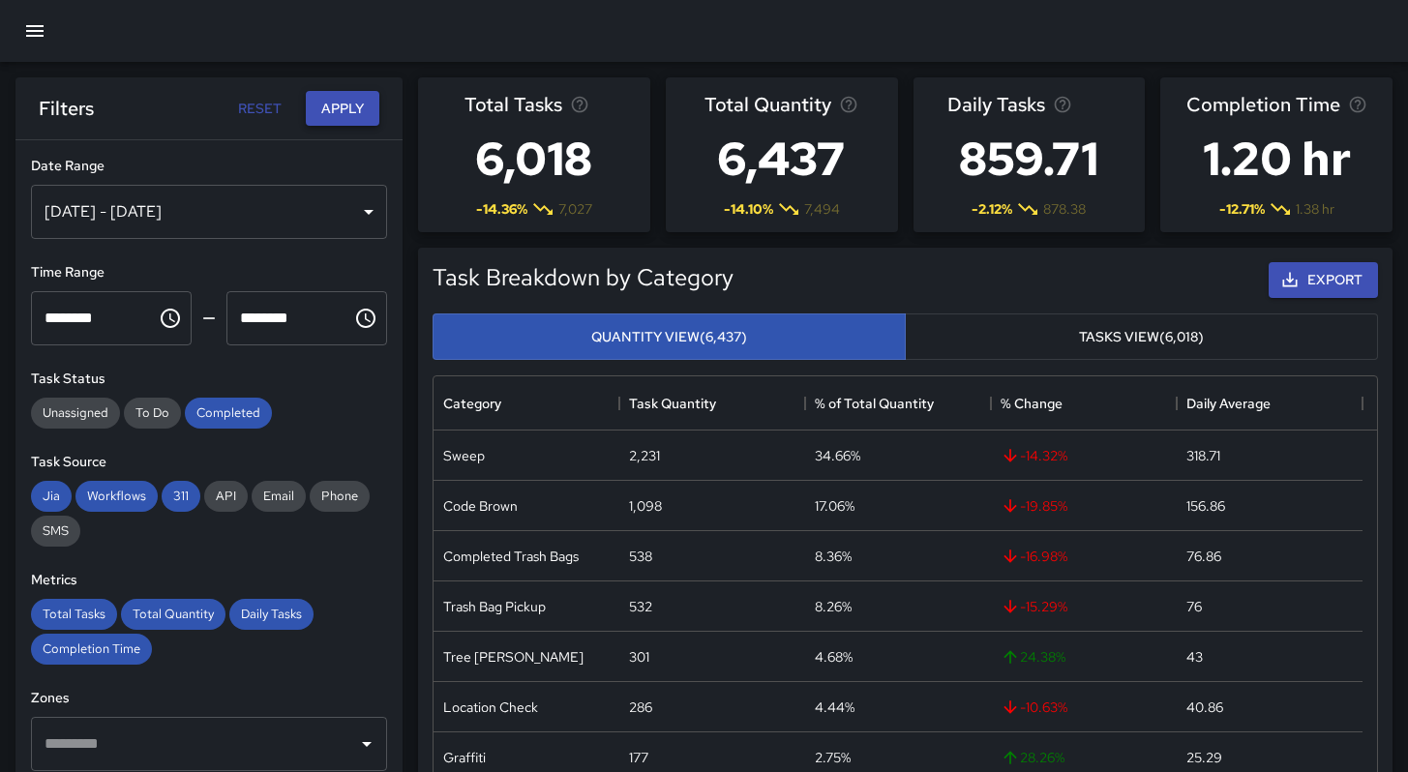
click at [345, 115] on button "Apply" at bounding box center [343, 109] width 74 height 36
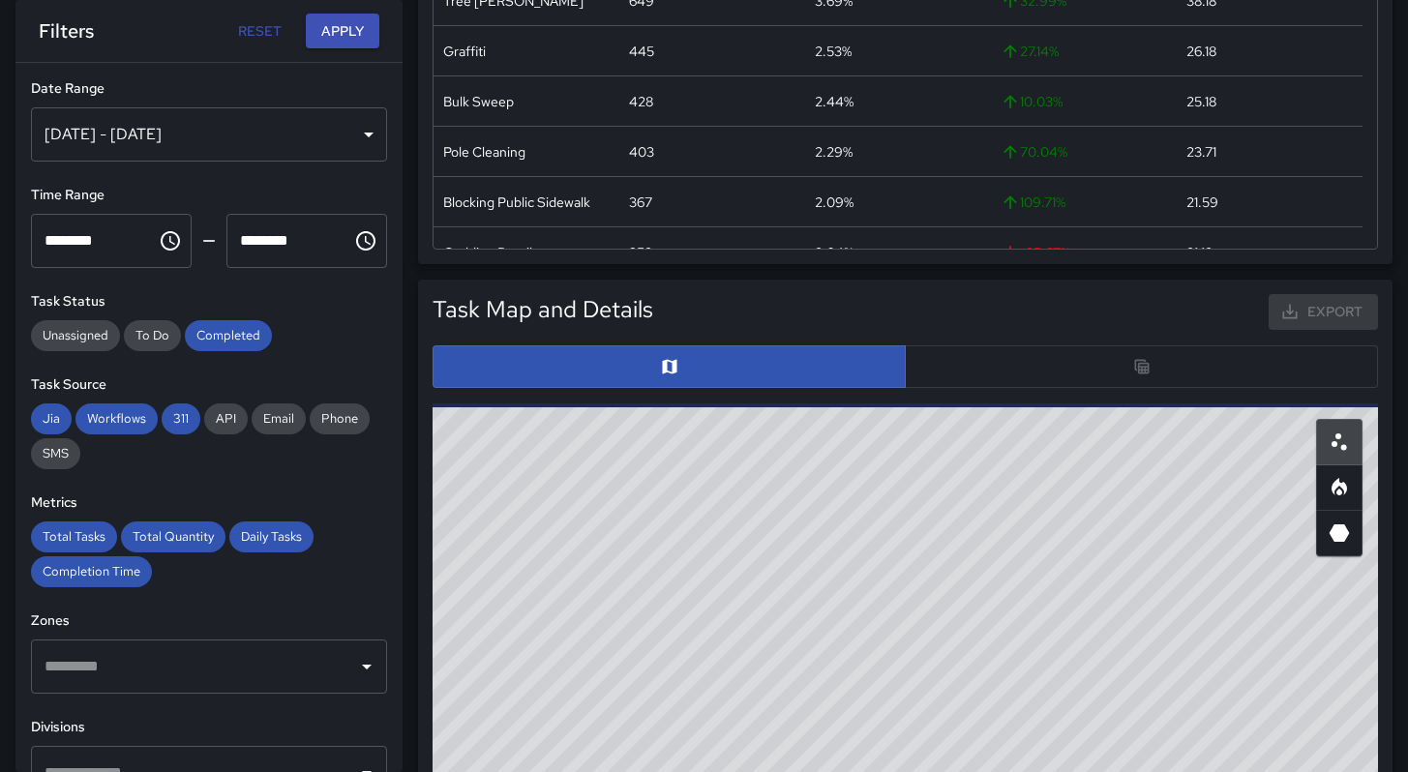
scroll to position [936, 0]
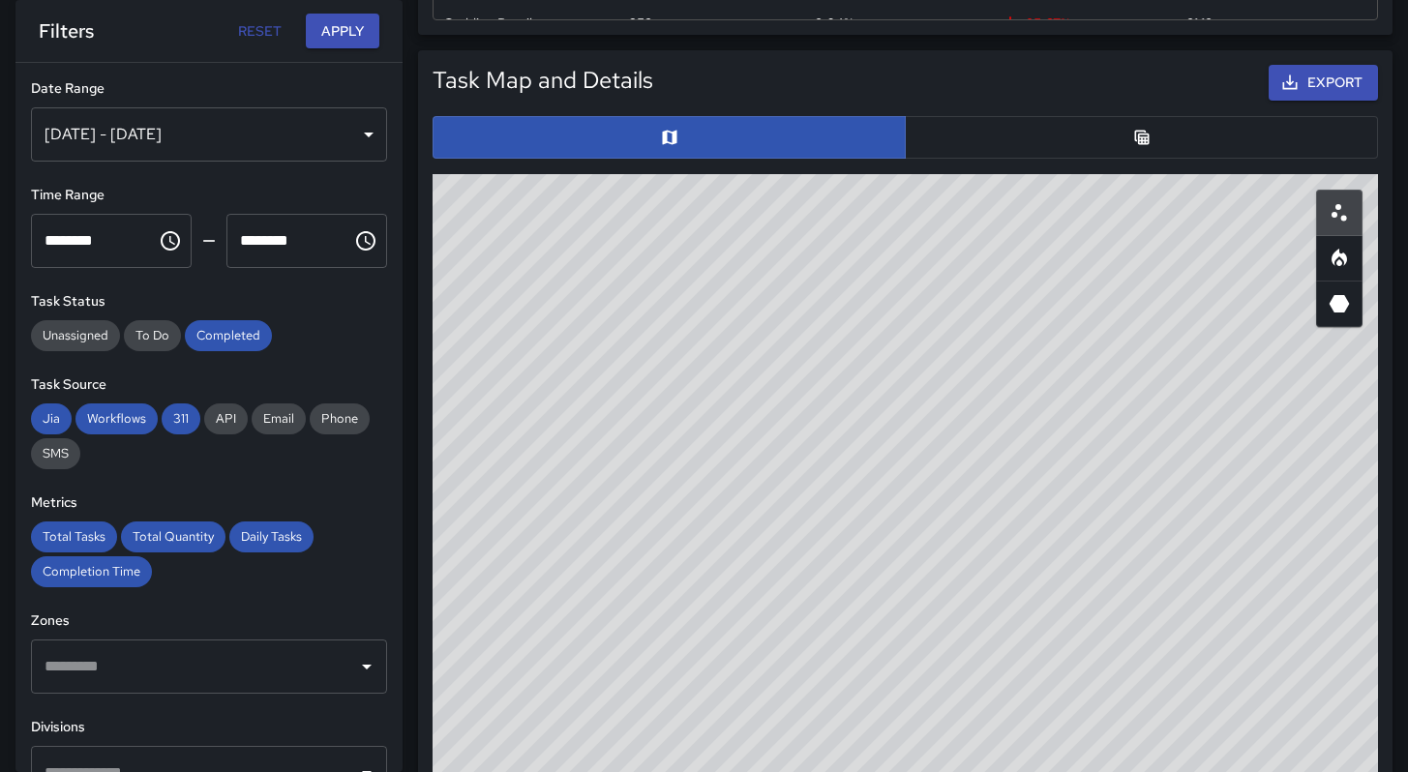
drag, startPoint x: 734, startPoint y: 542, endPoint x: 868, endPoint y: 548, distance: 134.6
click at [871, 548] on div "© Mapbox © OpenStreetMap Improve this map" at bounding box center [905, 561] width 945 height 774
drag, startPoint x: 559, startPoint y: 602, endPoint x: 780, endPoint y: 588, distance: 221.1
click at [779, 588] on div "© Mapbox © OpenStreetMap Improve this map" at bounding box center [905, 561] width 945 height 774
drag, startPoint x: 700, startPoint y: 600, endPoint x: 840, endPoint y: 622, distance: 142.1
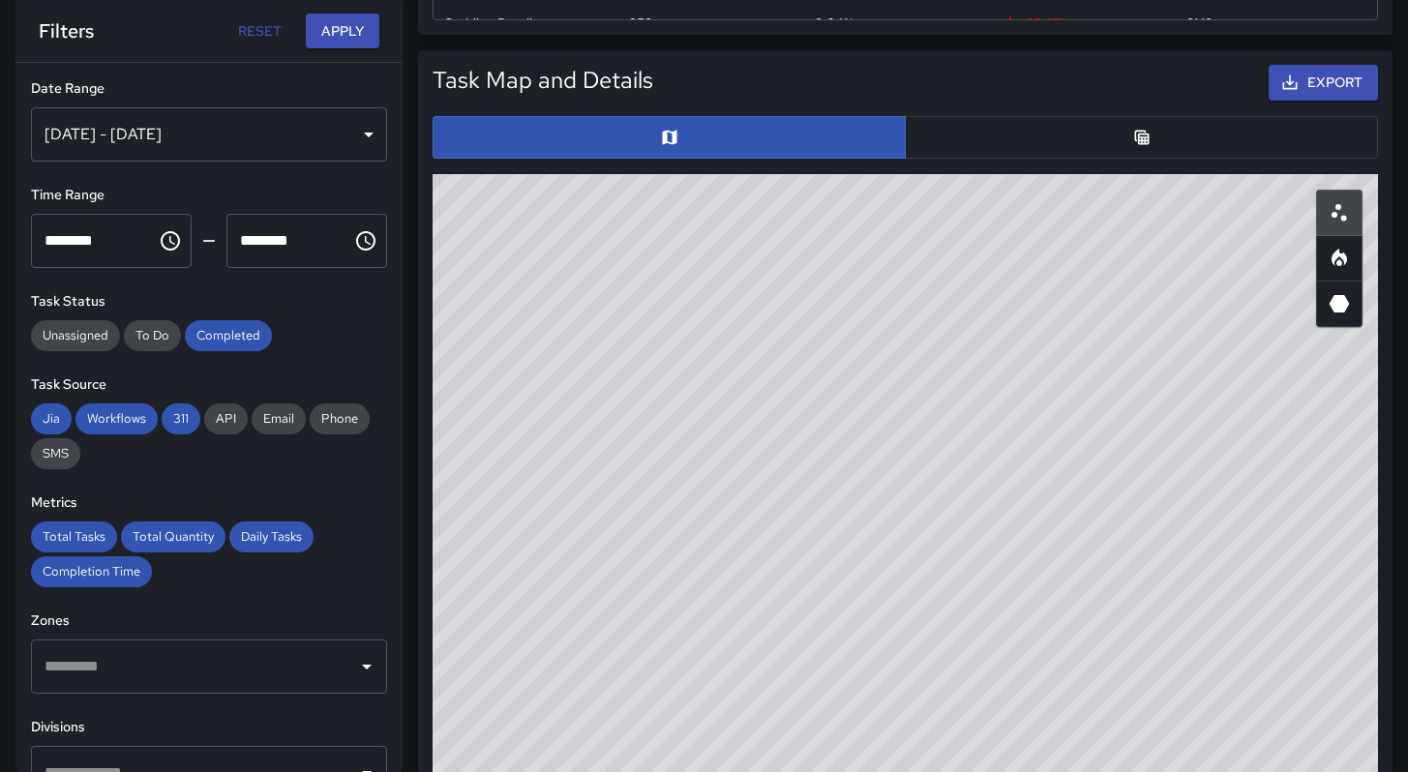
click at [868, 617] on div "© Mapbox © OpenStreetMap Improve this map" at bounding box center [905, 561] width 945 height 774
drag, startPoint x: 789, startPoint y: 624, endPoint x: 852, endPoint y: 618, distance: 63.2
click at [851, 617] on div "© Mapbox © OpenStreetMap Improve this map" at bounding box center [905, 561] width 945 height 774
drag, startPoint x: 790, startPoint y: 406, endPoint x: 982, endPoint y: 553, distance: 241.7
click at [981, 550] on div "© Mapbox © OpenStreetMap Improve this map" at bounding box center [905, 561] width 945 height 774
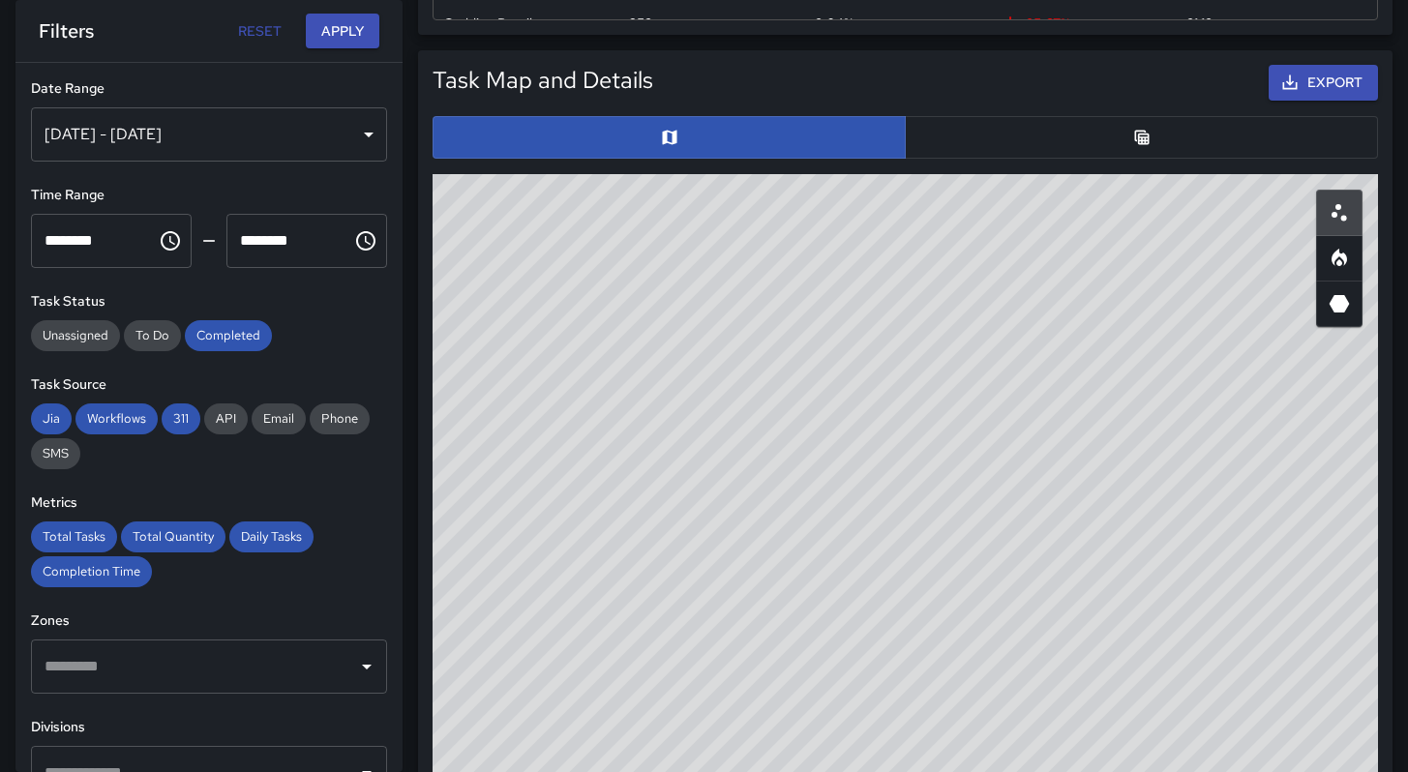
drag, startPoint x: 887, startPoint y: 462, endPoint x: 888, endPoint y: 500, distance: 38.7
click at [888, 500] on div "© Mapbox © OpenStreetMap Improve this map" at bounding box center [905, 561] width 945 height 774
drag, startPoint x: 1095, startPoint y: 597, endPoint x: 837, endPoint y: 447, distance: 297.9
click at [843, 455] on div "© Mapbox © OpenStreetMap Improve this map" at bounding box center [905, 561] width 945 height 774
drag, startPoint x: 891, startPoint y: 499, endPoint x: 850, endPoint y: 492, distance: 42.3
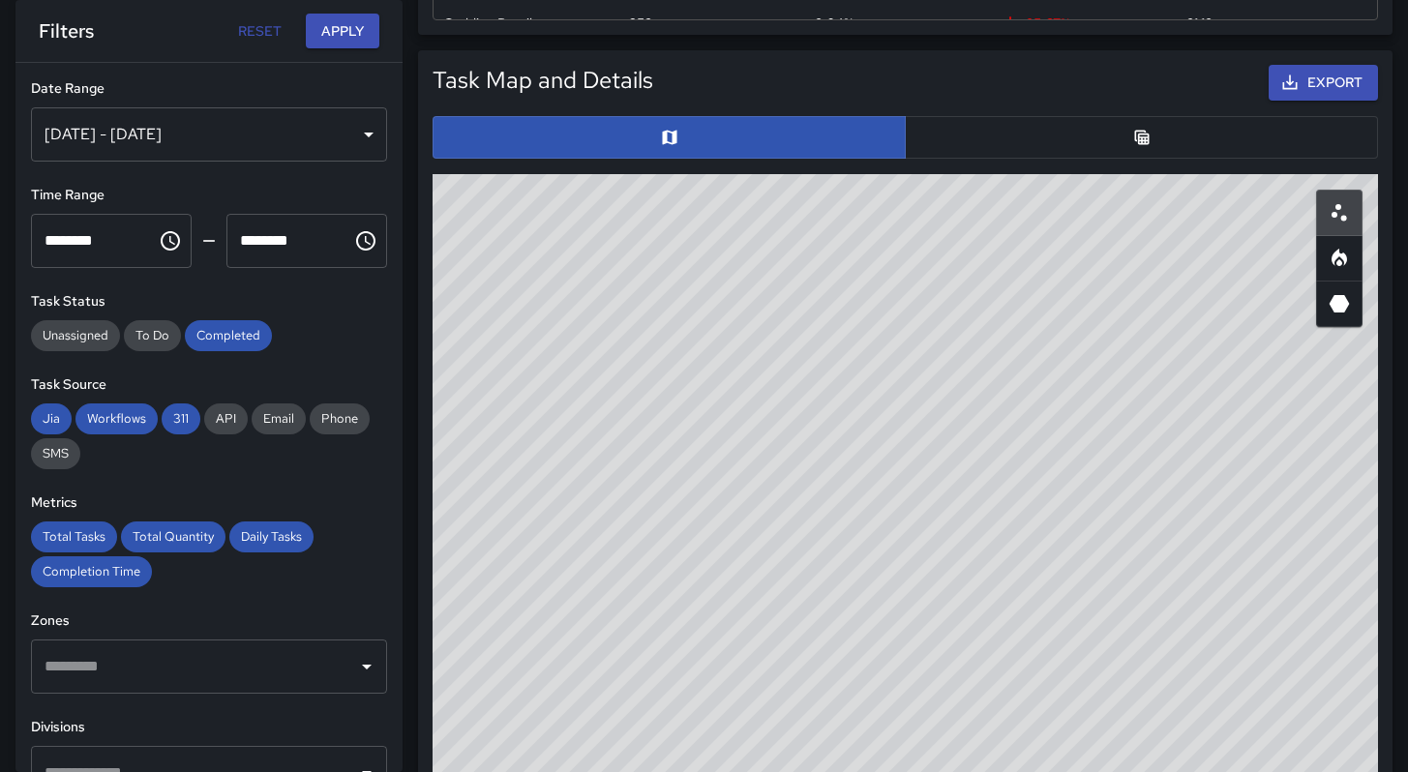
click at [845, 486] on div "© Mapbox © OpenStreetMap Improve this map" at bounding box center [905, 561] width 945 height 774
drag, startPoint x: 889, startPoint y: 512, endPoint x: 883, endPoint y: 526, distance: 16.0
click at [882, 526] on div "© Mapbox © OpenStreetMap Improve this map" at bounding box center [905, 561] width 945 height 774
drag, startPoint x: 919, startPoint y: 407, endPoint x: 921, endPoint y: 432, distance: 24.3
click at [918, 429] on div "© Mapbox © OpenStreetMap Improve this map" at bounding box center [905, 561] width 945 height 774
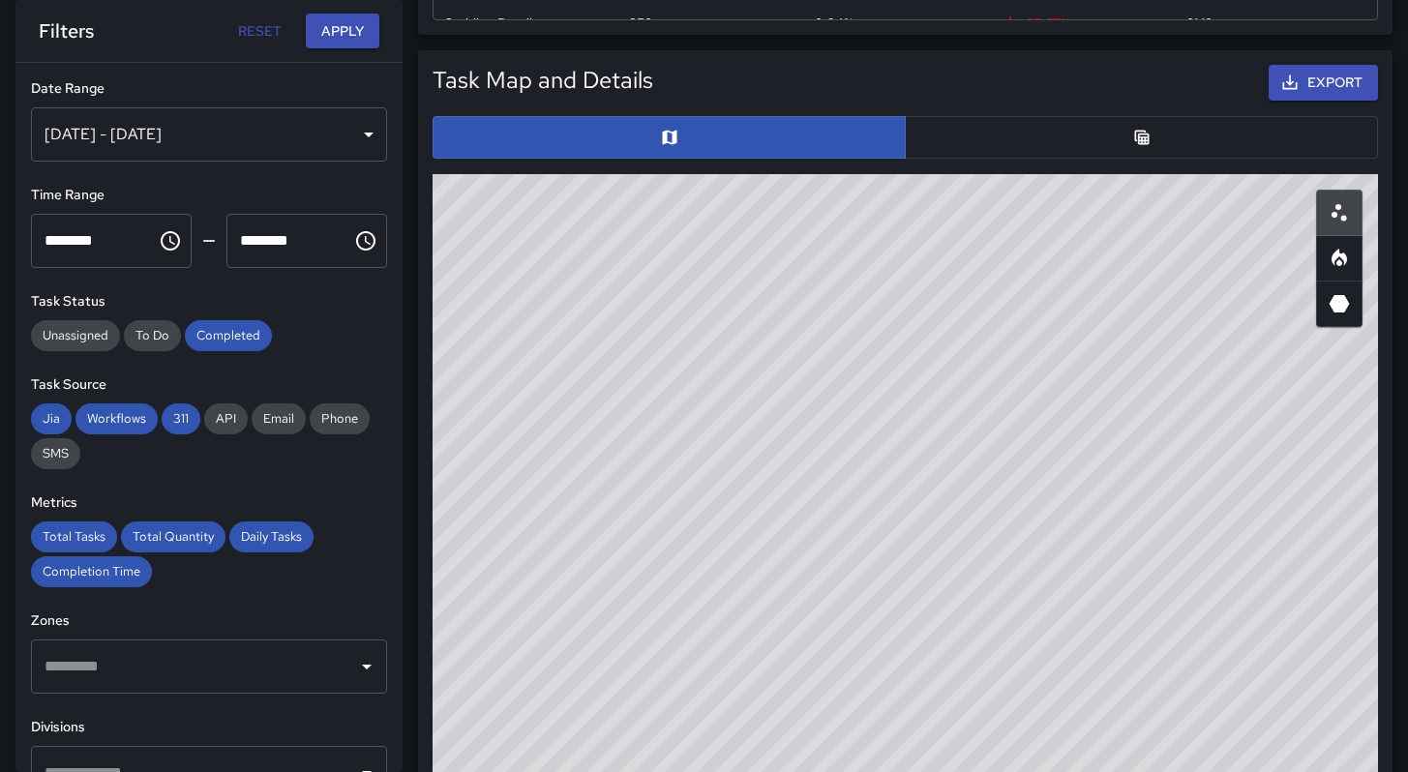
click at [1023, 134] on button "button" at bounding box center [1141, 137] width 473 height 43
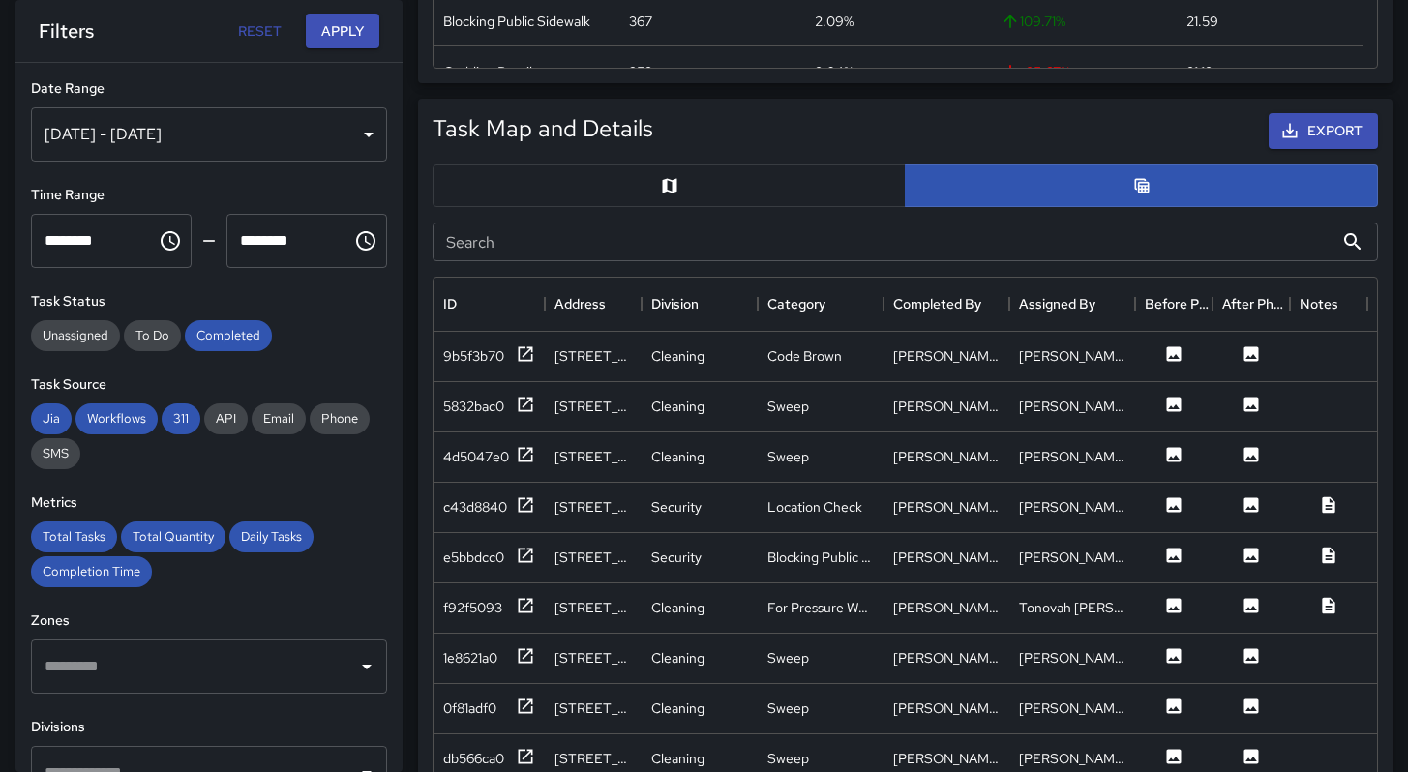
scroll to position [778, 0]
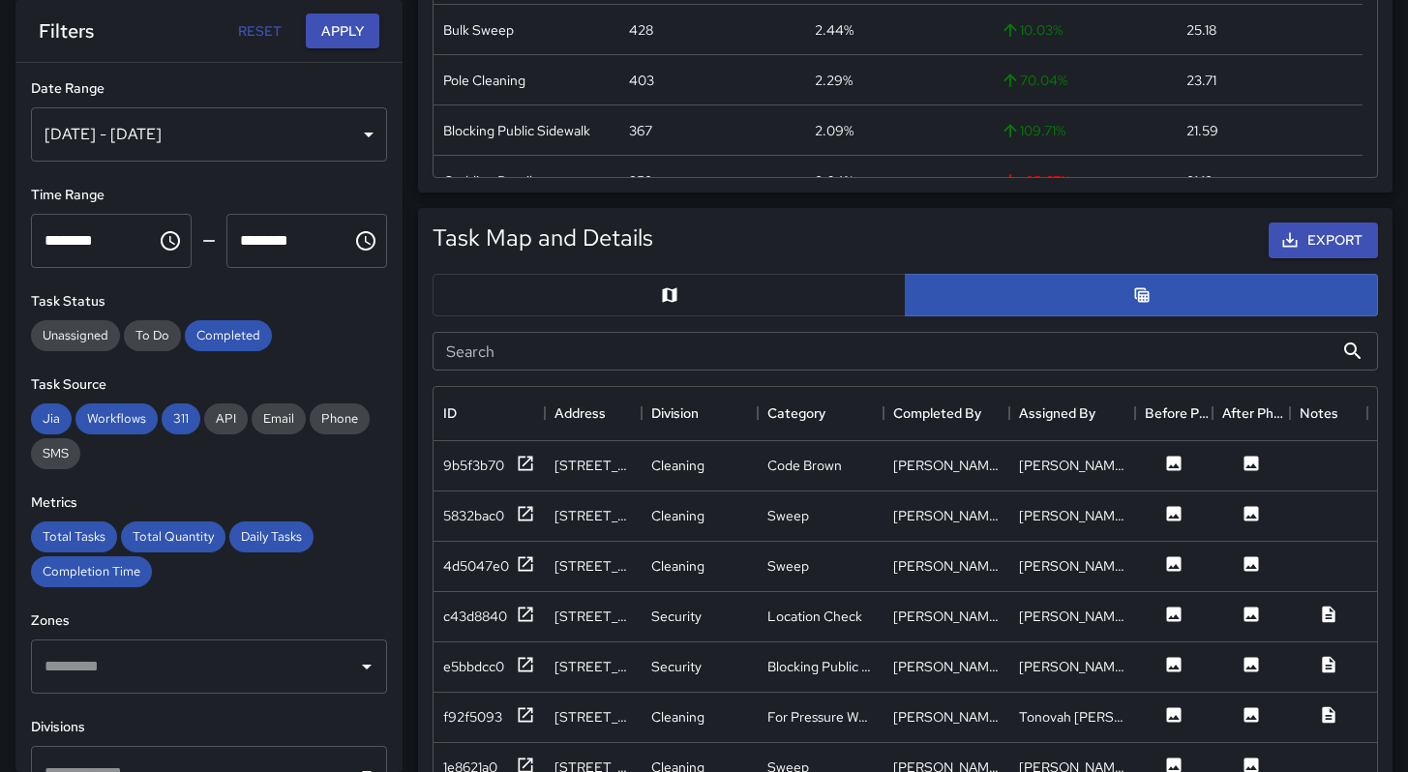
click at [660, 345] on input "Search" at bounding box center [883, 351] width 901 height 39
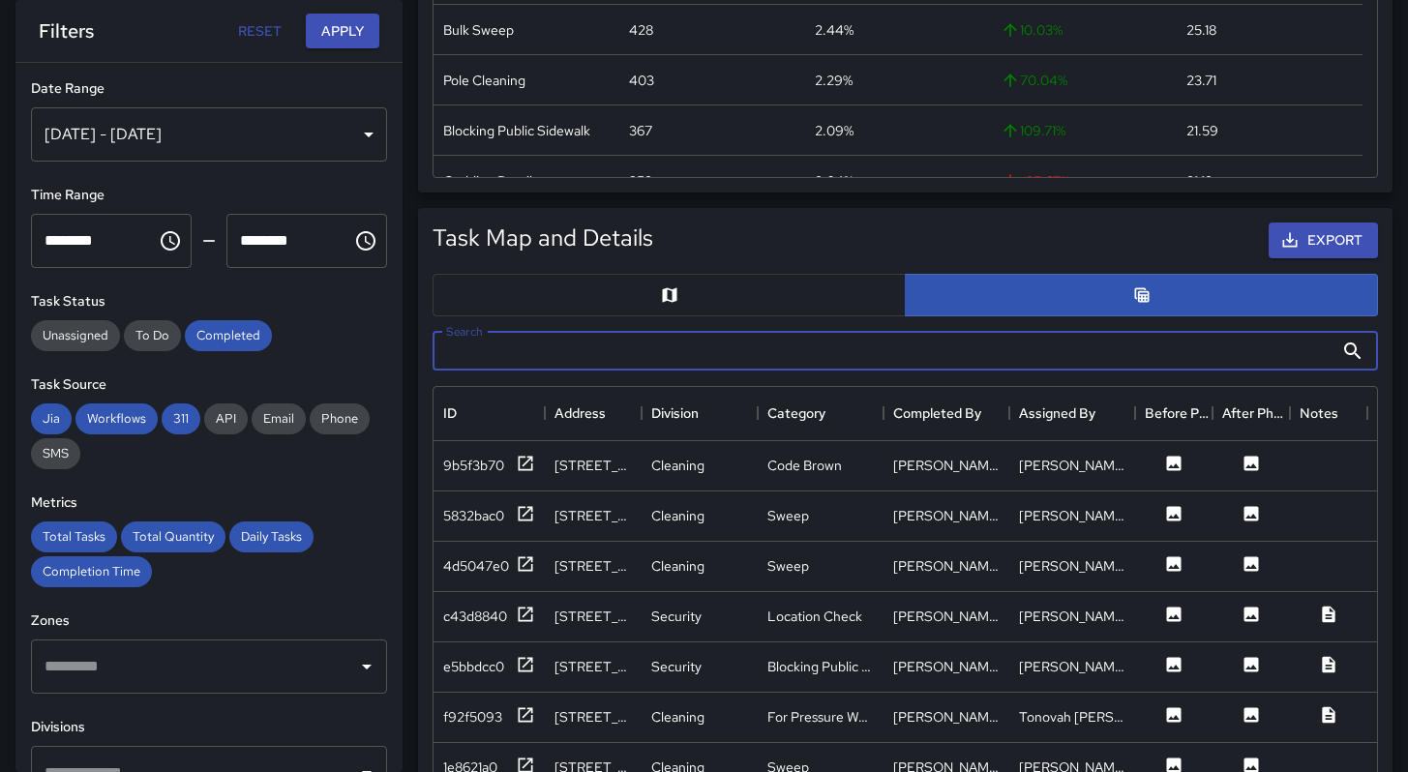
paste input "**********"
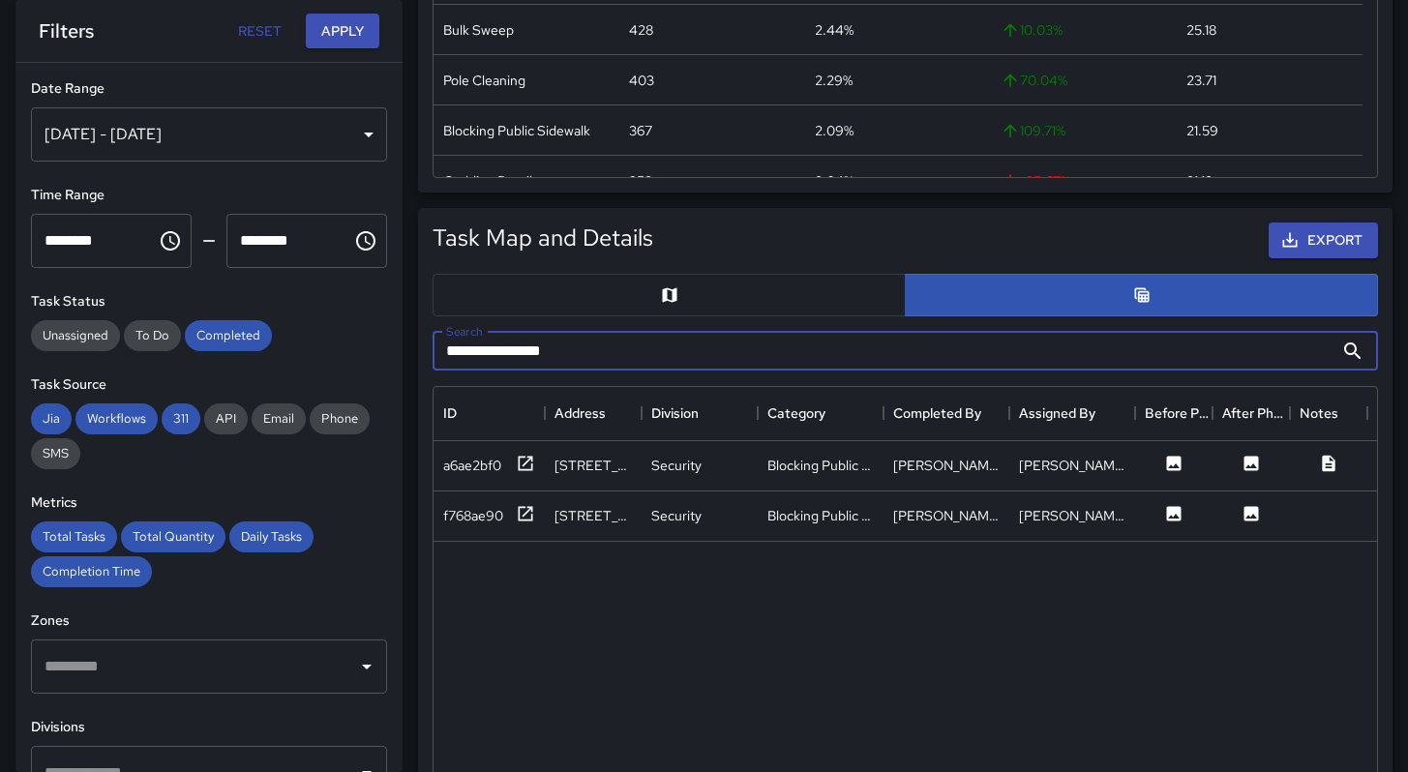
type input "**********"
click at [1034, 615] on div "a6ae2bf0 [STREET_ADDRESS] Security Blocking Public Sidewalk [PERSON_NAME] [PERS…" at bounding box center [1293, 774] width 1718 height 667
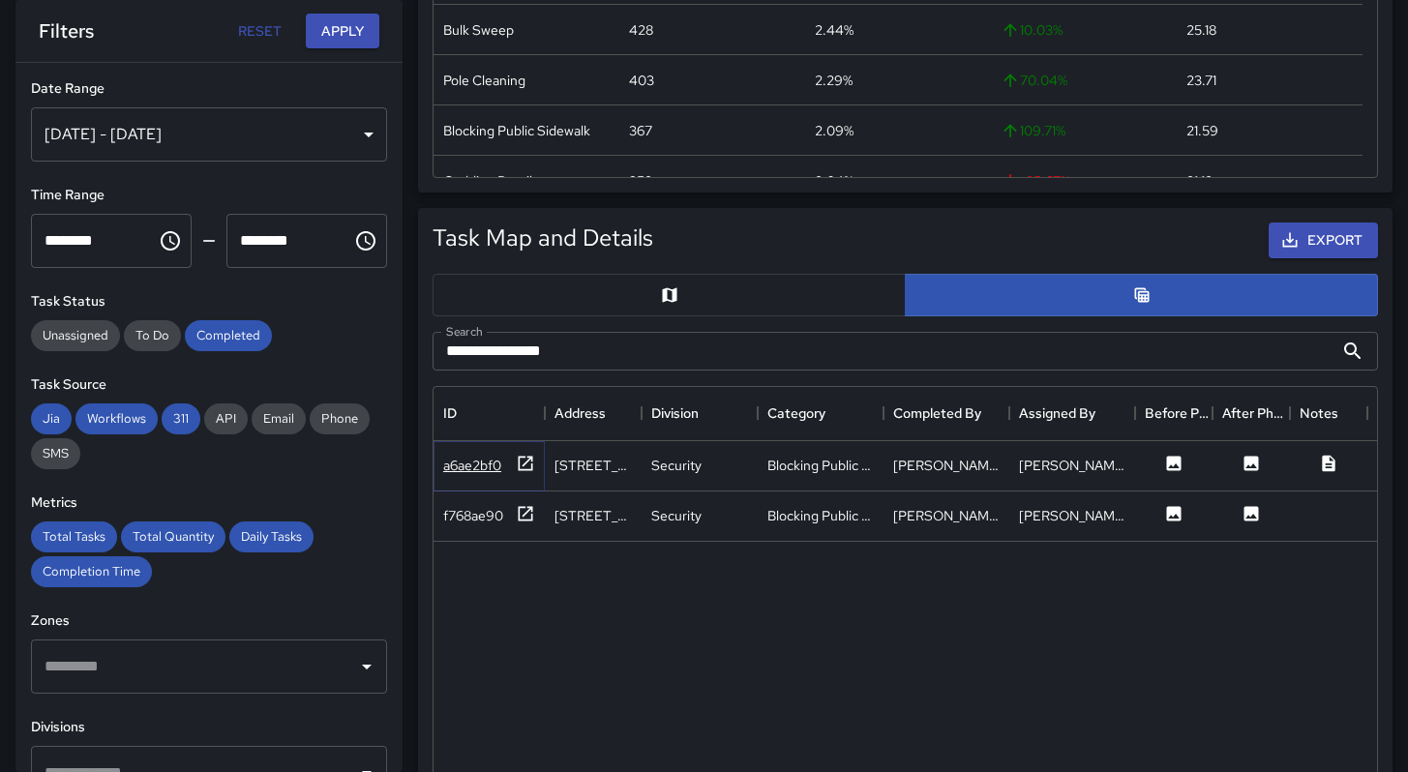
click at [487, 469] on div "a6ae2bf0" at bounding box center [472, 465] width 58 height 19
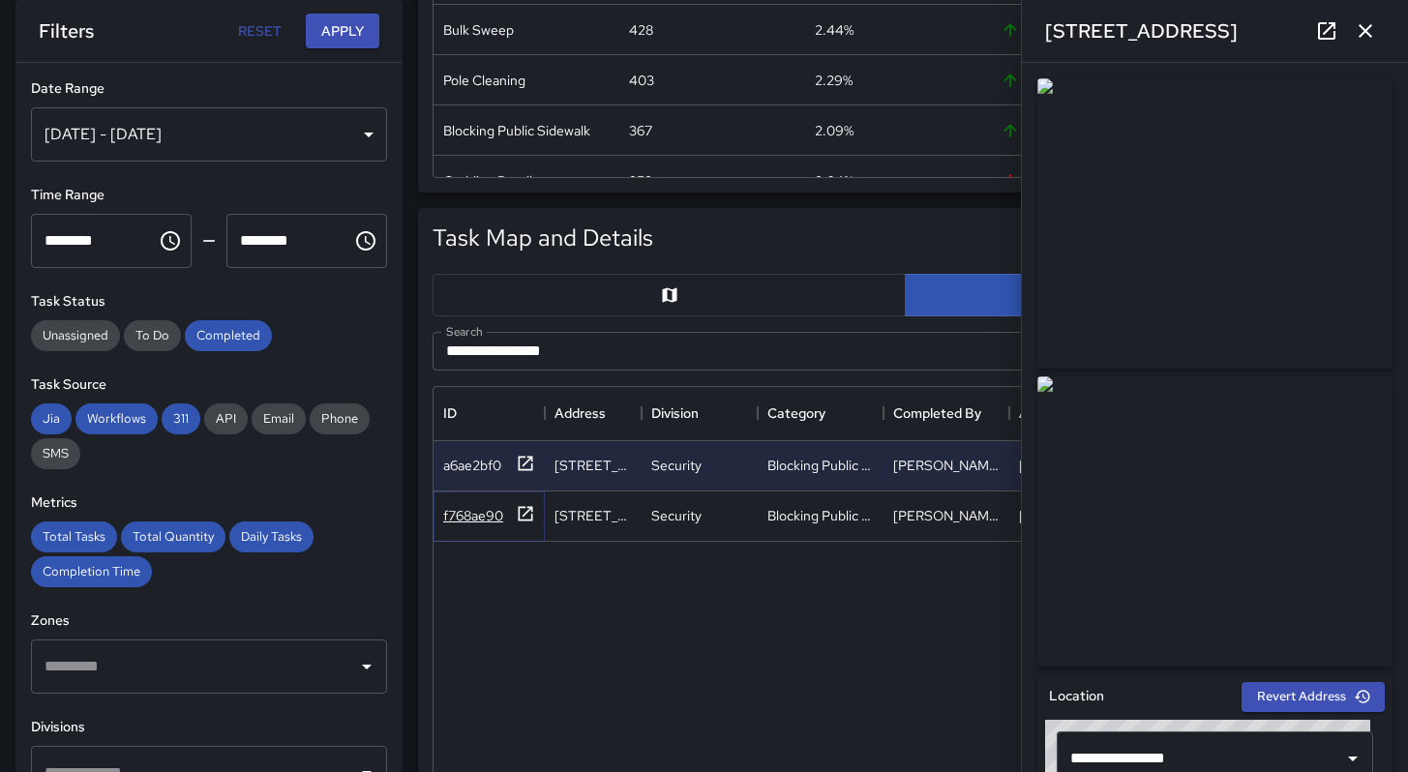
click at [484, 522] on div "f768ae90" at bounding box center [473, 515] width 60 height 19
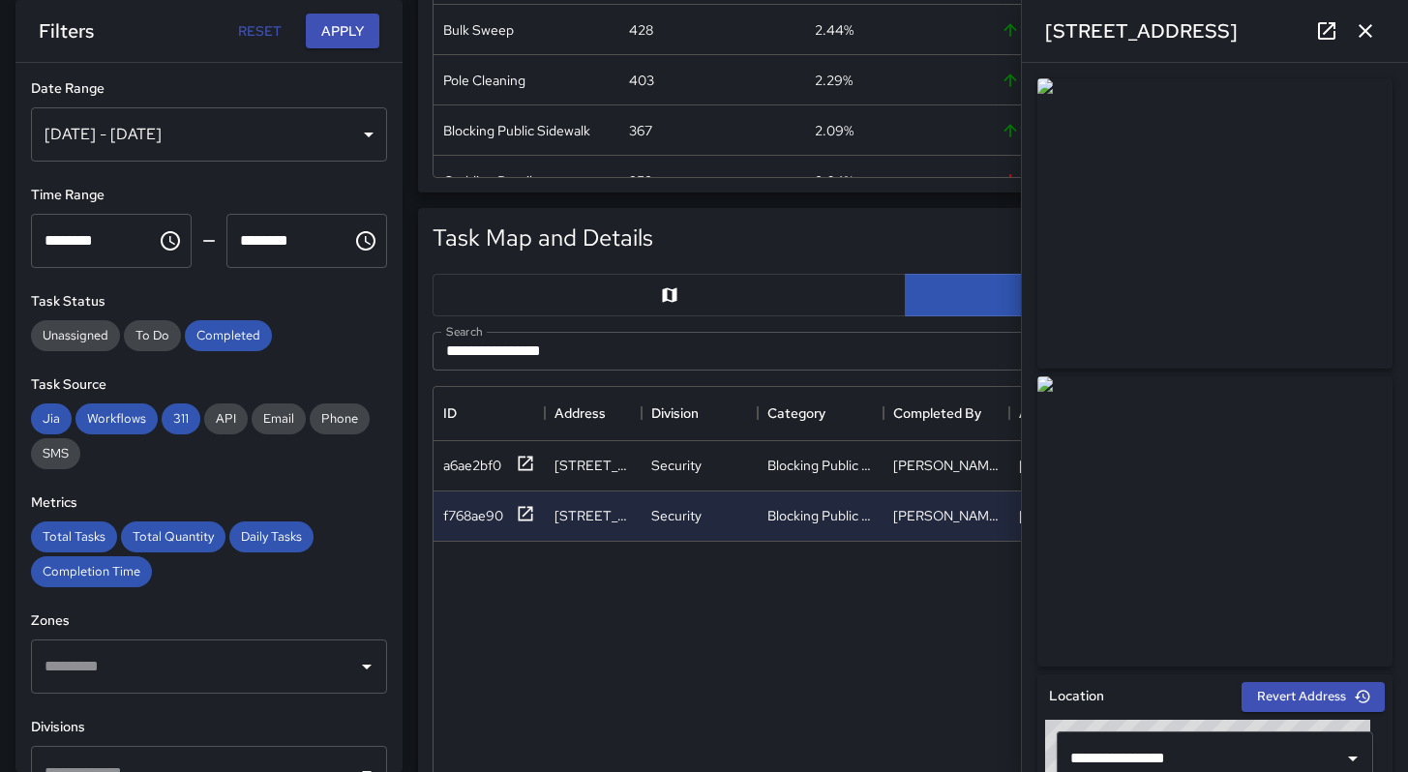
click at [1366, 31] on icon "button" at bounding box center [1366, 31] width 14 height 14
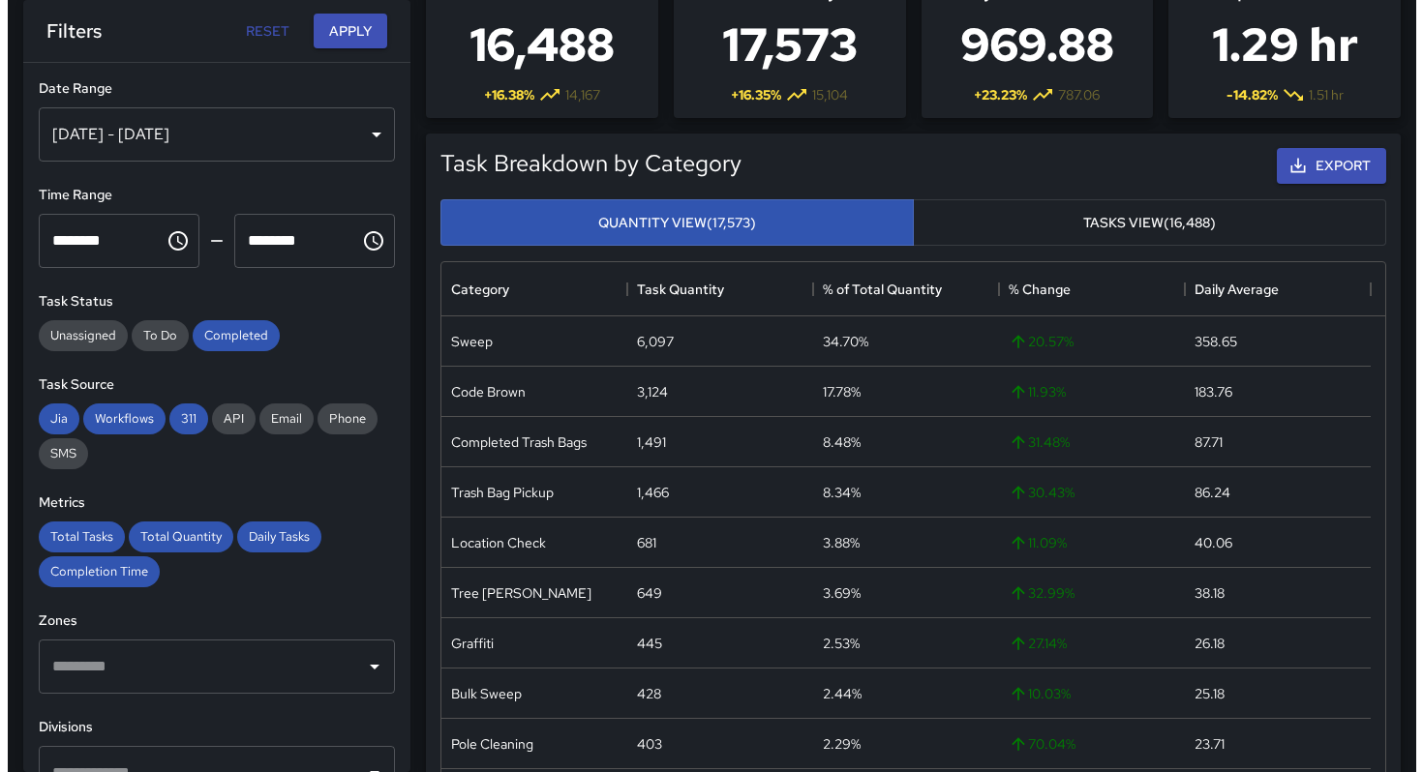
scroll to position [0, 0]
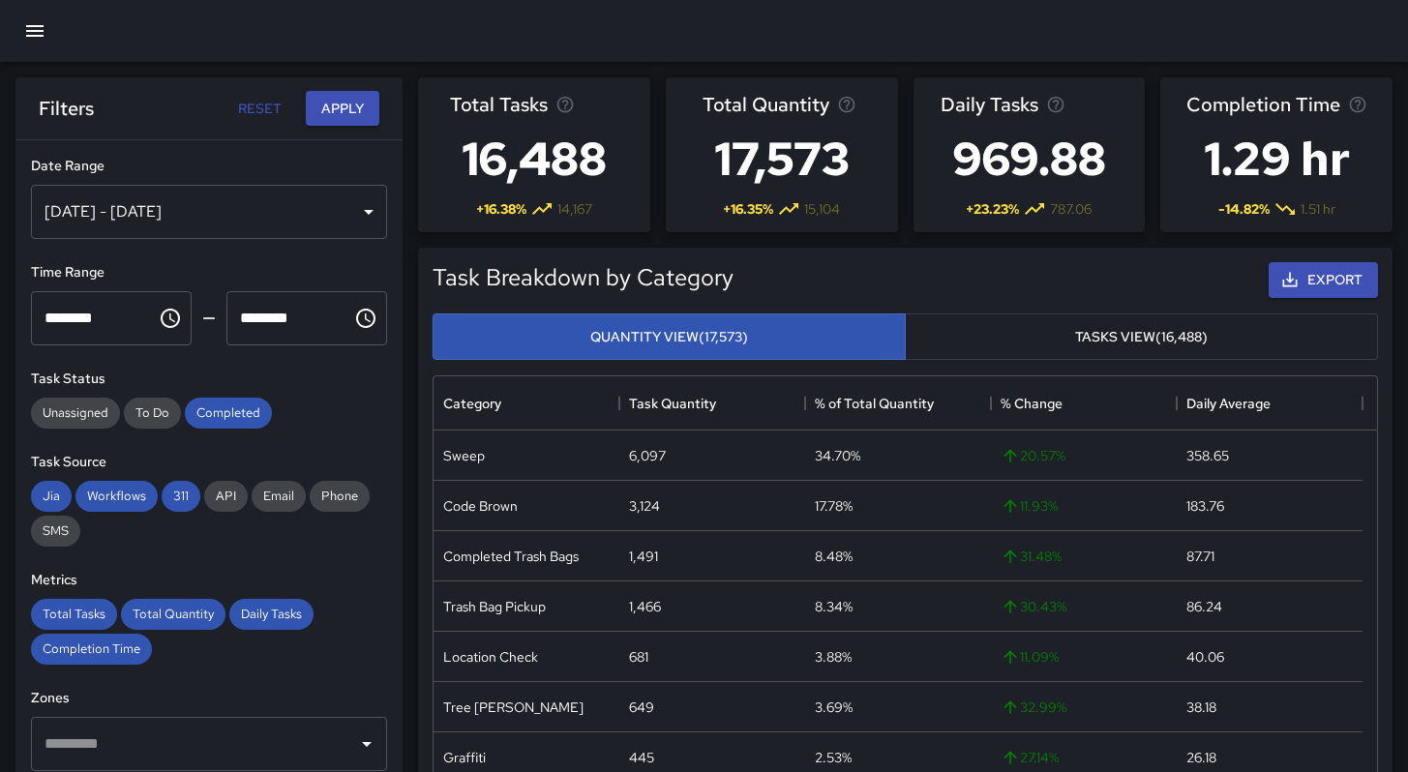
click at [47, 41] on button "button" at bounding box center [35, 31] width 46 height 46
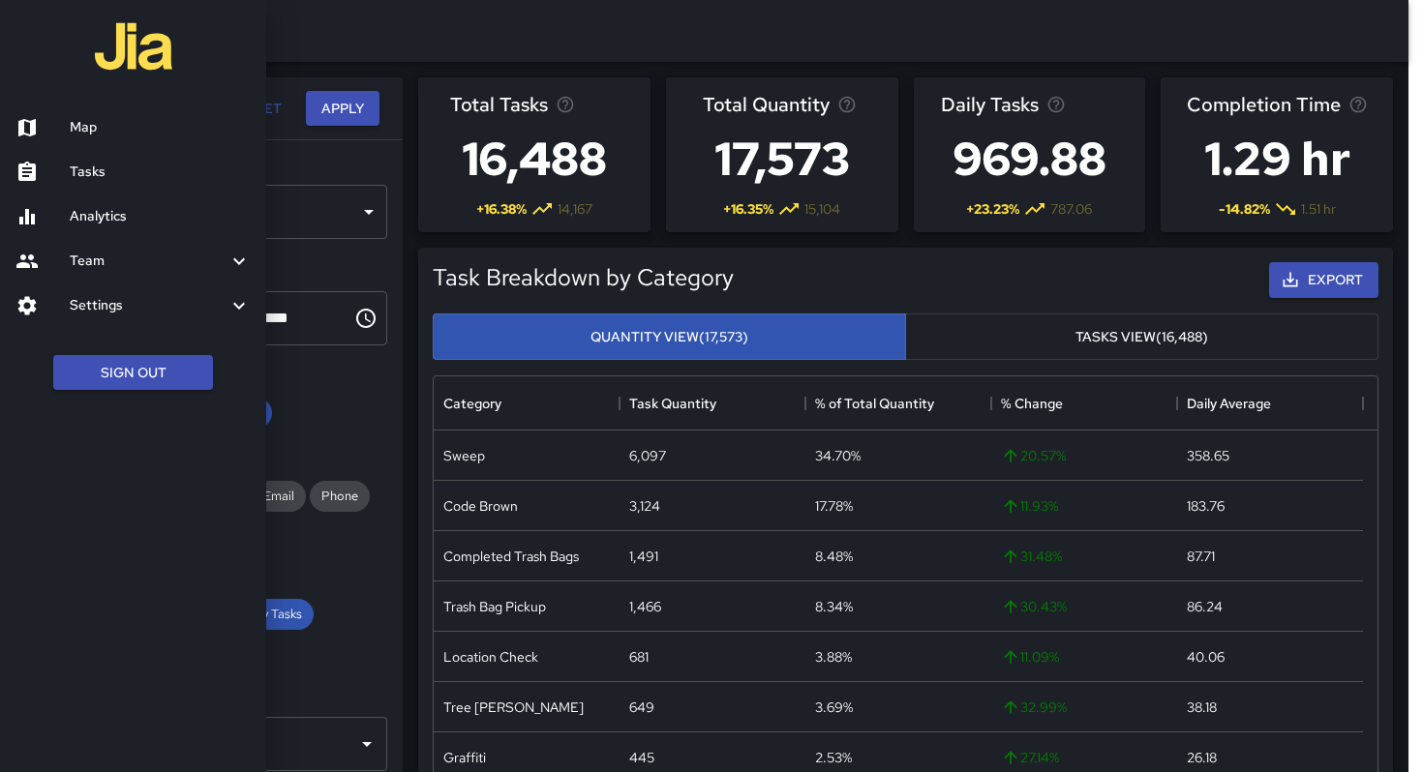
click at [74, 135] on h6 "Map" at bounding box center [160, 127] width 181 height 21
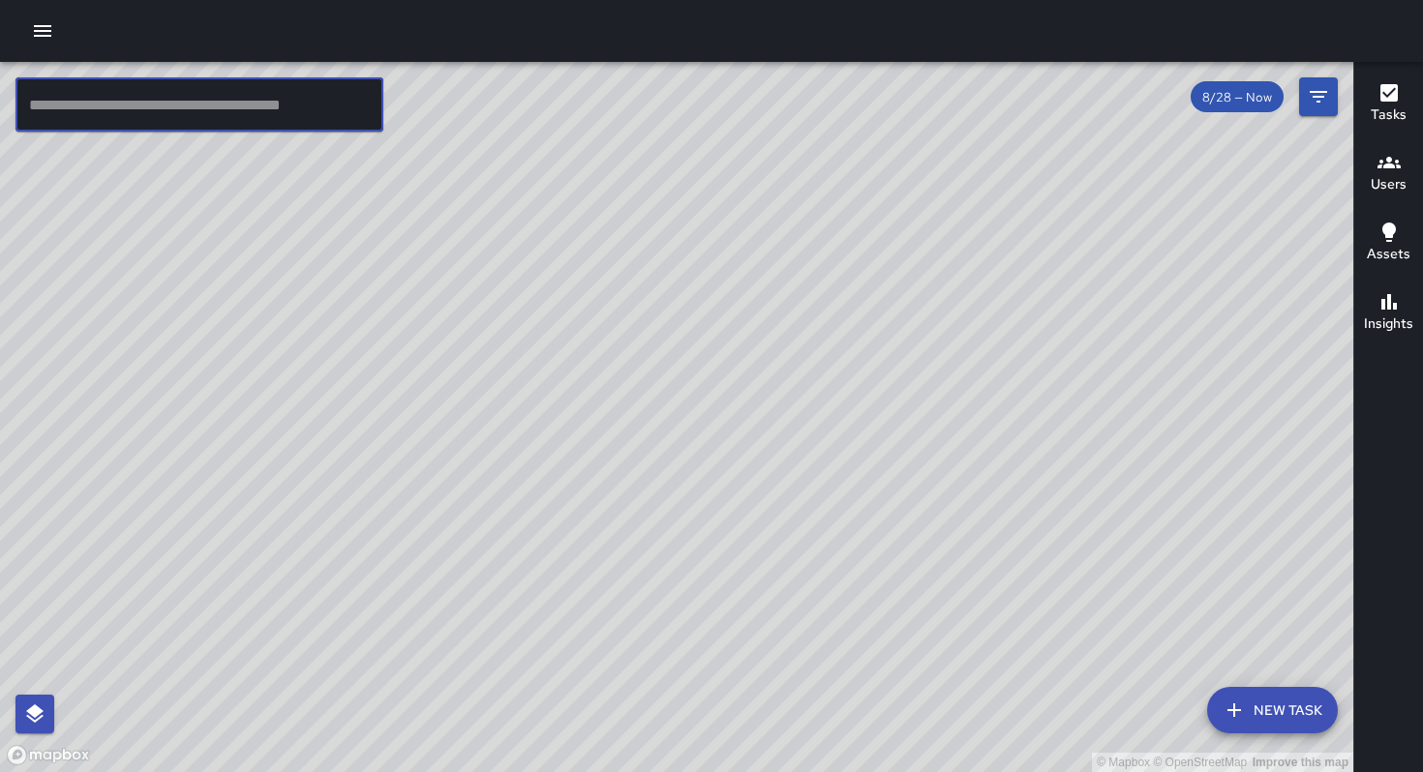
click at [251, 105] on input "text" at bounding box center [199, 104] width 368 height 54
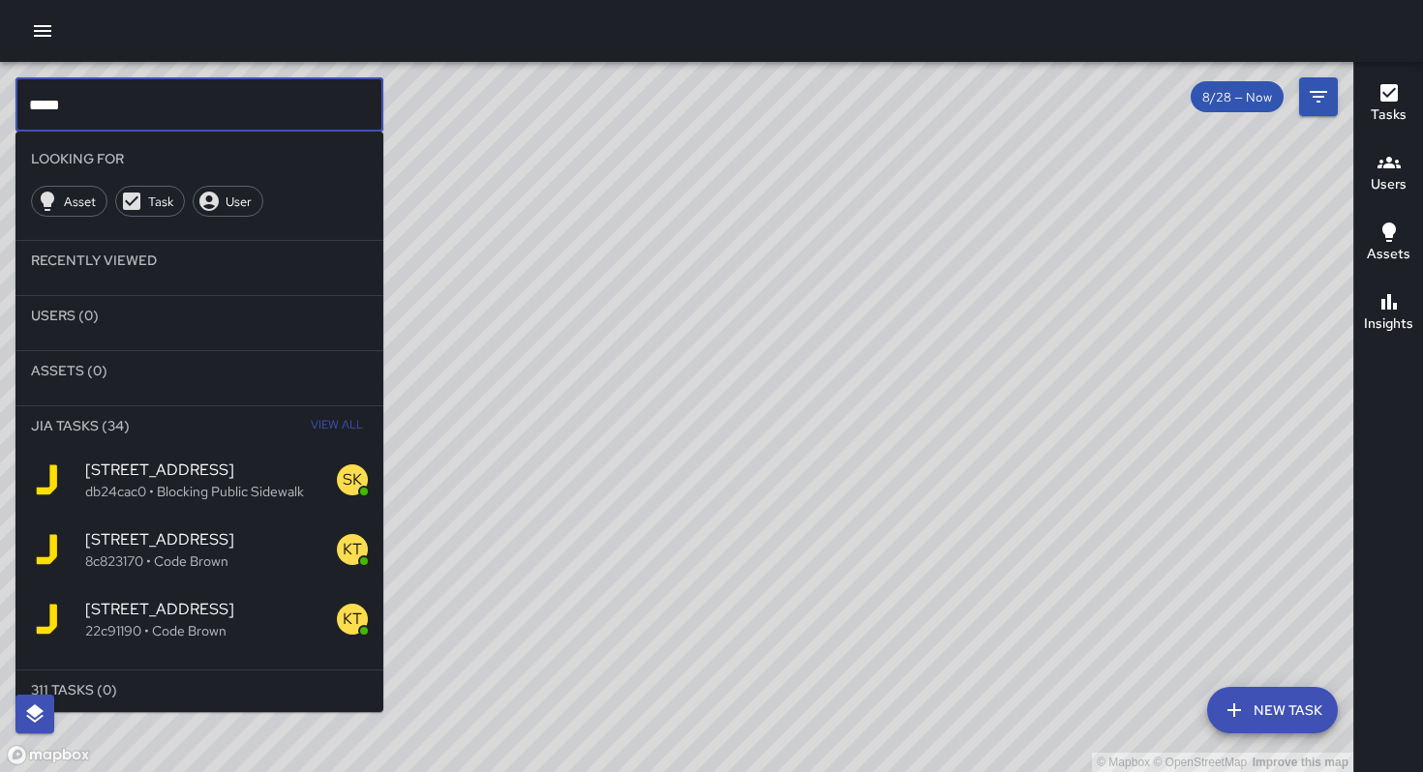
type input "*****"
click at [311, 420] on span "View All" at bounding box center [337, 425] width 52 height 31
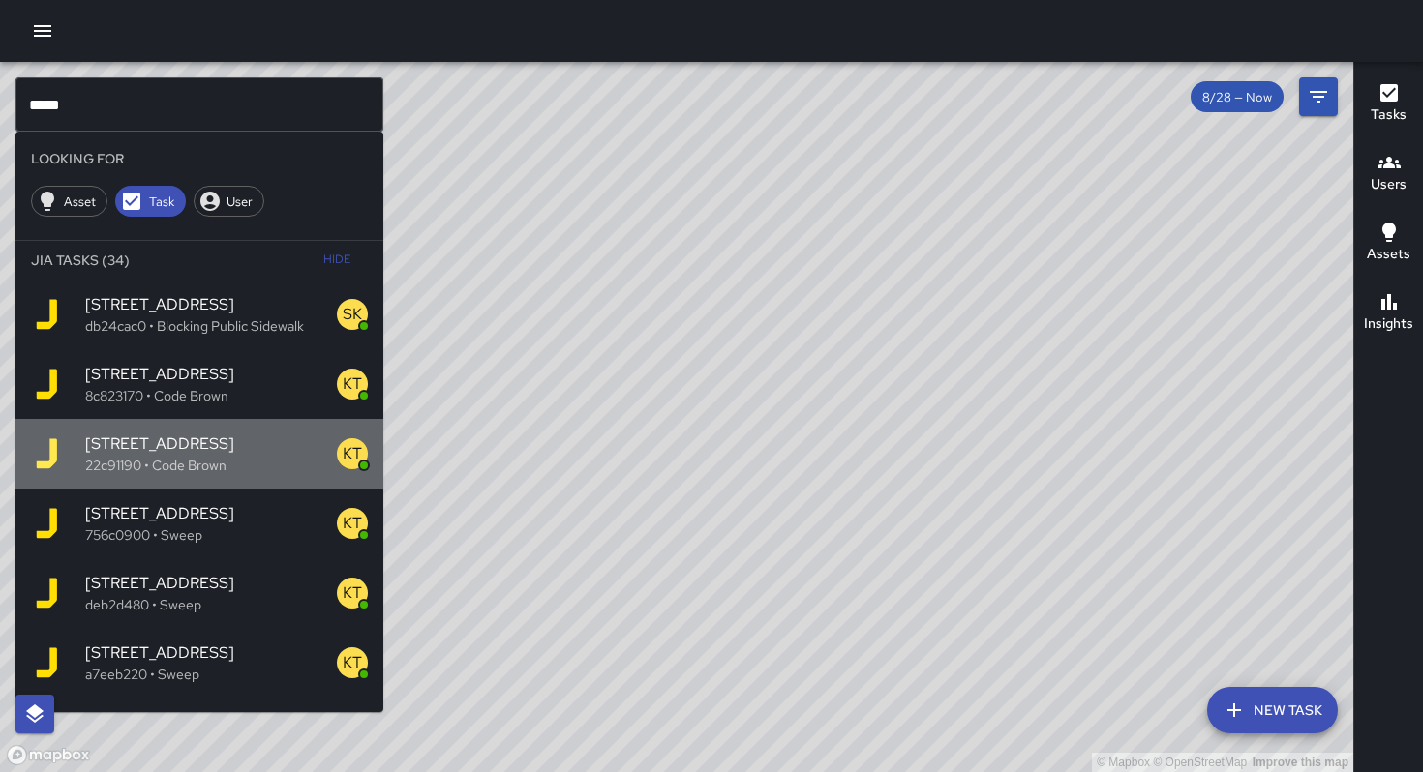
click at [282, 450] on span "[STREET_ADDRESS]" at bounding box center [211, 444] width 252 height 23
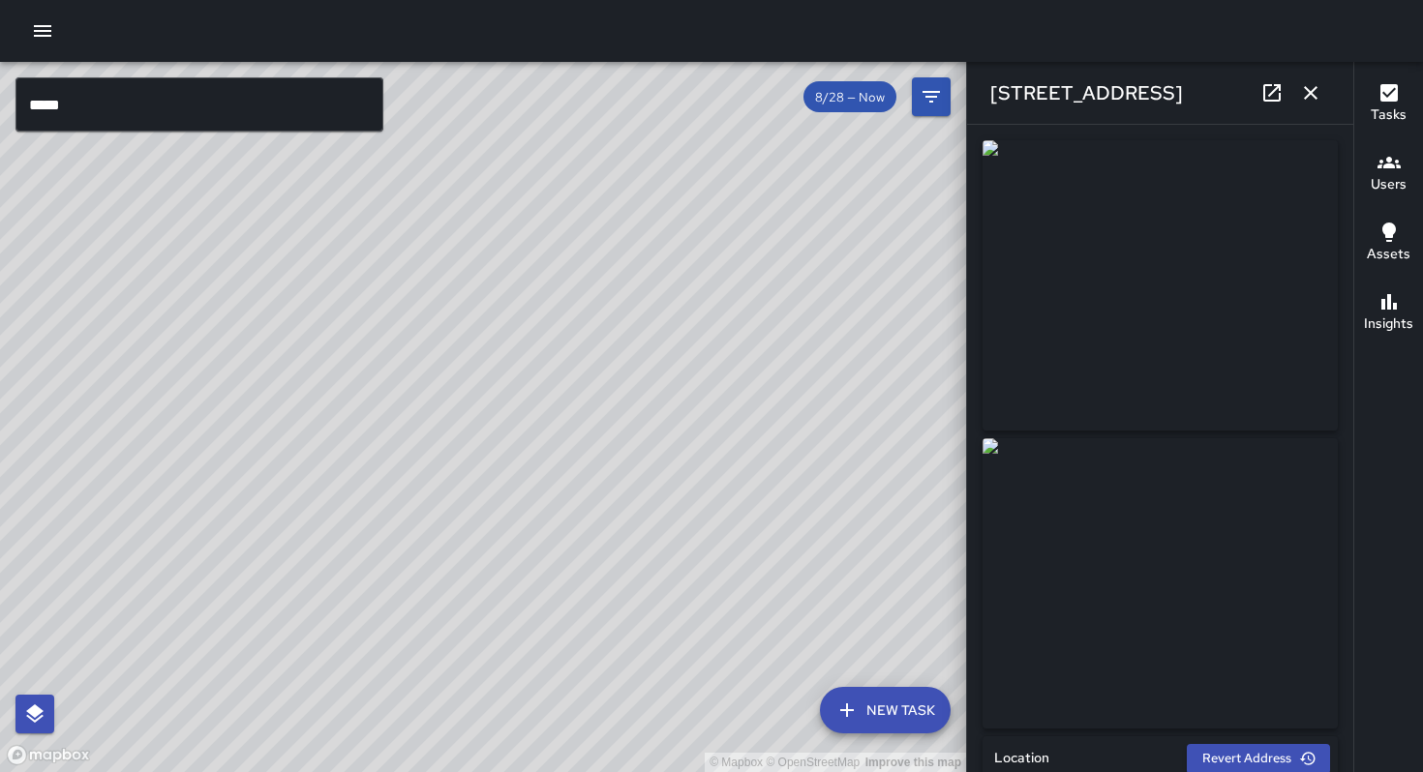
drag, startPoint x: 376, startPoint y: 547, endPoint x: 447, endPoint y: 458, distance: 113.7
click at [445, 462] on div "© Mapbox © OpenStreetMap Improve this map" at bounding box center [483, 417] width 966 height 710
drag, startPoint x: 662, startPoint y: 505, endPoint x: 564, endPoint y: 609, distance: 142.4
click at [566, 608] on div "© Mapbox © OpenStreetMap Improve this map" at bounding box center [483, 417] width 966 height 710
drag, startPoint x: 660, startPoint y: 577, endPoint x: 607, endPoint y: 641, distance: 83.1
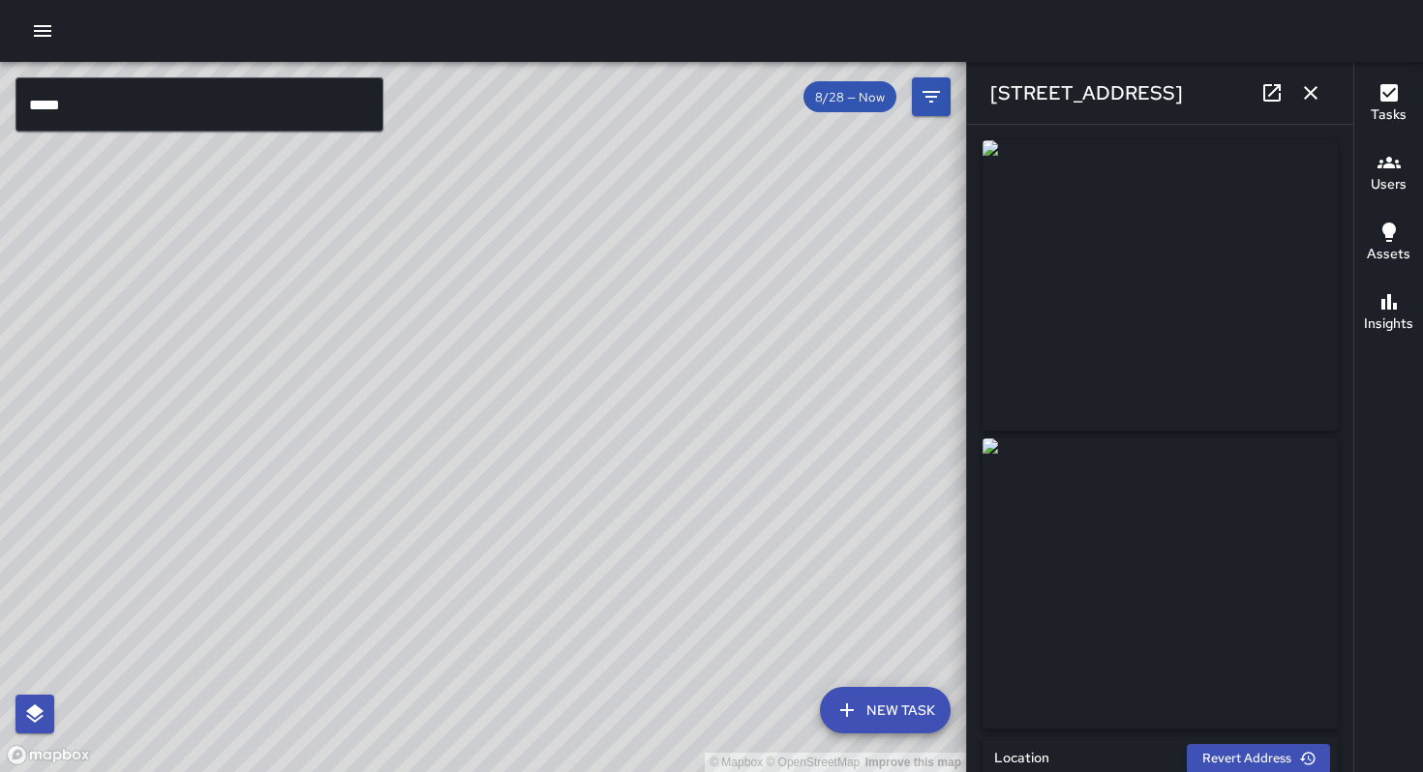
click at [595, 639] on div "© Mapbox © OpenStreetMap Improve this map" at bounding box center [483, 417] width 966 height 710
drag, startPoint x: 687, startPoint y: 589, endPoint x: 594, endPoint y: 676, distance: 127.3
click at [597, 674] on div "© Mapbox © OpenStreetMap Improve this map" at bounding box center [483, 417] width 966 height 710
drag, startPoint x: 592, startPoint y: 613, endPoint x: 564, endPoint y: 641, distance: 39.7
click at [564, 641] on div "© Mapbox © OpenStreetMap Improve this map" at bounding box center [483, 417] width 966 height 710
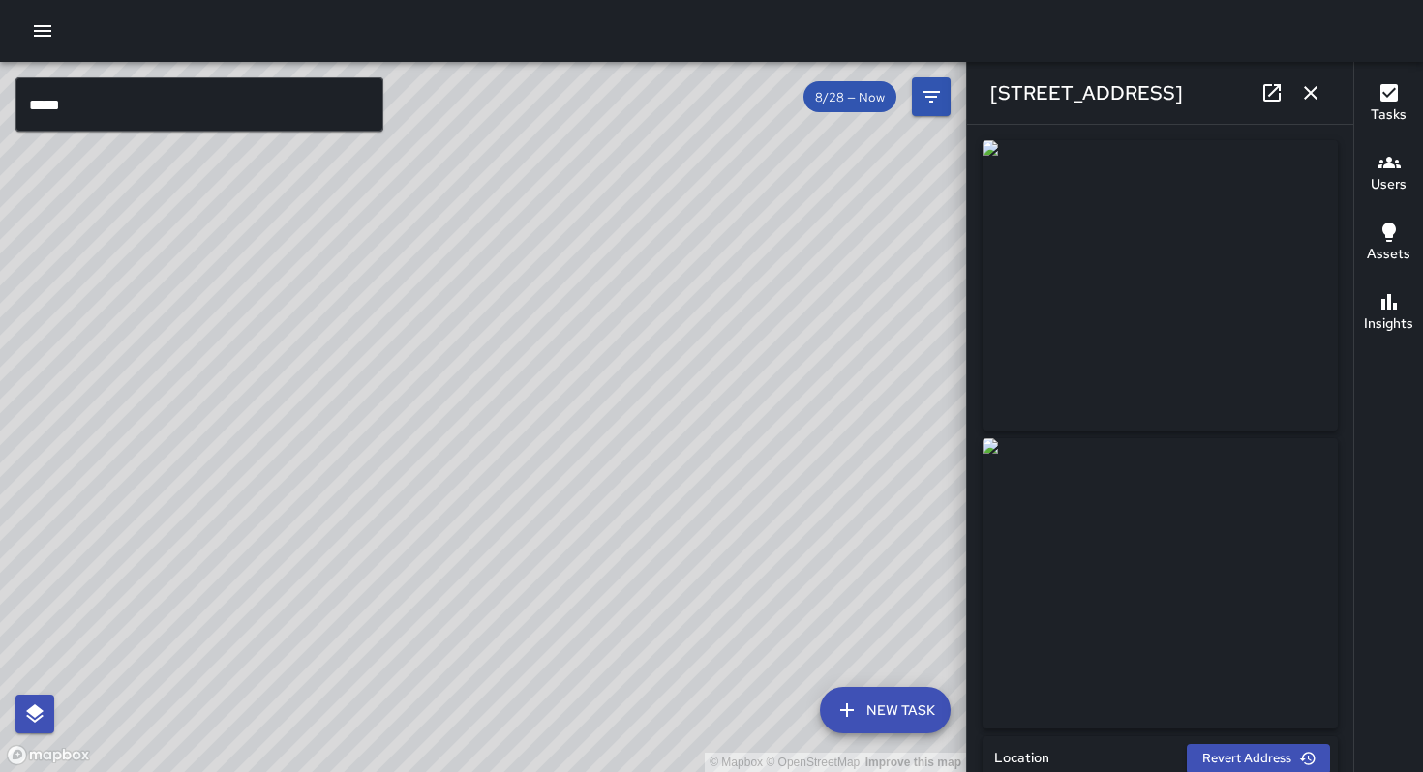
drag, startPoint x: 622, startPoint y: 575, endPoint x: 561, endPoint y: 650, distance: 97.0
click at [561, 649] on div "© Mapbox © OpenStreetMap Improve this map" at bounding box center [483, 417] width 966 height 710
drag, startPoint x: 616, startPoint y: 596, endPoint x: 573, endPoint y: 657, distance: 74.9
click at [573, 657] on div "© Mapbox © OpenStreetMap Improve this map" at bounding box center [483, 417] width 966 height 710
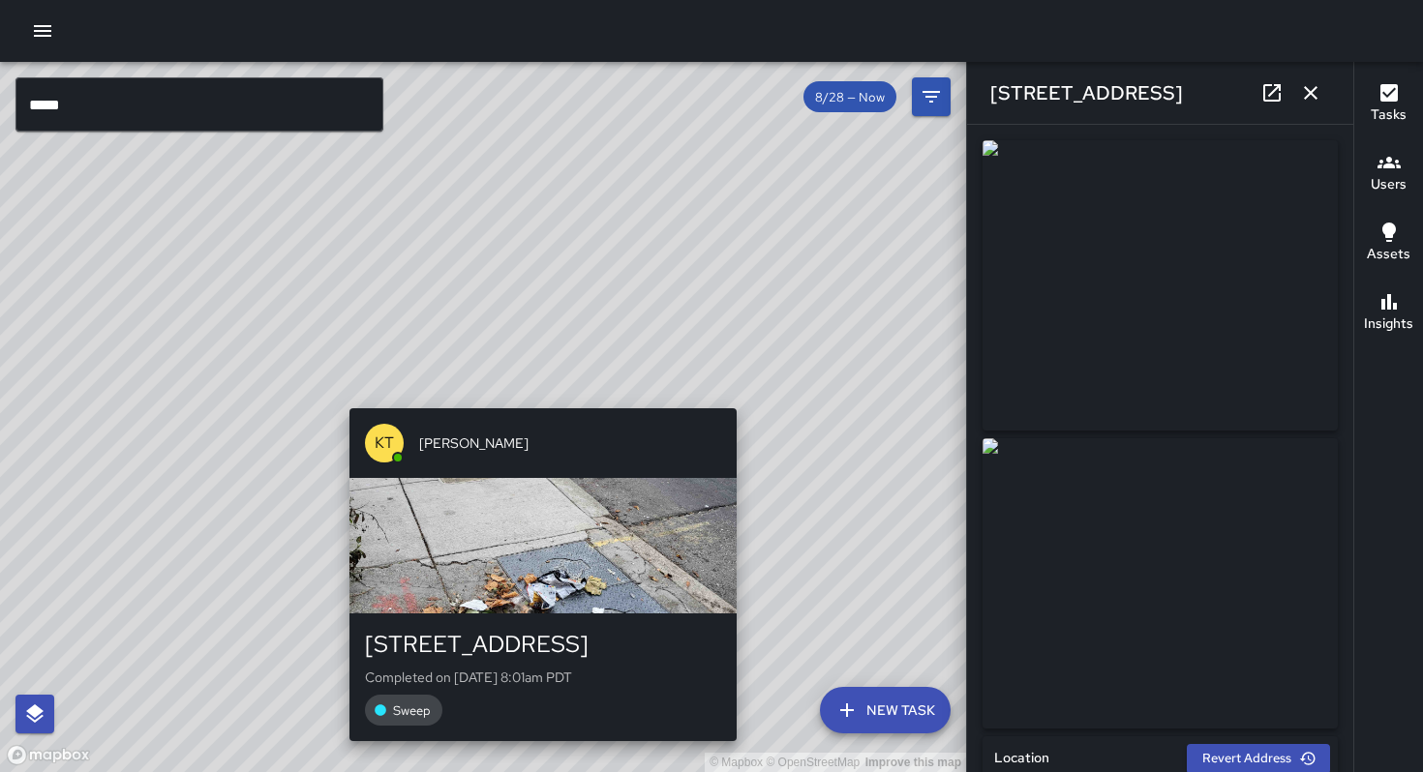
click at [537, 402] on div "KT [PERSON_NAME] [GEOGRAPHIC_DATA] Completed on [DATE] 8:01am PDT Sweep" at bounding box center [543, 575] width 403 height 348
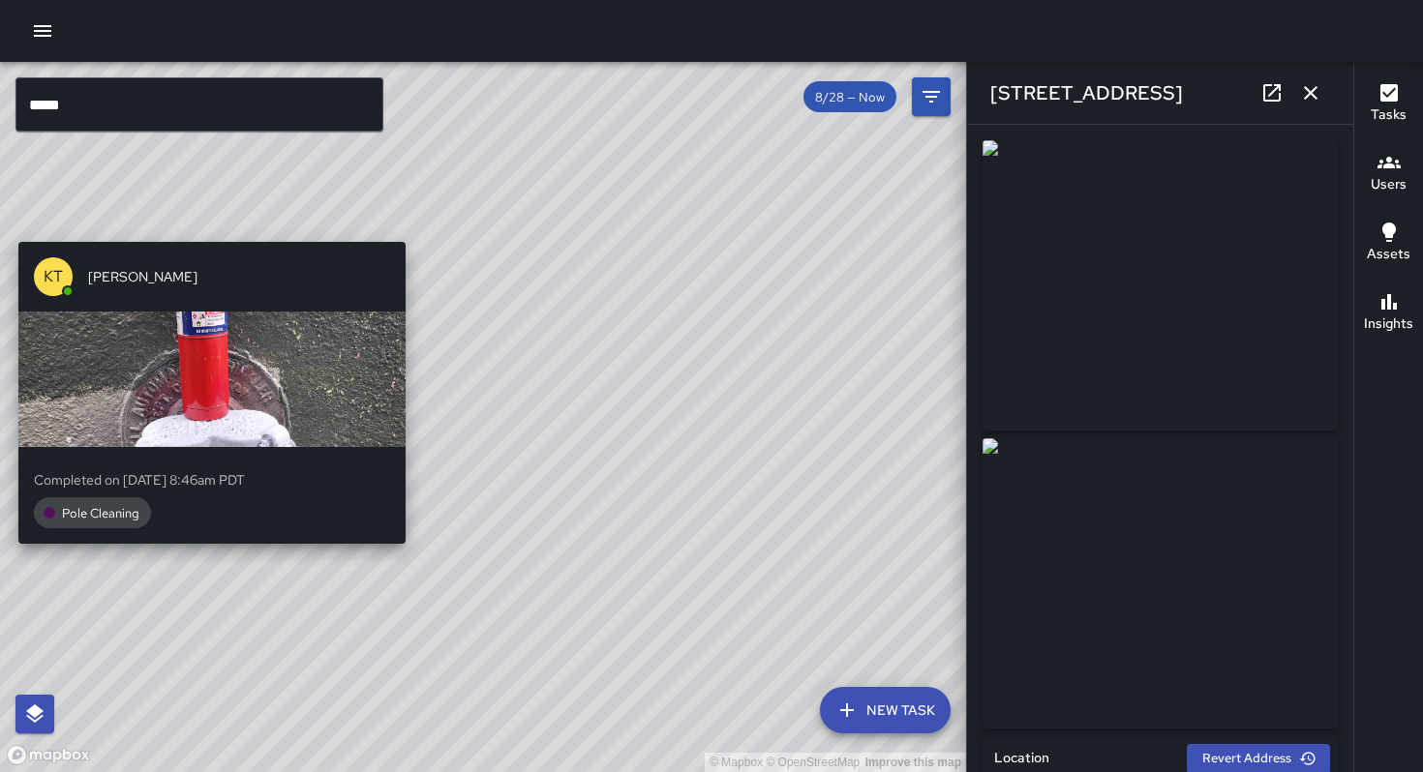
click at [204, 580] on div "© Mapbox © OpenStreetMap Improve this map KT [PERSON_NAME] Completed on [DATE] …" at bounding box center [483, 417] width 966 height 710
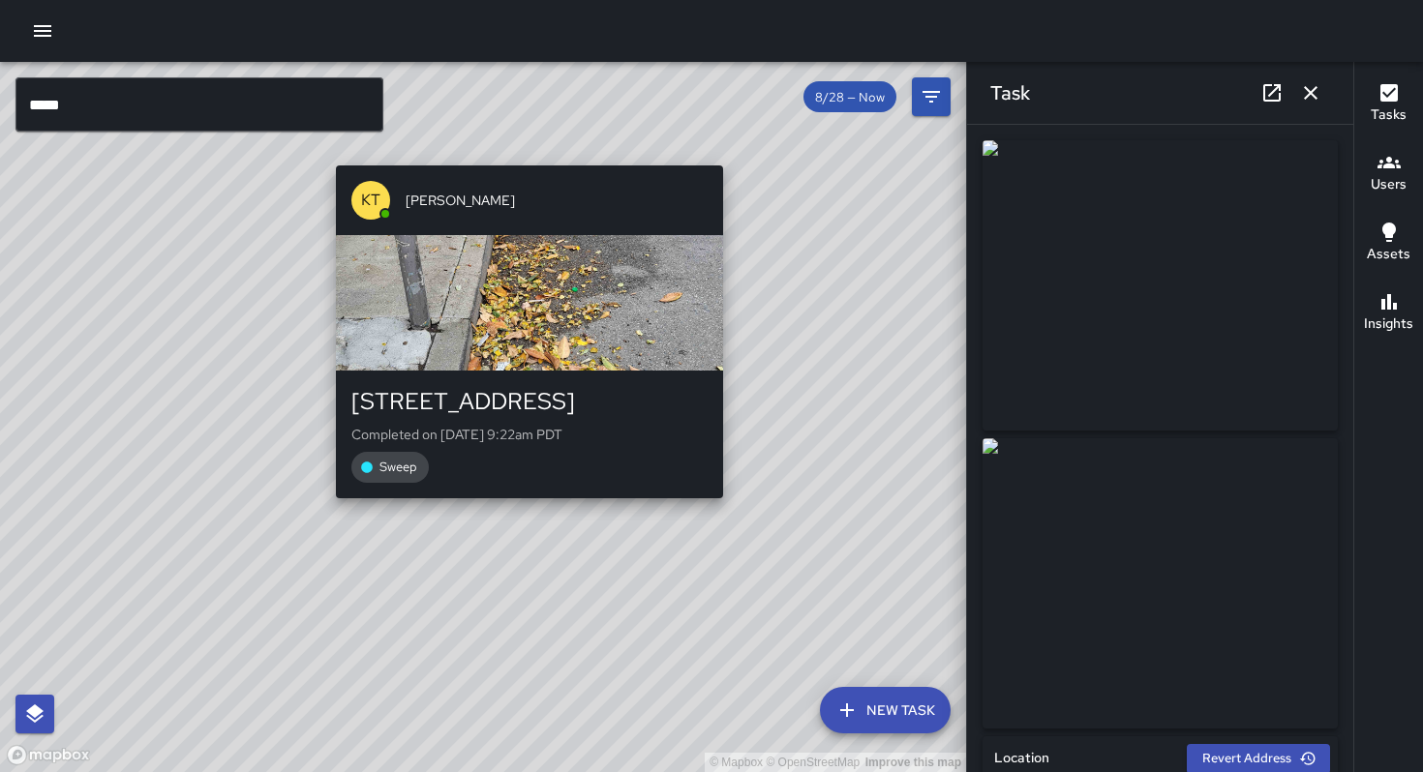
click at [521, 507] on div "© Mapbox © OpenStreetMap Improve this map KT [PERSON_NAME] [STREET_ADDRESS] Com…" at bounding box center [483, 417] width 966 height 710
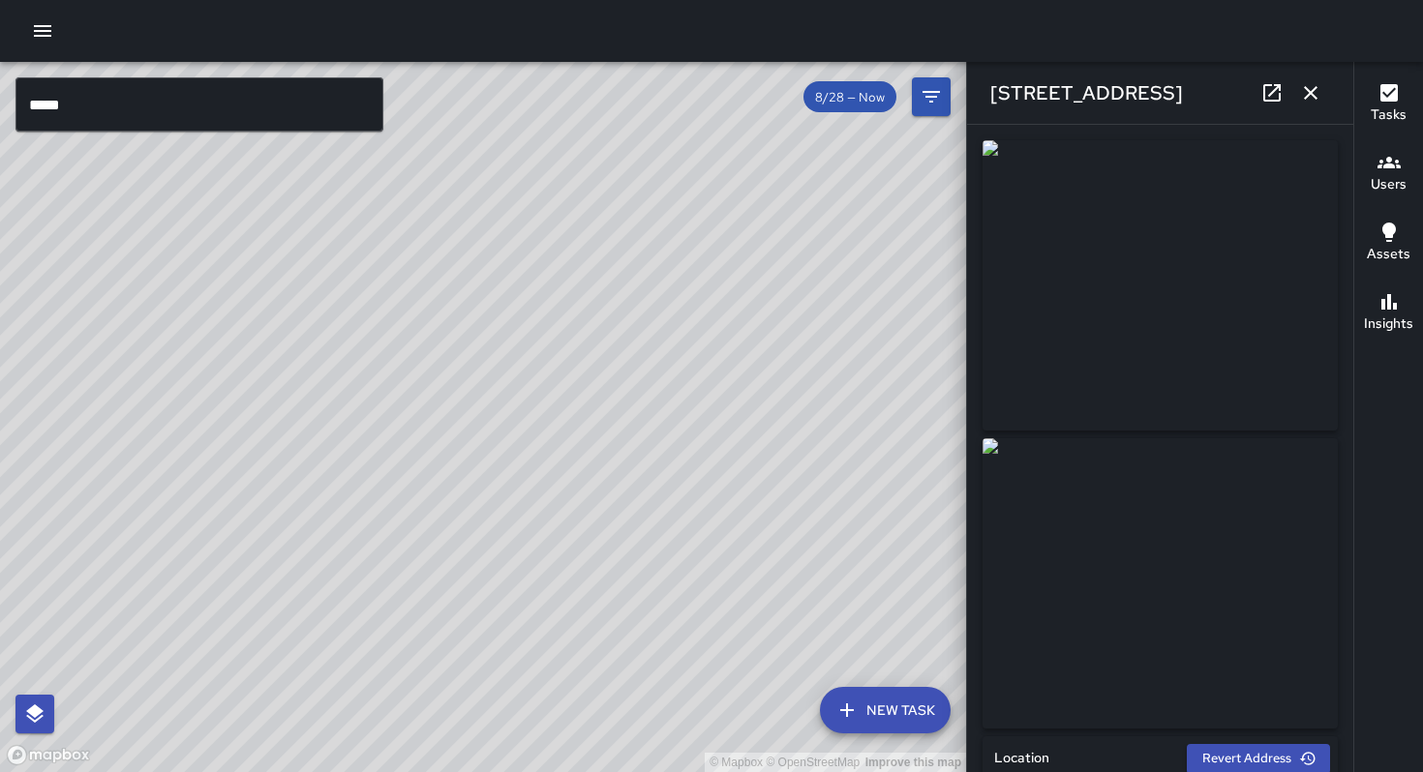
click at [453, 440] on div "© Mapbox © OpenStreetMap Improve this map" at bounding box center [483, 417] width 966 height 710
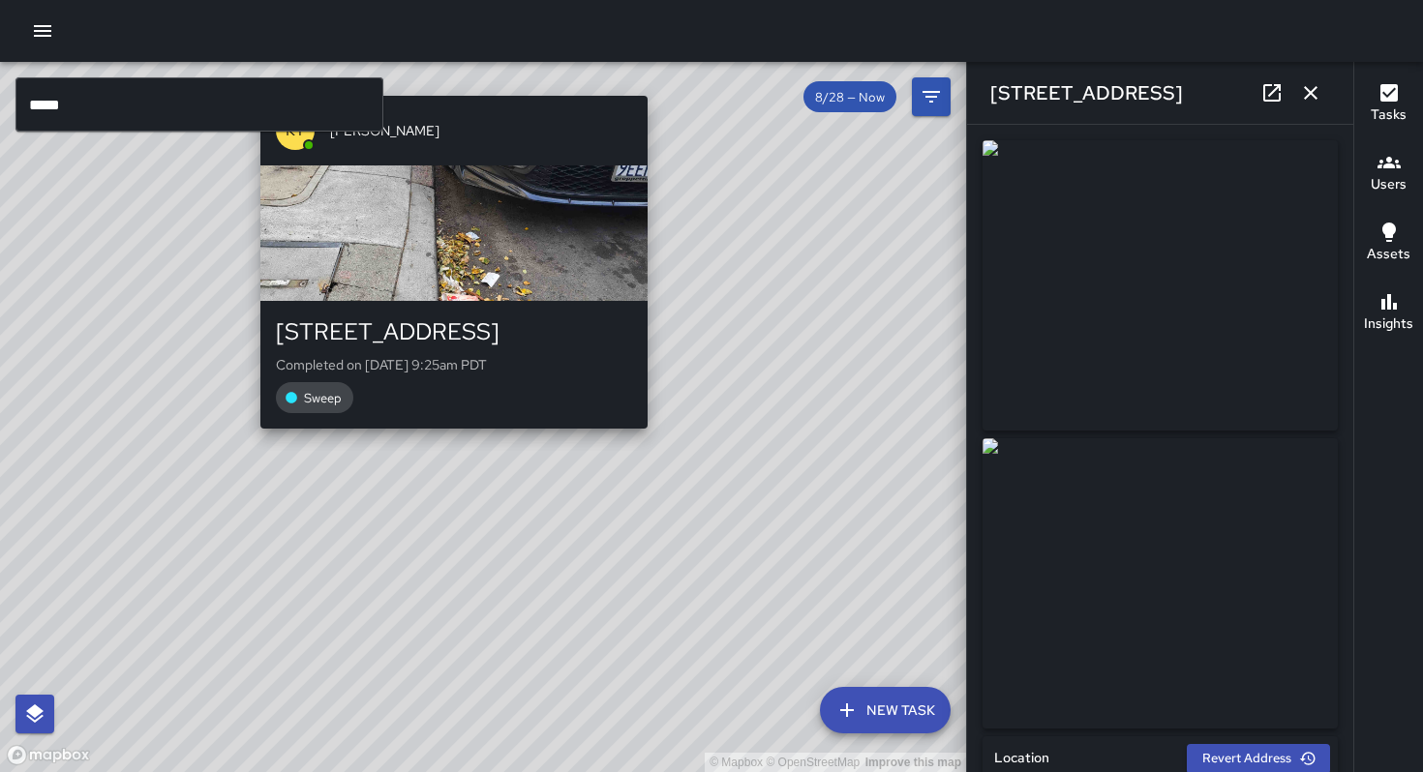
click at [449, 437] on div "© Mapbox © OpenStreetMap Improve this map KT [PERSON_NAME] [STREET_ADDRESS] Com…" at bounding box center [483, 417] width 966 height 710
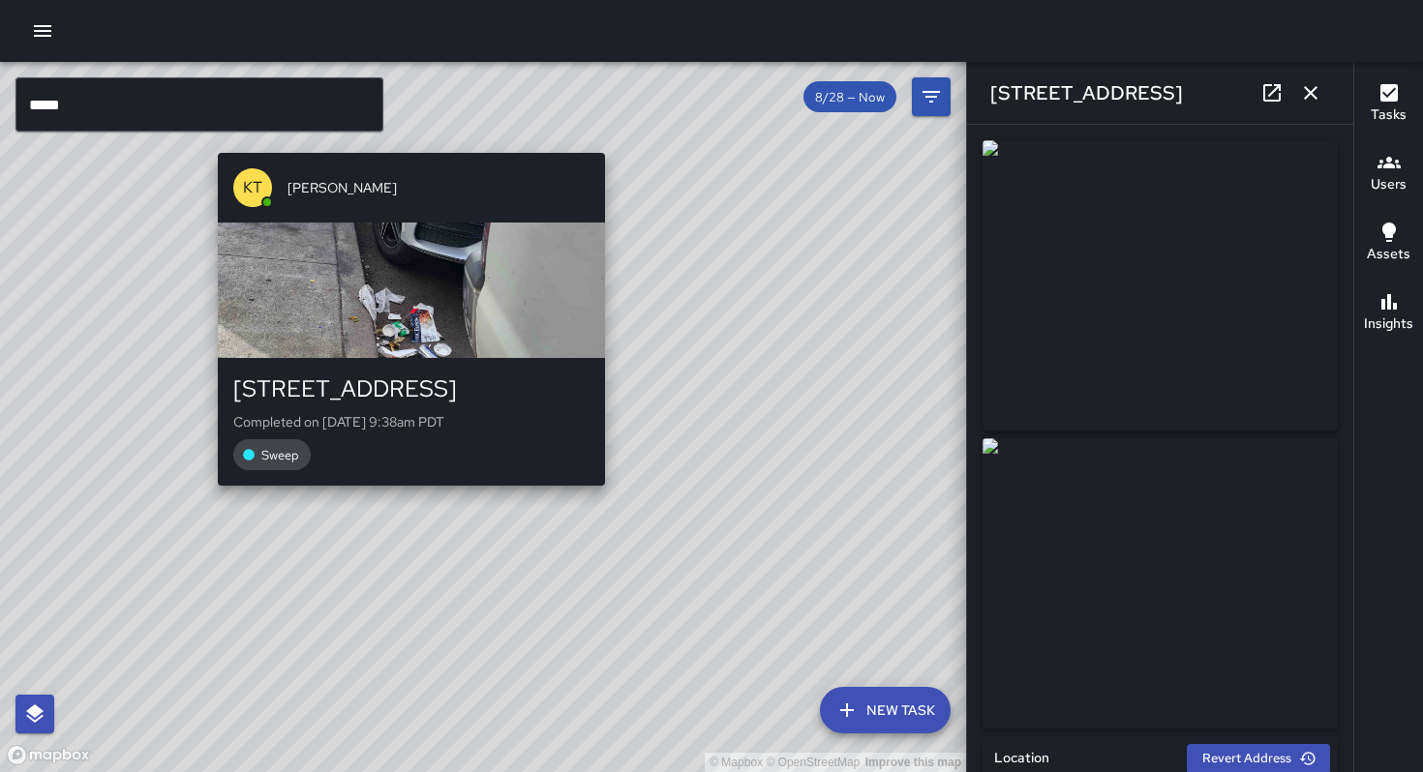
click at [407, 493] on div "© Mapbox © OpenStreetMap Improve this map KT [PERSON_NAME] [STREET_ADDRESS] Com…" at bounding box center [483, 417] width 966 height 710
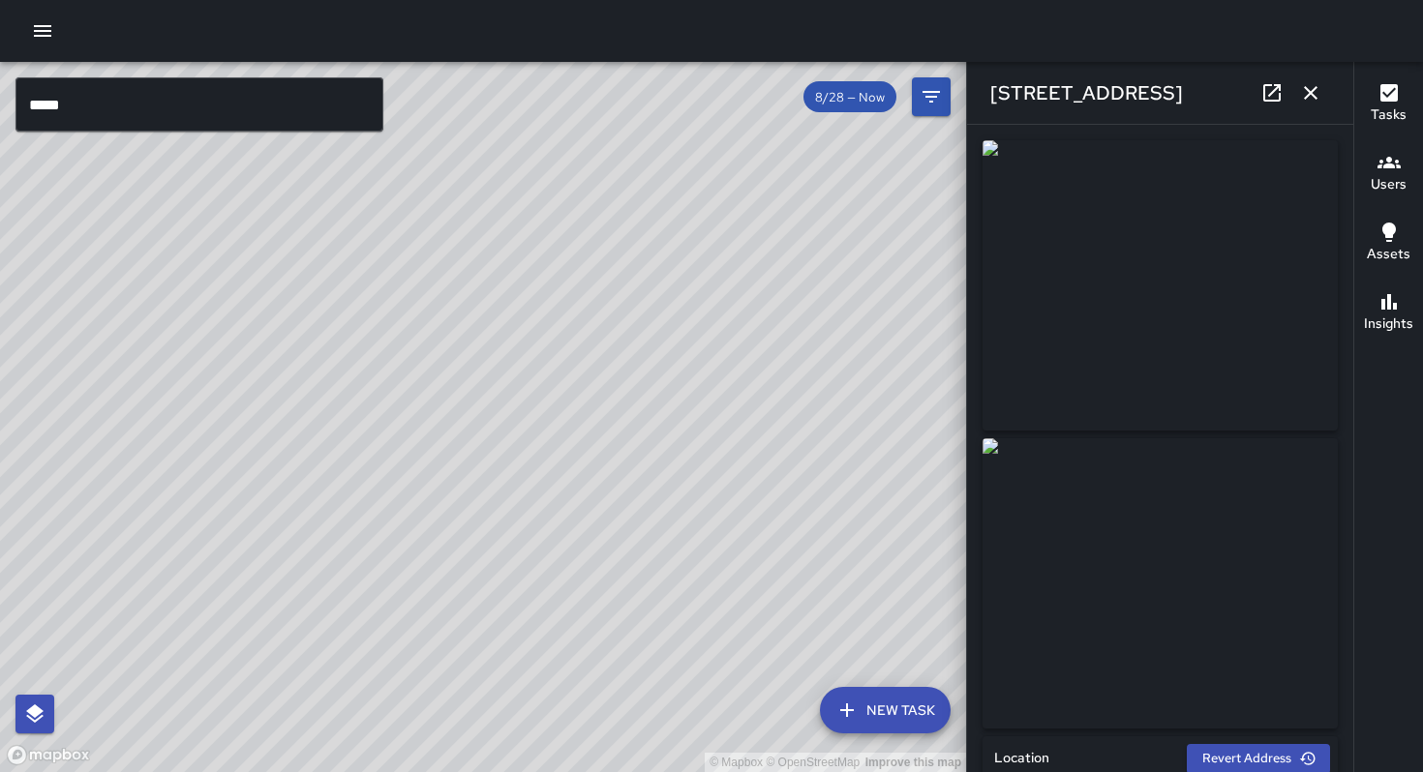
click at [465, 438] on div "© Mapbox © OpenStreetMap Improve this map KT [PERSON_NAME] [STREET_ADDRESS] Com…" at bounding box center [483, 417] width 966 height 710
click at [556, 375] on div "© Mapbox © OpenStreetMap Improve this map SK [PERSON_NAME] [STREET_ADDRESS] Com…" at bounding box center [483, 417] width 966 height 710
drag, startPoint x: 685, startPoint y: 357, endPoint x: 563, endPoint y: 507, distance: 193.3
click at [581, 481] on div "© Mapbox © OpenStreetMap Improve this map" at bounding box center [483, 417] width 966 height 710
drag, startPoint x: 645, startPoint y: 406, endPoint x: 629, endPoint y: 462, distance: 57.3
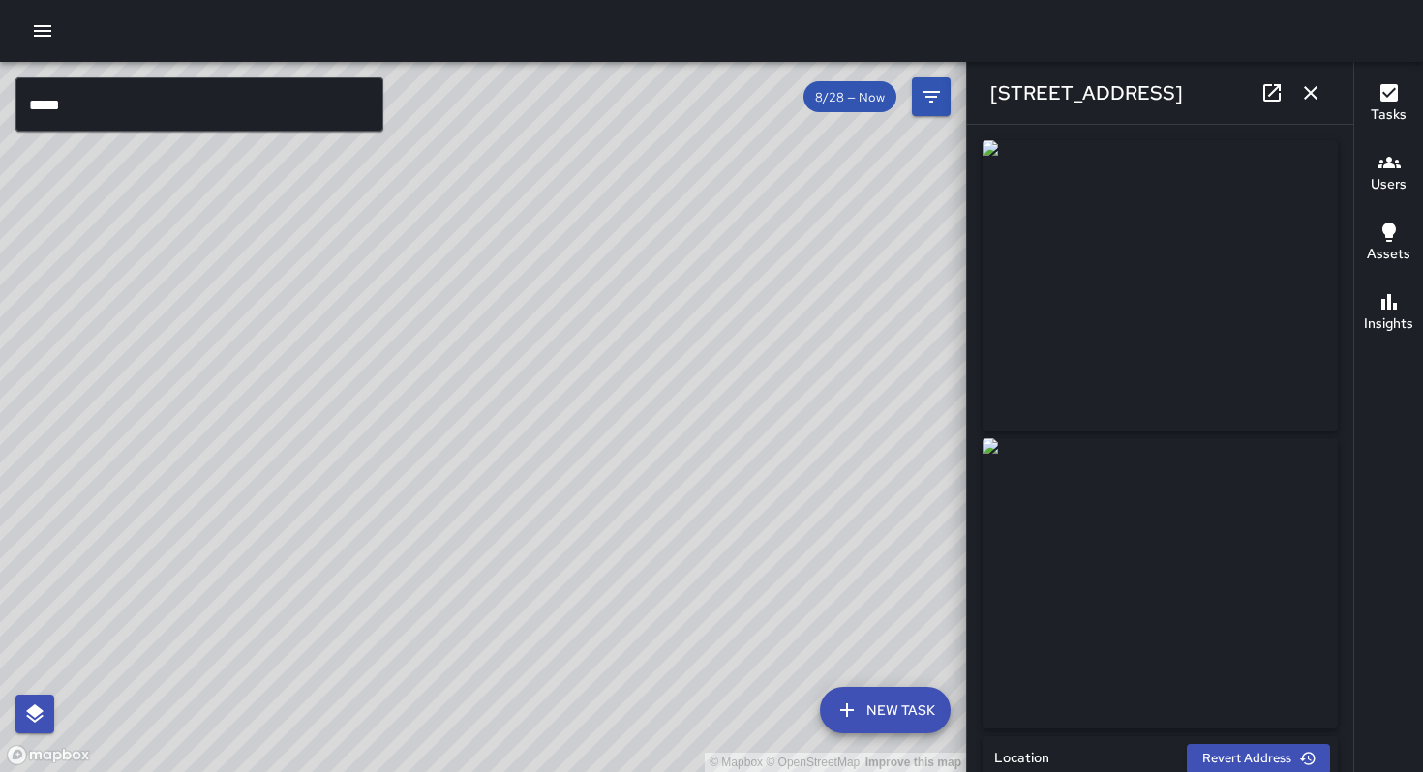
click at [640, 437] on div "© Mapbox © OpenStreetMap Improve this map" at bounding box center [483, 417] width 966 height 710
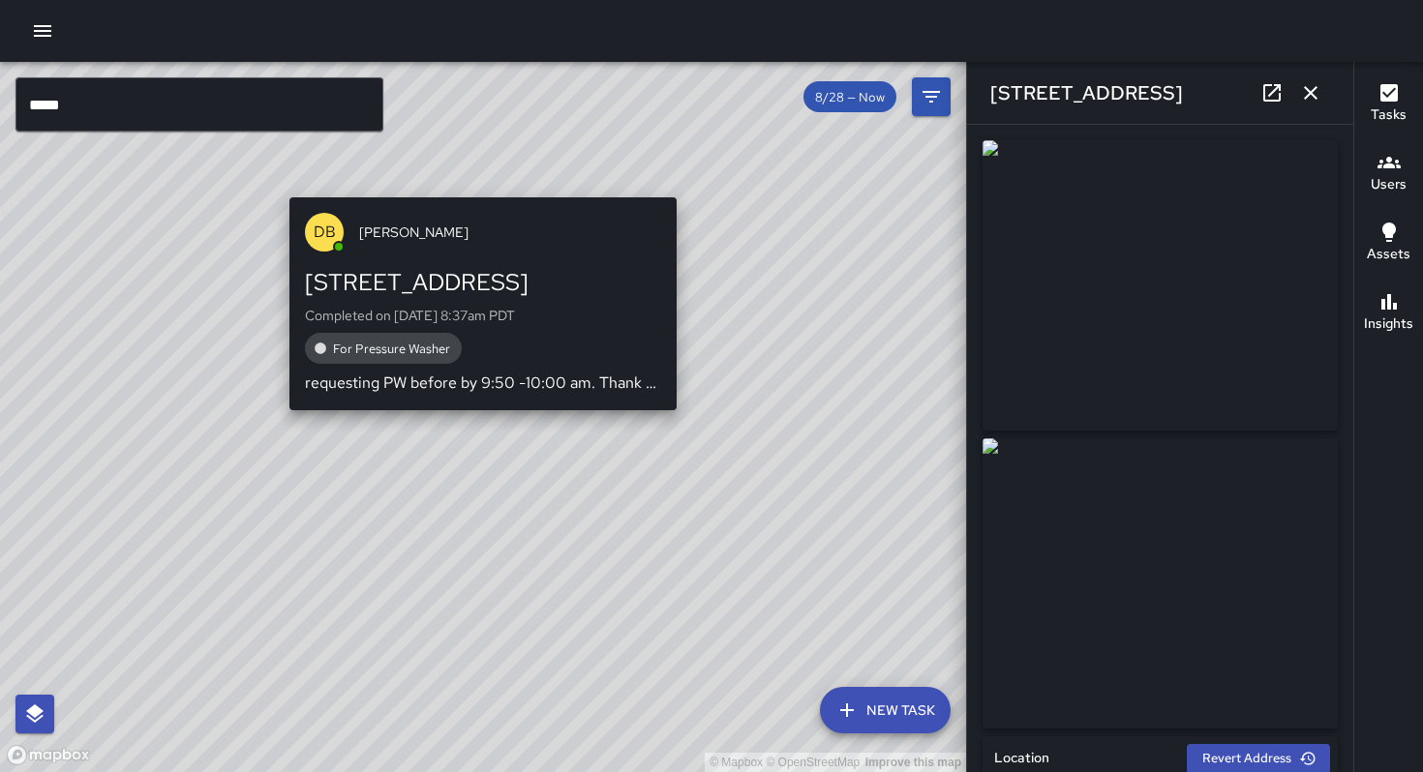
click at [684, 186] on div "© Mapbox © OpenStreetMap Improve this map DB [PERSON_NAME][GEOGRAPHIC_DATA][STR…" at bounding box center [483, 417] width 966 height 710
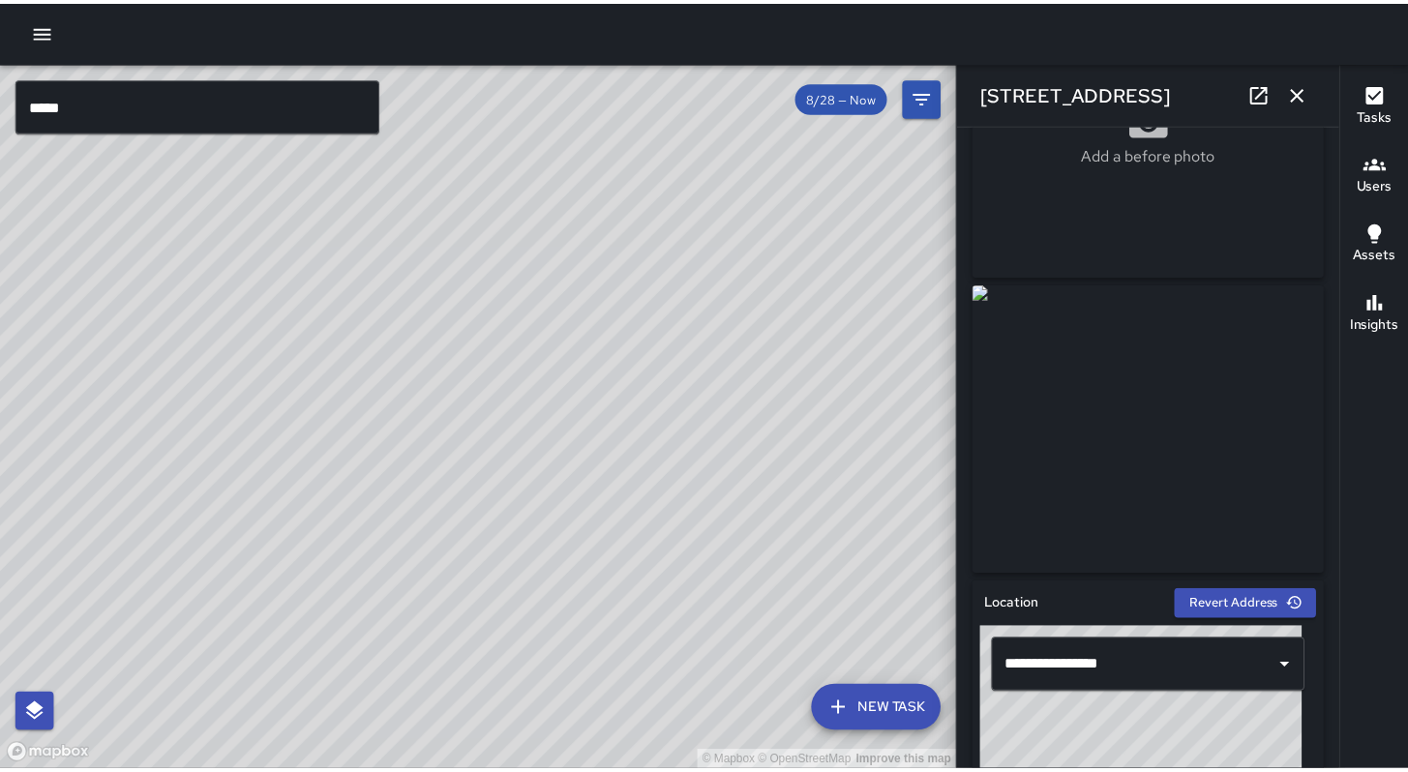
scroll to position [17, 0]
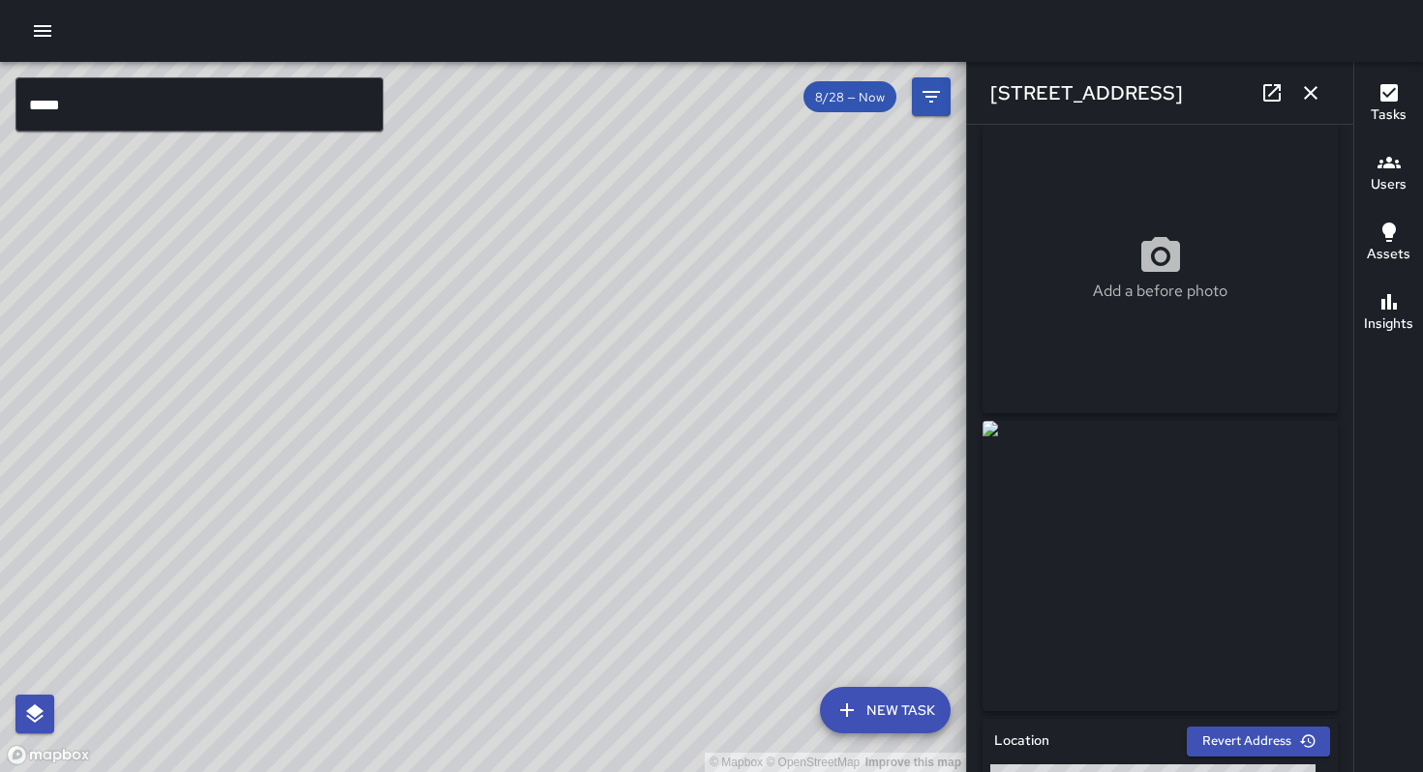
click at [516, 449] on div "© Mapbox © OpenStreetMap Improve this map DB [PERSON_NAME] [STREET_ADDRESS] Com…" at bounding box center [483, 417] width 966 height 710
click at [627, 259] on div "© Mapbox © OpenStreetMap Improve this map SK [PERSON_NAME] [STREET_ADDRESS] Com…" at bounding box center [483, 417] width 966 height 710
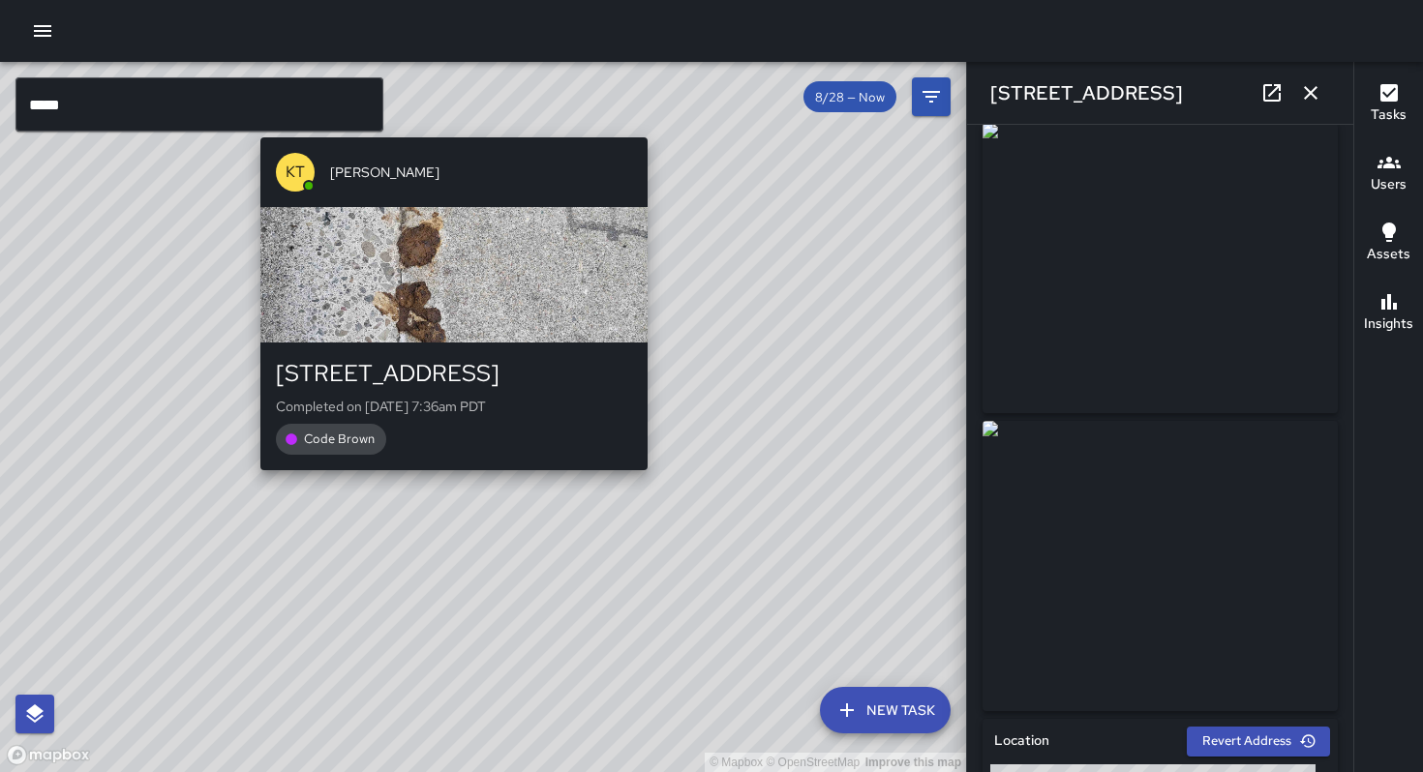
click at [445, 476] on div "KT [PERSON_NAME] [STREET_ADDRESS] Completed on [DATE] 7:36am PDT Code Brown" at bounding box center [454, 304] width 403 height 348
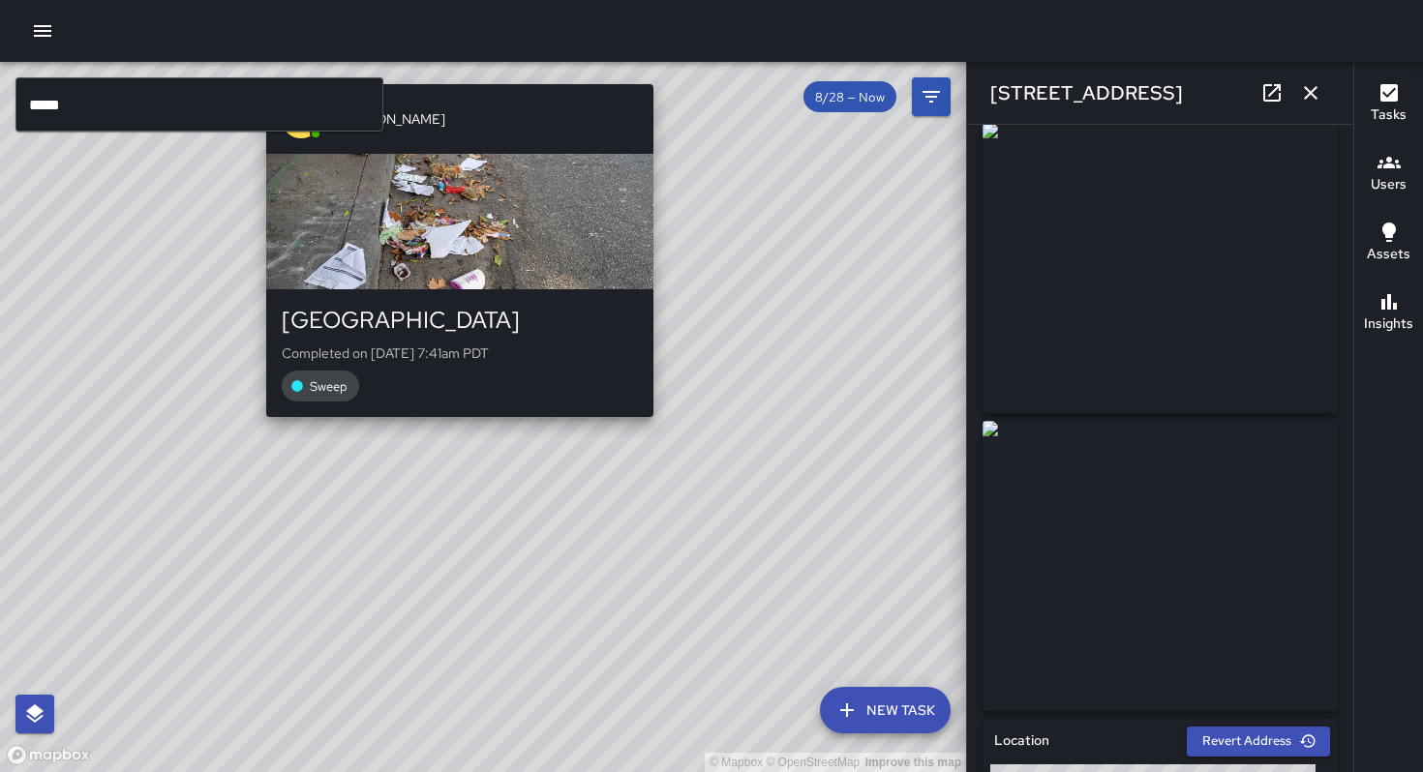
click at [458, 430] on div "© Mapbox © OpenStreetMap Improve this map KT [PERSON_NAME] [STREET_ADDRESS] Com…" at bounding box center [483, 417] width 966 height 710
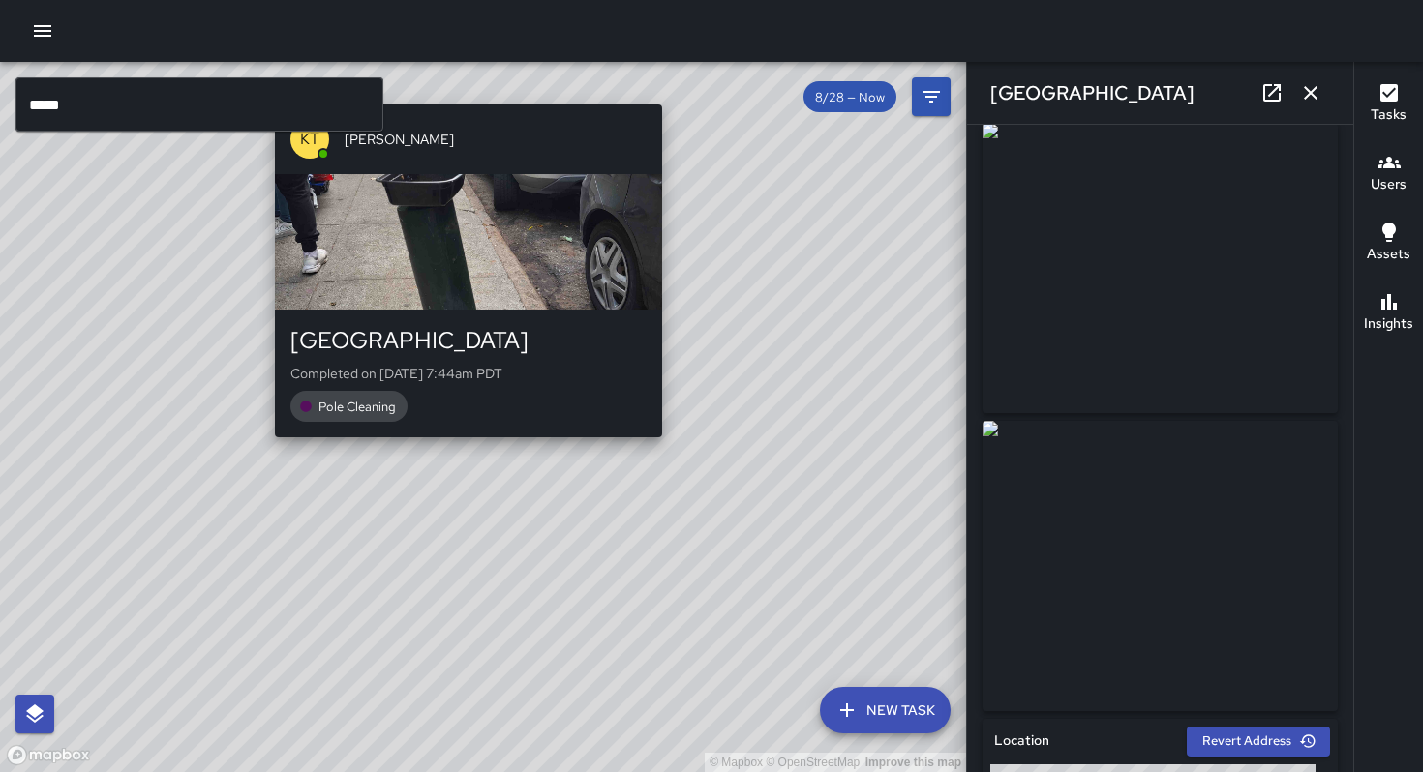
click at [465, 450] on div "© Mapbox © OpenStreetMap Improve this map KT [PERSON_NAME] [STREET_ADDRESS] Com…" at bounding box center [483, 417] width 966 height 710
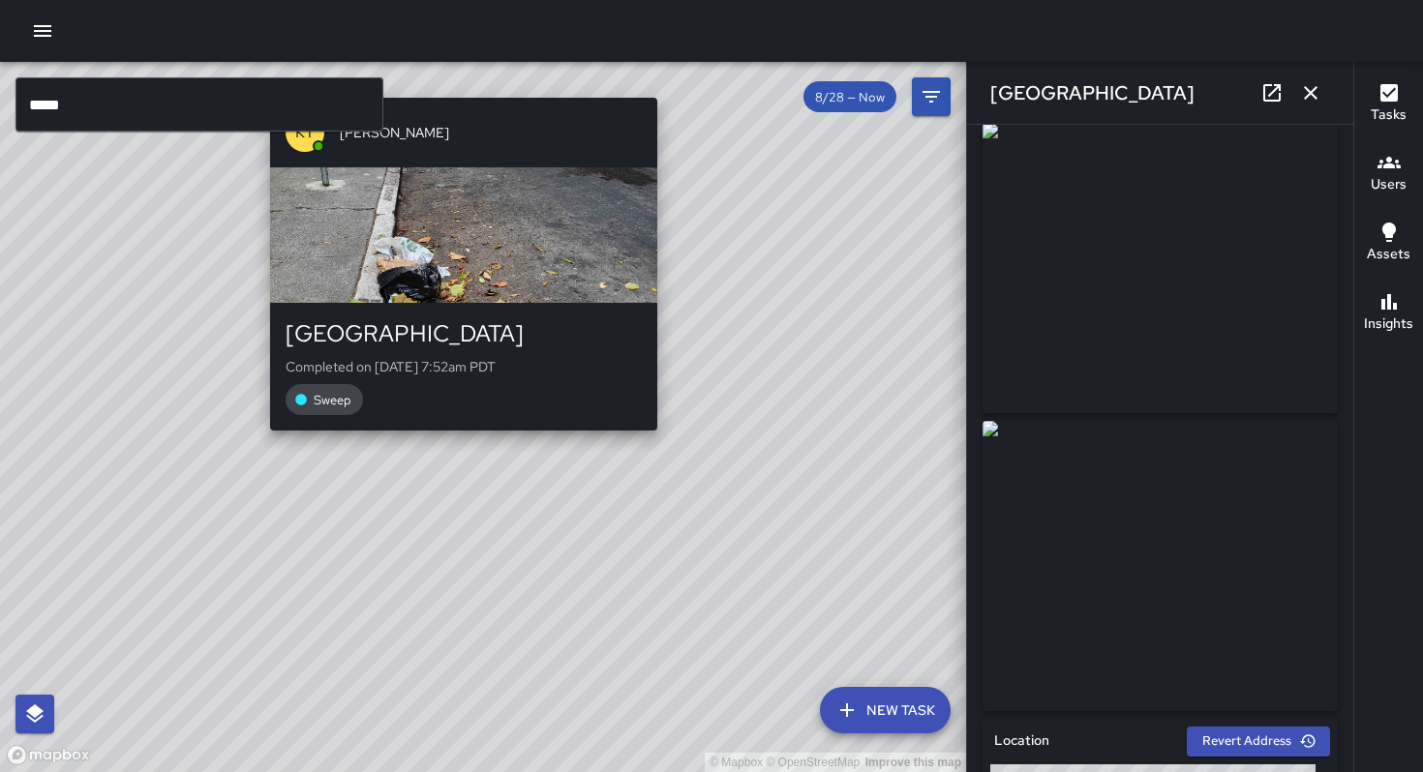
click at [454, 440] on div "© Mapbox © OpenStreetMap Improve this map KT [PERSON_NAME] [GEOGRAPHIC_DATA] Co…" at bounding box center [483, 417] width 966 height 710
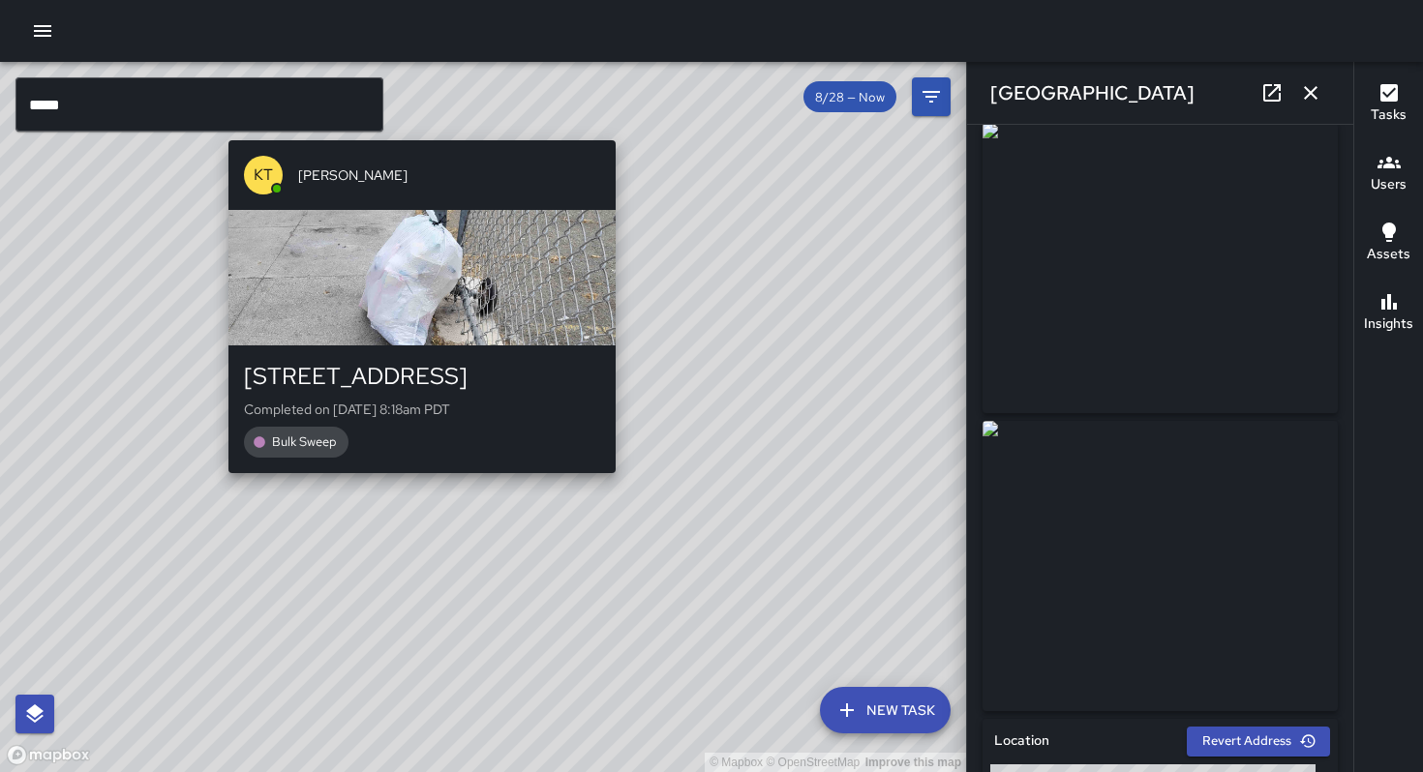
click at [417, 480] on div "© Mapbox © OpenStreetMap Improve this map KT [PERSON_NAME] [STREET_ADDRESS] Com…" at bounding box center [483, 417] width 966 height 710
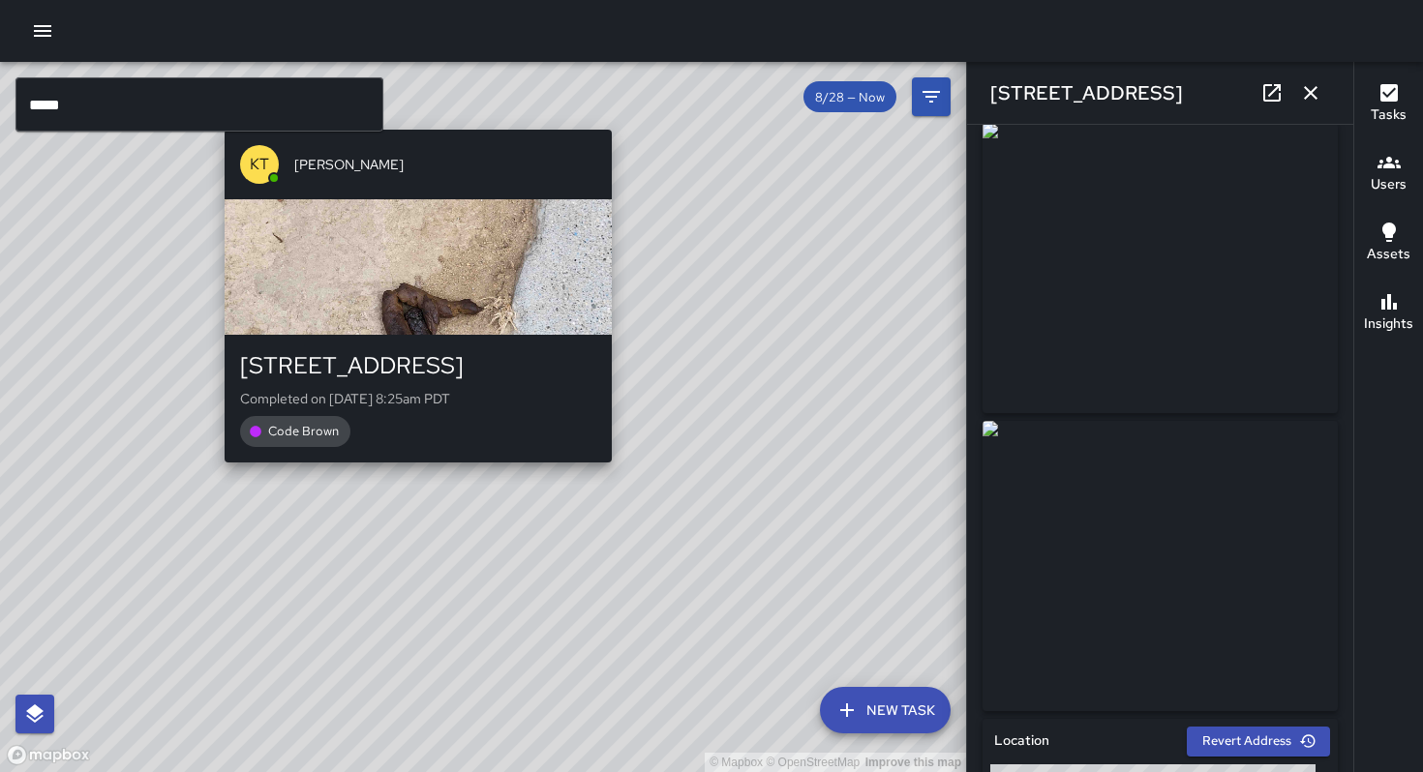
click at [415, 480] on div "© Mapbox © OpenStreetMap Improve this map KT [PERSON_NAME] [STREET_ADDRESS] Com…" at bounding box center [483, 417] width 966 height 710
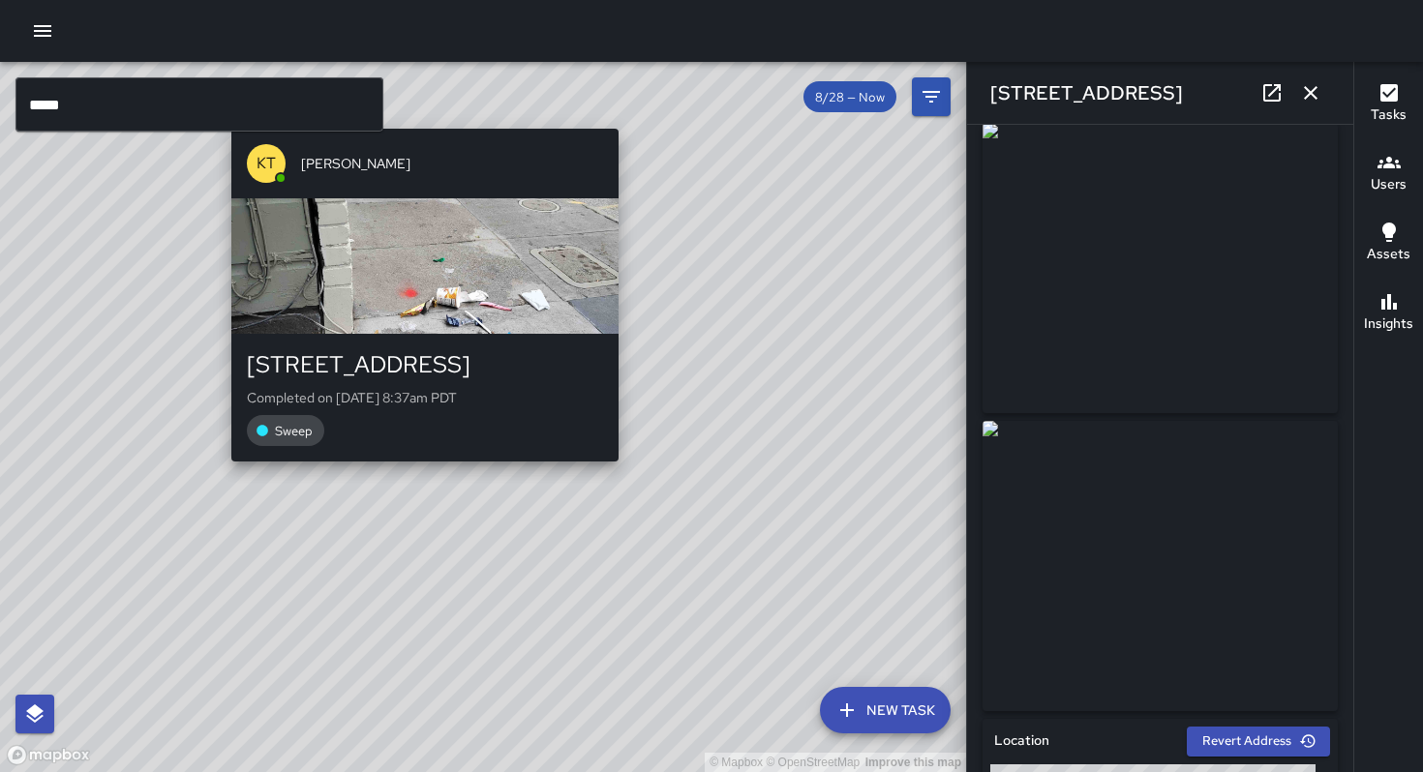
click at [415, 474] on div "© Mapbox © OpenStreetMap Improve this map KT [PERSON_NAME] [STREET_ADDRESS] Com…" at bounding box center [483, 417] width 966 height 710
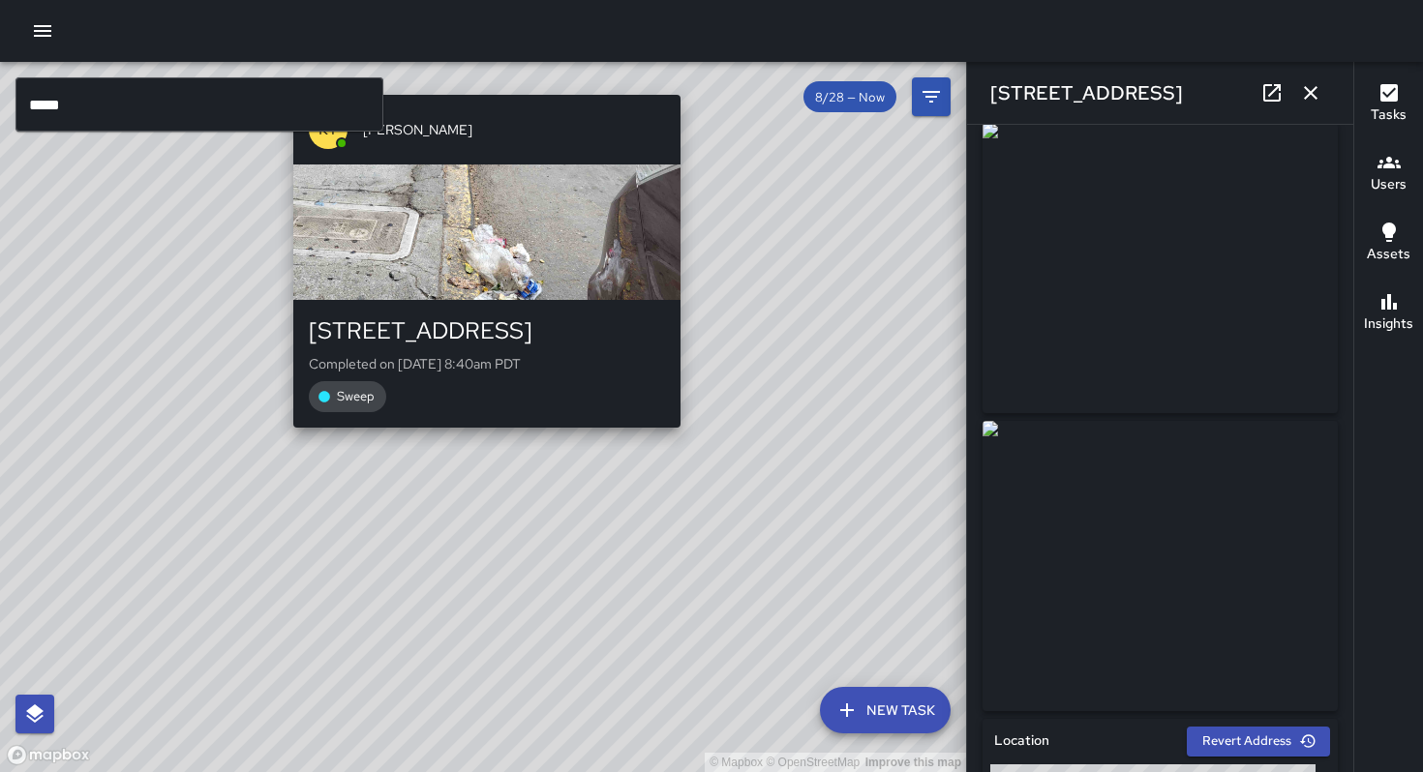
click at [485, 436] on div "© Mapbox © OpenStreetMap Improve this map KT [PERSON_NAME] [STREET_ADDRESS] Com…" at bounding box center [483, 417] width 966 height 710
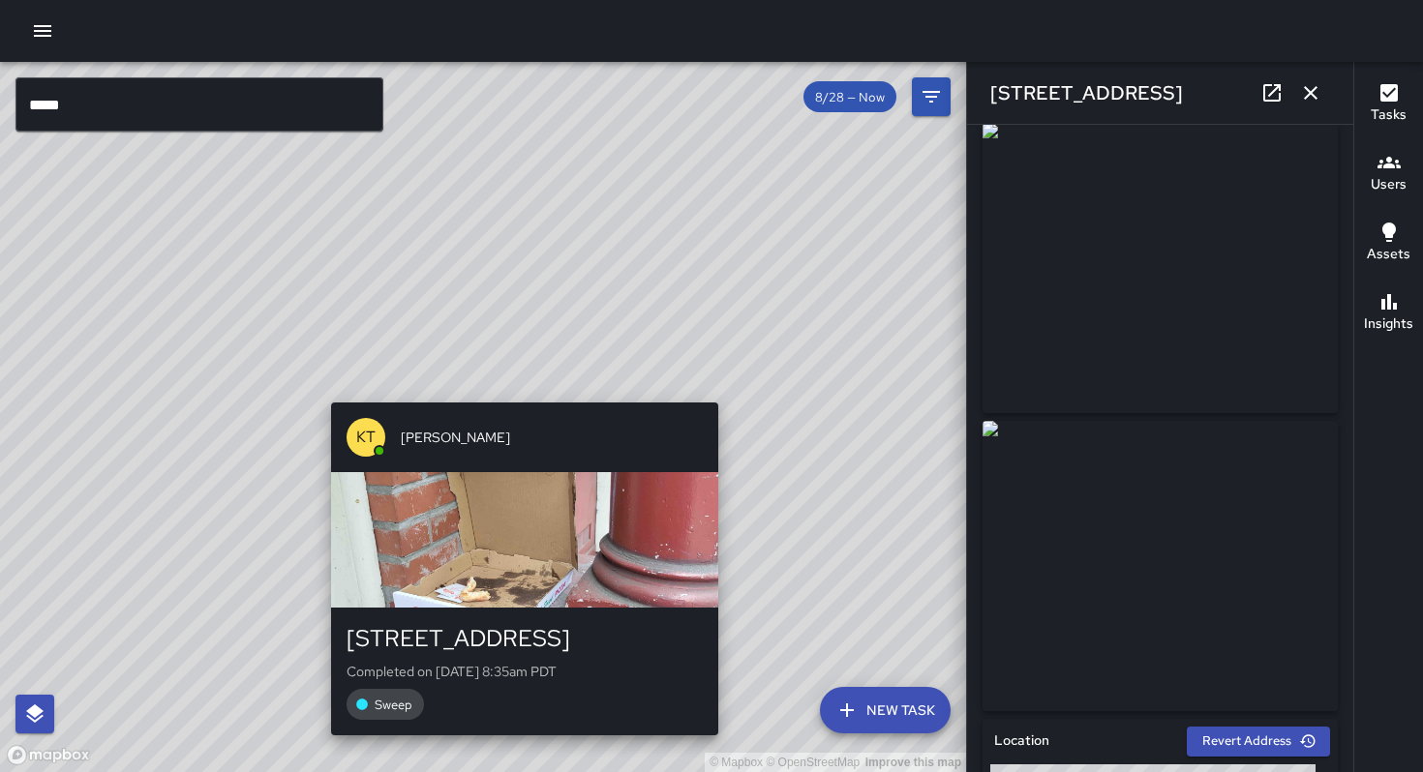
click at [523, 390] on div "© Mapbox © OpenStreetMap Improve this map KT [PERSON_NAME] [STREET_ADDRESS] Com…" at bounding box center [483, 417] width 966 height 710
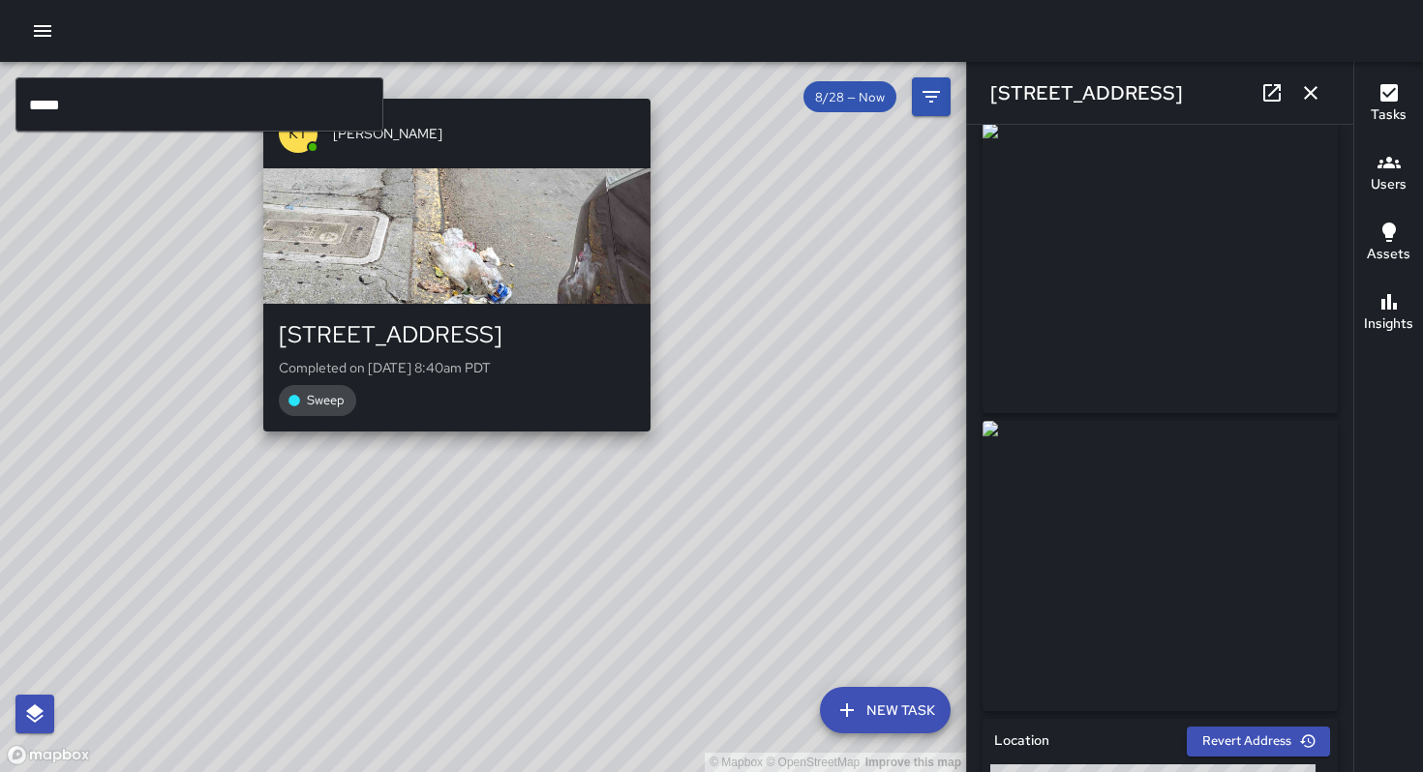
click at [455, 444] on div "© Mapbox © OpenStreetMap Improve this map KT [PERSON_NAME] [STREET_ADDRESS] Com…" at bounding box center [483, 417] width 966 height 710
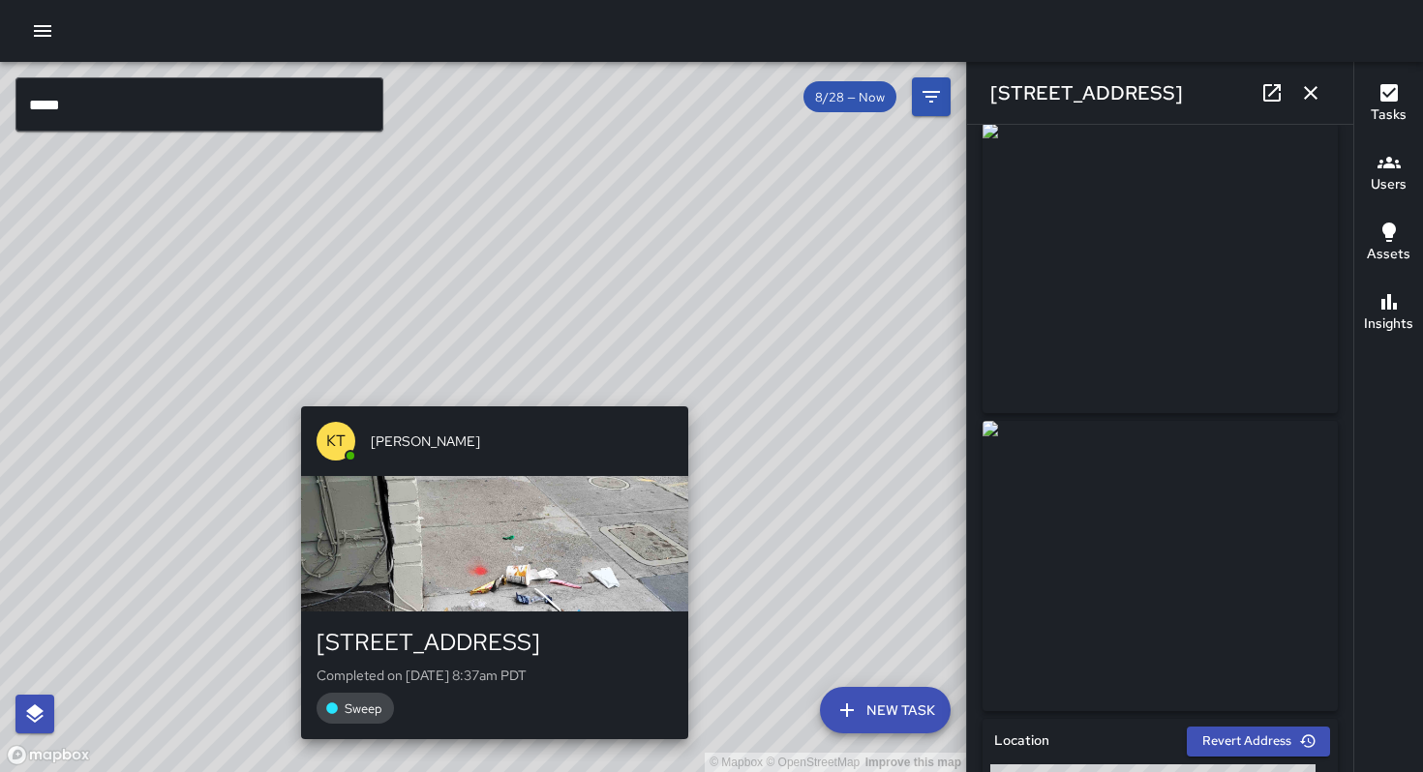
click at [483, 396] on div "© Mapbox © OpenStreetMap Improve this map KT [PERSON_NAME] [STREET_ADDRESS] Com…" at bounding box center [483, 417] width 966 height 710
click at [489, 392] on div "© Mapbox © OpenStreetMap Improve this map KT [PERSON_NAME] [STREET_ADDRESS] Com…" at bounding box center [483, 417] width 966 height 710
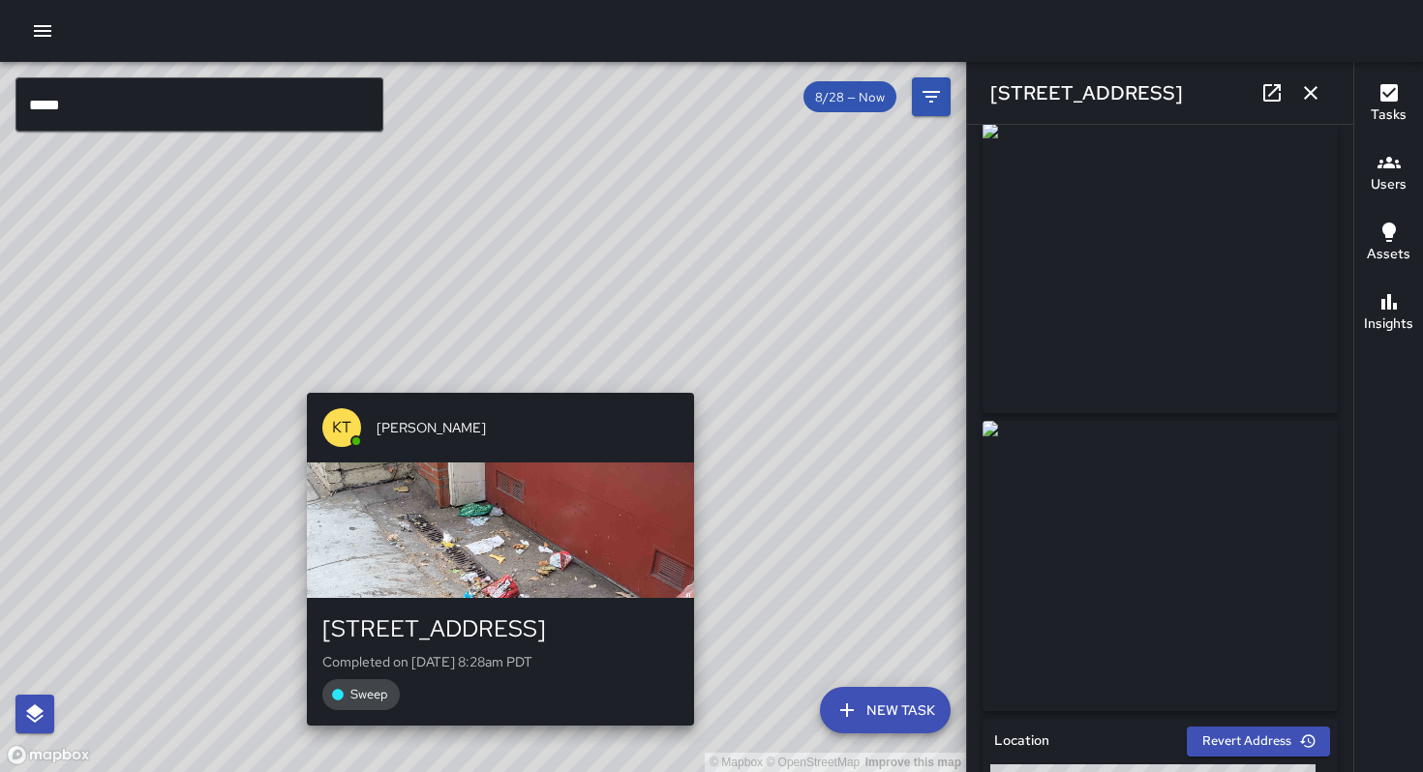
click at [495, 380] on div "© Mapbox © OpenStreetMap Improve this map KT [PERSON_NAME] [STREET_ADDRESS] Com…" at bounding box center [483, 417] width 966 height 710
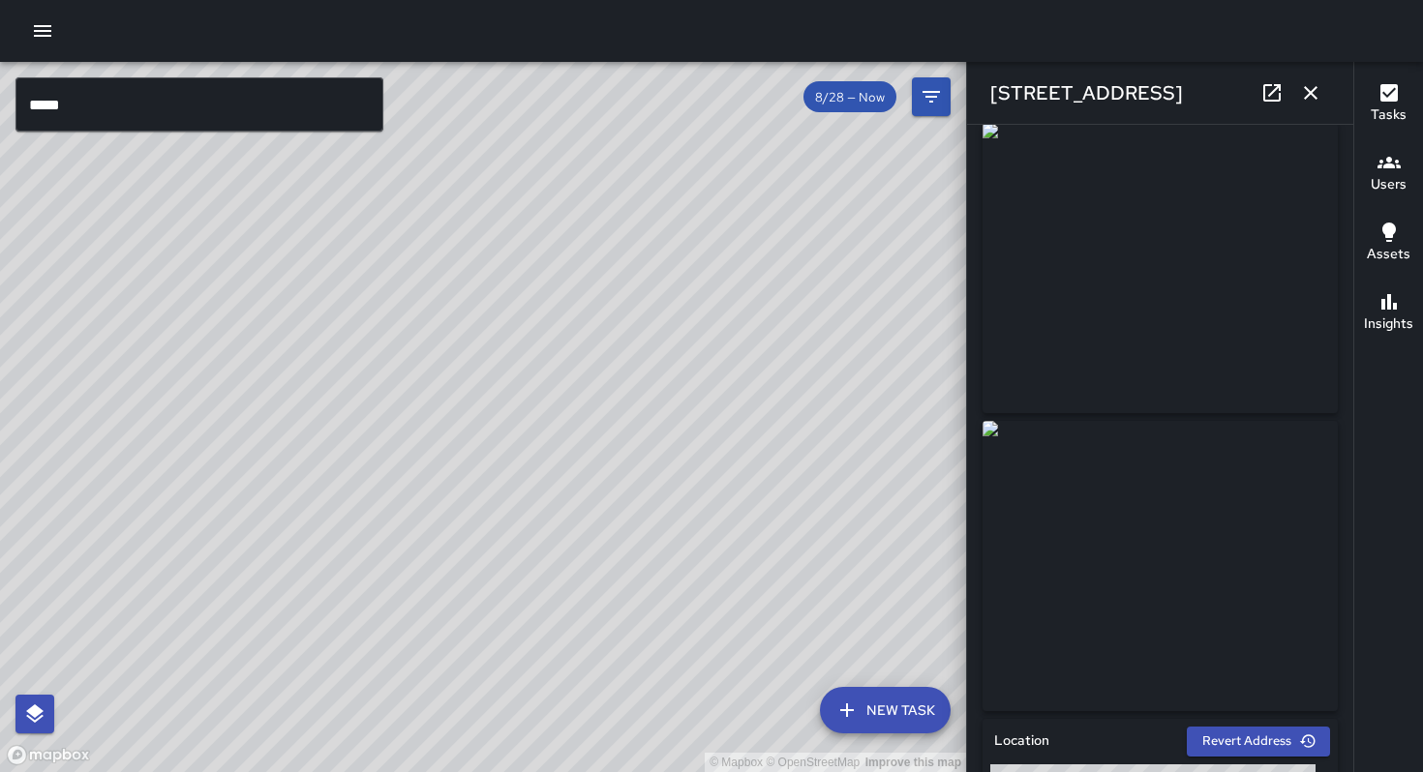
click at [1305, 88] on icon "button" at bounding box center [1311, 93] width 14 height 14
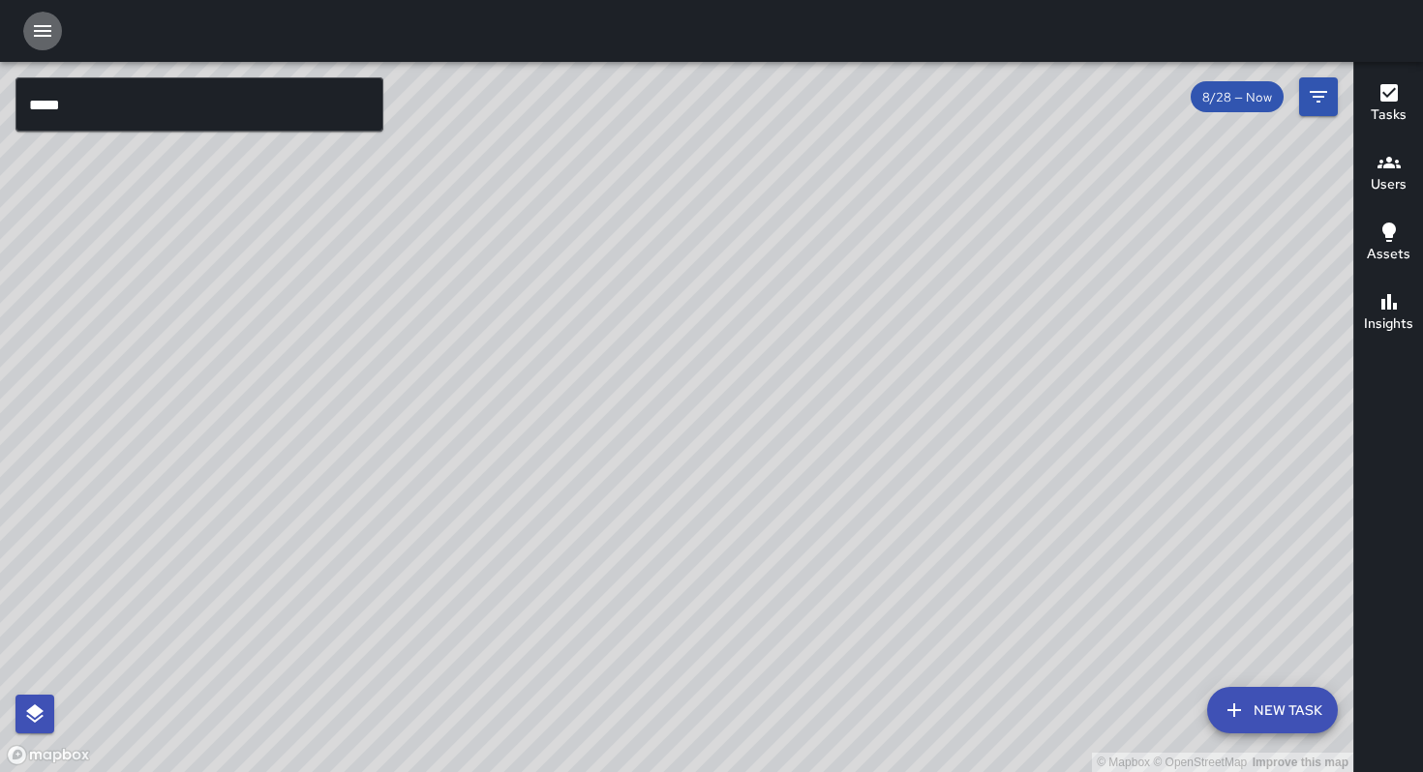
click at [53, 34] on icon "button" at bounding box center [42, 30] width 23 height 23
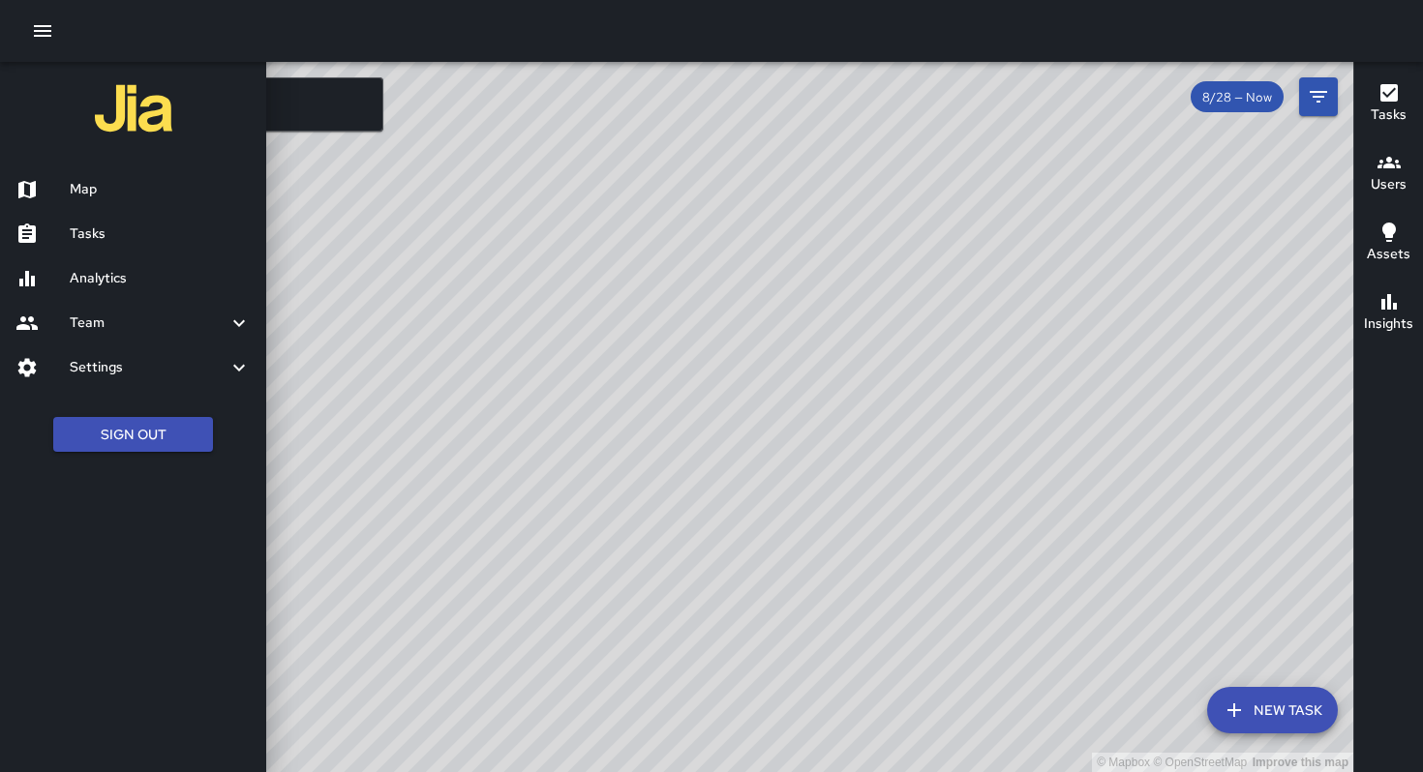
click at [131, 210] on link "Map" at bounding box center [133, 189] width 266 height 45
click at [137, 222] on link "Tasks" at bounding box center [133, 234] width 266 height 45
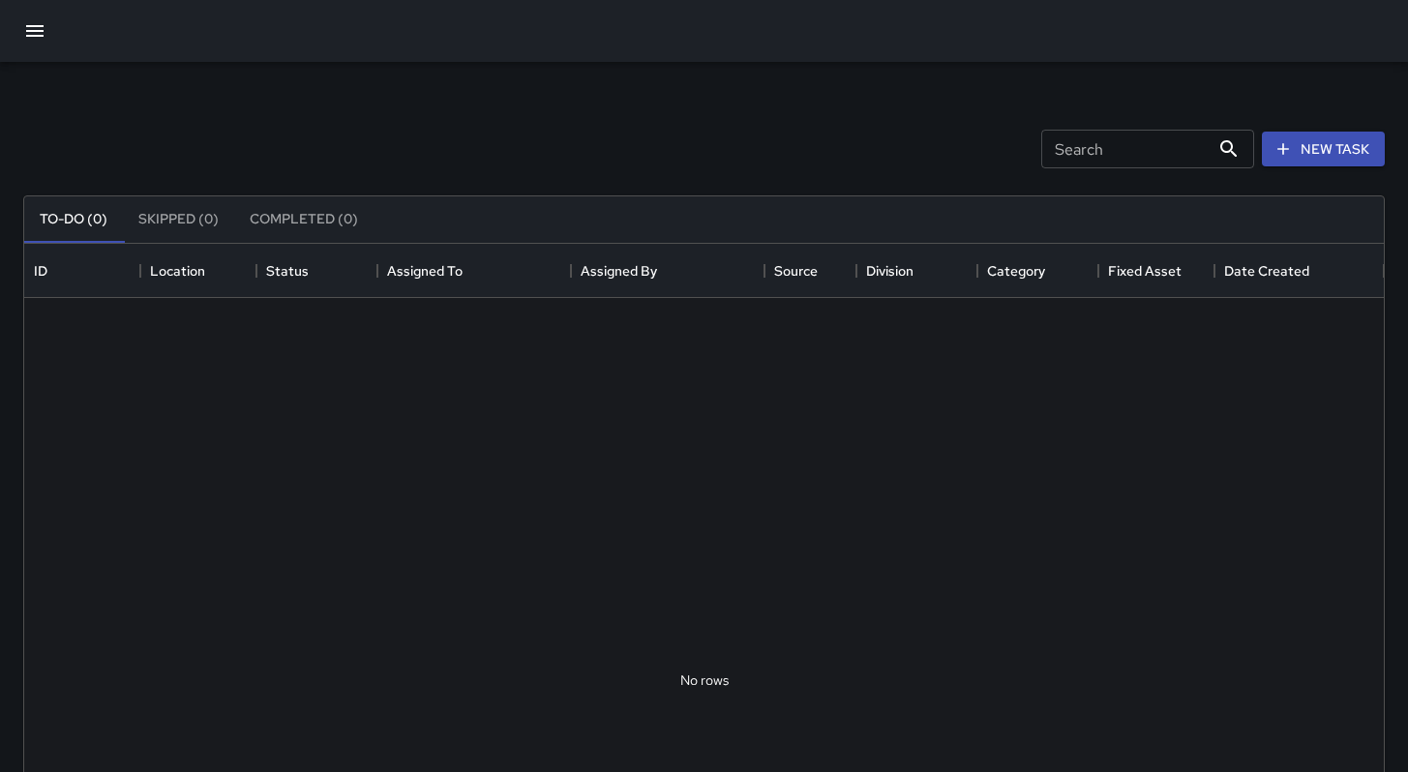
scroll to position [805, 1345]
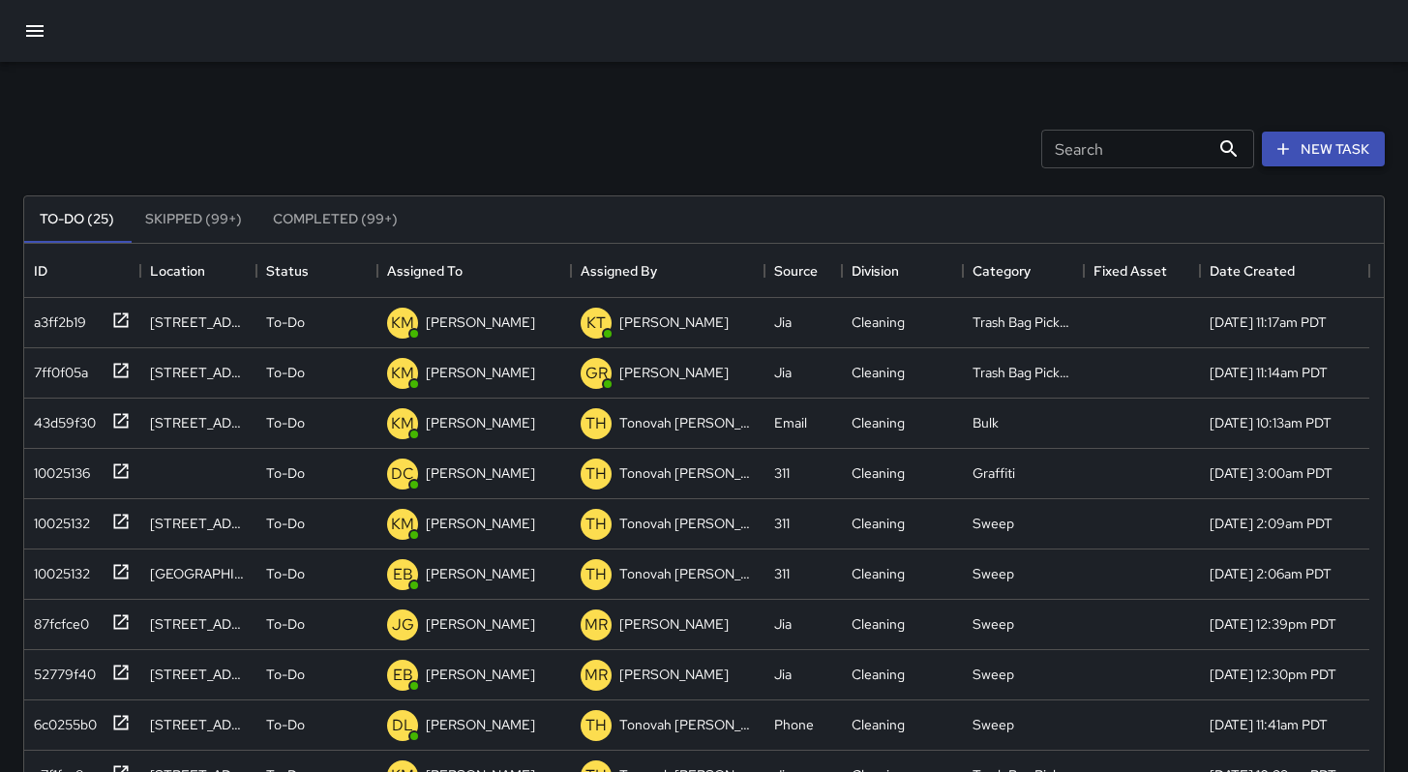
click at [1285, 153] on icon "button" at bounding box center [1283, 148] width 19 height 19
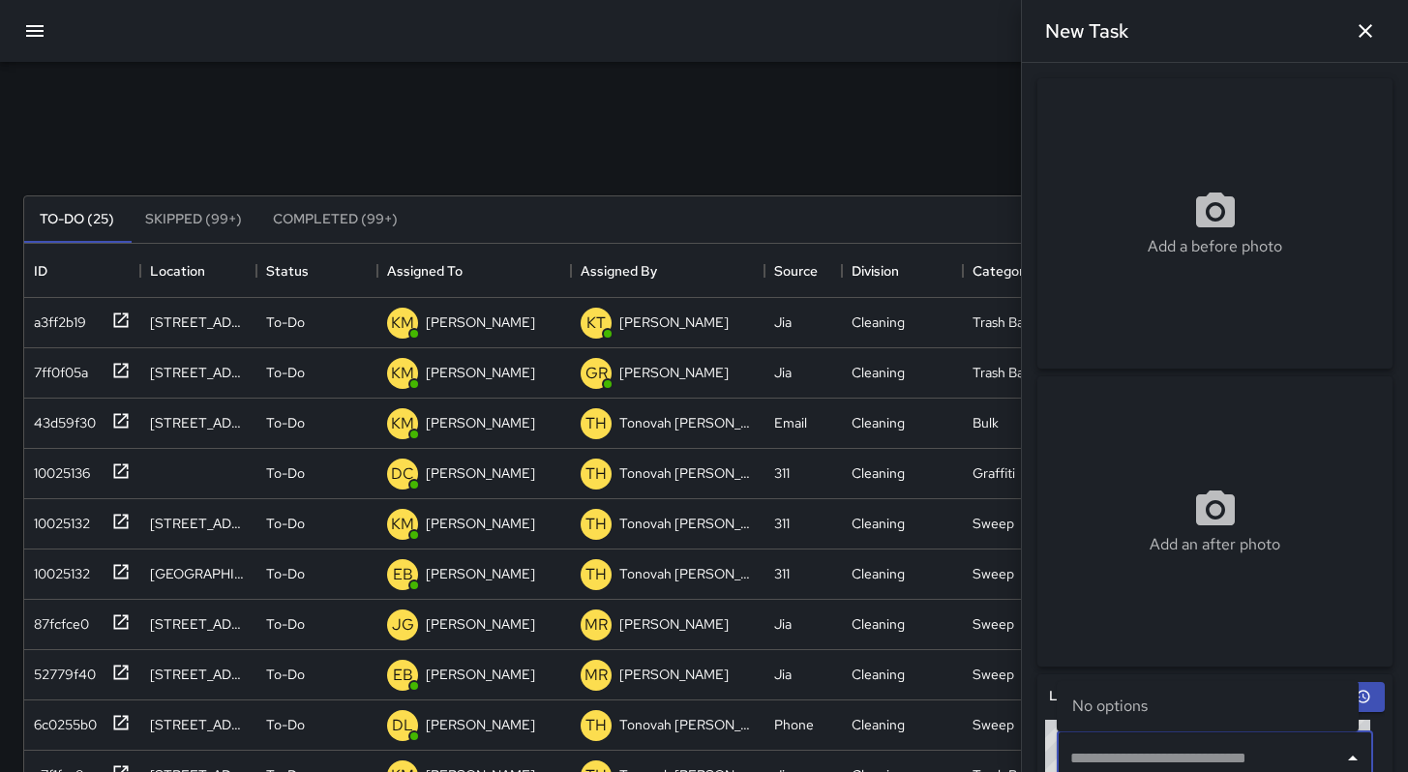
click at [1139, 745] on input "text" at bounding box center [1201, 758] width 270 height 37
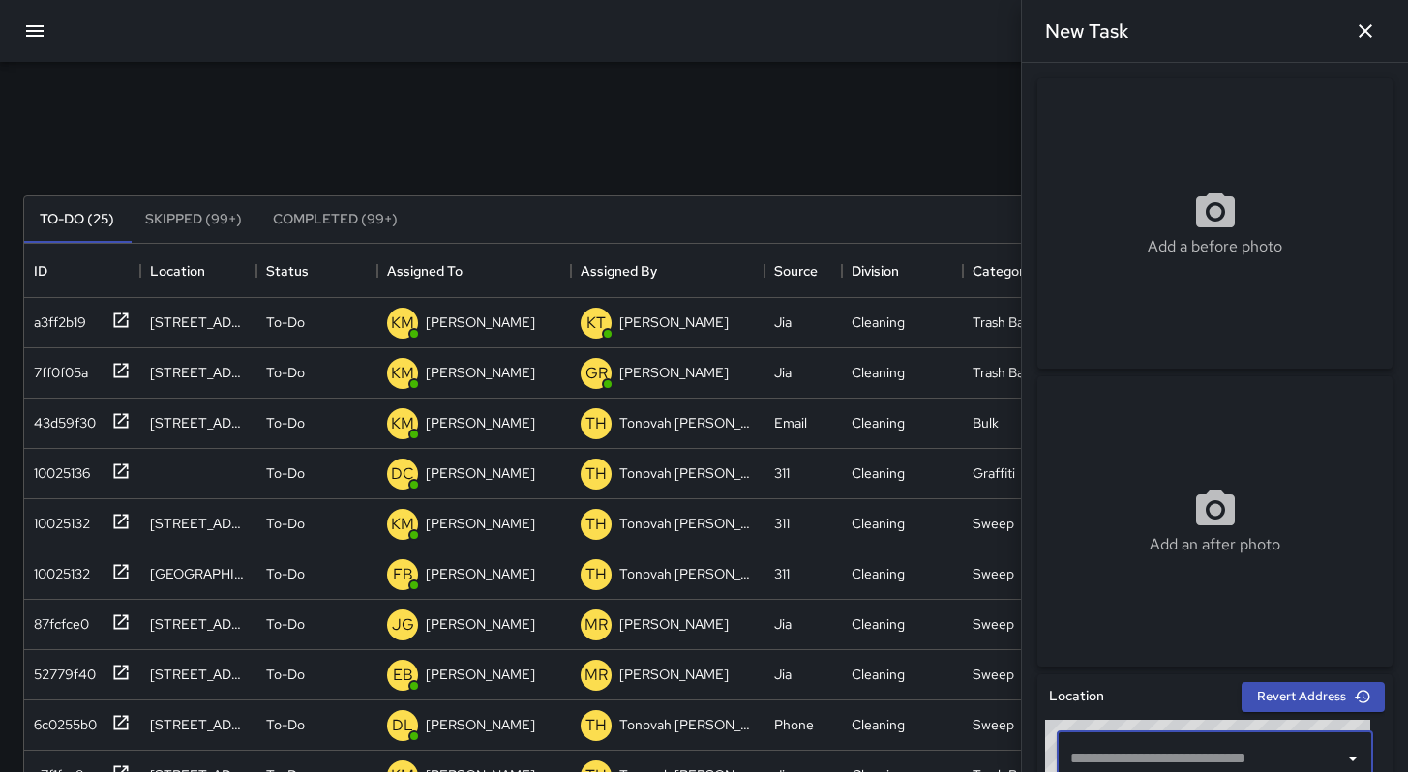
paste input "**********"
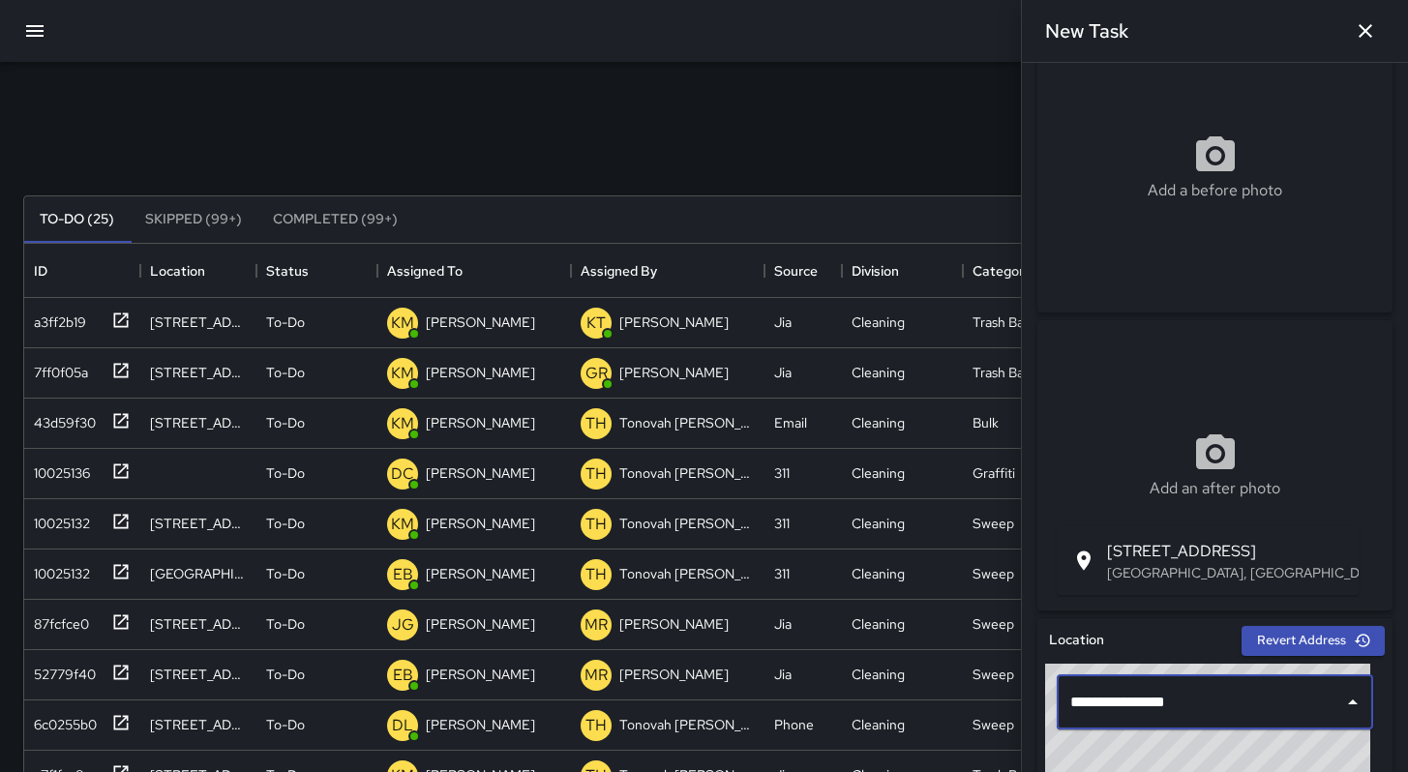
scroll to position [313, 0]
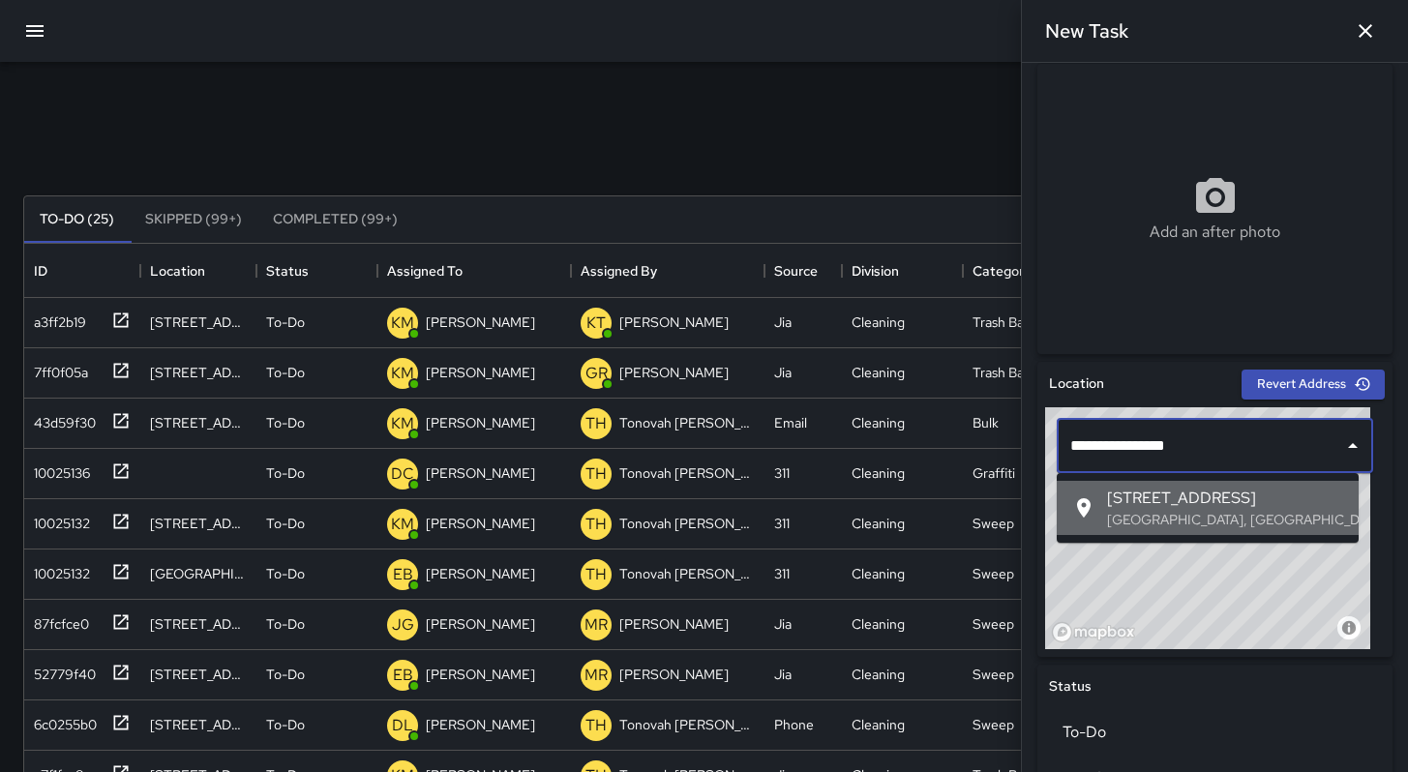
click at [1150, 499] on span "[STREET_ADDRESS]" at bounding box center [1225, 498] width 236 height 23
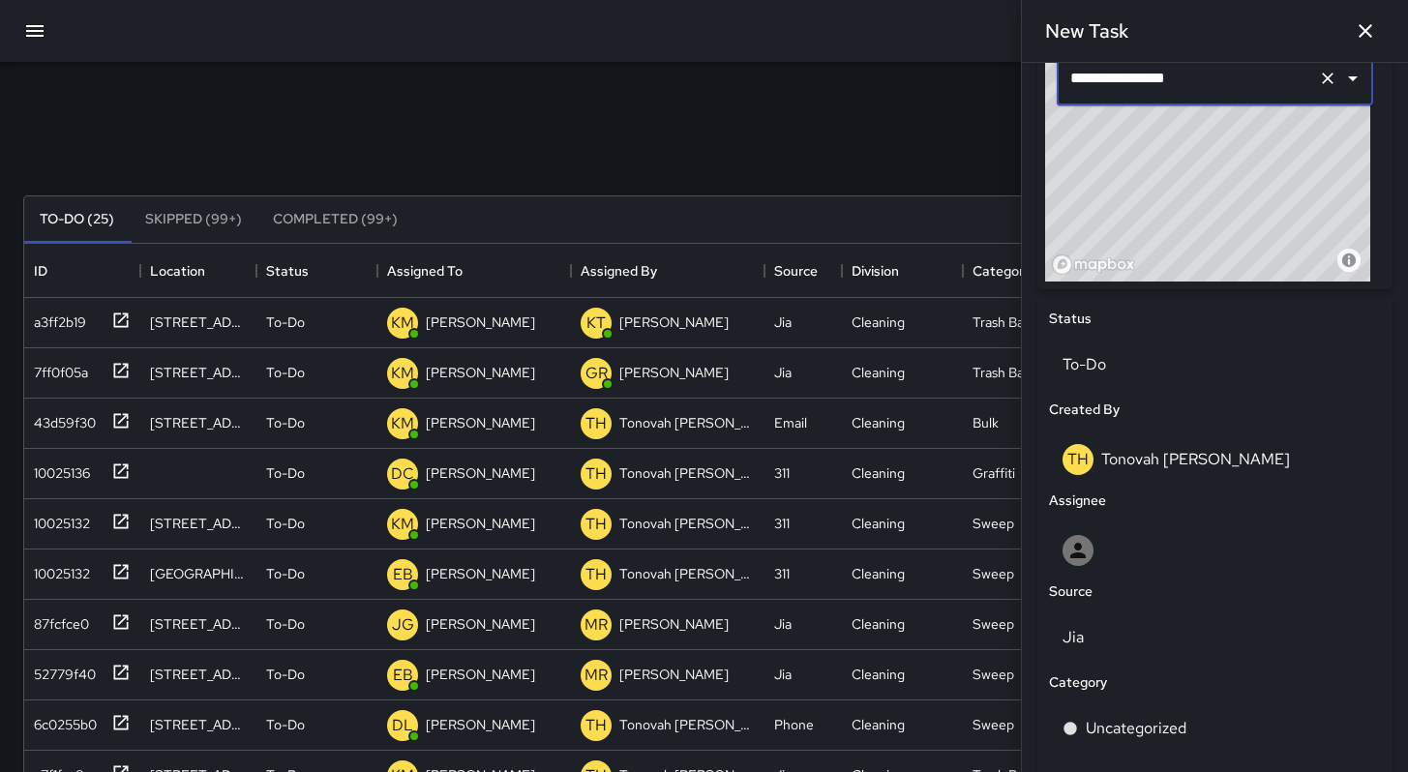
scroll to position [695, 0]
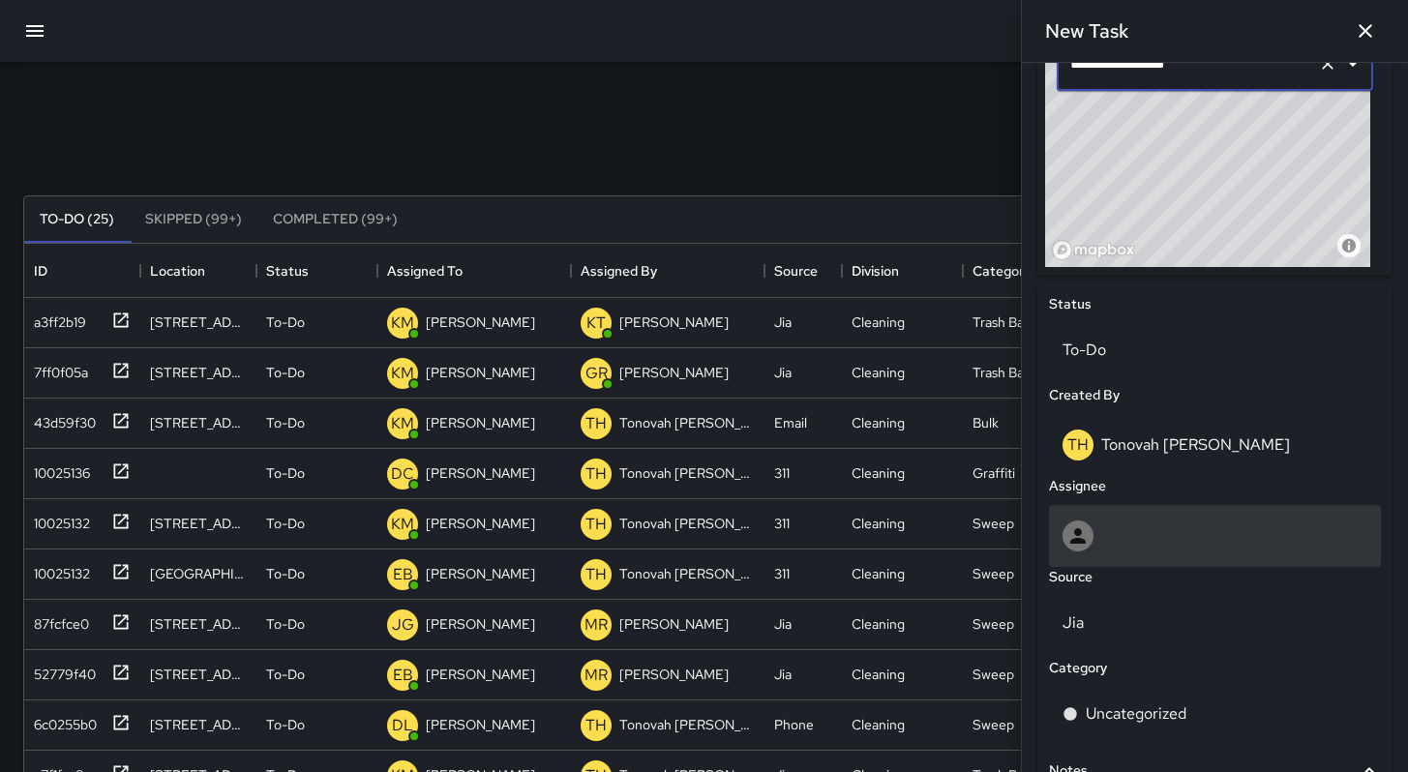
type input "**********"
click at [1141, 550] on div at bounding box center [1215, 536] width 305 height 31
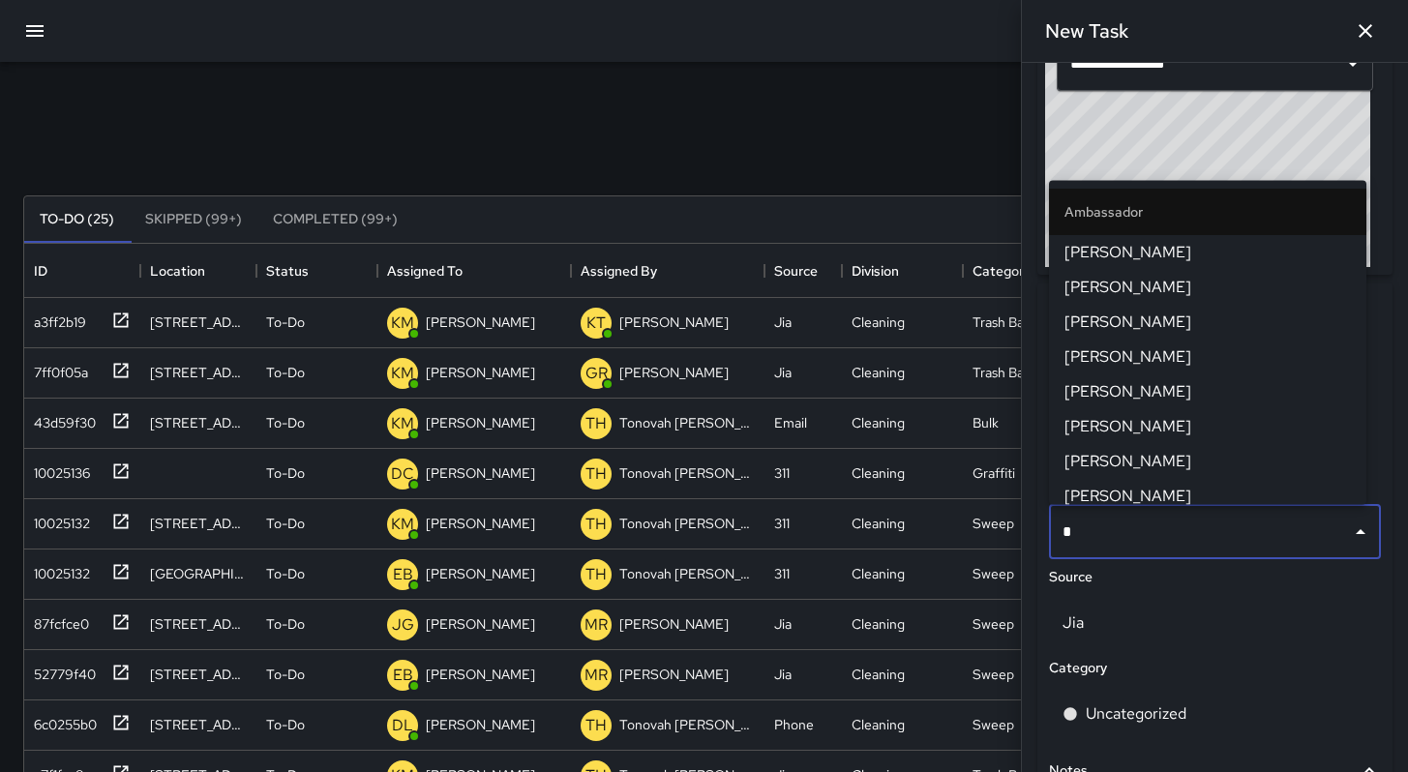
type input "**"
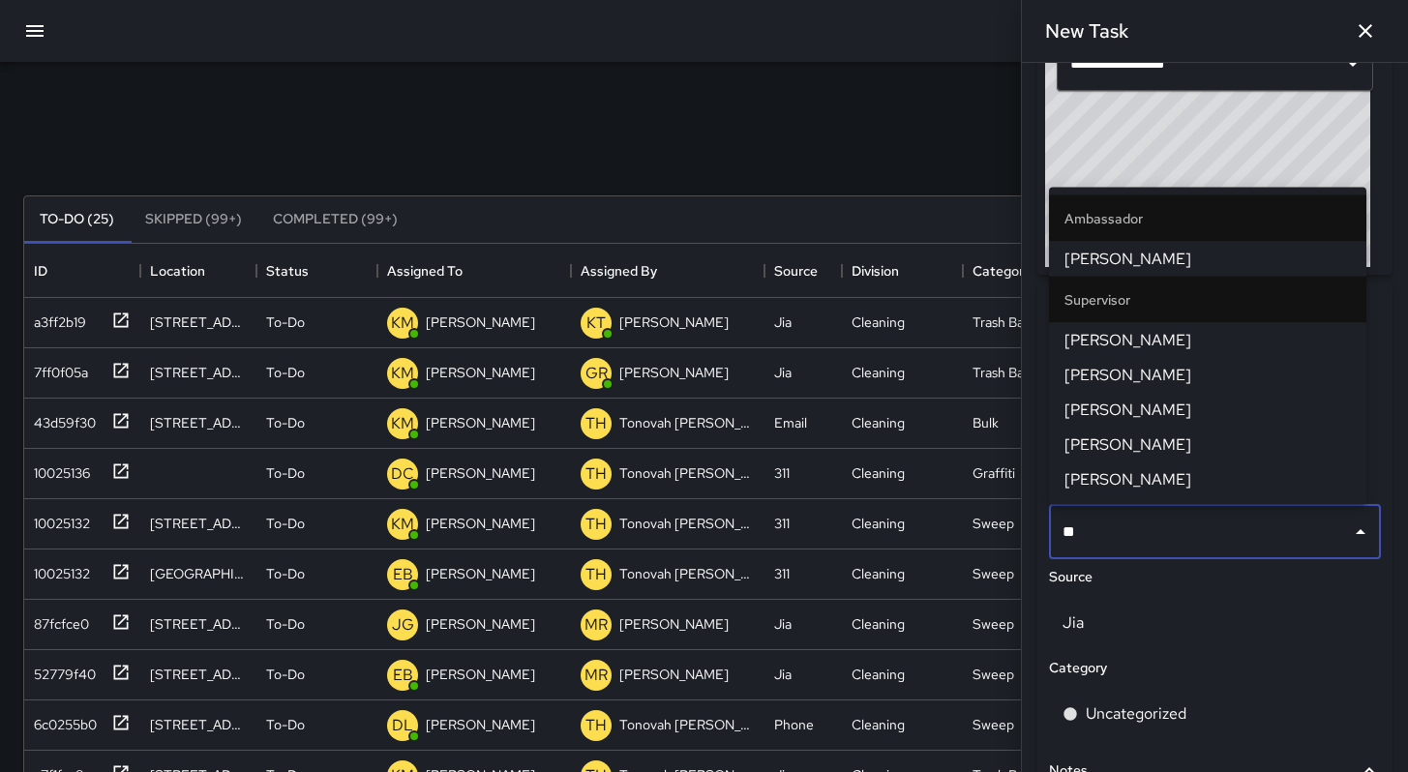
click at [1175, 345] on span "[PERSON_NAME]" at bounding box center [1208, 340] width 286 height 23
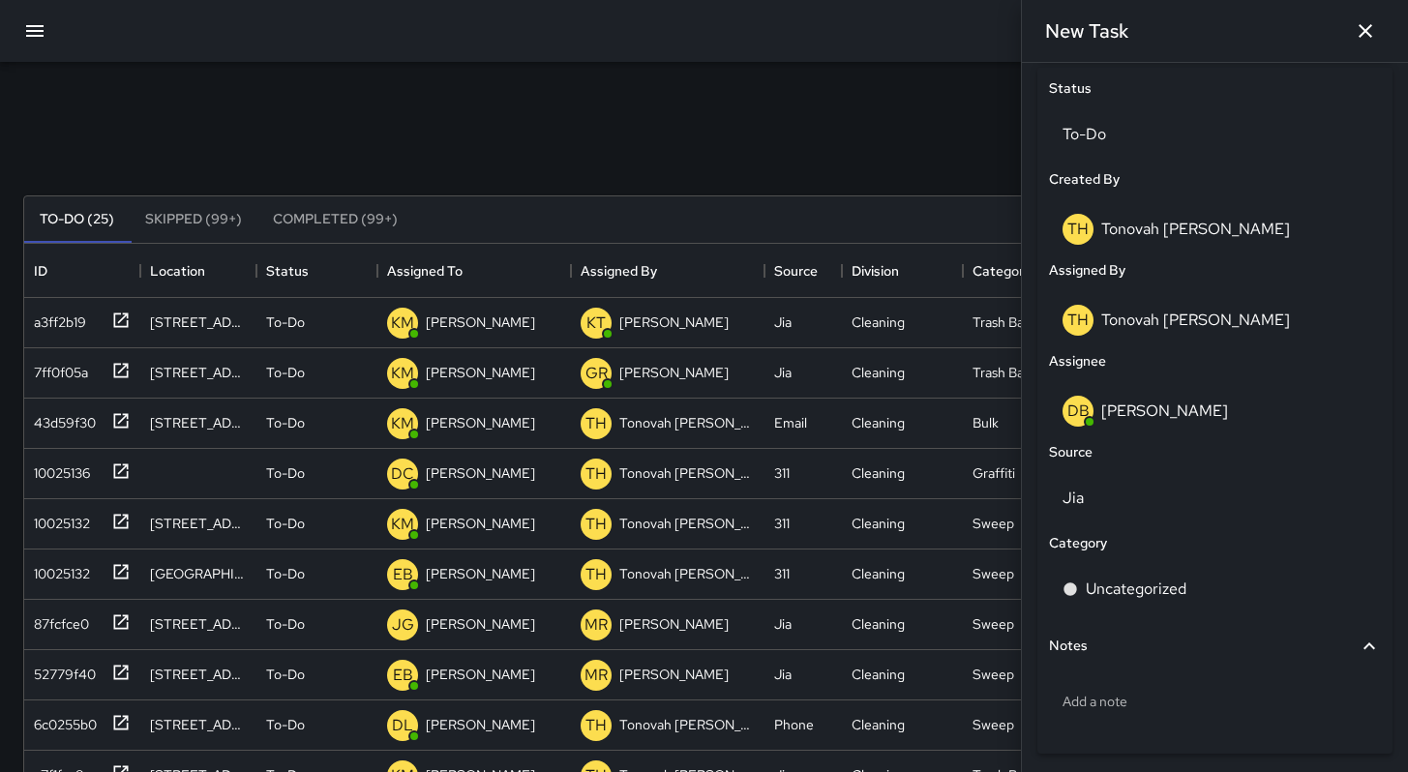
scroll to position [981, 0]
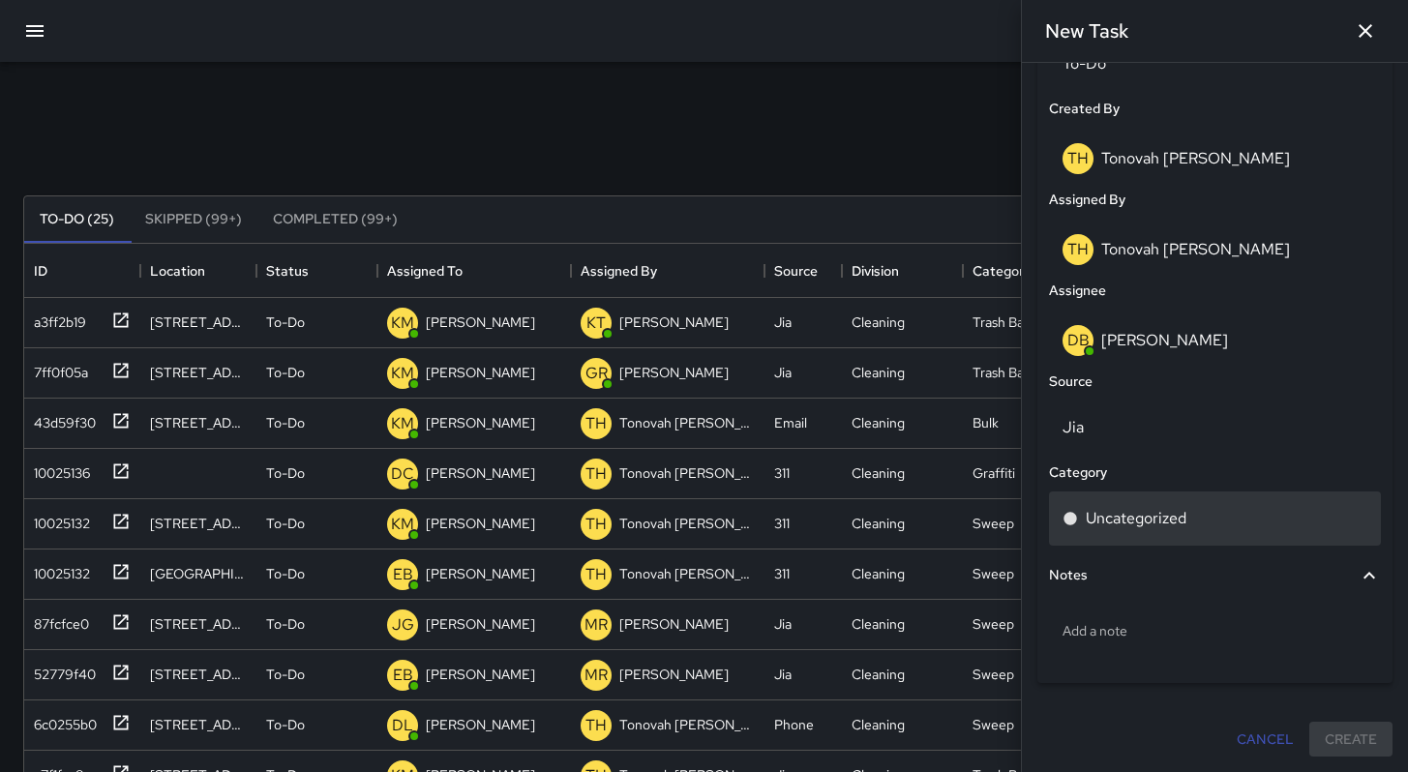
click at [1130, 519] on p "Uncategorized" at bounding box center [1136, 518] width 101 height 23
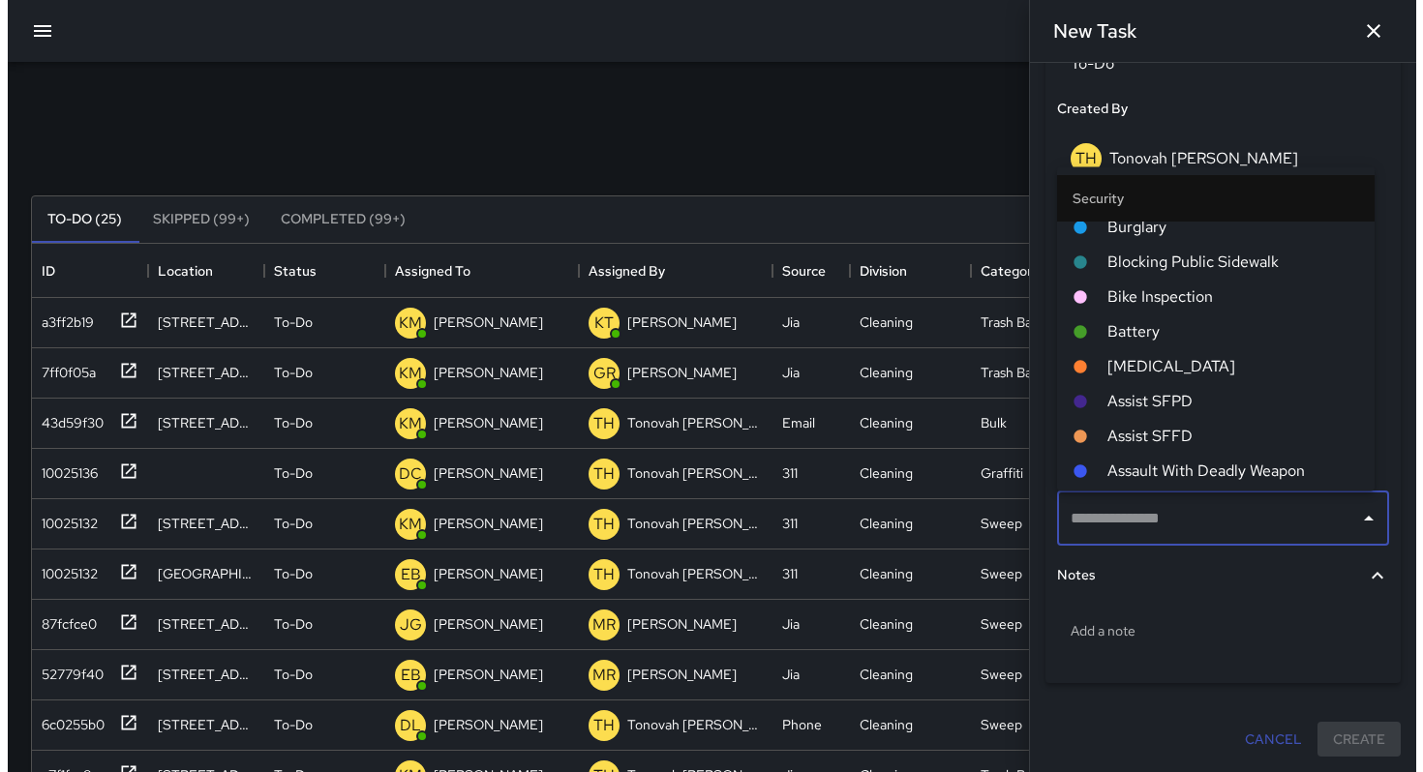
scroll to position [4112, 0]
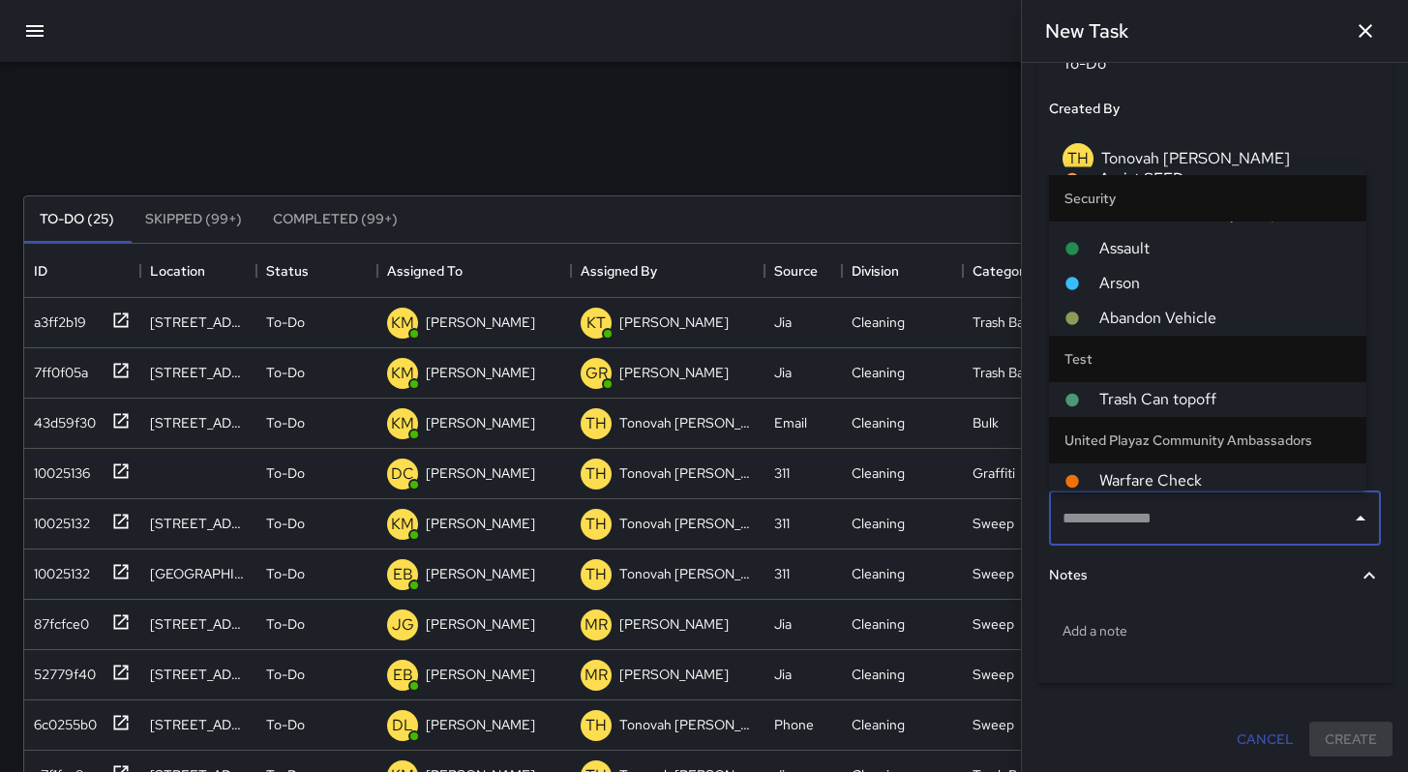
drag, startPoint x: 1358, startPoint y: 37, endPoint x: 1346, endPoint y: 43, distance: 13.0
click at [1357, 37] on icon "button" at bounding box center [1365, 30] width 23 height 23
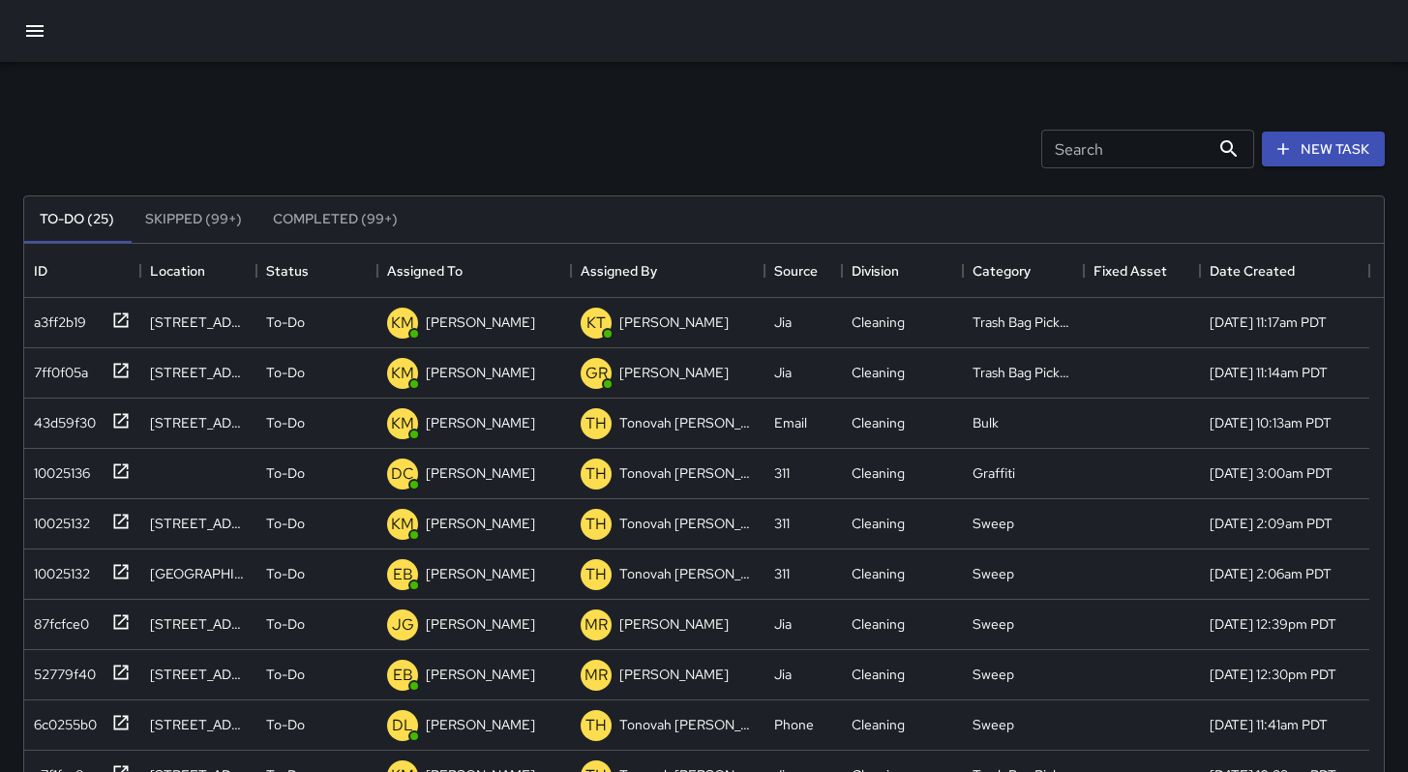
click at [43, 35] on icon "button" at bounding box center [34, 31] width 17 height 12
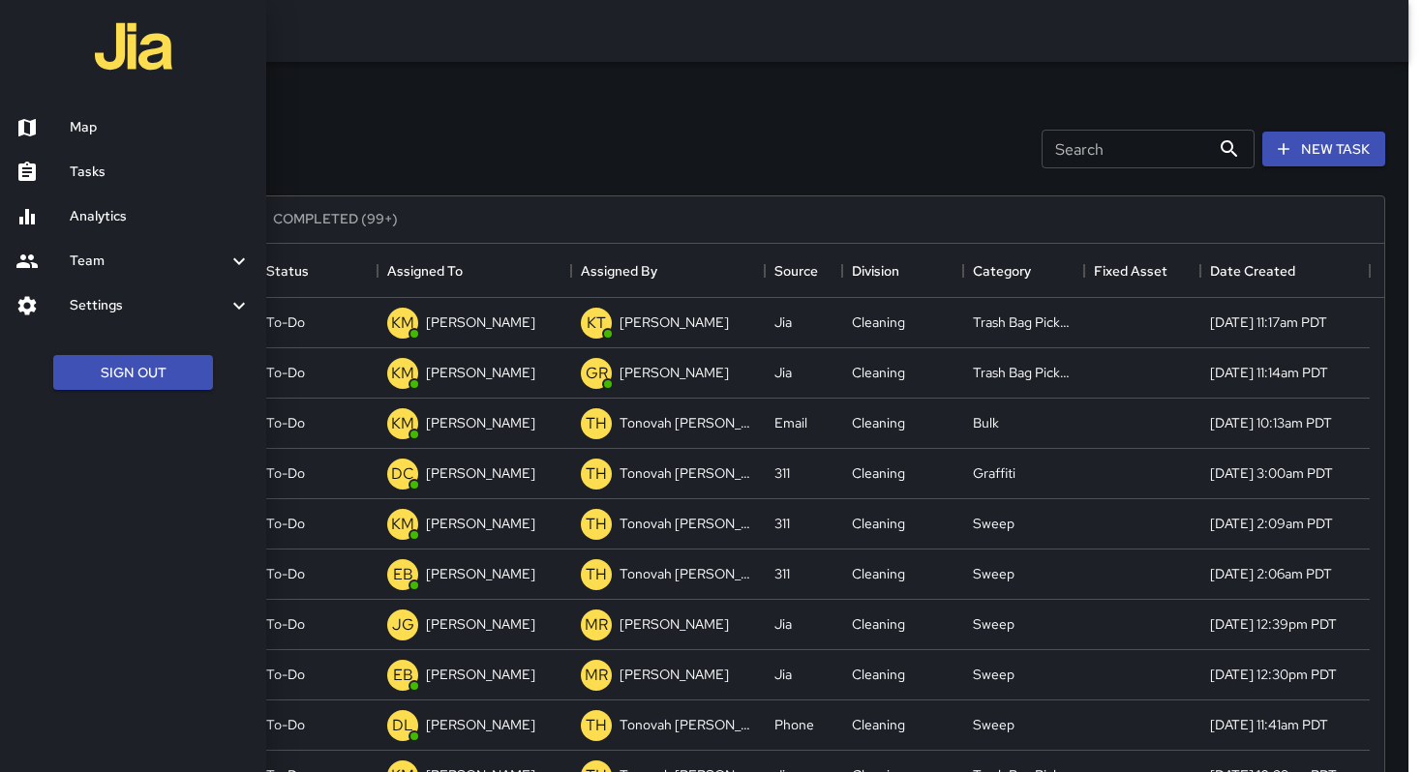
click at [90, 204] on link "Analytics" at bounding box center [133, 217] width 266 height 45
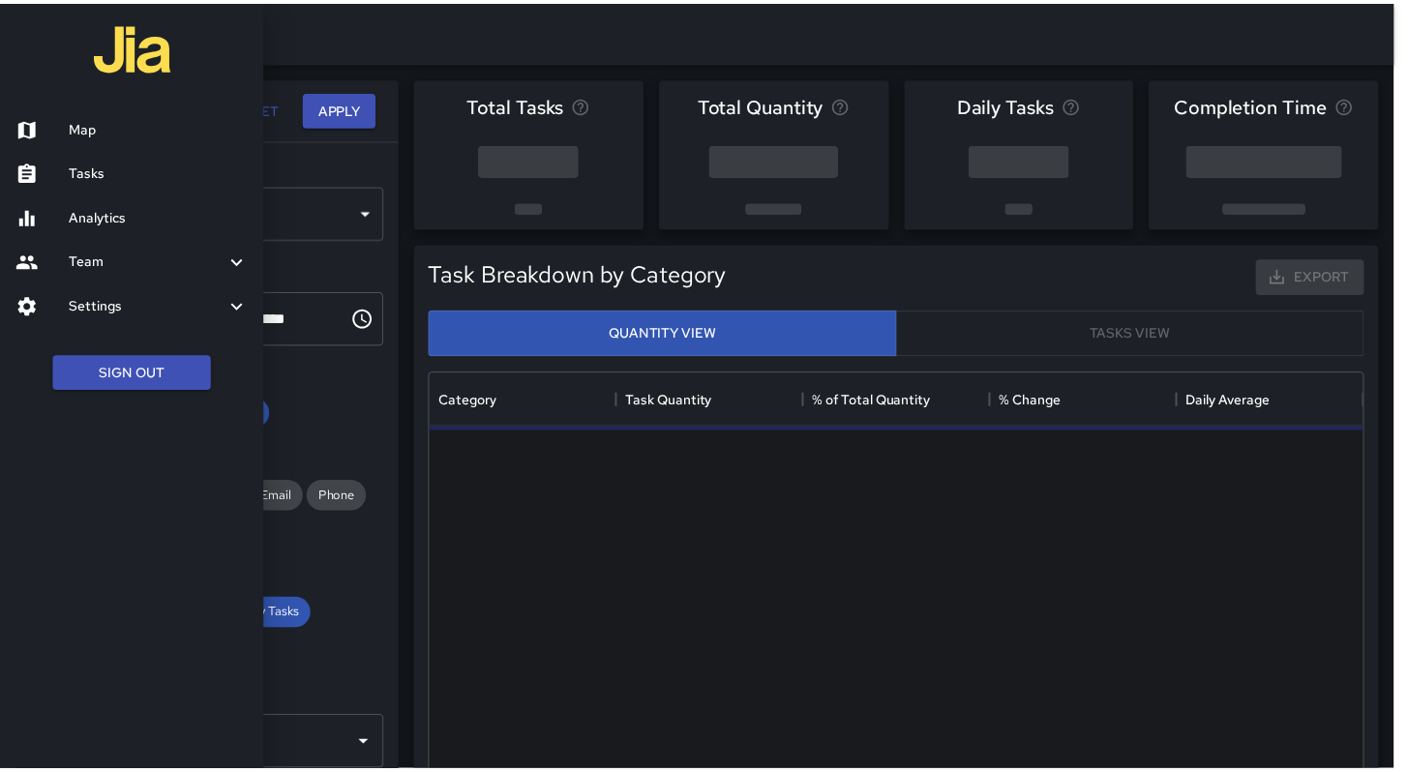
scroll to position [564, 929]
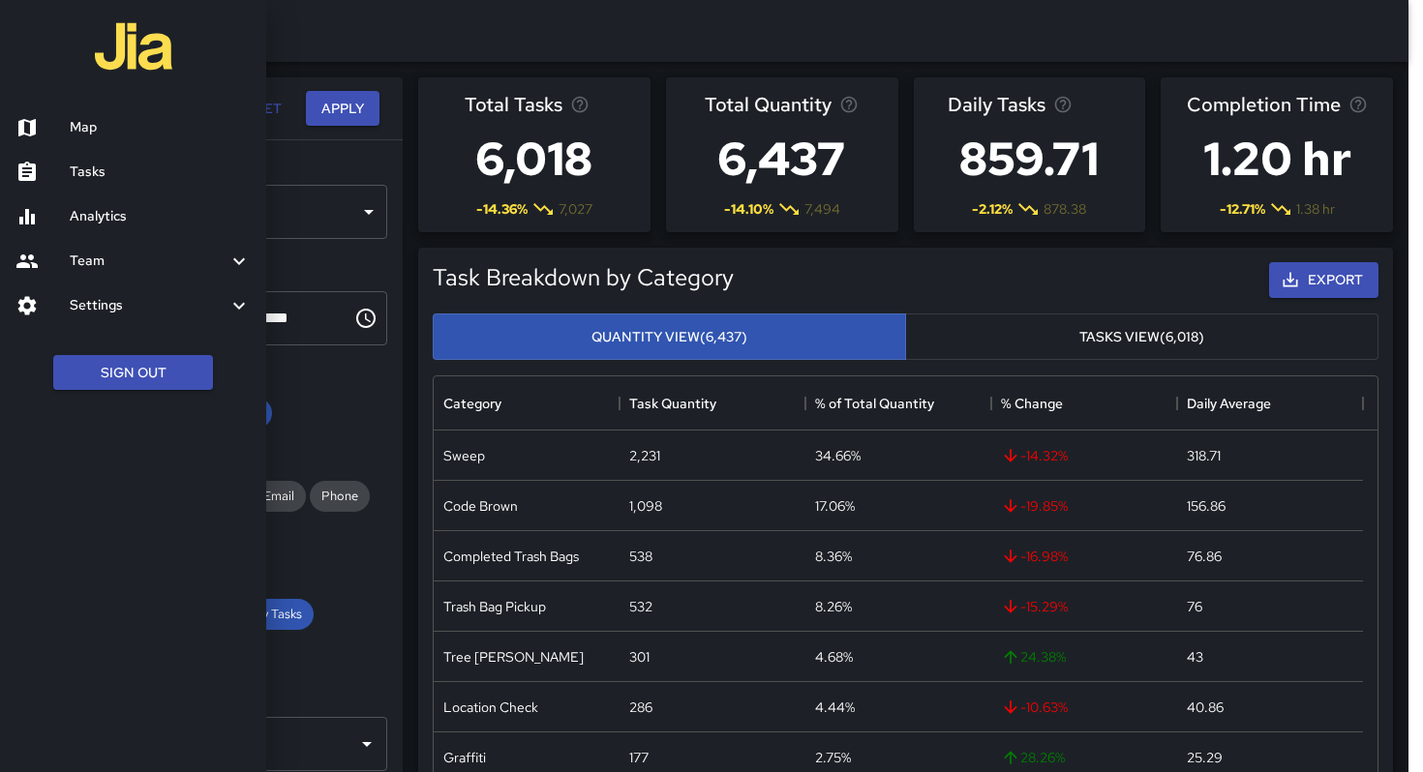
click at [353, 260] on div at bounding box center [711, 386] width 1423 height 772
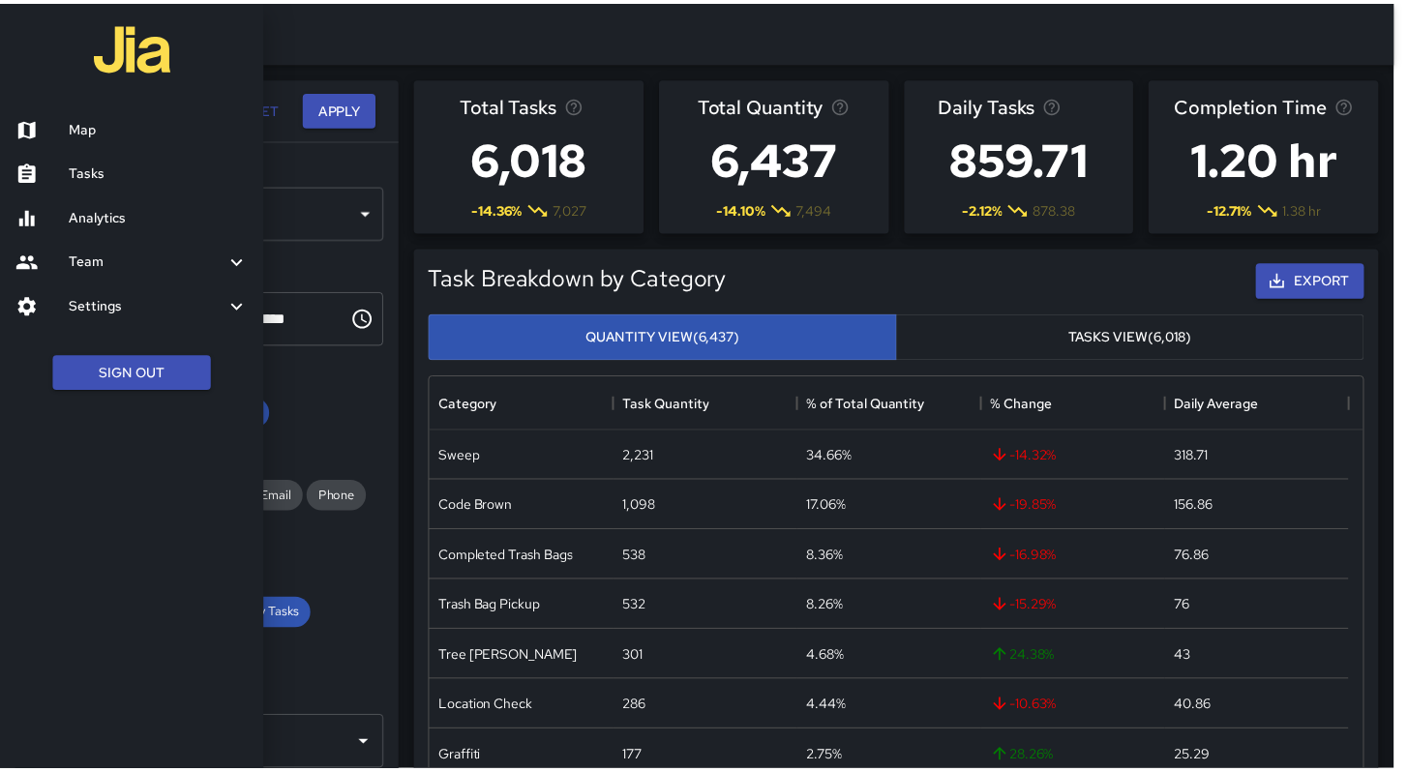
scroll to position [15, 15]
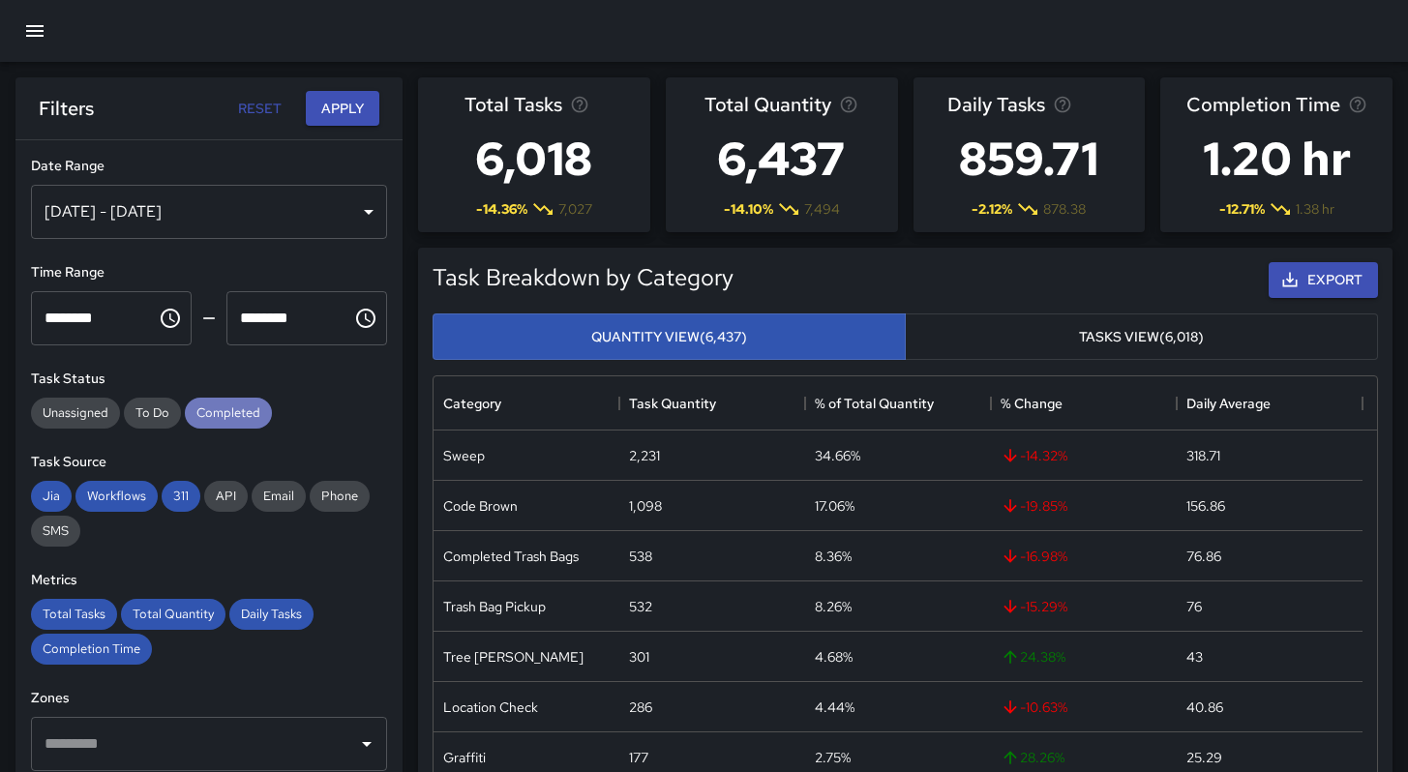
click at [215, 408] on span "Completed" at bounding box center [228, 413] width 87 height 16
click at [138, 493] on span "Workflows" at bounding box center [116, 496] width 82 height 16
drag, startPoint x: 65, startPoint y: 494, endPoint x: 75, endPoint y: 496, distance: 10.1
click at [65, 494] on span "Jia" at bounding box center [51, 496] width 41 height 16
click at [184, 497] on span "311" at bounding box center [181, 496] width 39 height 16
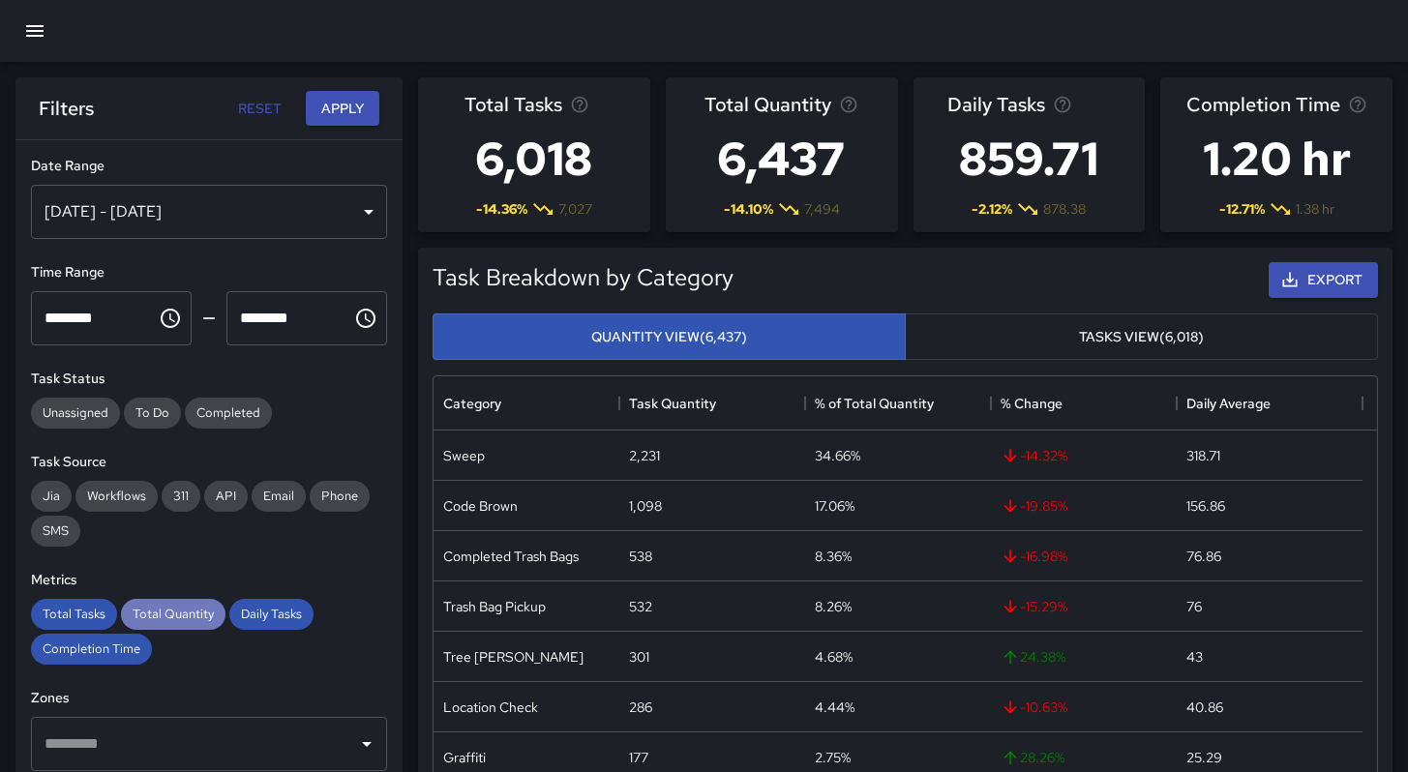
drag, startPoint x: 158, startPoint y: 619, endPoint x: 140, endPoint y: 617, distance: 17.5
click at [156, 616] on span "Total Quantity" at bounding box center [173, 614] width 105 height 16
click at [105, 620] on span "Total Tasks" at bounding box center [74, 614] width 86 height 16
click at [110, 643] on span "Completion Time" at bounding box center [91, 649] width 121 height 16
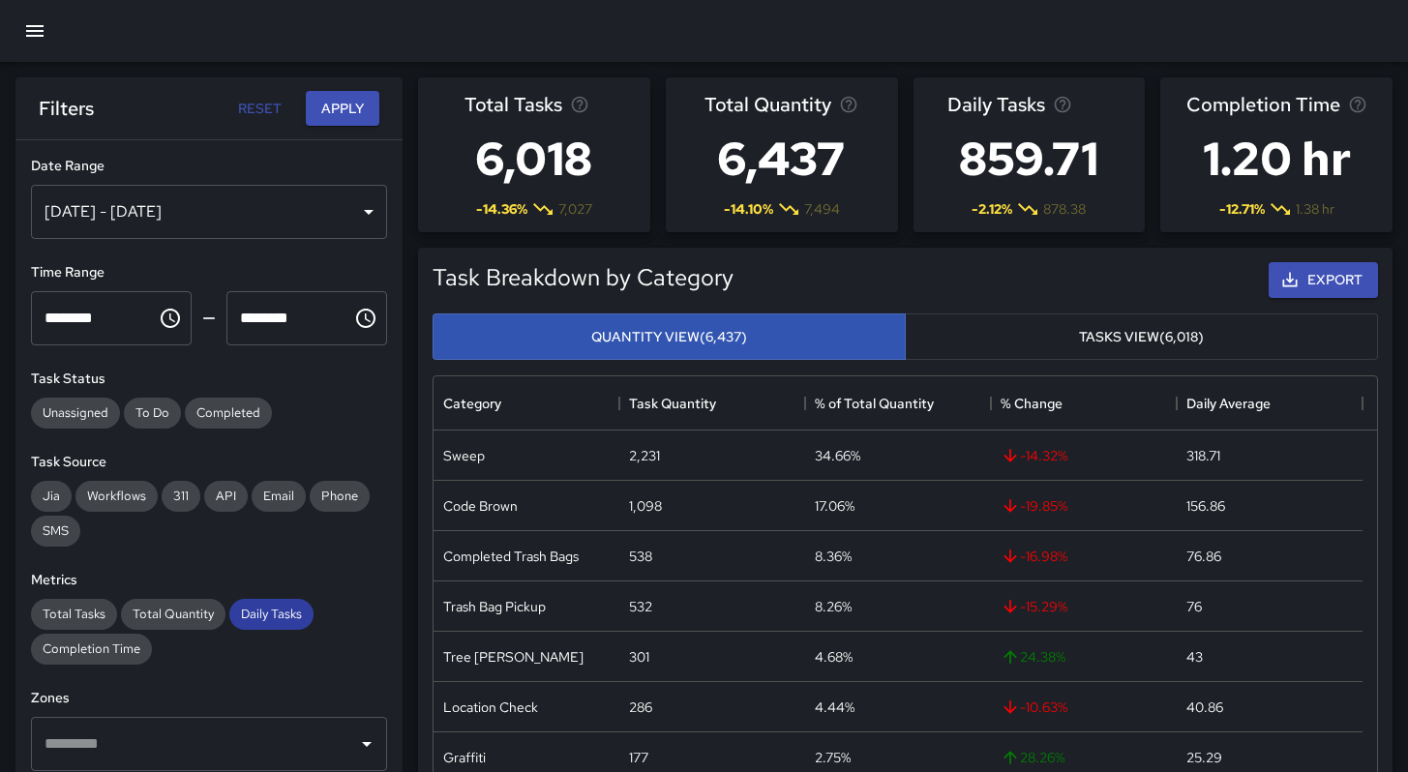
click at [282, 615] on span "Daily Tasks" at bounding box center [271, 614] width 84 height 16
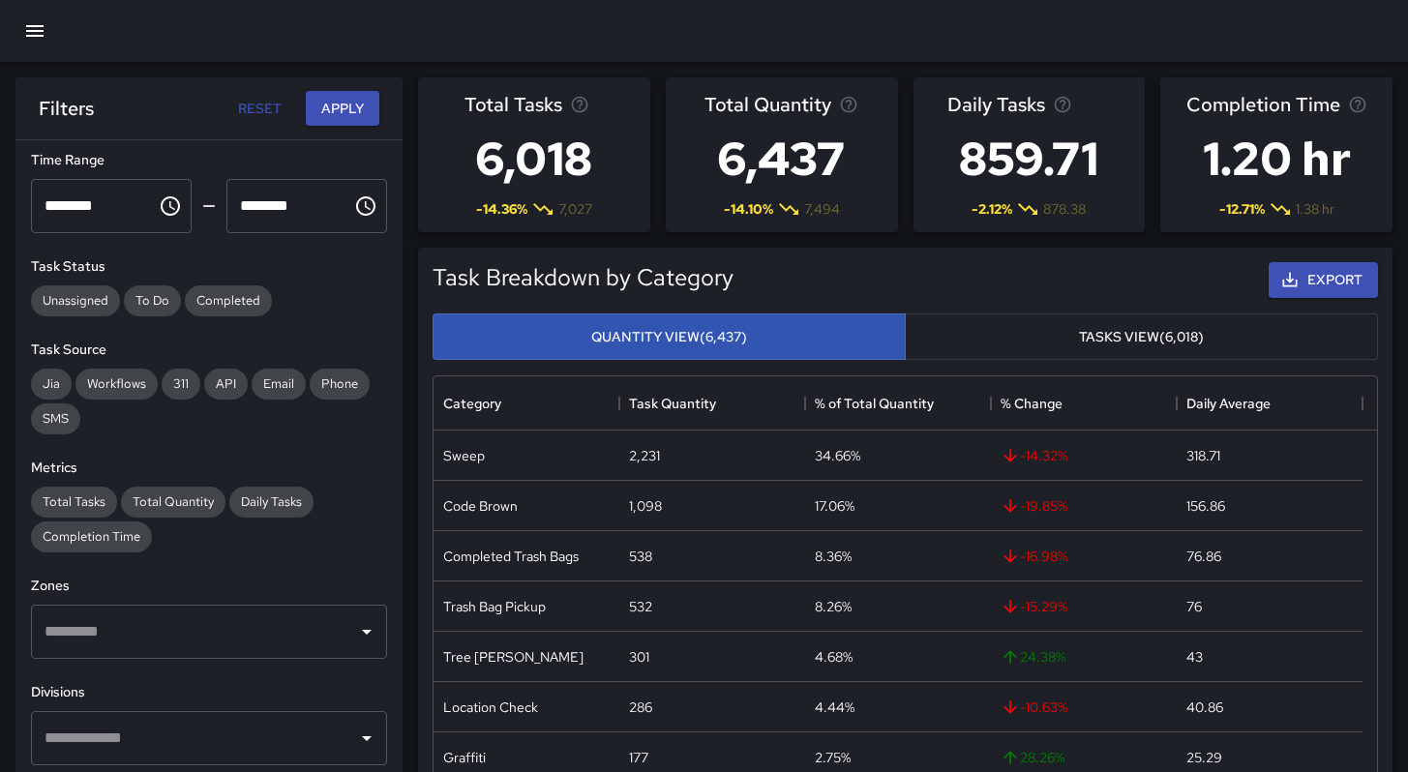
scroll to position [0, 0]
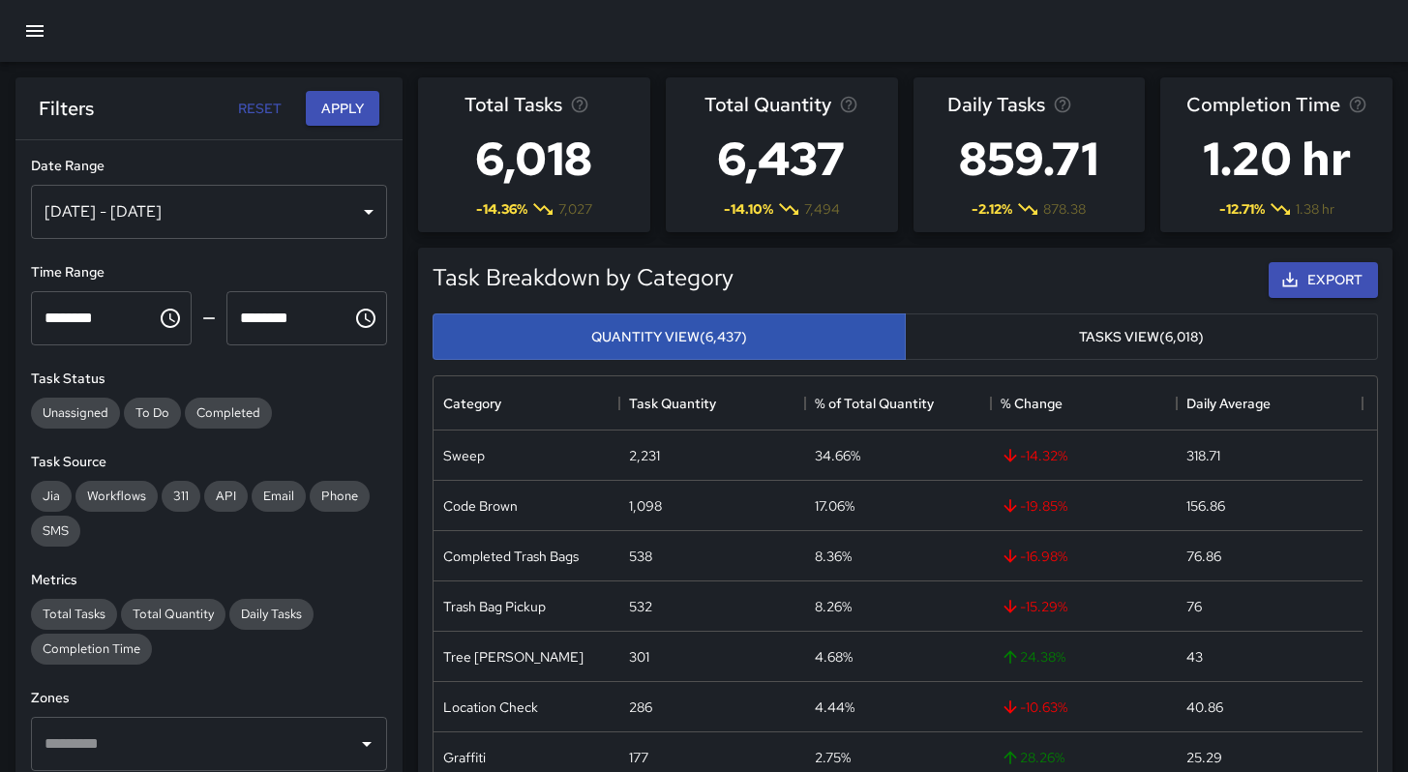
click at [225, 222] on div "[DATE] - [DATE]" at bounding box center [209, 212] width 356 height 54
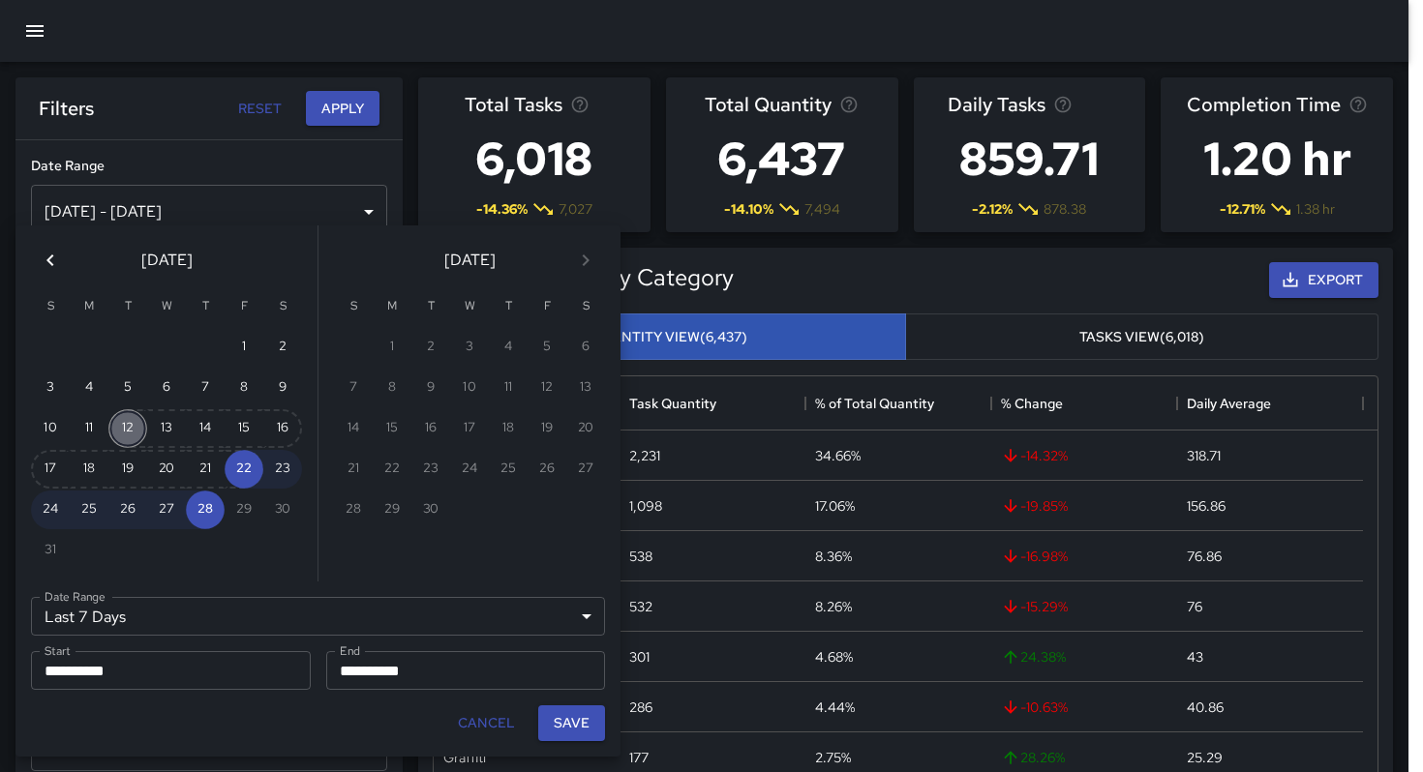
click at [133, 431] on button "12" at bounding box center [127, 428] width 39 height 39
type input "******"
type input "**********"
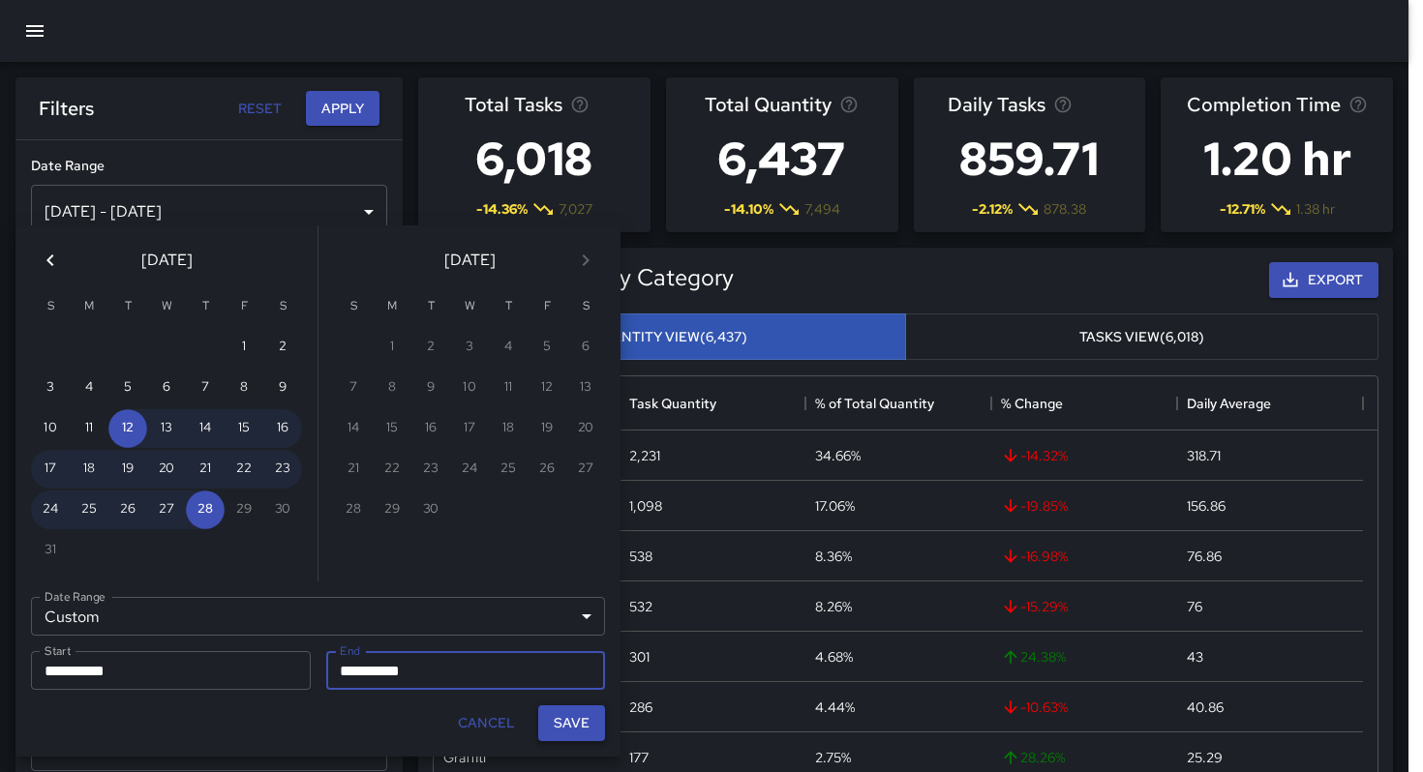
click at [578, 720] on button "Save" at bounding box center [571, 723] width 67 height 36
type input "**********"
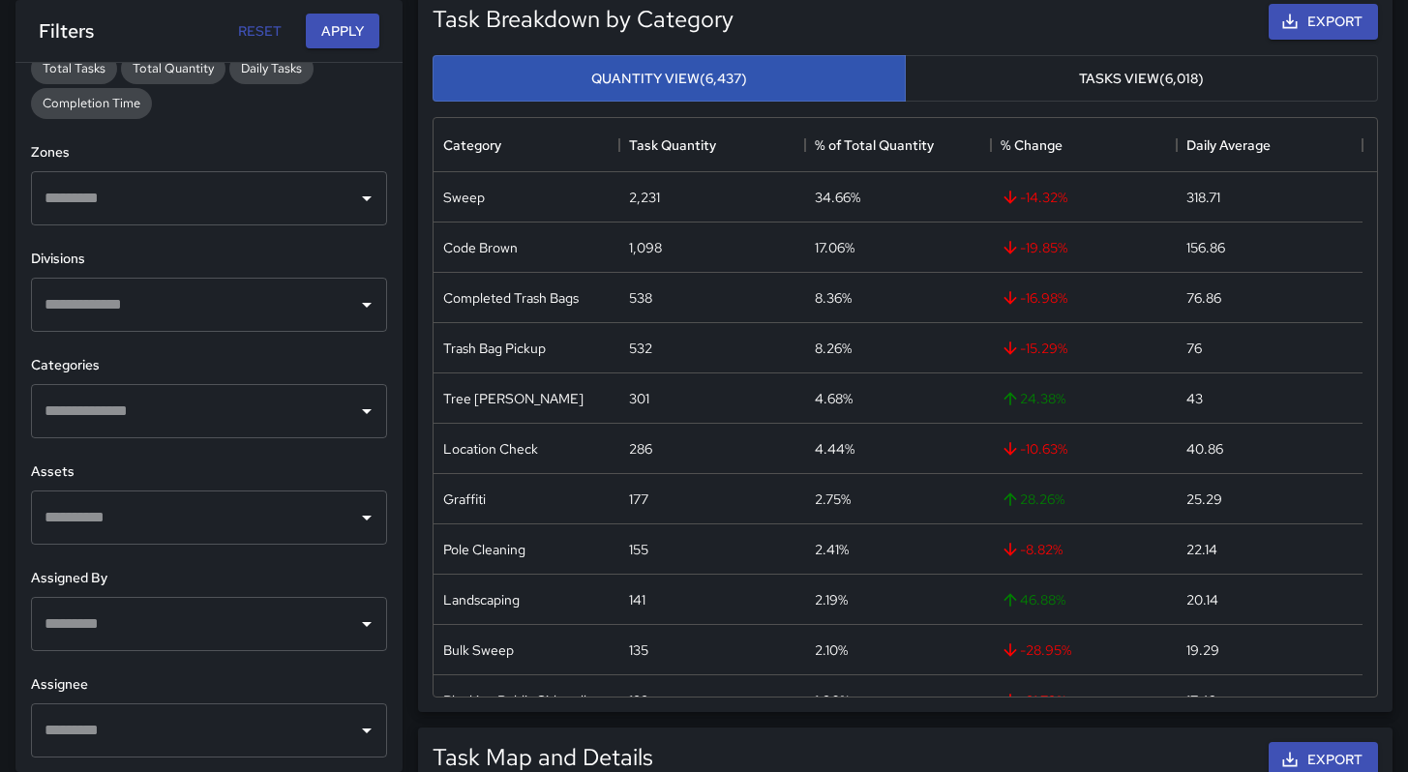
scroll to position [259, 0]
click at [142, 606] on input "text" at bounding box center [195, 624] width 310 height 37
click at [129, 700] on div "Assignee ​" at bounding box center [209, 716] width 356 height 83
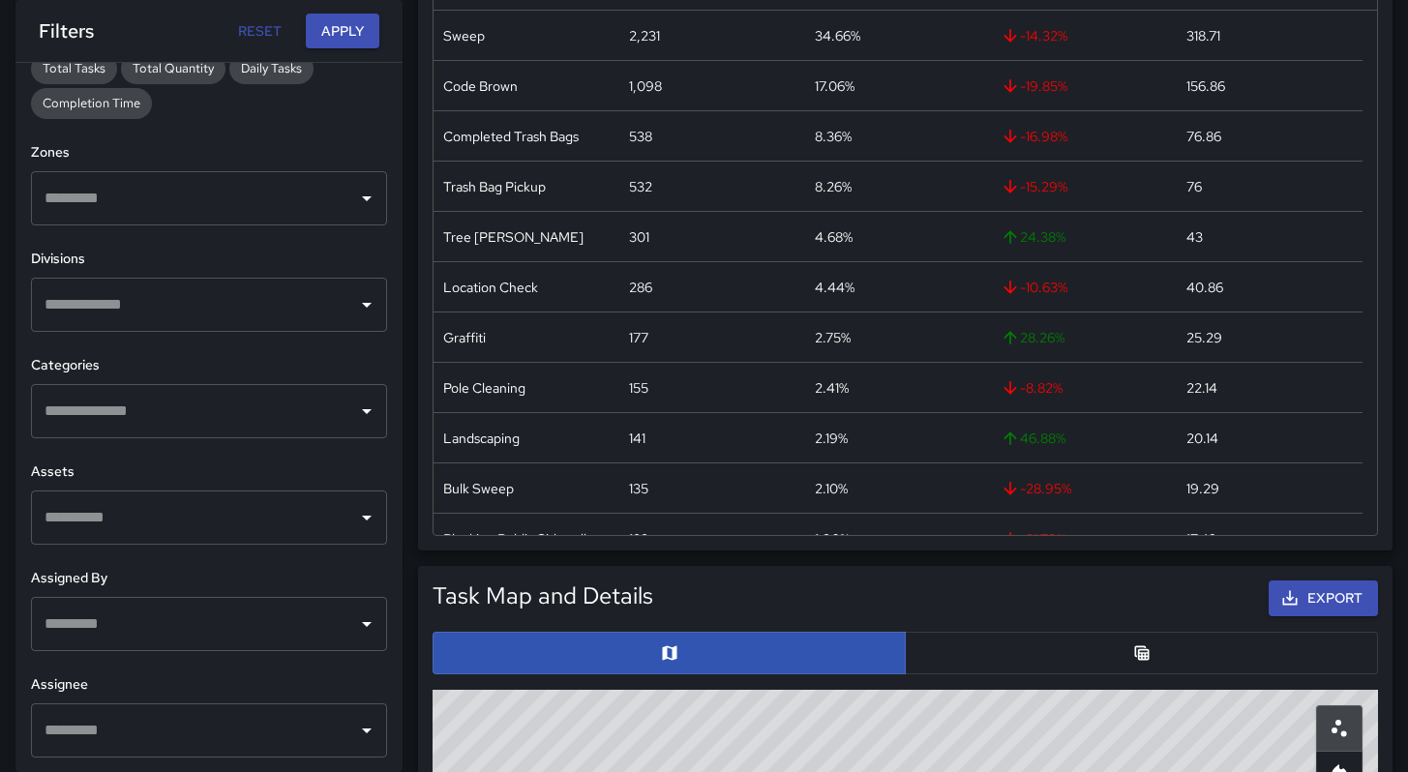
scroll to position [591, 0]
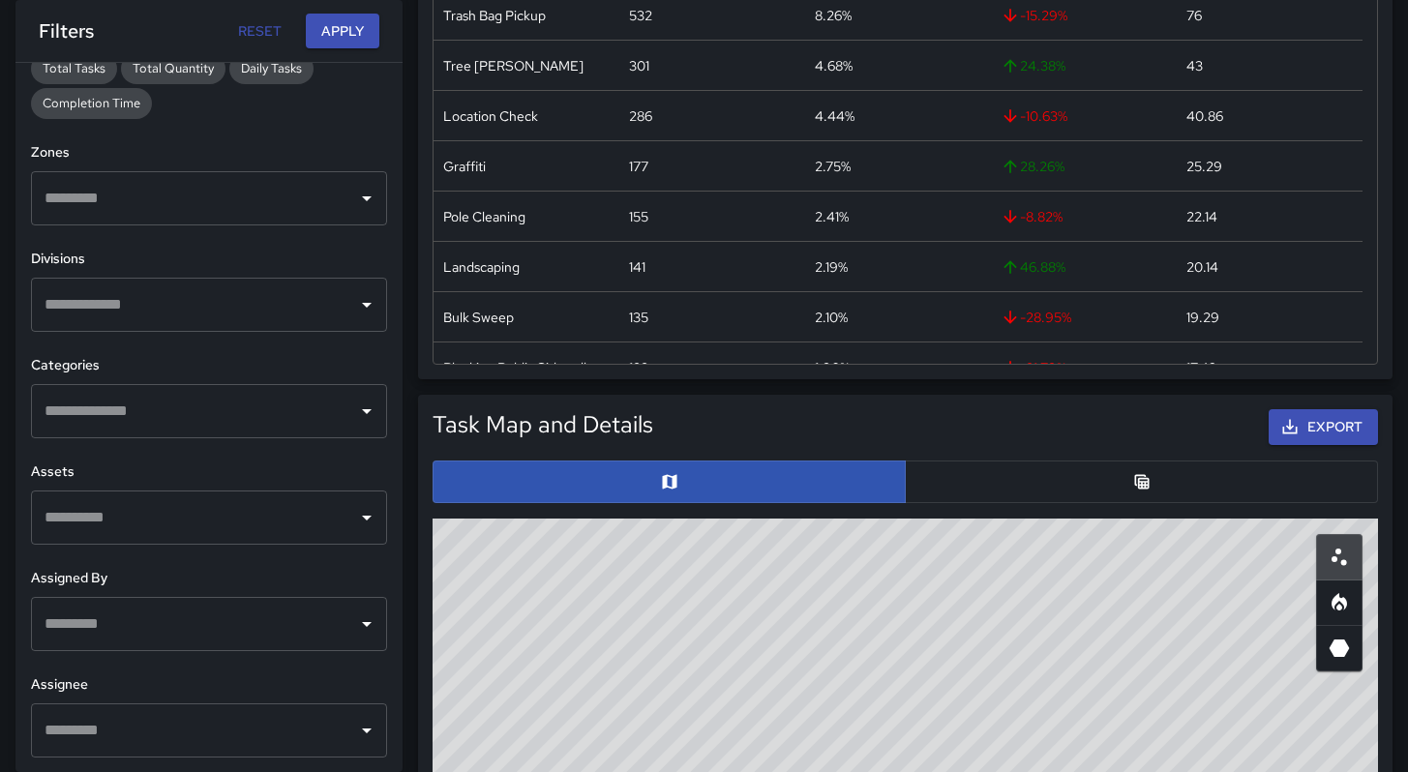
click at [108, 713] on input "text" at bounding box center [195, 730] width 310 height 37
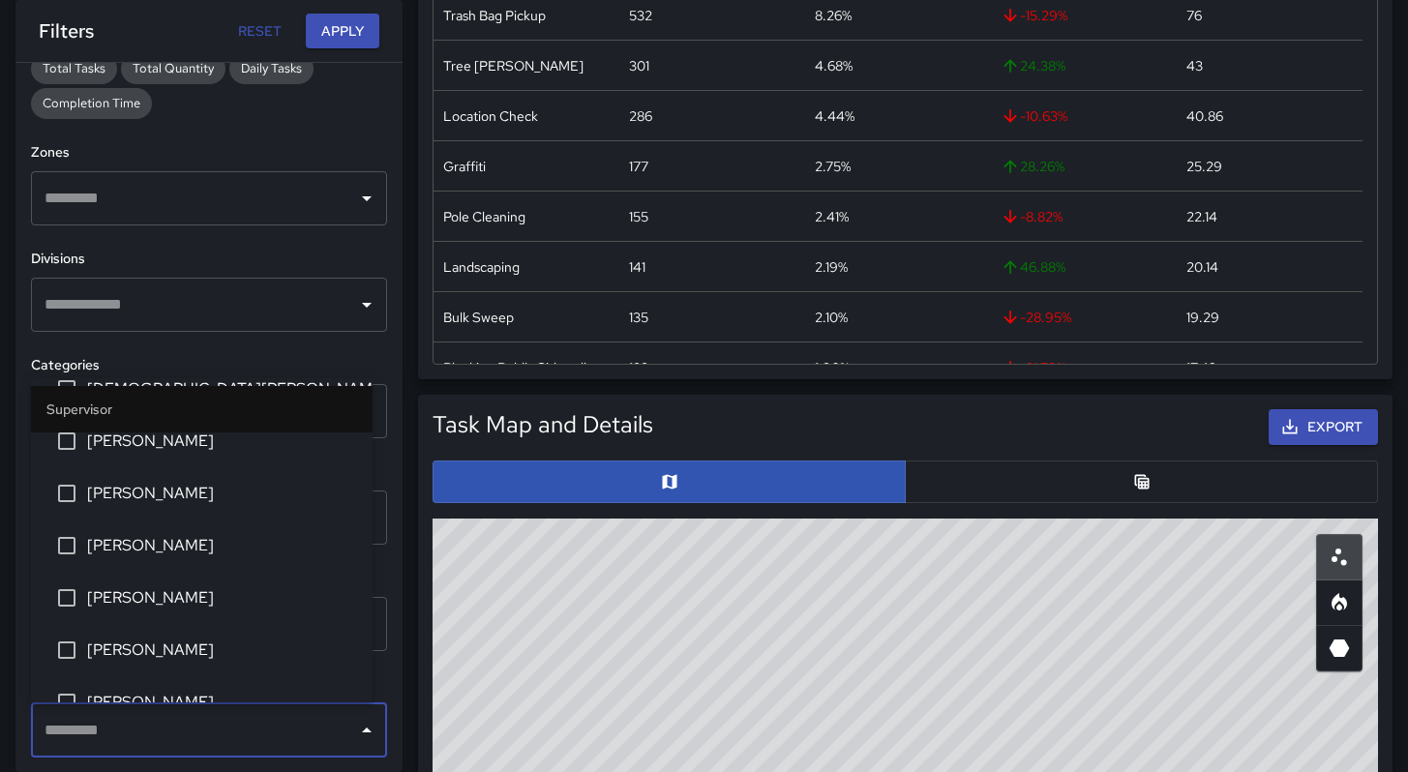
scroll to position [704, 0]
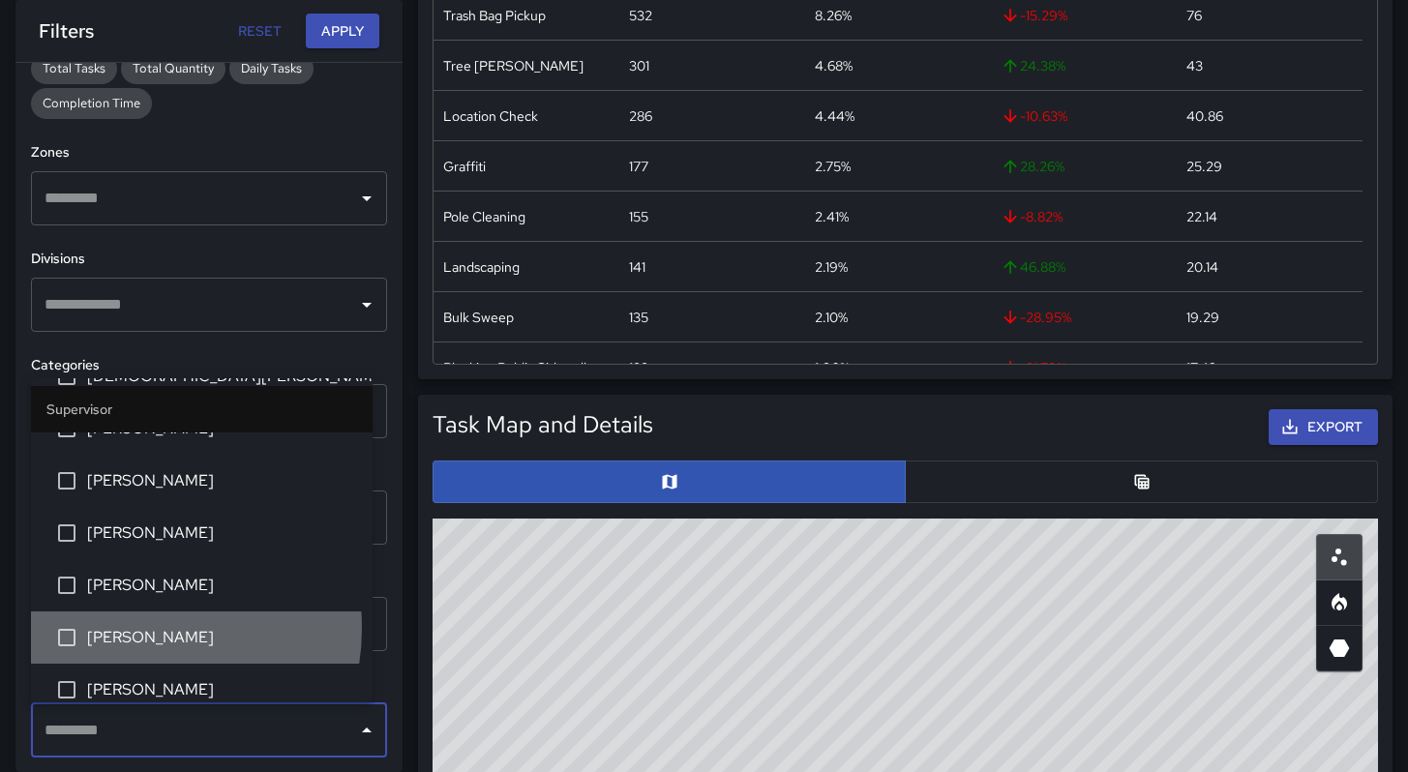
click at [124, 627] on span "[PERSON_NAME]" at bounding box center [222, 637] width 270 height 23
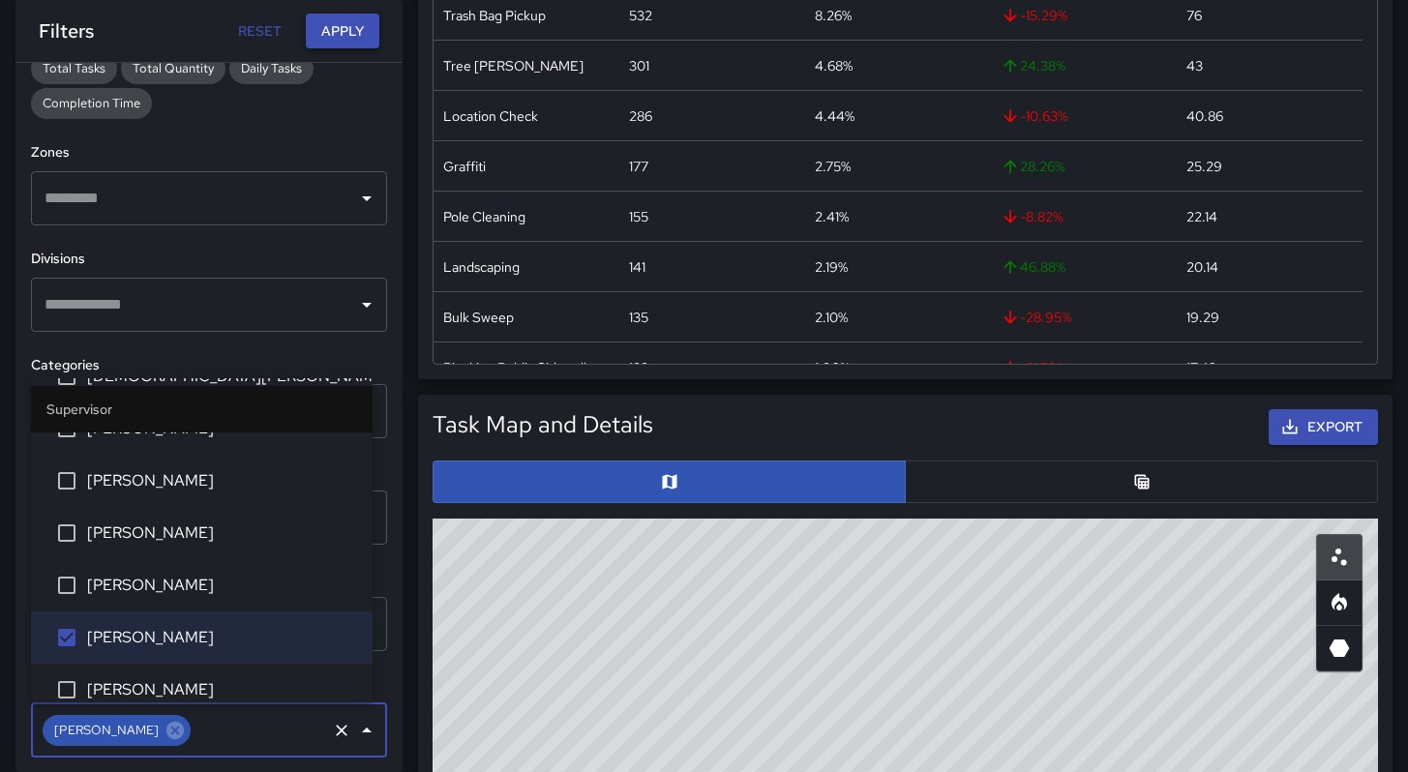
click at [341, 45] on button "Apply" at bounding box center [343, 32] width 74 height 36
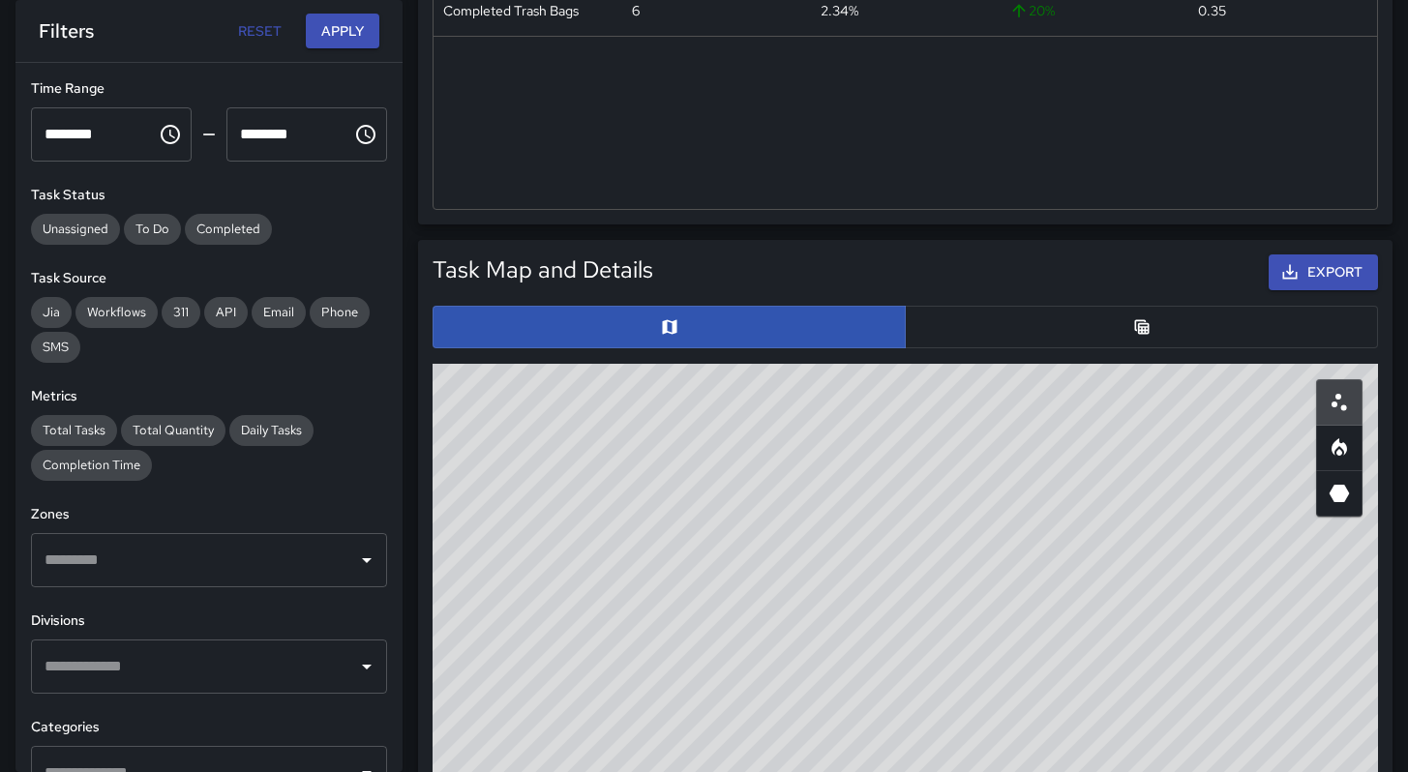
scroll to position [0, 0]
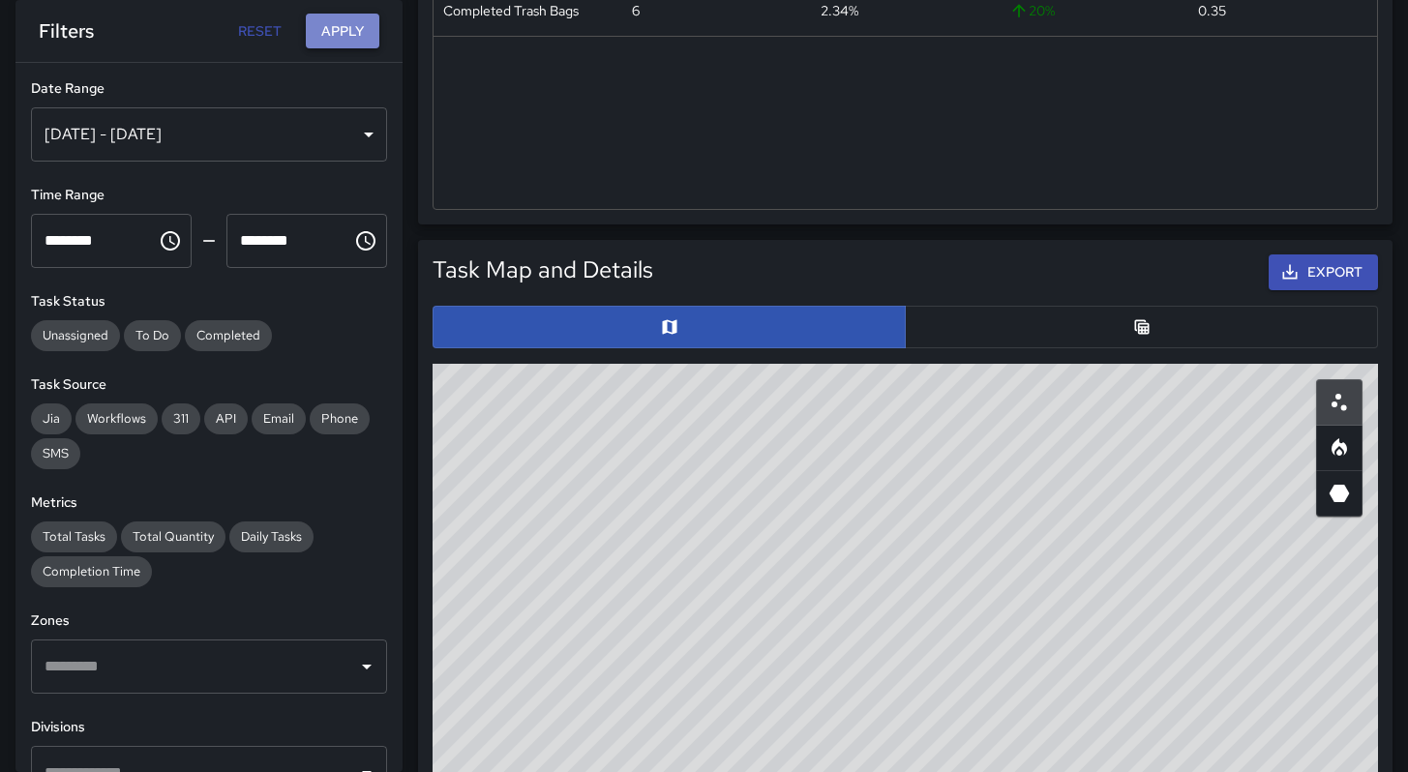
click at [351, 39] on button "Apply" at bounding box center [343, 32] width 74 height 36
drag, startPoint x: 828, startPoint y: 678, endPoint x: 884, endPoint y: 552, distance: 138.3
click at [828, 644] on div "© Mapbox © OpenStreetMap Improve this map" at bounding box center [905, 751] width 945 height 774
click at [979, 347] on div at bounding box center [905, 327] width 961 height 58
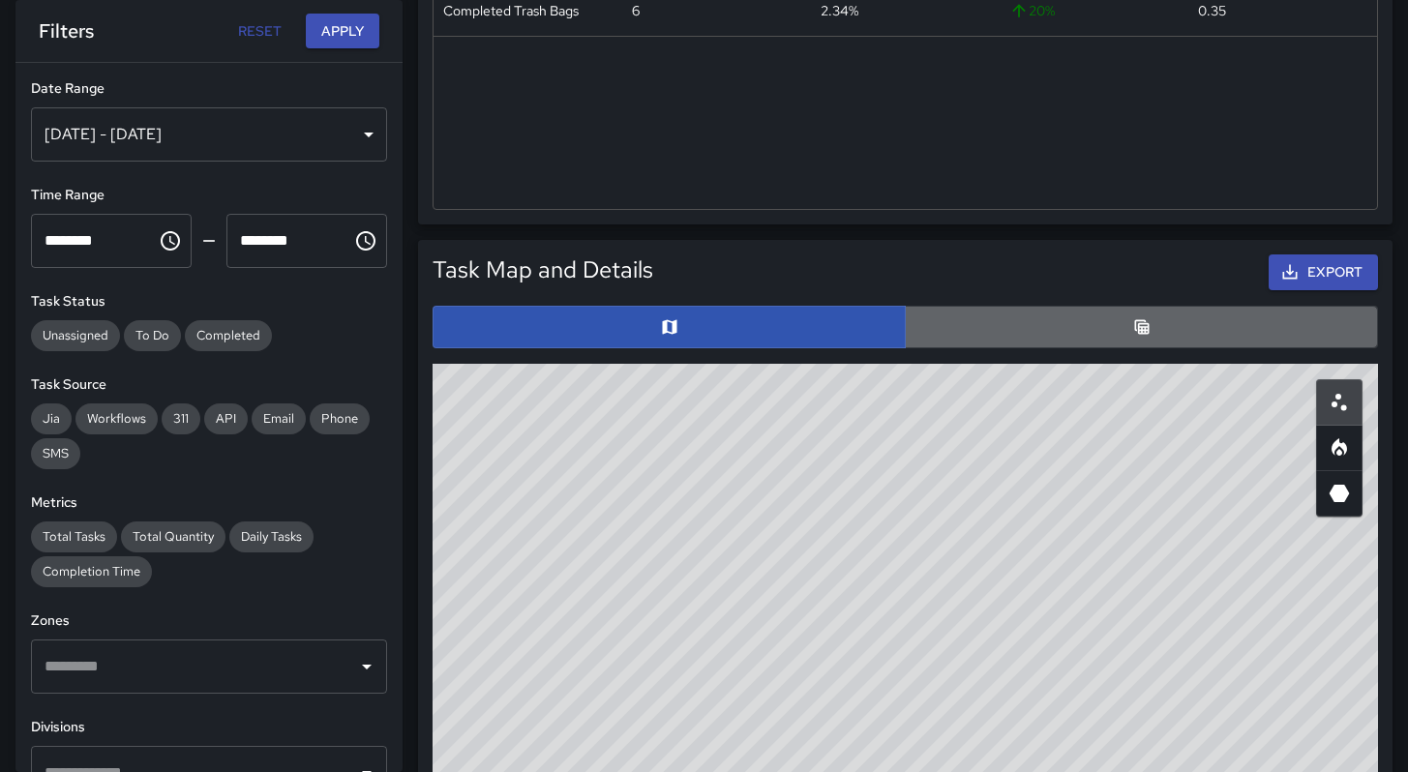
click at [995, 323] on button "button" at bounding box center [1141, 327] width 473 height 43
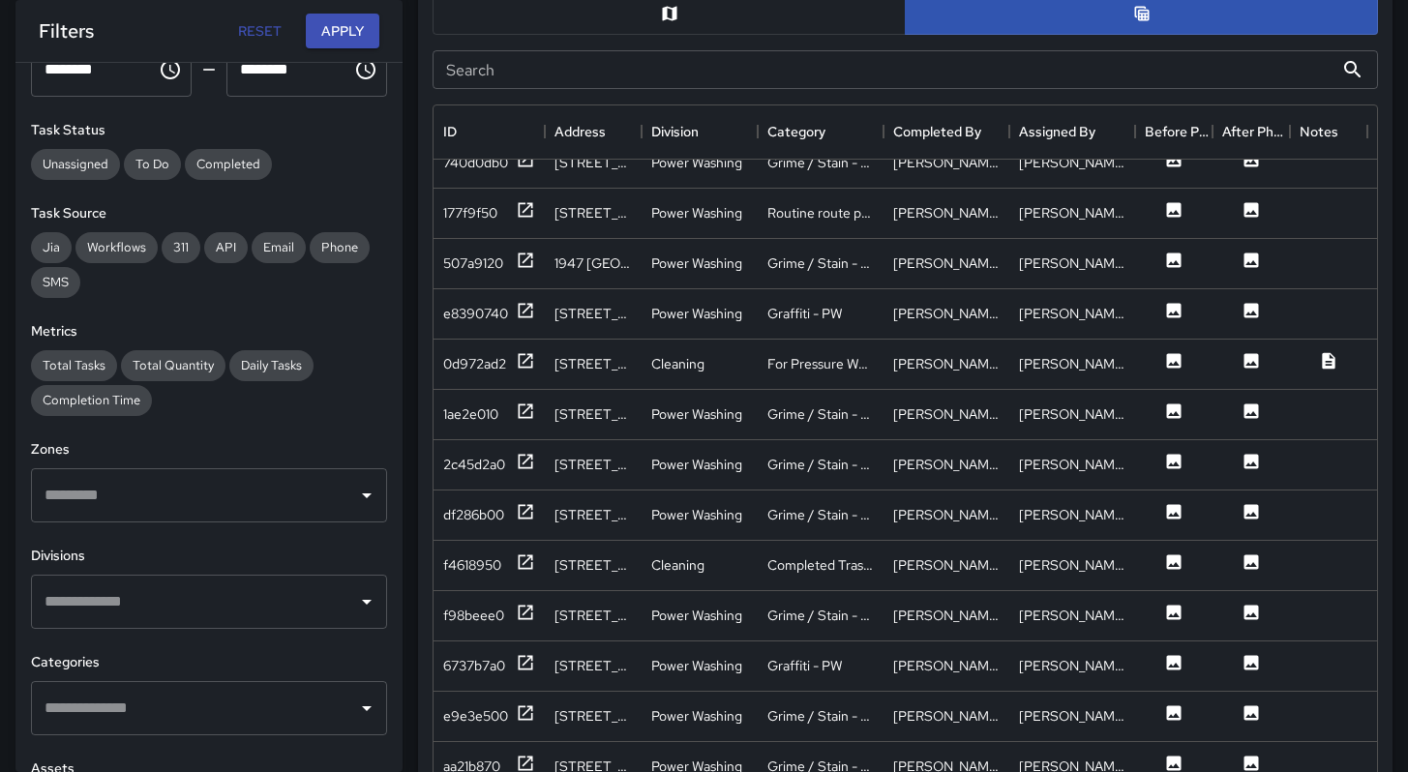
scroll to position [867, 0]
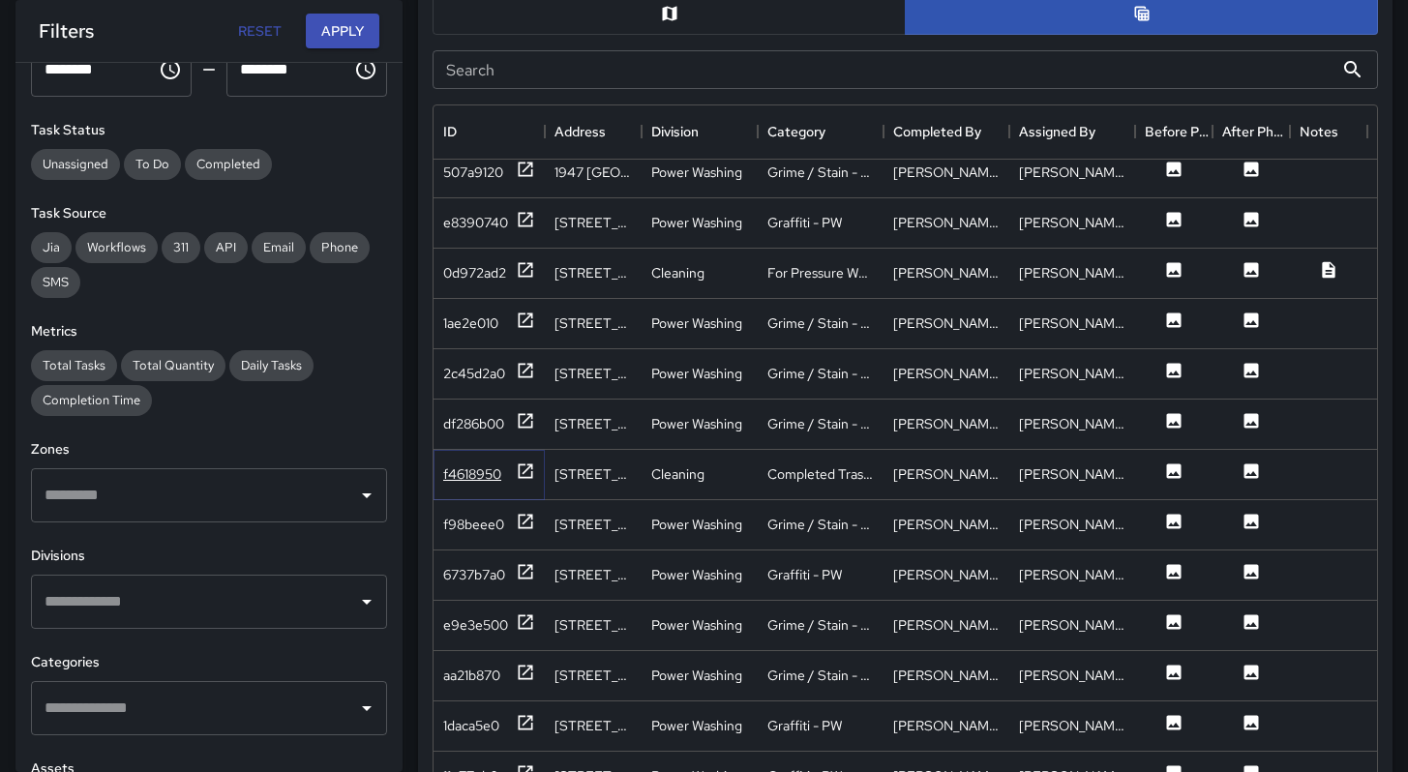
click at [468, 465] on div "f4618950" at bounding box center [472, 474] width 58 height 19
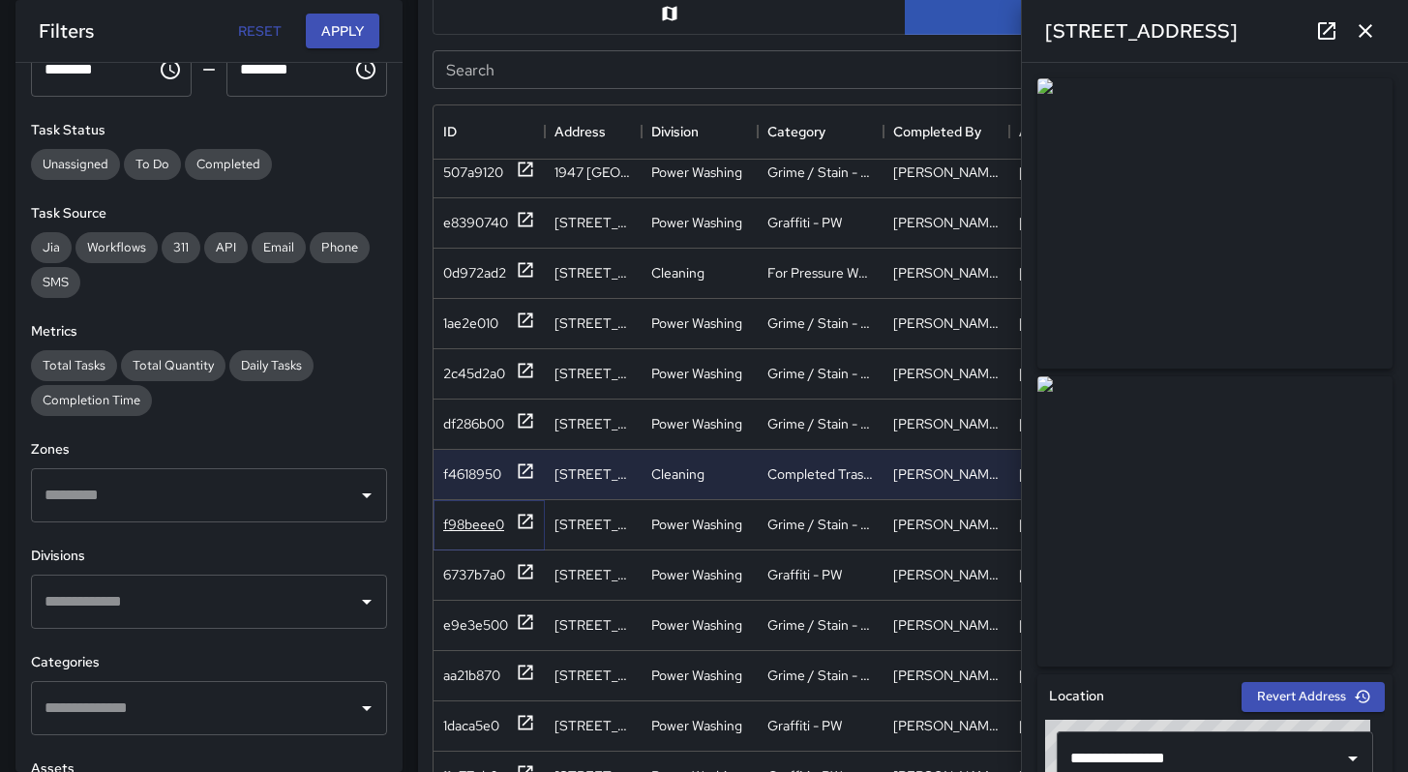
click at [488, 525] on div "f98beee0" at bounding box center [473, 524] width 61 height 19
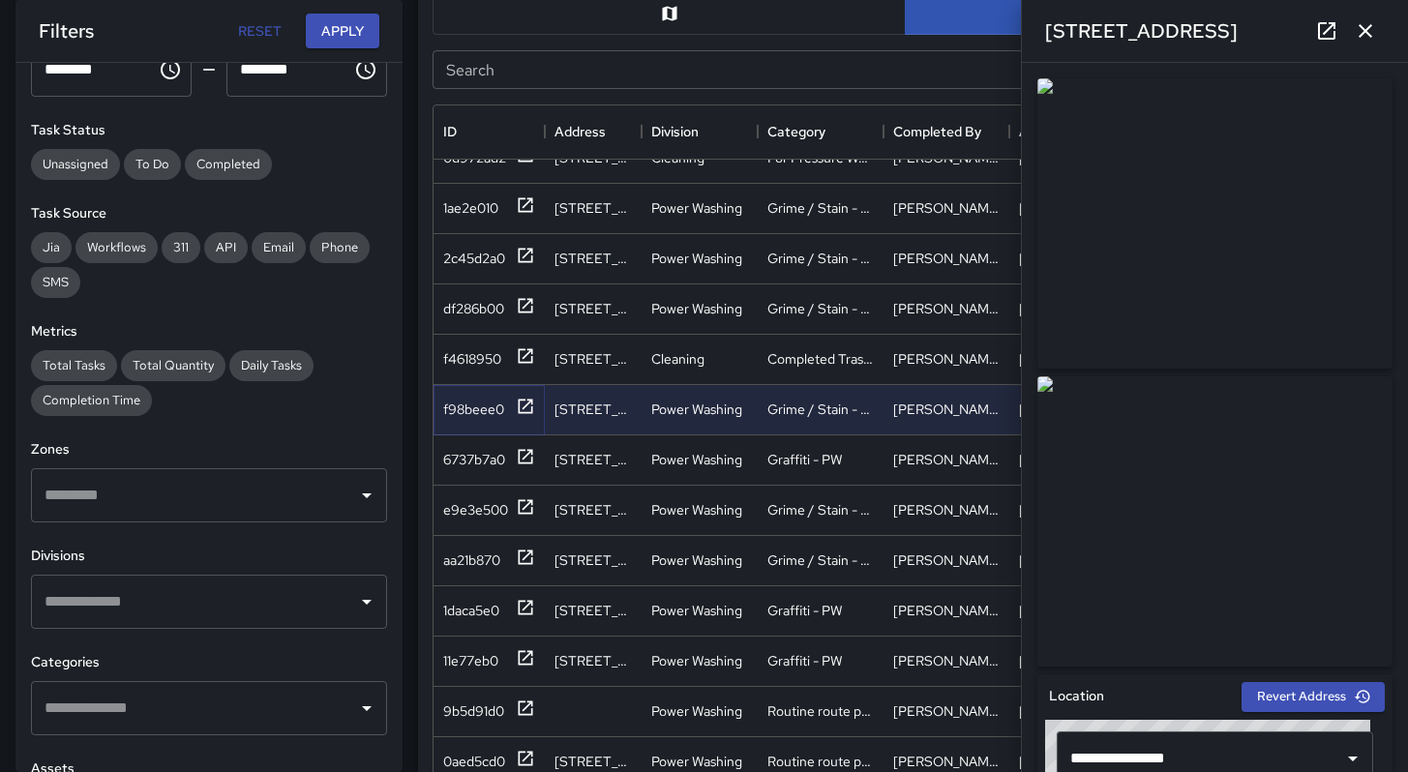
scroll to position [982, 0]
click at [483, 365] on div "f4618950" at bounding box center [472, 358] width 58 height 19
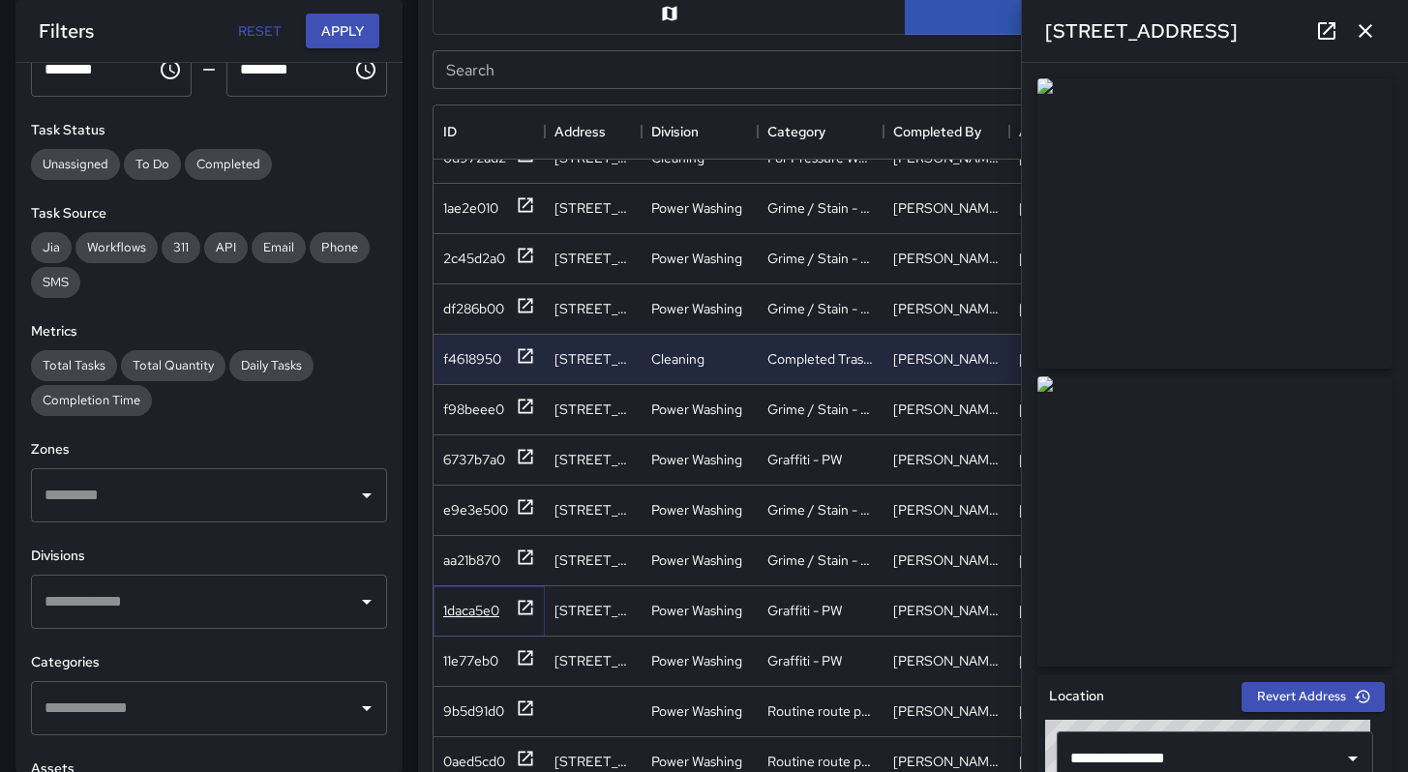
click at [458, 601] on div "1daca5e0" at bounding box center [471, 610] width 56 height 19
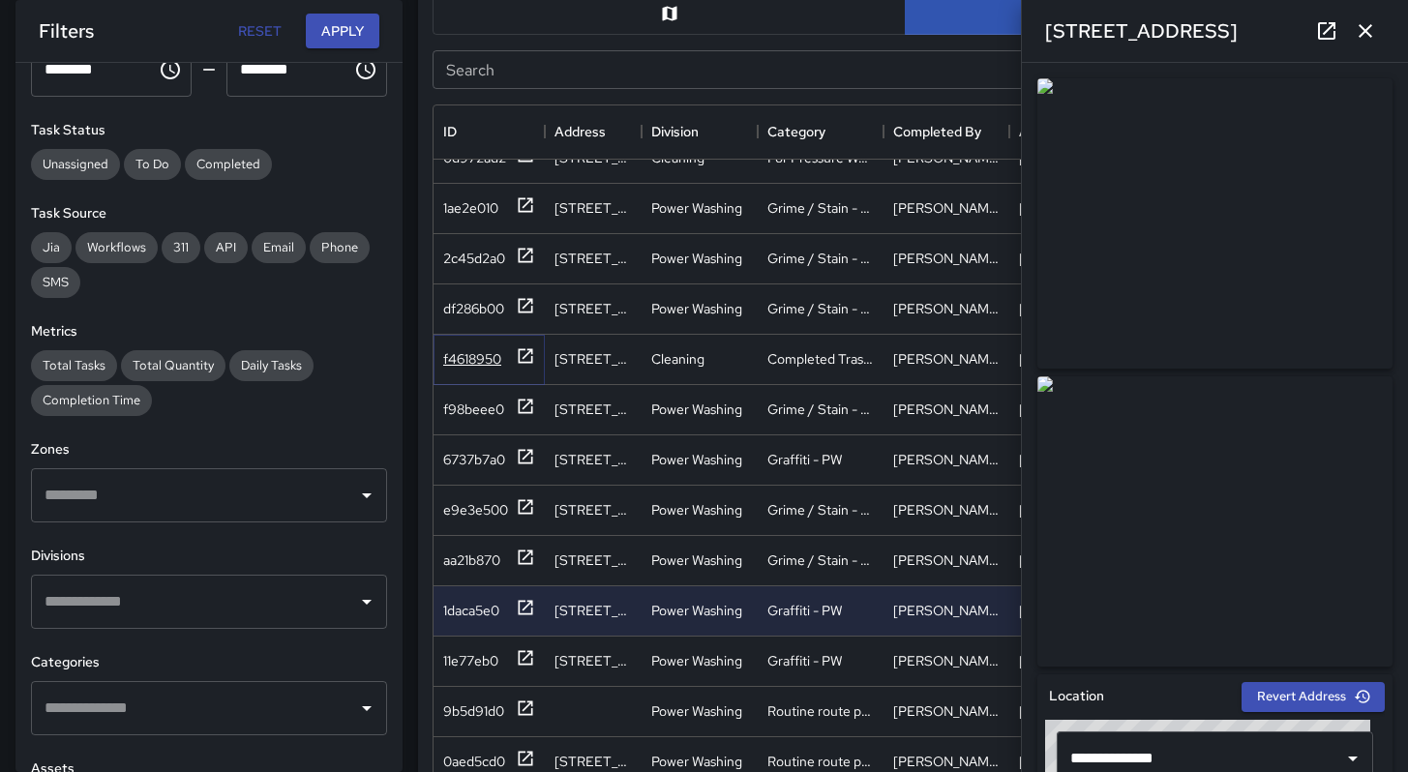
click at [462, 369] on div "f4618950" at bounding box center [489, 358] width 92 height 24
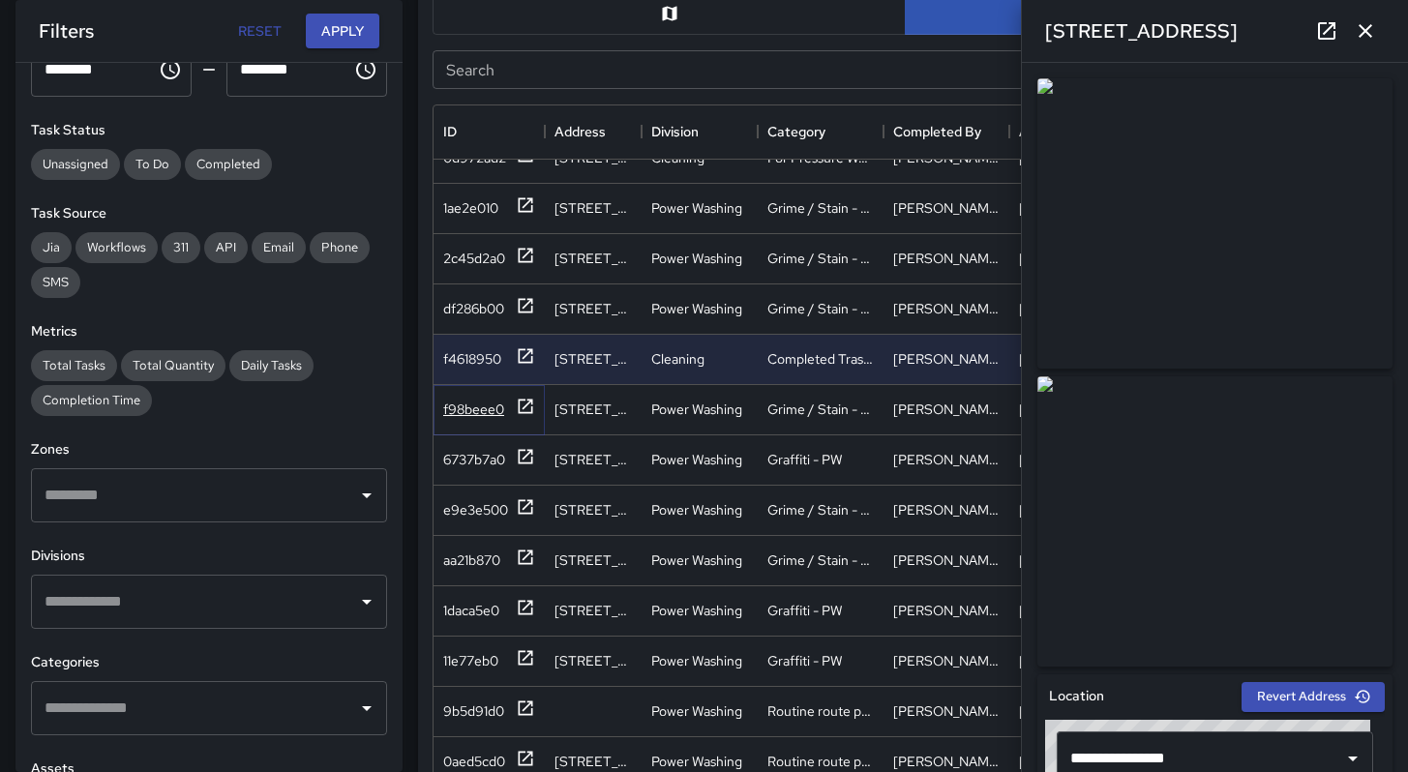
click at [468, 408] on div "f98beee0" at bounding box center [473, 409] width 61 height 19
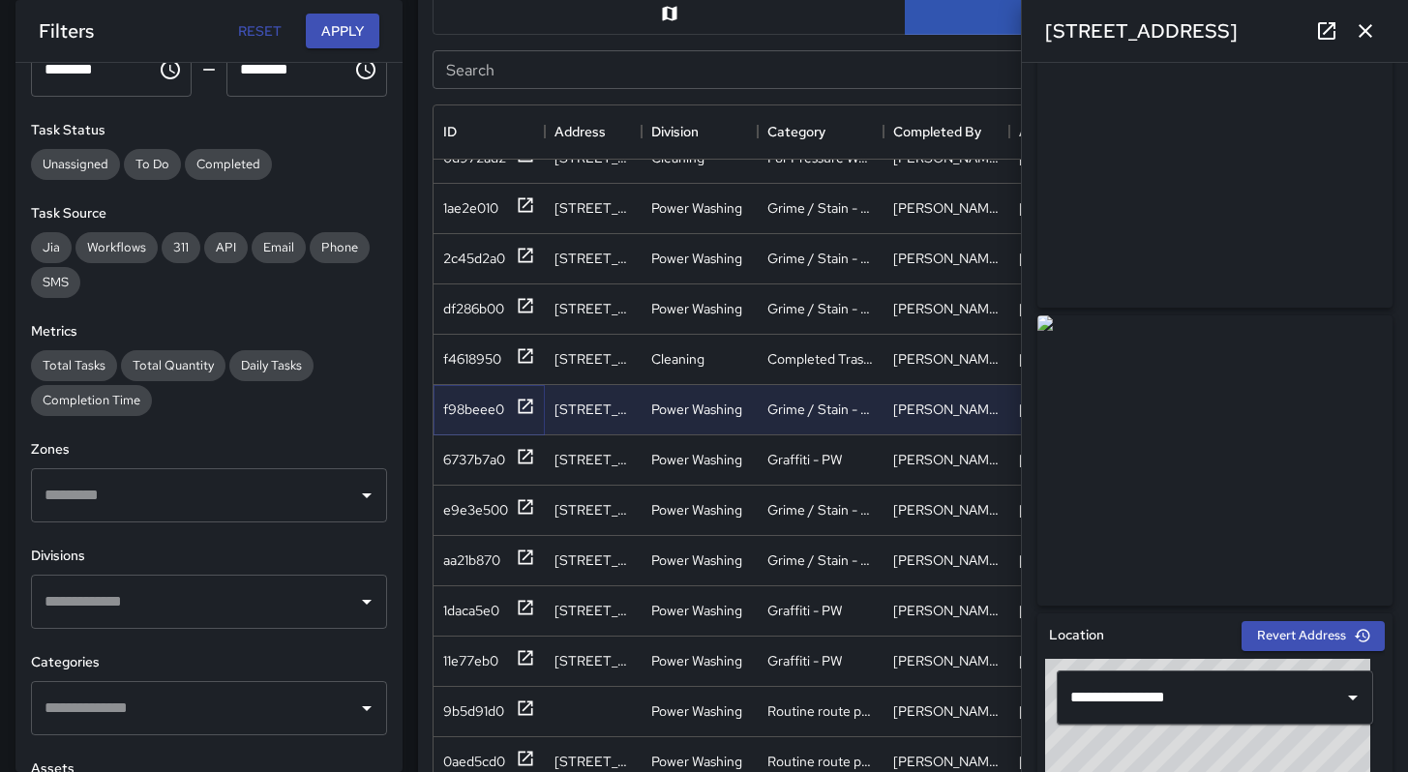
scroll to position [336, 0]
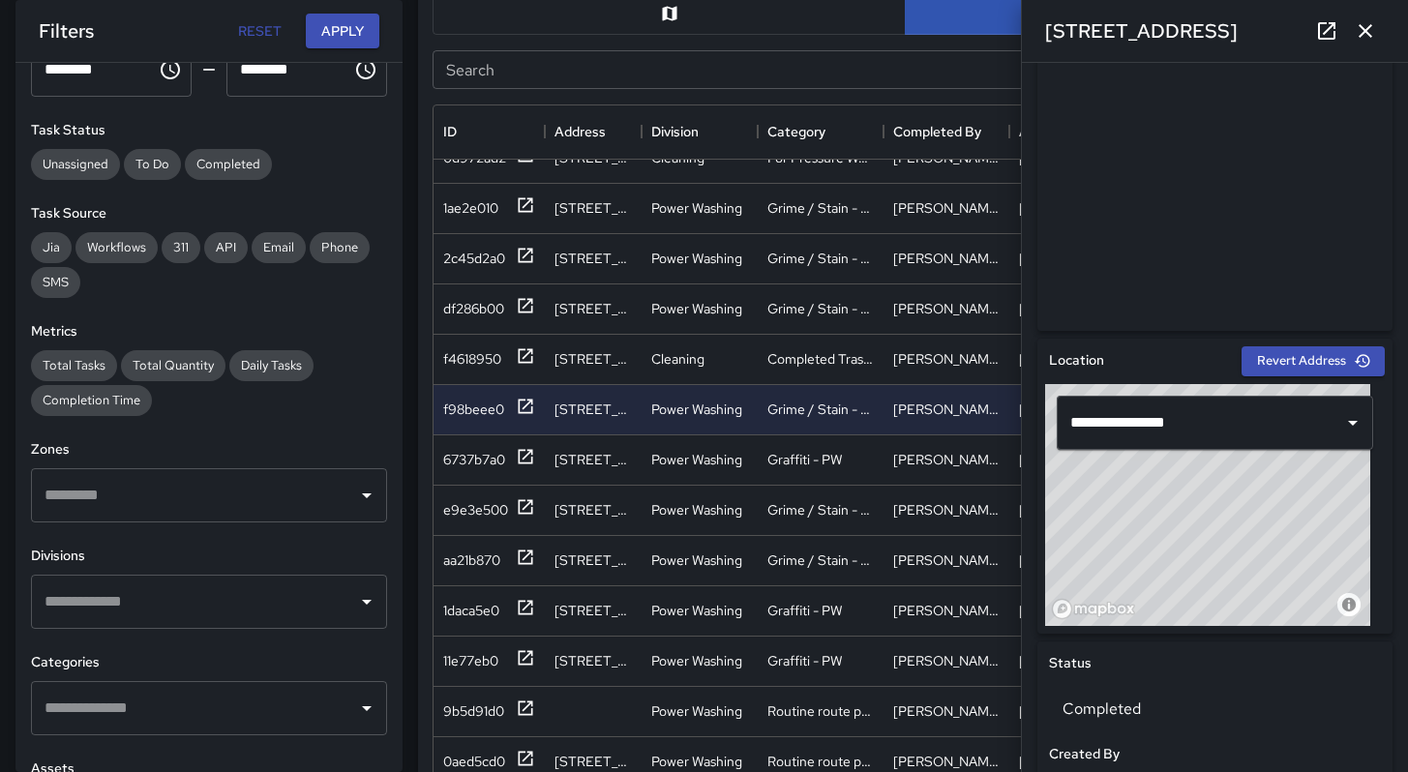
click at [1375, 39] on icon "button" at bounding box center [1365, 30] width 23 height 23
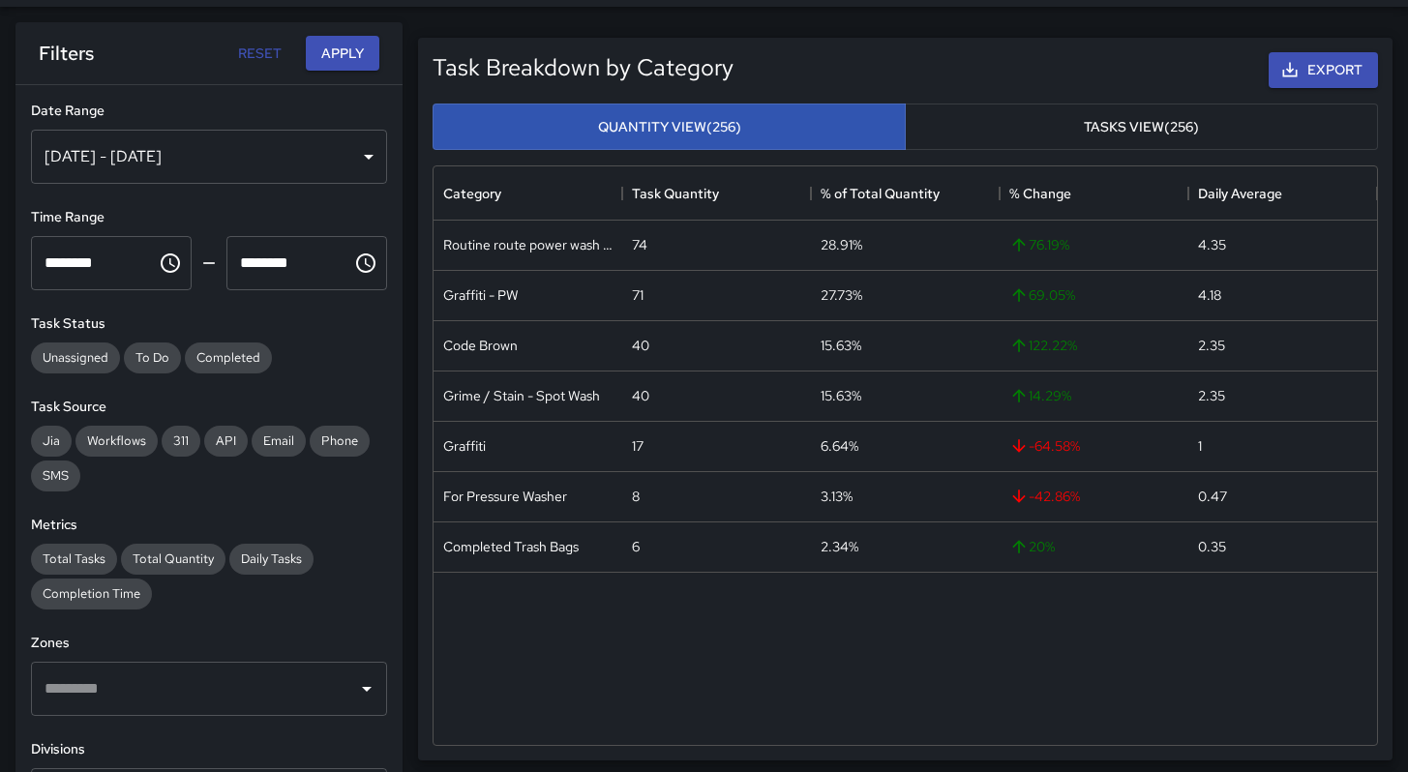
scroll to position [0, 0]
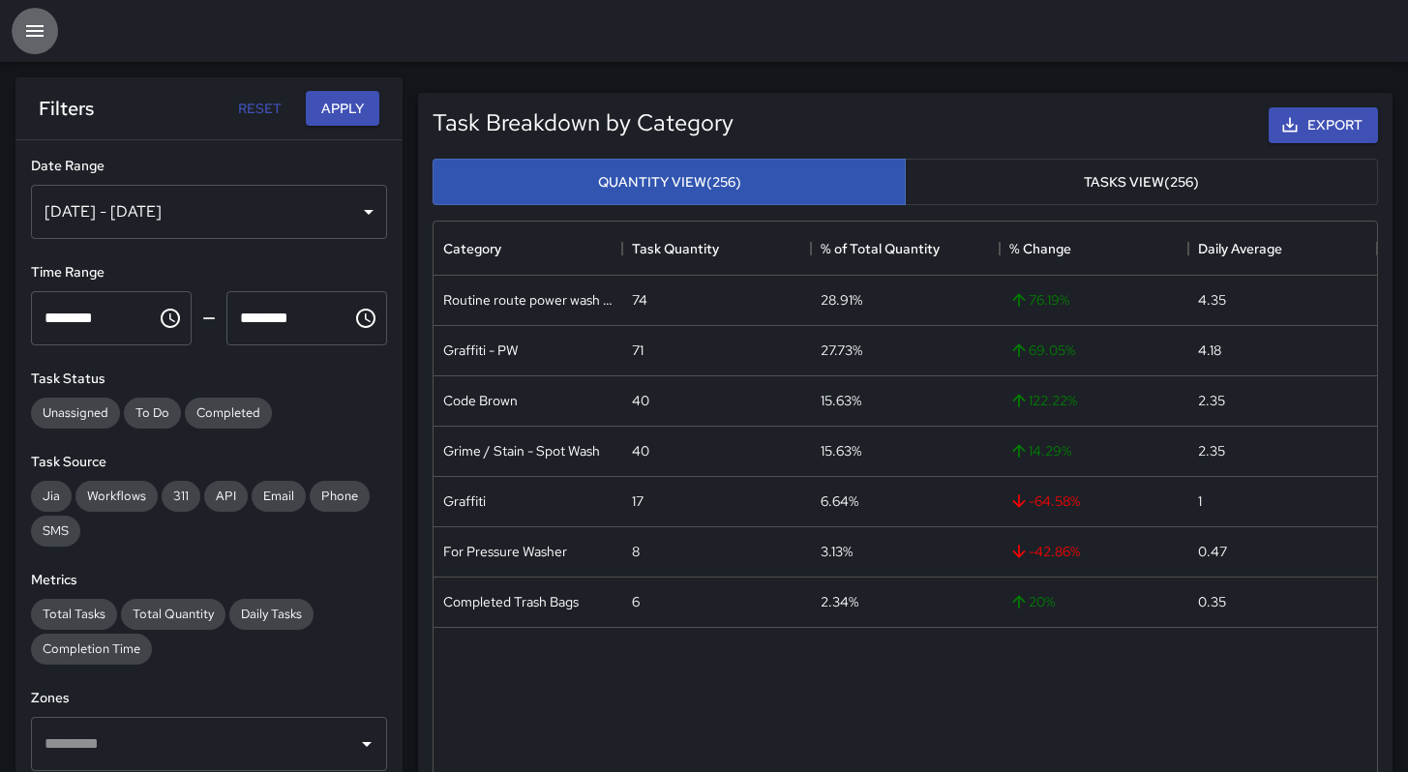
click at [50, 32] on button "button" at bounding box center [35, 31] width 46 height 46
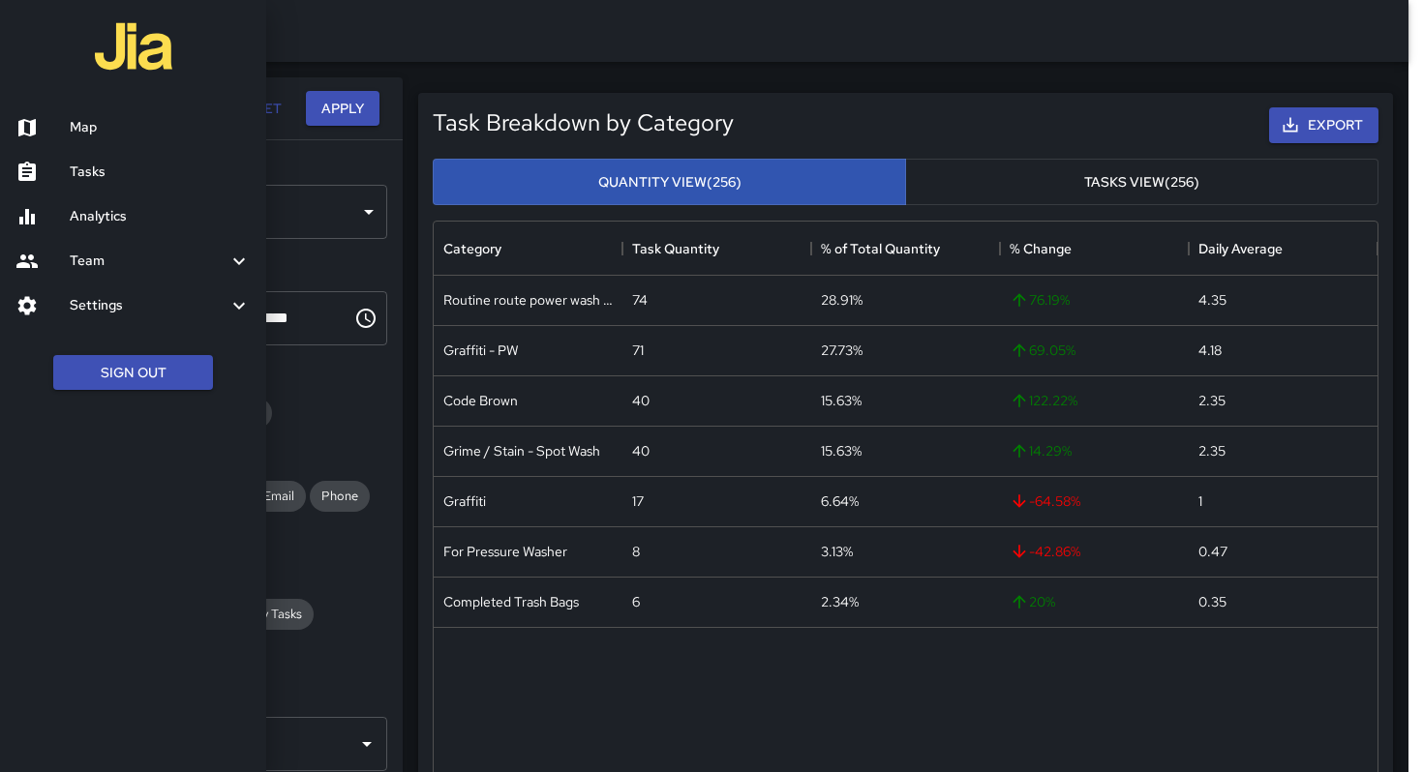
click at [122, 171] on h6 "Tasks" at bounding box center [160, 172] width 181 height 21
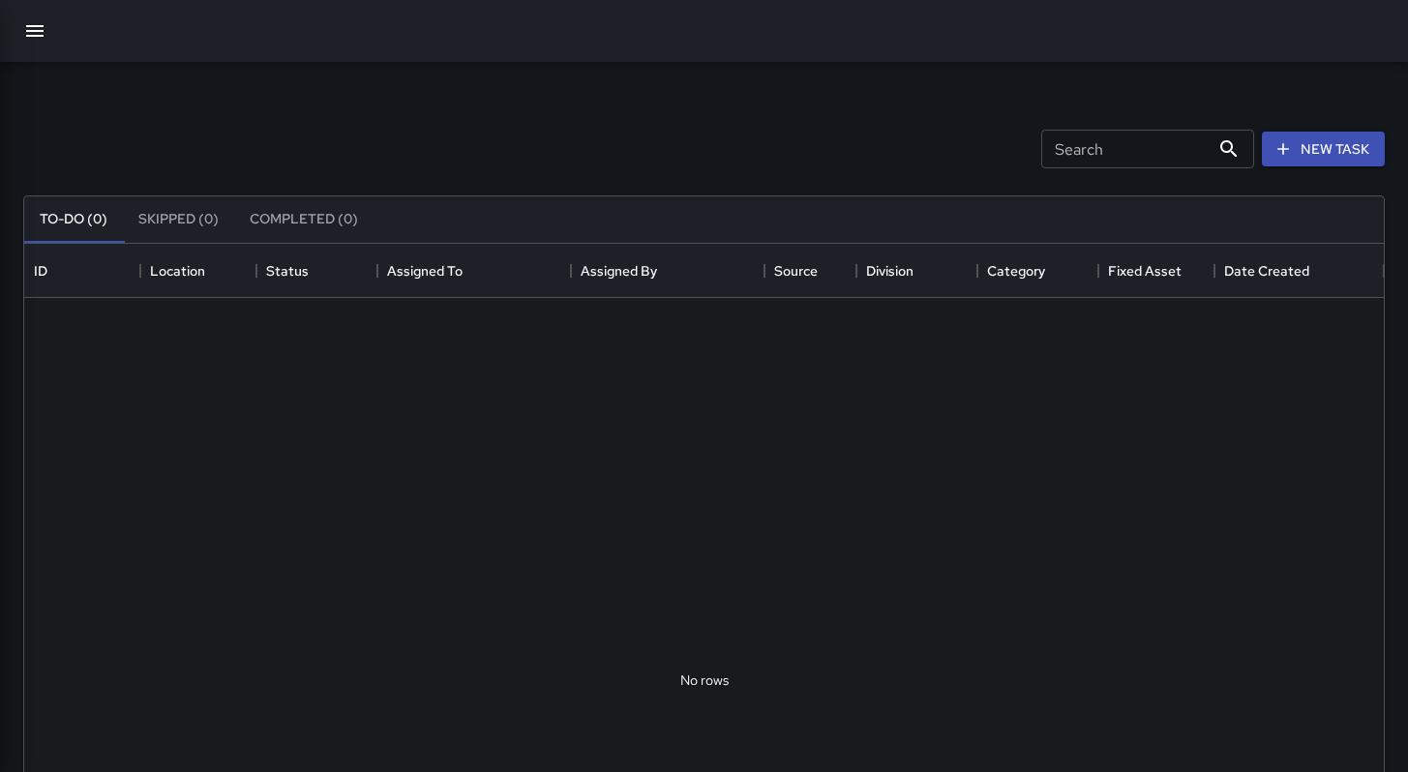
scroll to position [805, 1345]
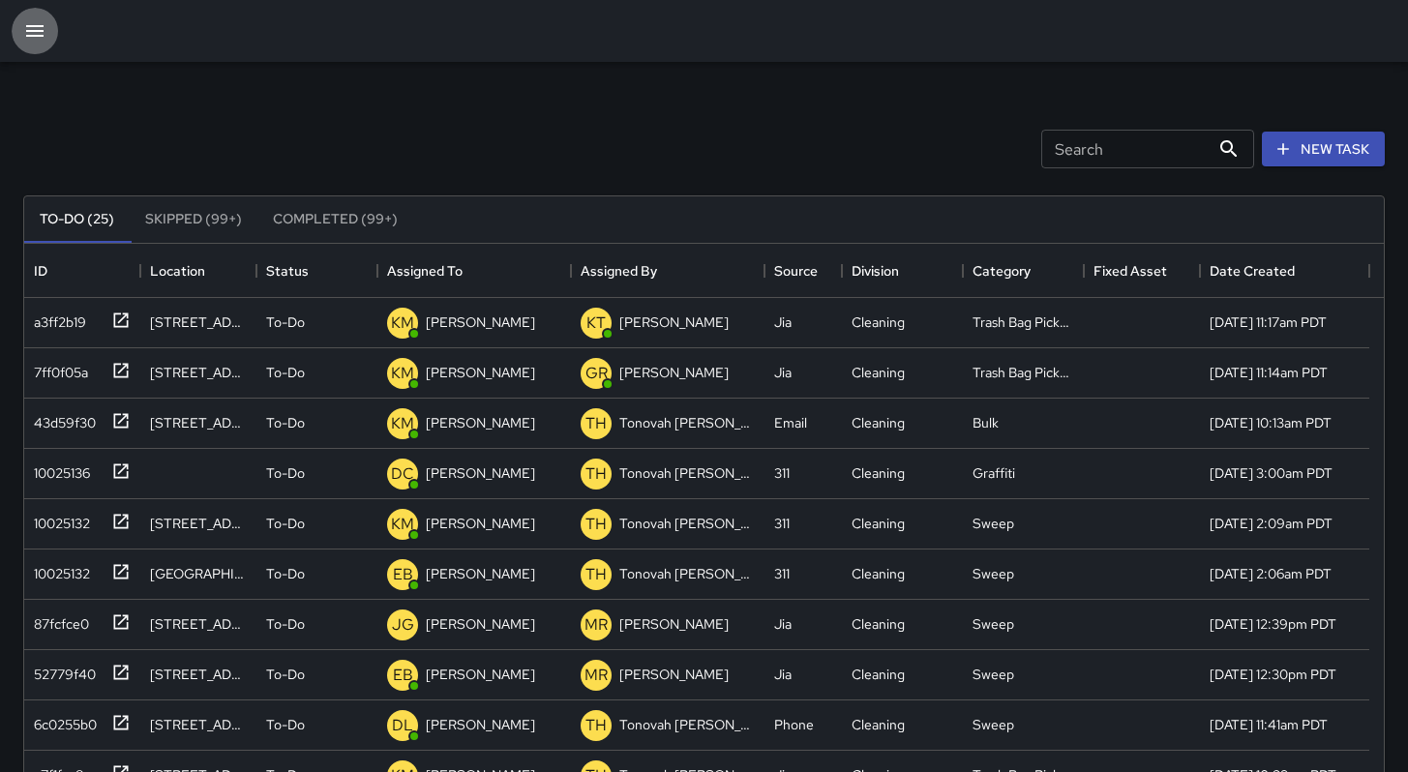
click at [33, 27] on icon "button" at bounding box center [34, 30] width 23 height 23
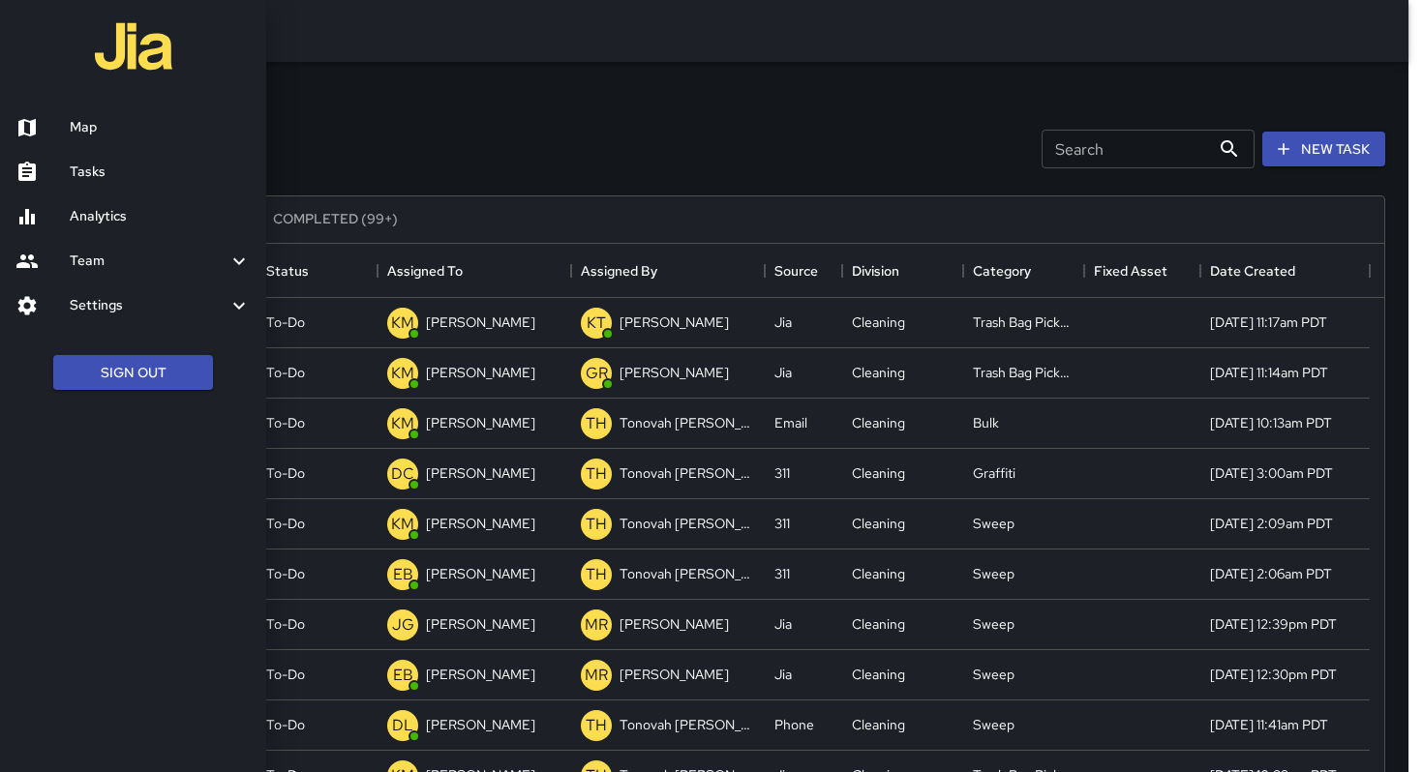
click at [404, 111] on div at bounding box center [711, 386] width 1423 height 772
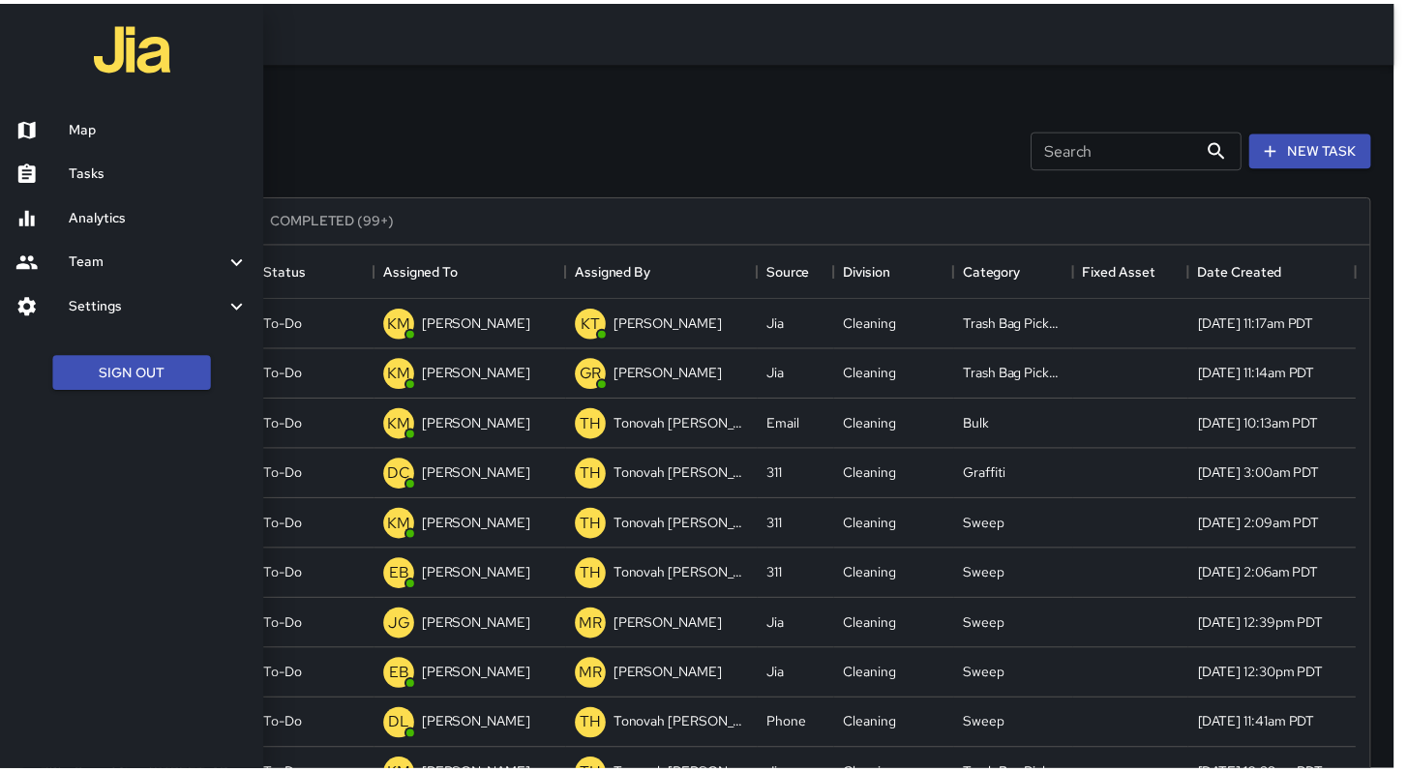
scroll to position [15, 15]
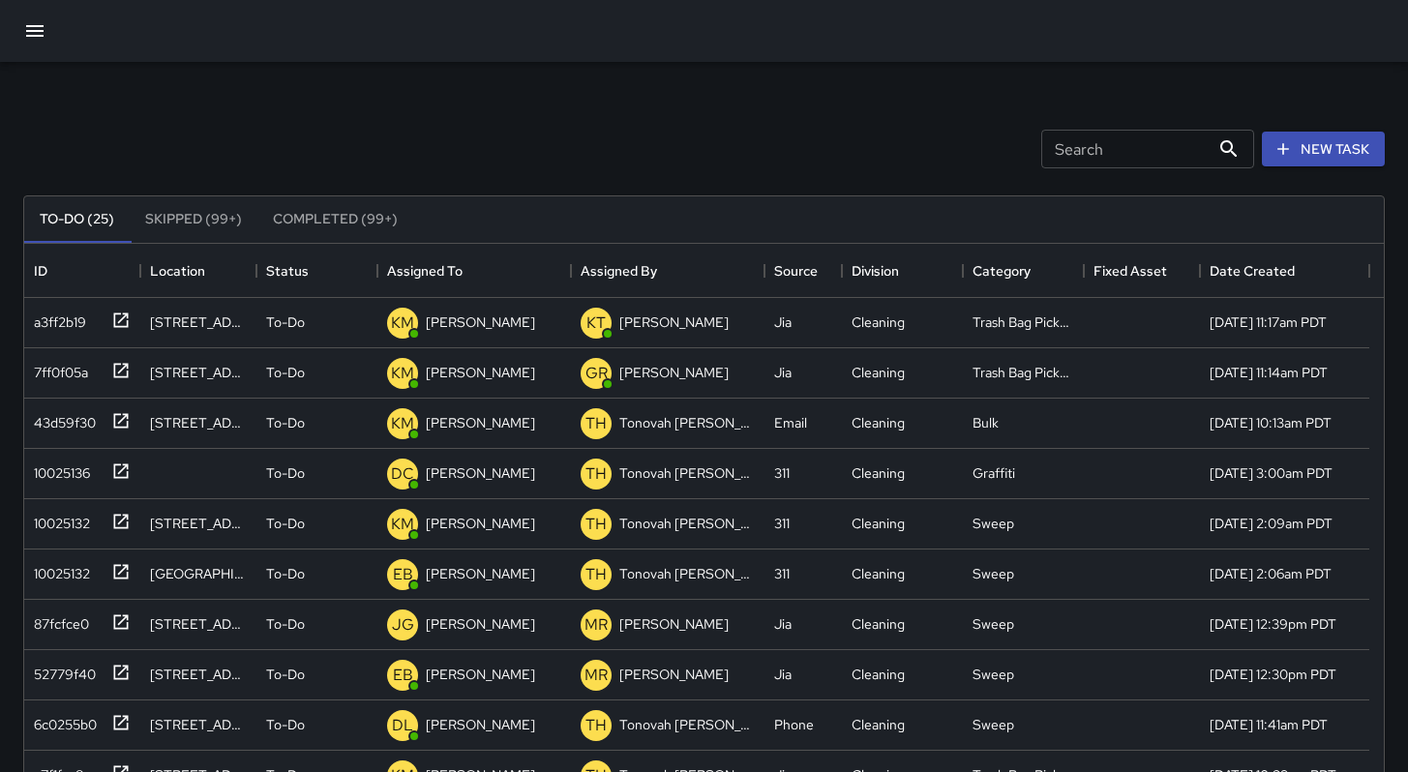
click at [1129, 155] on input "Search" at bounding box center [1125, 149] width 168 height 39
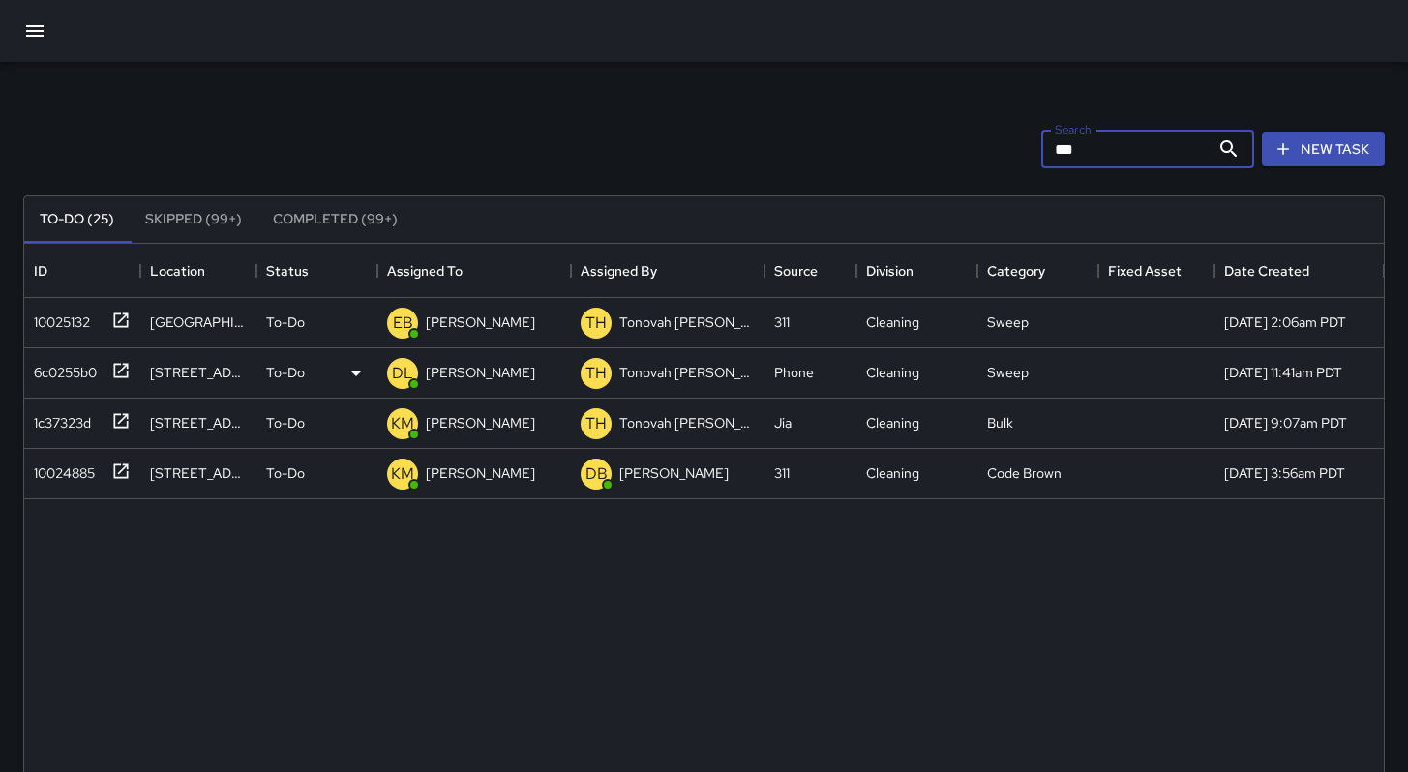
type input "***"
click at [63, 372] on div "6c0255b0" at bounding box center [61, 368] width 71 height 27
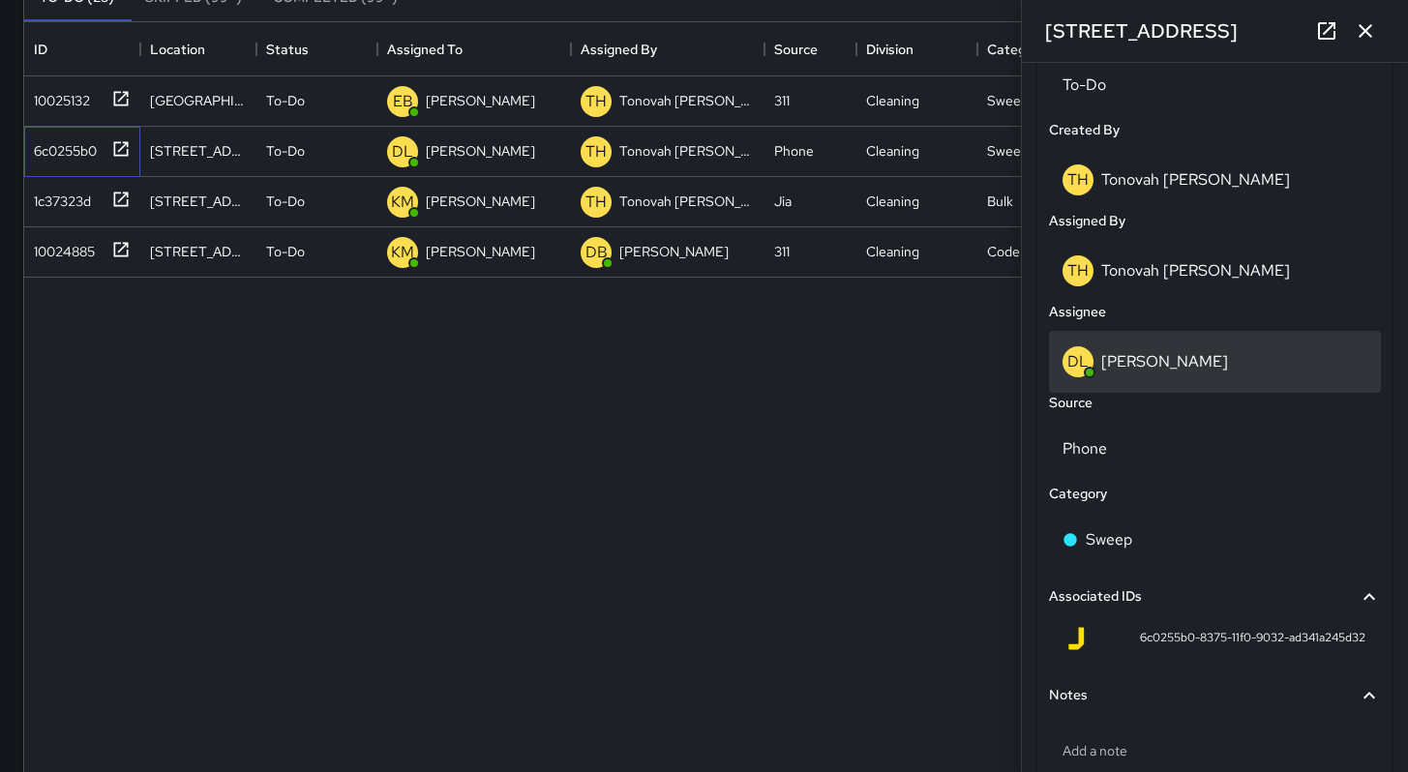
scroll to position [884, 0]
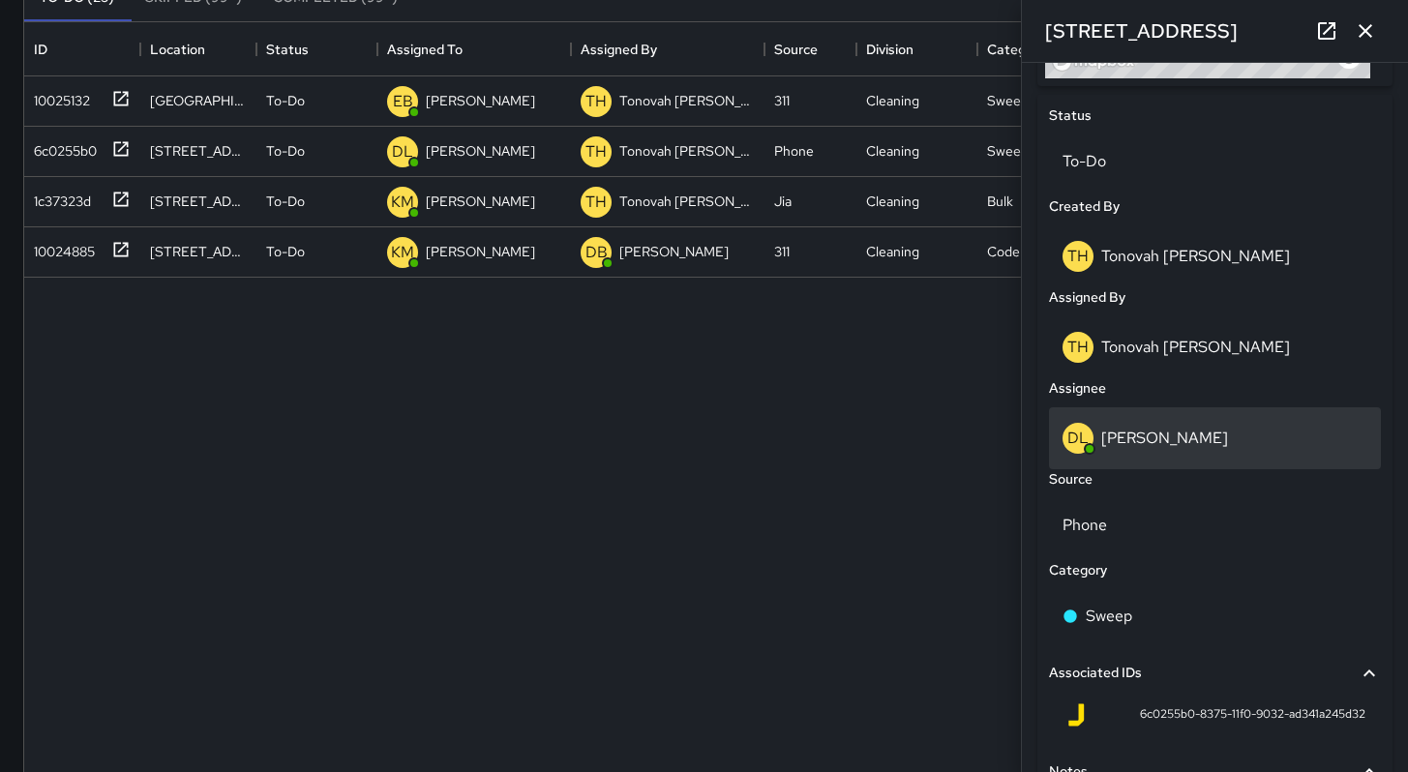
click at [1139, 429] on p "[PERSON_NAME]" at bounding box center [1164, 438] width 127 height 20
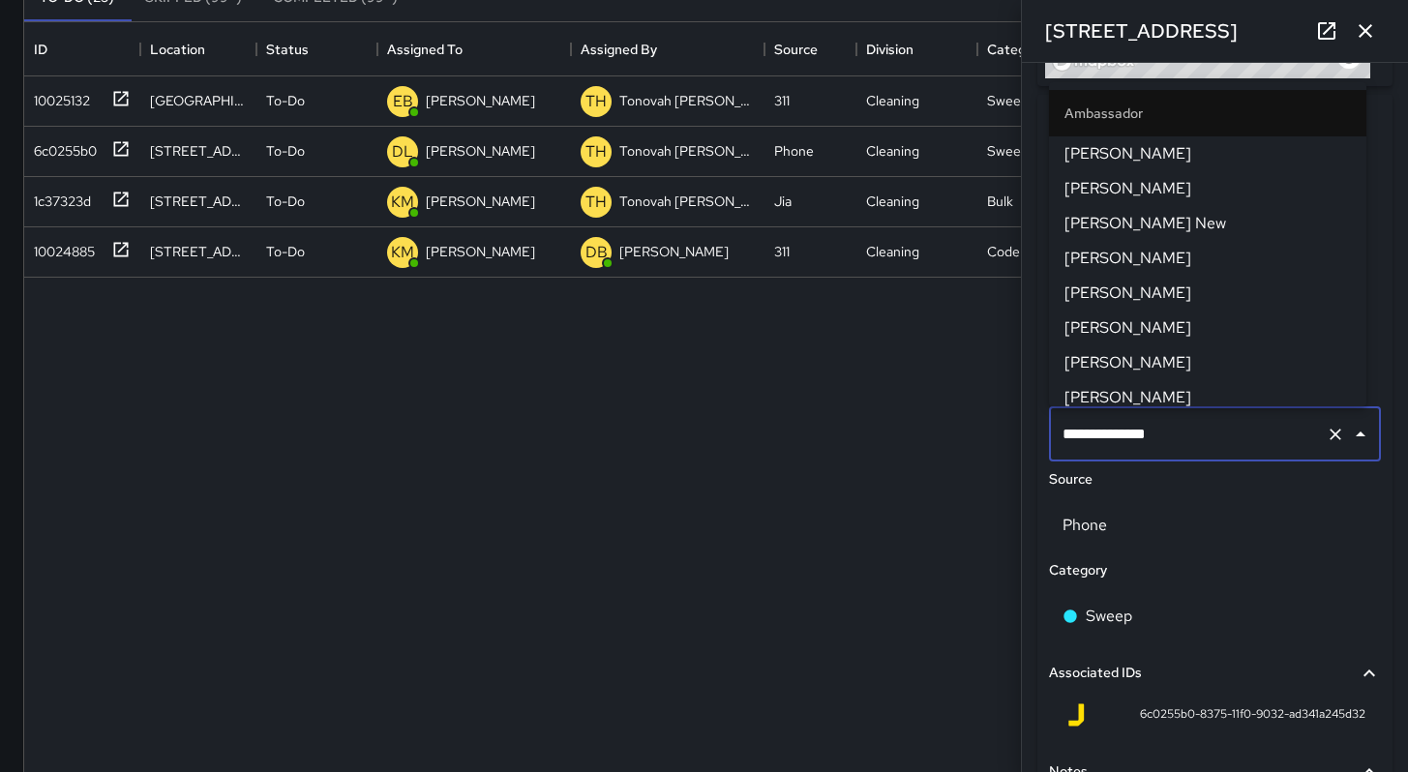
scroll to position [845, 0]
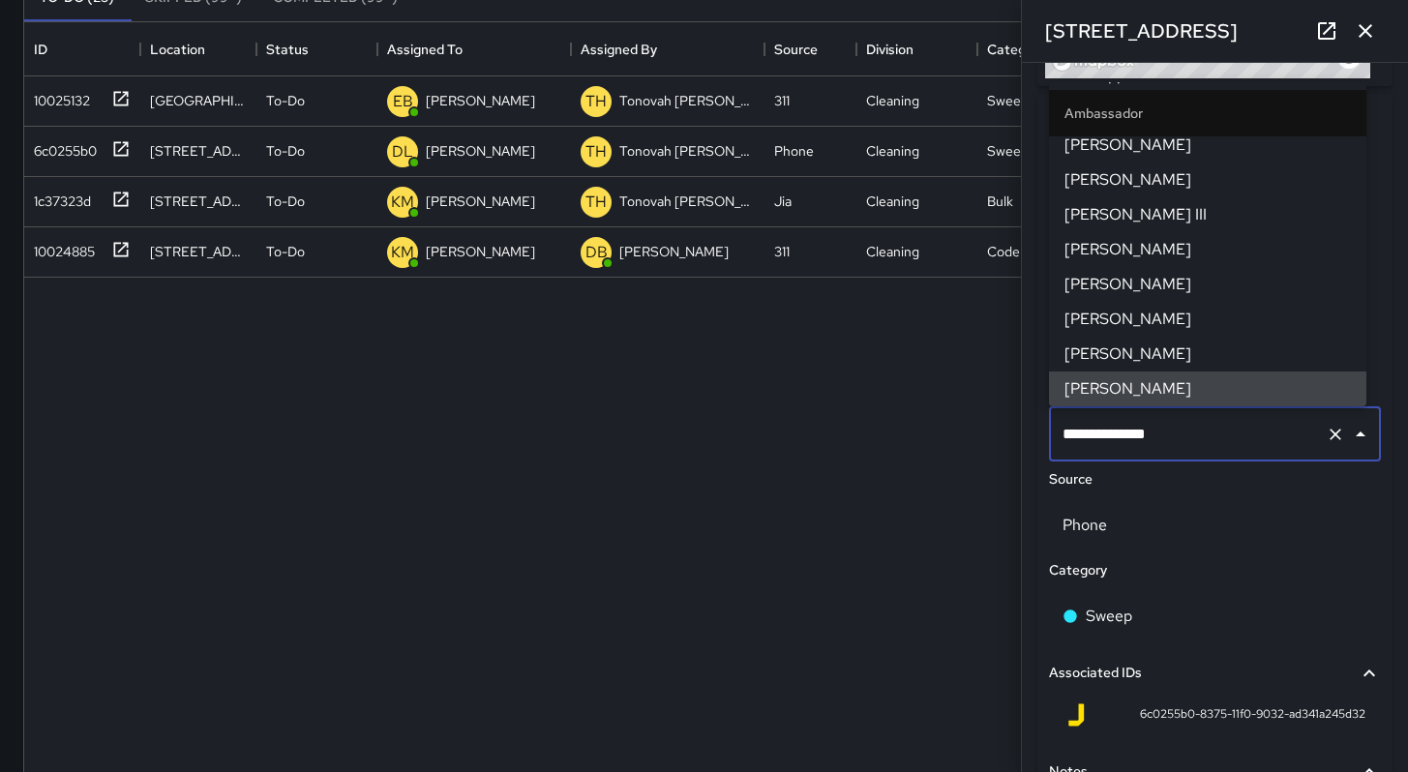
drag, startPoint x: 1180, startPoint y: 433, endPoint x: 967, endPoint y: 429, distance: 212.9
click at [967, 429] on div "**********" at bounding box center [704, 380] width 1408 height 1081
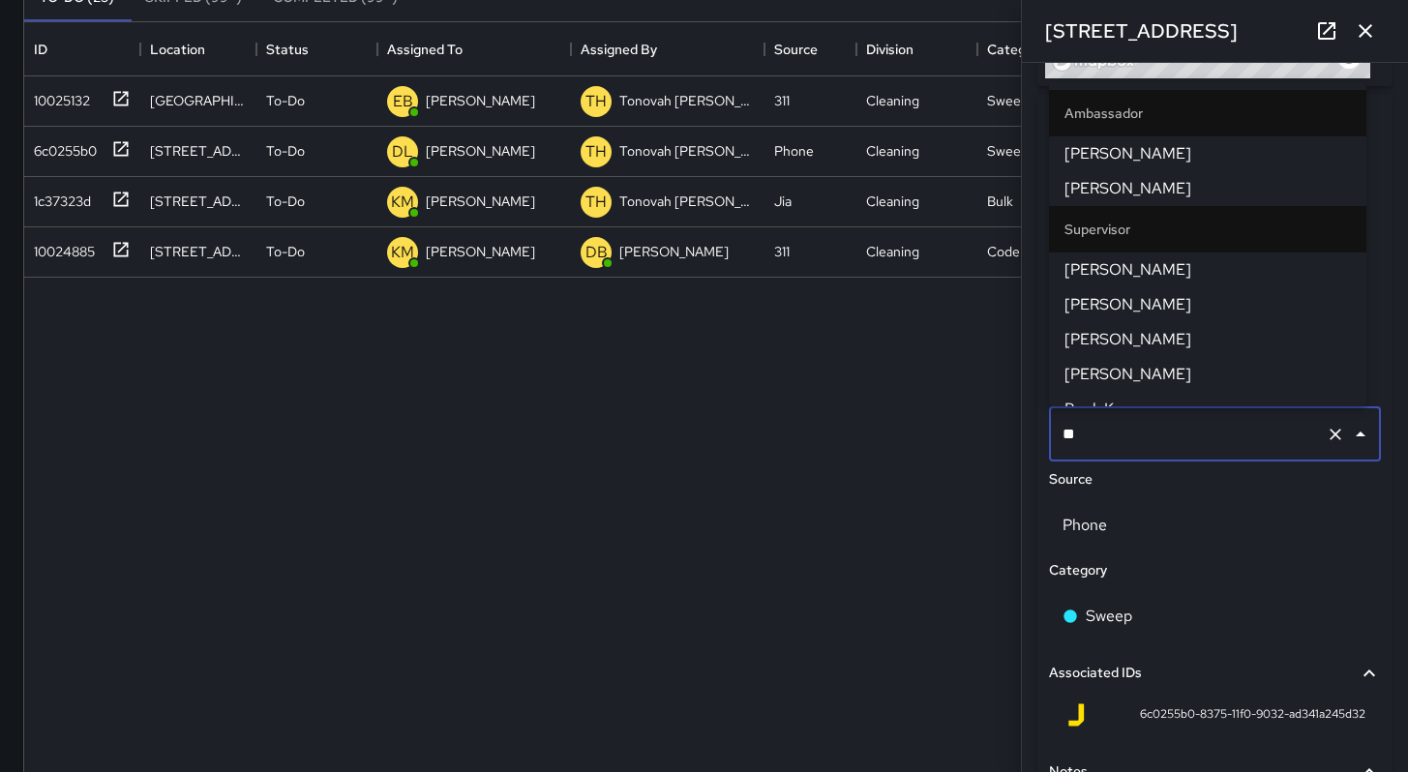
type input "***"
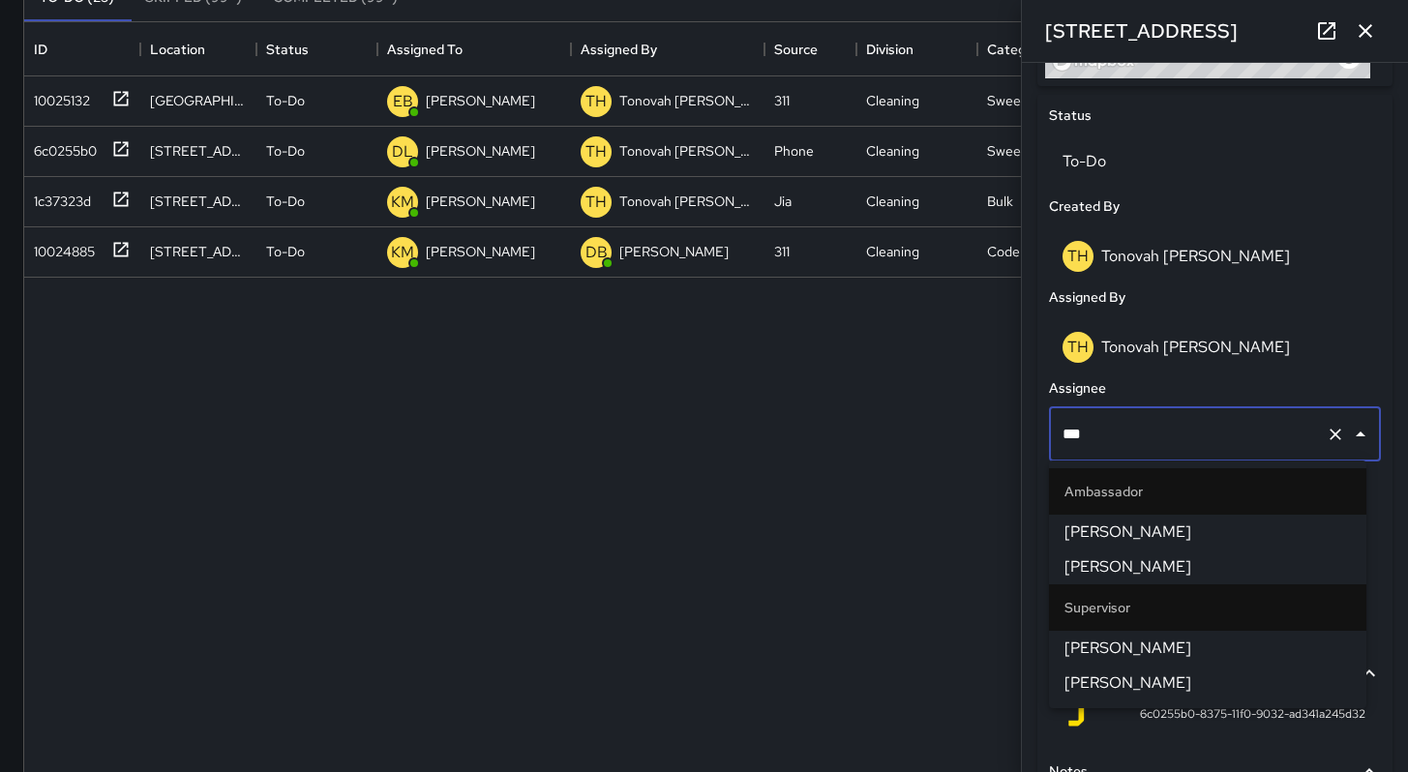
click at [1170, 674] on span "[PERSON_NAME]" at bounding box center [1208, 683] width 286 height 23
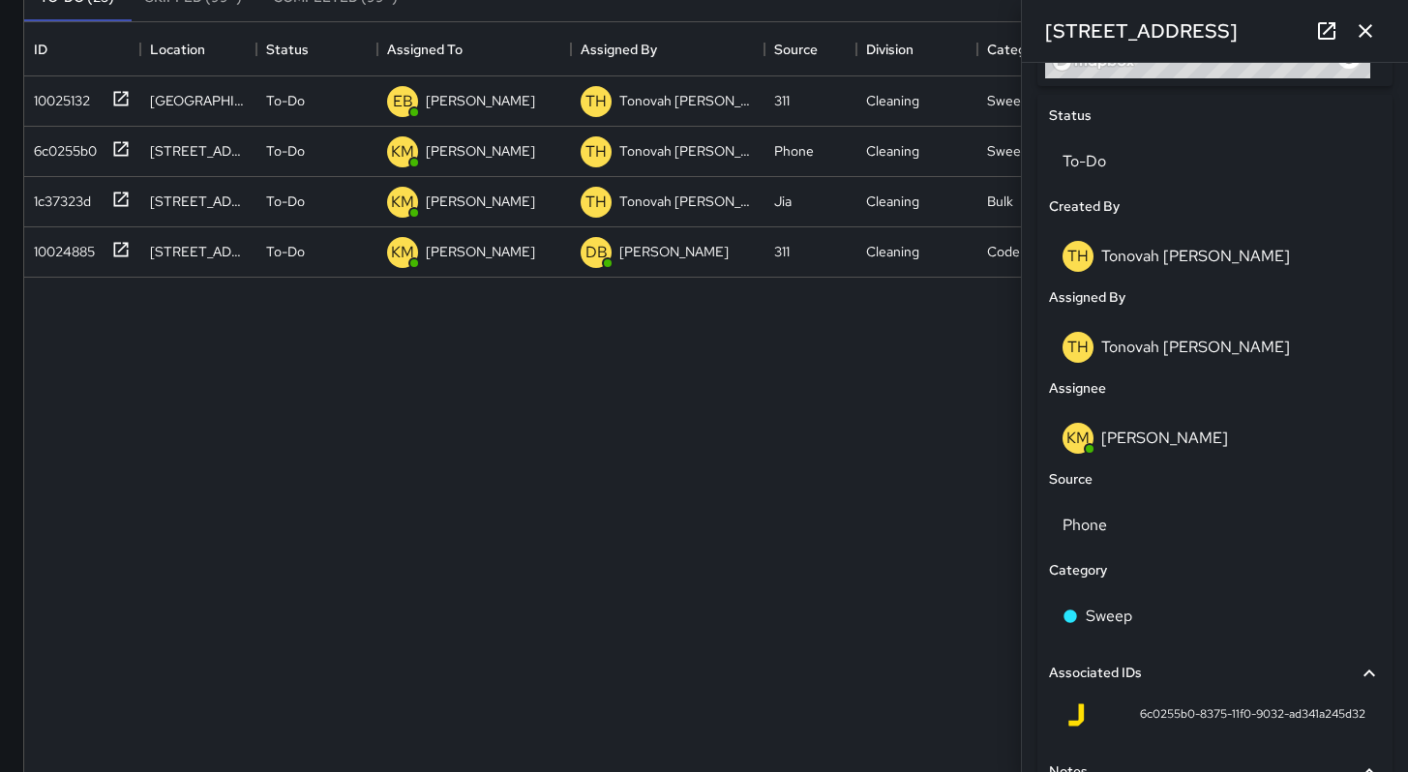
click at [887, 593] on div "10025132 [GEOGRAPHIC_DATA] To-Do EB [PERSON_NAME] TH Tonovah [PERSON_NAME] 311 …" at bounding box center [704, 458] width 1360 height 765
click at [1380, 25] on button "button" at bounding box center [1365, 31] width 39 height 39
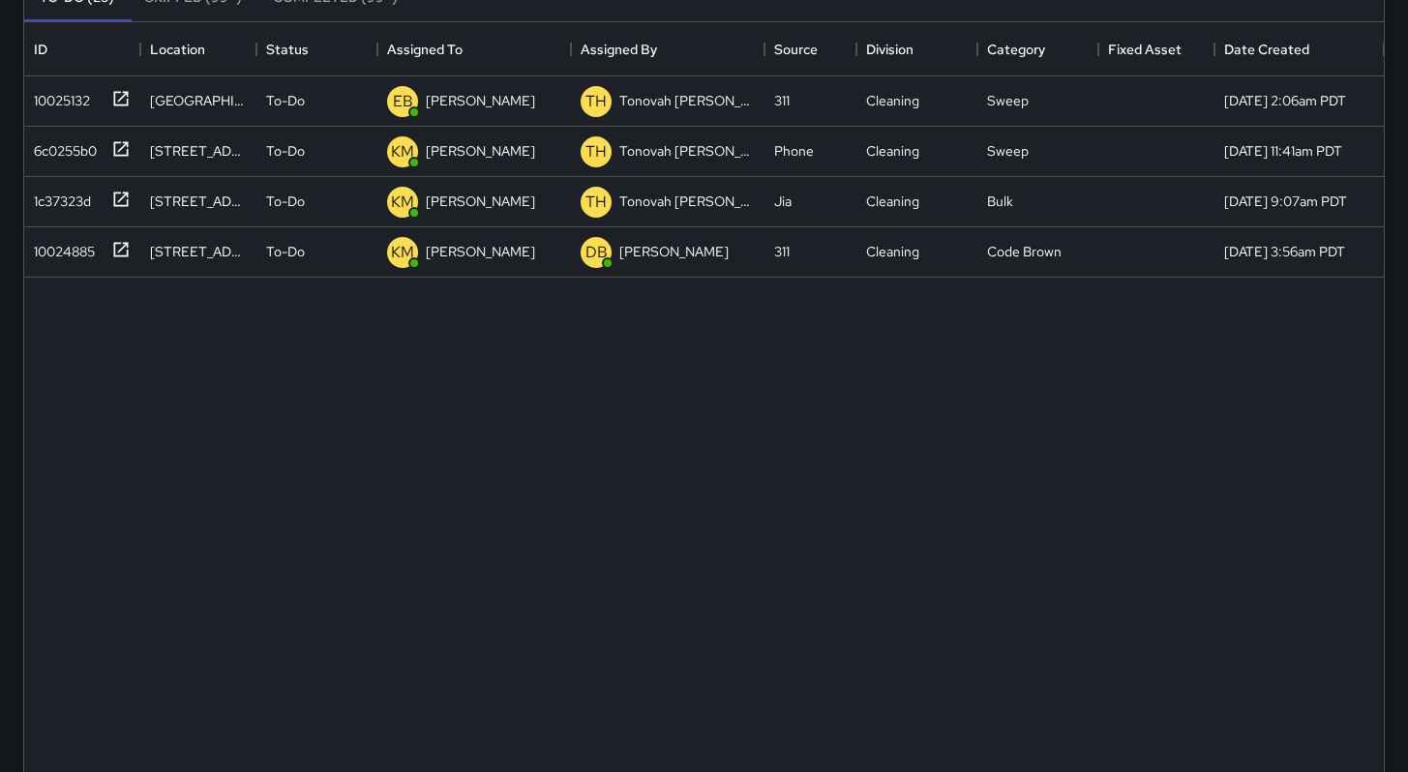
click at [539, 388] on div "10025132 [GEOGRAPHIC_DATA] To-Do EB [PERSON_NAME] TH Tonovah [PERSON_NAME] 311 …" at bounding box center [704, 458] width 1360 height 765
click at [90, 102] on div "10025132" at bounding box center [58, 96] width 64 height 27
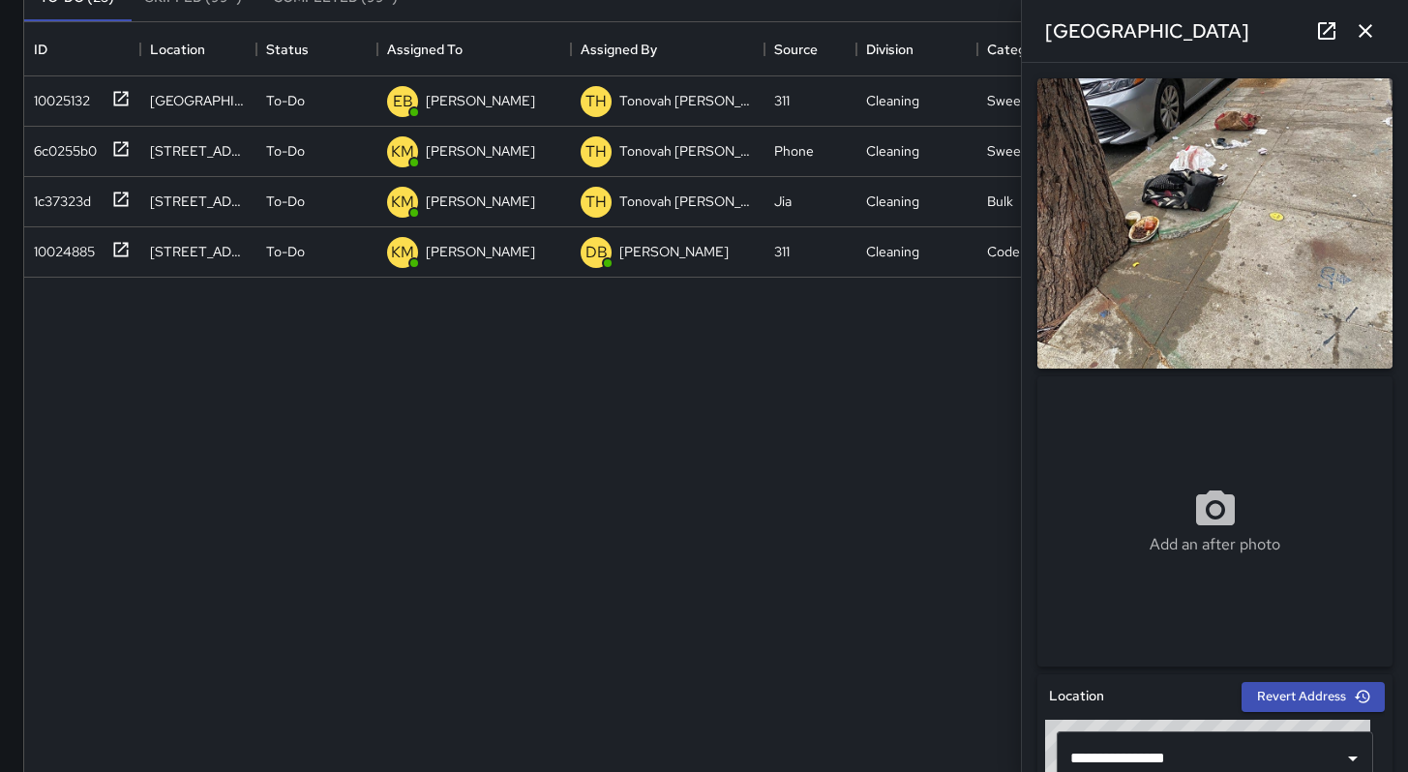
click at [1379, 30] on button "button" at bounding box center [1365, 31] width 39 height 39
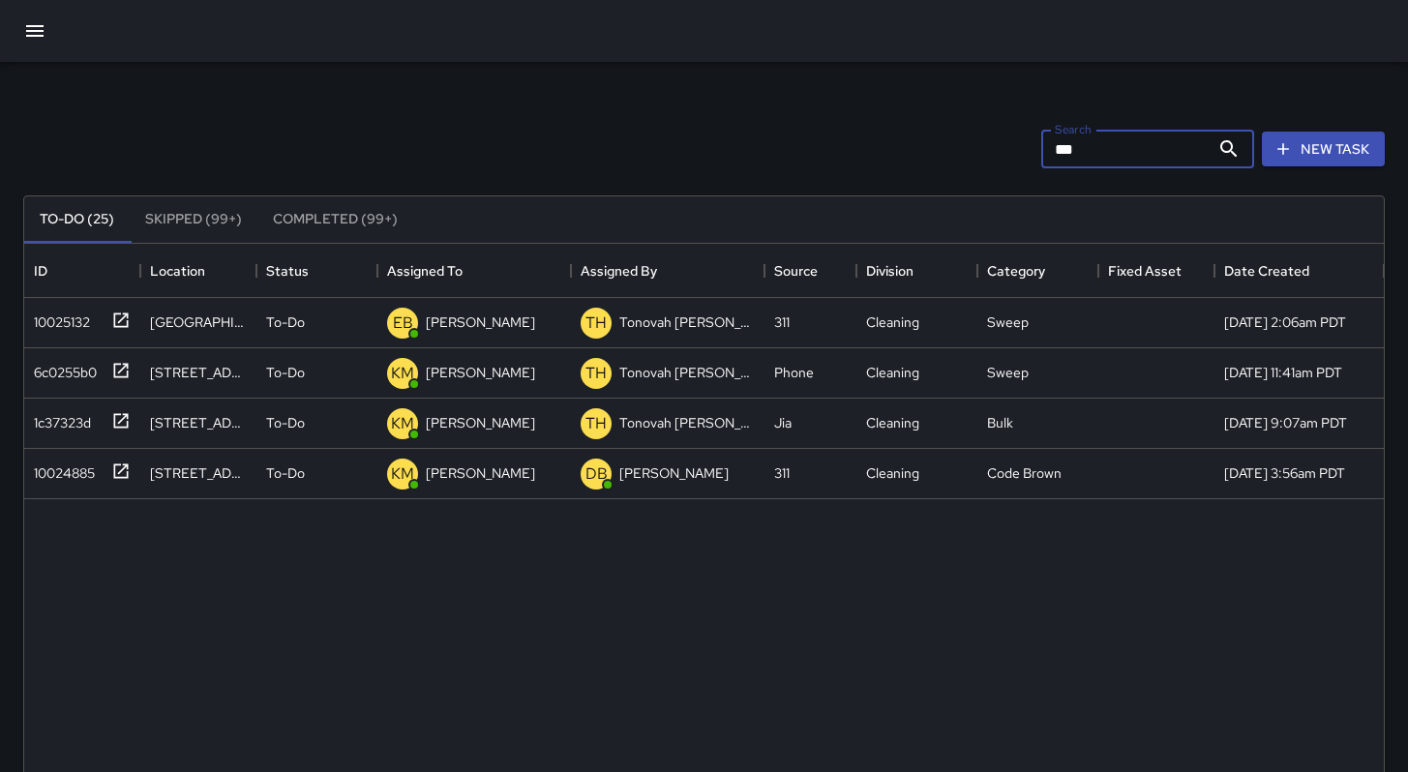
drag, startPoint x: 1132, startPoint y: 156, endPoint x: 947, endPoint y: 148, distance: 185.0
click at [962, 149] on div "Search *** Search New Task" at bounding box center [703, 149] width 1369 height 101
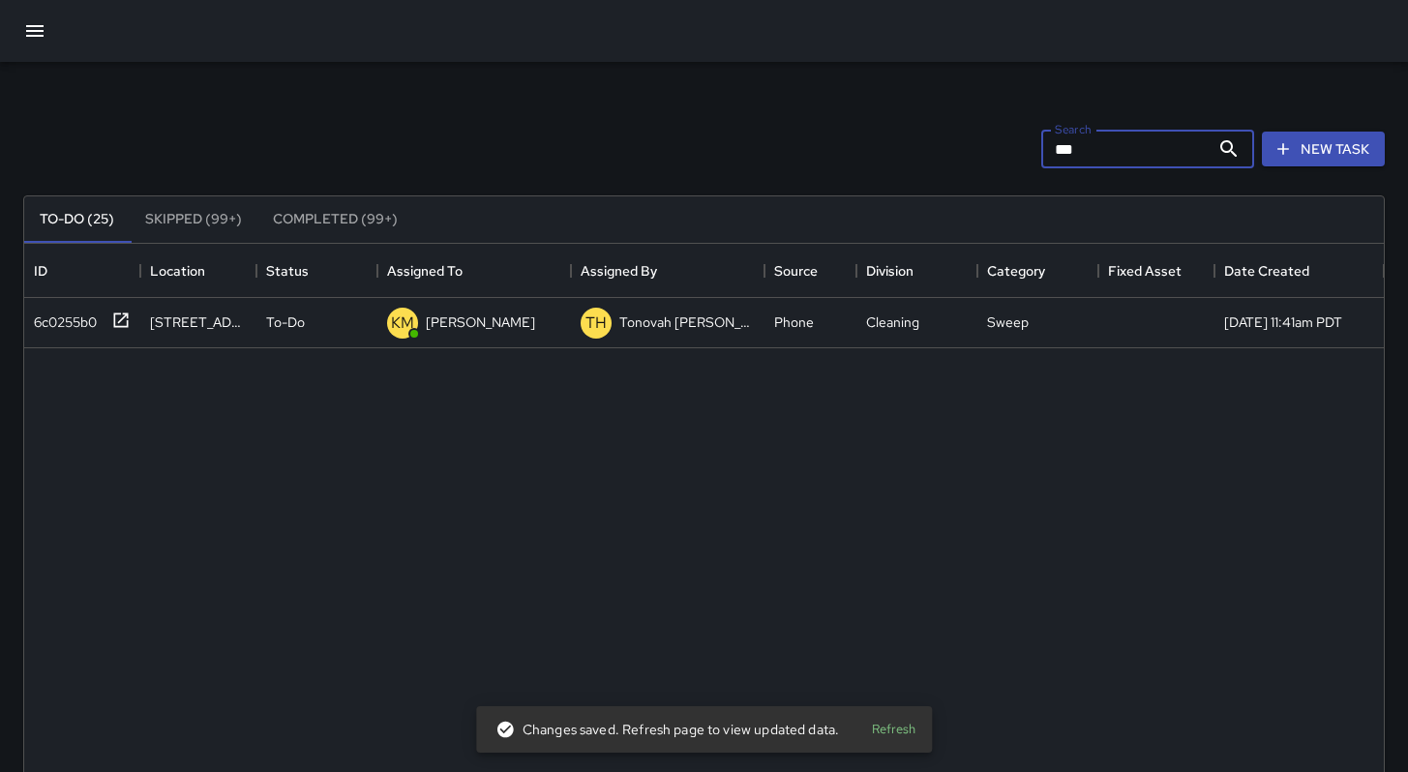
type input "***"
click at [35, 33] on icon "button" at bounding box center [34, 30] width 23 height 23
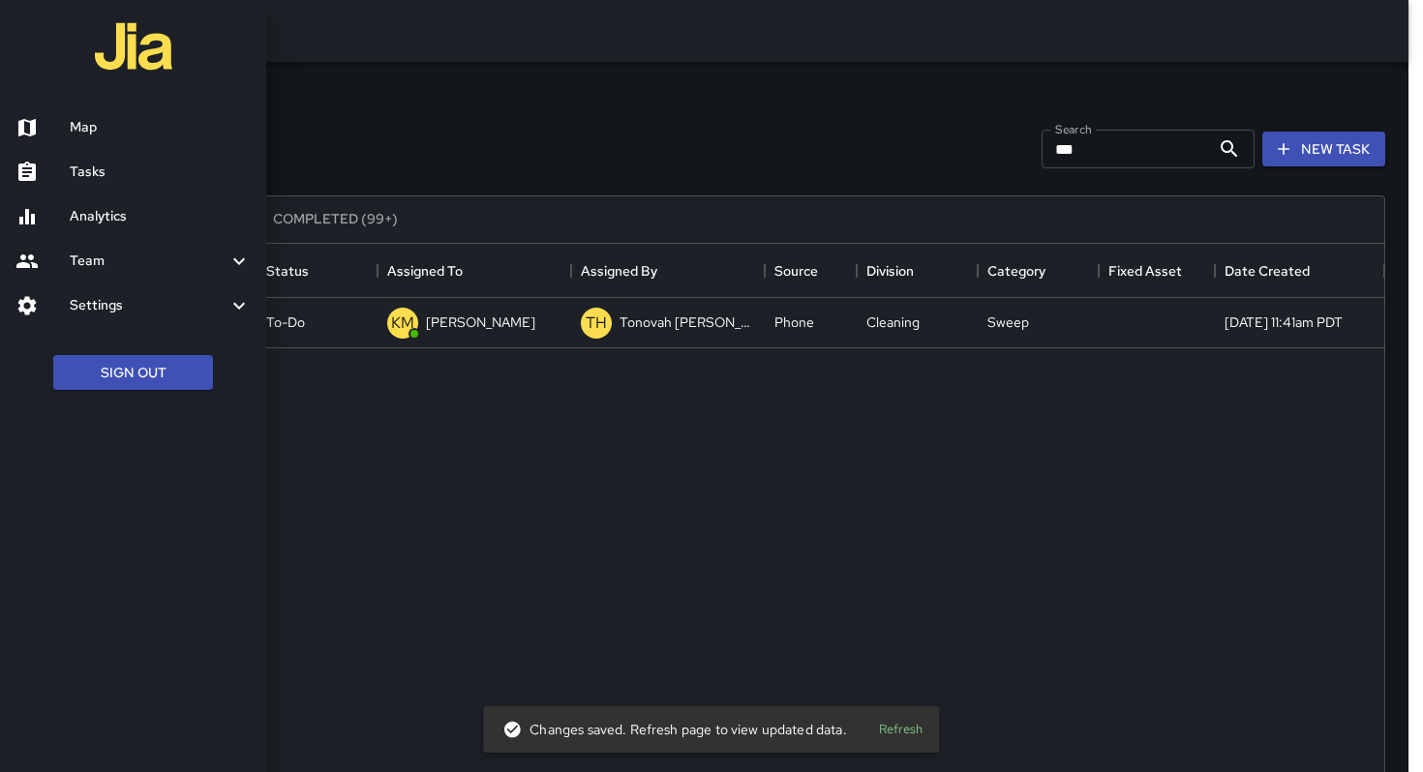
click at [149, 151] on link "Tasks" at bounding box center [133, 172] width 266 height 45
click at [1291, 142] on div at bounding box center [711, 386] width 1423 height 772
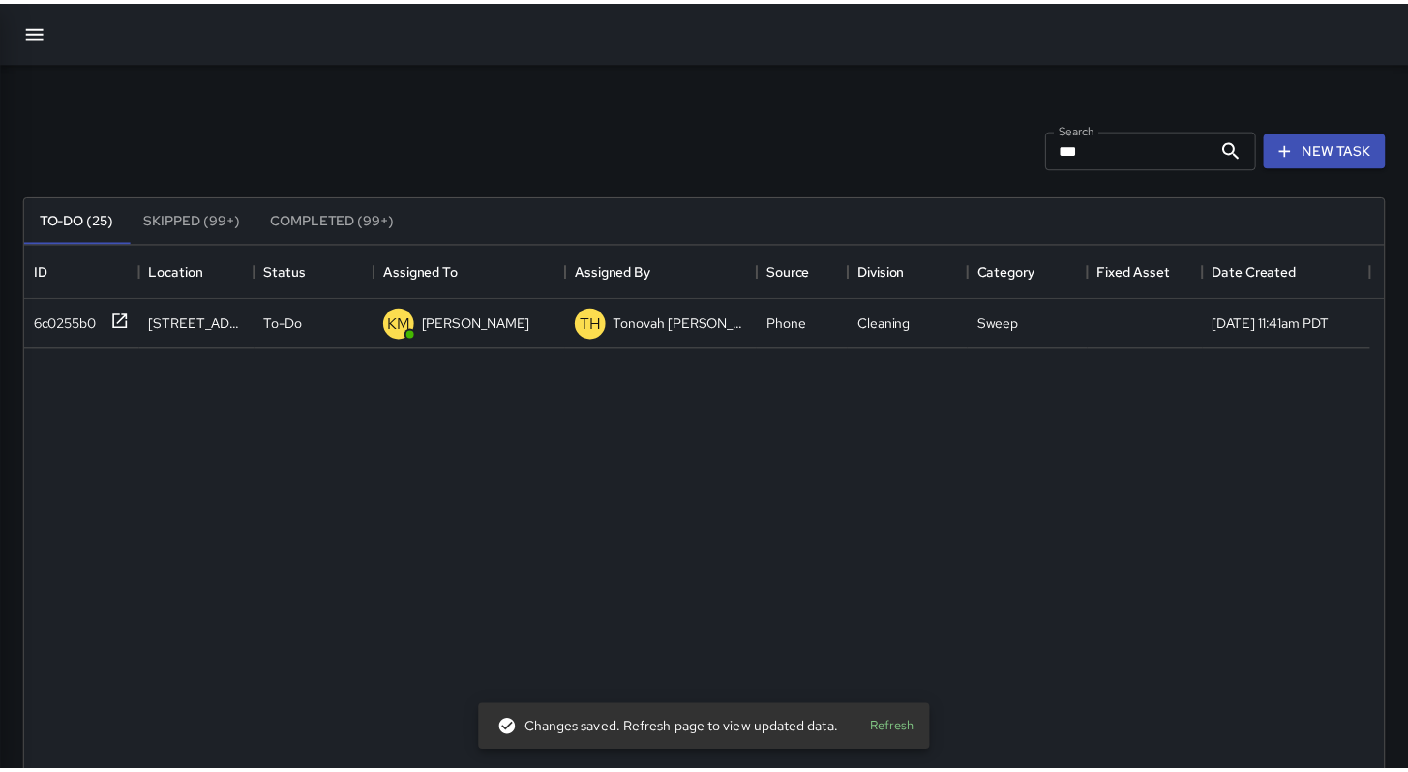
scroll to position [15, 15]
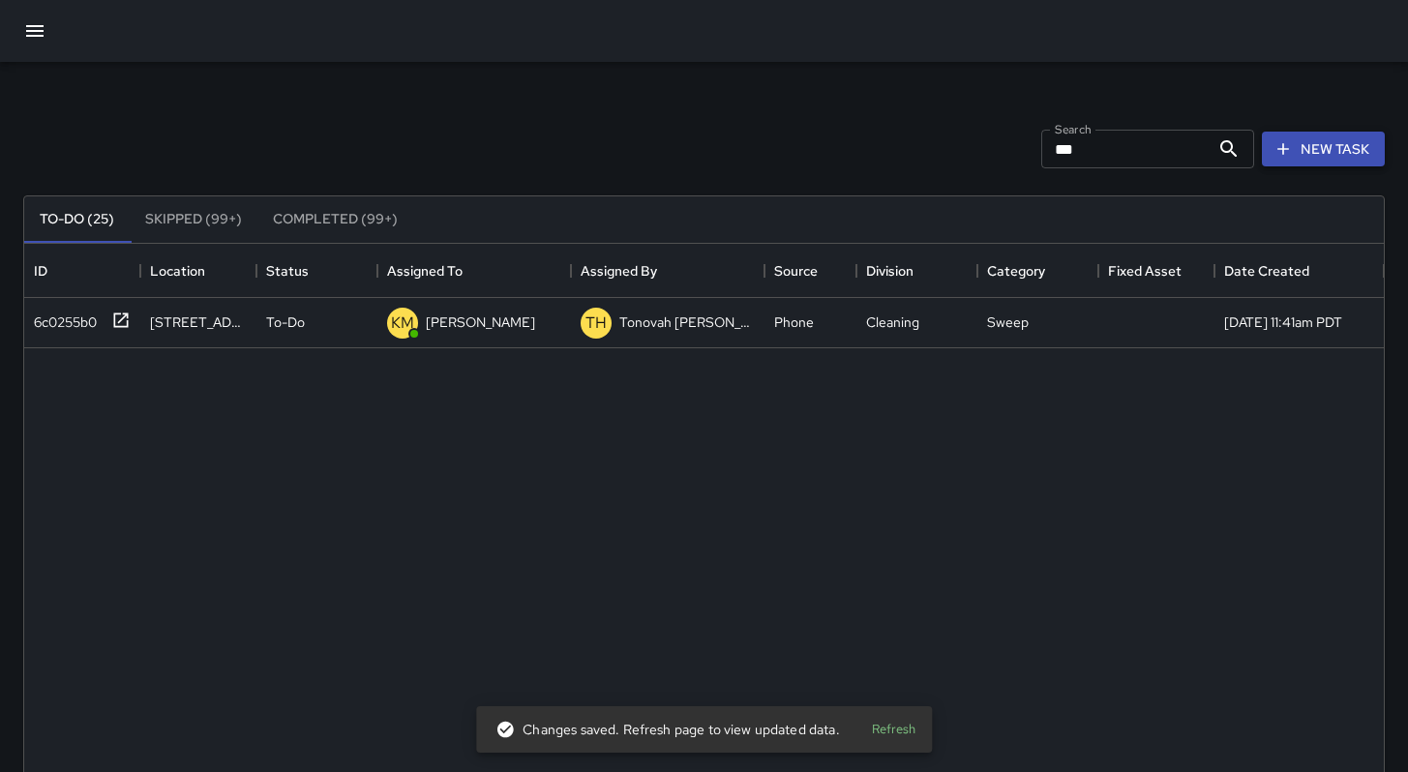
click at [1289, 145] on icon "button" at bounding box center [1283, 148] width 19 height 19
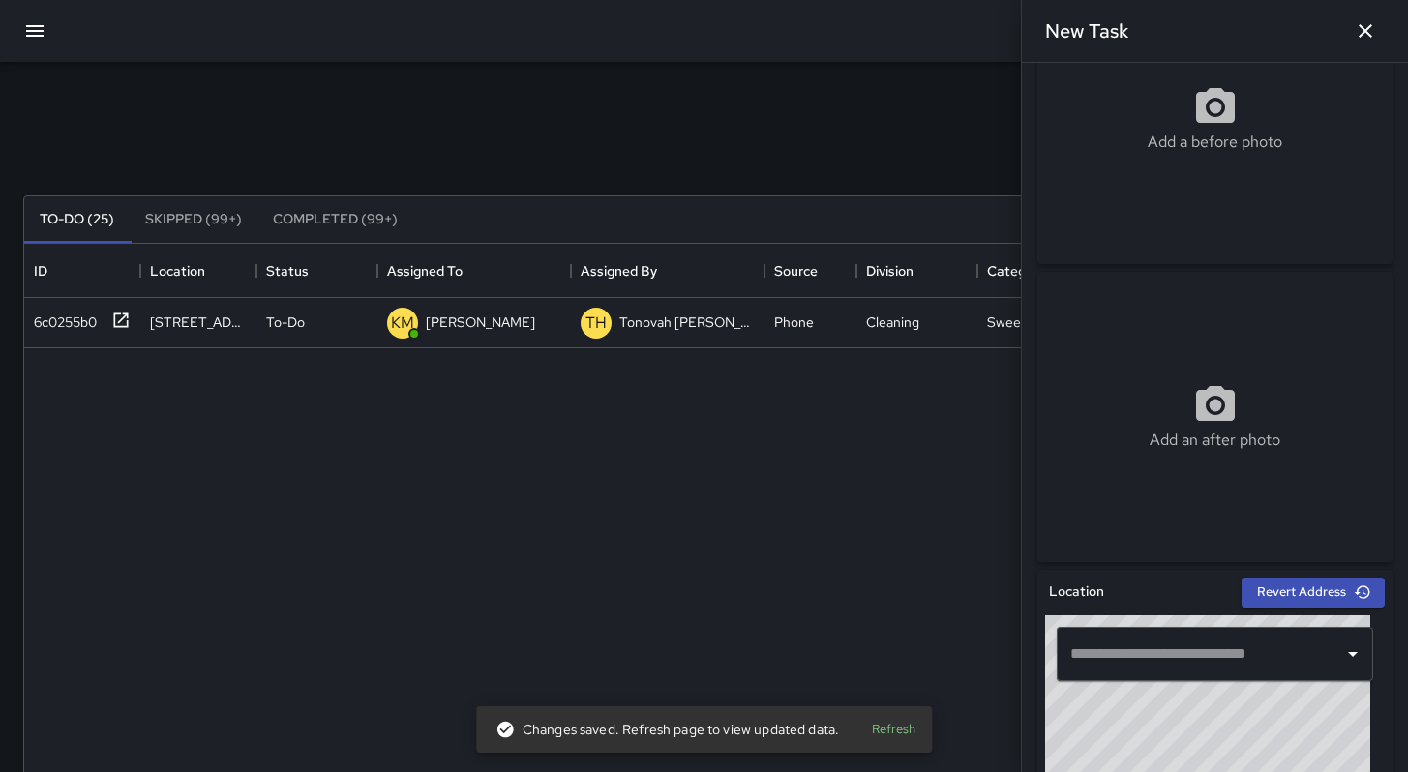
scroll to position [346, 0]
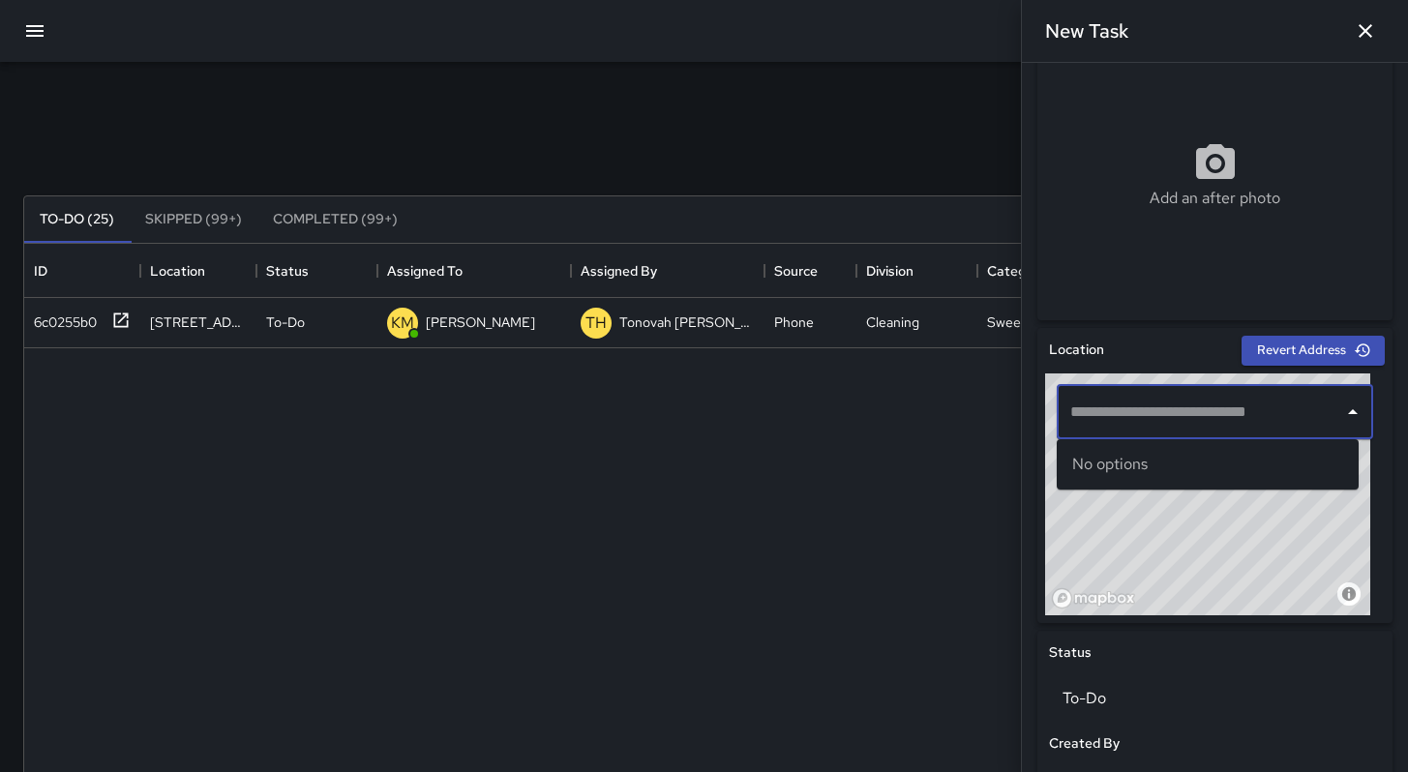
click at [1122, 413] on input "text" at bounding box center [1201, 412] width 270 height 37
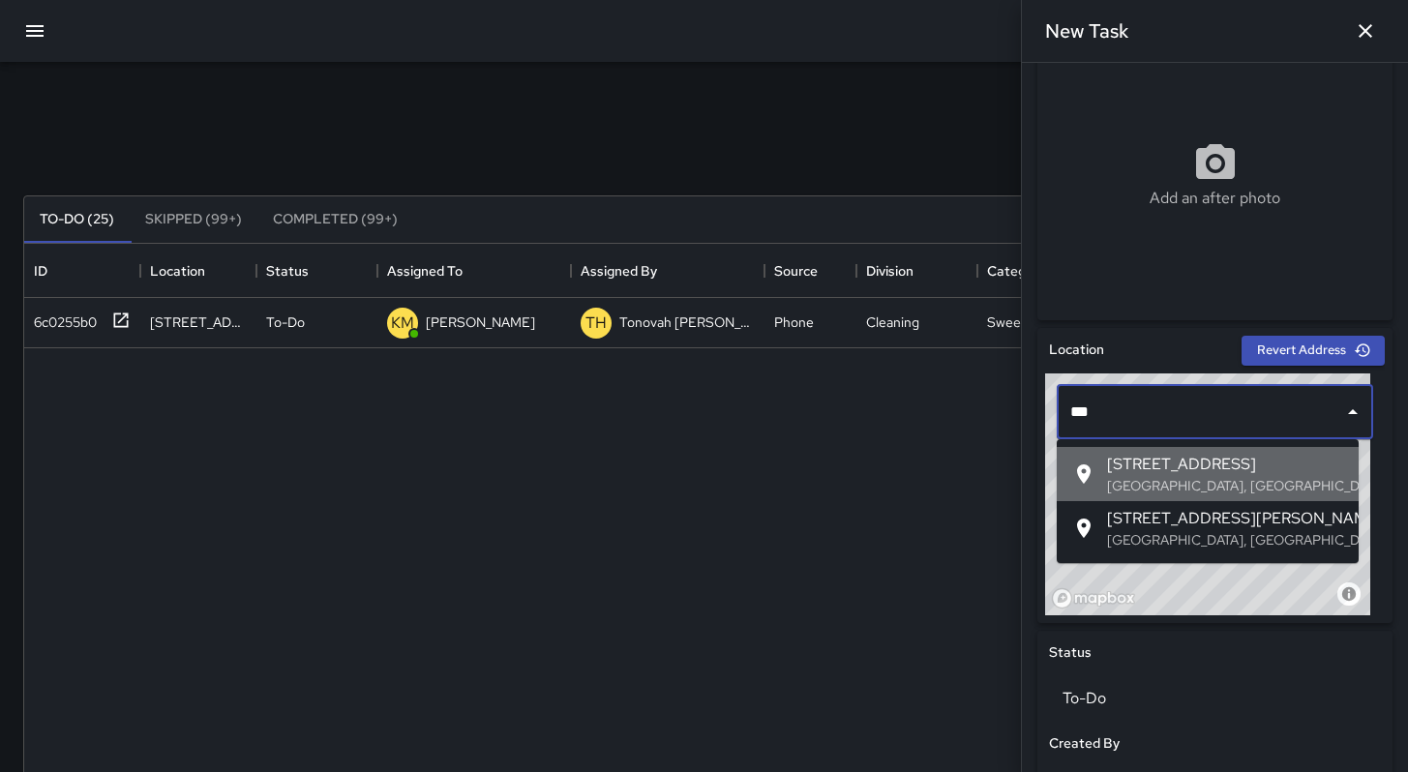
click at [1121, 467] on span "[STREET_ADDRESS]" at bounding box center [1225, 464] width 236 height 23
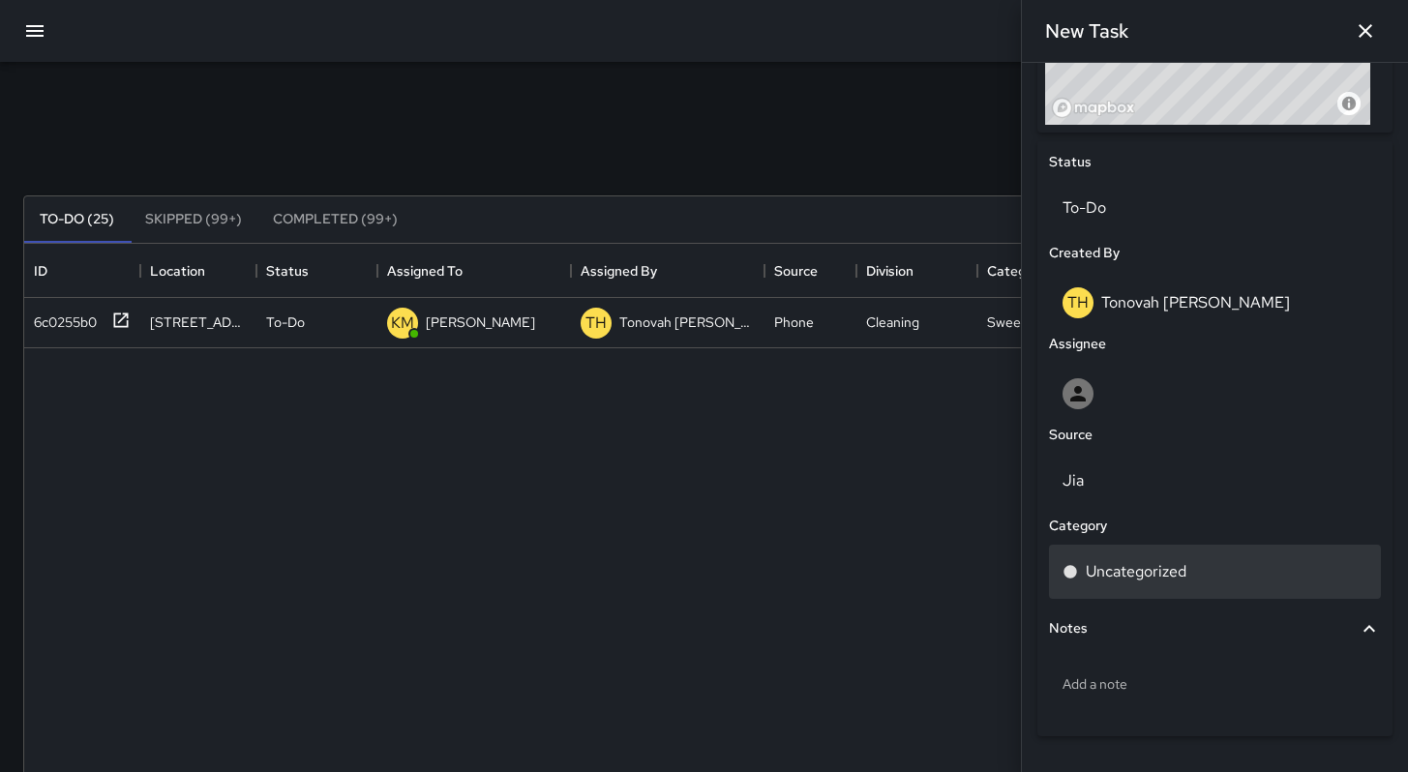
scroll to position [890, 0]
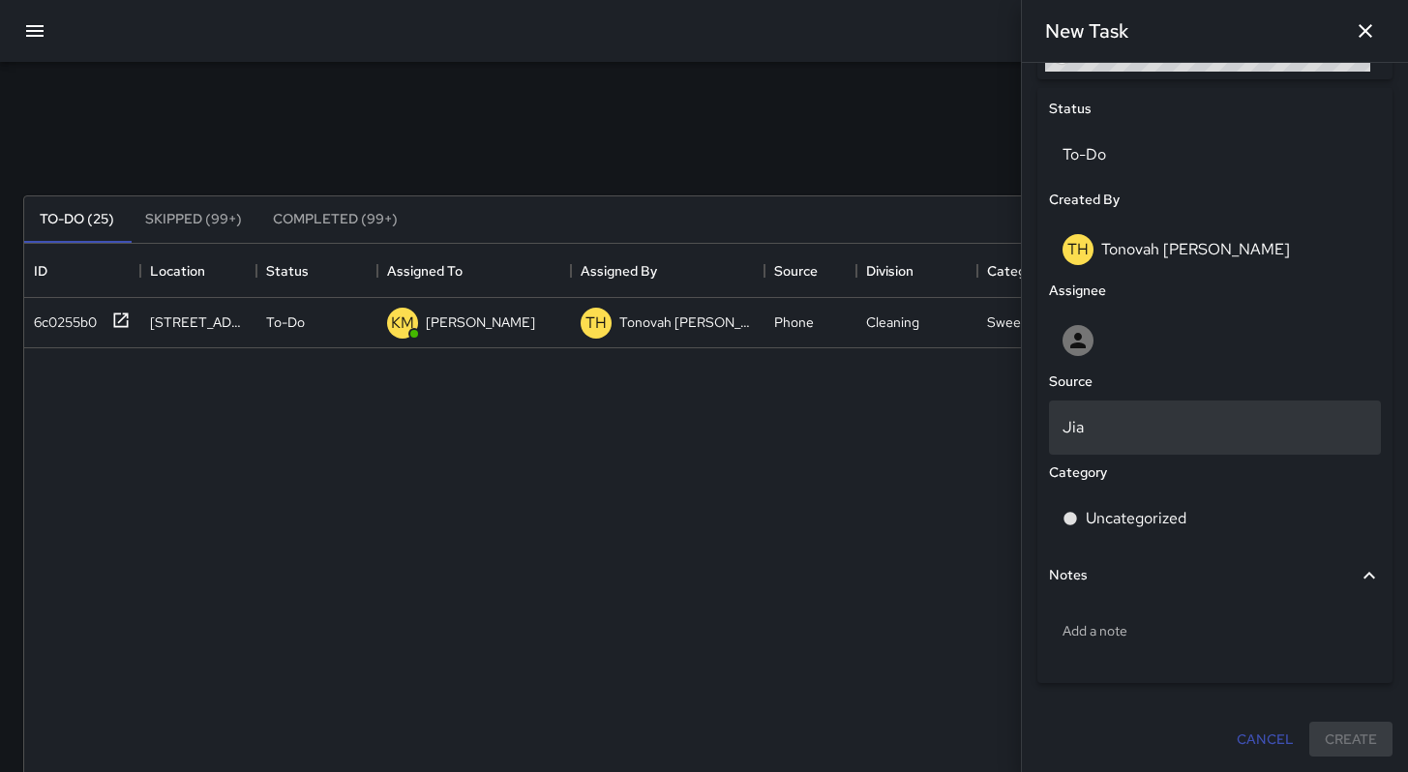
type input "**********"
click at [1112, 416] on p "Jia" at bounding box center [1215, 427] width 305 height 23
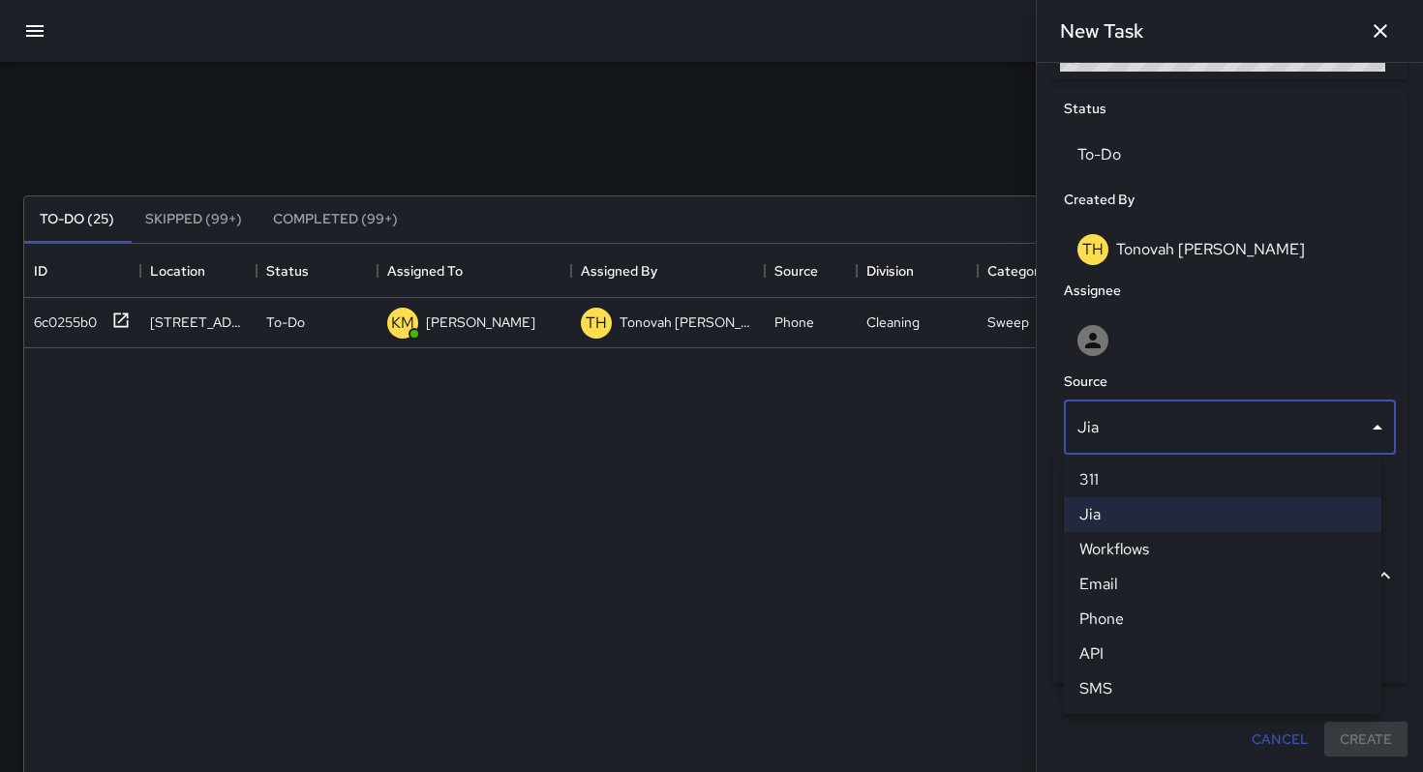
click at [1111, 589] on li "Email" at bounding box center [1222, 584] width 317 height 35
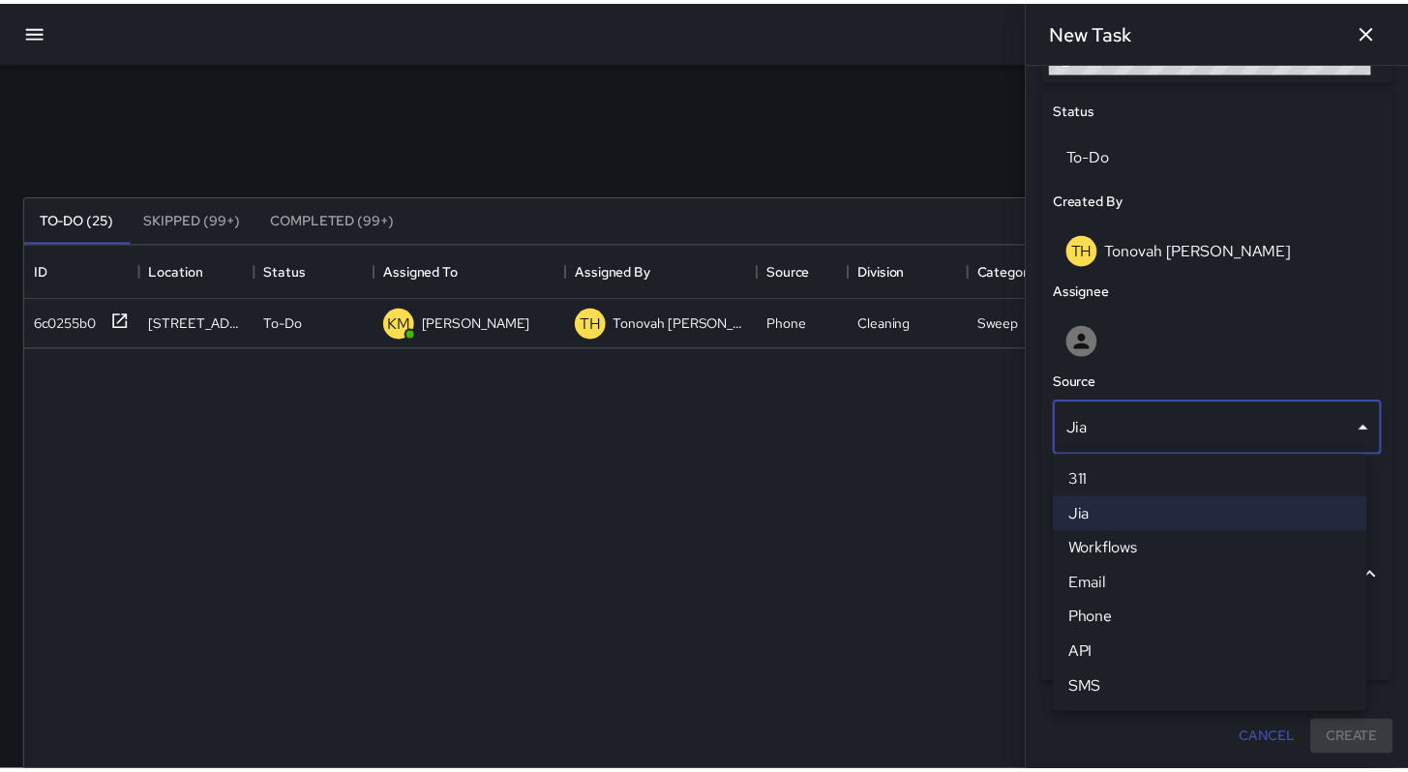
scroll to position [15, 15]
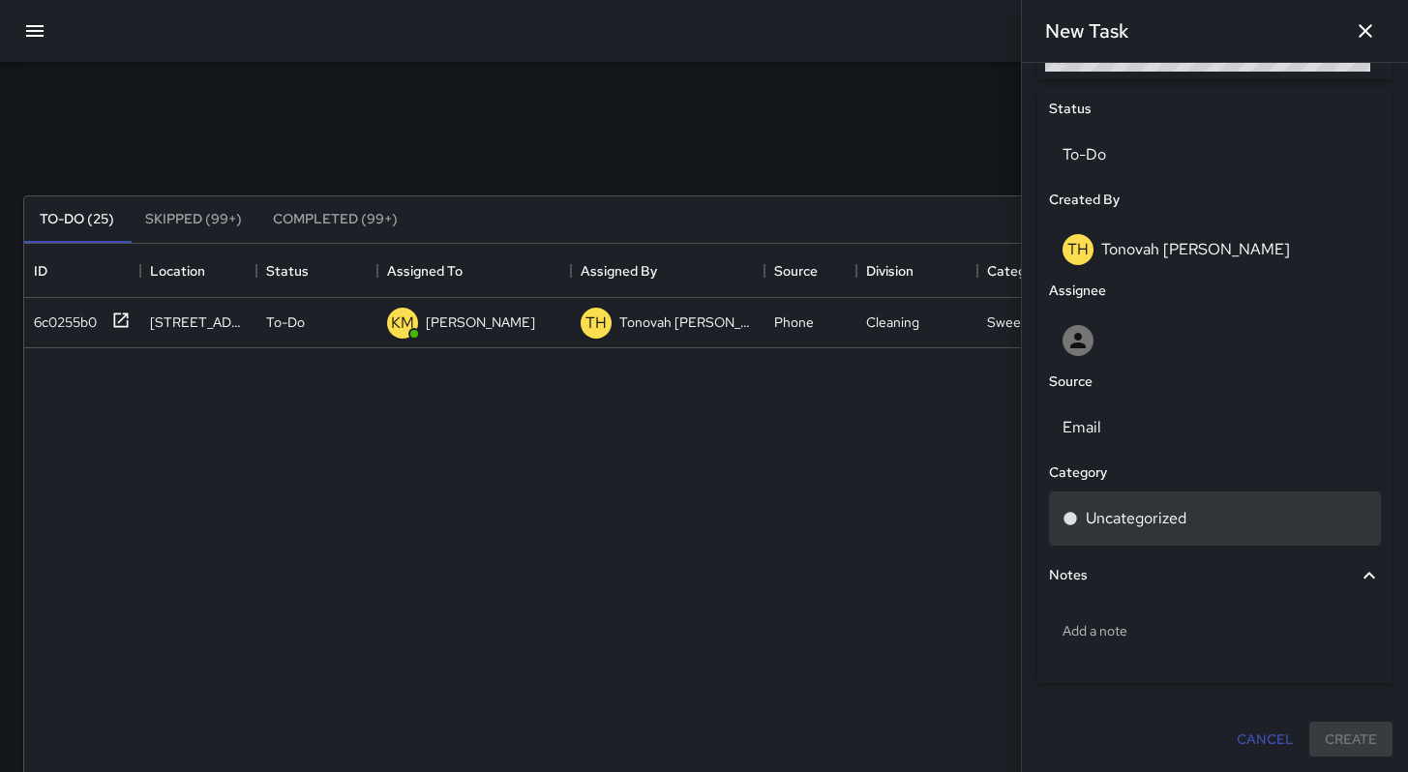
click at [1122, 521] on p "Uncategorized" at bounding box center [1136, 518] width 101 height 23
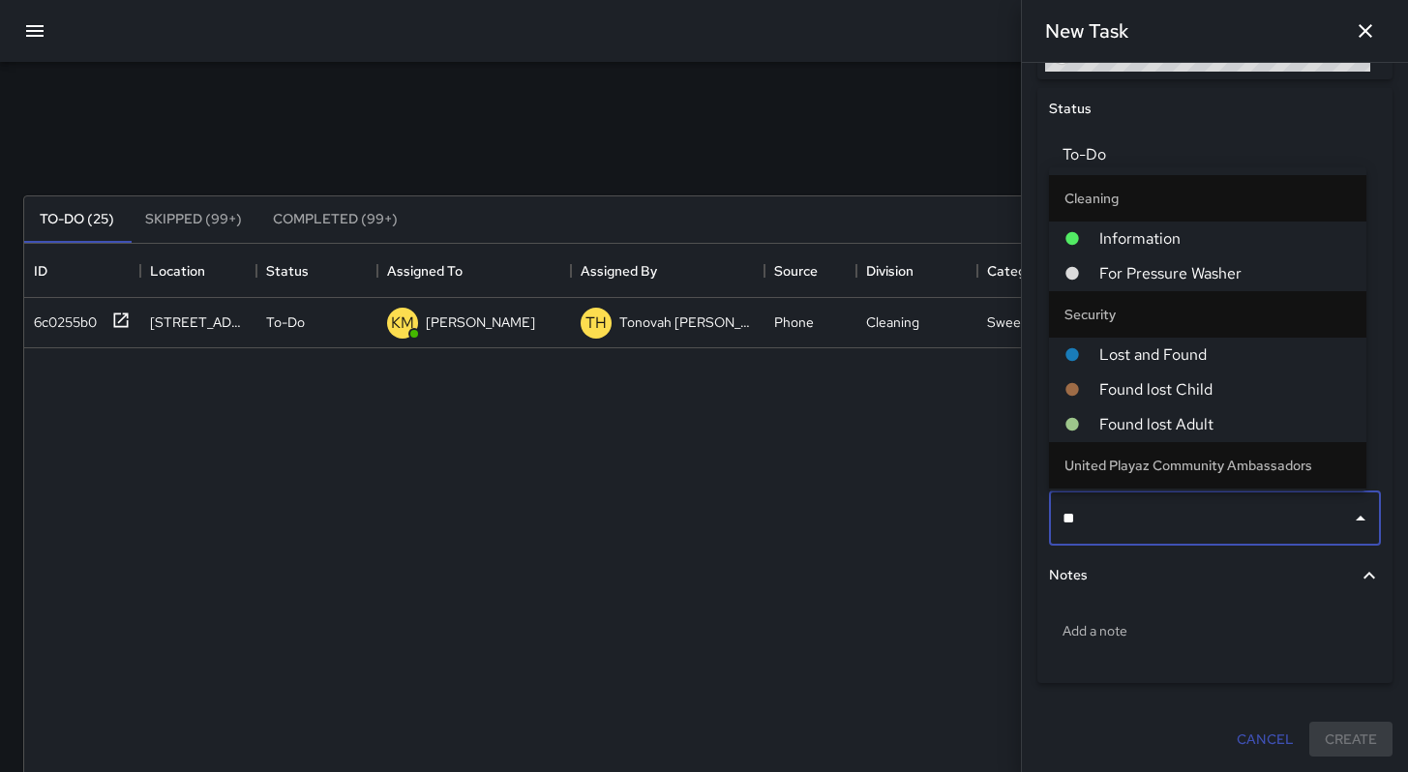
type input "***"
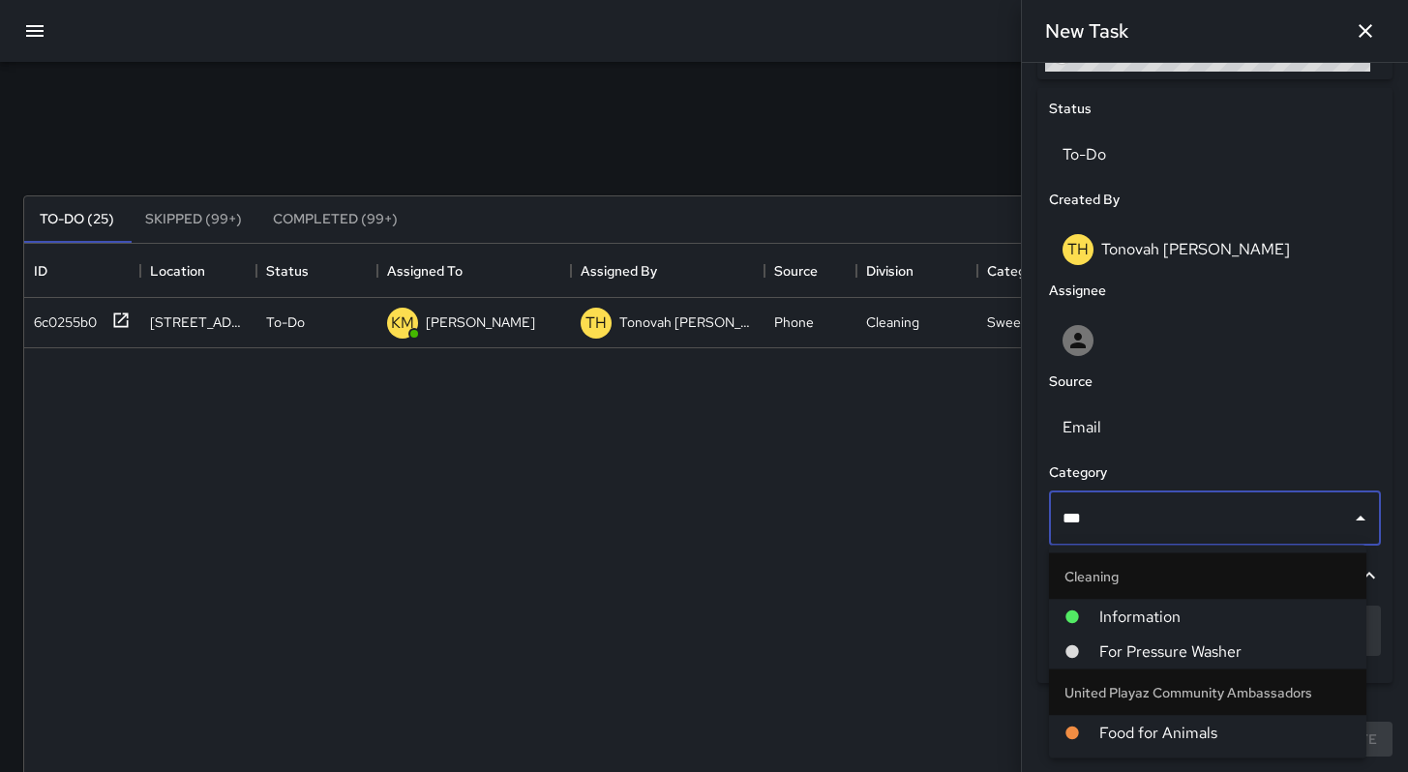
click at [1123, 643] on span "For Pressure Washer" at bounding box center [1225, 652] width 252 height 23
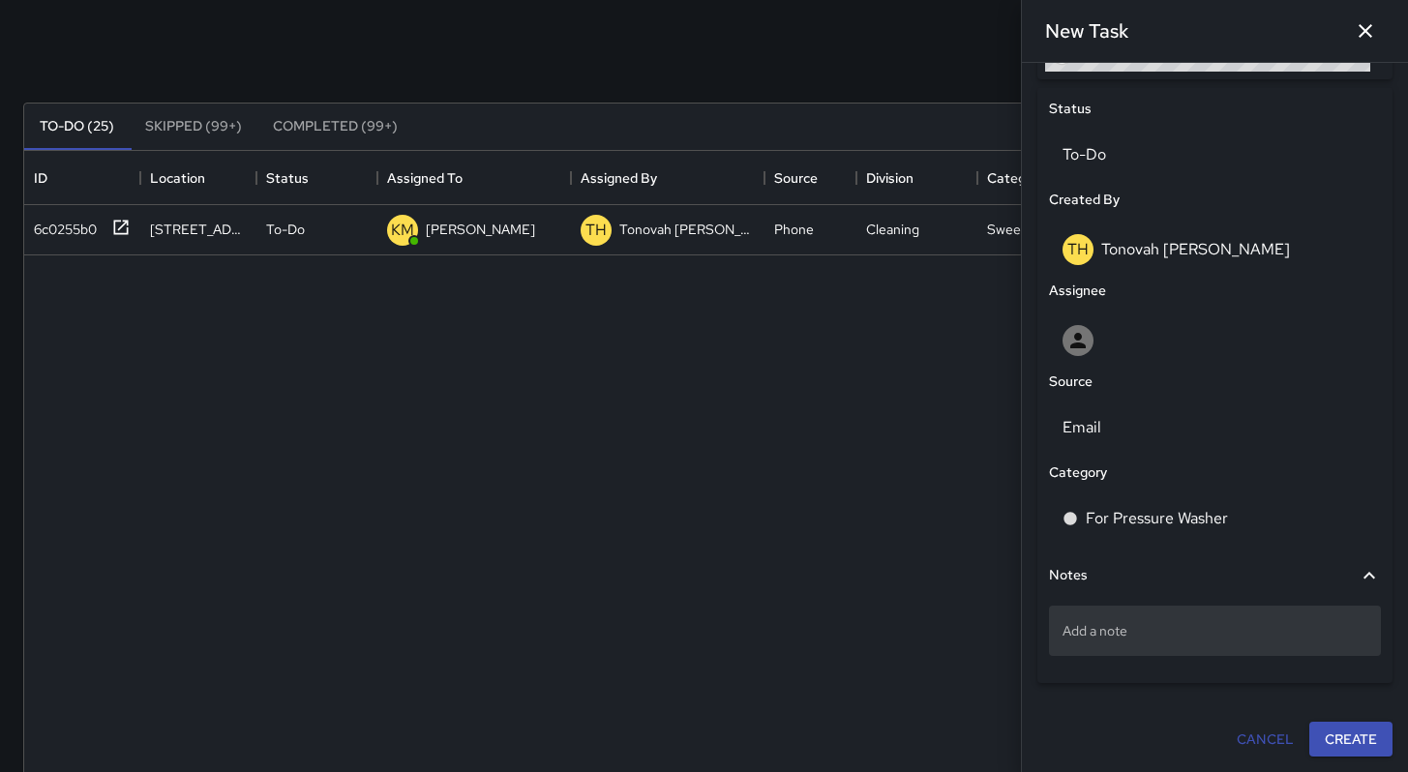
scroll to position [338, 0]
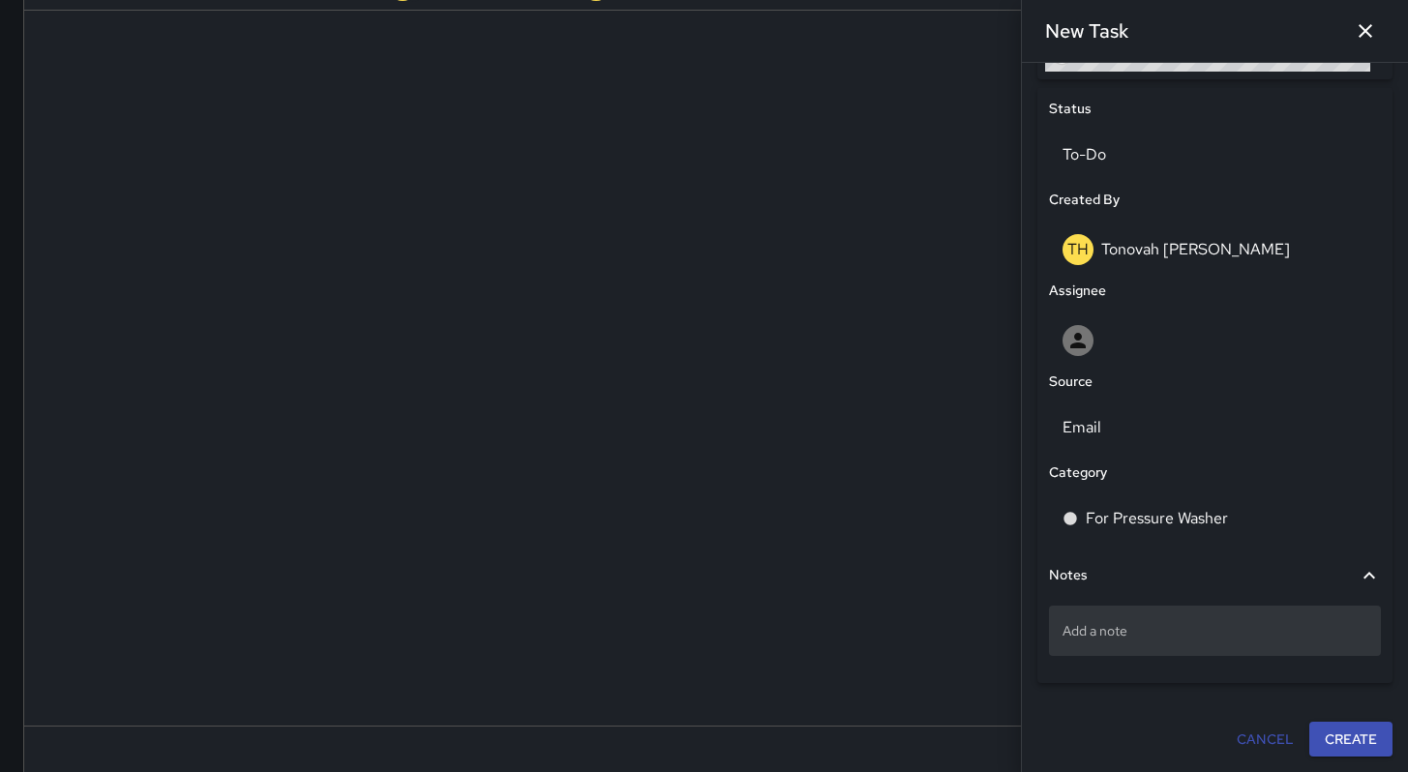
click at [1157, 634] on p "Add a note" at bounding box center [1215, 630] width 305 height 19
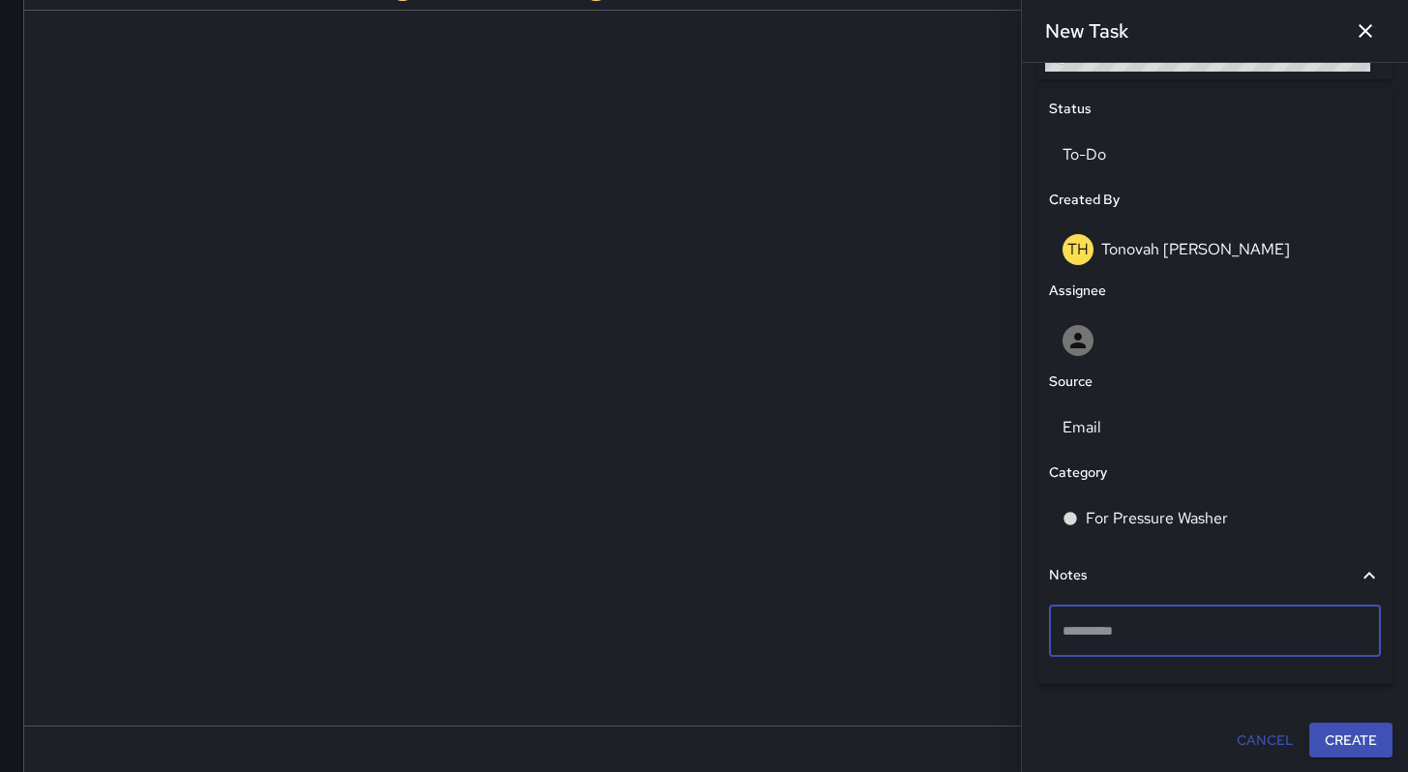
type textarea "**********"
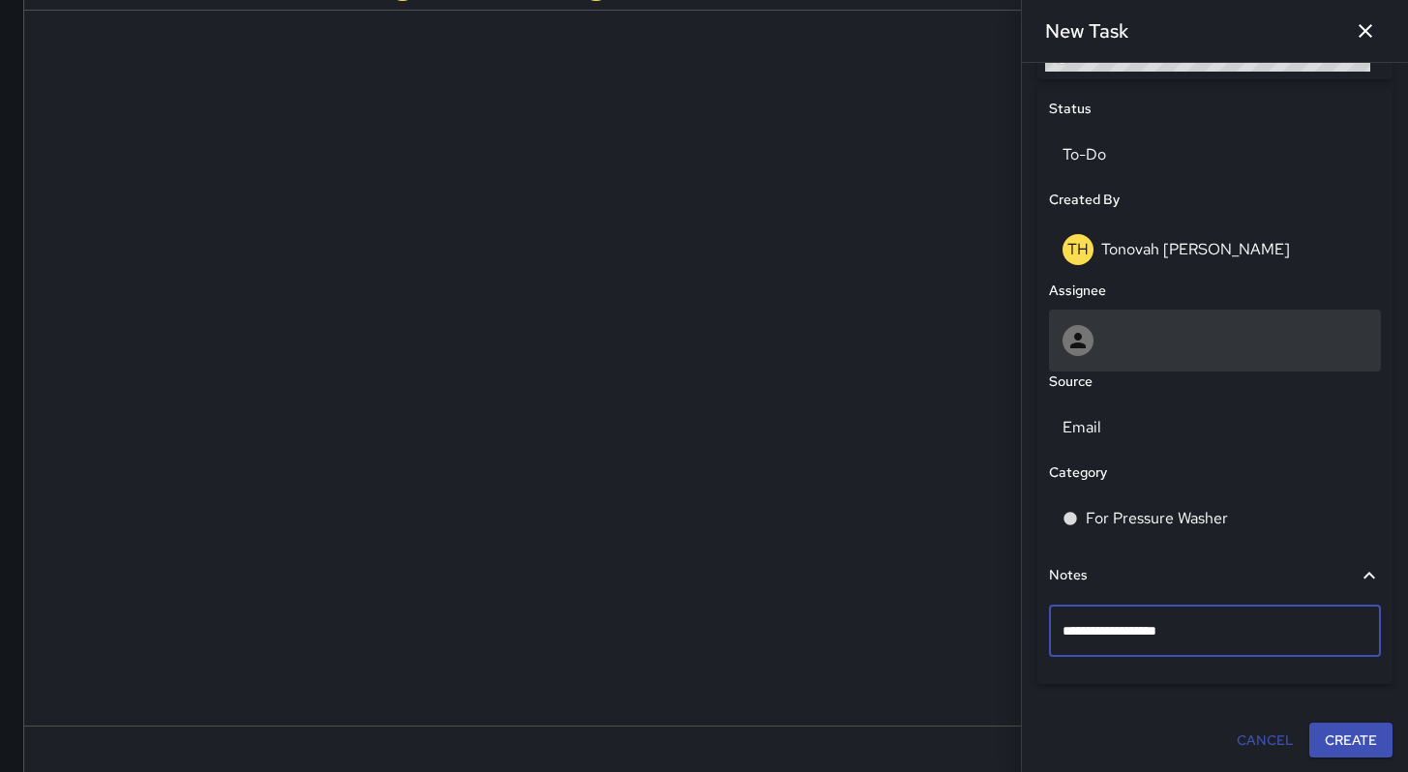
click at [1088, 332] on icon at bounding box center [1077, 340] width 23 height 23
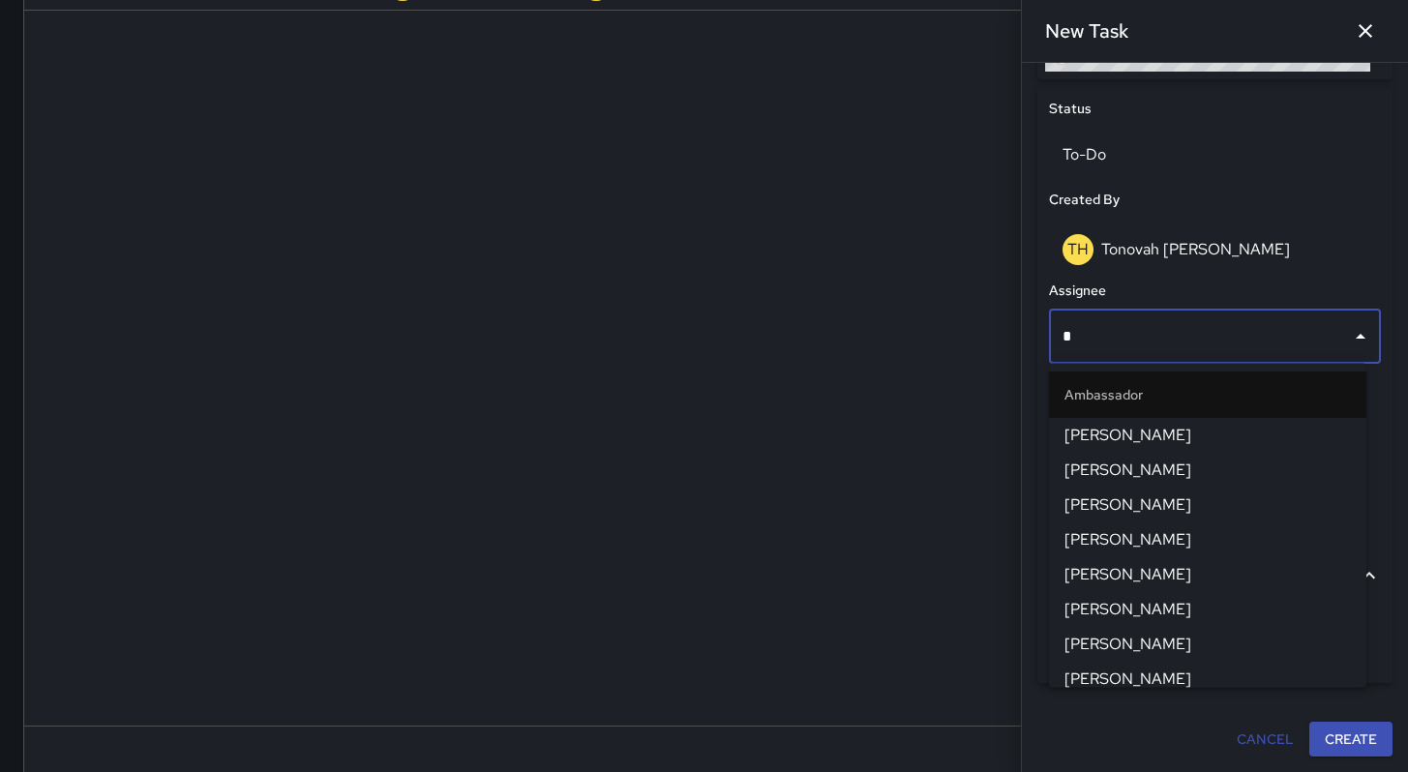
type input "**"
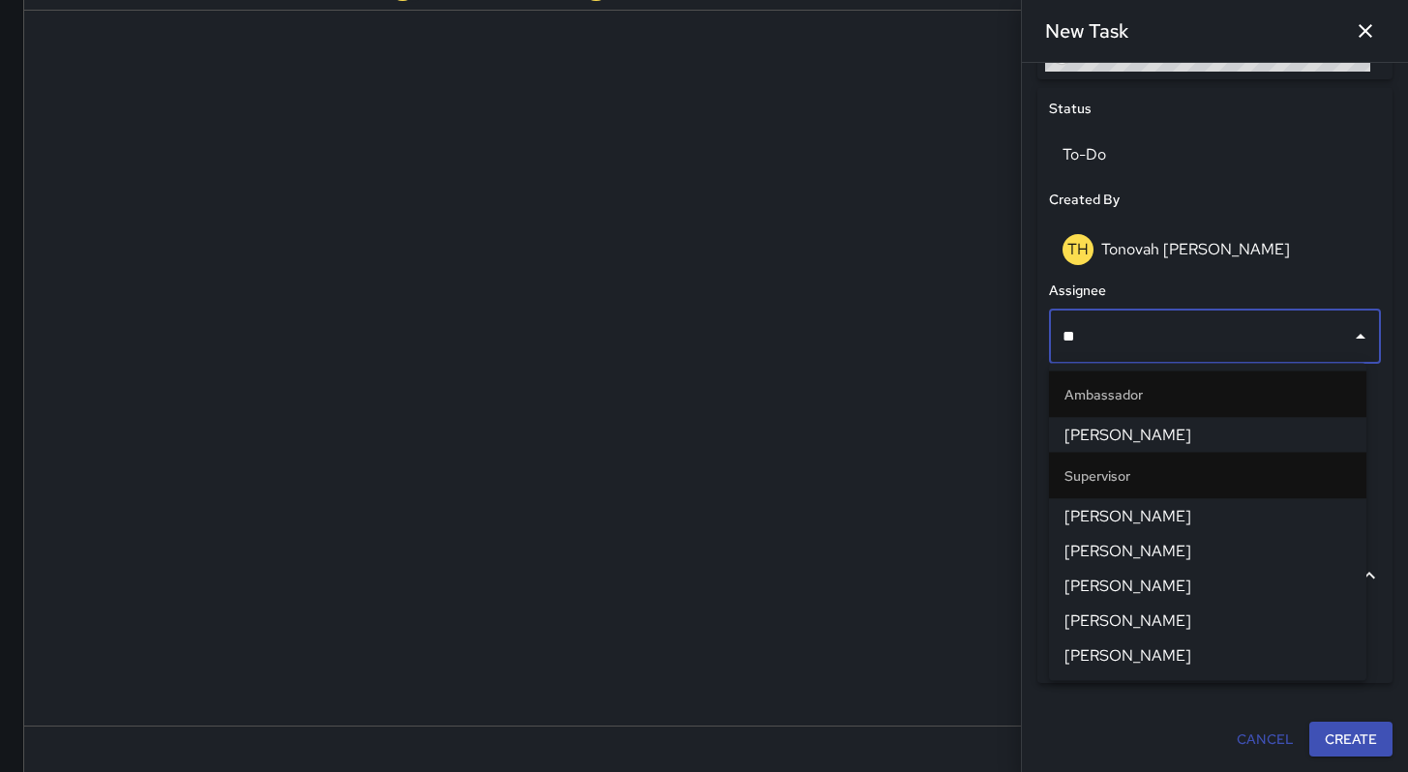
click at [1085, 521] on span "[PERSON_NAME]" at bounding box center [1208, 516] width 286 height 23
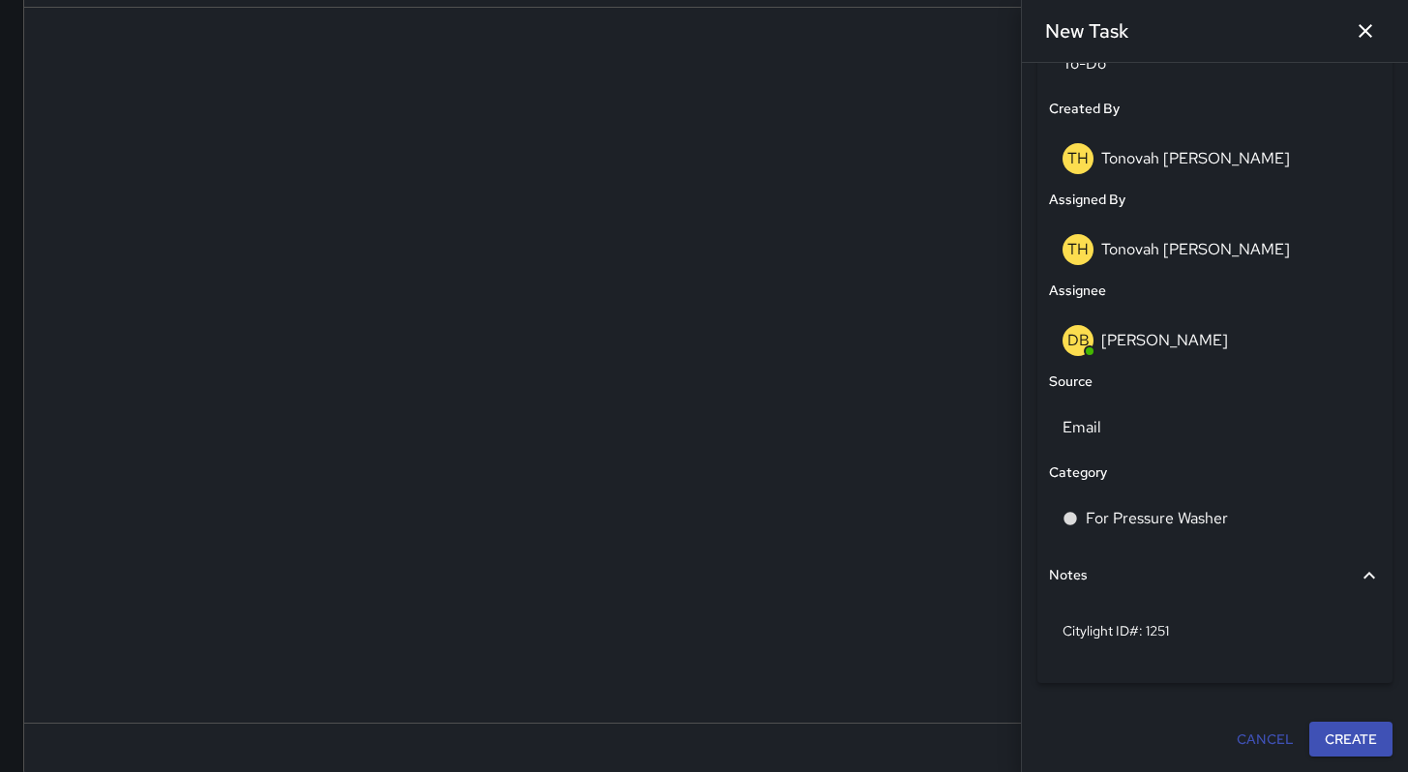
scroll to position [342, 0]
click at [1339, 731] on button "Create" at bounding box center [1350, 740] width 83 height 36
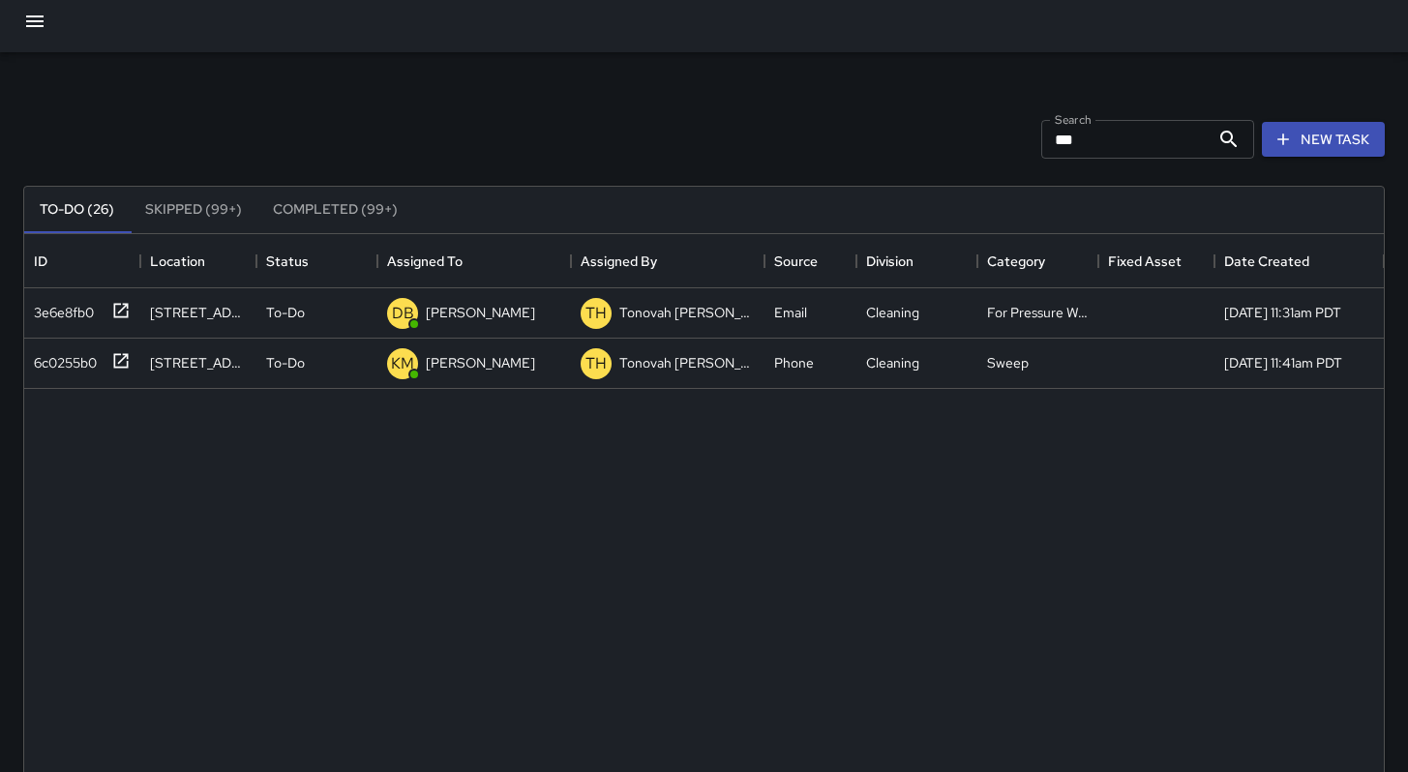
scroll to position [0, 0]
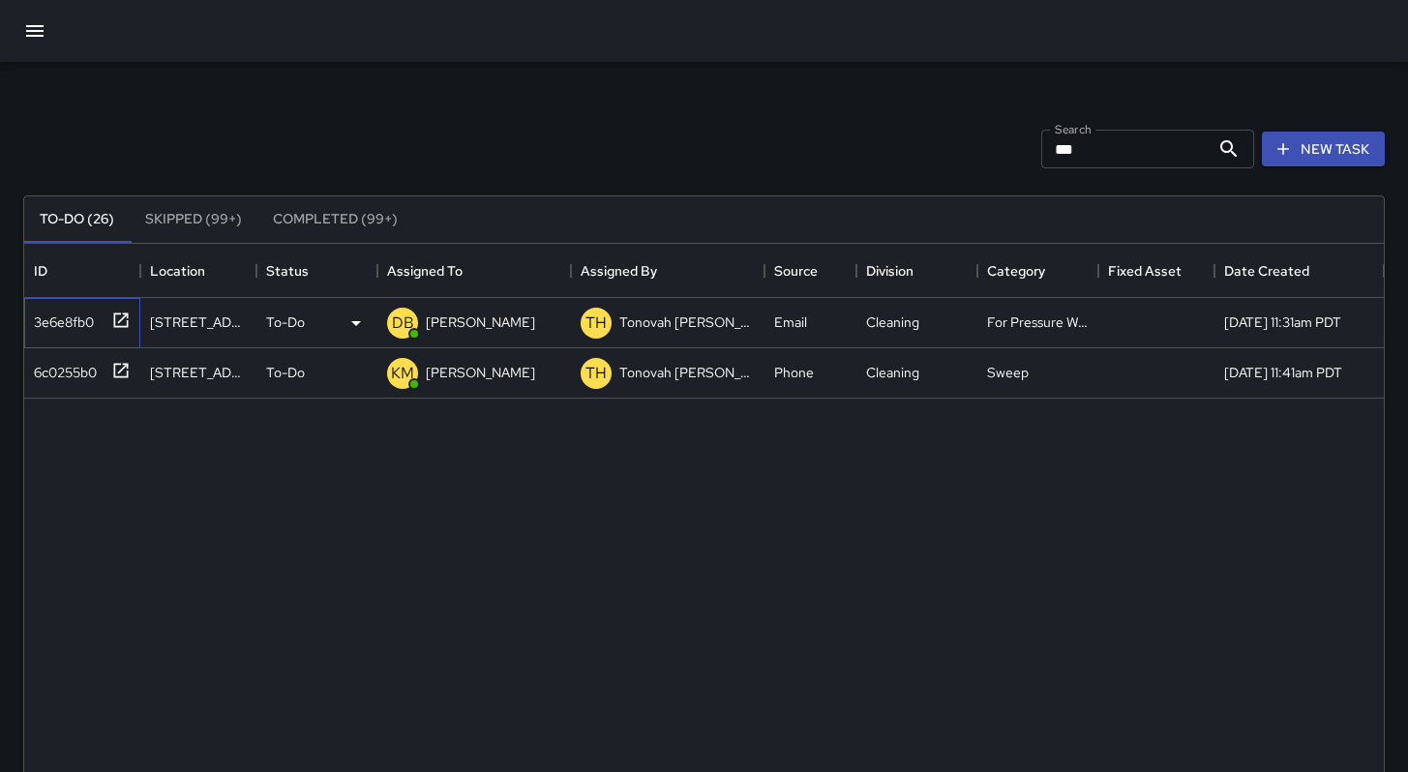
click at [88, 318] on div "3e6e8fb0" at bounding box center [60, 318] width 68 height 27
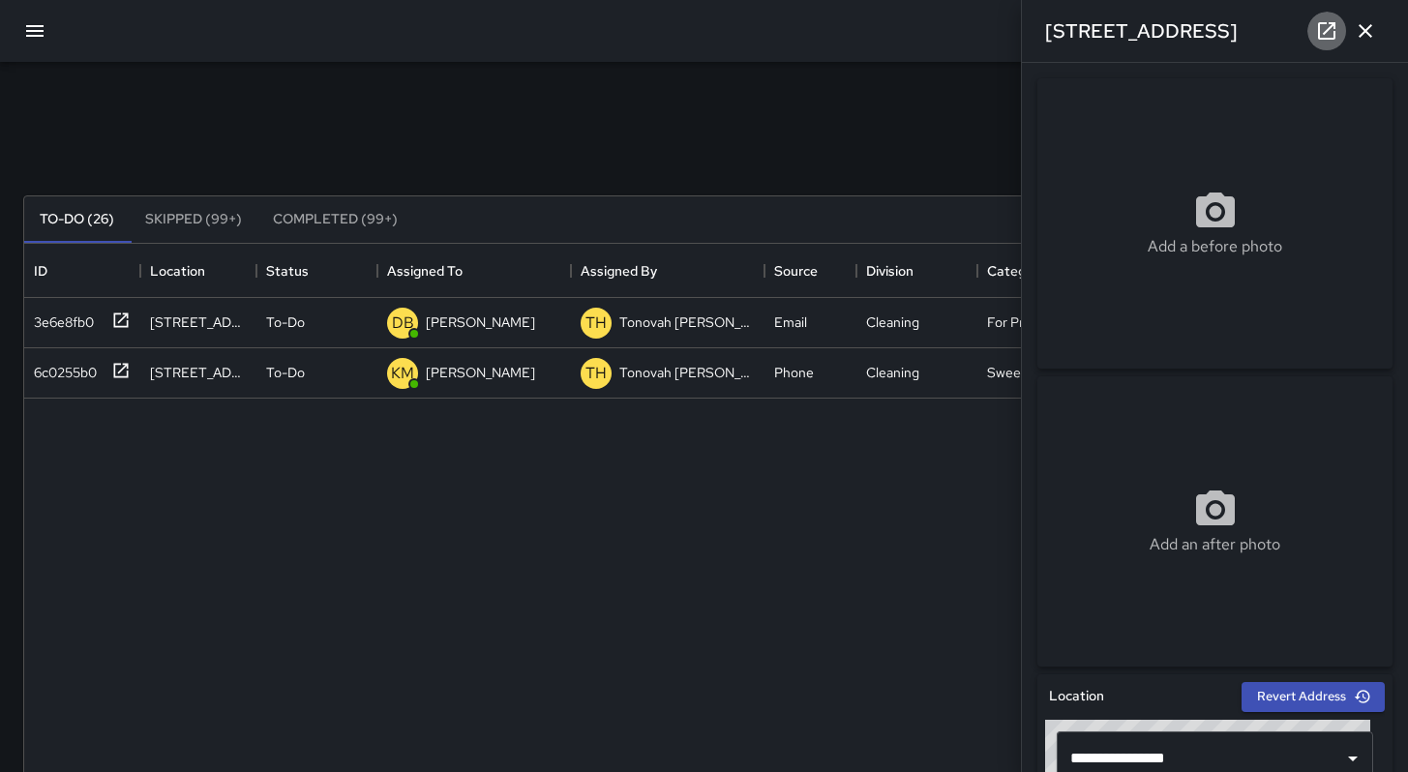
click at [1322, 28] on icon at bounding box center [1326, 30] width 23 height 23
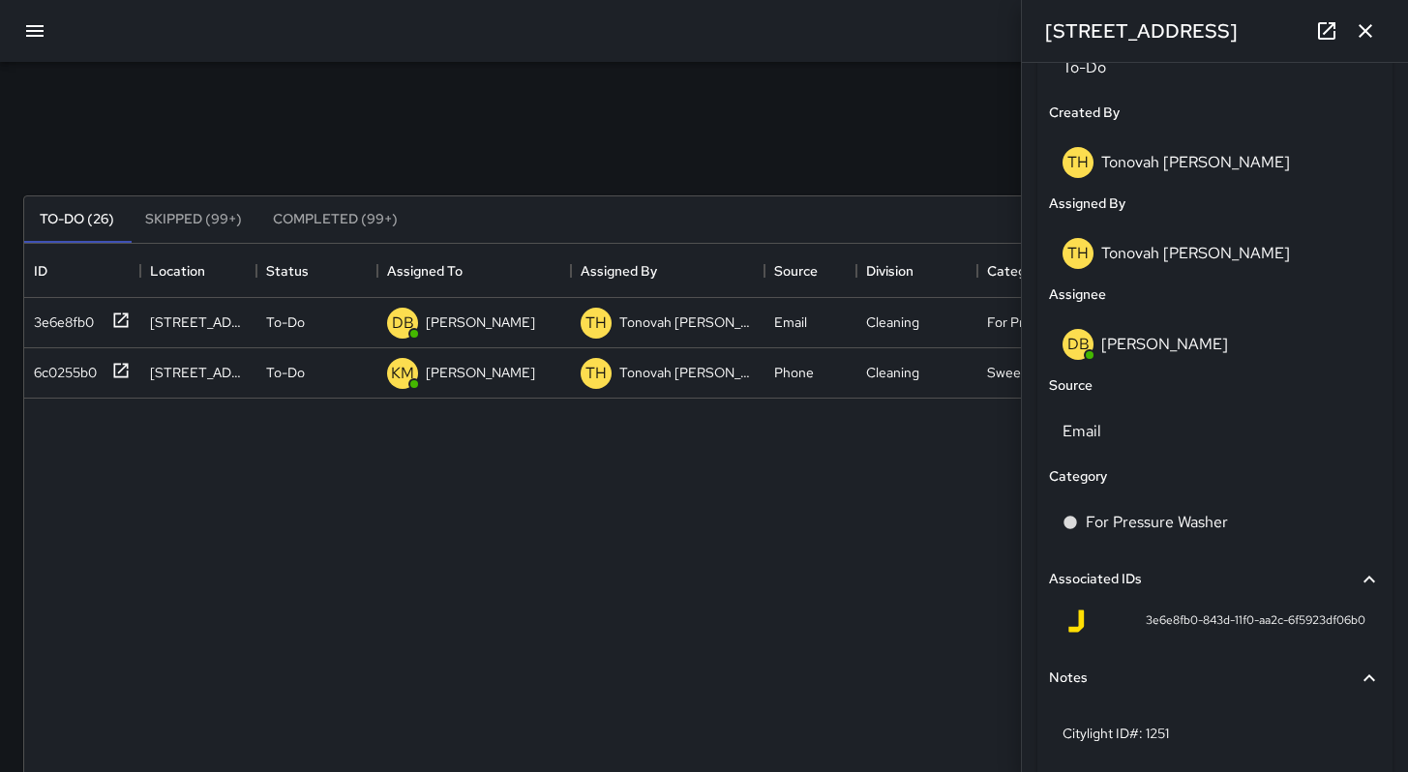
scroll to position [1048, 0]
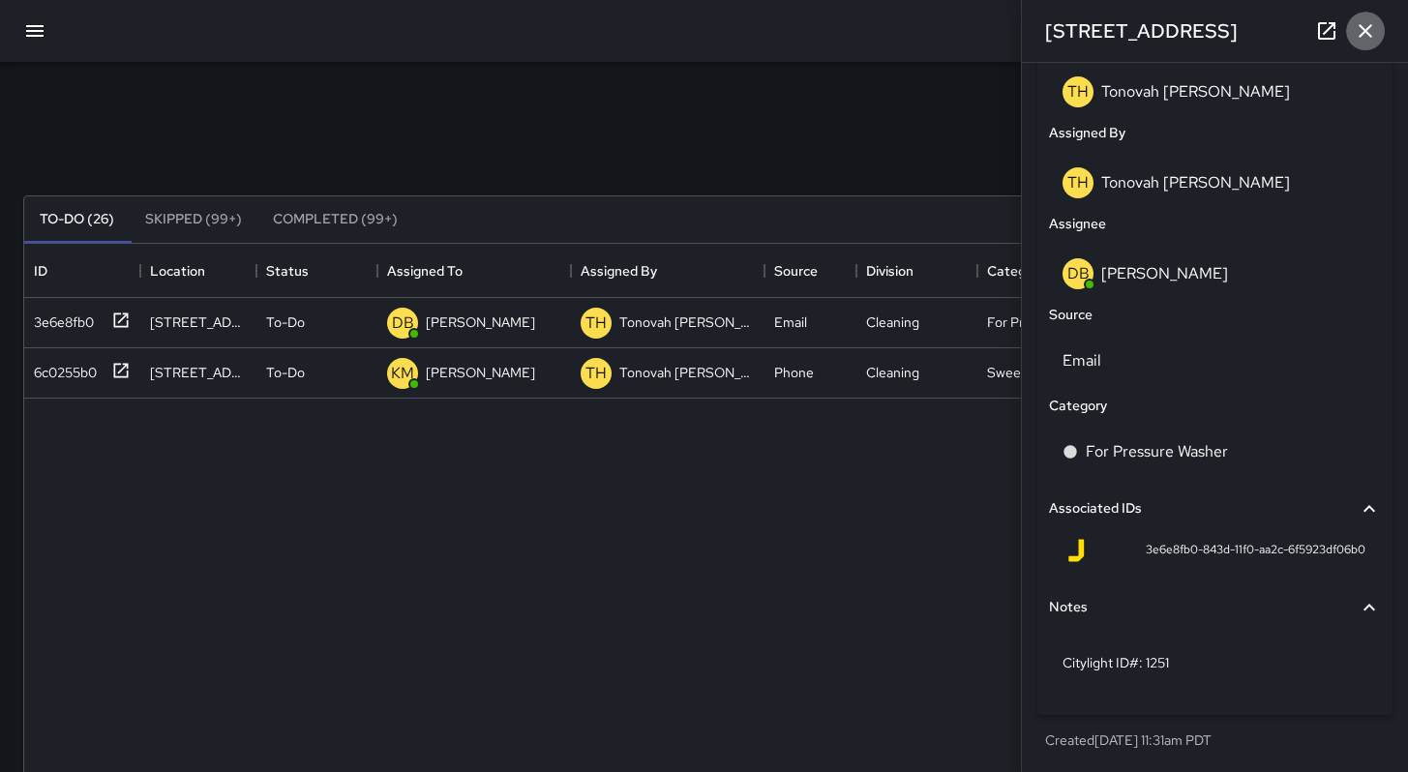
drag, startPoint x: 1364, startPoint y: 32, endPoint x: 1312, endPoint y: 38, distance: 51.6
click at [1364, 32] on icon "button" at bounding box center [1366, 31] width 14 height 14
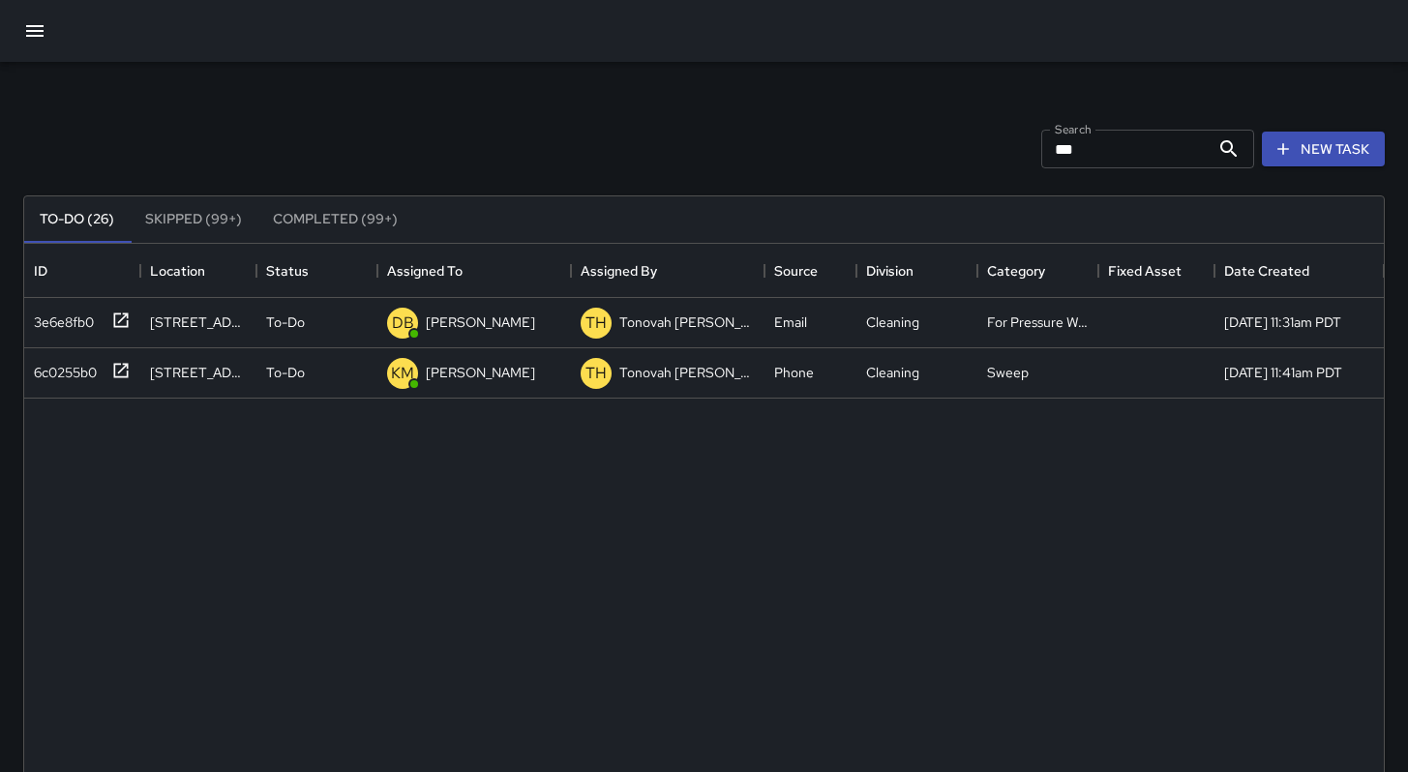
click at [873, 115] on div "Search *** Search New Task" at bounding box center [703, 149] width 1369 height 101
drag, startPoint x: 1076, startPoint y: 149, endPoint x: 1017, endPoint y: 150, distance: 59.0
click at [1021, 150] on div "Search *** Search New Task" at bounding box center [703, 149] width 1369 height 101
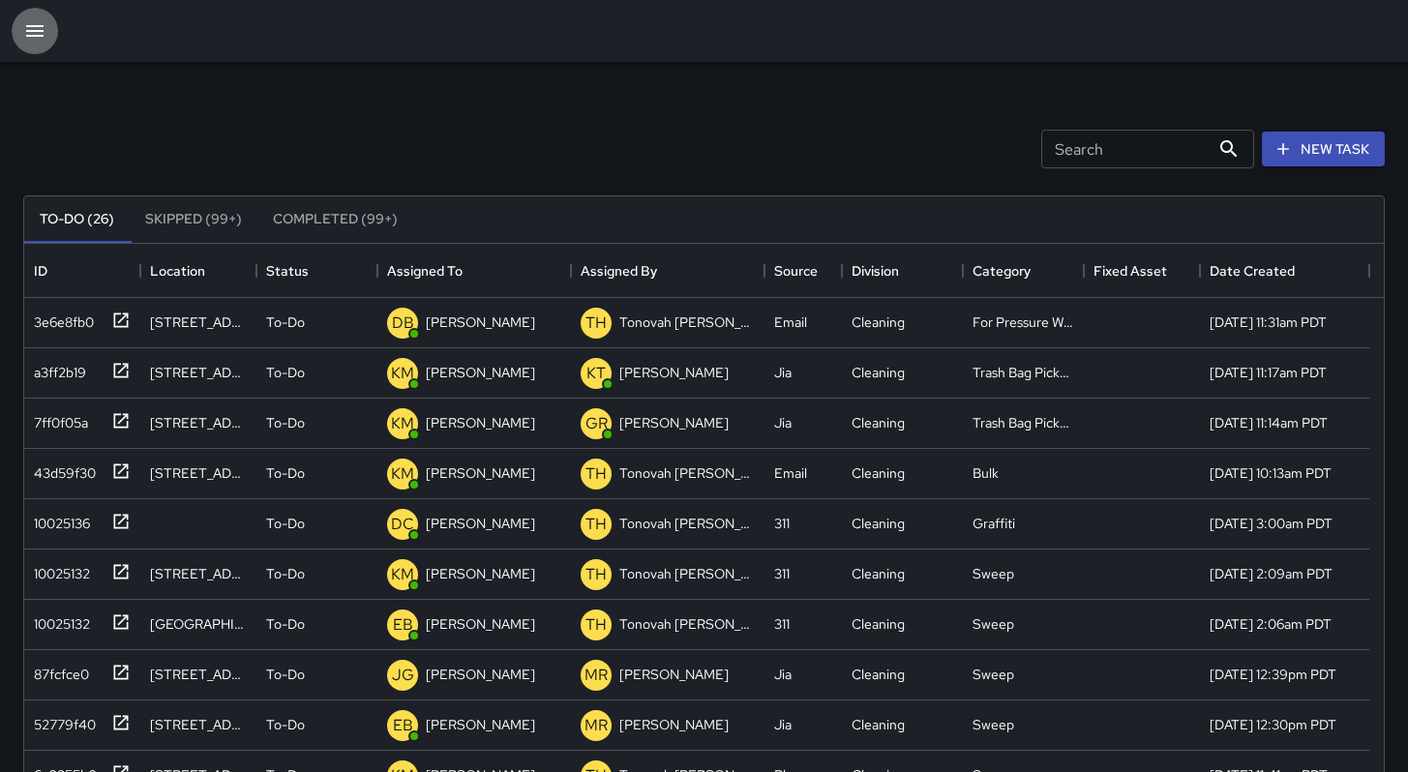
click at [38, 41] on icon "button" at bounding box center [34, 30] width 23 height 23
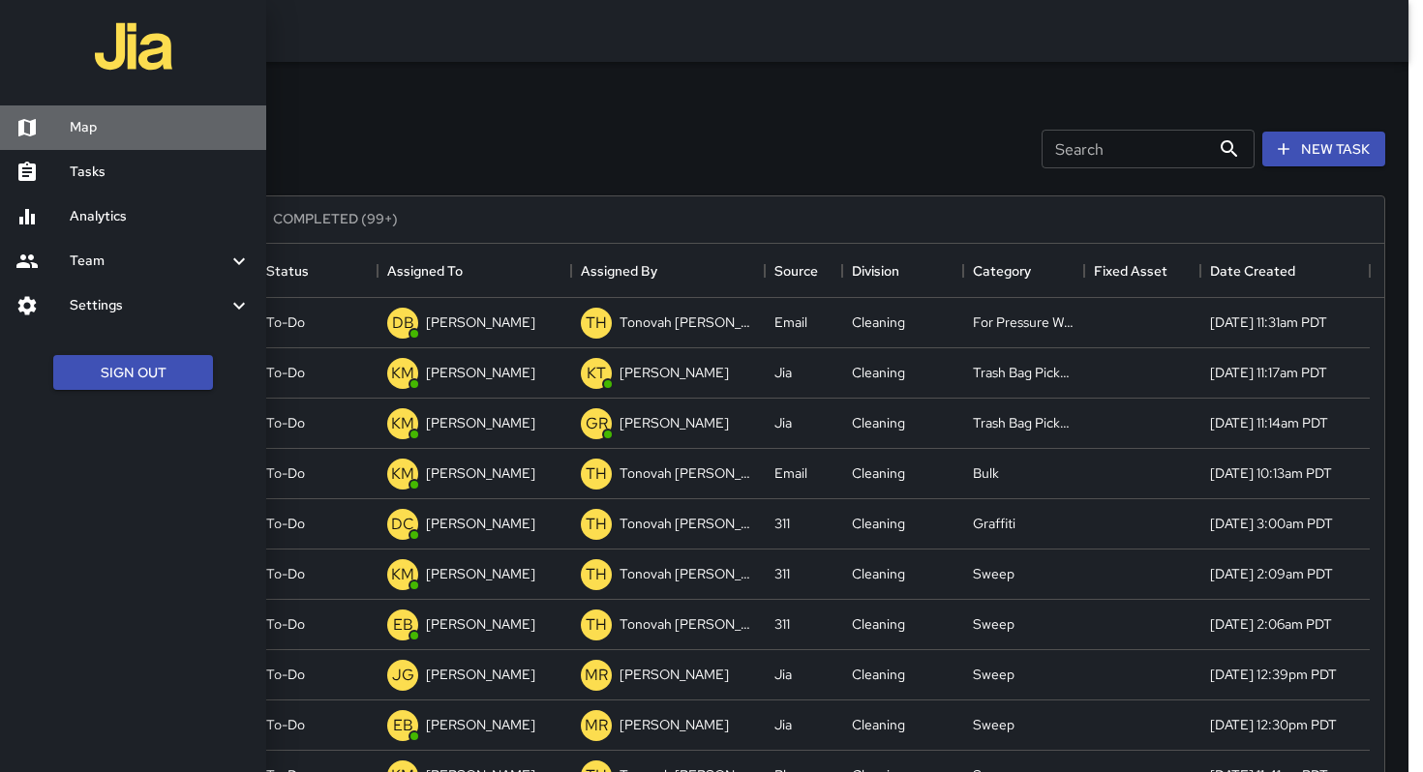
click at [93, 133] on h6 "Map" at bounding box center [160, 127] width 181 height 21
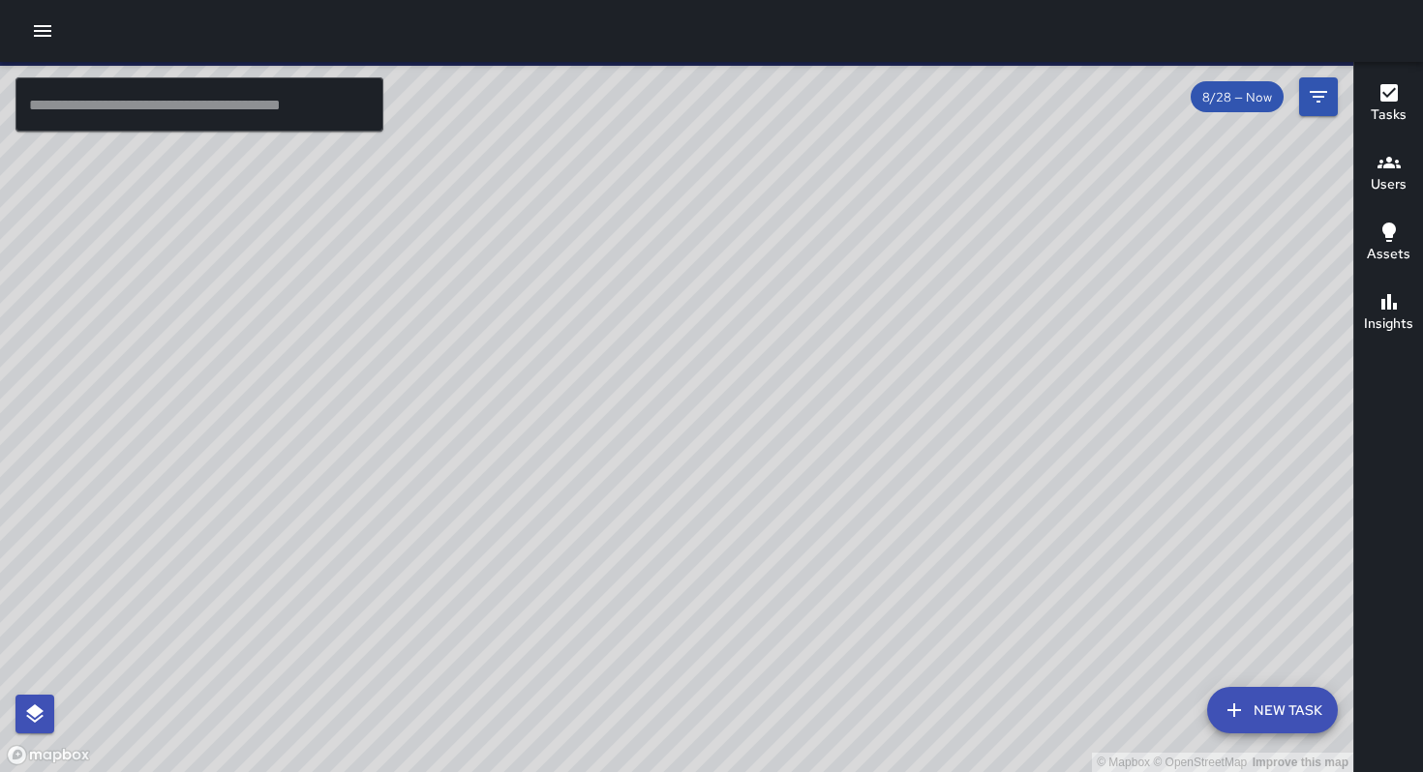
click at [53, 46] on div at bounding box center [711, 31] width 1423 height 62
click at [38, 37] on icon "button" at bounding box center [42, 30] width 23 height 23
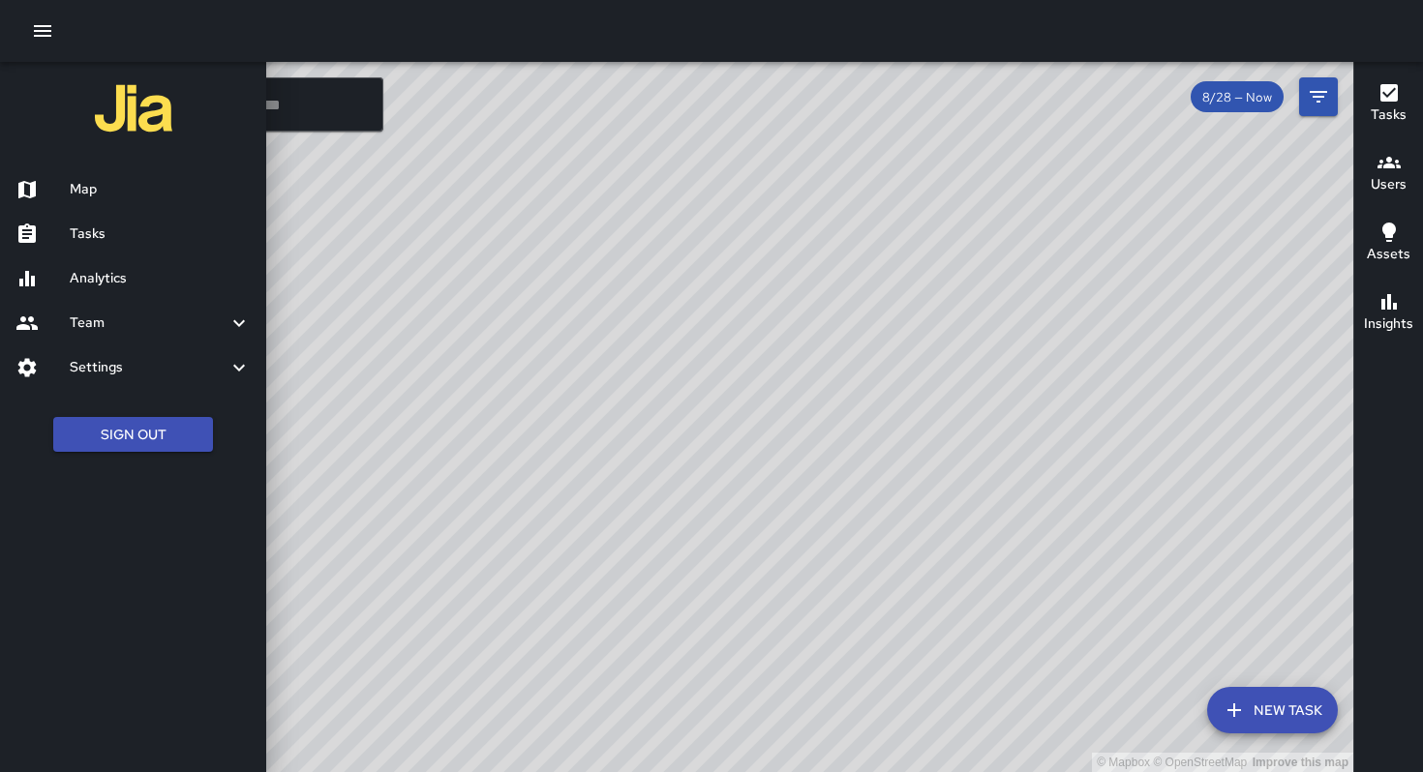
click at [117, 267] on link "Analytics" at bounding box center [133, 278] width 266 height 45
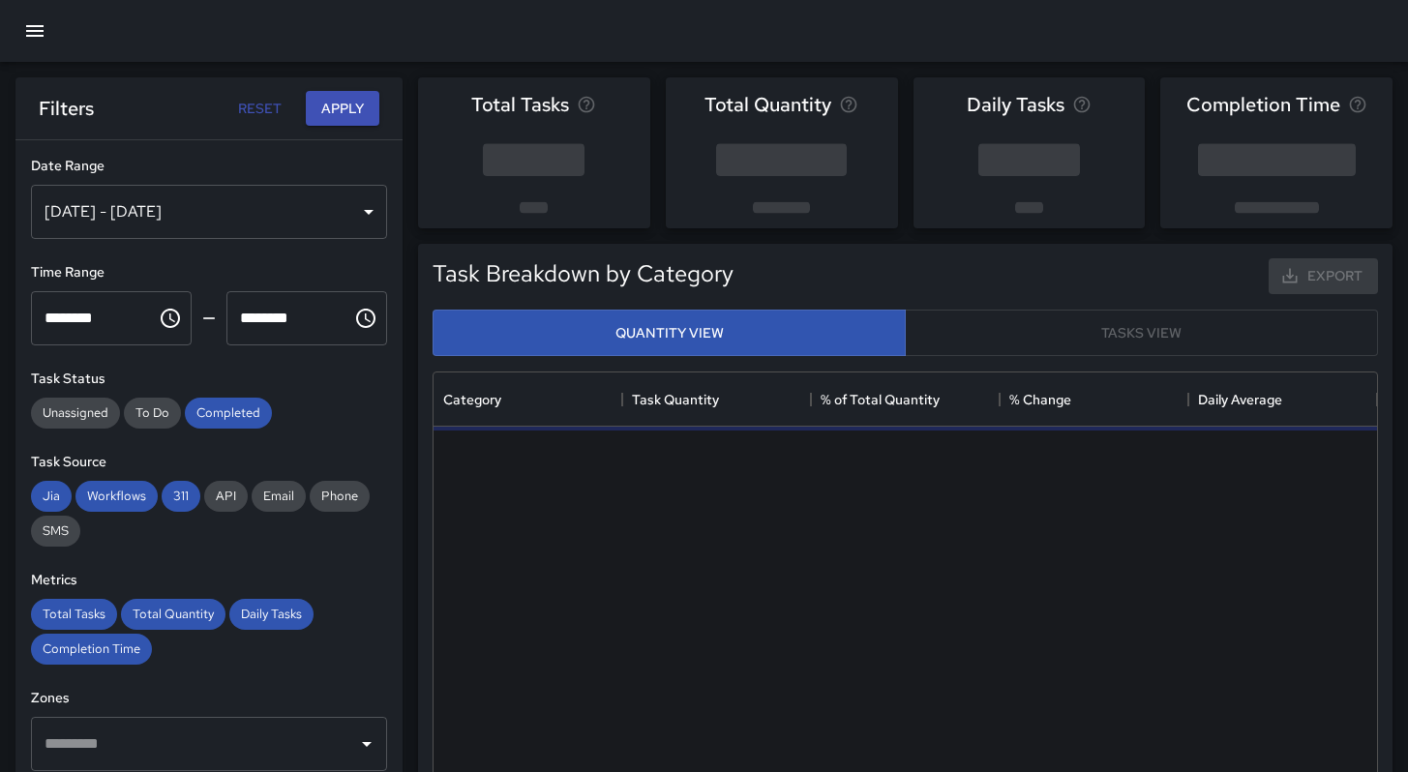
scroll to position [564, 929]
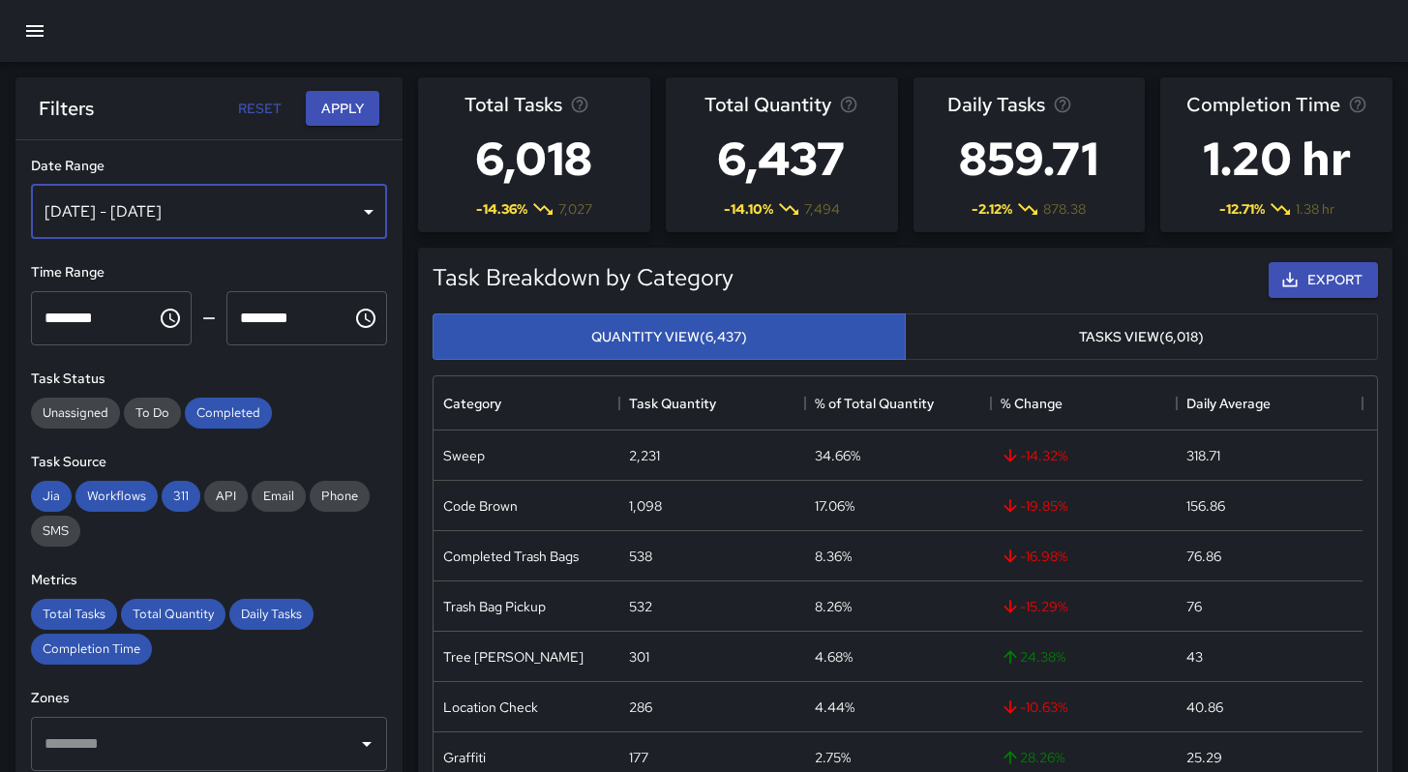
click at [160, 211] on div "[DATE] - [DATE]" at bounding box center [209, 212] width 356 height 54
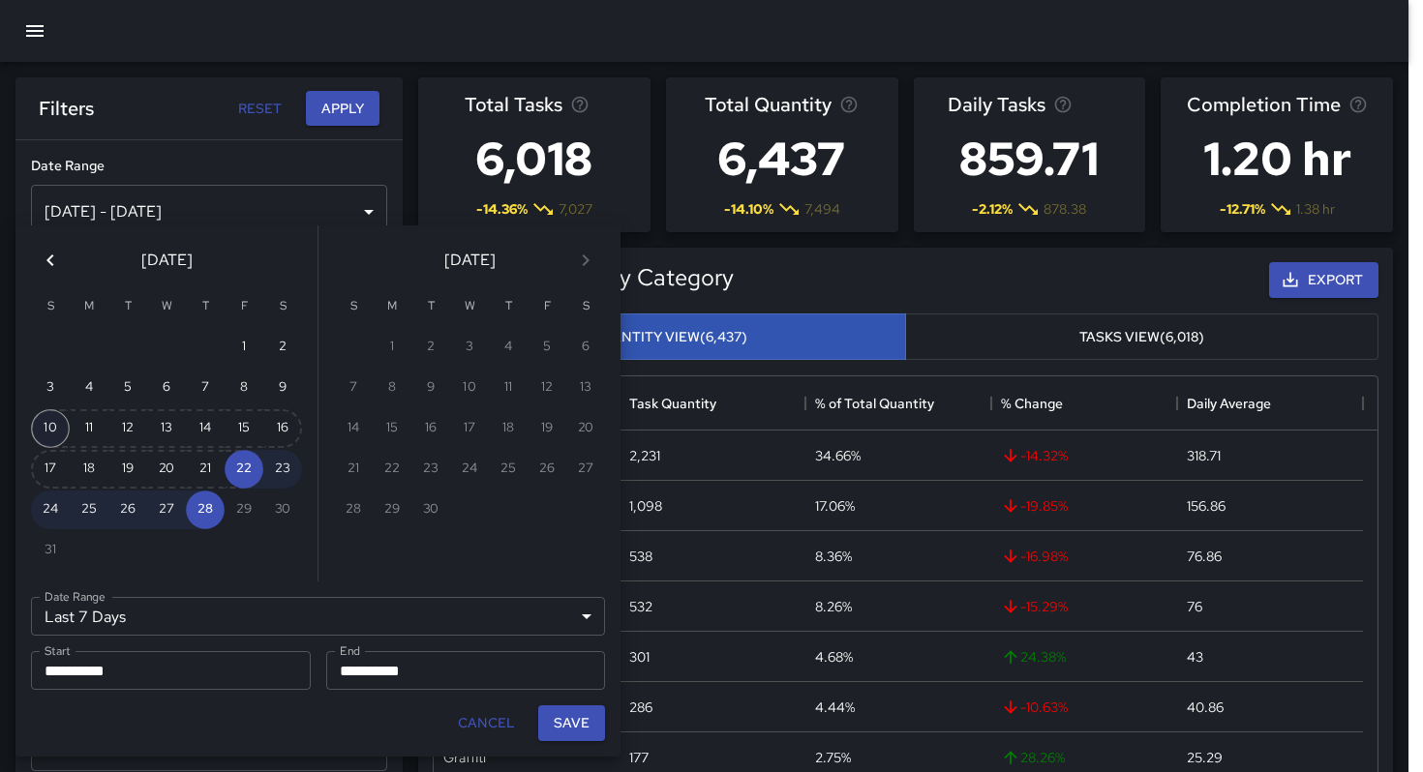
click at [46, 431] on button "10" at bounding box center [50, 428] width 39 height 39
type input "******"
type input "**********"
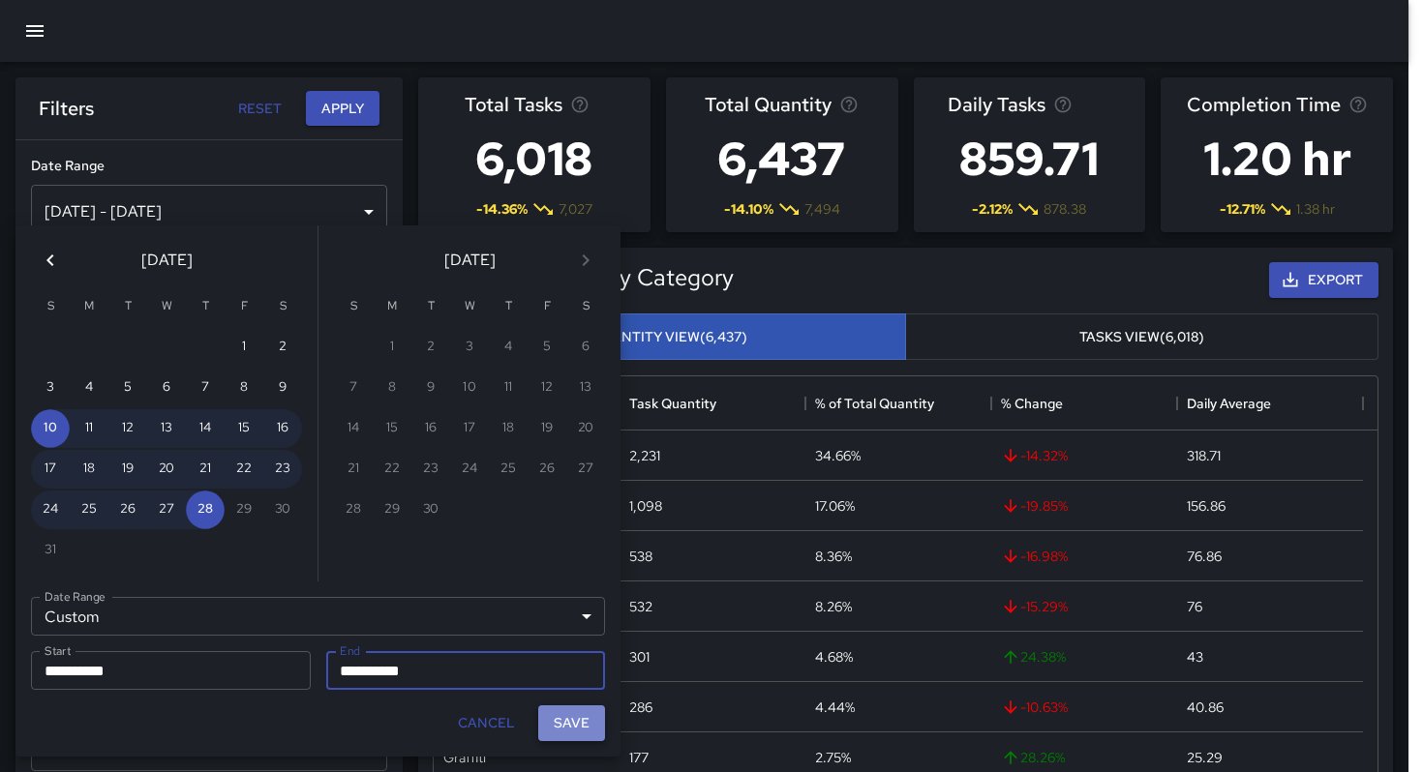
click at [561, 729] on button "Save" at bounding box center [571, 723] width 67 height 36
type input "**********"
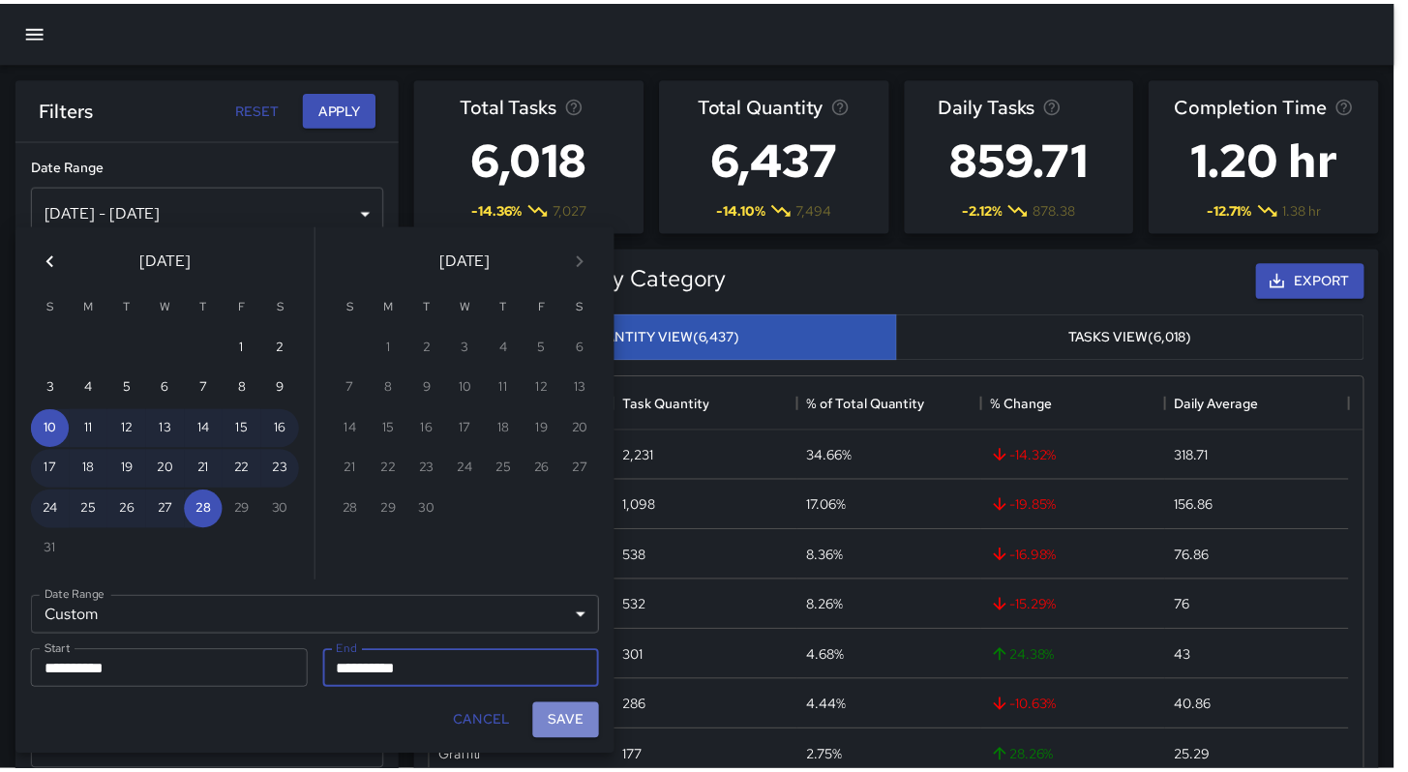
scroll to position [15, 15]
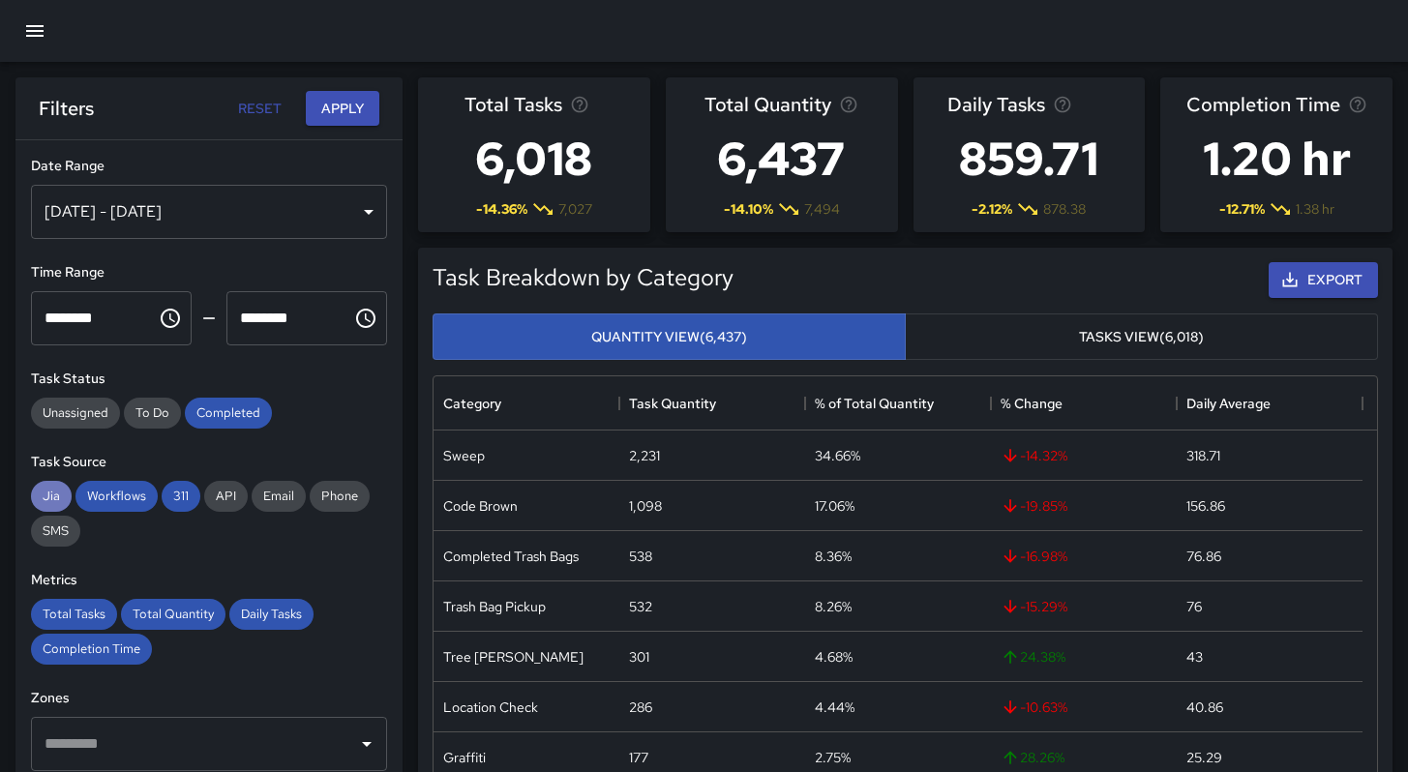
click at [52, 501] on span "Jia" at bounding box center [51, 496] width 41 height 16
click at [129, 503] on span "Workflows" at bounding box center [116, 496] width 82 height 16
click at [175, 497] on span "311" at bounding box center [181, 496] width 39 height 16
drag, startPoint x: 55, startPoint y: 619, endPoint x: 103, endPoint y: 616, distance: 47.5
click at [55, 619] on span "Total Tasks" at bounding box center [74, 614] width 86 height 16
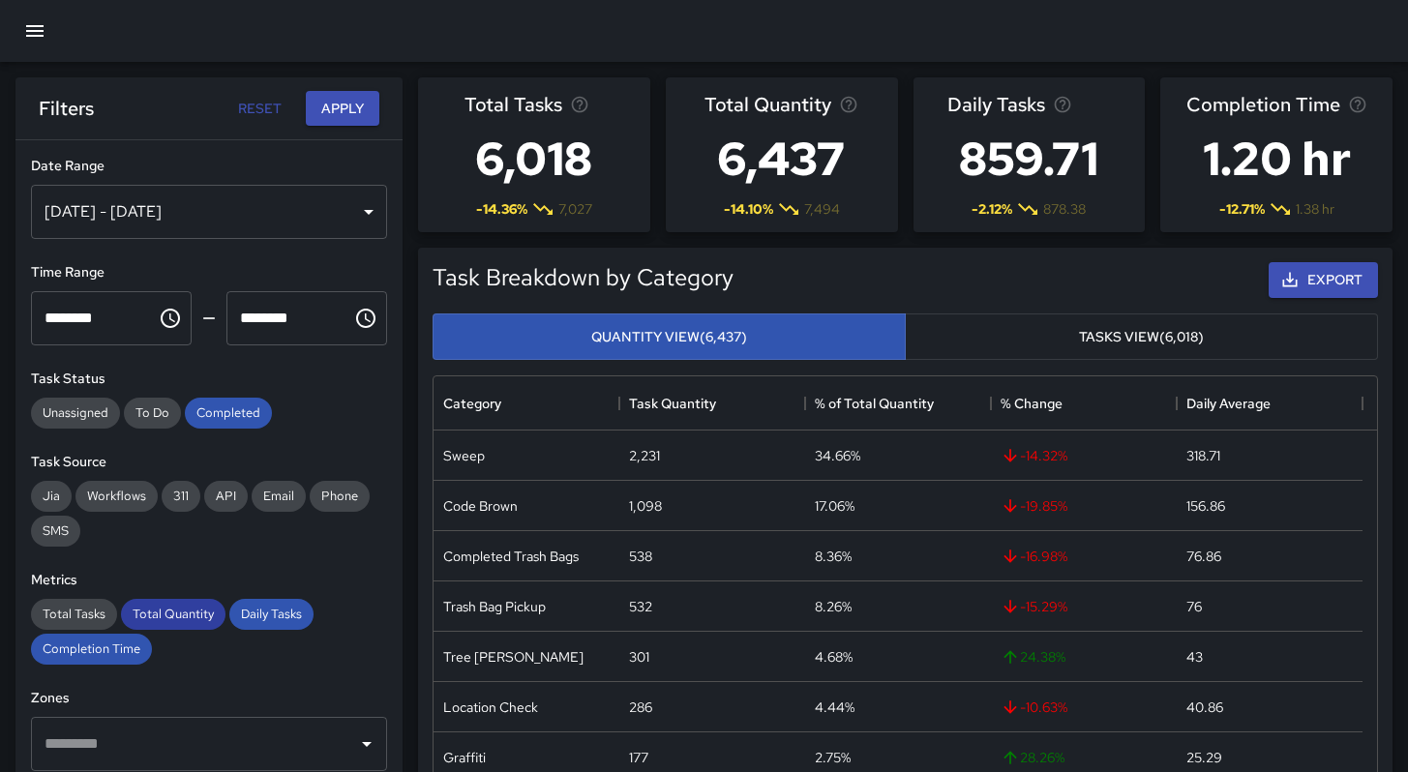
click at [173, 617] on span "Total Quantity" at bounding box center [173, 614] width 105 height 16
drag, startPoint x: 116, startPoint y: 645, endPoint x: 205, endPoint y: 617, distance: 93.1
click at [116, 644] on span "Completion Time" at bounding box center [91, 649] width 121 height 16
drag, startPoint x: 245, startPoint y: 617, endPoint x: 247, endPoint y: 595, distance: 22.3
click at [247, 614] on span "Daily Tasks" at bounding box center [271, 614] width 84 height 16
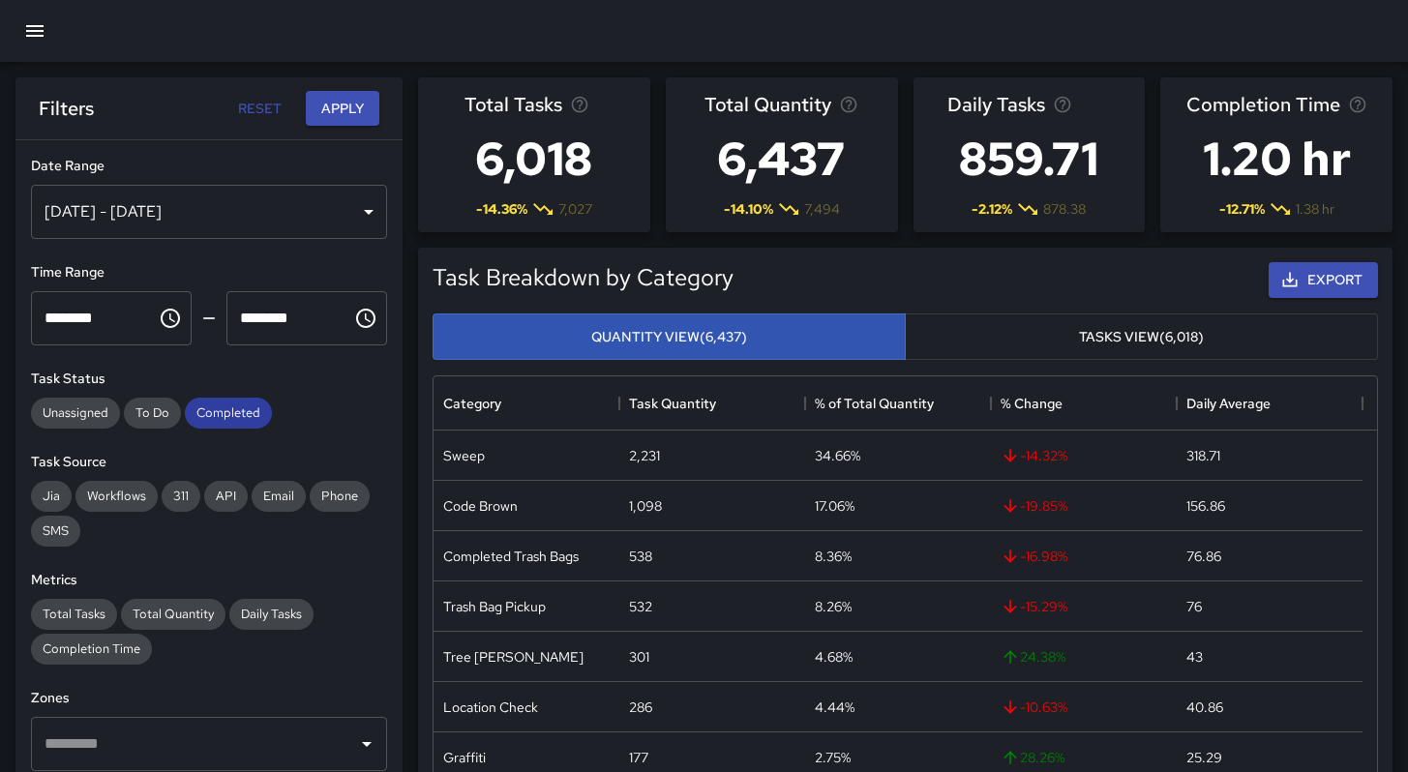
click at [227, 425] on div "Completed" at bounding box center [228, 413] width 87 height 31
click at [336, 111] on button "Apply" at bounding box center [343, 109] width 74 height 36
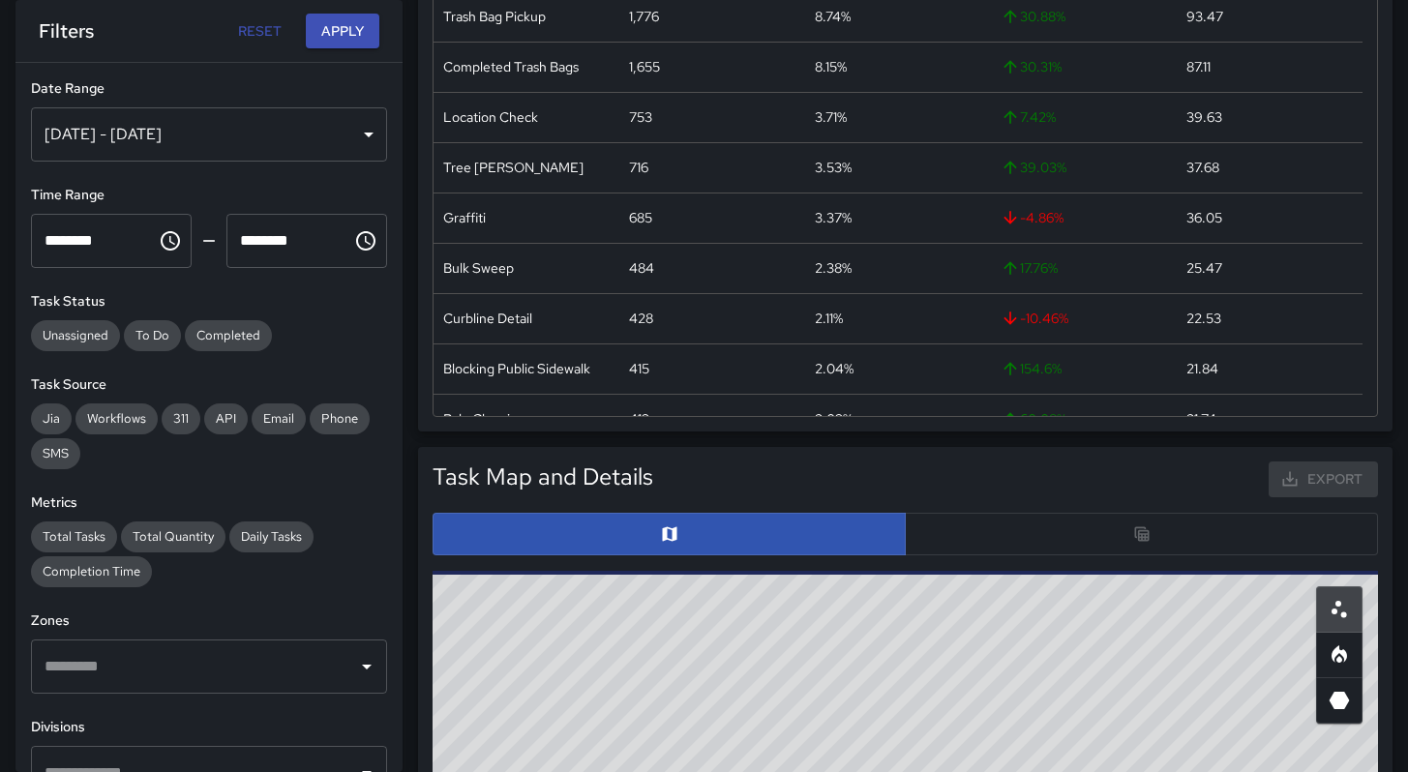
scroll to position [402, 0]
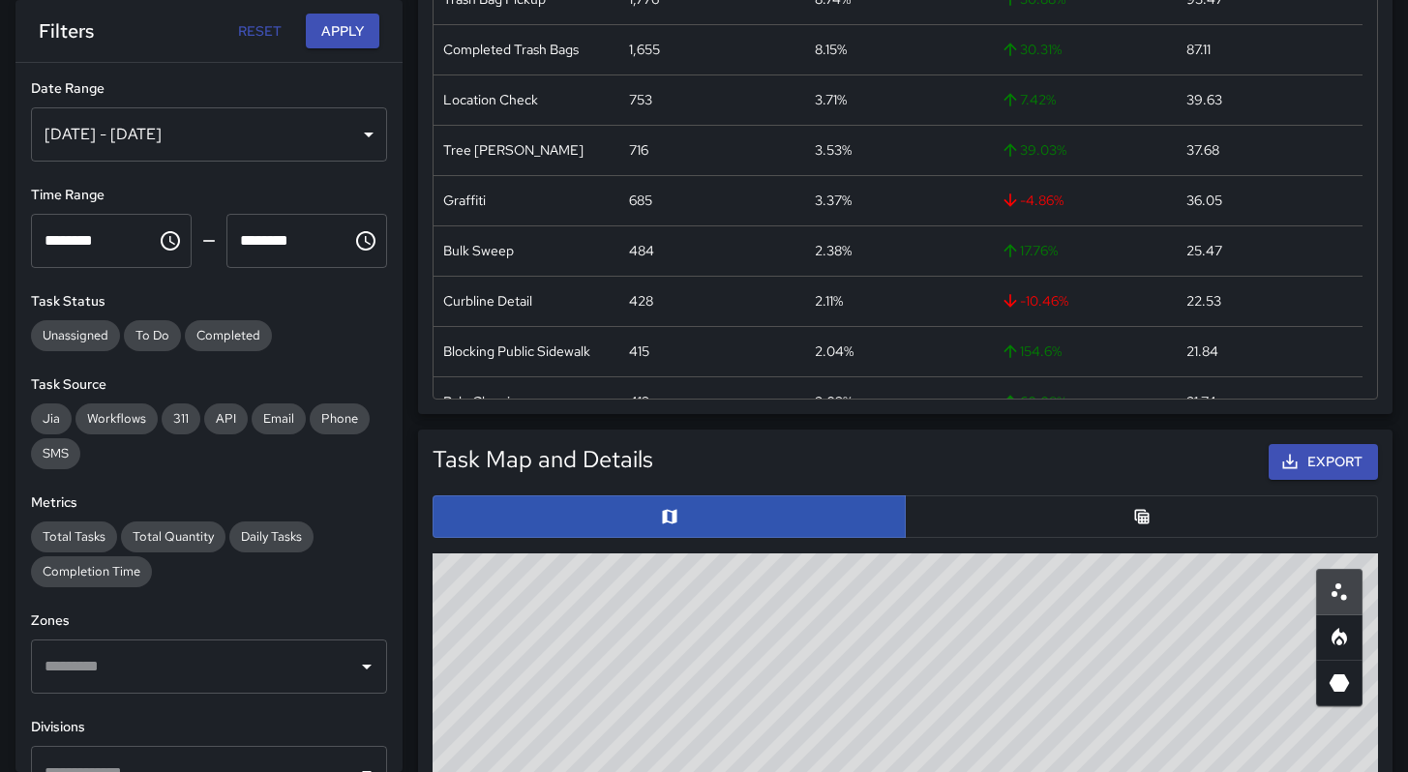
click at [966, 513] on button "button" at bounding box center [1141, 516] width 473 height 43
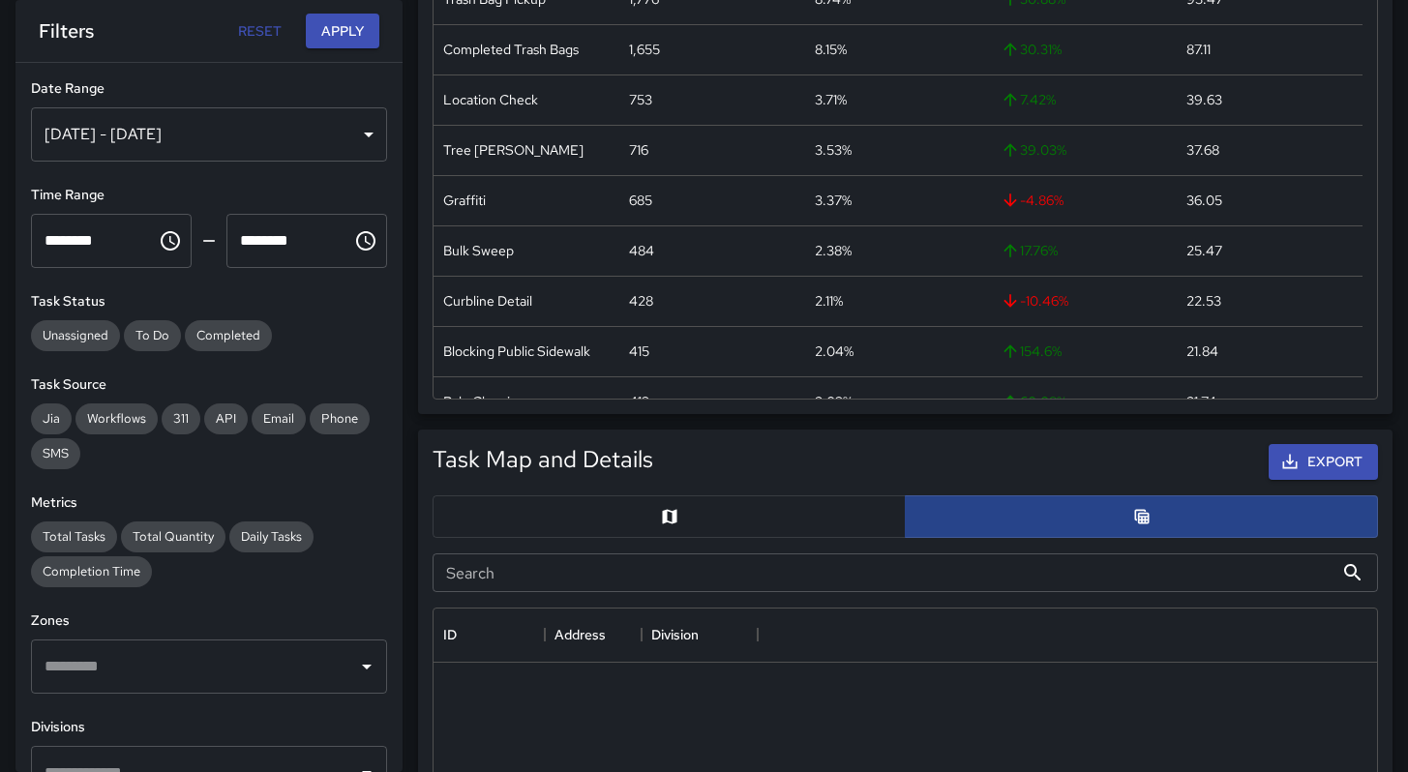
scroll to position [15, 15]
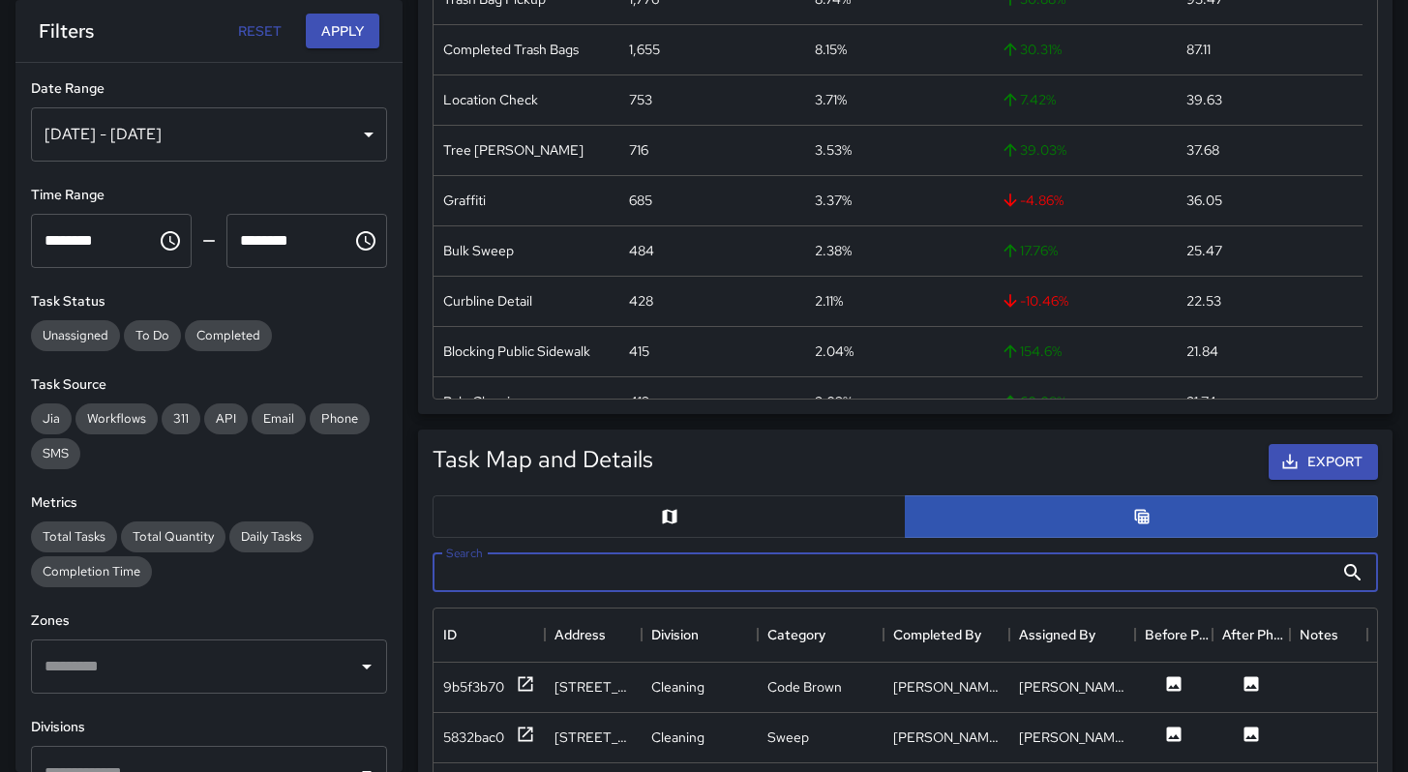
click at [710, 580] on input "Search" at bounding box center [883, 573] width 901 height 39
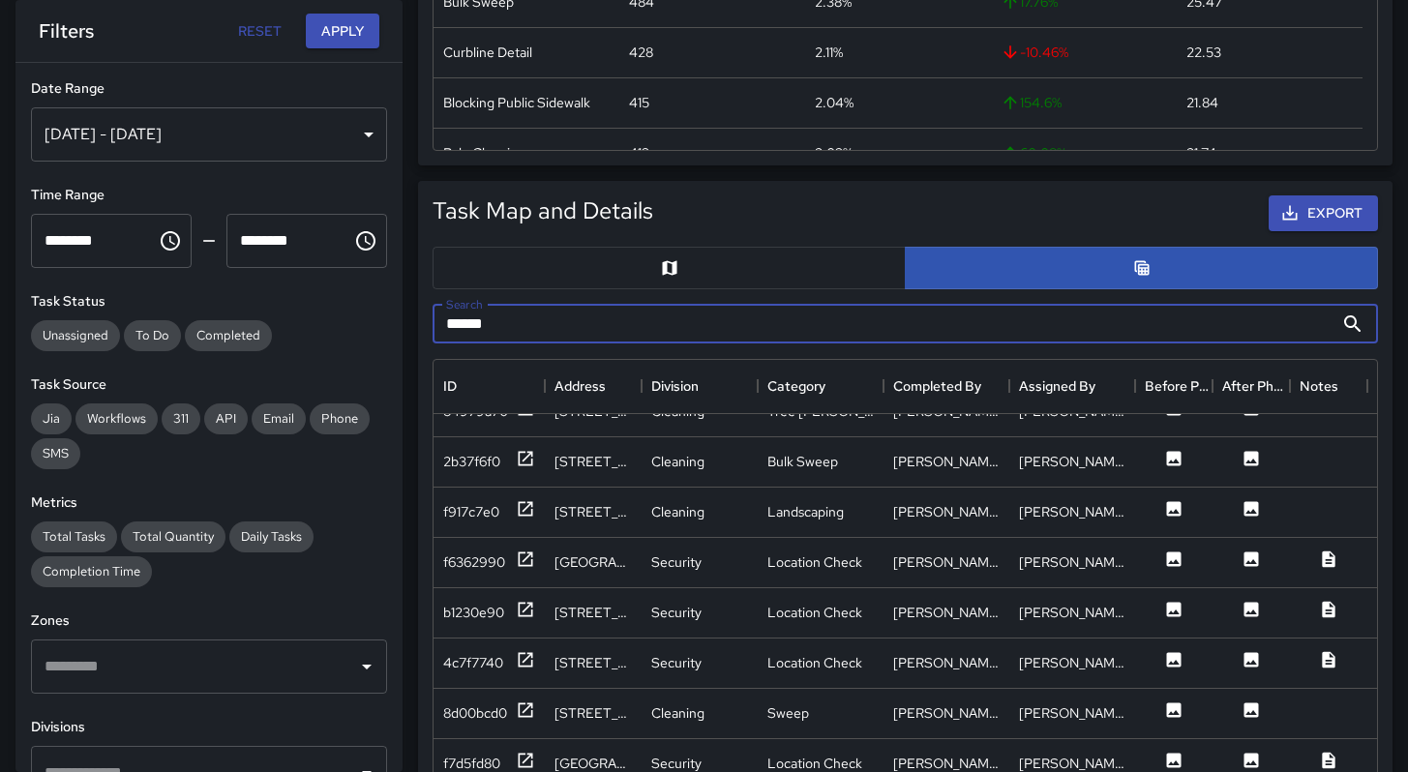
scroll to position [580, 0]
type input "******"
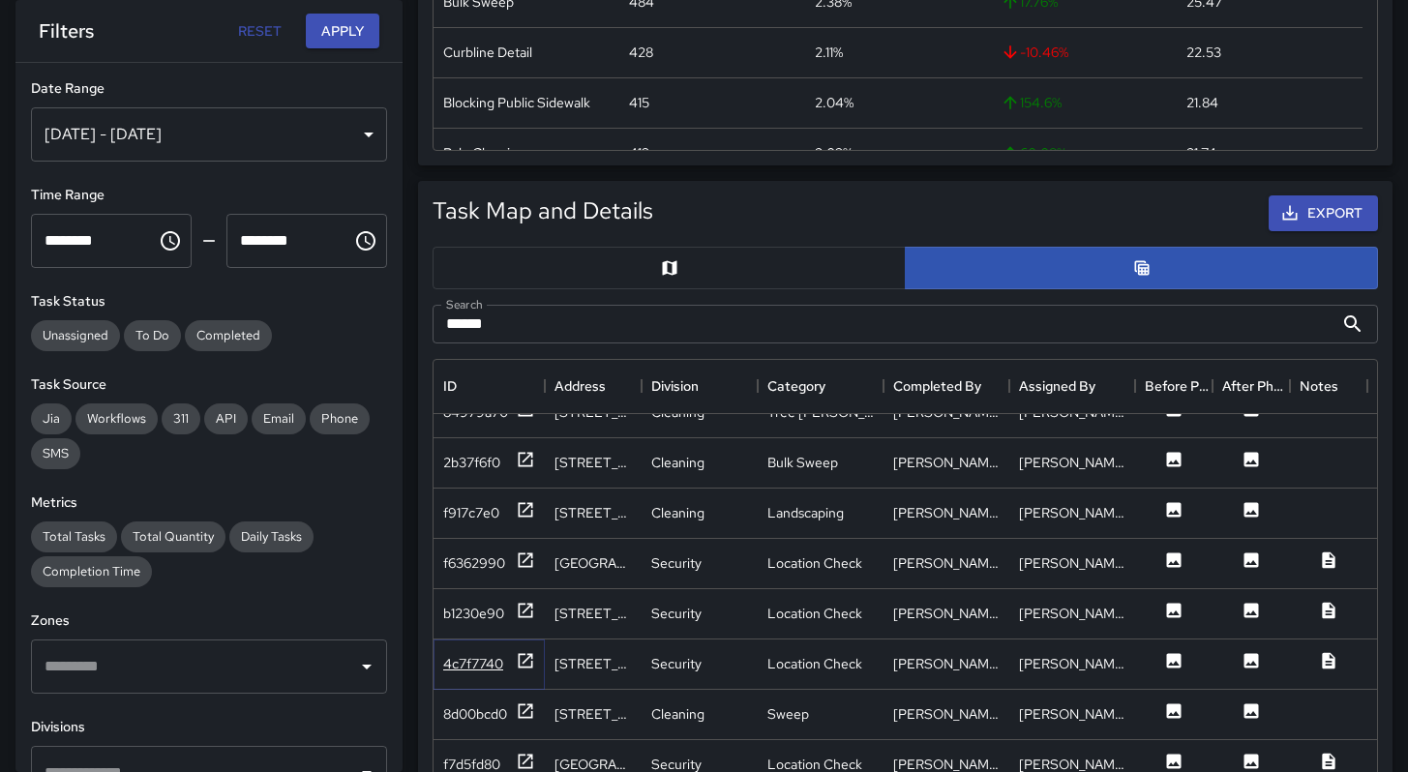
click at [450, 673] on div "4c7f7740" at bounding box center [489, 663] width 92 height 24
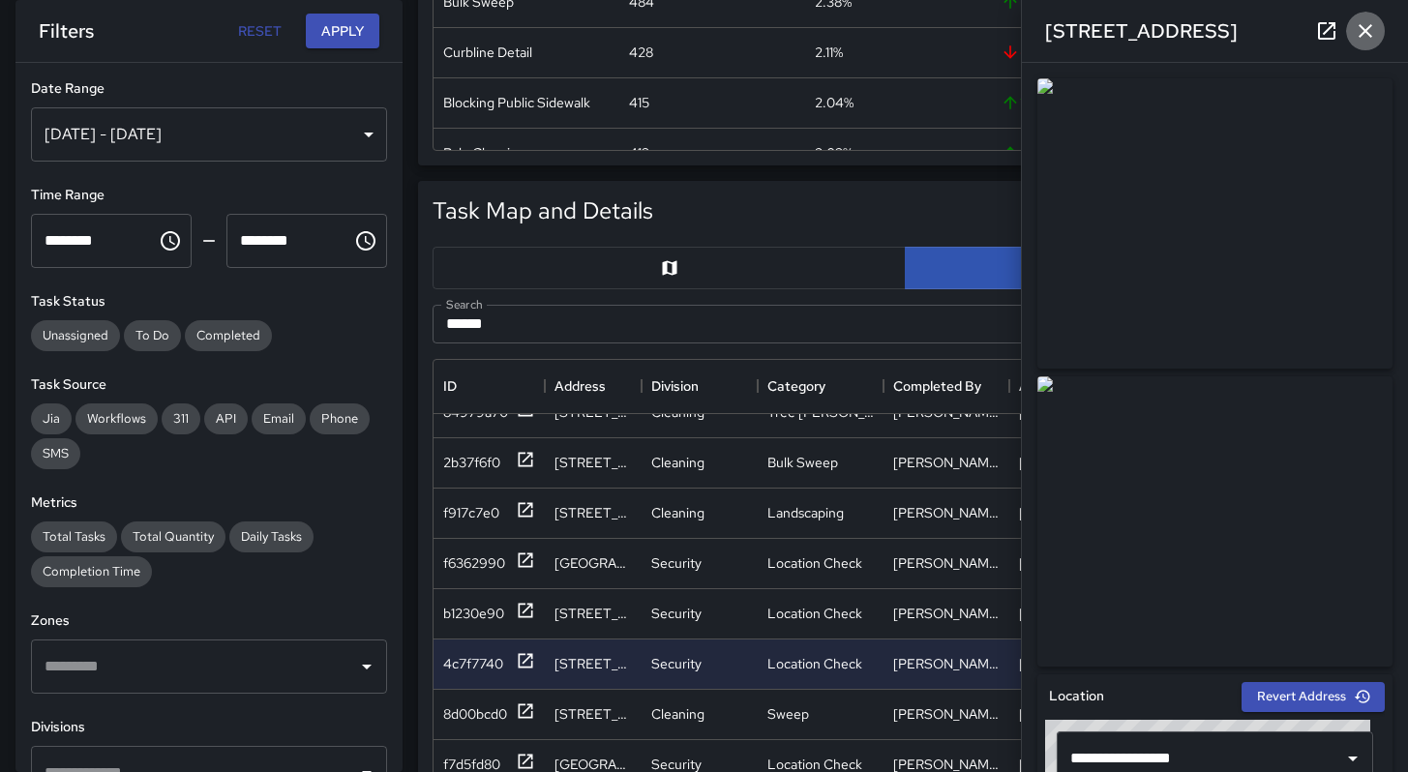
drag, startPoint x: 1370, startPoint y: 42, endPoint x: 1358, endPoint y: 51, distance: 15.9
click at [1369, 42] on icon "button" at bounding box center [1365, 30] width 23 height 23
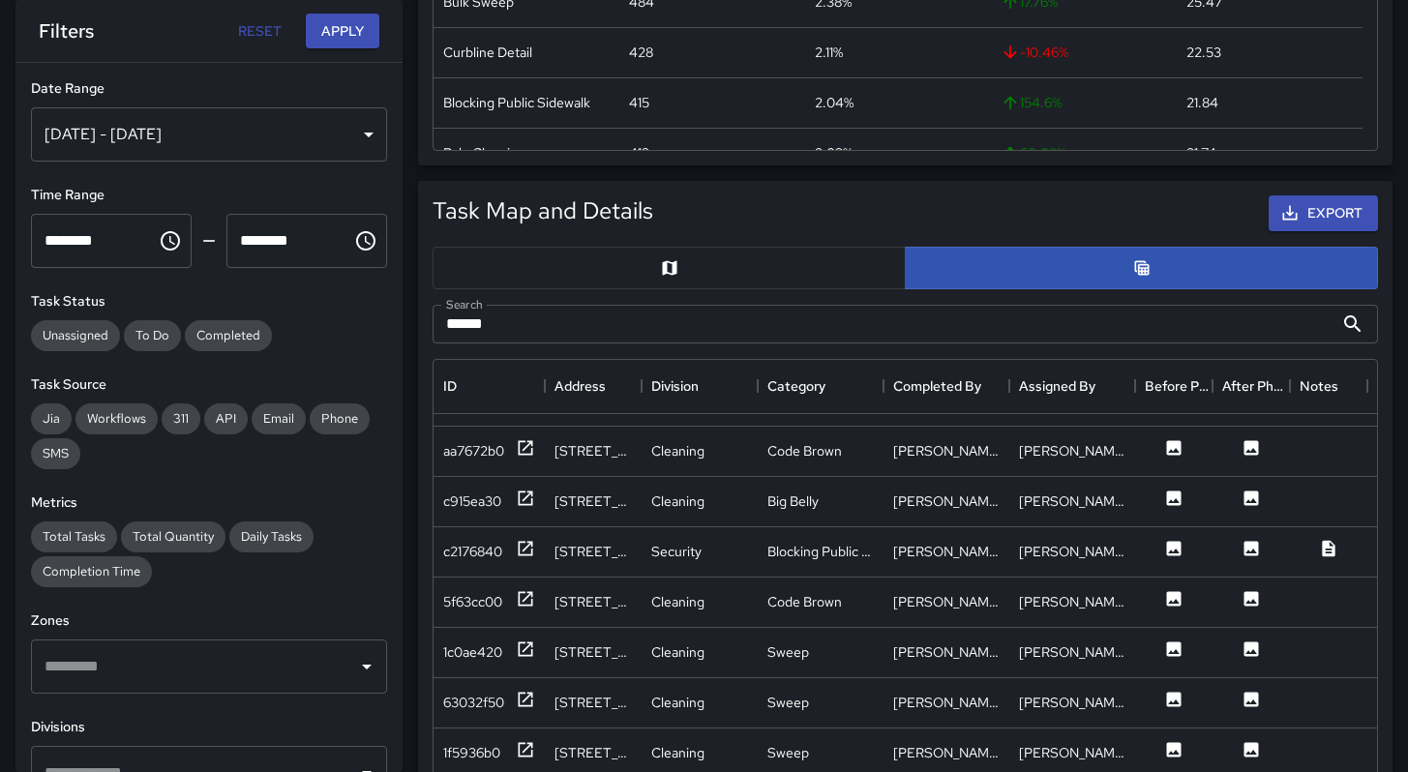
scroll to position [2035, 0]
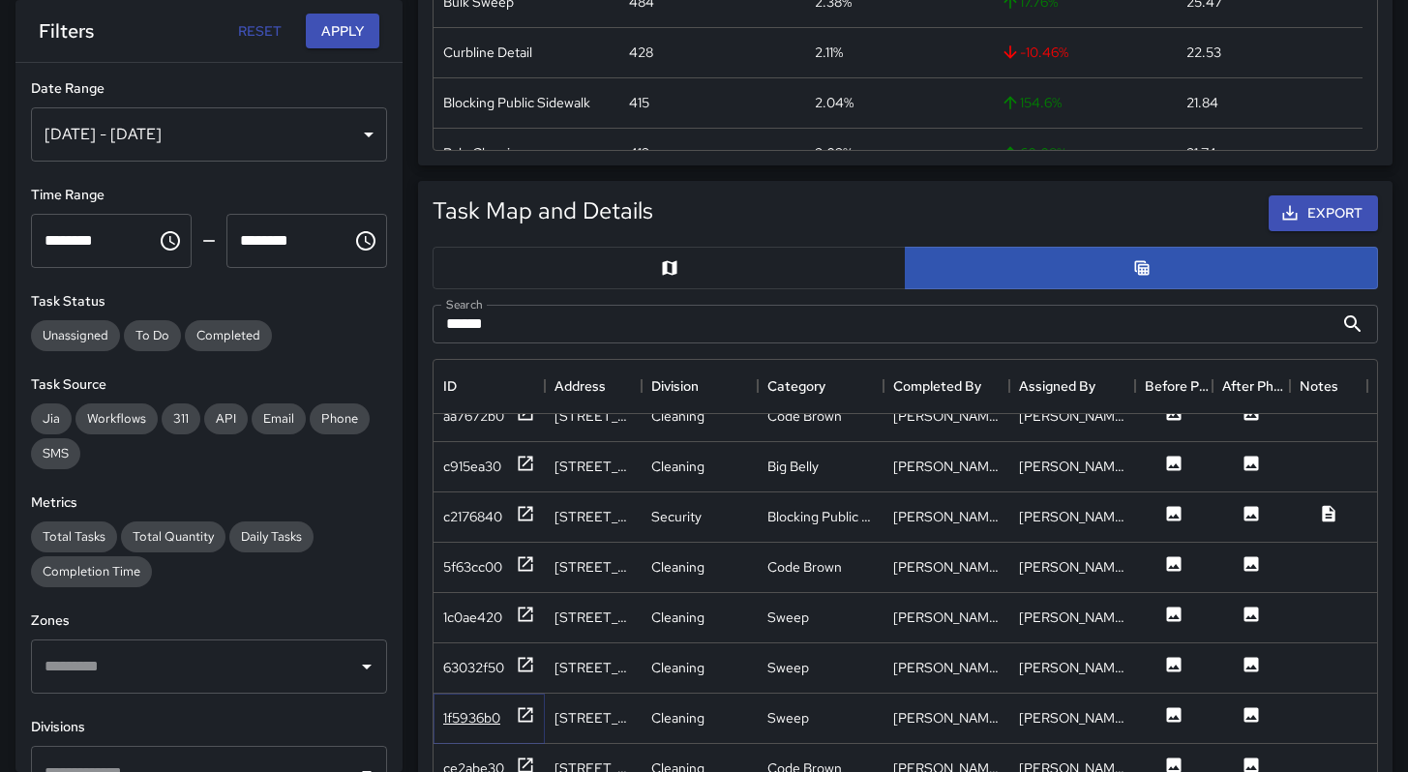
click at [472, 719] on div "1f5936b0" at bounding box center [471, 717] width 57 height 19
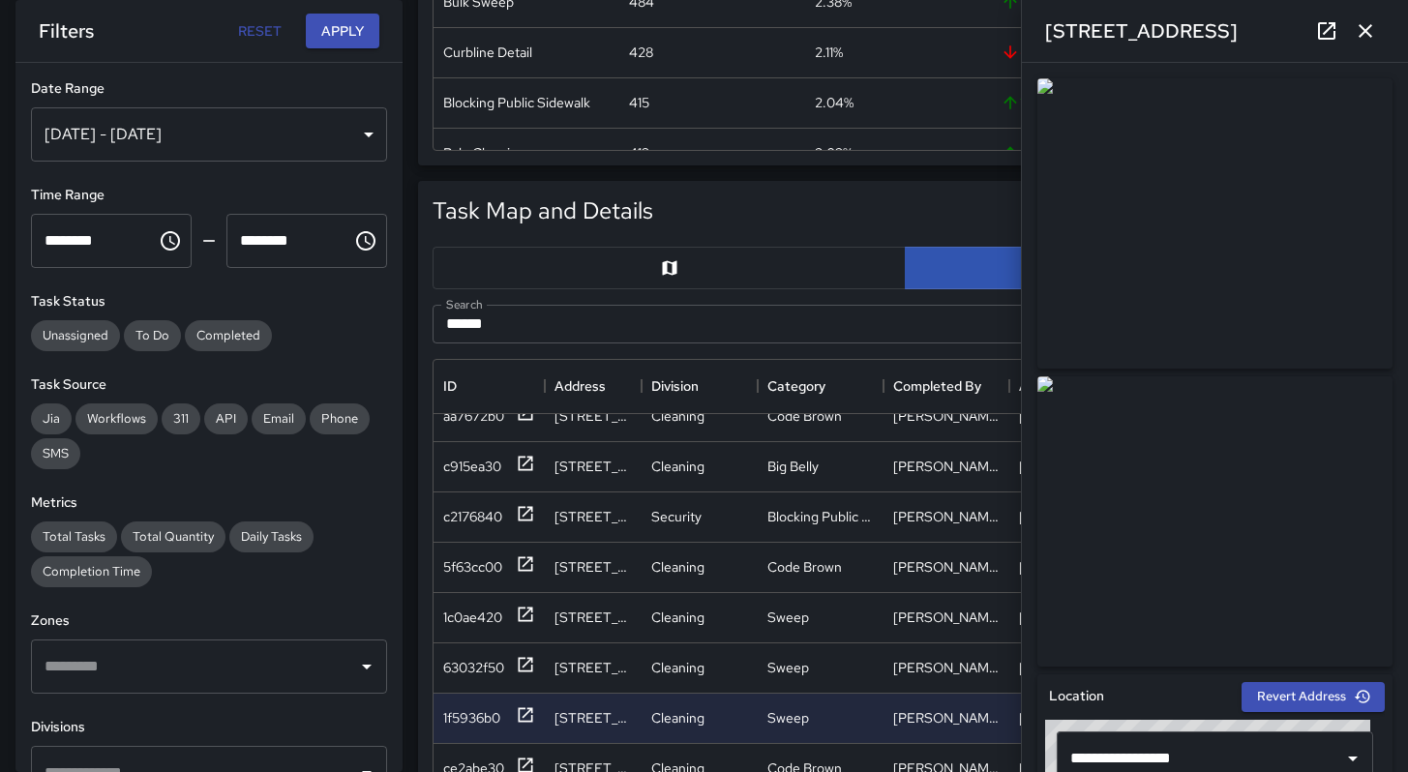
click at [1352, 35] on button "button" at bounding box center [1365, 31] width 39 height 39
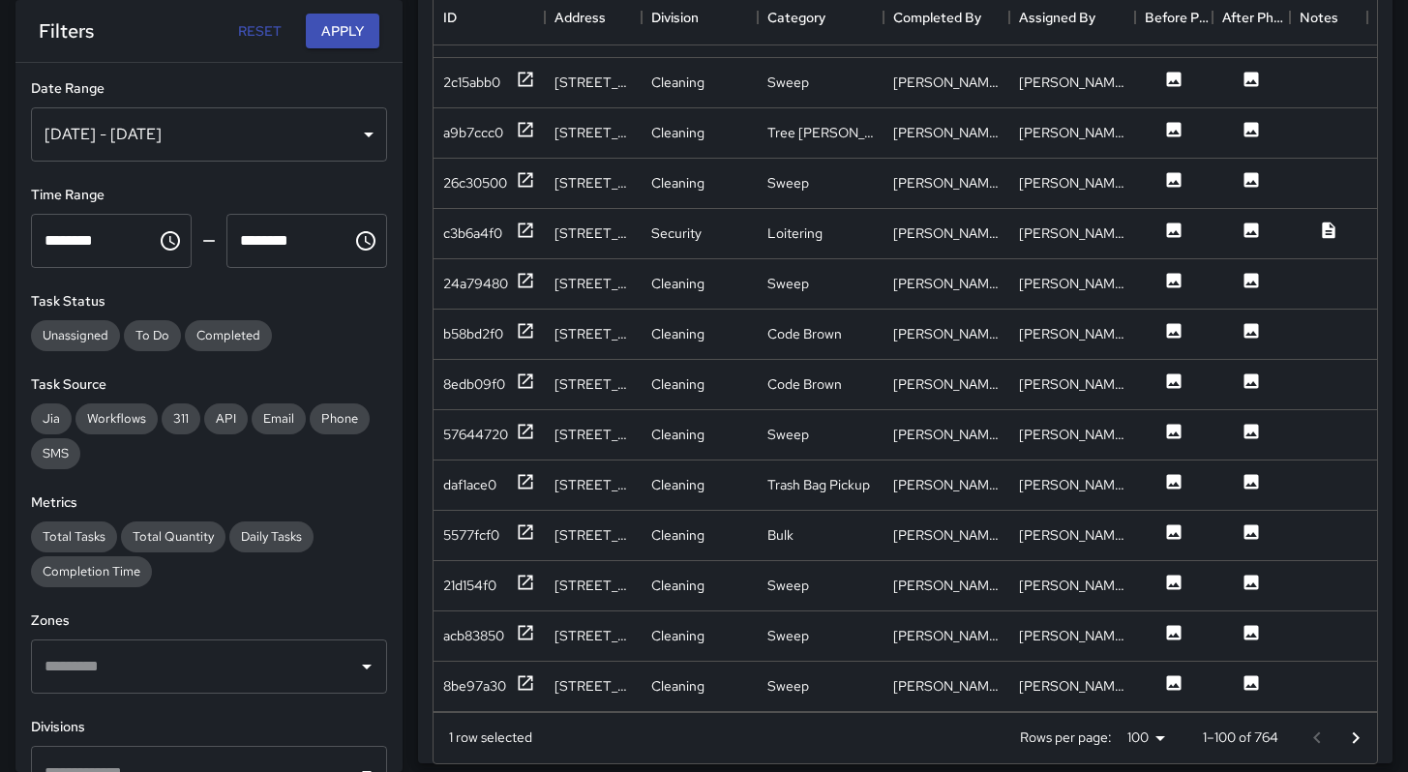
scroll to position [1019, 0]
click at [1350, 737] on icon "Go to next page" at bounding box center [1355, 738] width 23 height 23
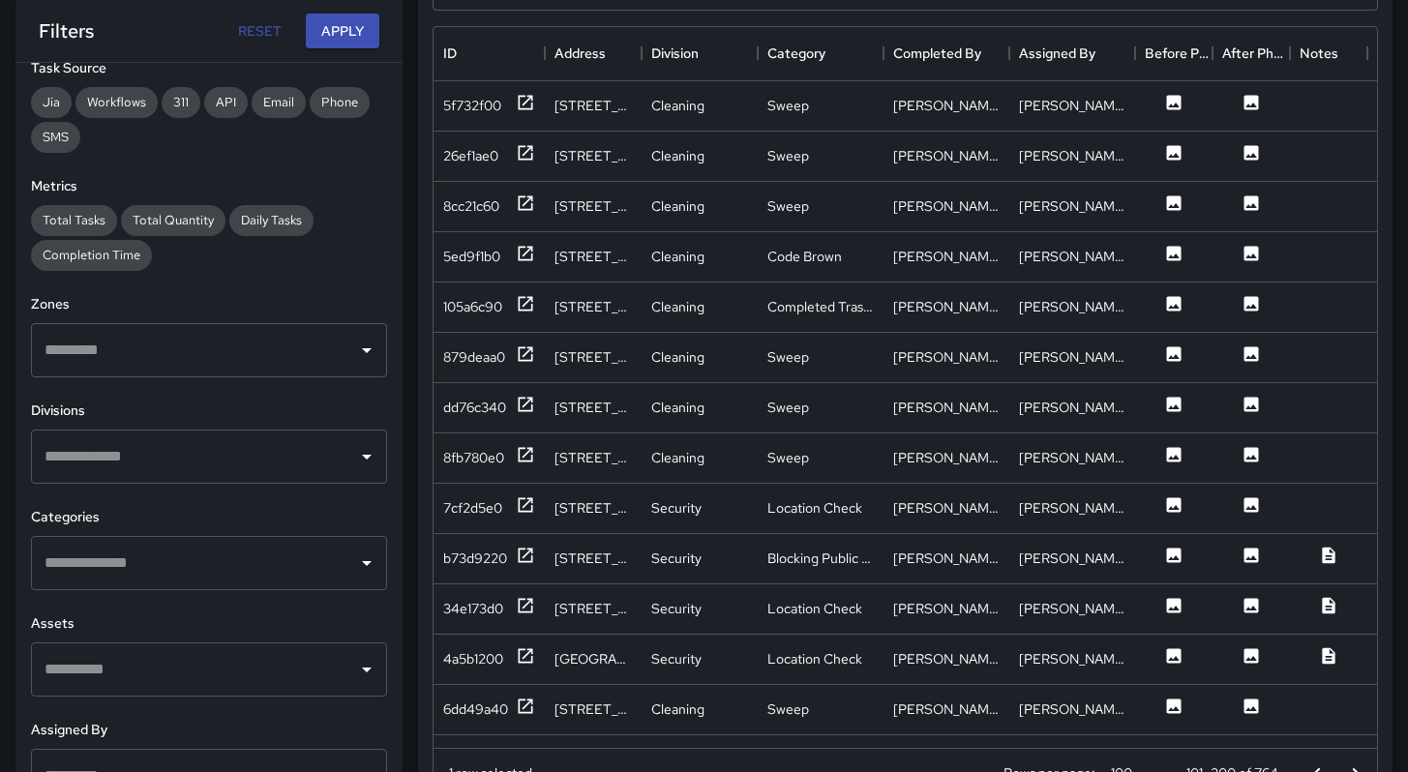
scroll to position [337, 0]
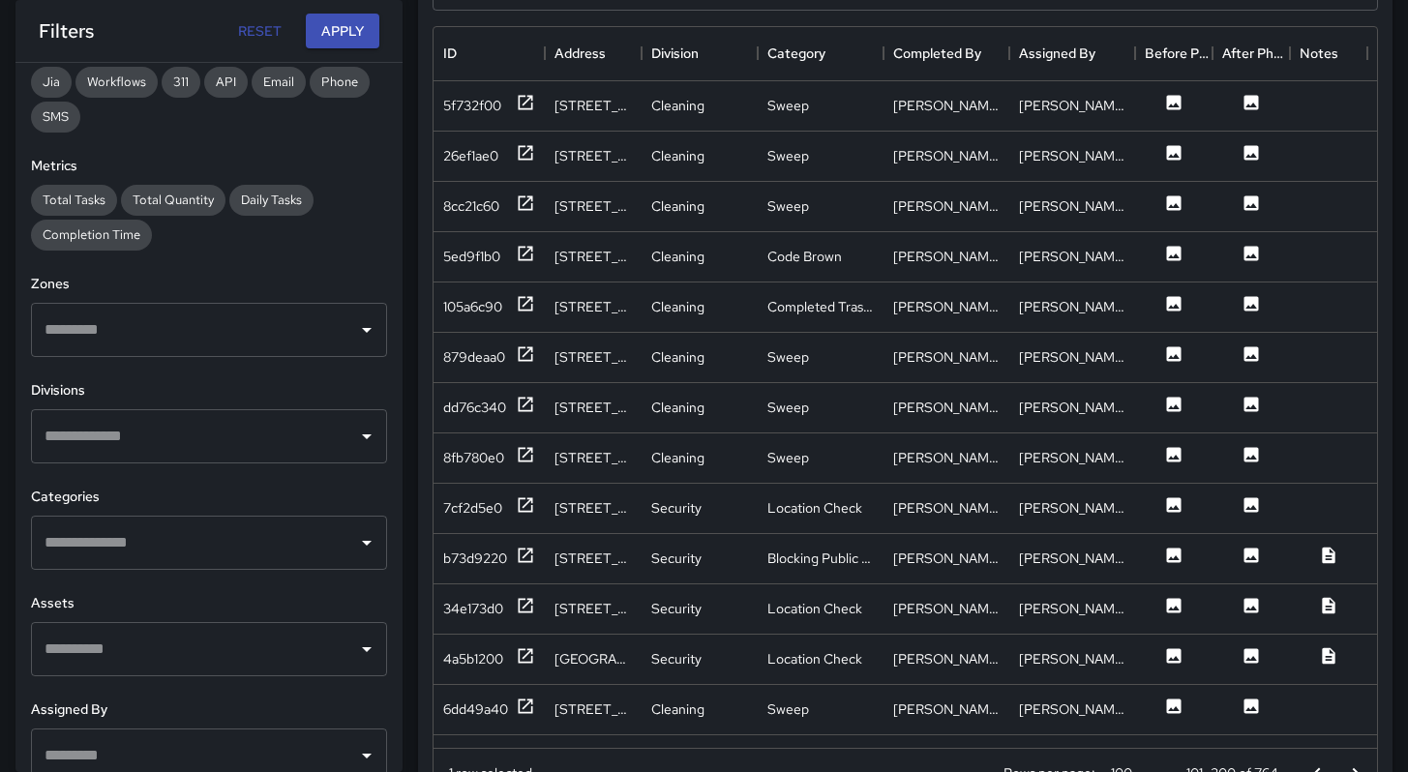
click at [188, 537] on input "text" at bounding box center [195, 543] width 310 height 37
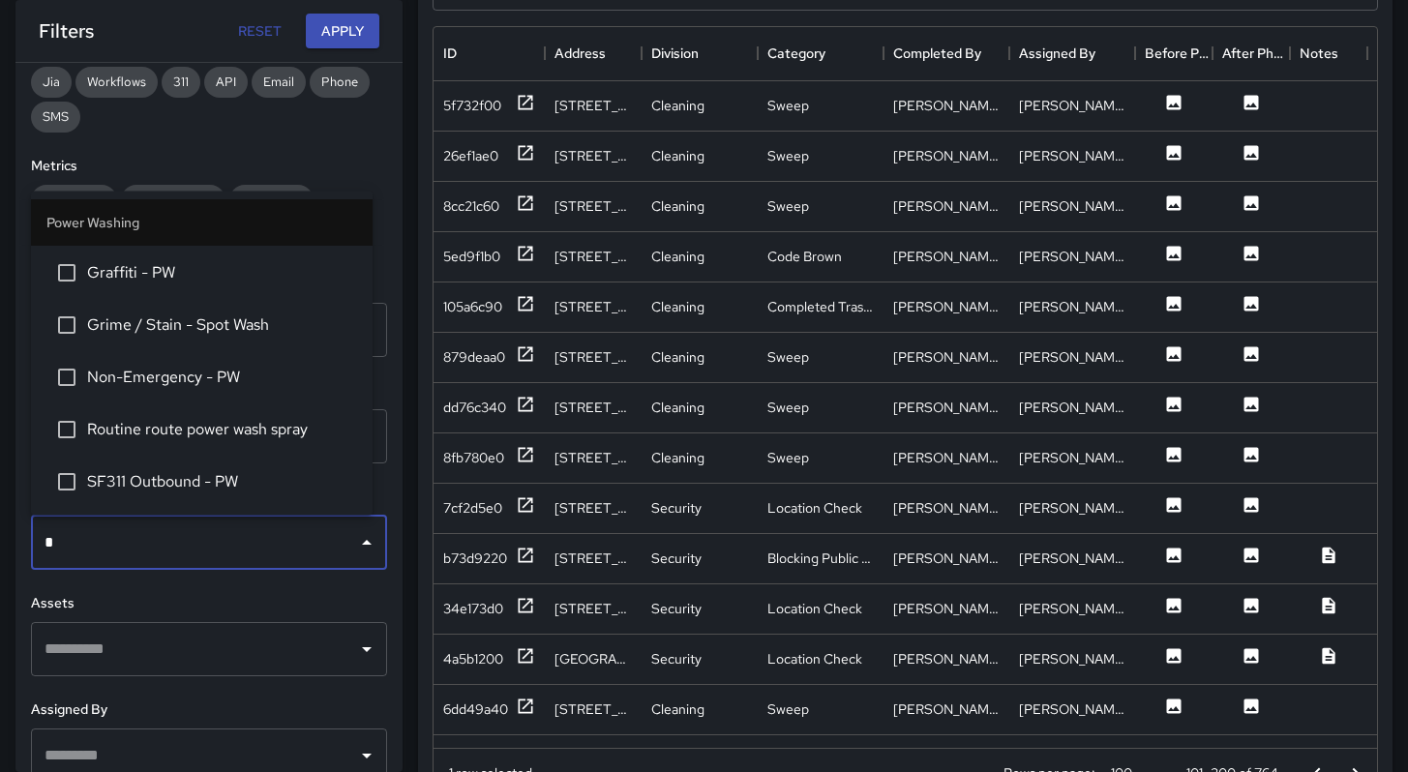
scroll to position [0, 0]
type input "**"
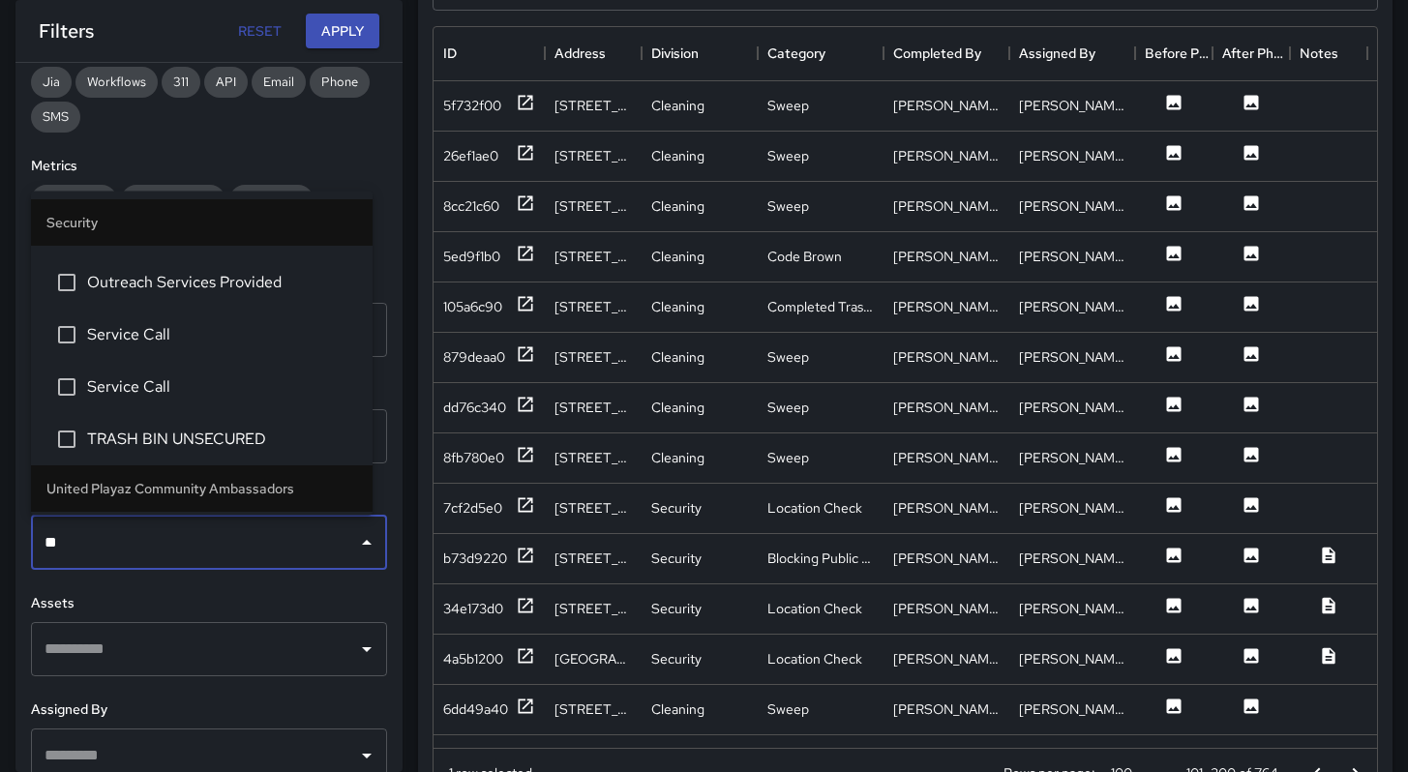
scroll to position [183, 0]
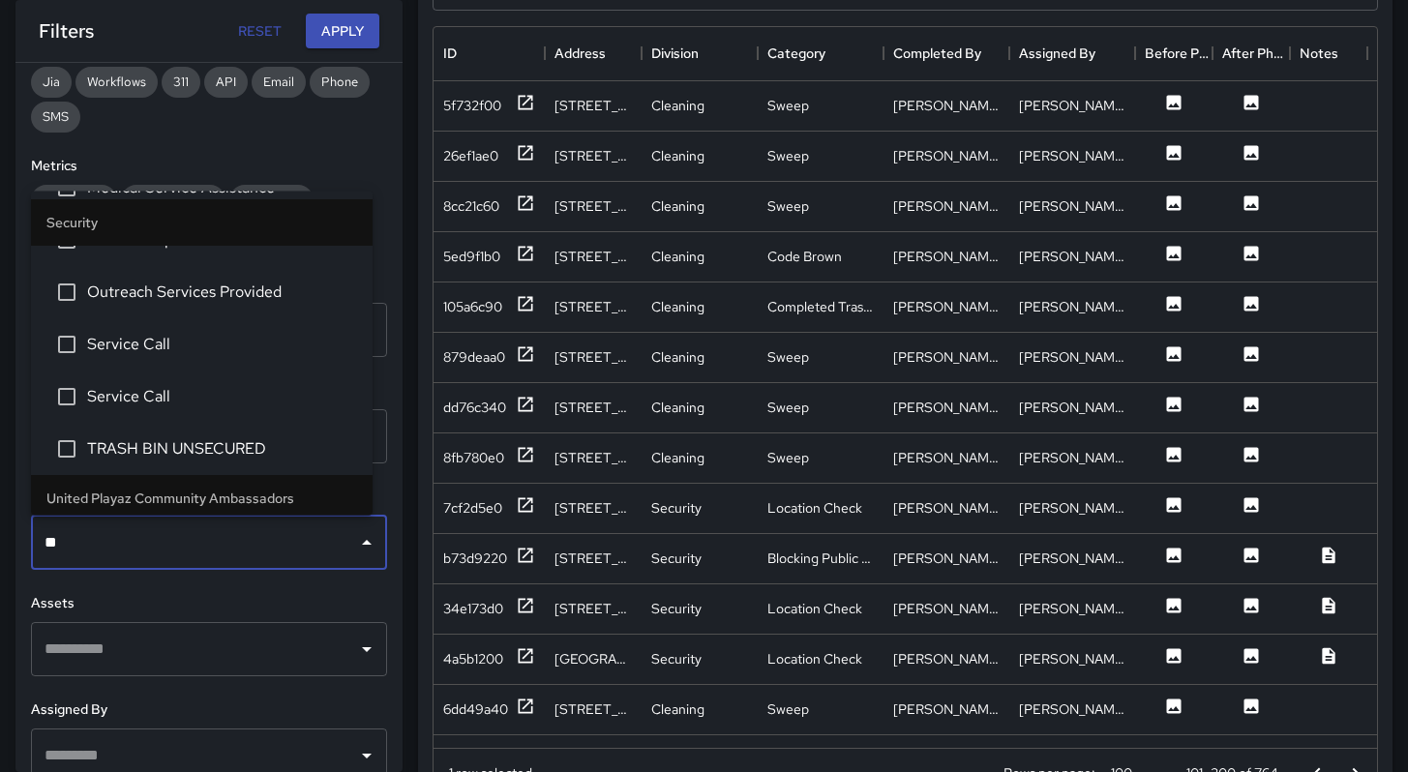
drag, startPoint x: 76, startPoint y: 539, endPoint x: 6, endPoint y: 543, distance: 70.8
click at [14, 535] on div "**********" at bounding box center [194, 257] width 418 height 2356
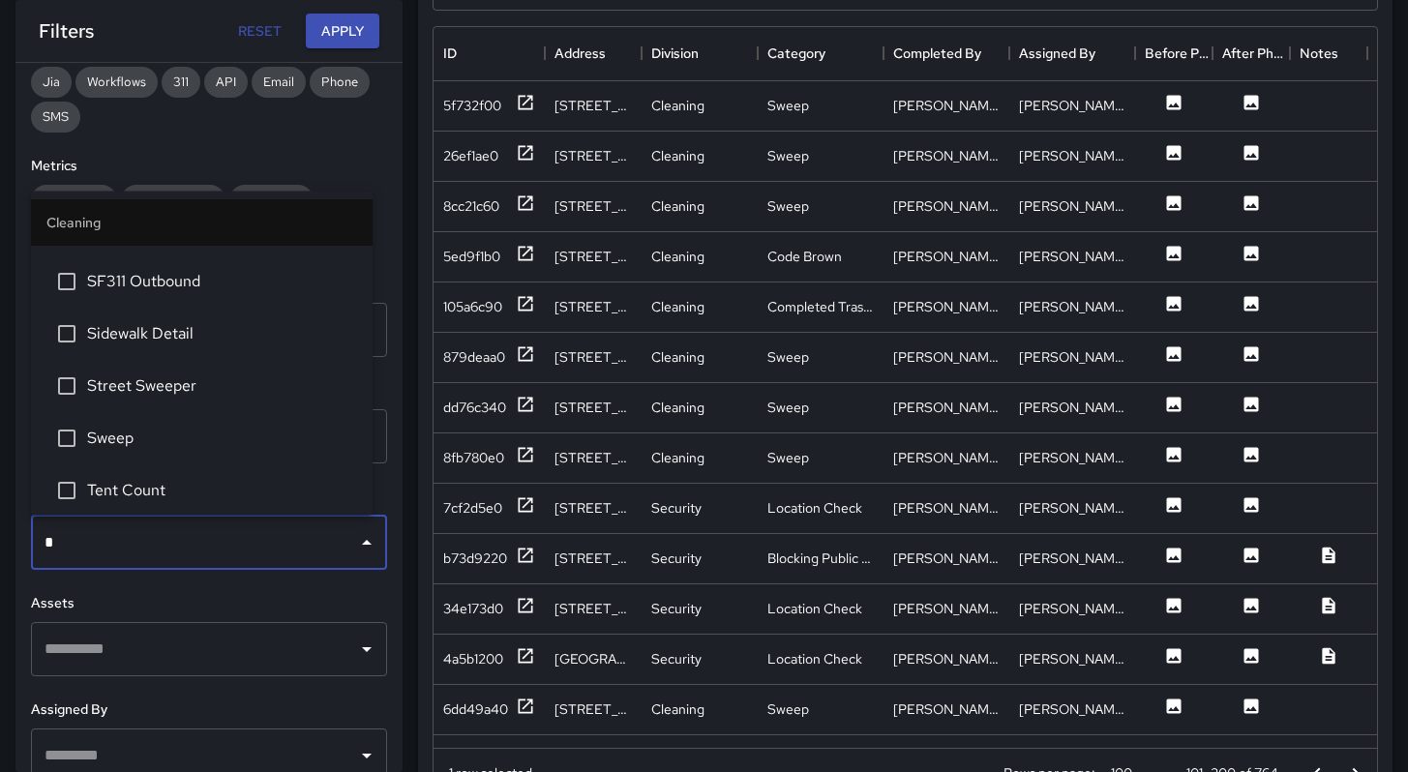
scroll to position [0, 0]
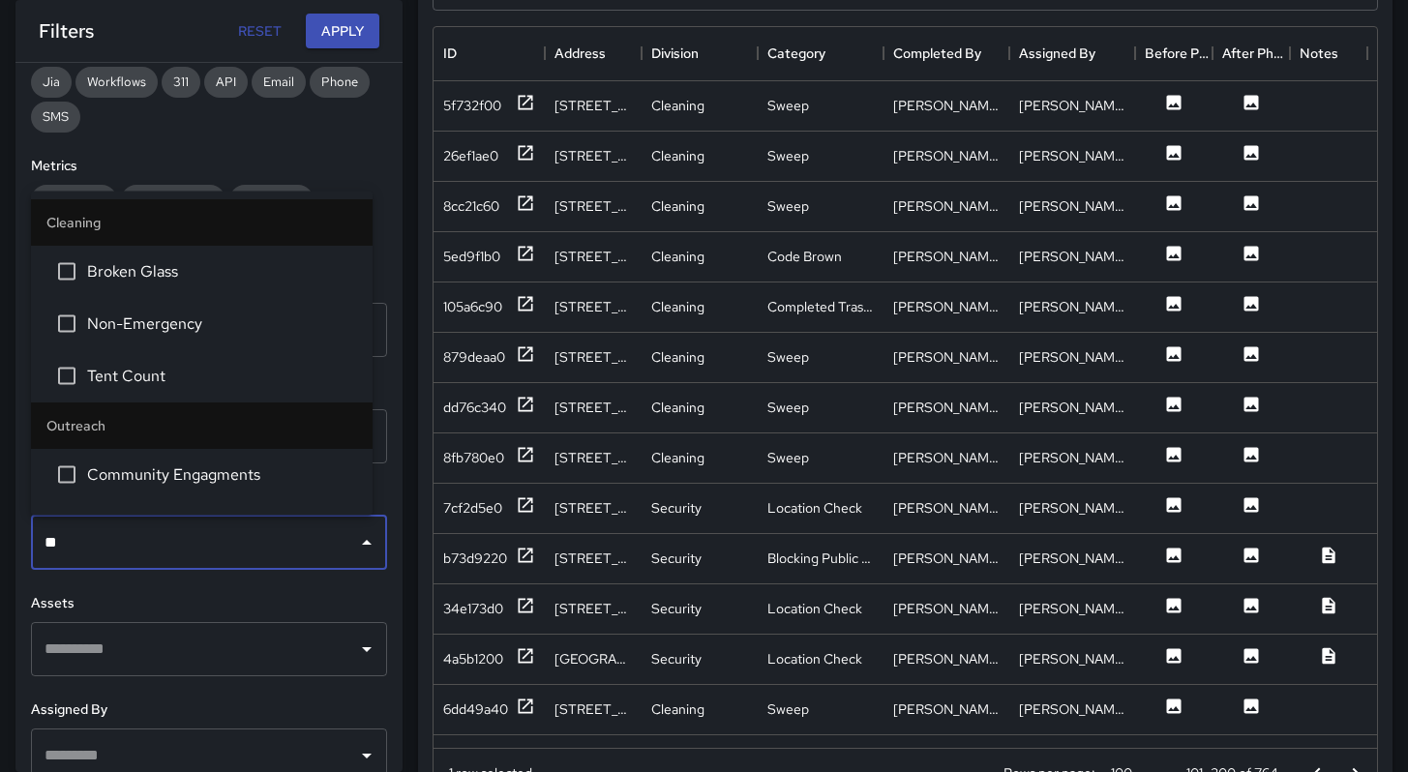
type input "***"
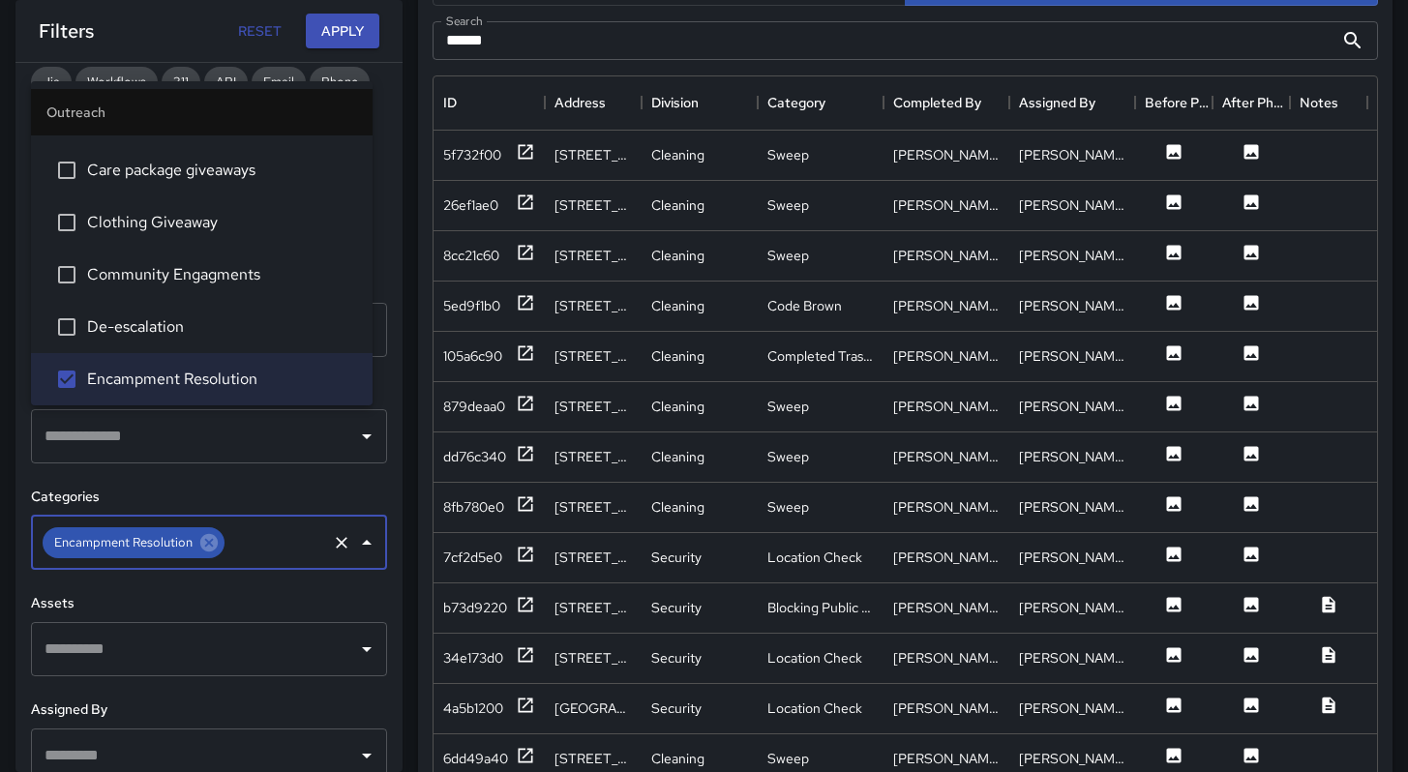
scroll to position [823, 0]
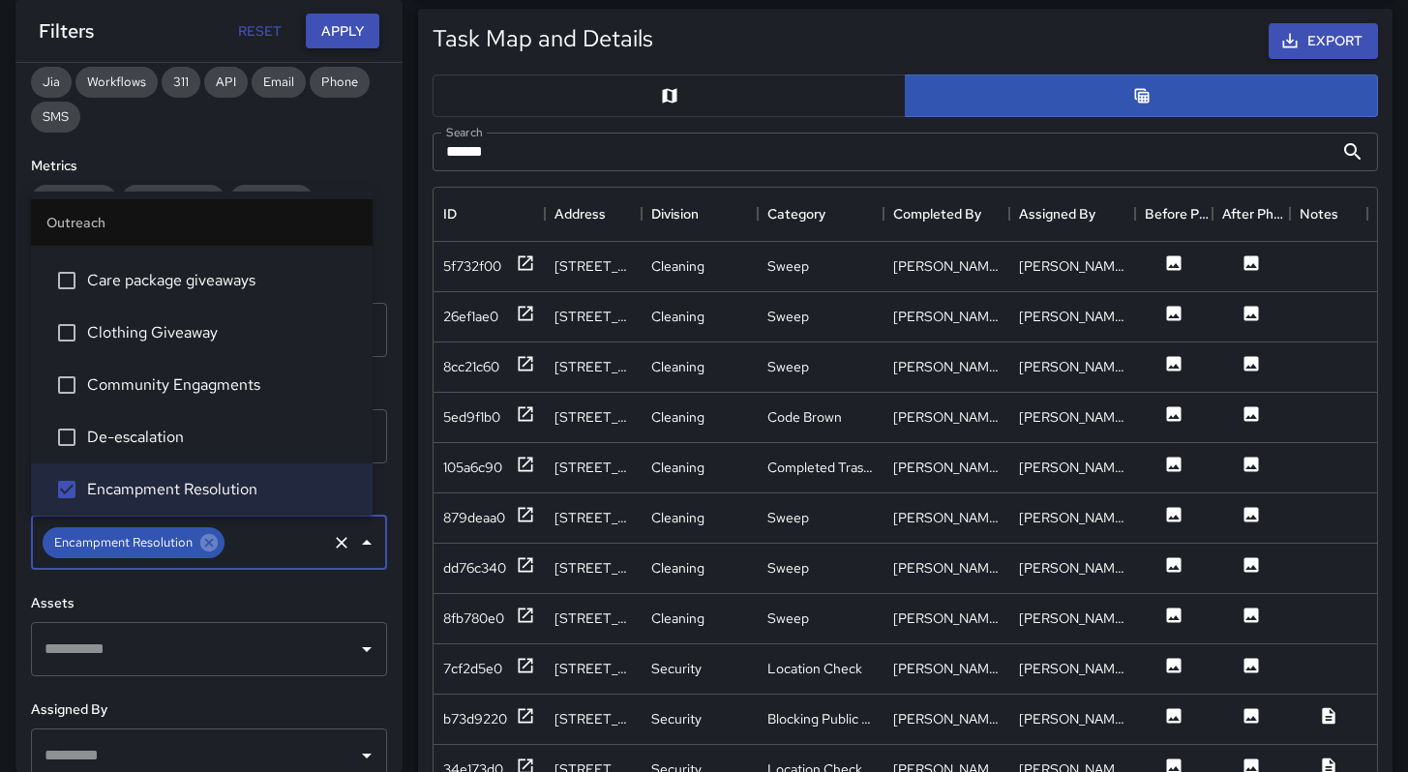
click at [350, 37] on button "Apply" at bounding box center [343, 32] width 74 height 36
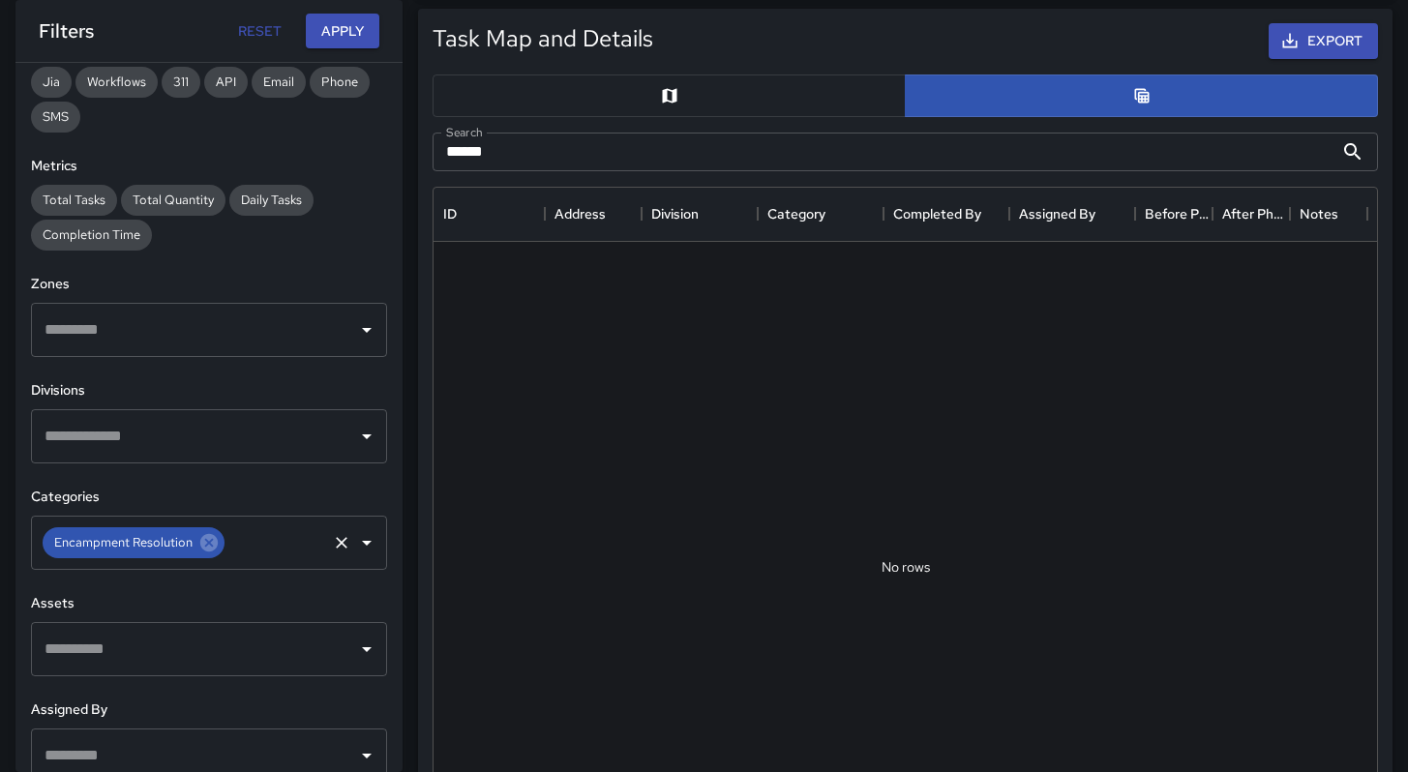
click at [225, 539] on div "Encampment Resolution ​" at bounding box center [209, 543] width 356 height 54
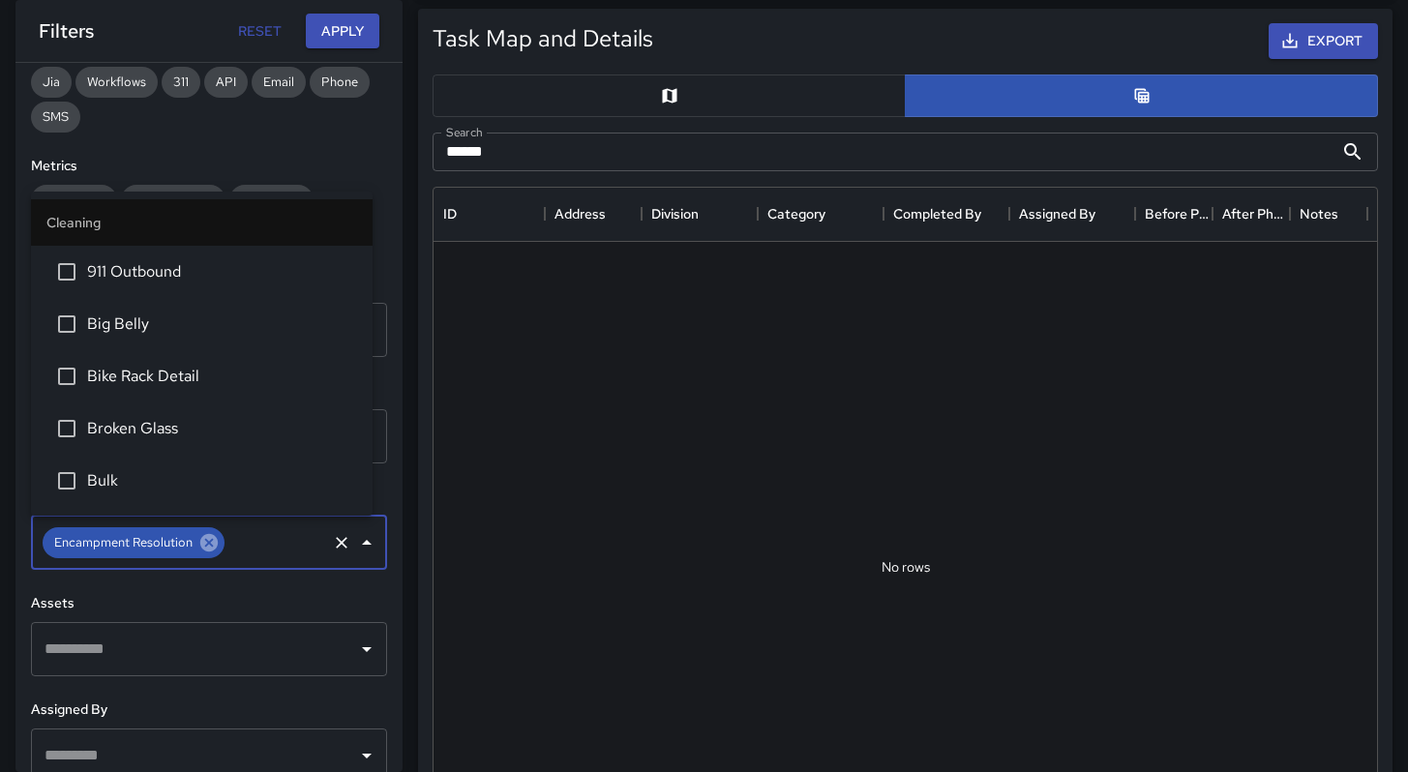
scroll to position [2227, 0]
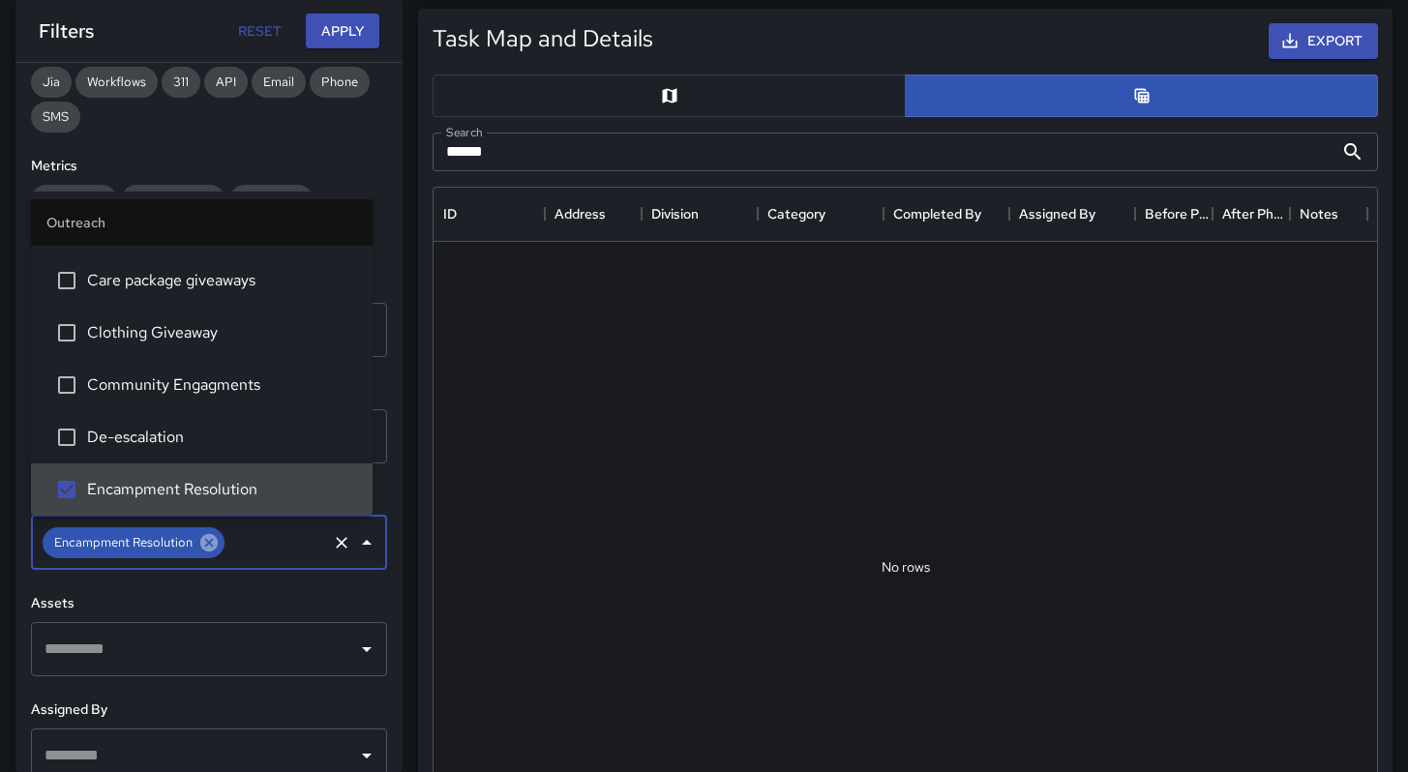
click at [216, 543] on icon at bounding box center [208, 542] width 21 height 21
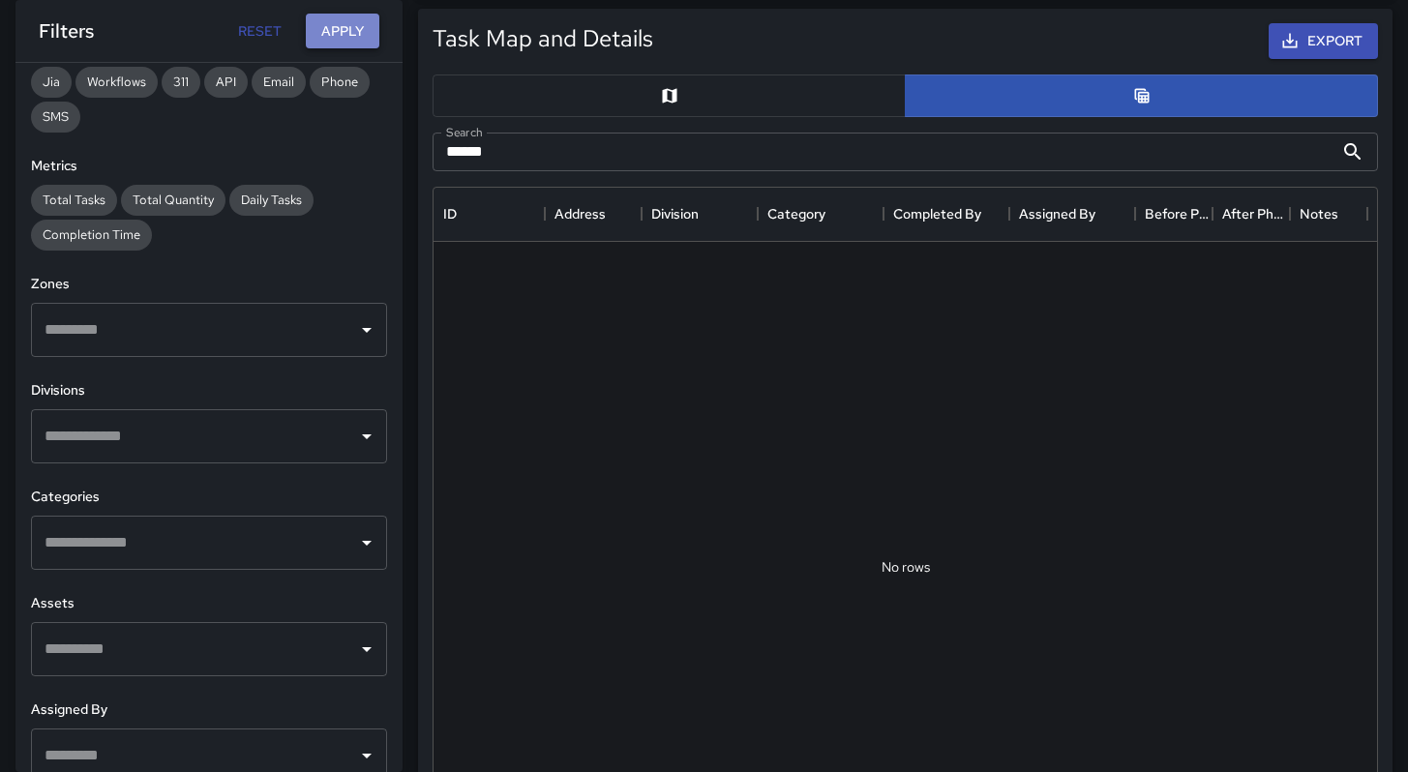
click at [345, 30] on button "Apply" at bounding box center [343, 32] width 74 height 36
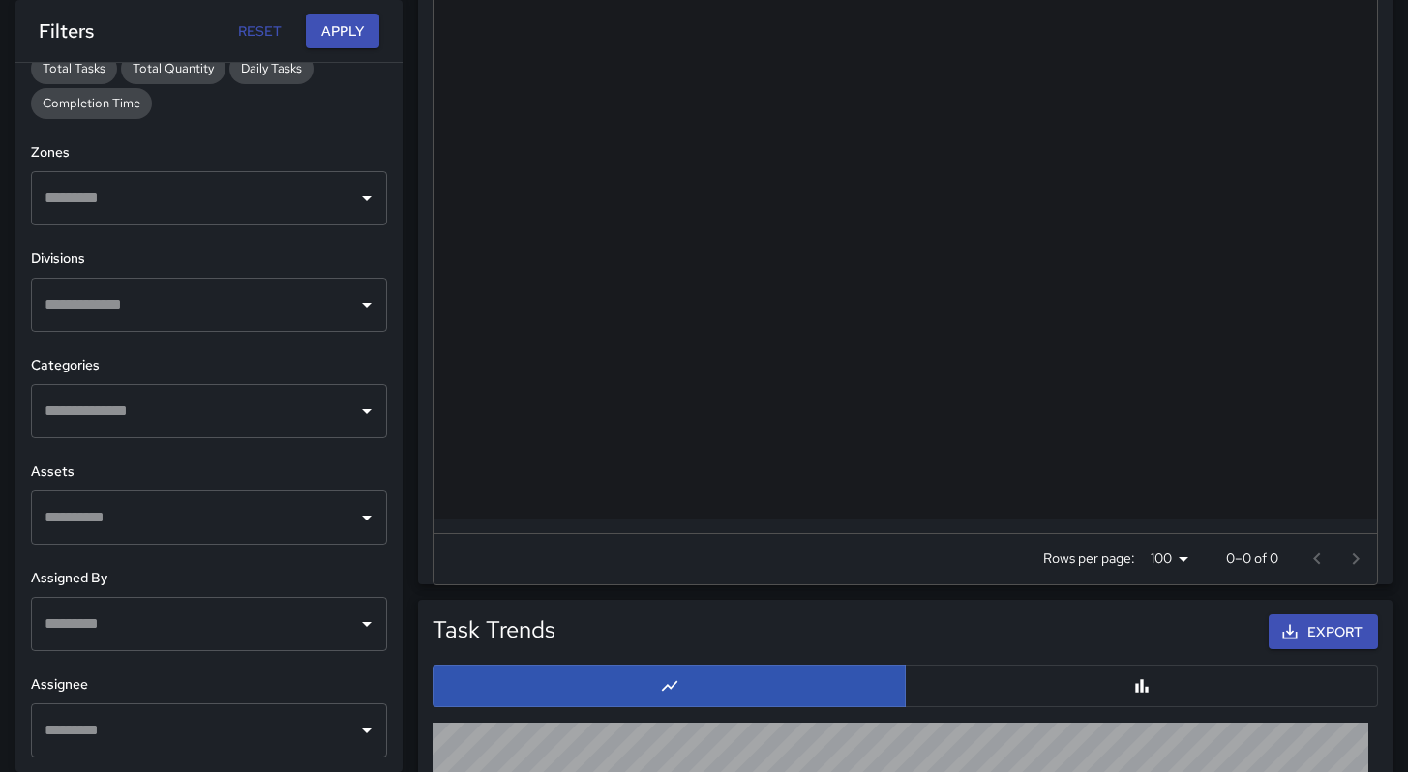
scroll to position [1272, 0]
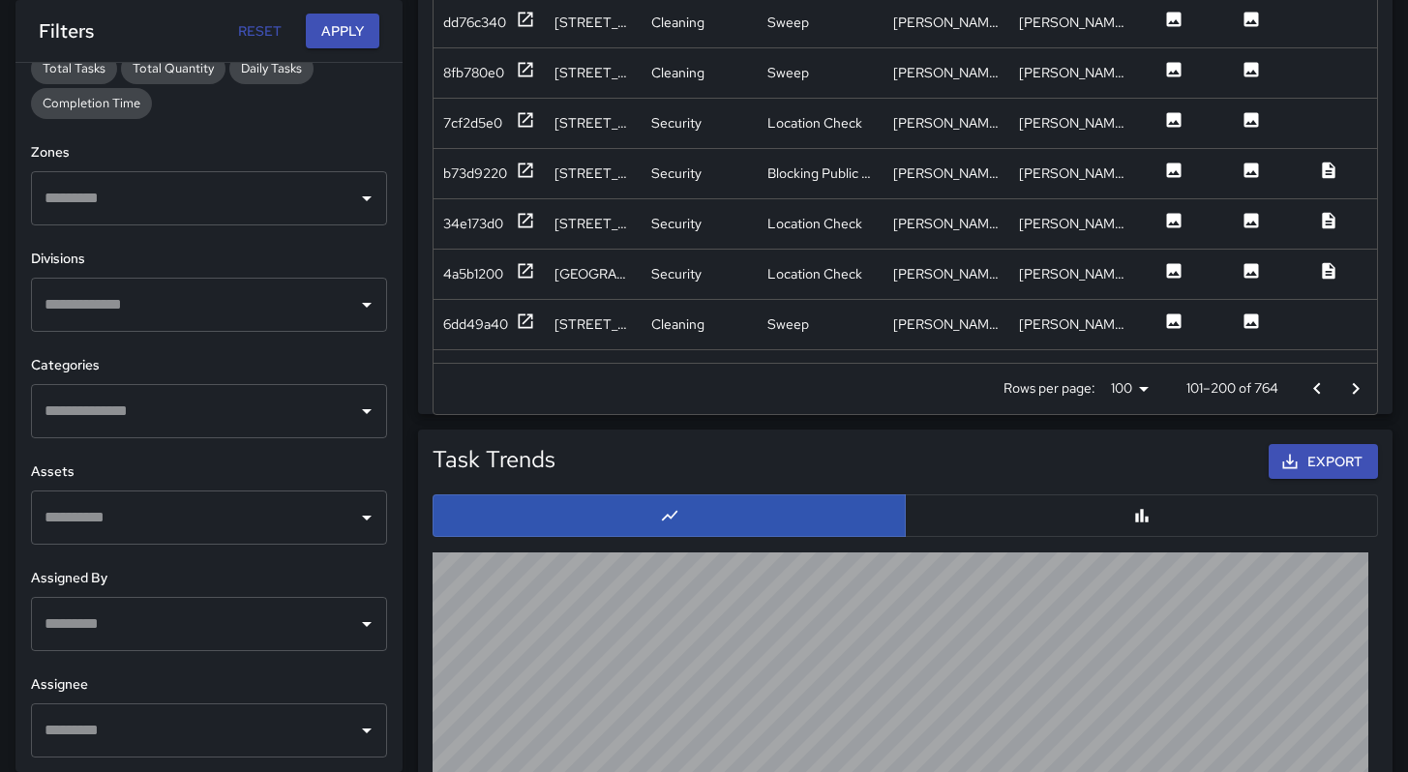
click at [136, 479] on h6 "Assets" at bounding box center [209, 472] width 356 height 21
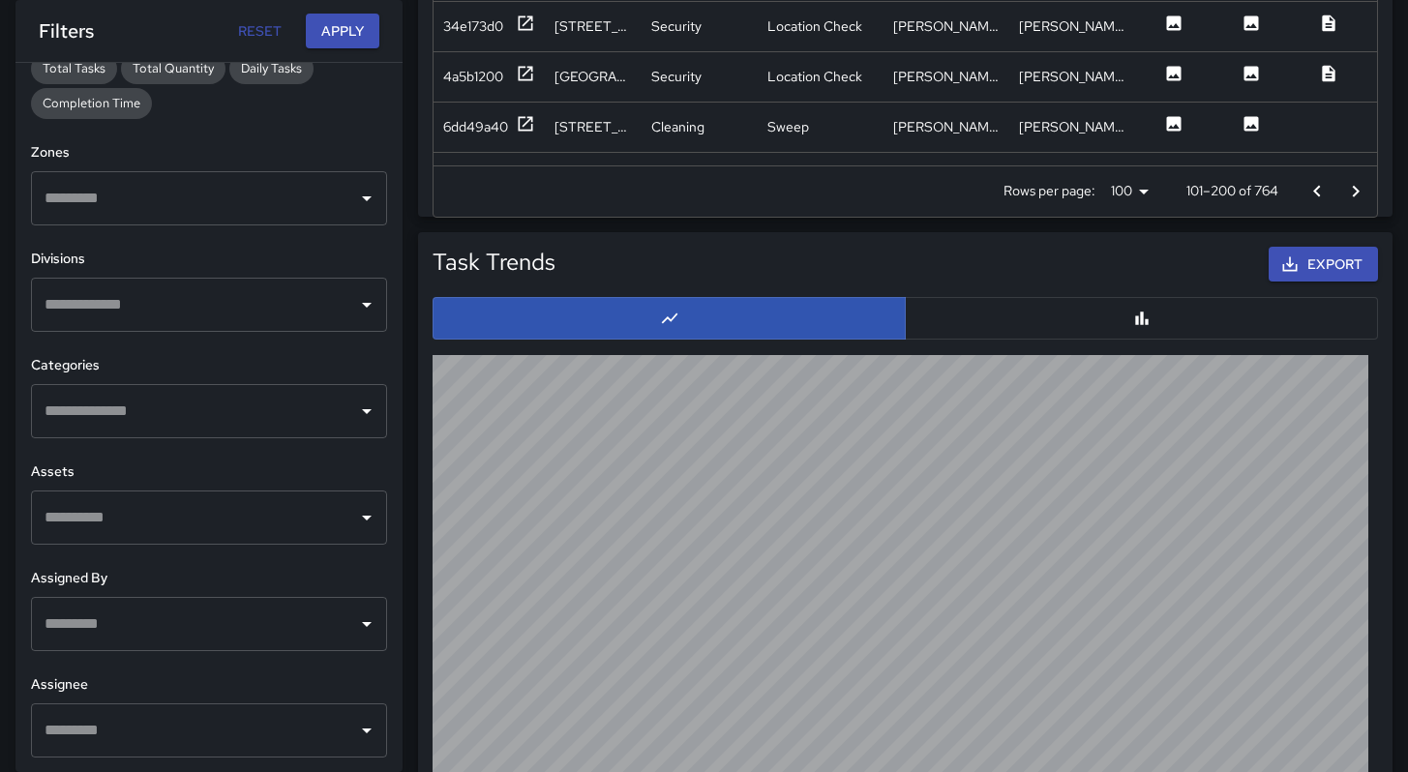
scroll to position [1602, 0]
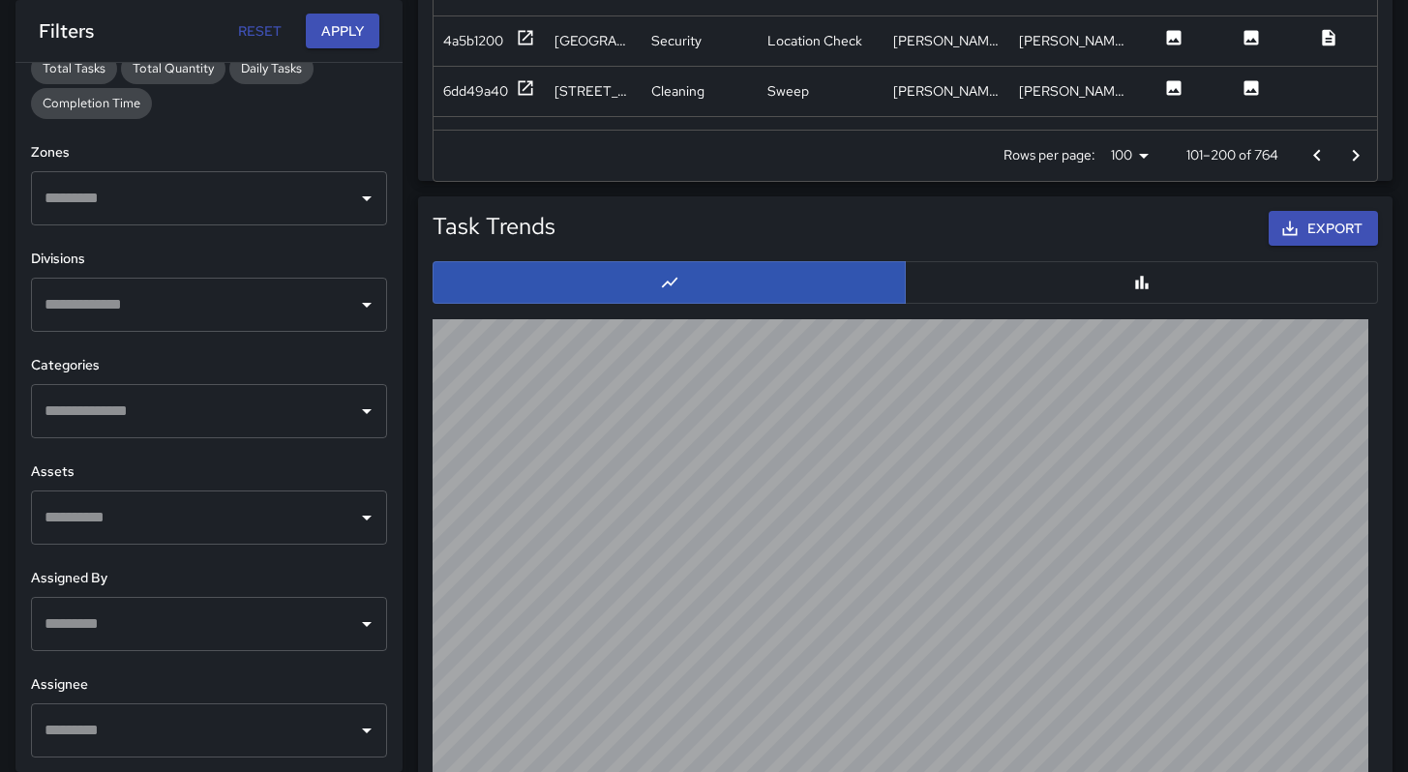
click at [118, 300] on input "text" at bounding box center [195, 304] width 310 height 37
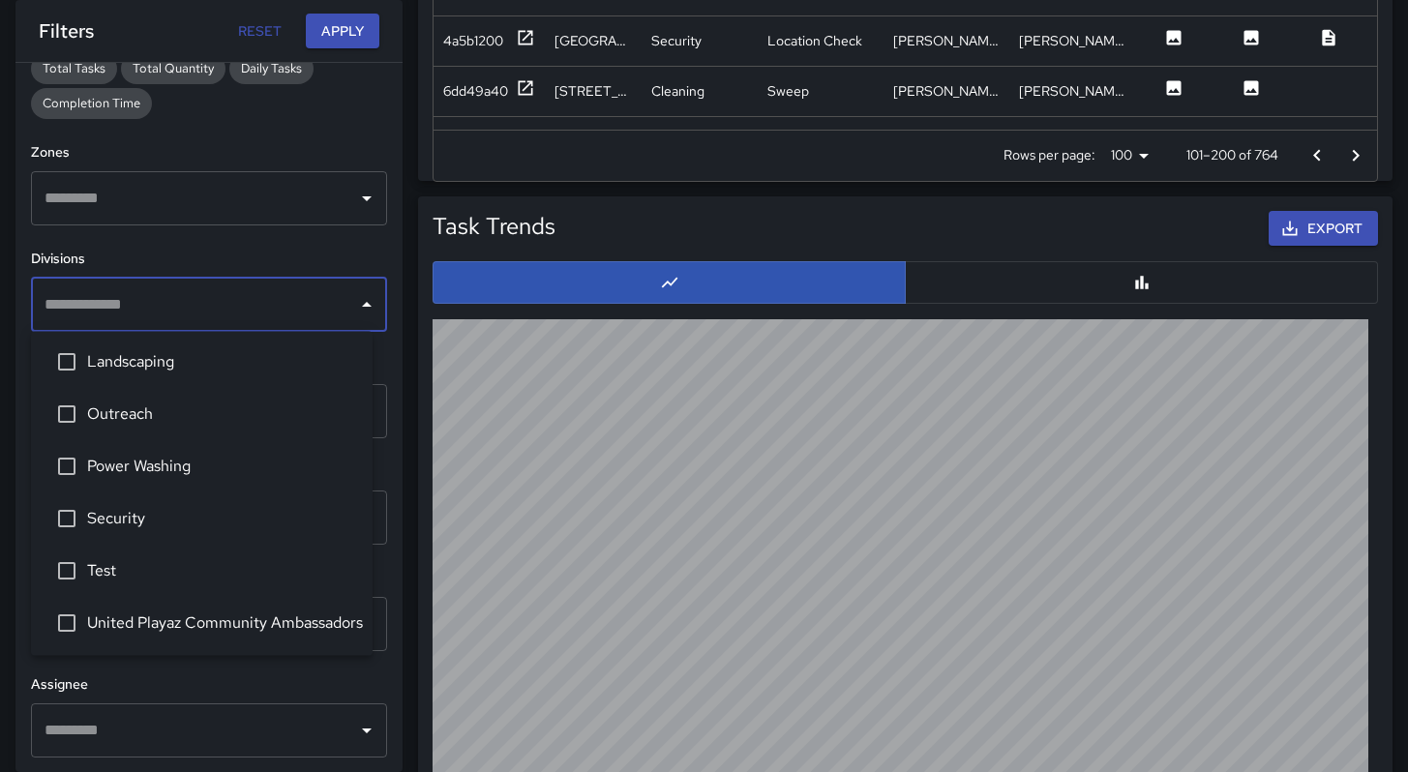
scroll to position [57, 0]
click at [102, 503] on li "Security" at bounding box center [202, 518] width 342 height 52
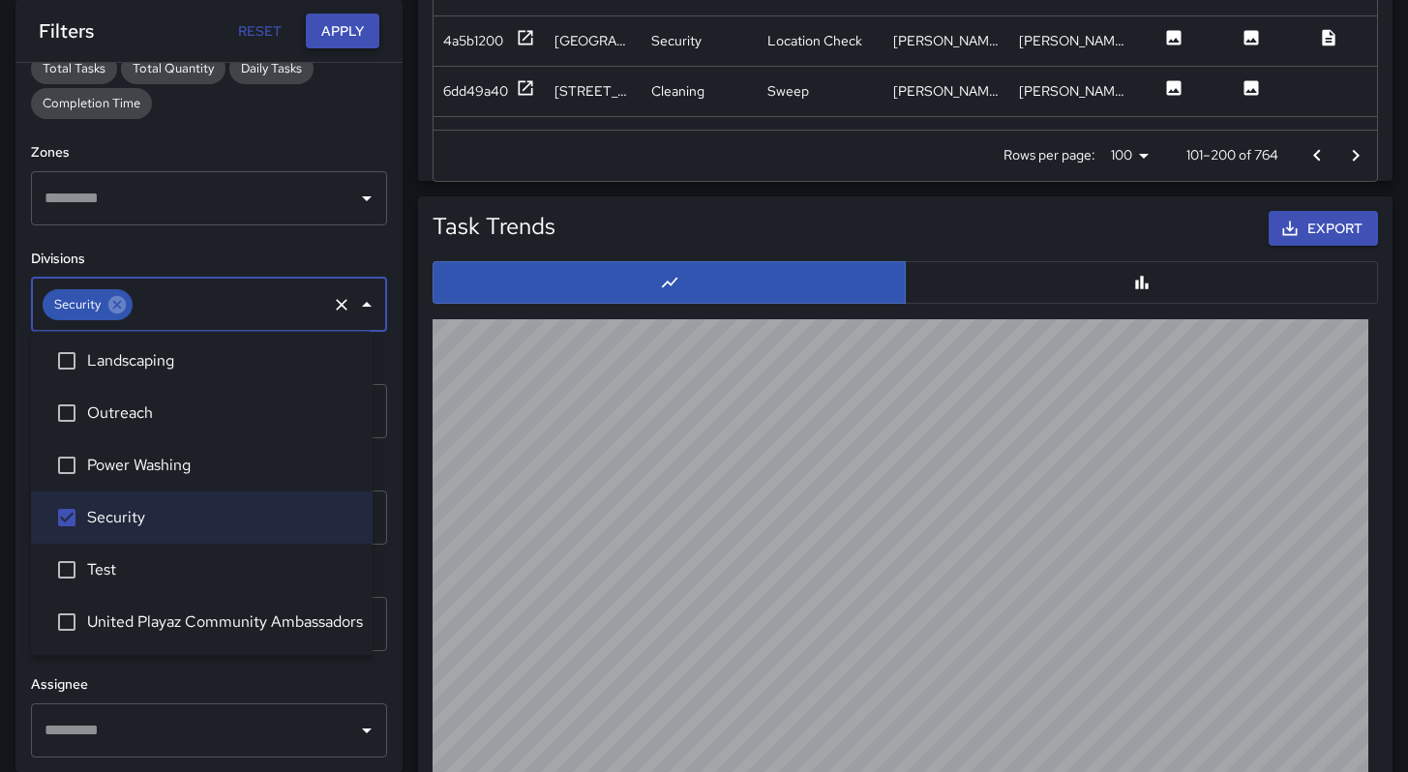
click at [331, 47] on button "Apply" at bounding box center [343, 32] width 74 height 36
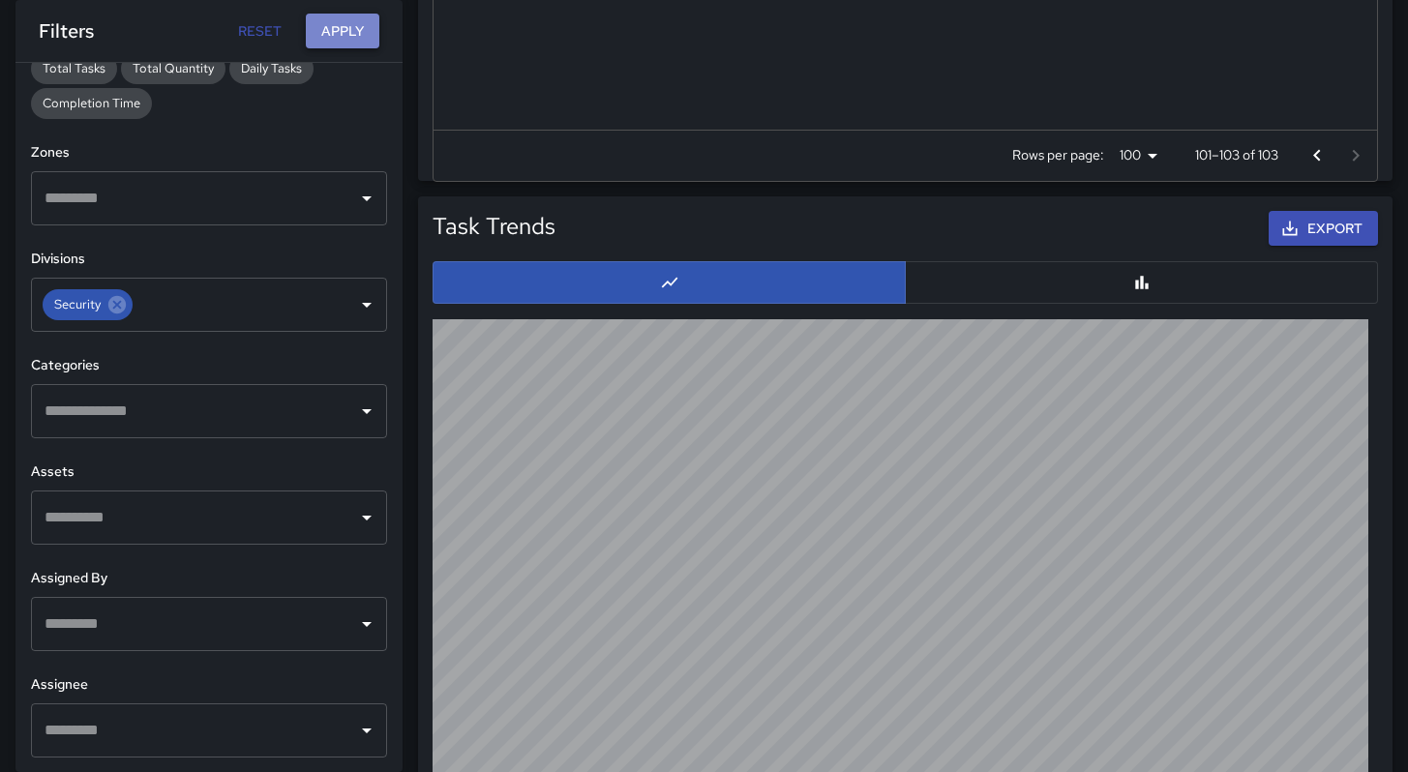
click at [339, 28] on button "Apply" at bounding box center [343, 32] width 74 height 36
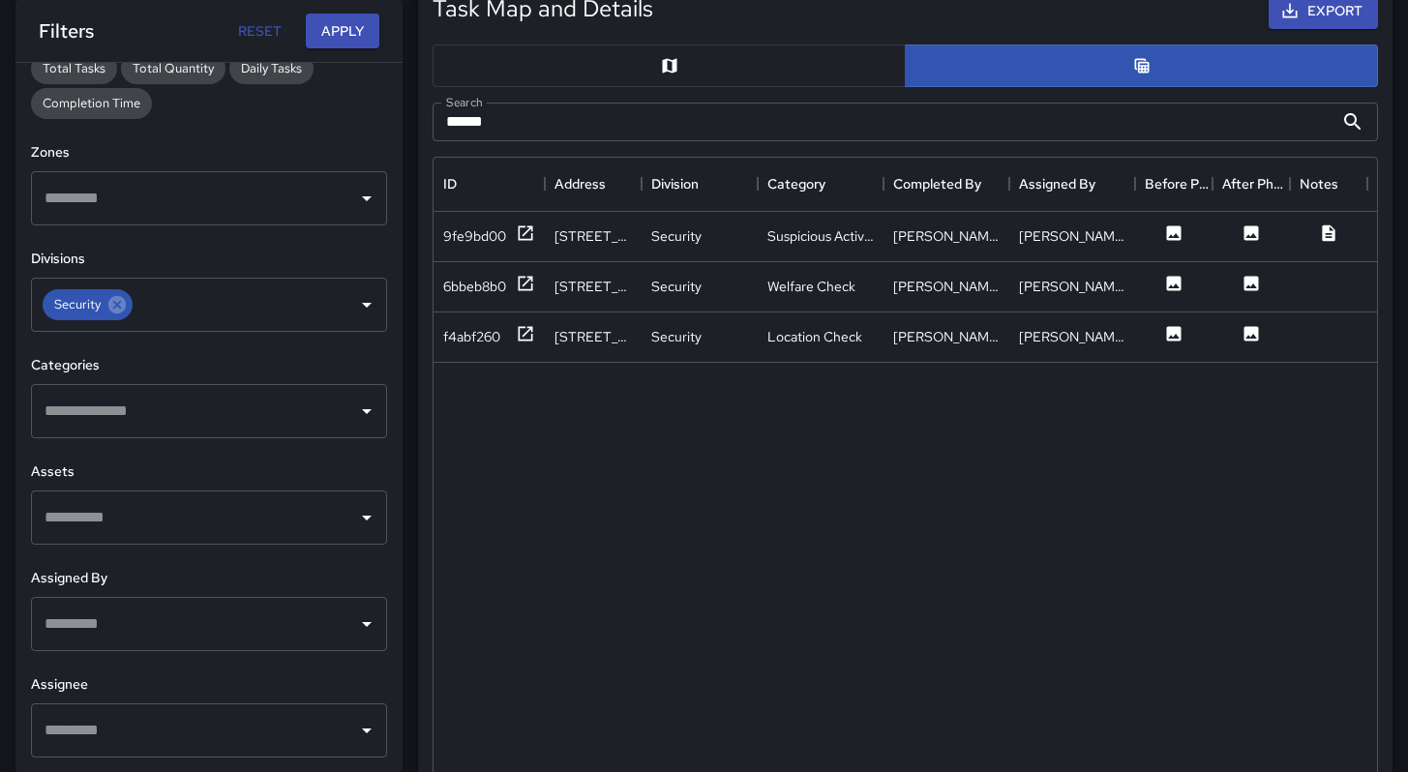
scroll to position [554, 0]
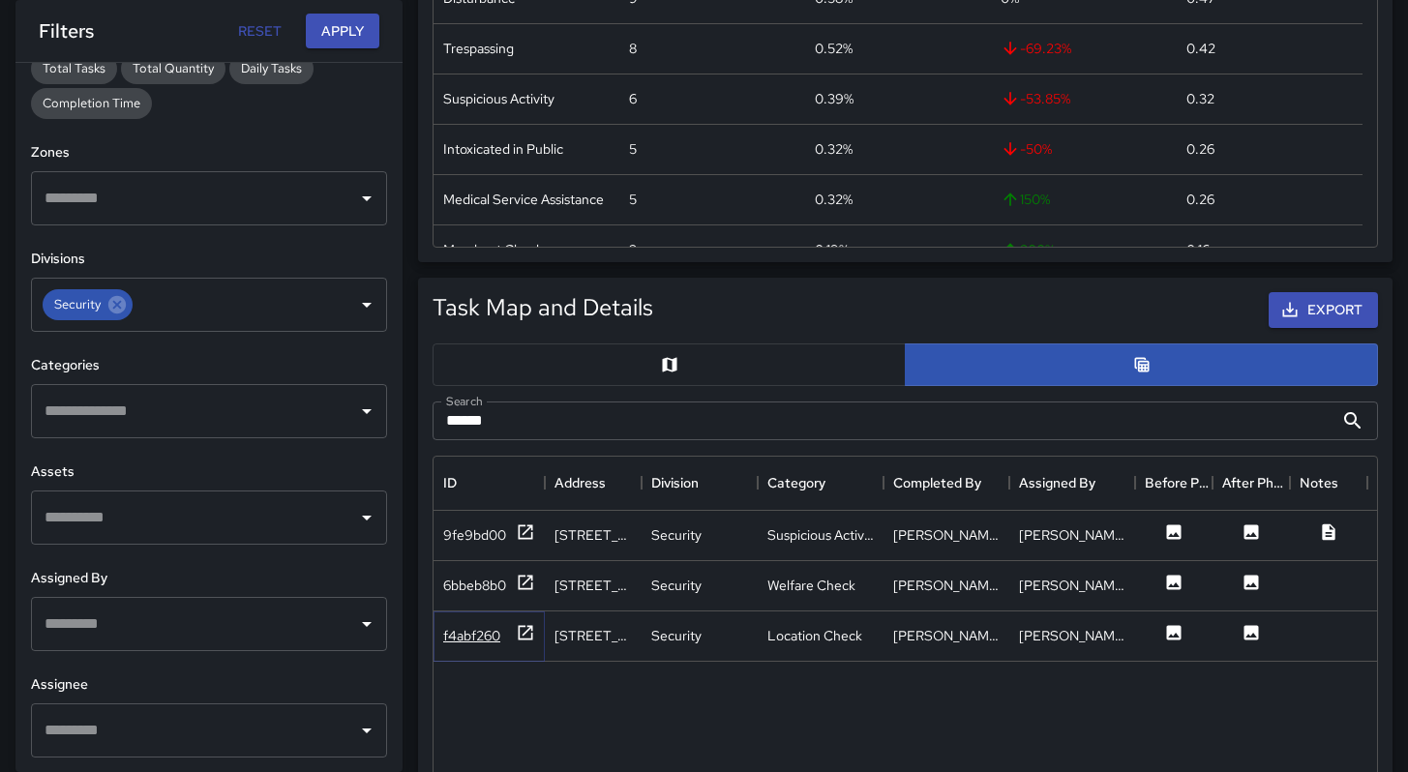
click at [464, 643] on div "f4abf260" at bounding box center [471, 635] width 57 height 19
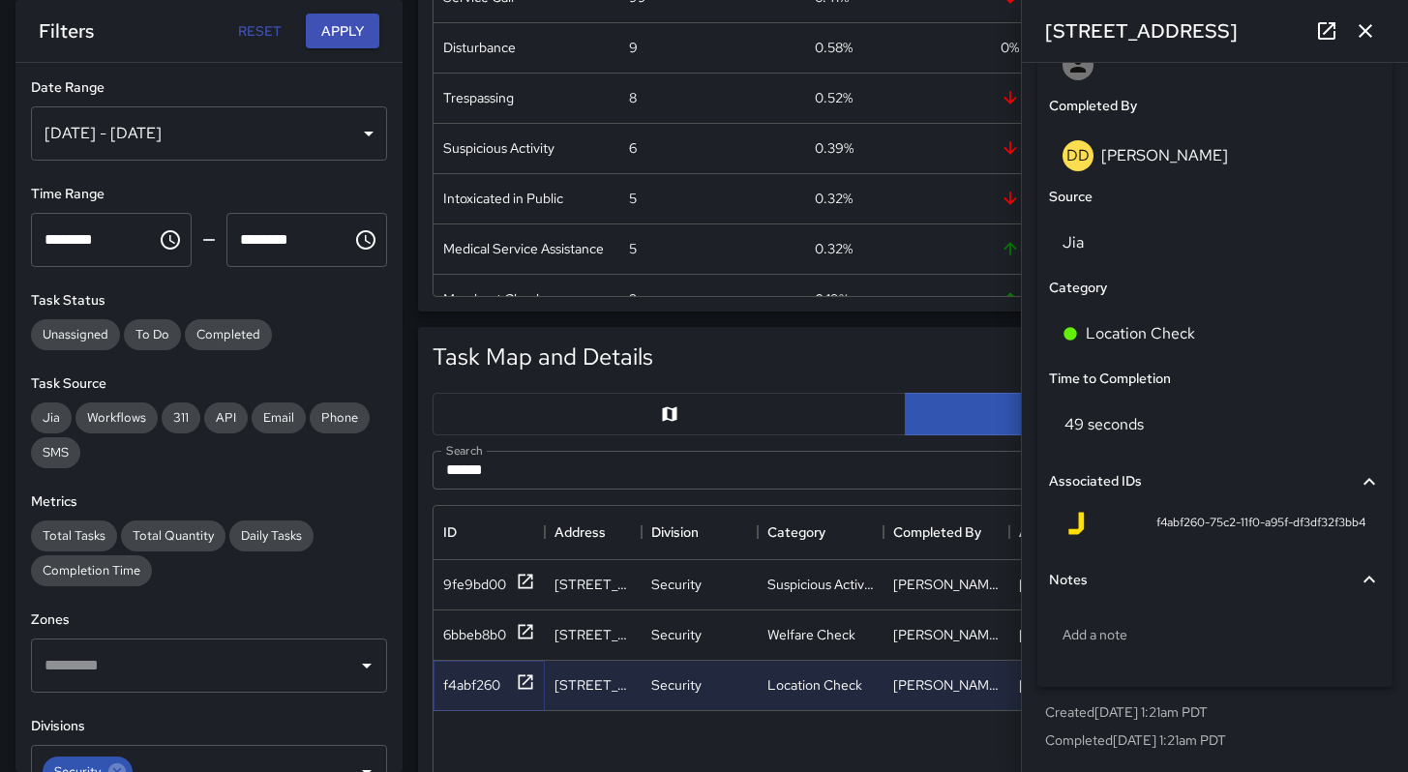
scroll to position [0, 0]
click at [1363, 34] on icon "button" at bounding box center [1365, 30] width 23 height 23
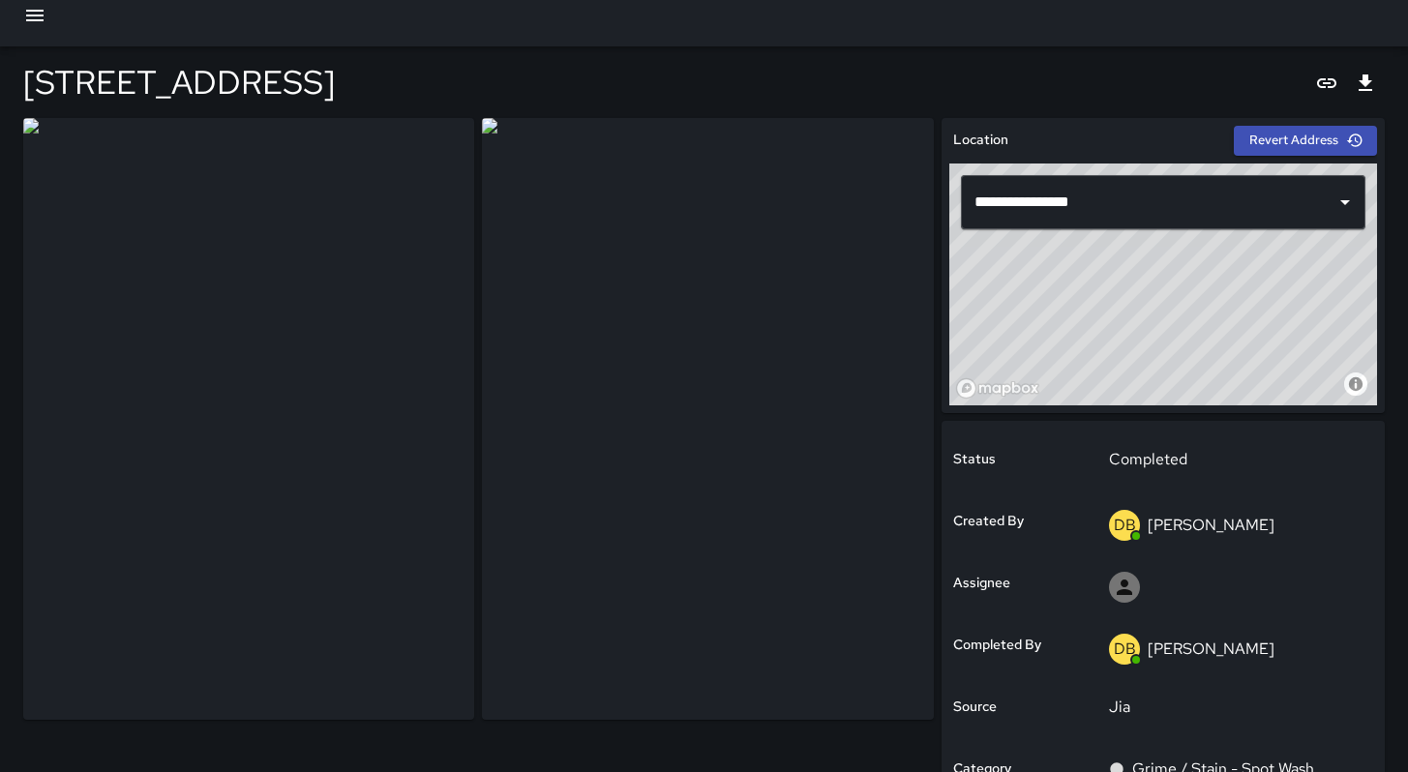
scroll to position [14, 0]
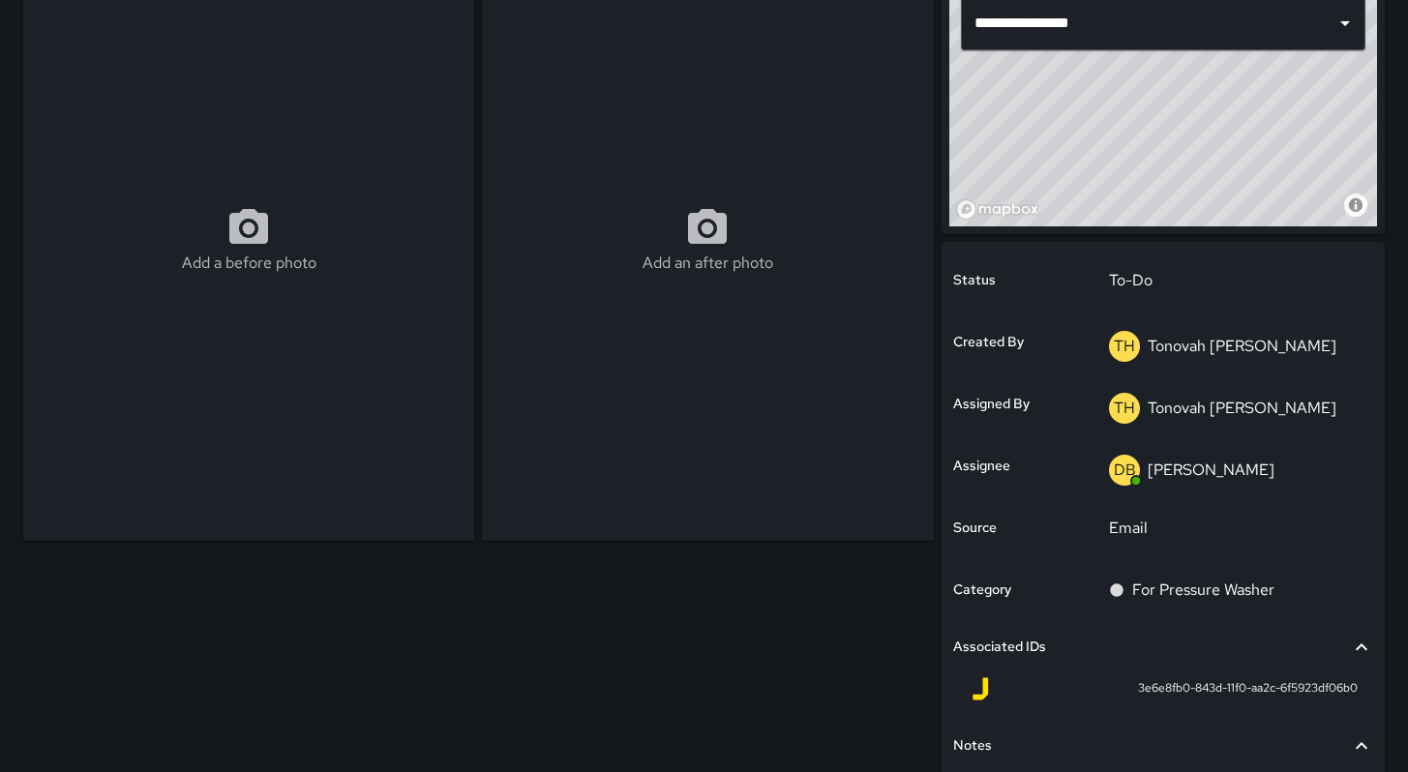
scroll to position [195, 0]
